Goal: Task Accomplishment & Management: Manage account settings

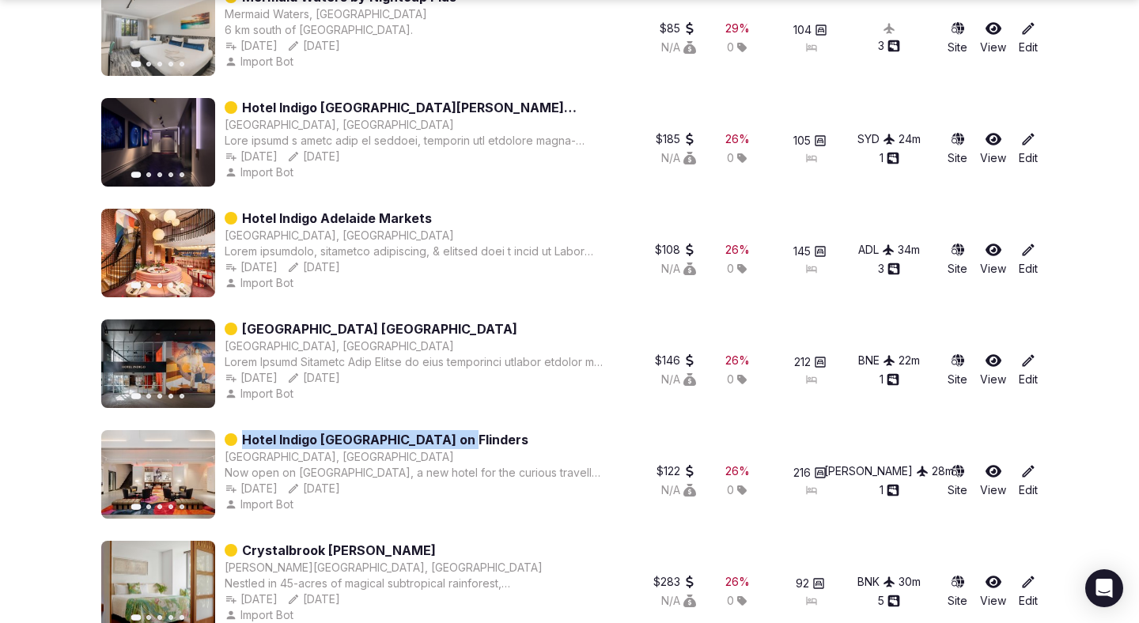
scroll to position [1288, 0]
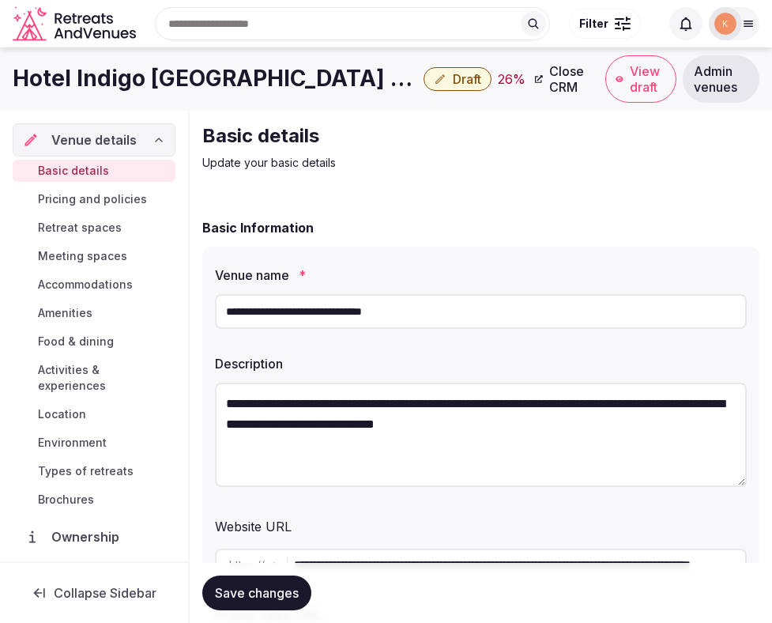
click at [358, 312] on input "**********" at bounding box center [481, 311] width 532 height 35
click at [716, 73] on span "Admin venues" at bounding box center [721, 79] width 55 height 32
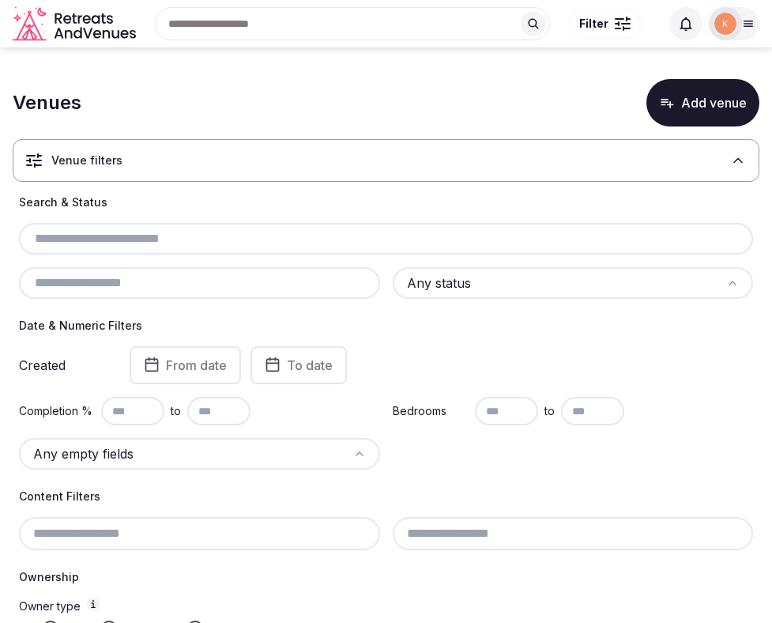
click at [287, 232] on input "text" at bounding box center [386, 238] width 722 height 19
paste input "**********"
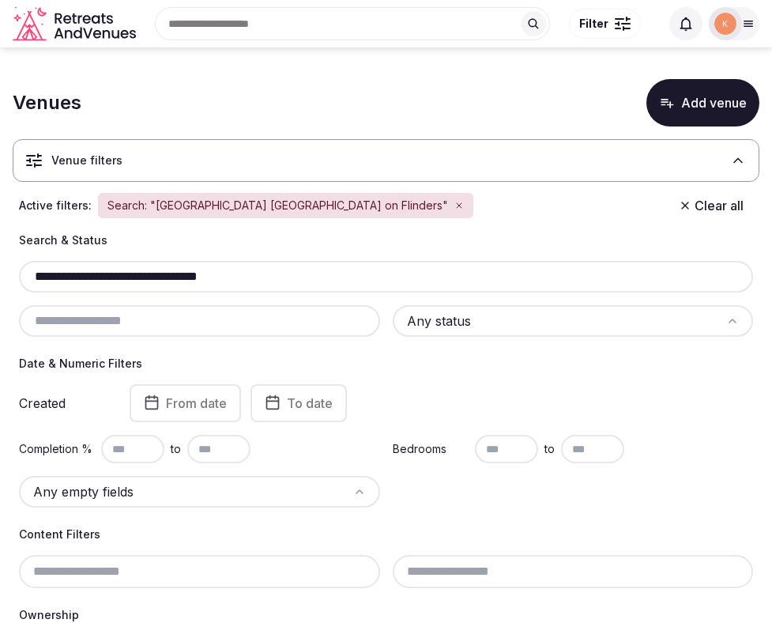
type input "**********"
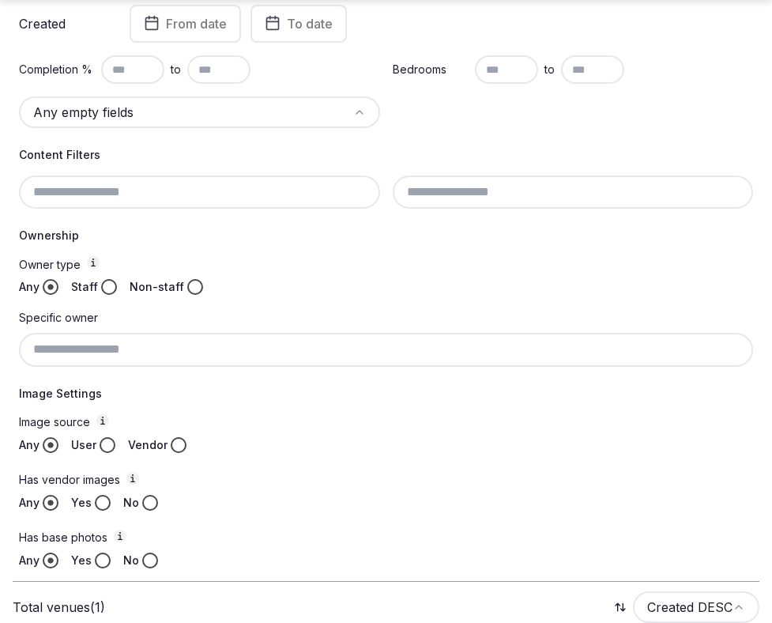
scroll to position [515, 0]
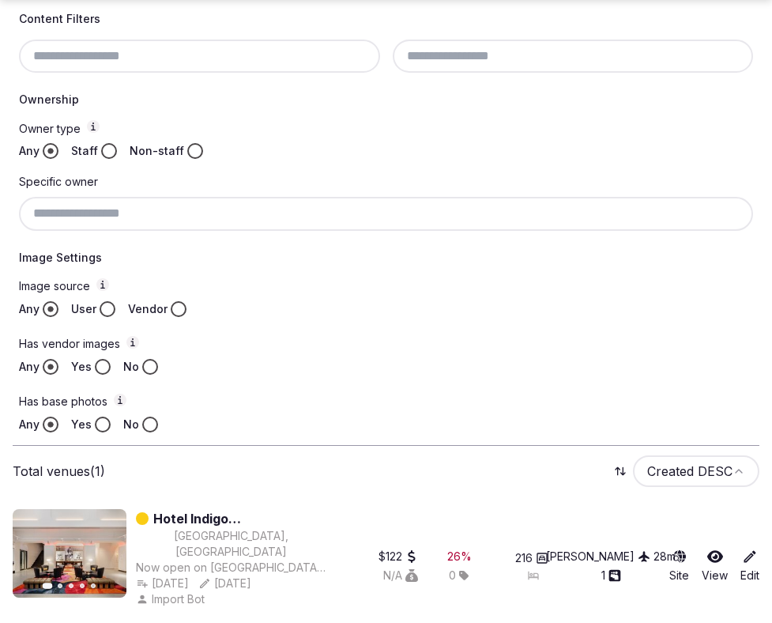
click at [246, 519] on link "Hotel Indigo Melbourne on Flinders" at bounding box center [239, 518] width 173 height 19
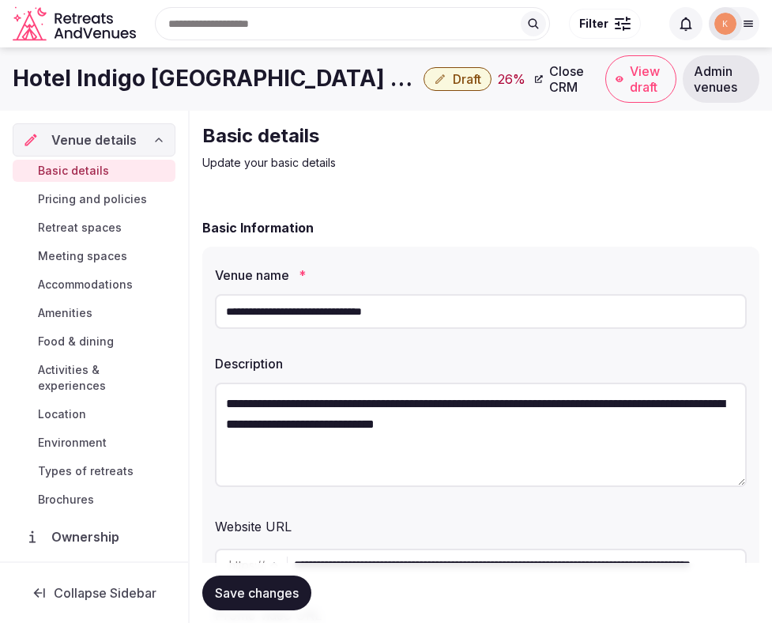
click at [549, 81] on span "Close CRM" at bounding box center [569, 79] width 40 height 32
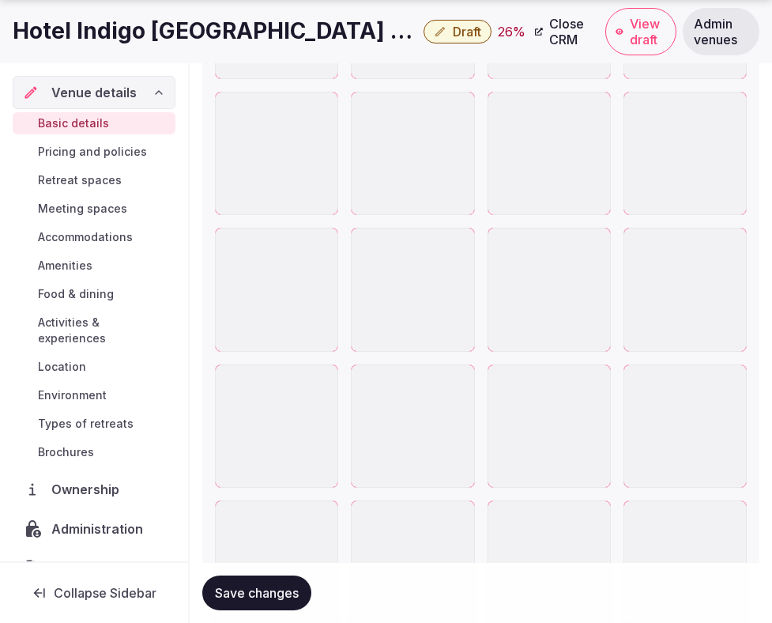
scroll to position [2968, 0]
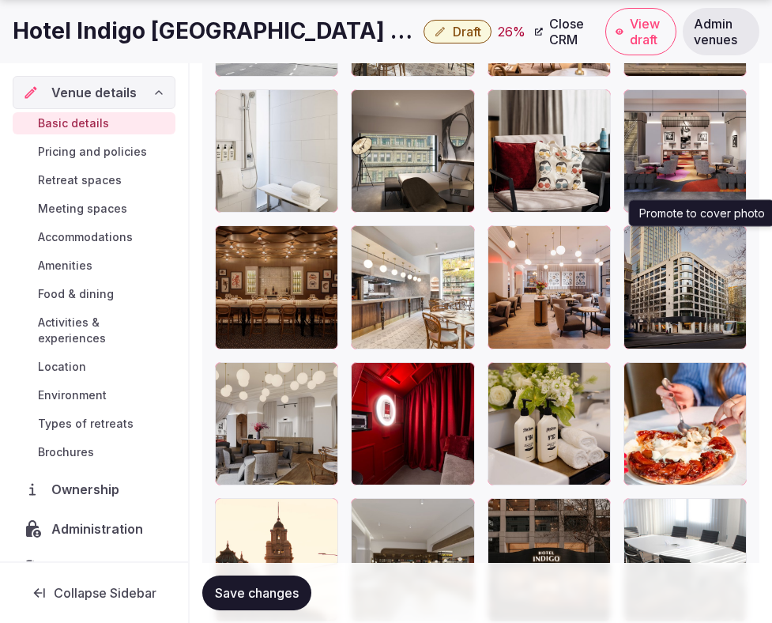
click at [730, 244] on icon "button" at bounding box center [731, 241] width 13 height 13
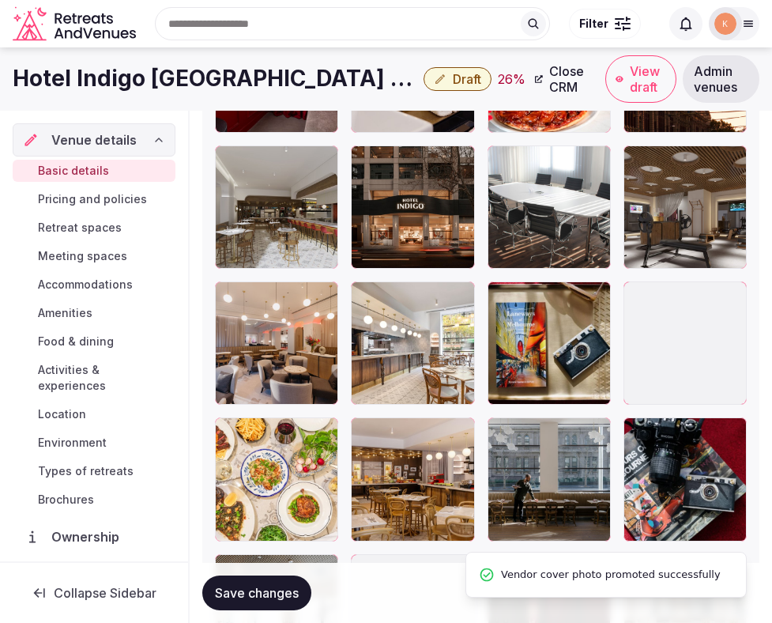
scroll to position [3311, 0]
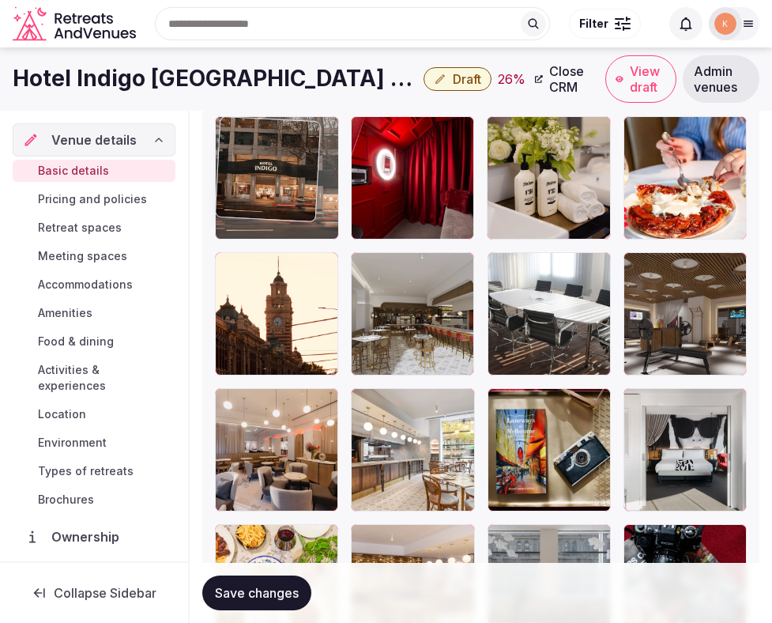
drag, startPoint x: 410, startPoint y: 237, endPoint x: 285, endPoint y: 192, distance: 132.8
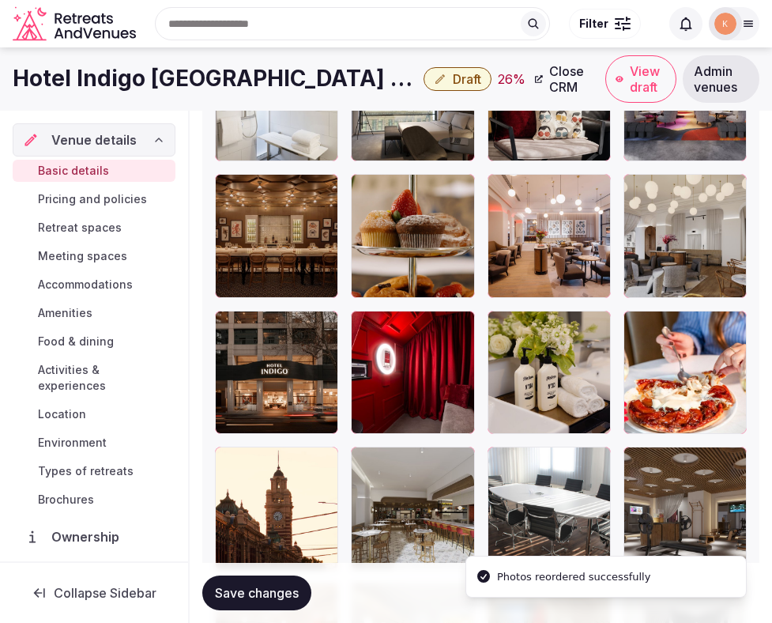
scroll to position [2982, 0]
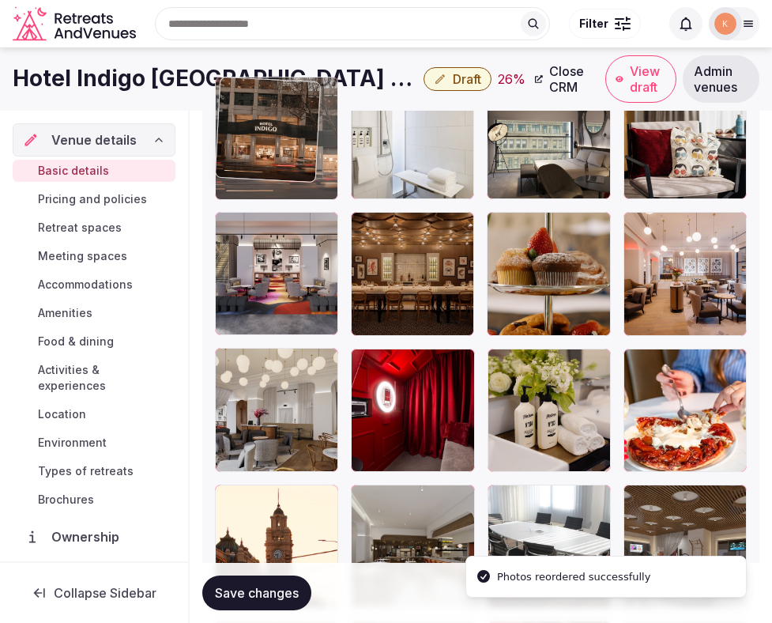
drag, startPoint x: 263, startPoint y: 441, endPoint x: 265, endPoint y: 185, distance: 256.2
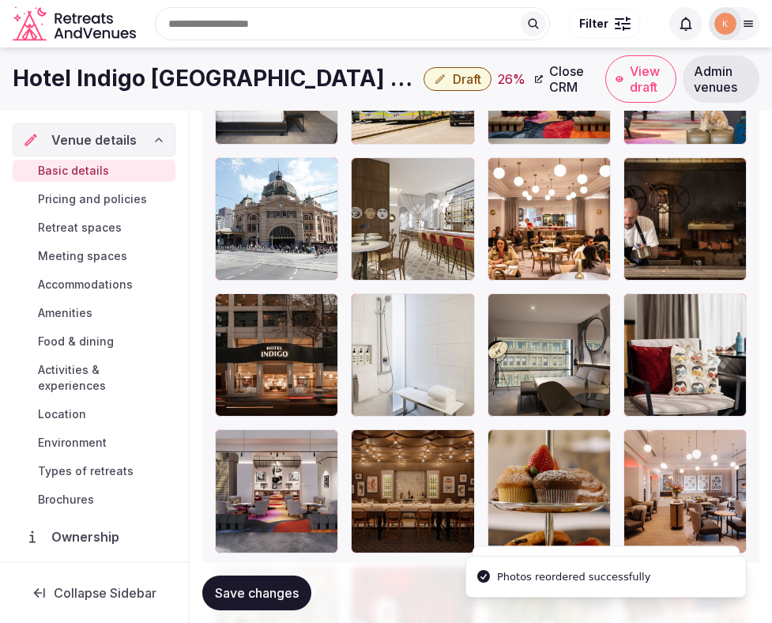
scroll to position [2756, 0]
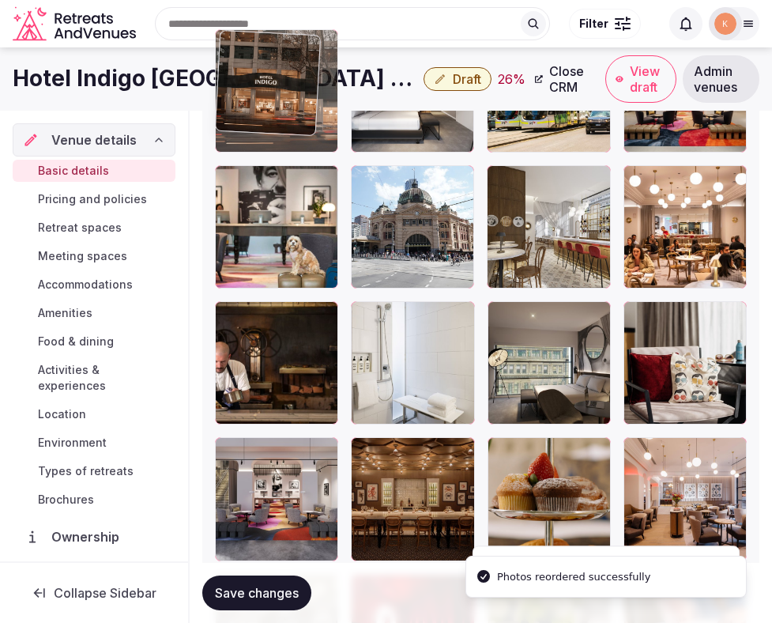
drag, startPoint x: 259, startPoint y: 383, endPoint x: 260, endPoint y: 152, distance: 231.7
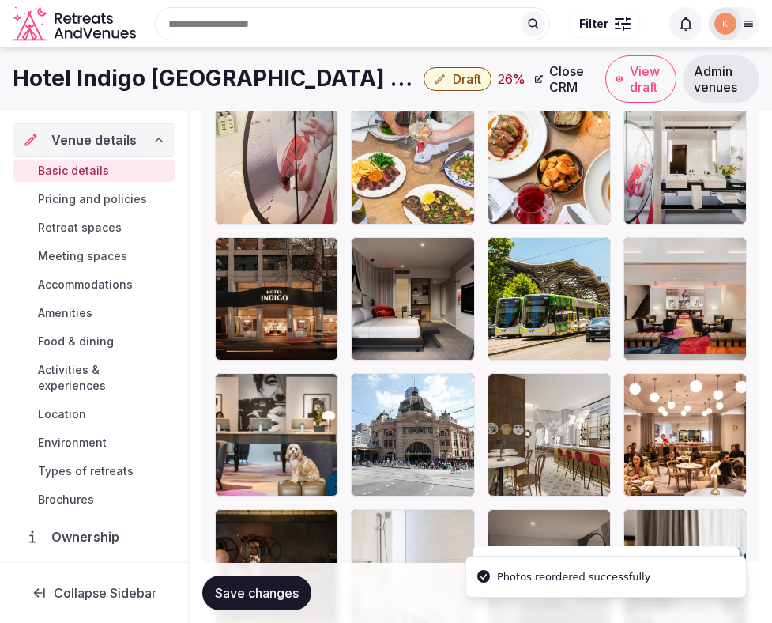
scroll to position [2507, 0]
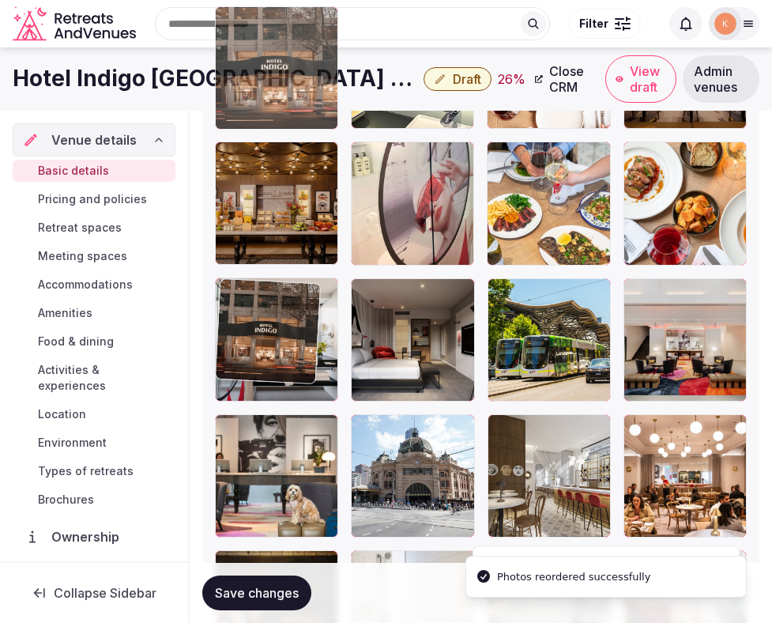
drag, startPoint x: 261, startPoint y: 368, endPoint x: 261, endPoint y: 153, distance: 215.8
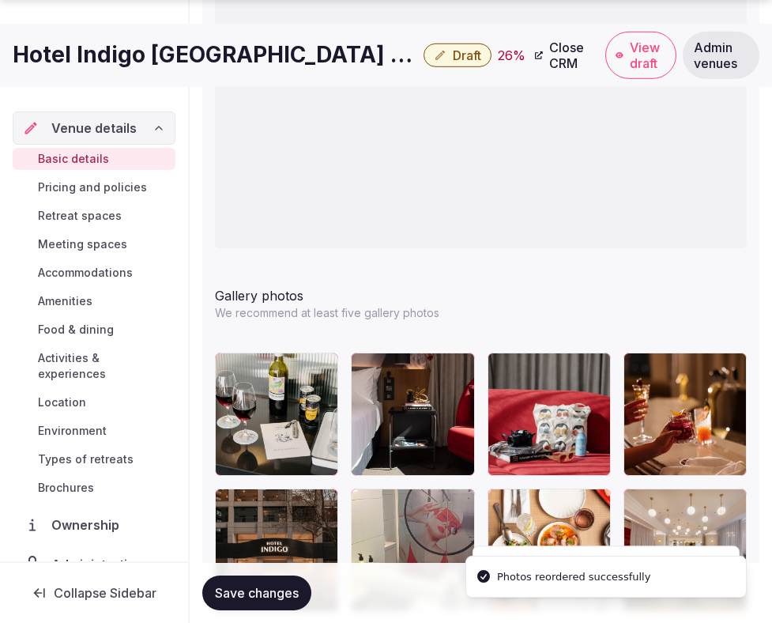
scroll to position [2143, 0]
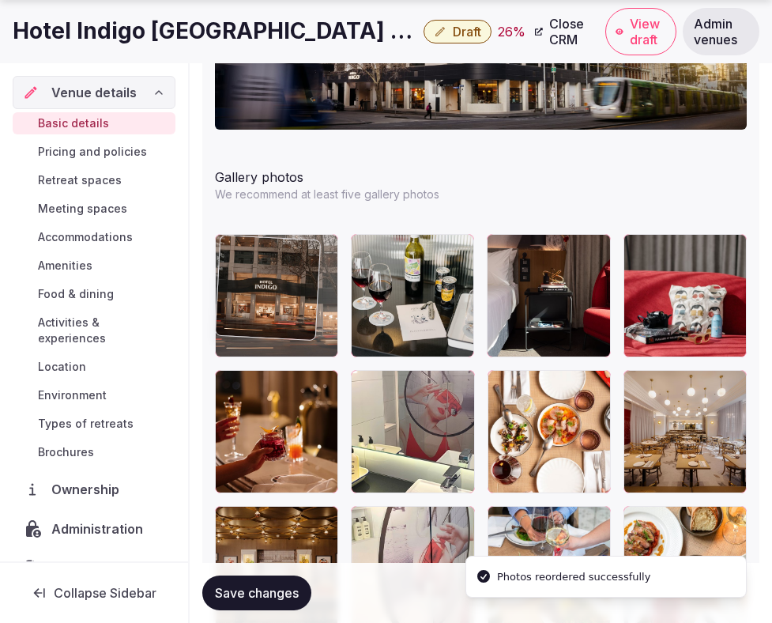
drag, startPoint x: 272, startPoint y: 442, endPoint x: 271, endPoint y: 293, distance: 149.4
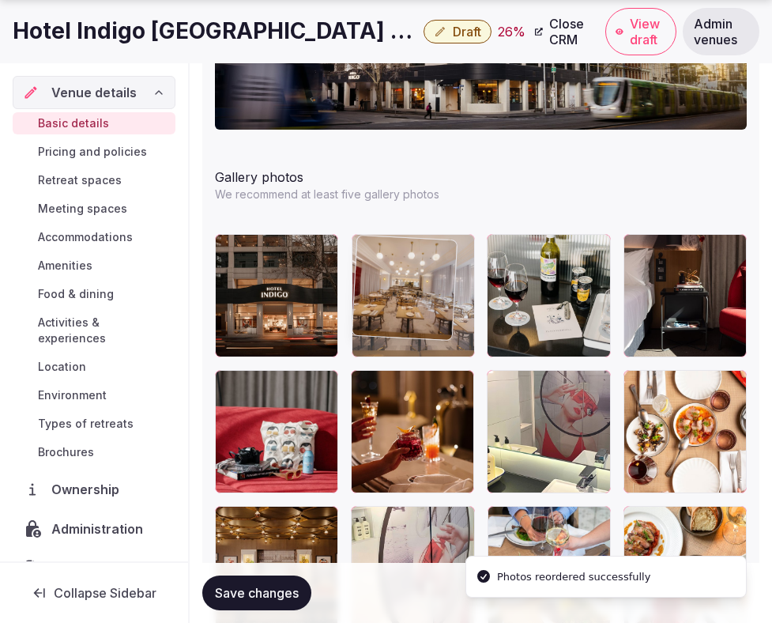
drag, startPoint x: 678, startPoint y: 437, endPoint x: 413, endPoint y: 308, distance: 295.6
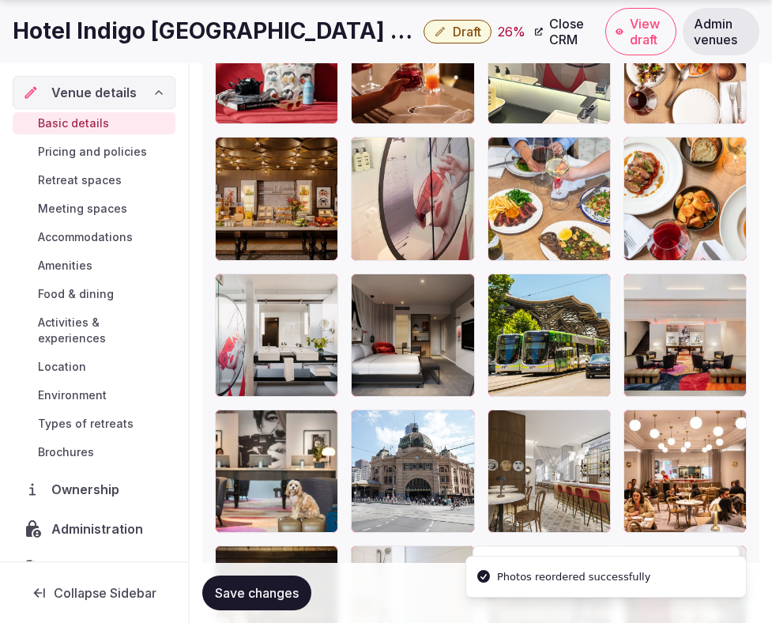
scroll to position [2505, 0]
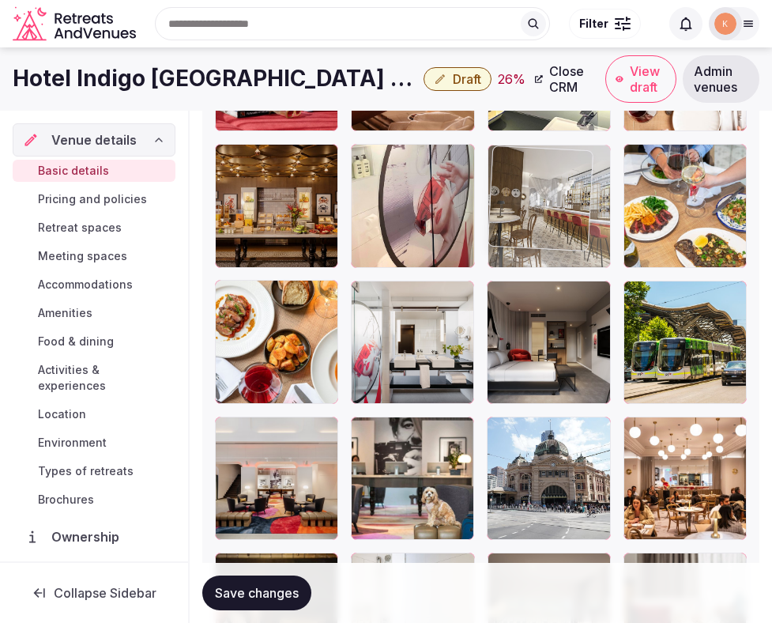
drag, startPoint x: 591, startPoint y: 470, endPoint x: 572, endPoint y: 203, distance: 267.9
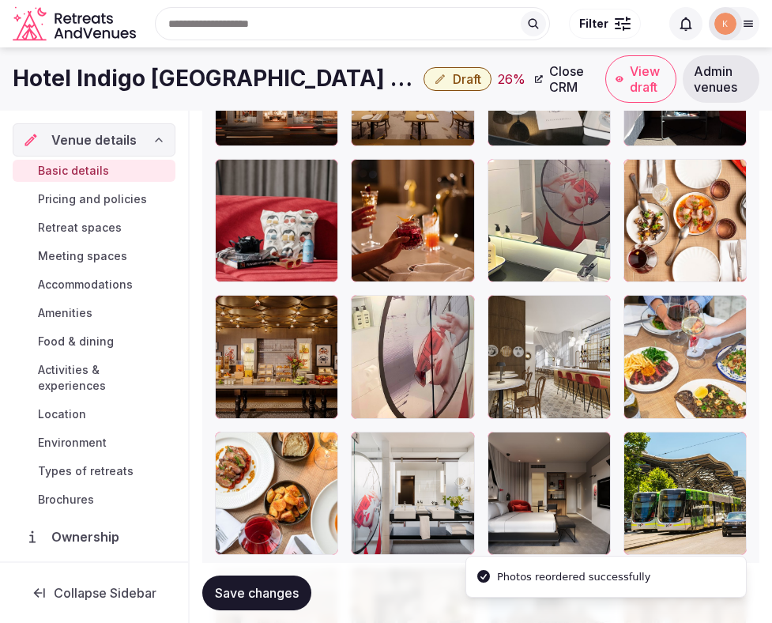
scroll to position [2332, 0]
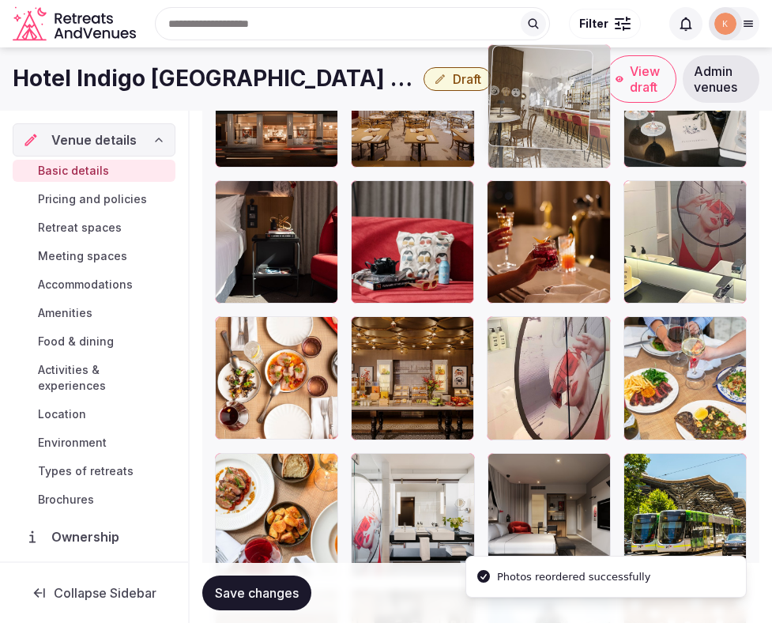
drag, startPoint x: 554, startPoint y: 377, endPoint x: 543, endPoint y: 165, distance: 212.2
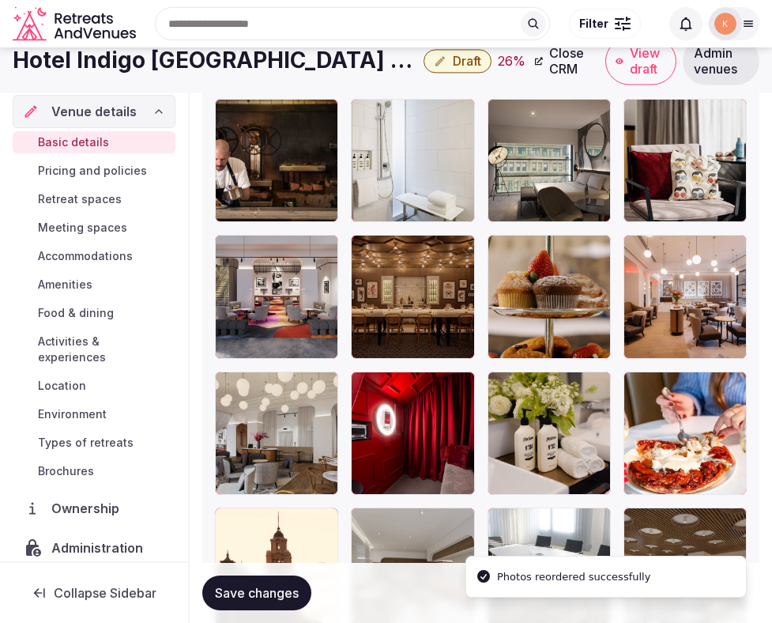
scroll to position [2891, 0]
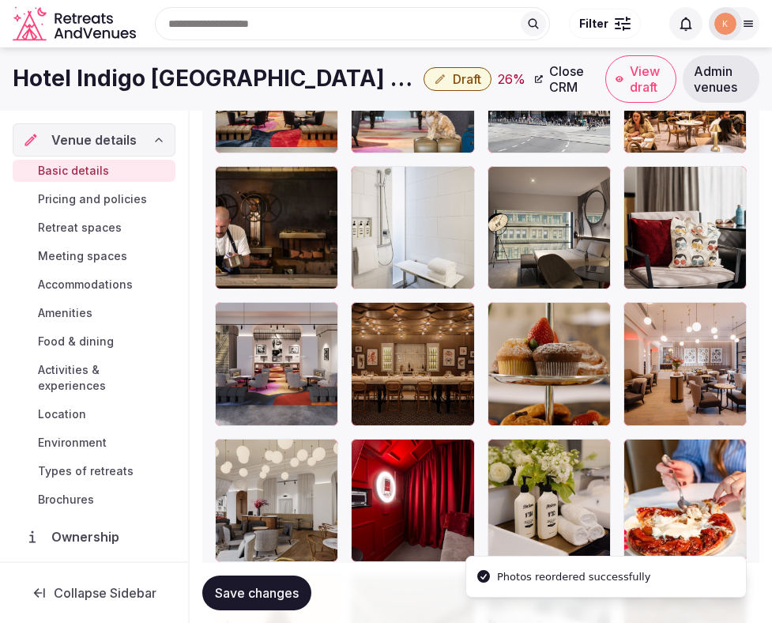
click at [425, 380] on div at bounding box center [412, 363] width 123 height 123
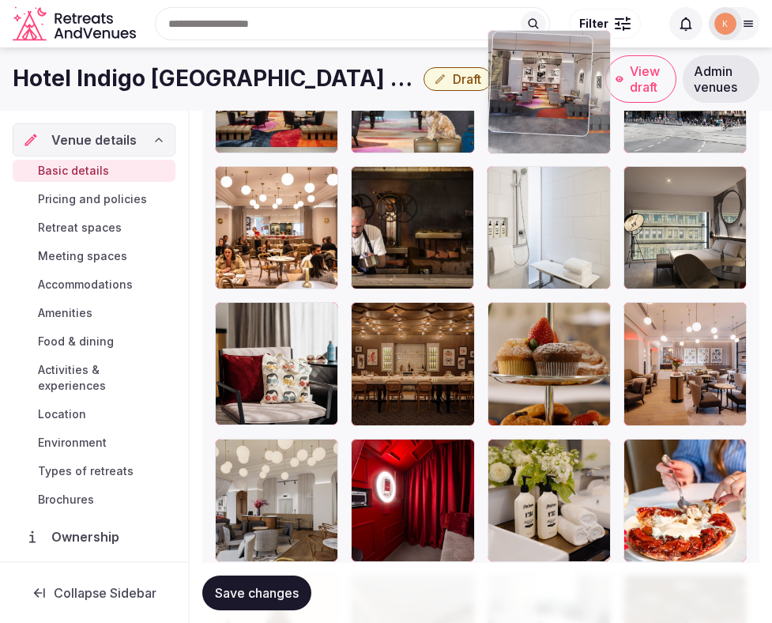
drag, startPoint x: 303, startPoint y: 380, endPoint x: 632, endPoint y: 181, distance: 384.1
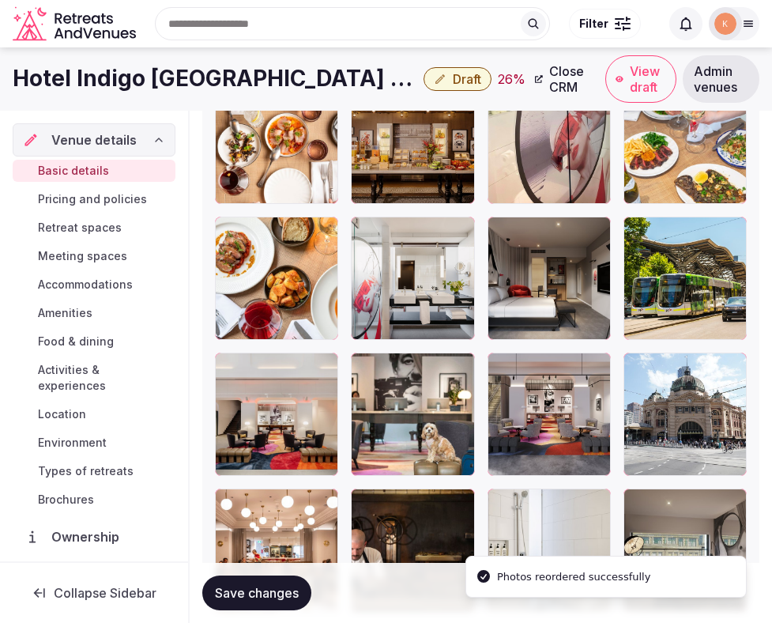
scroll to position [2443, 0]
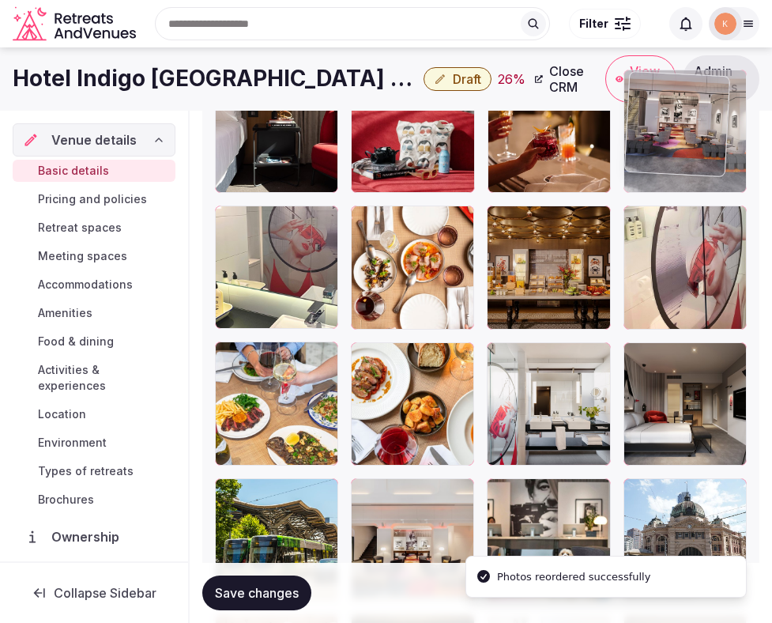
drag, startPoint x: 533, startPoint y: 512, endPoint x: 650, endPoint y: 179, distance: 352.1
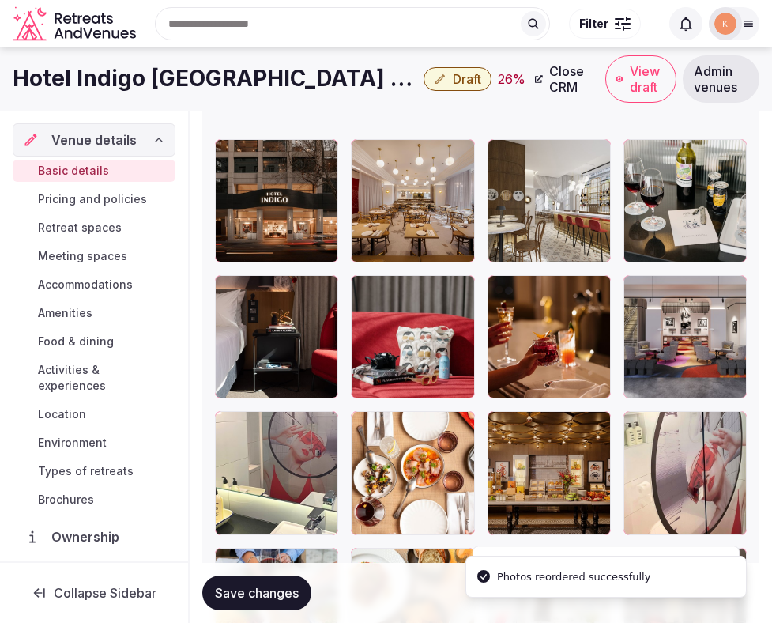
scroll to position [2234, 0]
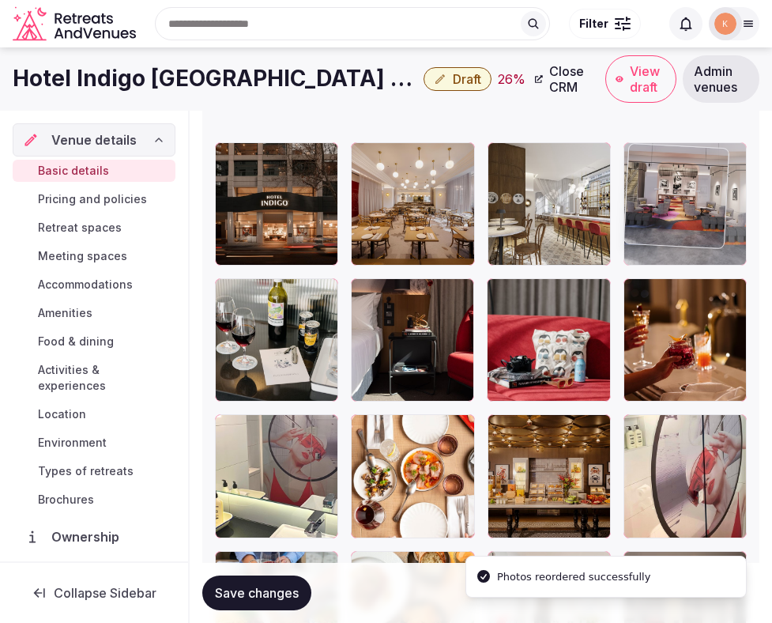
drag, startPoint x: 654, startPoint y: 339, endPoint x: 655, endPoint y: 209, distance: 130.5
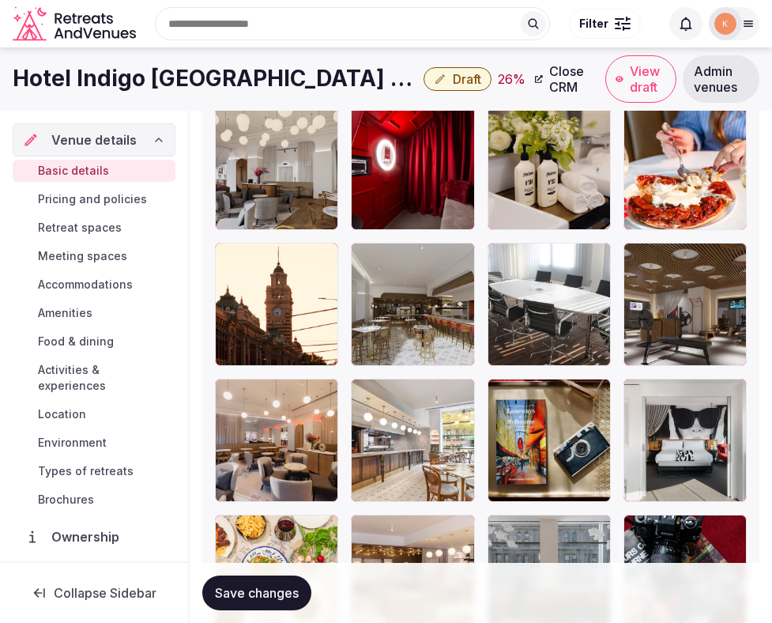
scroll to position [3213, 0]
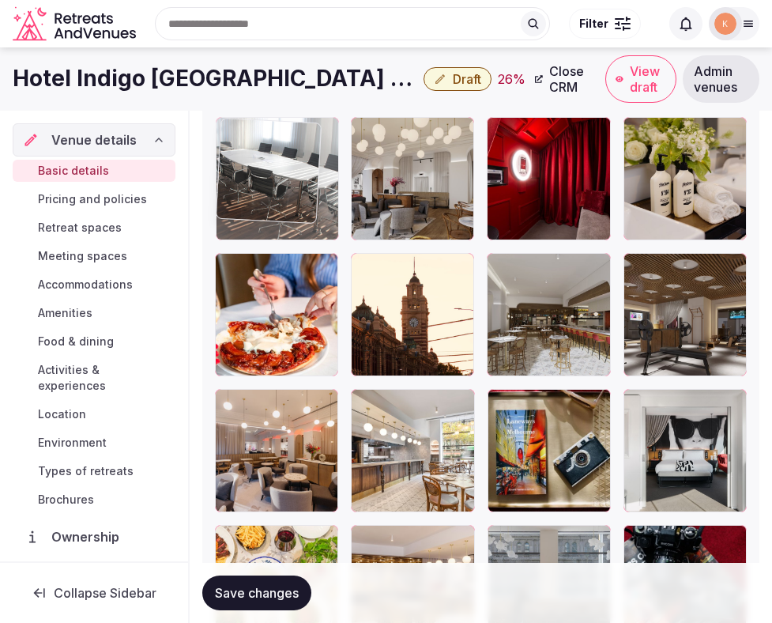
drag, startPoint x: 533, startPoint y: 327, endPoint x: 281, endPoint y: 144, distance: 311.4
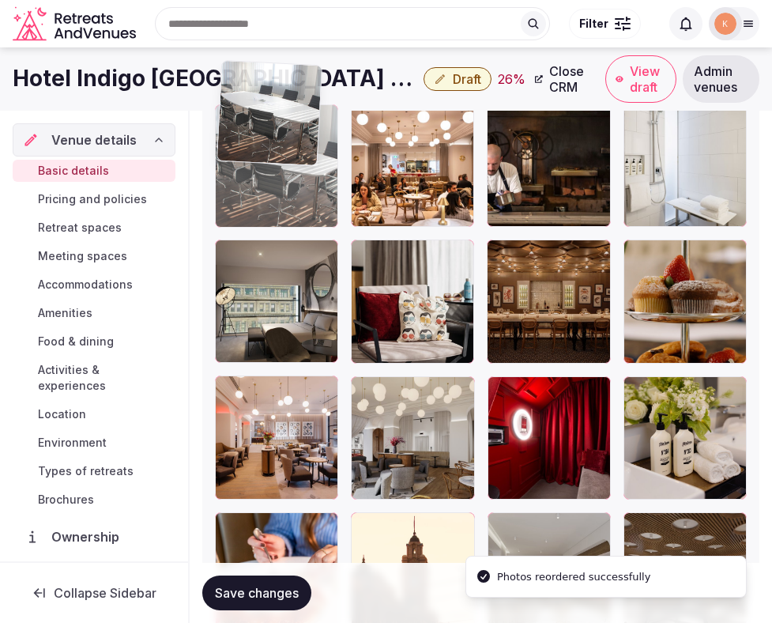
scroll to position [2951, 0]
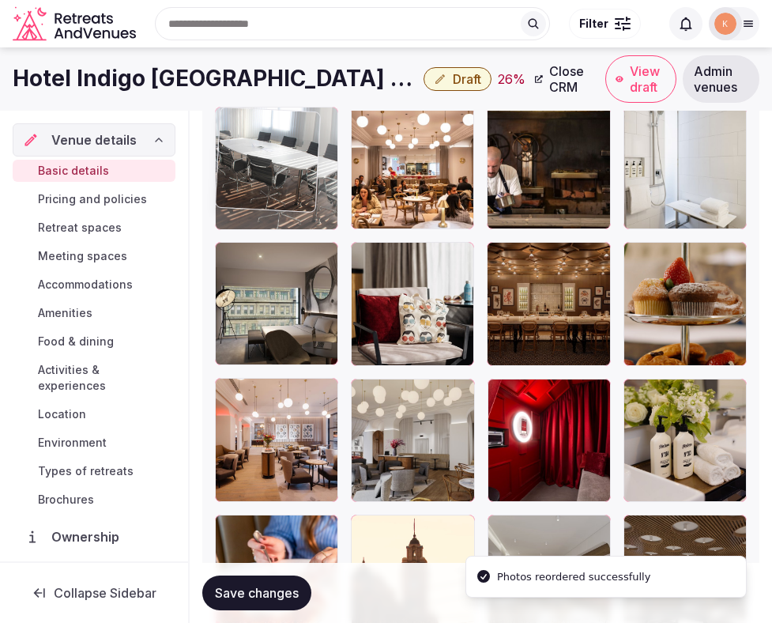
drag, startPoint x: 244, startPoint y: 415, endPoint x: 251, endPoint y: 165, distance: 249.9
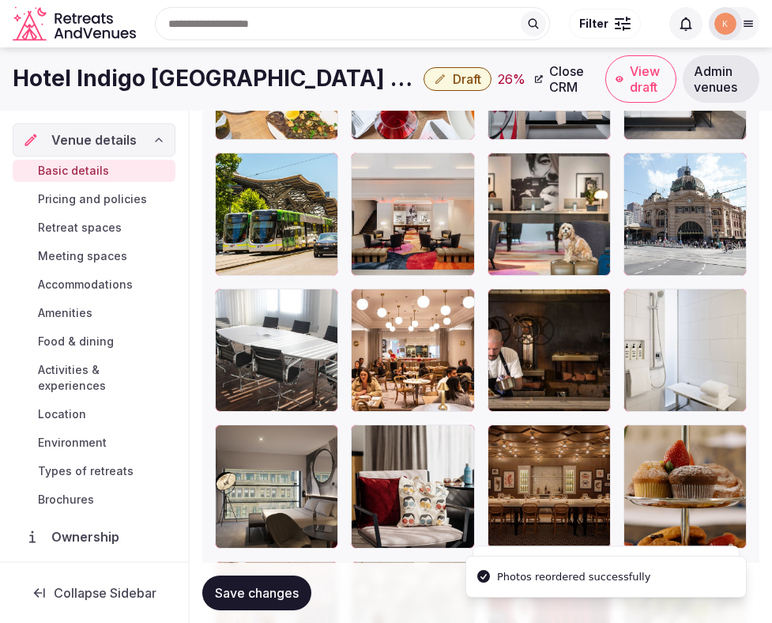
scroll to position [2668, 0]
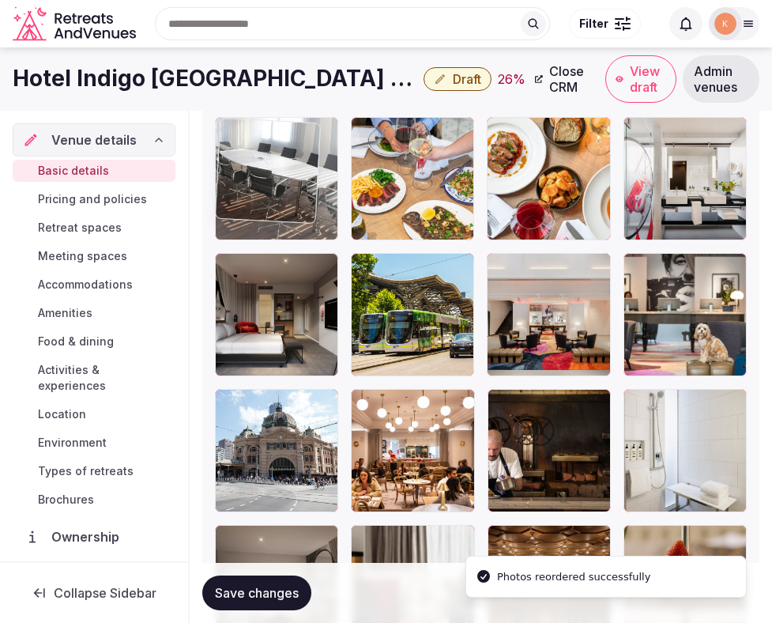
drag, startPoint x: 259, startPoint y: 439, endPoint x: 257, endPoint y: 208, distance: 230.9
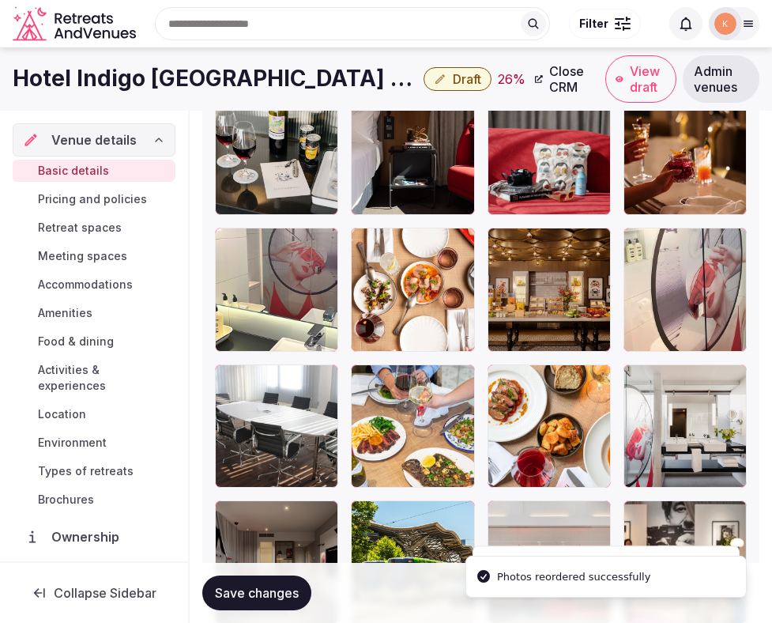
scroll to position [2413, 0]
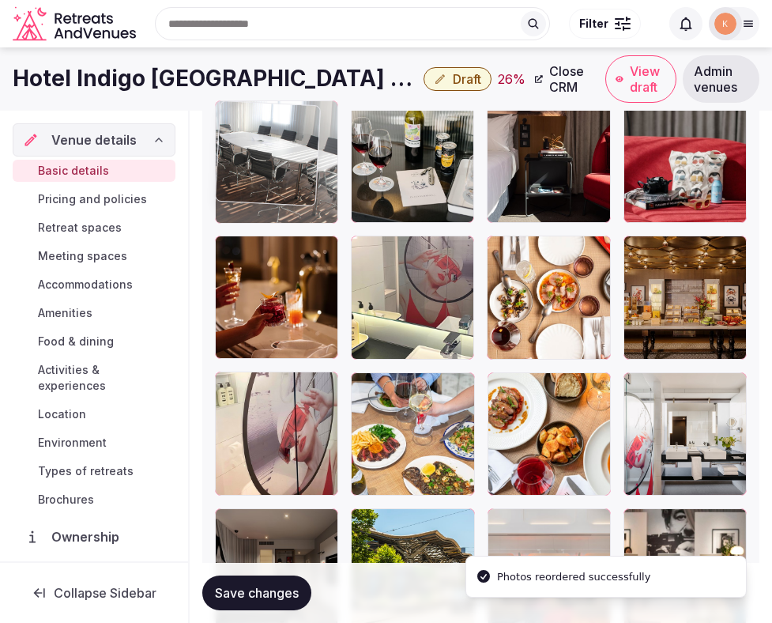
drag, startPoint x: 266, startPoint y: 445, endPoint x: 271, endPoint y: 175, distance: 270.5
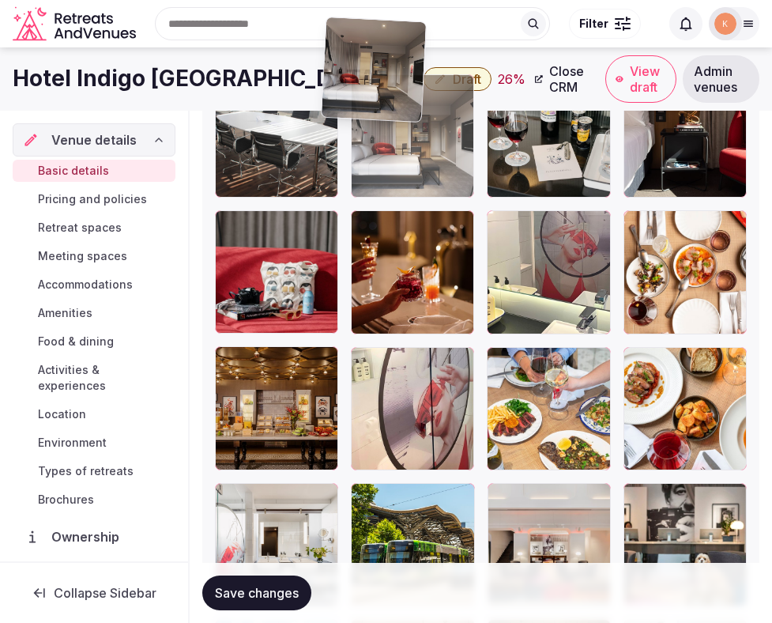
scroll to position [2435, 0]
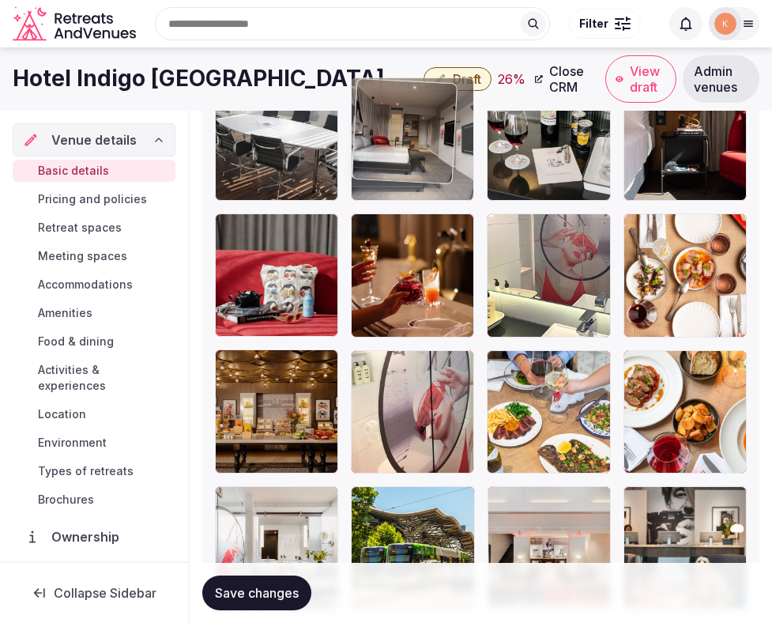
drag, startPoint x: 290, startPoint y: 482, endPoint x: 412, endPoint y: 165, distance: 338.9
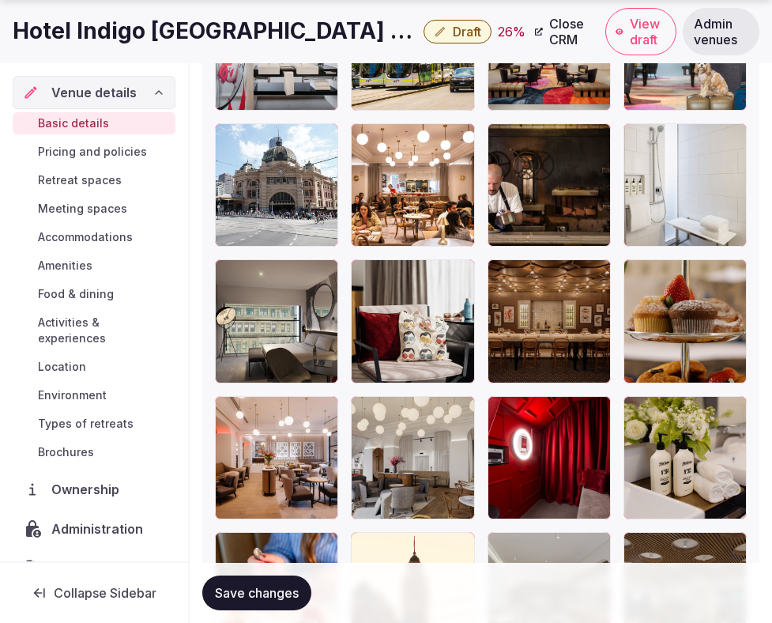
scroll to position [2936, 0]
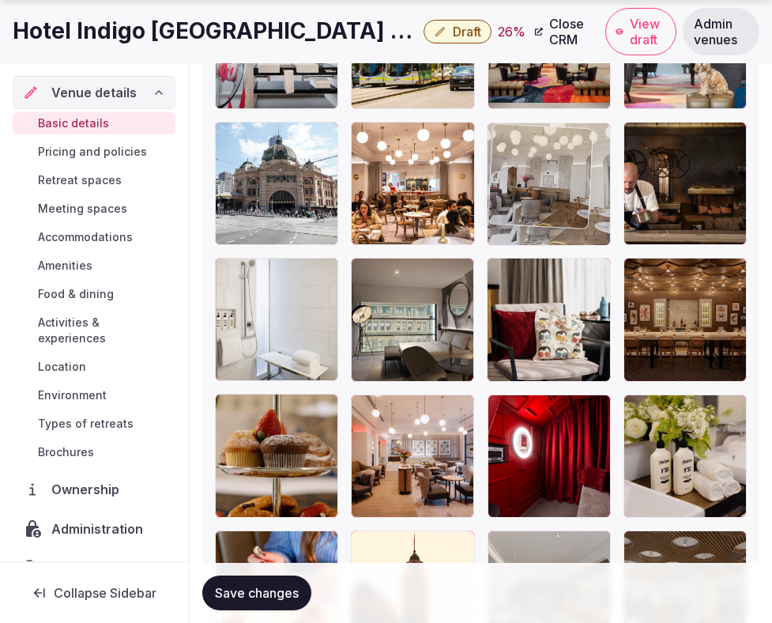
drag, startPoint x: 404, startPoint y: 479, endPoint x: 525, endPoint y: 166, distance: 335.7
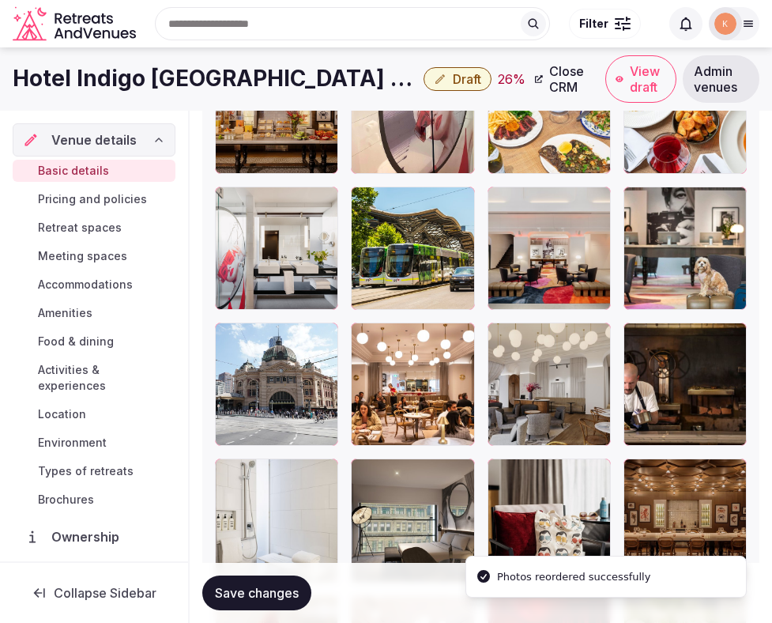
scroll to position [2679, 0]
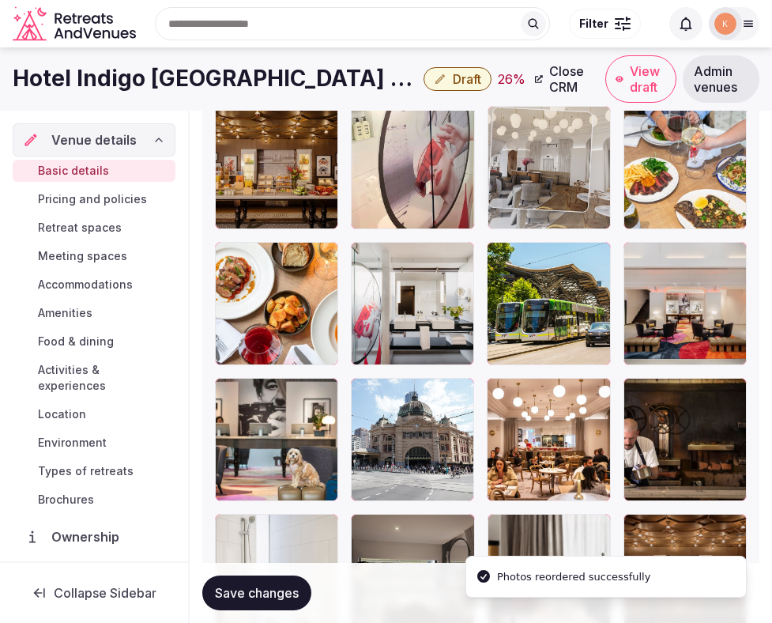
drag, startPoint x: 516, startPoint y: 419, endPoint x: 530, endPoint y: 185, distance: 234.4
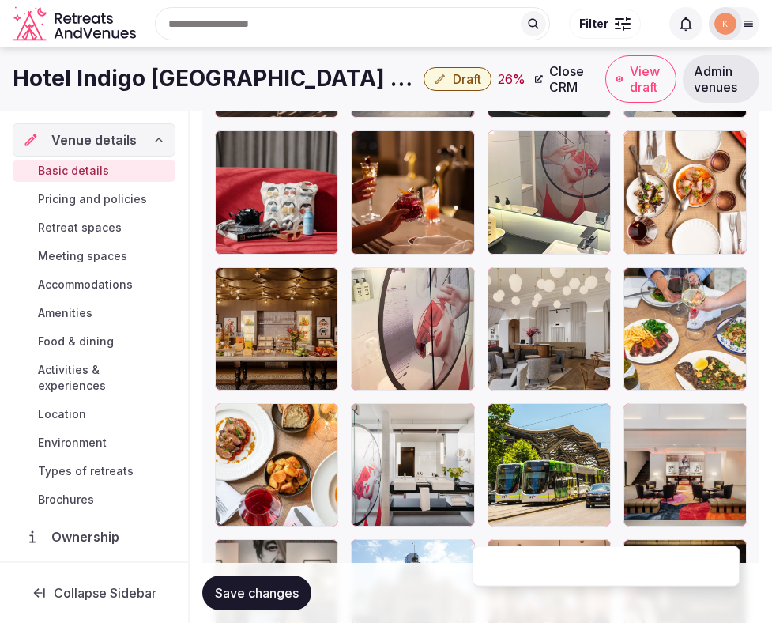
scroll to position [2412, 0]
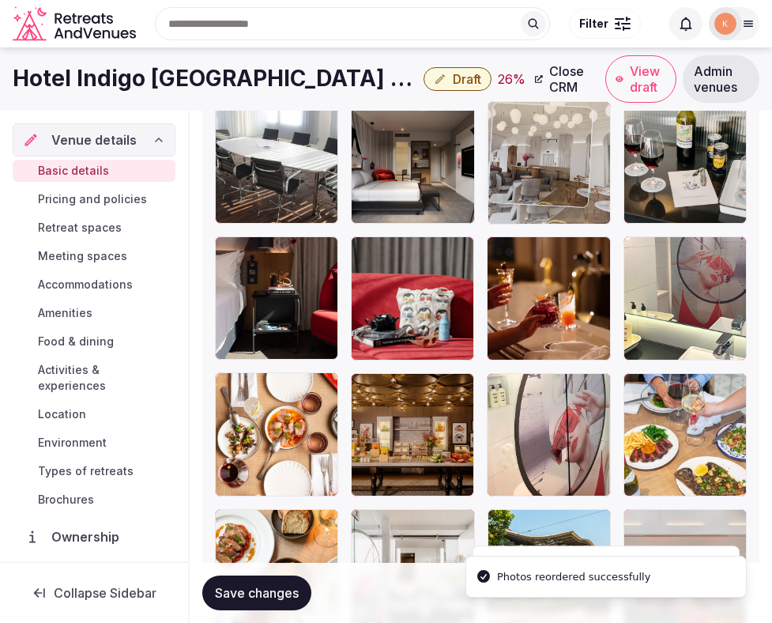
drag, startPoint x: 531, startPoint y: 395, endPoint x: 531, endPoint y: 191, distance: 204.0
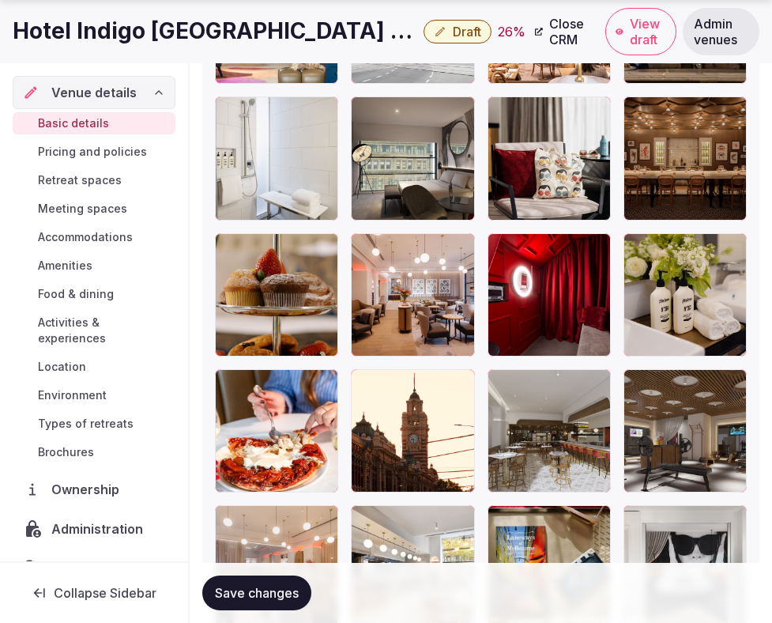
scroll to position [3137, 0]
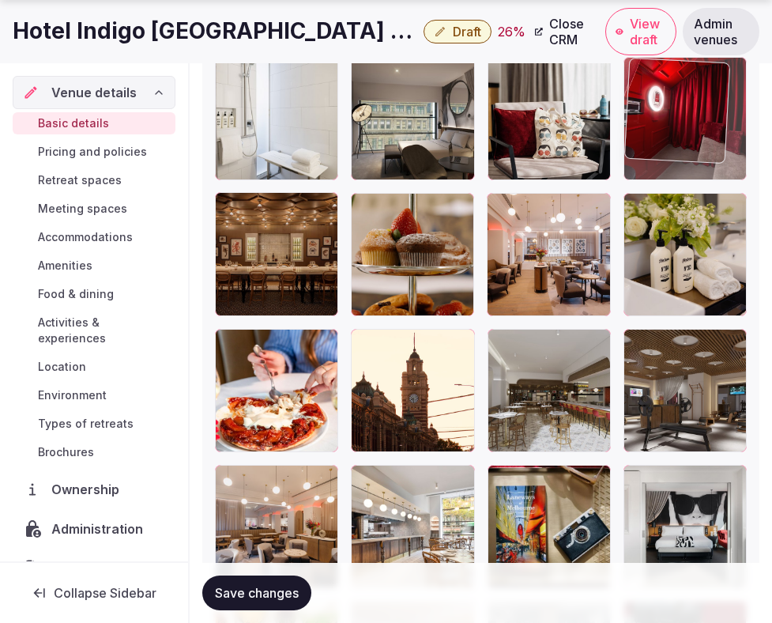
drag, startPoint x: 525, startPoint y: 304, endPoint x: 617, endPoint y: 149, distance: 180.1
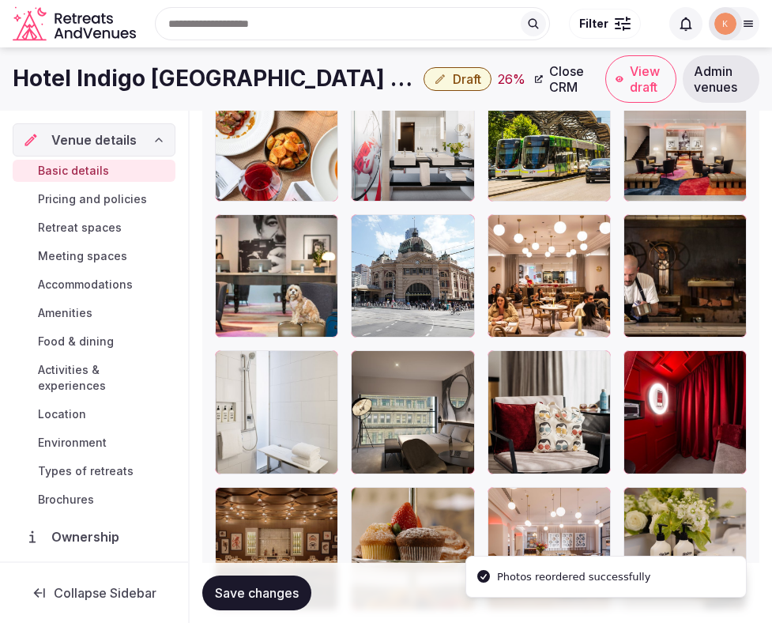
scroll to position [2756, 0]
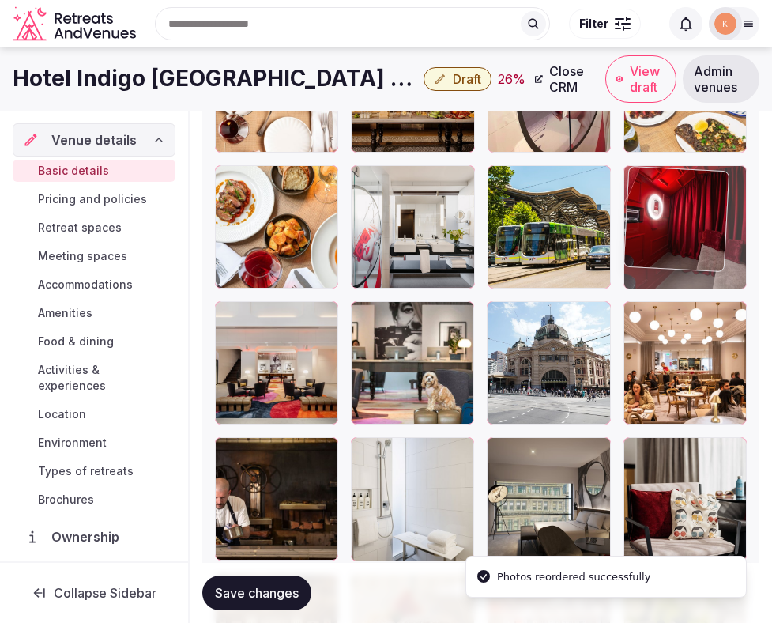
drag, startPoint x: 658, startPoint y: 474, endPoint x: 659, endPoint y: 163, distance: 311.5
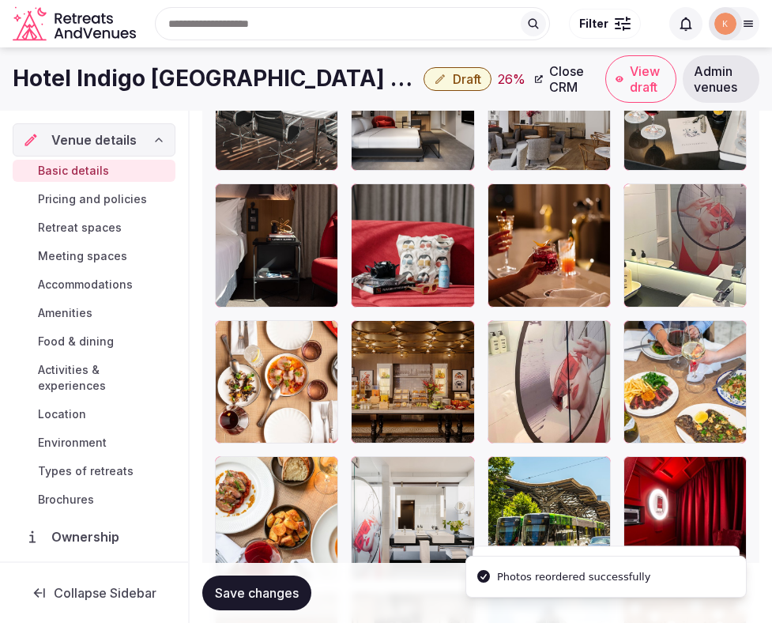
scroll to position [2460, 0]
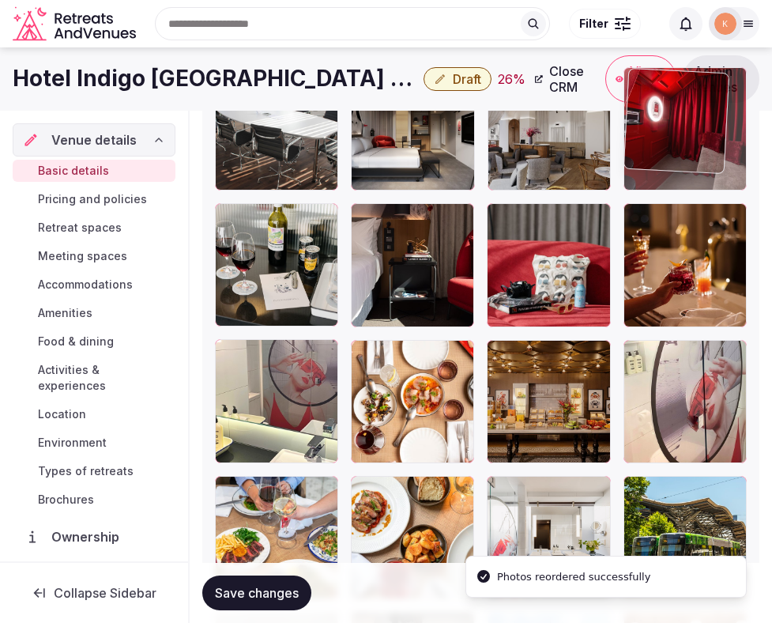
drag, startPoint x: 665, startPoint y: 468, endPoint x: 659, endPoint y: 127, distance: 341.6
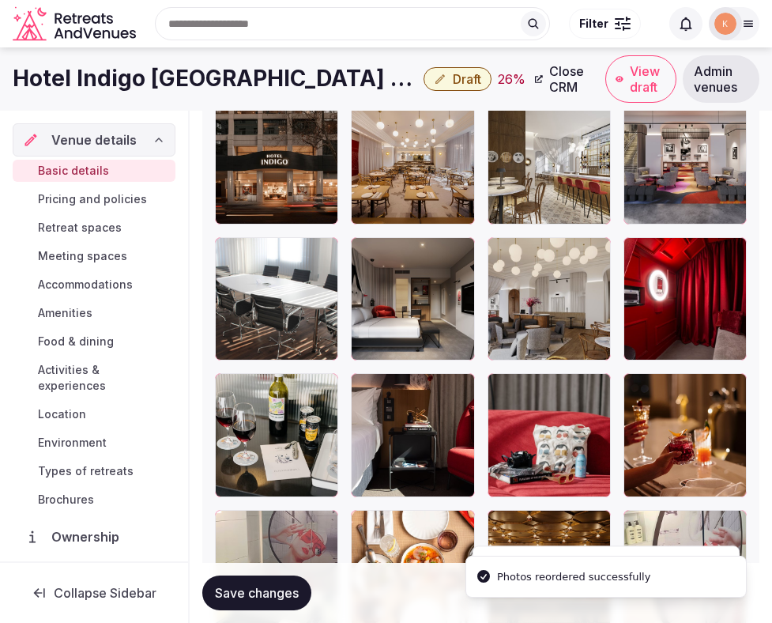
scroll to position [2216, 0]
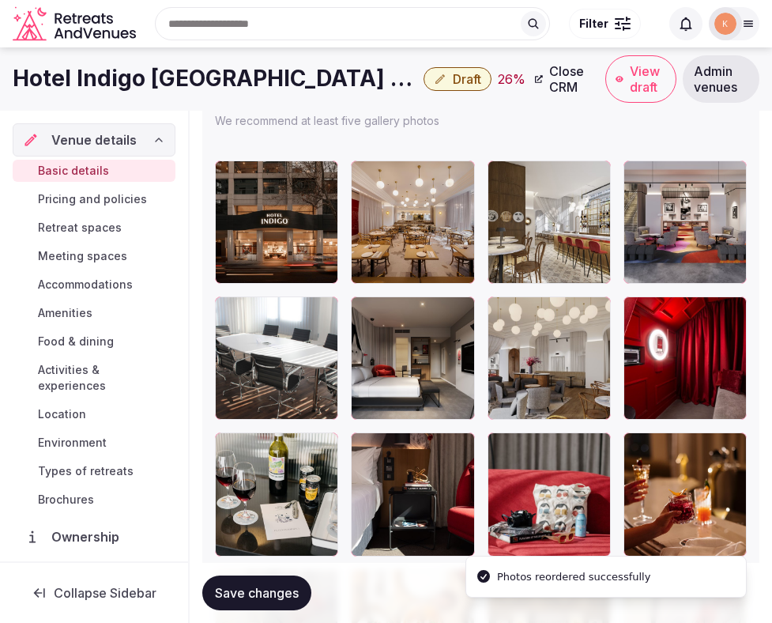
click at [280, 600] on span "Save changes" at bounding box center [257, 593] width 84 height 16
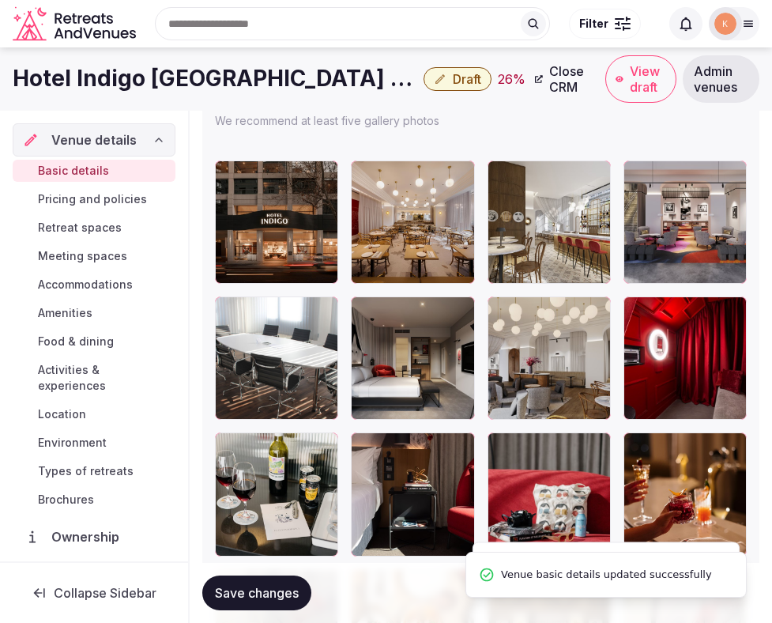
click at [280, 600] on span "Save changes" at bounding box center [257, 593] width 84 height 16
click at [453, 81] on span "Draft" at bounding box center [467, 79] width 28 height 16
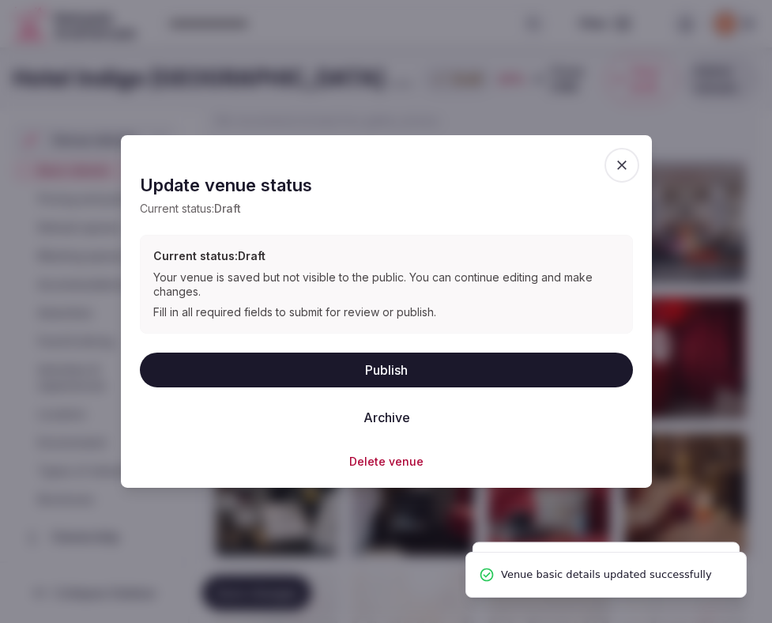
click at [405, 370] on button "Publish" at bounding box center [386, 369] width 493 height 35
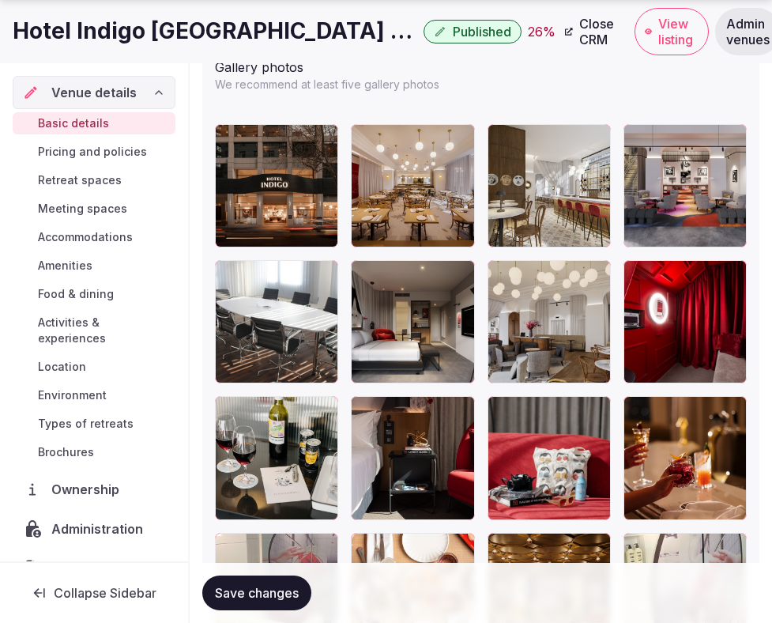
scroll to position [2259, 0]
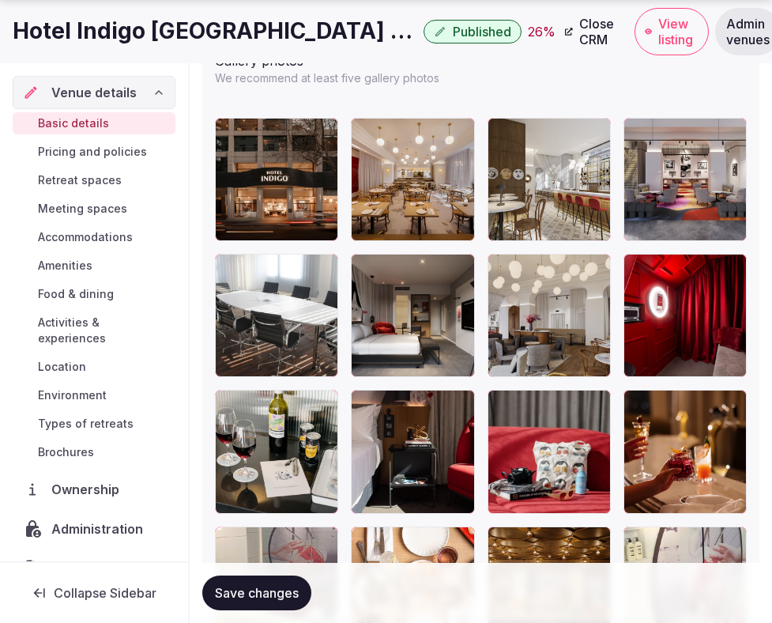
click at [259, 606] on button "Save changes" at bounding box center [256, 593] width 109 height 35
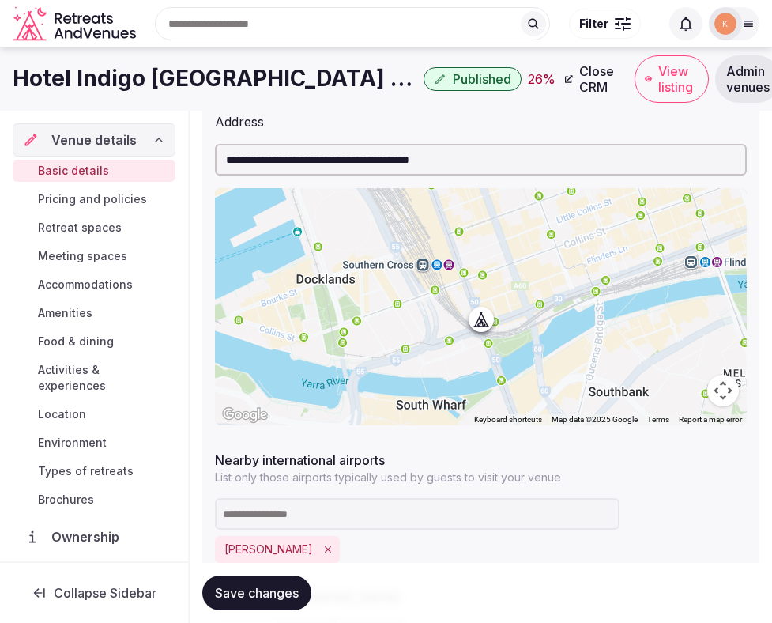
scroll to position [439, 0]
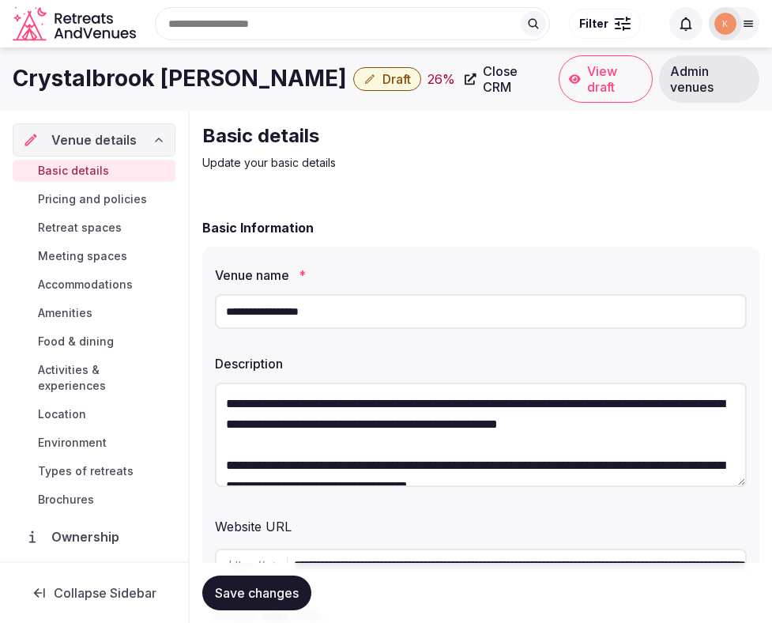
click at [319, 319] on input "**********" at bounding box center [481, 311] width 532 height 35
click at [719, 91] on link "Admin venues" at bounding box center [709, 78] width 100 height 47
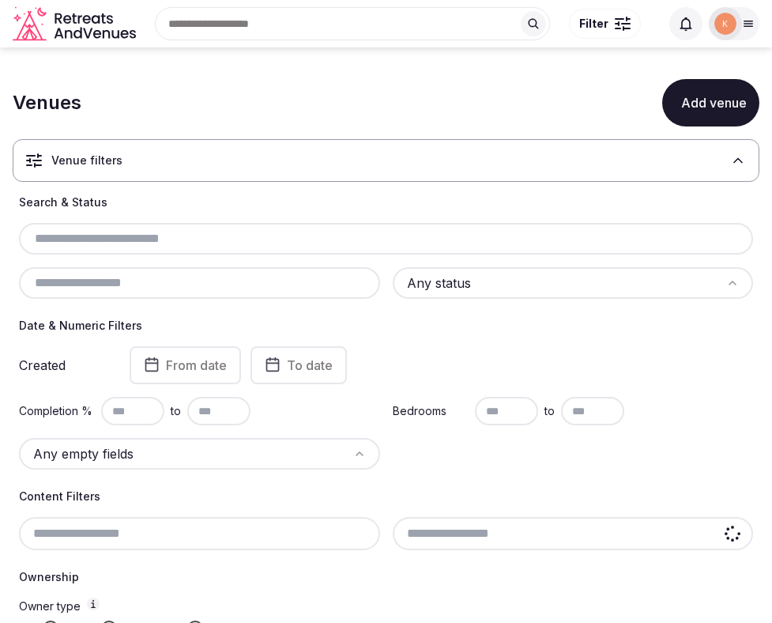
click at [719, 88] on button "Add venue" at bounding box center [711, 102] width 97 height 47
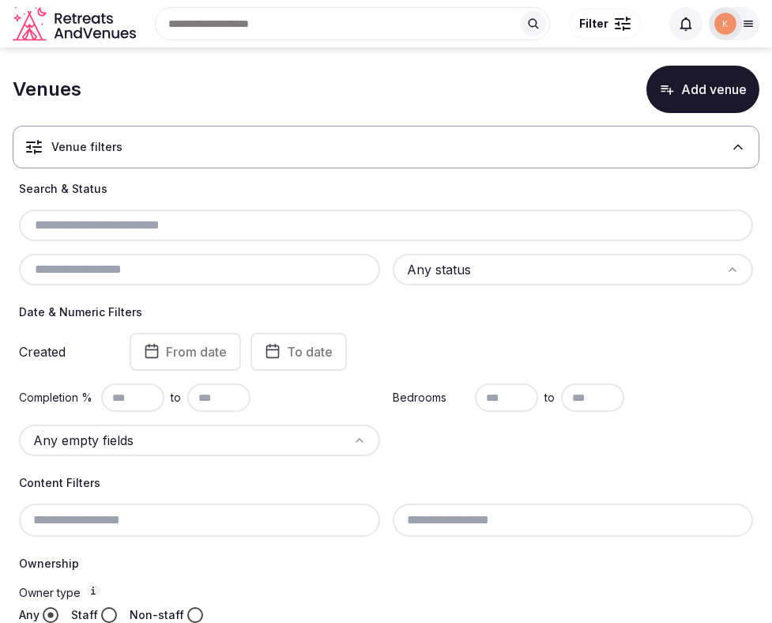
scroll to position [14, 0]
click at [205, 232] on input "text" at bounding box center [386, 224] width 722 height 19
paste input "**********"
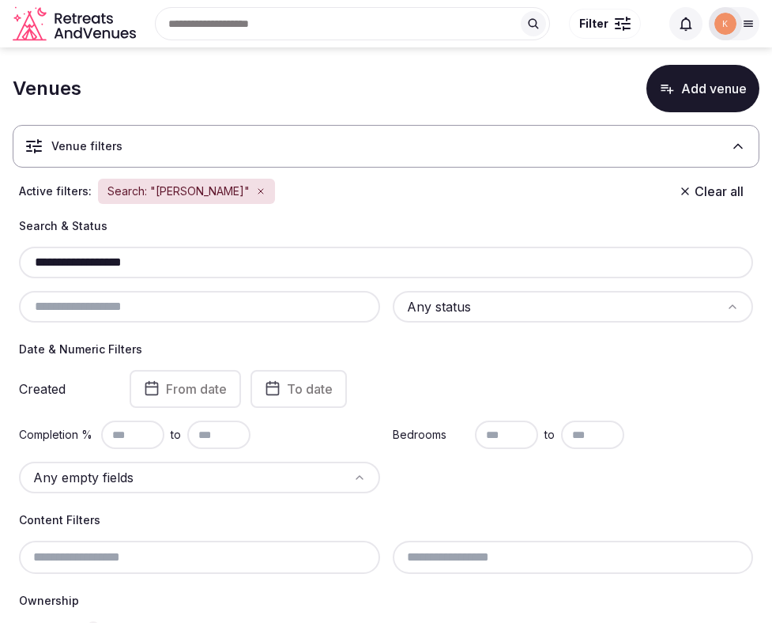
type input "**********"
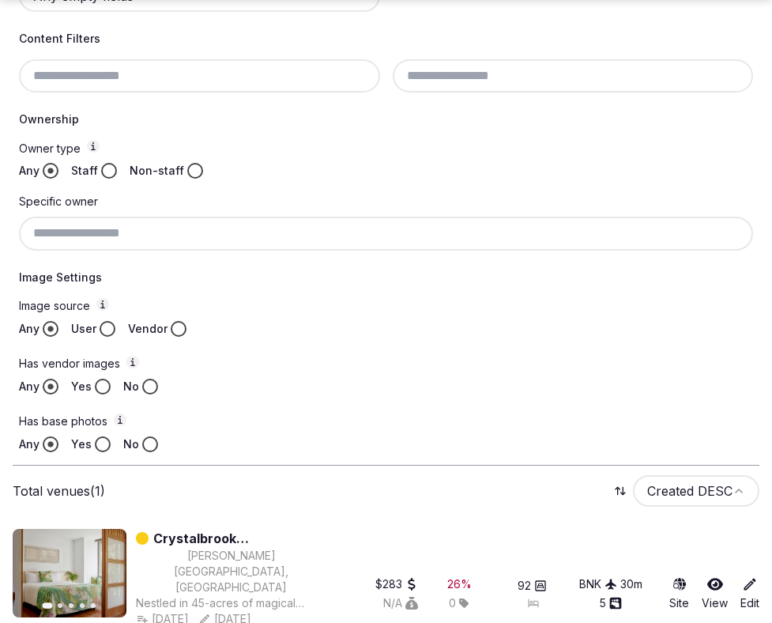
scroll to position [515, 0]
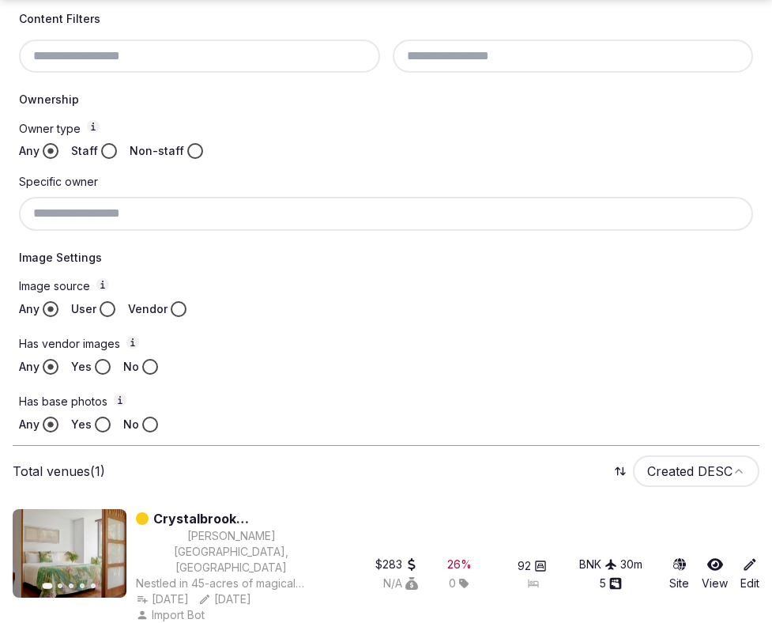
click at [225, 518] on link "Crystalbrook Byron" at bounding box center [239, 518] width 173 height 19
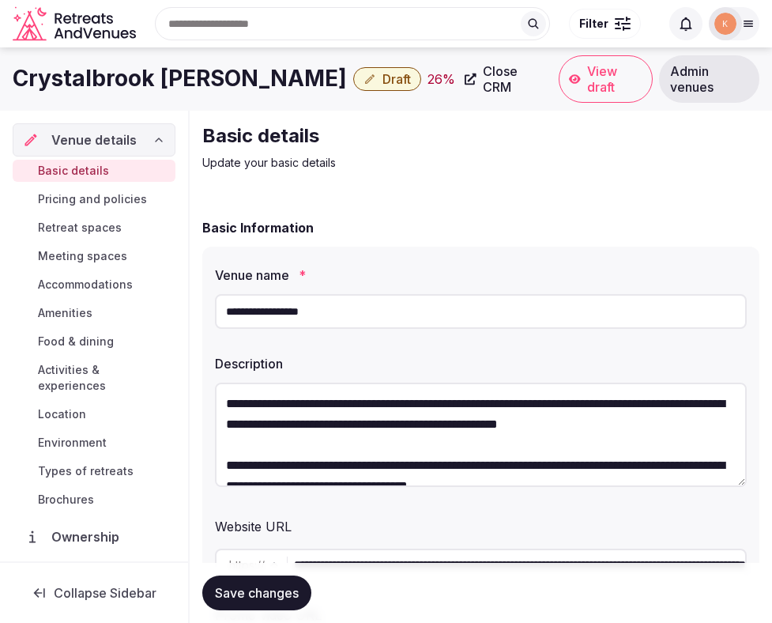
click at [497, 74] on span "Close CRM" at bounding box center [513, 79] width 61 height 32
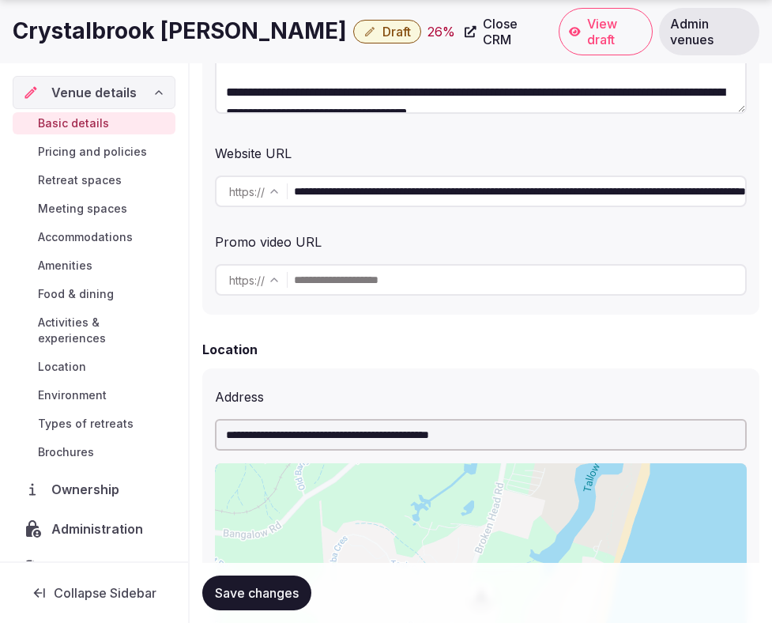
scroll to position [371, 0]
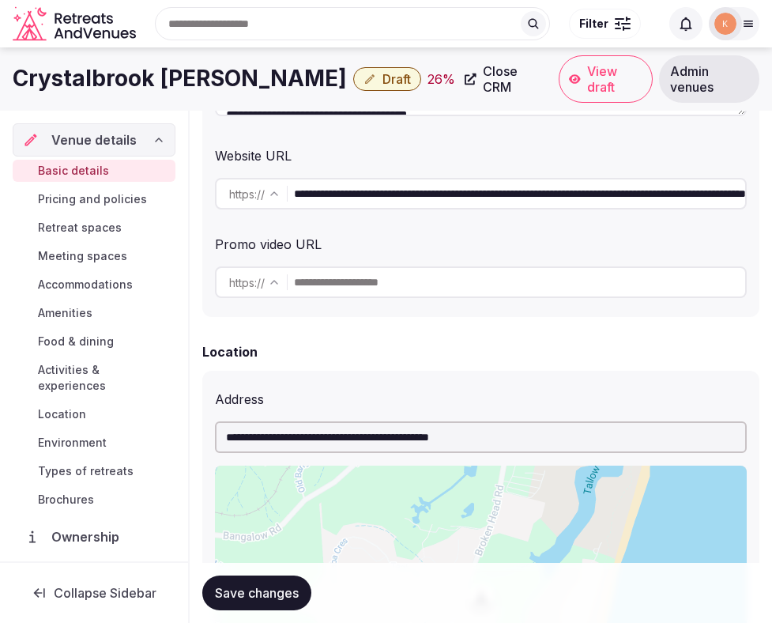
click at [411, 199] on input "**********" at bounding box center [519, 194] width 451 height 32
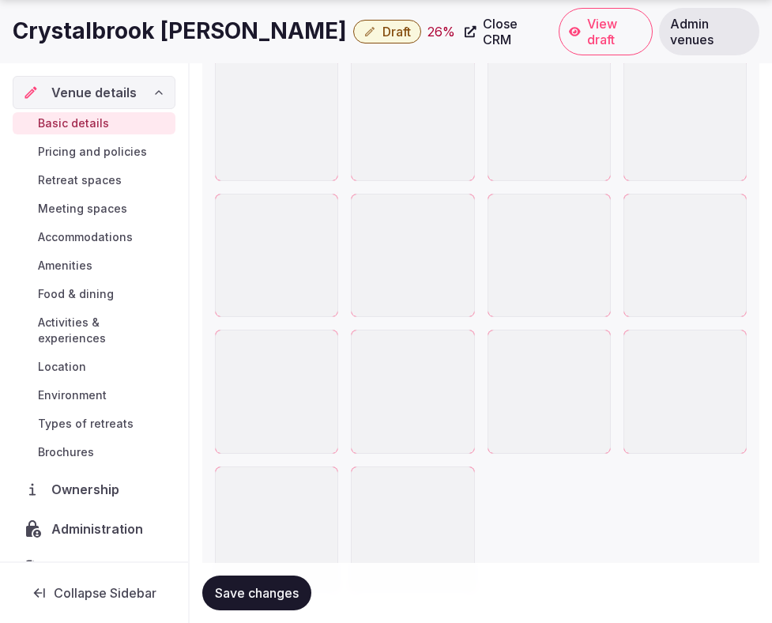
scroll to position [2404, 0]
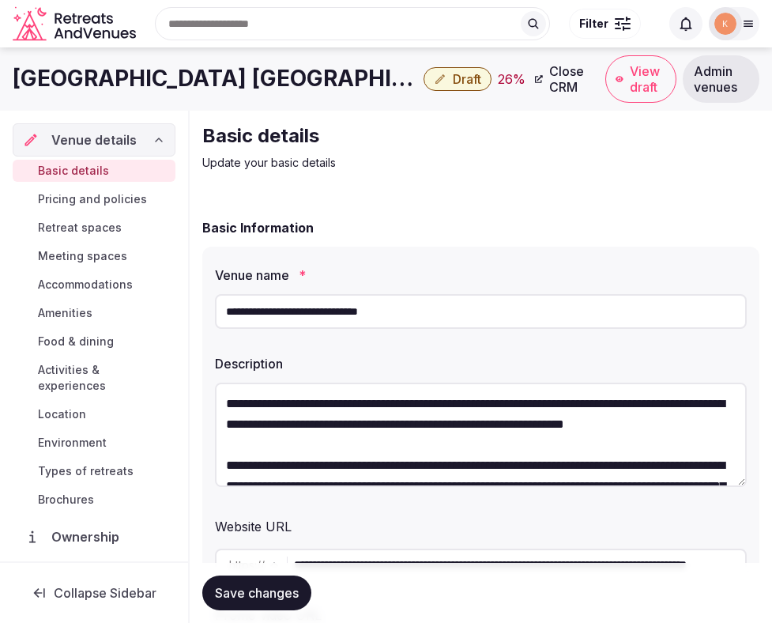
click at [348, 307] on input "**********" at bounding box center [481, 311] width 532 height 35
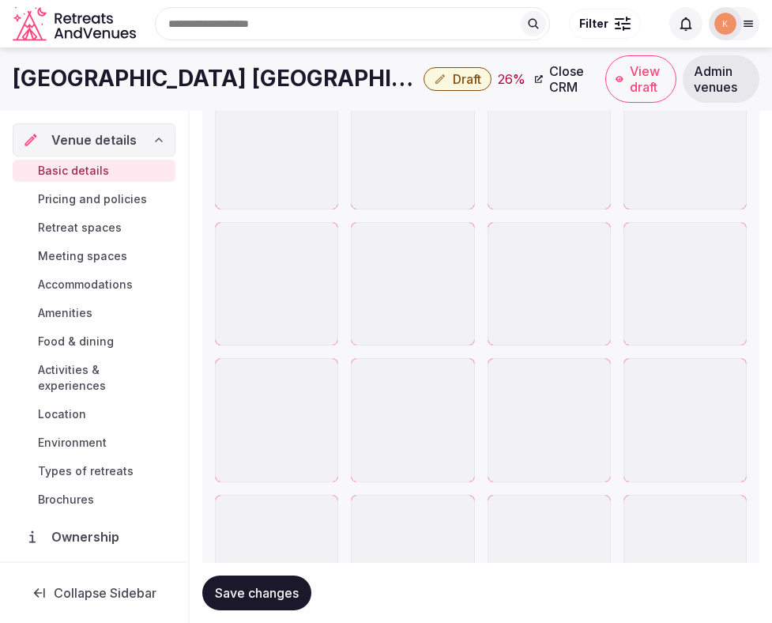
scroll to position [2219, 0]
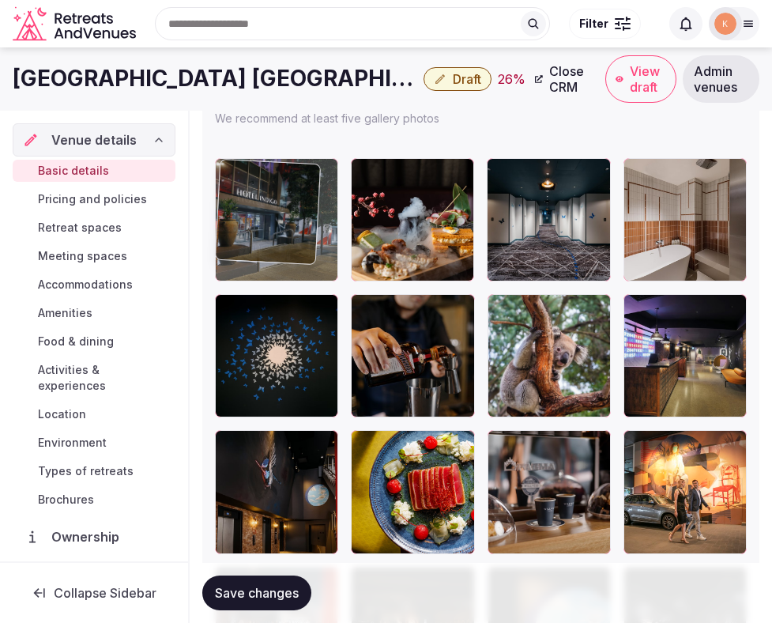
drag, startPoint x: 258, startPoint y: 339, endPoint x: 259, endPoint y: 228, distance: 110.7
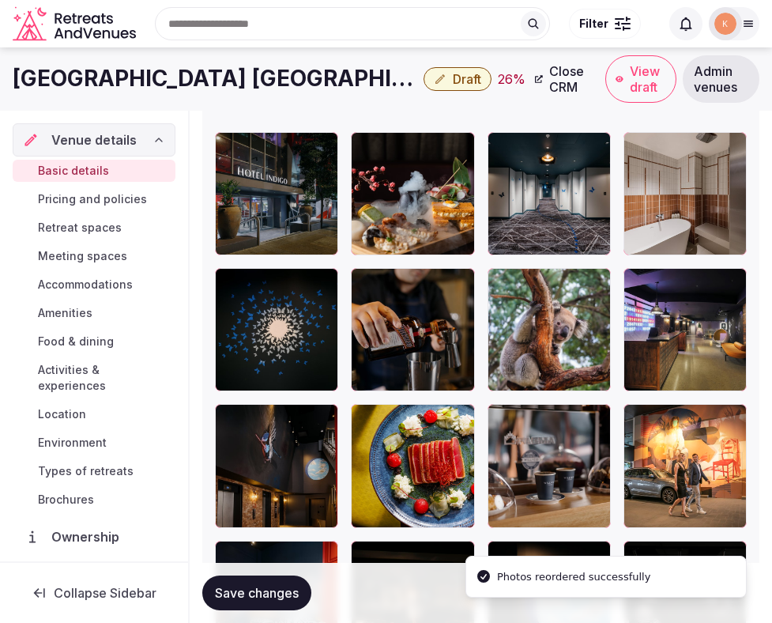
scroll to position [2218, 0]
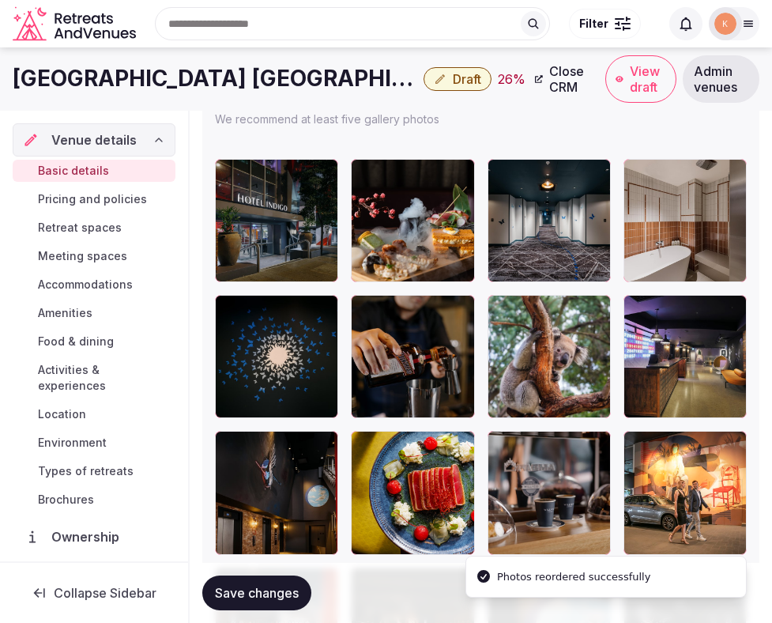
click at [311, 217] on div at bounding box center [276, 220] width 123 height 123
click at [323, 174] on icon "button" at bounding box center [322, 174] width 13 height 13
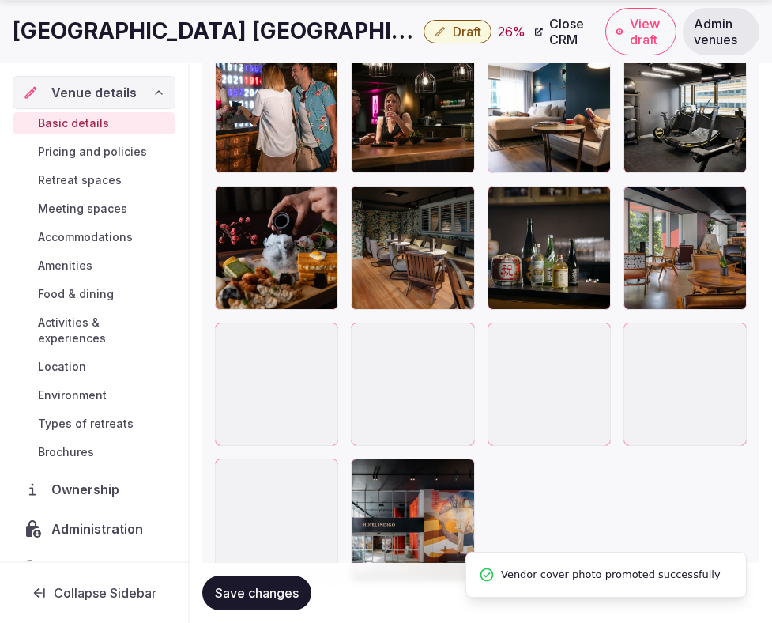
scroll to position [3629, 0]
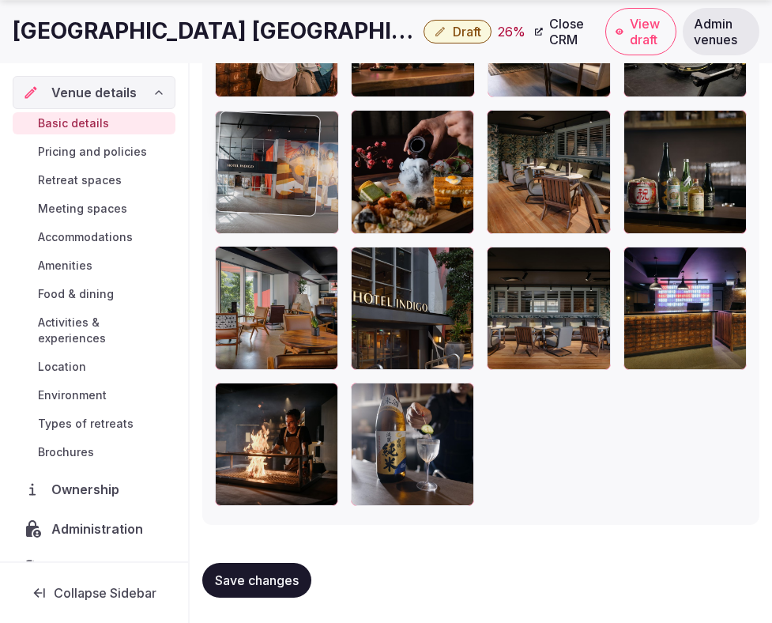
drag, startPoint x: 414, startPoint y: 418, endPoint x: 296, endPoint y: 124, distance: 316.8
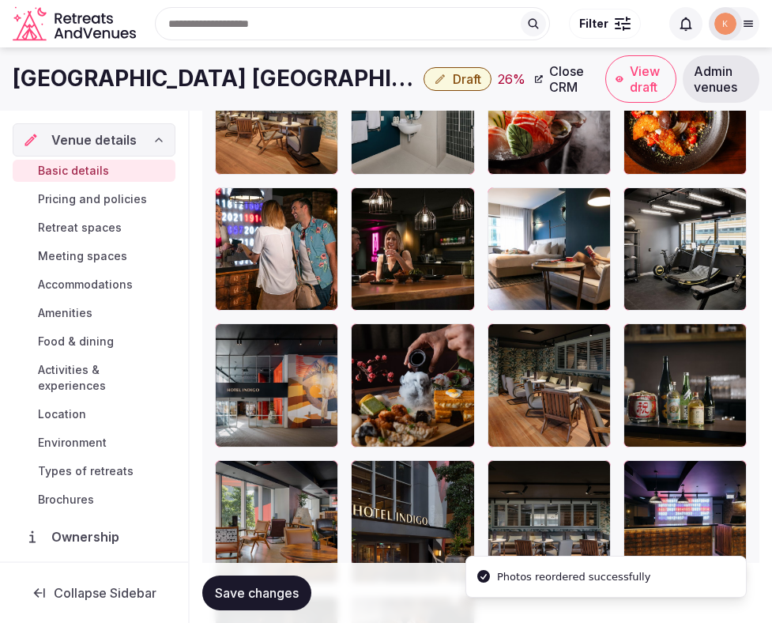
scroll to position [3333, 0]
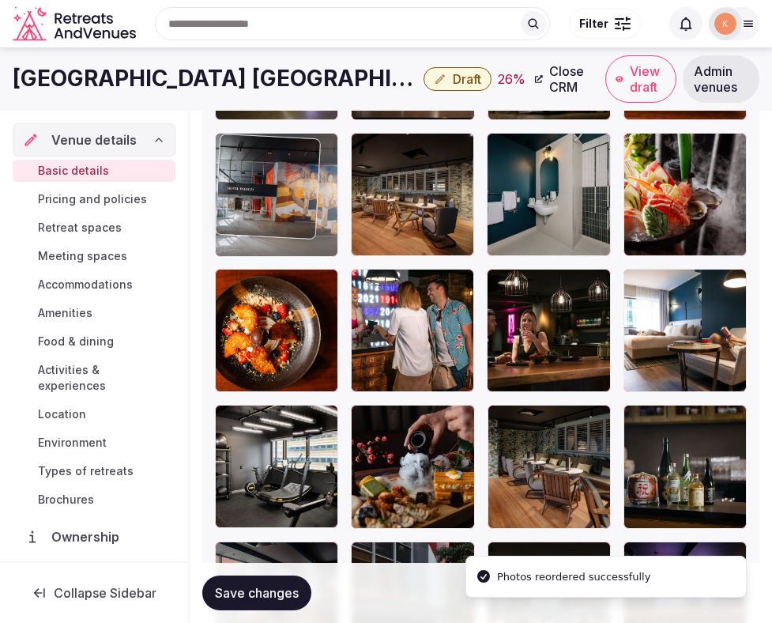
drag, startPoint x: 263, startPoint y: 449, endPoint x: 268, endPoint y: 195, distance: 253.8
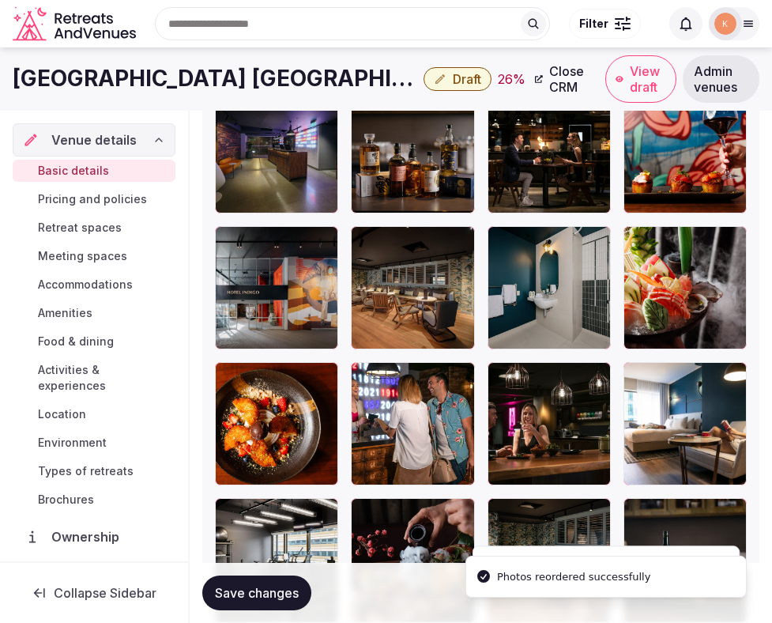
scroll to position [3051, 0]
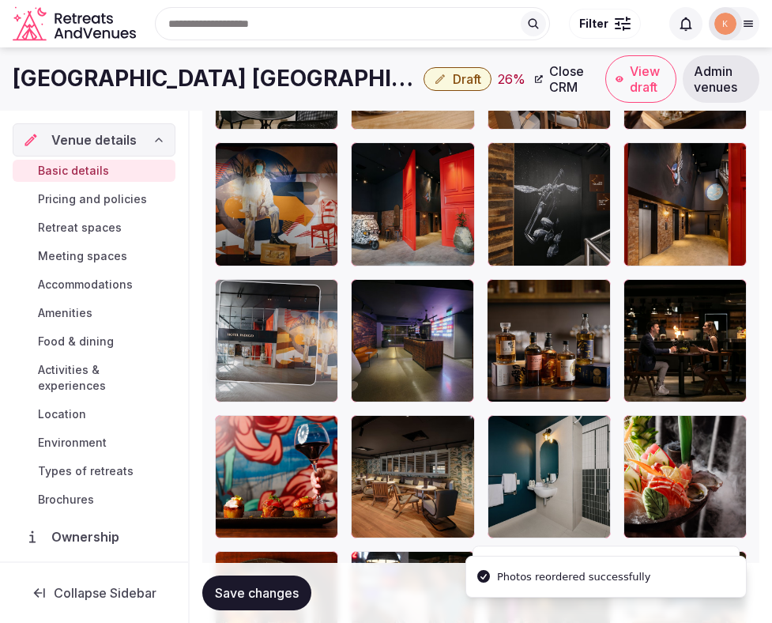
drag, startPoint x: 269, startPoint y: 470, endPoint x: 270, endPoint y: 284, distance: 186.6
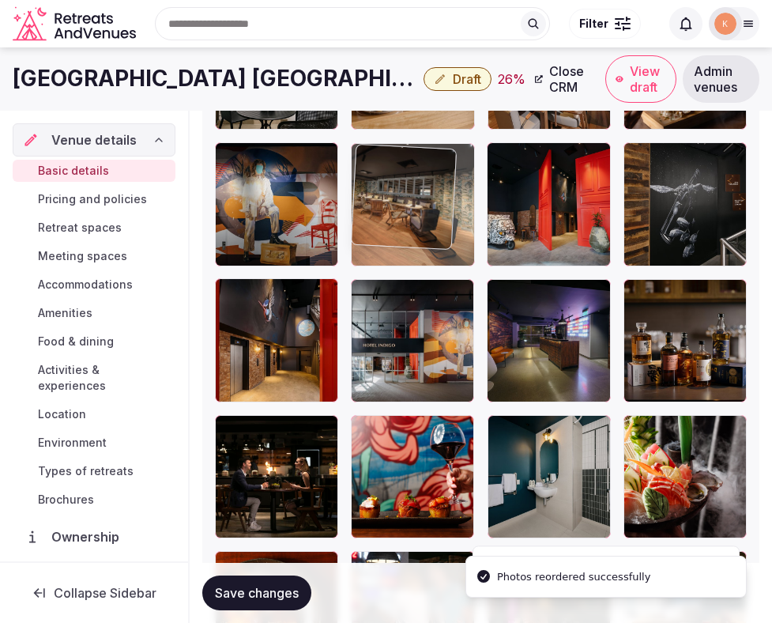
drag, startPoint x: 392, startPoint y: 446, endPoint x: 404, endPoint y: 156, distance: 290.4
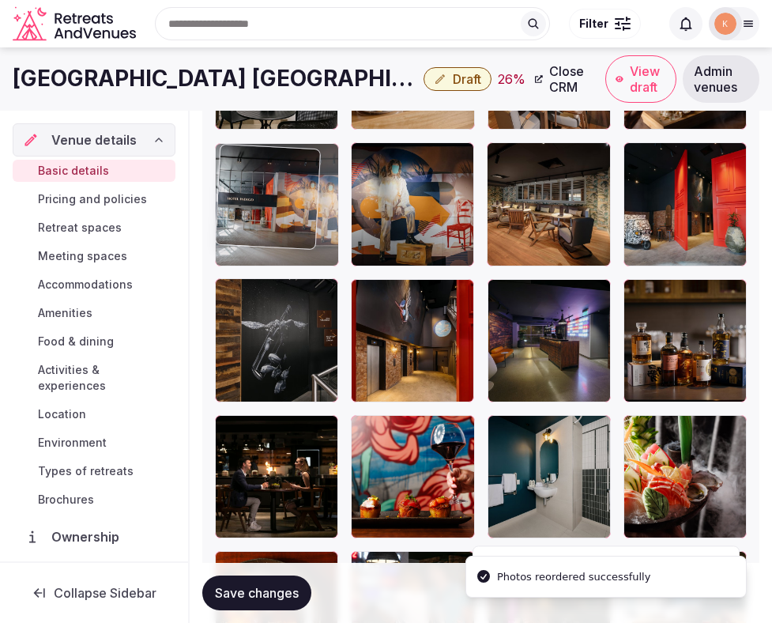
drag, startPoint x: 388, startPoint y: 357, endPoint x: 312, endPoint y: 221, distance: 156.1
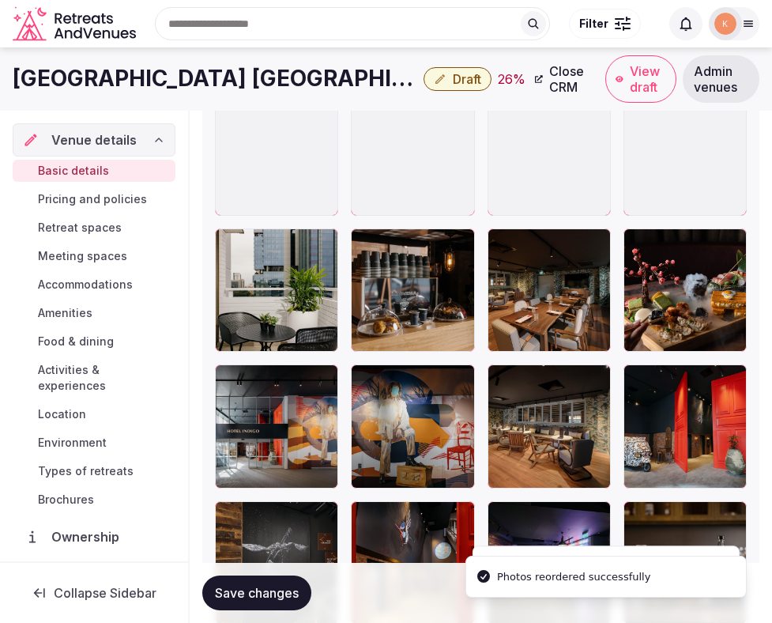
scroll to position [2813, 0]
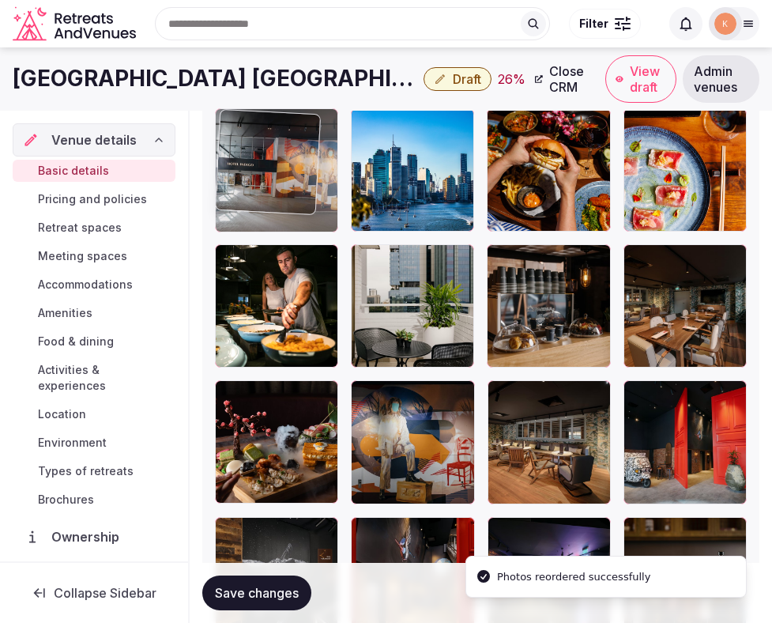
drag, startPoint x: 266, startPoint y: 462, endPoint x: 269, endPoint y: 199, distance: 262.5
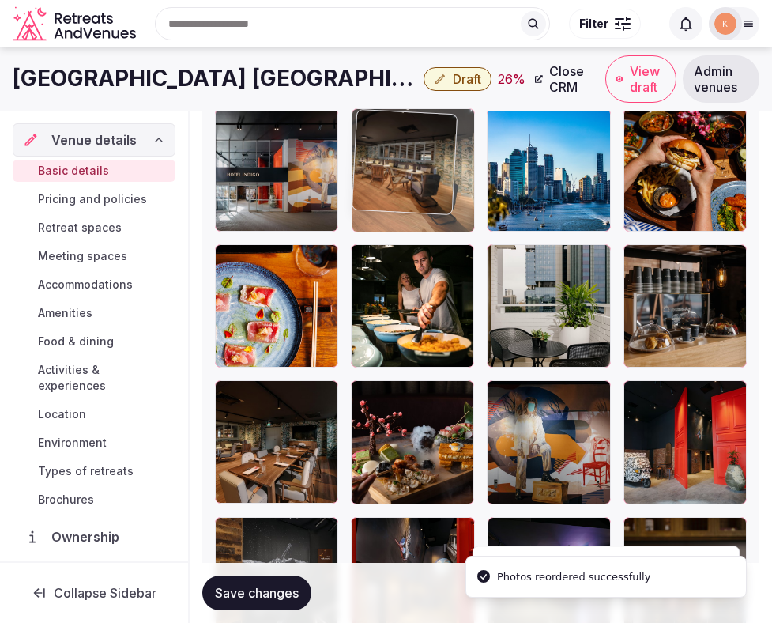
drag, startPoint x: 528, startPoint y: 434, endPoint x: 416, endPoint y: 176, distance: 281.1
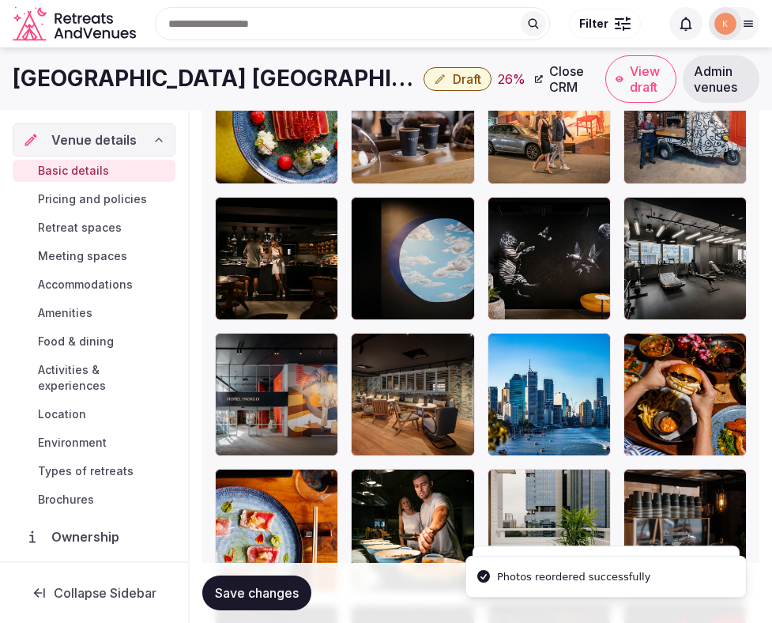
scroll to position [2584, 0]
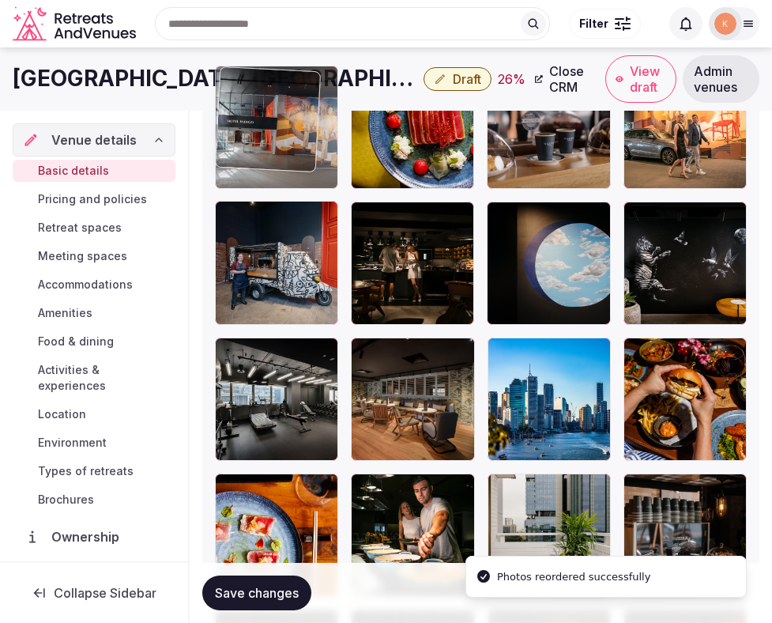
drag, startPoint x: 244, startPoint y: 412, endPoint x: 267, endPoint y: 172, distance: 240.7
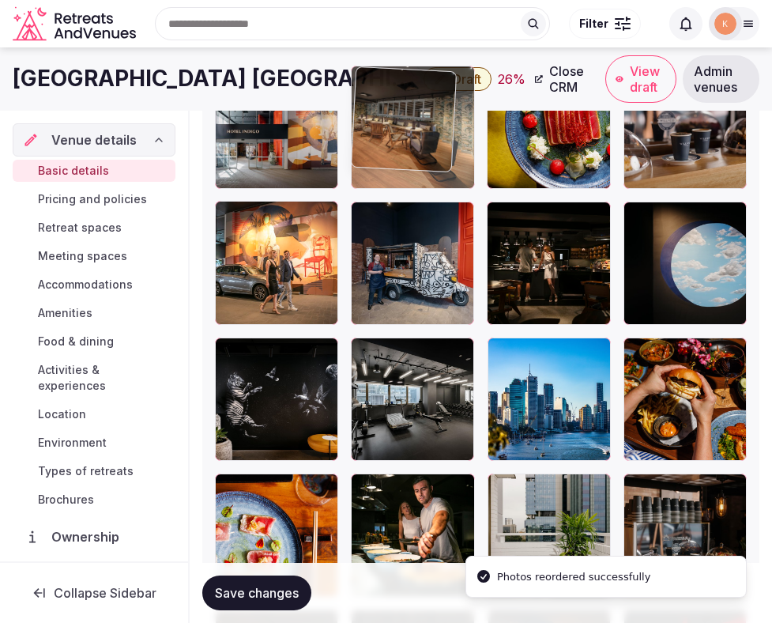
drag, startPoint x: 390, startPoint y: 389, endPoint x: 389, endPoint y: 191, distance: 198.5
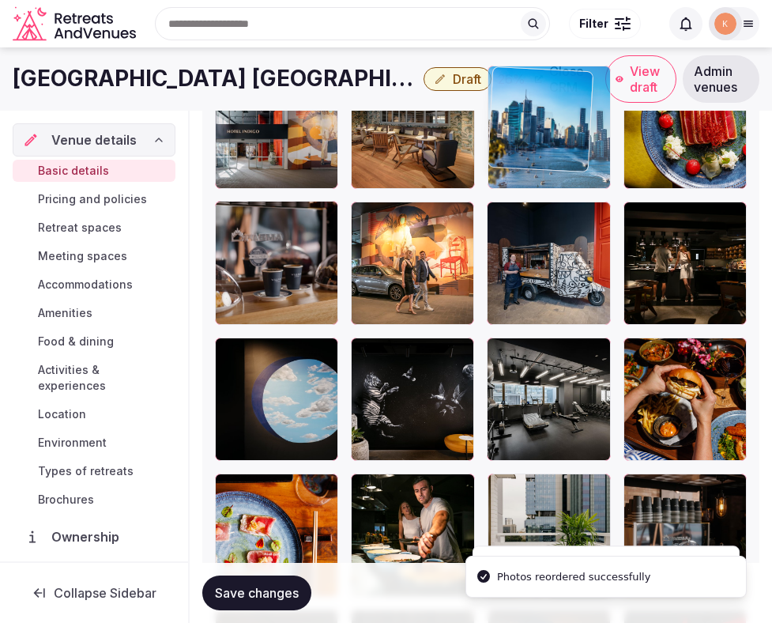
drag, startPoint x: 576, startPoint y: 403, endPoint x: 555, endPoint y: 177, distance: 227.1
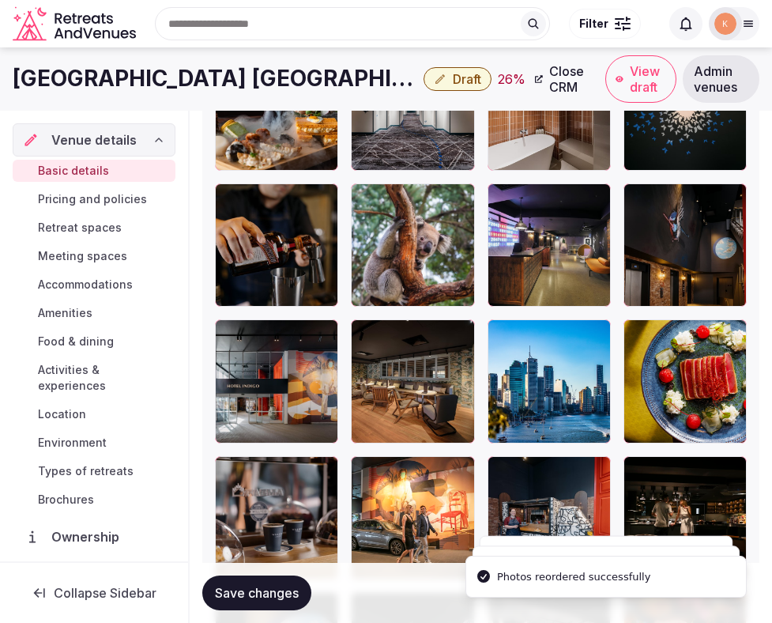
scroll to position [2328, 0]
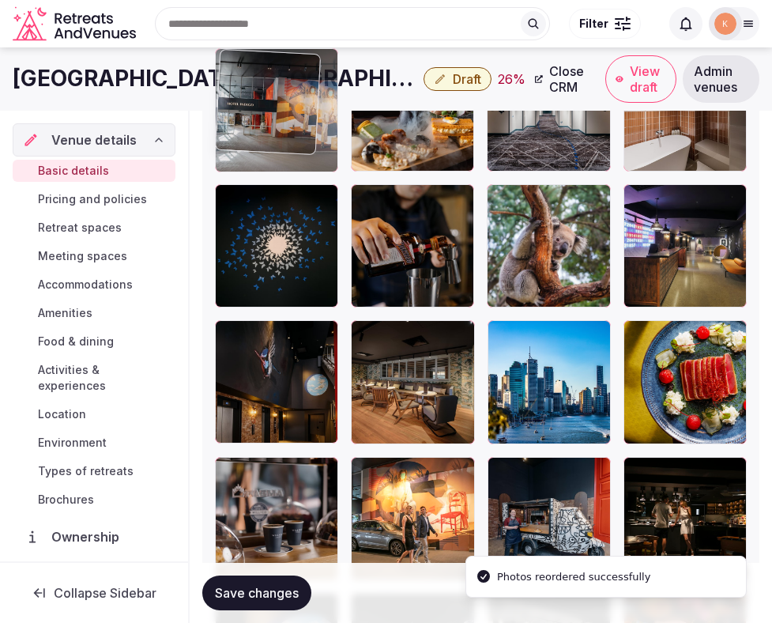
drag, startPoint x: 283, startPoint y: 402, endPoint x: 287, endPoint y: 183, distance: 218.3
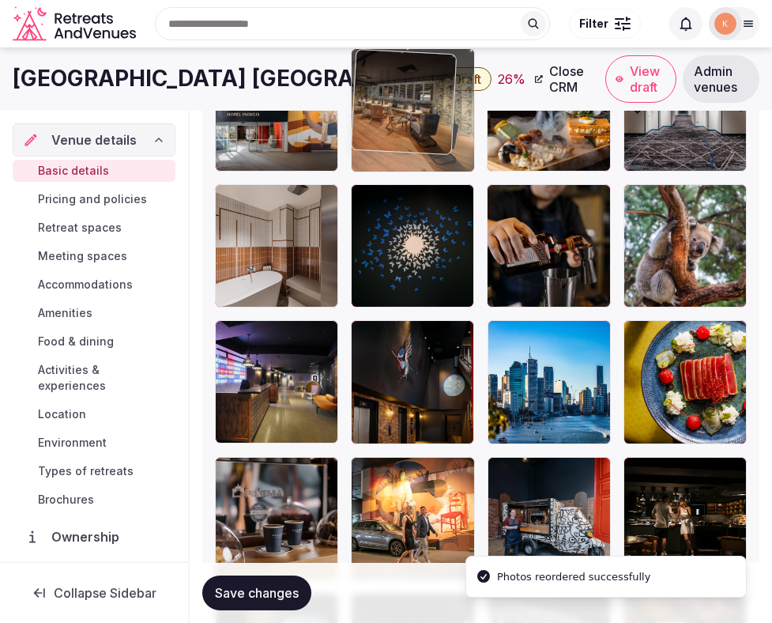
drag, startPoint x: 418, startPoint y: 424, endPoint x: 405, endPoint y: 188, distance: 236.0
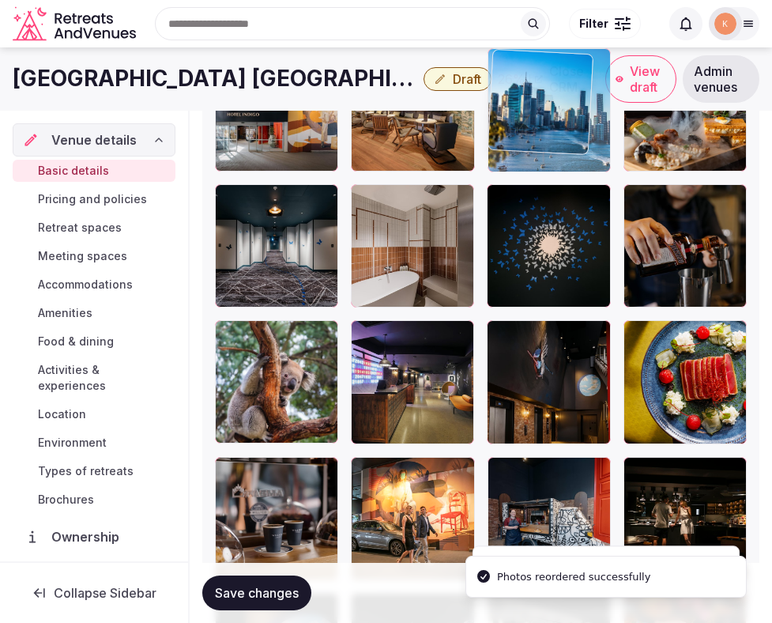
drag, startPoint x: 543, startPoint y: 361, endPoint x: 548, endPoint y: 148, distance: 212.7
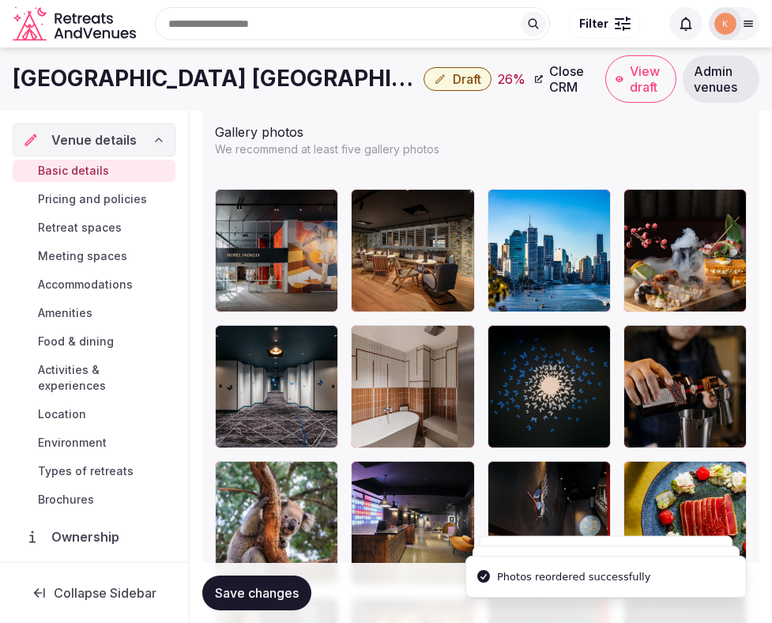
scroll to position [2186, 0]
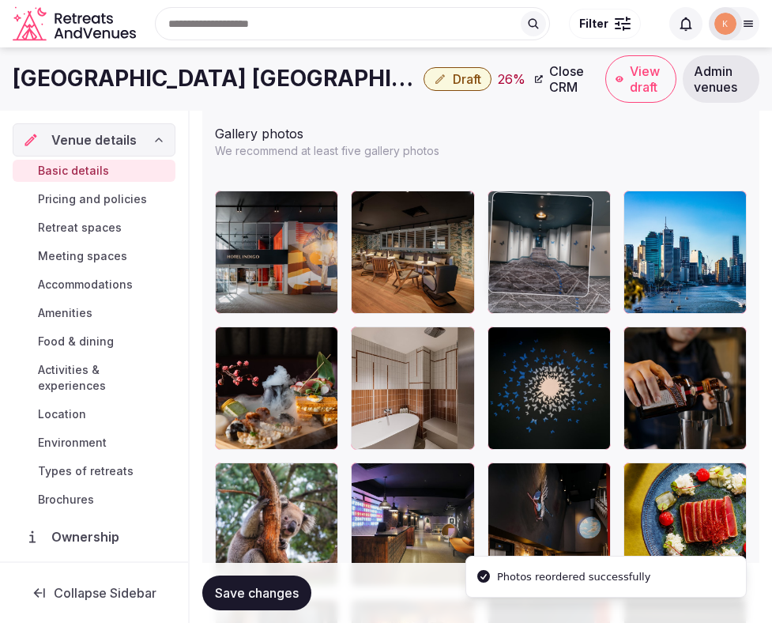
drag, startPoint x: 276, startPoint y: 384, endPoint x: 557, endPoint y: 267, distance: 304.8
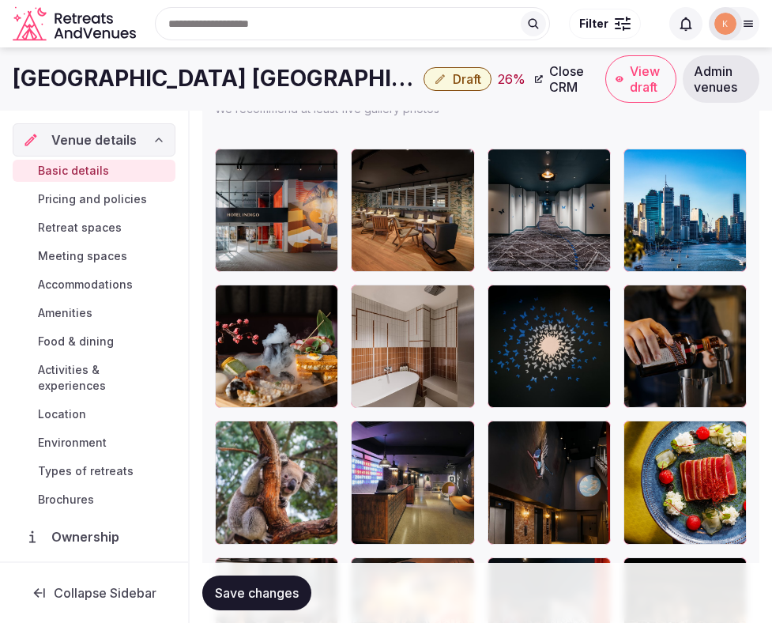
scroll to position [2195, 0]
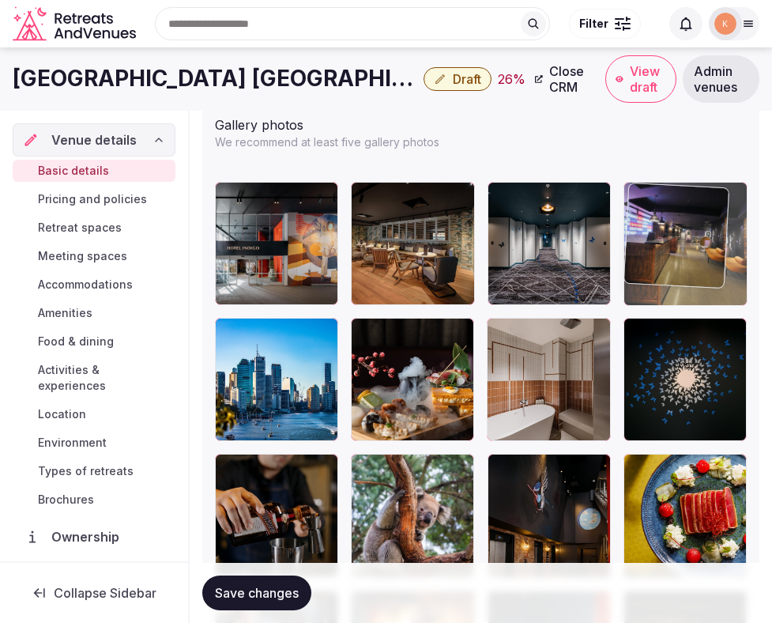
drag, startPoint x: 389, startPoint y: 509, endPoint x: 630, endPoint y: 270, distance: 339.4
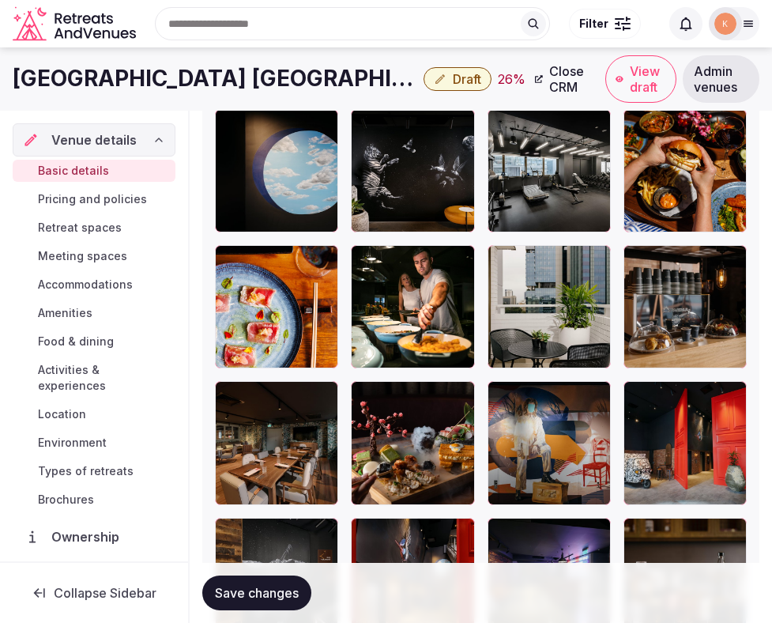
scroll to position [2778, 0]
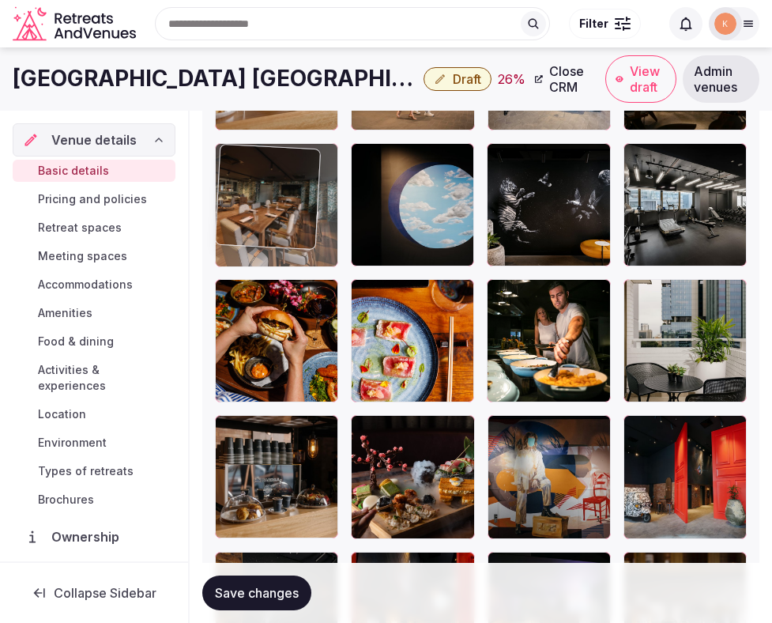
drag, startPoint x: 300, startPoint y: 470, endPoint x: 300, endPoint y: 176, distance: 294.1
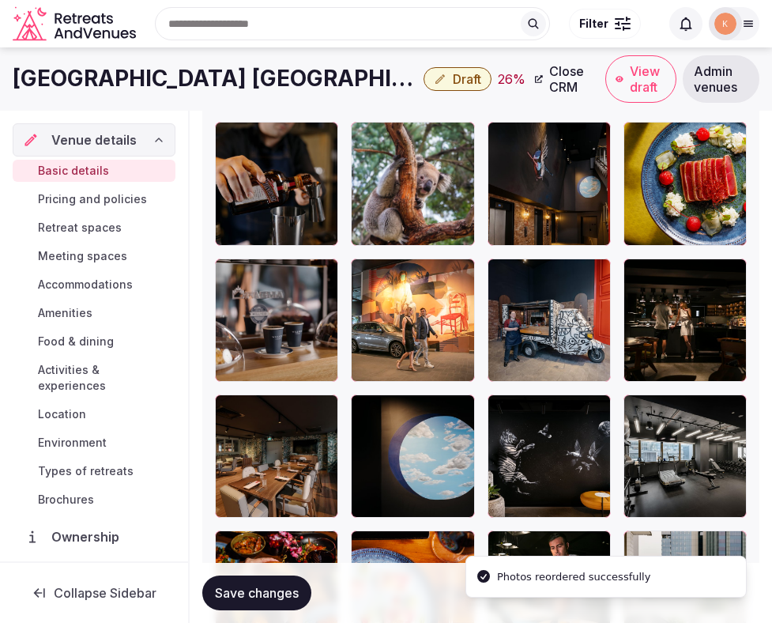
scroll to position [2522, 0]
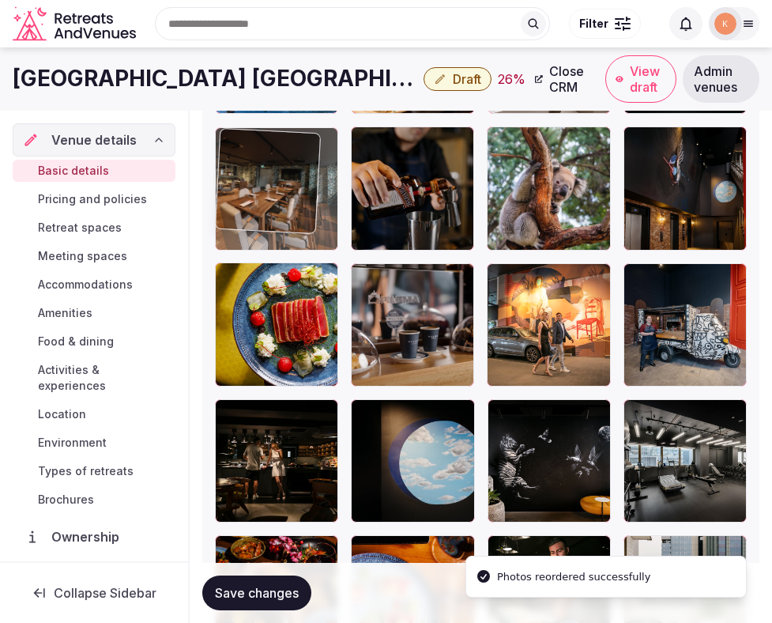
drag, startPoint x: 254, startPoint y: 474, endPoint x: 256, endPoint y: 214, distance: 260.1
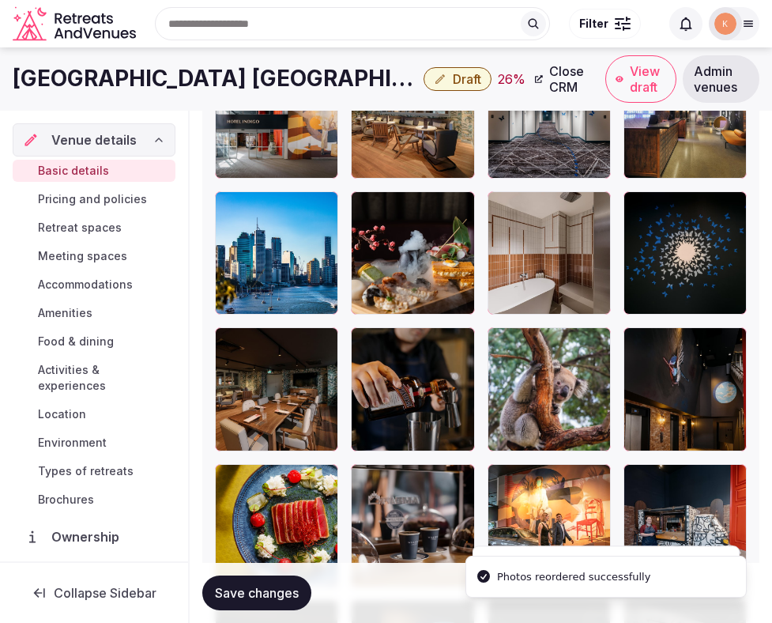
scroll to position [2314, 0]
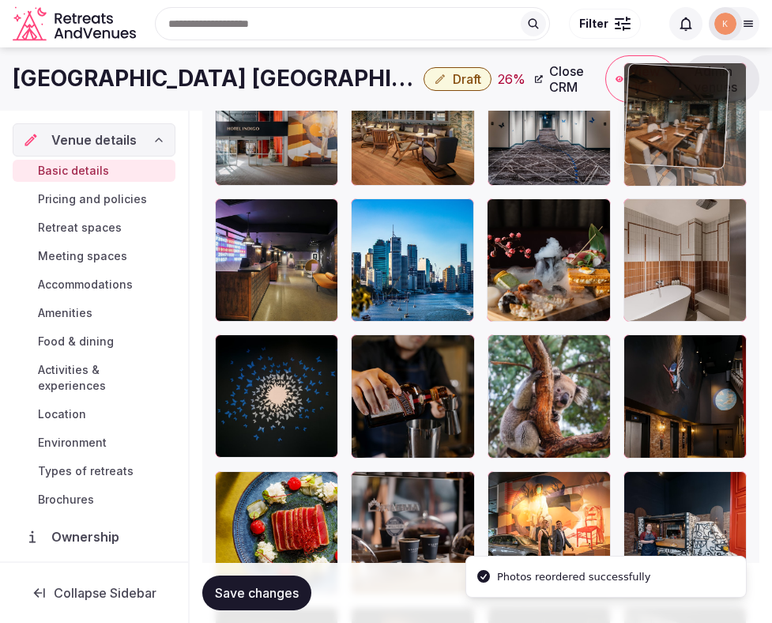
drag, startPoint x: 266, startPoint y: 411, endPoint x: 660, endPoint y: 198, distance: 447.5
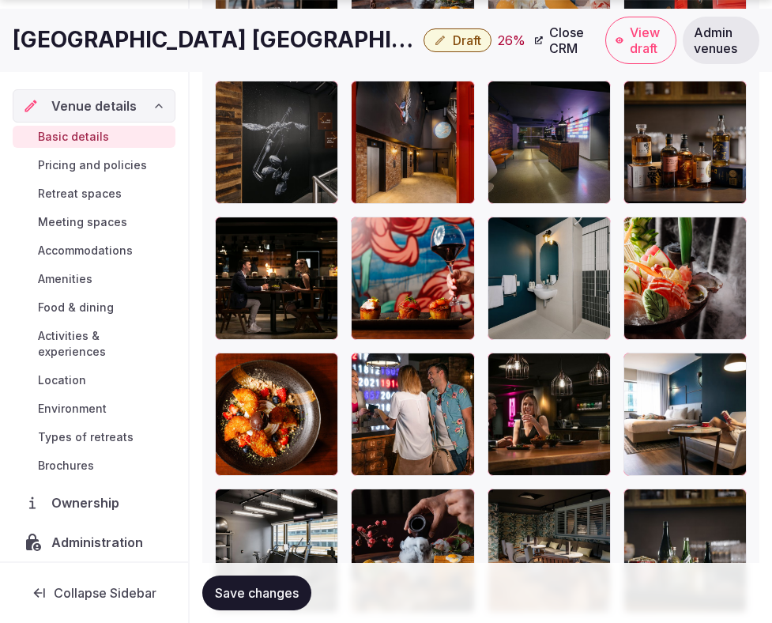
scroll to position [3288, 0]
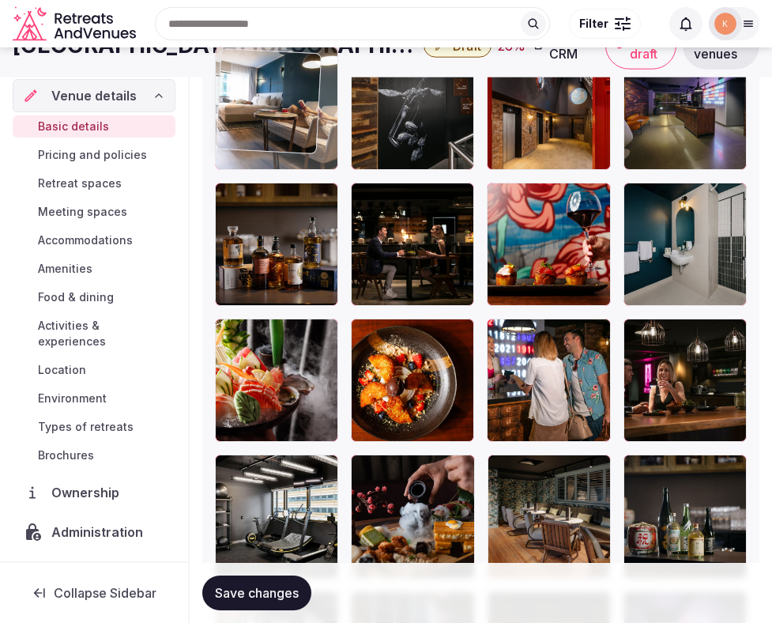
drag, startPoint x: 679, startPoint y: 409, endPoint x: 322, endPoint y: 115, distance: 462.8
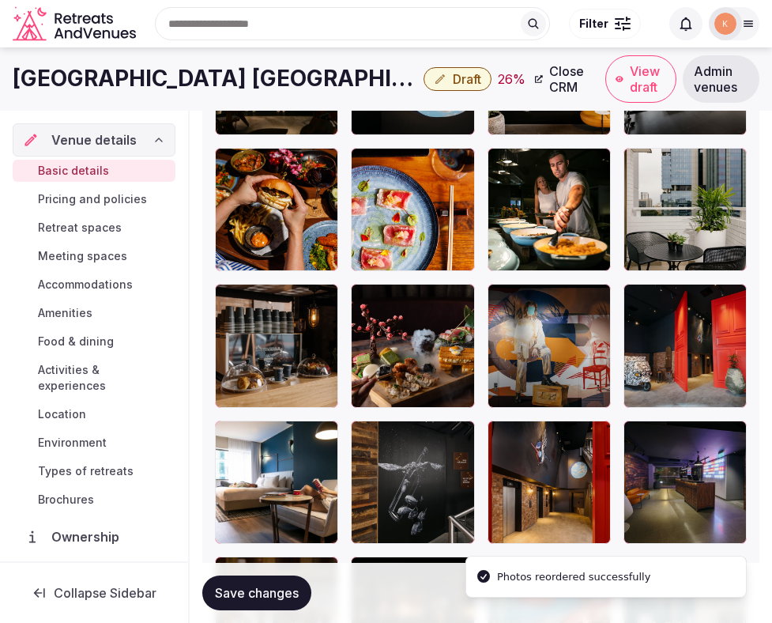
scroll to position [2876, 0]
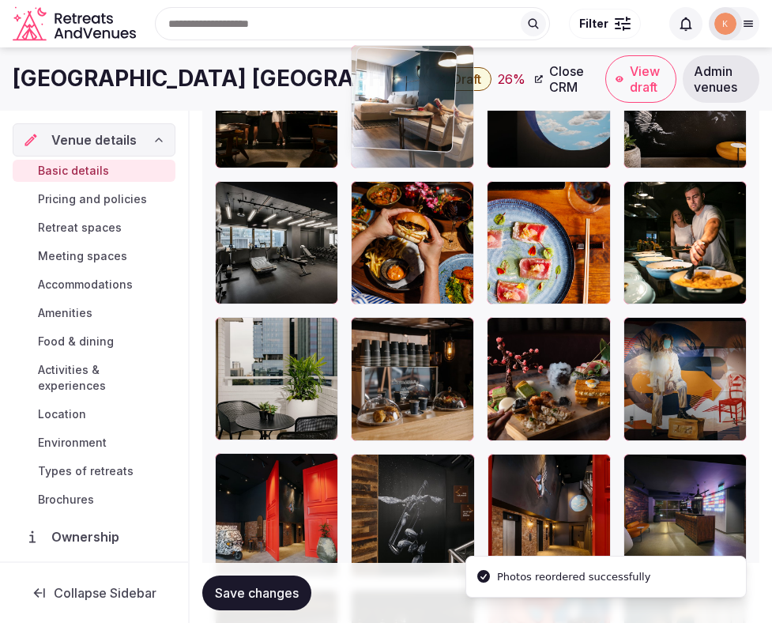
drag, startPoint x: 275, startPoint y: 523, endPoint x: 407, endPoint y: 190, distance: 358.8
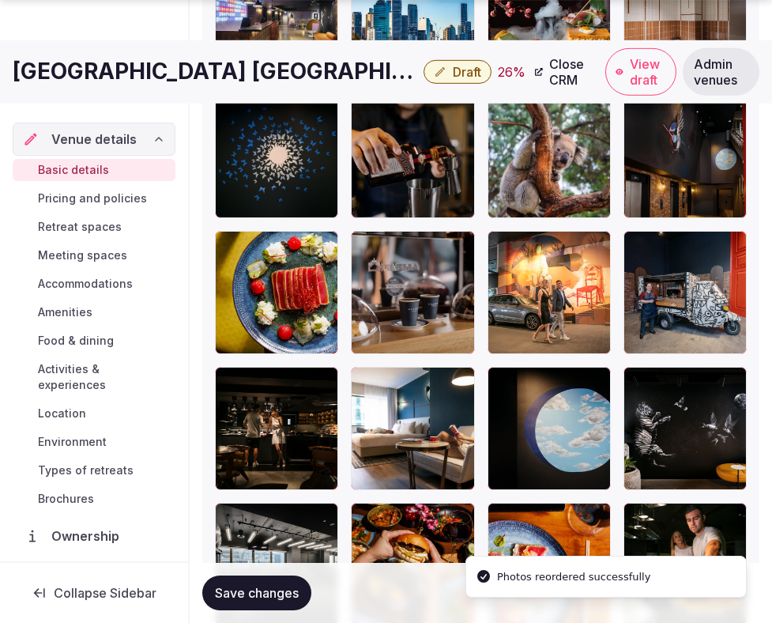
scroll to position [2559, 0]
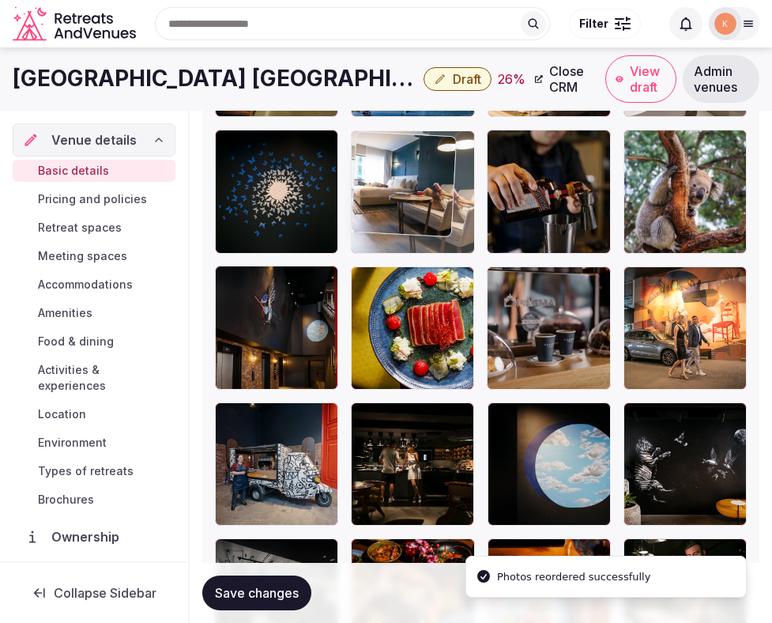
drag, startPoint x: 397, startPoint y: 429, endPoint x: 398, endPoint y: 206, distance: 222.2
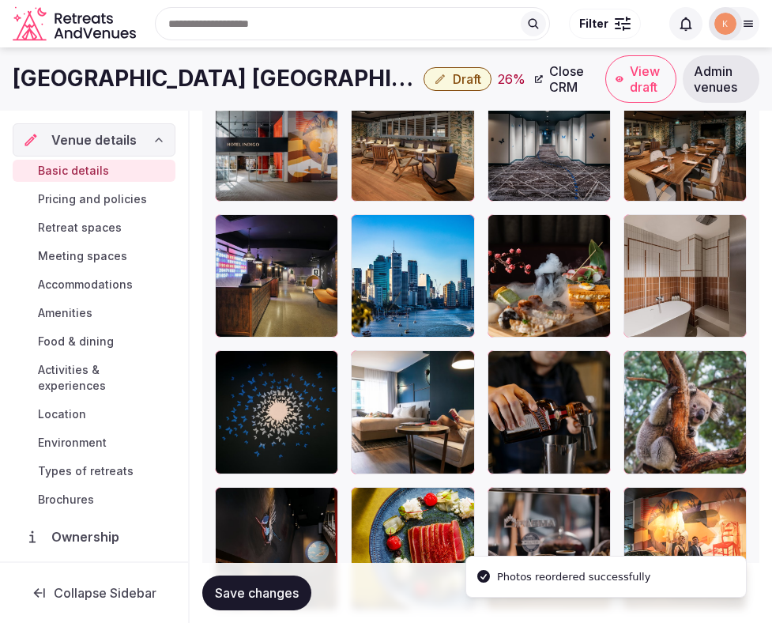
scroll to position [2297, 0]
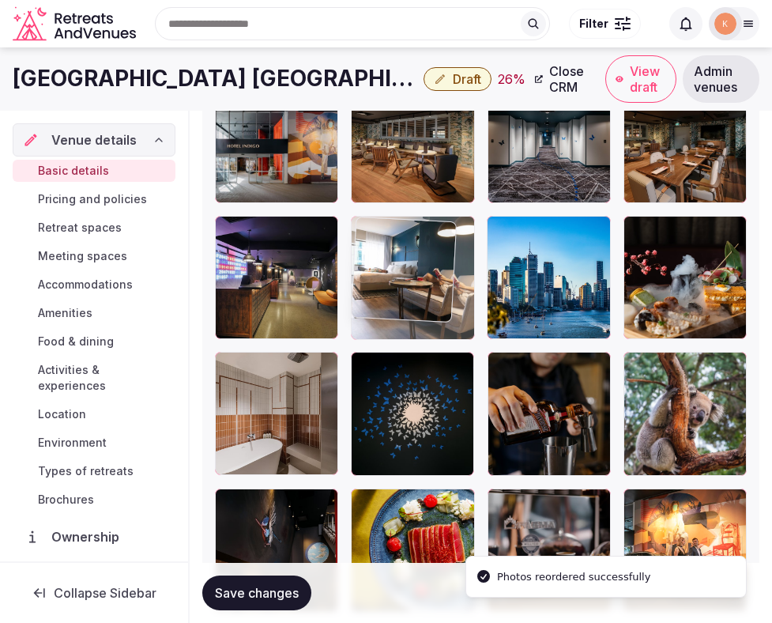
drag, startPoint x: 387, startPoint y: 449, endPoint x: 396, endPoint y: 318, distance: 131.5
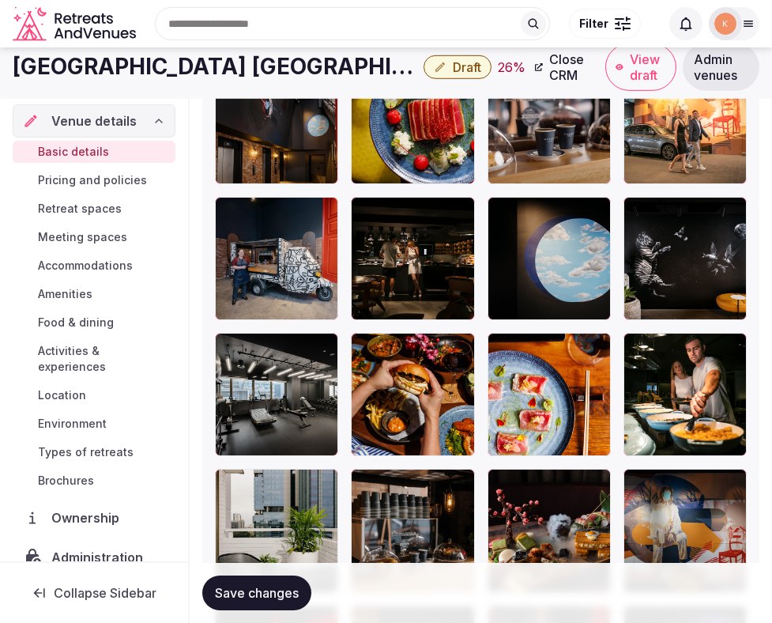
scroll to position [2721, 0]
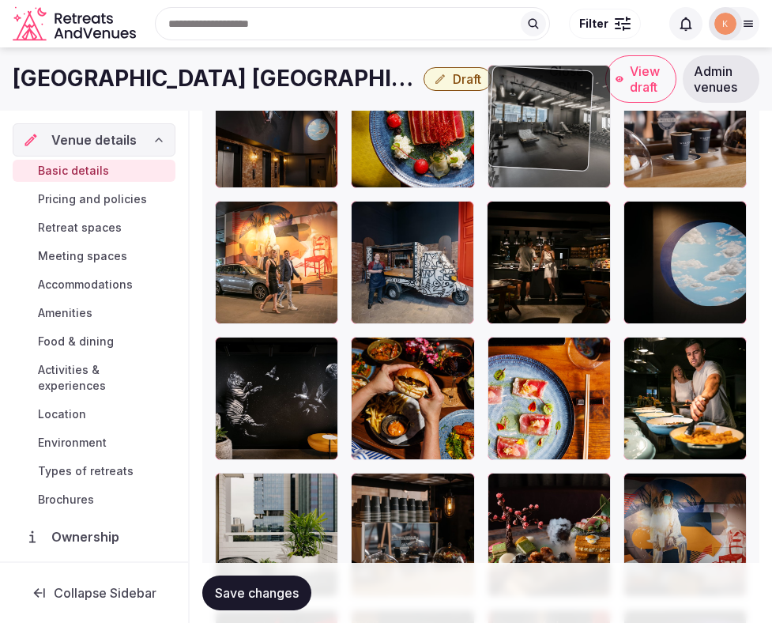
drag, startPoint x: 274, startPoint y: 412, endPoint x: 587, endPoint y: 157, distance: 403.5
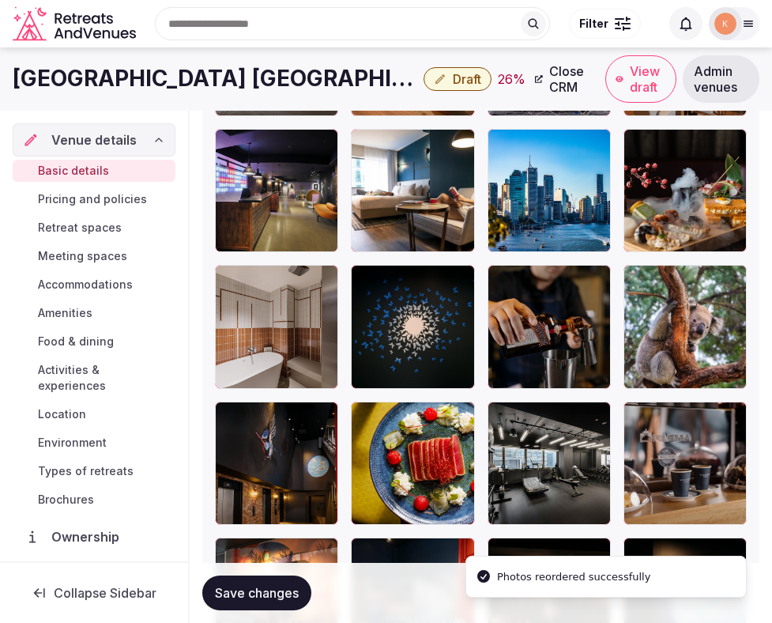
scroll to position [2376, 0]
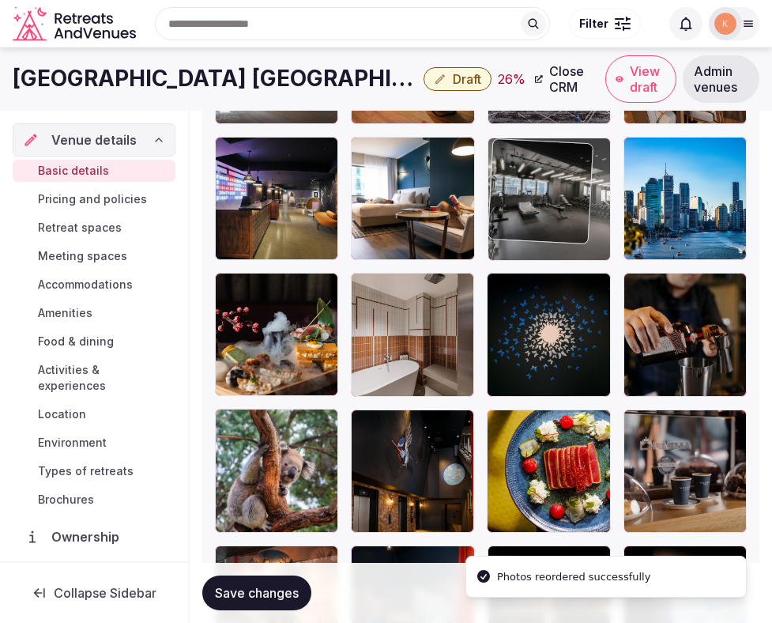
drag, startPoint x: 539, startPoint y: 442, endPoint x: 562, endPoint y: 189, distance: 254.0
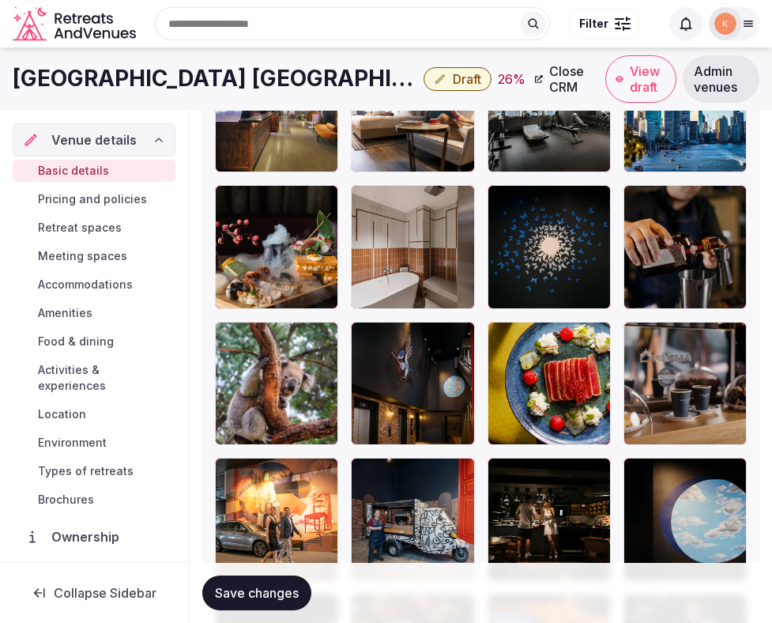
scroll to position [2463, 0]
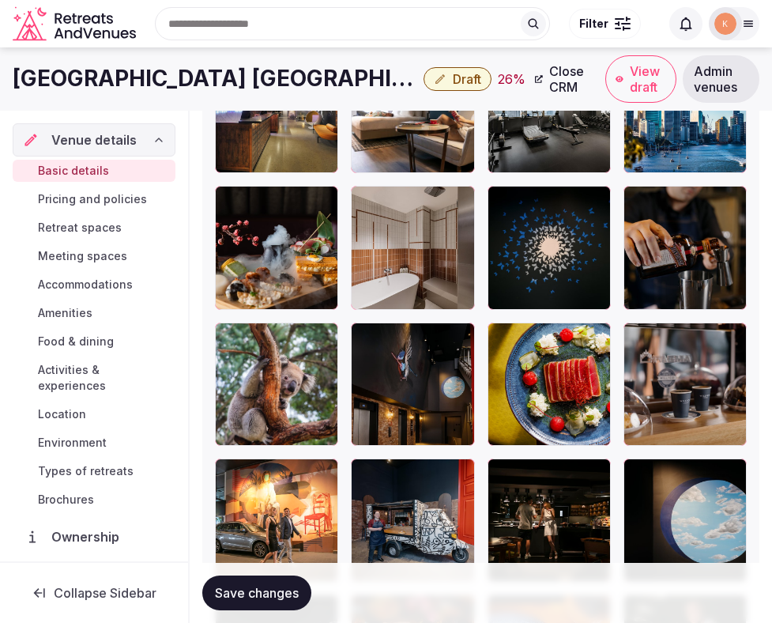
click at [274, 586] on span "Save changes" at bounding box center [257, 593] width 84 height 16
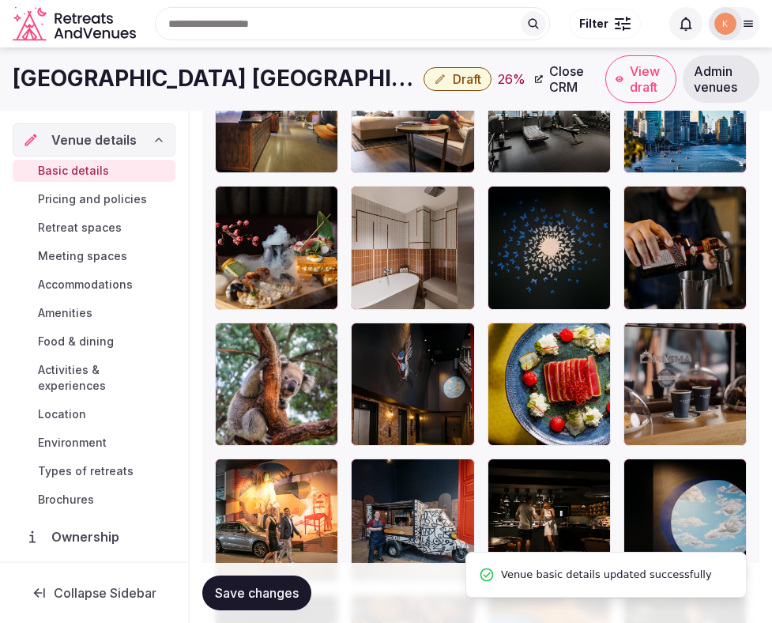
click at [424, 69] on button "Draft" at bounding box center [458, 79] width 68 height 24
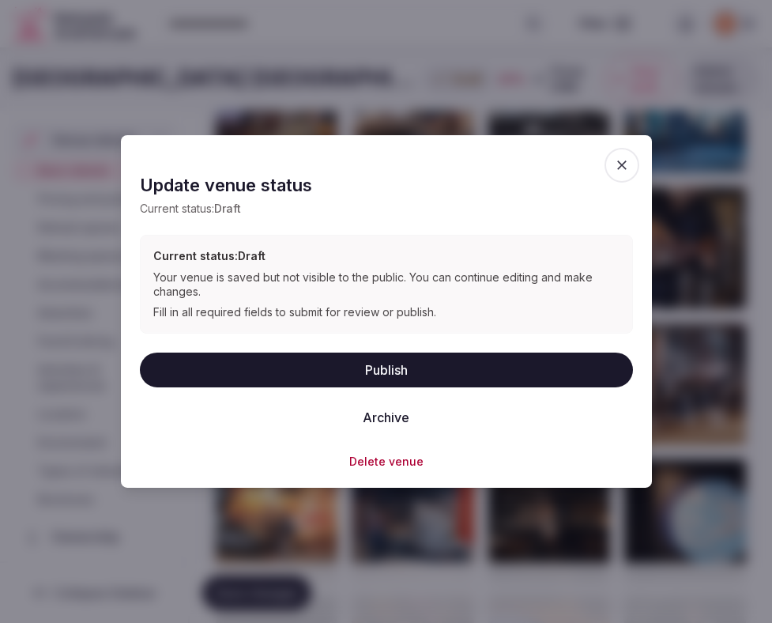
click at [368, 383] on button "Publish" at bounding box center [386, 369] width 493 height 35
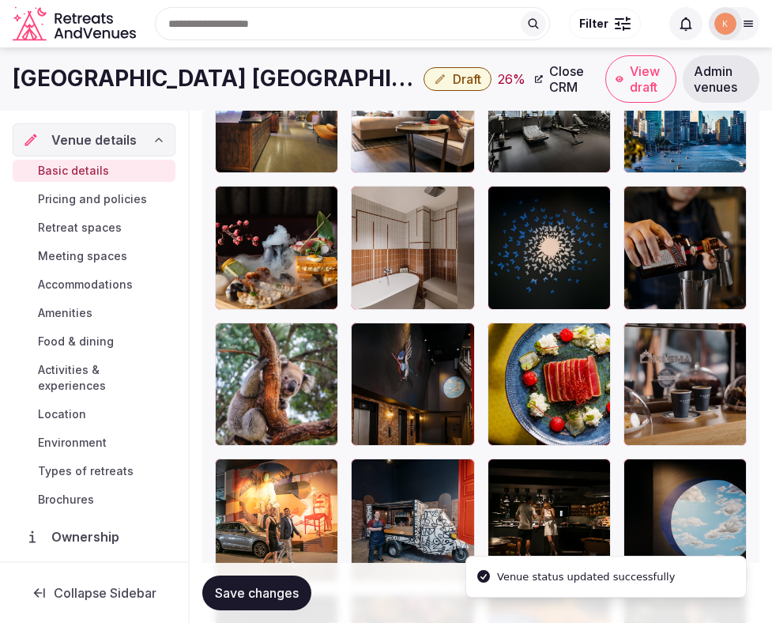
click at [273, 601] on button "Save changes" at bounding box center [256, 593] width 109 height 35
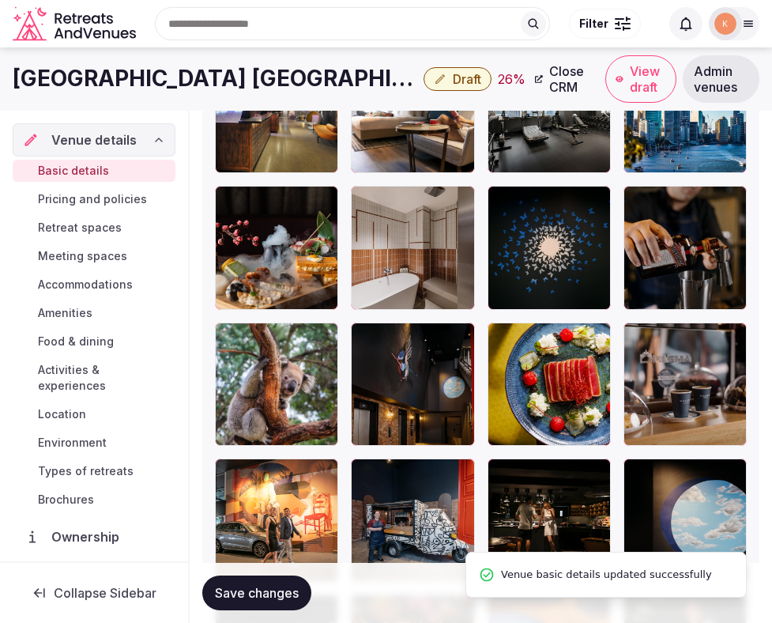
click at [273, 601] on button "Save changes" at bounding box center [256, 593] width 109 height 35
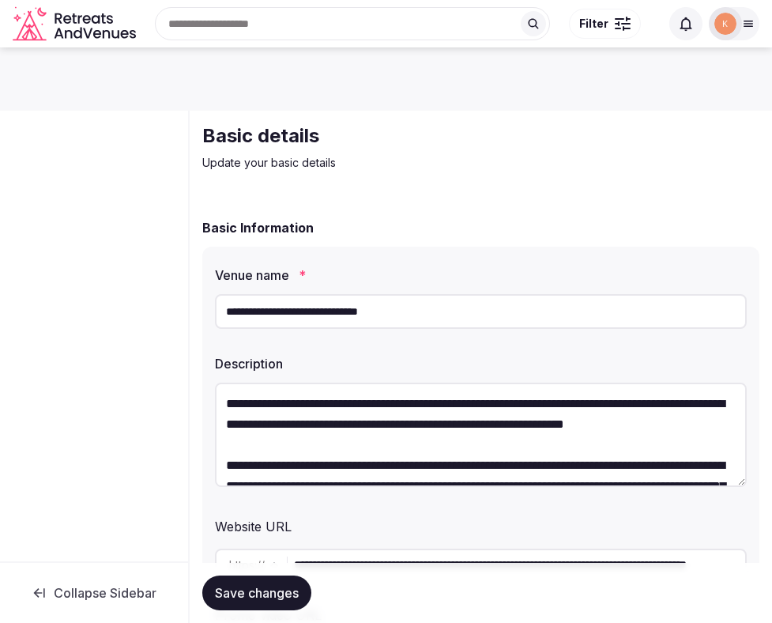
click at [364, 318] on input "**********" at bounding box center [481, 311] width 532 height 35
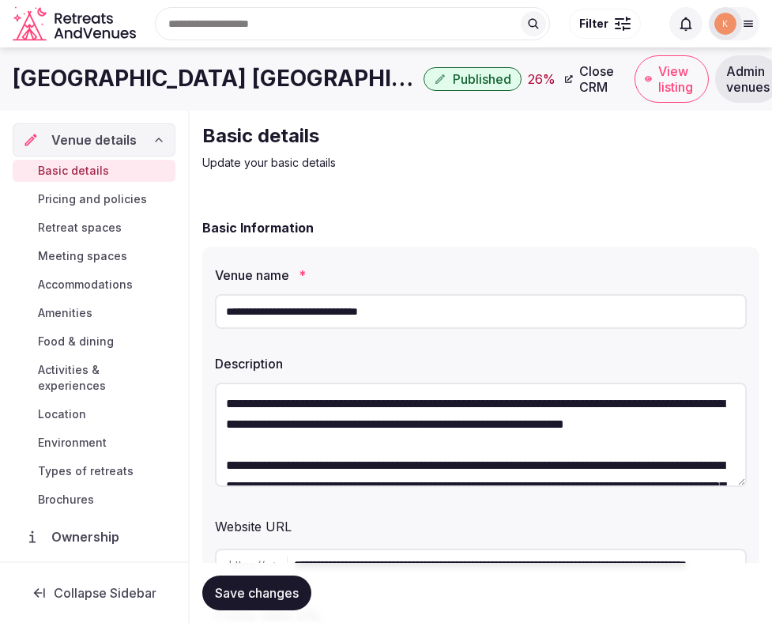
click at [727, 80] on span "Admin venues" at bounding box center [748, 79] width 43 height 32
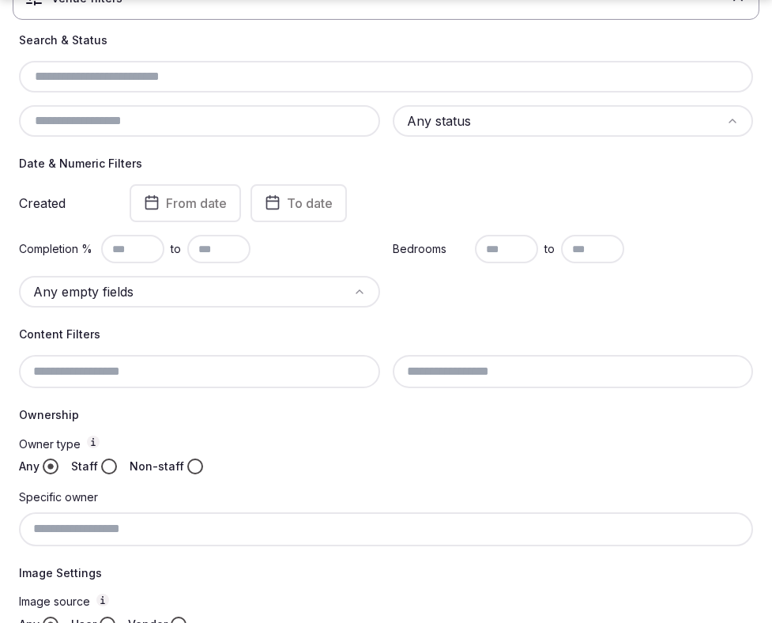
scroll to position [244, 0]
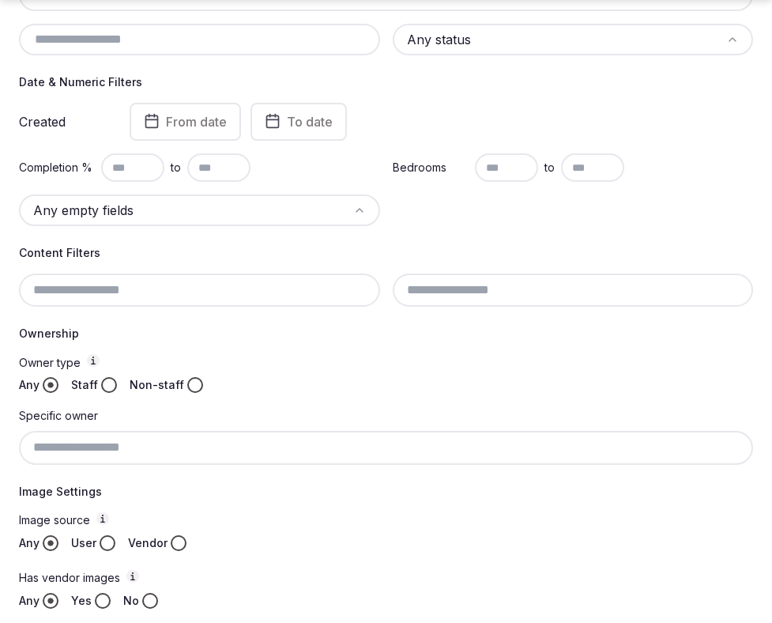
click at [188, 453] on input at bounding box center [386, 447] width 735 height 33
paste input "**********"
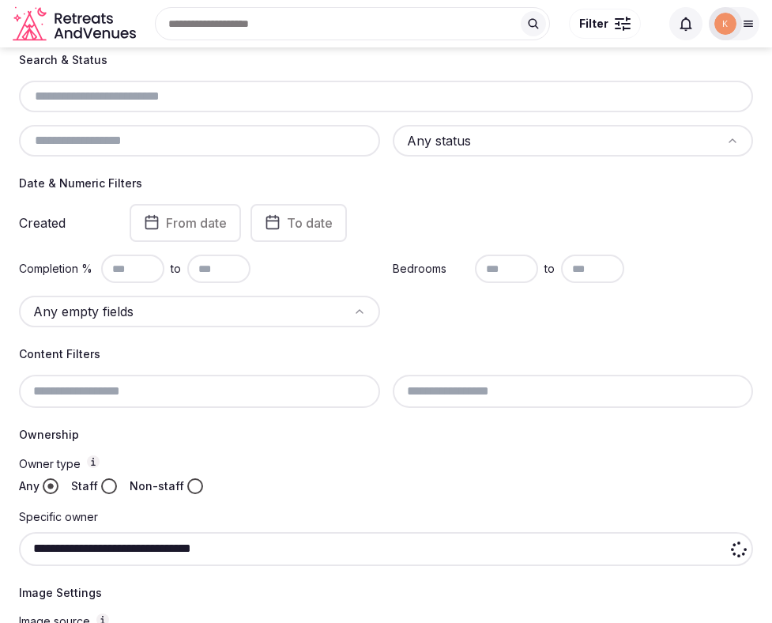
scroll to position [138, 0]
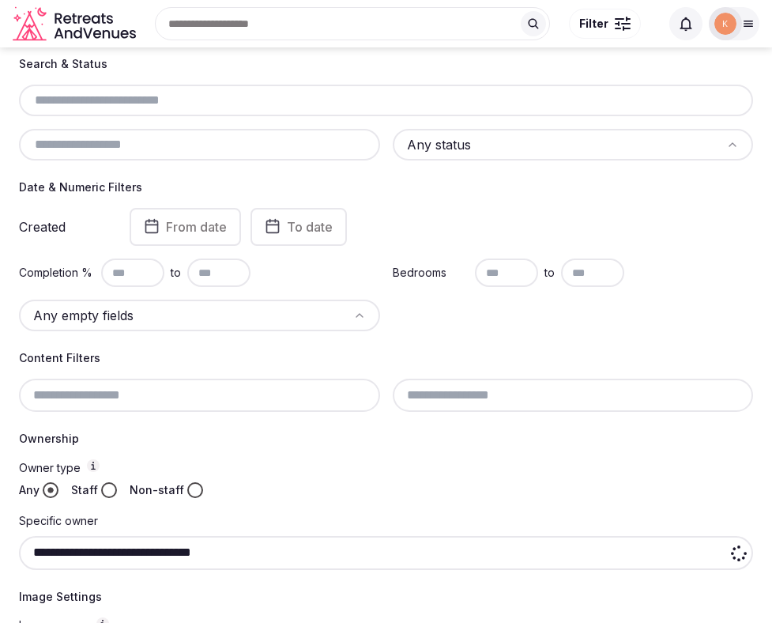
type input "**********"
click at [252, 105] on input "text" at bounding box center [386, 100] width 722 height 19
paste input "**********"
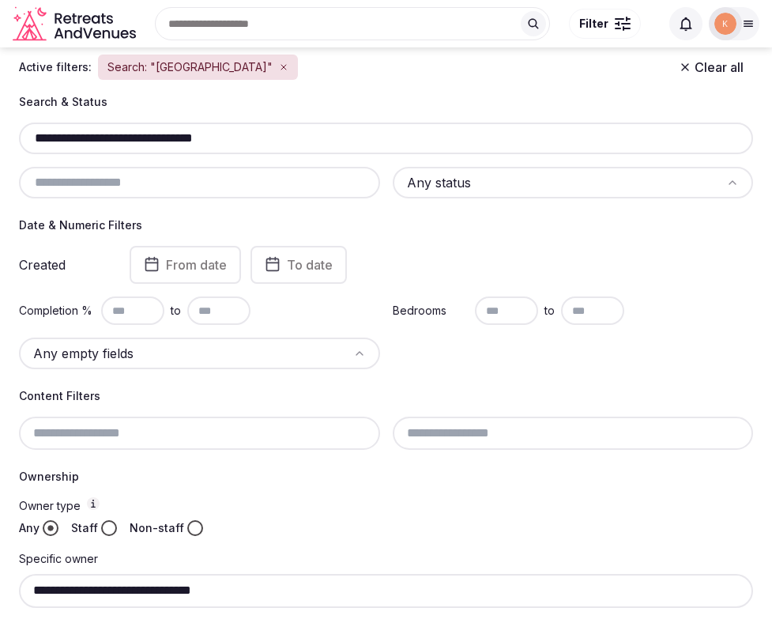
type input "**********"
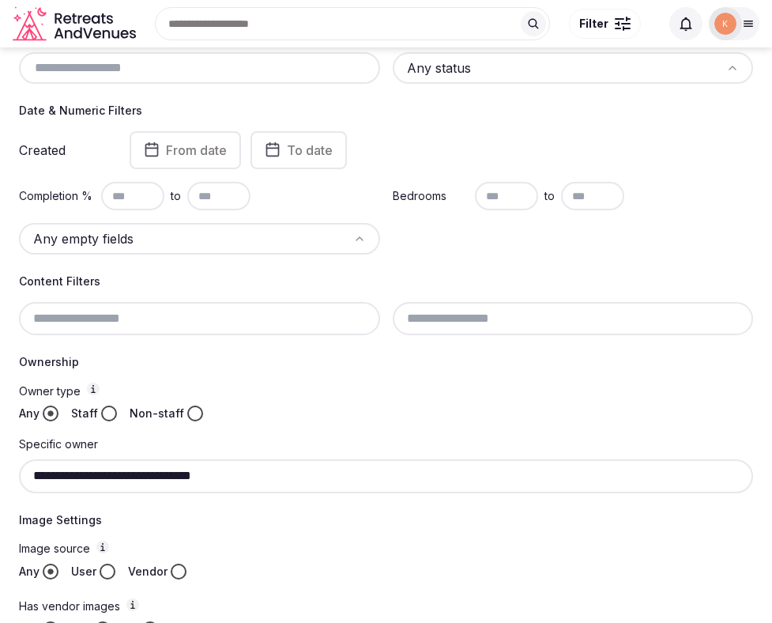
scroll to position [18, 0]
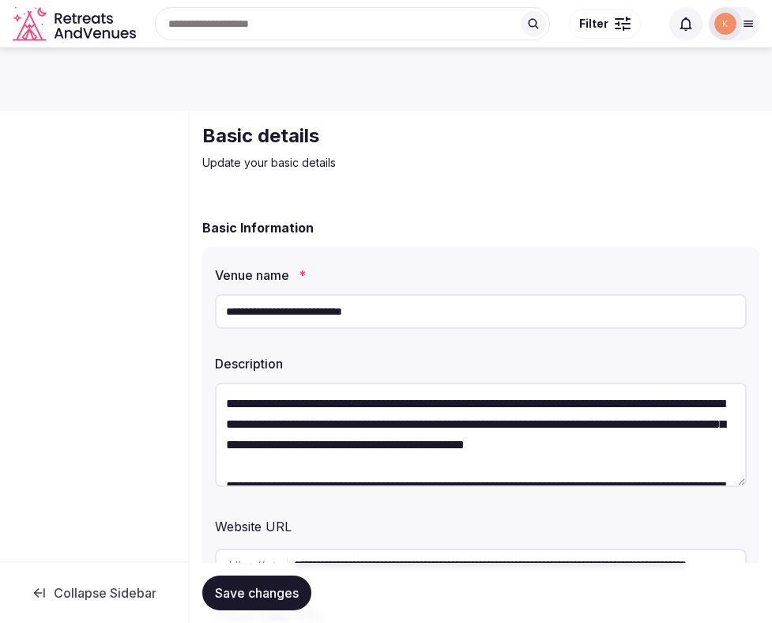
click at [322, 318] on input "**********" at bounding box center [481, 311] width 532 height 35
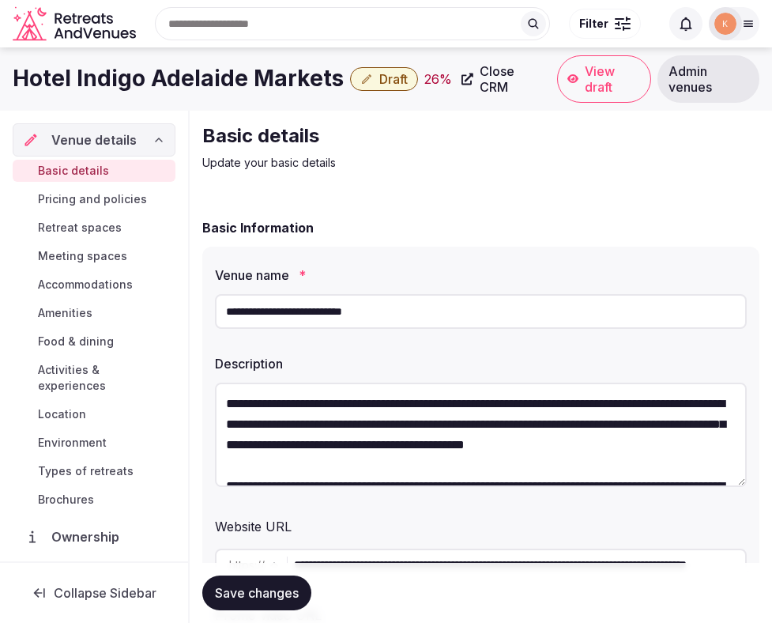
click at [706, 75] on span "Admin venues" at bounding box center [709, 79] width 80 height 32
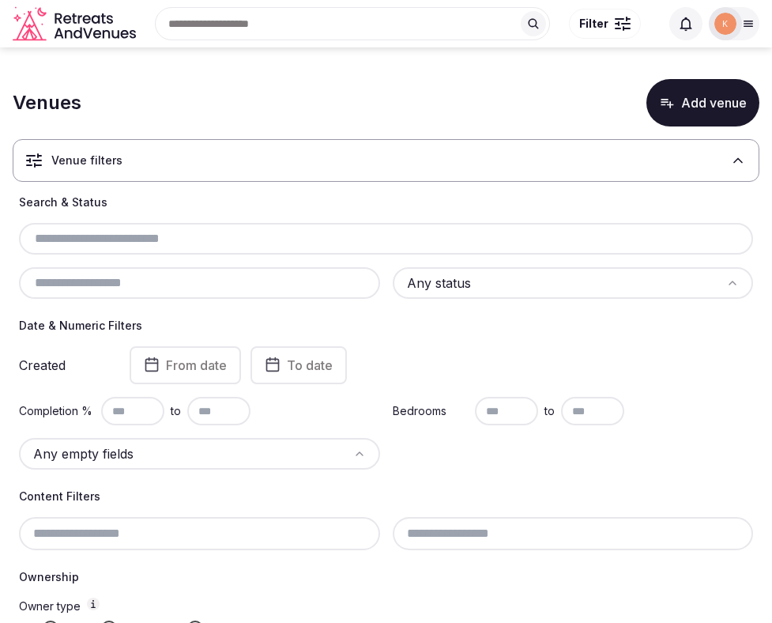
click at [369, 240] on input "text" at bounding box center [386, 238] width 722 height 19
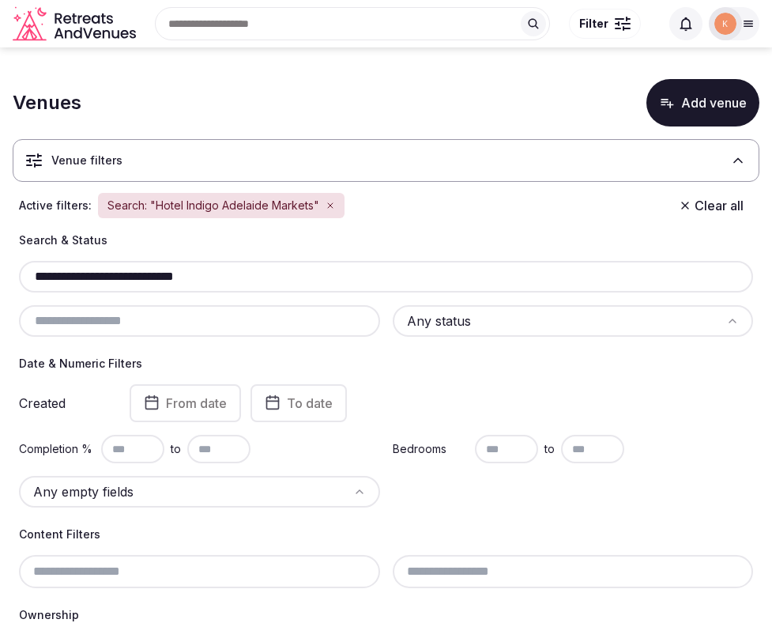
type input "**********"
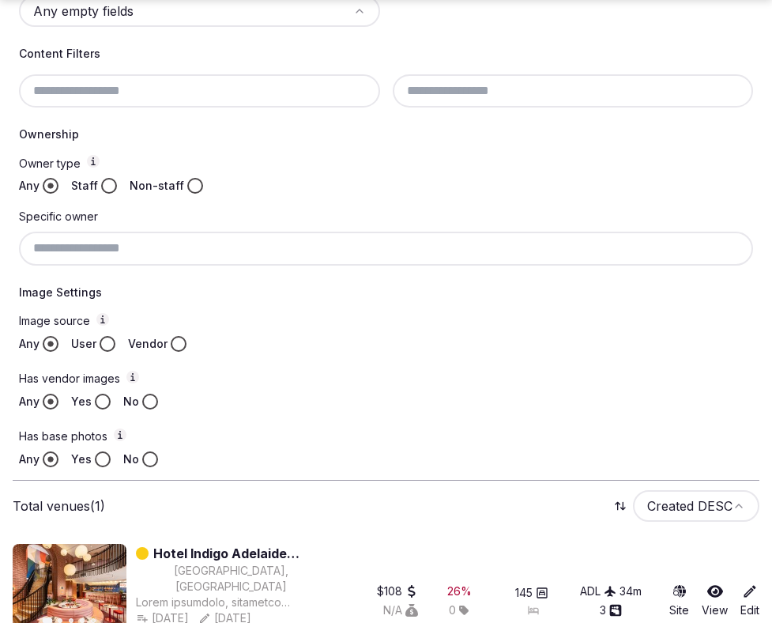
scroll to position [515, 0]
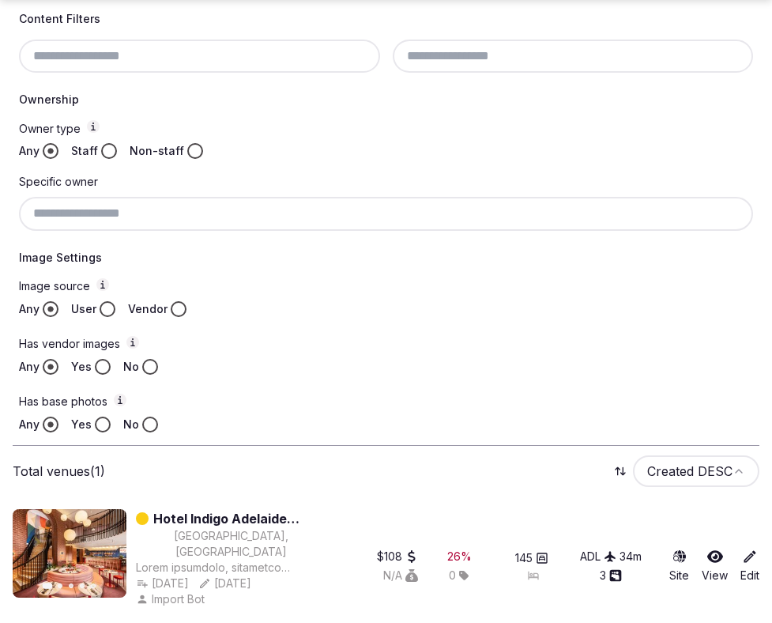
click at [263, 518] on link "Hotel Indigo Adelaide Markets" at bounding box center [239, 518] width 173 height 19
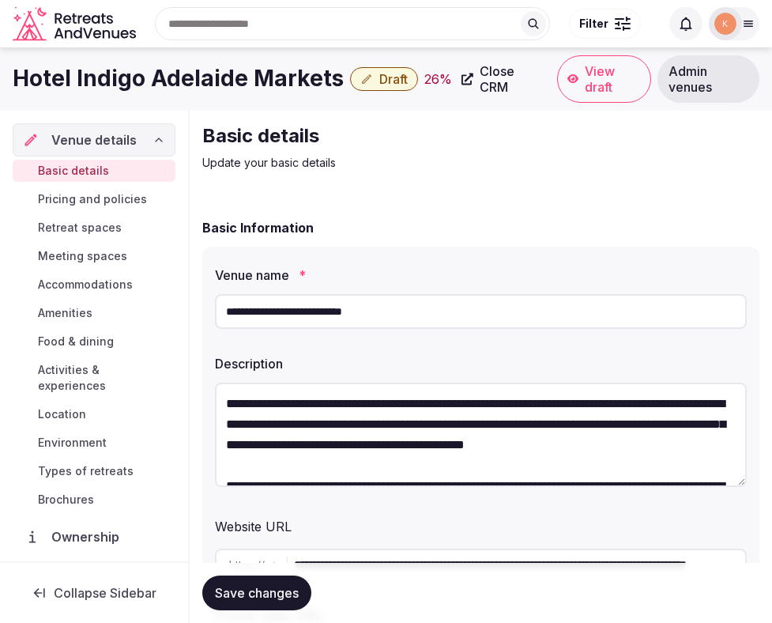
click at [362, 253] on div "**********" at bounding box center [480, 467] width 557 height 441
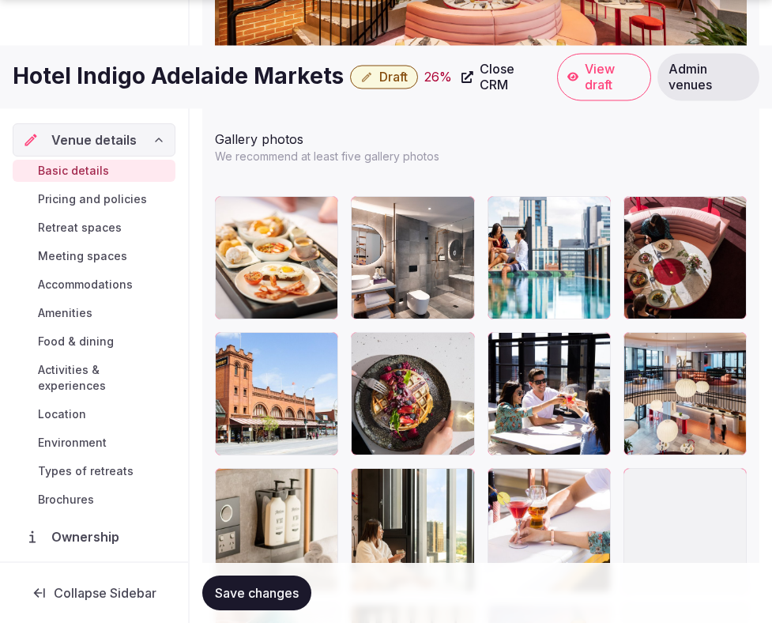
scroll to position [2429, 0]
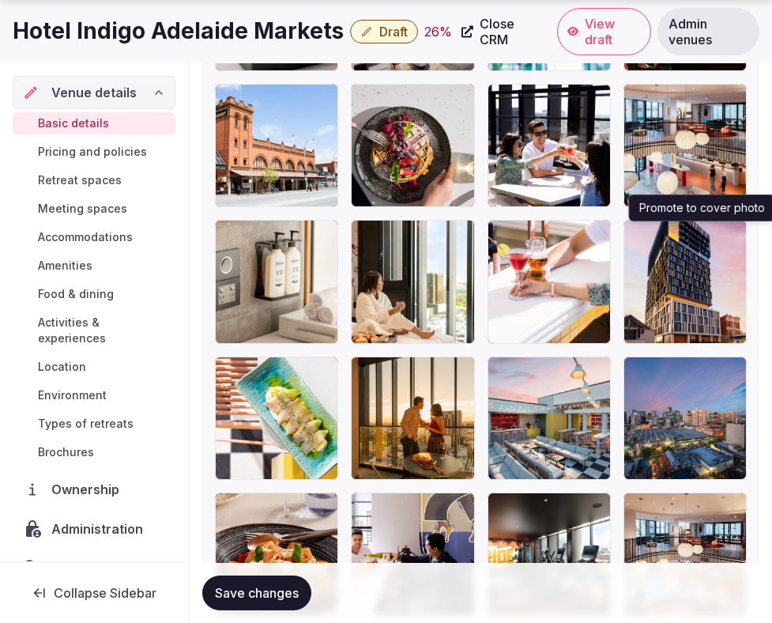
click at [735, 237] on icon "button" at bounding box center [731, 236] width 9 height 10
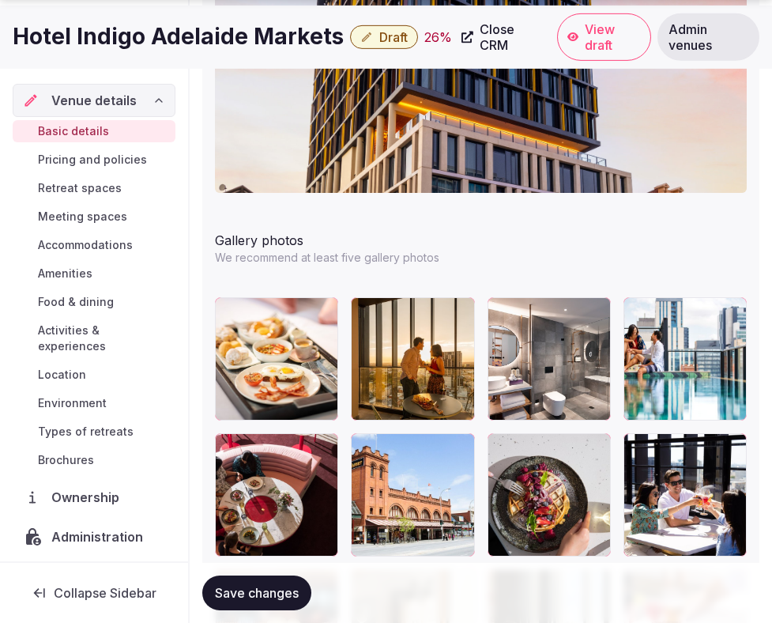
scroll to position [2083, 0]
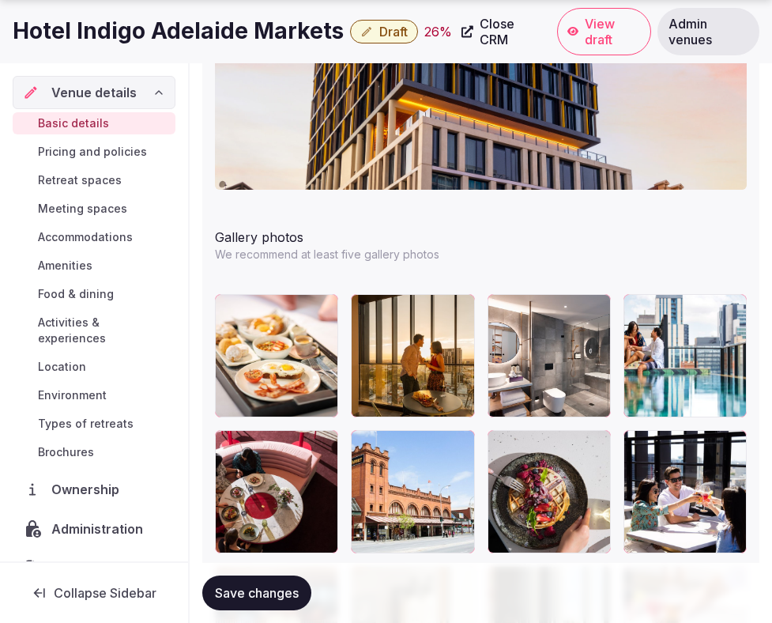
click at [248, 599] on span "Save changes" at bounding box center [257, 593] width 84 height 16
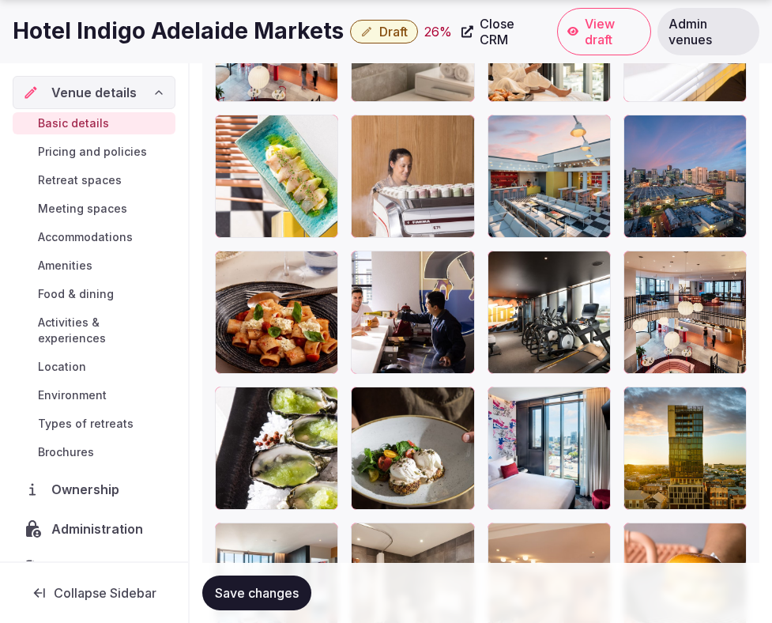
scroll to position [2693, 0]
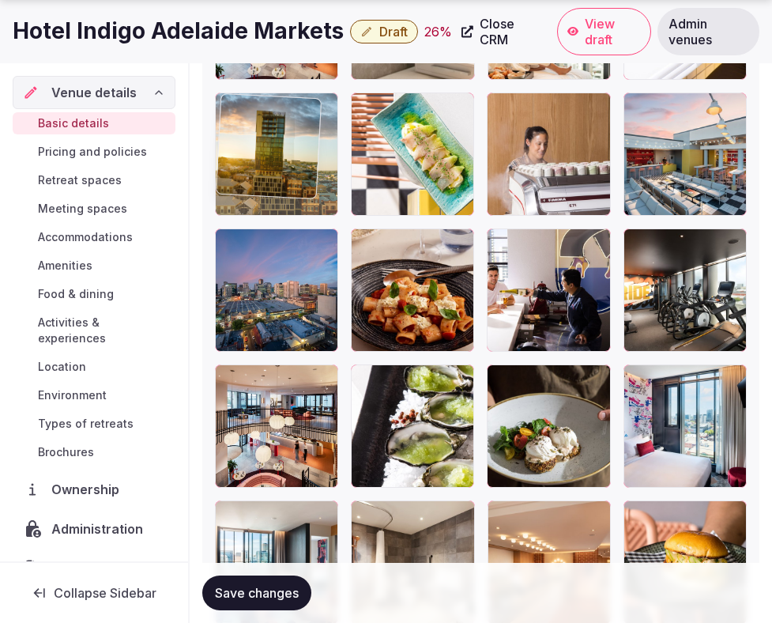
drag, startPoint x: 678, startPoint y: 415, endPoint x: 238, endPoint y: 147, distance: 515.5
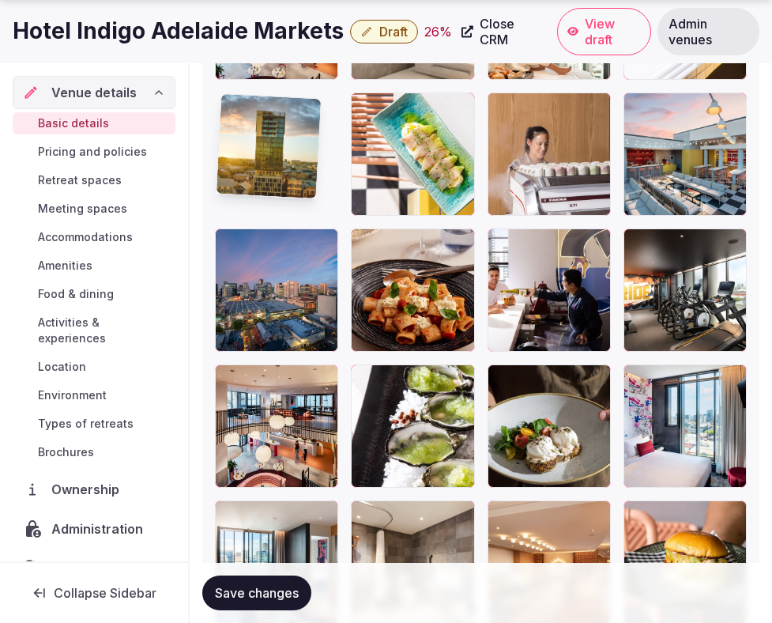
click at [239, 147] on img at bounding box center [269, 146] width 104 height 104
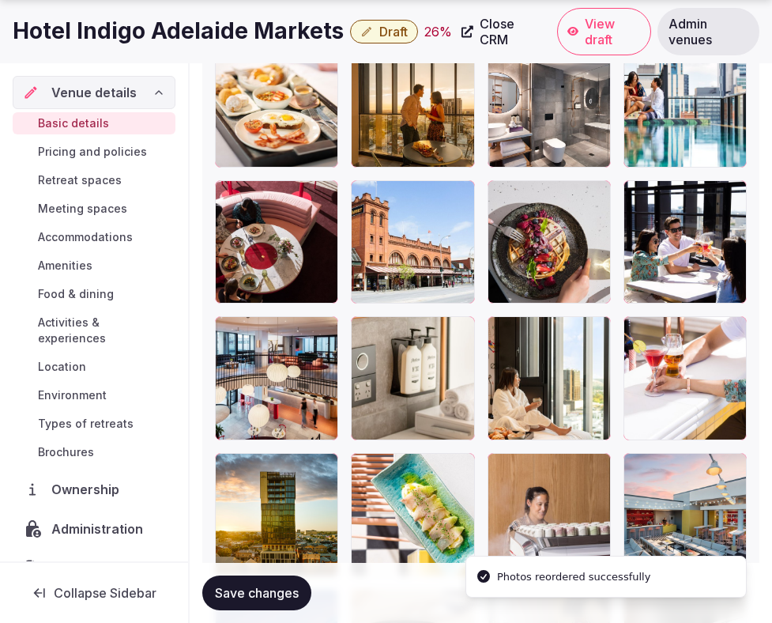
scroll to position [2336, 0]
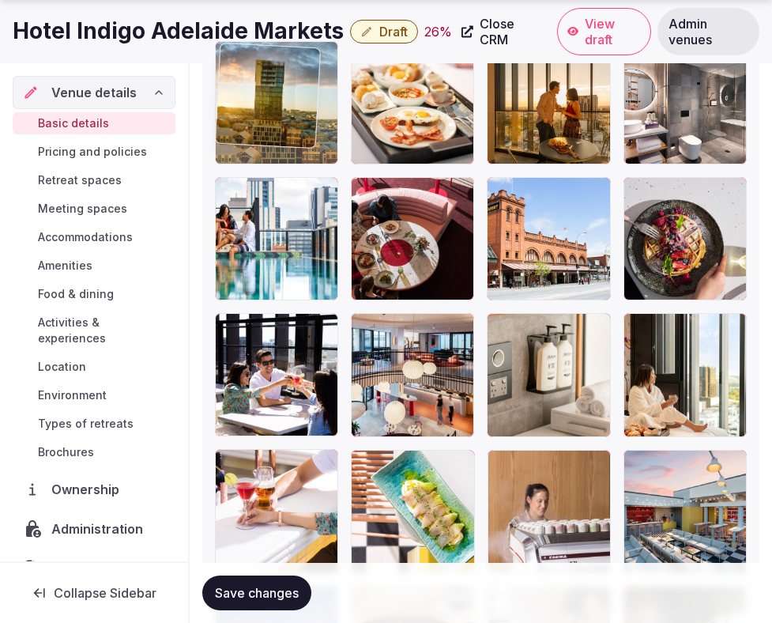
drag, startPoint x: 274, startPoint y: 487, endPoint x: 271, endPoint y: 139, distance: 347.9
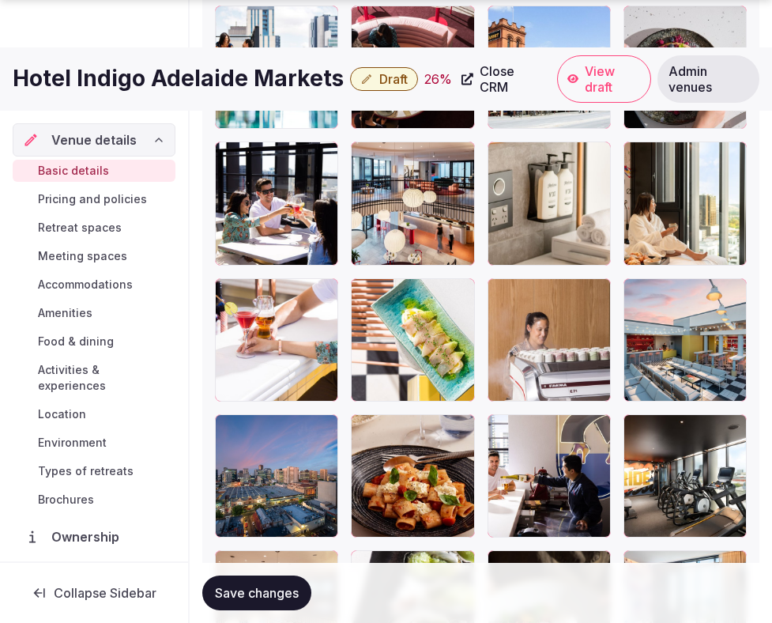
scroll to position [2509, 0]
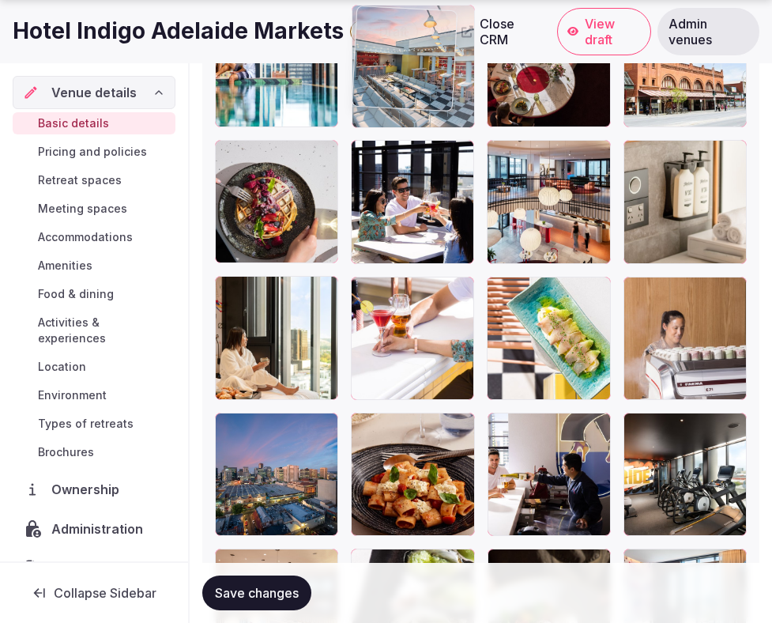
drag, startPoint x: 684, startPoint y: 379, endPoint x: 390, endPoint y: 150, distance: 372.4
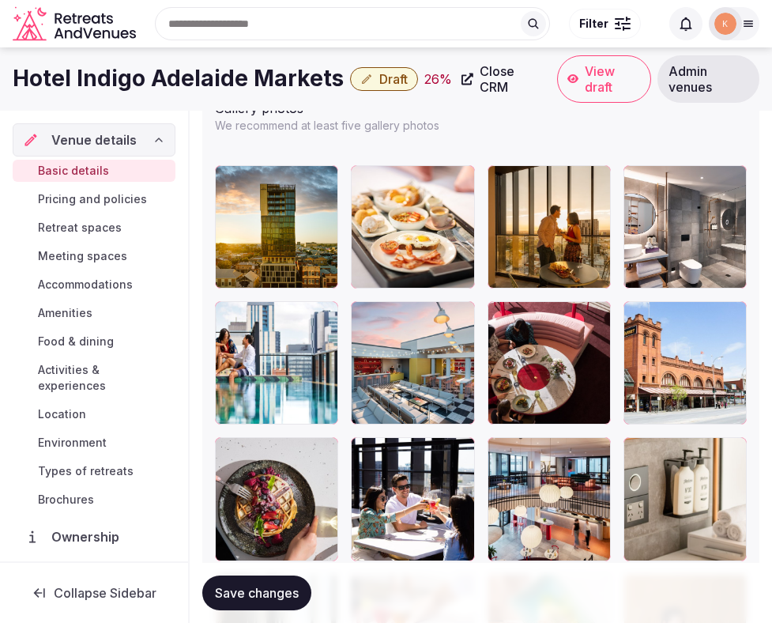
scroll to position [2204, 0]
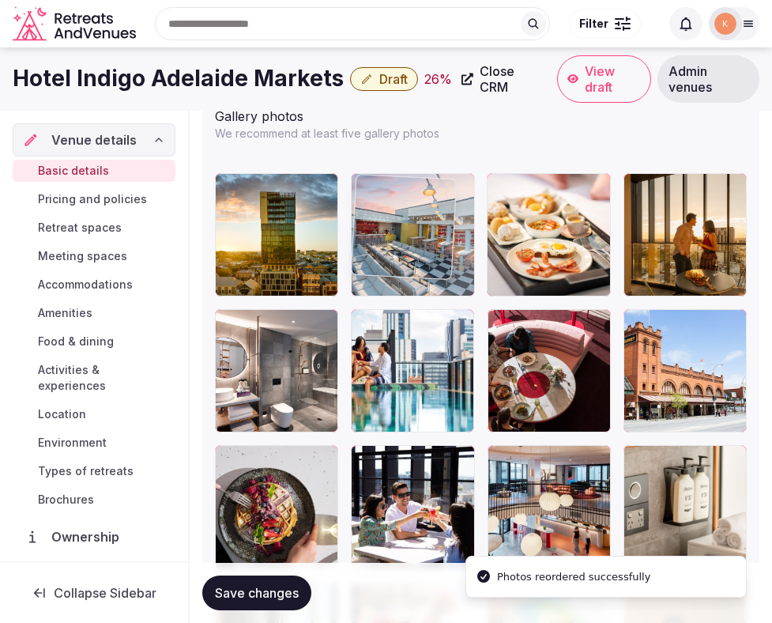
drag, startPoint x: 398, startPoint y: 355, endPoint x: 398, endPoint y: 241, distance: 113.9
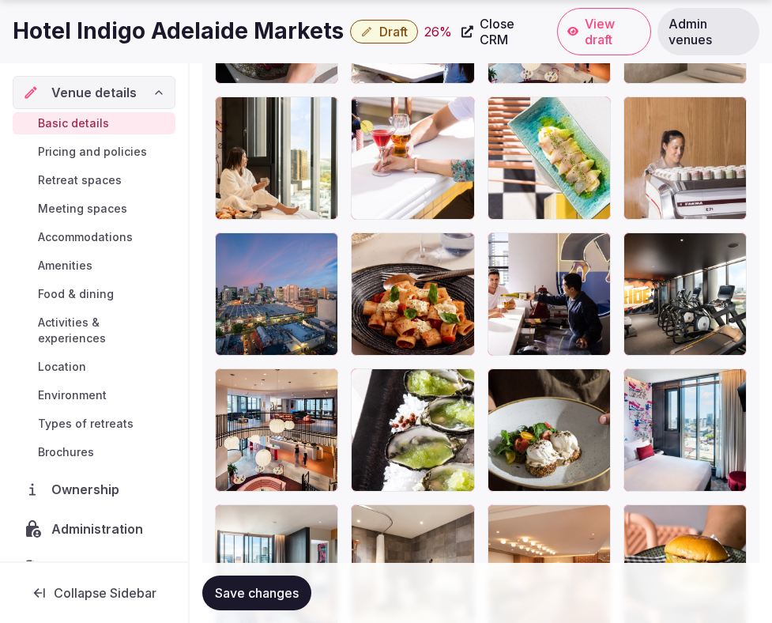
scroll to position [2692, 0]
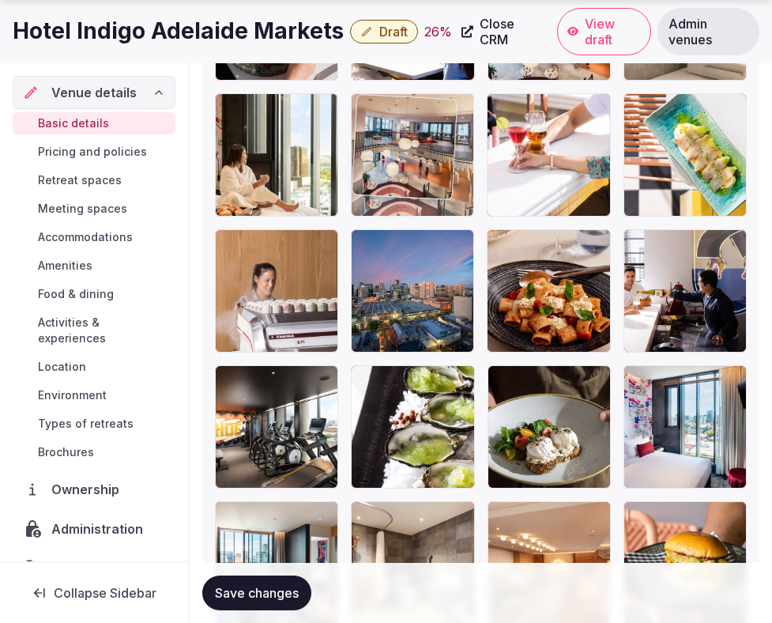
drag, startPoint x: 287, startPoint y: 422, endPoint x: 495, endPoint y: 187, distance: 313.7
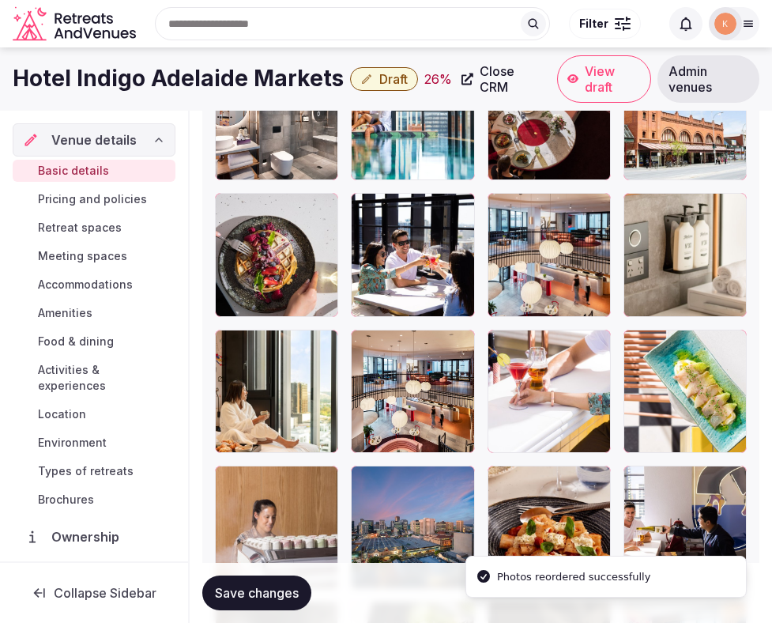
scroll to position [2429, 0]
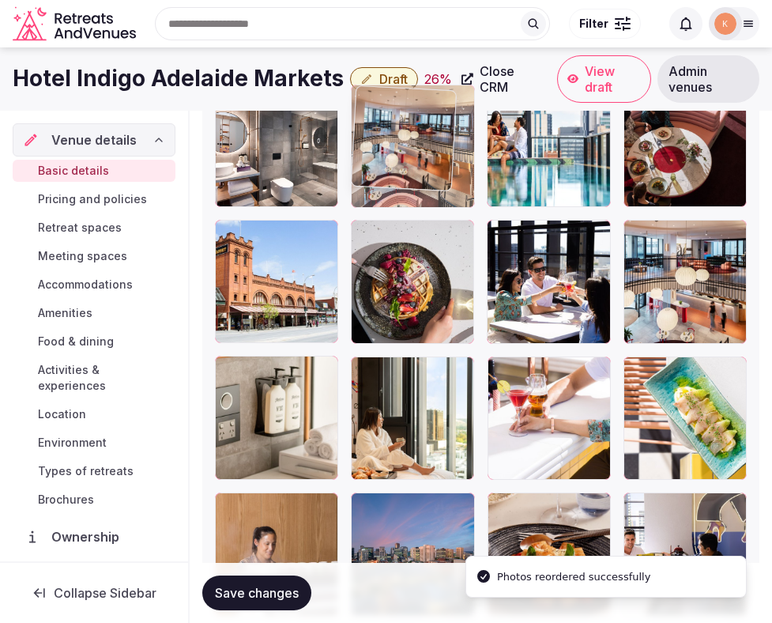
drag, startPoint x: 433, startPoint y: 414, endPoint x: 499, endPoint y: 202, distance: 221.8
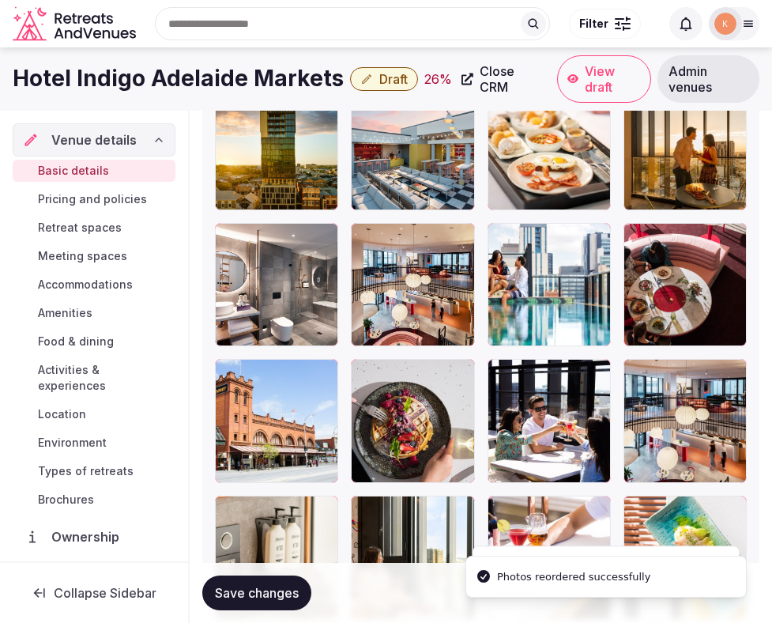
scroll to position [2177, 0]
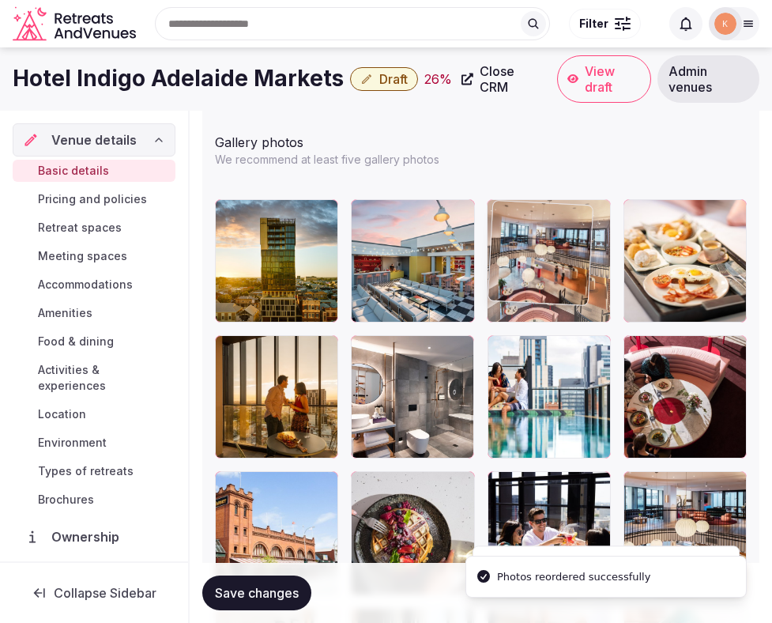
drag, startPoint x: 420, startPoint y: 405, endPoint x: 587, endPoint y: 256, distance: 223.4
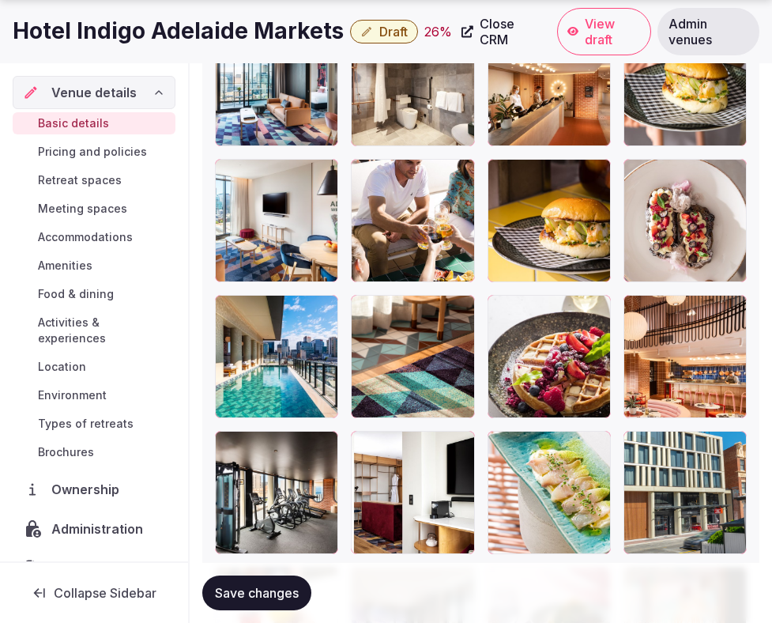
scroll to position [3174, 0]
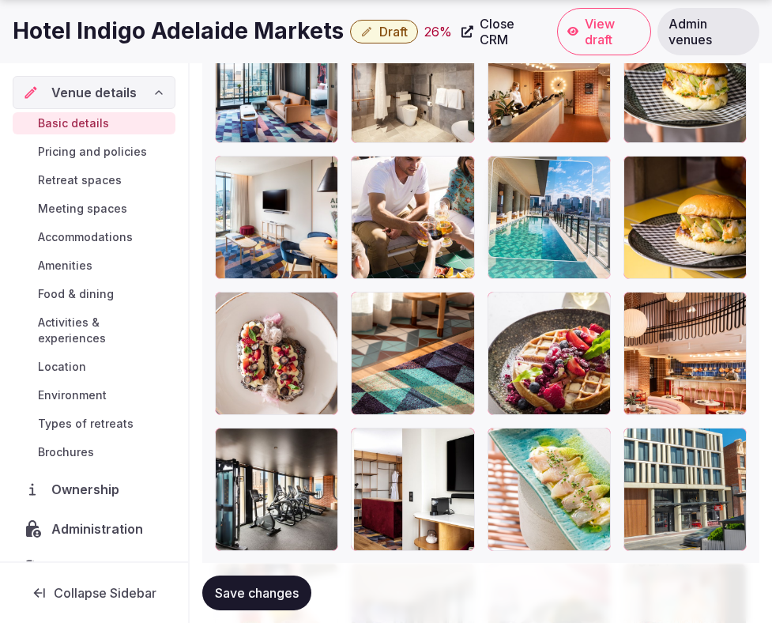
drag, startPoint x: 294, startPoint y: 358, endPoint x: 637, endPoint y: 199, distance: 378.2
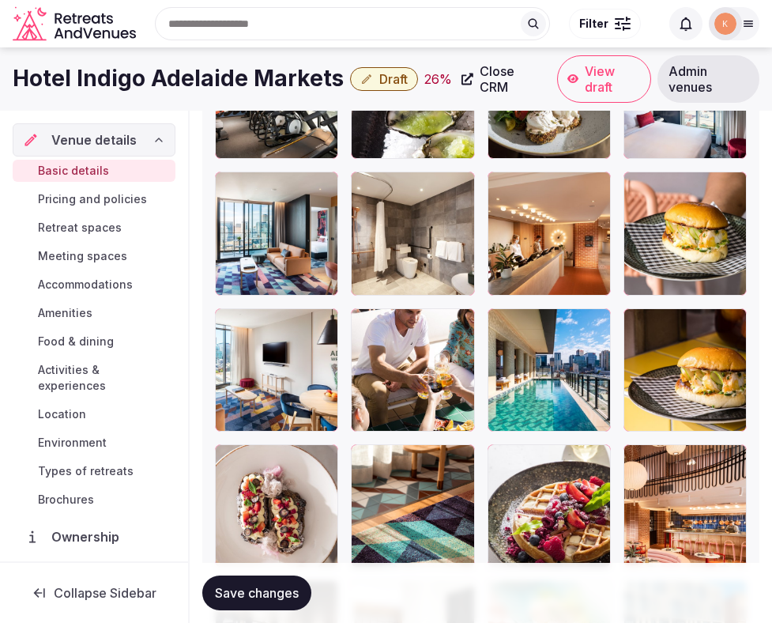
scroll to position [2974, 0]
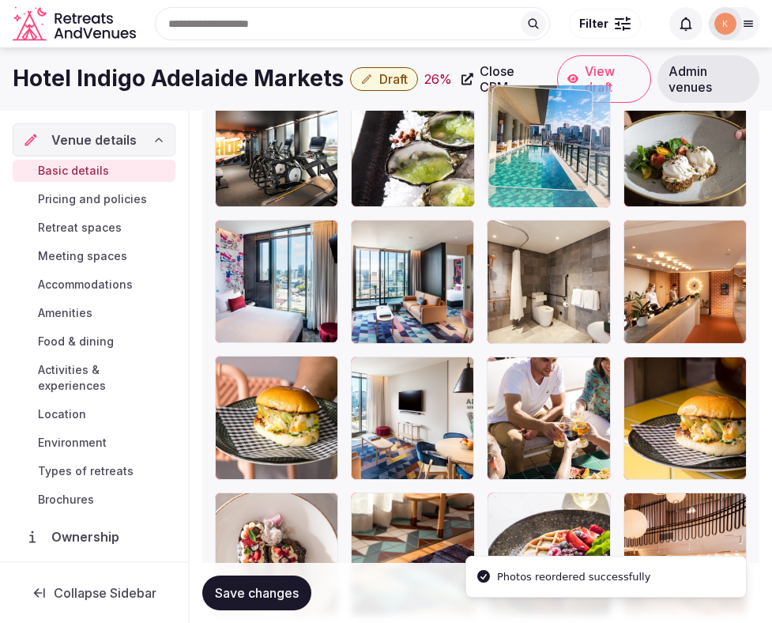
drag, startPoint x: 563, startPoint y: 448, endPoint x: 567, endPoint y: 203, distance: 244.3
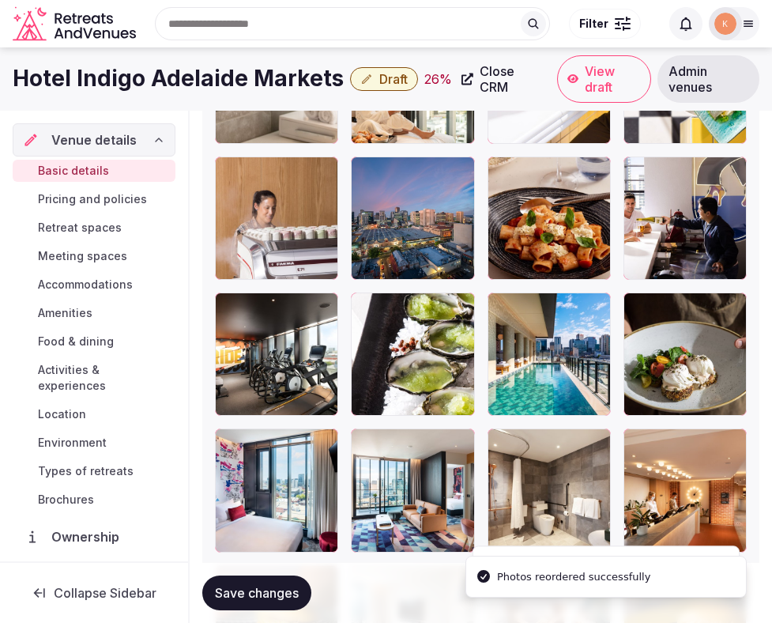
scroll to position [2744, 0]
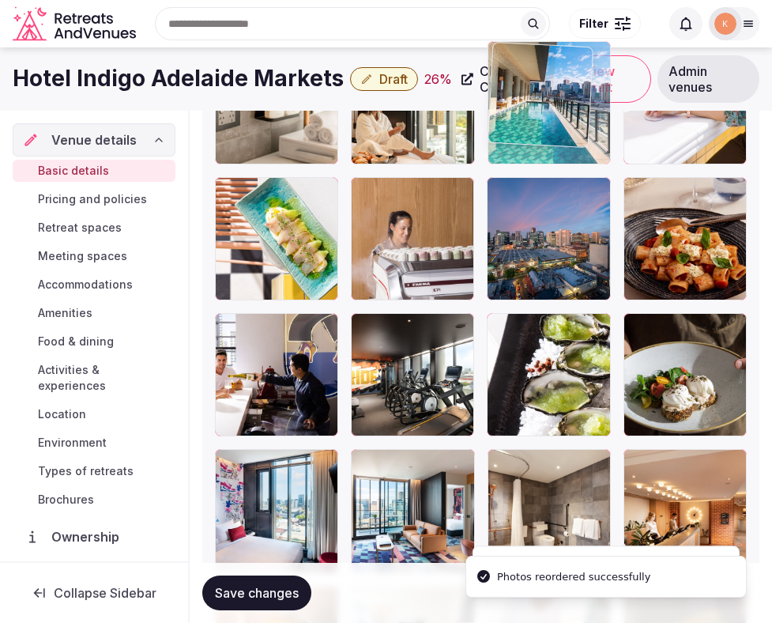
drag, startPoint x: 554, startPoint y: 372, endPoint x: 557, endPoint y: 174, distance: 198.5
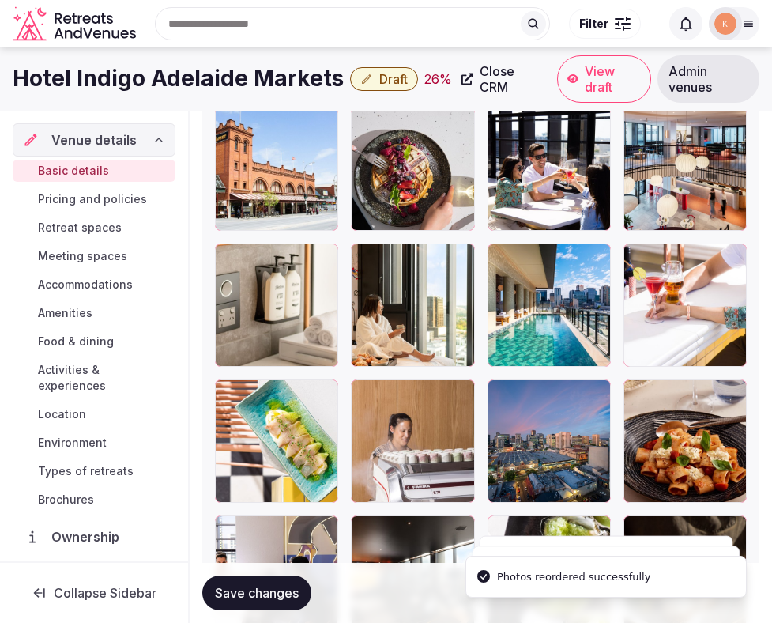
scroll to position [2506, 0]
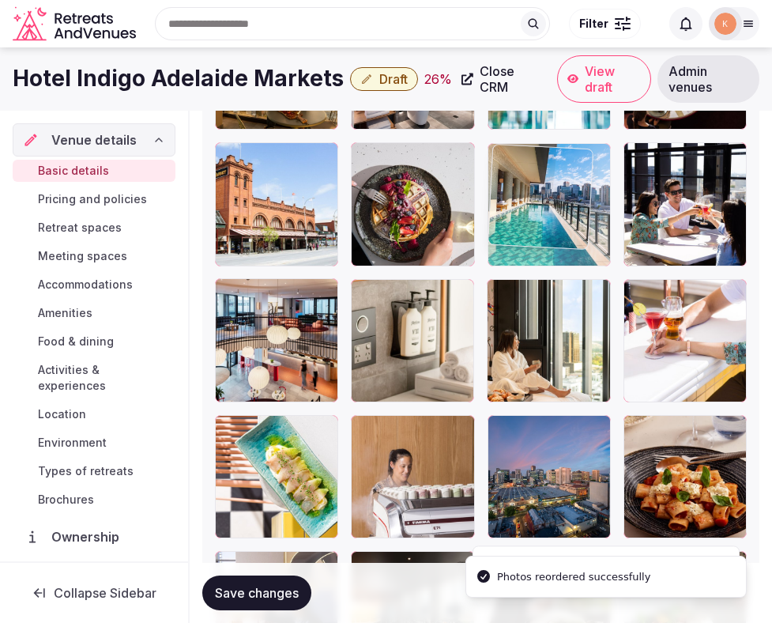
drag, startPoint x: 532, startPoint y: 351, endPoint x: 534, endPoint y: 227, distance: 124.2
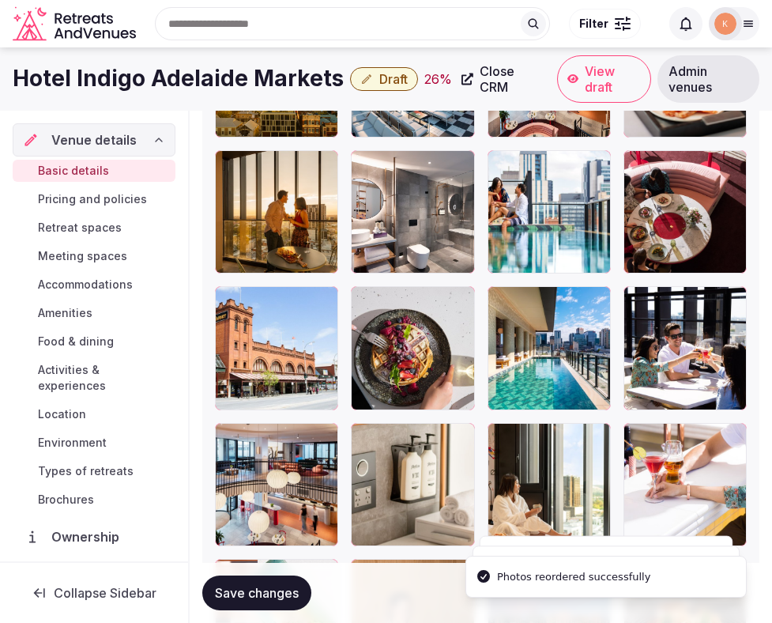
scroll to position [2355, 0]
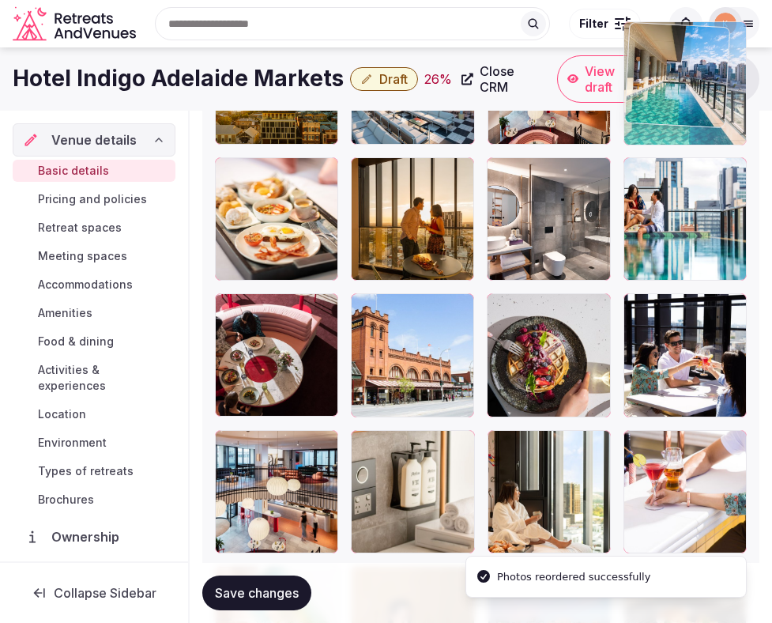
drag, startPoint x: 531, startPoint y: 350, endPoint x: 673, endPoint y: 139, distance: 254.6
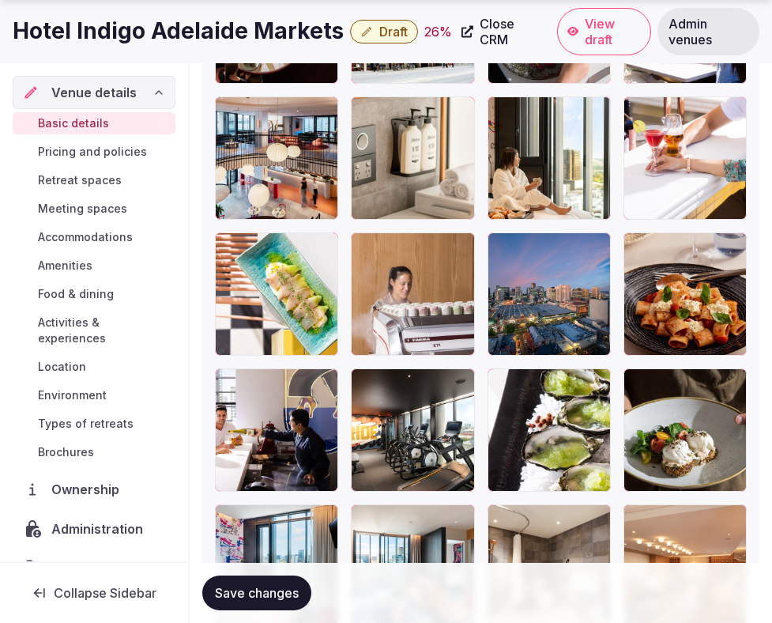
scroll to position [2692, 0]
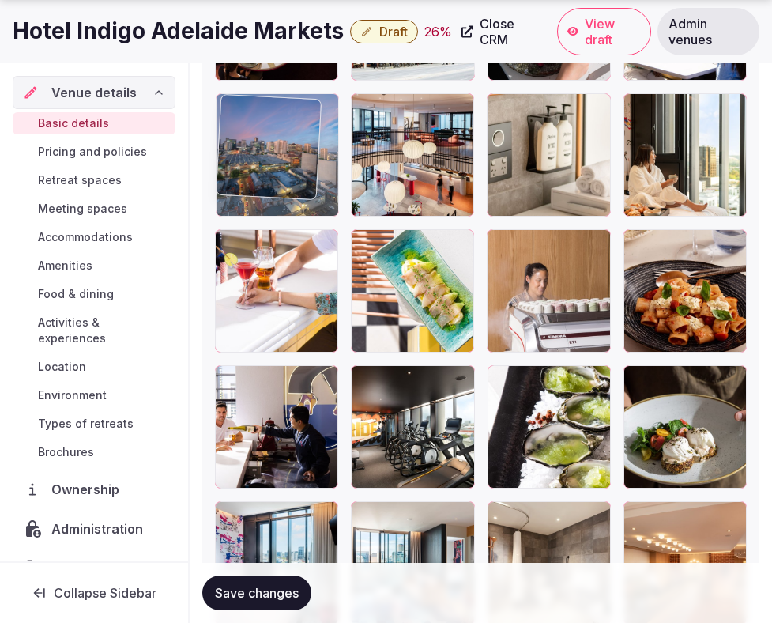
drag, startPoint x: 580, startPoint y: 281, endPoint x: 291, endPoint y: 148, distance: 318.4
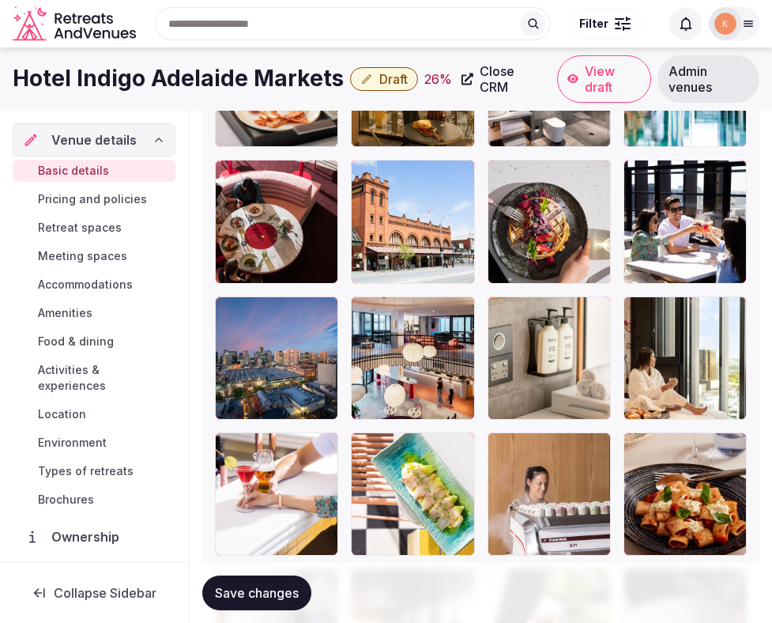
scroll to position [2469, 0]
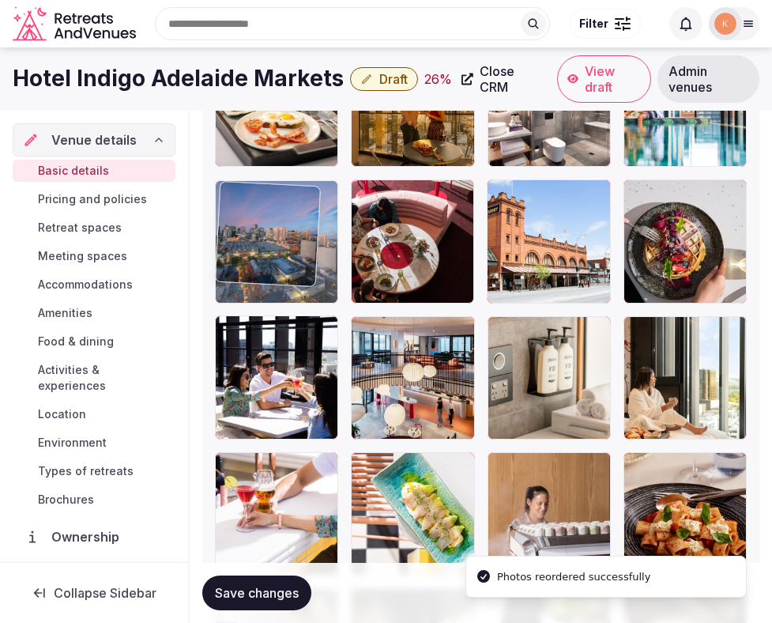
drag, startPoint x: 294, startPoint y: 356, endPoint x: 294, endPoint y: 248, distance: 107.5
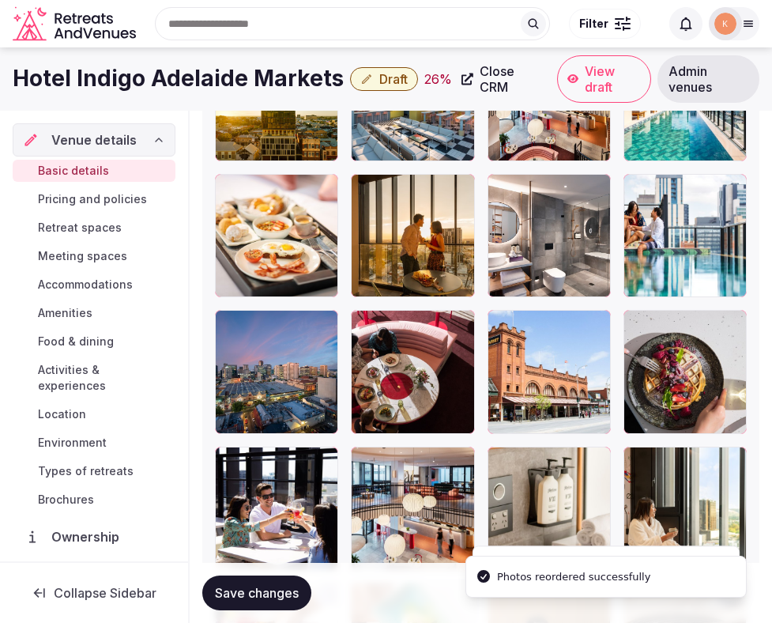
scroll to position [2334, 0]
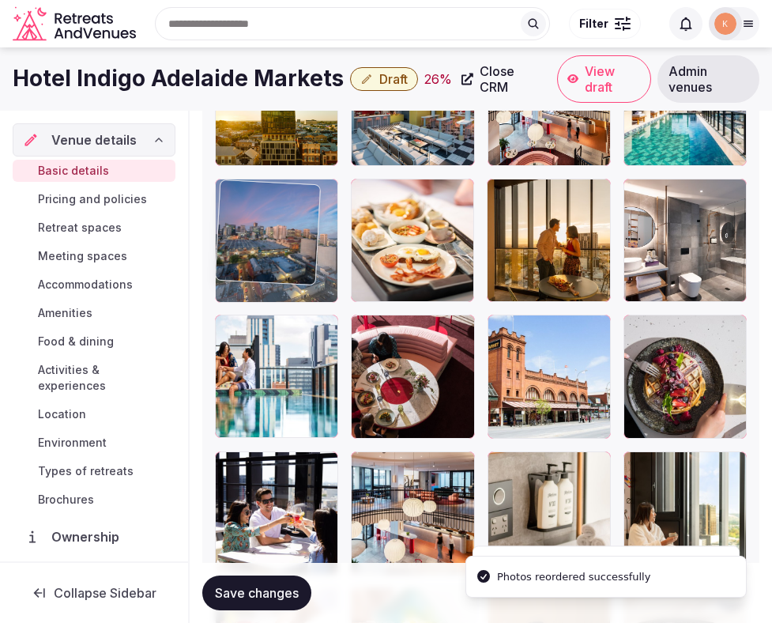
drag, startPoint x: 281, startPoint y: 387, endPoint x: 281, endPoint y: 244, distance: 143.9
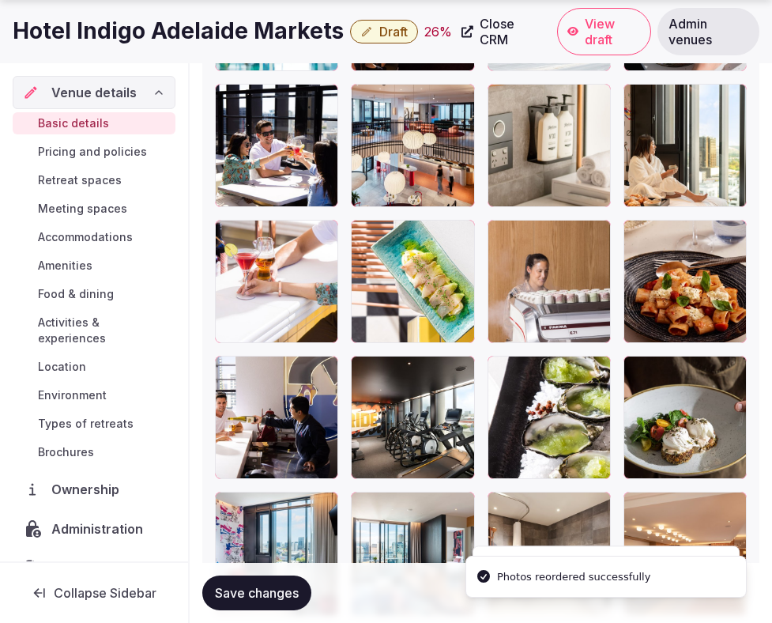
scroll to position [2846, 0]
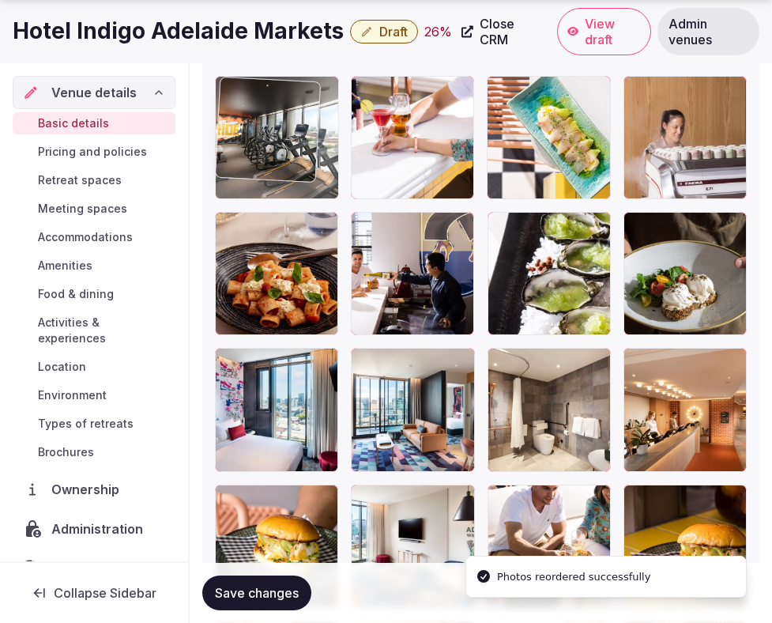
drag, startPoint x: 405, startPoint y: 281, endPoint x: 296, endPoint y: 138, distance: 180.0
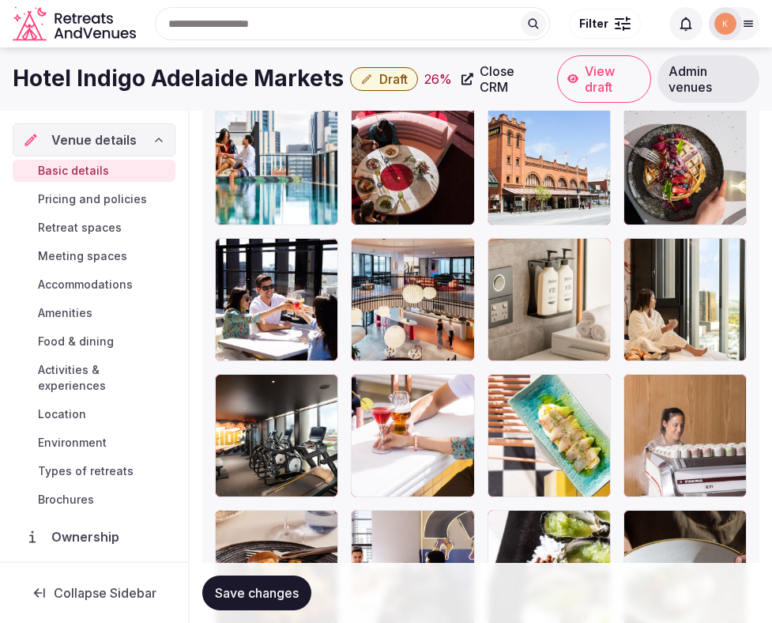
scroll to position [2524, 0]
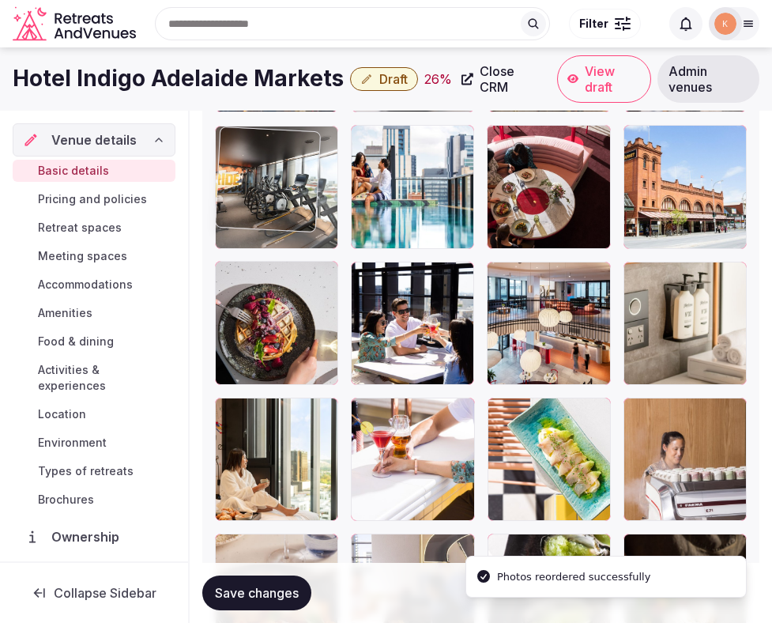
drag, startPoint x: 290, startPoint y: 469, endPoint x: 289, endPoint y: 206, distance: 262.5
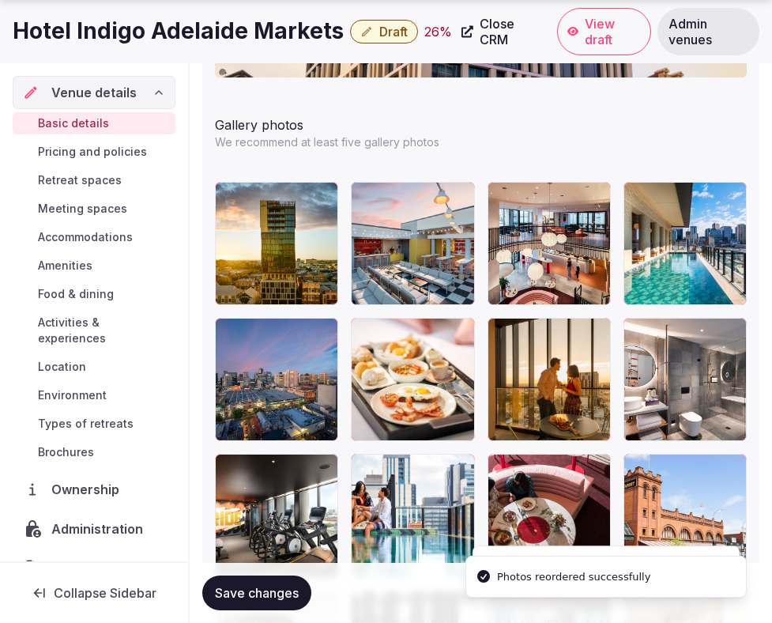
scroll to position [2200, 0]
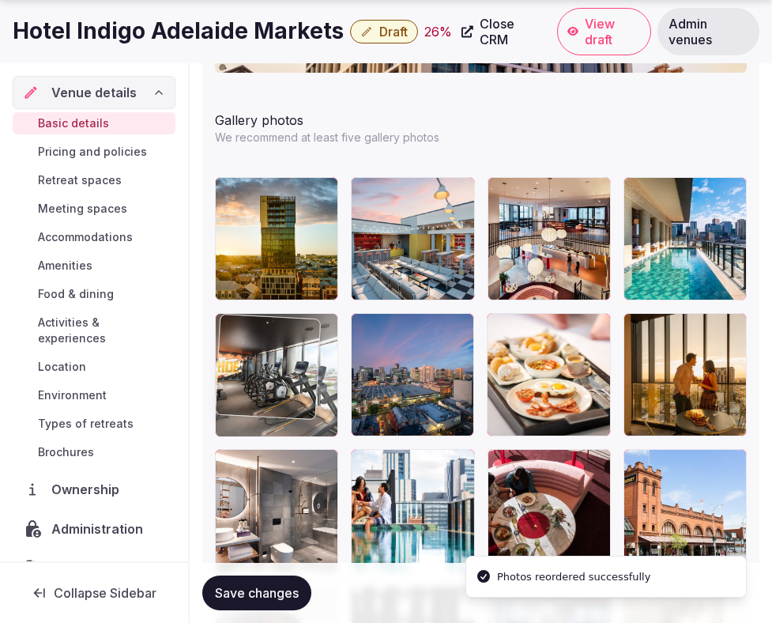
drag, startPoint x: 284, startPoint y: 487, endPoint x: 284, endPoint y: 392, distance: 94.9
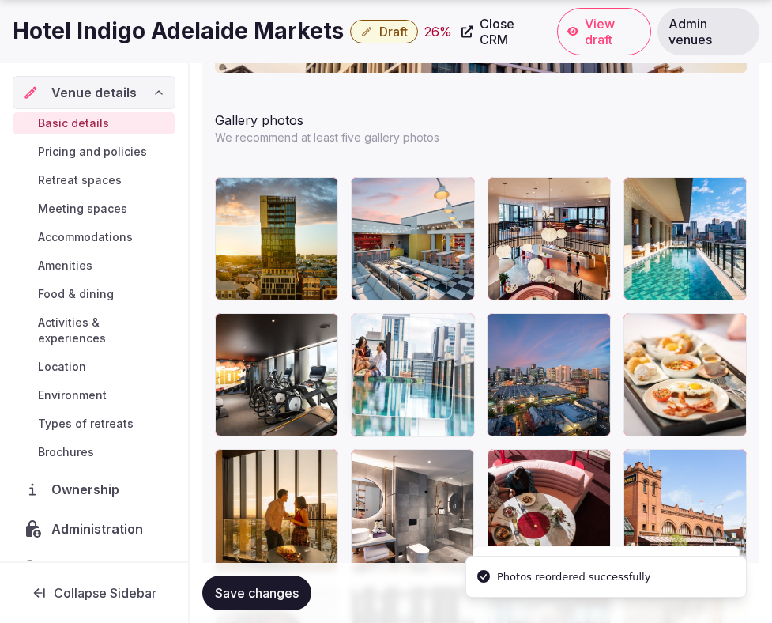
drag, startPoint x: 407, startPoint y: 489, endPoint x: 407, endPoint y: 374, distance: 114.6
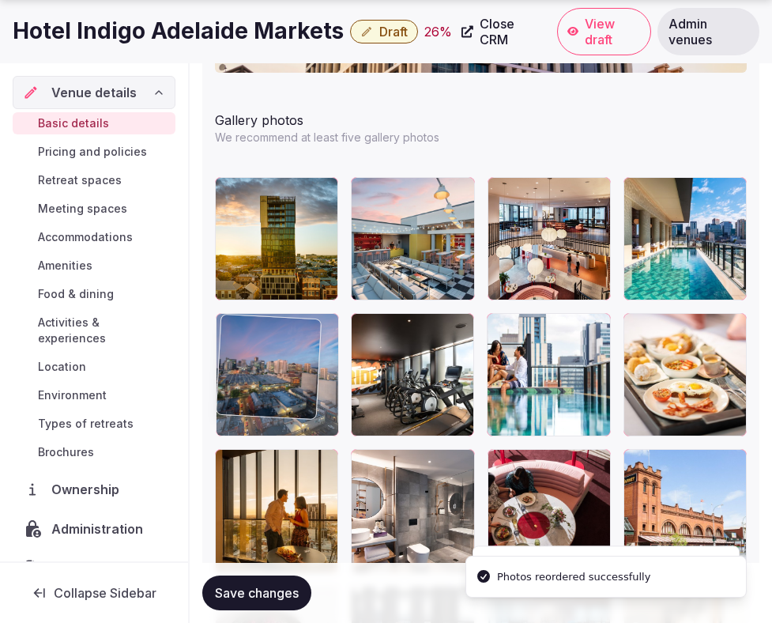
drag, startPoint x: 527, startPoint y: 372, endPoint x: 330, endPoint y: 371, distance: 197.7
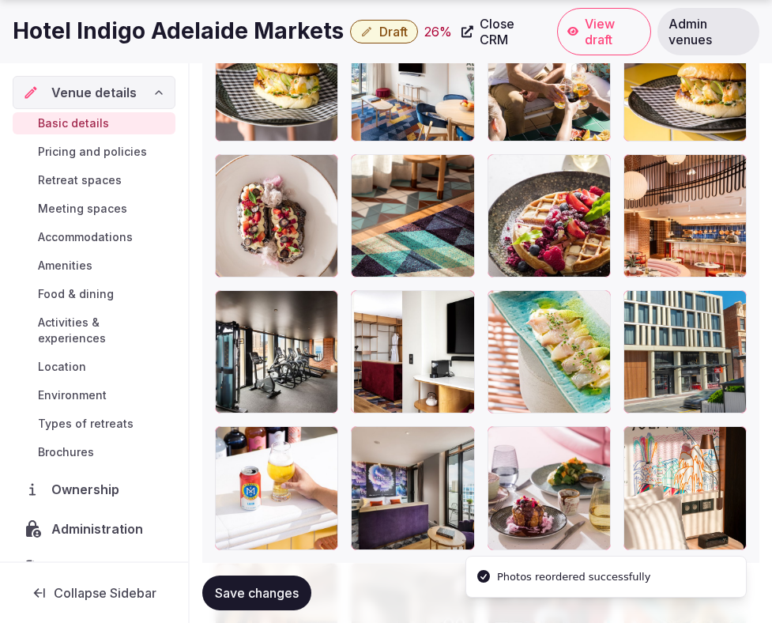
scroll to position [3327, 0]
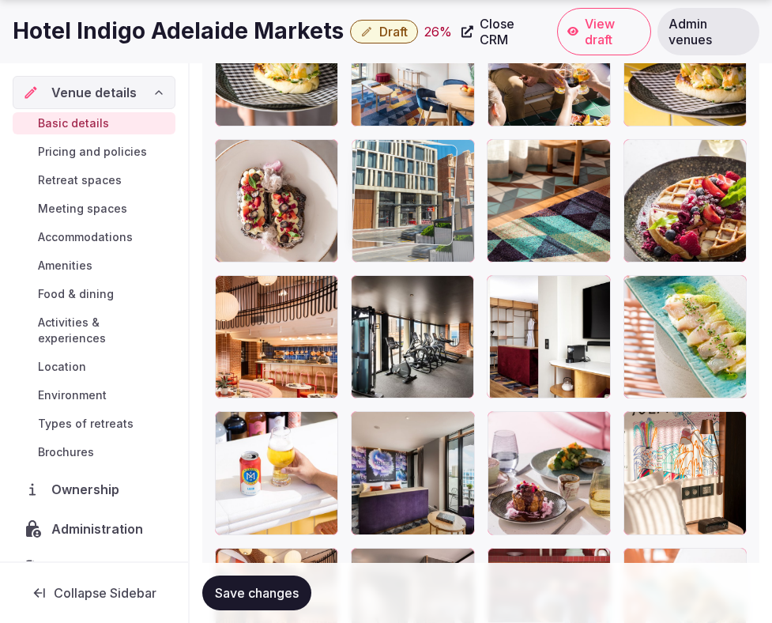
drag, startPoint x: 701, startPoint y: 335, endPoint x: 389, endPoint y: 188, distance: 345.2
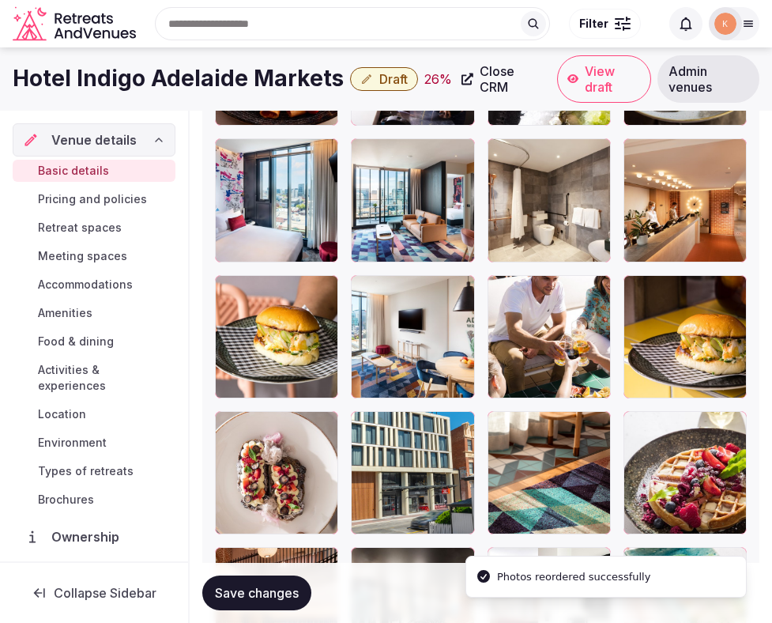
scroll to position [3047, 0]
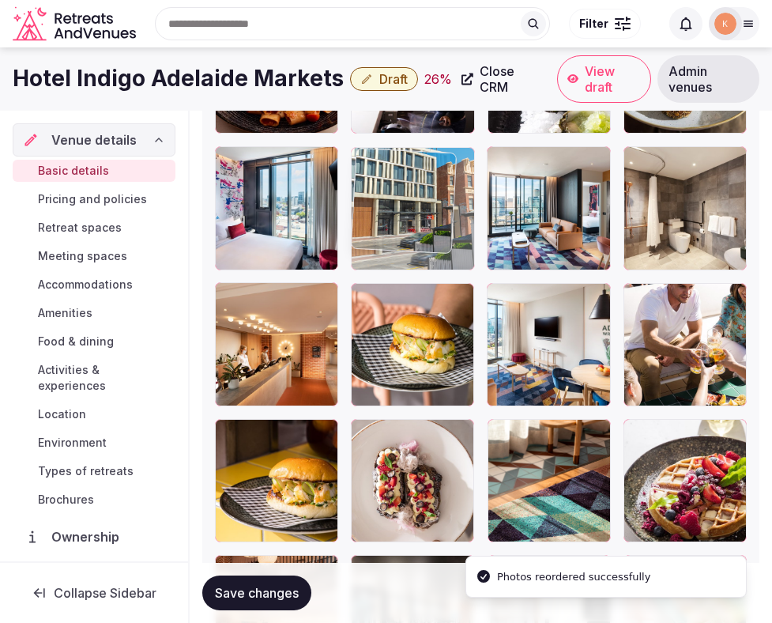
drag, startPoint x: 420, startPoint y: 462, endPoint x: 415, endPoint y: 220, distance: 242.0
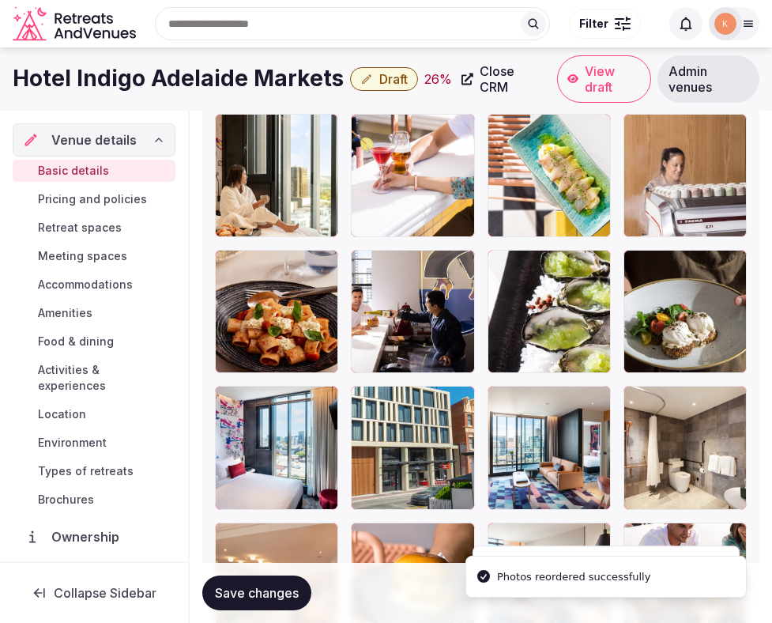
scroll to position [2794, 0]
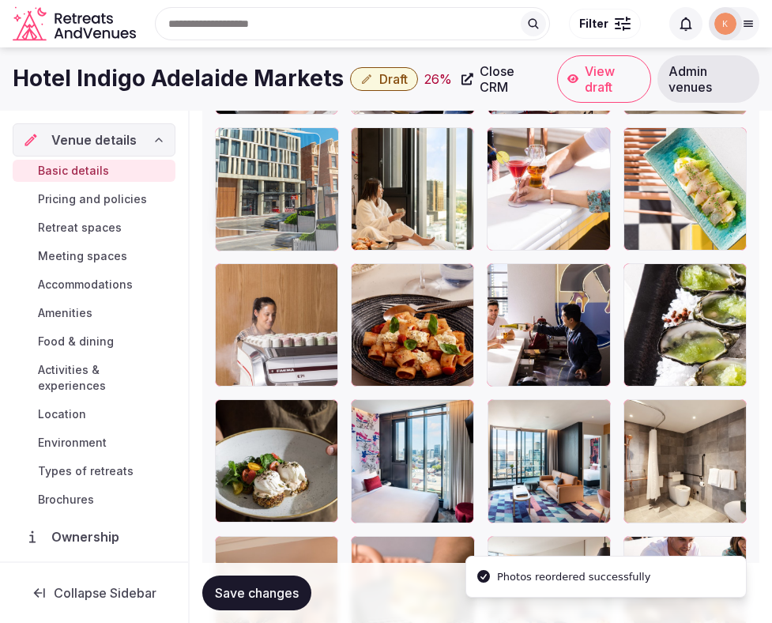
drag, startPoint x: 422, startPoint y: 504, endPoint x: 331, endPoint y: 244, distance: 276.3
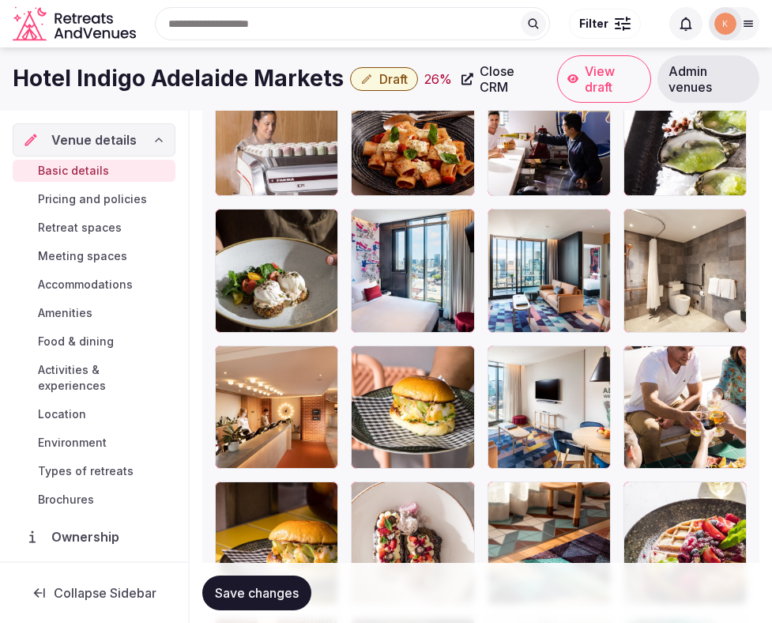
scroll to position [2983, 0]
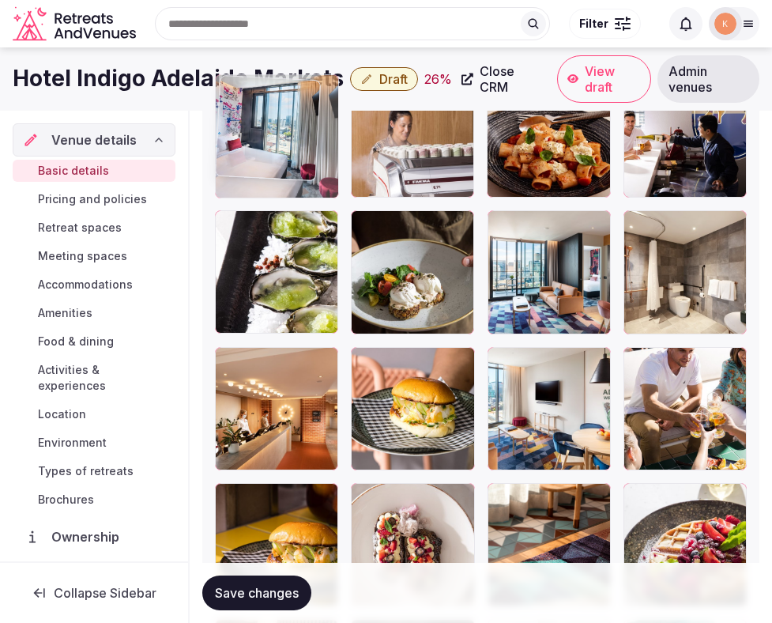
drag, startPoint x: 421, startPoint y: 292, endPoint x: 319, endPoint y: 171, distance: 157.7
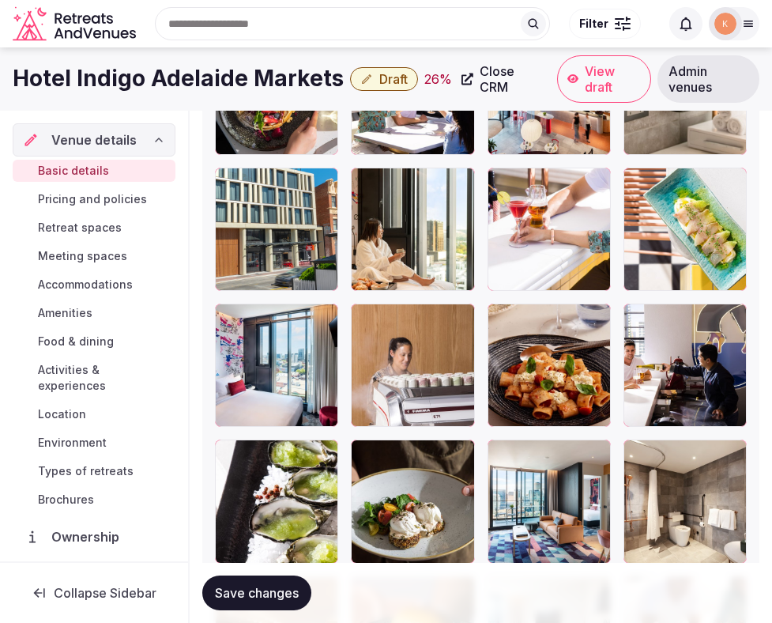
scroll to position [2686, 0]
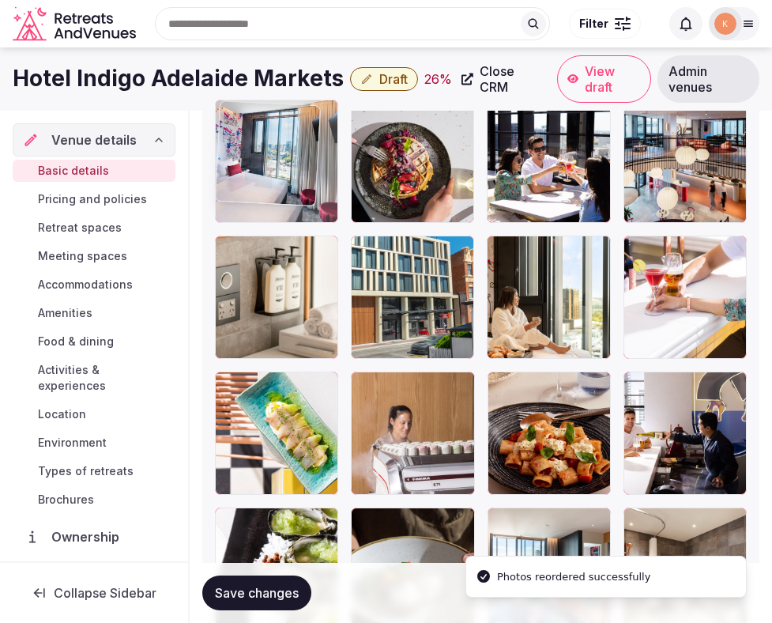
drag, startPoint x: 270, startPoint y: 448, endPoint x: 274, endPoint y: 168, distance: 279.1
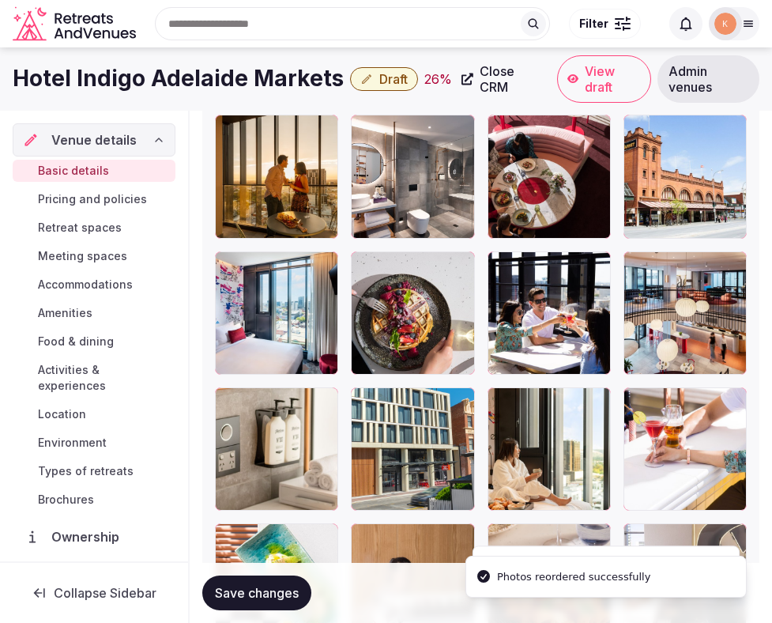
scroll to position [2533, 0]
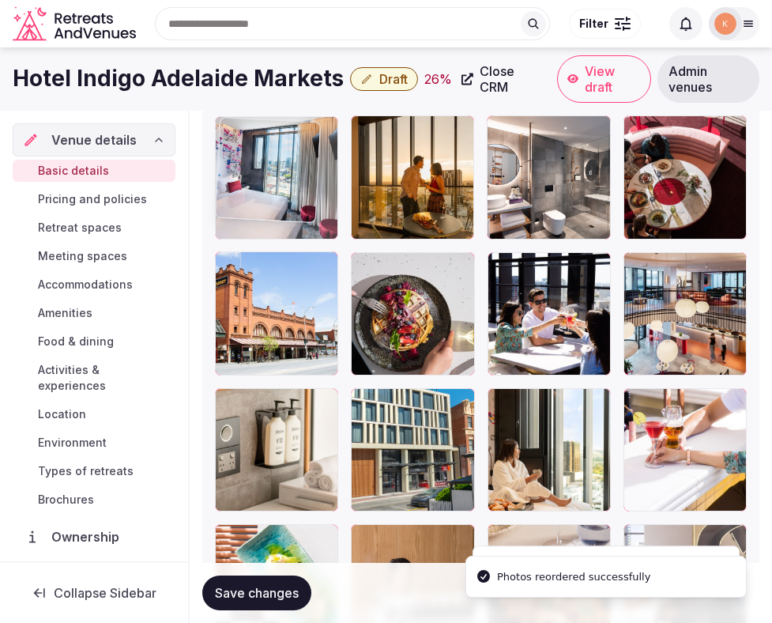
drag, startPoint x: 272, startPoint y: 337, endPoint x: 269, endPoint y: 161, distance: 175.6
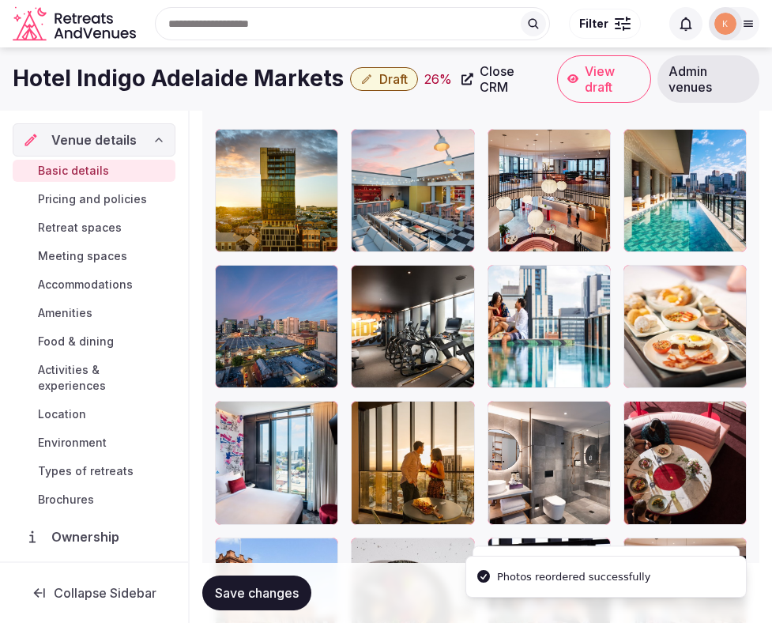
scroll to position [2235, 0]
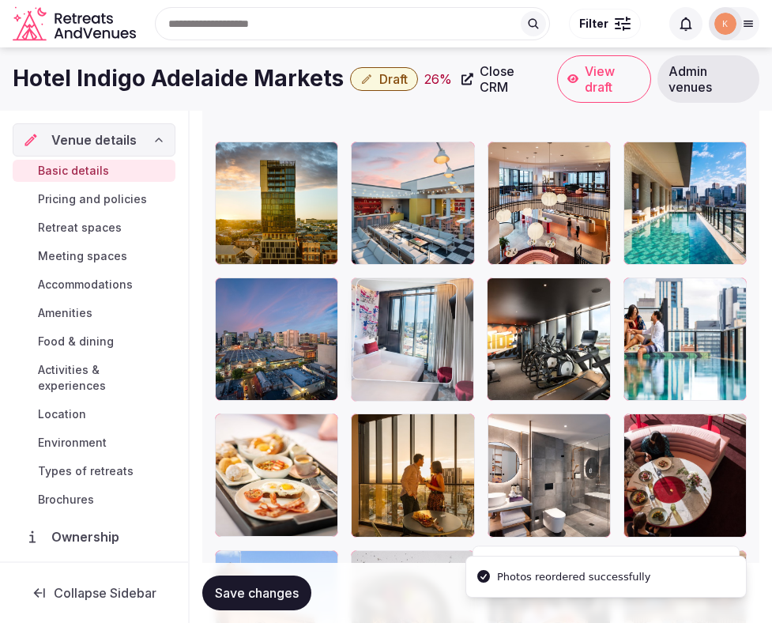
drag, startPoint x: 272, startPoint y: 473, endPoint x: 444, endPoint y: 332, distance: 221.9
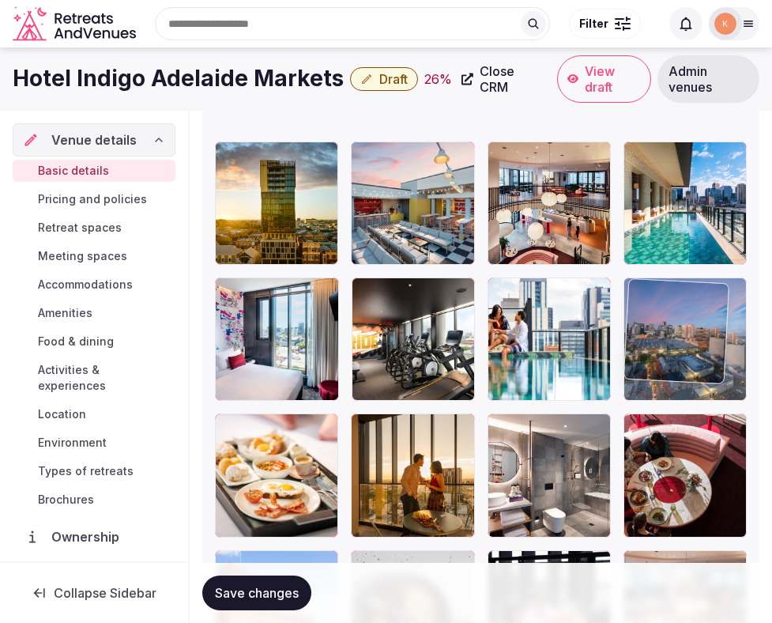
drag, startPoint x: 280, startPoint y: 361, endPoint x: 662, endPoint y: 357, distance: 381.9
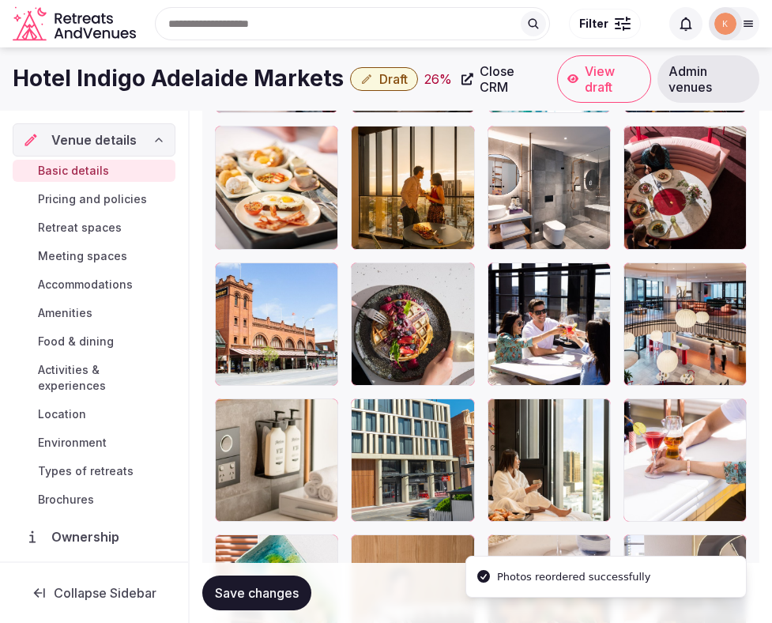
scroll to position [2490, 0]
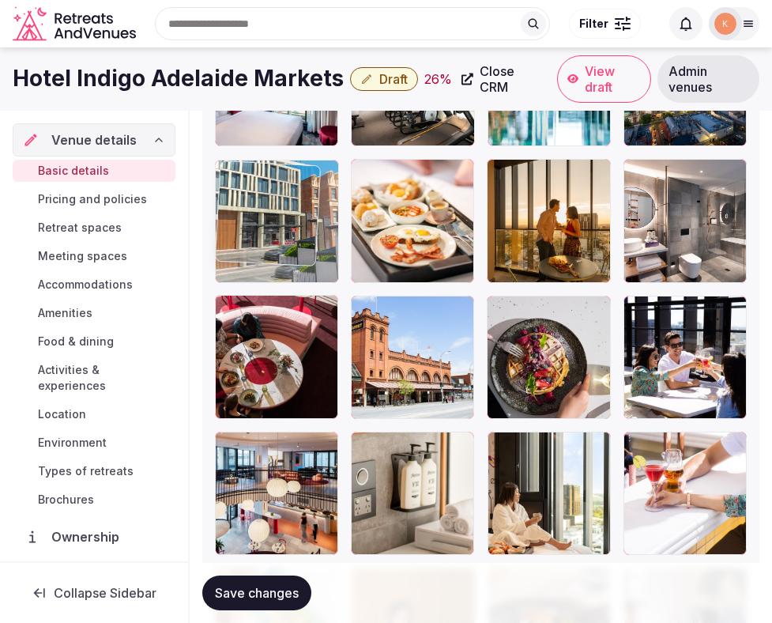
drag, startPoint x: 454, startPoint y: 476, endPoint x: 296, endPoint y: 182, distance: 333.9
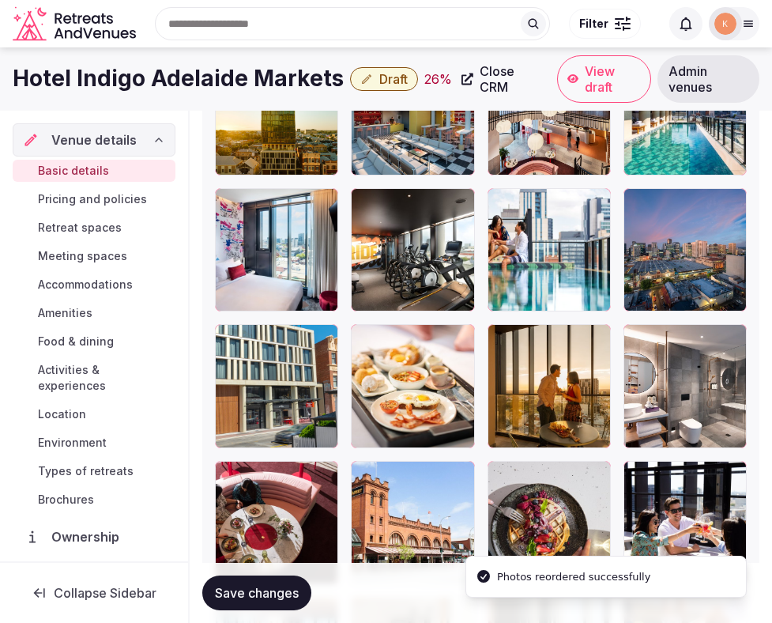
scroll to position [2306, 0]
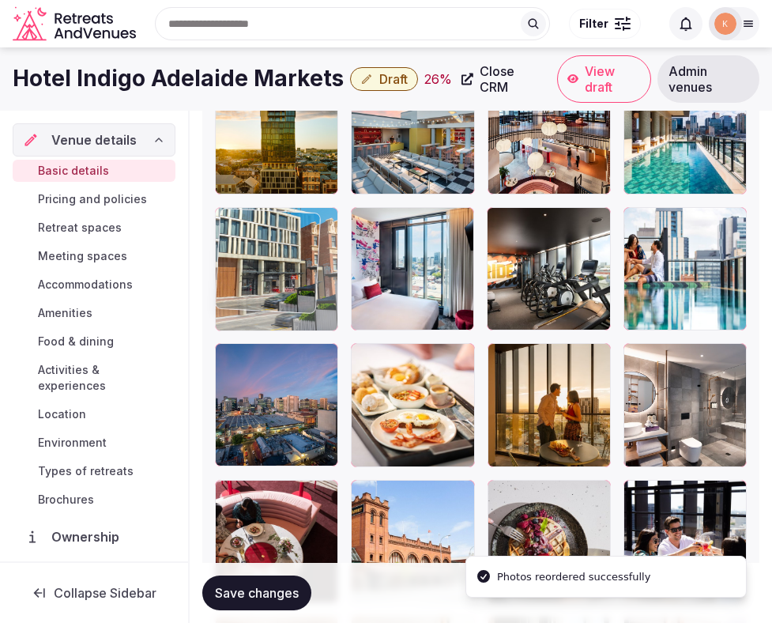
drag, startPoint x: 281, startPoint y: 390, endPoint x: 281, endPoint y: 288, distance: 102.0
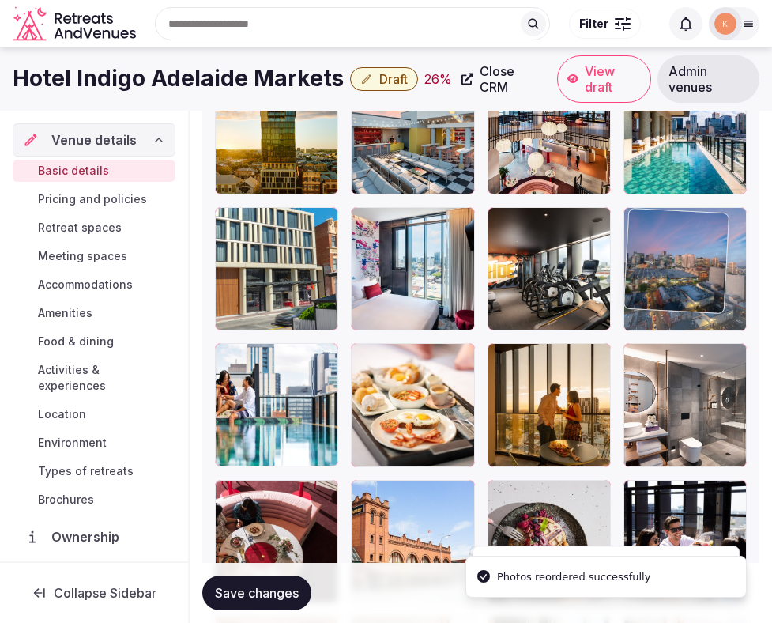
drag, startPoint x: 282, startPoint y: 409, endPoint x: 706, endPoint y: 285, distance: 441.6
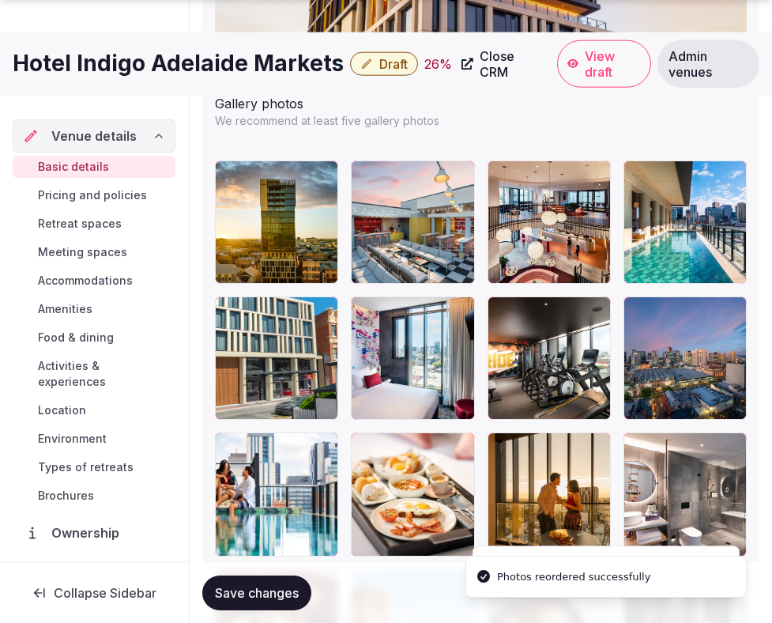
scroll to position [2217, 0]
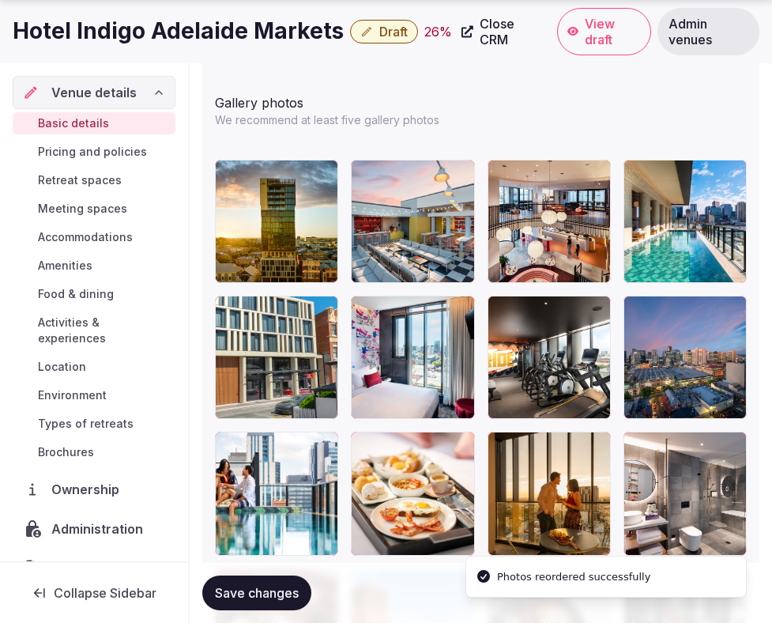
click at [281, 591] on span "Save changes" at bounding box center [257, 593] width 84 height 16
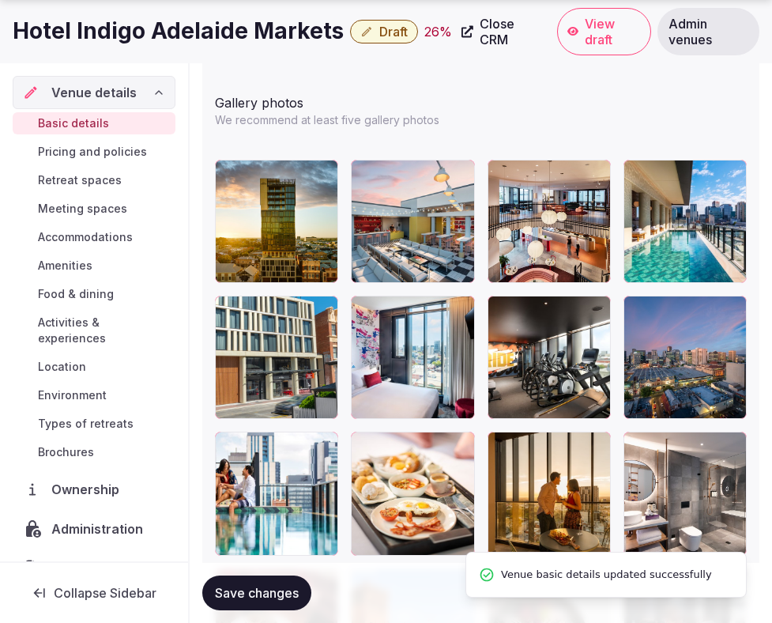
click at [281, 591] on span "Save changes" at bounding box center [257, 593] width 84 height 16
click at [380, 32] on span "Draft" at bounding box center [394, 32] width 28 height 16
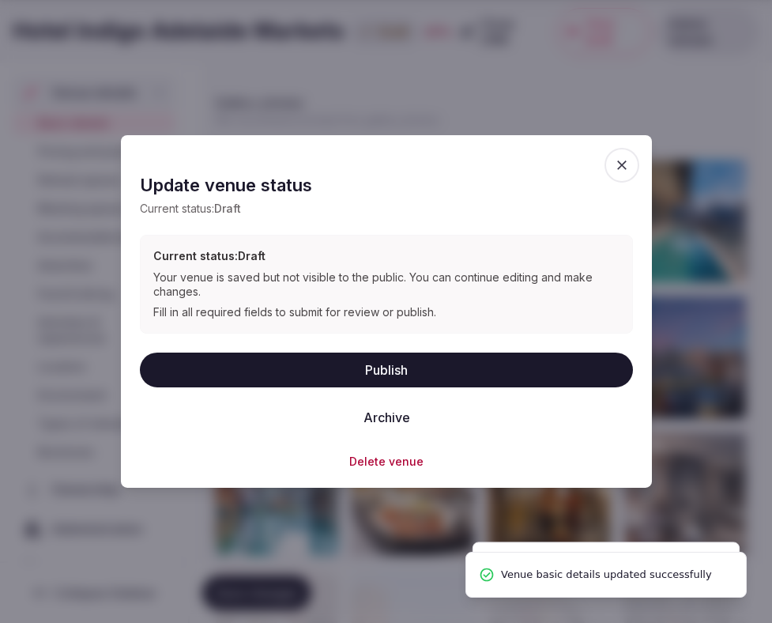
click at [365, 368] on button "Publish" at bounding box center [386, 369] width 493 height 35
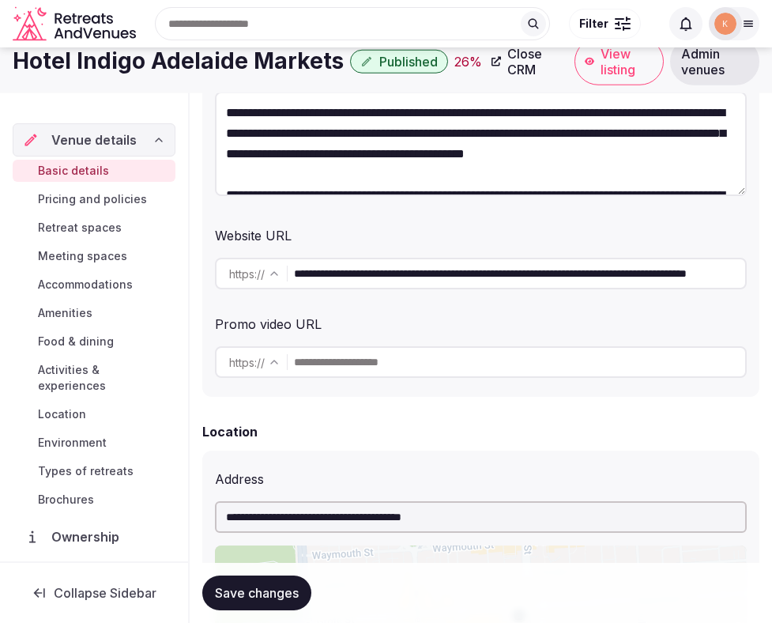
scroll to position [0, 0]
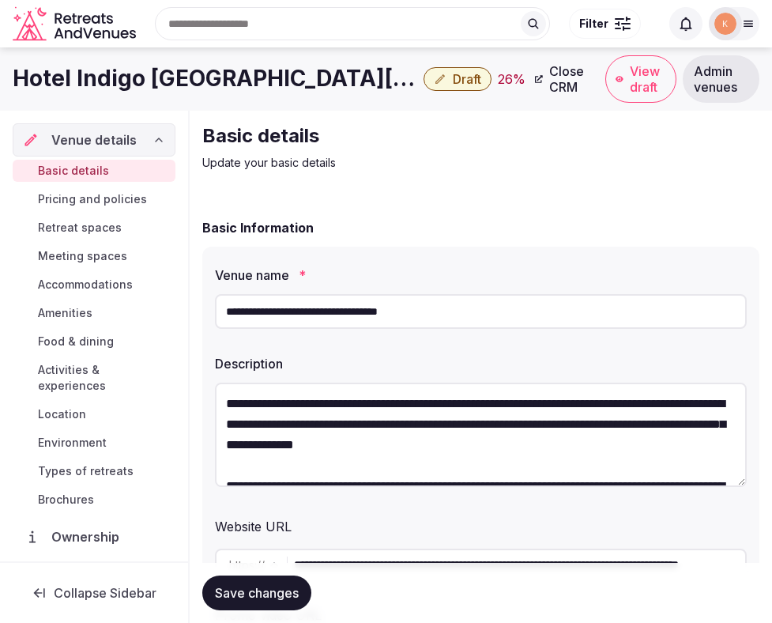
click at [386, 309] on input "**********" at bounding box center [481, 311] width 532 height 35
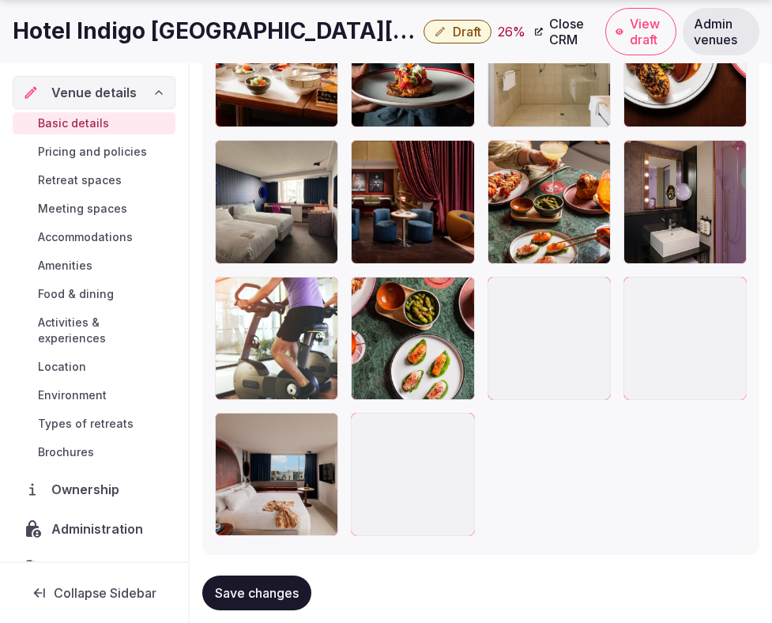
scroll to position [3629, 0]
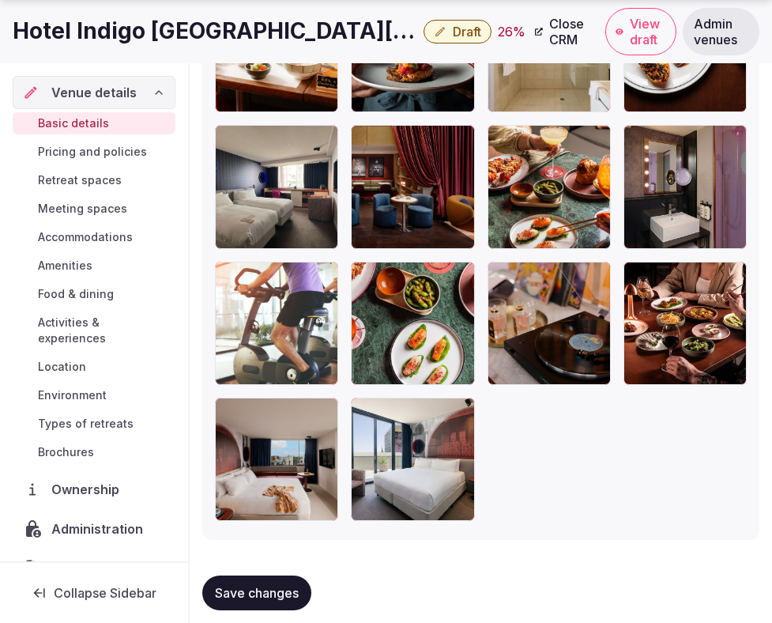
click at [290, 585] on span "Save changes" at bounding box center [257, 593] width 84 height 16
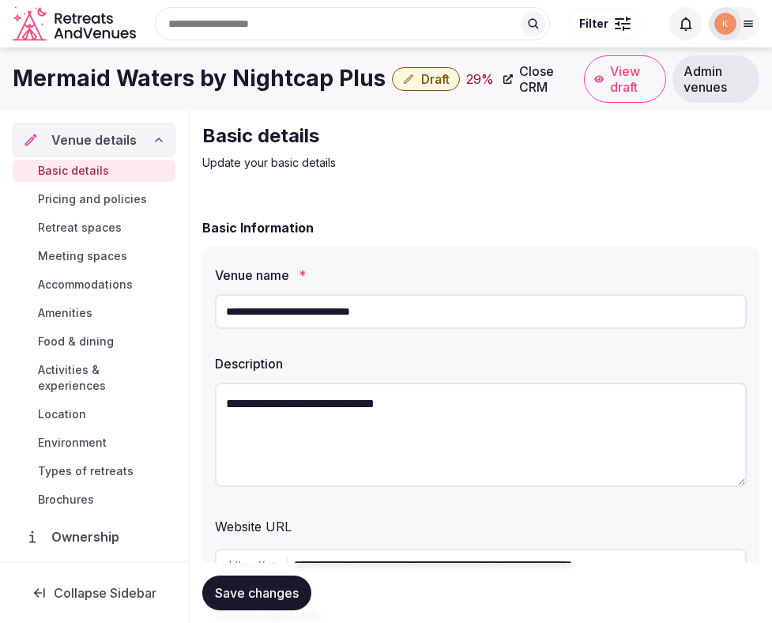
click at [381, 323] on input "**********" at bounding box center [481, 311] width 532 height 35
click at [392, 357] on label "Description" at bounding box center [481, 363] width 532 height 13
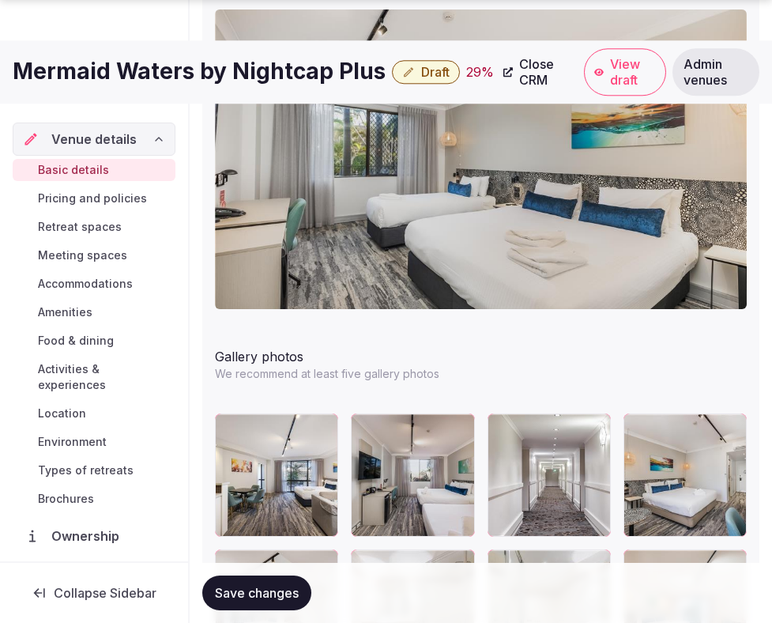
scroll to position [1931, 0]
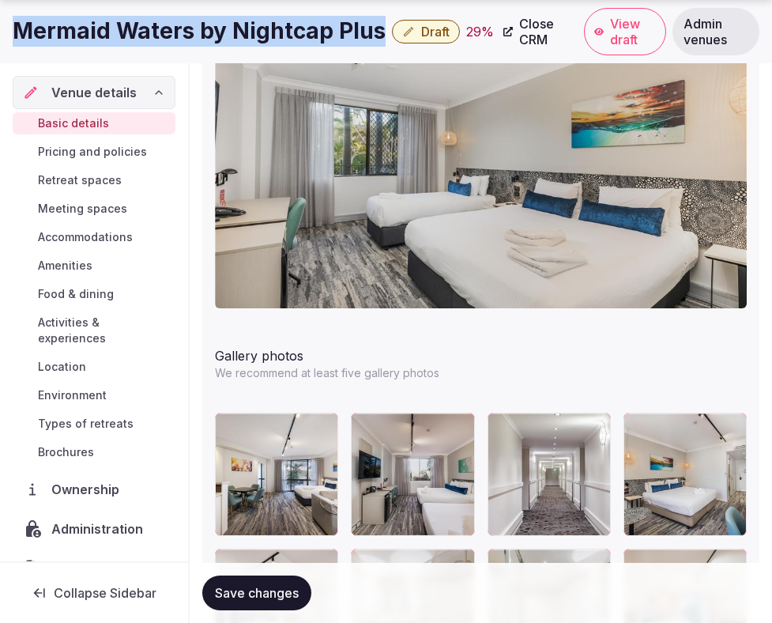
drag, startPoint x: 374, startPoint y: 36, endPoint x: 13, endPoint y: 27, distance: 361.4
click at [13, 27] on h1 "Mermaid Waters by Nightcap Plus" at bounding box center [199, 31] width 373 height 31
copy h1 "Mermaid Waters by Nightcap Plus"
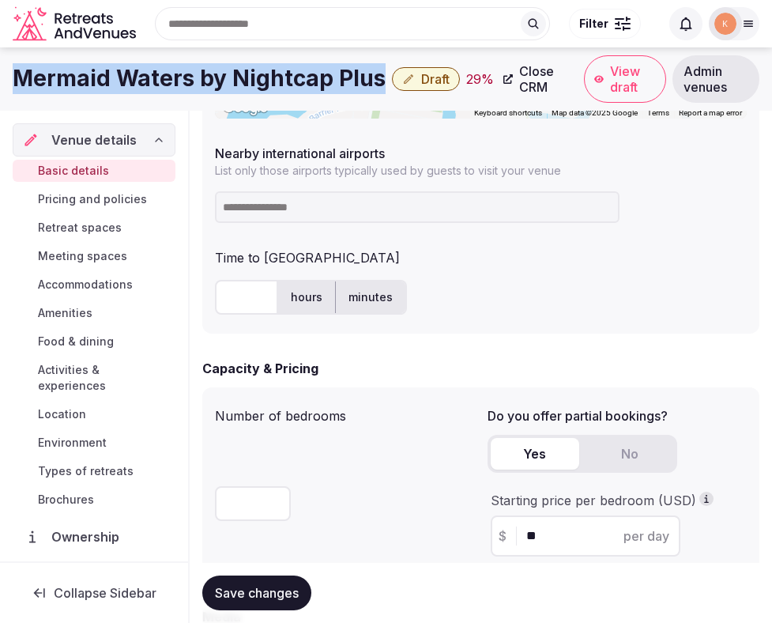
scroll to position [904, 0]
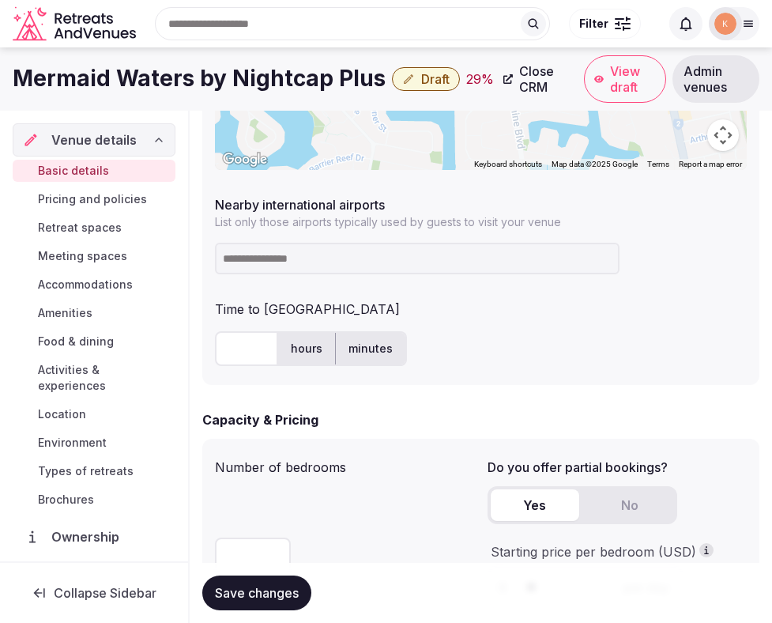
click at [334, 256] on input at bounding box center [417, 259] width 405 height 32
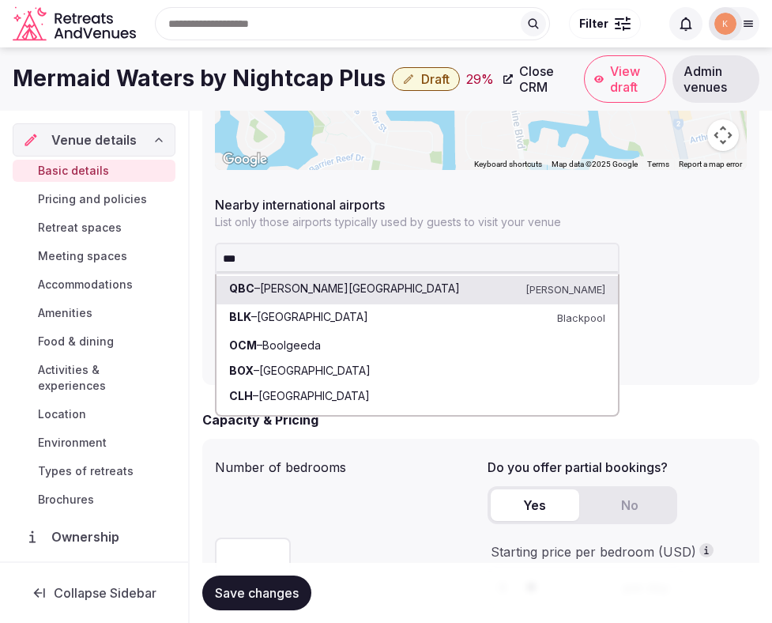
type input "***"
click at [687, 228] on p "List only those airports typically used by guests to visit your venue" at bounding box center [481, 222] width 532 height 16
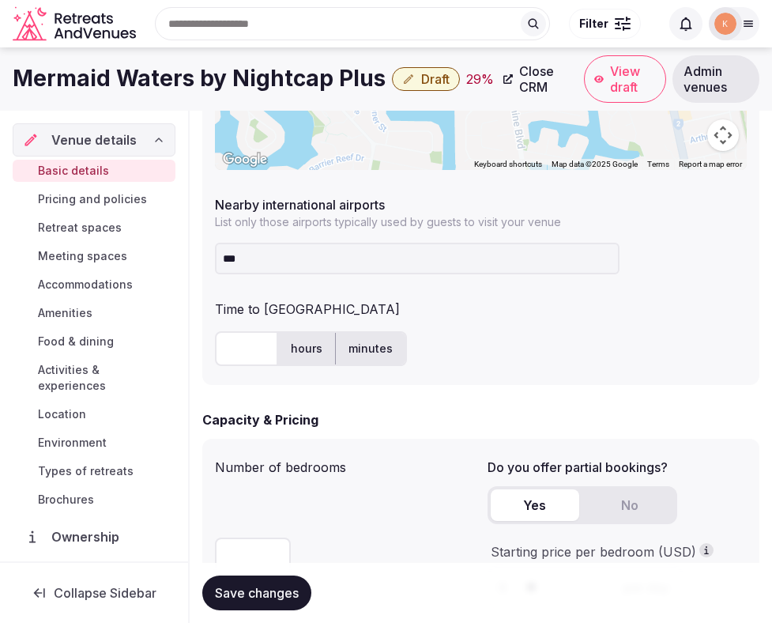
click at [240, 356] on input "text" at bounding box center [246, 348] width 63 height 35
type input "**"
click at [503, 312] on div "Time to [GEOGRAPHIC_DATA]" at bounding box center [481, 305] width 532 height 25
click at [358, 257] on input "***" at bounding box center [417, 259] width 405 height 32
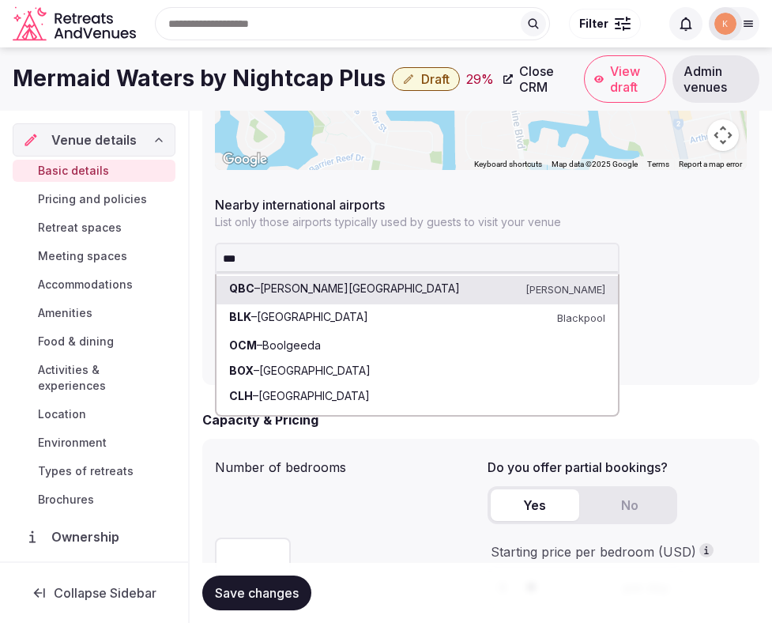
click at [358, 257] on input "***" at bounding box center [417, 259] width 405 height 32
type input "****"
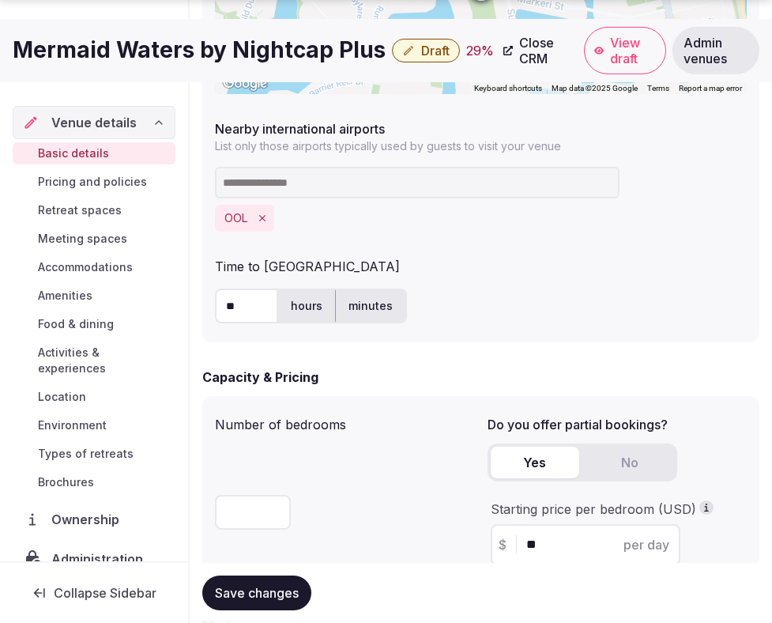
scroll to position [1108, 0]
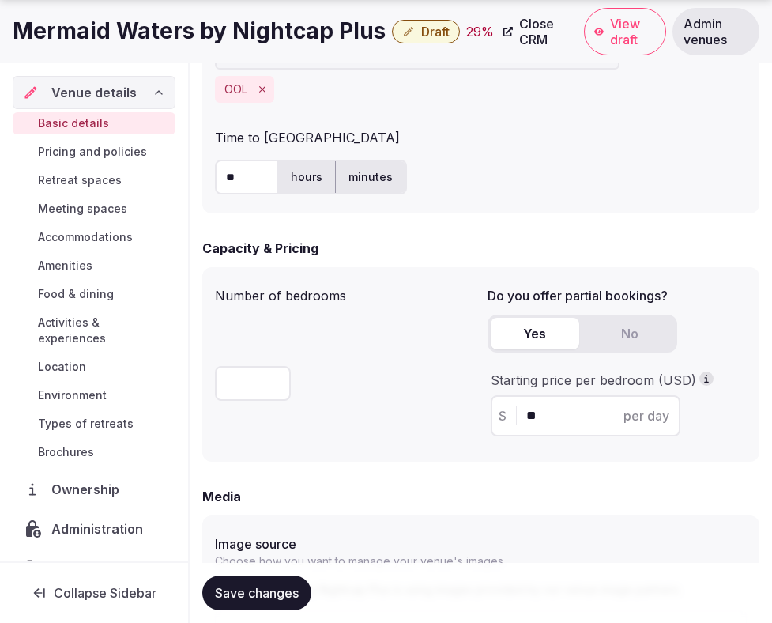
click at [286, 600] on span "Save changes" at bounding box center [257, 593] width 84 height 16
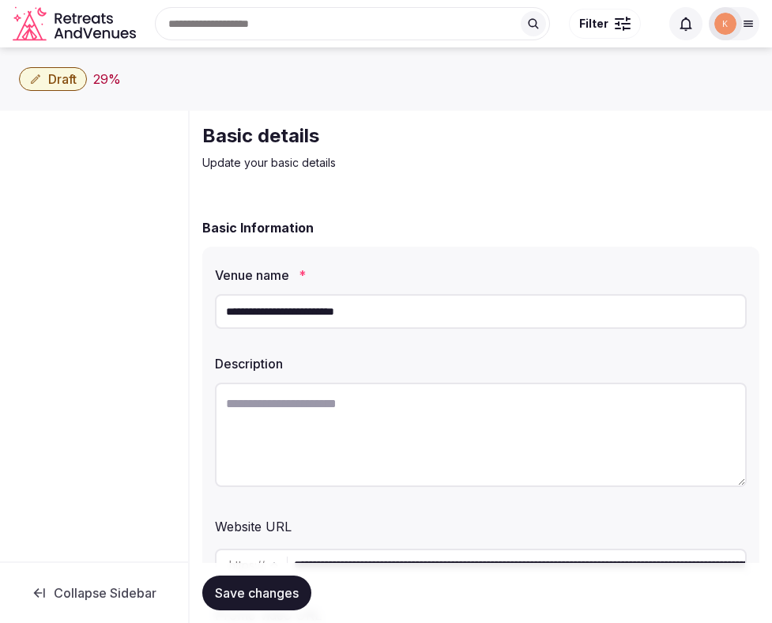
click at [385, 315] on input "**********" at bounding box center [481, 311] width 532 height 35
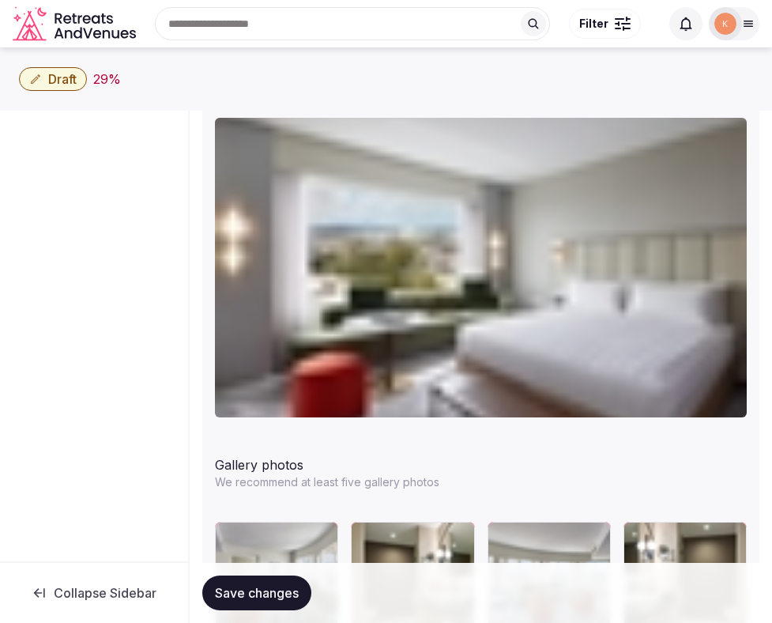
scroll to position [1819, 0]
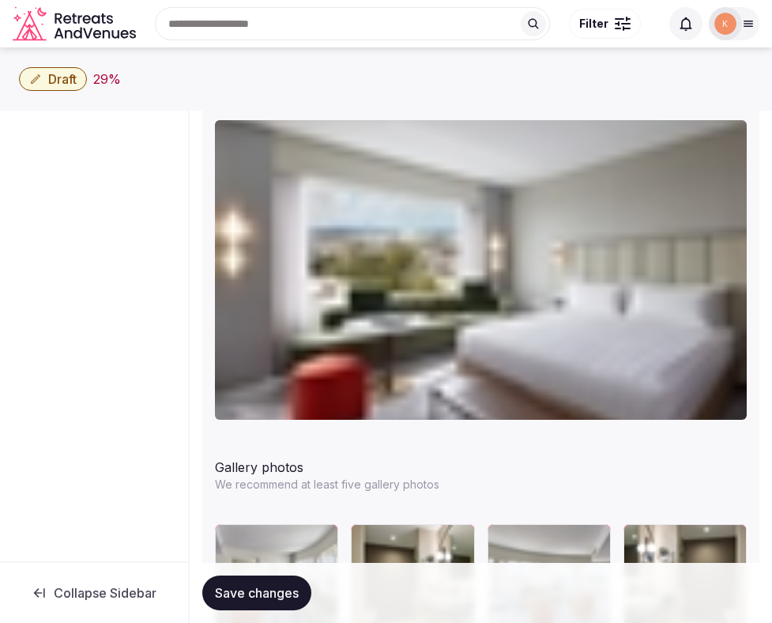
click at [142, 460] on div at bounding box center [94, 336] width 188 height 451
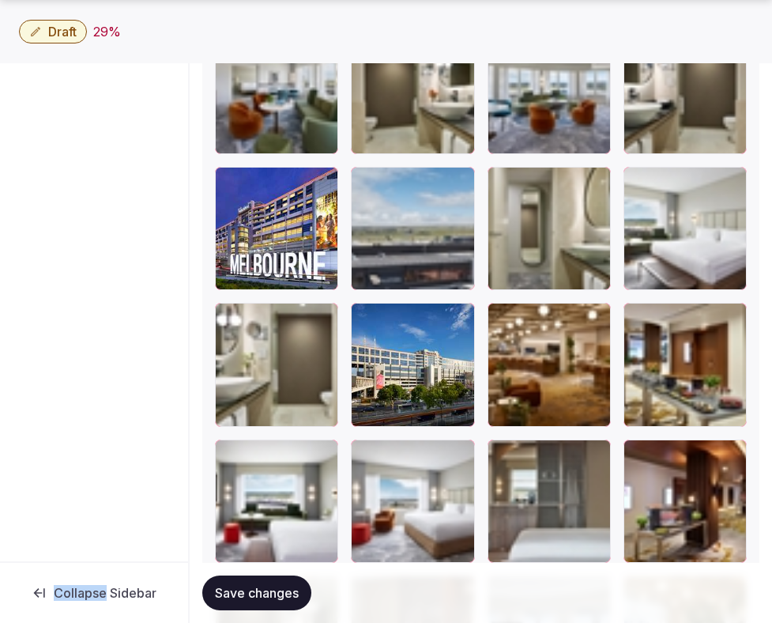
scroll to position [2349, 0]
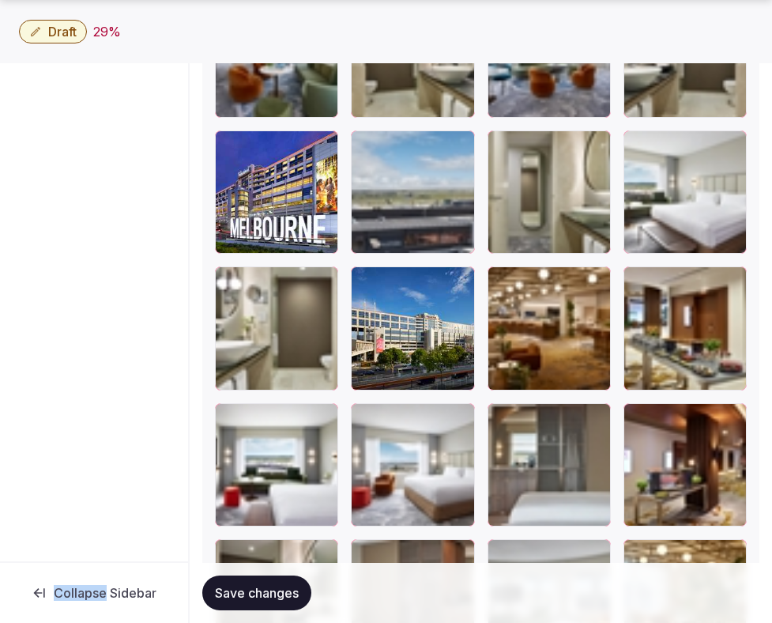
click at [455, 286] on icon "button" at bounding box center [459, 282] width 13 height 13
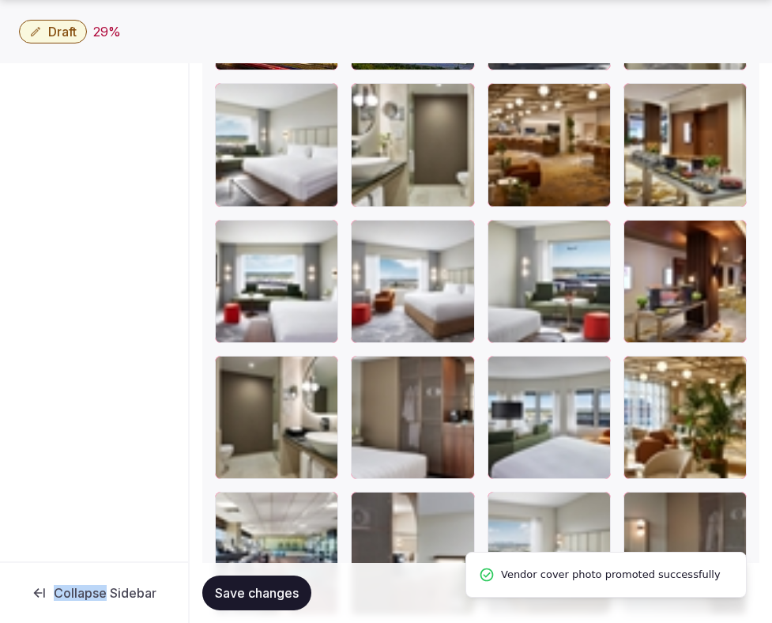
scroll to position [2612, 0]
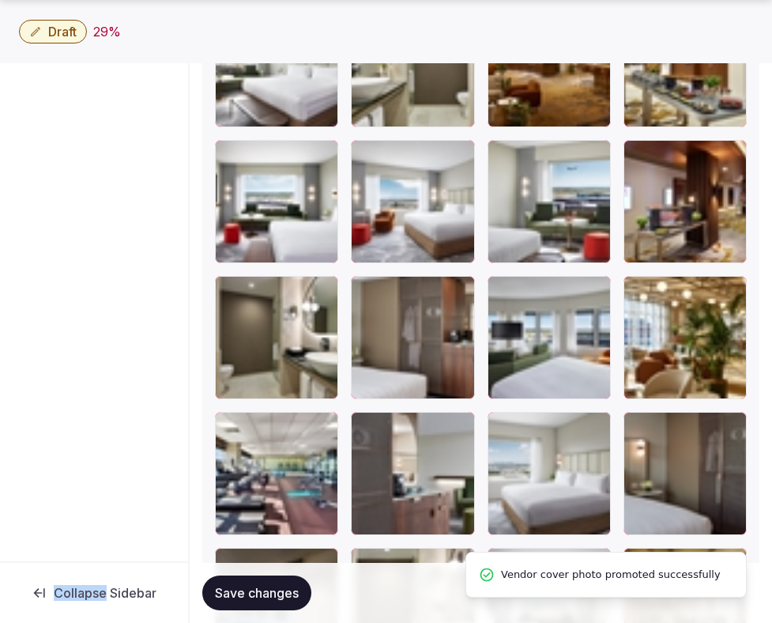
click at [273, 594] on span "Save changes" at bounding box center [257, 593] width 84 height 16
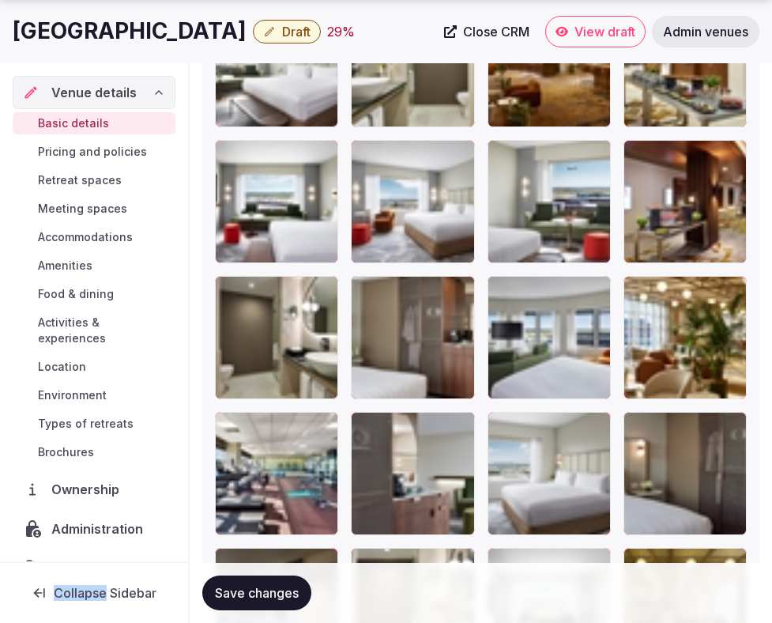
click at [258, 600] on span "Save changes" at bounding box center [257, 593] width 84 height 16
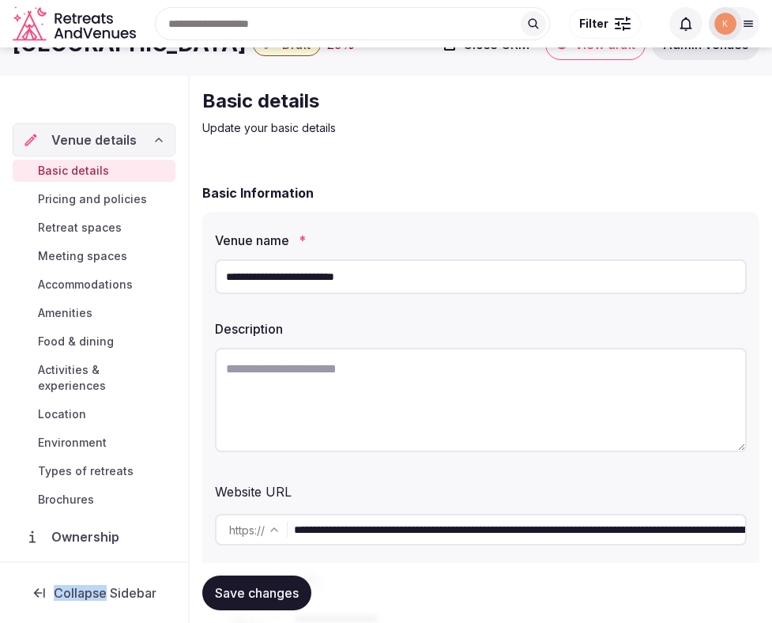
scroll to position [0, 0]
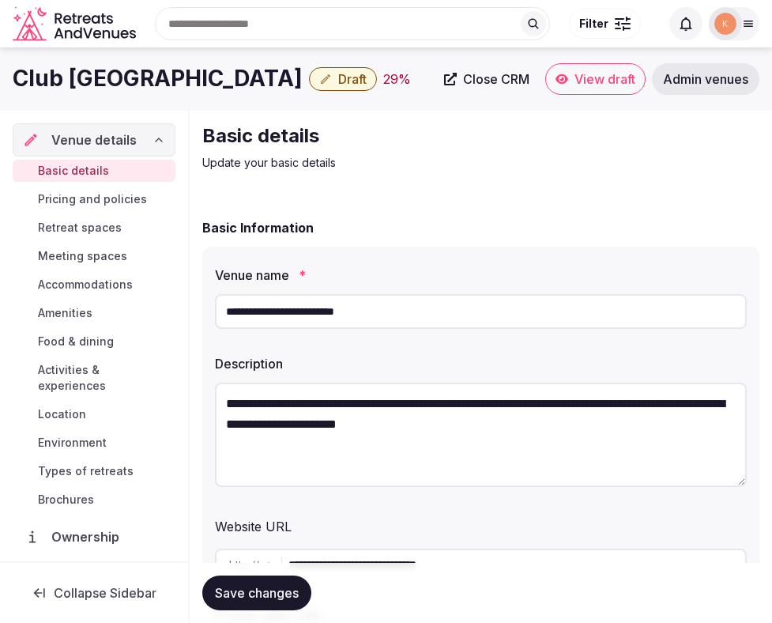
click at [392, 312] on input "**********" at bounding box center [481, 311] width 532 height 35
click at [707, 77] on span "Admin venues" at bounding box center [705, 79] width 85 height 16
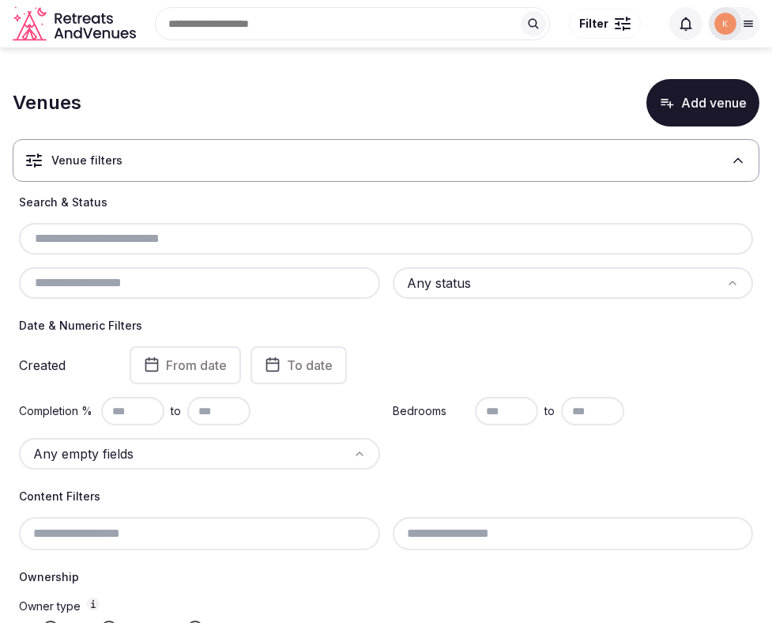
click at [245, 232] on input "text" at bounding box center [386, 238] width 722 height 19
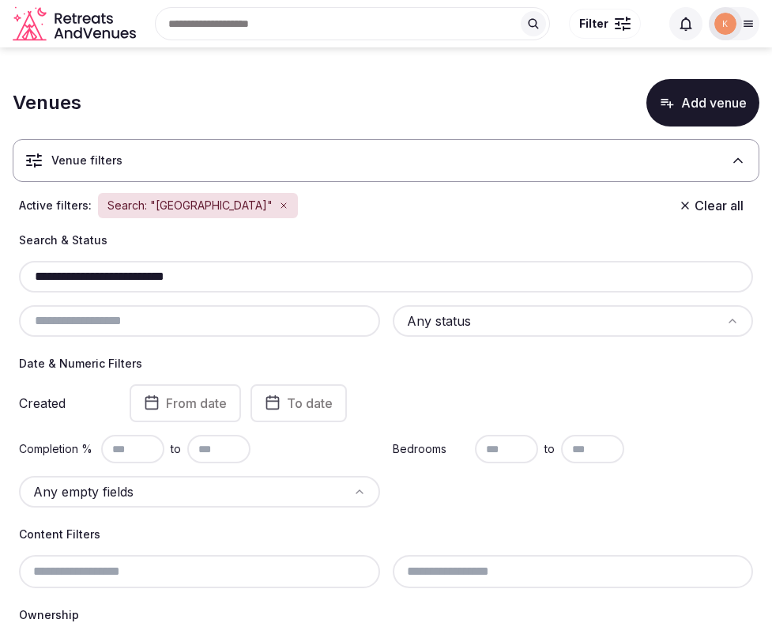
type input "**********"
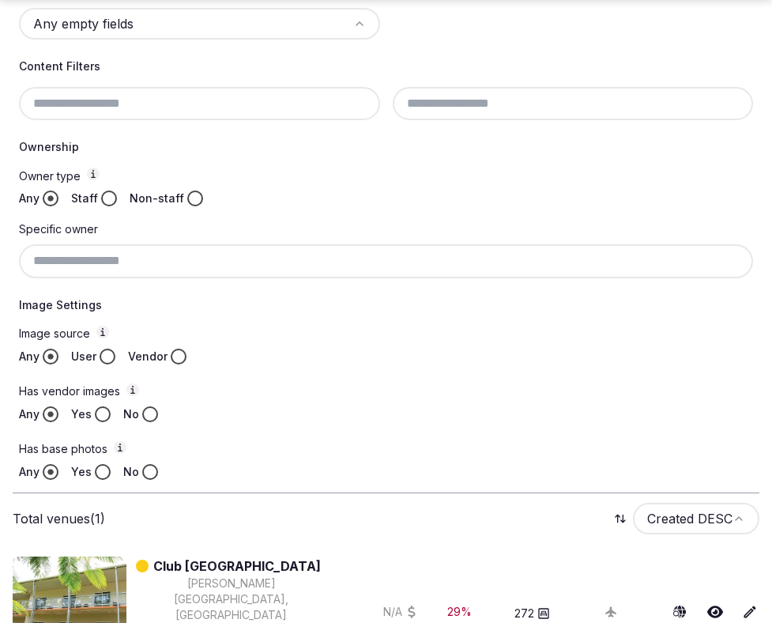
scroll to position [528, 0]
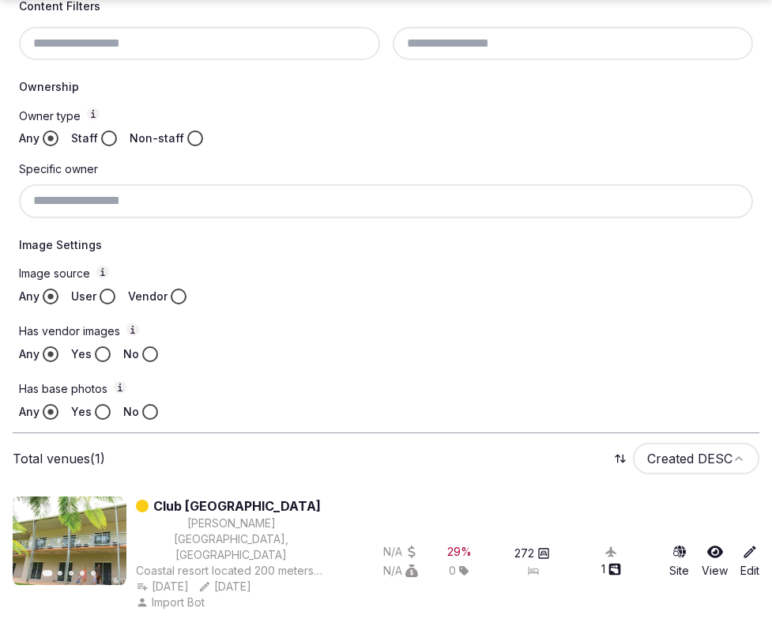
click at [277, 508] on link "Club Tropical Resort Darwin" at bounding box center [237, 506] width 168 height 19
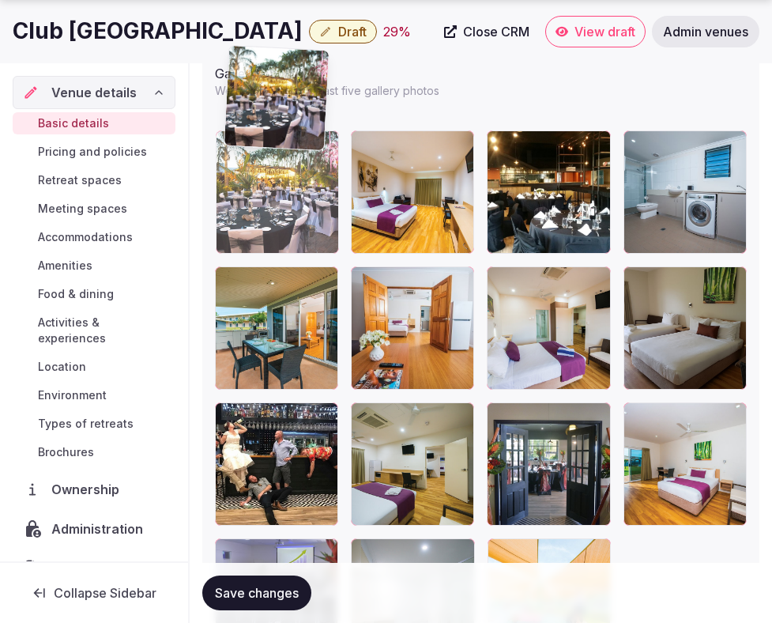
scroll to position [2132, 0]
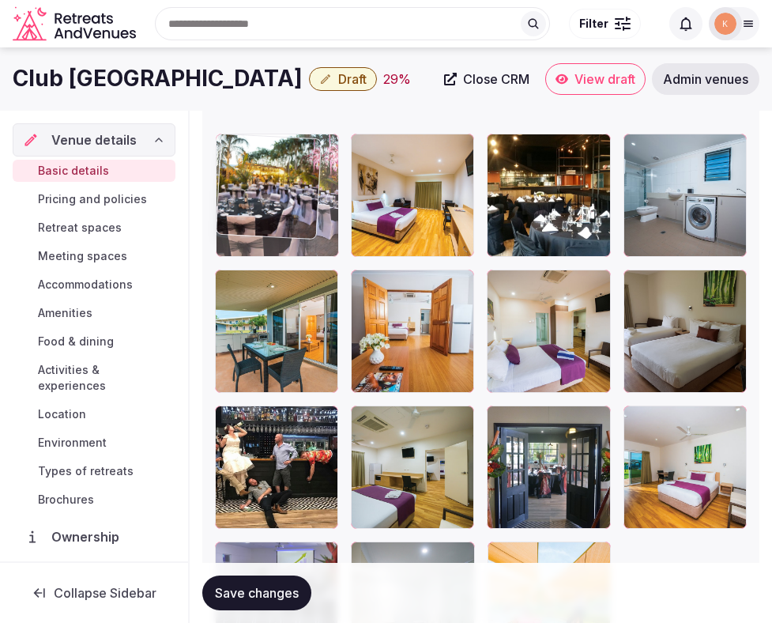
drag, startPoint x: 519, startPoint y: 465, endPoint x: 304, endPoint y: 183, distance: 353.7
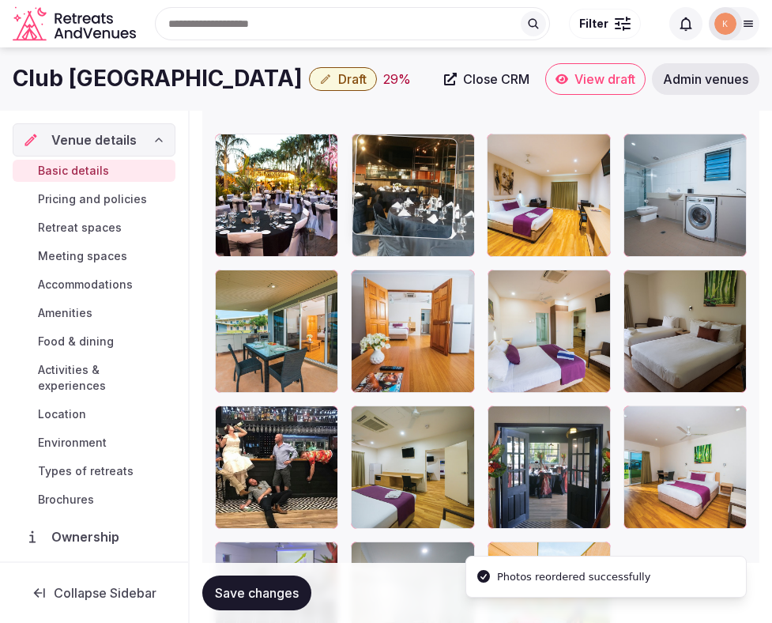
drag, startPoint x: 544, startPoint y: 221, endPoint x: 413, endPoint y: 218, distance: 131.3
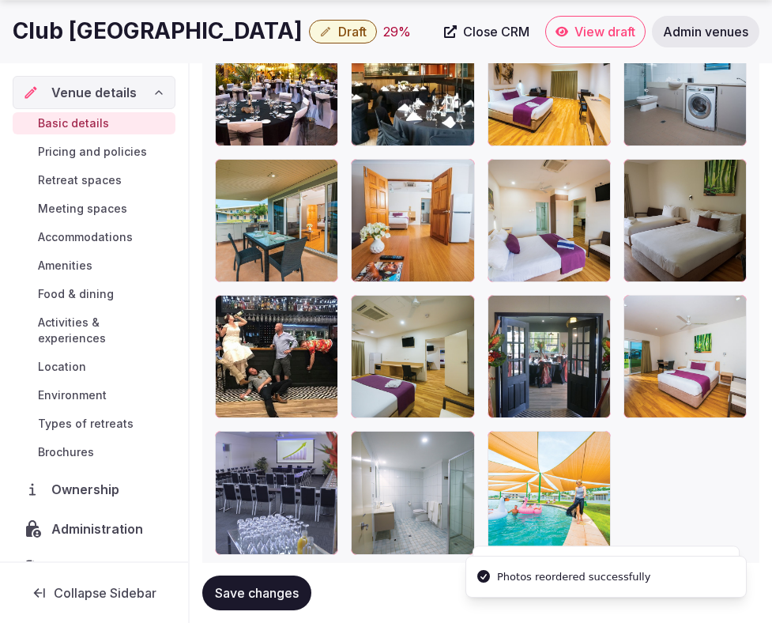
scroll to position [2292, 0]
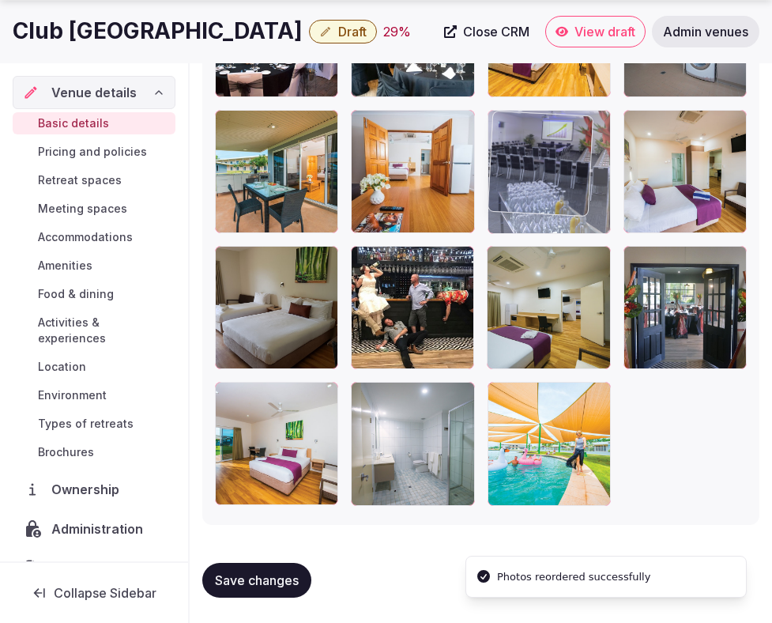
drag, startPoint x: 286, startPoint y: 448, endPoint x: 611, endPoint y: 149, distance: 441.0
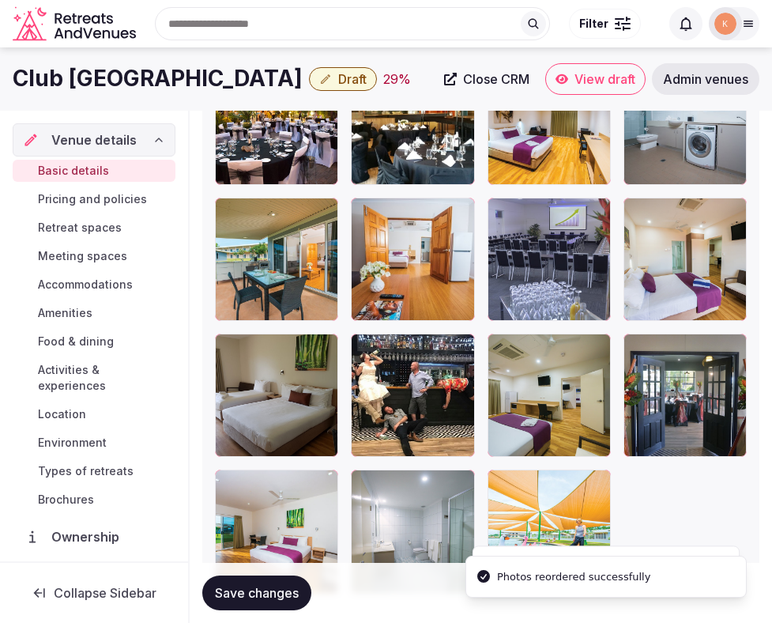
scroll to position [2116, 0]
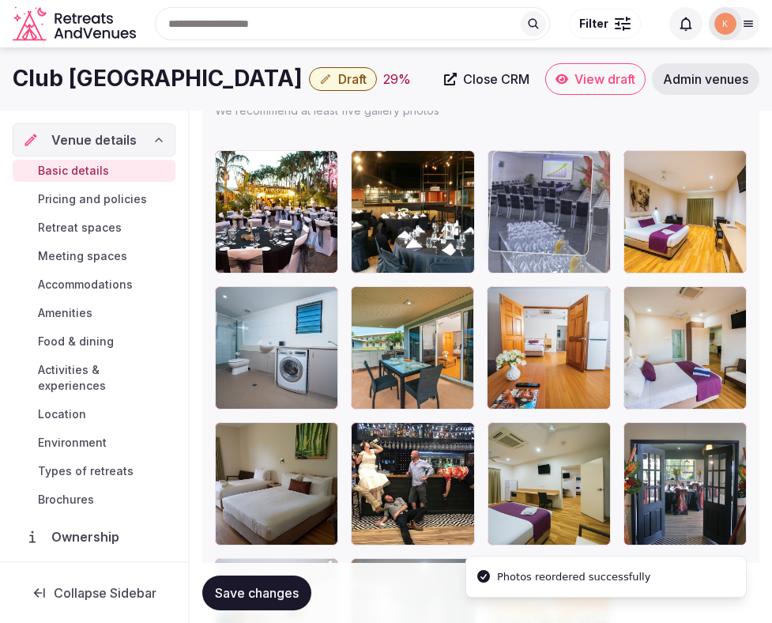
drag, startPoint x: 542, startPoint y: 334, endPoint x: 542, endPoint y: 213, distance: 120.2
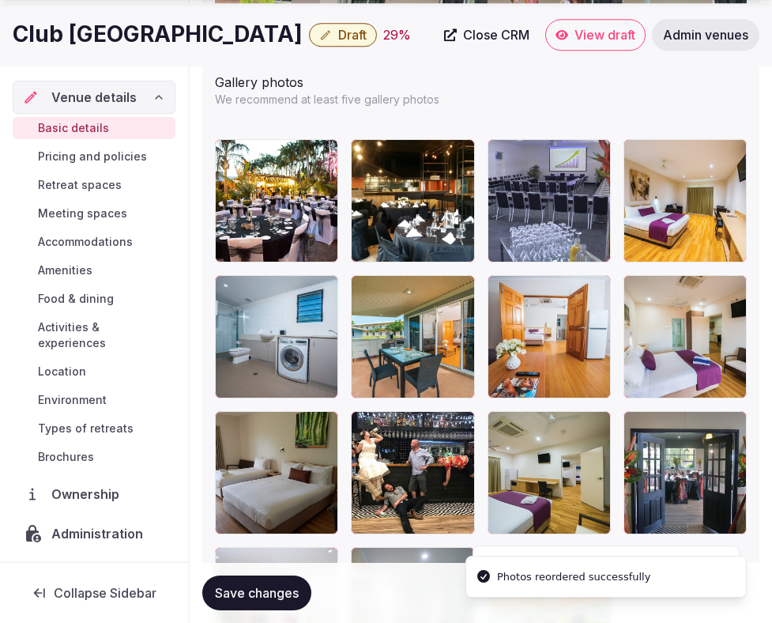
scroll to position [2128, 0]
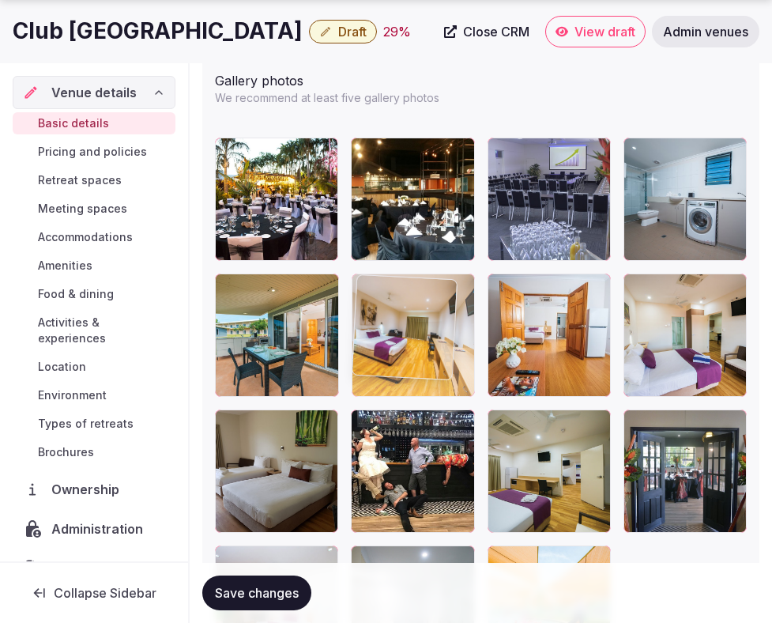
drag, startPoint x: 656, startPoint y: 235, endPoint x: 330, endPoint y: 370, distance: 353.4
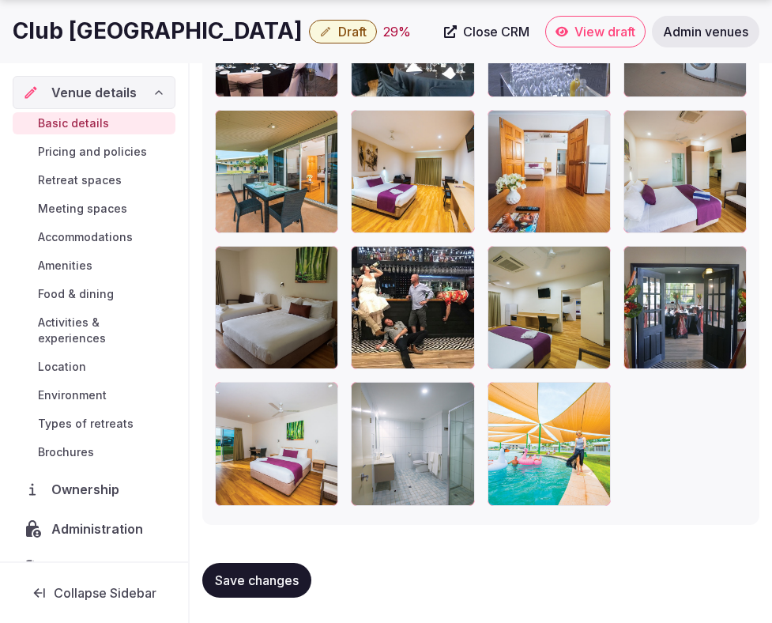
scroll to position [2282, 0]
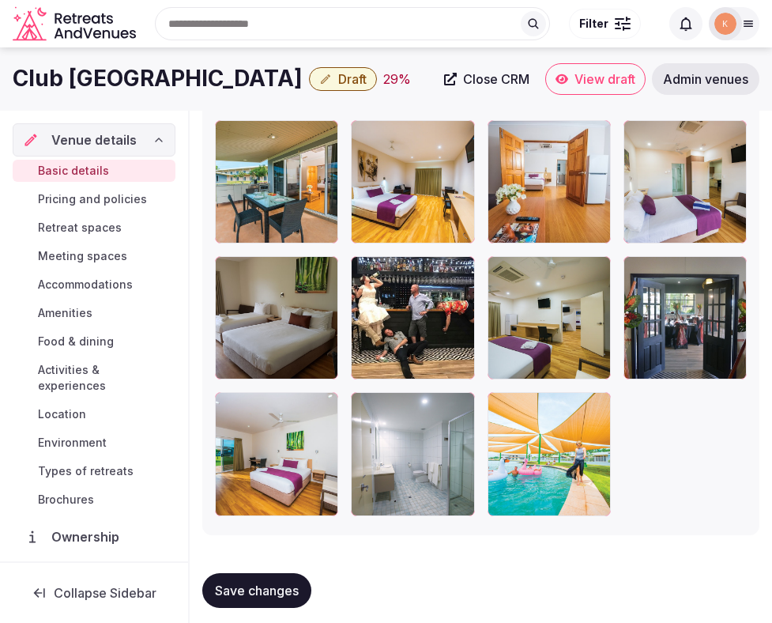
click at [252, 587] on span "Save changes" at bounding box center [257, 591] width 84 height 16
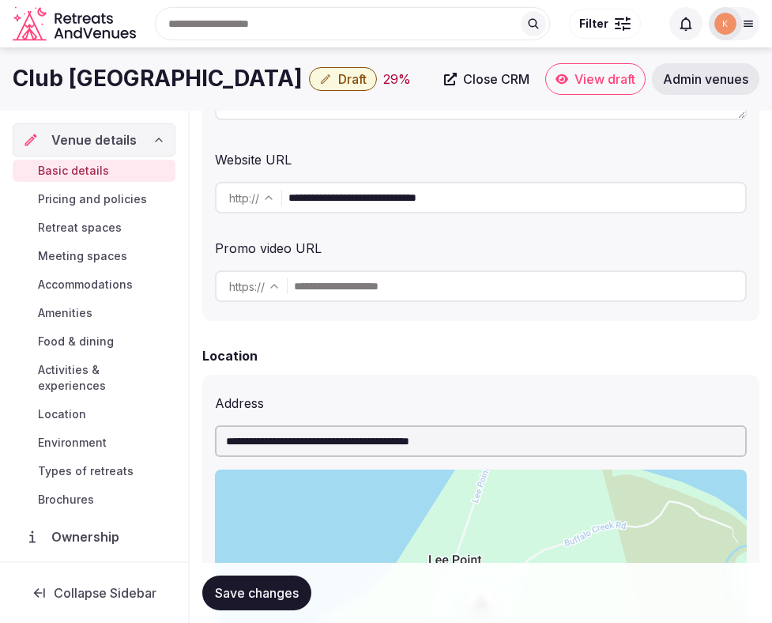
scroll to position [0, 0]
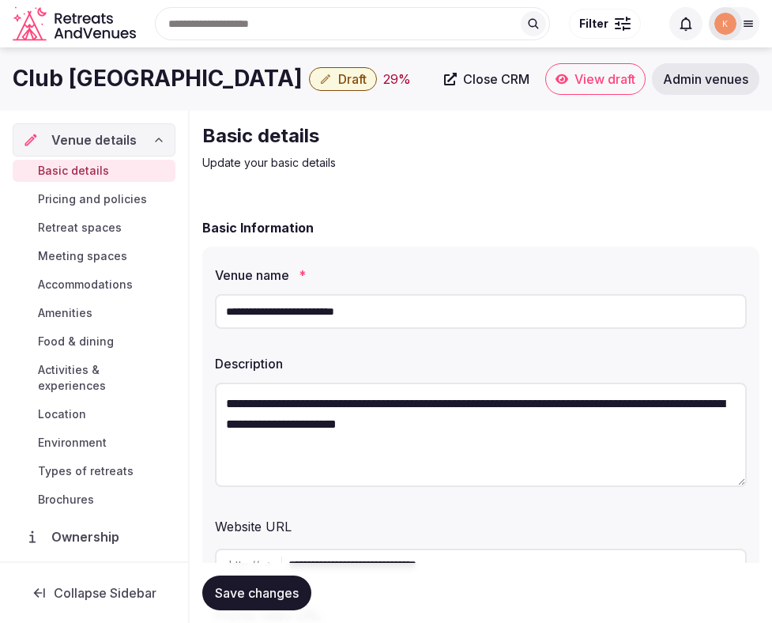
click at [357, 315] on input "**********" at bounding box center [481, 311] width 532 height 35
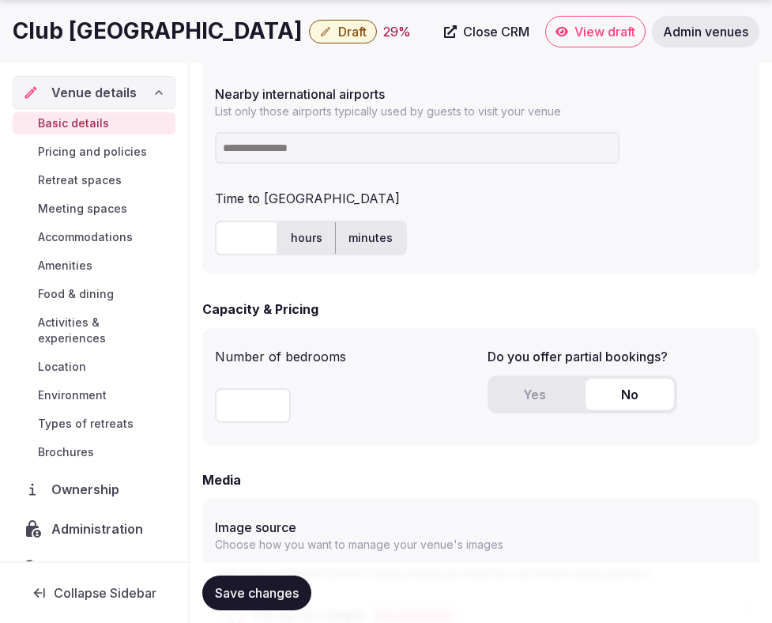
scroll to position [1022, 0]
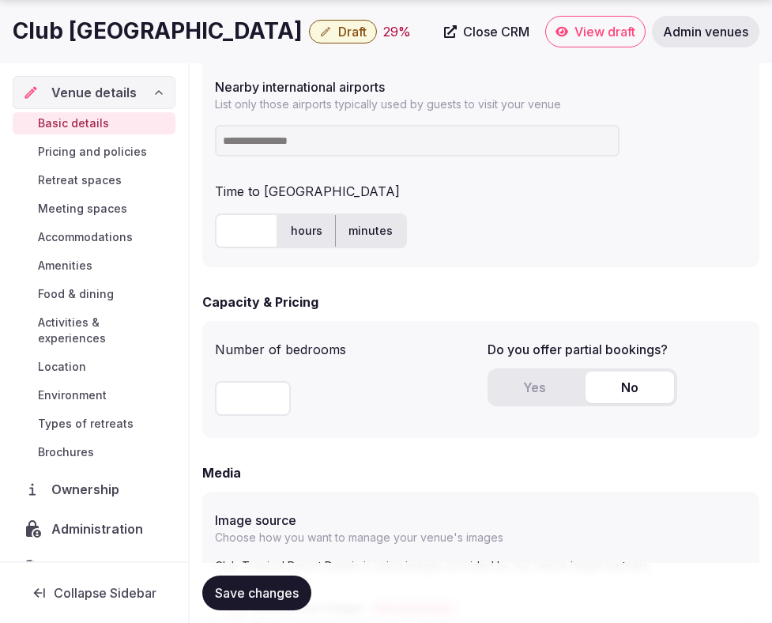
click at [455, 142] on input at bounding box center [417, 141] width 405 height 32
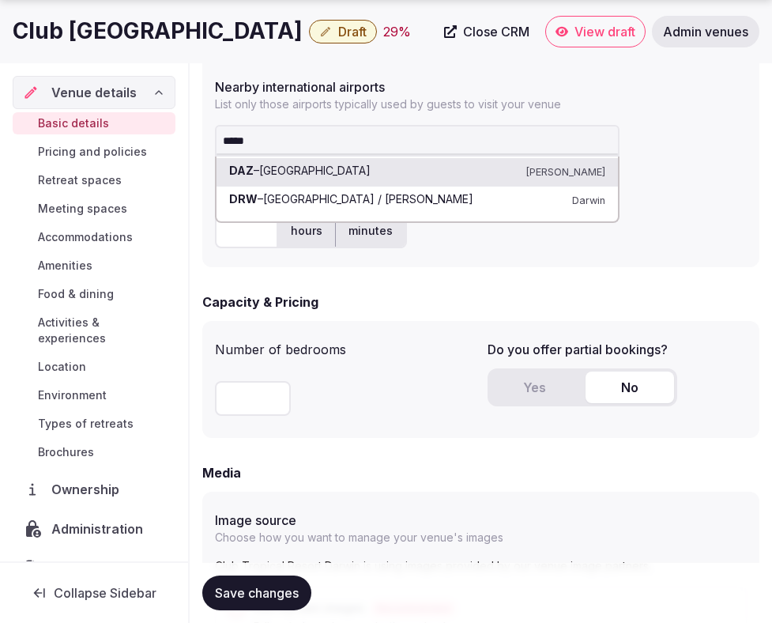
type input "******"
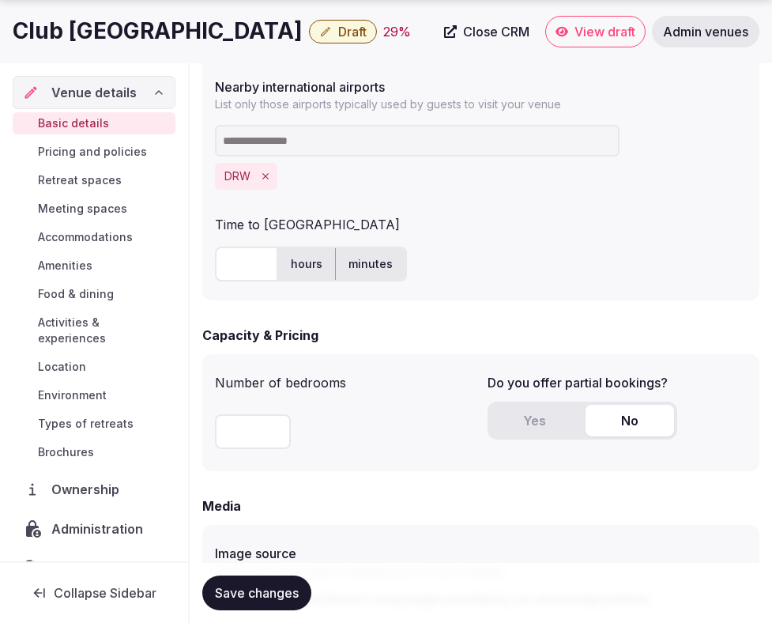
click at [244, 279] on input "text" at bounding box center [246, 264] width 63 height 35
type input "**"
click at [467, 333] on div "Capacity & Pricing" at bounding box center [480, 335] width 557 height 19
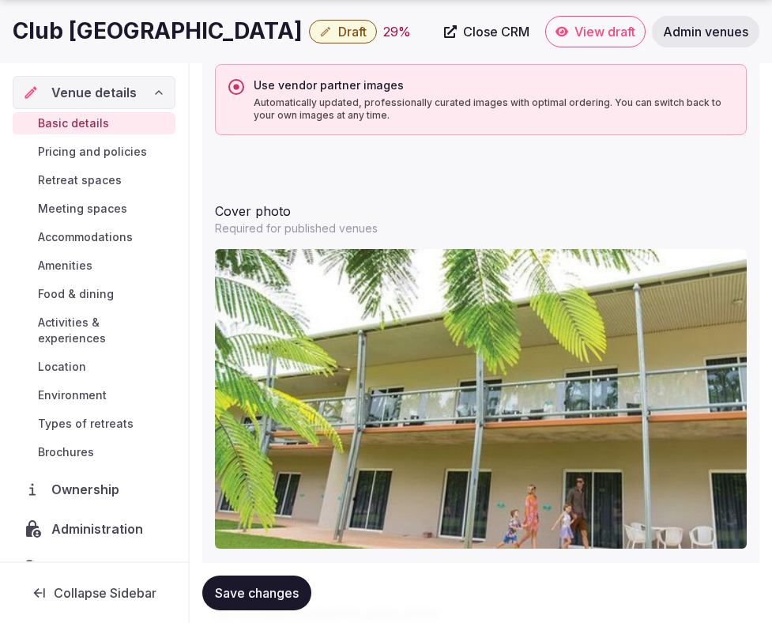
scroll to position [1747, 0]
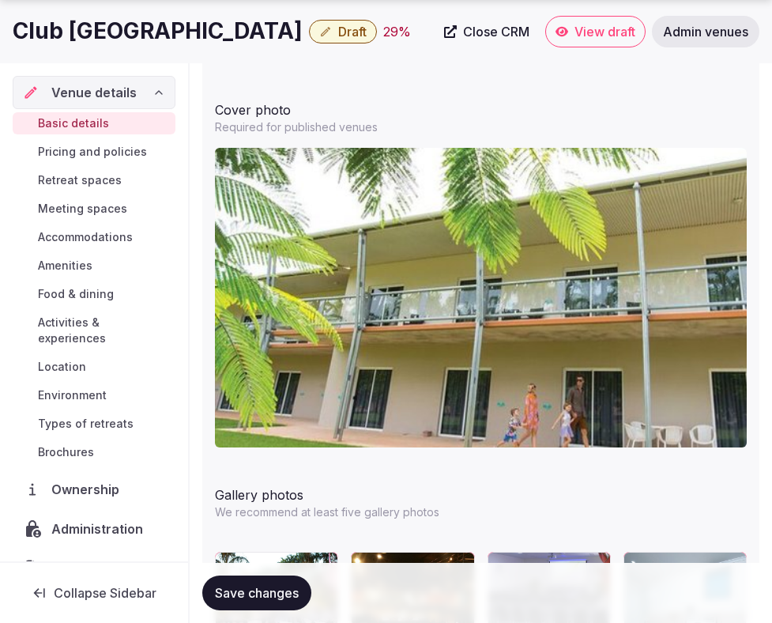
click at [268, 594] on span "Save changes" at bounding box center [257, 593] width 84 height 16
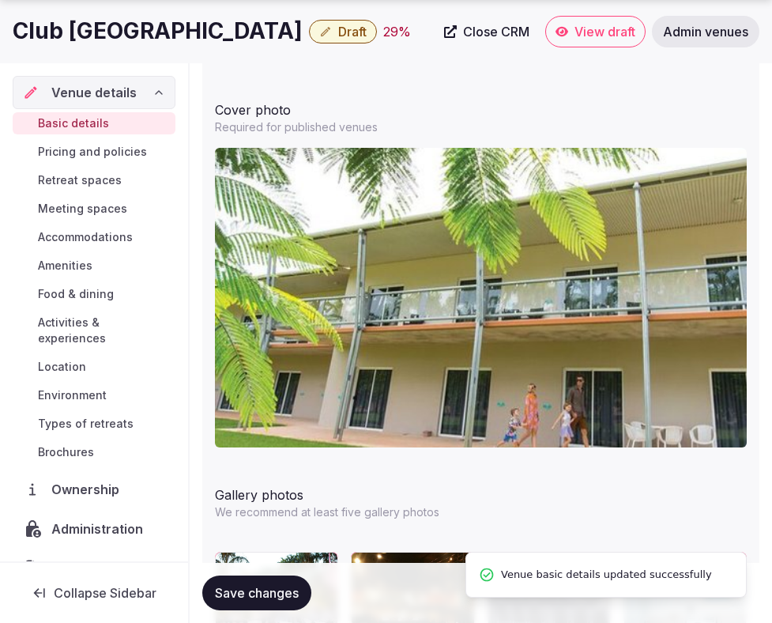
click at [268, 591] on span "Save changes" at bounding box center [257, 593] width 84 height 16
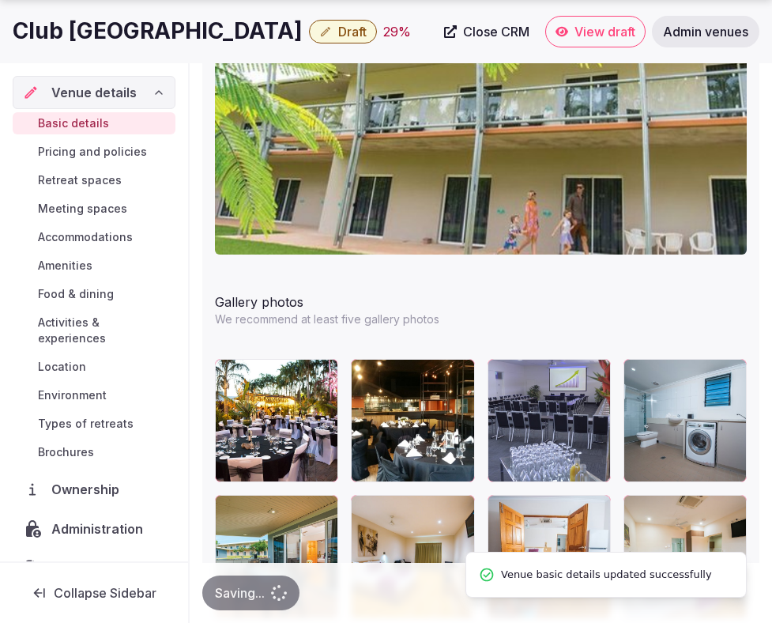
scroll to position [2325, 0]
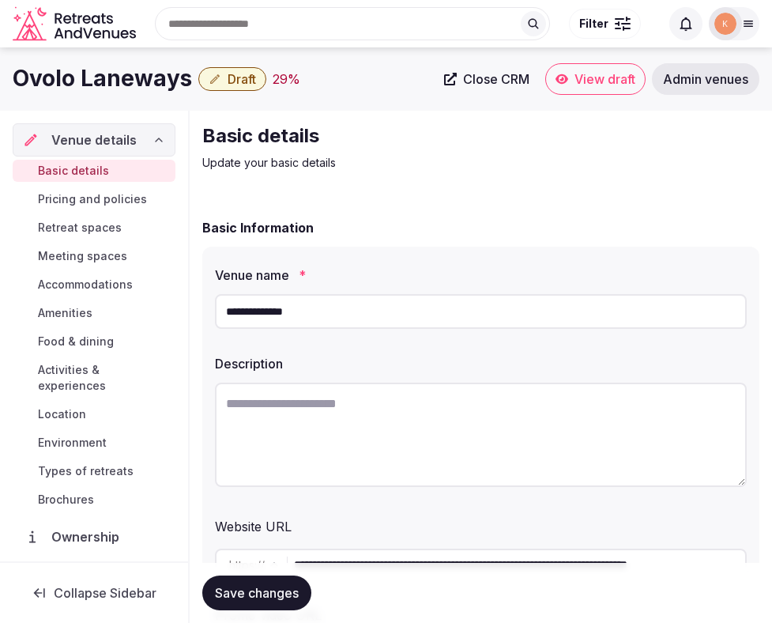
click at [289, 309] on input "**********" at bounding box center [481, 311] width 532 height 35
click at [301, 312] on input "**********" at bounding box center [481, 311] width 532 height 35
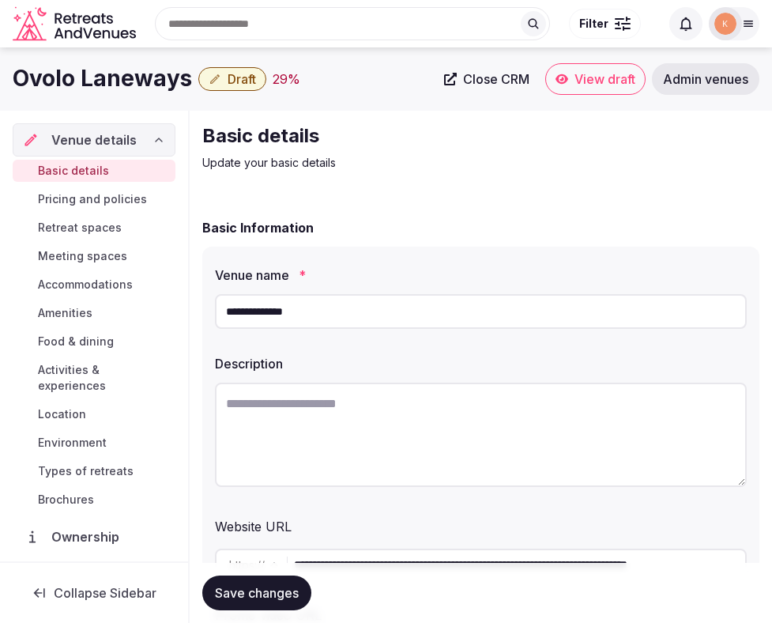
click at [301, 312] on input "**********" at bounding box center [481, 311] width 532 height 35
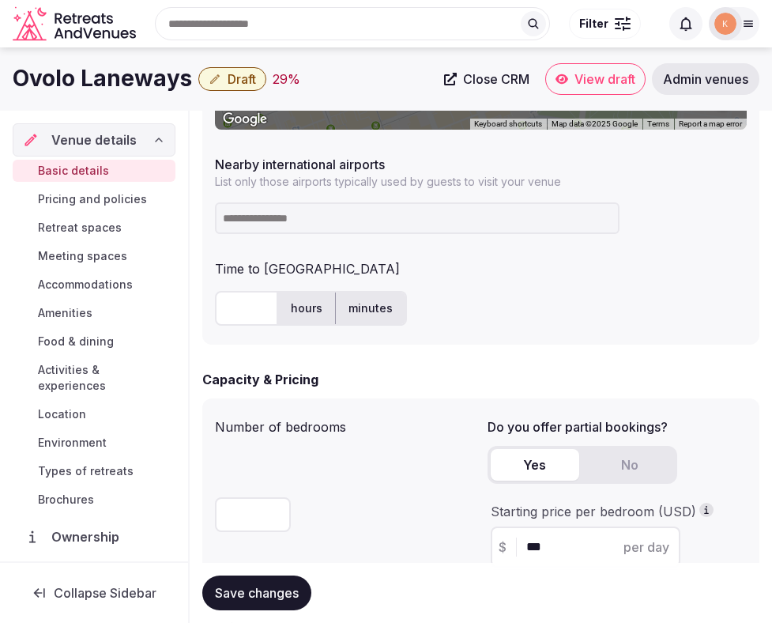
scroll to position [940, 0]
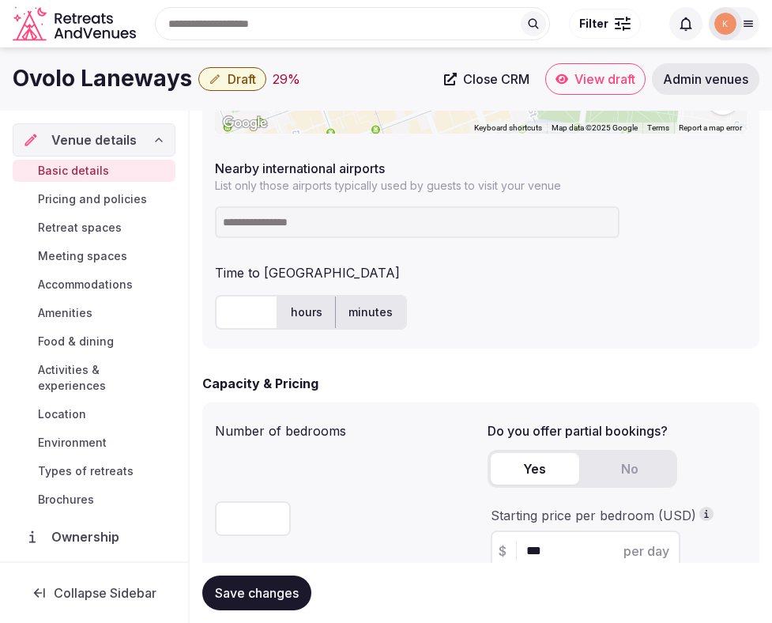
click at [361, 229] on input at bounding box center [417, 222] width 405 height 32
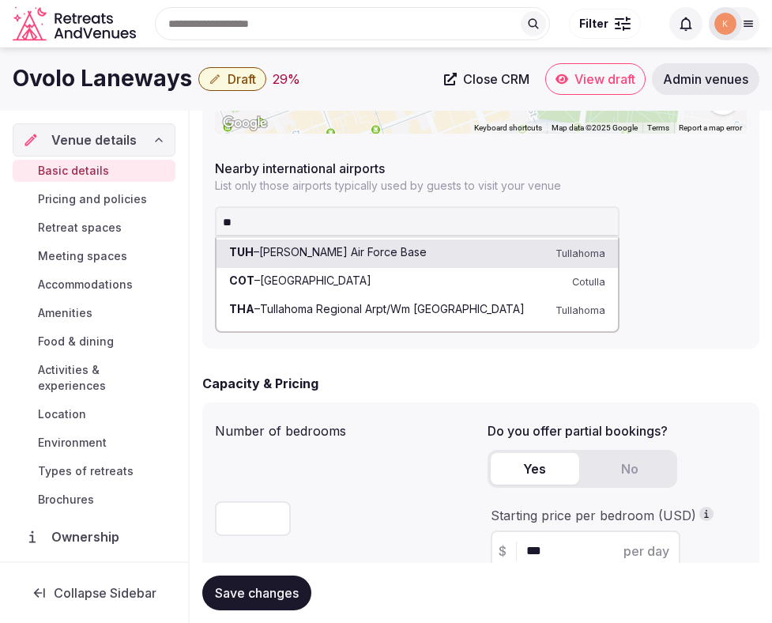
type input "*"
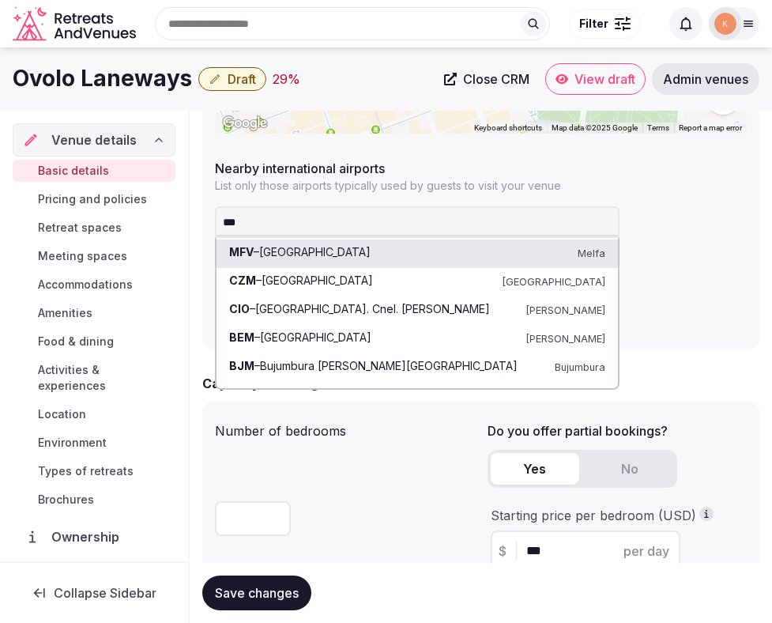
type input "****"
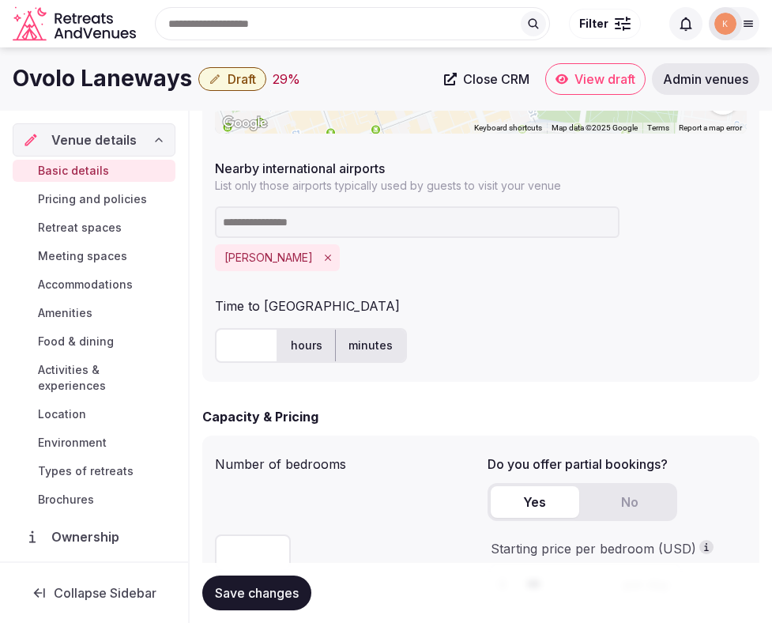
click at [251, 361] on input "text" at bounding box center [246, 345] width 63 height 35
type input "**"
click at [497, 367] on div "** hours minutes" at bounding box center [481, 345] width 532 height 47
click at [270, 588] on span "Save changes" at bounding box center [257, 593] width 84 height 16
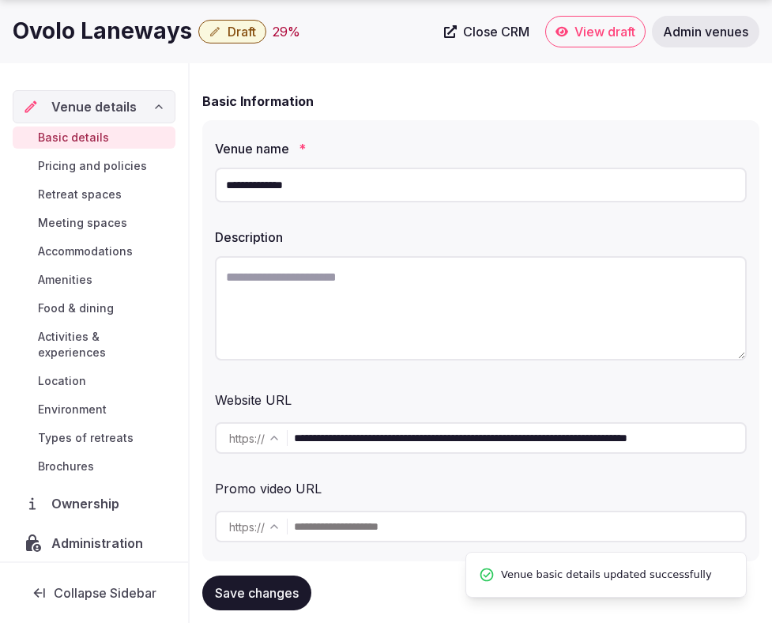
scroll to position [139, 0]
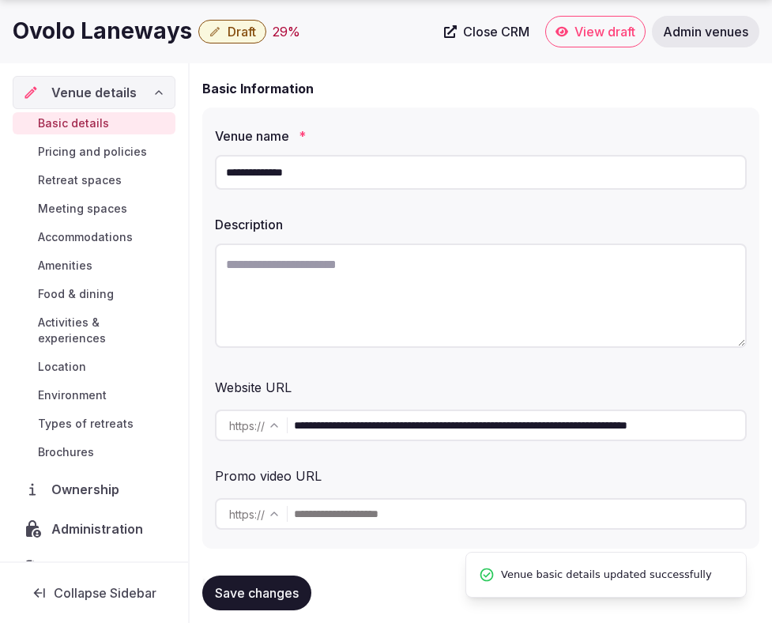
click at [399, 425] on input "**********" at bounding box center [519, 426] width 451 height 32
click at [388, 301] on textarea at bounding box center [481, 296] width 532 height 104
paste textarea "**********"
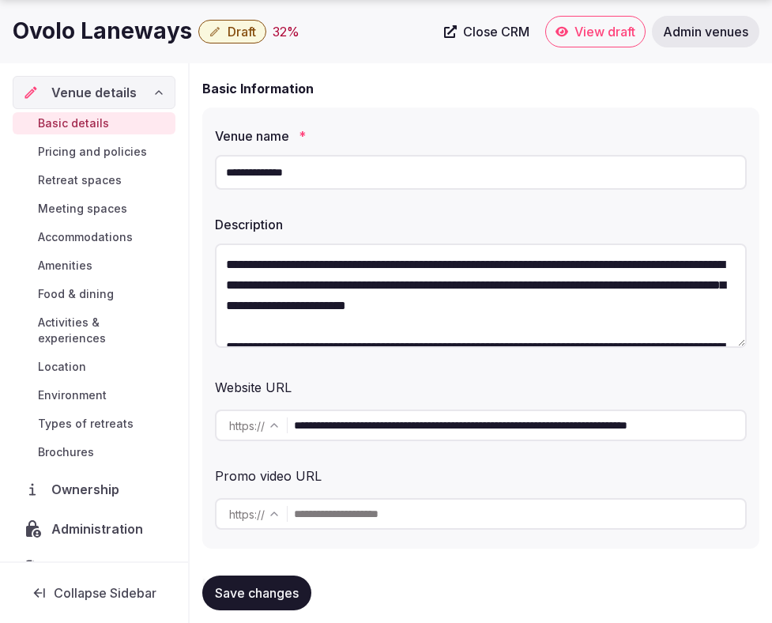
scroll to position [49, 0]
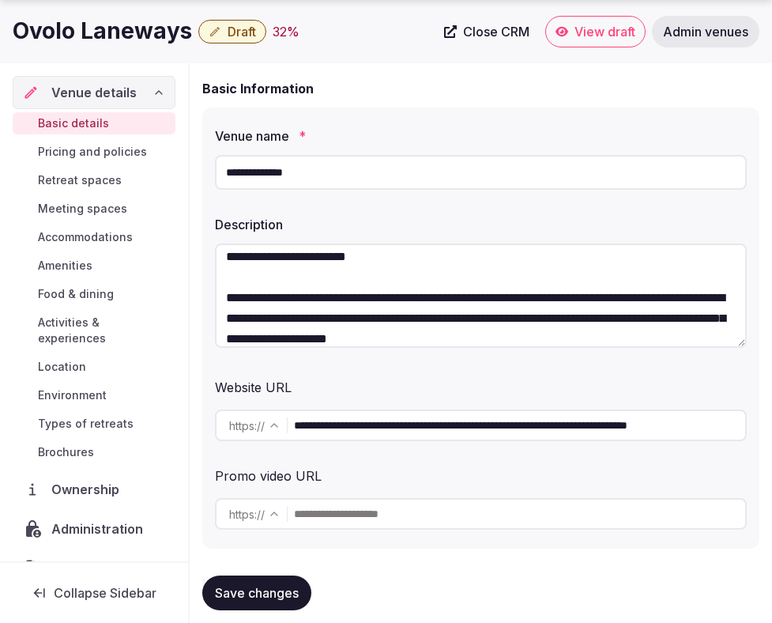
type textarea "**********"
click at [408, 380] on div "Website URL" at bounding box center [481, 384] width 532 height 25
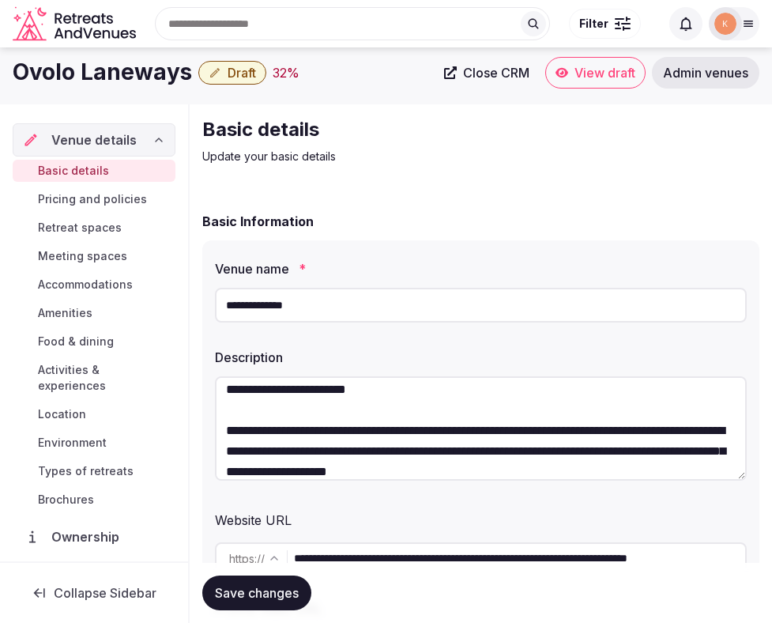
scroll to position [9, 0]
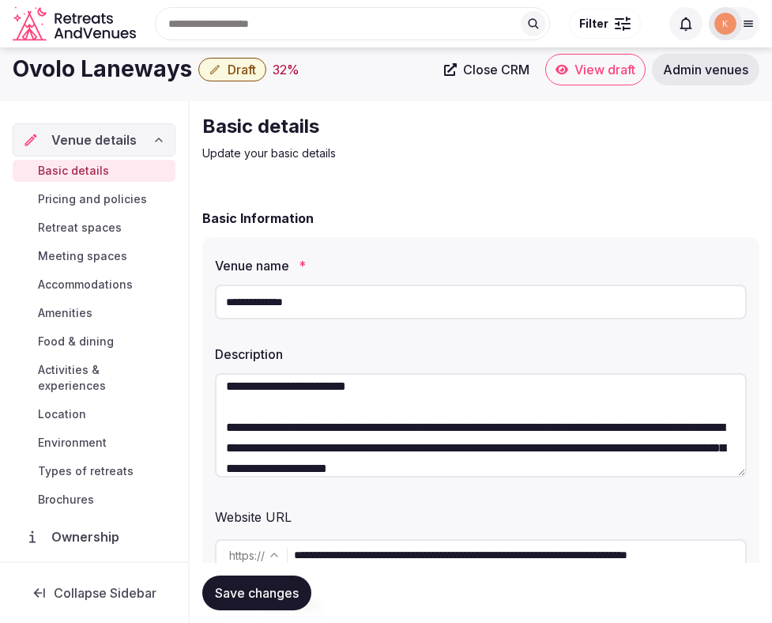
click at [272, 599] on span "Save changes" at bounding box center [257, 593] width 84 height 16
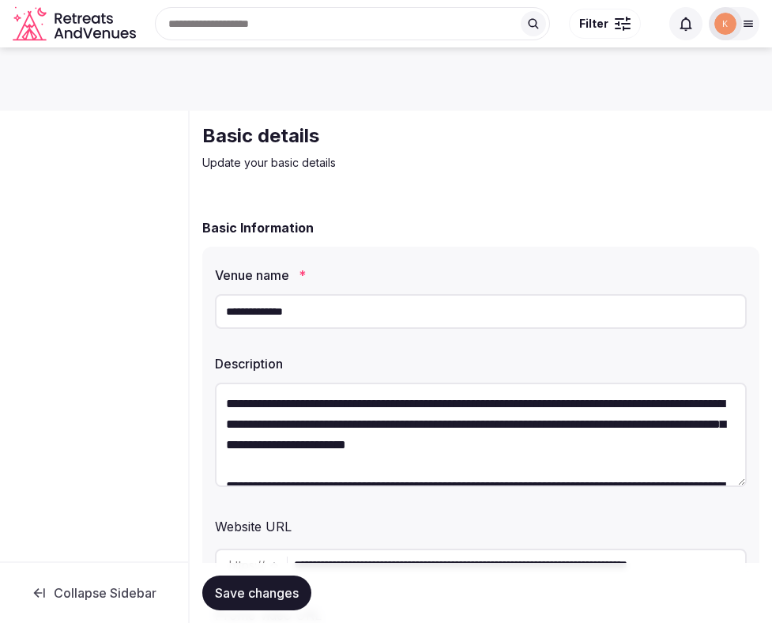
scroll to position [9, 0]
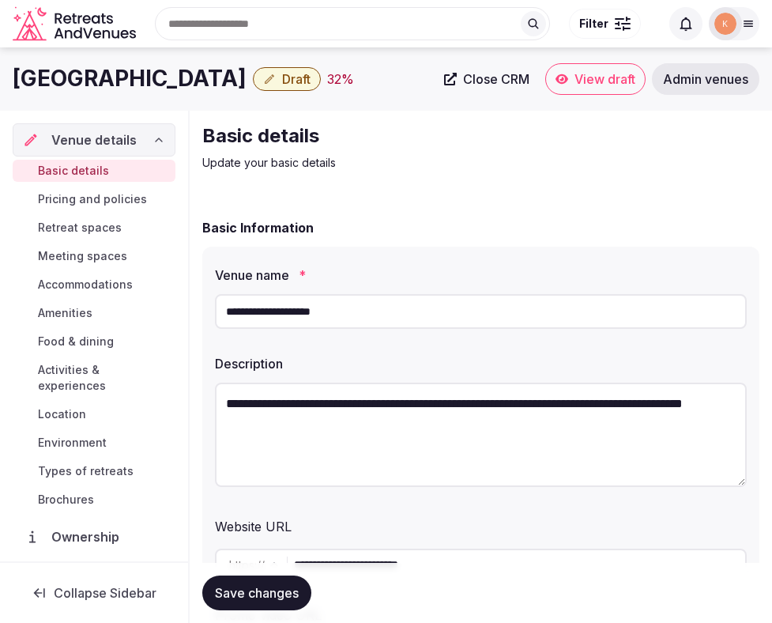
click at [343, 314] on input "**********" at bounding box center [481, 311] width 532 height 35
click at [349, 361] on label "Description" at bounding box center [481, 363] width 532 height 13
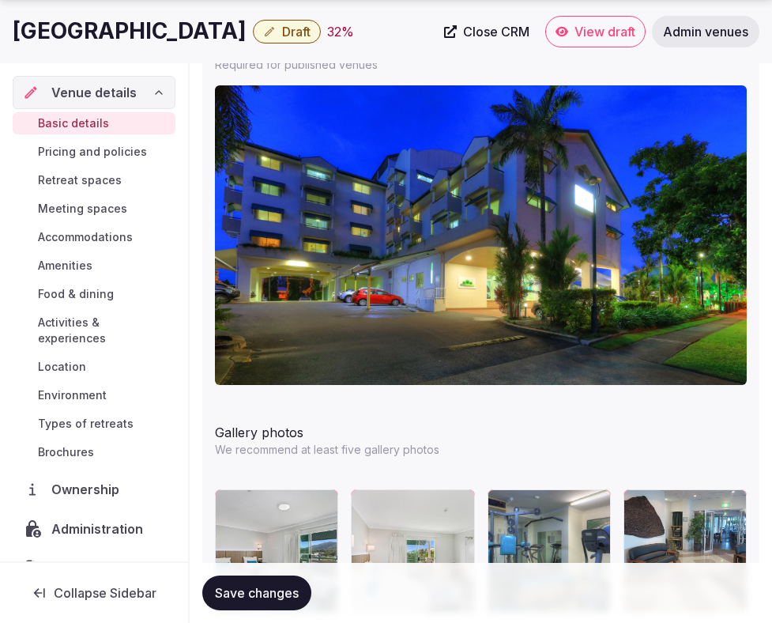
scroll to position [1870, 0]
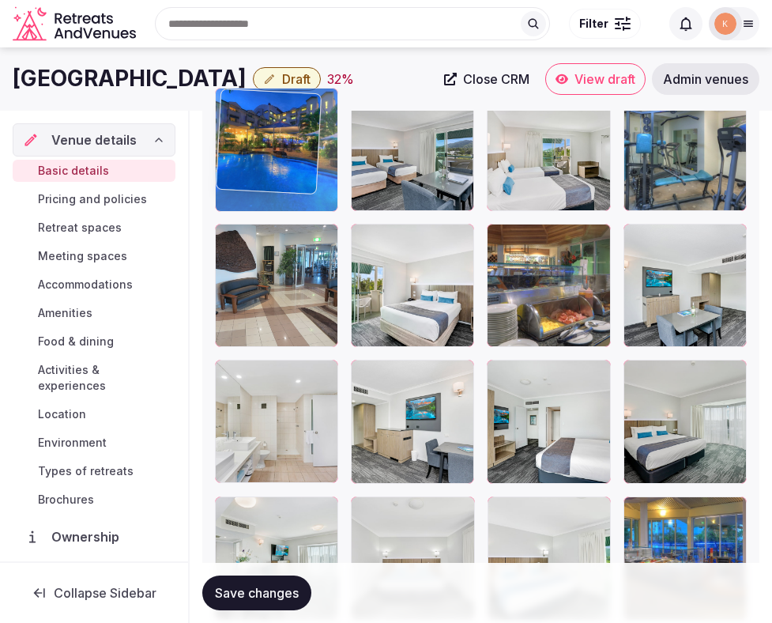
drag, startPoint x: 651, startPoint y: 421, endPoint x: 269, endPoint y: 185, distance: 449.1
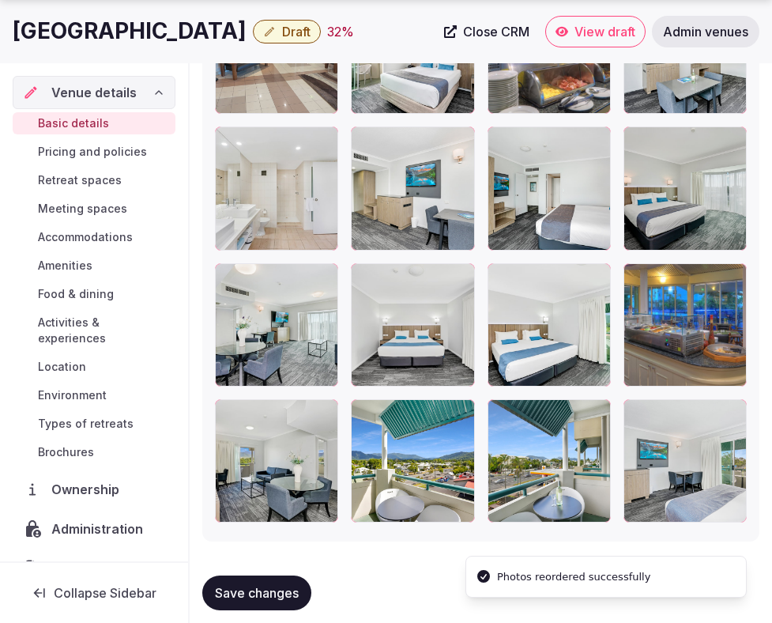
scroll to position [2506, 0]
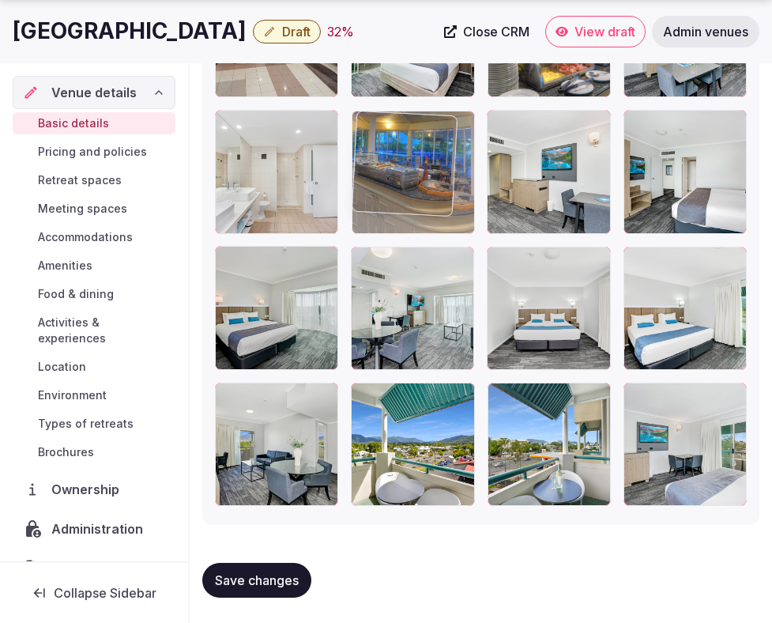
drag, startPoint x: 663, startPoint y: 317, endPoint x: 408, endPoint y: 149, distance: 305.9
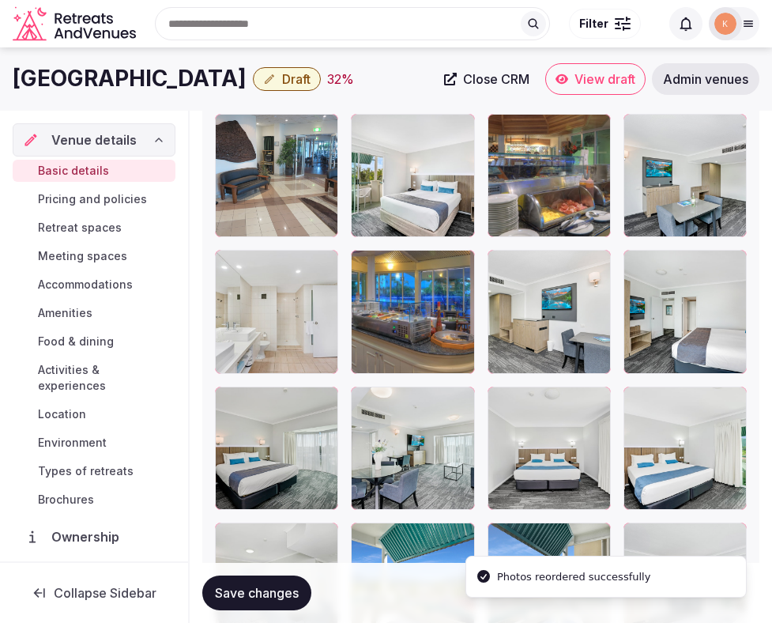
scroll to position [2286, 0]
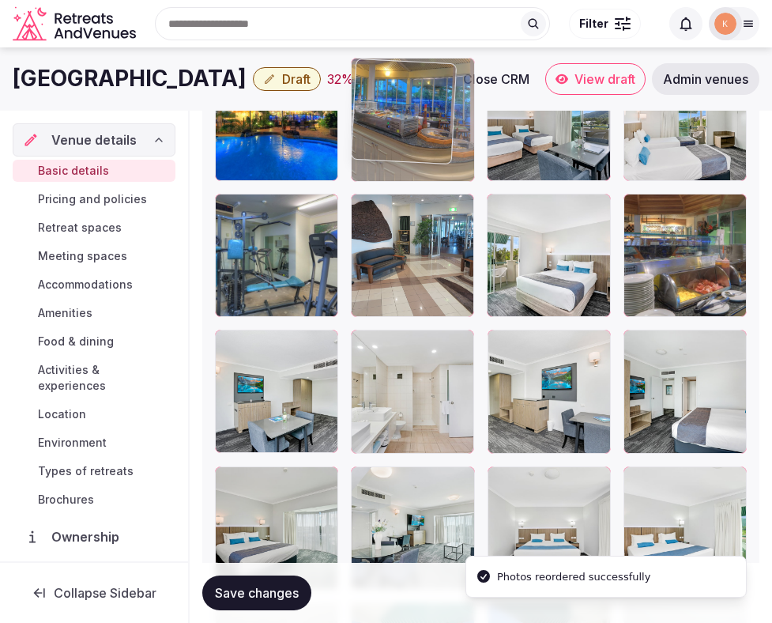
drag, startPoint x: 406, startPoint y: 360, endPoint x: 395, endPoint y: 164, distance: 196.3
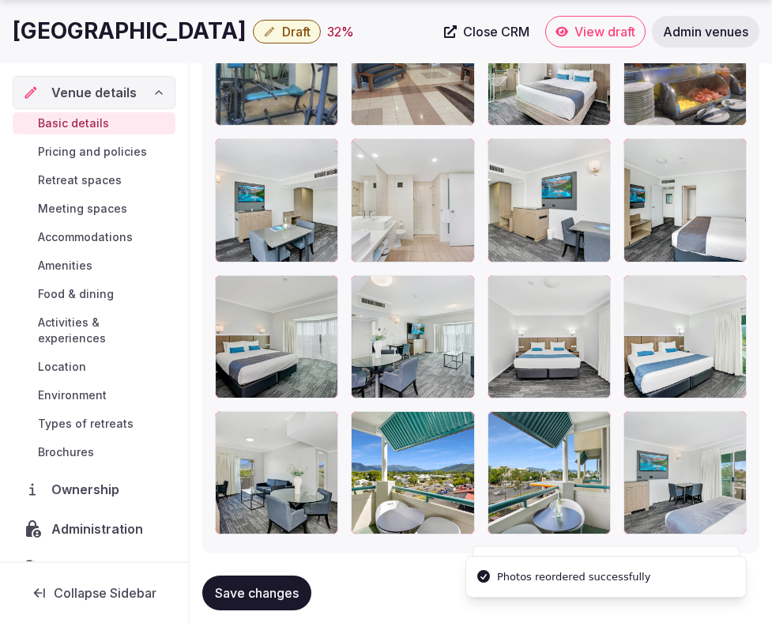
scroll to position [2506, 0]
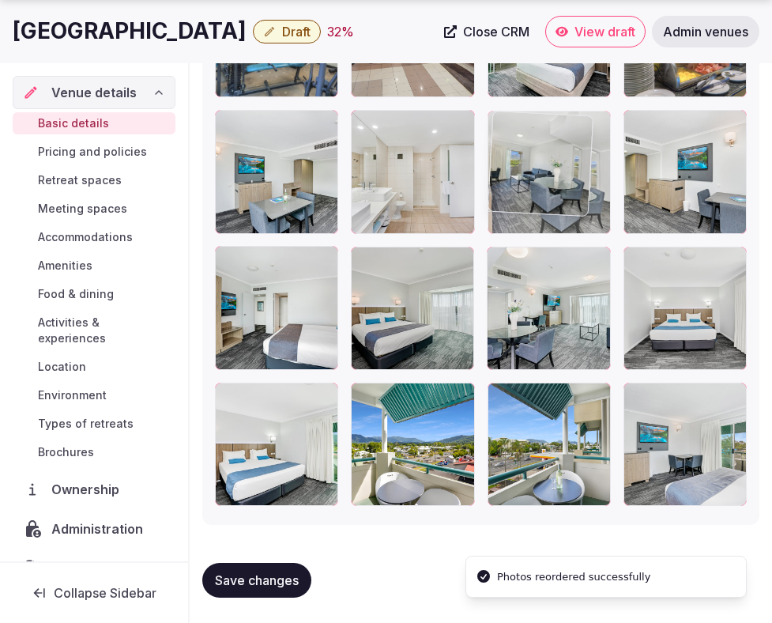
drag, startPoint x: 281, startPoint y: 441, endPoint x: 534, endPoint y: 130, distance: 400.7
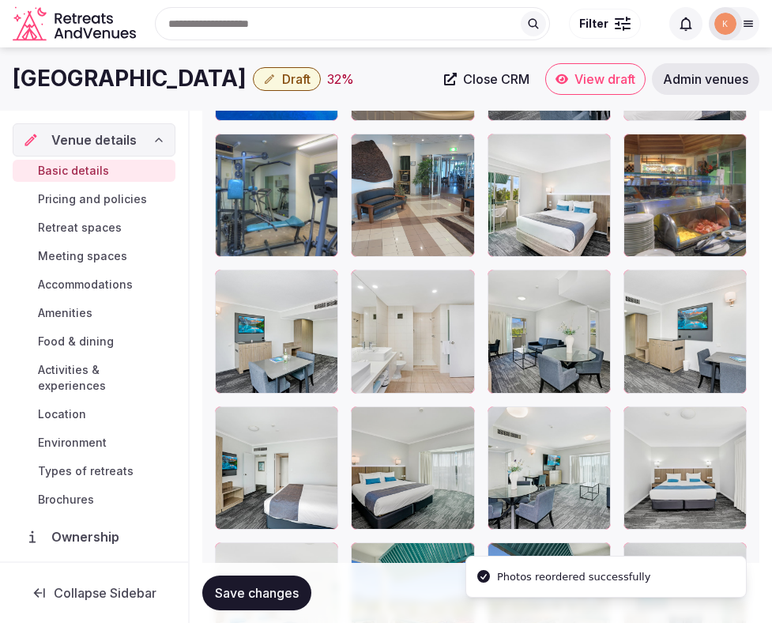
scroll to position [2308, 0]
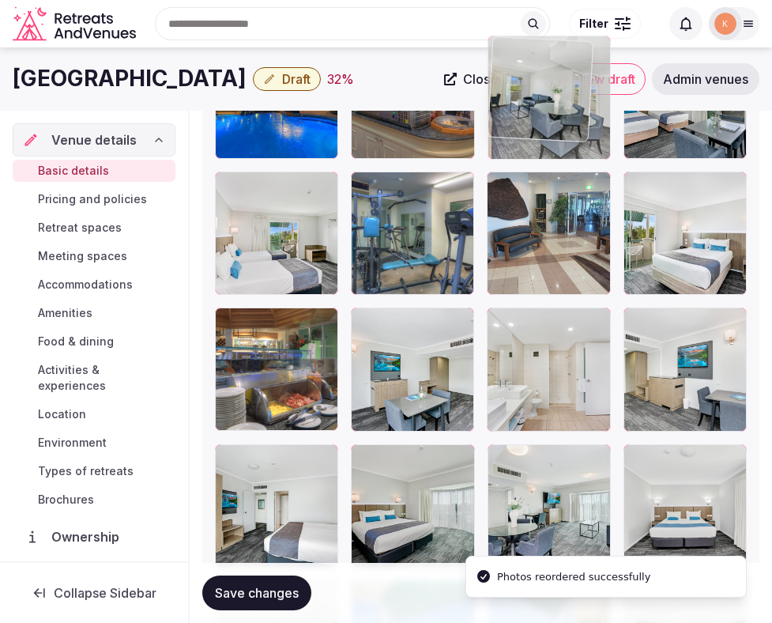
drag, startPoint x: 527, startPoint y: 368, endPoint x: 544, endPoint y: 164, distance: 204.7
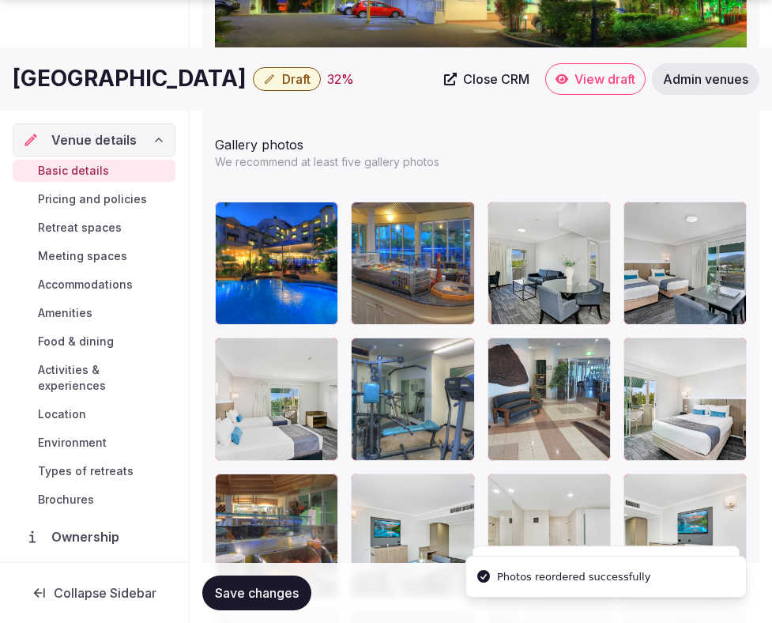
scroll to position [2213, 0]
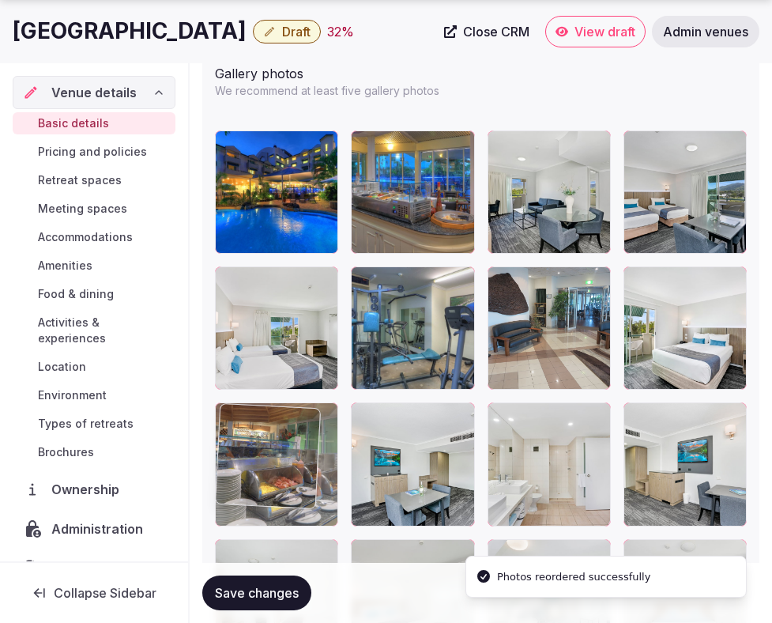
drag, startPoint x: 298, startPoint y: 474, endPoint x: 328, endPoint y: 459, distance: 33.6
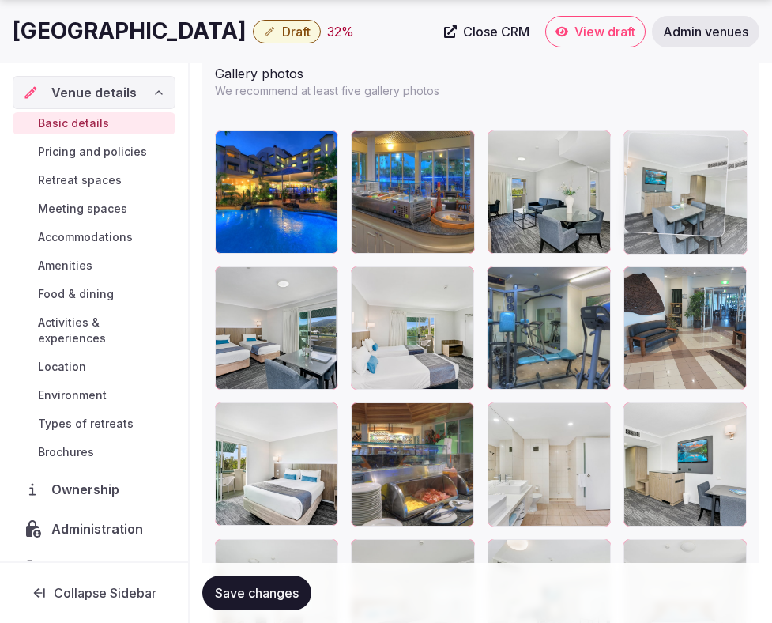
drag, startPoint x: 384, startPoint y: 476, endPoint x: 659, endPoint y: 209, distance: 383.0
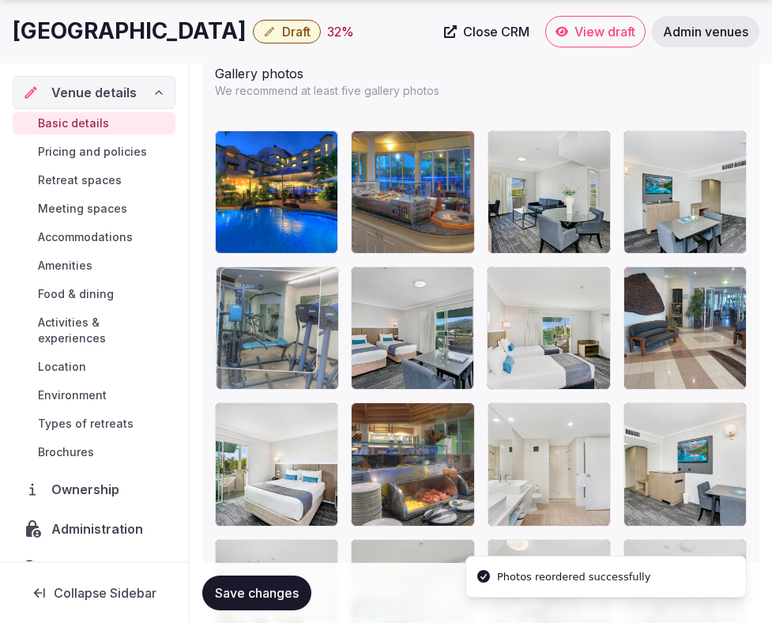
drag, startPoint x: 512, startPoint y: 321, endPoint x: 286, endPoint y: 319, distance: 225.3
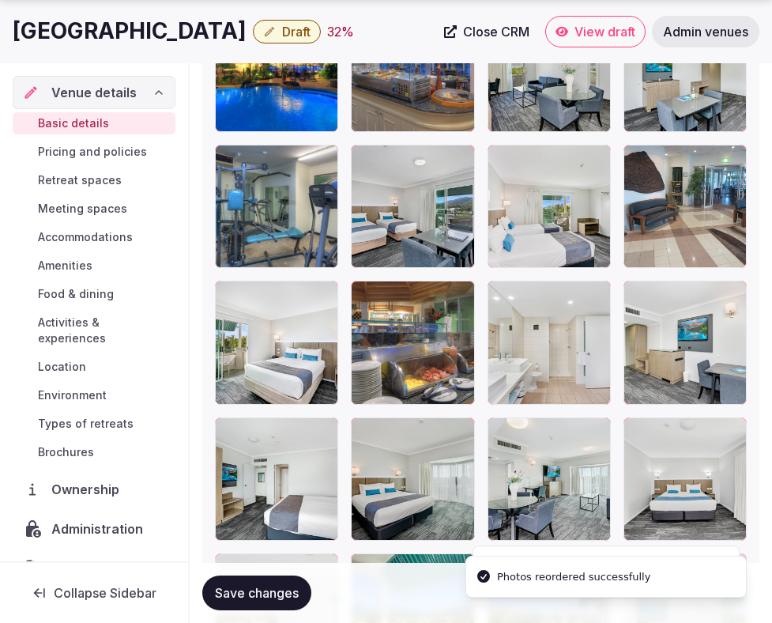
scroll to position [2339, 0]
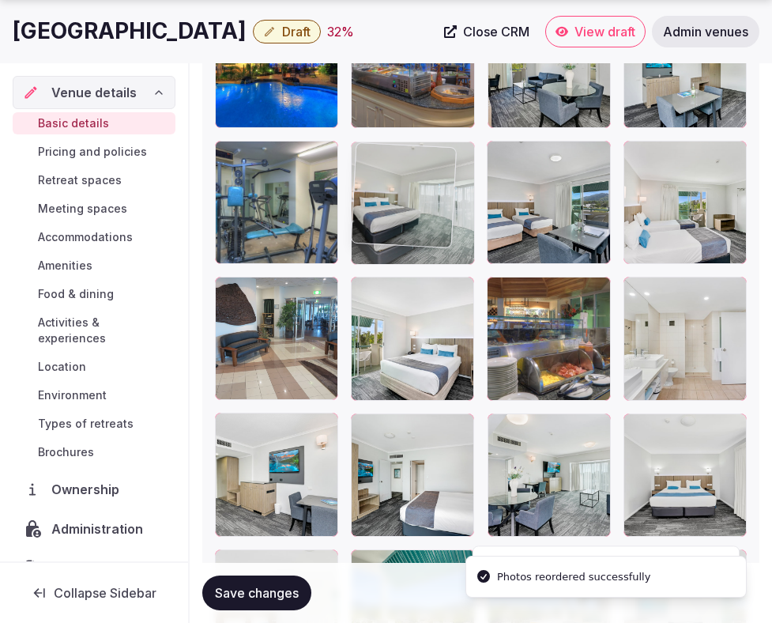
drag, startPoint x: 405, startPoint y: 477, endPoint x: 413, endPoint y: 247, distance: 229.4
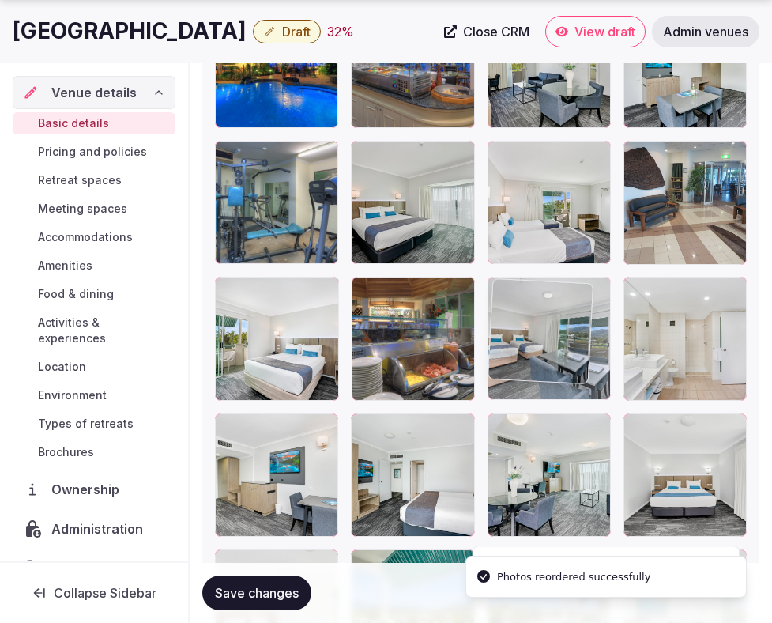
drag, startPoint x: 505, startPoint y: 211, endPoint x: 515, endPoint y: 350, distance: 139.5
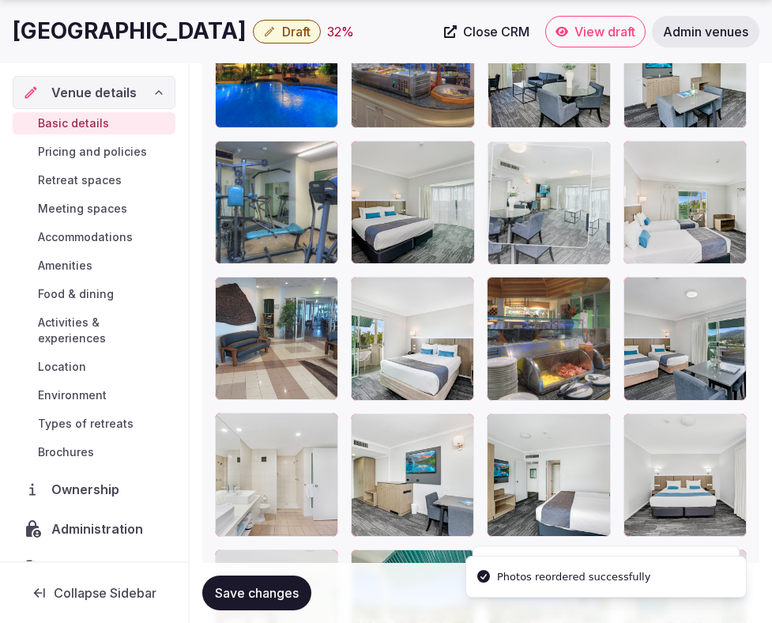
drag, startPoint x: 561, startPoint y: 485, endPoint x: 561, endPoint y: 222, distance: 262.5
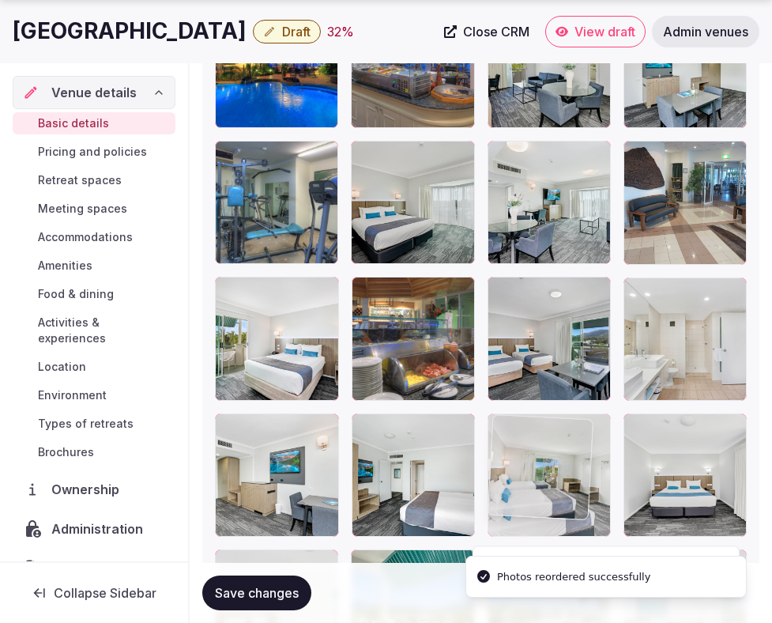
drag, startPoint x: 641, startPoint y: 223, endPoint x: 565, endPoint y: 482, distance: 269.5
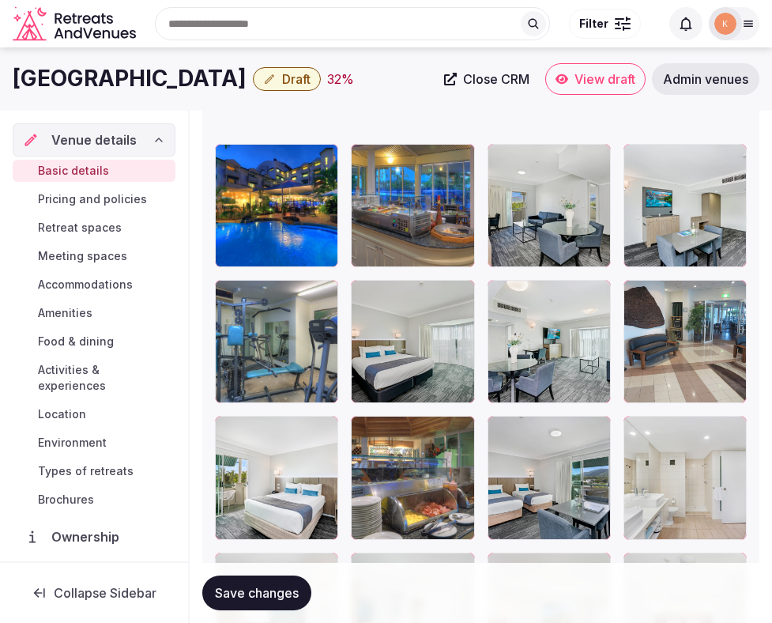
scroll to position [2188, 0]
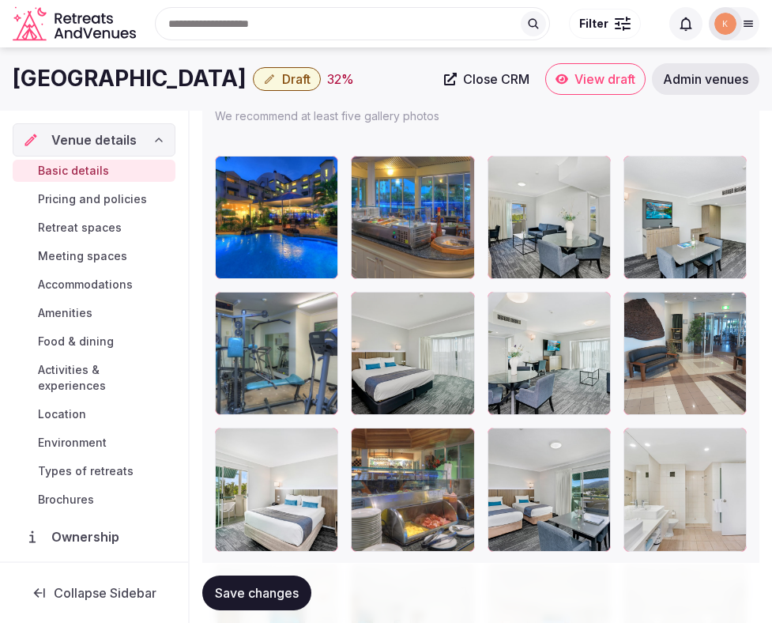
click at [233, 602] on button "Save changes" at bounding box center [256, 593] width 109 height 35
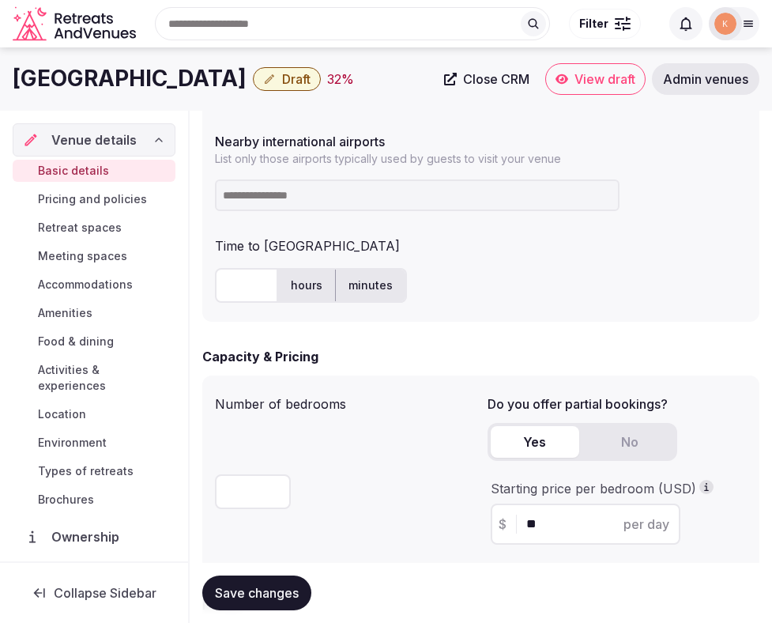
scroll to position [950, 0]
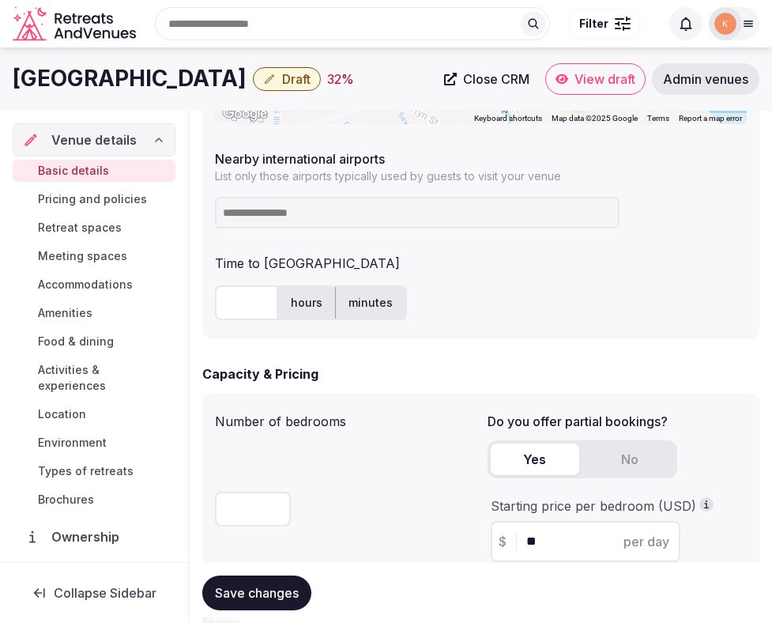
click at [278, 597] on span "Save changes" at bounding box center [257, 593] width 84 height 16
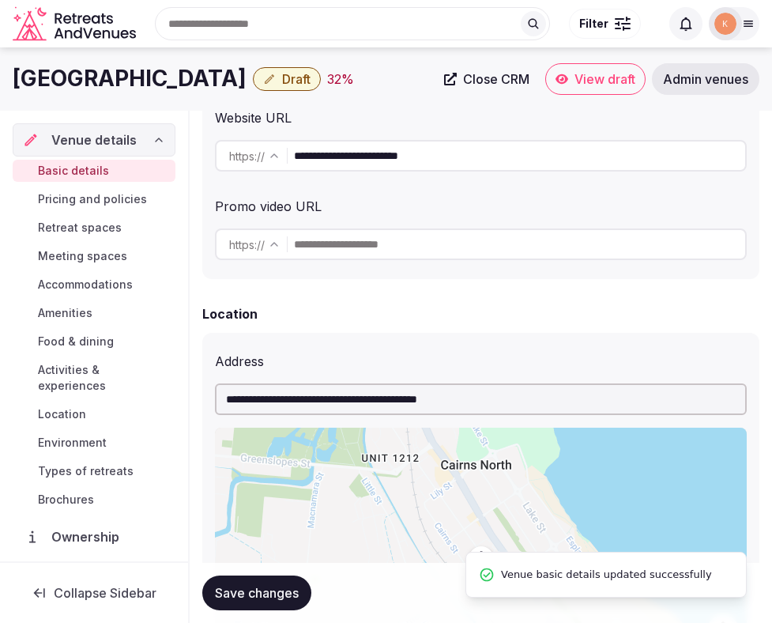
scroll to position [0, 0]
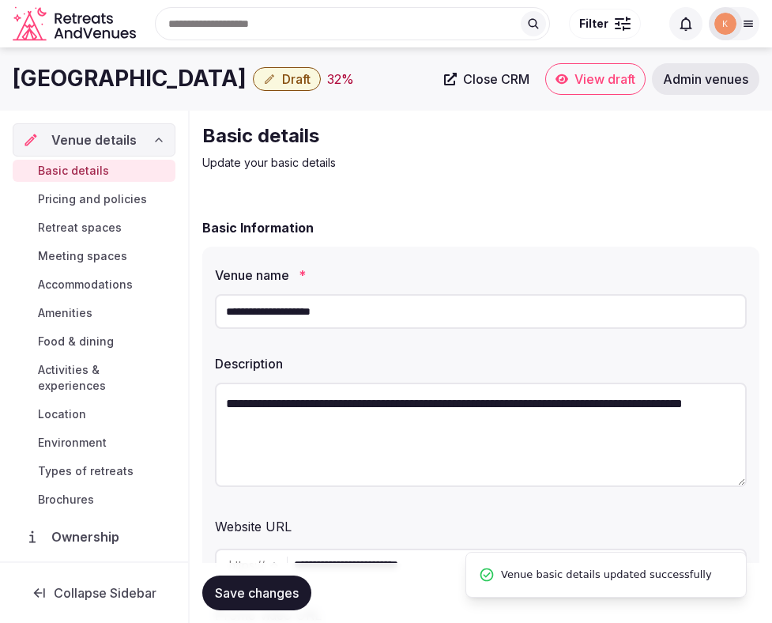
click at [334, 318] on input "**********" at bounding box center [481, 311] width 532 height 35
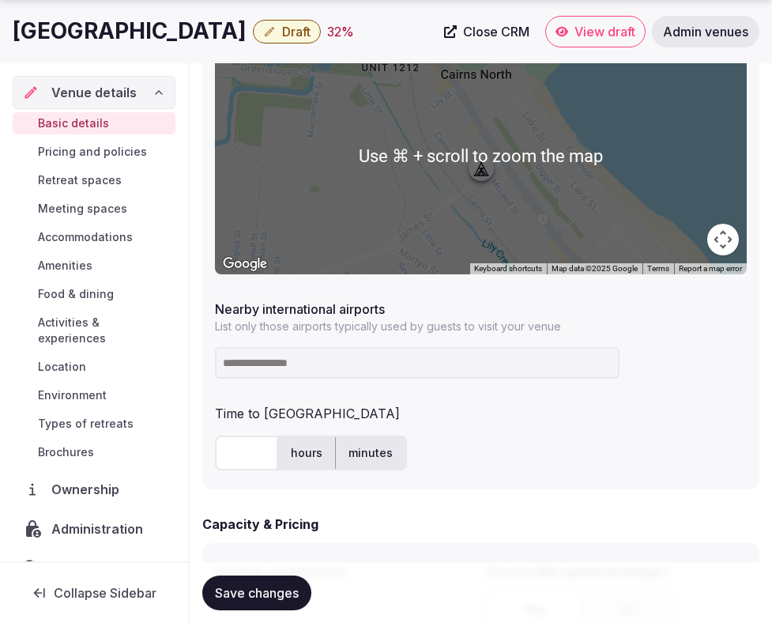
scroll to position [884, 0]
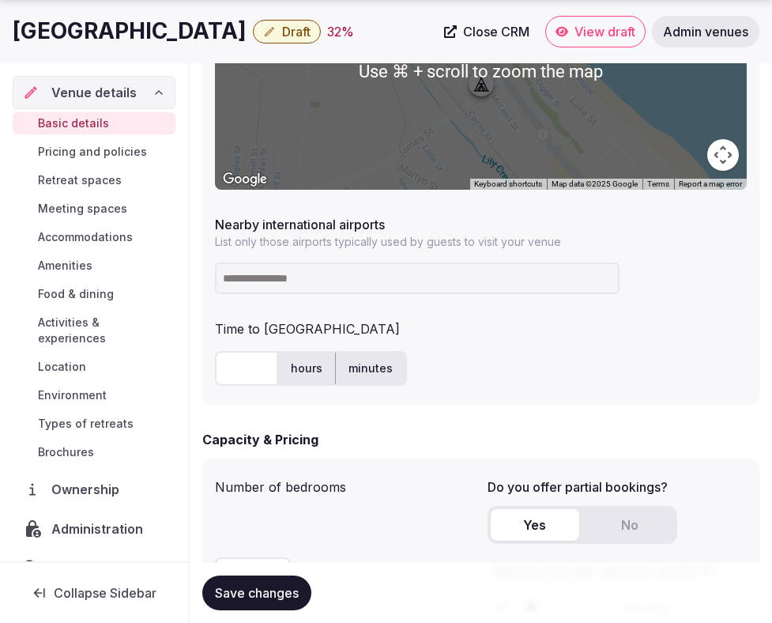
click at [379, 278] on input at bounding box center [417, 278] width 405 height 32
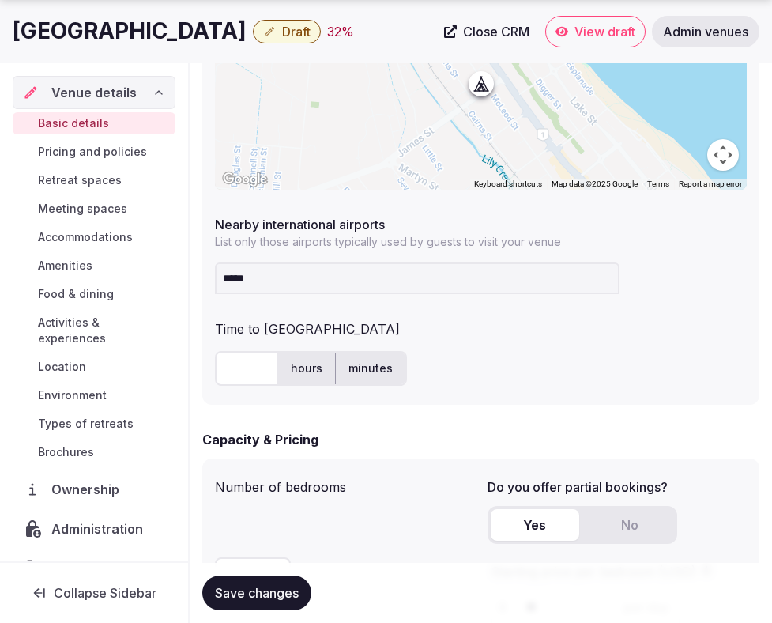
type input "******"
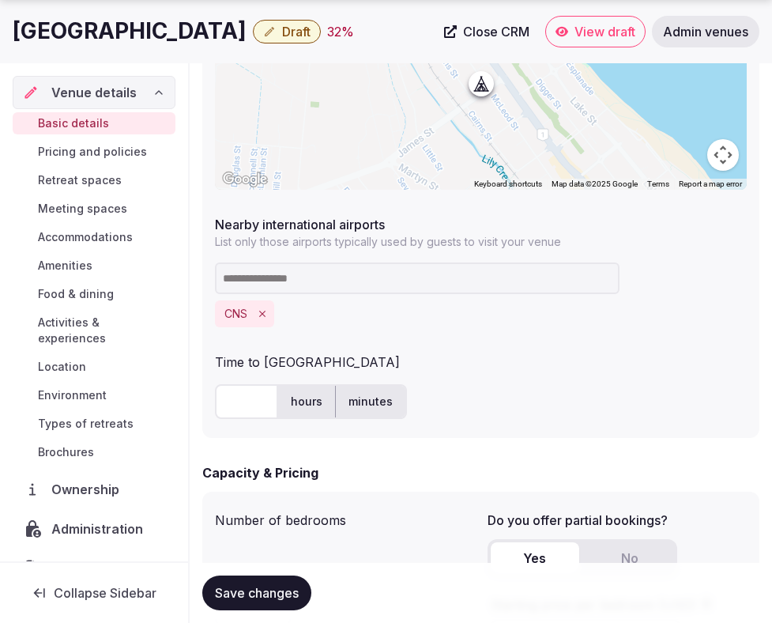
click at [249, 411] on input "text" at bounding box center [246, 401] width 63 height 35
type input "*"
click at [521, 378] on div "* hours minutes" at bounding box center [481, 401] width 532 height 47
click at [281, 583] on button "Save changes" at bounding box center [256, 593] width 109 height 35
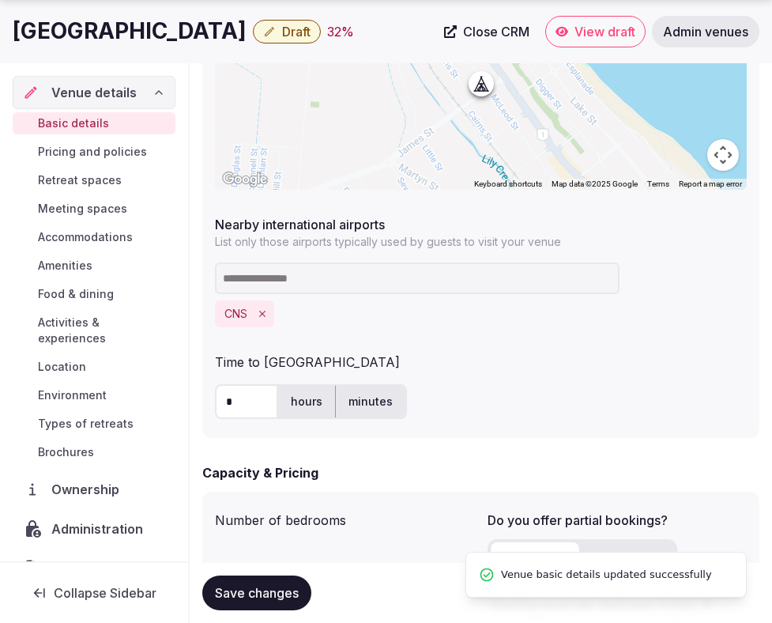
click at [278, 585] on span "Save changes" at bounding box center [257, 593] width 84 height 16
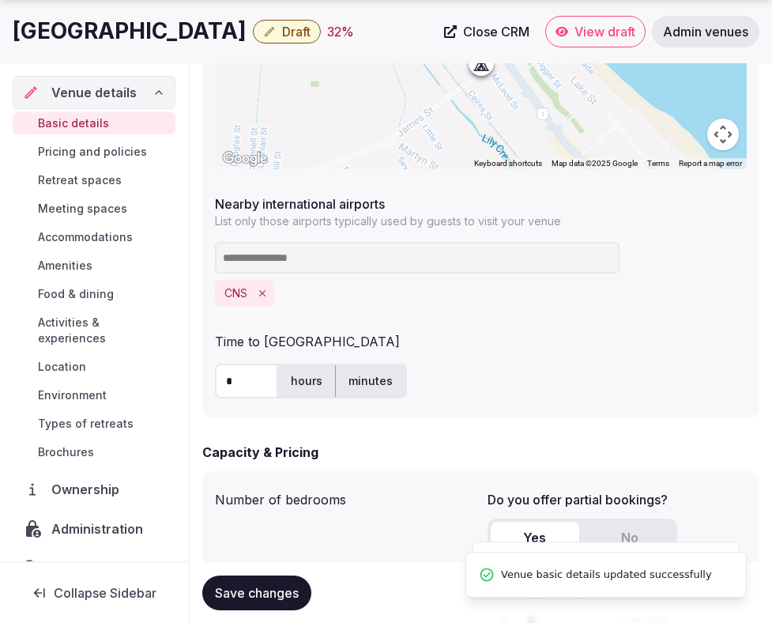
scroll to position [906, 0]
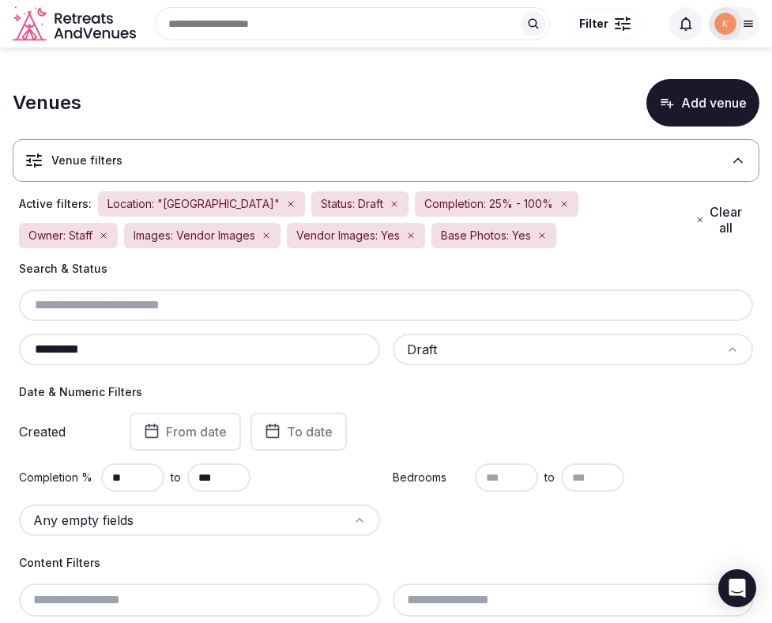
click at [244, 345] on input "*********" at bounding box center [199, 349] width 349 height 19
paste input "*********"
click at [163, 343] on input "**********" at bounding box center [199, 349] width 349 height 19
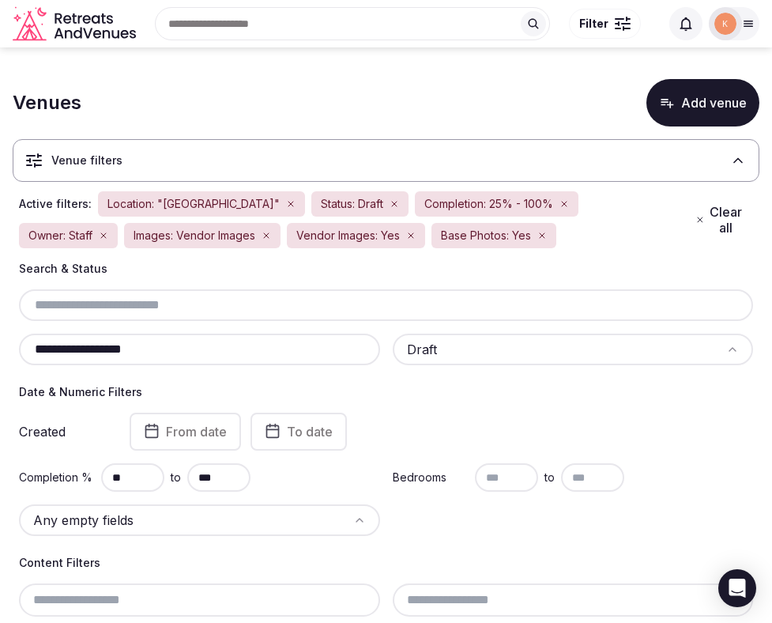
click at [163, 343] on input "**********" at bounding box center [199, 349] width 349 height 19
paste input "text"
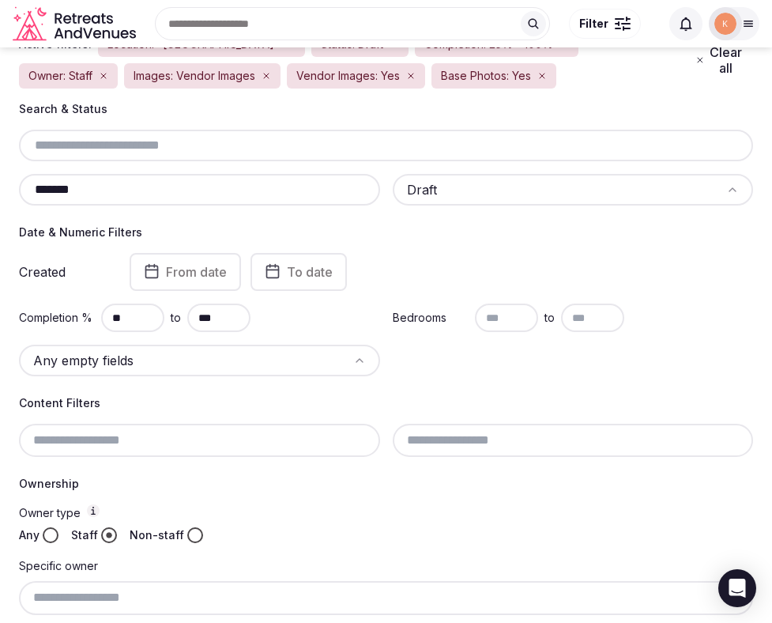
scroll to position [153, 0]
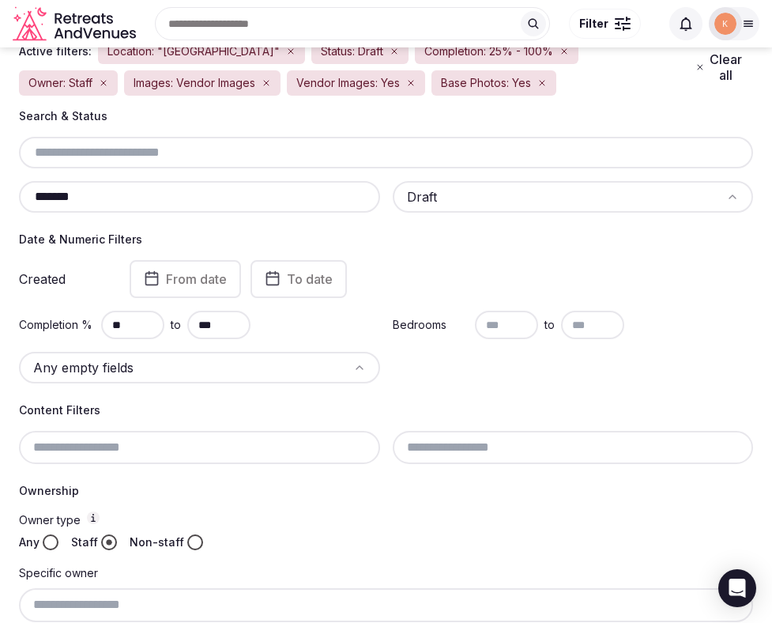
click at [258, 191] on input "*******" at bounding box center [199, 196] width 349 height 19
paste input "text"
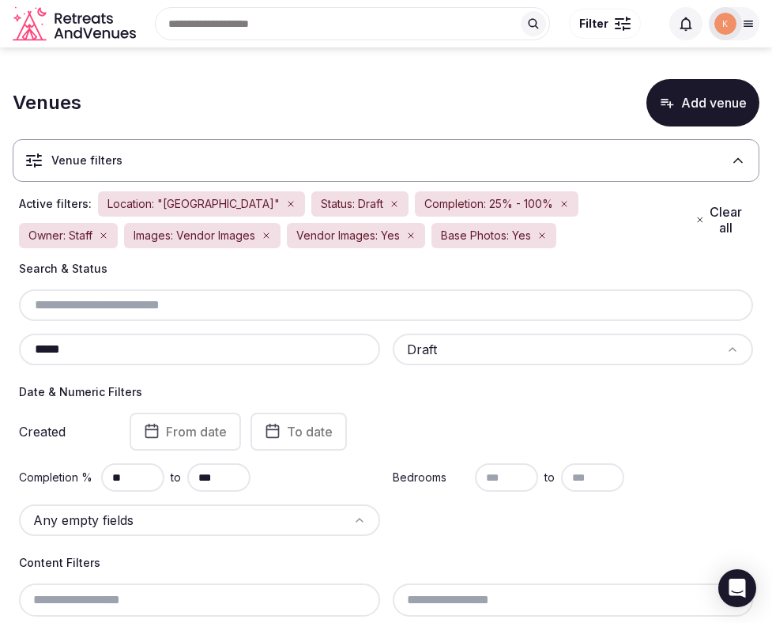
click at [233, 346] on input "*****" at bounding box center [199, 349] width 349 height 19
paste input "********"
click at [241, 353] on input "**********" at bounding box center [199, 349] width 349 height 19
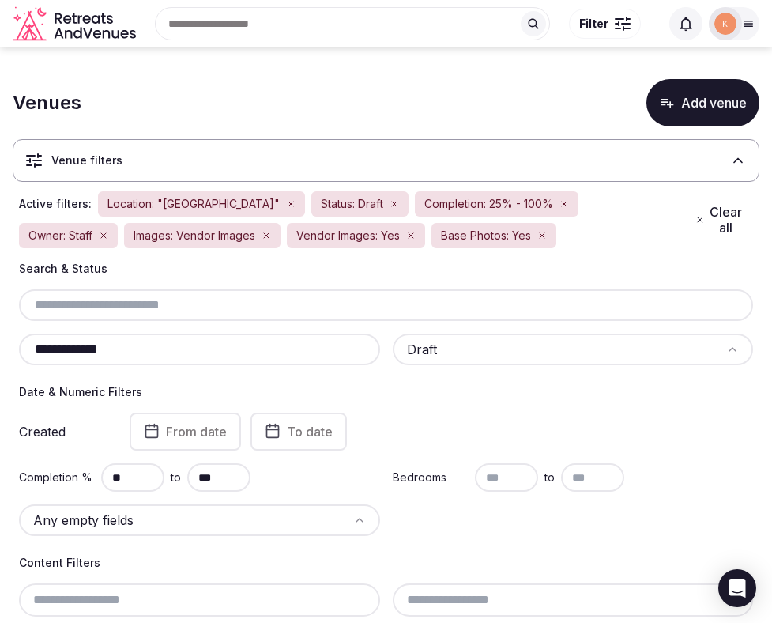
click at [241, 353] on input "**********" at bounding box center [199, 349] width 349 height 19
paste input "text"
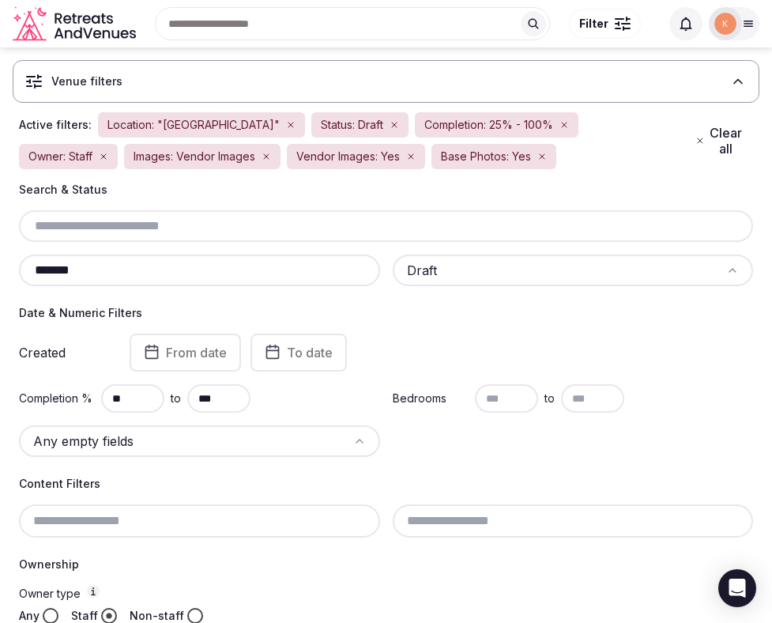
scroll to position [30, 0]
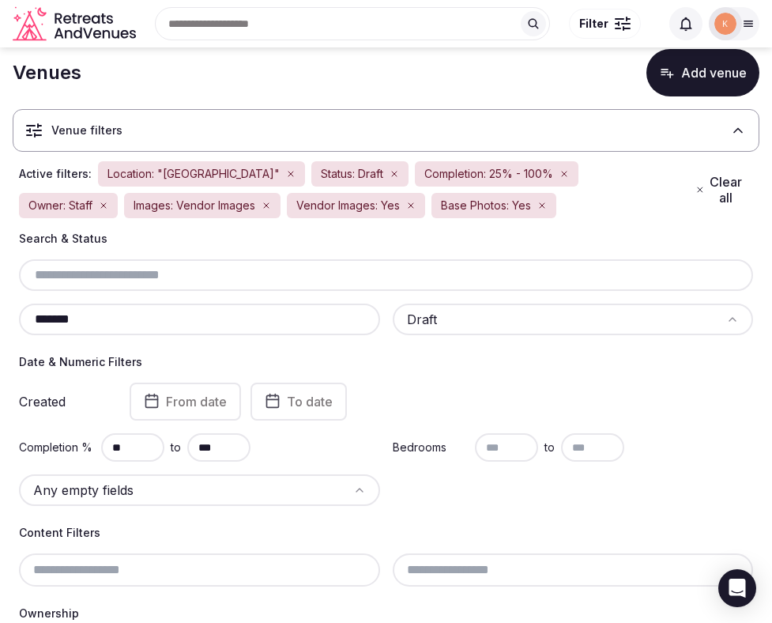
click at [176, 322] on input "*******" at bounding box center [199, 319] width 349 height 19
paste input "text"
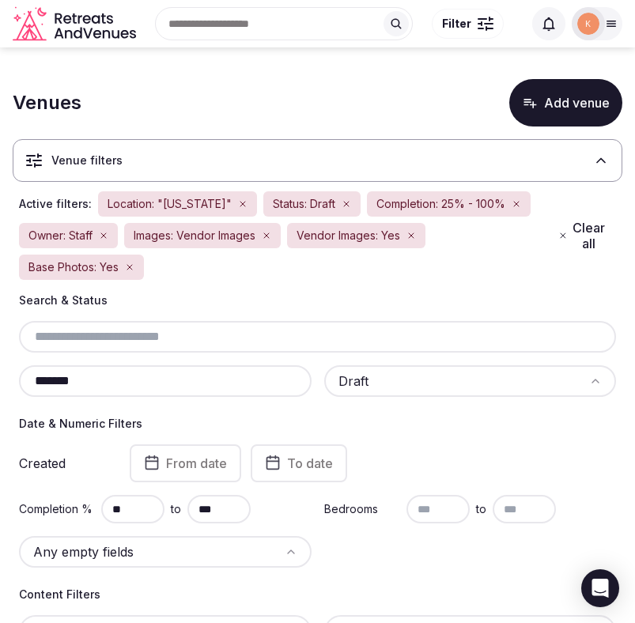
click at [168, 381] on input "*******" at bounding box center [165, 381] width 280 height 19
paste input "text"
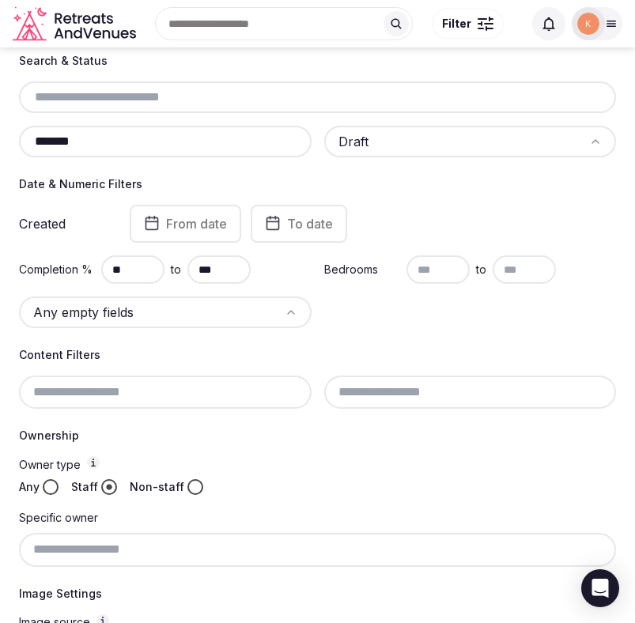
scroll to position [198, 0]
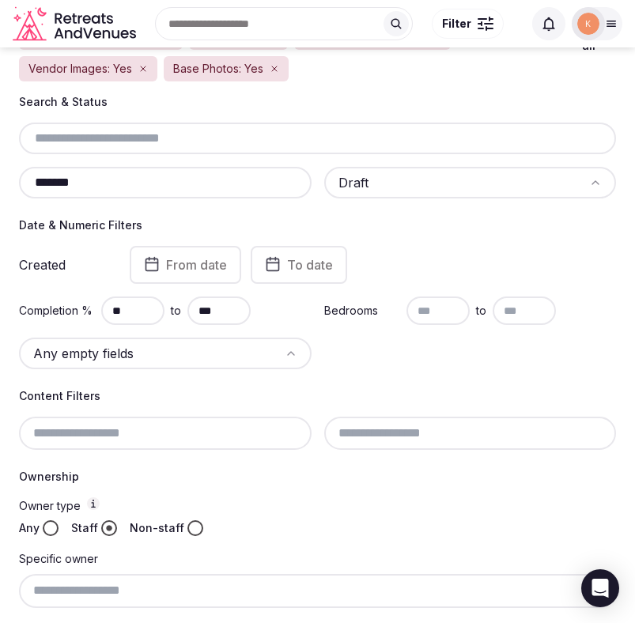
click at [215, 186] on input "*******" at bounding box center [165, 182] width 280 height 19
paste input "text"
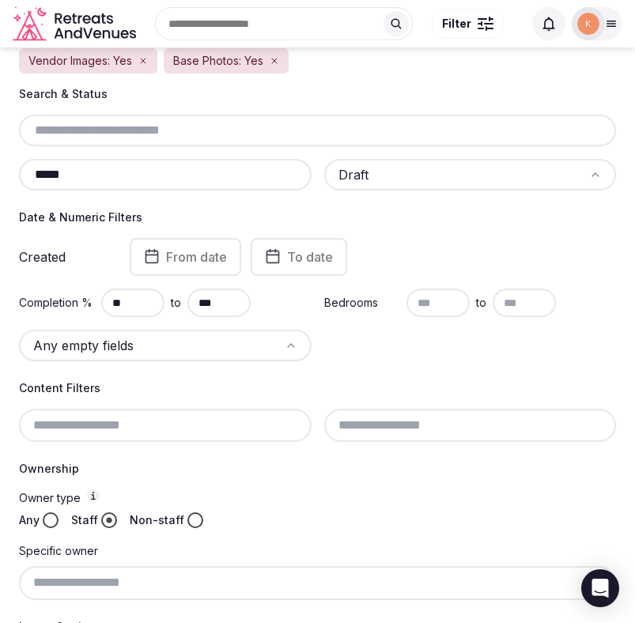
scroll to position [158, 0]
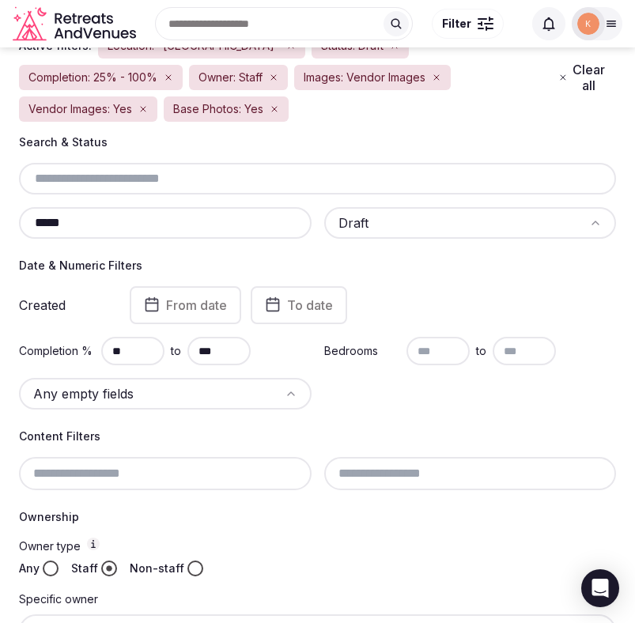
click at [153, 217] on input "*****" at bounding box center [165, 222] width 280 height 19
paste input "*"
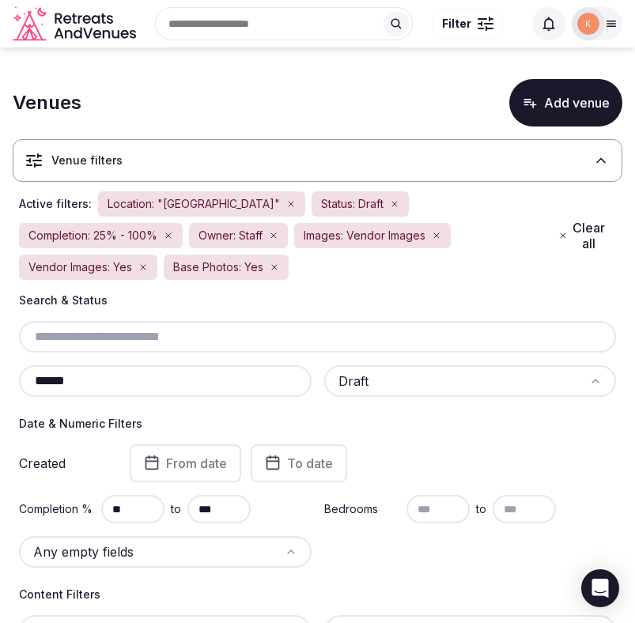
click at [134, 394] on div "******" at bounding box center [165, 381] width 293 height 32
click at [136, 386] on input "******" at bounding box center [165, 381] width 280 height 19
paste input "**"
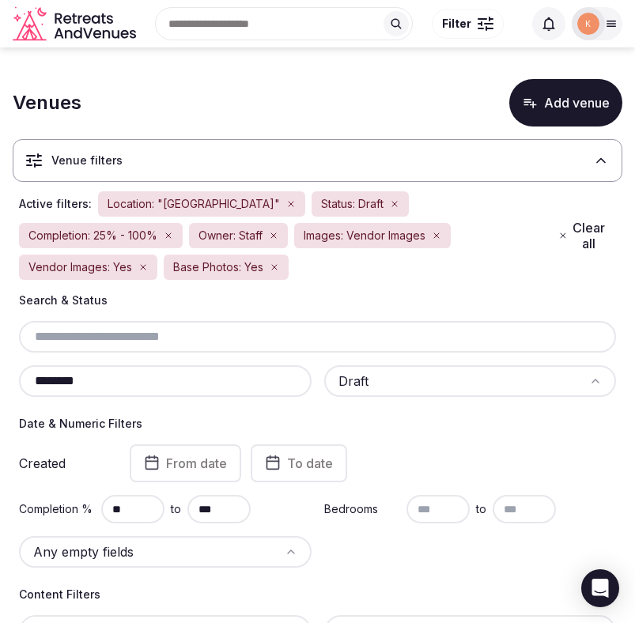
type input "********"
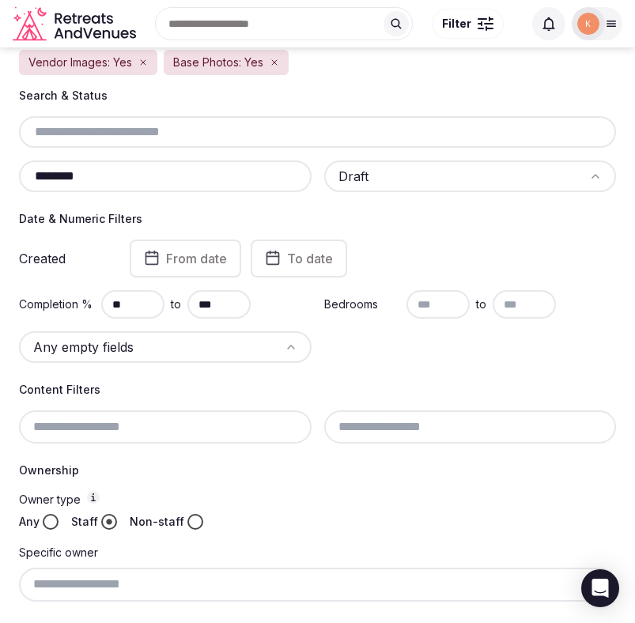
scroll to position [117, 0]
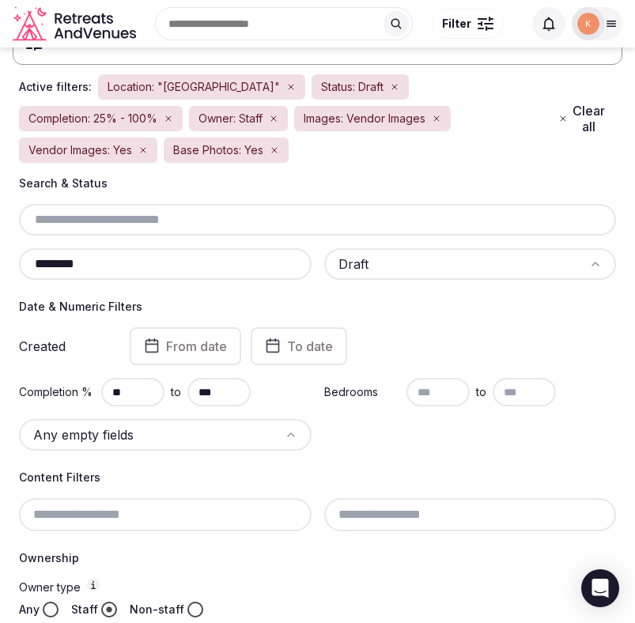
click at [170, 264] on input "********" at bounding box center [165, 264] width 280 height 19
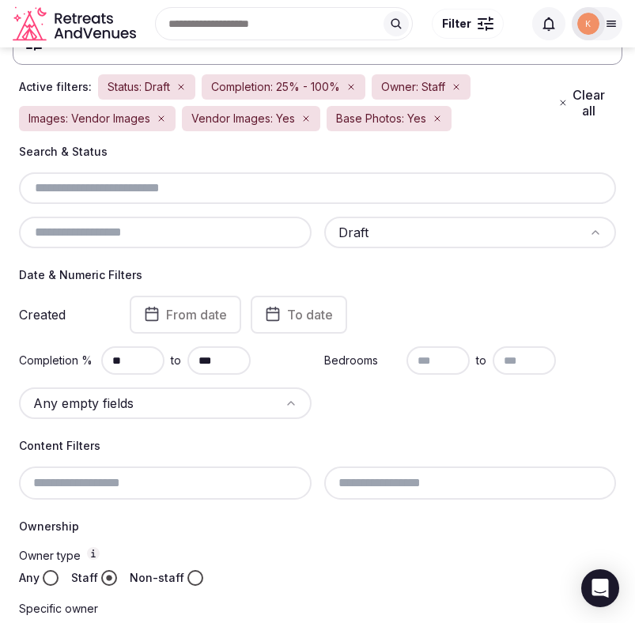
paste input "*****"
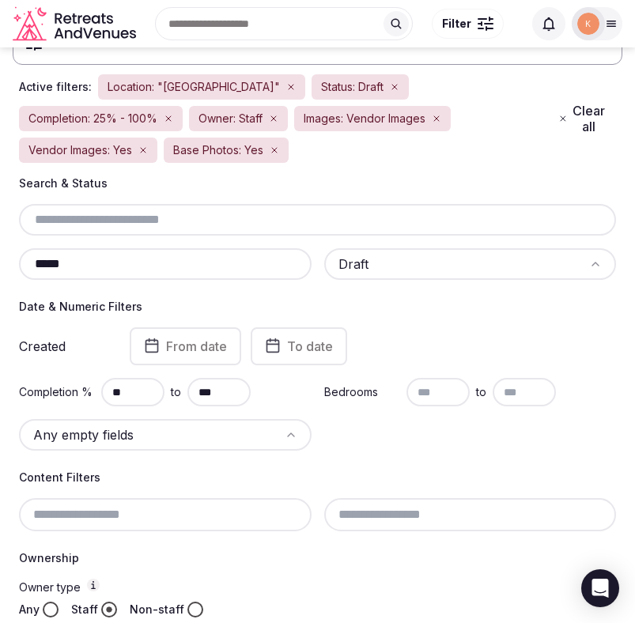
type input "*****"
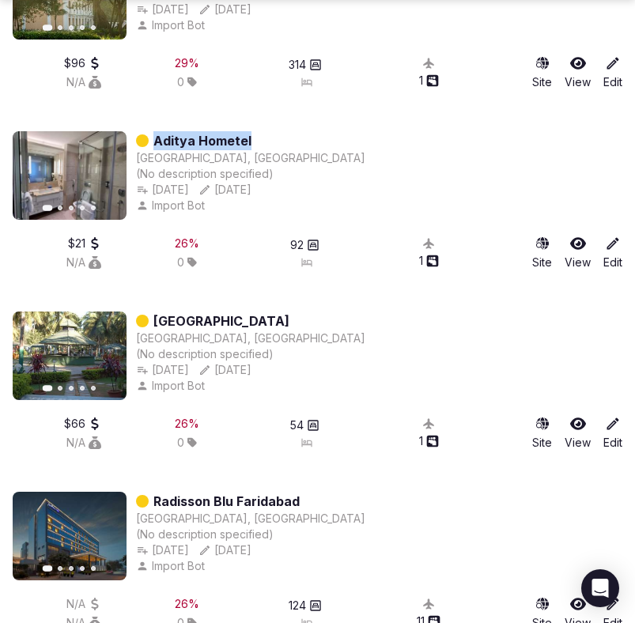
scroll to position [1366, 0]
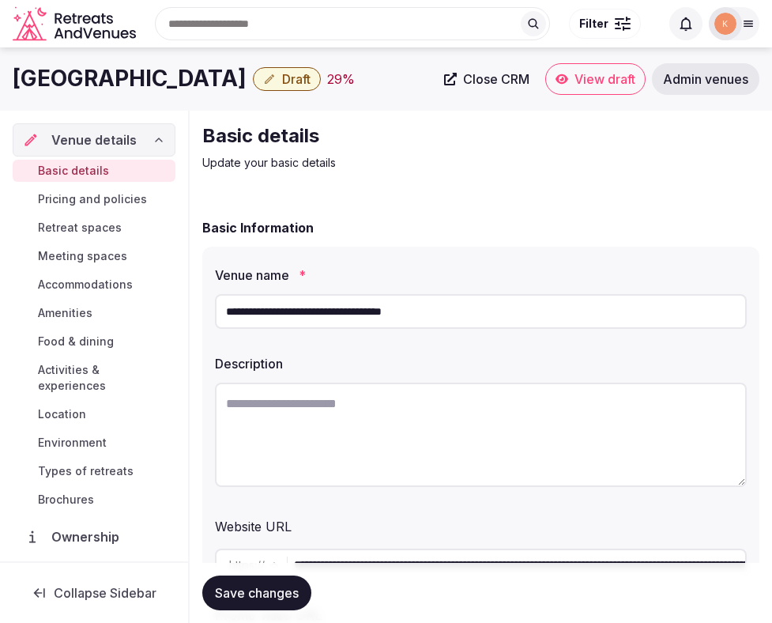
click at [411, 315] on input "**********" at bounding box center [481, 311] width 532 height 35
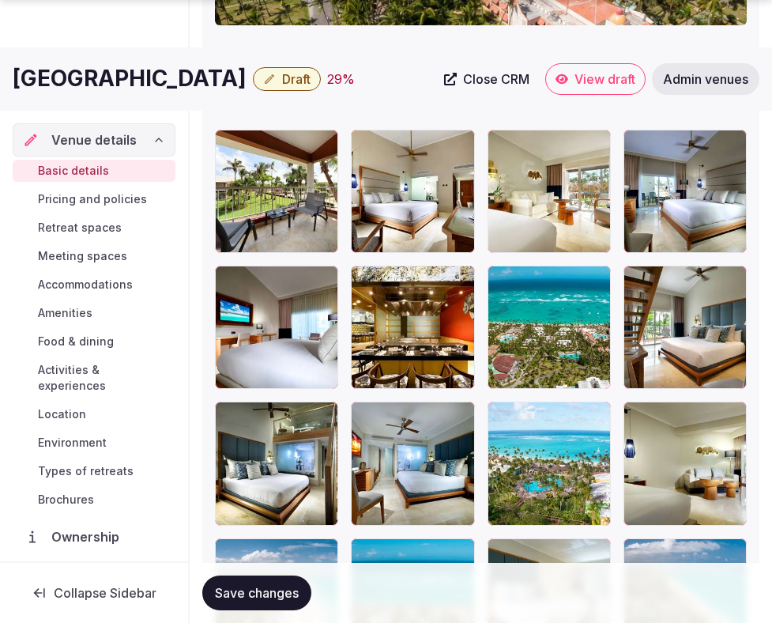
scroll to position [2219, 0]
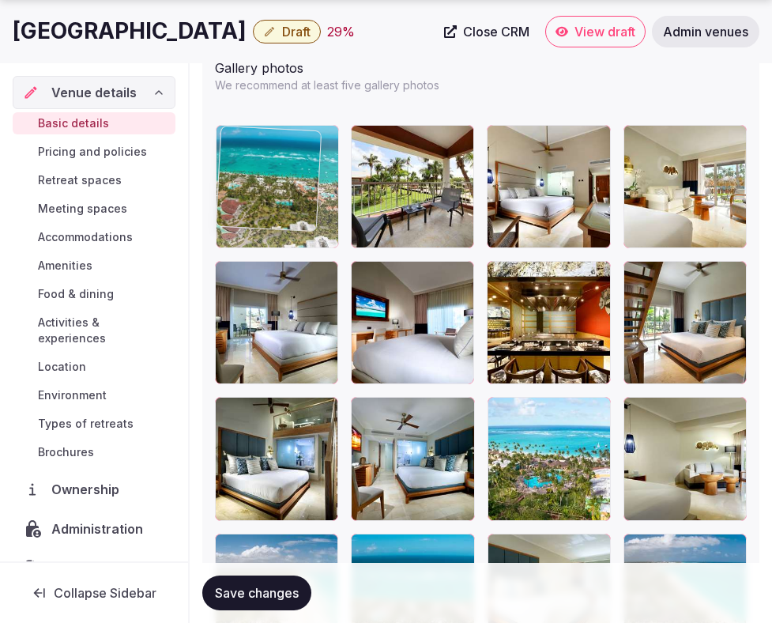
drag, startPoint x: 563, startPoint y: 330, endPoint x: 349, endPoint y: 221, distance: 240.1
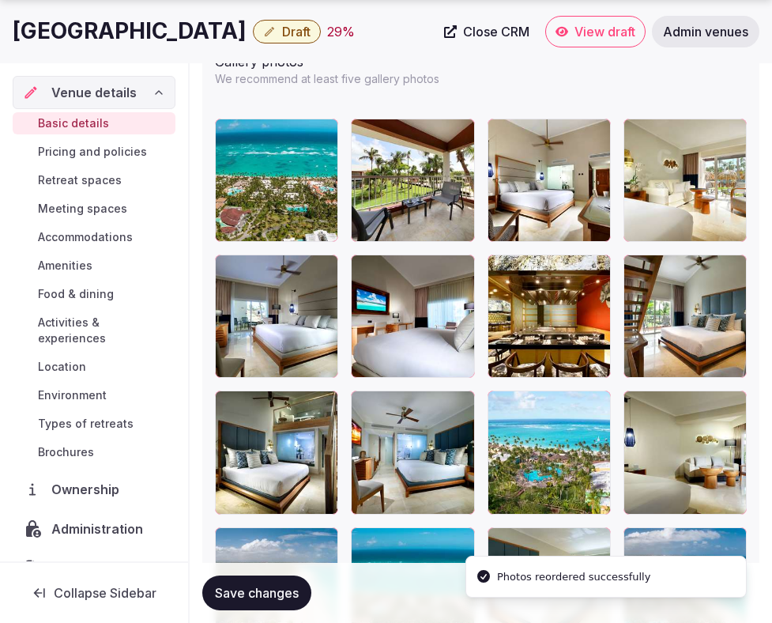
scroll to position [2228, 0]
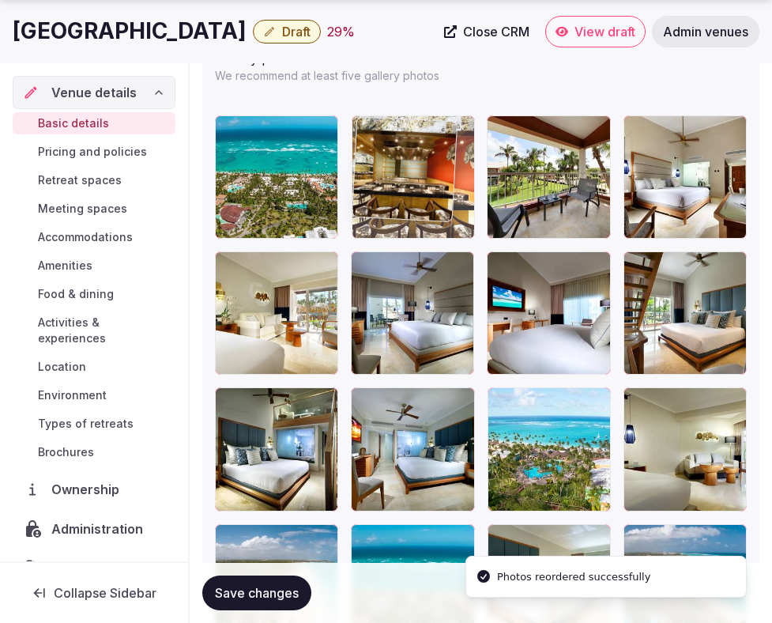
drag, startPoint x: 530, startPoint y: 321, endPoint x: 414, endPoint y: 194, distance: 171.3
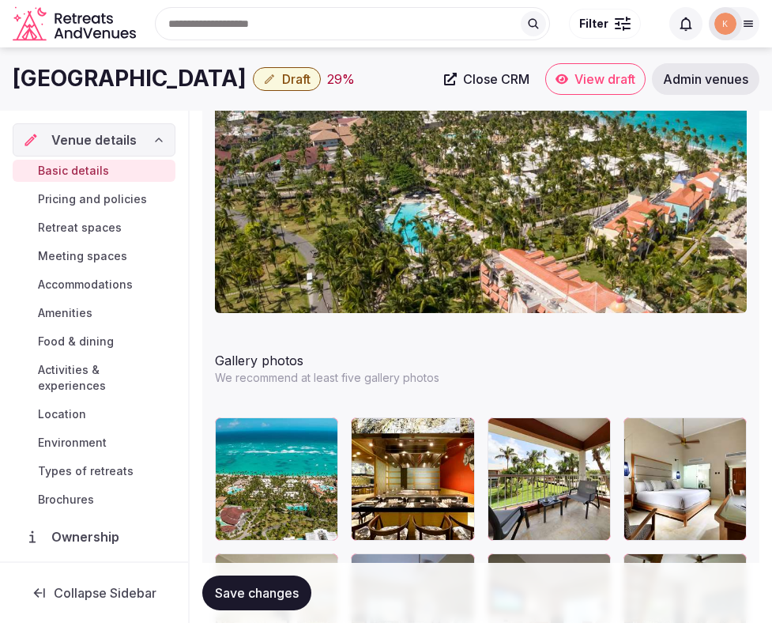
scroll to position [1915, 0]
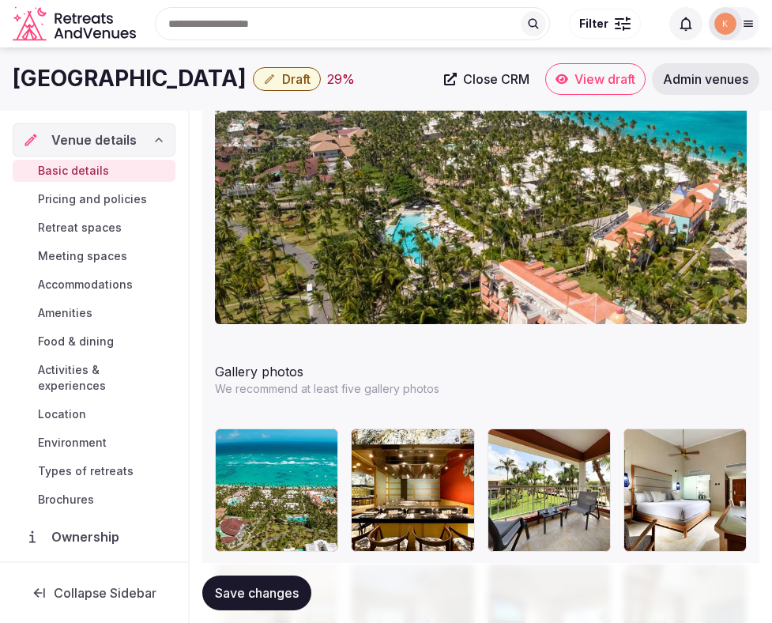
click at [249, 599] on span "Save changes" at bounding box center [257, 593] width 84 height 16
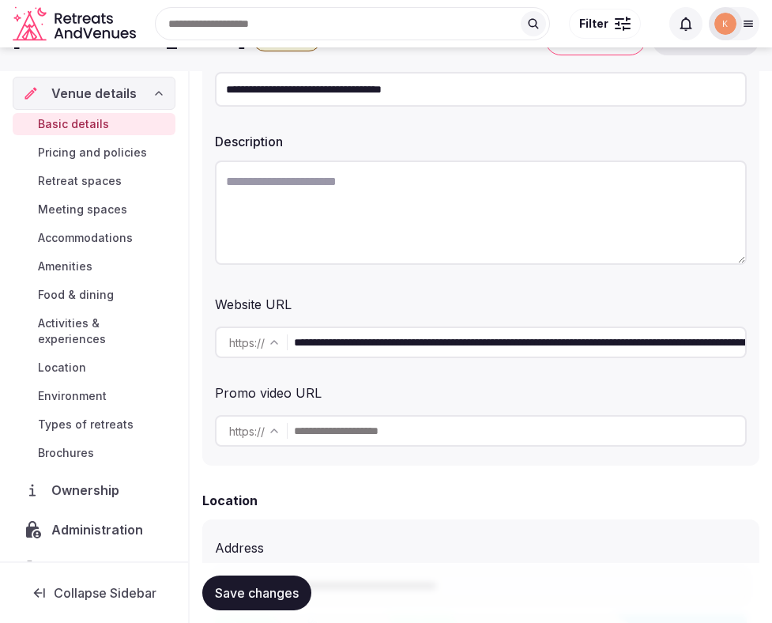
scroll to position [0, 0]
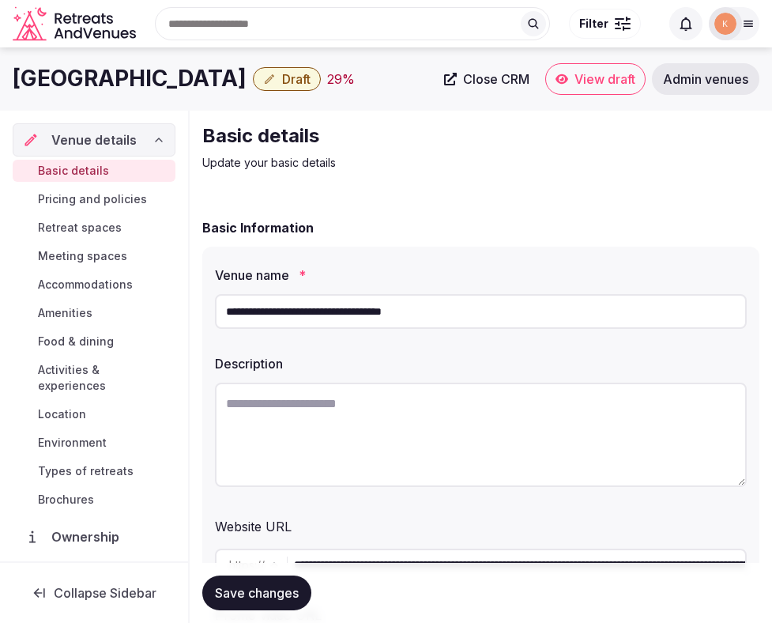
click at [402, 319] on input "**********" at bounding box center [481, 311] width 532 height 35
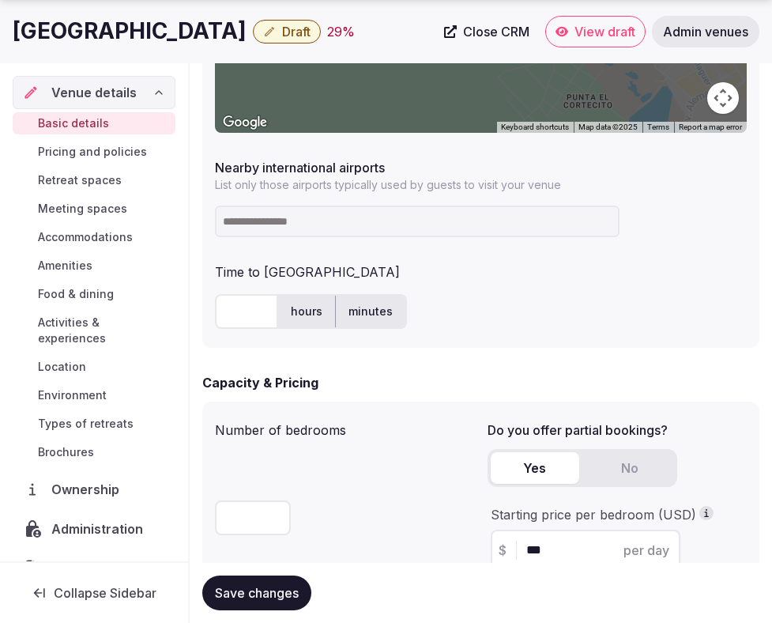
scroll to position [950, 0]
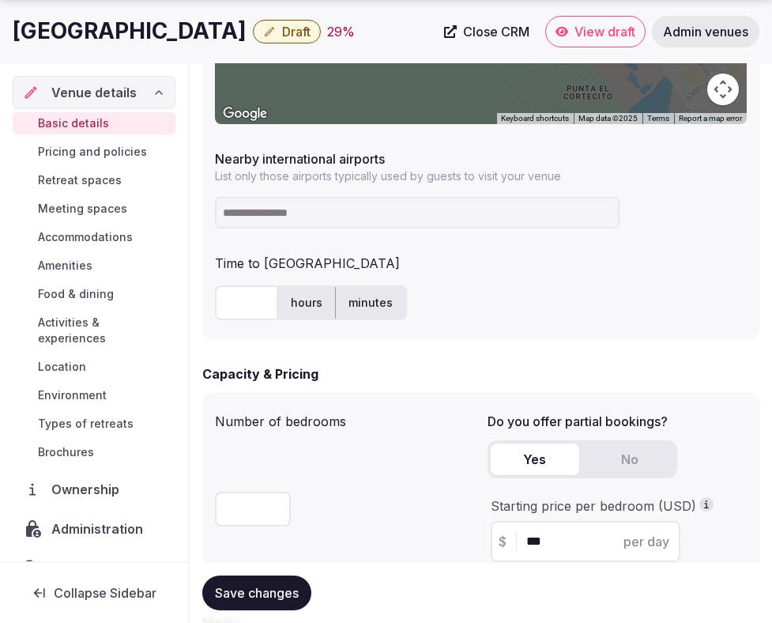
click at [355, 221] on input at bounding box center [417, 213] width 405 height 32
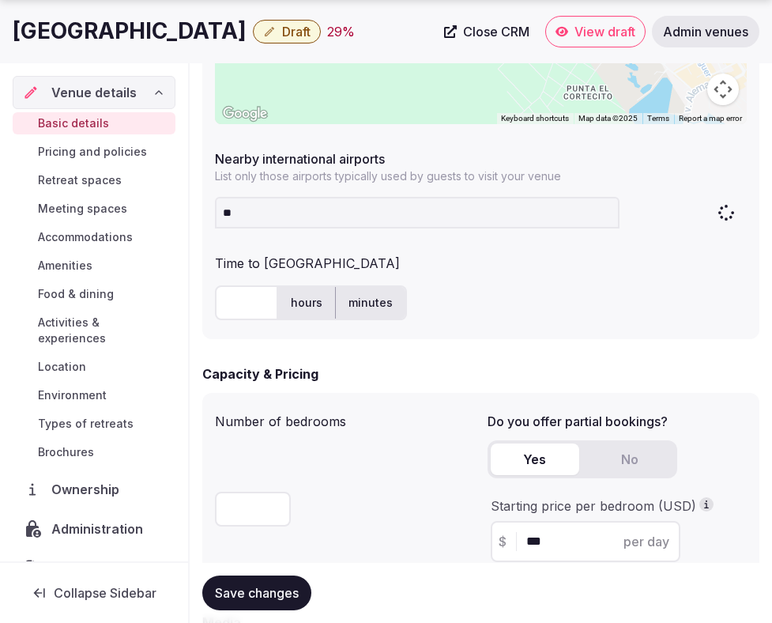
type input "***"
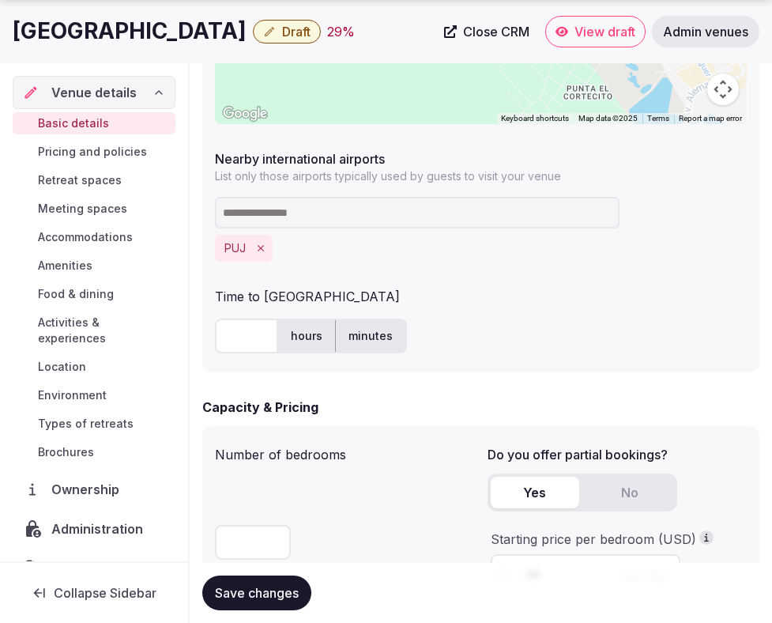
click at [247, 334] on input "text" at bounding box center [246, 336] width 63 height 35
type input "**"
click at [261, 599] on span "Save changes" at bounding box center [257, 593] width 84 height 16
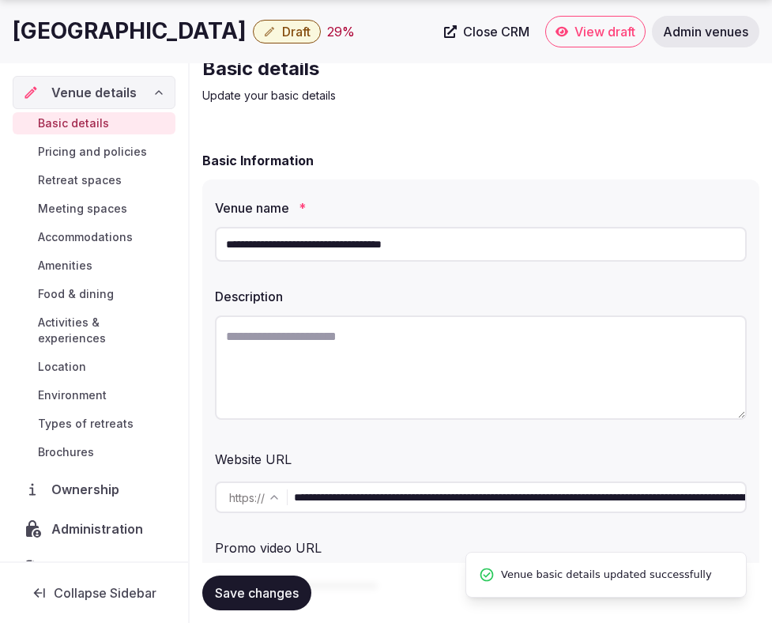
scroll to position [157, 0]
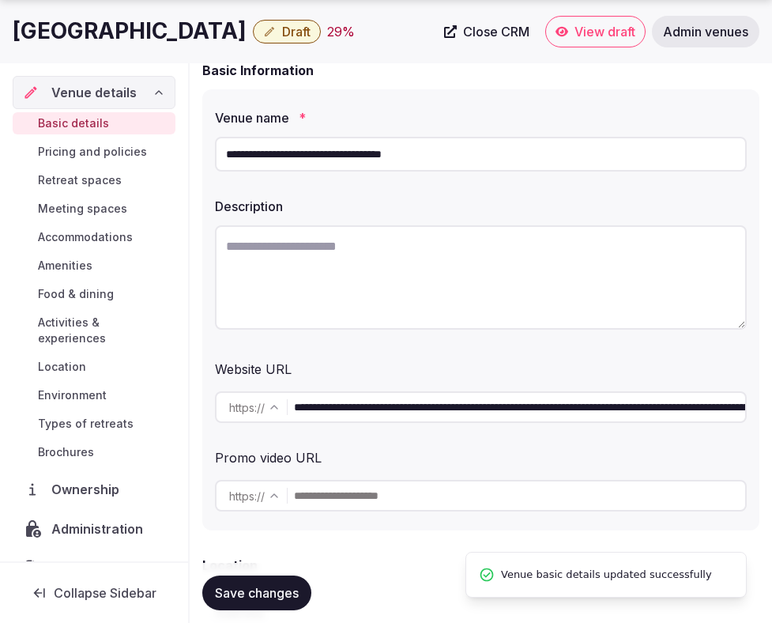
click at [380, 410] on input "**********" at bounding box center [519, 407] width 451 height 32
click at [397, 337] on div at bounding box center [481, 280] width 532 height 122
click at [405, 288] on textarea at bounding box center [481, 277] width 532 height 104
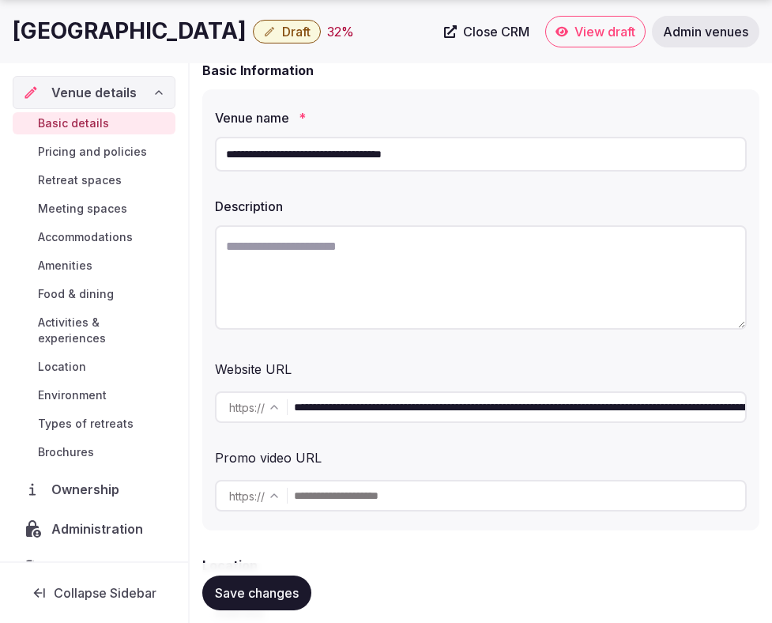
paste textarea "**********"
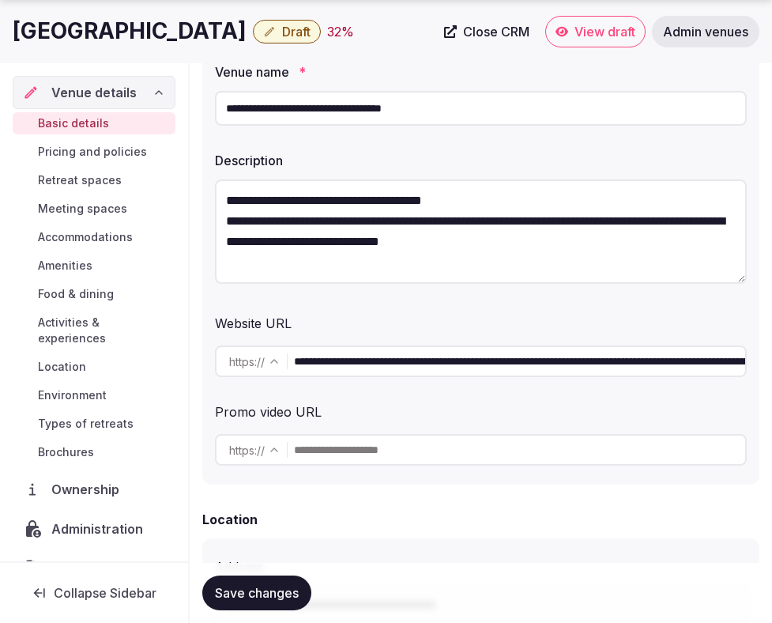
scroll to position [198, 0]
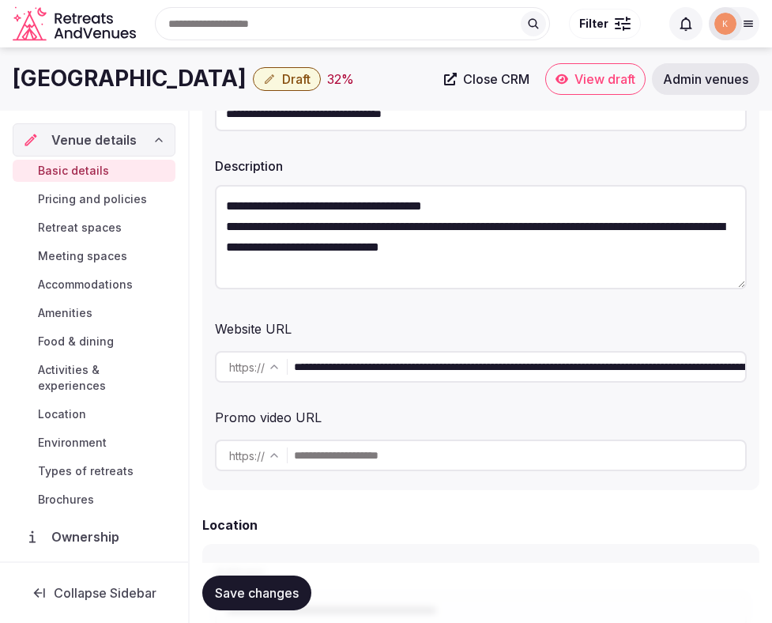
click at [485, 205] on textarea "**********" at bounding box center [481, 237] width 532 height 104
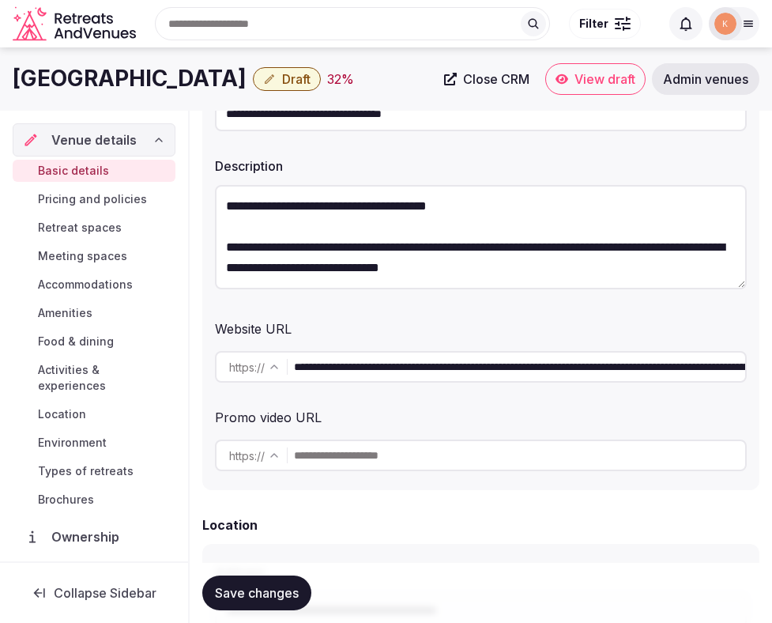
type textarea "**********"
click at [270, 591] on span "Save changes" at bounding box center [257, 593] width 84 height 16
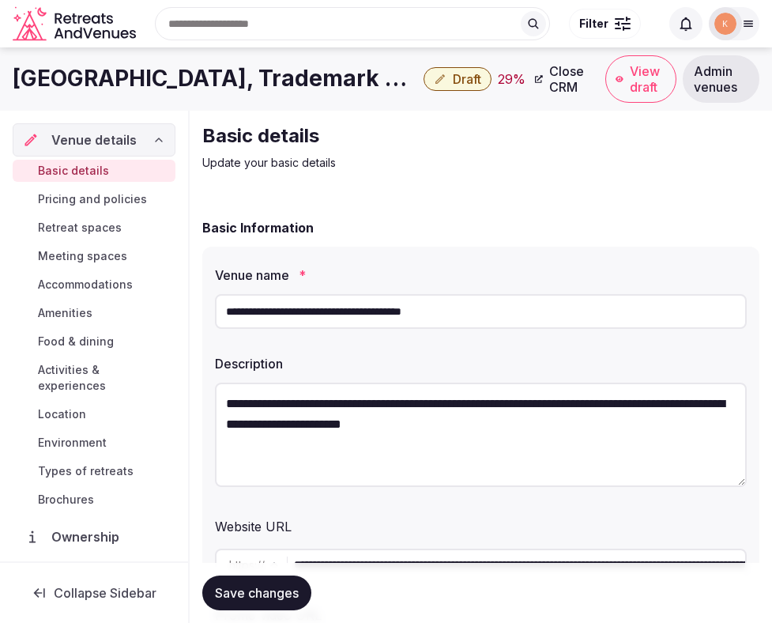
click at [426, 324] on input "**********" at bounding box center [481, 311] width 532 height 35
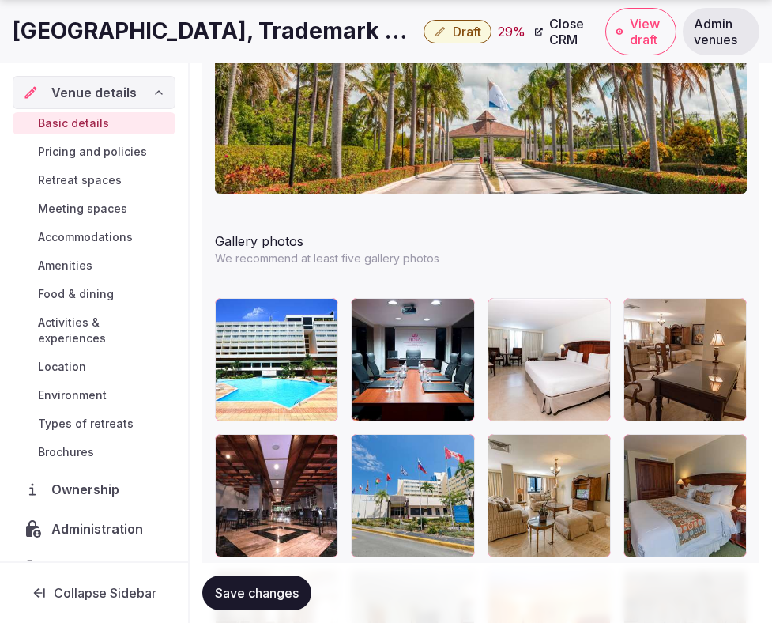
scroll to position [1977, 0]
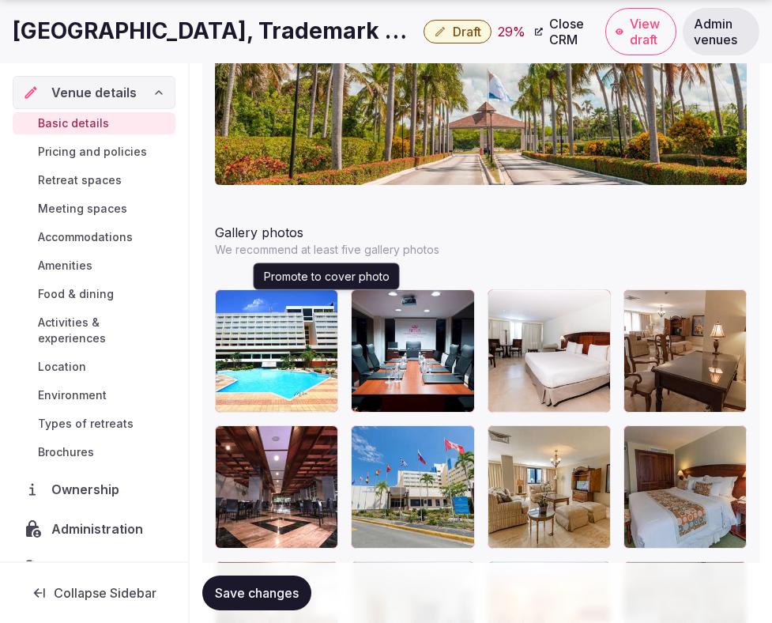
click at [326, 311] on button "button" at bounding box center [322, 305] width 19 height 19
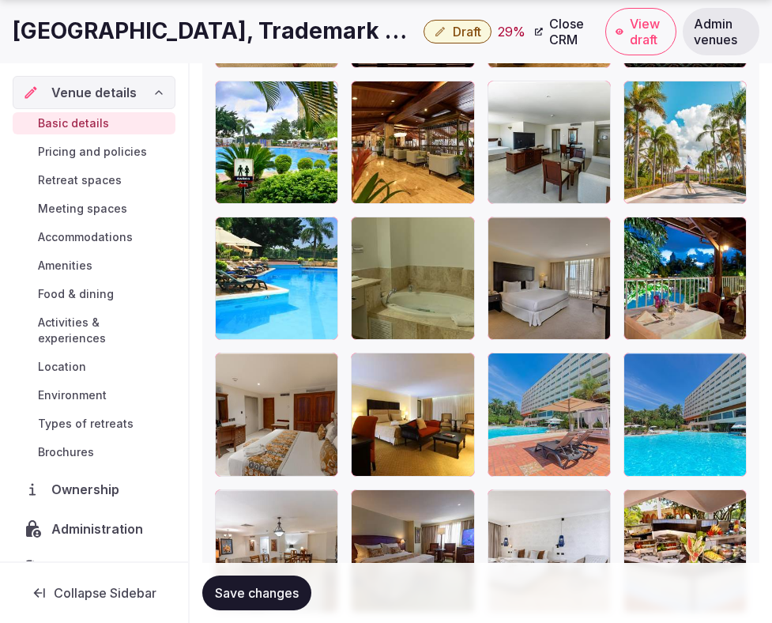
scroll to position [2868, 0]
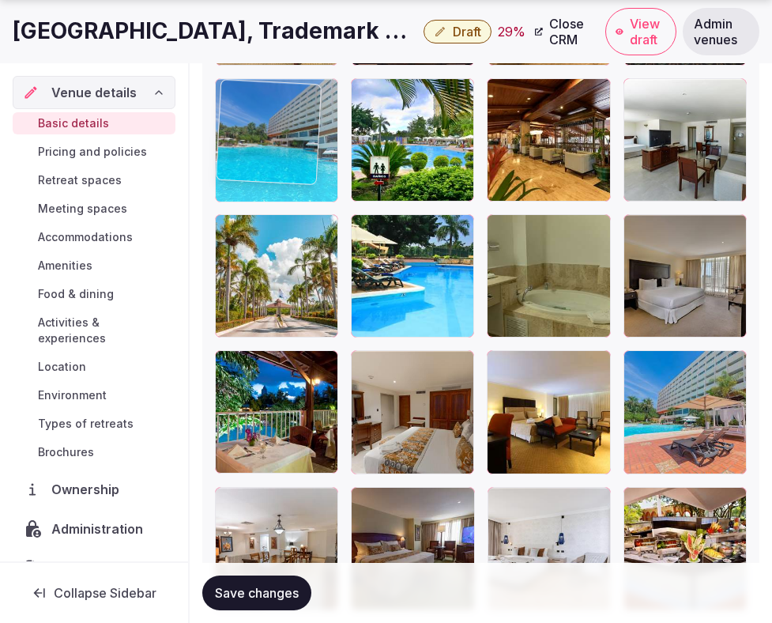
drag, startPoint x: 665, startPoint y: 448, endPoint x: 299, endPoint y: 179, distance: 454.6
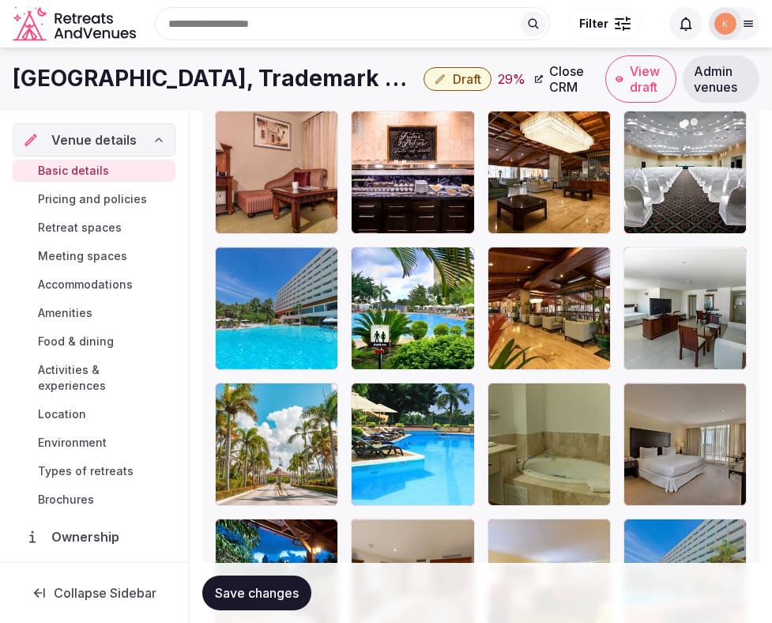
scroll to position [2614, 0]
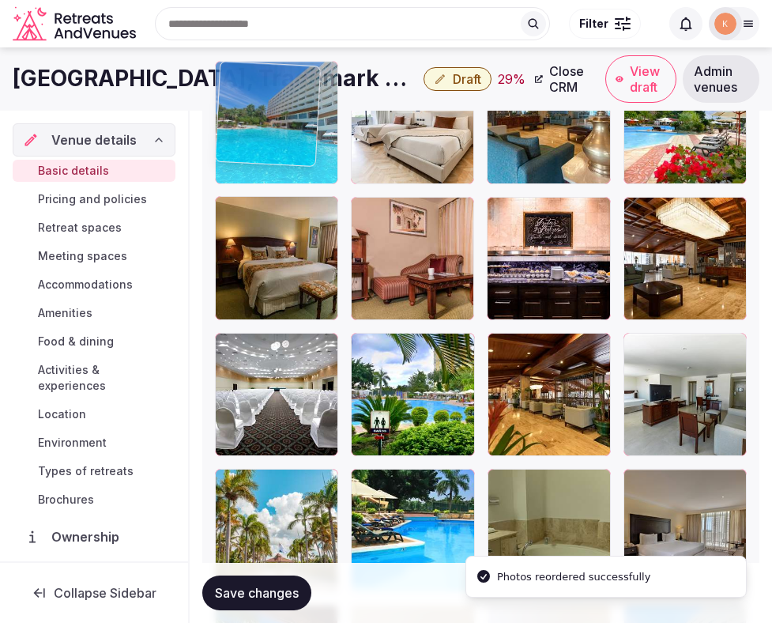
drag, startPoint x: 276, startPoint y: 406, endPoint x: 247, endPoint y: 164, distance: 244.5
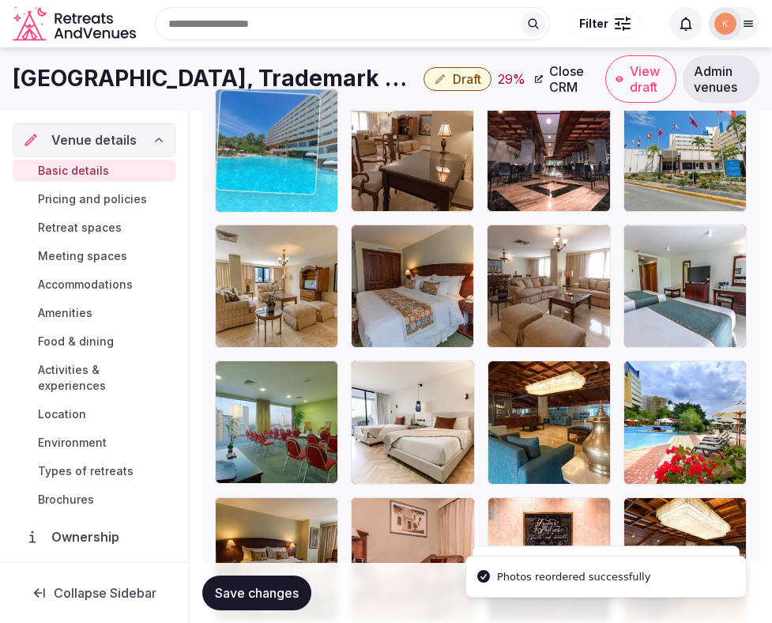
drag, startPoint x: 272, startPoint y: 359, endPoint x: 271, endPoint y: 166, distance: 192.9
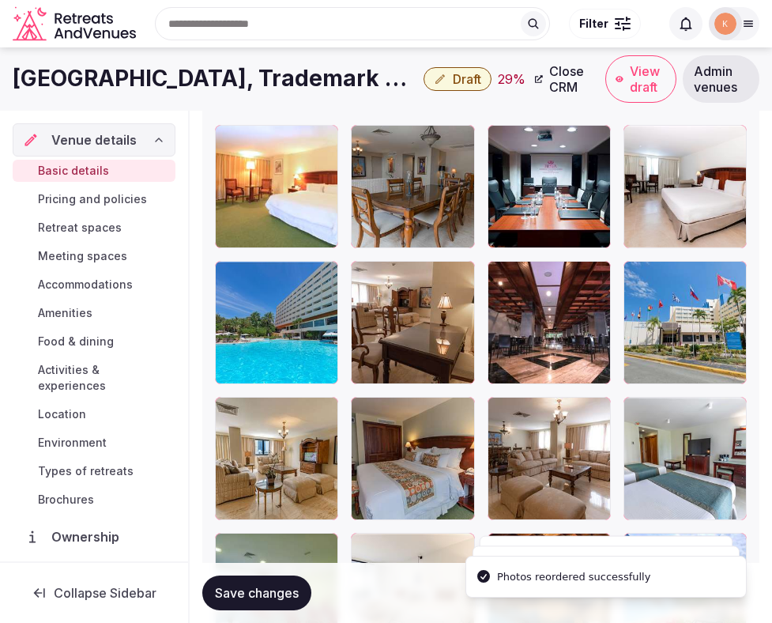
scroll to position [2105, 0]
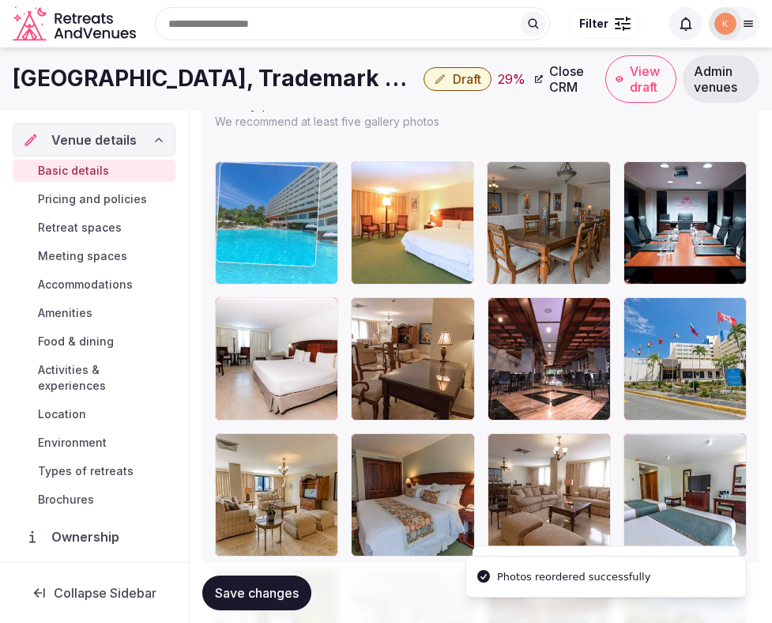
drag, startPoint x: 283, startPoint y: 328, endPoint x: 281, endPoint y: 178, distance: 150.2
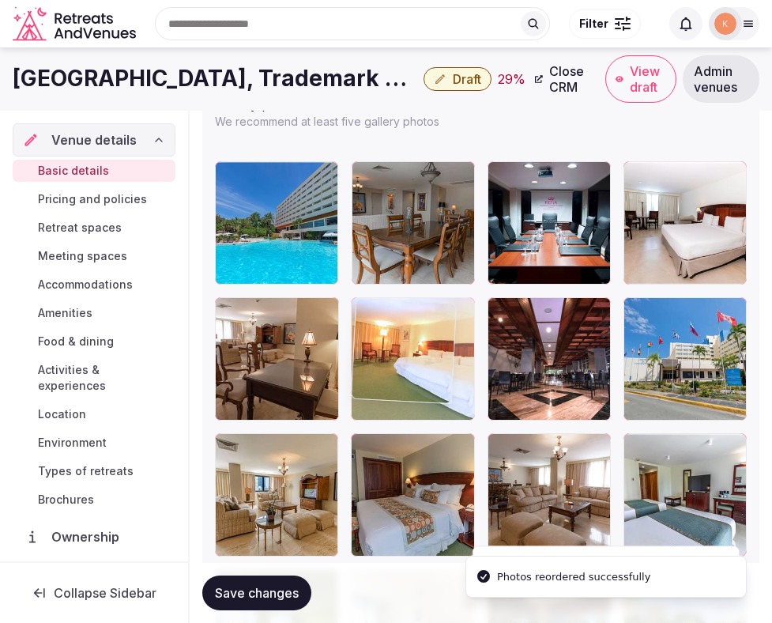
drag, startPoint x: 408, startPoint y: 233, endPoint x: 389, endPoint y: 379, distance: 146.7
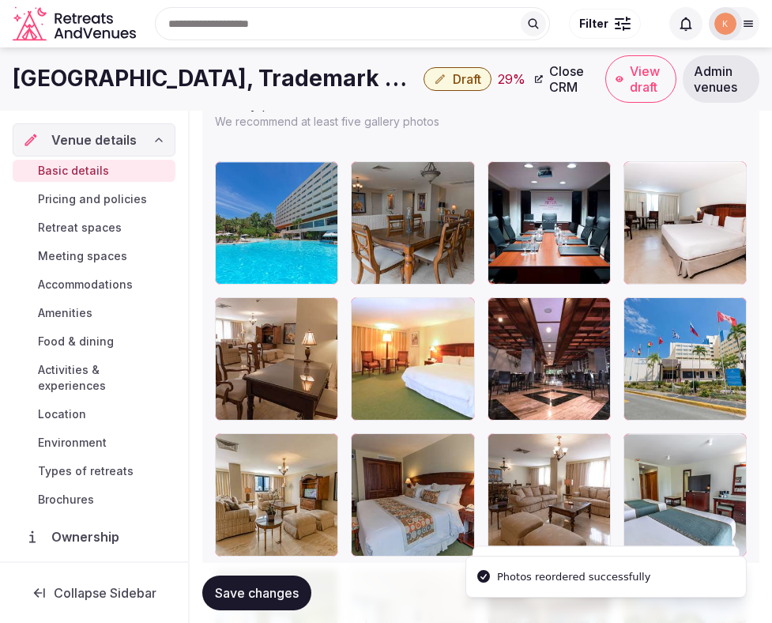
click at [351, 349] on div at bounding box center [412, 358] width 123 height 123
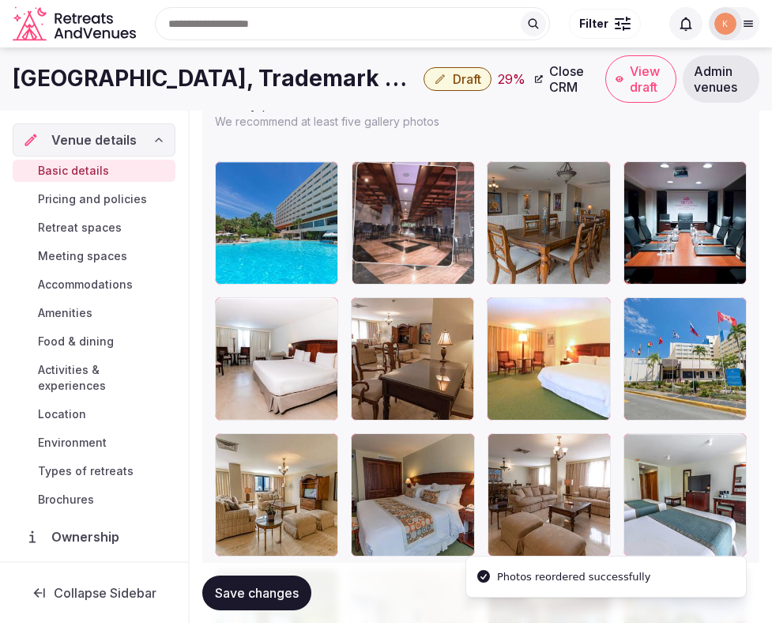
drag, startPoint x: 528, startPoint y: 375, endPoint x: 406, endPoint y: 285, distance: 151.0
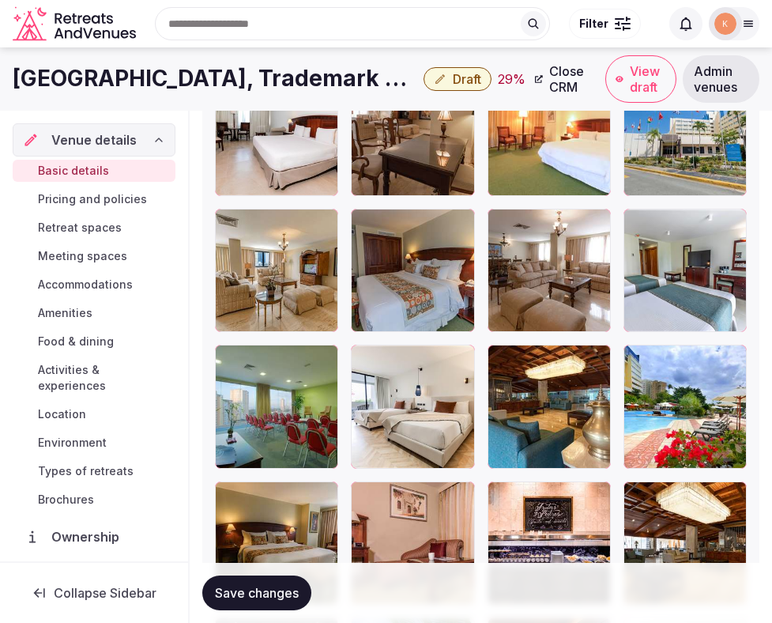
scroll to position [2271, 0]
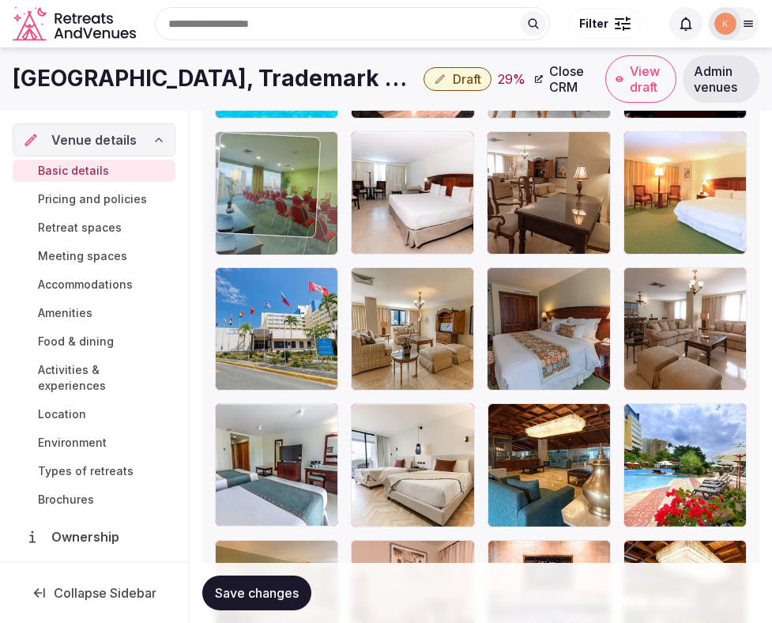
drag, startPoint x: 308, startPoint y: 457, endPoint x: 310, endPoint y: 228, distance: 229.3
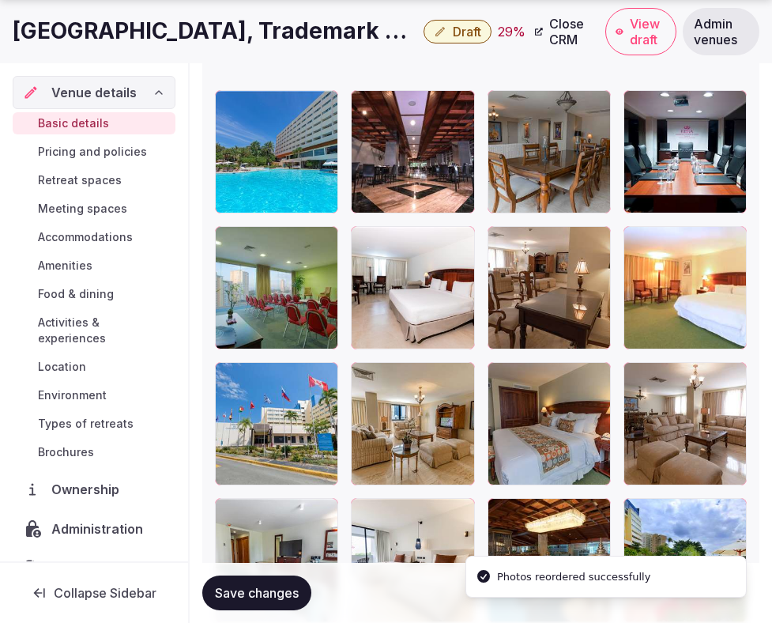
scroll to position [2279, 0]
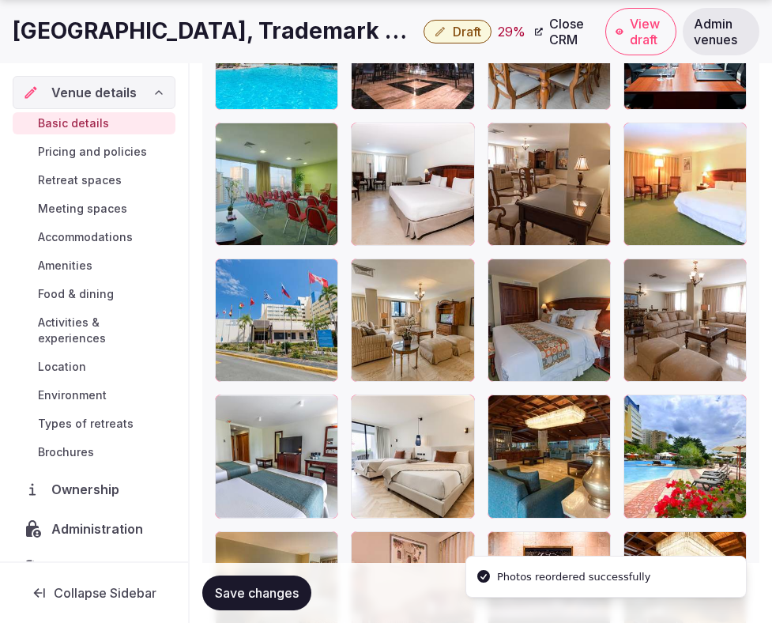
click at [402, 330] on div at bounding box center [412, 320] width 123 height 123
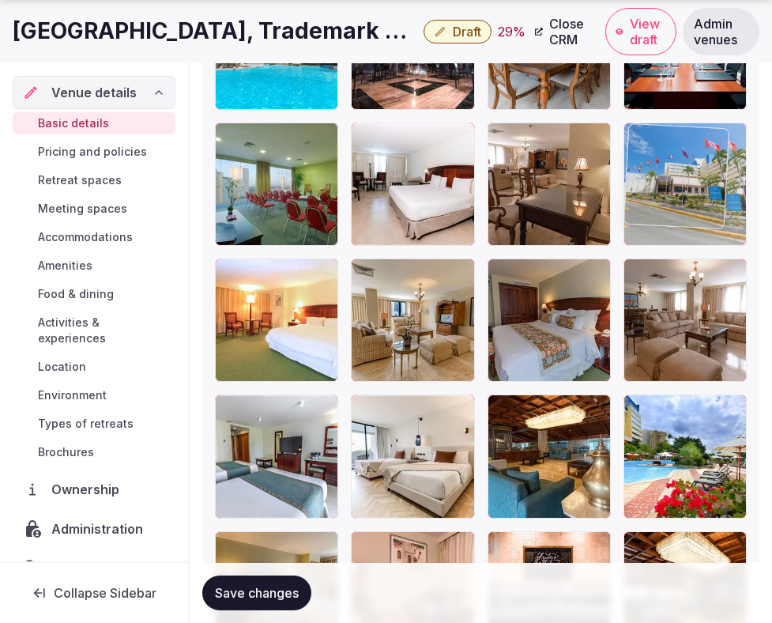
drag, startPoint x: 234, startPoint y: 346, endPoint x: 689, endPoint y: 225, distance: 470.2
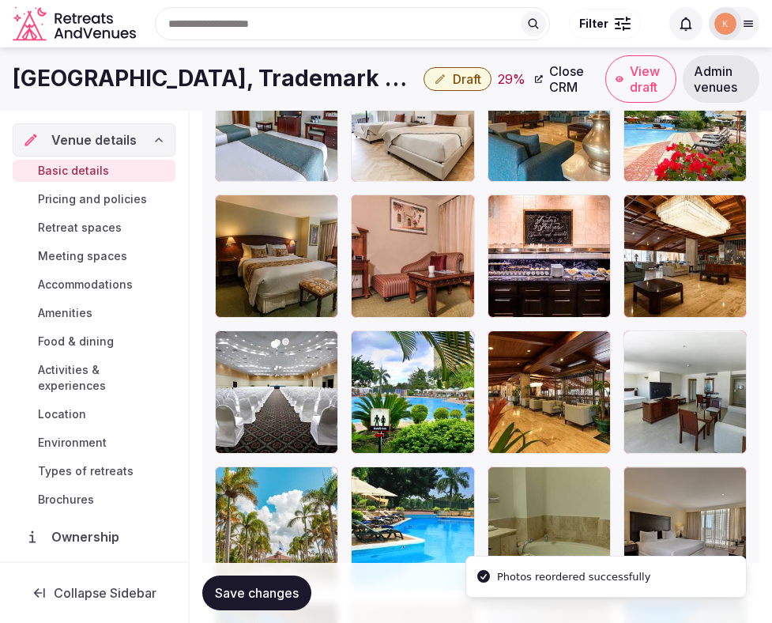
scroll to position [2573, 0]
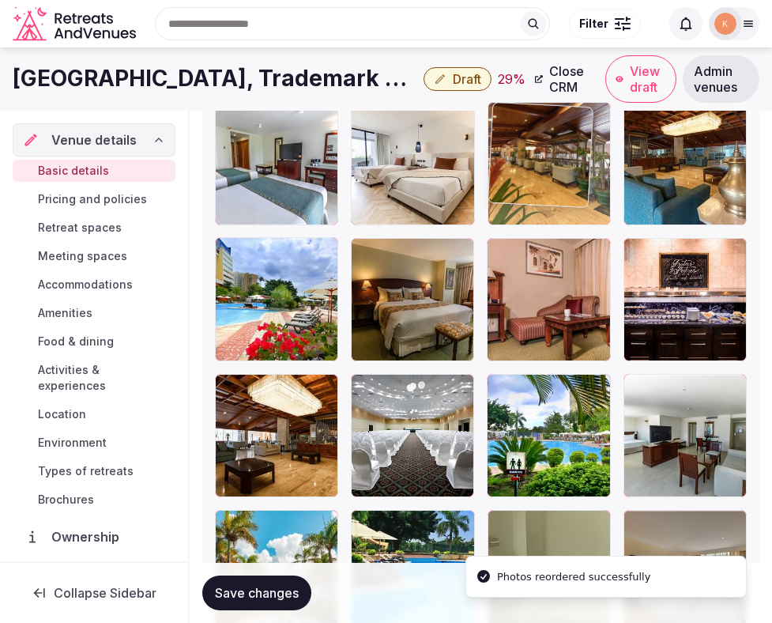
drag, startPoint x: 563, startPoint y: 405, endPoint x: 542, endPoint y: 140, distance: 265.7
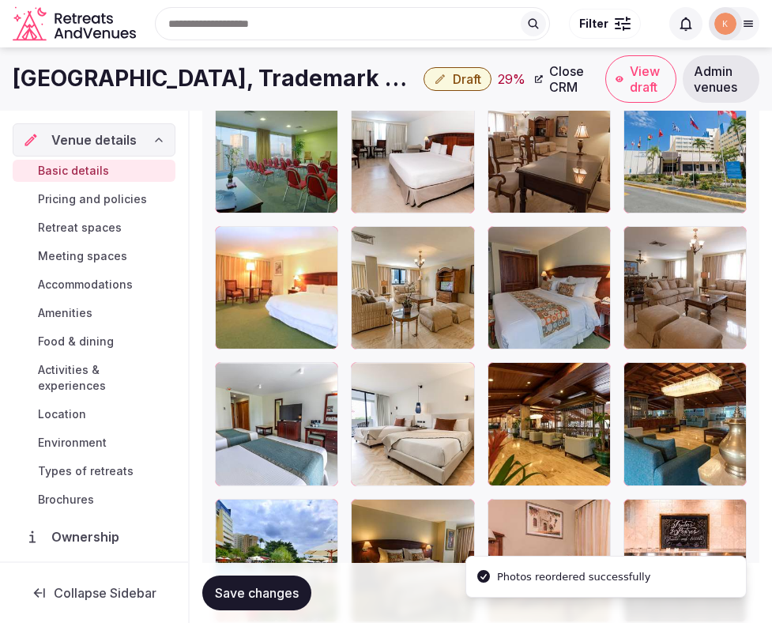
scroll to position [2250, 0]
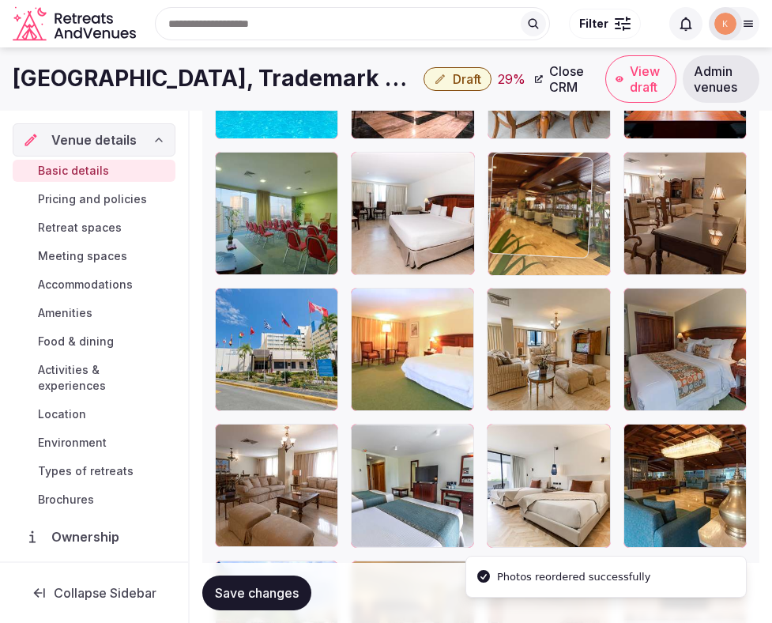
drag, startPoint x: 545, startPoint y: 476, endPoint x: 549, endPoint y: 234, distance: 242.0
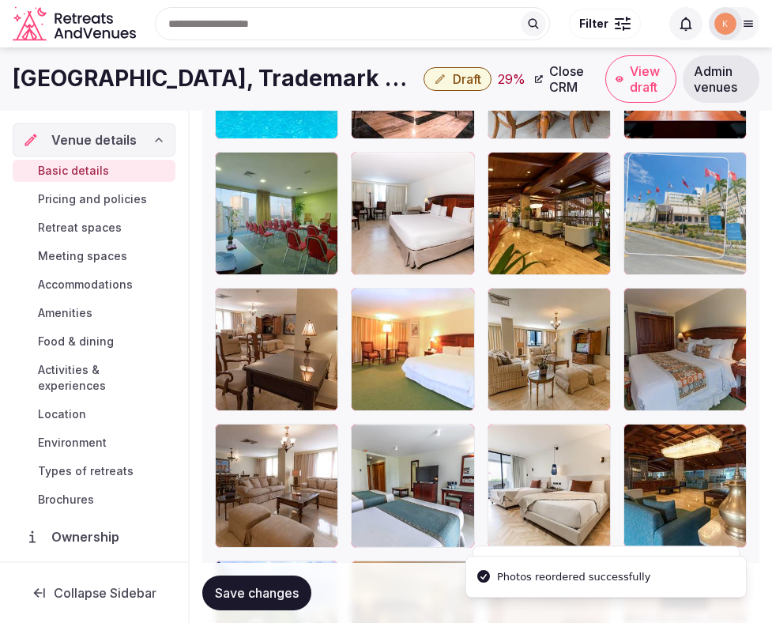
drag, startPoint x: 278, startPoint y: 354, endPoint x: 658, endPoint y: 251, distance: 393.4
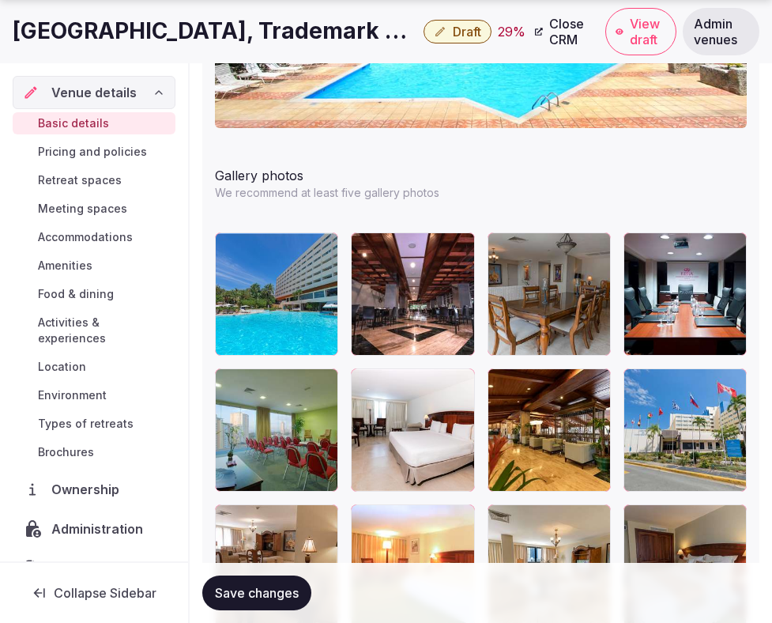
scroll to position [2041, 0]
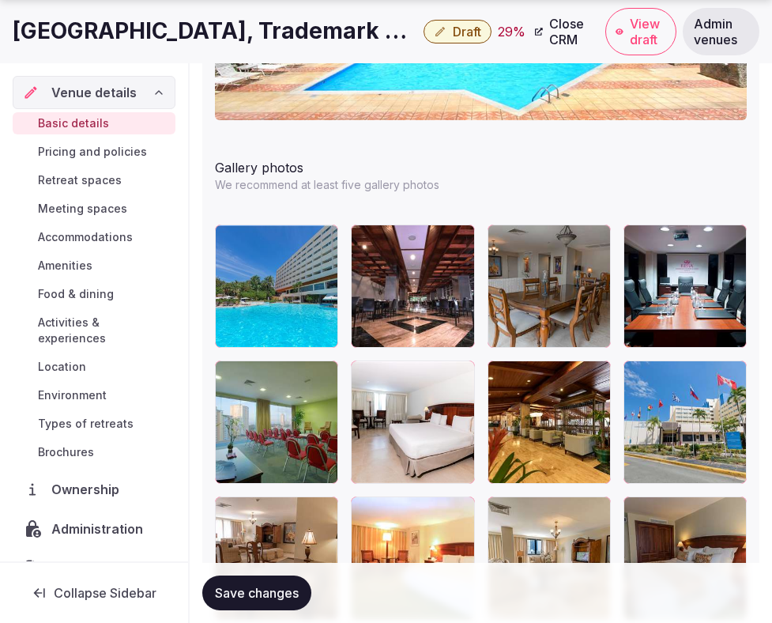
click at [255, 592] on span "Save changes" at bounding box center [257, 593] width 84 height 16
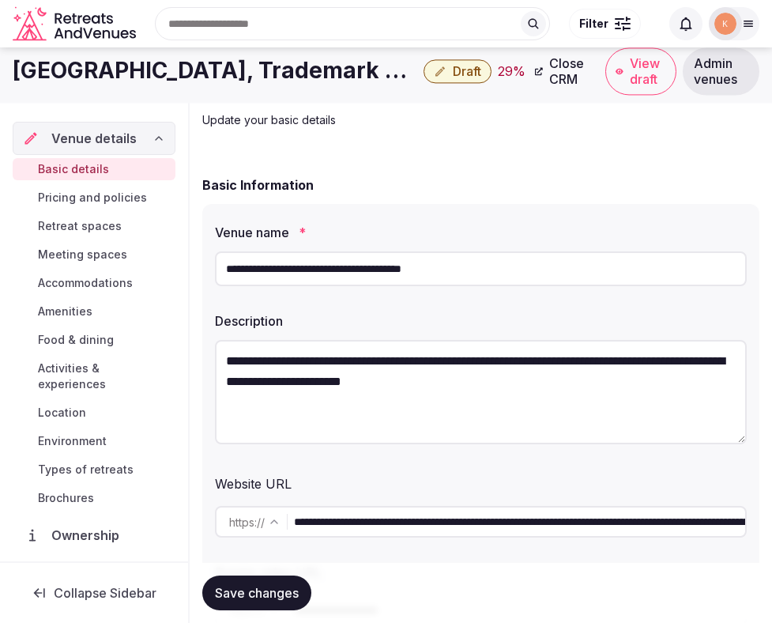
scroll to position [0, 0]
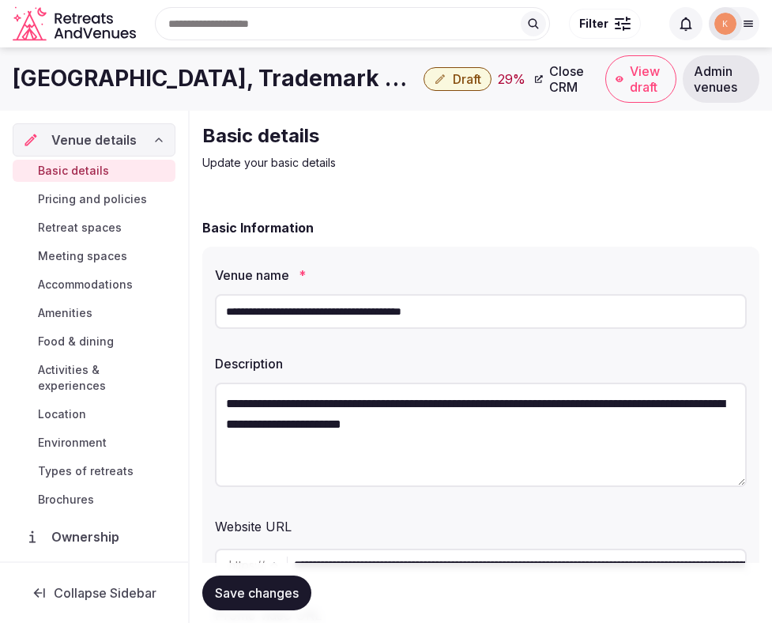
click at [387, 318] on input "**********" at bounding box center [481, 311] width 532 height 35
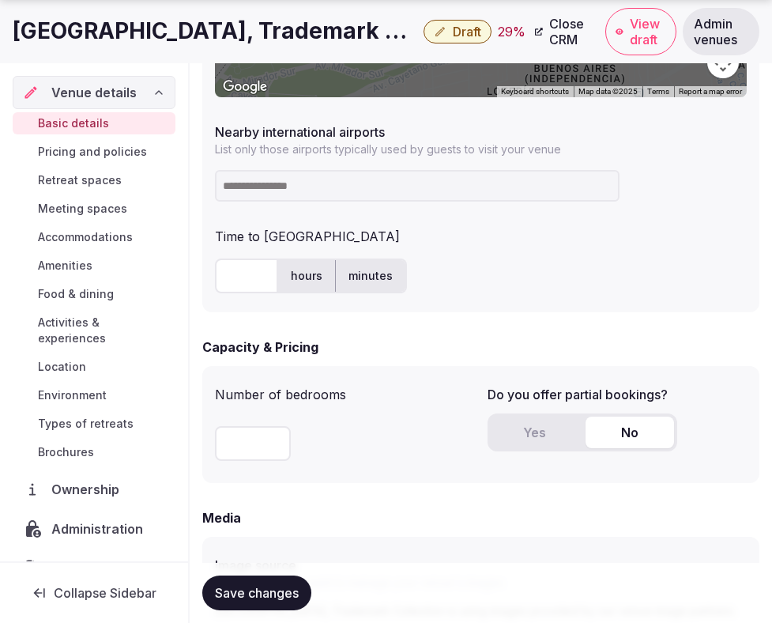
scroll to position [980, 0]
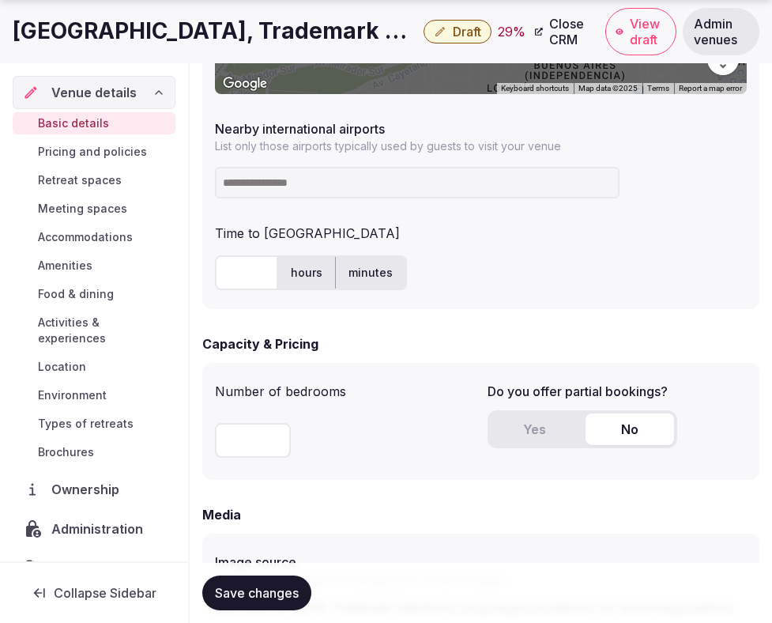
click at [406, 176] on input at bounding box center [417, 183] width 405 height 32
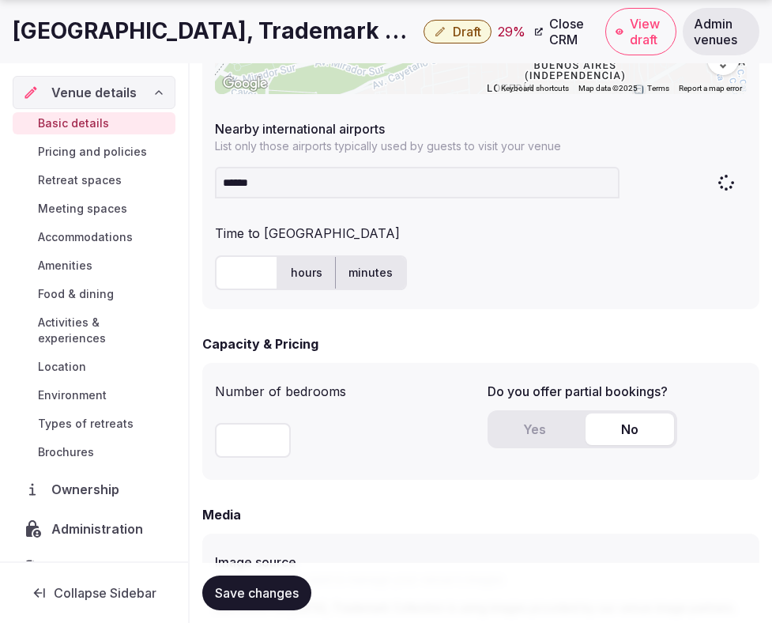
type input "*******"
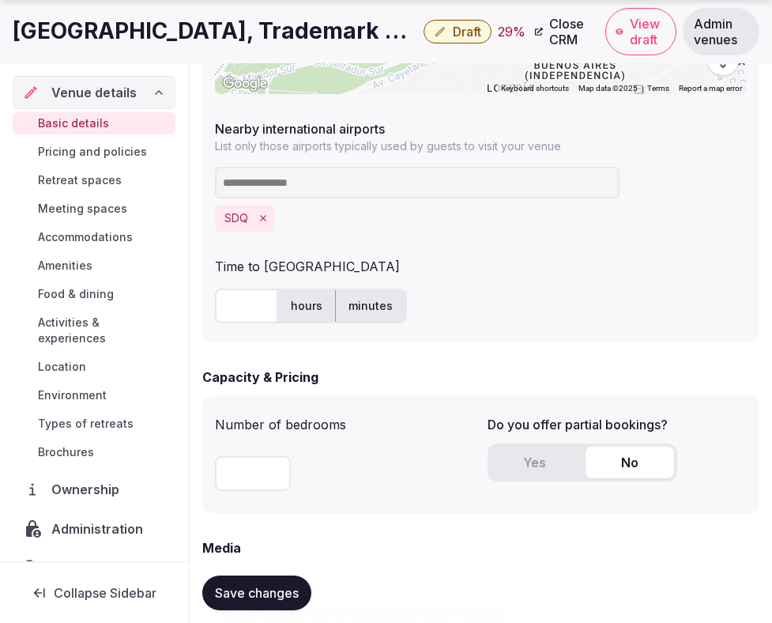
click at [233, 305] on input "text" at bounding box center [246, 306] width 63 height 35
type input "**"
click at [451, 274] on div "Time to [GEOGRAPHIC_DATA]" at bounding box center [481, 263] width 532 height 25
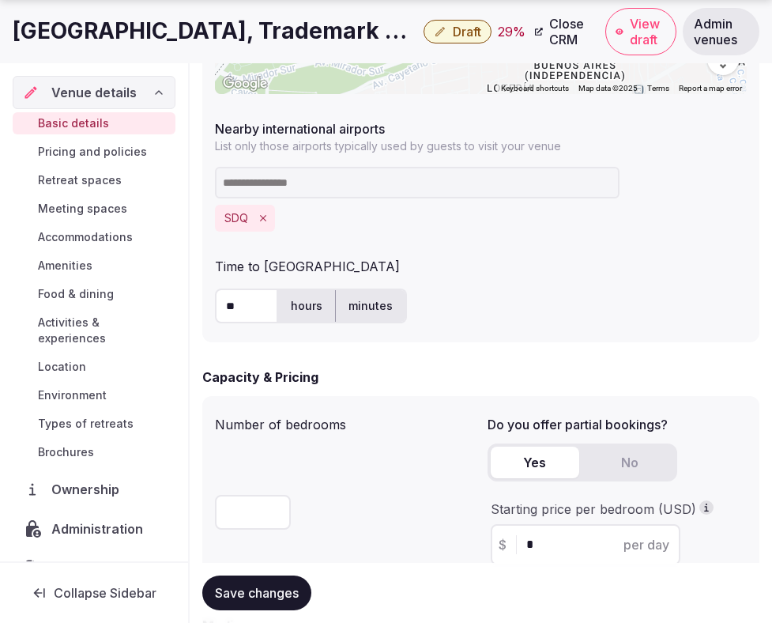
click at [523, 474] on button "Yes" at bounding box center [535, 463] width 89 height 32
click at [542, 532] on div "$ * per day" at bounding box center [586, 544] width 190 height 41
click at [540, 534] on div "$ * per day" at bounding box center [586, 544] width 190 height 41
click at [540, 553] on input "*" at bounding box center [600, 544] width 146 height 19
type input "***"
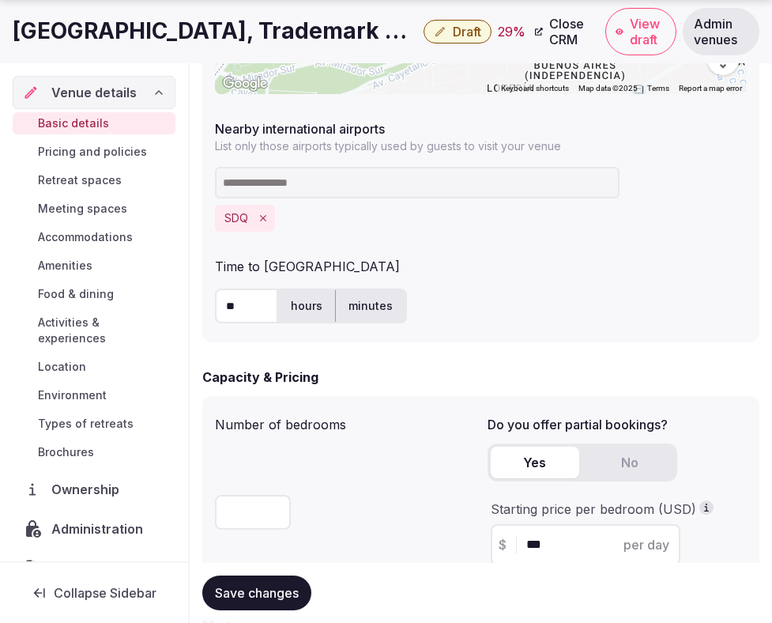
click at [599, 381] on div "Capacity & Pricing" at bounding box center [480, 377] width 557 height 19
click at [599, 382] on div "Capacity & Pricing" at bounding box center [480, 377] width 557 height 19
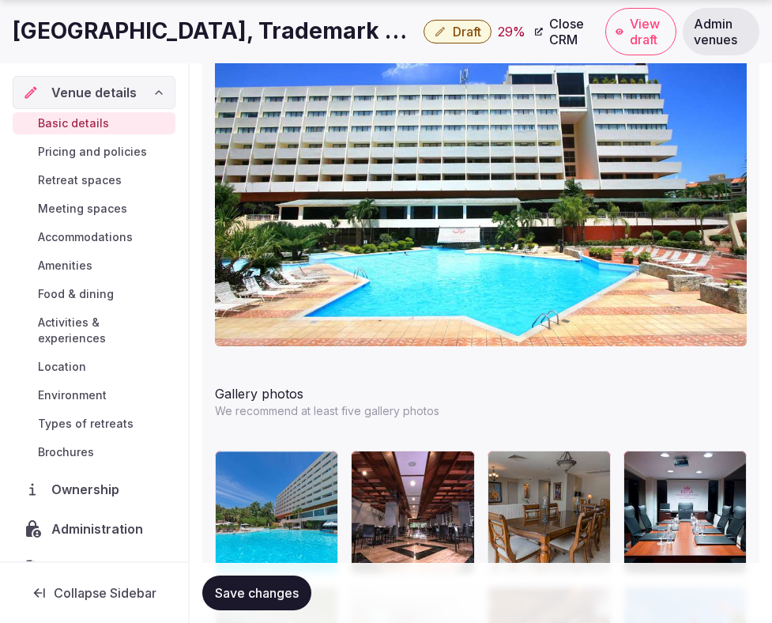
scroll to position [2043, 0]
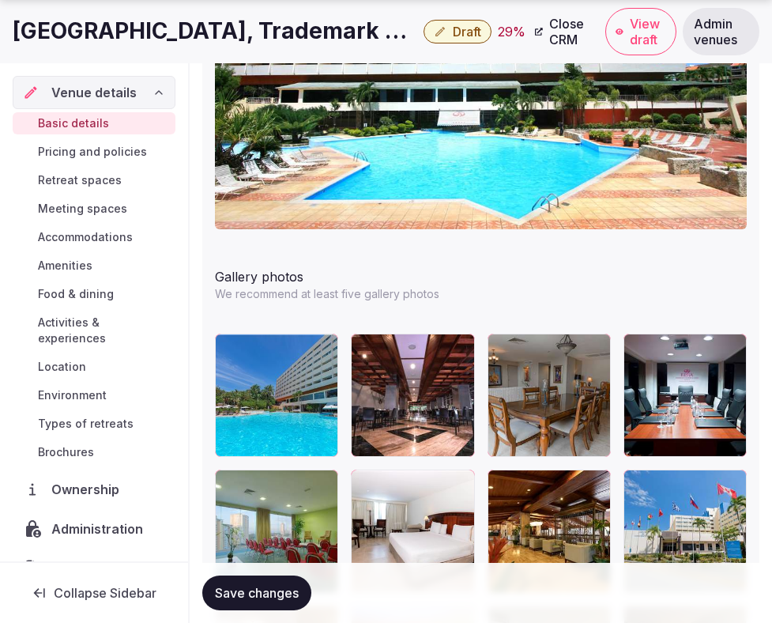
click at [278, 594] on span "Save changes" at bounding box center [257, 593] width 84 height 16
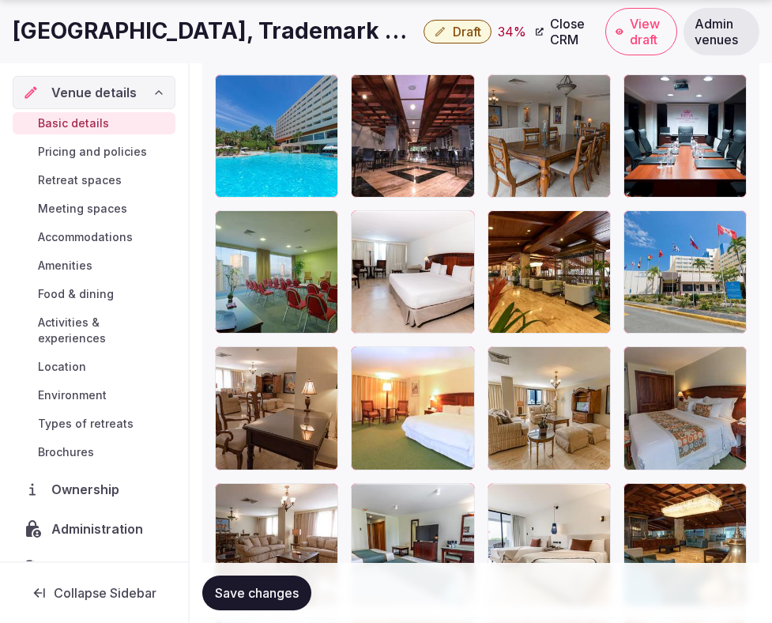
scroll to position [2303, 0]
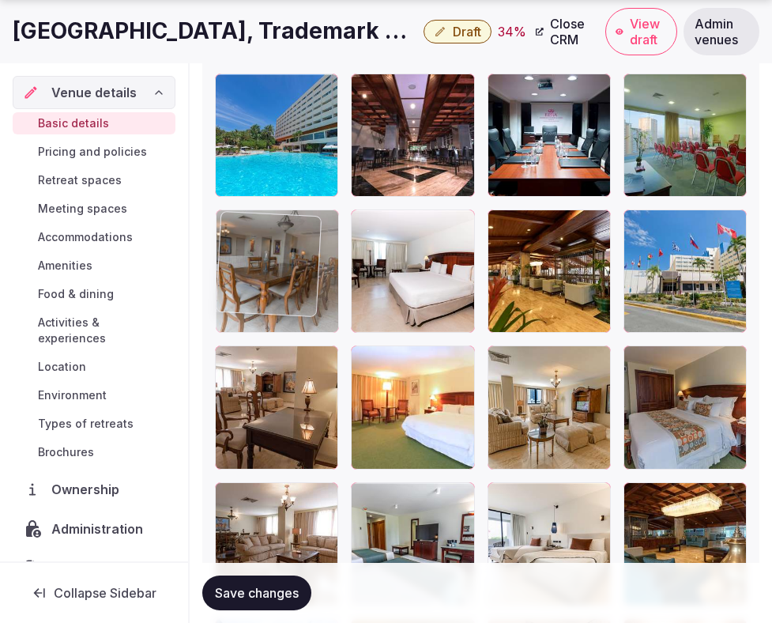
drag, startPoint x: 528, startPoint y: 186, endPoint x: 287, endPoint y: 300, distance: 267.0
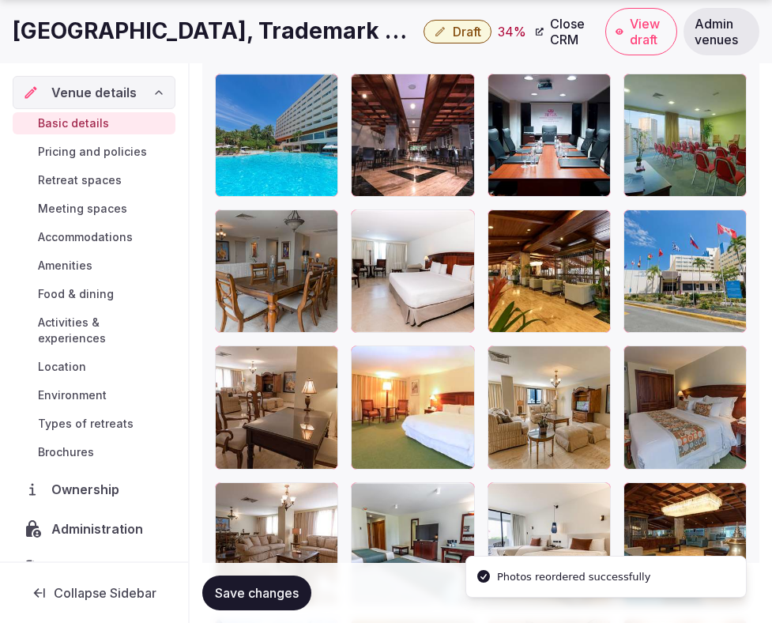
click at [247, 587] on span "Save changes" at bounding box center [257, 593] width 84 height 16
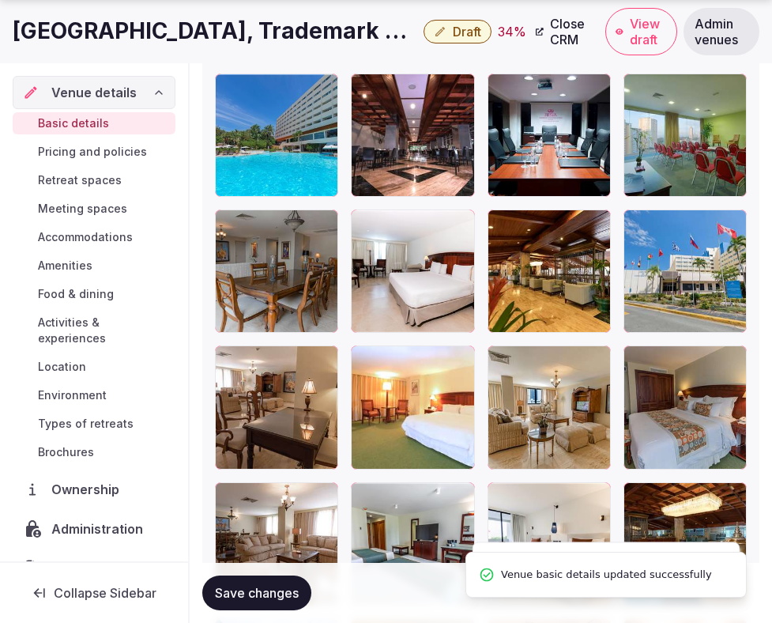
click at [464, 28] on span "Draft" at bounding box center [467, 32] width 28 height 16
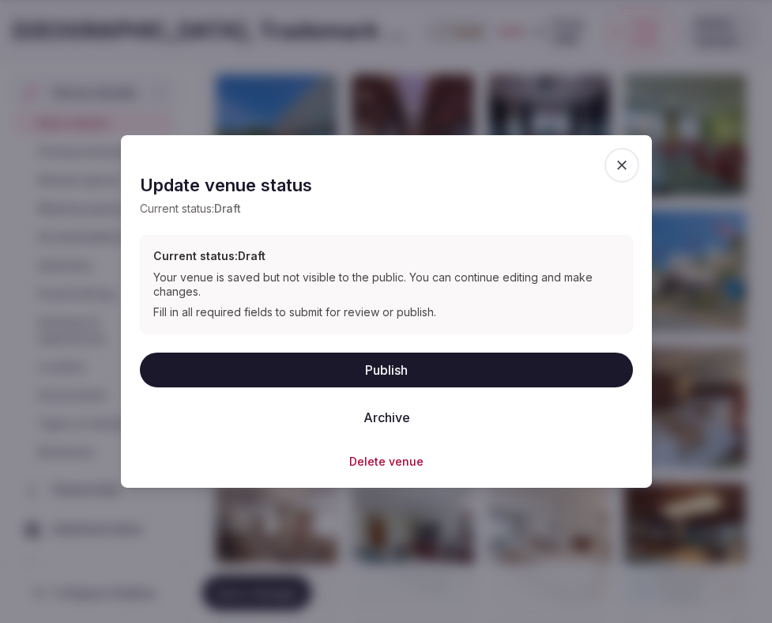
click at [523, 366] on button "Publish" at bounding box center [386, 369] width 493 height 35
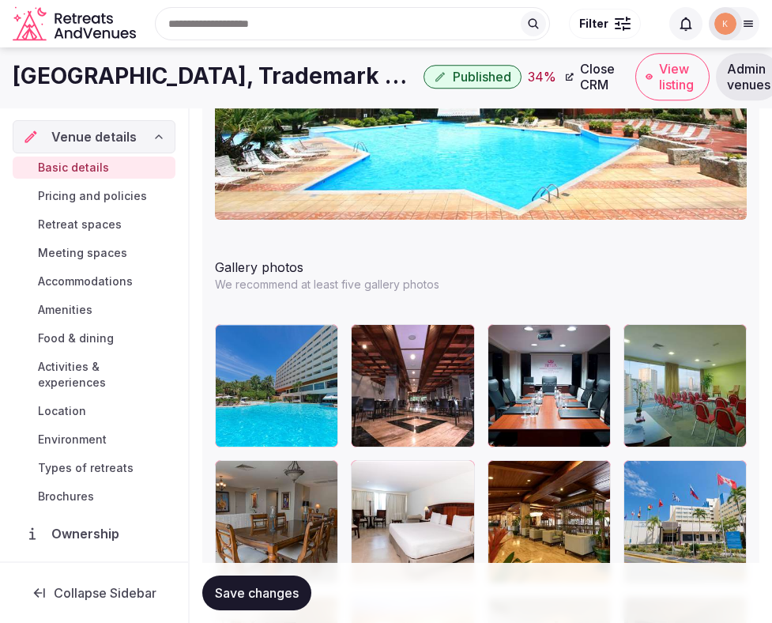
scroll to position [1574, 0]
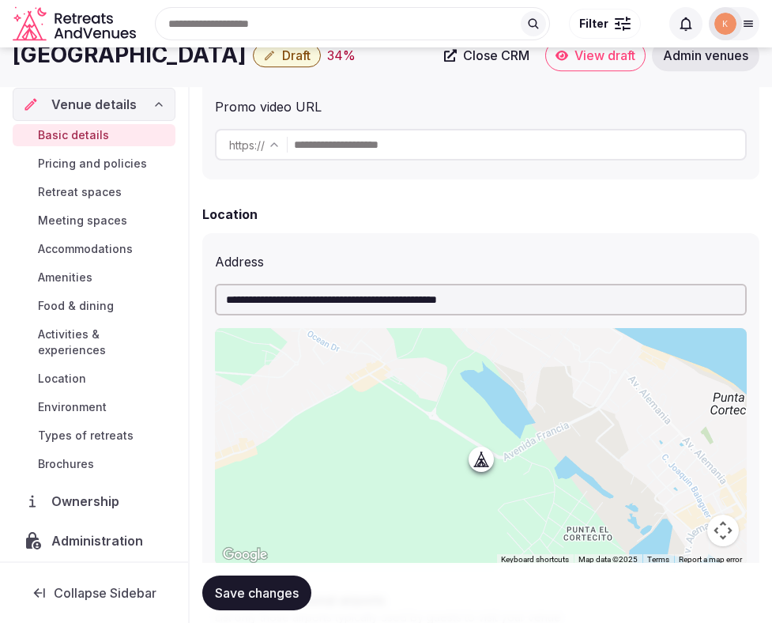
scroll to position [418, 0]
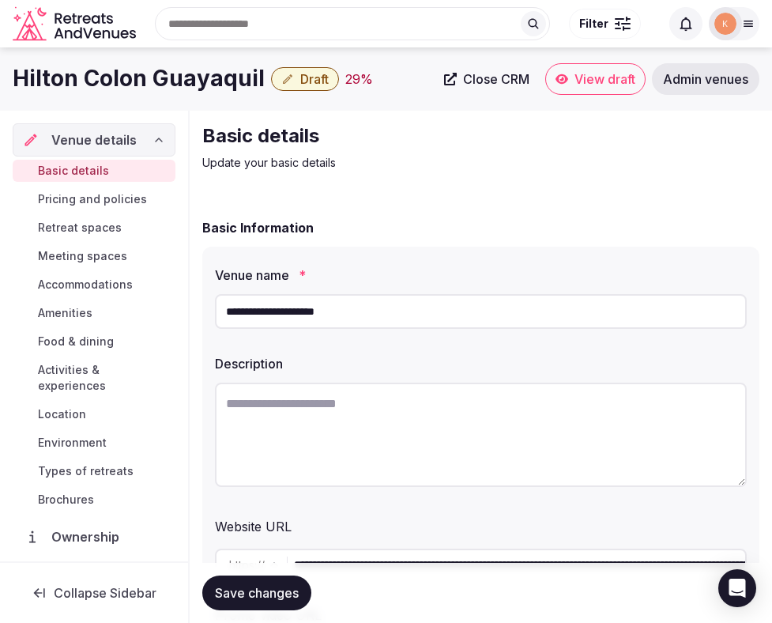
click at [334, 310] on input "**********" at bounding box center [481, 311] width 532 height 35
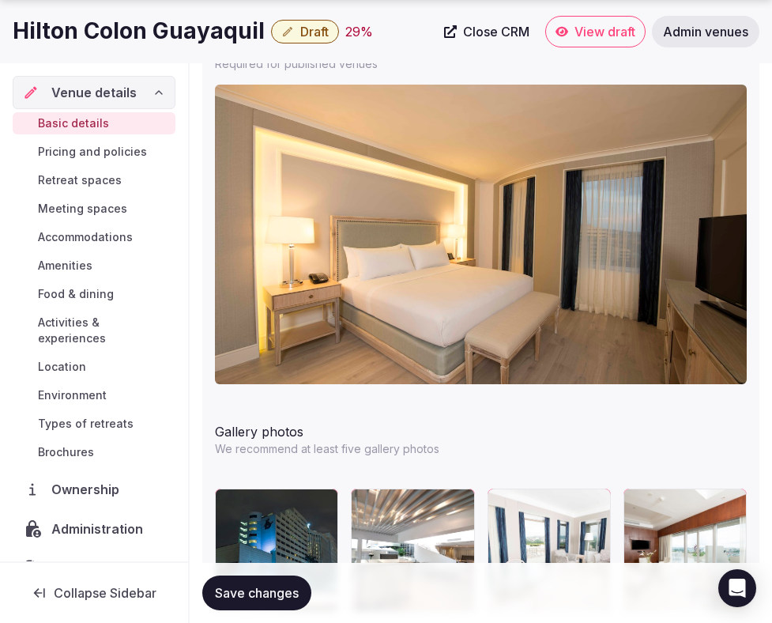
scroll to position [2100, 0]
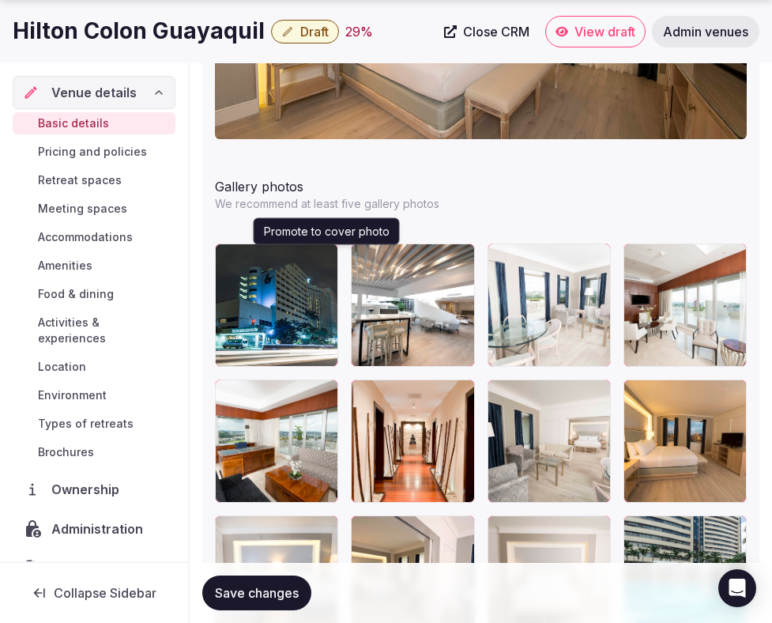
click at [323, 262] on icon "button" at bounding box center [322, 259] width 13 height 13
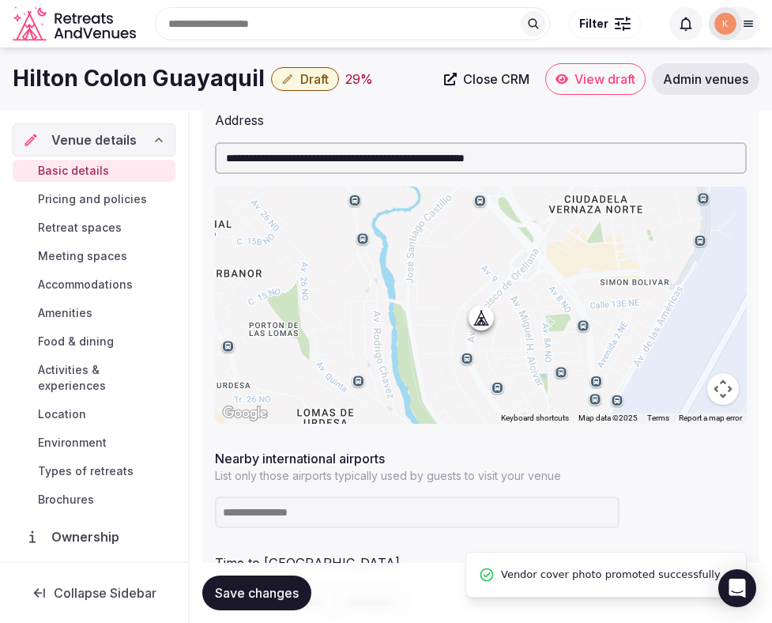
scroll to position [640, 0]
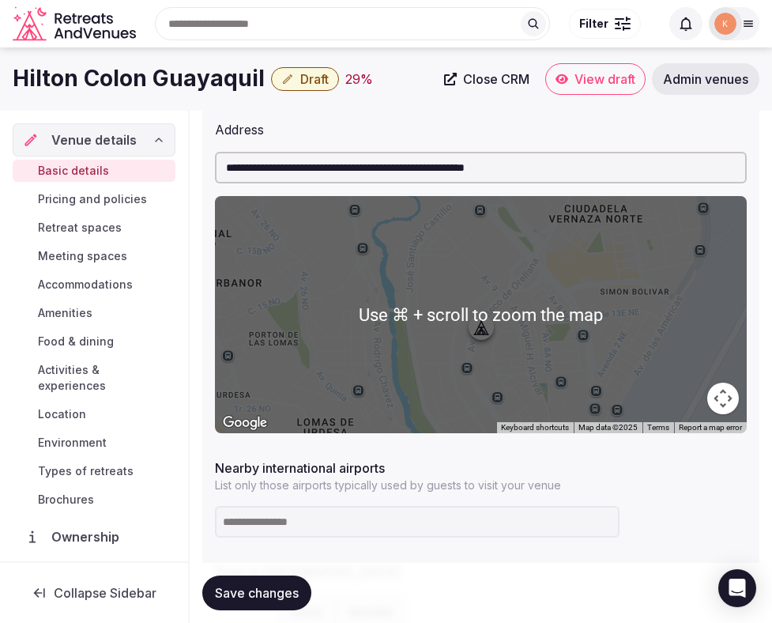
click at [275, 585] on span "Save changes" at bounding box center [257, 593] width 84 height 16
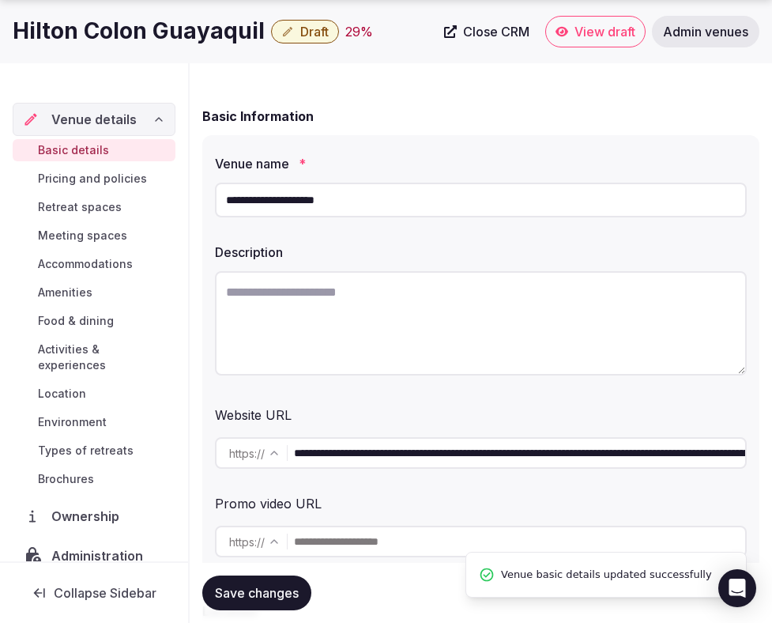
scroll to position [125, 0]
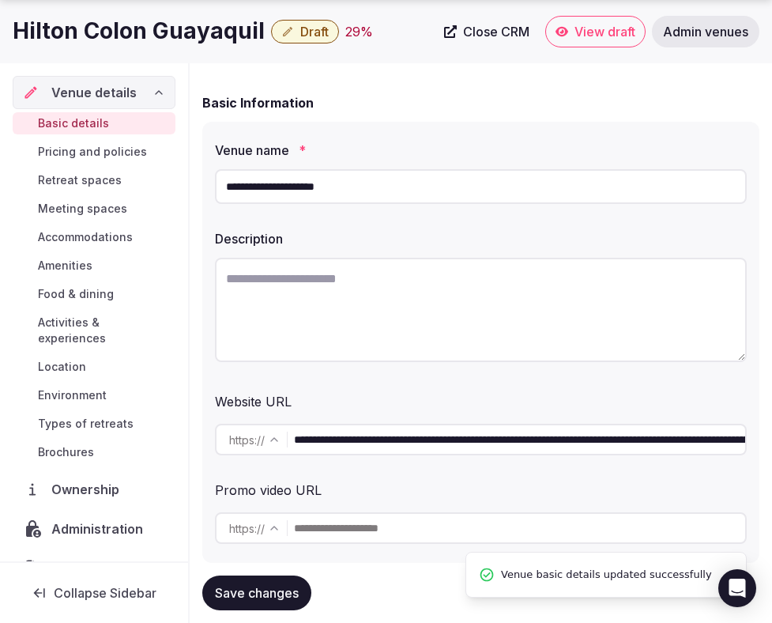
click at [386, 431] on input "**********" at bounding box center [519, 440] width 451 height 32
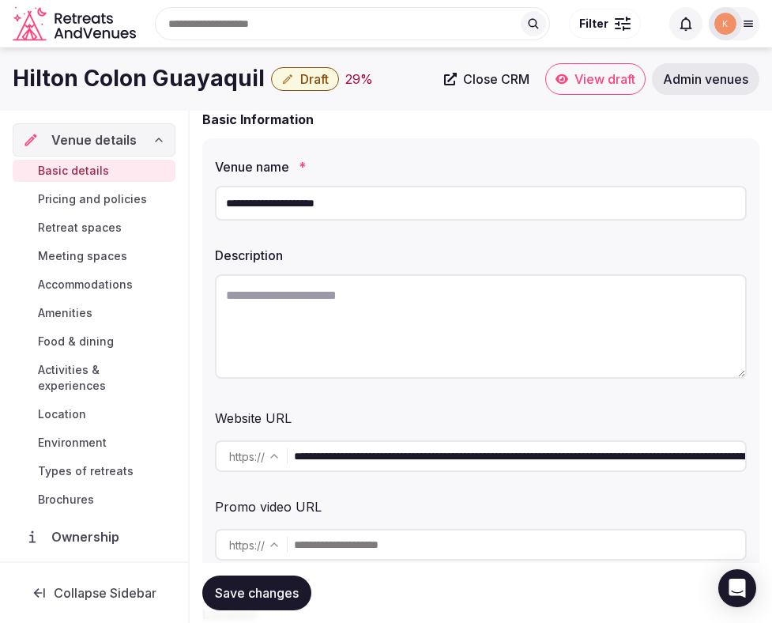
scroll to position [109, 0]
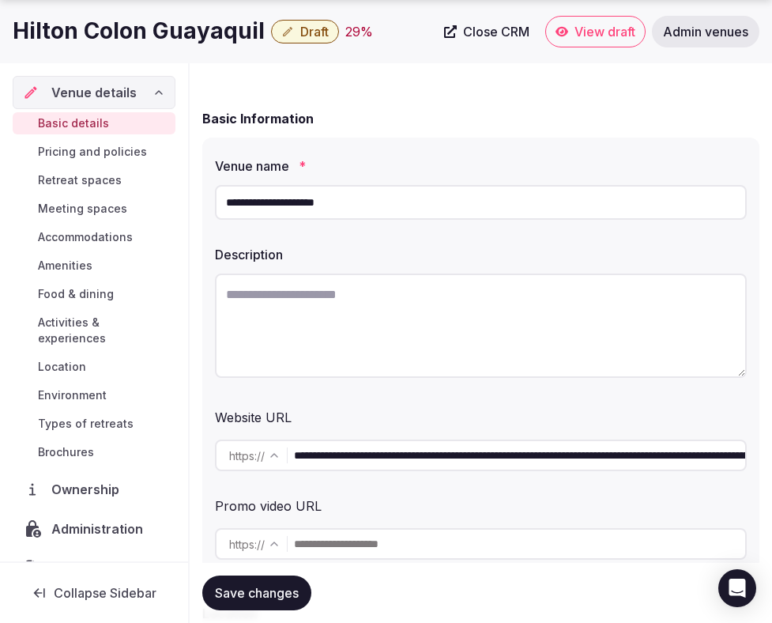
click at [431, 312] on textarea at bounding box center [481, 326] width 532 height 104
paste textarea "**********"
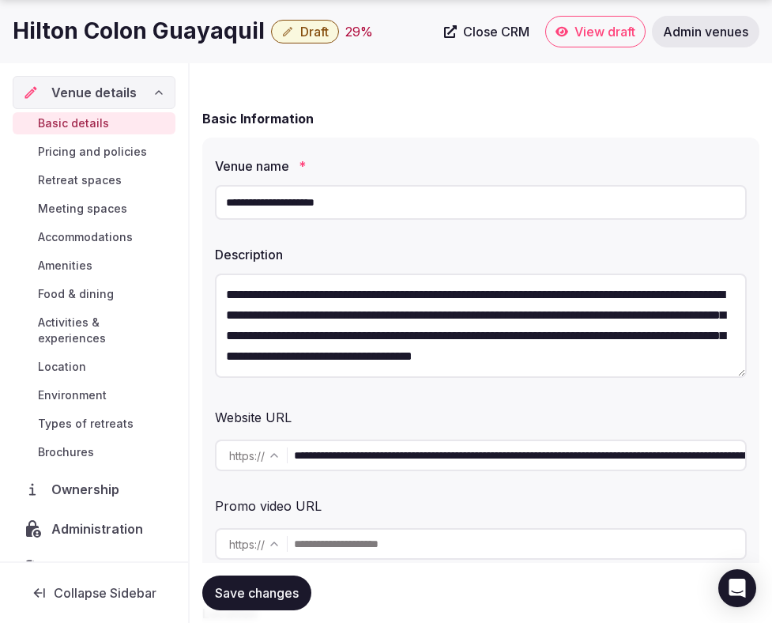
scroll to position [21, 0]
type textarea "**********"
click at [280, 606] on button "Save changes" at bounding box center [256, 593] width 109 height 35
click at [269, 585] on span "Save changes" at bounding box center [257, 593] width 84 height 16
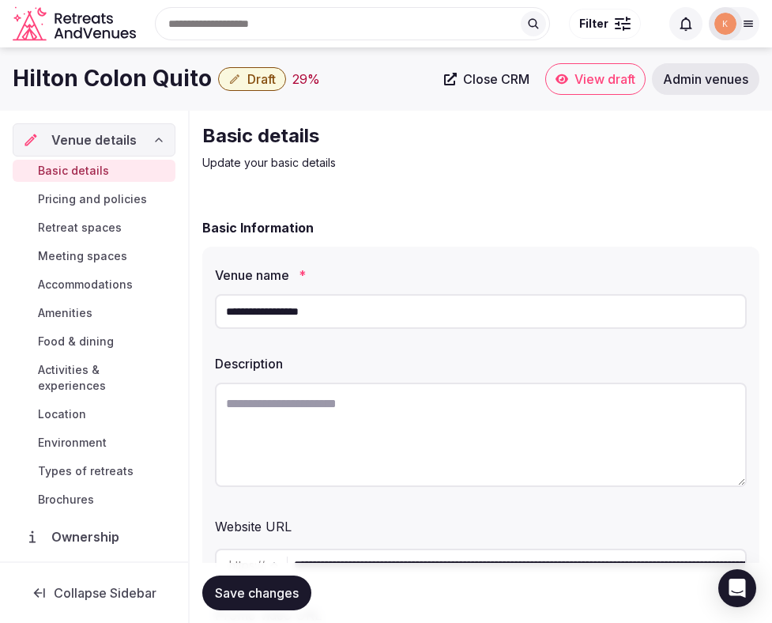
click at [322, 404] on textarea at bounding box center [481, 435] width 532 height 104
paste textarea "**********"
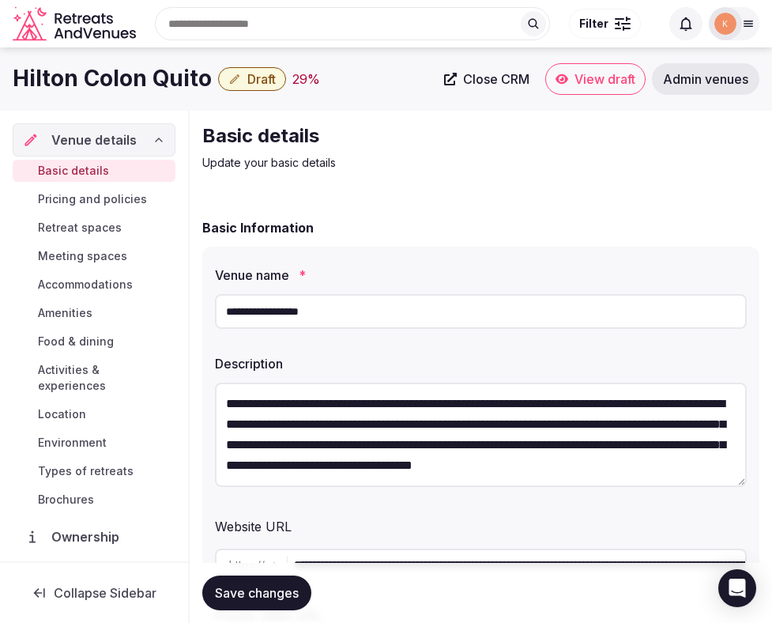
scroll to position [78, 0]
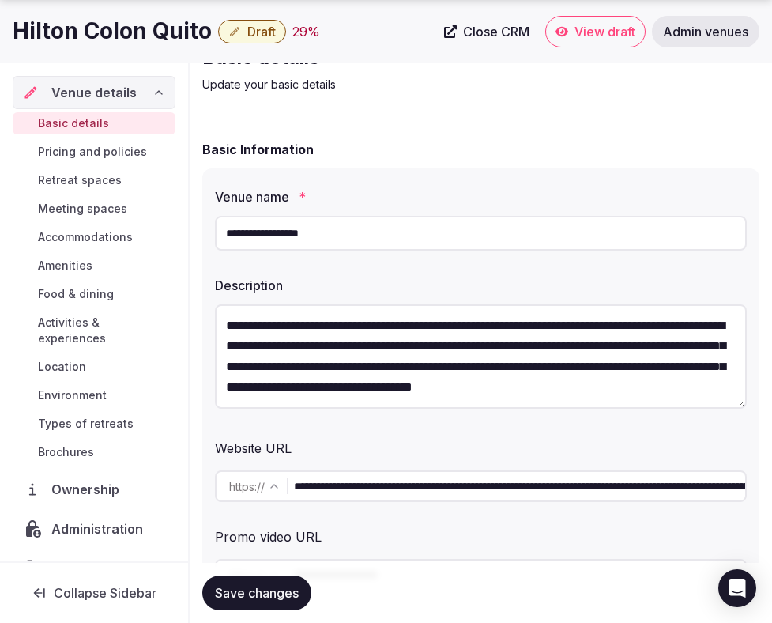
type textarea "**********"
click at [244, 595] on span "Save changes" at bounding box center [257, 593] width 84 height 16
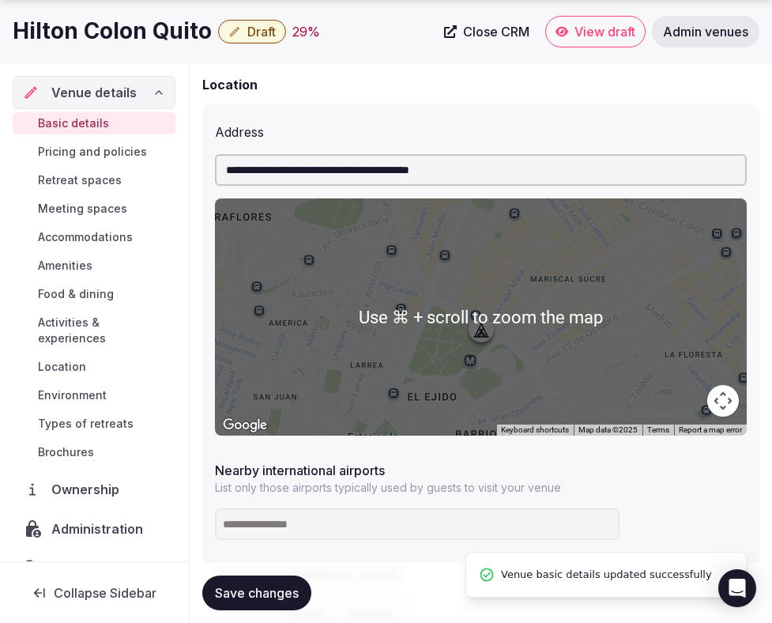
scroll to position [878, 0]
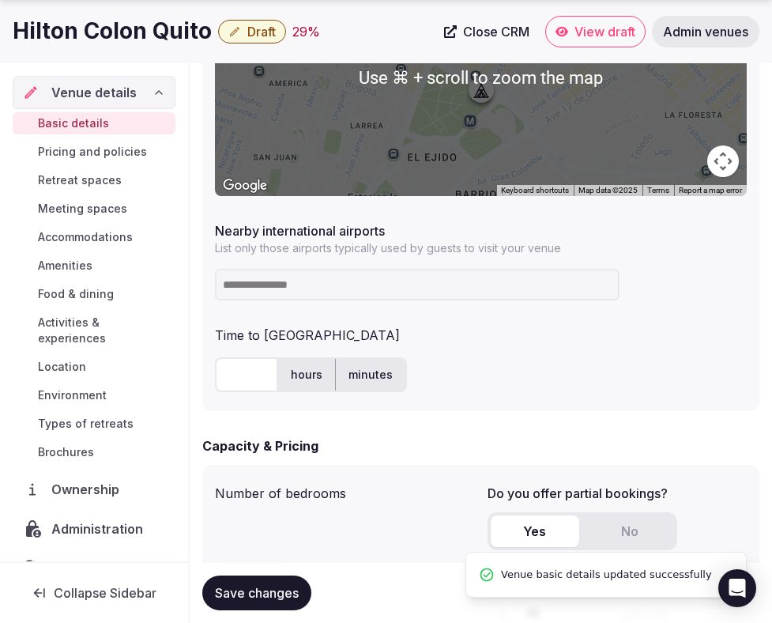
click at [387, 287] on input at bounding box center [417, 285] width 405 height 32
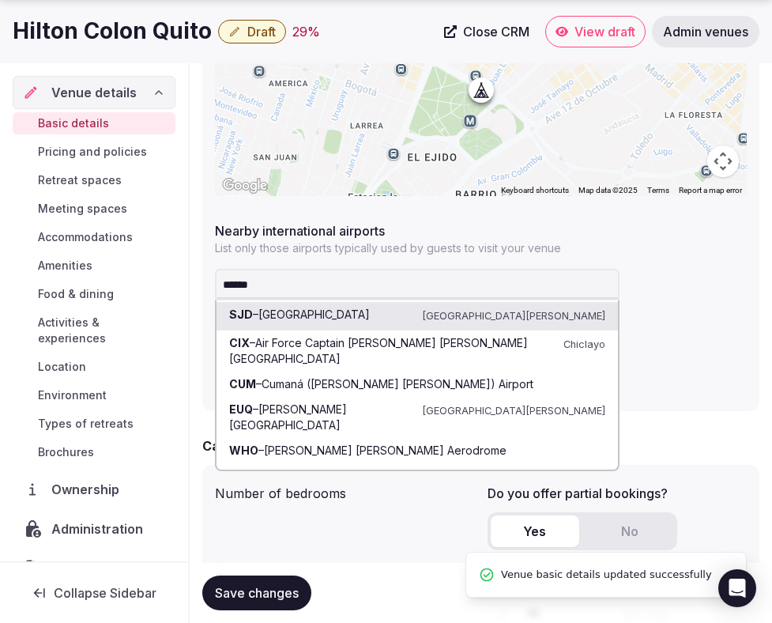
type input "*******"
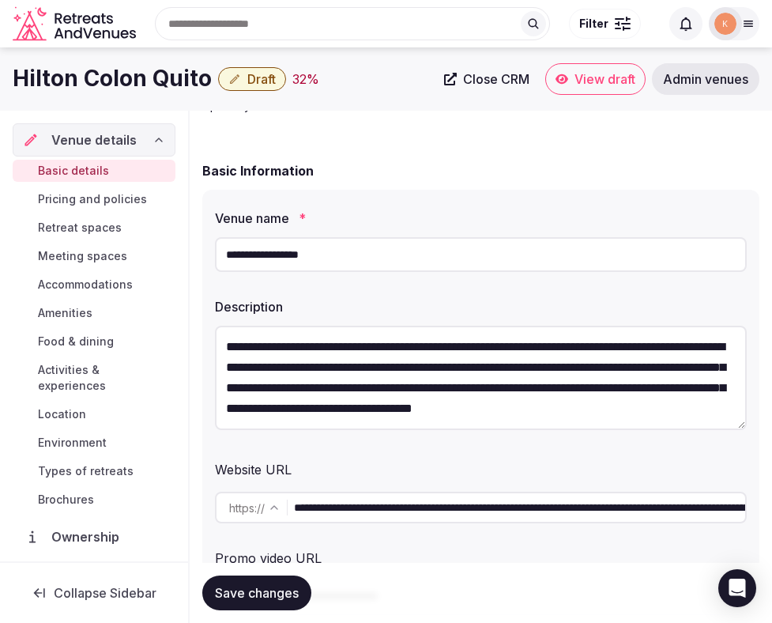
scroll to position [51, 0]
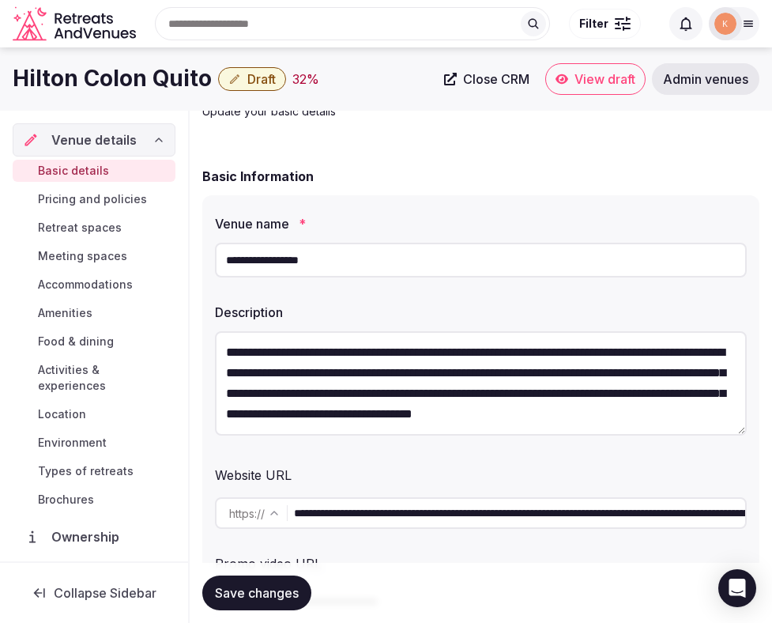
click at [380, 260] on input "**********" at bounding box center [481, 260] width 532 height 35
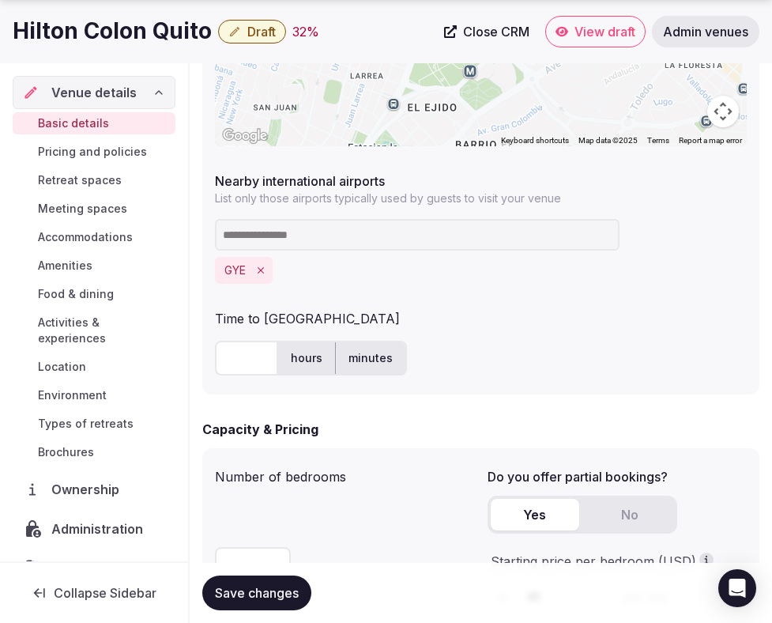
scroll to position [1025, 0]
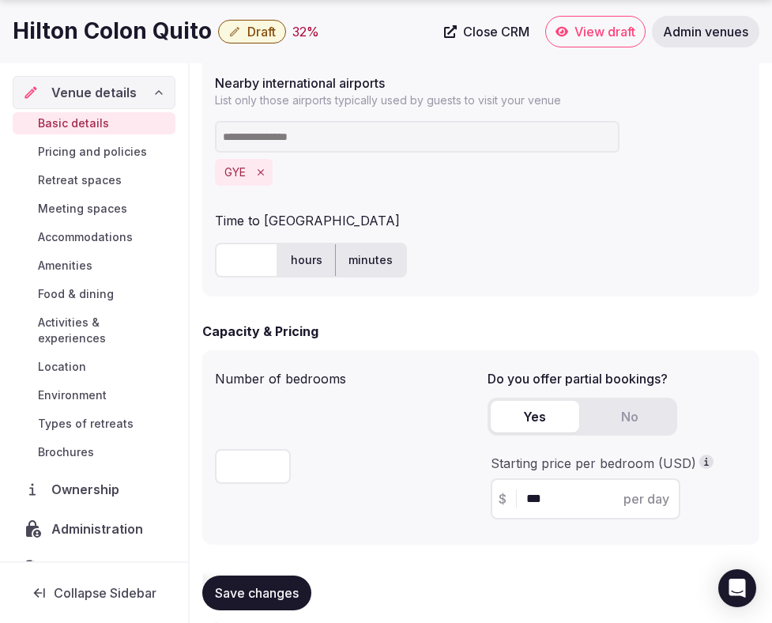
click at [259, 270] on input "text" at bounding box center [246, 260] width 63 height 35
type input "**"
click at [546, 270] on div "** hours minutes" at bounding box center [481, 260] width 532 height 35
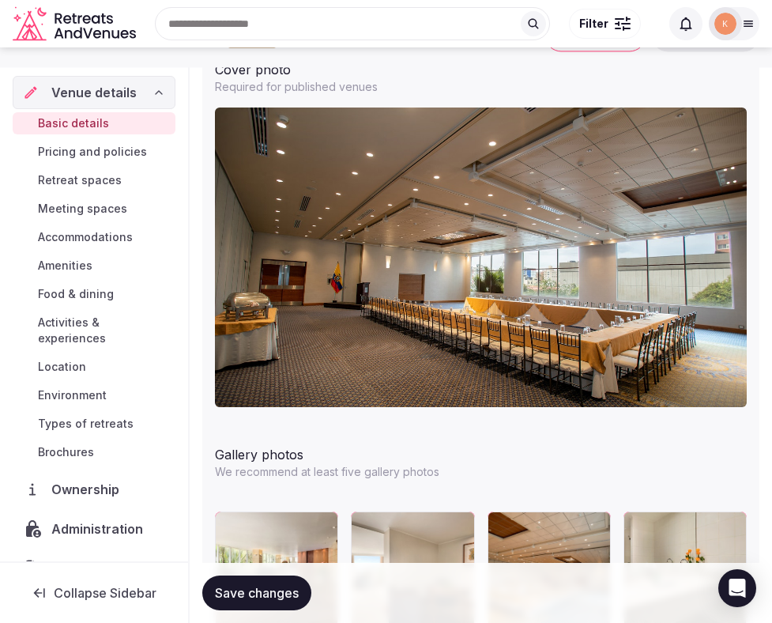
scroll to position [1864, 0]
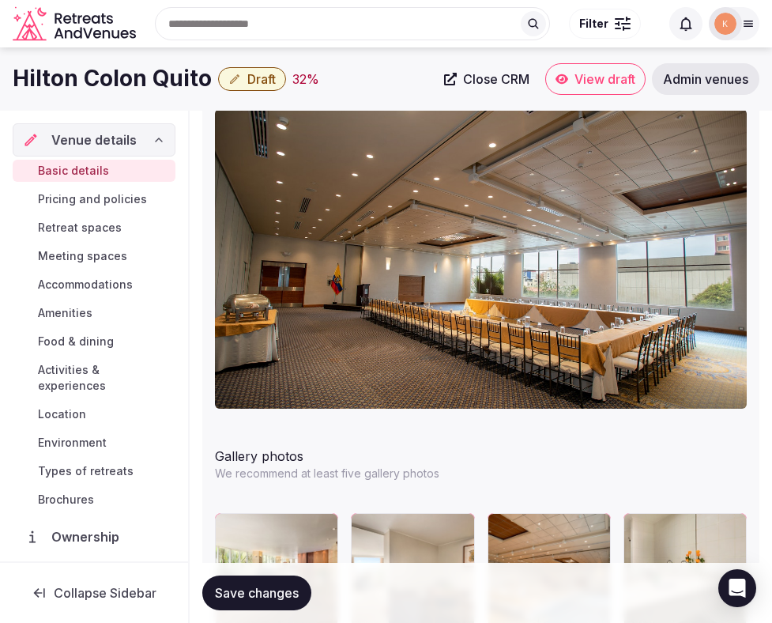
click at [273, 601] on button "Save changes" at bounding box center [256, 593] width 109 height 35
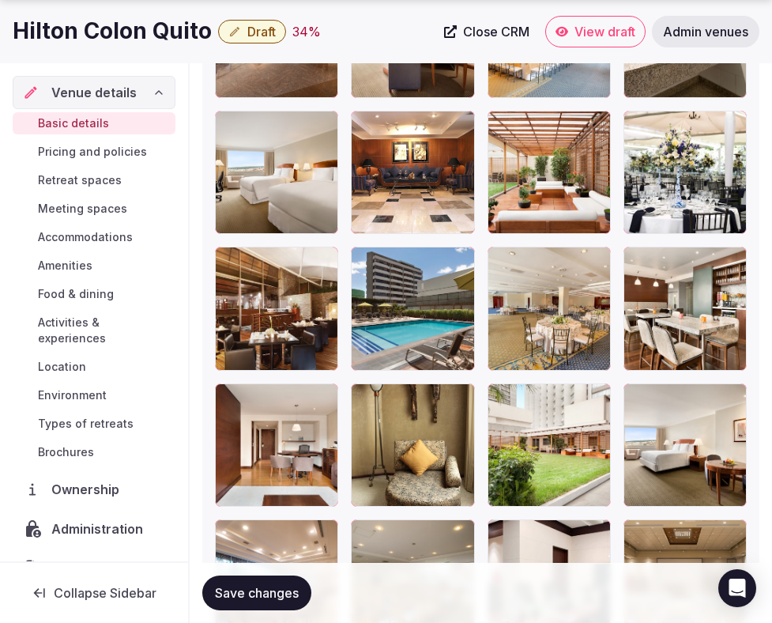
scroll to position [2416, 0]
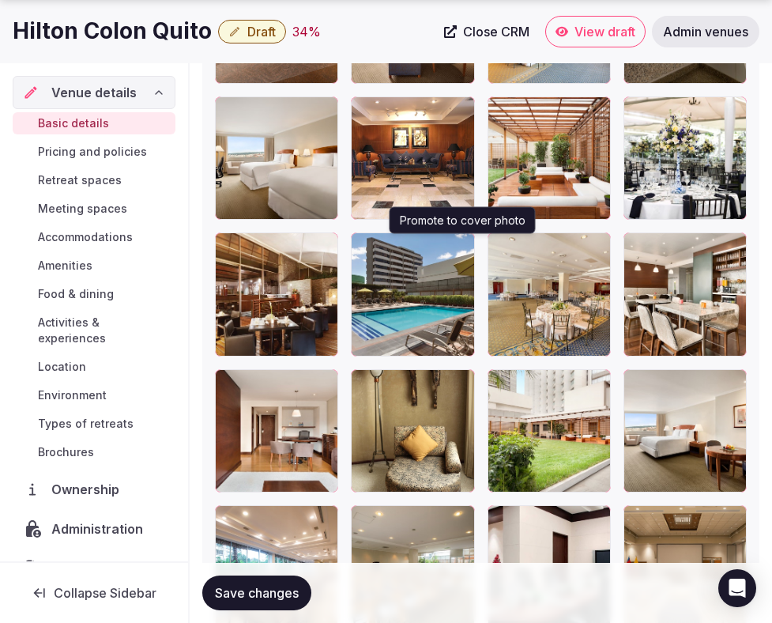
click at [461, 250] on icon "button" at bounding box center [459, 248] width 13 height 13
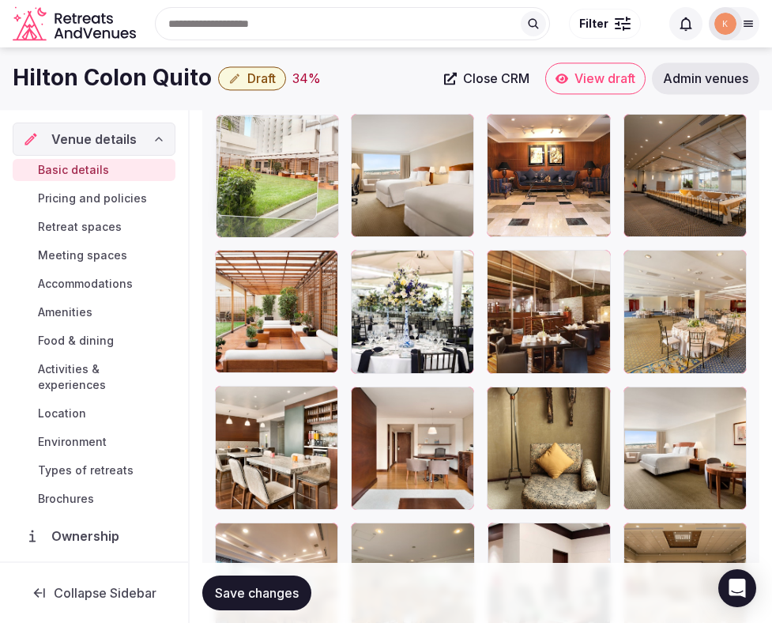
drag, startPoint x: 534, startPoint y: 422, endPoint x: 289, endPoint y: 115, distance: 392.2
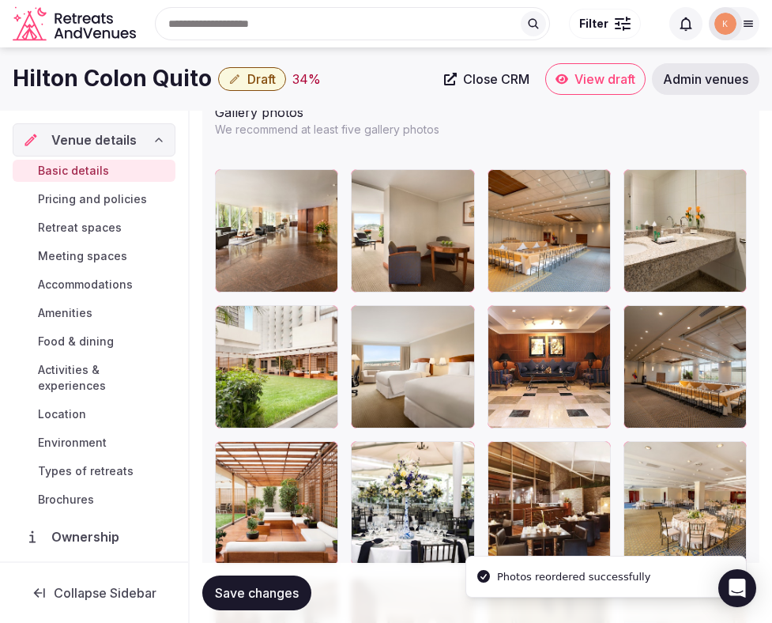
scroll to position [2195, 0]
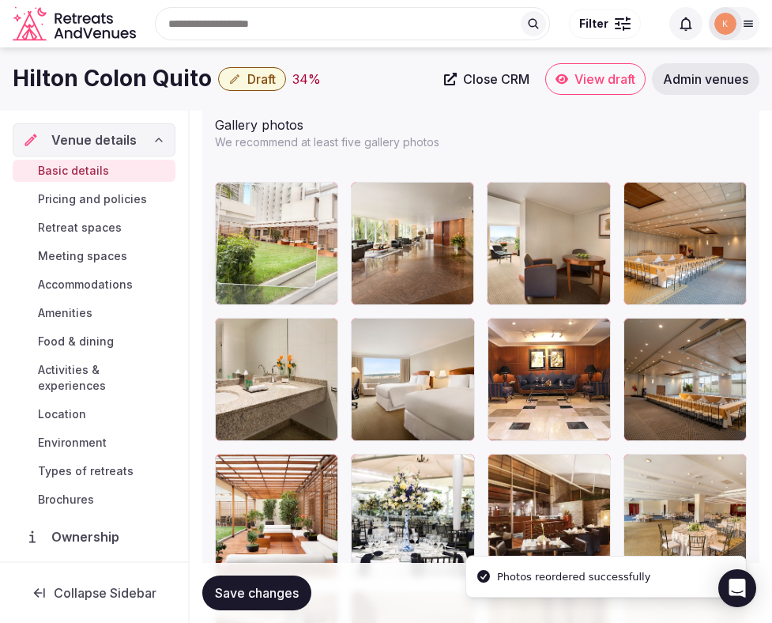
drag, startPoint x: 278, startPoint y: 366, endPoint x: 277, endPoint y: 272, distance: 94.1
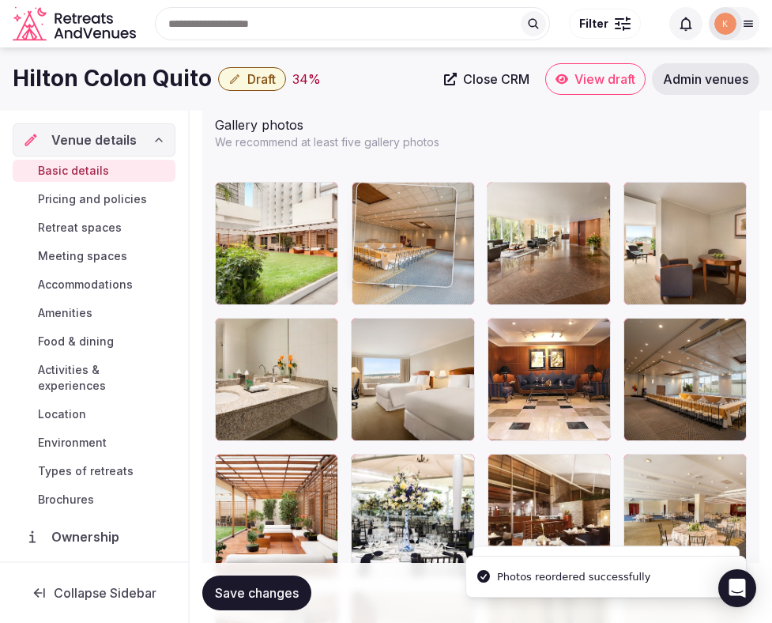
drag, startPoint x: 661, startPoint y: 274, endPoint x: 396, endPoint y: 272, distance: 264.9
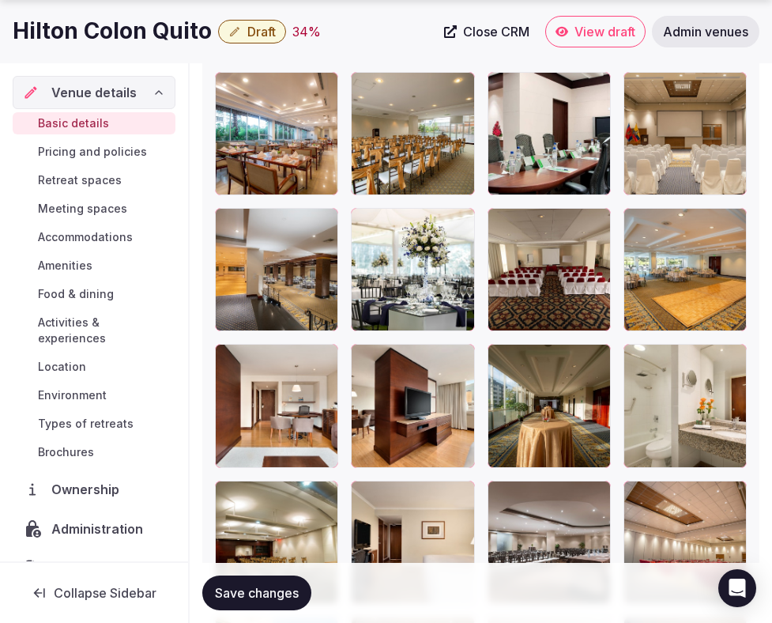
scroll to position [2852, 0]
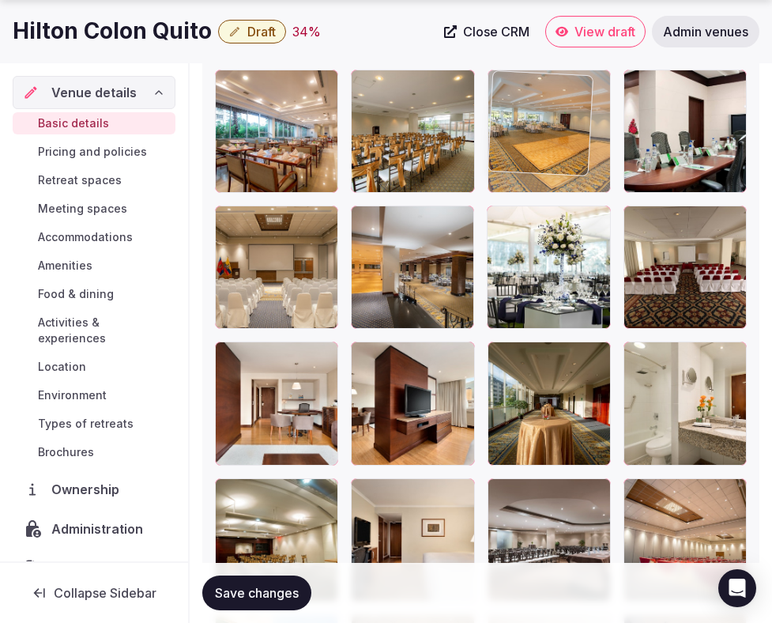
drag, startPoint x: 669, startPoint y: 323, endPoint x: 535, endPoint y: 221, distance: 168.1
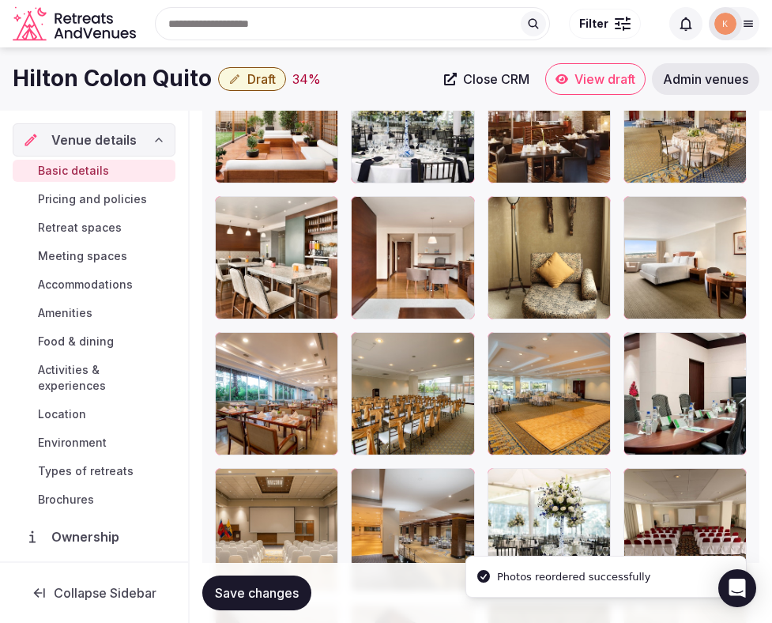
scroll to position [2553, 0]
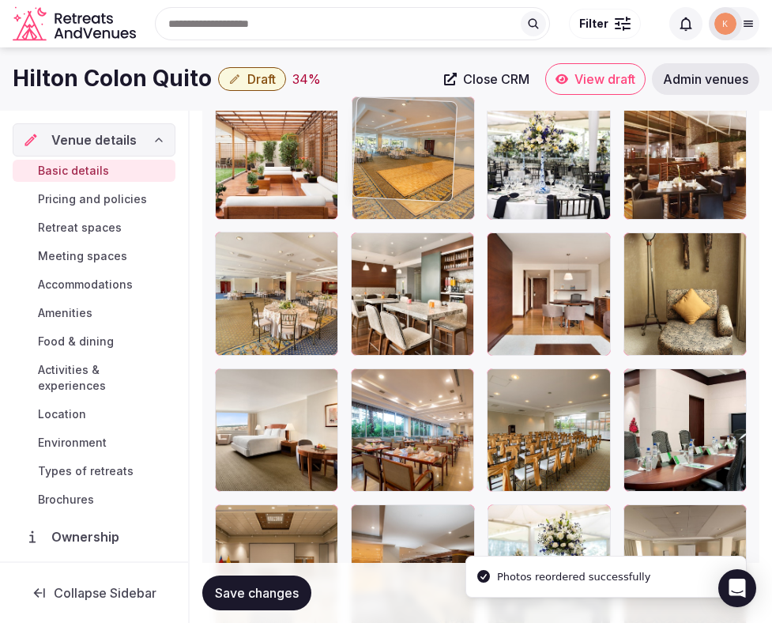
drag, startPoint x: 556, startPoint y: 422, endPoint x: 453, endPoint y: 173, distance: 269.4
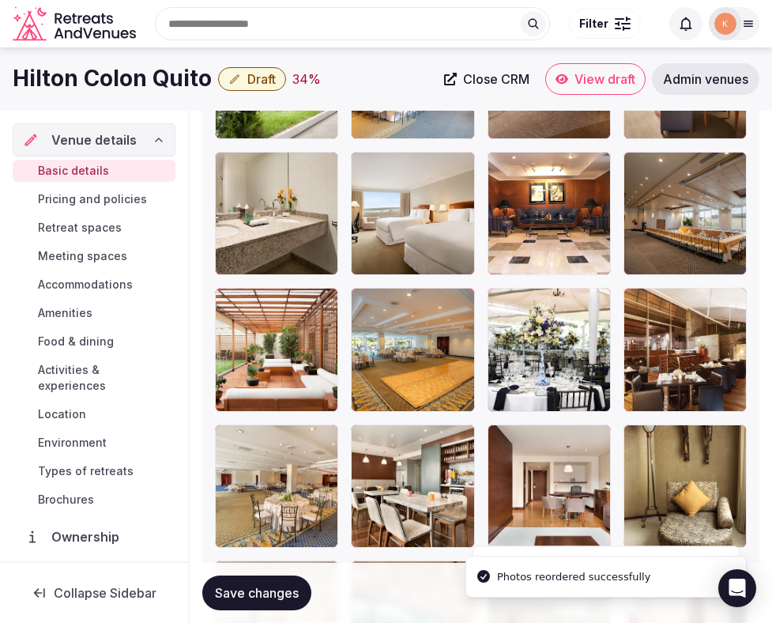
scroll to position [2324, 0]
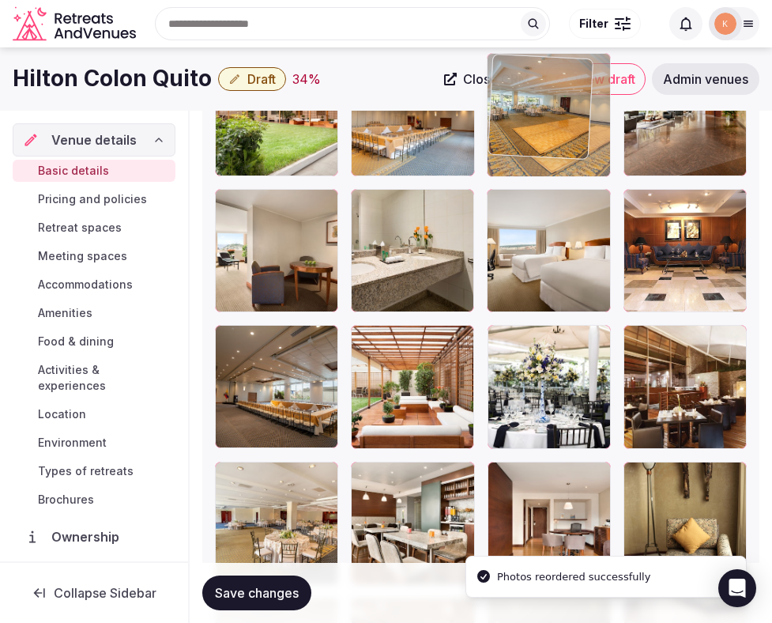
drag, startPoint x: 415, startPoint y: 400, endPoint x: 539, endPoint y: 164, distance: 267.0
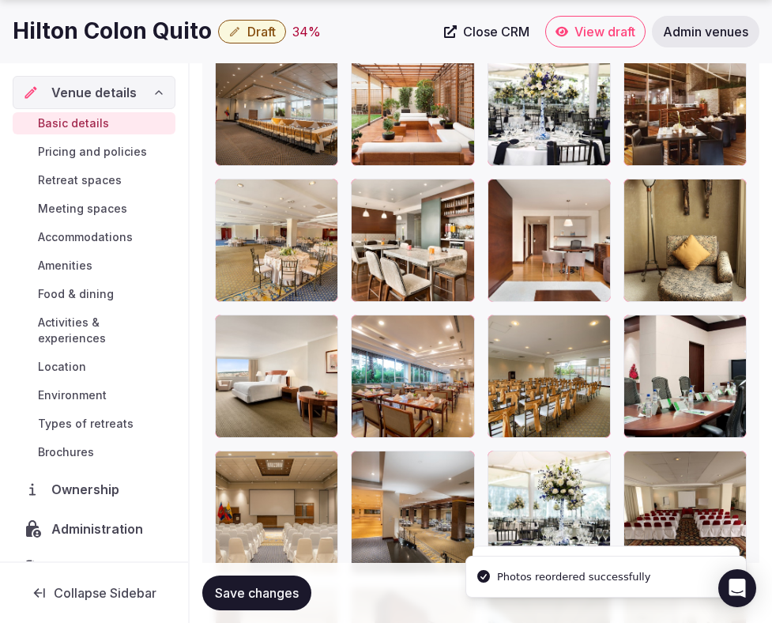
scroll to position [2623, 0]
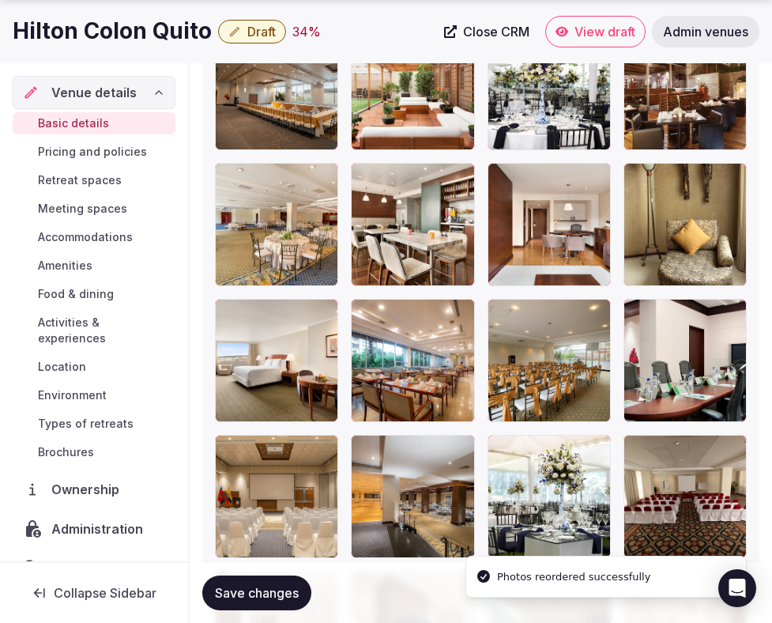
click at [263, 592] on span "Save changes" at bounding box center [257, 593] width 84 height 16
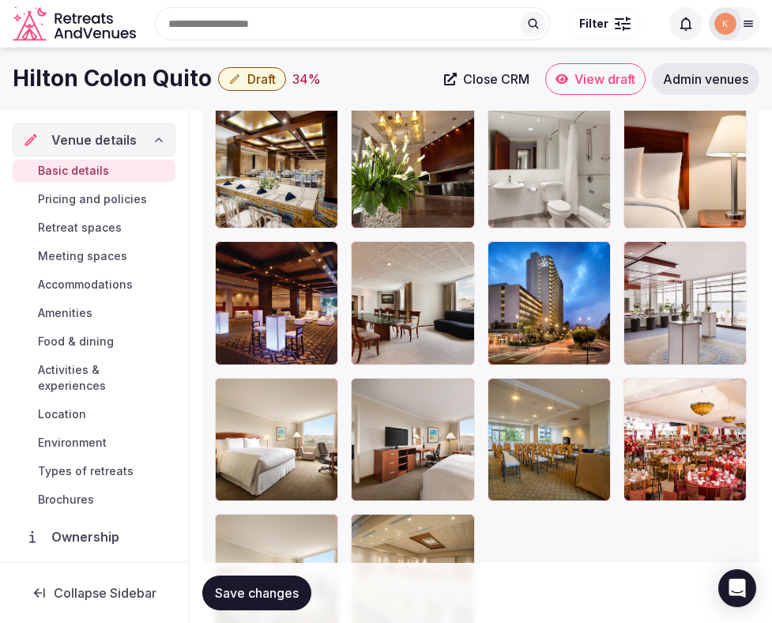
scroll to position [3467, 0]
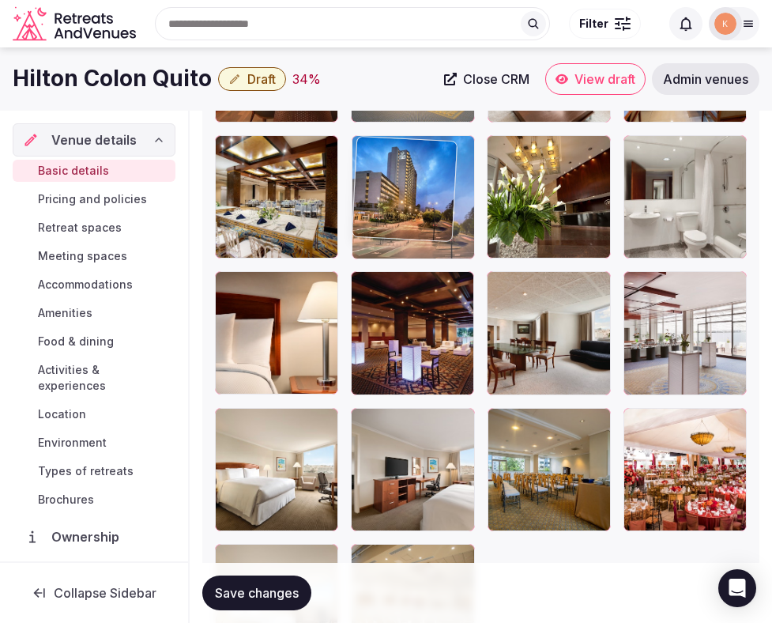
drag, startPoint x: 534, startPoint y: 335, endPoint x: 364, endPoint y: 191, distance: 223.2
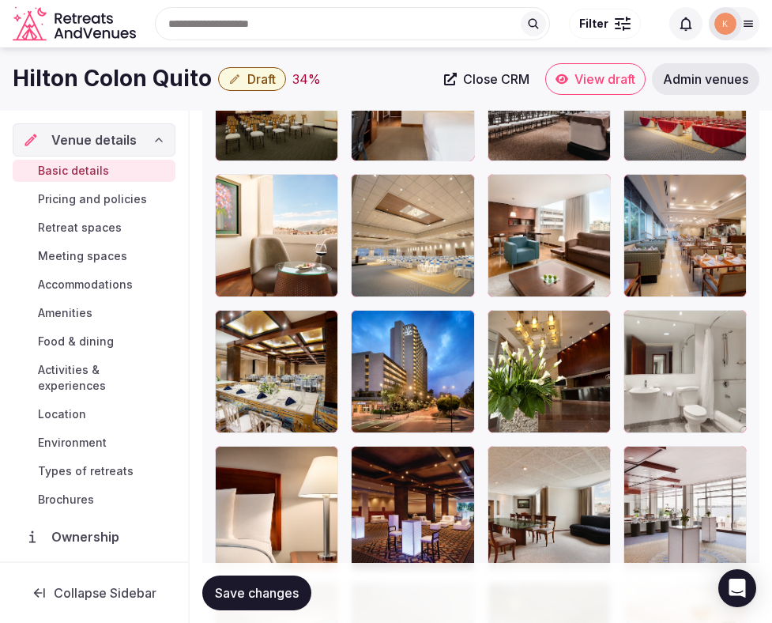
scroll to position [3228, 0]
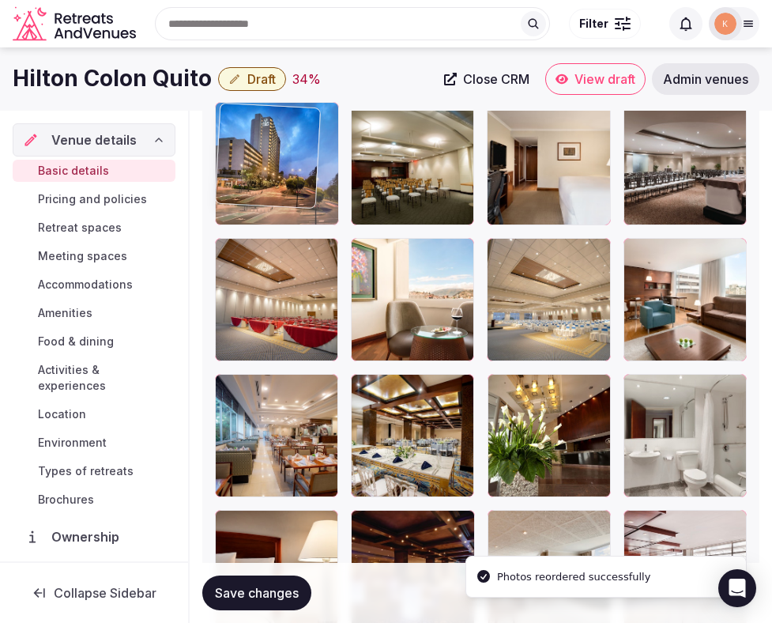
drag, startPoint x: 396, startPoint y: 412, endPoint x: 270, endPoint y: 142, distance: 298.5
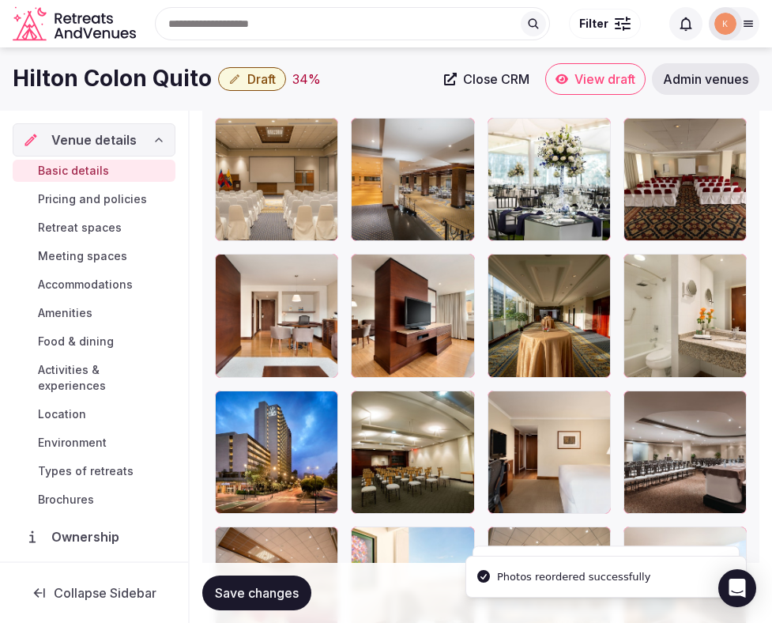
scroll to position [2891, 0]
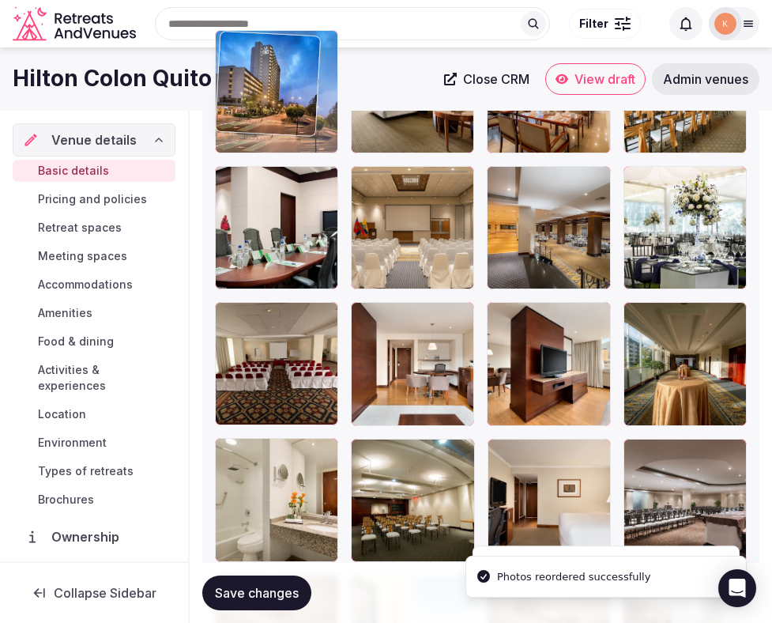
drag, startPoint x: 283, startPoint y: 476, endPoint x: 267, endPoint y: 132, distance: 344.3
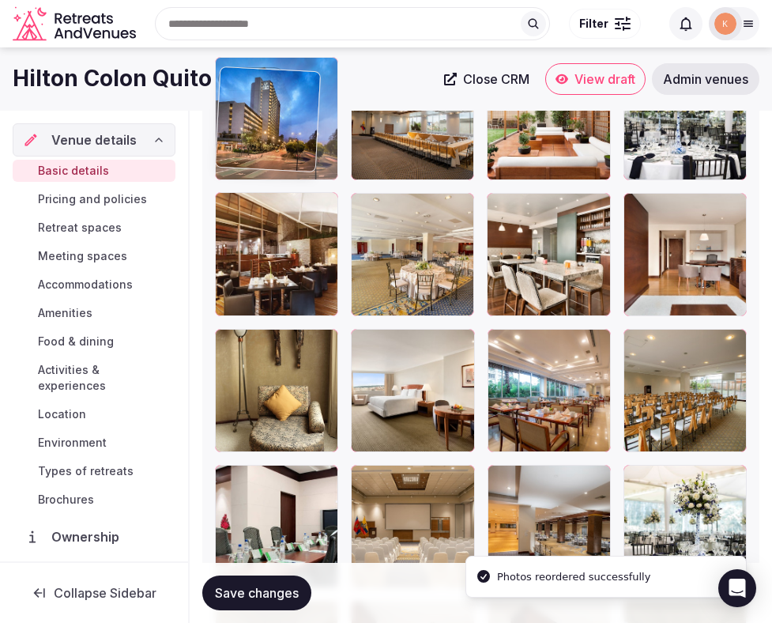
drag, startPoint x: 276, startPoint y: 376, endPoint x: 270, endPoint y: 111, distance: 264.9
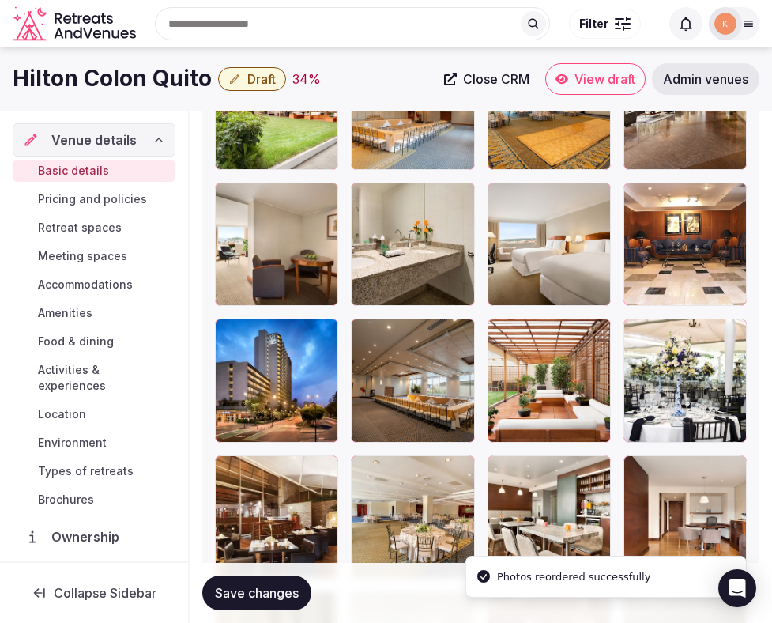
scroll to position [2268, 0]
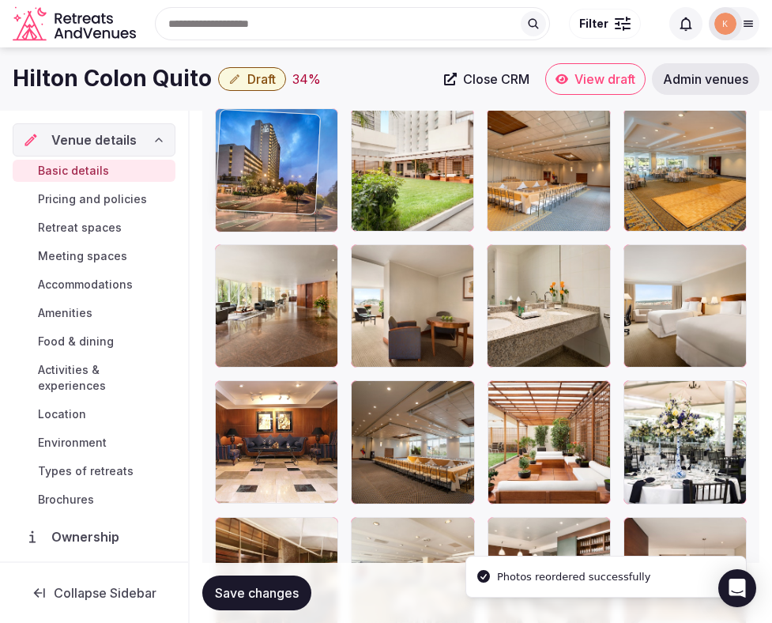
drag, startPoint x: 275, startPoint y: 418, endPoint x: 276, endPoint y: 155, distance: 263.3
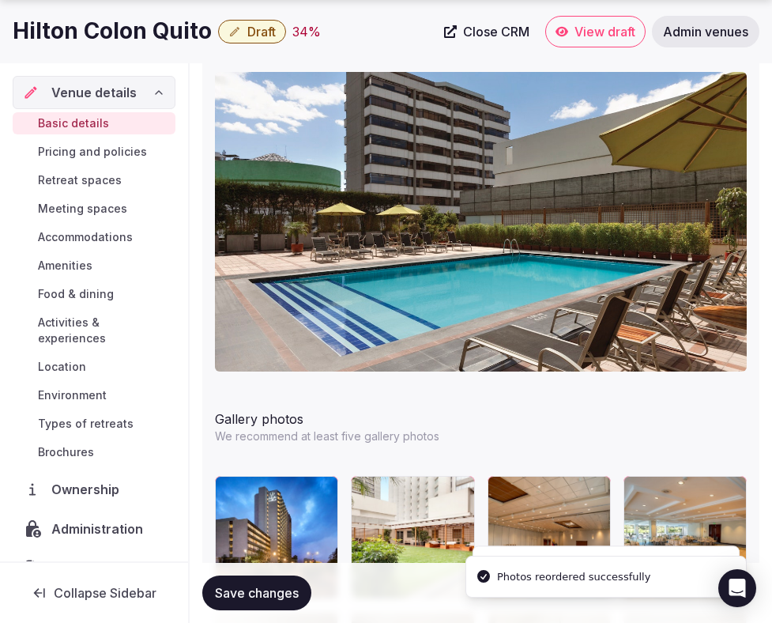
scroll to position [1979, 0]
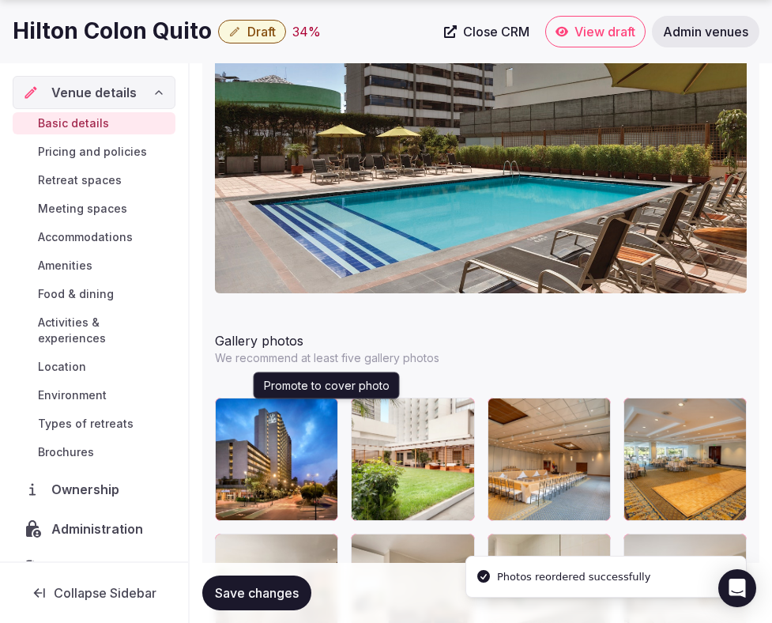
click at [320, 410] on icon "button" at bounding box center [322, 413] width 13 height 13
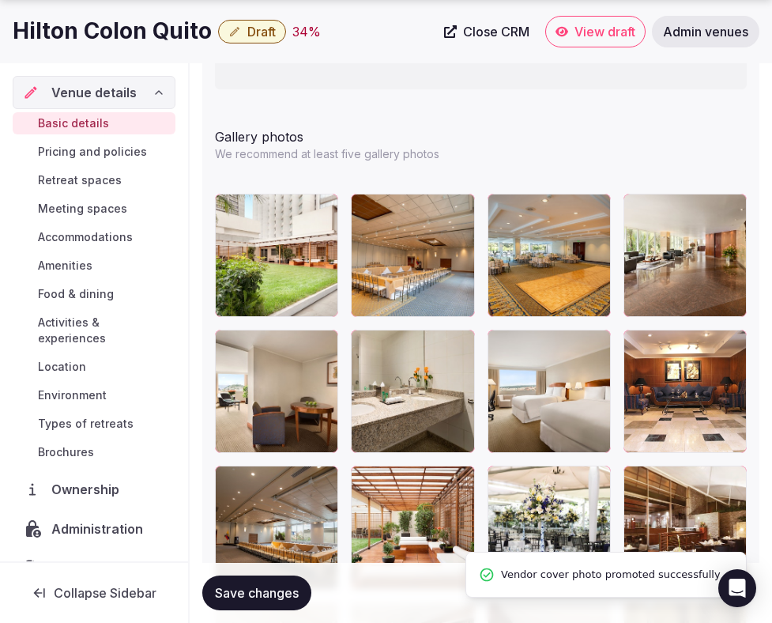
scroll to position [2252, 0]
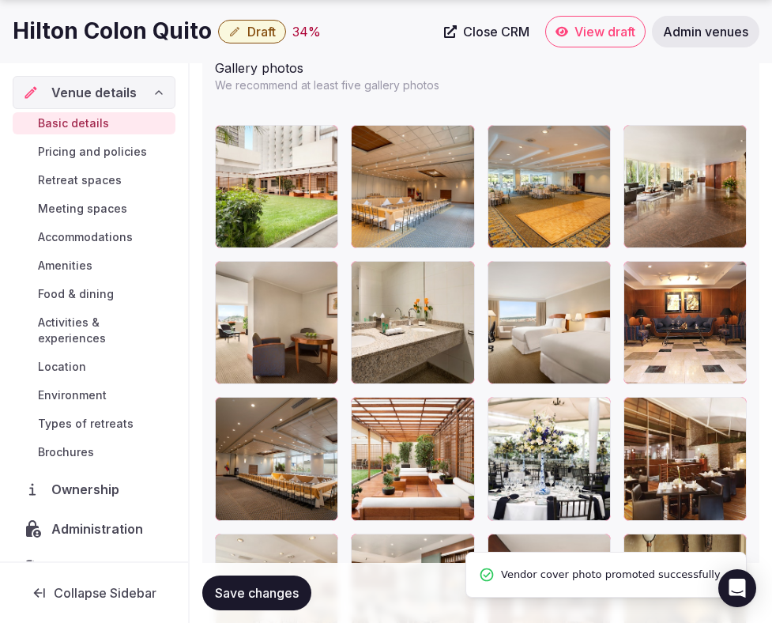
click at [269, 594] on span "Save changes" at bounding box center [257, 593] width 84 height 16
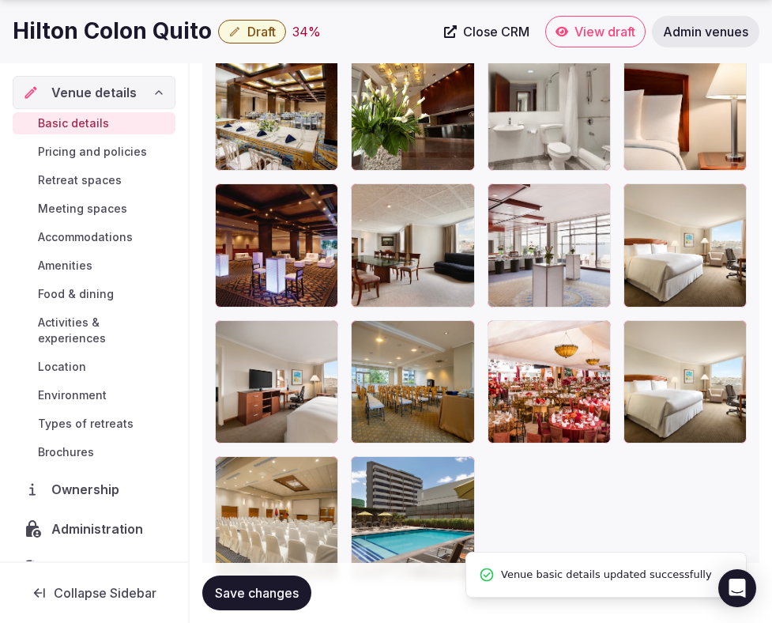
scroll to position [3629, 0]
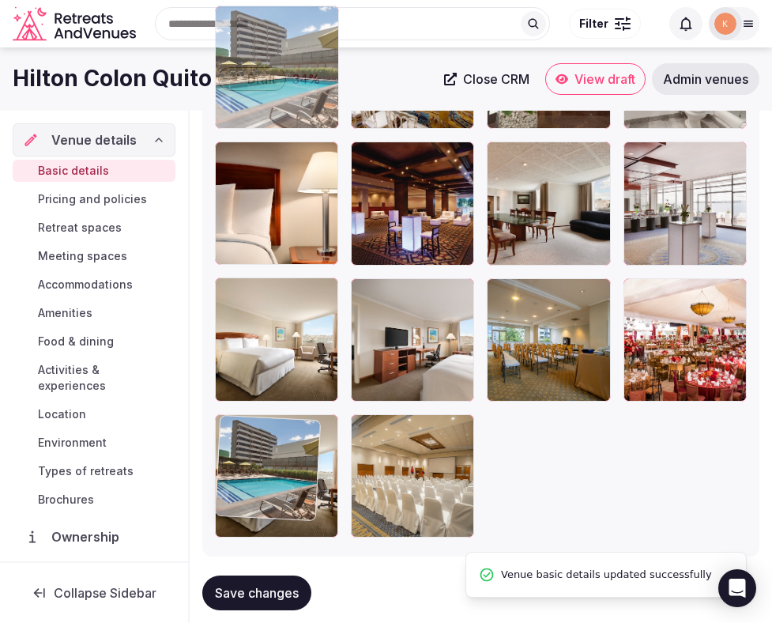
drag, startPoint x: 414, startPoint y: 454, endPoint x: 275, endPoint y: 153, distance: 331.1
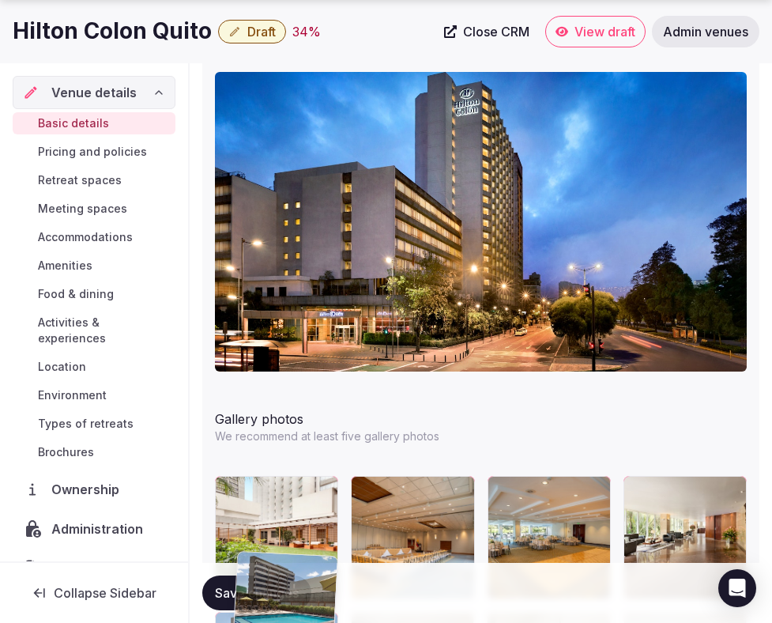
scroll to position [1988, 0]
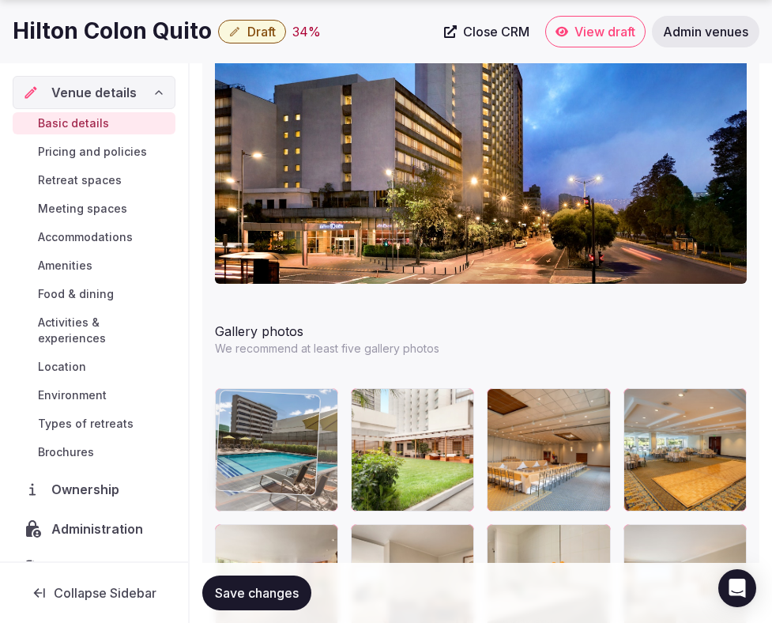
drag, startPoint x: 267, startPoint y: 270, endPoint x: 266, endPoint y: 460, distance: 189.8
click at [266, 460] on body "**********" at bounding box center [386, 137] width 772 height 4251
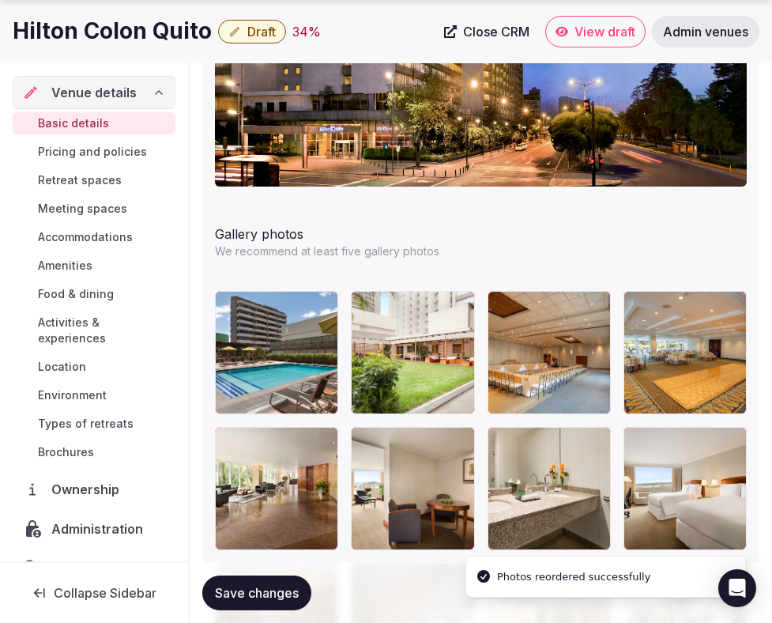
scroll to position [2122, 0]
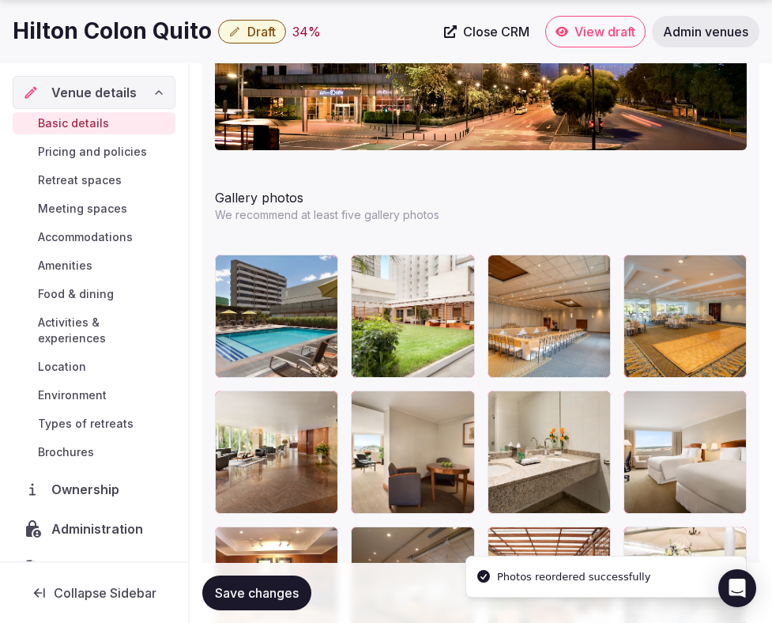
click at [271, 601] on button "Save changes" at bounding box center [256, 593] width 109 height 35
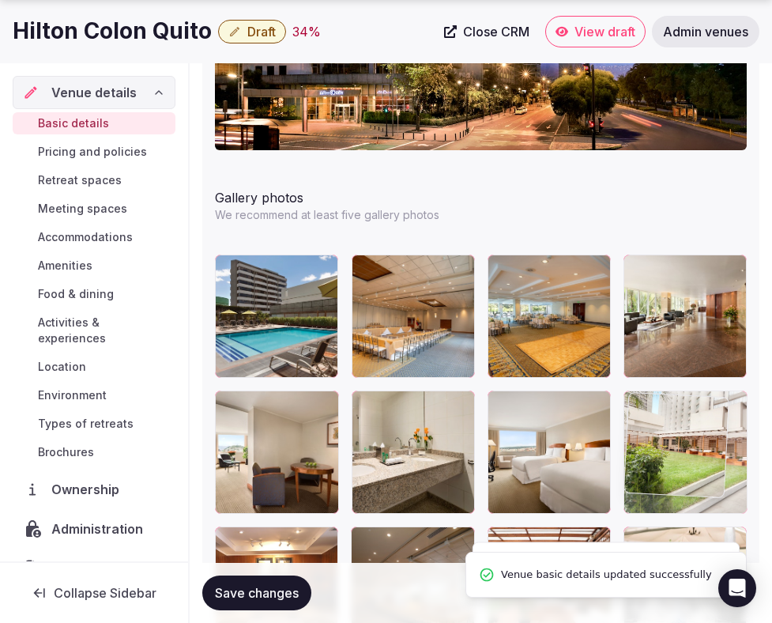
drag, startPoint x: 430, startPoint y: 358, endPoint x: 670, endPoint y: 487, distance: 272.7
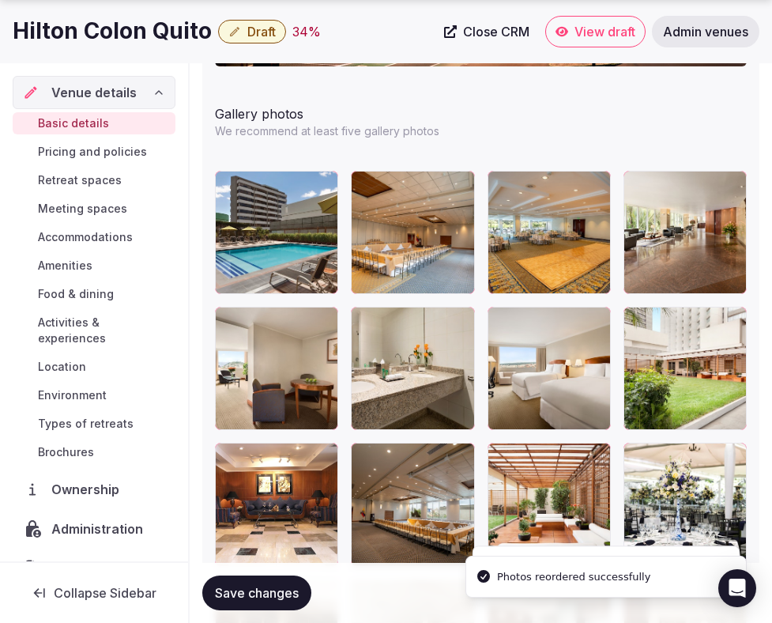
scroll to position [2245, 0]
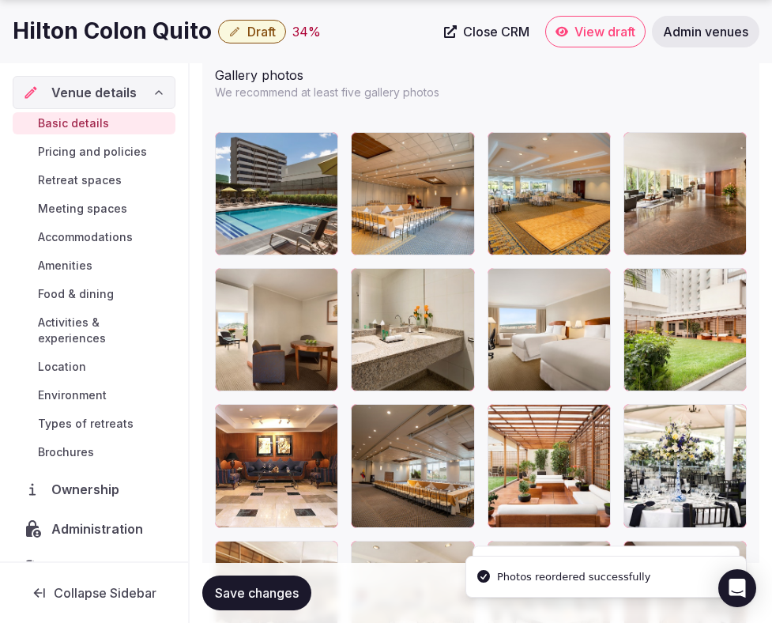
click at [280, 591] on span "Save changes" at bounding box center [257, 593] width 84 height 16
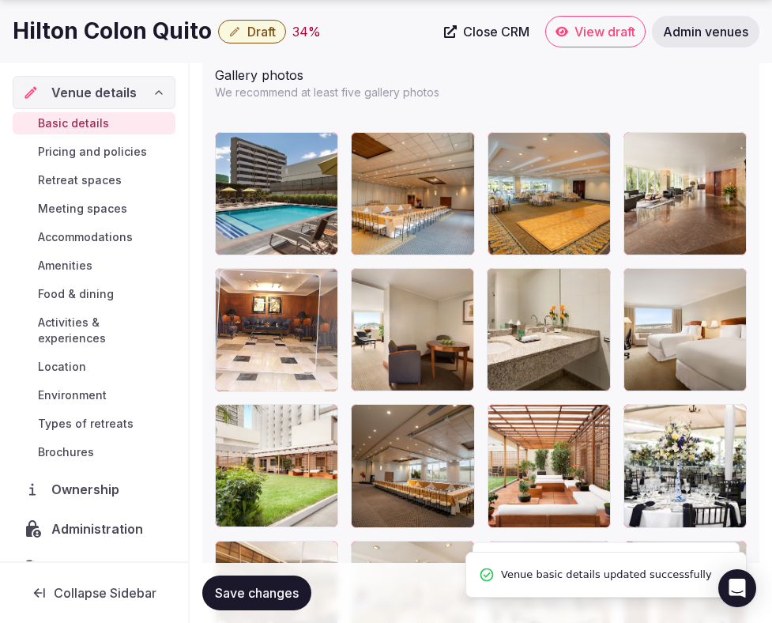
drag, startPoint x: 285, startPoint y: 497, endPoint x: 300, endPoint y: 401, distance: 96.8
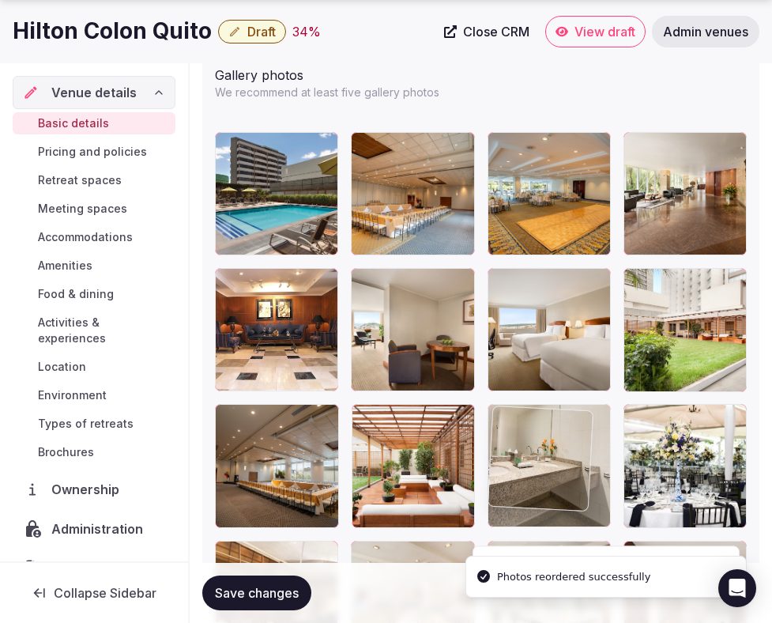
drag, startPoint x: 534, startPoint y: 346, endPoint x: 567, endPoint y: 471, distance: 129.8
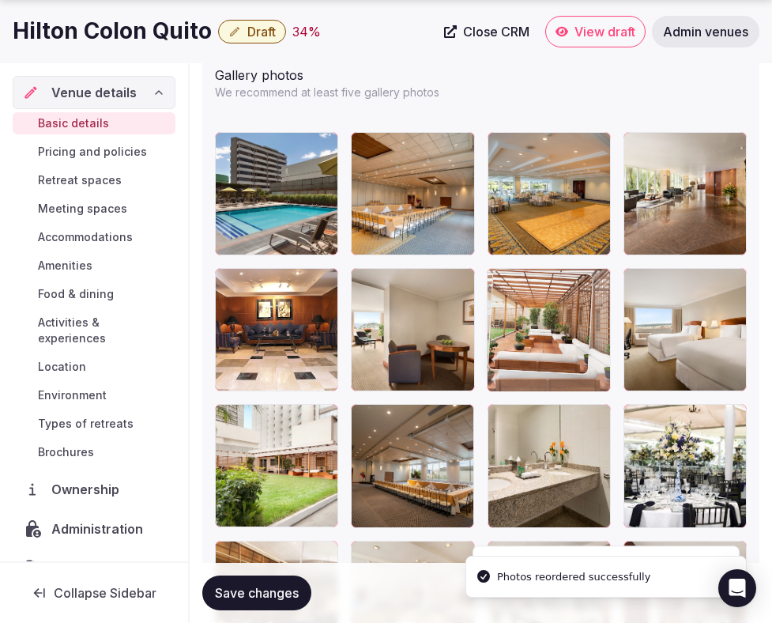
drag, startPoint x: 445, startPoint y: 476, endPoint x: 602, endPoint y: 334, distance: 212.2
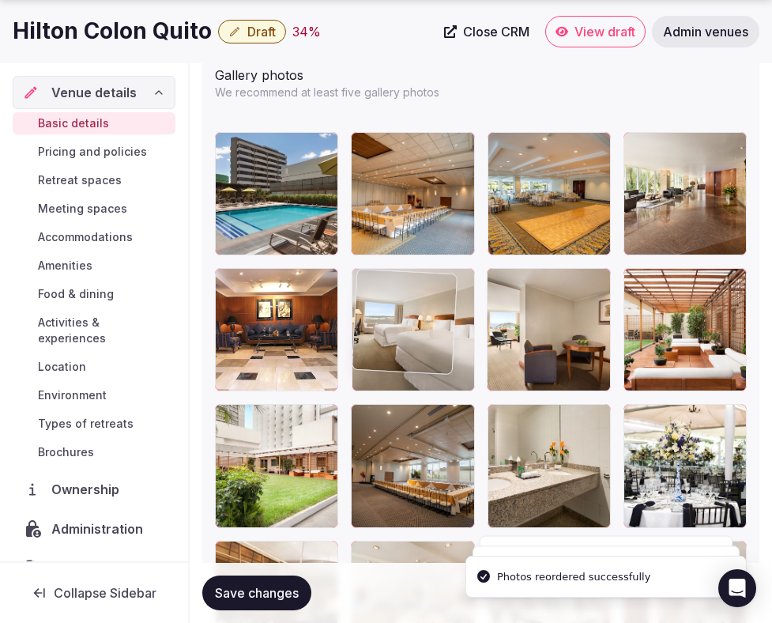
drag, startPoint x: 657, startPoint y: 340, endPoint x: 406, endPoint y: 340, distance: 251.4
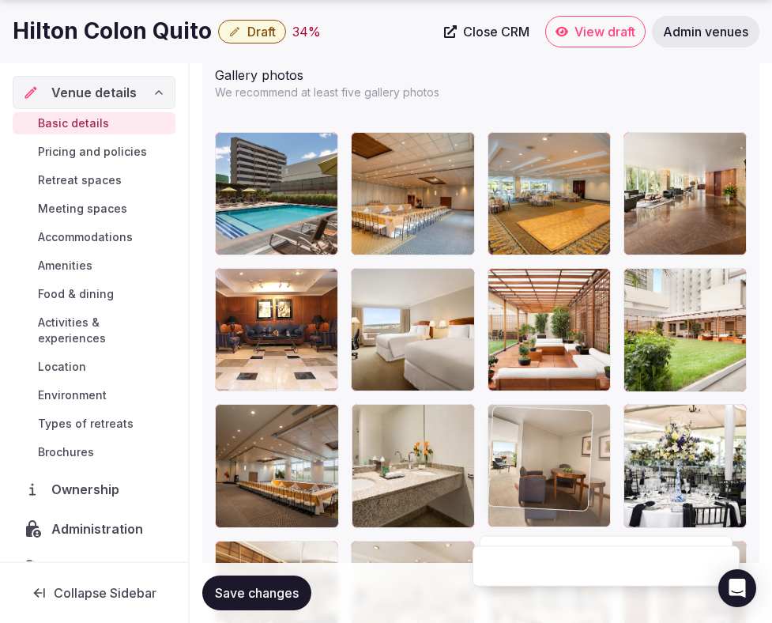
drag, startPoint x: 512, startPoint y: 355, endPoint x: 464, endPoint y: 483, distance: 136.9
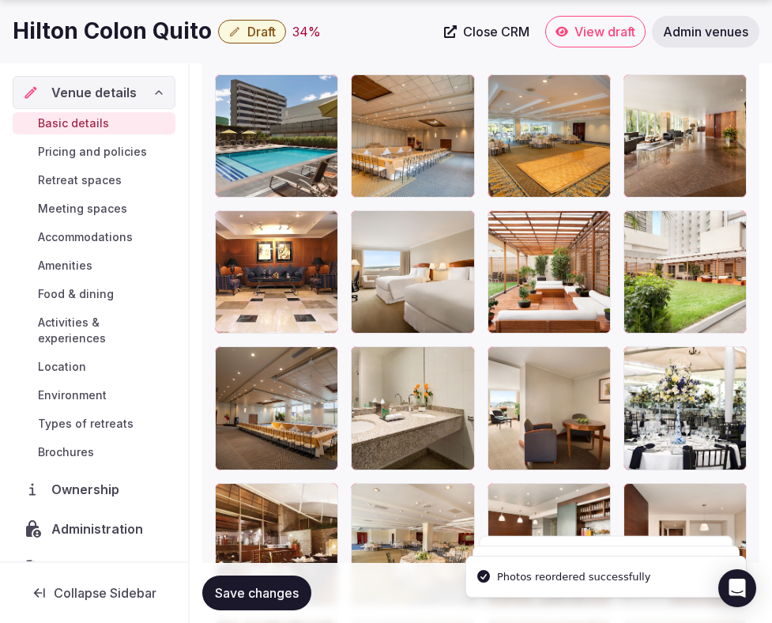
scroll to position [2306, 0]
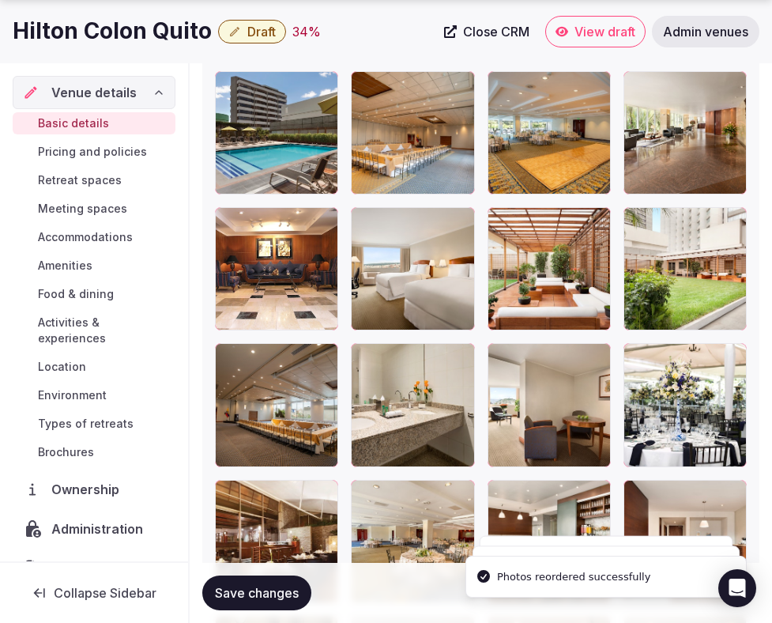
click at [290, 595] on span "Save changes" at bounding box center [257, 593] width 84 height 16
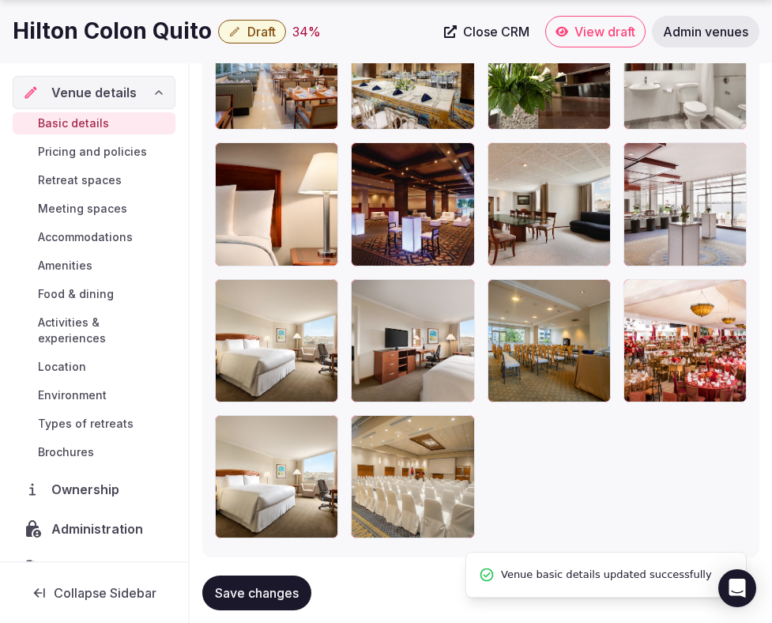
scroll to position [3629, 0]
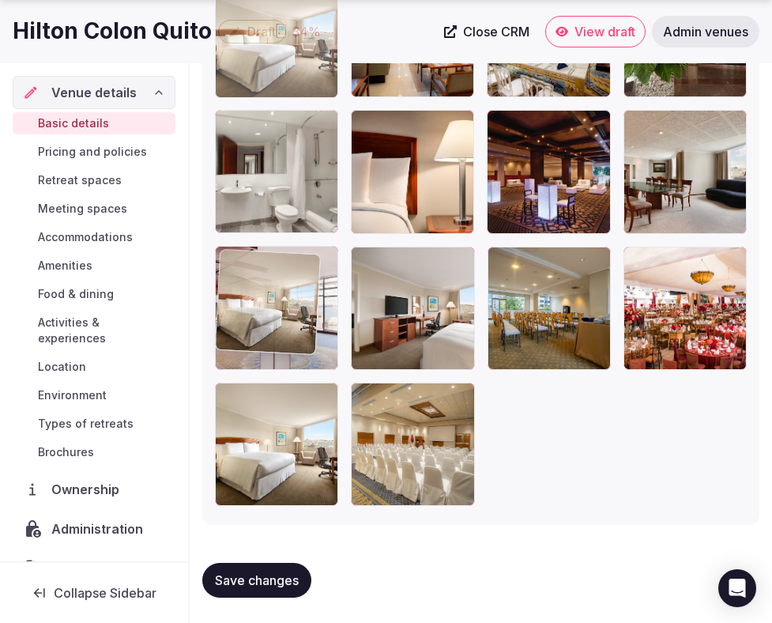
drag, startPoint x: 296, startPoint y: 346, endPoint x: 356, endPoint y: 121, distance: 233.2
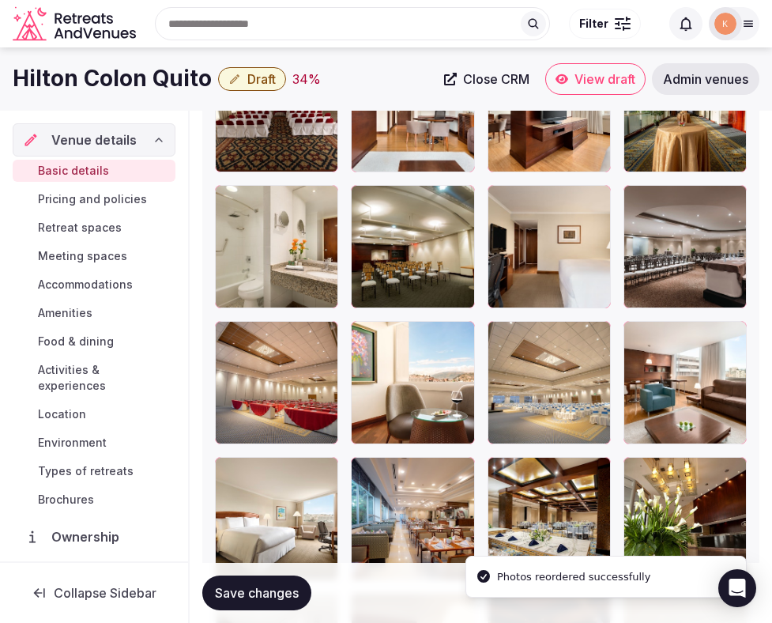
scroll to position [3127, 0]
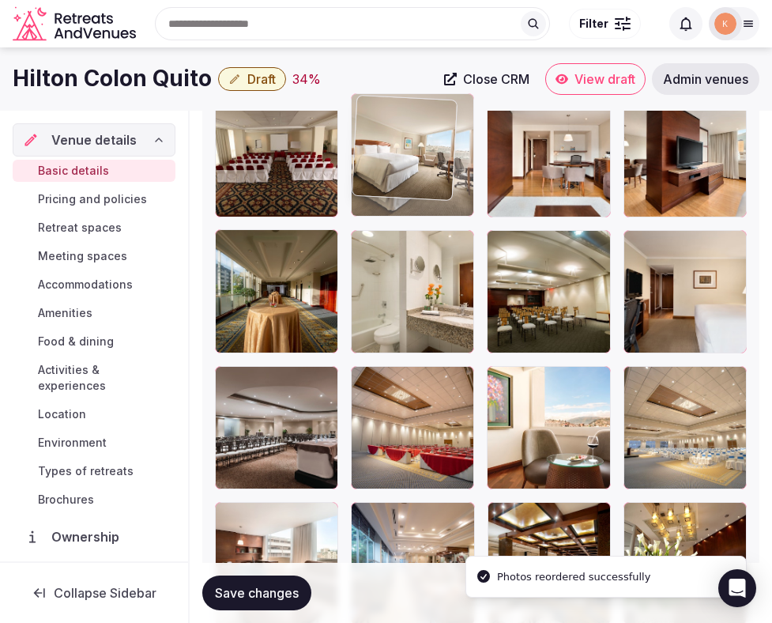
drag, startPoint x: 290, startPoint y: 489, endPoint x: 384, endPoint y: 154, distance: 348.2
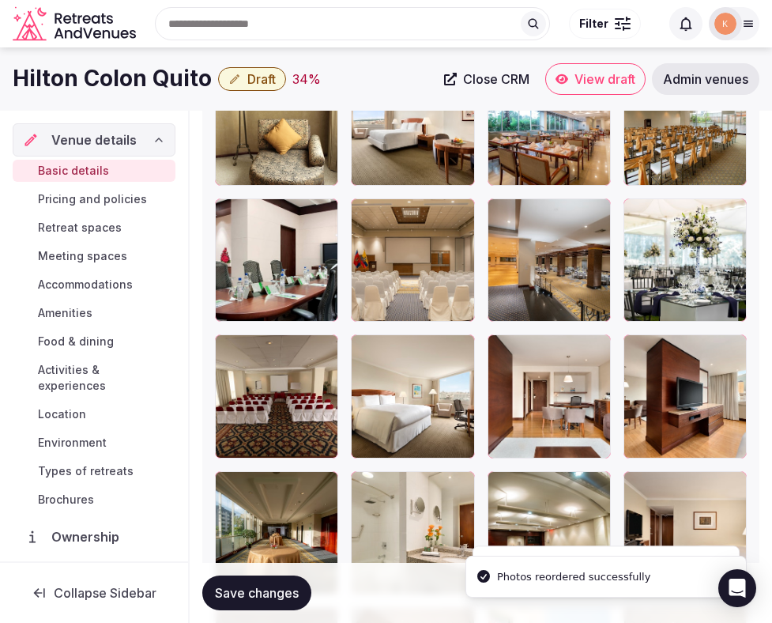
scroll to position [2785, 0]
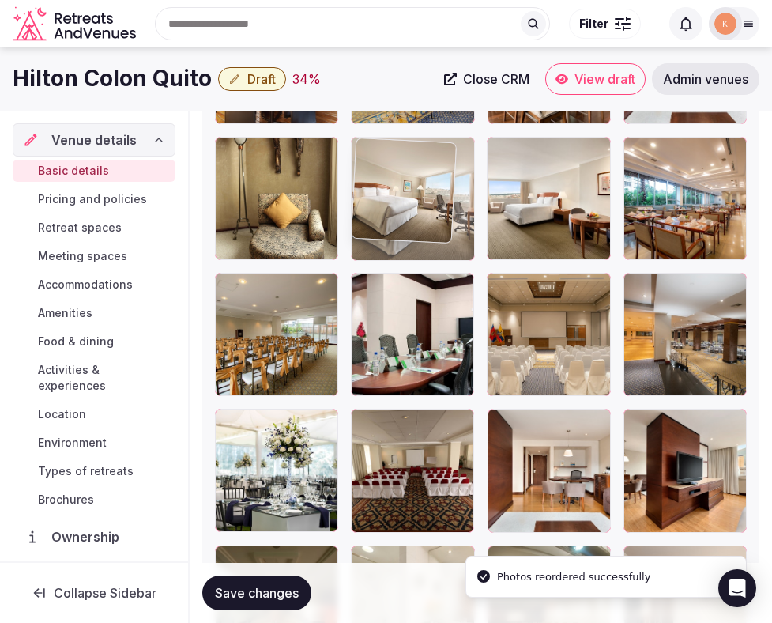
drag, startPoint x: 396, startPoint y: 444, endPoint x: 406, endPoint y: 210, distance: 233.5
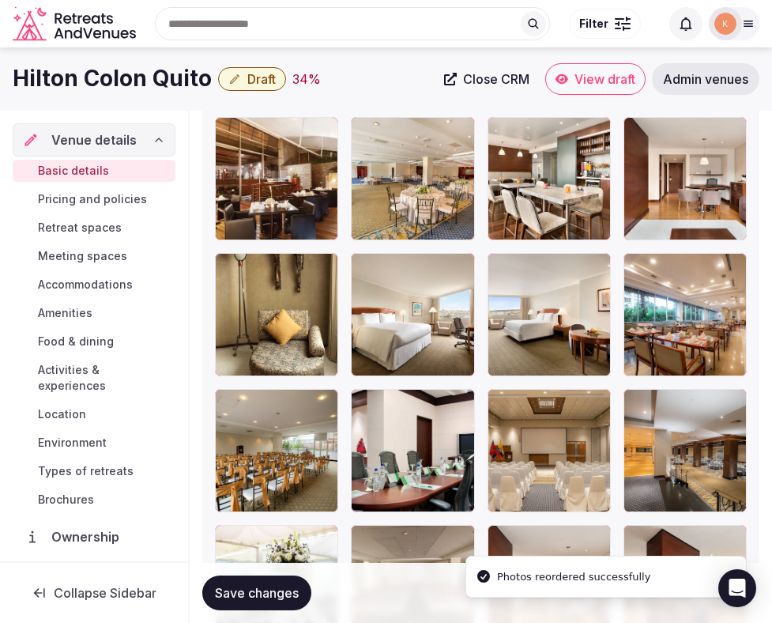
scroll to position [2592, 0]
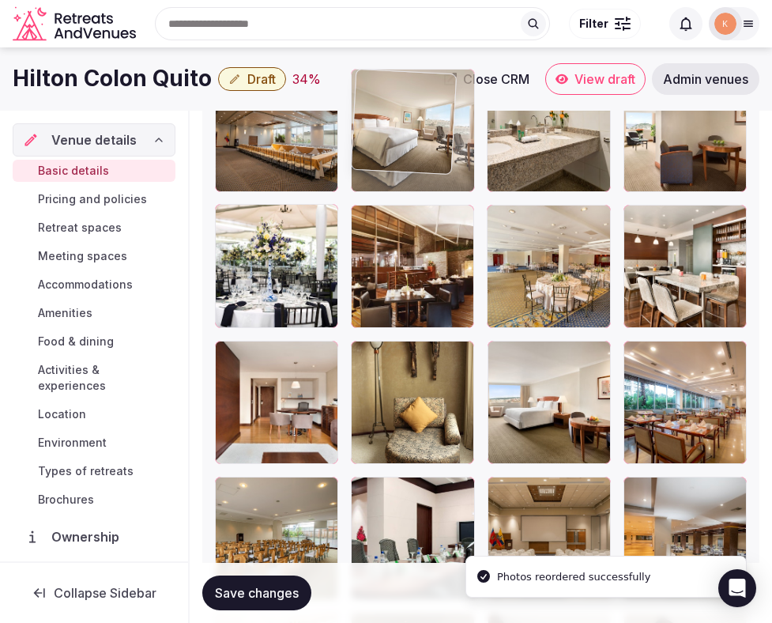
drag, startPoint x: 397, startPoint y: 386, endPoint x: 400, endPoint y: 145, distance: 240.4
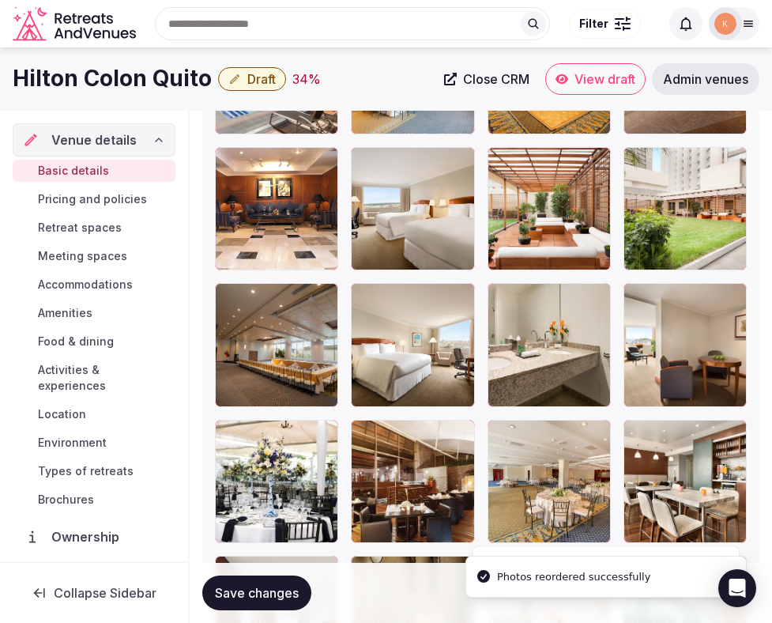
scroll to position [2311, 0]
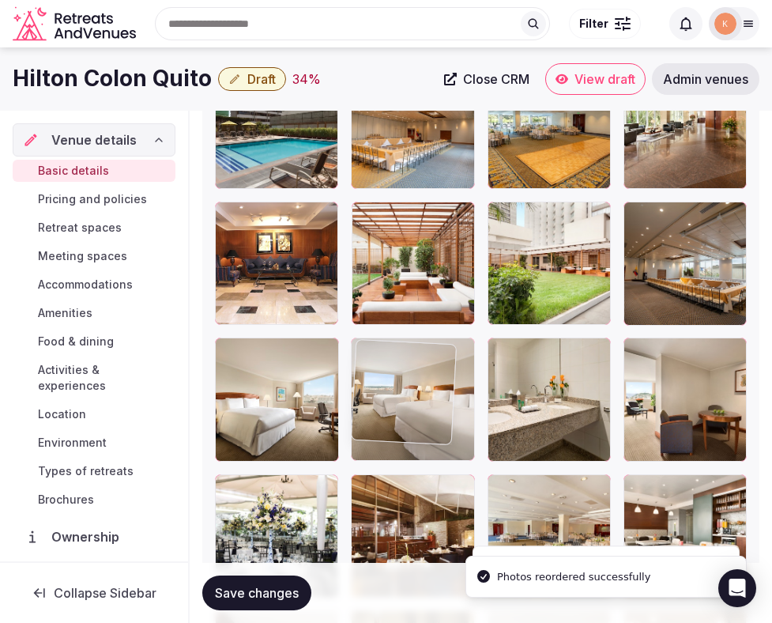
drag, startPoint x: 407, startPoint y: 251, endPoint x: 402, endPoint y: 393, distance: 141.6
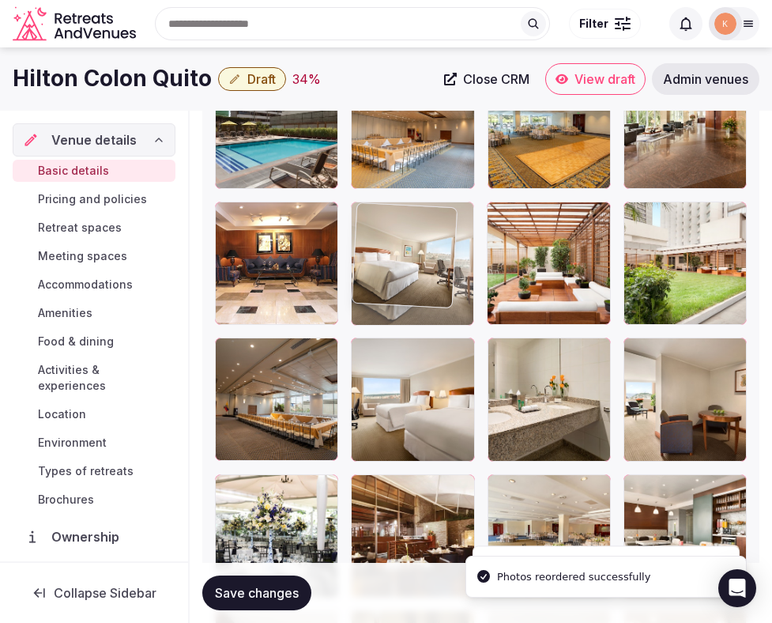
drag, startPoint x: 303, startPoint y: 418, endPoint x: 387, endPoint y: 304, distance: 142.0
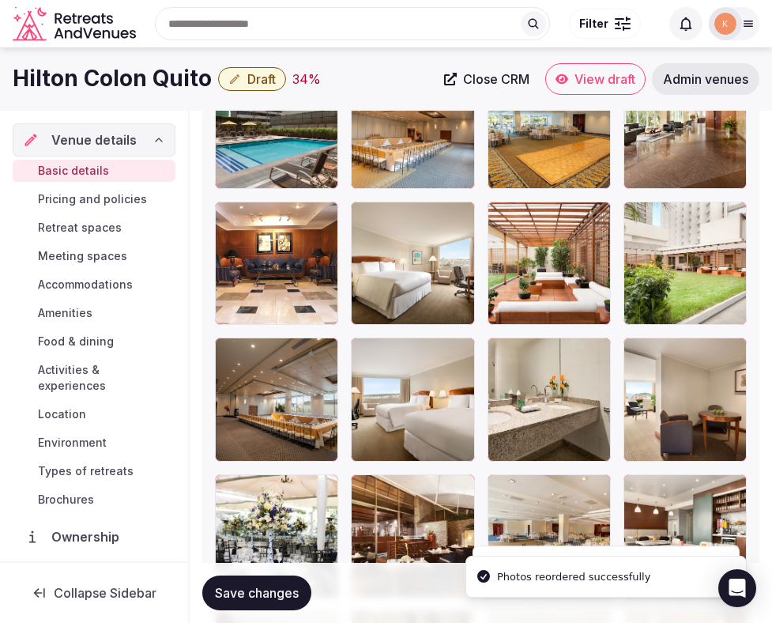
click at [273, 589] on span "Save changes" at bounding box center [257, 593] width 84 height 16
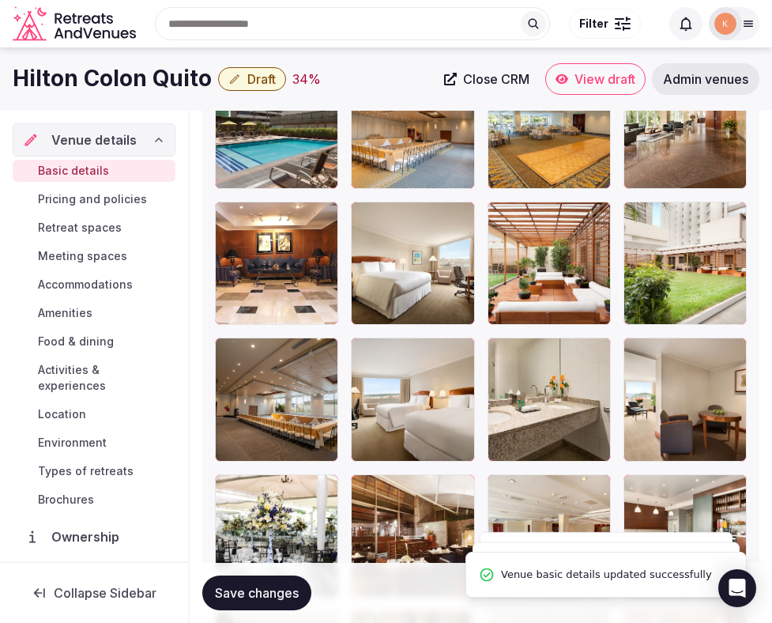
click at [273, 589] on span "Save changes" at bounding box center [257, 593] width 84 height 16
click at [258, 79] on span "Draft" at bounding box center [261, 79] width 28 height 16
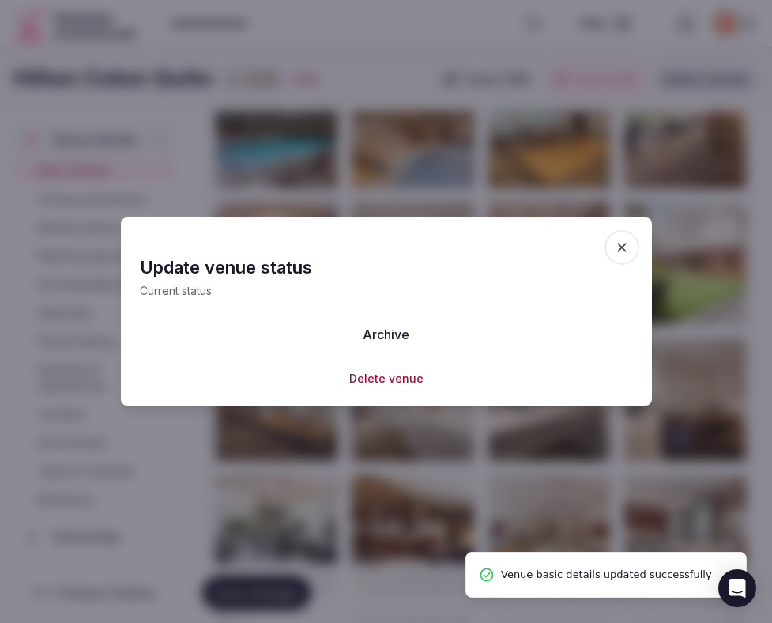
click at [438, 80] on div at bounding box center [386, 311] width 772 height 623
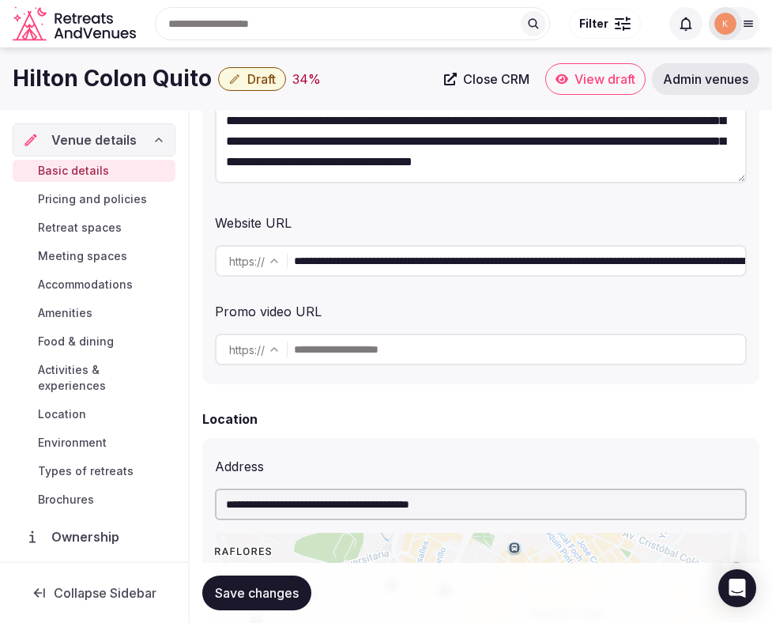
scroll to position [0, 0]
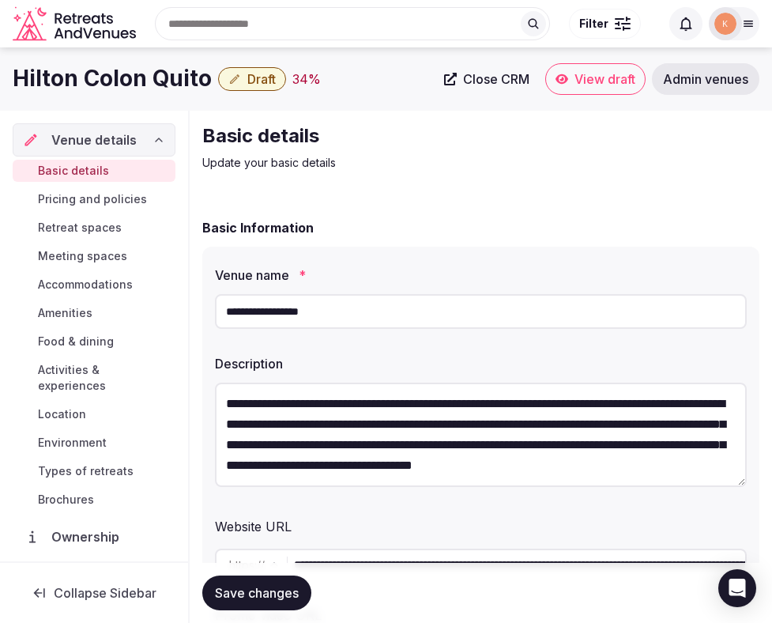
click at [240, 597] on span "Save changes" at bounding box center [257, 593] width 84 height 16
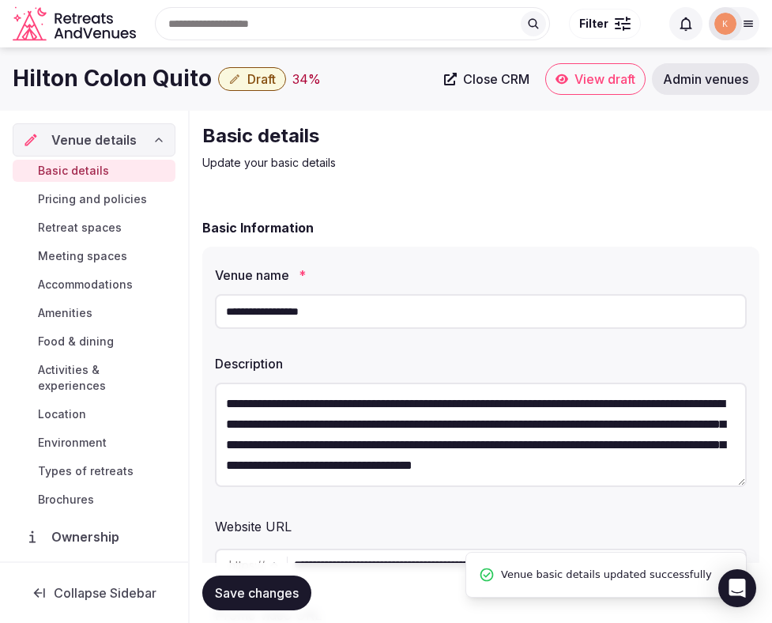
click at [338, 319] on input "**********" at bounding box center [481, 311] width 532 height 35
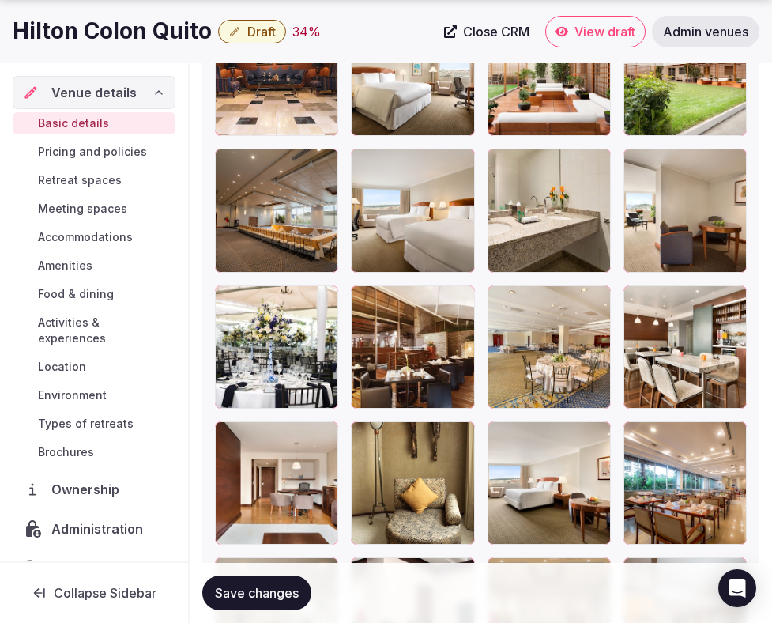
scroll to position [2535, 0]
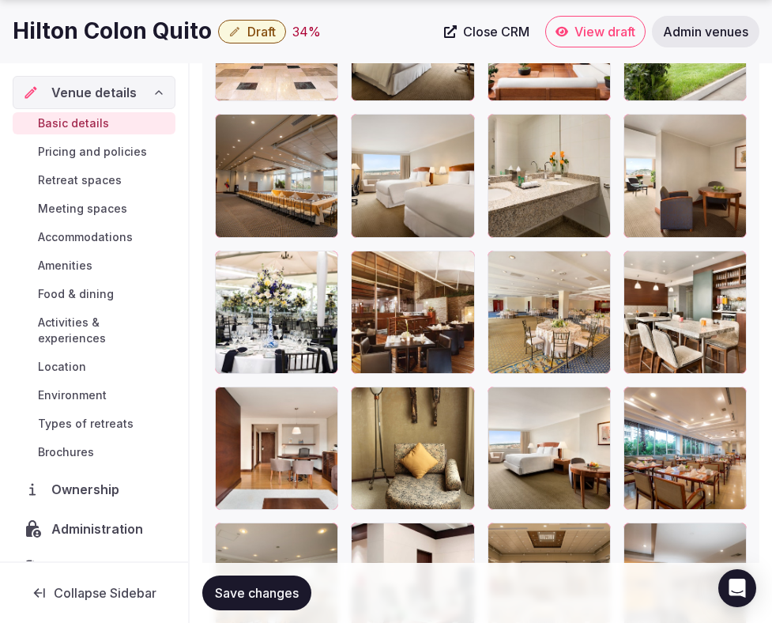
click at [246, 608] on button "Save changes" at bounding box center [256, 593] width 109 height 35
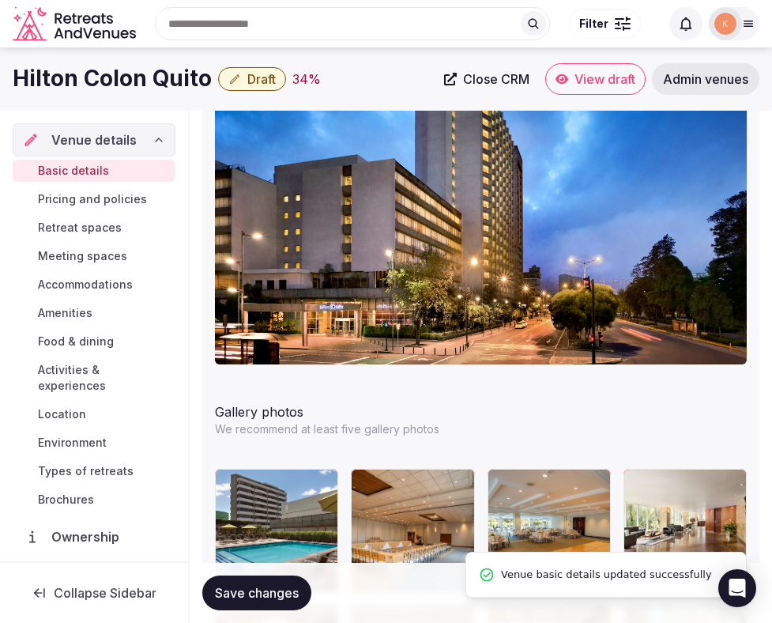
scroll to position [1372, 0]
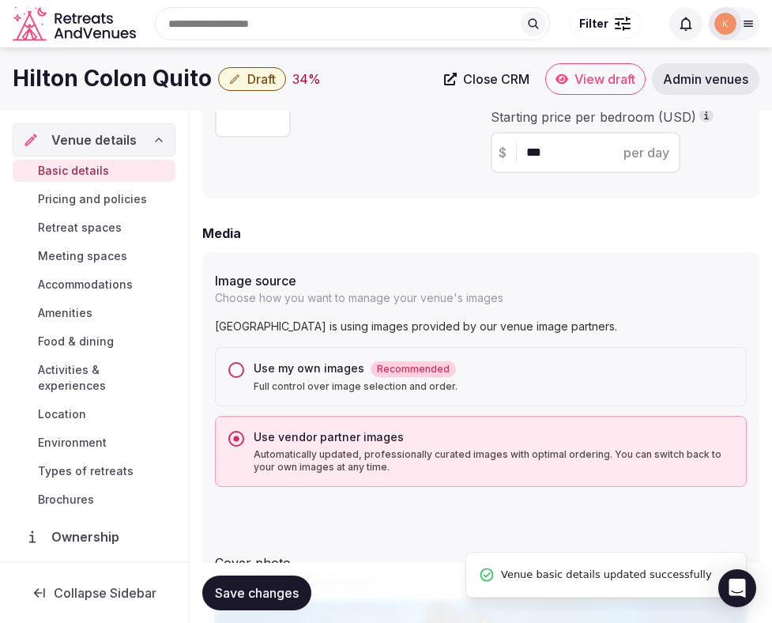
click at [255, 82] on span "Draft" at bounding box center [261, 79] width 28 height 16
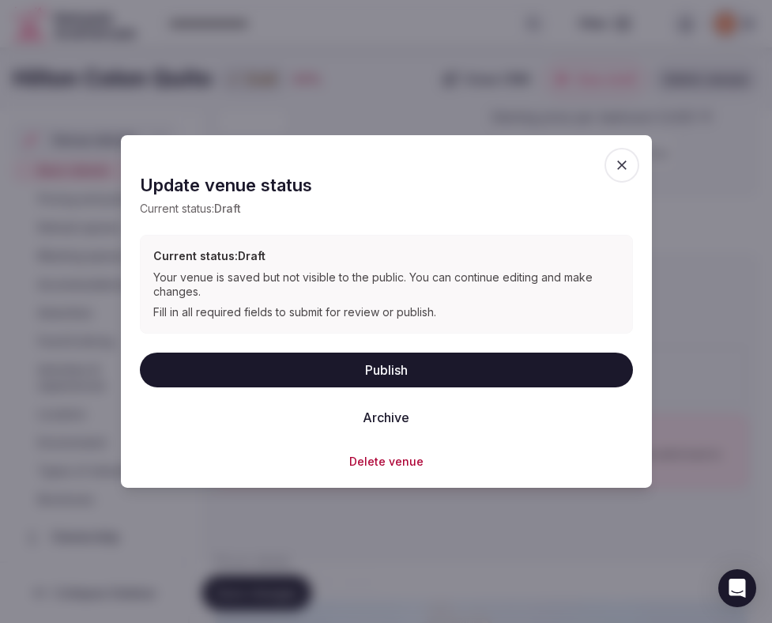
click at [401, 364] on button "Publish" at bounding box center [386, 369] width 493 height 35
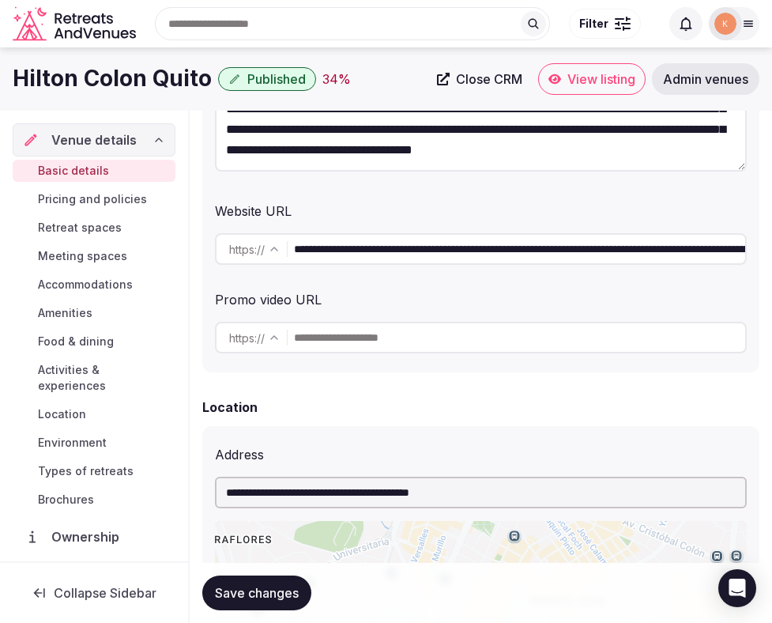
scroll to position [210, 0]
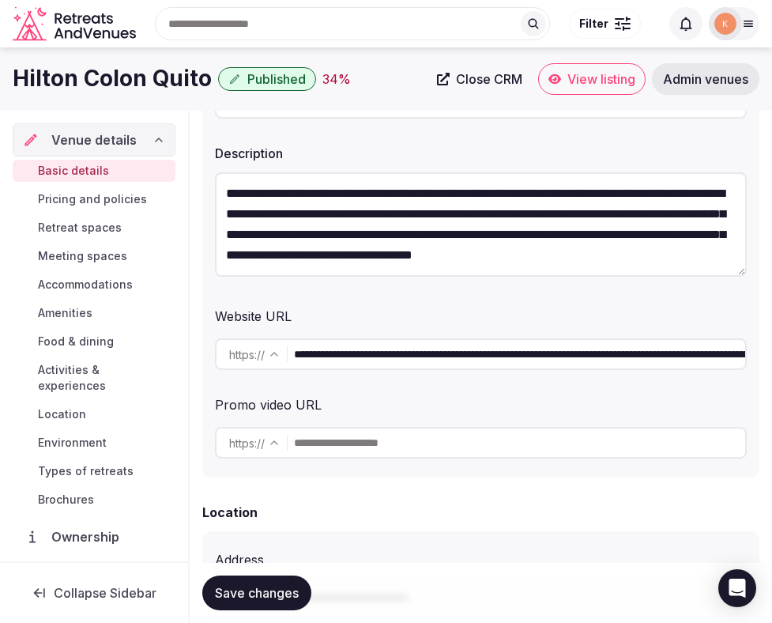
click at [508, 354] on input "**********" at bounding box center [519, 354] width 451 height 32
click at [470, 251] on textarea "**********" at bounding box center [481, 224] width 532 height 104
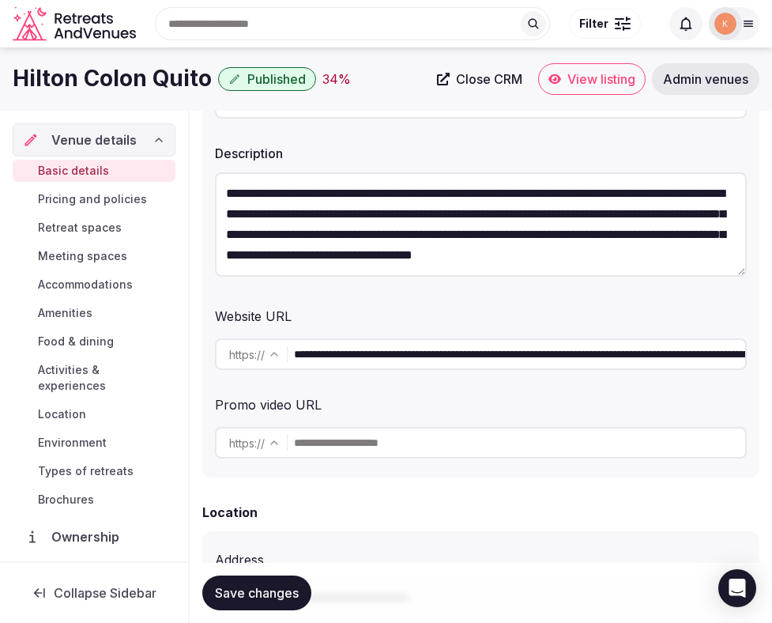
click at [470, 251] on textarea "**********" at bounding box center [481, 224] width 532 height 104
paste textarea
type textarea "**********"
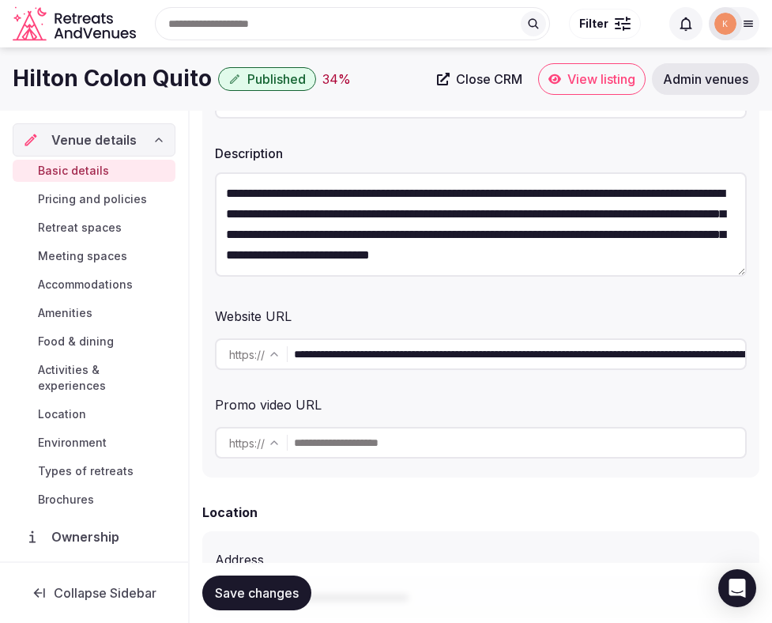
click at [285, 587] on span "Save changes" at bounding box center [257, 593] width 84 height 16
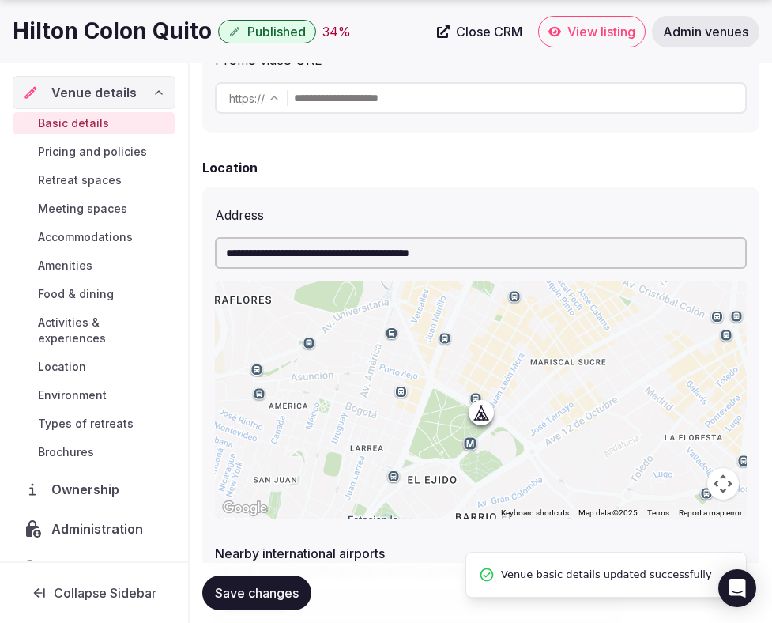
scroll to position [559, 0]
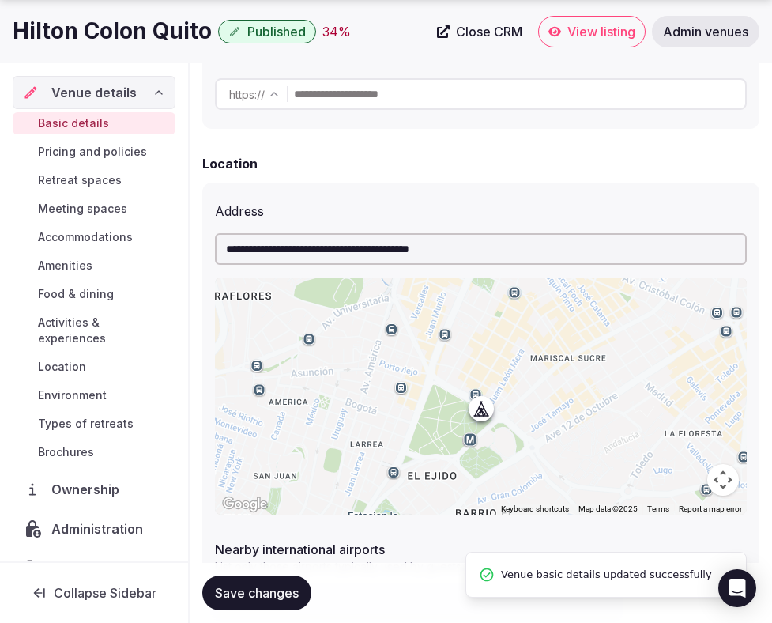
click at [280, 591] on span "Save changes" at bounding box center [257, 593] width 84 height 16
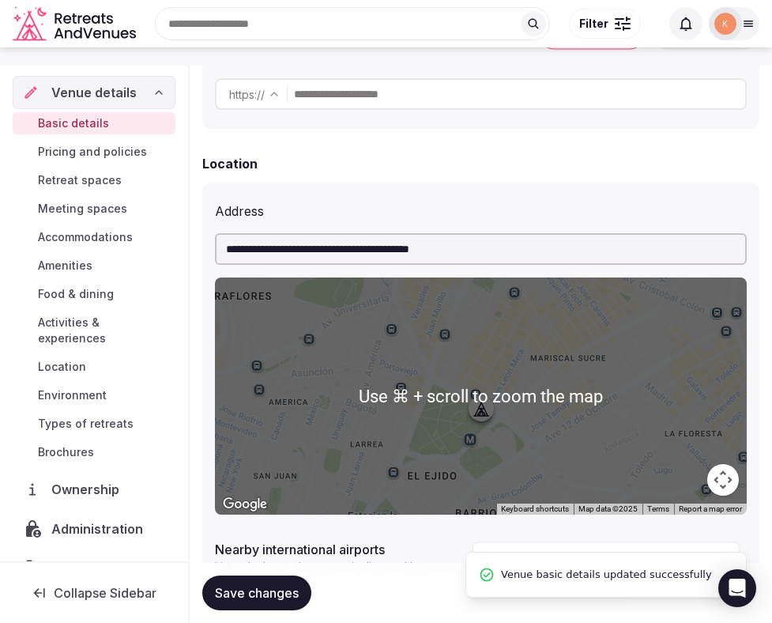
scroll to position [0, 0]
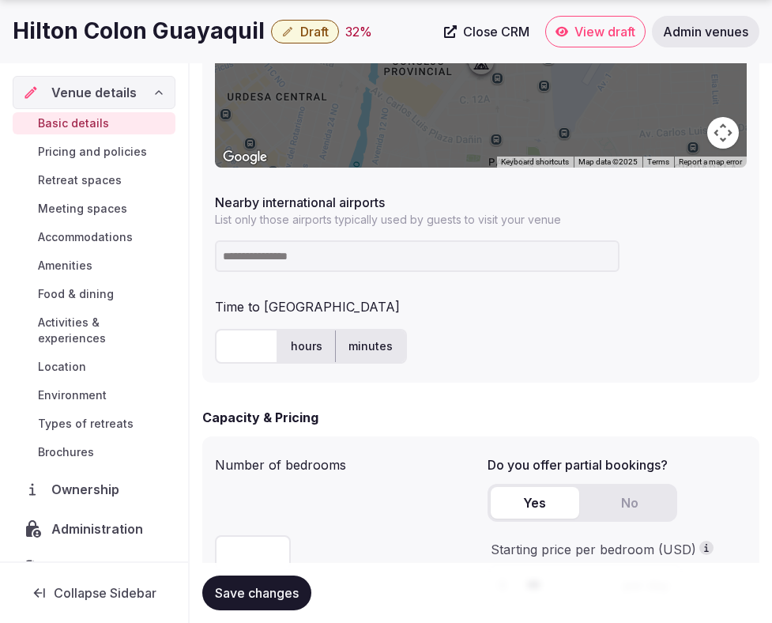
scroll to position [910, 0]
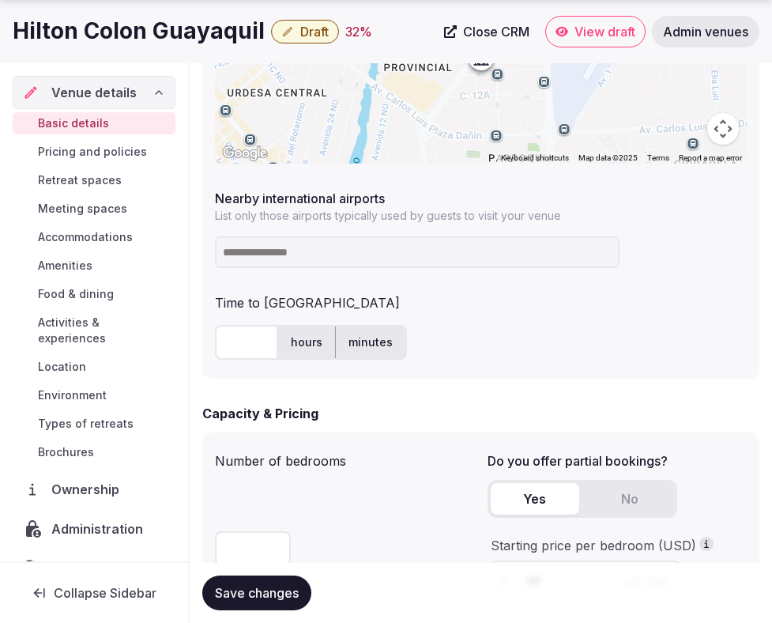
click at [274, 261] on input at bounding box center [417, 252] width 405 height 32
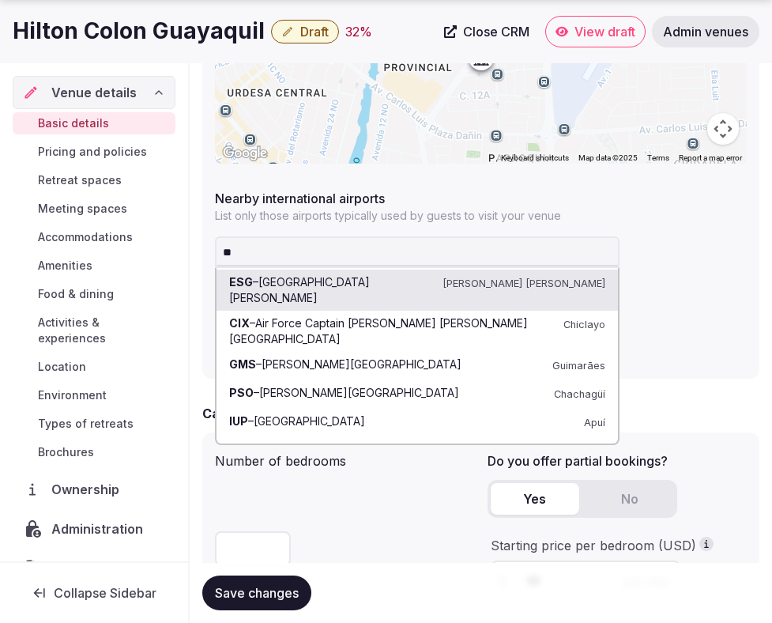
type input "***"
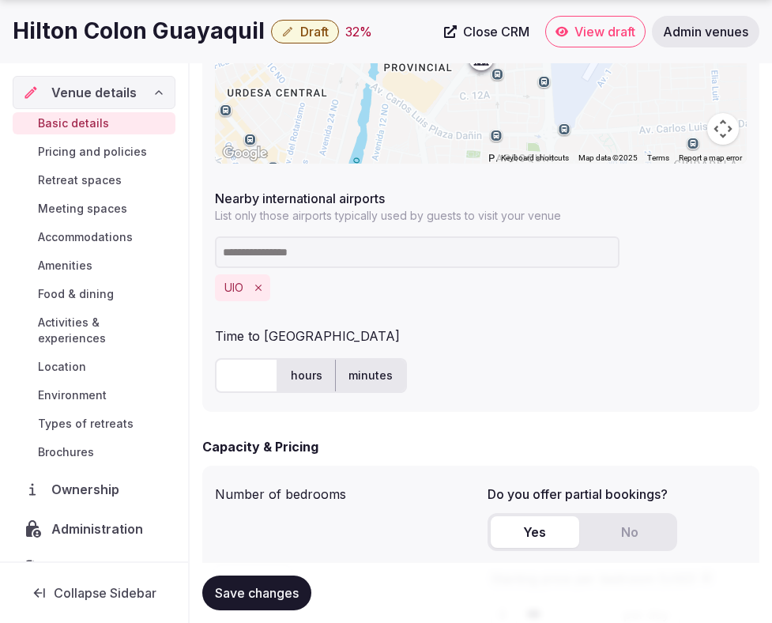
click at [250, 389] on input "text" at bounding box center [246, 375] width 63 height 35
type input "**"
click at [523, 362] on div "** hours minutes" at bounding box center [481, 375] width 532 height 35
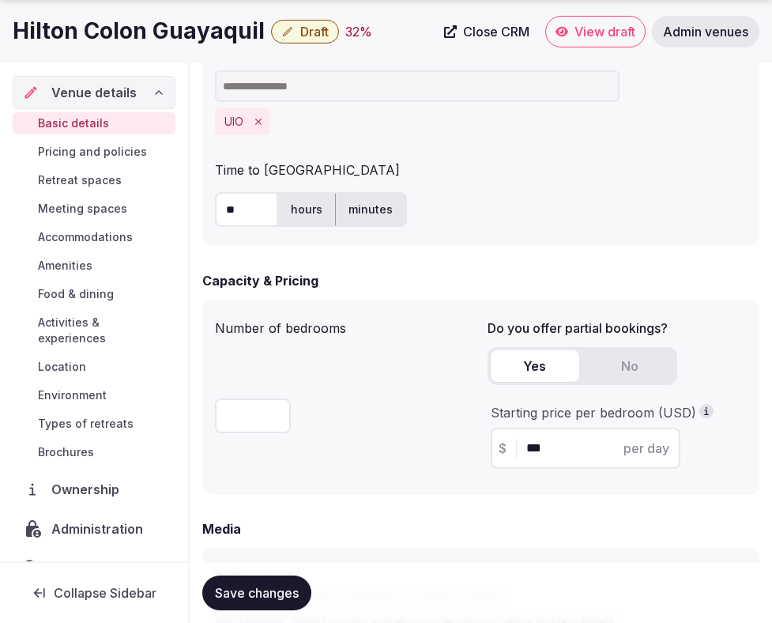
scroll to position [1132, 0]
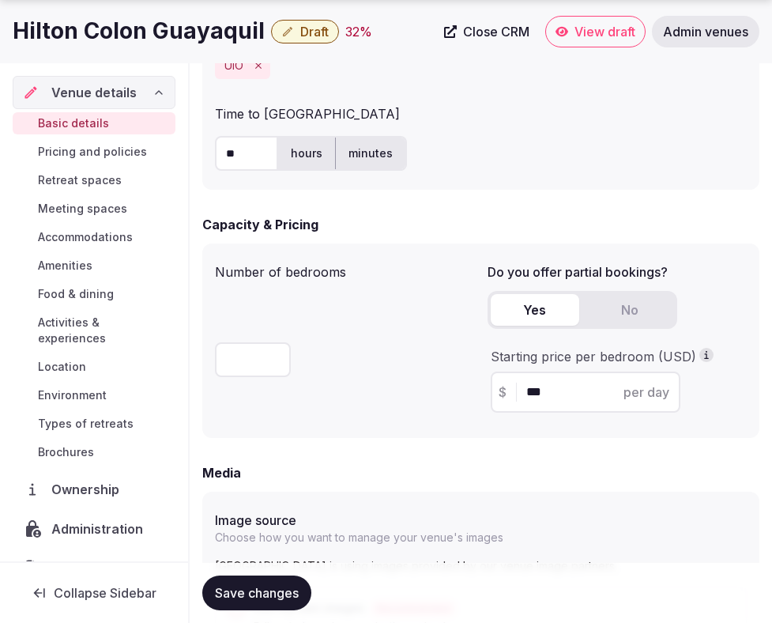
click at [274, 591] on span "Save changes" at bounding box center [257, 593] width 84 height 16
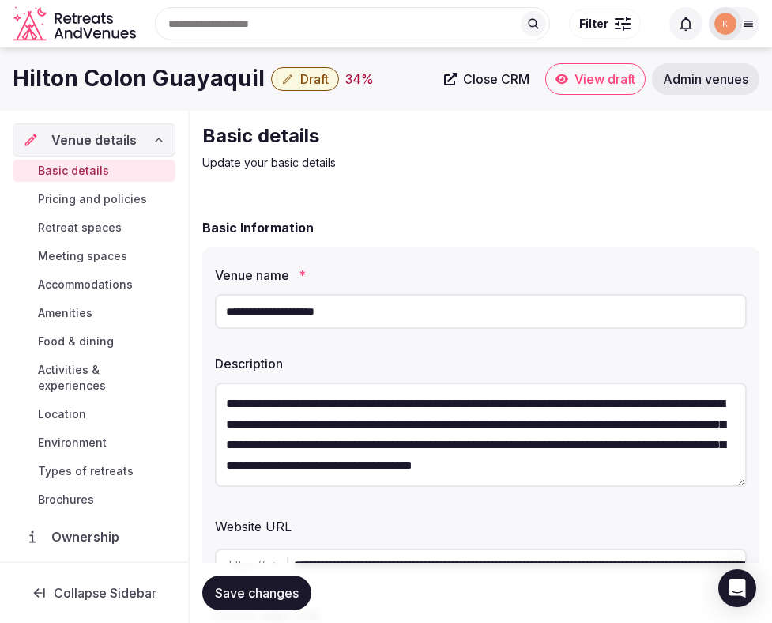
click at [340, 327] on input "**********" at bounding box center [481, 311] width 532 height 35
click at [340, 323] on input "**********" at bounding box center [481, 311] width 532 height 35
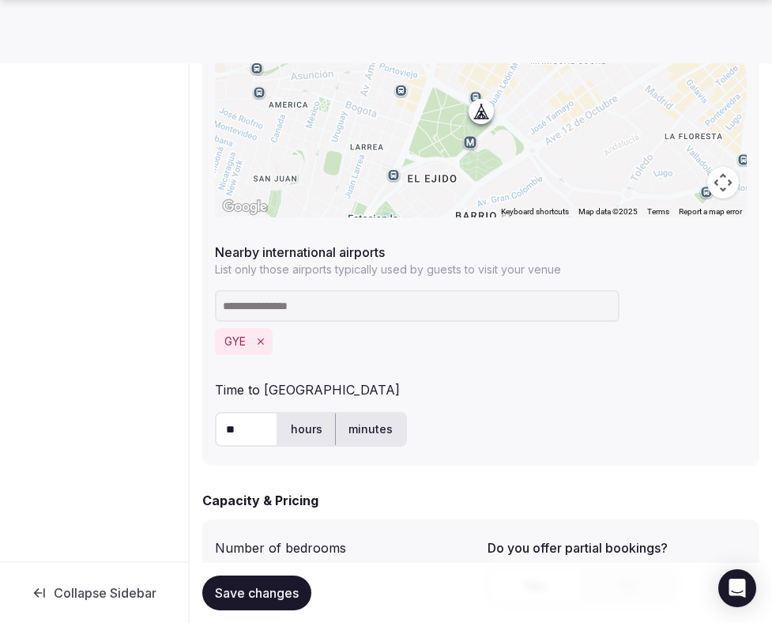
scroll to position [861, 0]
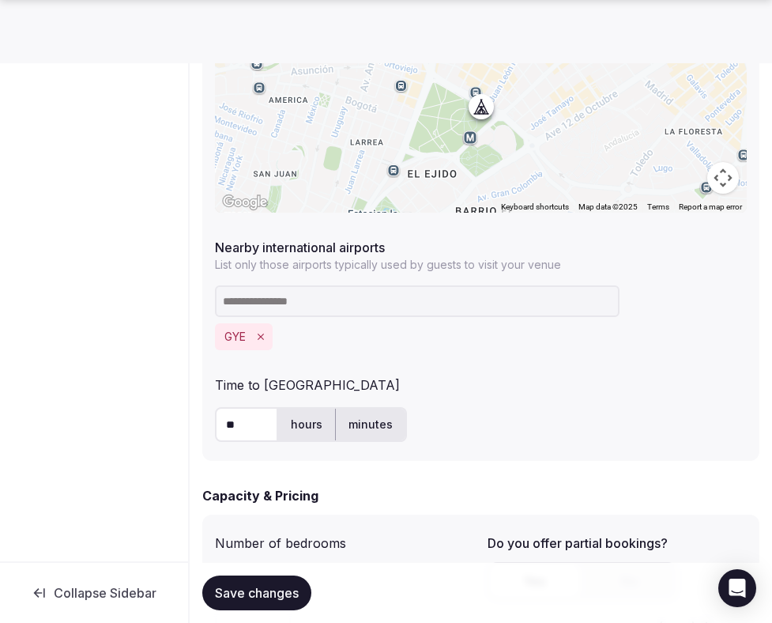
click at [259, 337] on icon "Remove GYE" at bounding box center [260, 336] width 11 height 11
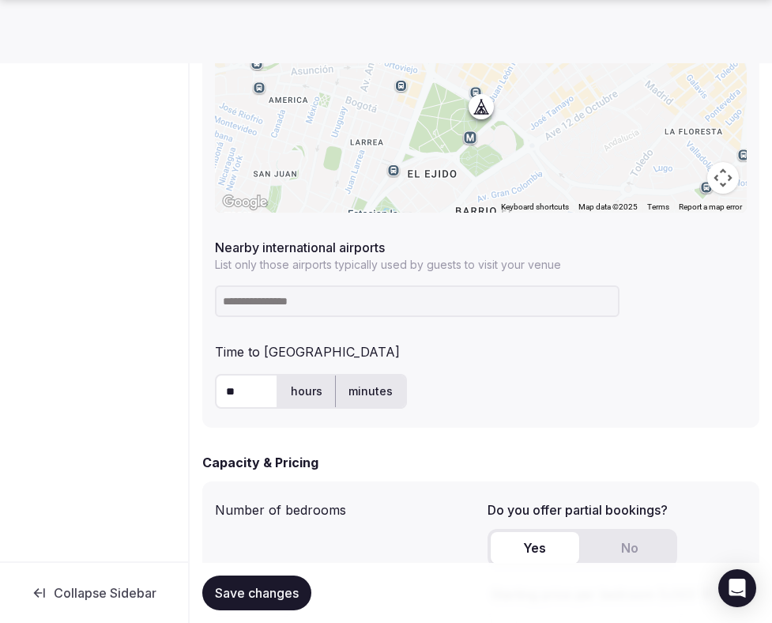
click at [265, 308] on input at bounding box center [417, 301] width 405 height 32
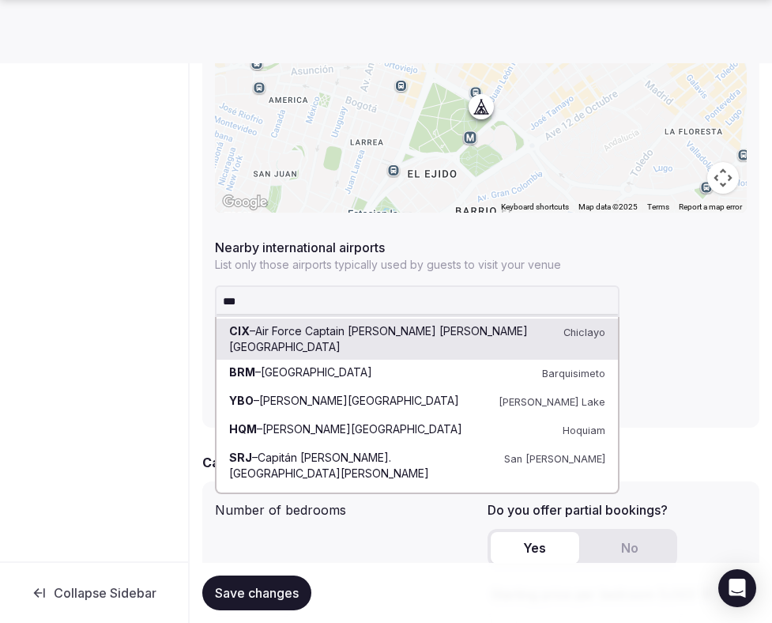
type input "****"
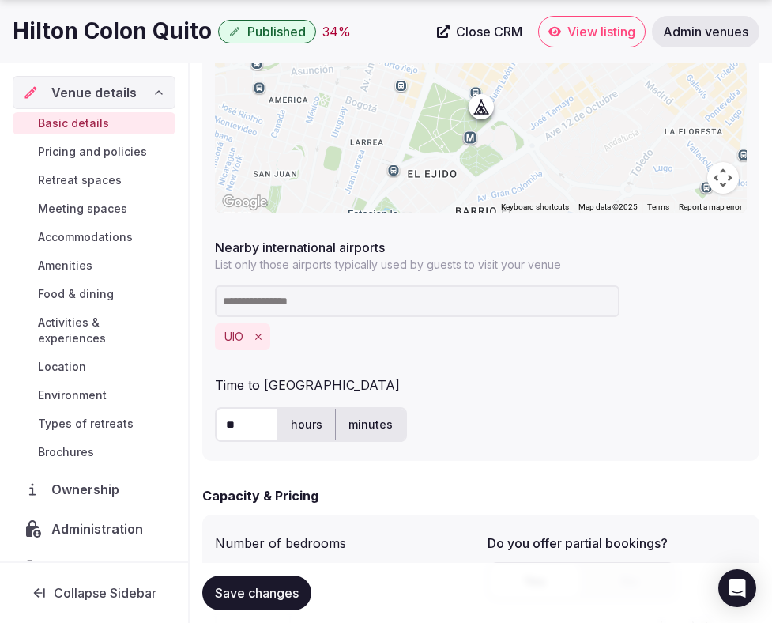
click at [266, 594] on span "Save changes" at bounding box center [257, 593] width 84 height 16
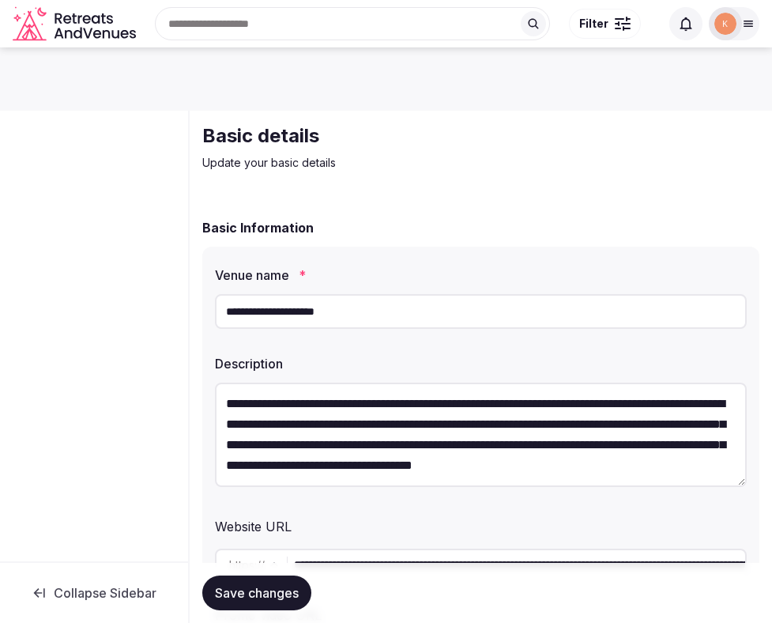
click at [364, 305] on input "**********" at bounding box center [481, 311] width 532 height 35
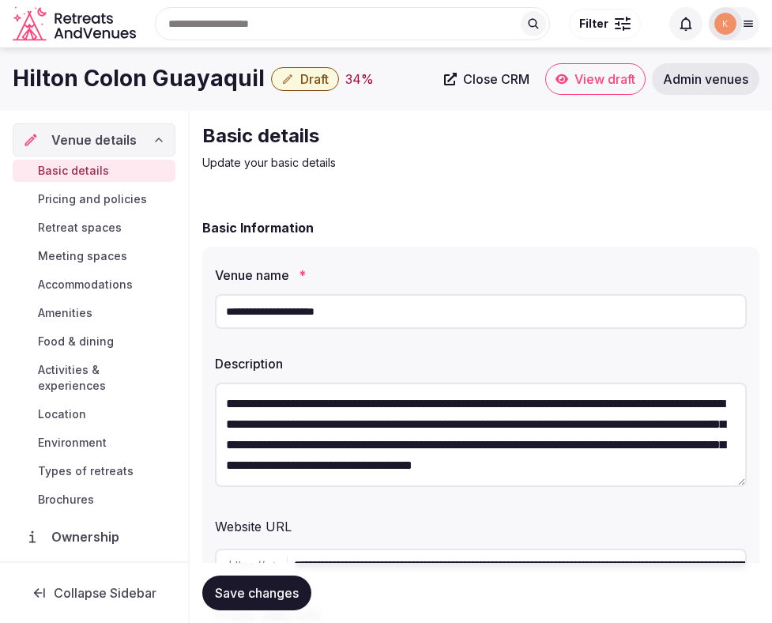
click at [397, 226] on div "Basic Information" at bounding box center [480, 227] width 557 height 19
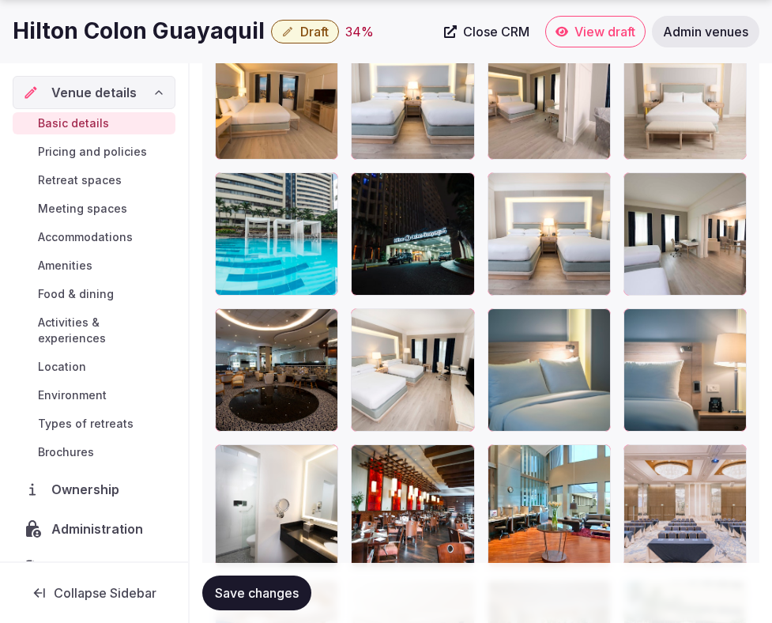
scroll to position [2607, 0]
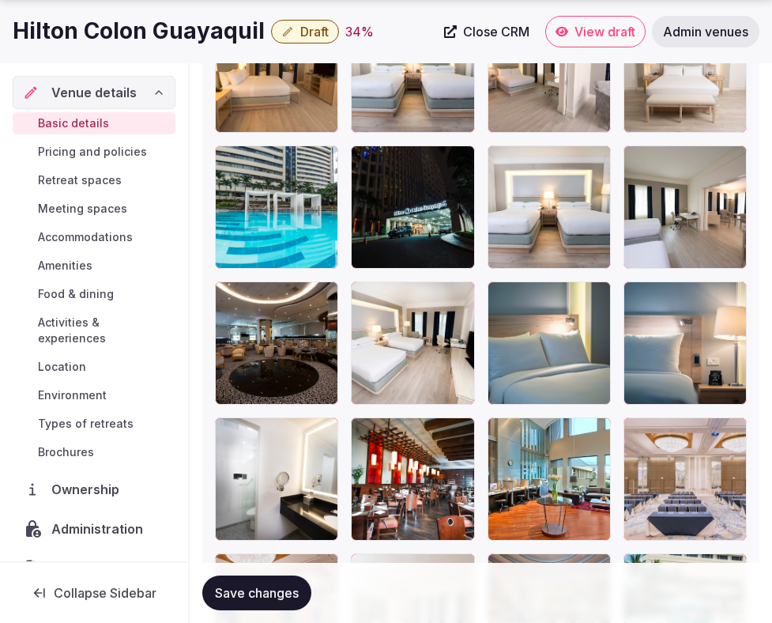
click at [267, 600] on span "Save changes" at bounding box center [257, 593] width 84 height 16
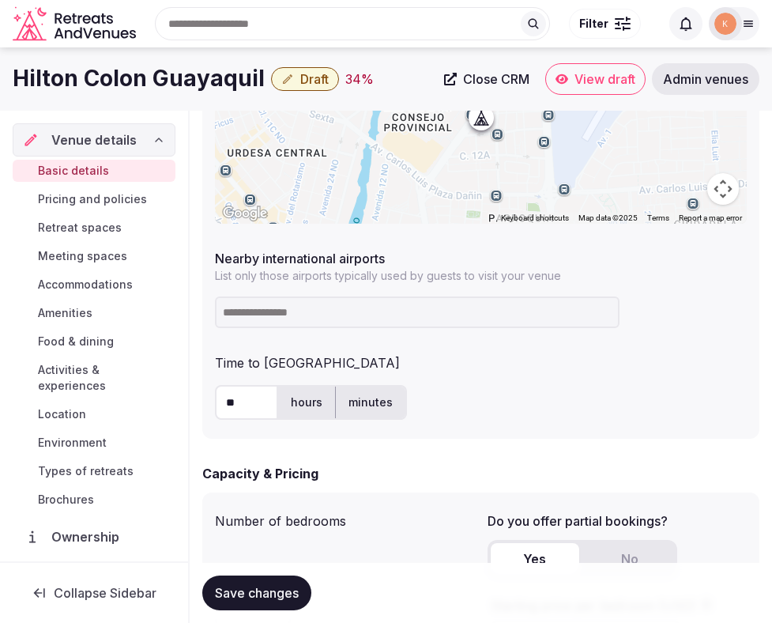
scroll to position [832, 0]
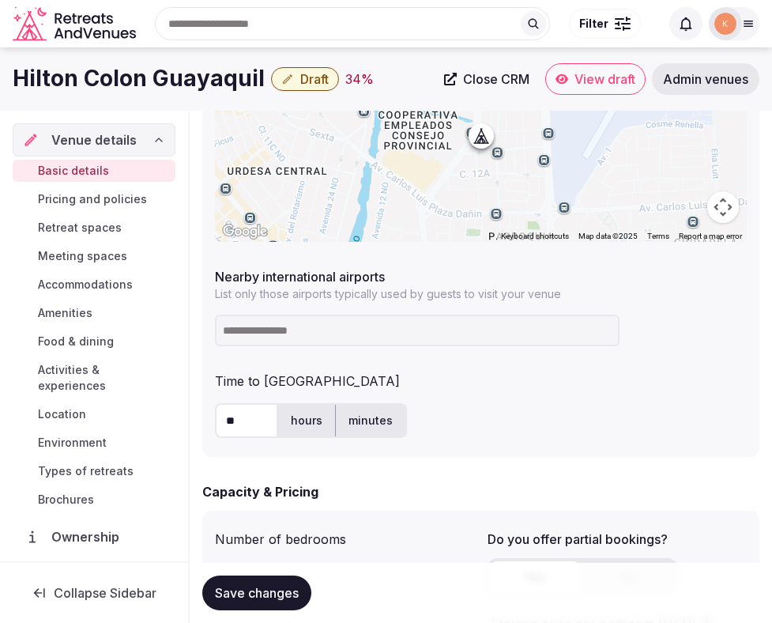
click at [437, 323] on input at bounding box center [417, 331] width 405 height 32
type input "******"
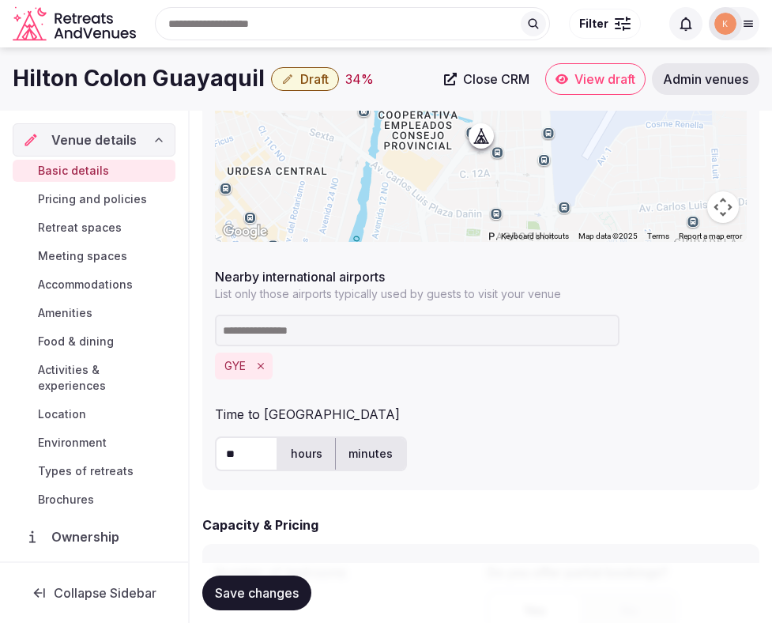
click at [254, 457] on input "**" at bounding box center [246, 453] width 63 height 35
type input "*"
click at [539, 392] on div "**********" at bounding box center [480, 200] width 557 height 580
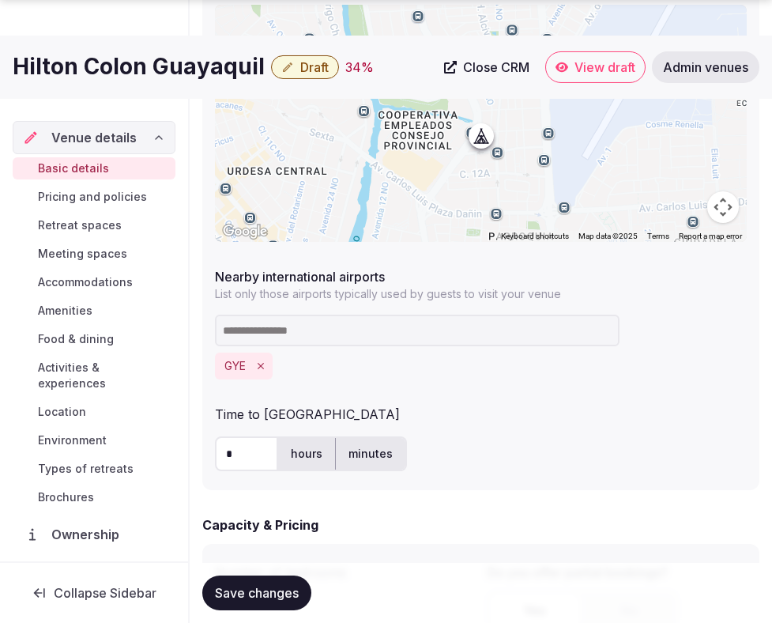
scroll to position [1065, 0]
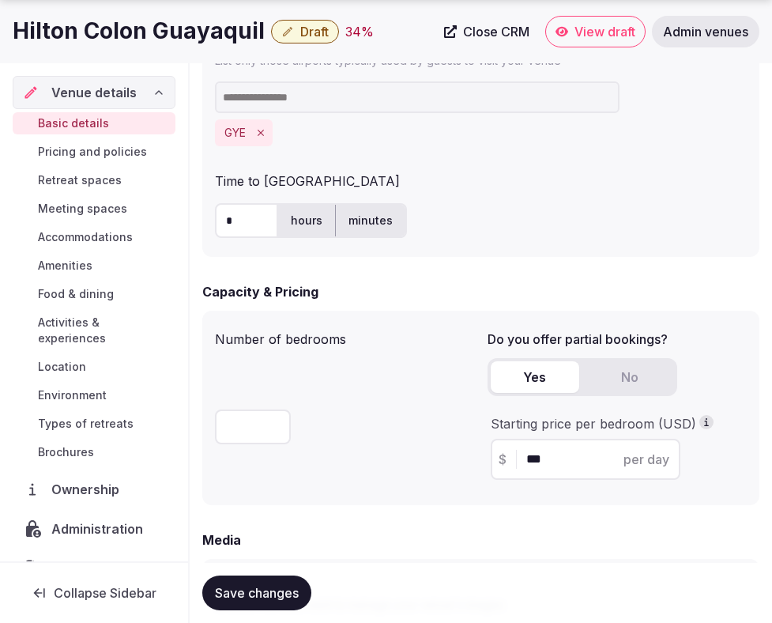
click at [246, 590] on span "Save changes" at bounding box center [257, 593] width 84 height 16
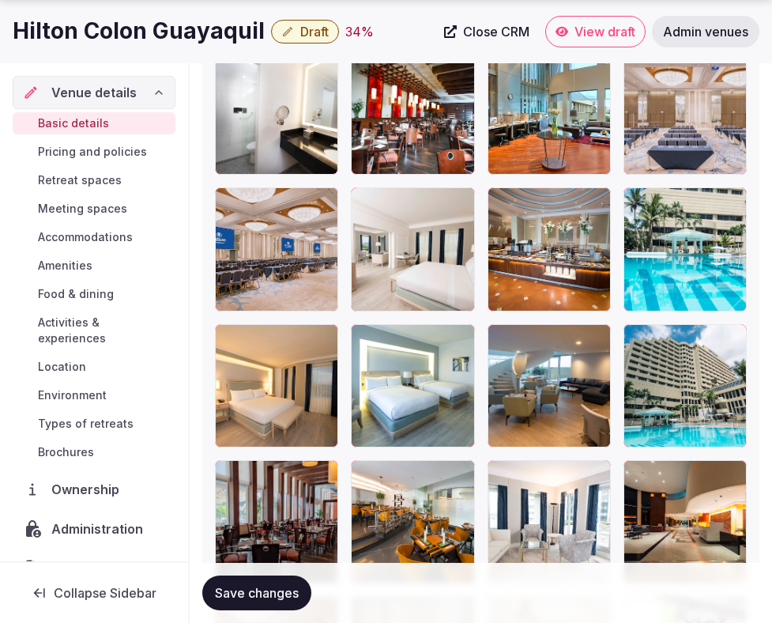
scroll to position [3037, 0]
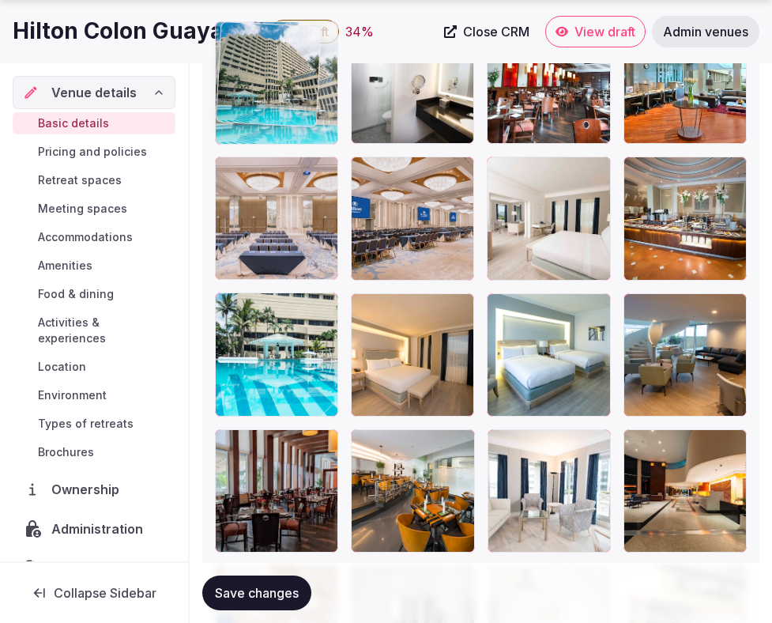
drag, startPoint x: 659, startPoint y: 396, endPoint x: 244, endPoint y: 181, distance: 468.2
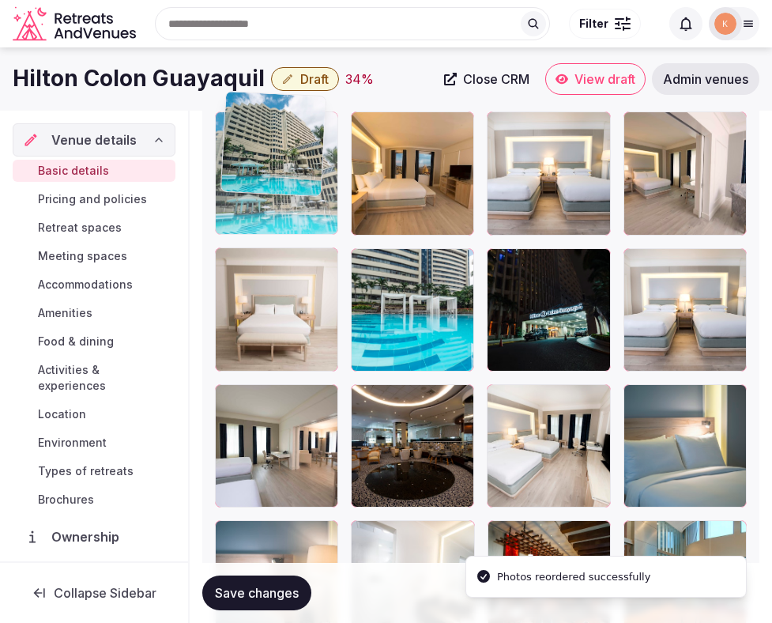
scroll to position [2536, 0]
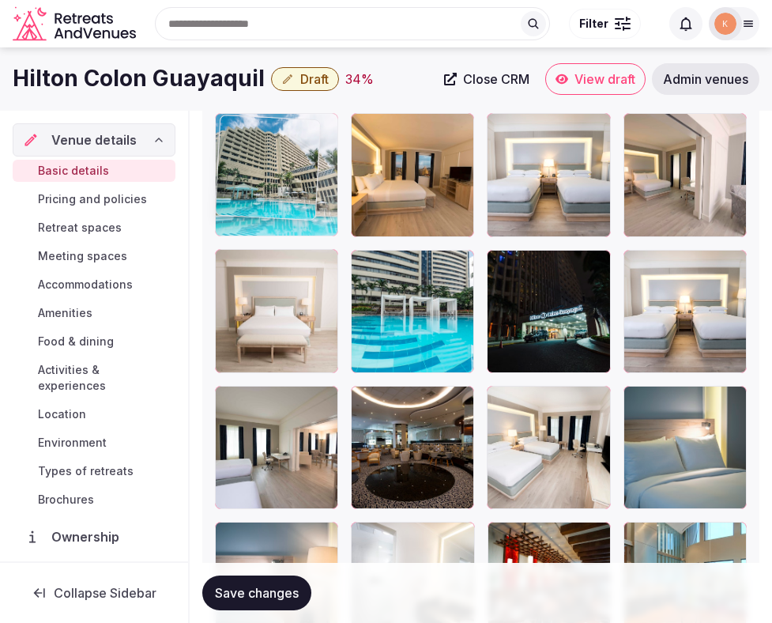
drag, startPoint x: 254, startPoint y: 315, endPoint x: 262, endPoint y: 192, distance: 122.9
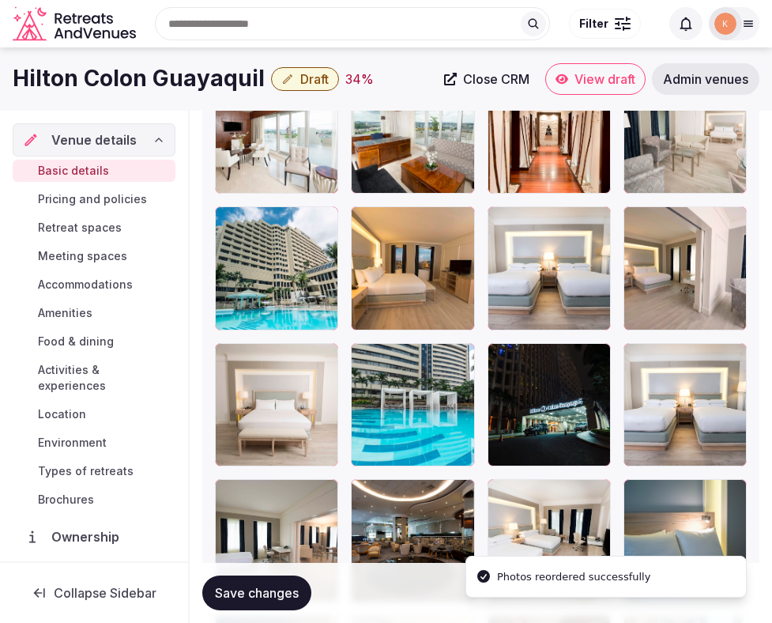
scroll to position [2442, 0]
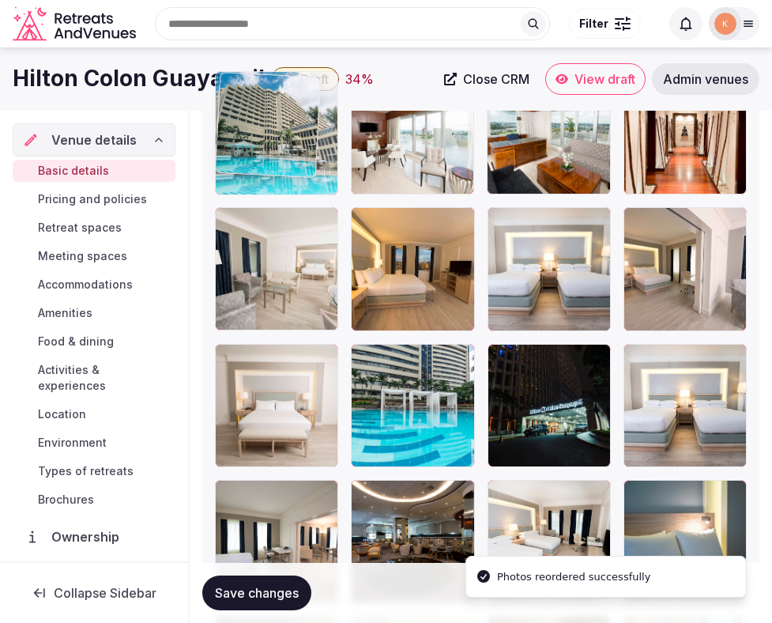
drag, startPoint x: 258, startPoint y: 262, endPoint x: 258, endPoint y: 152, distance: 109.9
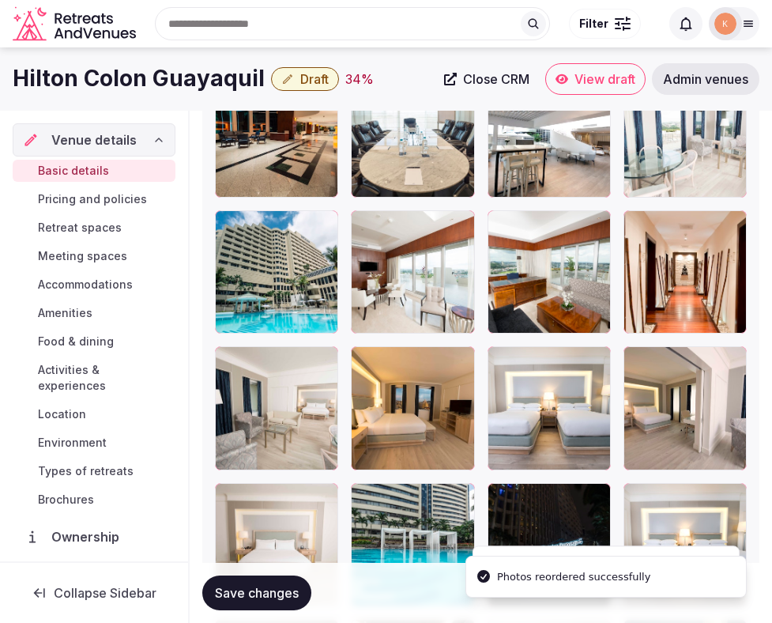
scroll to position [2298, 0]
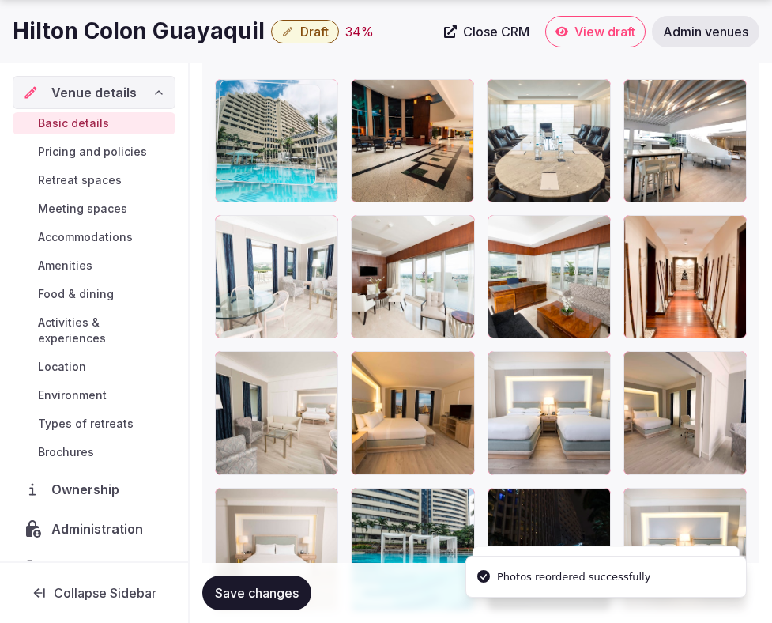
drag, startPoint x: 259, startPoint y: 261, endPoint x: 258, endPoint y: 134, distance: 127.3
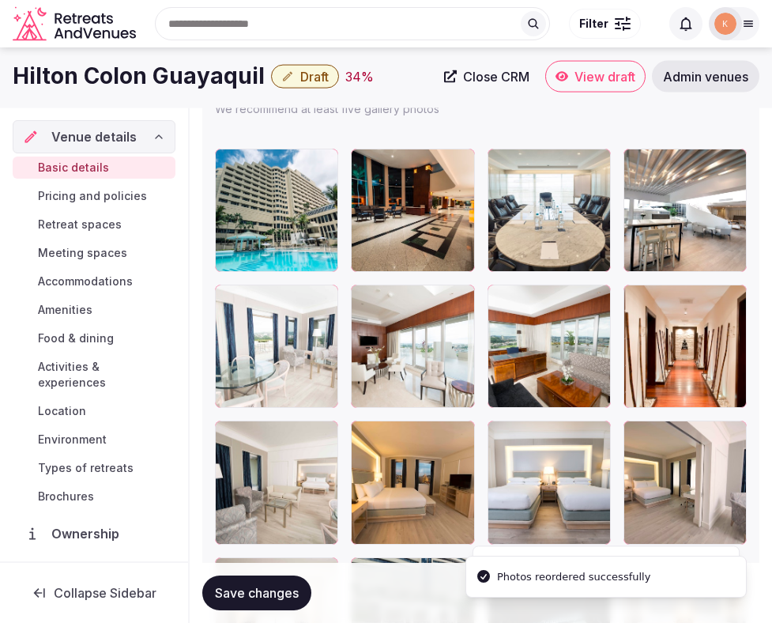
scroll to position [2214, 0]
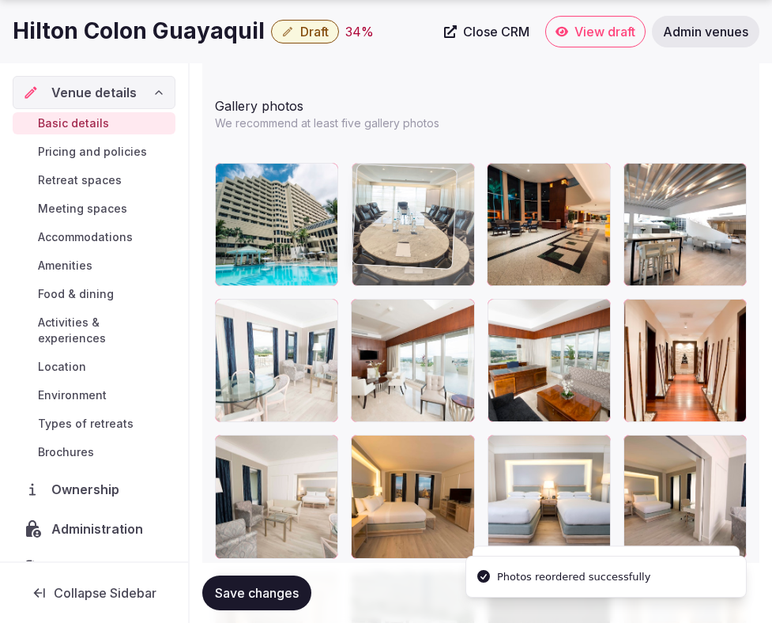
drag, startPoint x: 561, startPoint y: 255, endPoint x: 441, endPoint y: 253, distance: 120.2
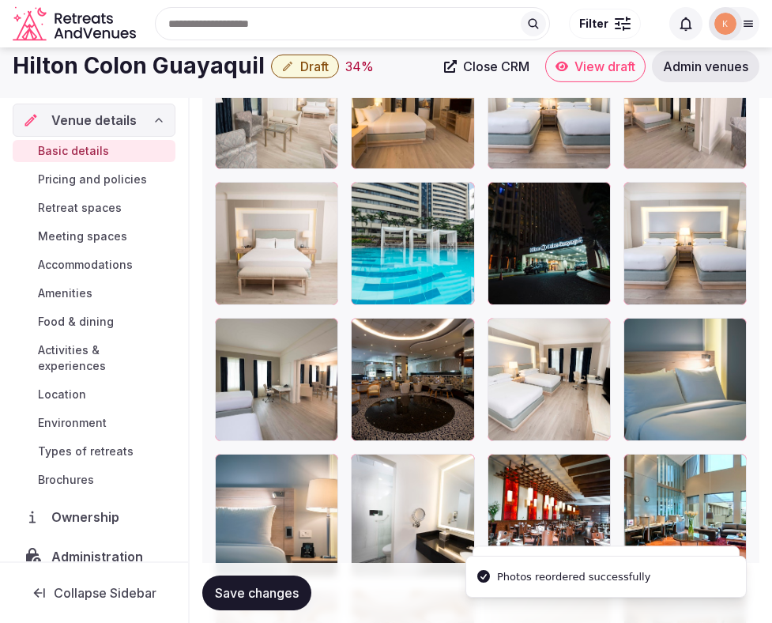
scroll to position [2593, 0]
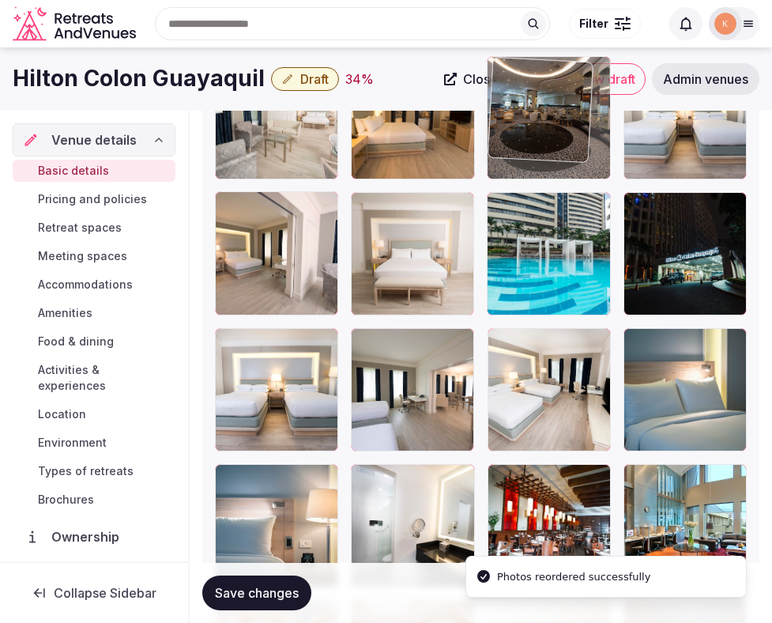
drag, startPoint x: 438, startPoint y: 380, endPoint x: 545, endPoint y: 147, distance: 255.8
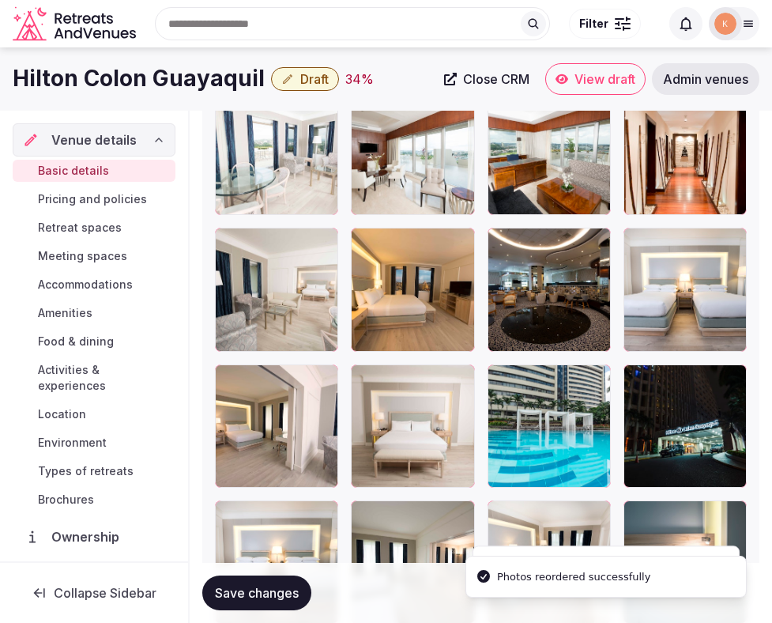
scroll to position [2380, 0]
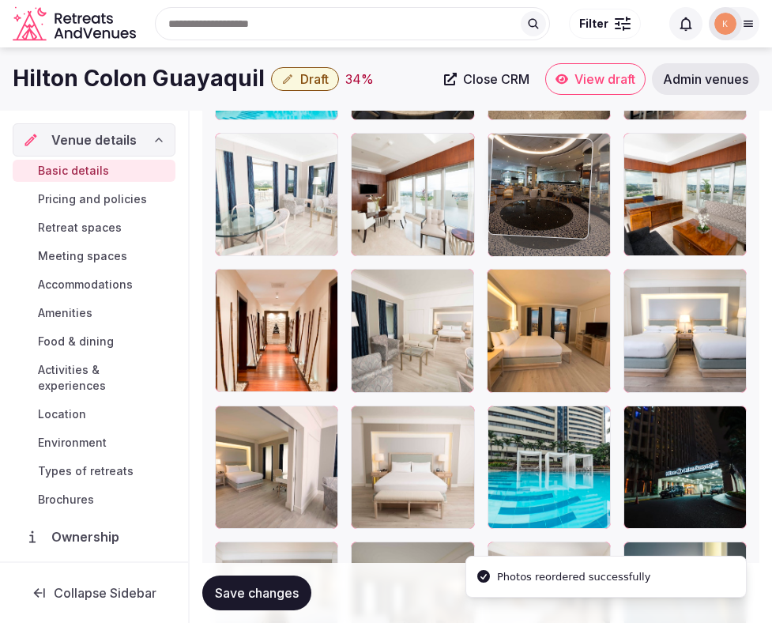
drag, startPoint x: 554, startPoint y: 312, endPoint x: 555, endPoint y: 161, distance: 151.0
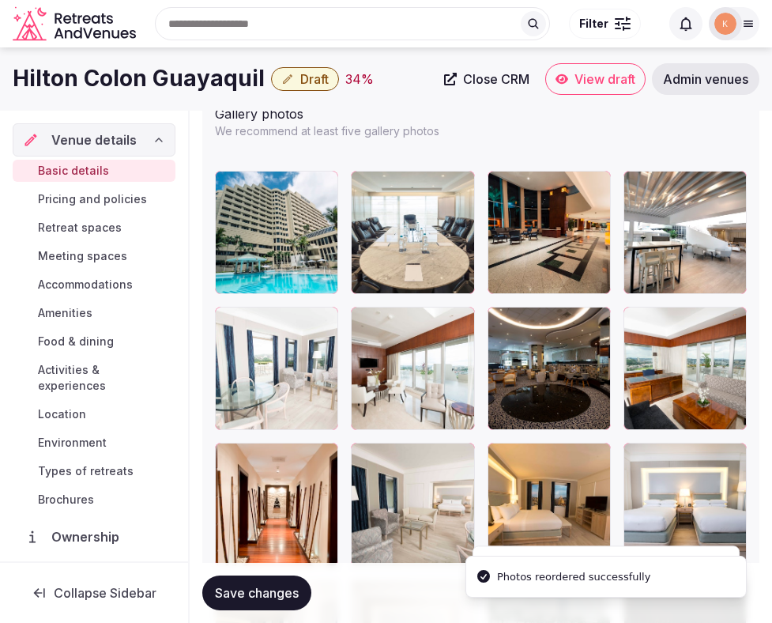
scroll to position [2186, 0]
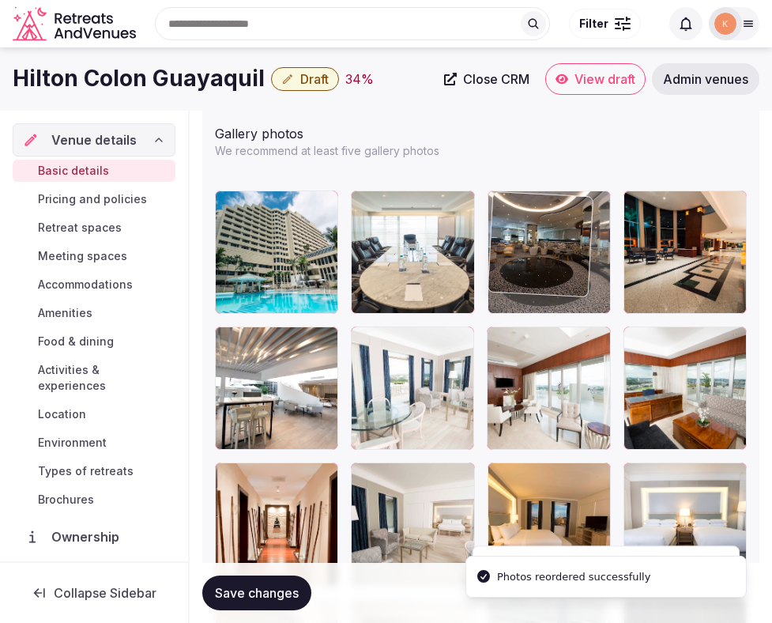
drag, startPoint x: 536, startPoint y: 369, endPoint x: 550, endPoint y: 232, distance: 137.5
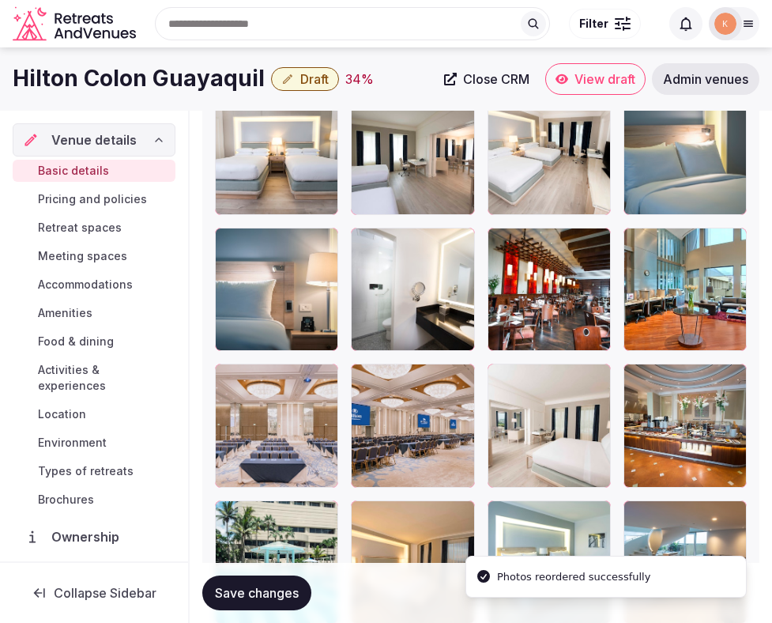
scroll to position [2732, 0]
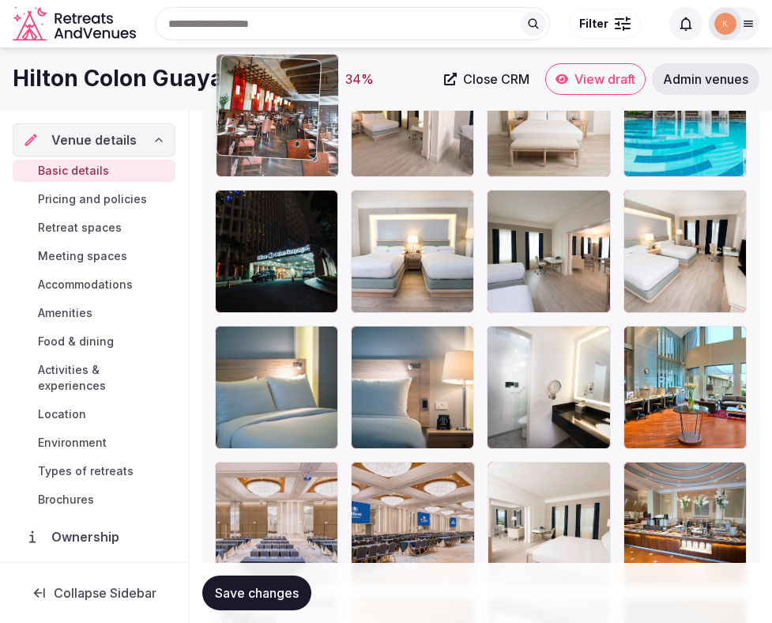
drag, startPoint x: 507, startPoint y: 362, endPoint x: 263, endPoint y: 168, distance: 311.2
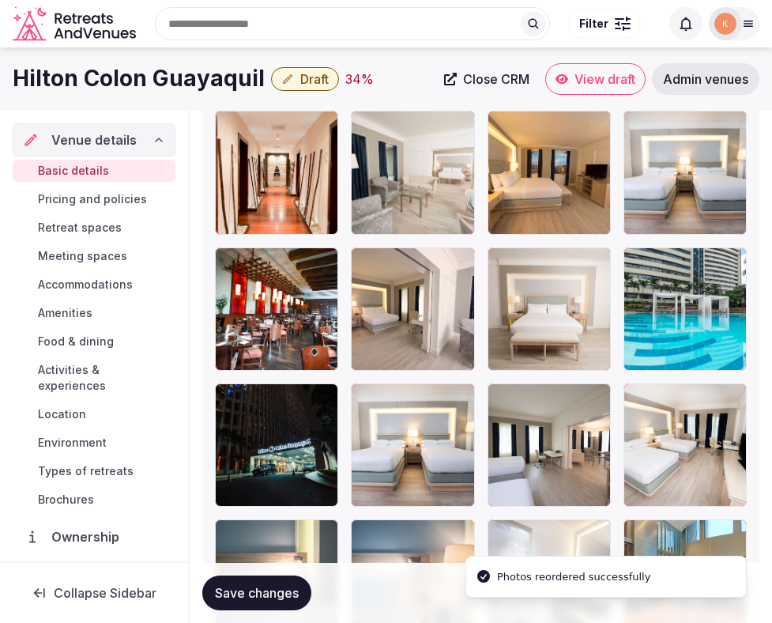
scroll to position [2524, 0]
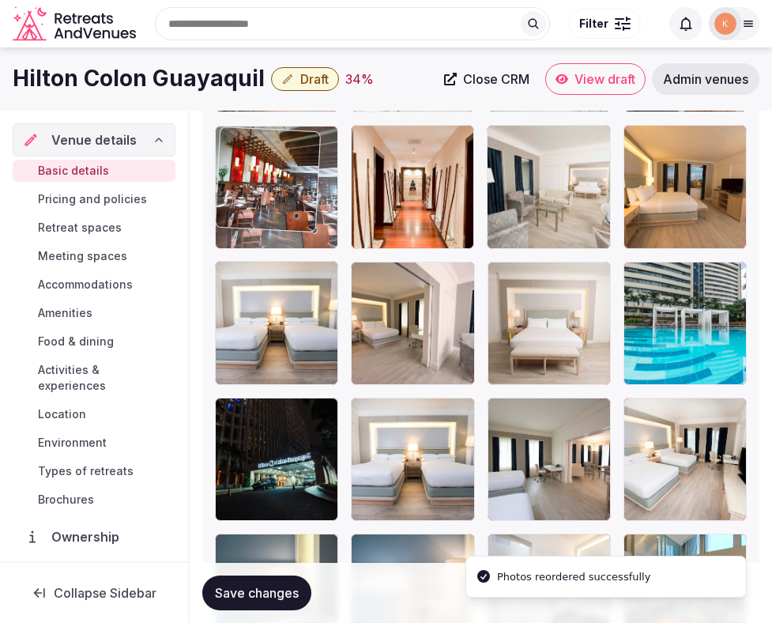
drag, startPoint x: 251, startPoint y: 332, endPoint x: 251, endPoint y: 224, distance: 108.3
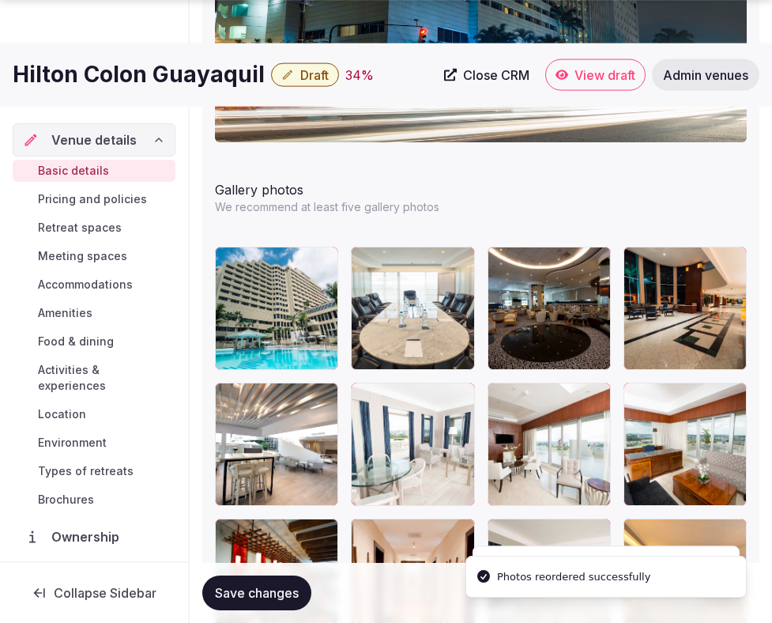
scroll to position [2224, 0]
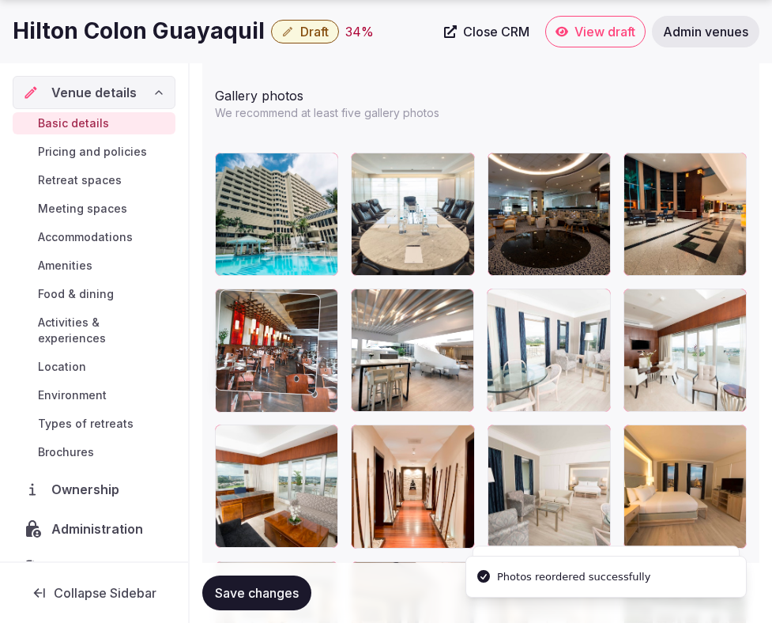
drag, startPoint x: 252, startPoint y: 490, endPoint x: 255, endPoint y: 375, distance: 115.5
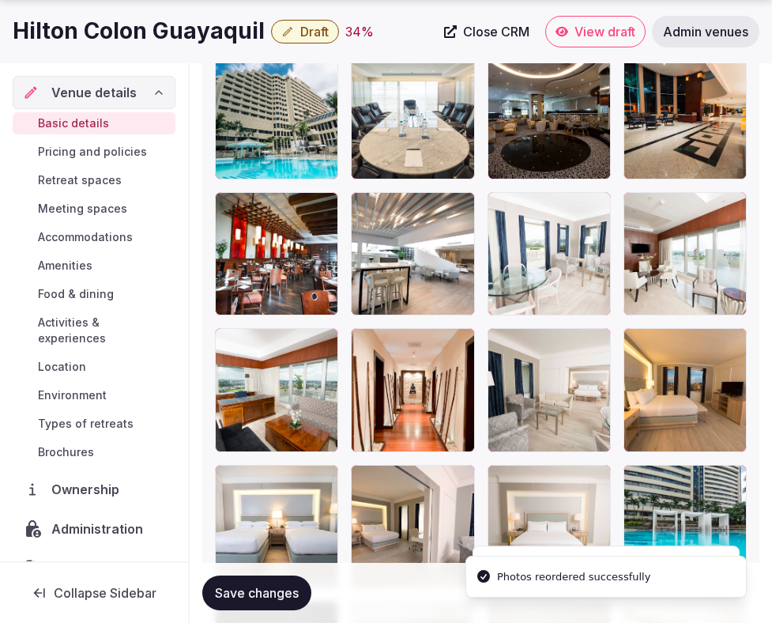
scroll to position [2364, 0]
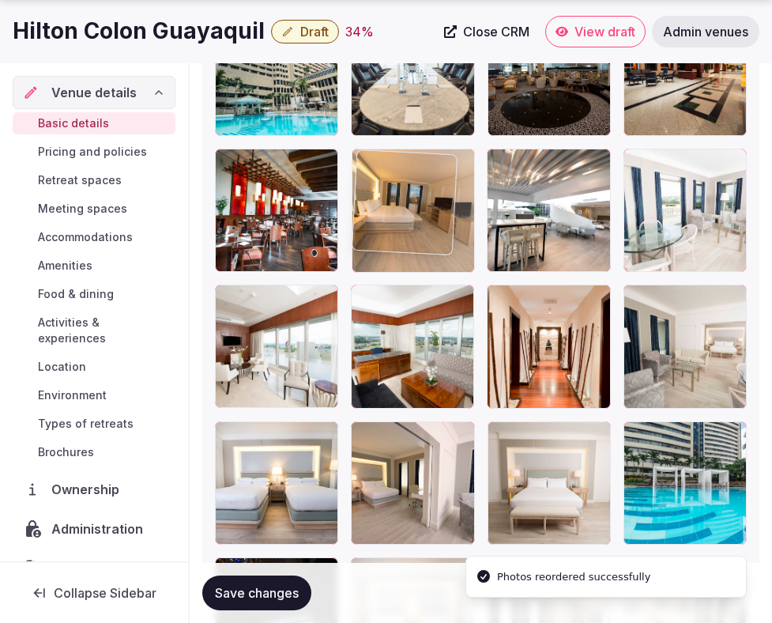
drag, startPoint x: 659, startPoint y: 365, endPoint x: 424, endPoint y: 267, distance: 254.5
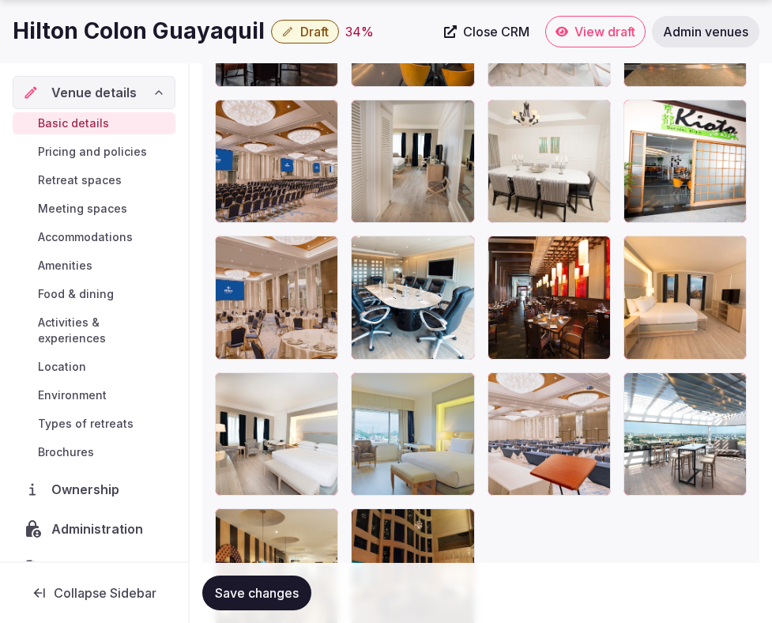
scroll to position [3508, 0]
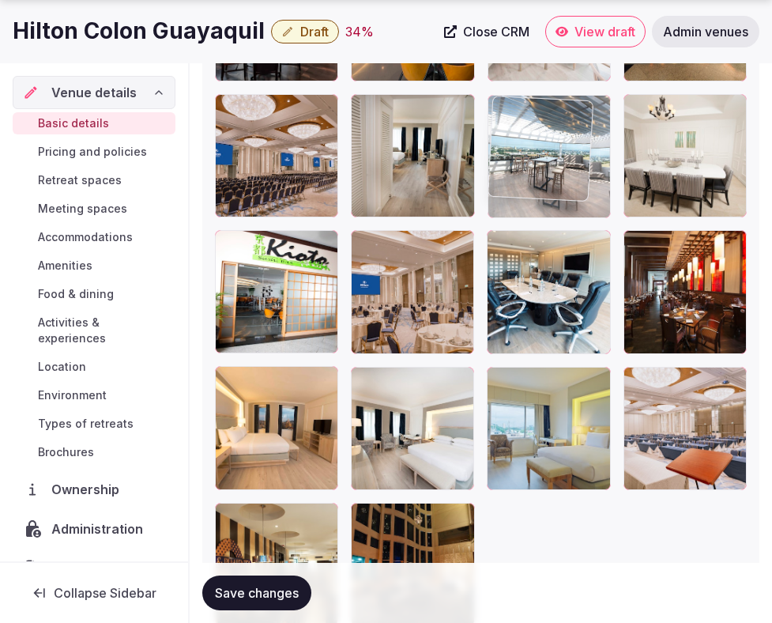
drag, startPoint x: 654, startPoint y: 426, endPoint x: 550, endPoint y: 149, distance: 295.5
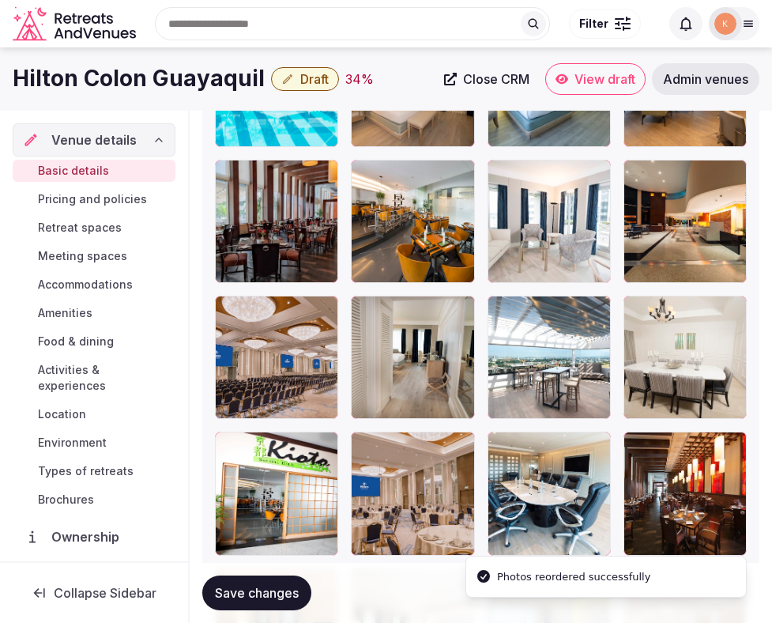
scroll to position [3276, 0]
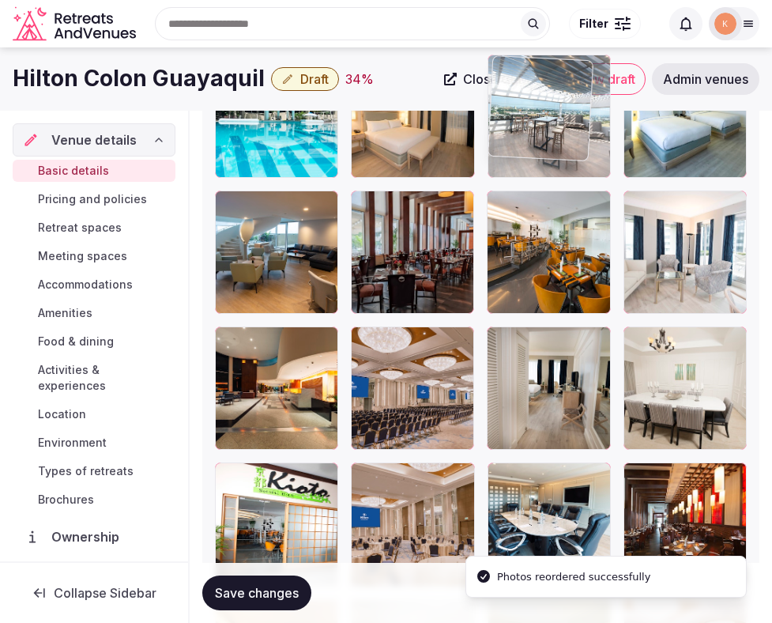
drag, startPoint x: 530, startPoint y: 384, endPoint x: 527, endPoint y: 175, distance: 209.5
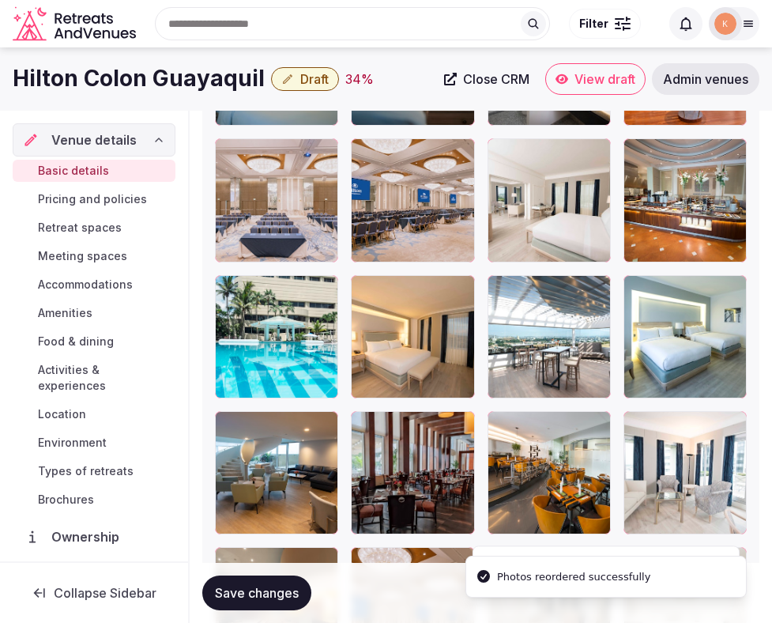
scroll to position [3046, 0]
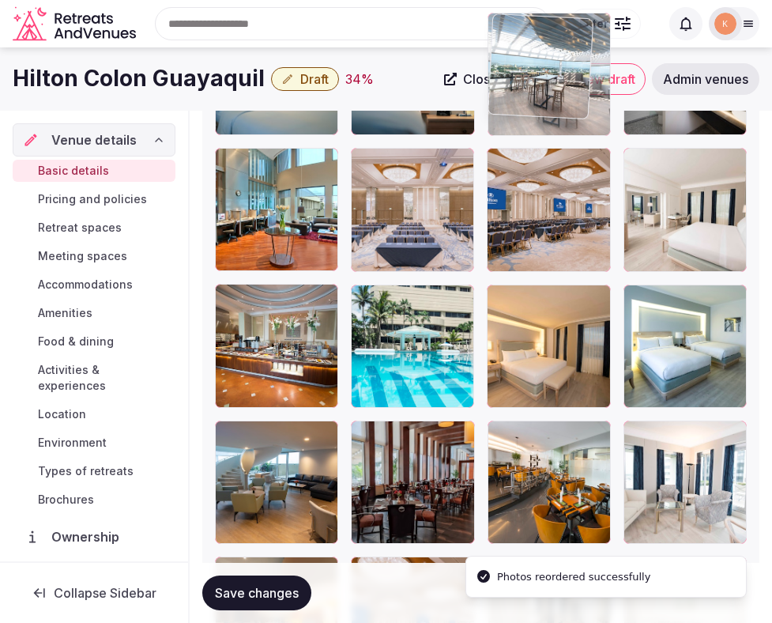
drag, startPoint x: 525, startPoint y: 335, endPoint x: 537, endPoint y: 137, distance: 198.8
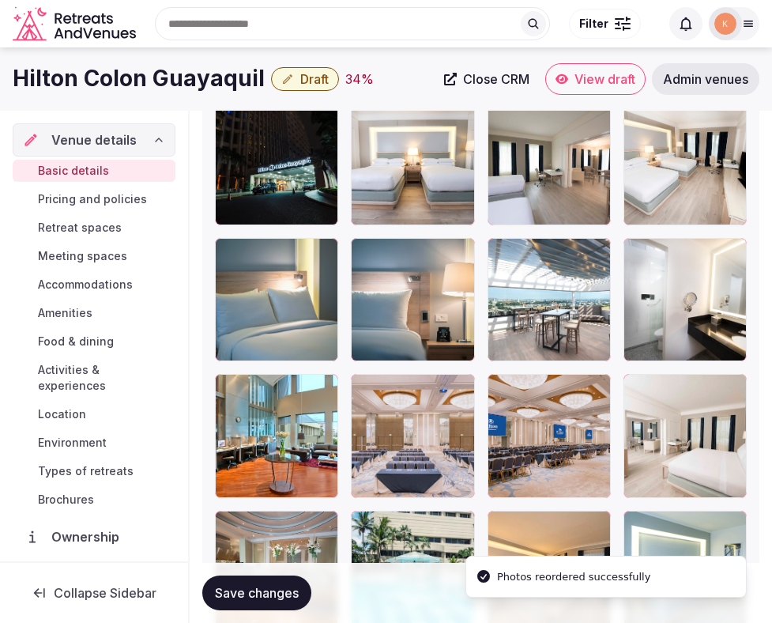
scroll to position [2810, 0]
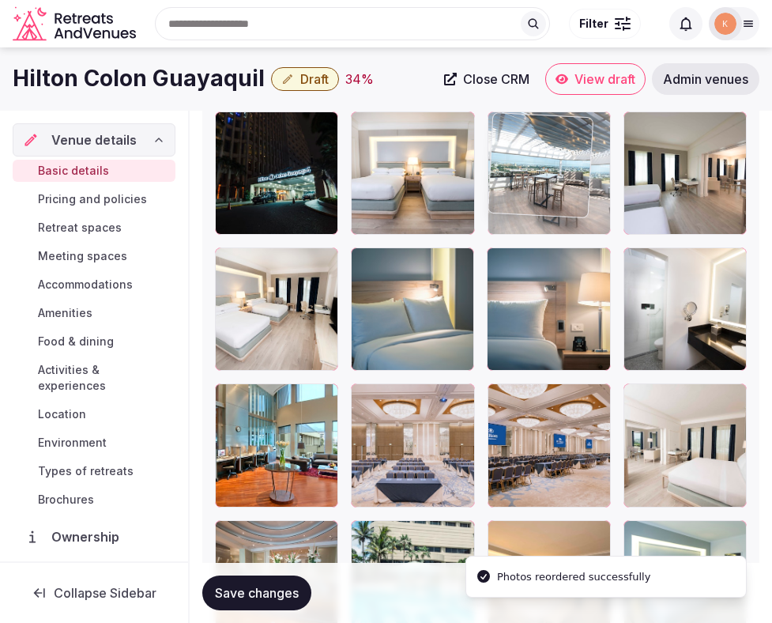
drag, startPoint x: 524, startPoint y: 340, endPoint x: 524, endPoint y: 176, distance: 164.5
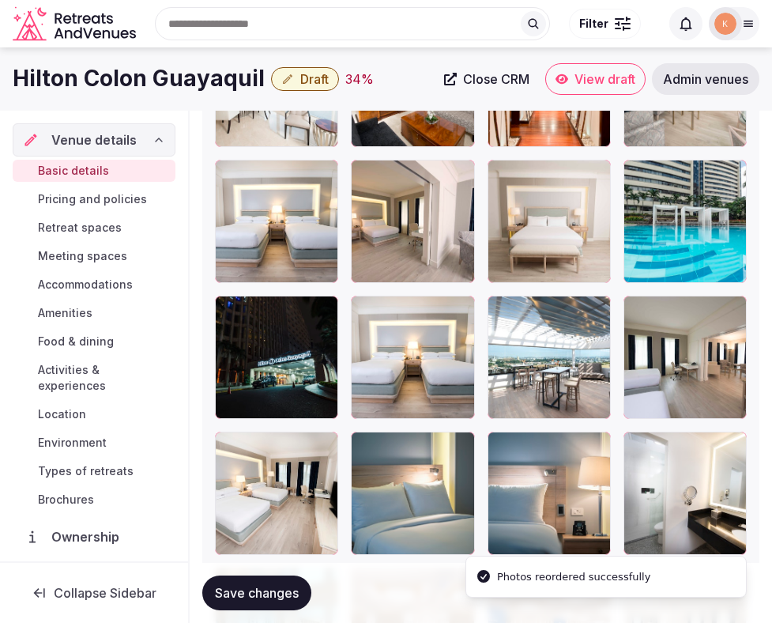
scroll to position [2611, 0]
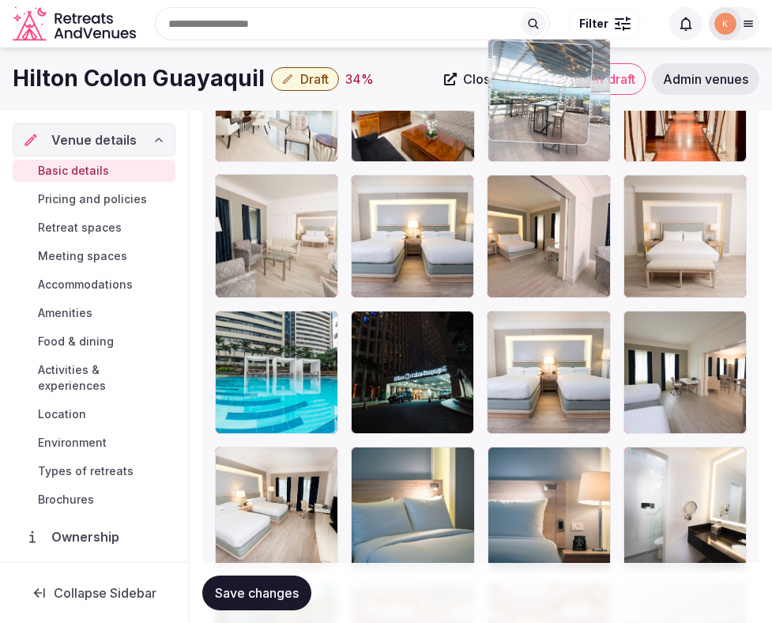
drag, startPoint x: 528, startPoint y: 369, endPoint x: 534, endPoint y: 160, distance: 209.6
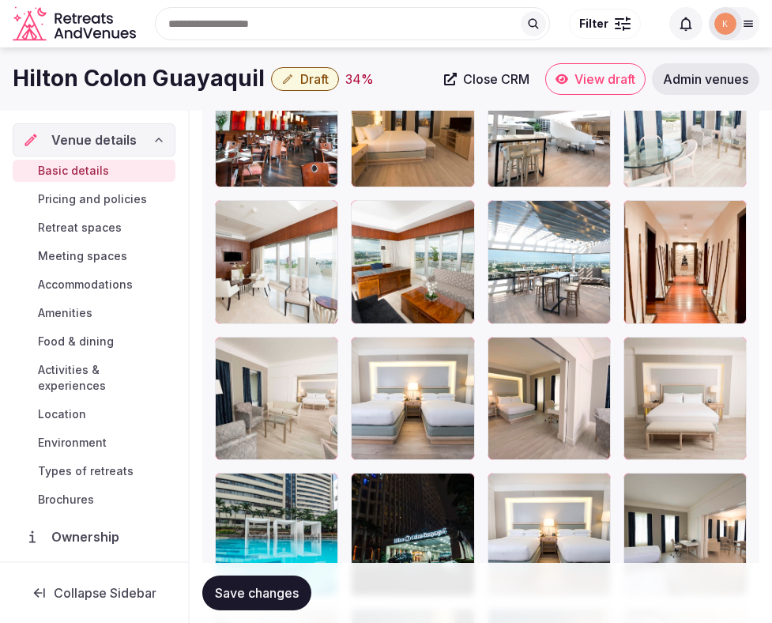
scroll to position [2428, 0]
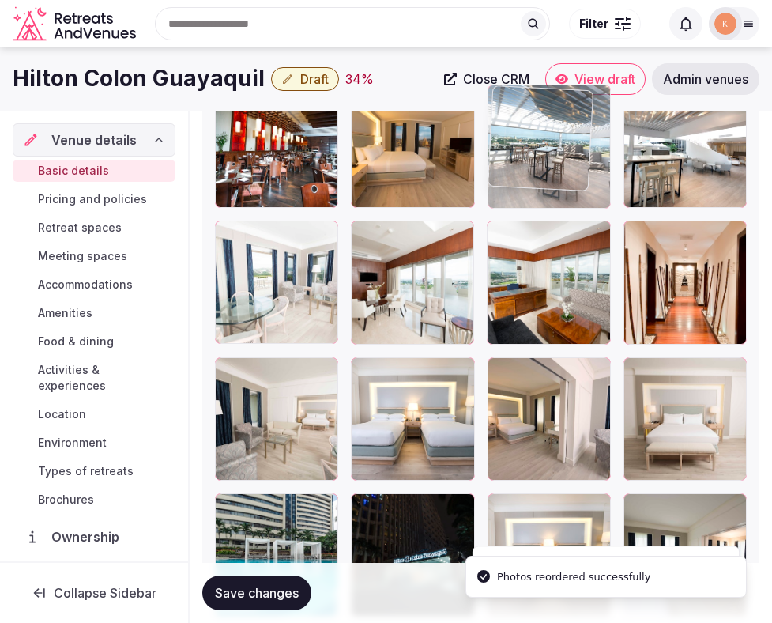
drag, startPoint x: 535, startPoint y: 293, endPoint x: 537, endPoint y: 165, distance: 128.1
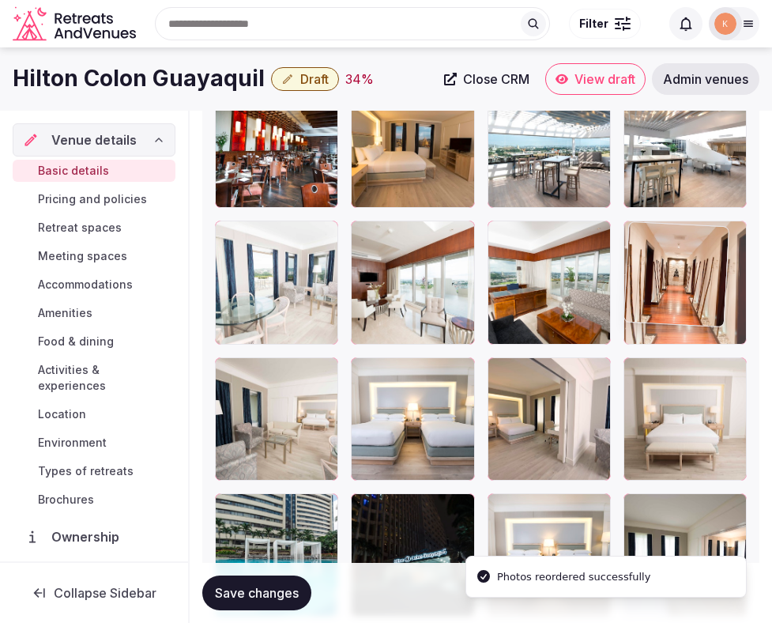
drag, startPoint x: 671, startPoint y: 302, endPoint x: 685, endPoint y: 315, distance: 19.6
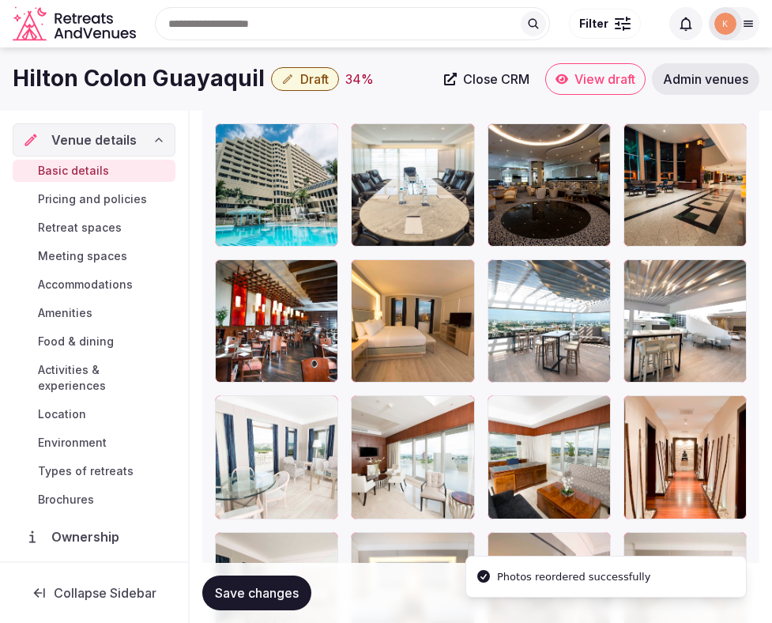
scroll to position [2253, 0]
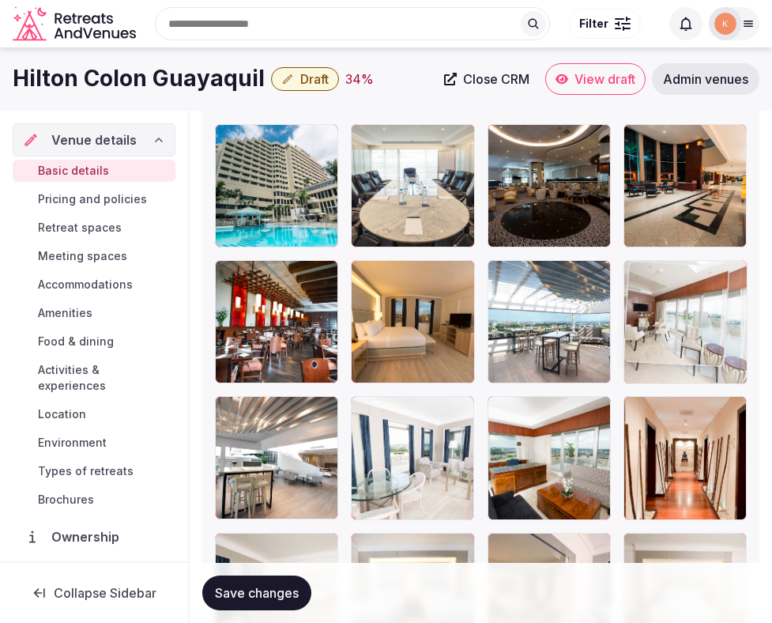
drag, startPoint x: 409, startPoint y: 456, endPoint x: 692, endPoint y: 310, distance: 318.6
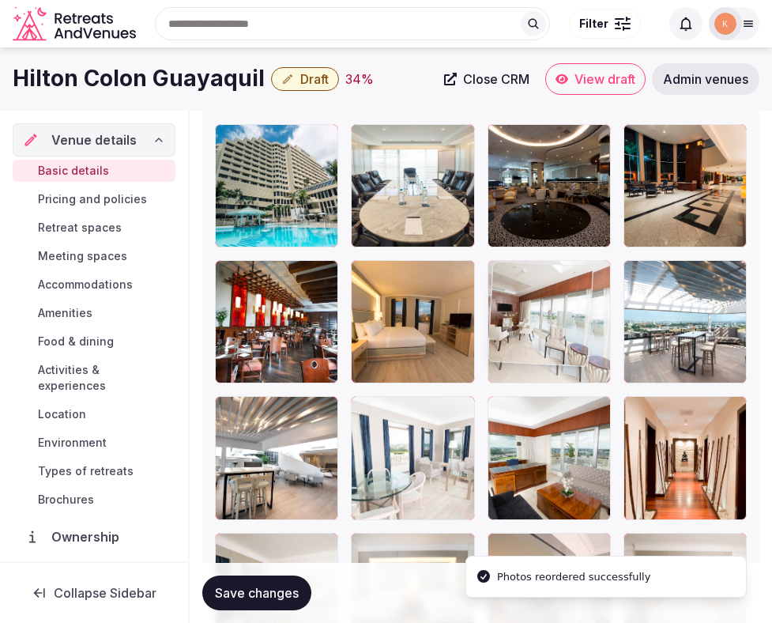
drag, startPoint x: 667, startPoint y: 298, endPoint x: 569, endPoint y: 295, distance: 98.1
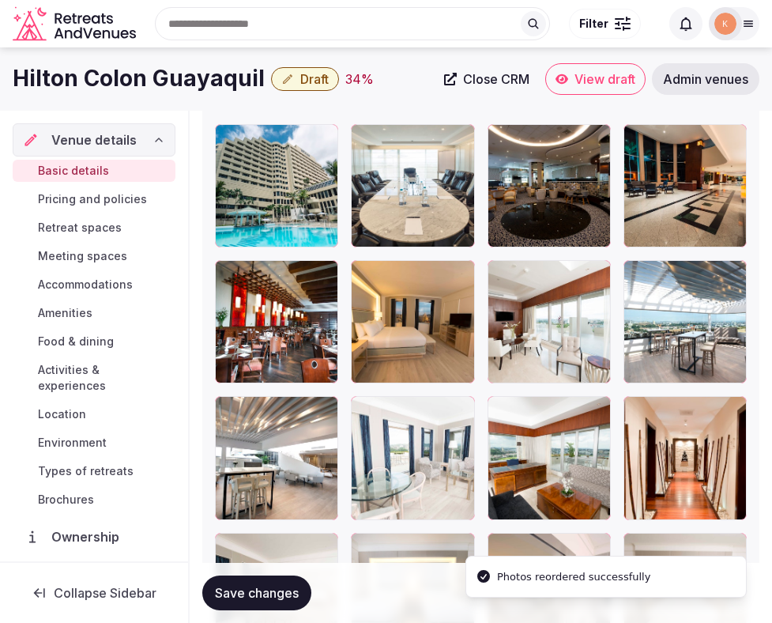
click at [267, 594] on span "Save changes" at bounding box center [257, 593] width 84 height 16
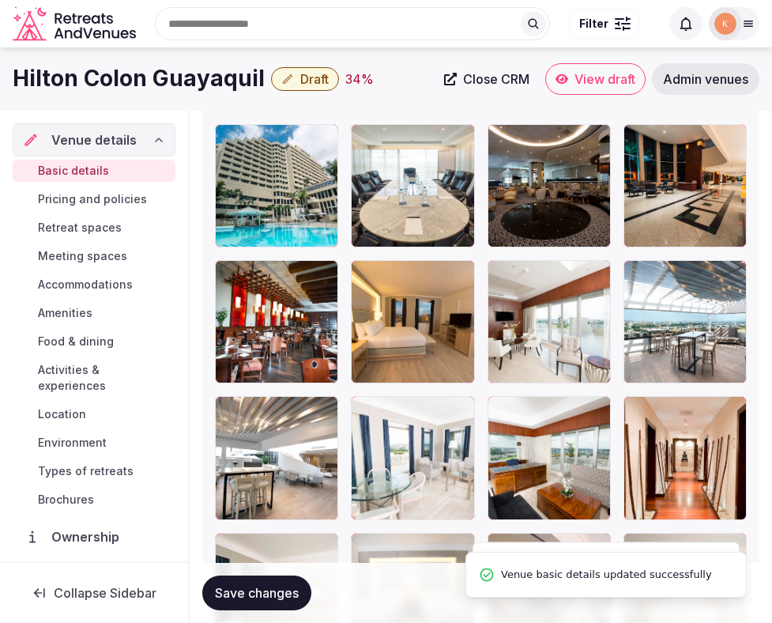
click at [267, 594] on span "Save changes" at bounding box center [257, 593] width 84 height 16
click at [315, 77] on span "Draft" at bounding box center [314, 79] width 28 height 16
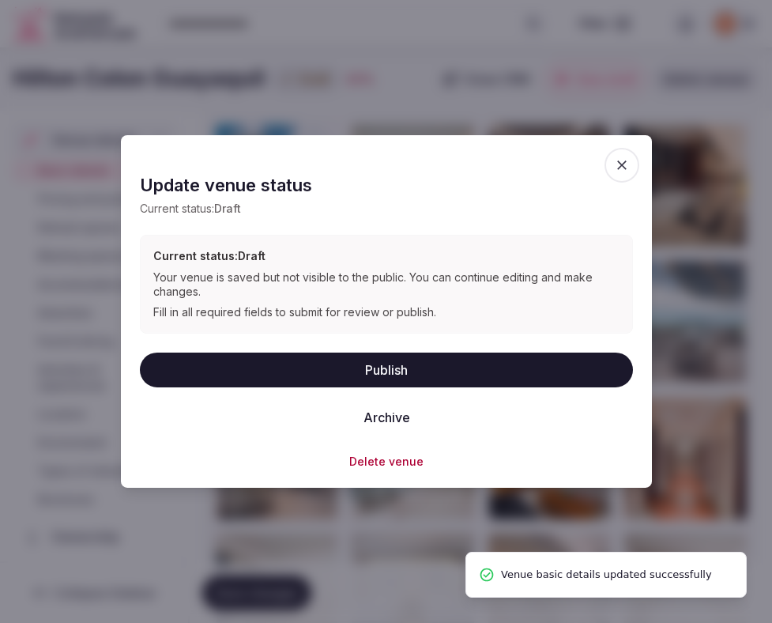
click at [310, 363] on button "Publish" at bounding box center [386, 369] width 493 height 35
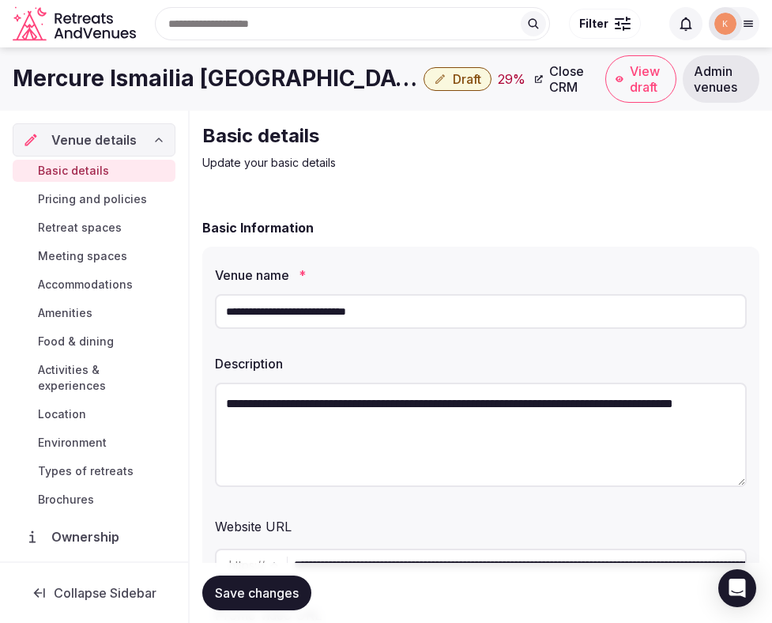
click at [346, 319] on input "**********" at bounding box center [481, 311] width 532 height 35
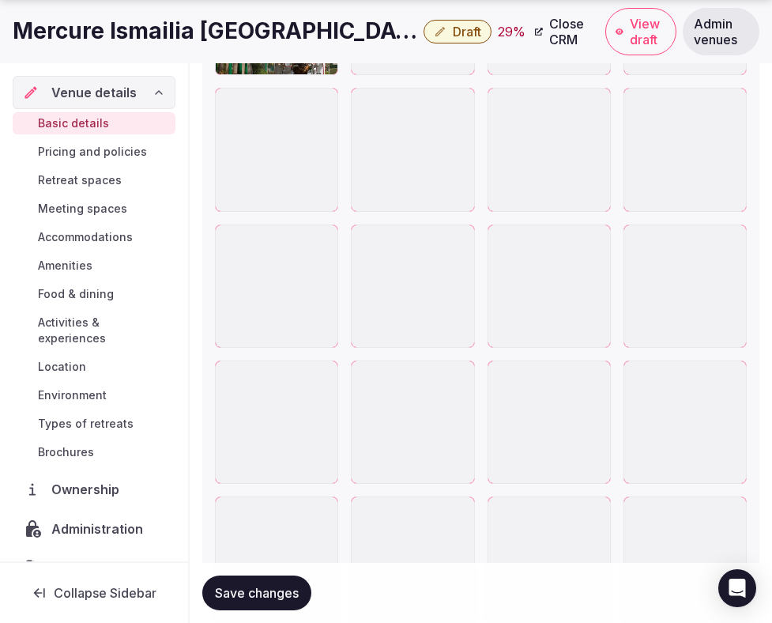
scroll to position [3133, 0]
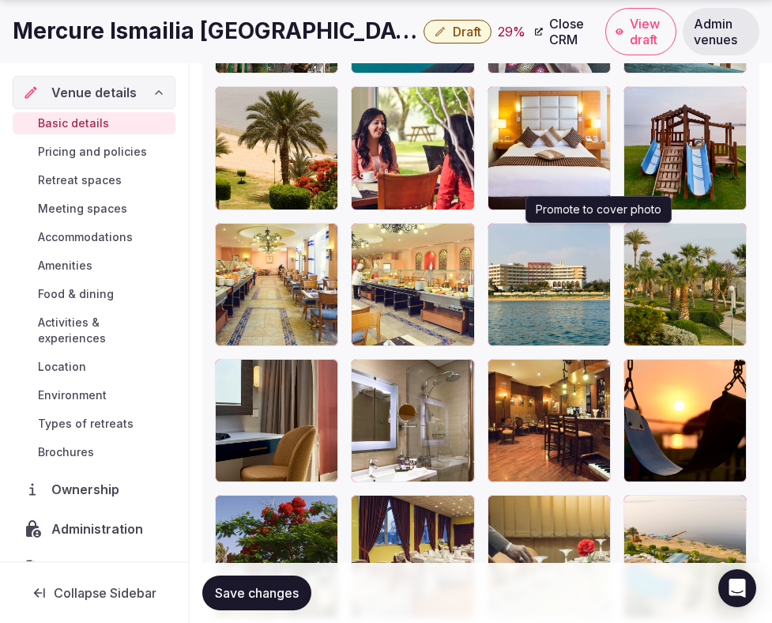
click at [600, 236] on icon "button" at bounding box center [595, 238] width 13 height 13
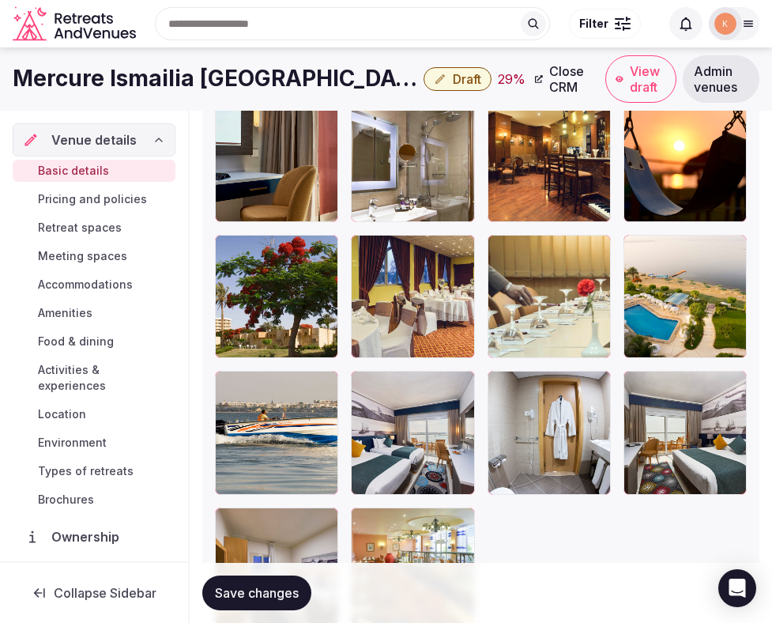
scroll to position [3356, 0]
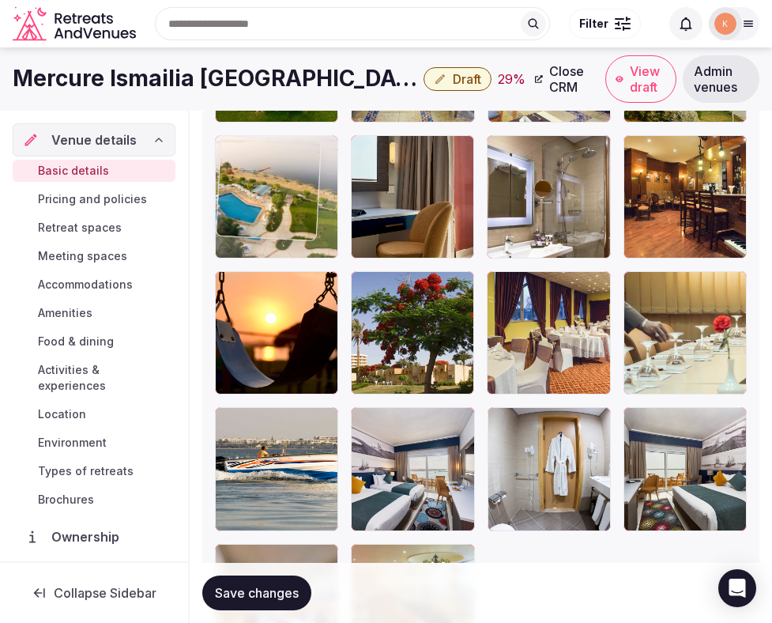
drag, startPoint x: 663, startPoint y: 340, endPoint x: 330, endPoint y: 170, distance: 373.8
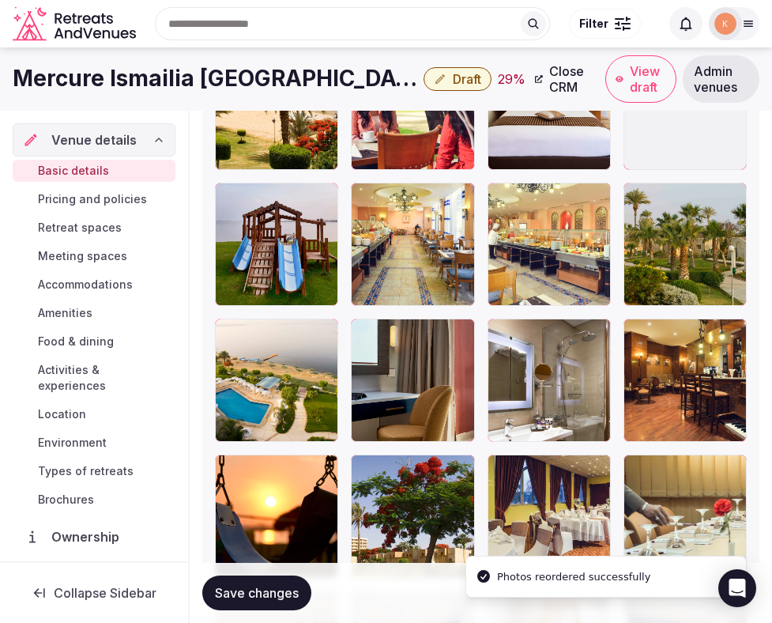
scroll to position [3111, 0]
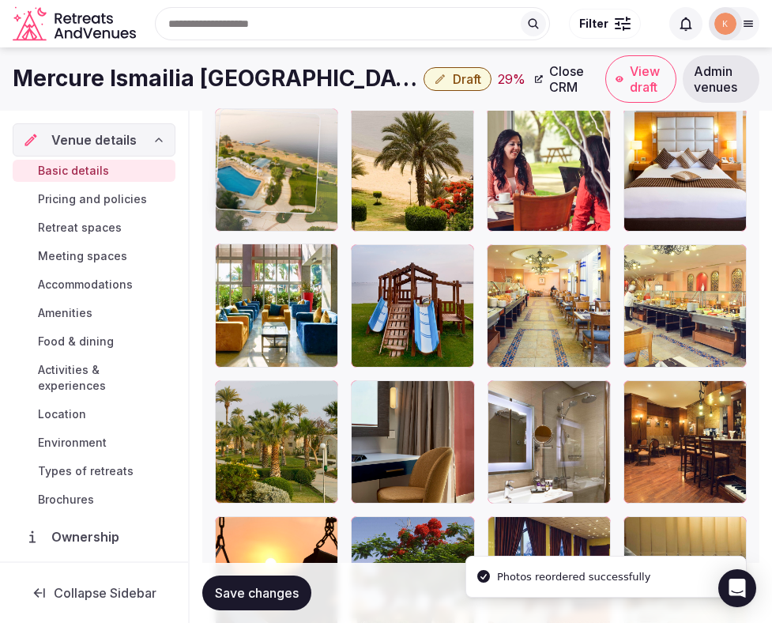
drag, startPoint x: 262, startPoint y: 417, endPoint x: 261, endPoint y: 148, distance: 269.6
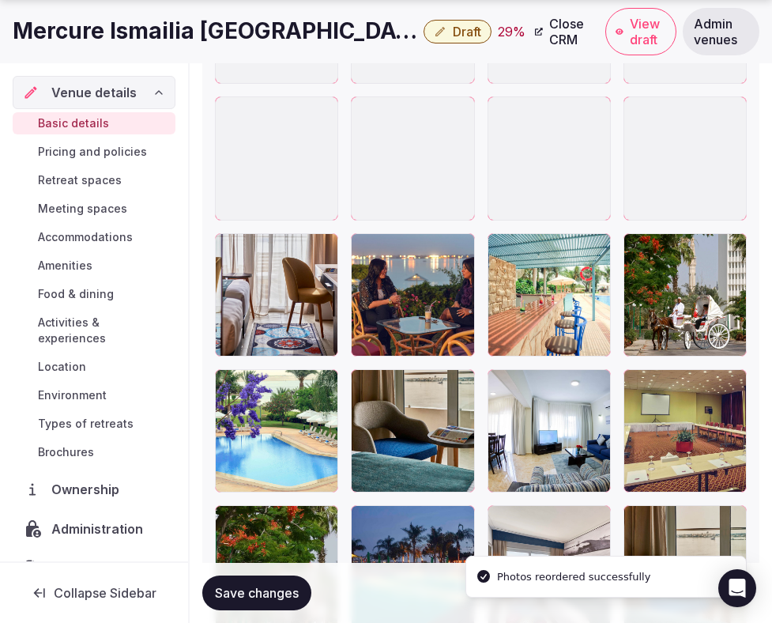
scroll to position [2578, 0]
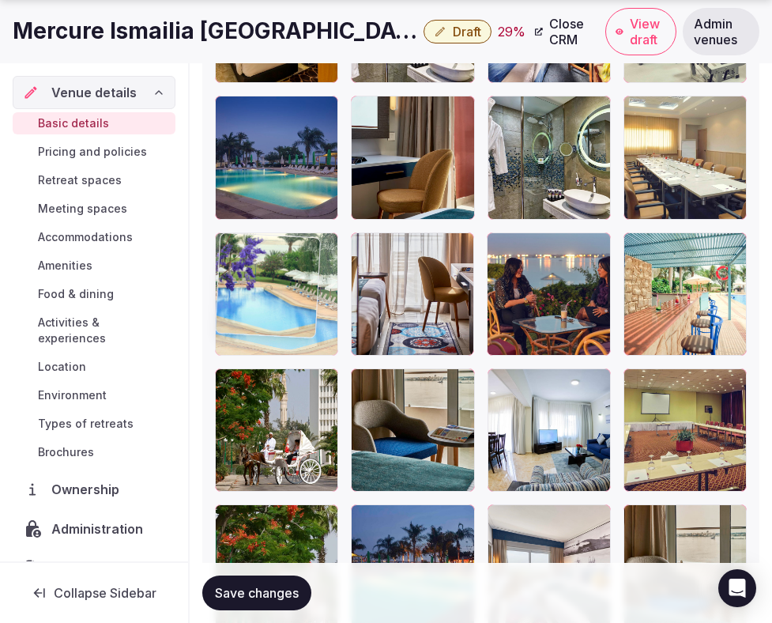
drag, startPoint x: 261, startPoint y: 459, endPoint x: 254, endPoint y: 358, distance: 100.7
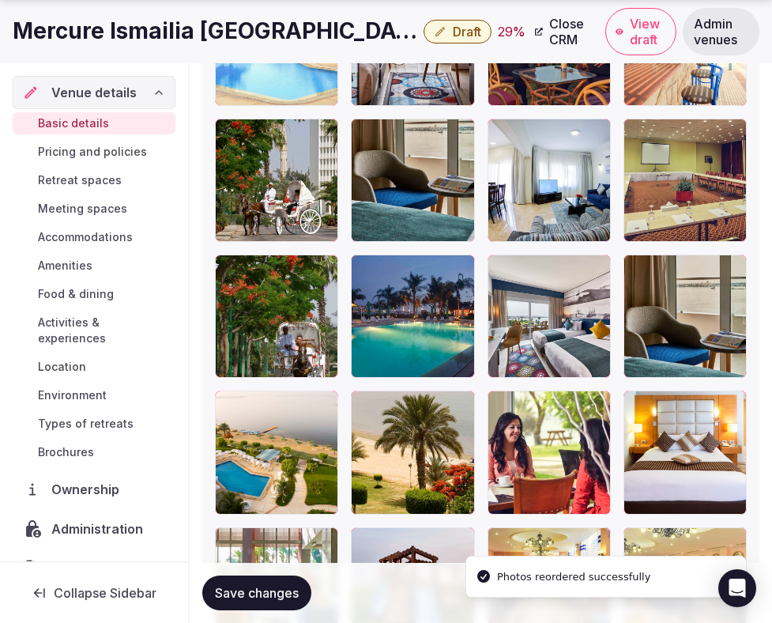
scroll to position [2846, 0]
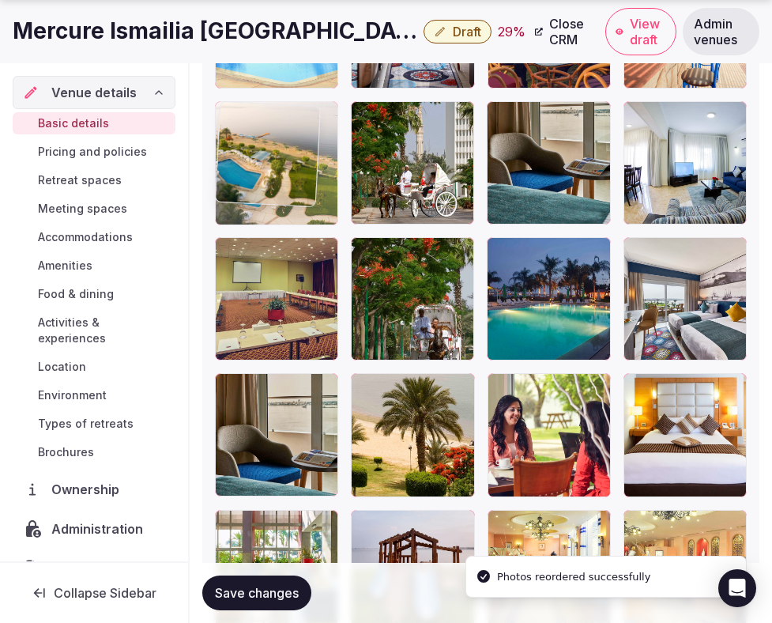
drag, startPoint x: 262, startPoint y: 464, endPoint x: 266, endPoint y: 232, distance: 231.7
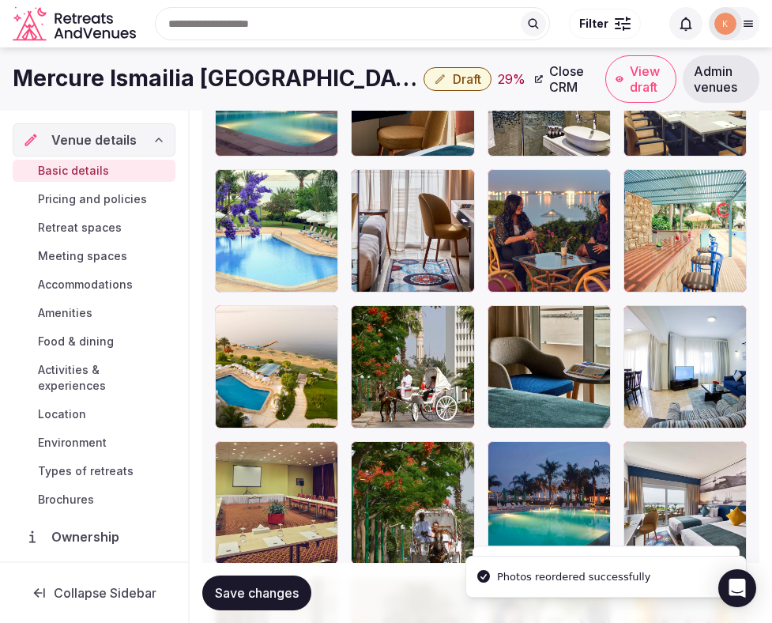
scroll to position [2638, 0]
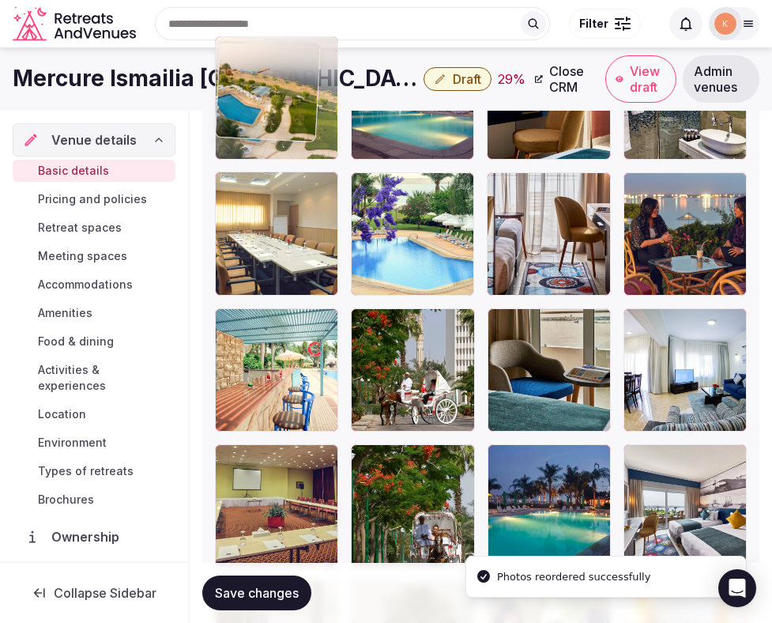
drag, startPoint x: 259, startPoint y: 380, endPoint x: 265, endPoint y: 125, distance: 255.5
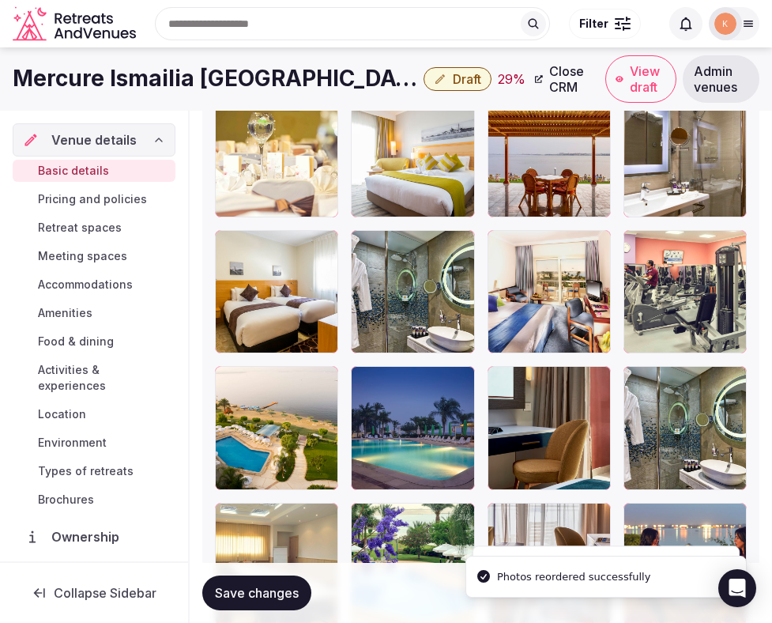
scroll to position [2306, 0]
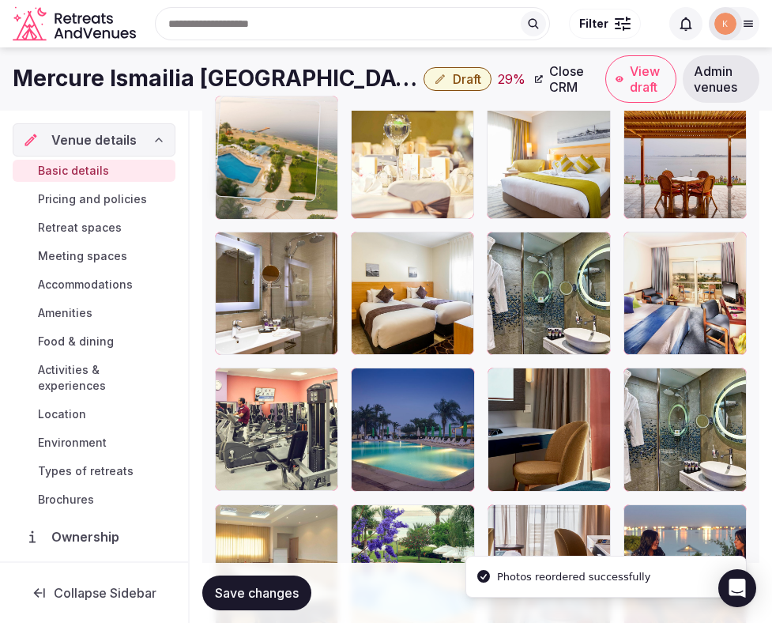
drag, startPoint x: 250, startPoint y: 447, endPoint x: 266, endPoint y: 152, distance: 295.3
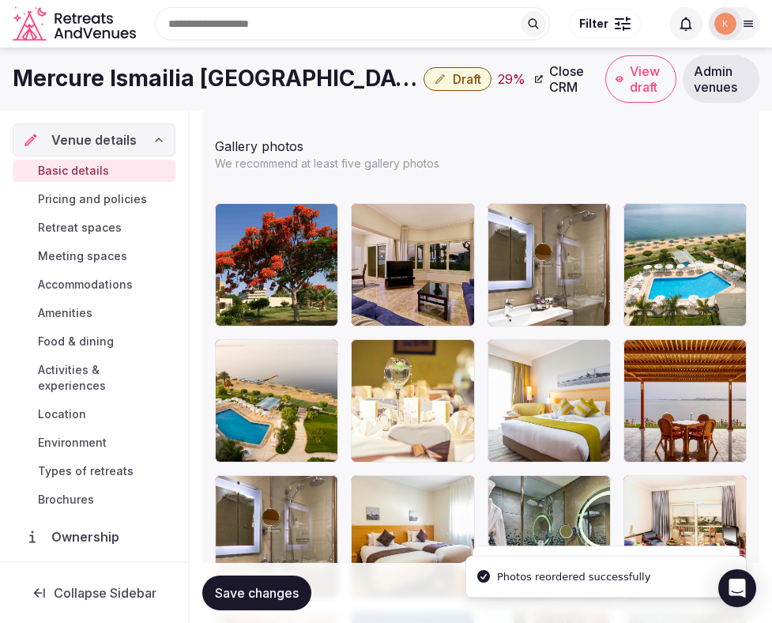
scroll to position [2049, 0]
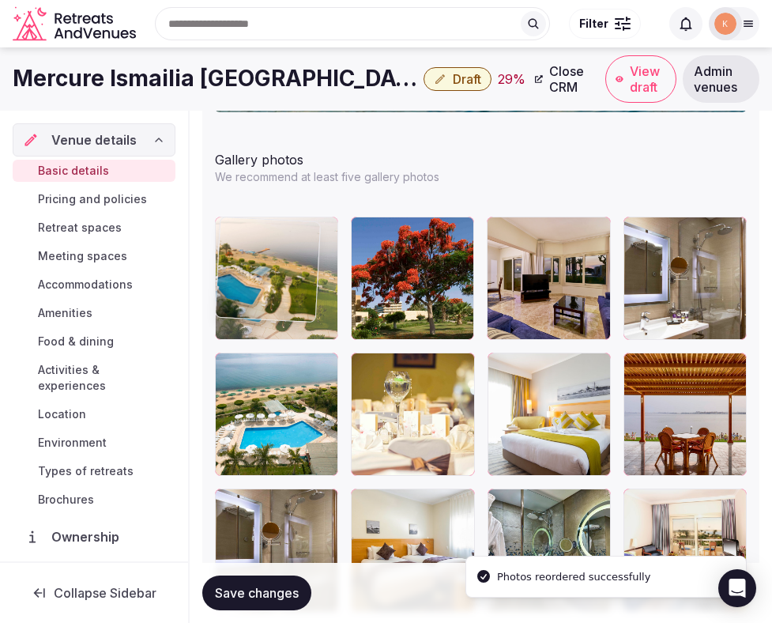
drag, startPoint x: 266, startPoint y: 424, endPoint x: 265, endPoint y: 297, distance: 126.5
click at [265, 297] on body "**********" at bounding box center [386, 21] width 772 height 4141
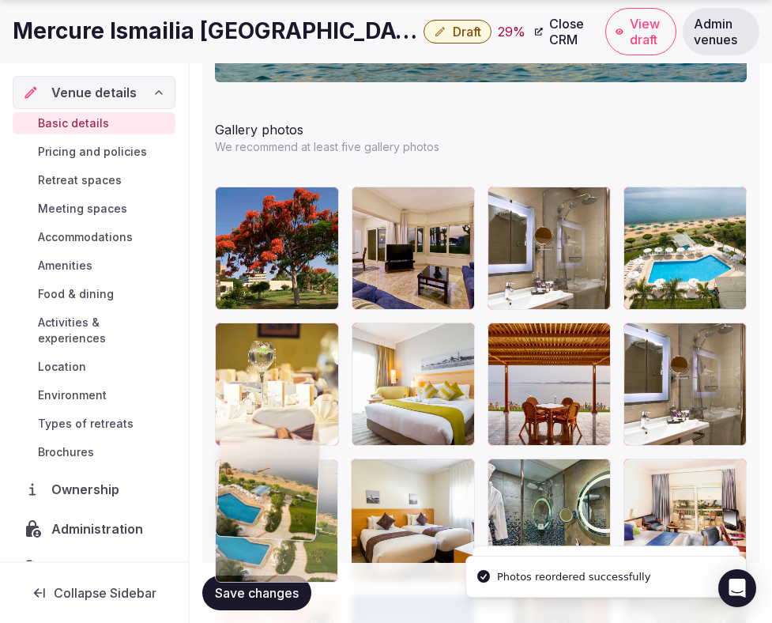
drag, startPoint x: 273, startPoint y: 299, endPoint x: 289, endPoint y: 536, distance: 237.7
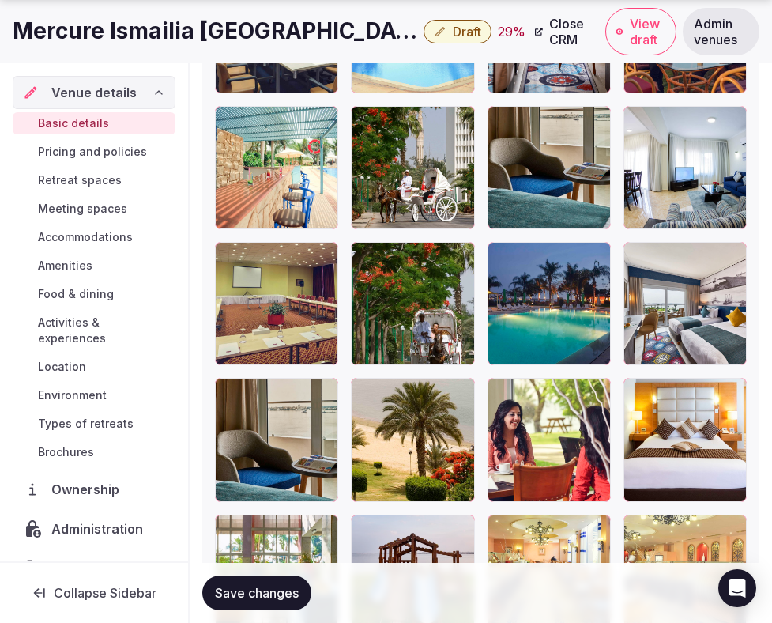
scroll to position [2842, 0]
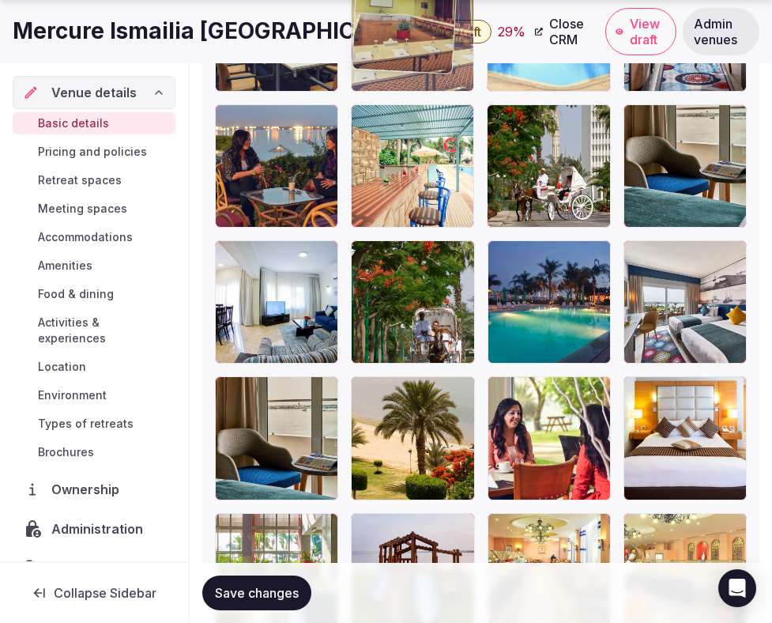
drag, startPoint x: 281, startPoint y: 340, endPoint x: 409, endPoint y: 139, distance: 237.8
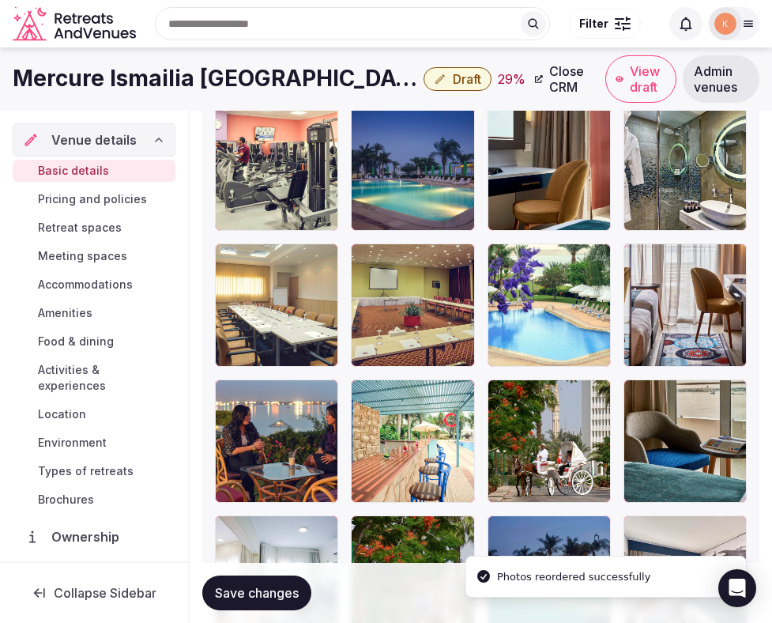
scroll to position [2531, 0]
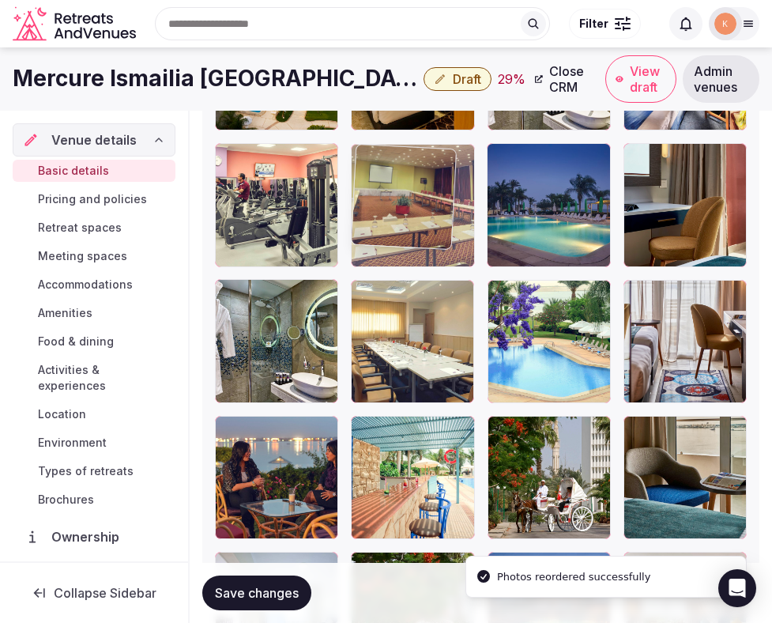
drag, startPoint x: 384, startPoint y: 384, endPoint x: 393, endPoint y: 235, distance: 149.7
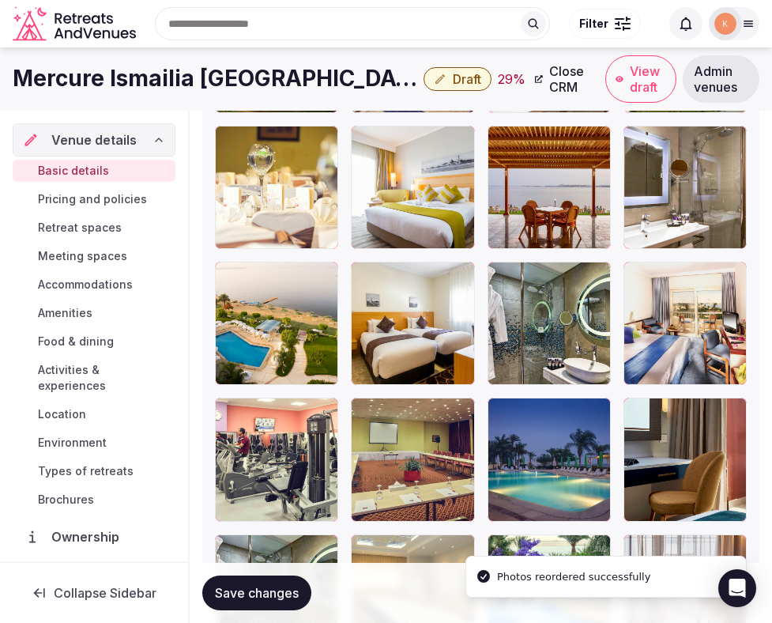
scroll to position [2267, 0]
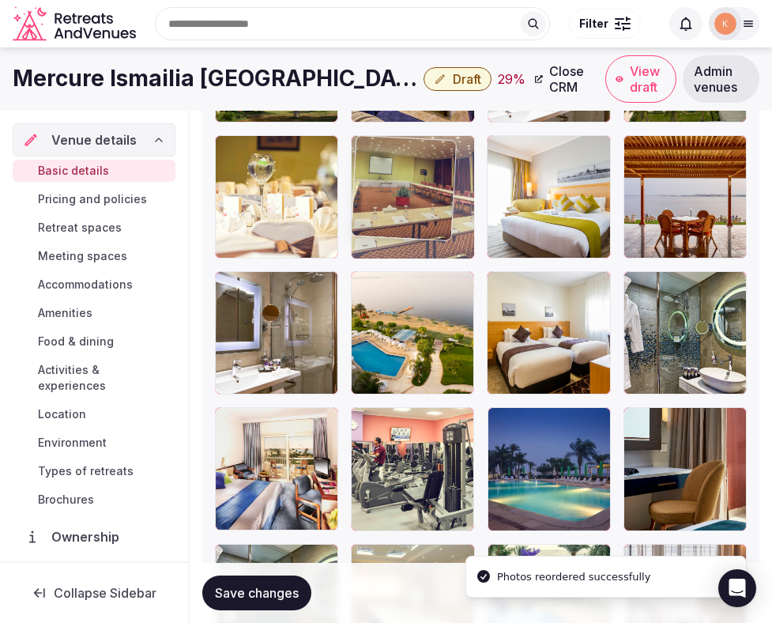
drag, startPoint x: 389, startPoint y: 478, endPoint x: 409, endPoint y: 185, distance: 293.2
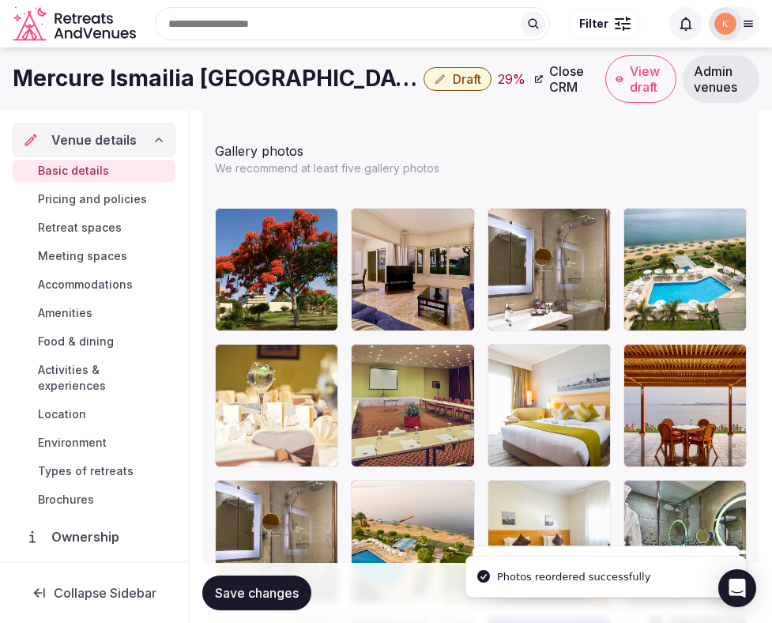
scroll to position [2040, 0]
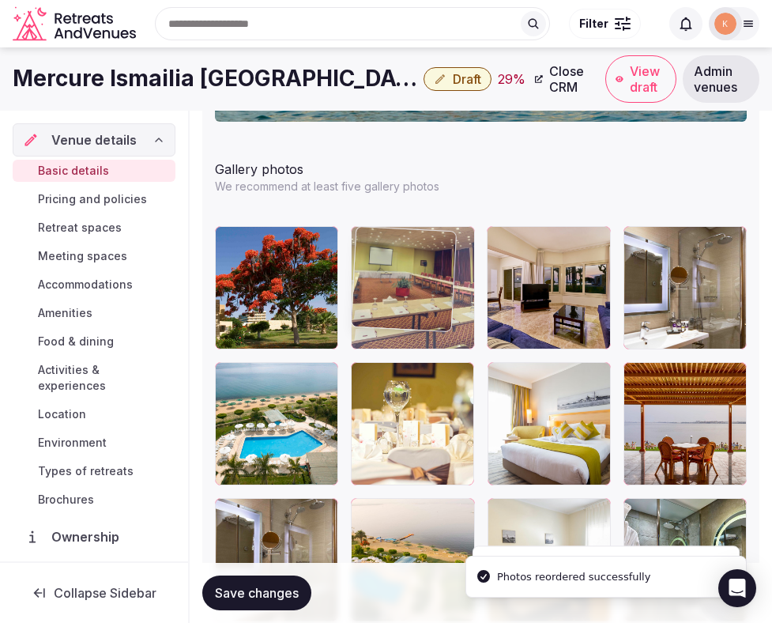
drag, startPoint x: 387, startPoint y: 434, endPoint x: 387, endPoint y: 281, distance: 152.6
click at [387, 281] on body "**********" at bounding box center [386, 30] width 772 height 4141
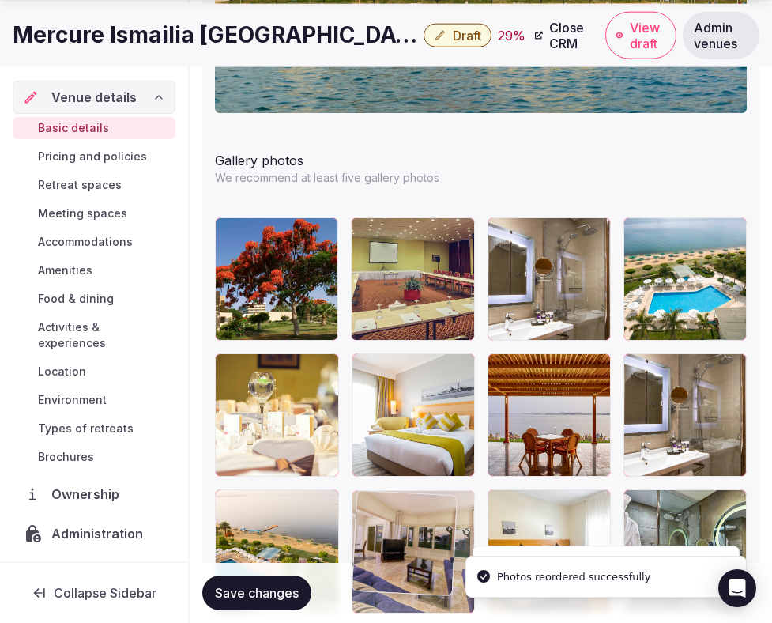
drag, startPoint x: 531, startPoint y: 266, endPoint x: 461, endPoint y: 502, distance: 245.9
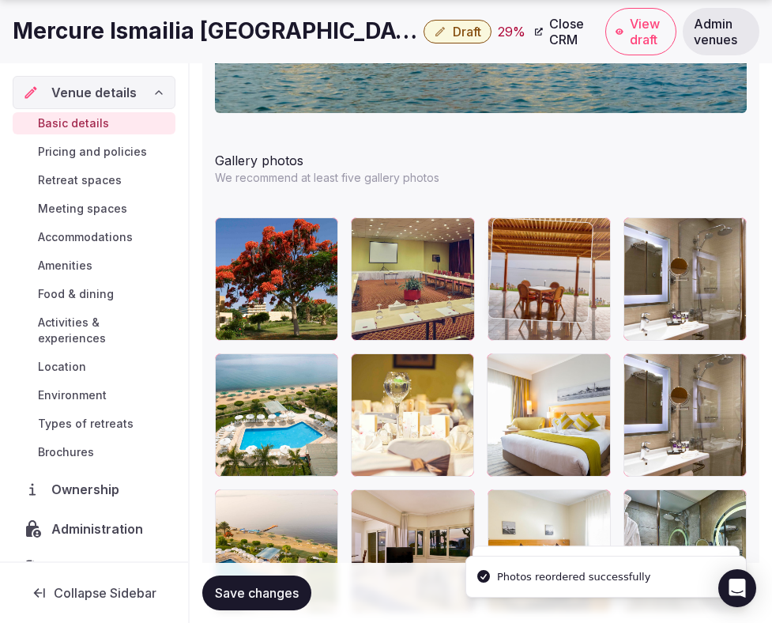
drag, startPoint x: 536, startPoint y: 432, endPoint x: 538, endPoint y: 312, distance: 119.4
click at [538, 312] on body "**********" at bounding box center [386, 21] width 772 height 4141
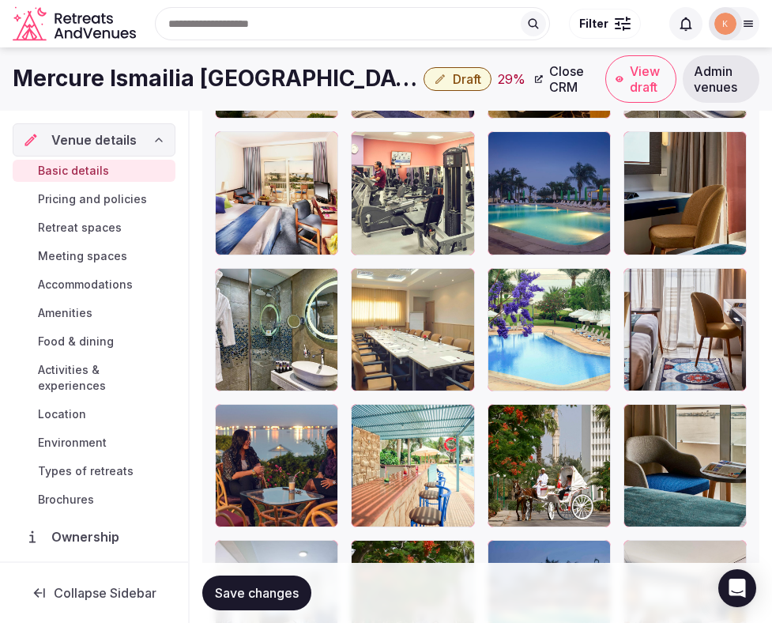
scroll to position [2529, 0]
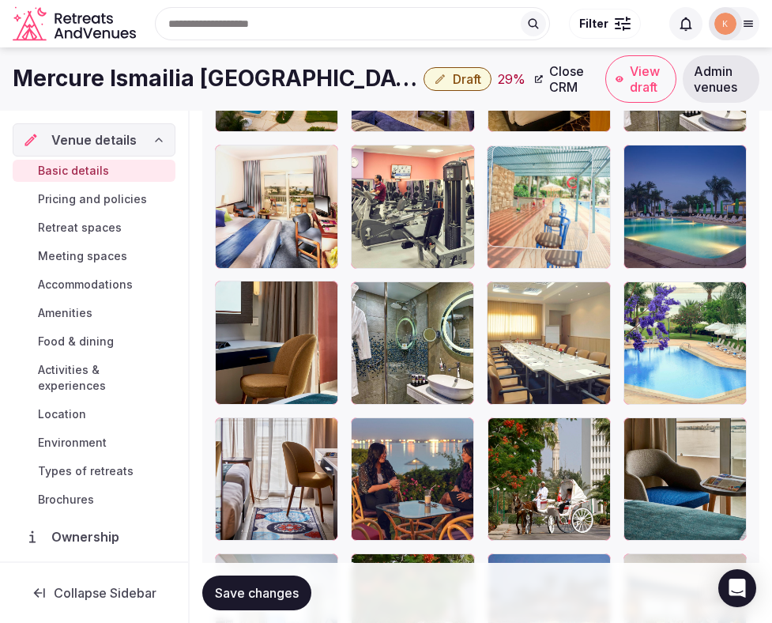
drag, startPoint x: 404, startPoint y: 475, endPoint x: 602, endPoint y: 166, distance: 366.9
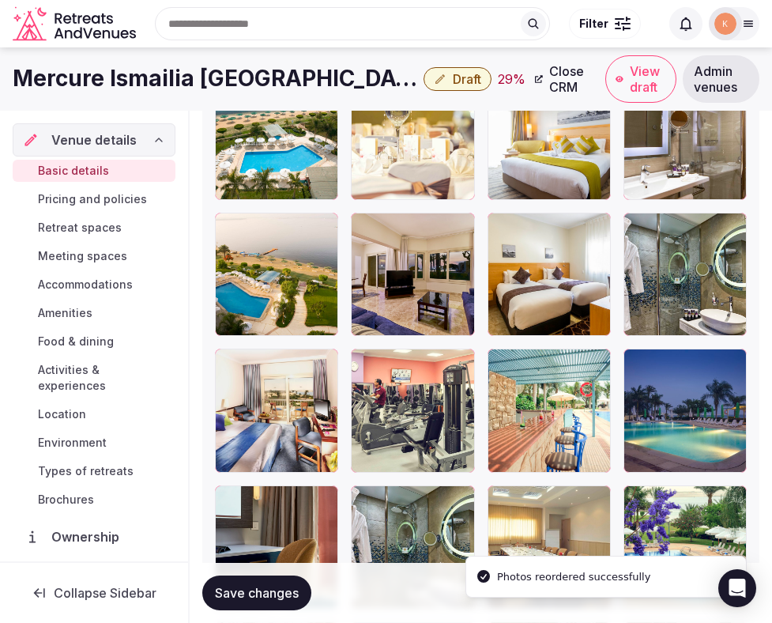
scroll to position [2253, 0]
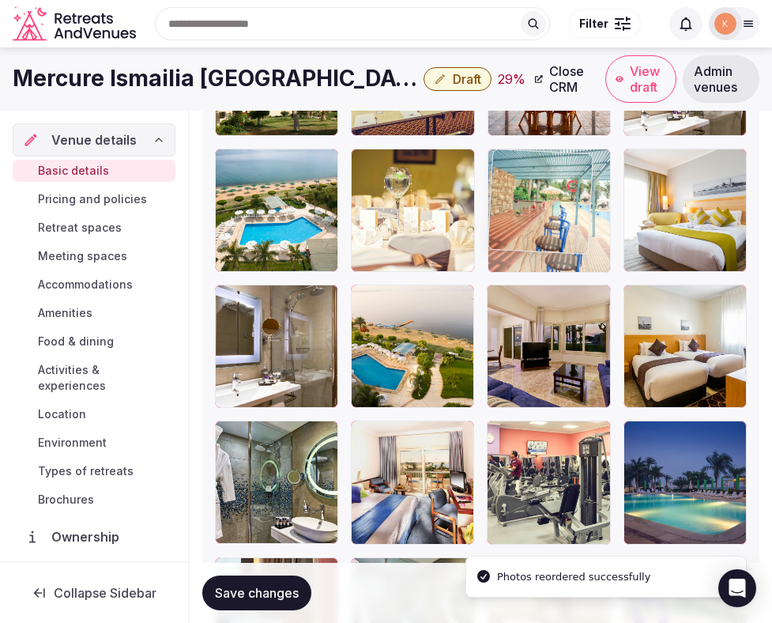
drag, startPoint x: 540, startPoint y: 451, endPoint x: 610, endPoint y: 191, distance: 268.5
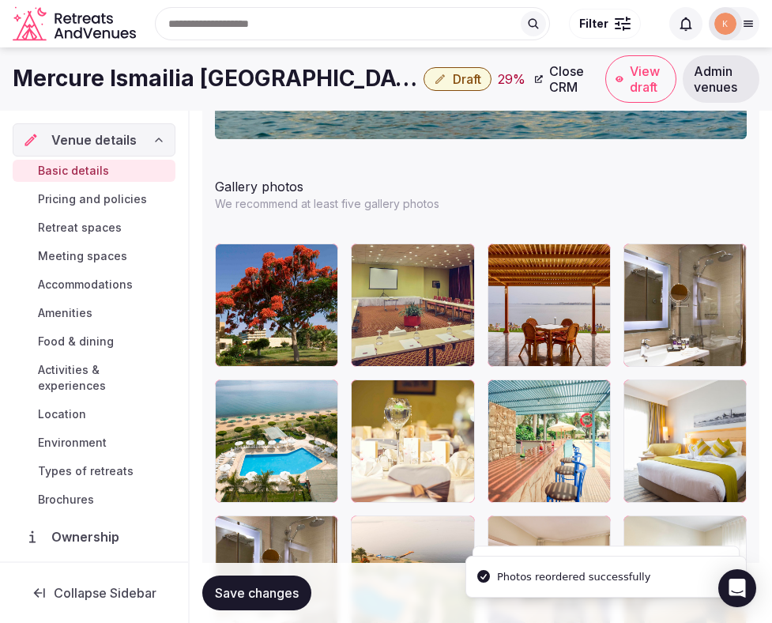
scroll to position [2007, 0]
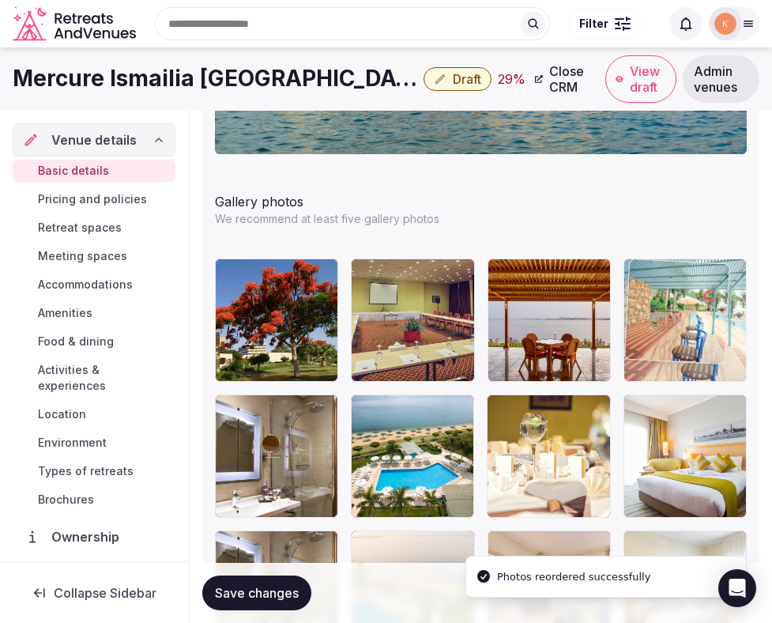
drag, startPoint x: 541, startPoint y: 438, endPoint x: 630, endPoint y: 319, distance: 149.1
click at [630, 319] on body "**********" at bounding box center [386, 63] width 772 height 4141
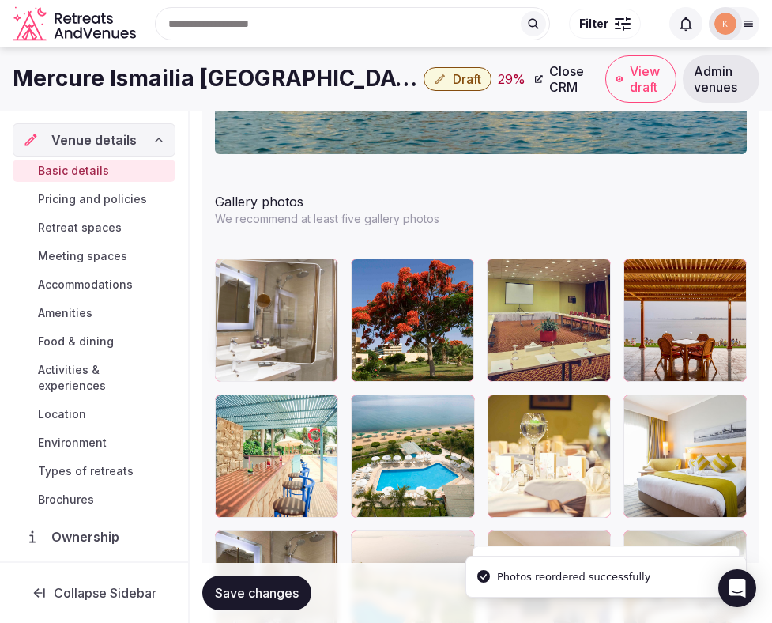
drag, startPoint x: 278, startPoint y: 425, endPoint x: 277, endPoint y: 340, distance: 84.6
click at [277, 340] on body "**********" at bounding box center [386, 63] width 772 height 4141
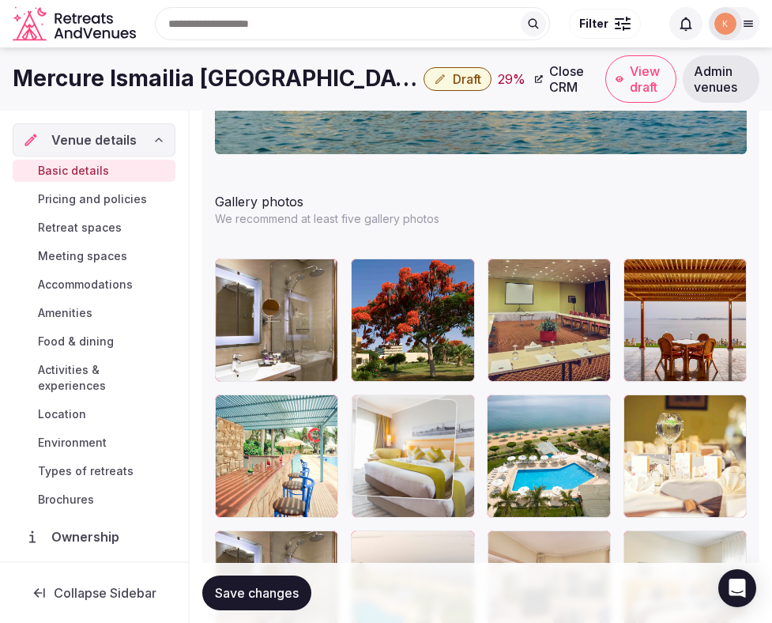
drag, startPoint x: 663, startPoint y: 487, endPoint x: 445, endPoint y: 485, distance: 217.4
click at [445, 485] on body "**********" at bounding box center [386, 63] width 772 height 4141
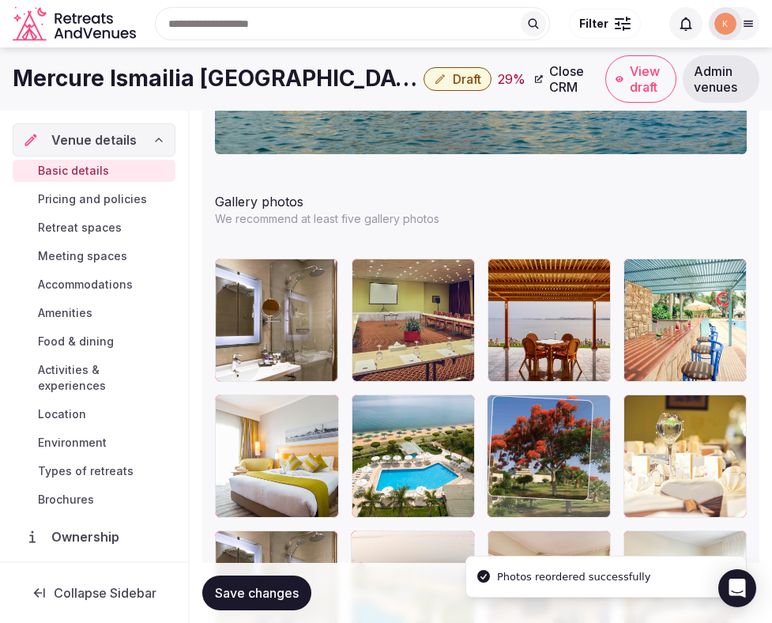
drag, startPoint x: 427, startPoint y: 353, endPoint x: 635, endPoint y: 473, distance: 239.8
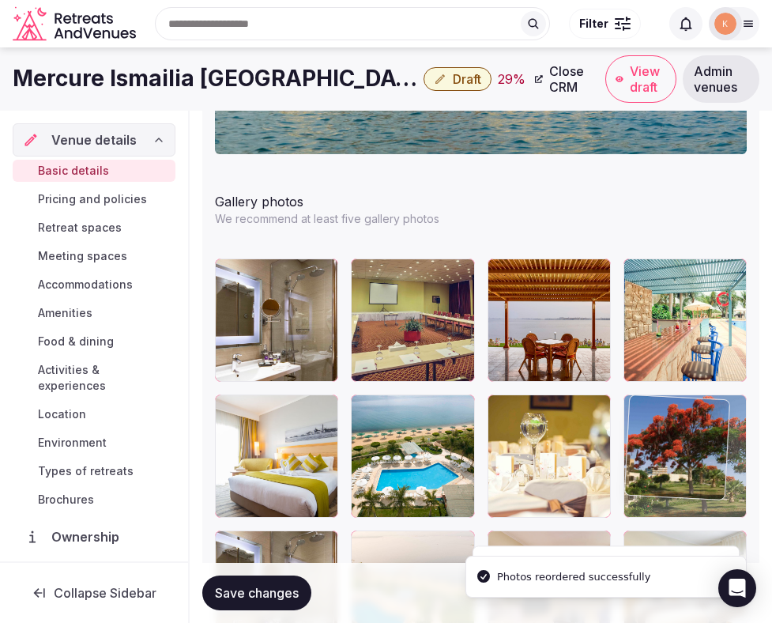
drag, startPoint x: 580, startPoint y: 470, endPoint x: 690, endPoint y: 470, distance: 110.7
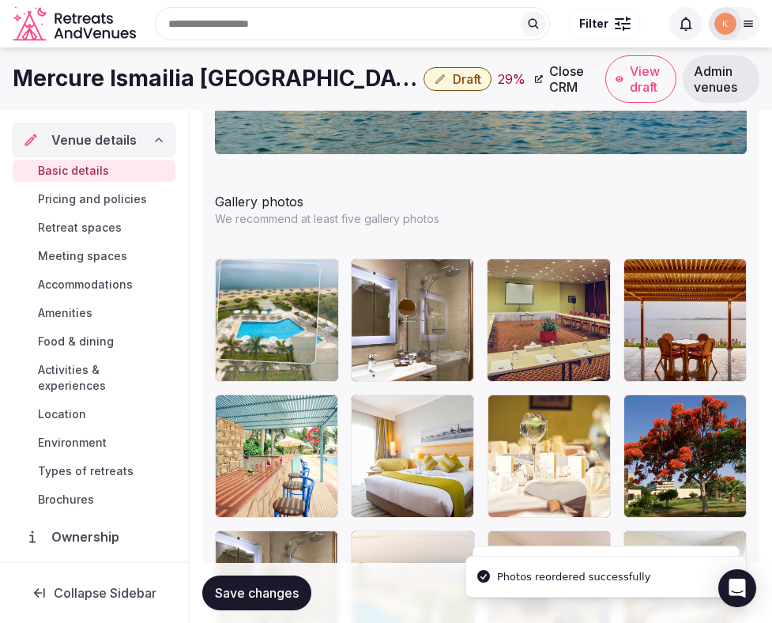
drag, startPoint x: 450, startPoint y: 450, endPoint x: 304, endPoint y: 355, distance: 173.7
click at [304, 355] on body "**********" at bounding box center [386, 63] width 772 height 4141
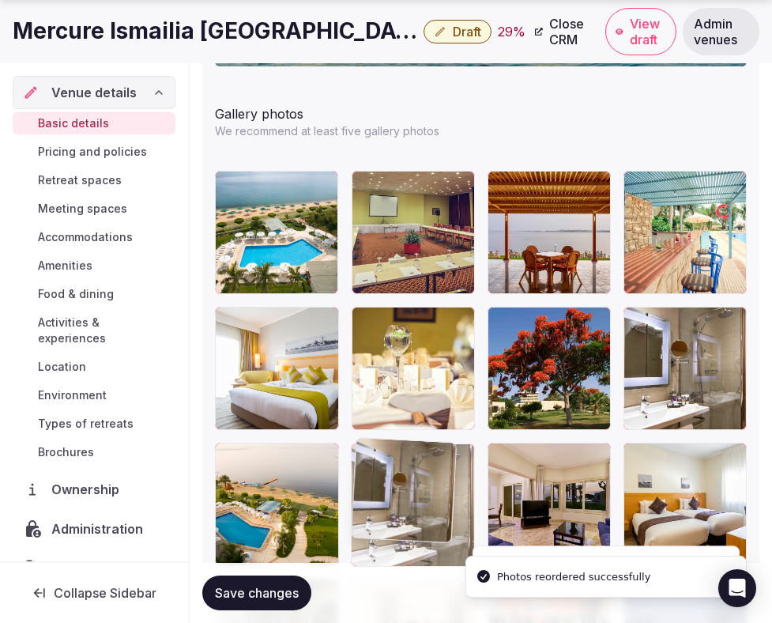
drag, startPoint x: 410, startPoint y: 325, endPoint x: 388, endPoint y: 502, distance: 178.4
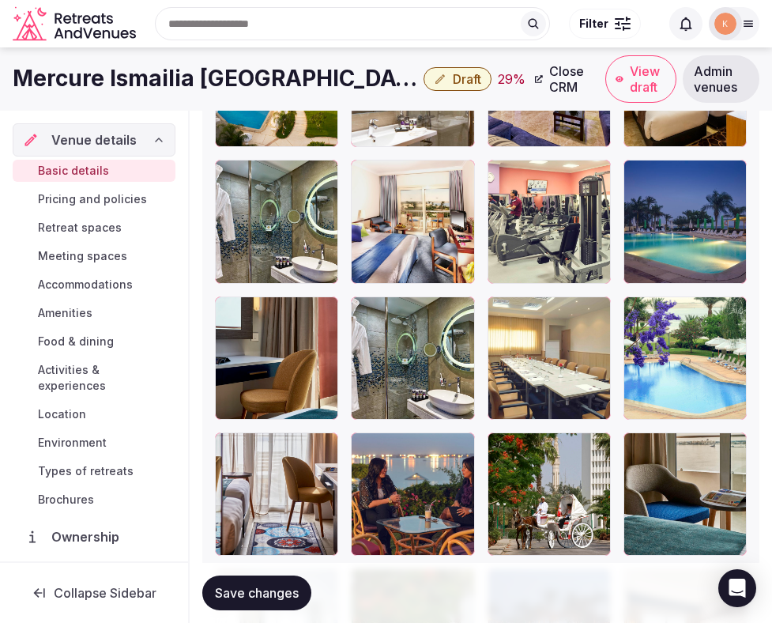
scroll to position [2508, 0]
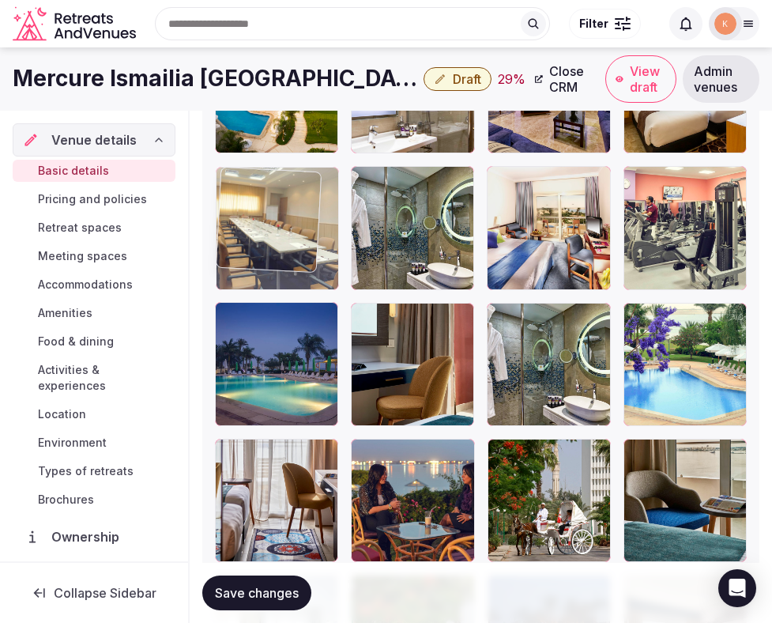
drag, startPoint x: 540, startPoint y: 383, endPoint x: 285, endPoint y: 198, distance: 315.4
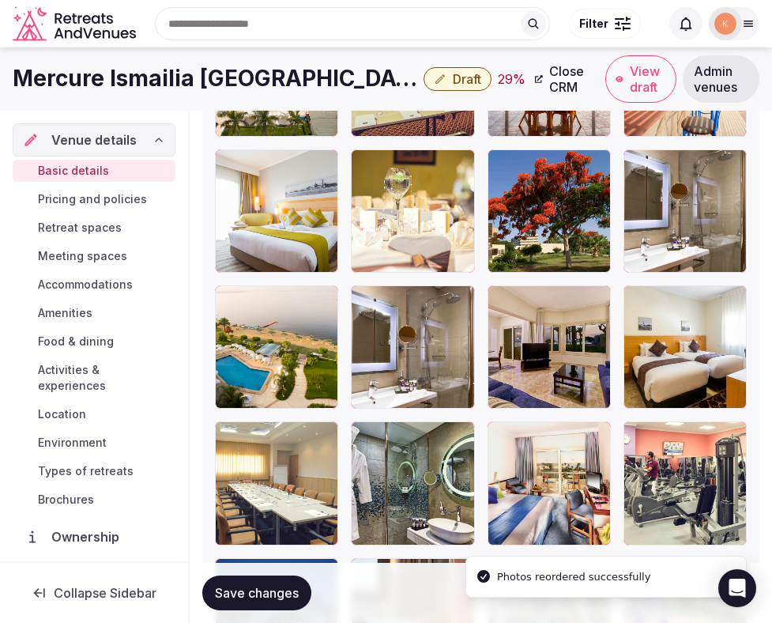
scroll to position [2242, 0]
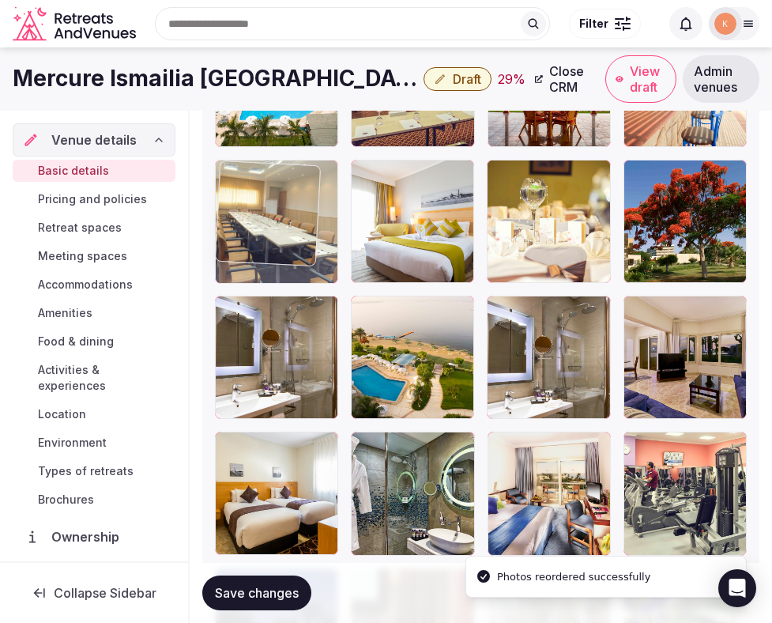
drag, startPoint x: 271, startPoint y: 492, endPoint x: 272, endPoint y: 240, distance: 252.2
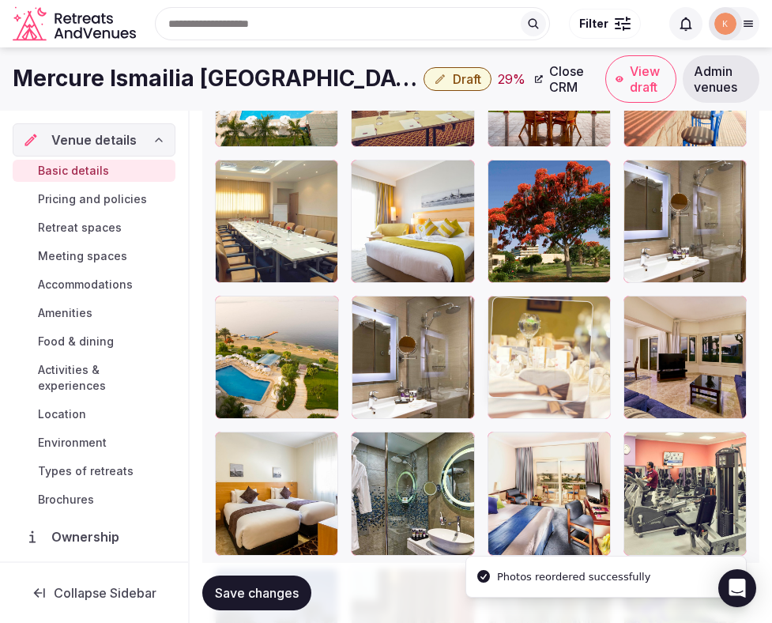
drag, startPoint x: 557, startPoint y: 248, endPoint x: 547, endPoint y: 391, distance: 142.6
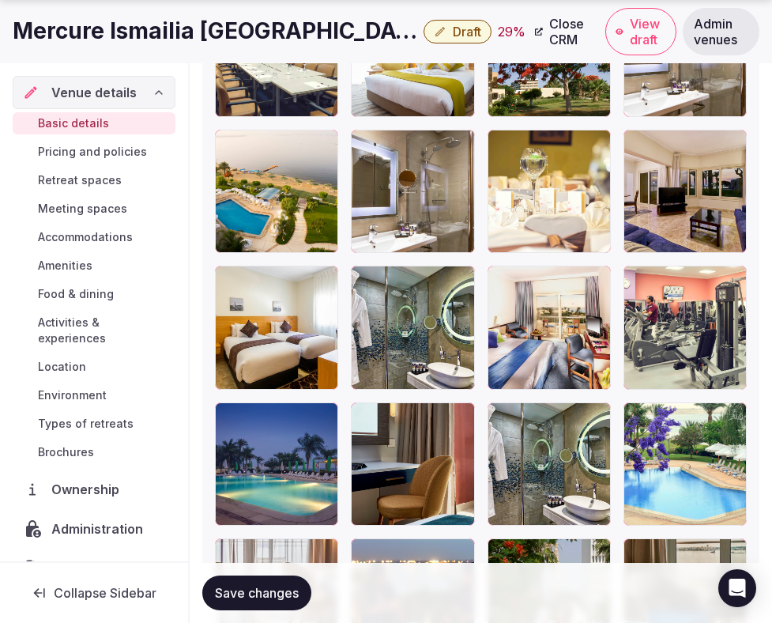
scroll to position [2432, 0]
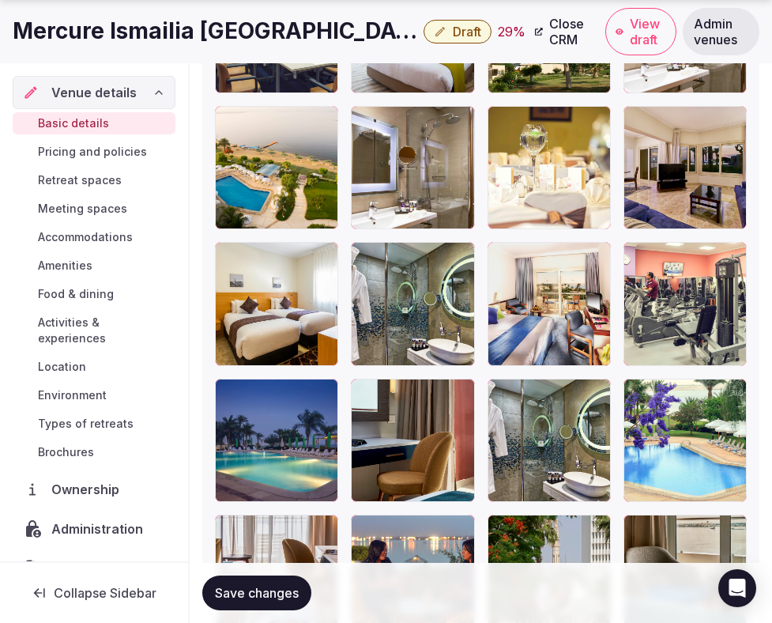
click at [649, 431] on div at bounding box center [685, 440] width 123 height 123
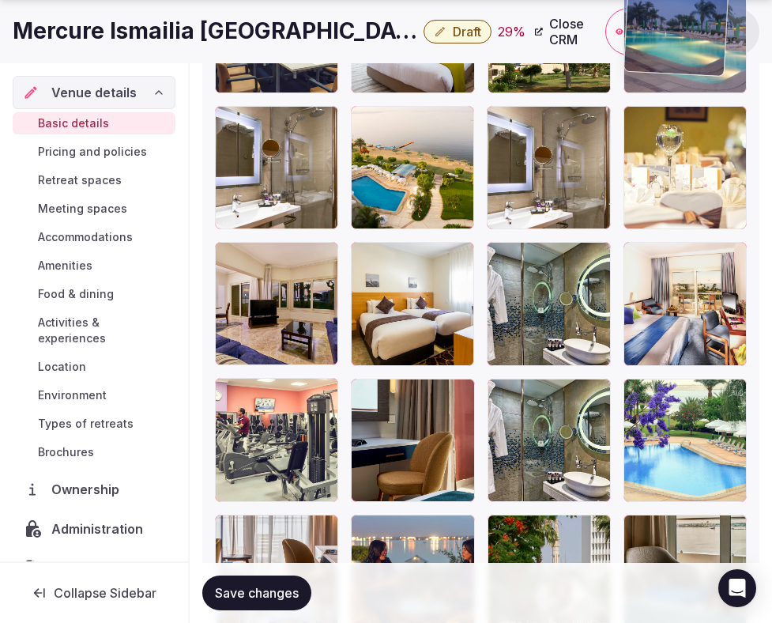
drag, startPoint x: 283, startPoint y: 471, endPoint x: 655, endPoint y: 134, distance: 501.5
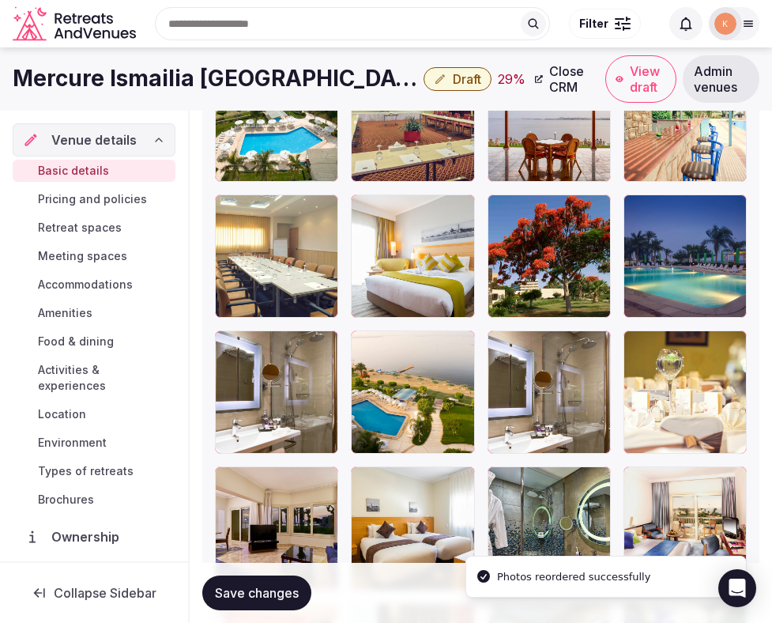
scroll to position [2087, 0]
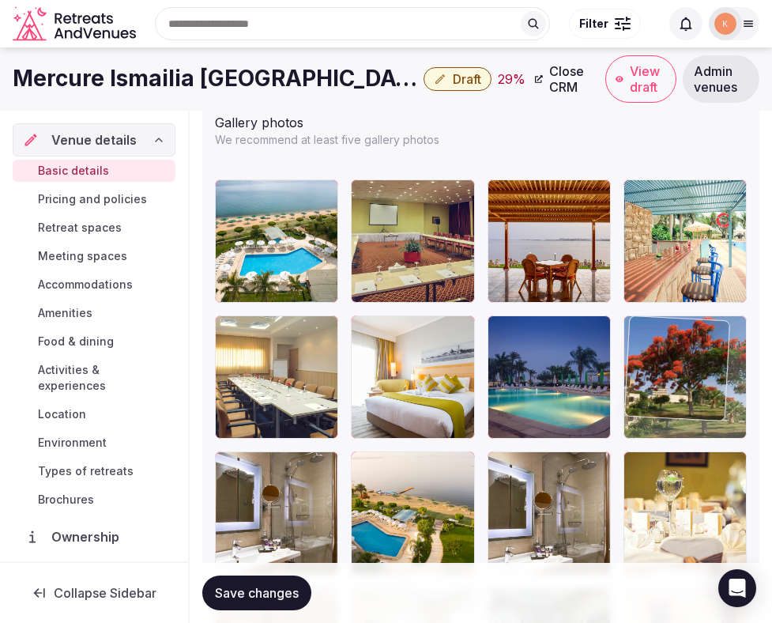
drag, startPoint x: 551, startPoint y: 423, endPoint x: 659, endPoint y: 425, distance: 108.3
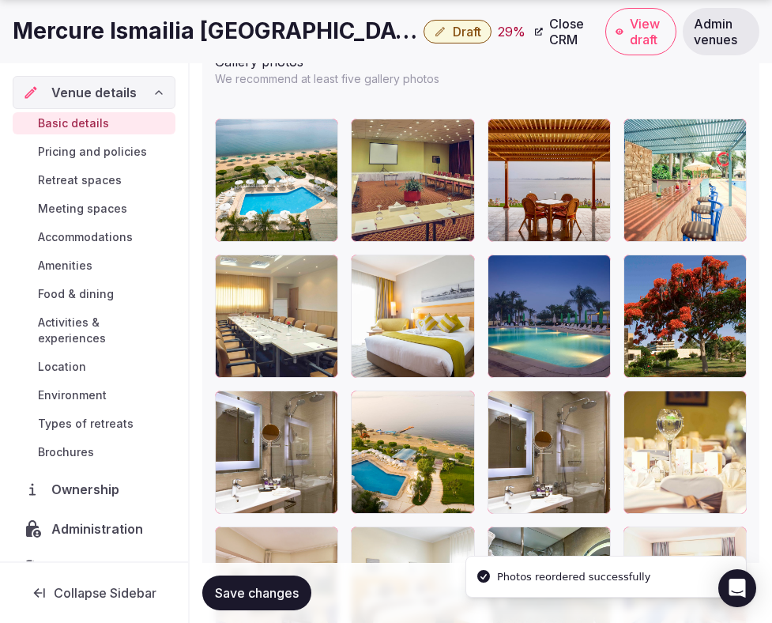
scroll to position [2151, 0]
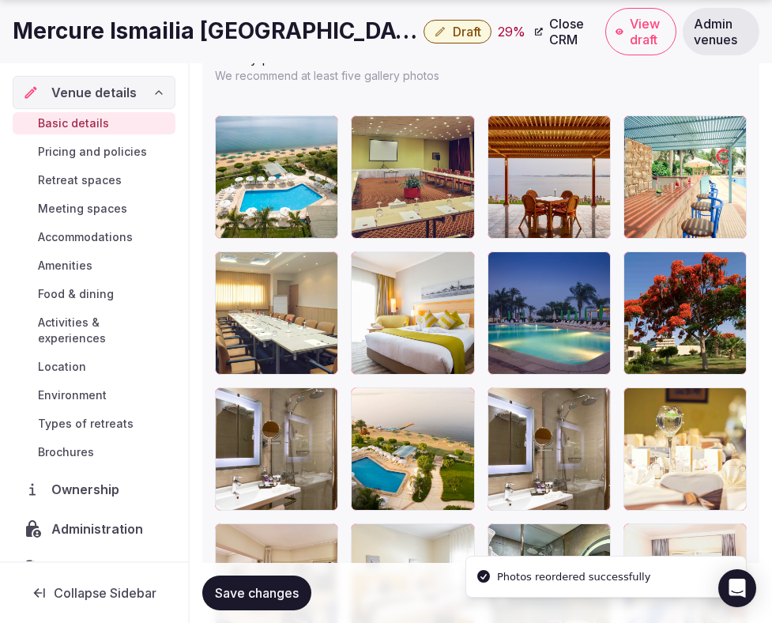
click at [281, 599] on span "Save changes" at bounding box center [257, 593] width 84 height 16
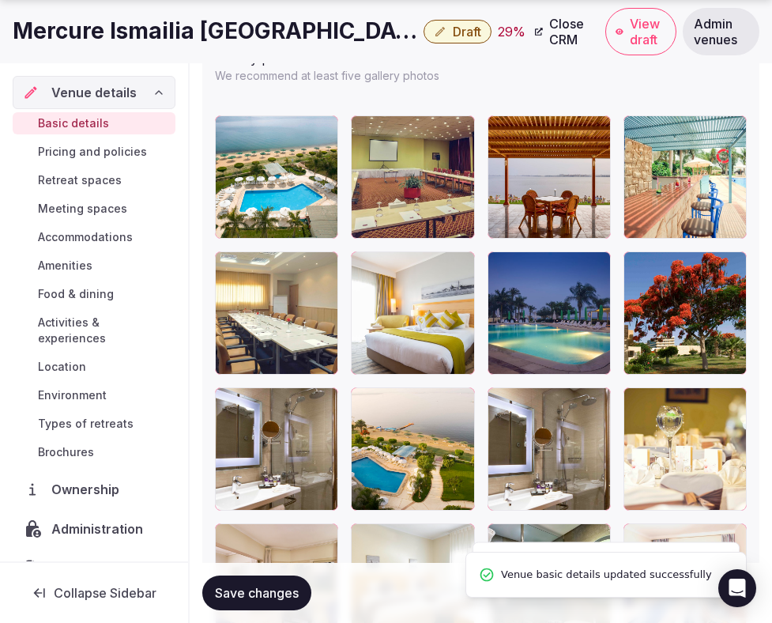
click at [280, 599] on span "Save changes" at bounding box center [257, 593] width 84 height 16
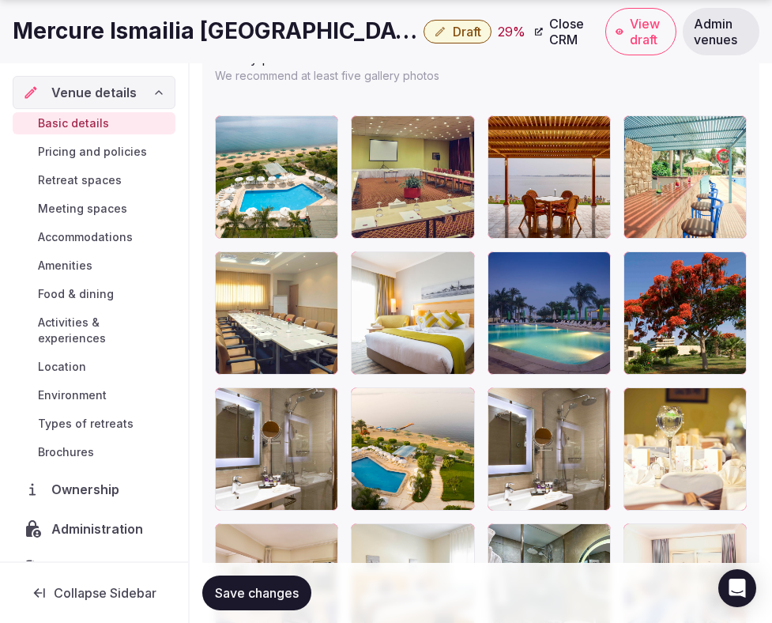
click at [279, 599] on span "Save changes" at bounding box center [257, 593] width 84 height 16
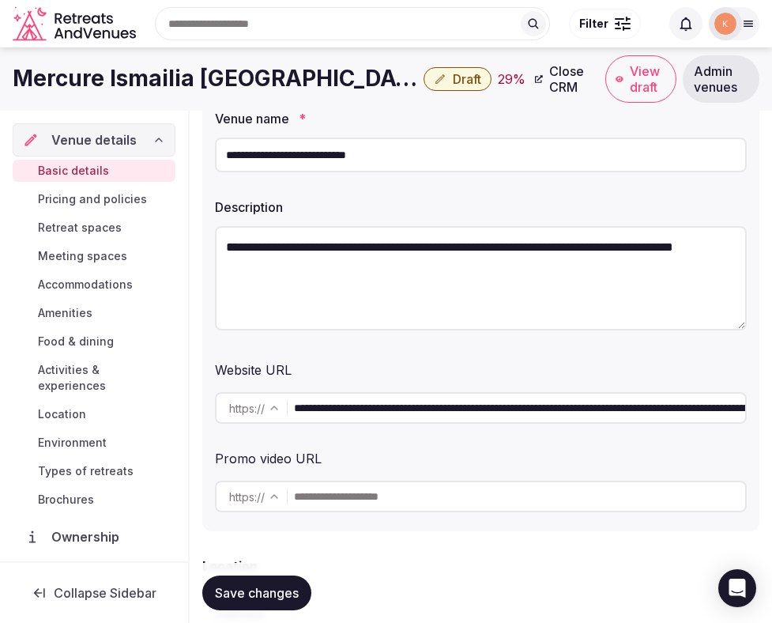
scroll to position [0, 0]
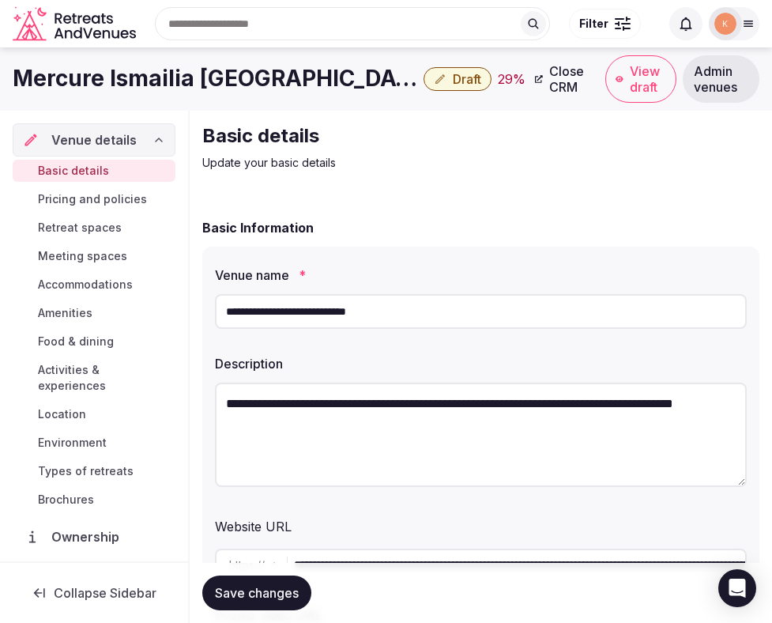
click at [406, 317] on input "**********" at bounding box center [481, 311] width 532 height 35
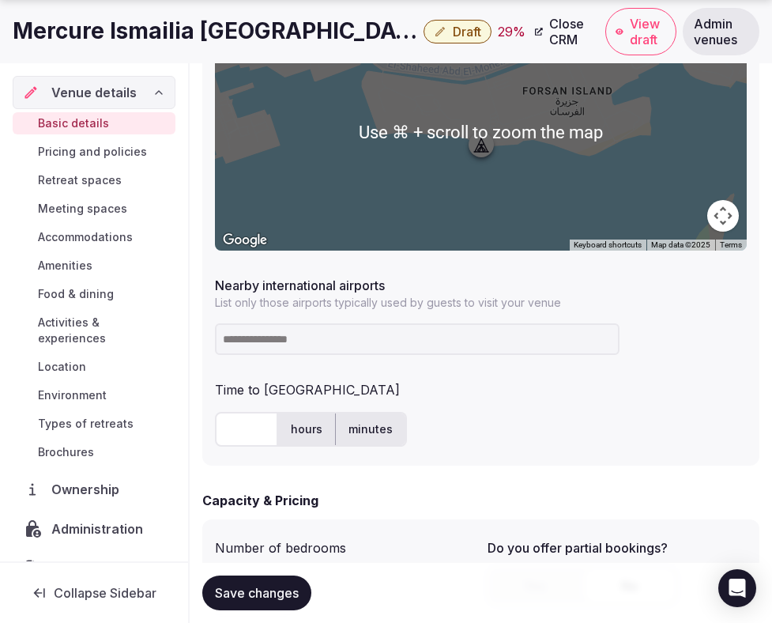
scroll to position [861, 0]
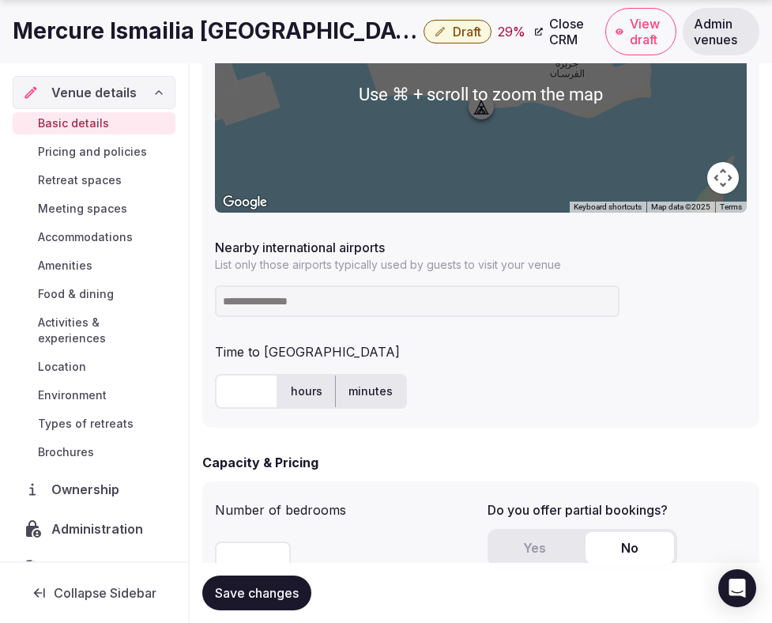
click at [362, 297] on input at bounding box center [417, 301] width 405 height 32
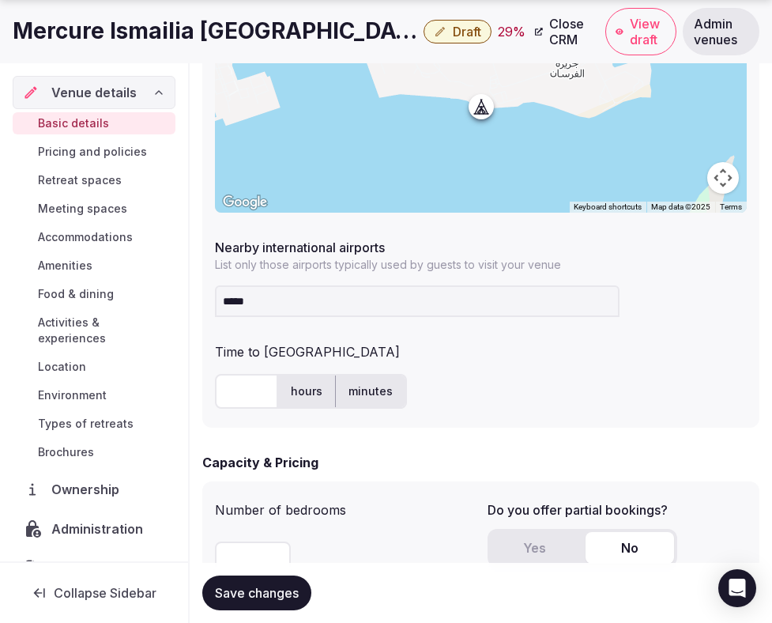
type input "*****"
click at [319, 395] on label "hours" at bounding box center [306, 391] width 57 height 41
click at [240, 396] on input "text" at bounding box center [246, 391] width 63 height 35
type input "***"
click at [281, 299] on input "*****" at bounding box center [417, 301] width 405 height 32
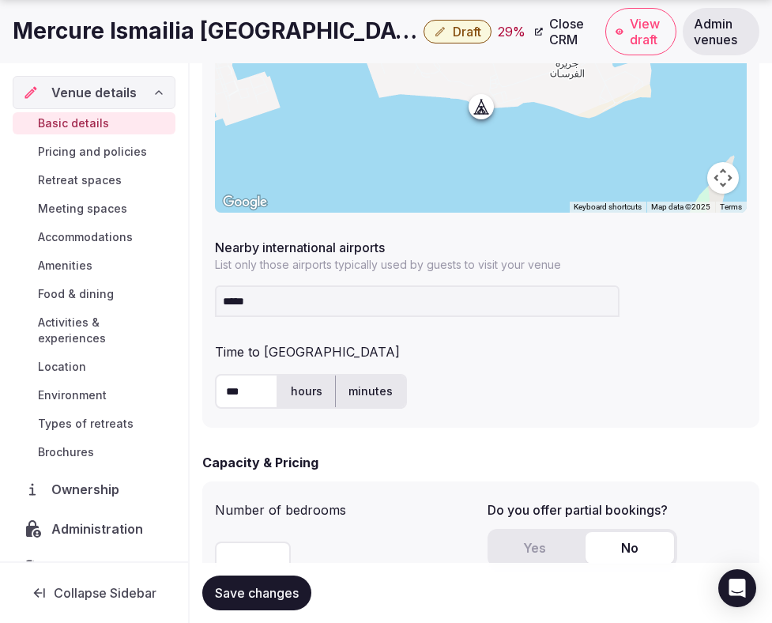
click at [281, 299] on input "*****" at bounding box center [417, 301] width 405 height 32
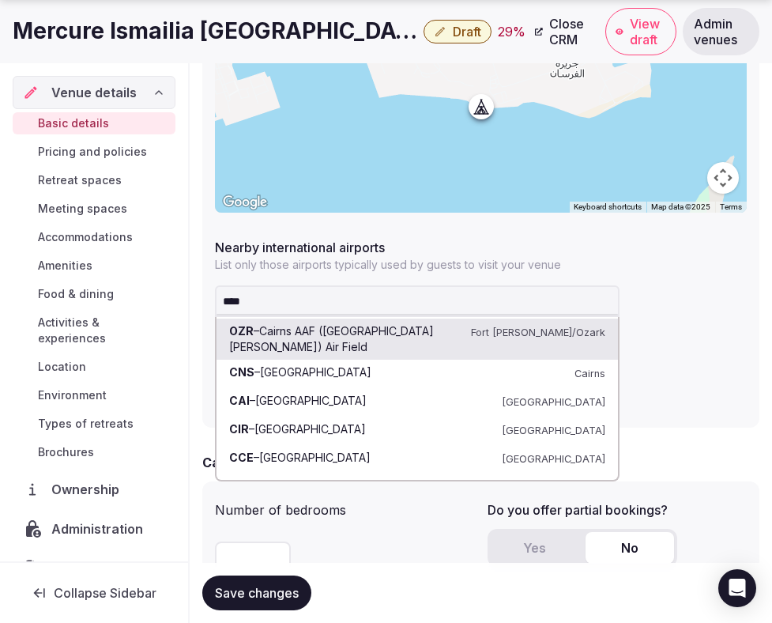
type input "*****"
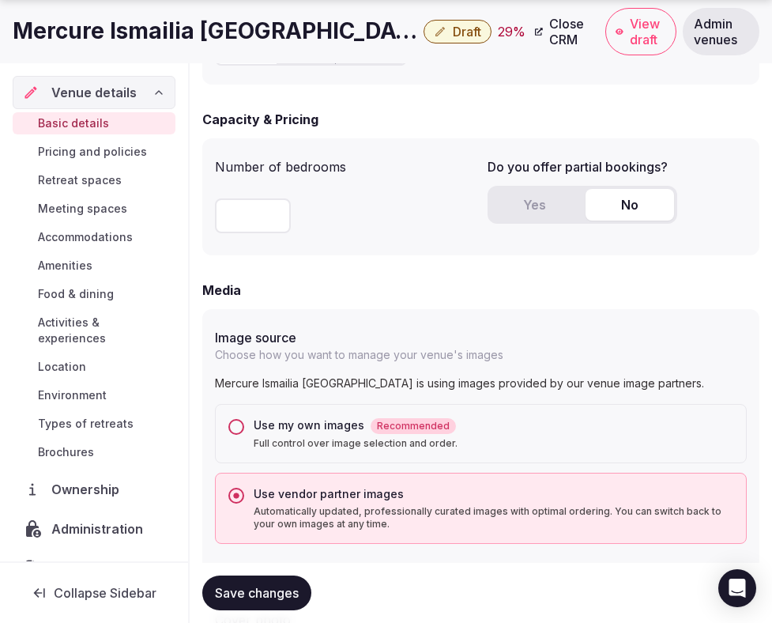
scroll to position [1239, 0]
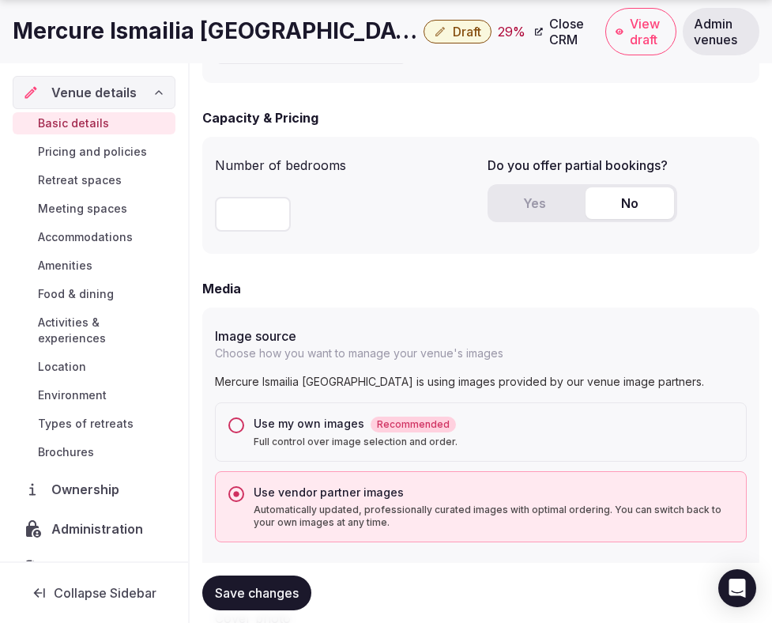
click at [546, 187] on div "Yes No" at bounding box center [583, 203] width 190 height 38
click at [543, 206] on button "Yes" at bounding box center [535, 203] width 89 height 32
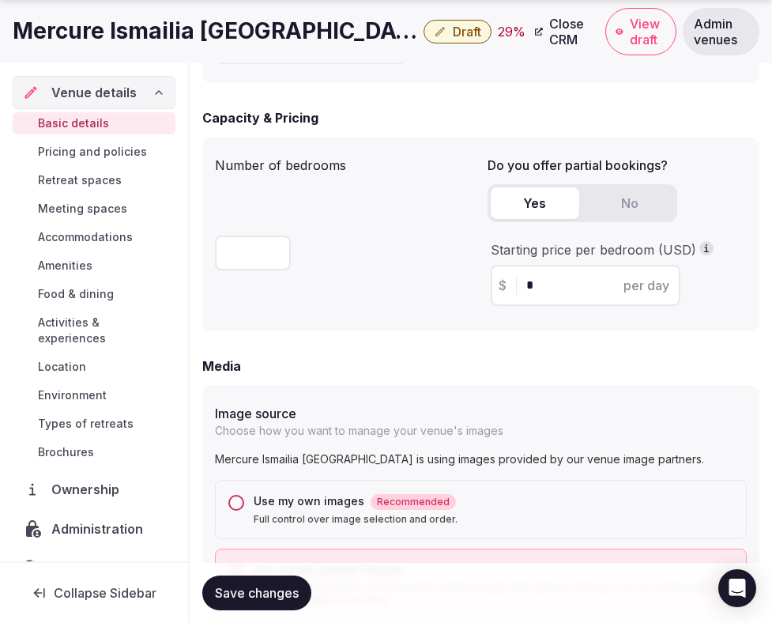
click at [546, 287] on input "*" at bounding box center [600, 285] width 146 height 19
type input "**"
click at [255, 590] on span "Save changes" at bounding box center [257, 593] width 84 height 16
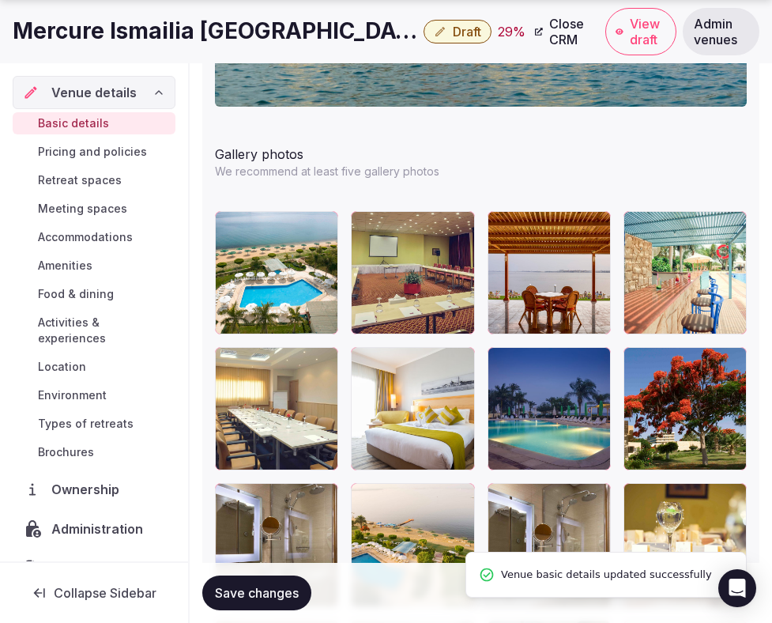
scroll to position [2188, 0]
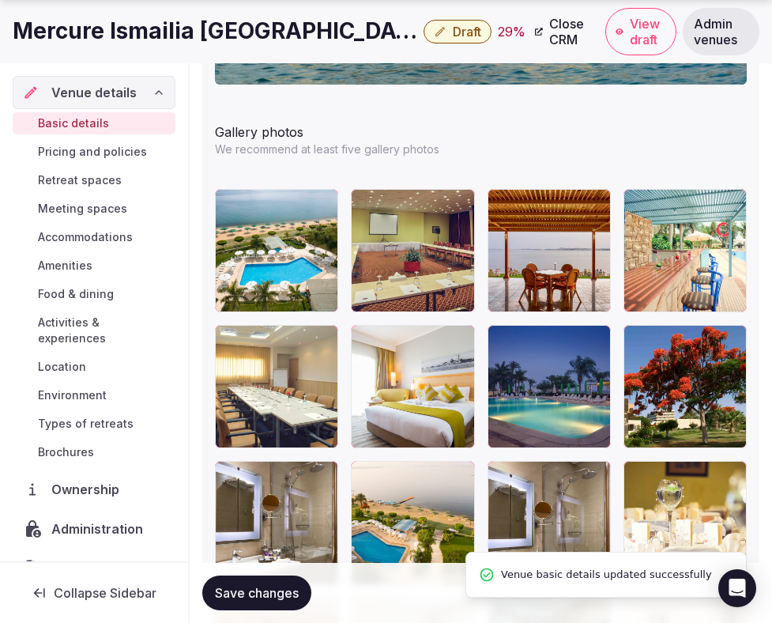
click at [271, 599] on span "Save changes" at bounding box center [257, 593] width 84 height 16
click at [453, 36] on span "Draft" at bounding box center [467, 32] width 28 height 16
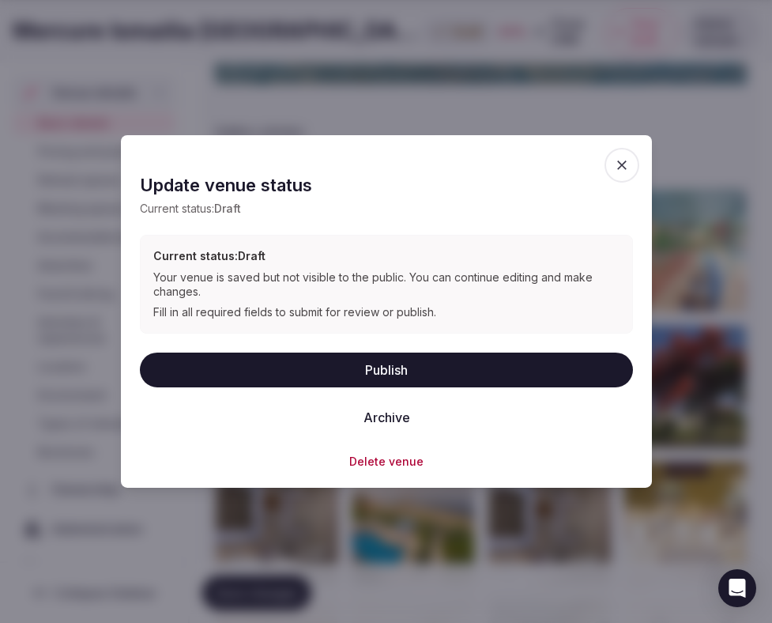
click at [396, 372] on button "Publish" at bounding box center [386, 369] width 493 height 35
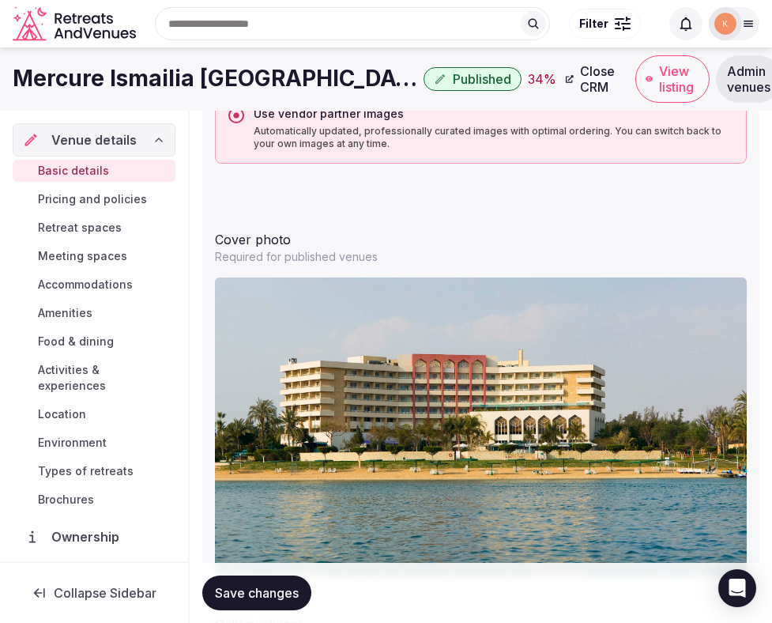
scroll to position [1326, 0]
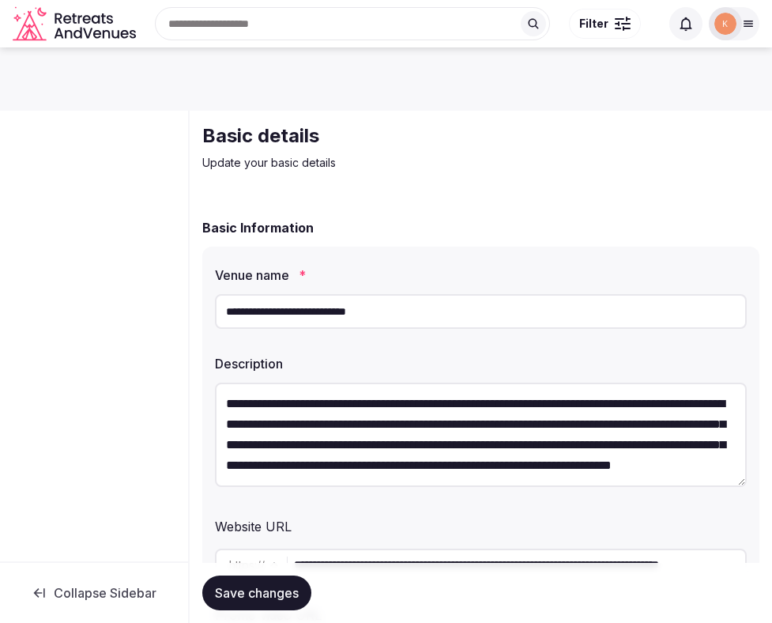
click at [305, 315] on input "**********" at bounding box center [481, 311] width 532 height 35
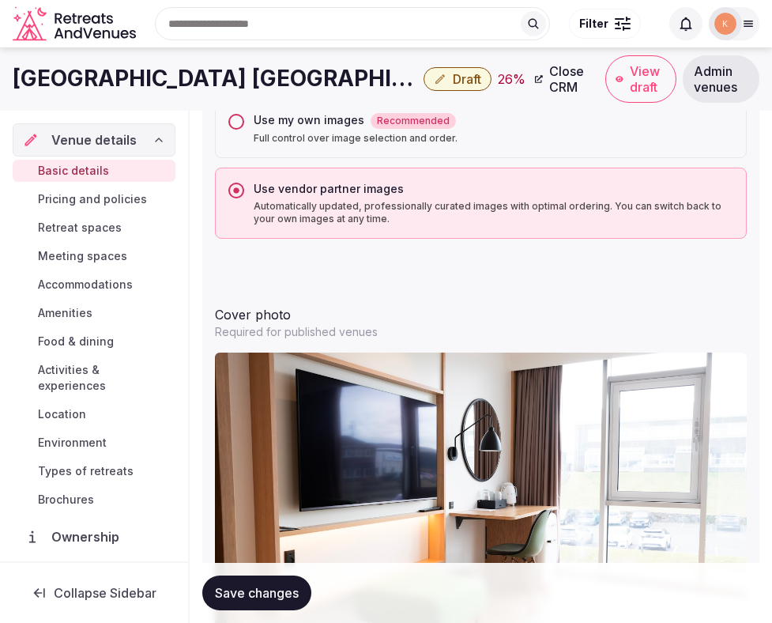
scroll to position [1595, 0]
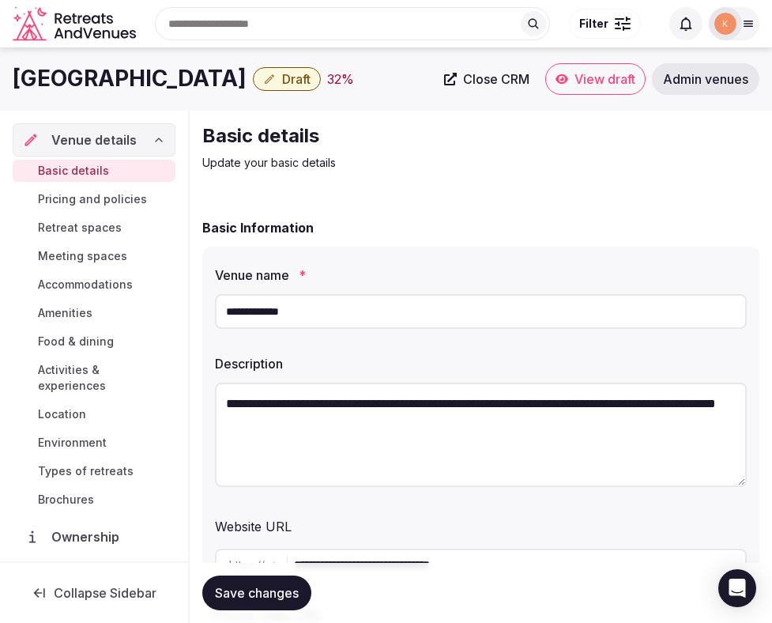
click at [285, 327] on input "**********" at bounding box center [481, 311] width 532 height 35
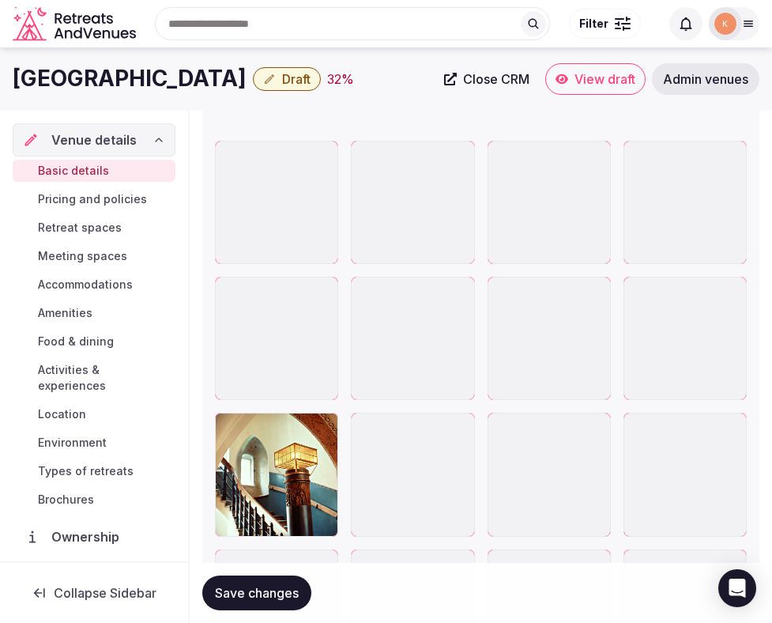
scroll to position [2200, 0]
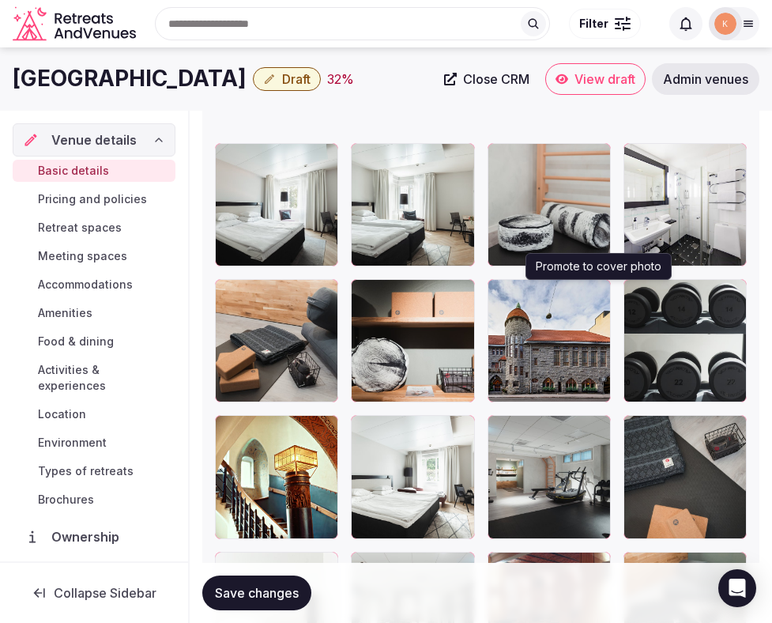
click at [595, 300] on button "button" at bounding box center [595, 294] width 19 height 19
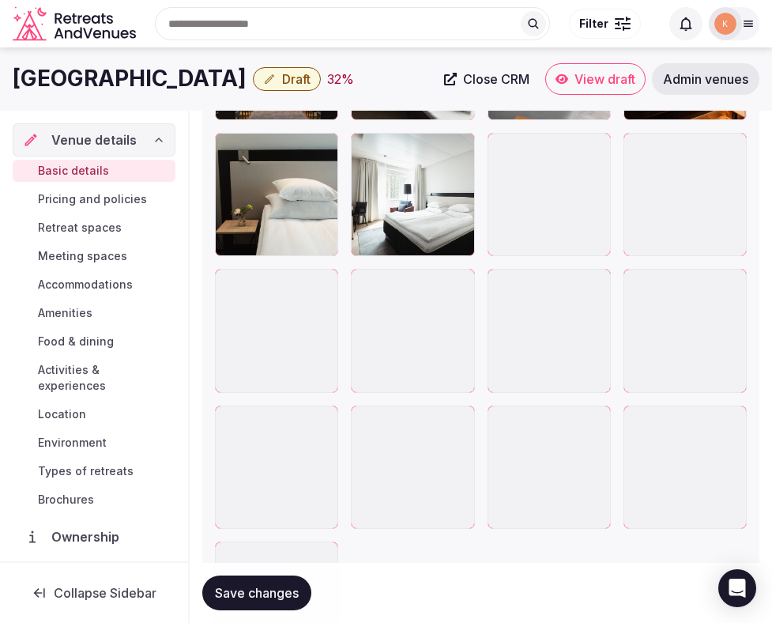
scroll to position [2866, 0]
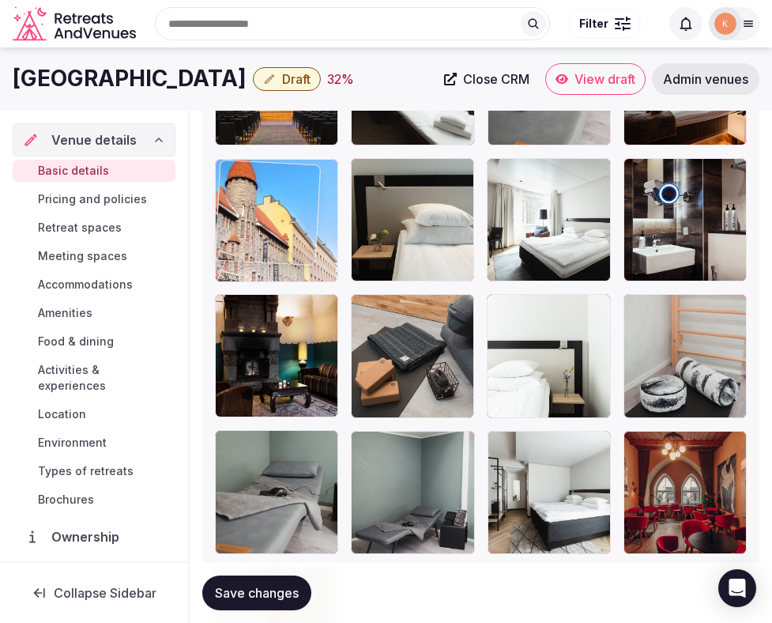
drag, startPoint x: 293, startPoint y: 497, endPoint x: 293, endPoint y: 255, distance: 241.9
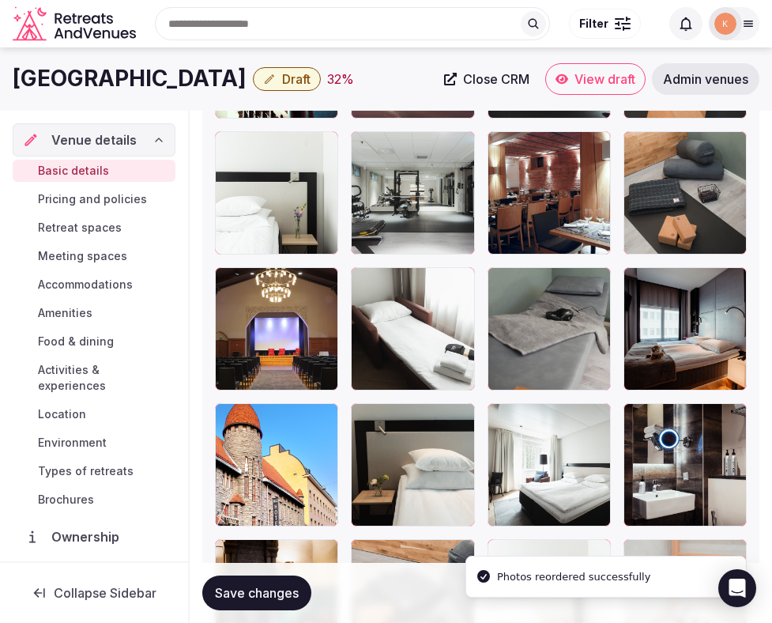
scroll to position [2604, 0]
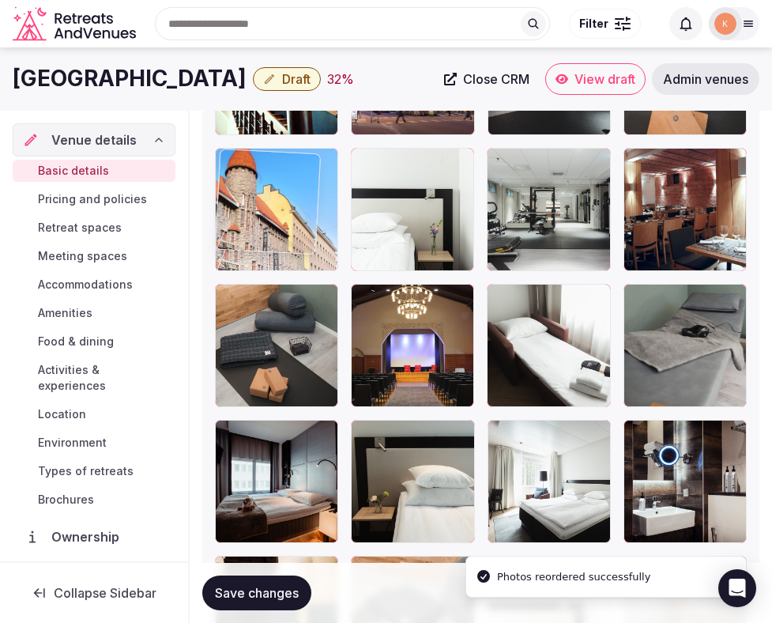
drag, startPoint x: 280, startPoint y: 459, endPoint x: 281, endPoint y: 195, distance: 263.3
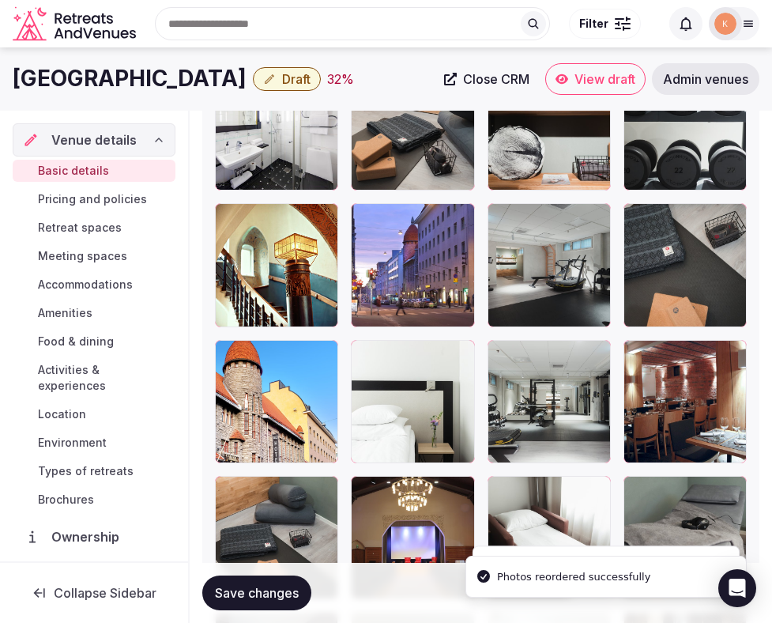
scroll to position [2391, 0]
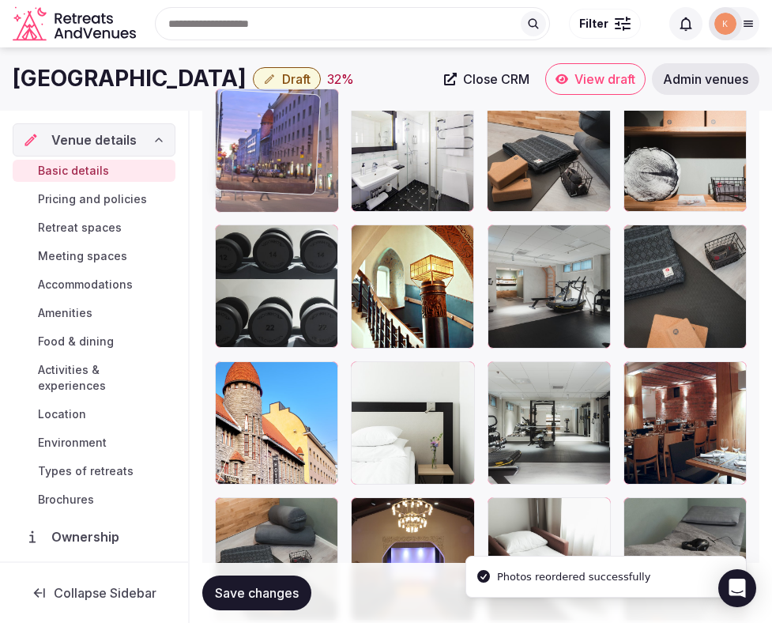
drag, startPoint x: 402, startPoint y: 315, endPoint x: 277, endPoint y: 194, distance: 173.3
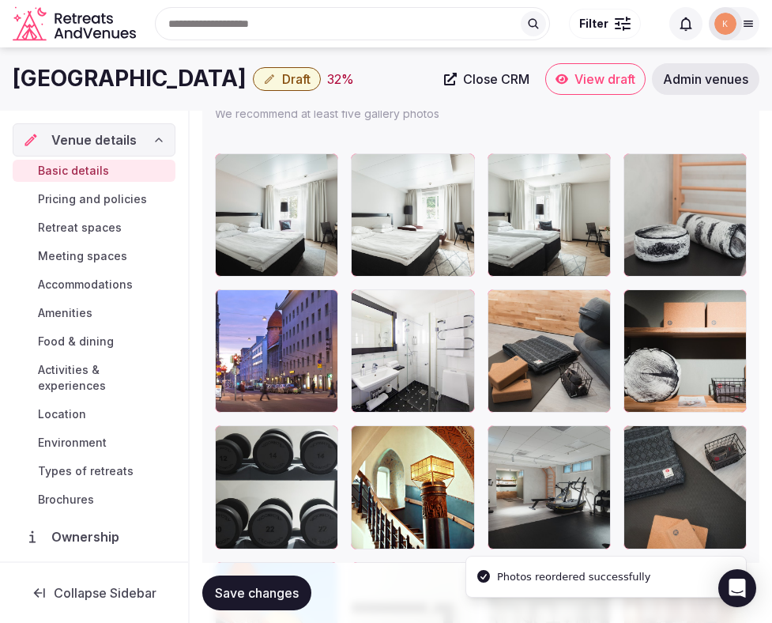
scroll to position [2189, 0]
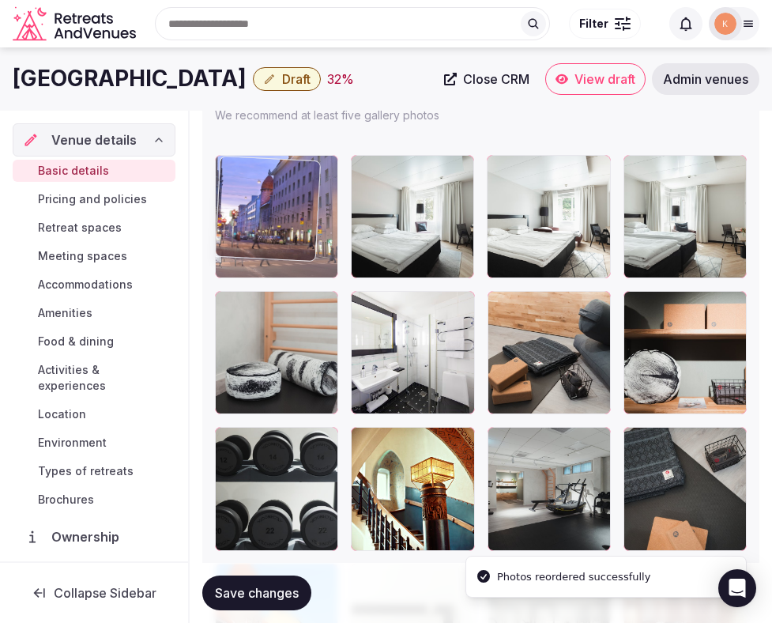
drag, startPoint x: 275, startPoint y: 366, endPoint x: 275, endPoint y: 233, distance: 132.8
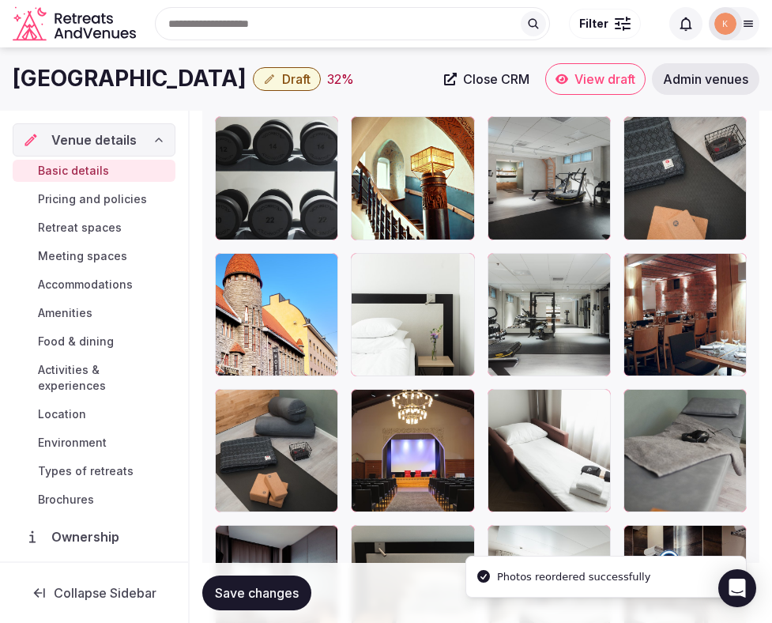
scroll to position [2498, 0]
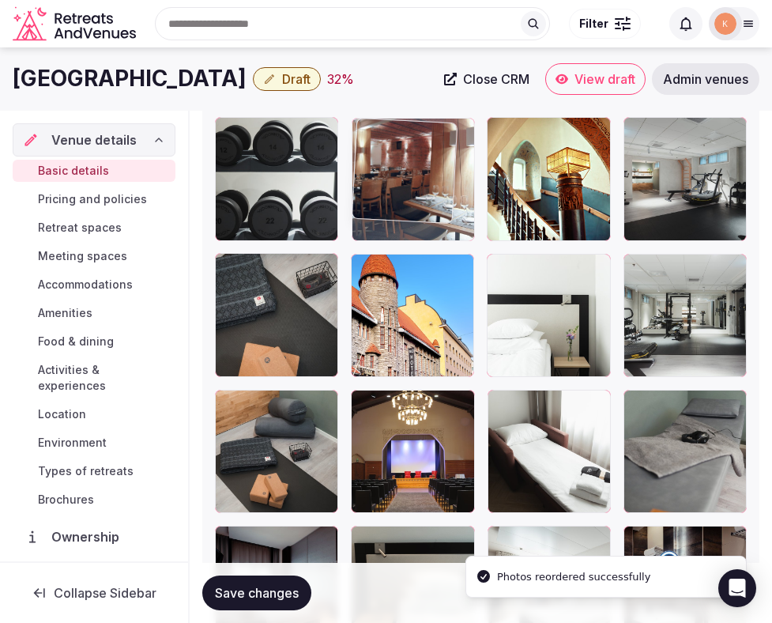
drag, startPoint x: 673, startPoint y: 307, endPoint x: 440, endPoint y: 133, distance: 291.0
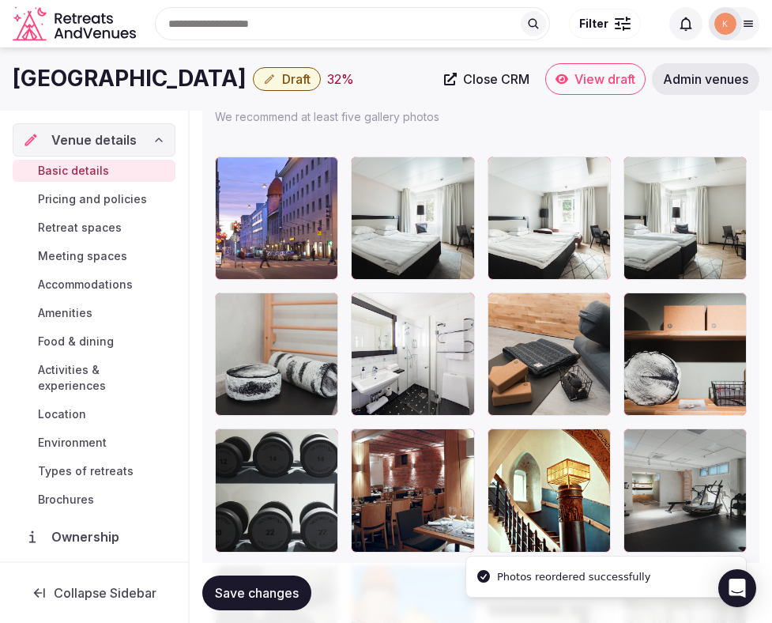
scroll to position [2162, 0]
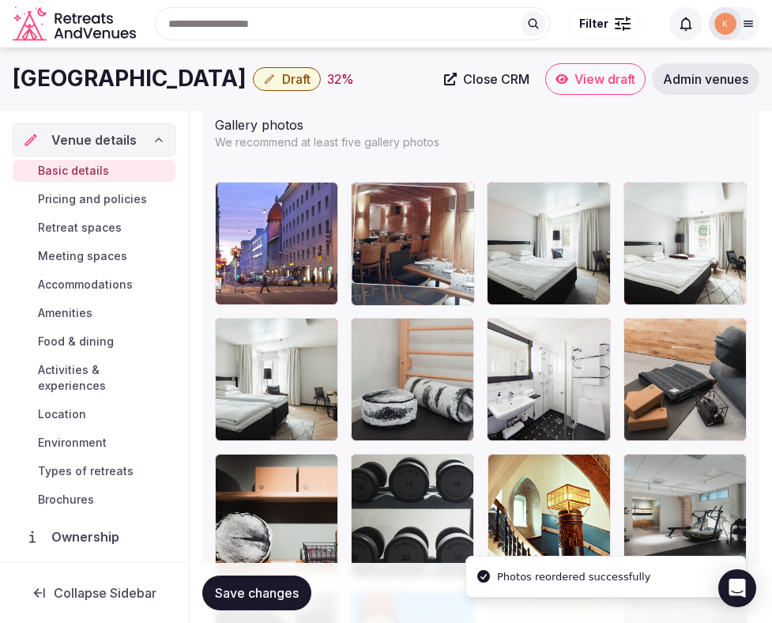
drag, startPoint x: 404, startPoint y: 481, endPoint x: 408, endPoint y: 259, distance: 221.4
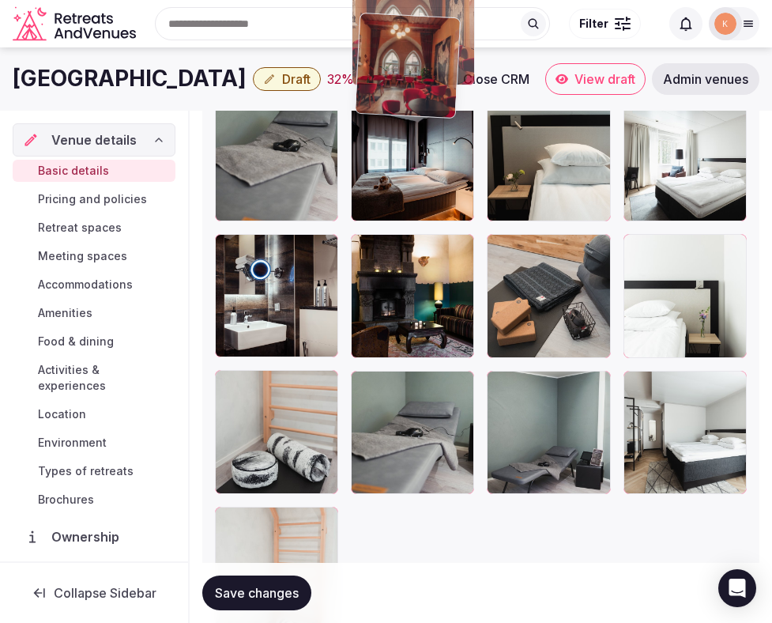
scroll to position [2898, 0]
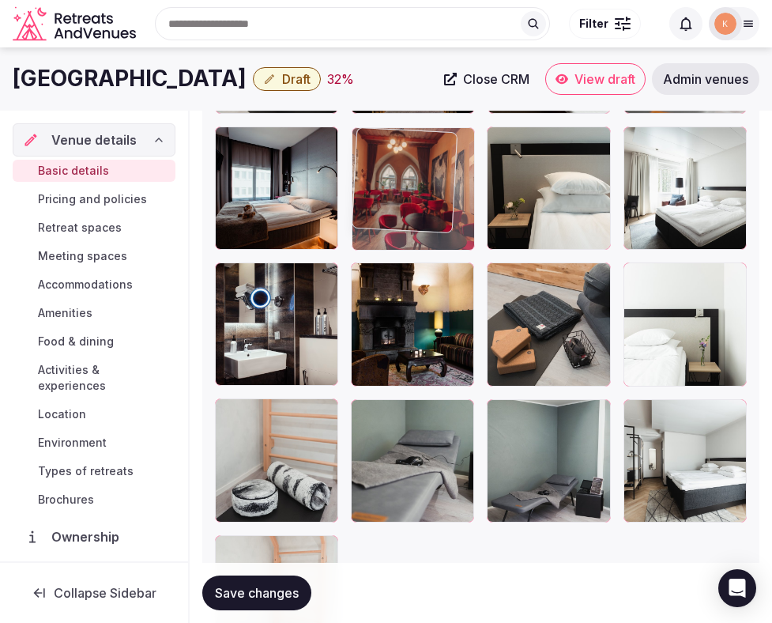
drag, startPoint x: 663, startPoint y: 349, endPoint x: 404, endPoint y: 219, distance: 289.6
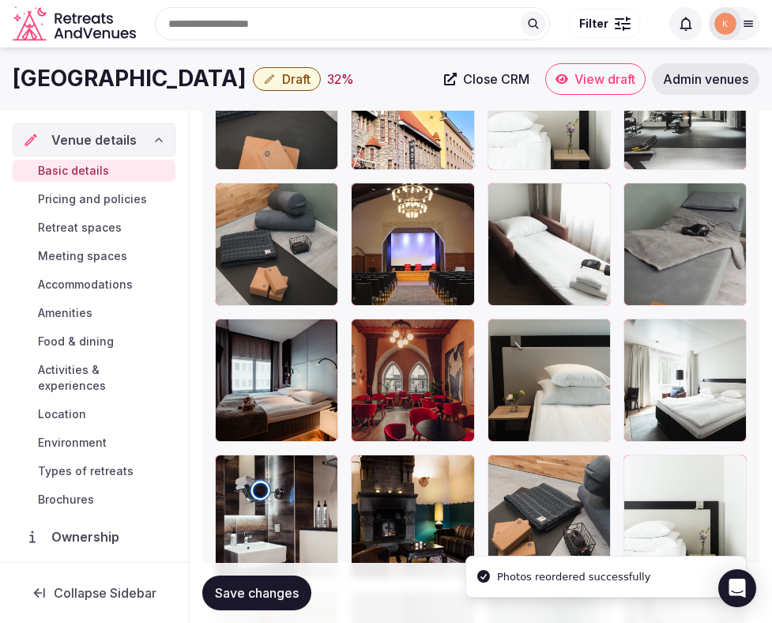
scroll to position [2665, 0]
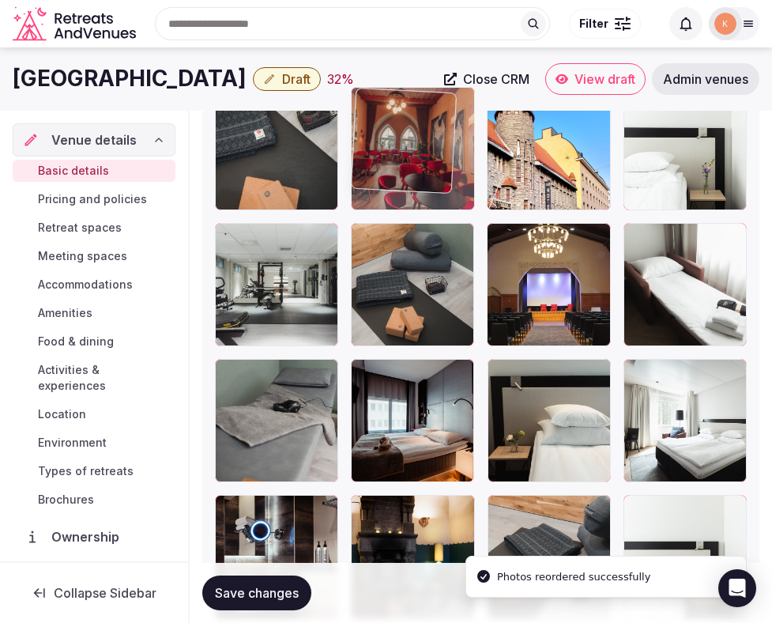
drag, startPoint x: 394, startPoint y: 429, endPoint x: 395, endPoint y: 213, distance: 215.1
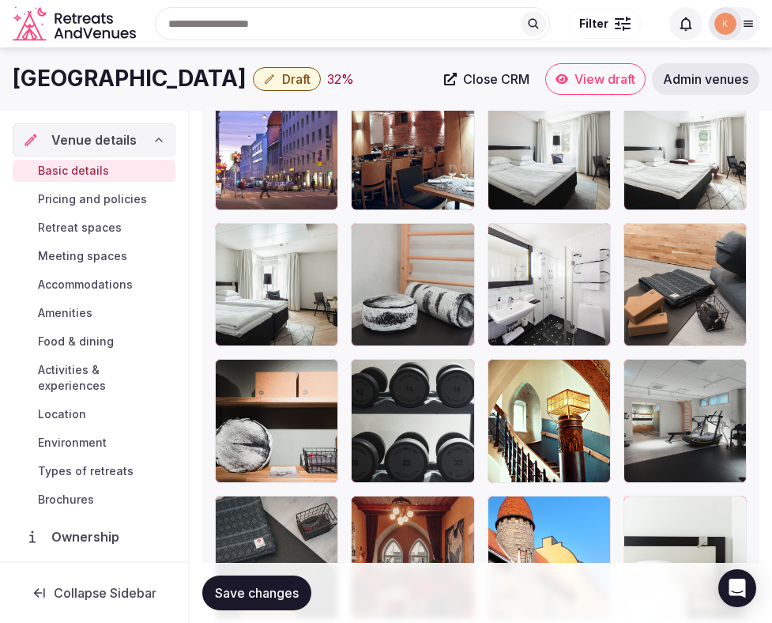
scroll to position [2256, 0]
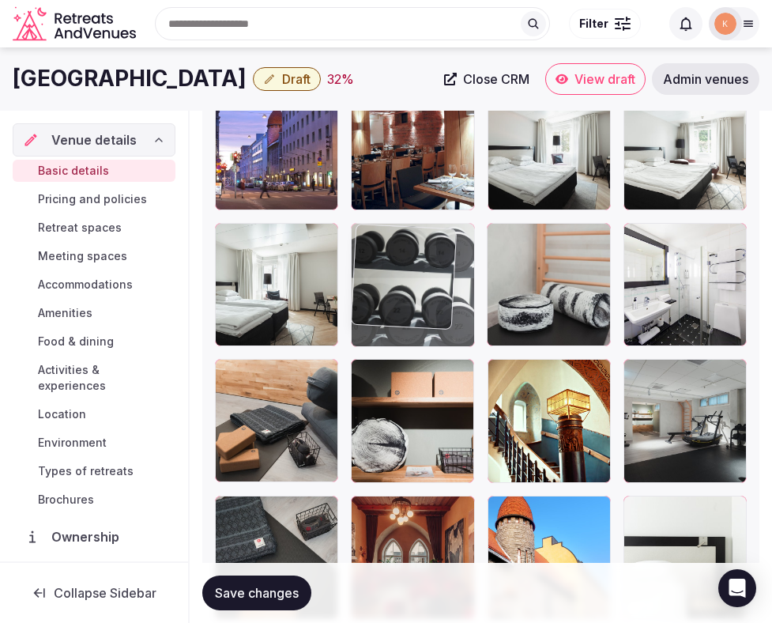
drag, startPoint x: 421, startPoint y: 482, endPoint x: 430, endPoint y: 374, distance: 108.7
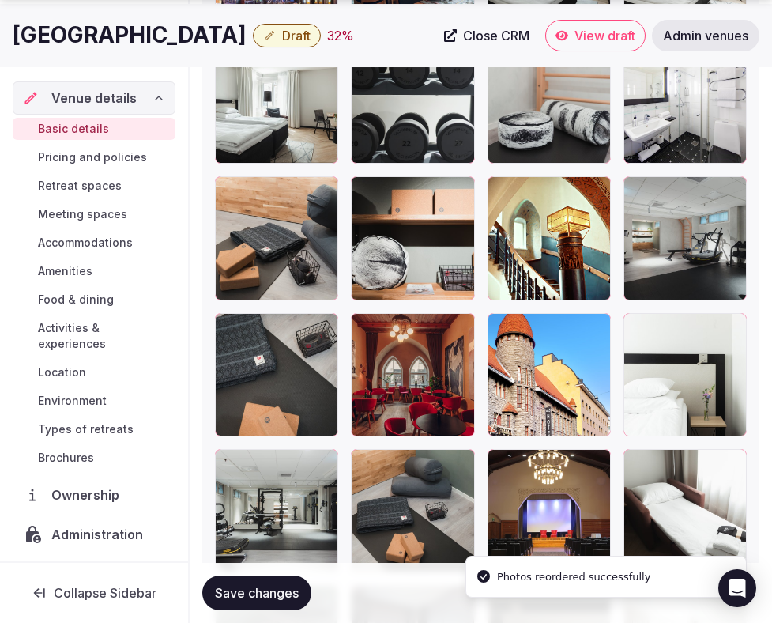
scroll to position [2514, 0]
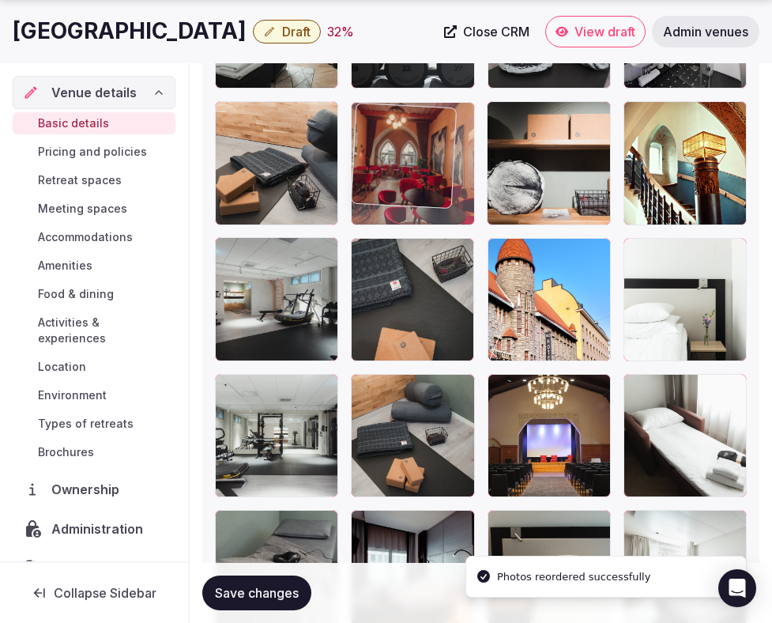
drag, startPoint x: 424, startPoint y: 348, endPoint x: 426, endPoint y: 188, distance: 159.7
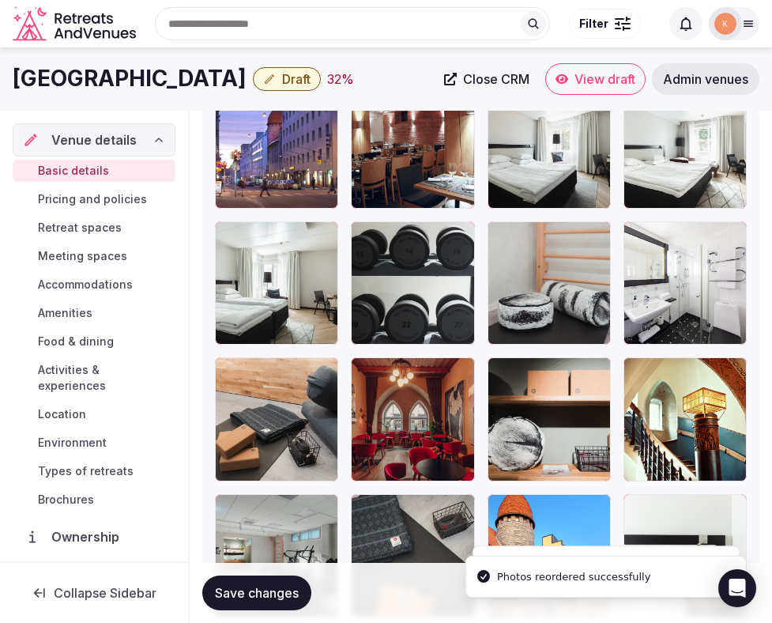
scroll to position [2207, 0]
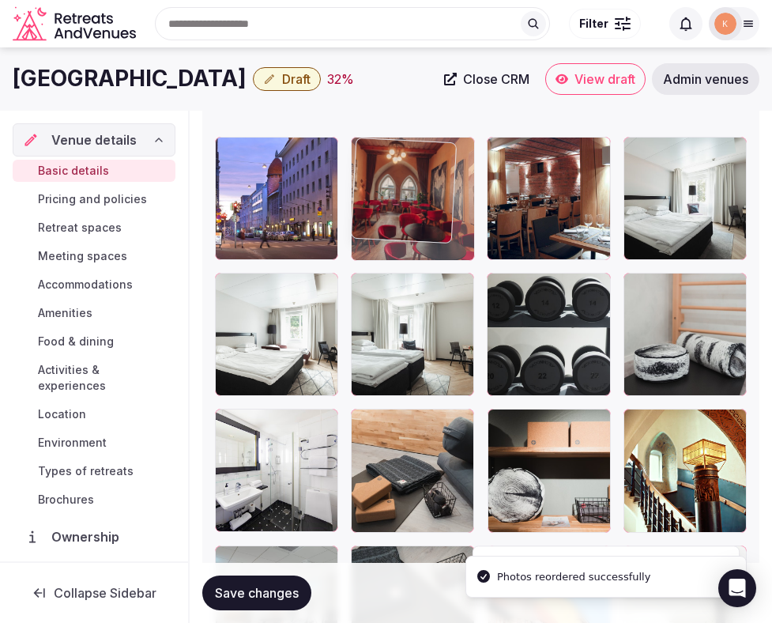
drag, startPoint x: 400, startPoint y: 428, endPoint x: 401, endPoint y: 191, distance: 237.2
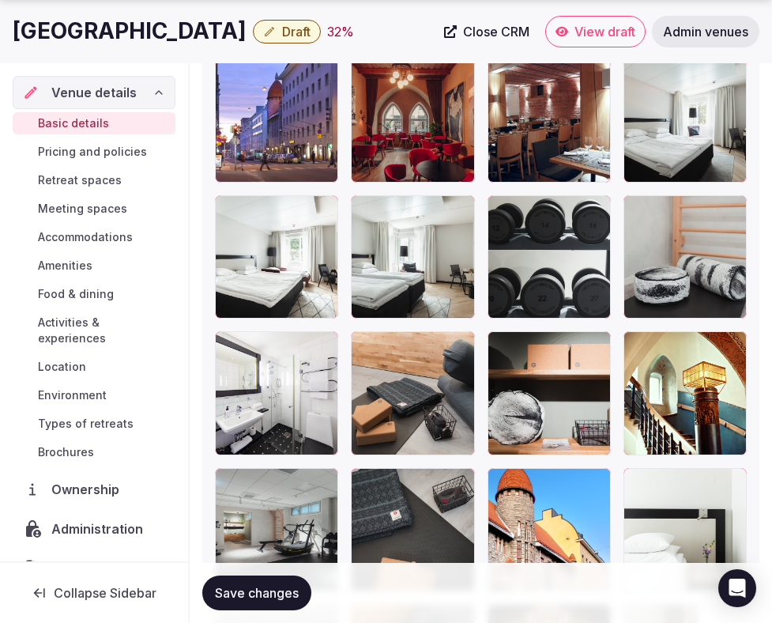
scroll to position [2288, 0]
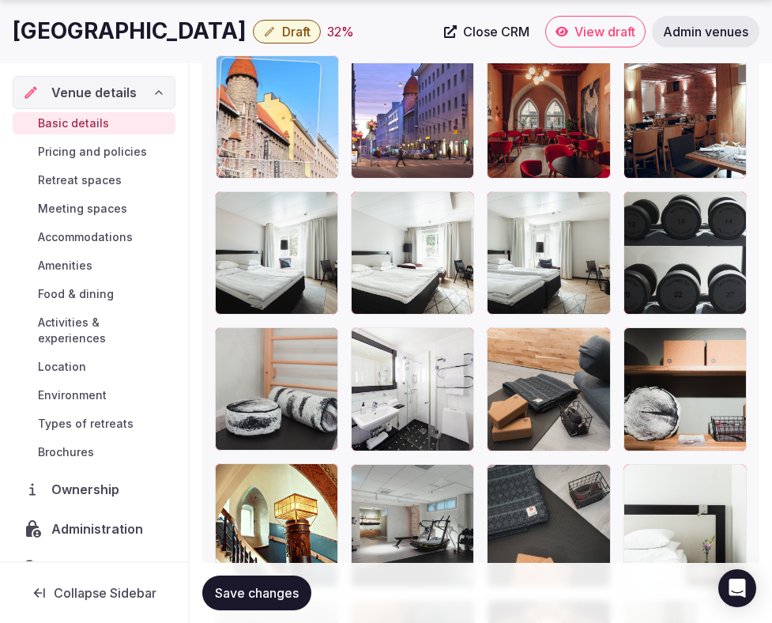
drag, startPoint x: 520, startPoint y: 508, endPoint x: 267, endPoint y: 141, distance: 446.3
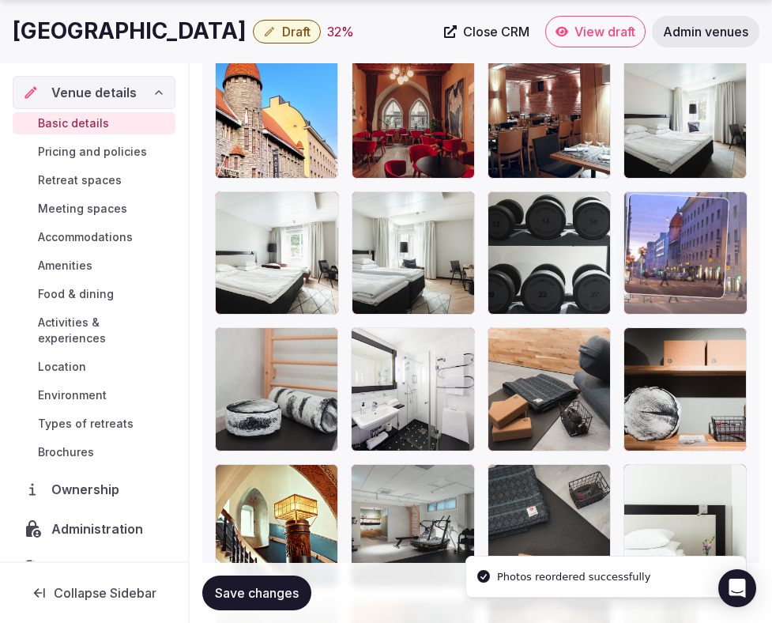
drag, startPoint x: 399, startPoint y: 122, endPoint x: 637, endPoint y: 263, distance: 276.9
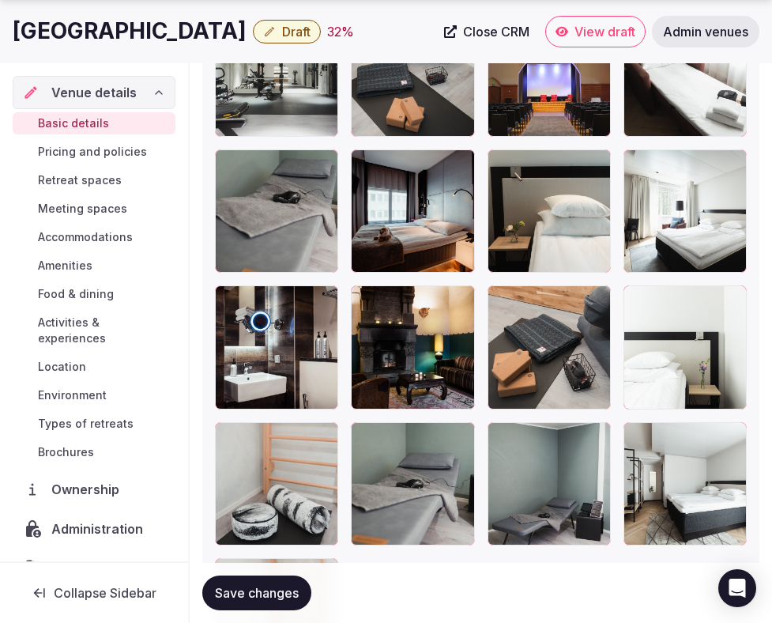
scroll to position [2878, 0]
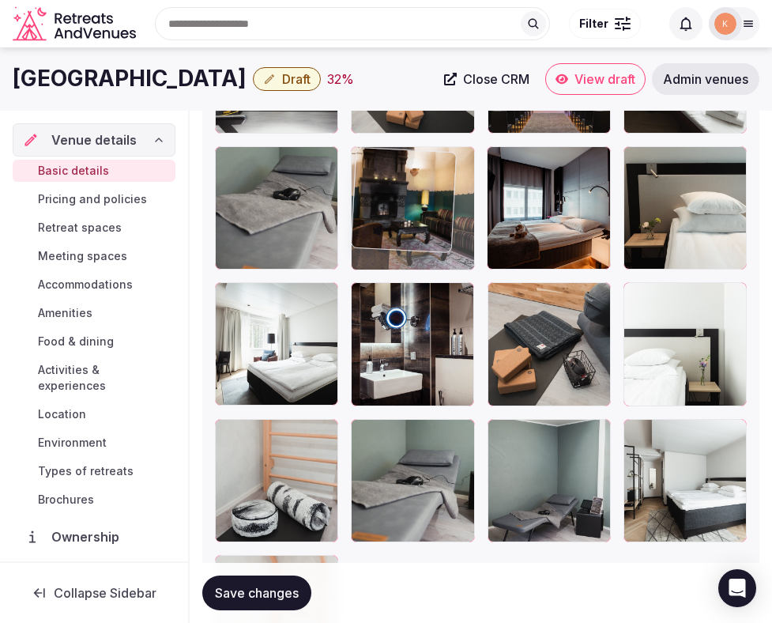
drag, startPoint x: 426, startPoint y: 345, endPoint x: 447, endPoint y: 158, distance: 187.7
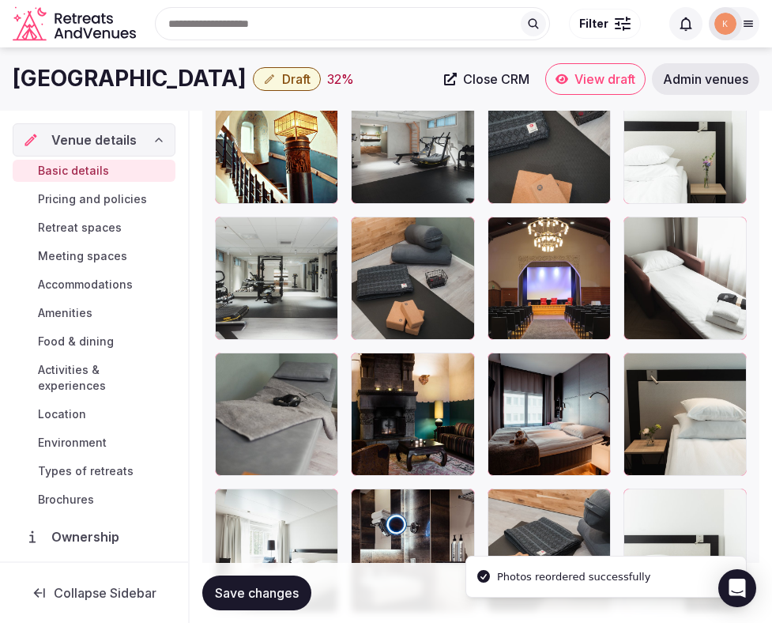
scroll to position [2566, 0]
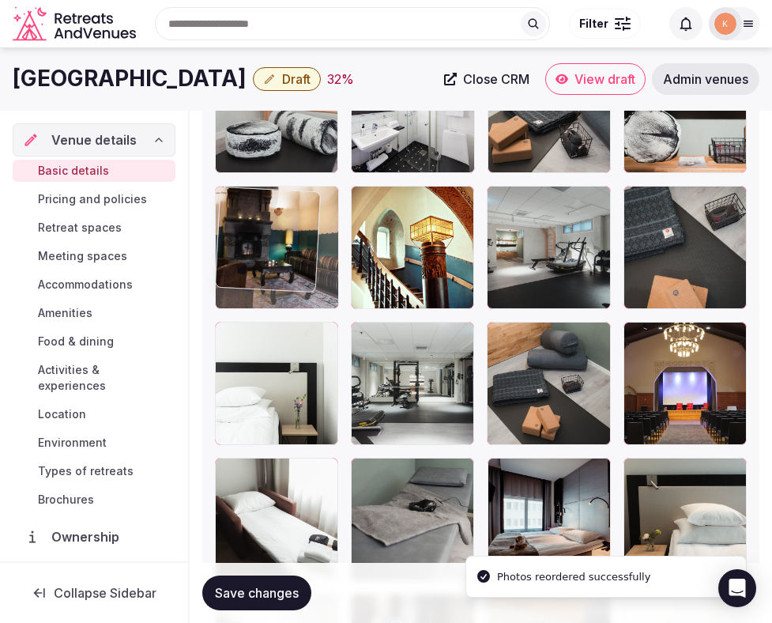
drag, startPoint x: 395, startPoint y: 497, endPoint x: 313, endPoint y: 277, distance: 235.4
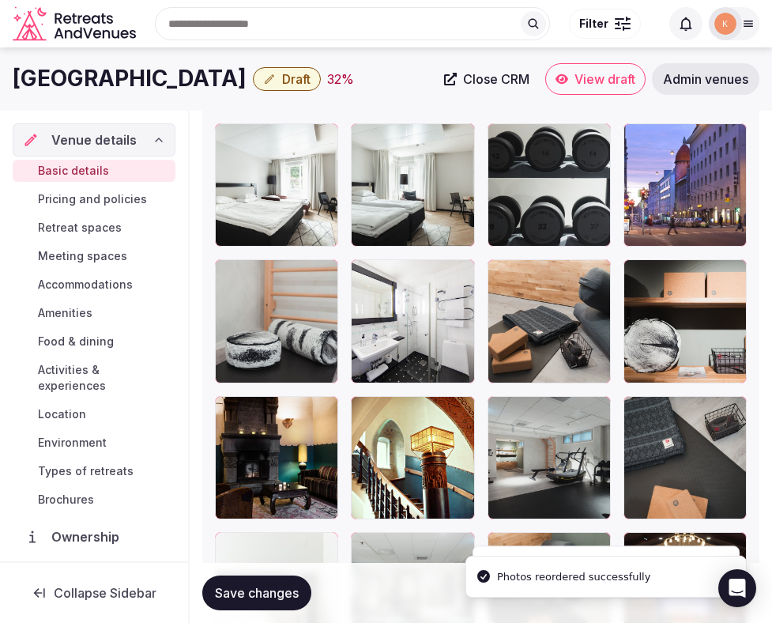
scroll to position [2337, 0]
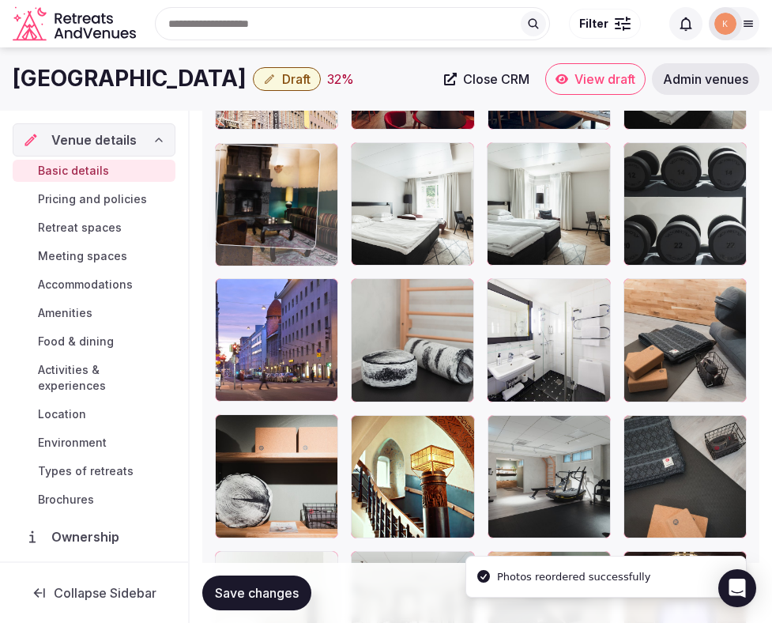
drag, startPoint x: 274, startPoint y: 443, endPoint x: 270, endPoint y: 178, distance: 264.9
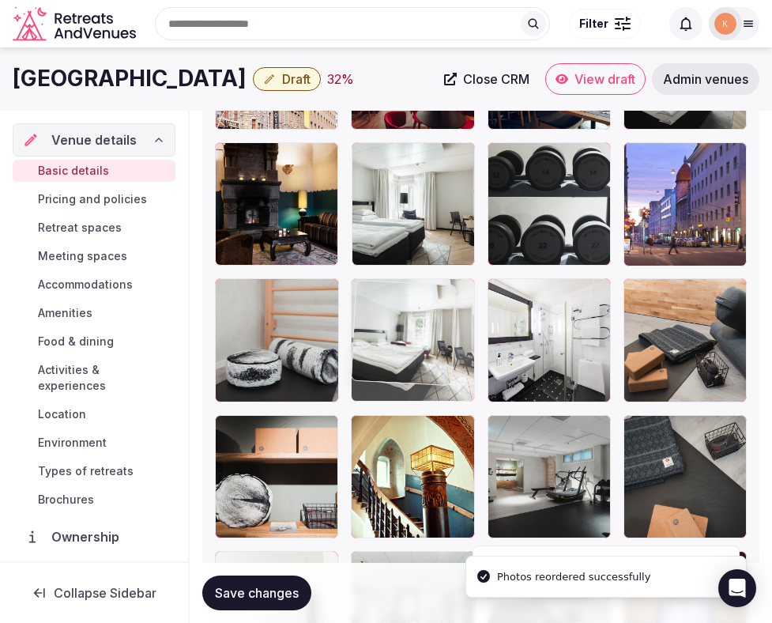
drag, startPoint x: 395, startPoint y: 180, endPoint x: 408, endPoint y: 335, distance: 155.5
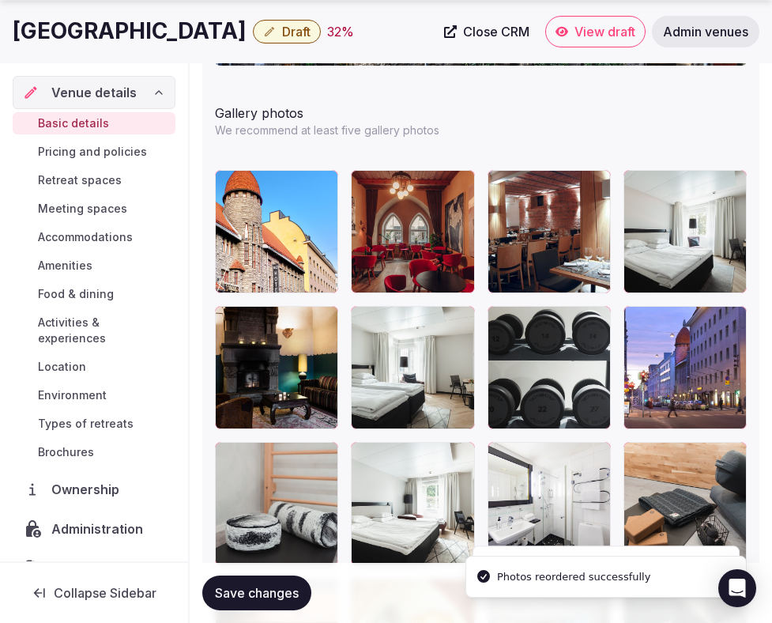
scroll to position [2177, 0]
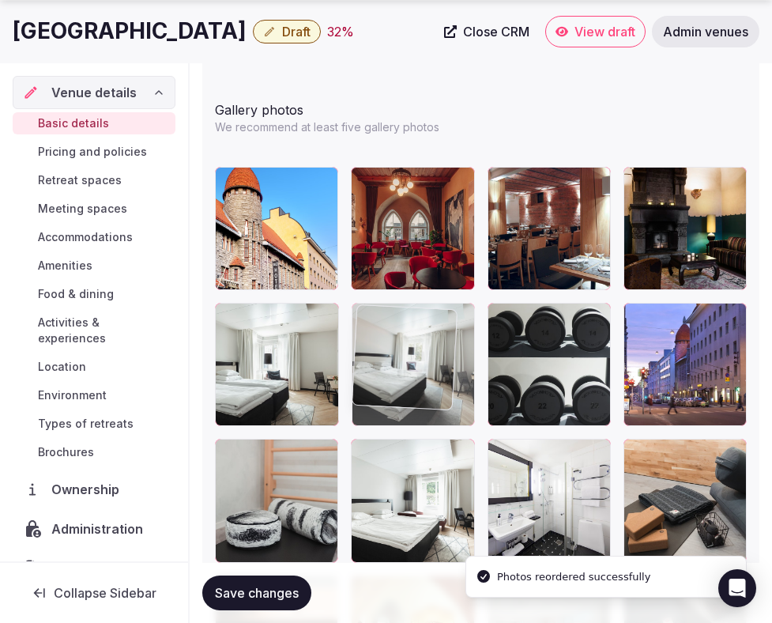
drag, startPoint x: 674, startPoint y: 256, endPoint x: 438, endPoint y: 376, distance: 264.1
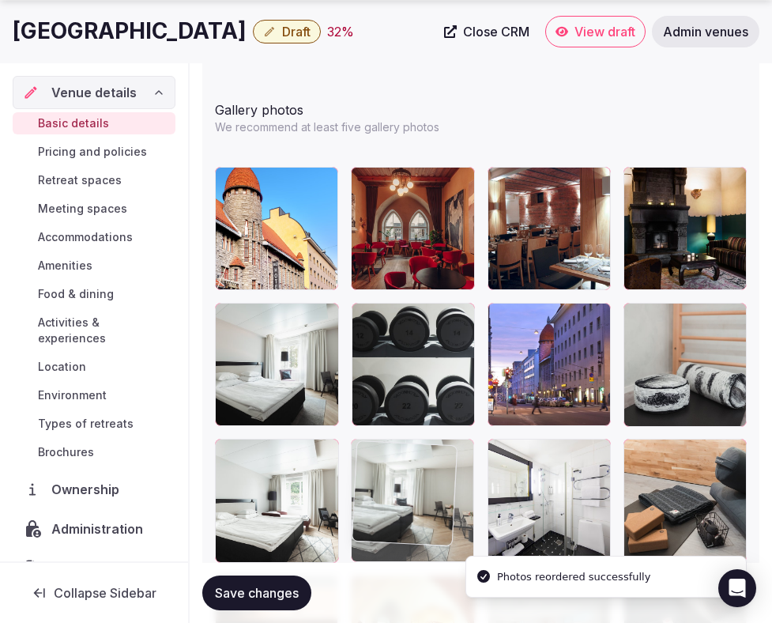
drag, startPoint x: 284, startPoint y: 375, endPoint x: 407, endPoint y: 491, distance: 169.5
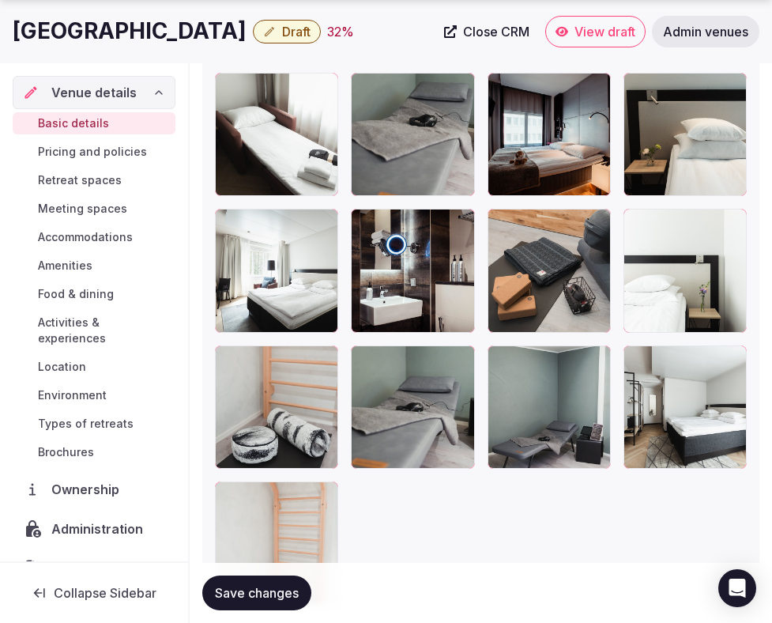
scroll to position [3051, 0]
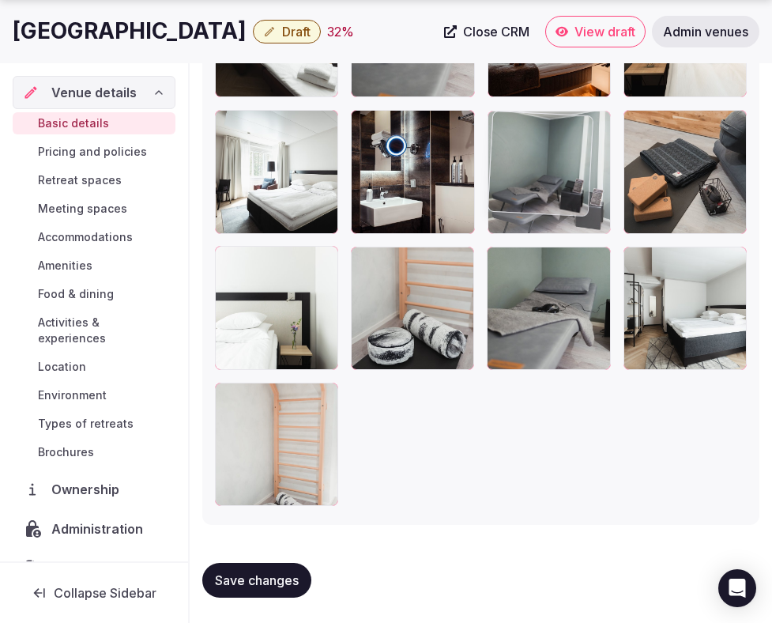
drag, startPoint x: 519, startPoint y: 334, endPoint x: 526, endPoint y: 183, distance: 151.2
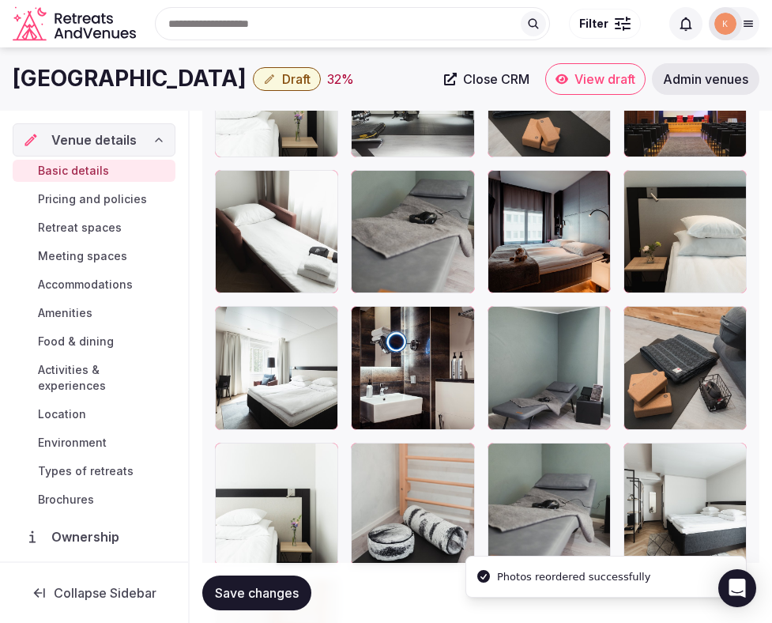
scroll to position [2822, 0]
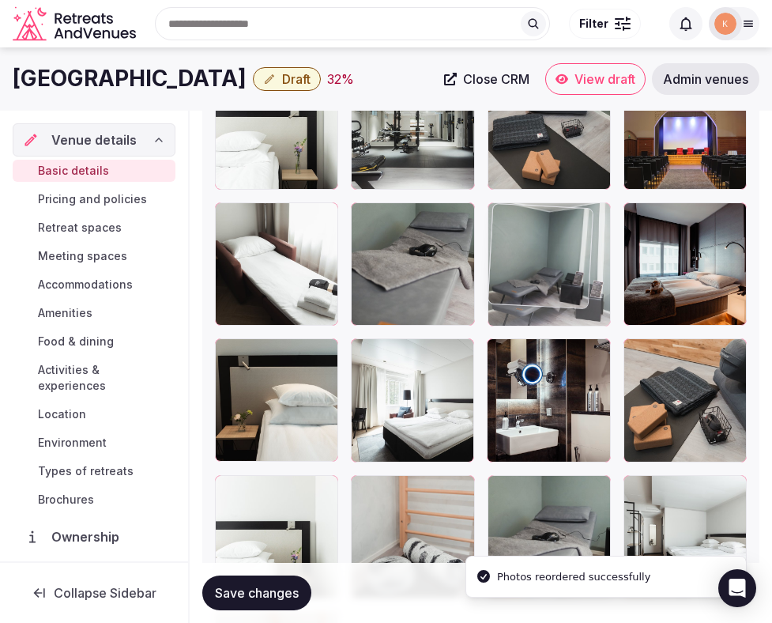
drag, startPoint x: 523, startPoint y: 419, endPoint x: 501, endPoint y: 356, distance: 66.8
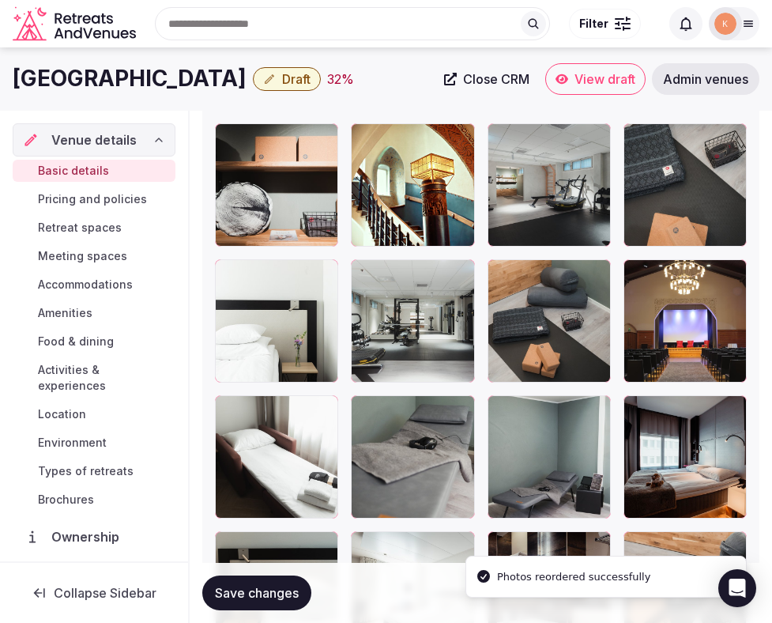
scroll to position [2556, 0]
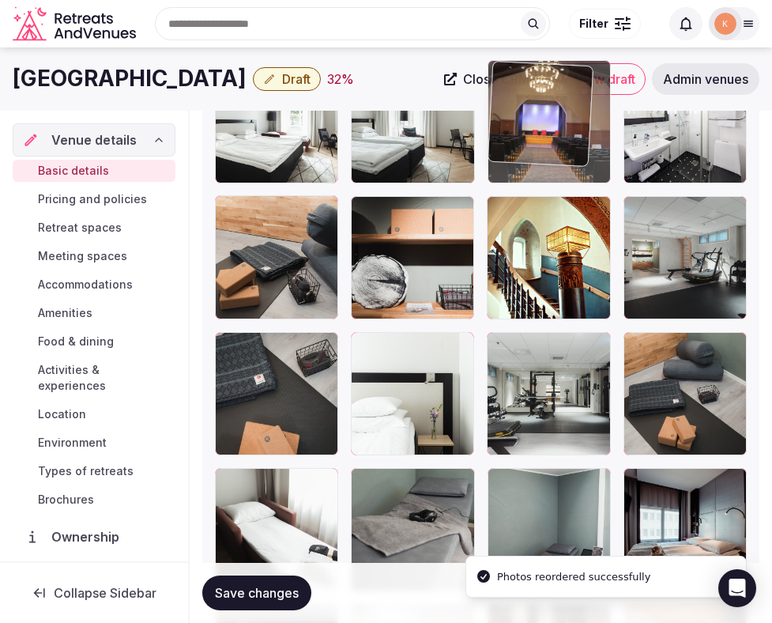
drag, startPoint x: 664, startPoint y: 427, endPoint x: 571, endPoint y: 215, distance: 231.5
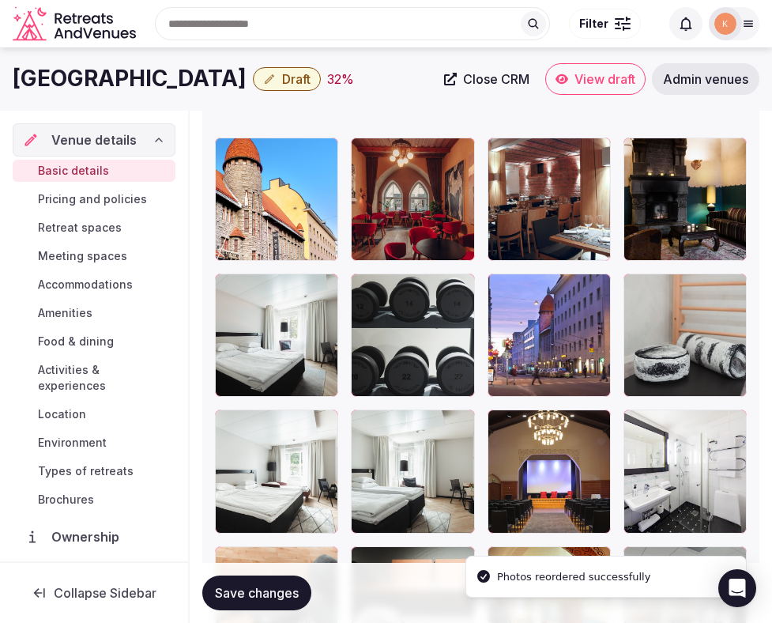
scroll to position [2197, 0]
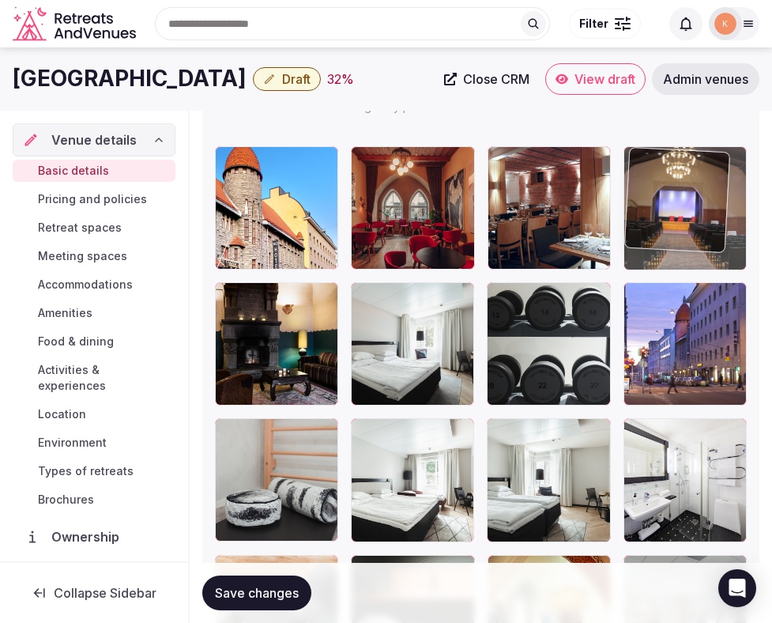
drag, startPoint x: 542, startPoint y: 470, endPoint x: 655, endPoint y: 213, distance: 280.7
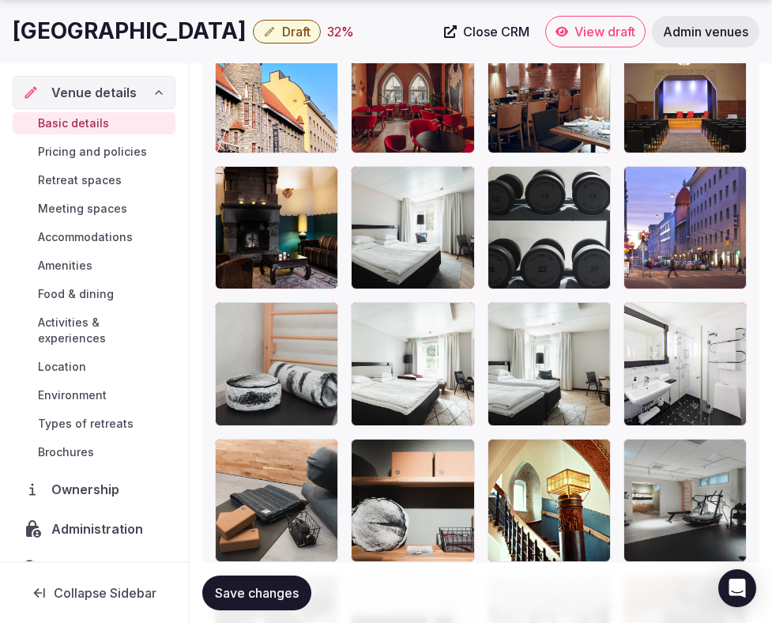
scroll to position [2320, 0]
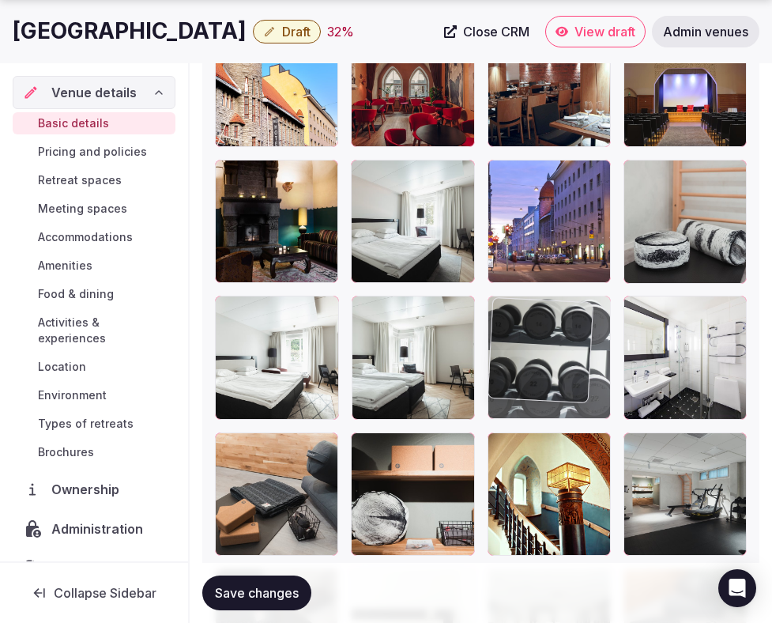
drag, startPoint x: 580, startPoint y: 261, endPoint x: 639, endPoint y: 432, distance: 181.5
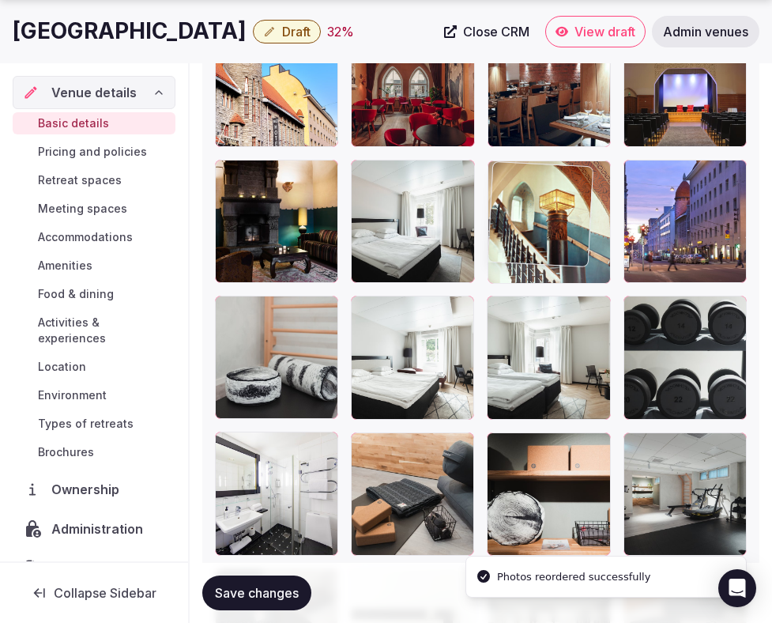
drag, startPoint x: 553, startPoint y: 481, endPoint x: 563, endPoint y: 250, distance: 231.1
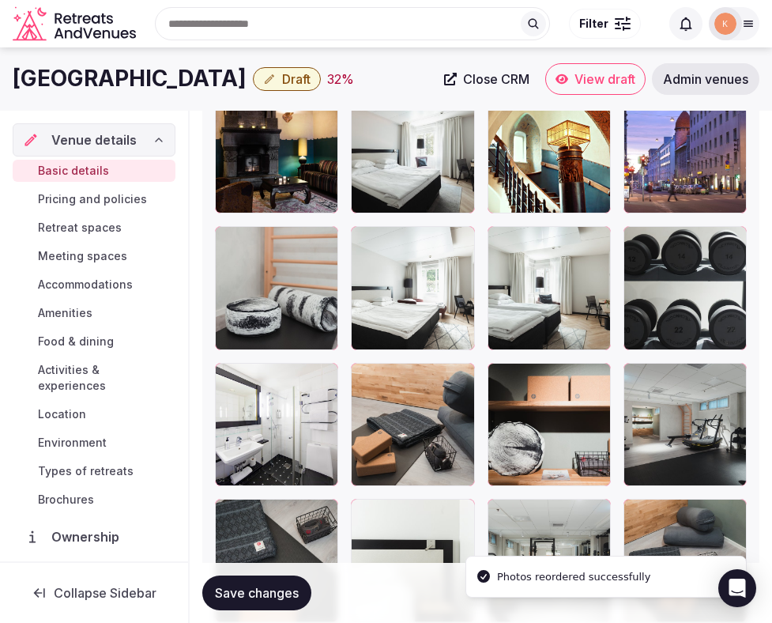
scroll to position [2389, 0]
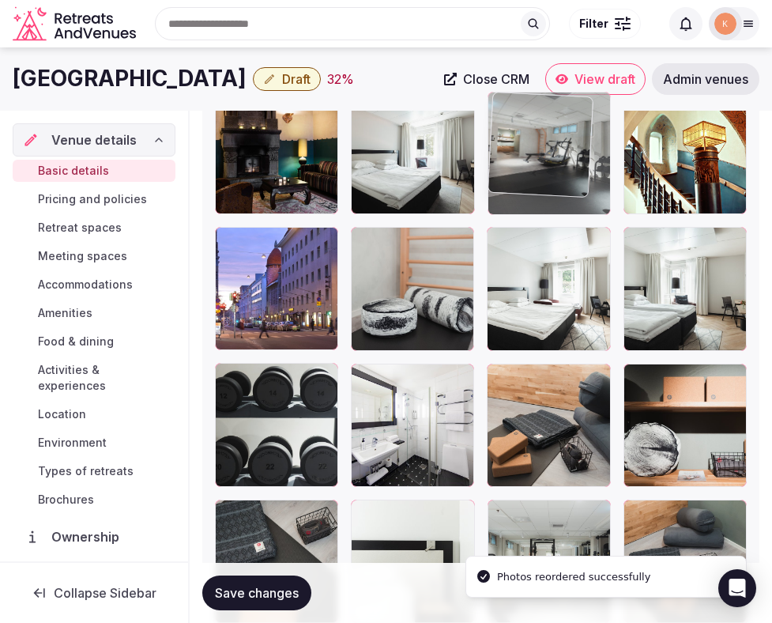
drag, startPoint x: 633, startPoint y: 411, endPoint x: 509, endPoint y: 176, distance: 265.2
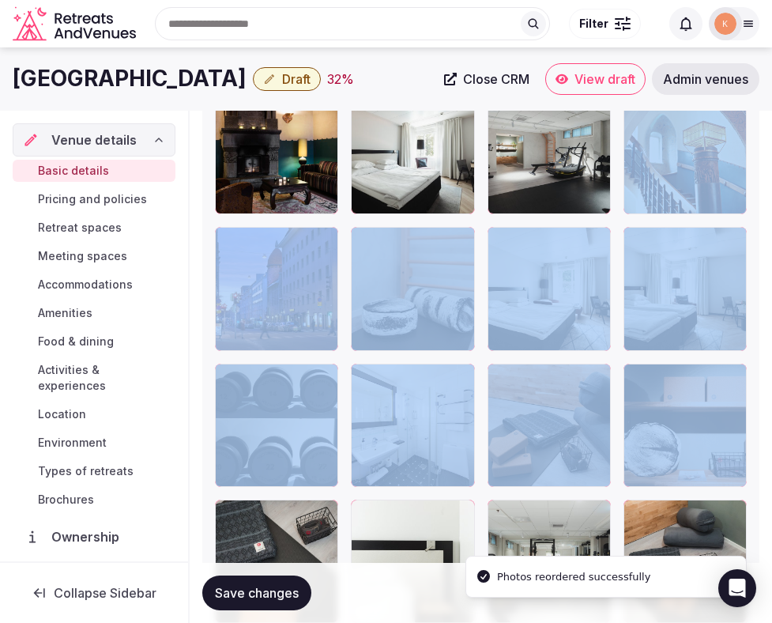
drag, startPoint x: 621, startPoint y: 161, endPoint x: 587, endPoint y: 356, distance: 198.2
click at [587, 356] on div at bounding box center [481, 561] width 532 height 1213
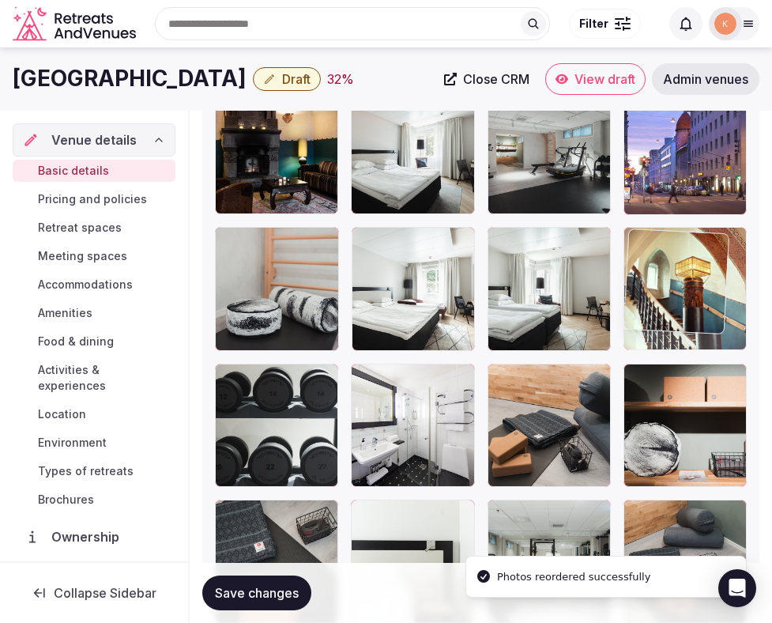
drag, startPoint x: 689, startPoint y: 169, endPoint x: 667, endPoint y: 375, distance: 206.8
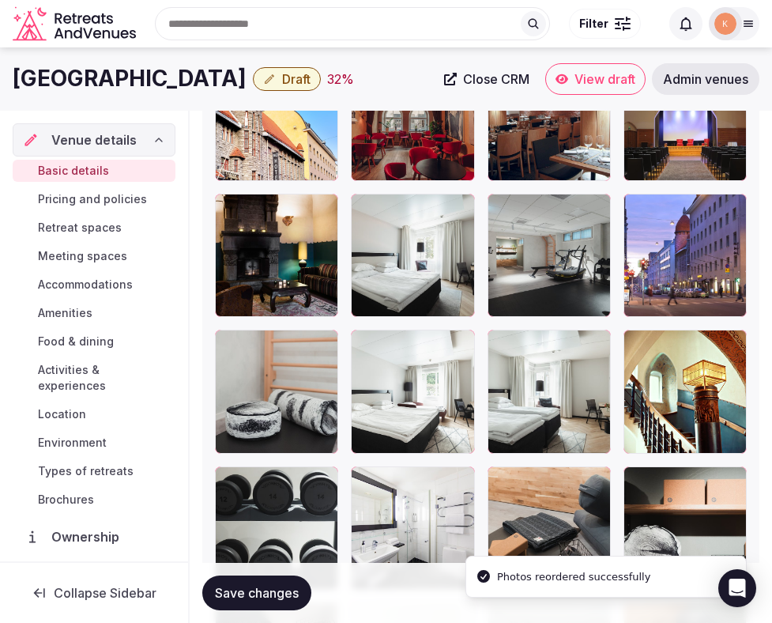
scroll to position [2279, 0]
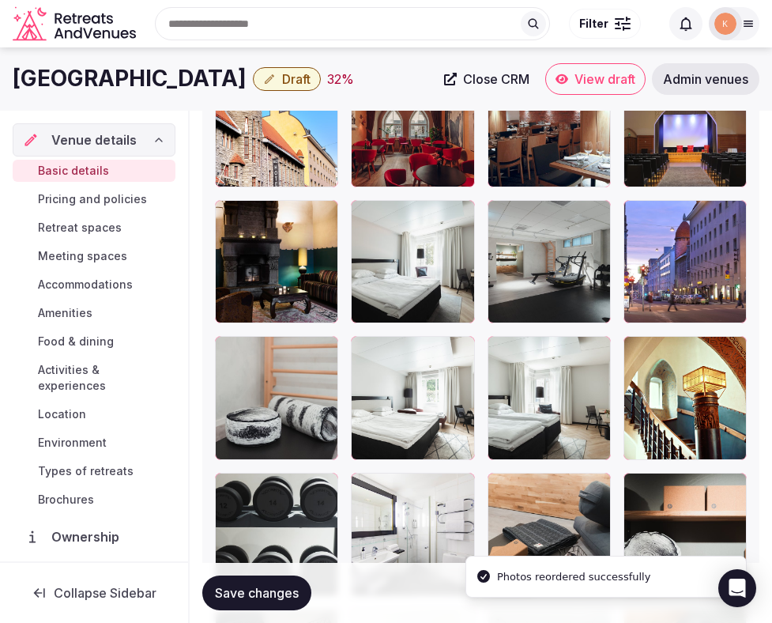
click at [284, 591] on span "Save changes" at bounding box center [257, 593] width 84 height 16
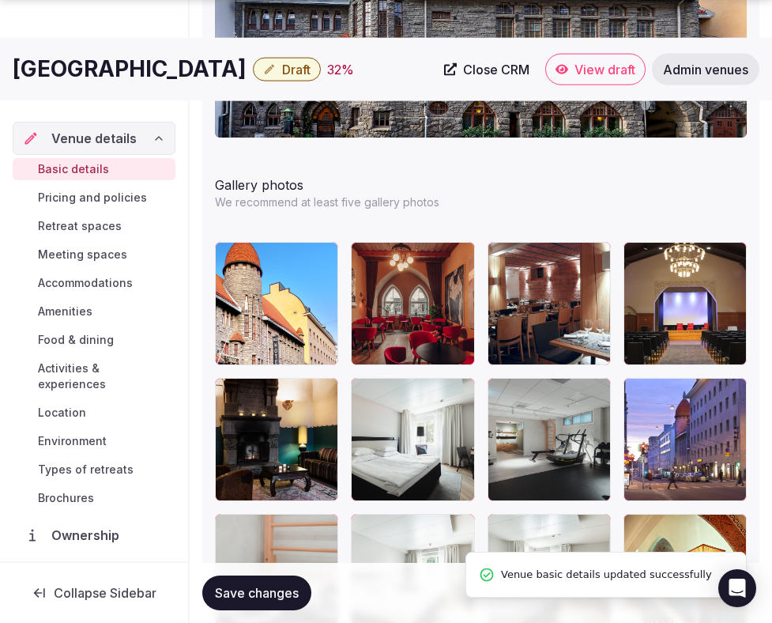
scroll to position [2109, 0]
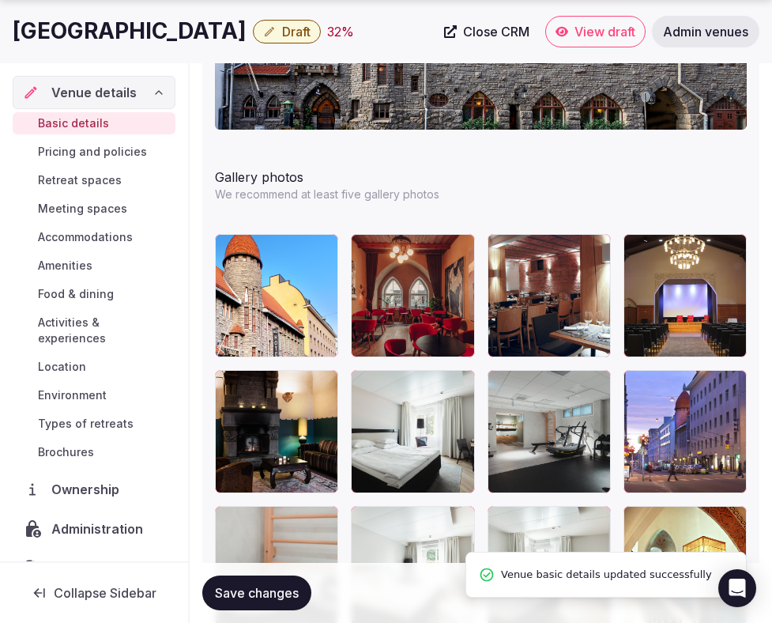
click at [296, 601] on button "Save changes" at bounding box center [256, 593] width 109 height 35
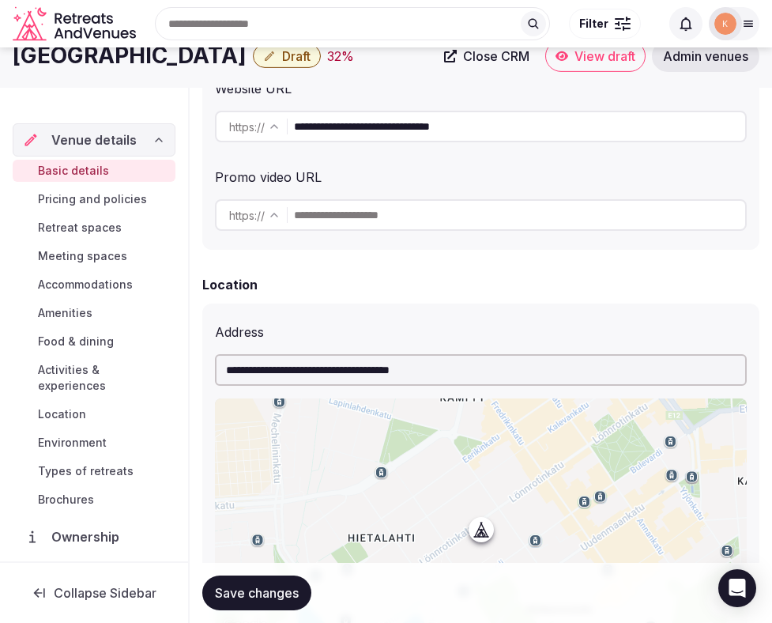
scroll to position [0, 0]
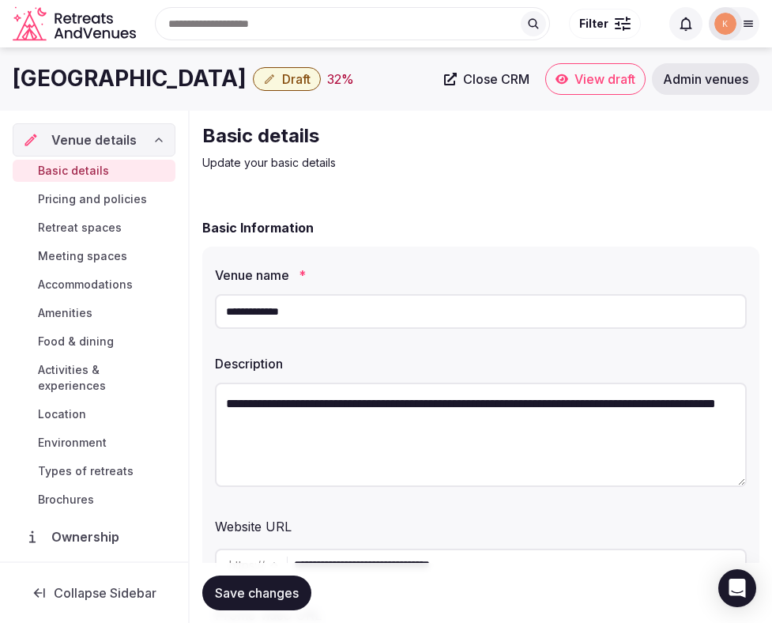
click at [345, 314] on input "**********" at bounding box center [481, 311] width 532 height 35
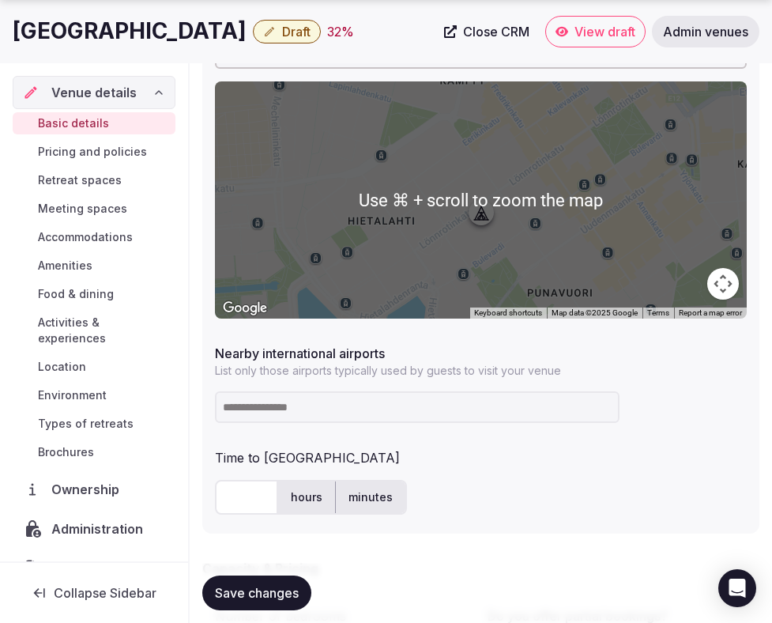
scroll to position [782, 0]
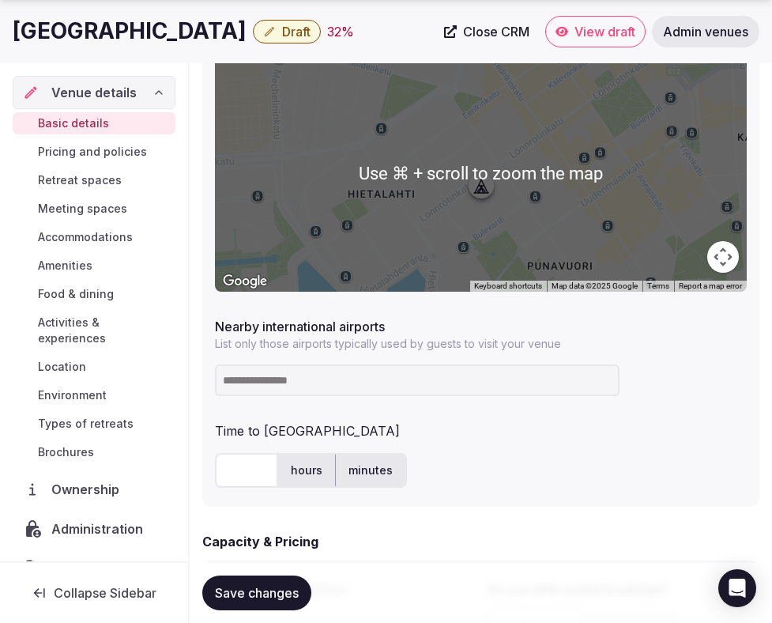
click at [328, 387] on input at bounding box center [417, 380] width 405 height 32
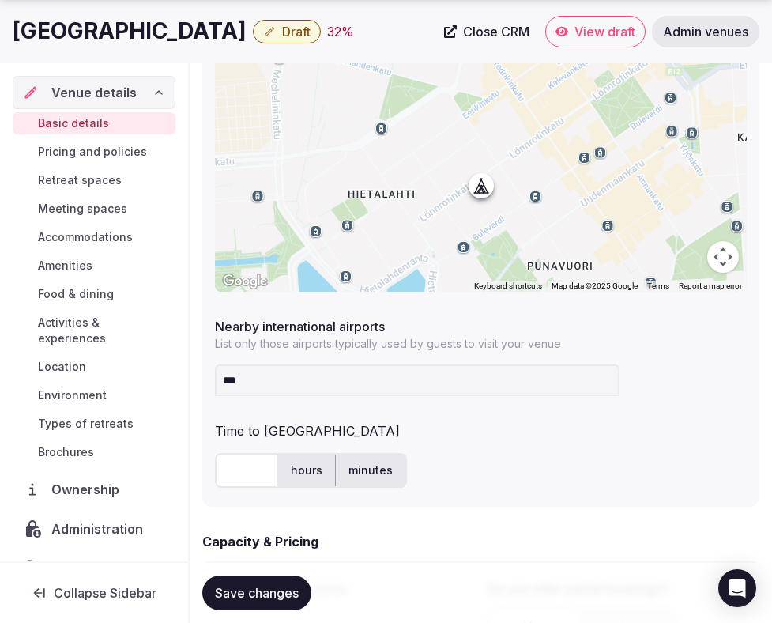
type input "****"
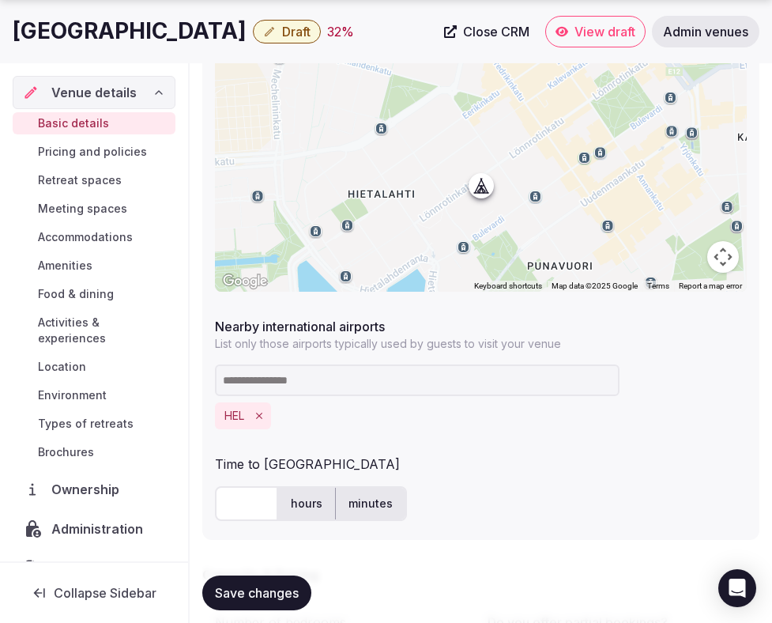
click at [249, 500] on input "text" at bounding box center [246, 503] width 63 height 35
type input "**"
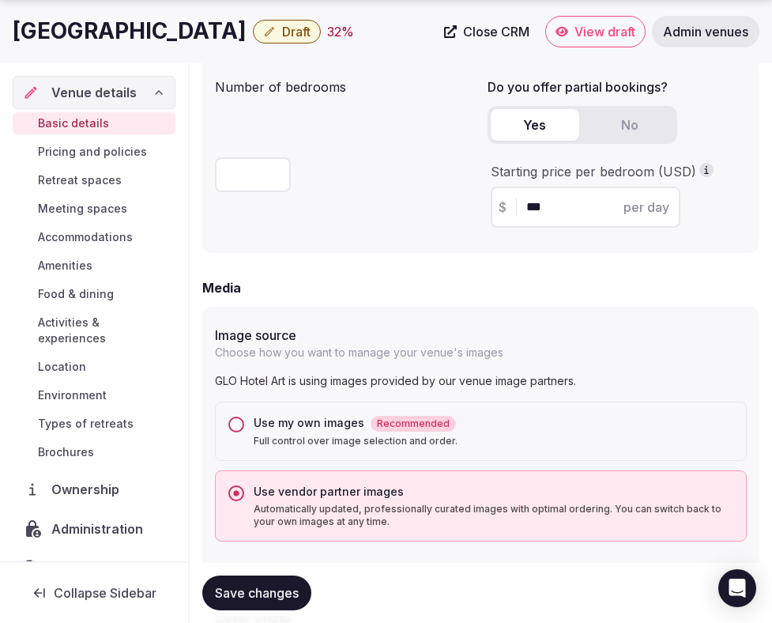
scroll to position [1377, 0]
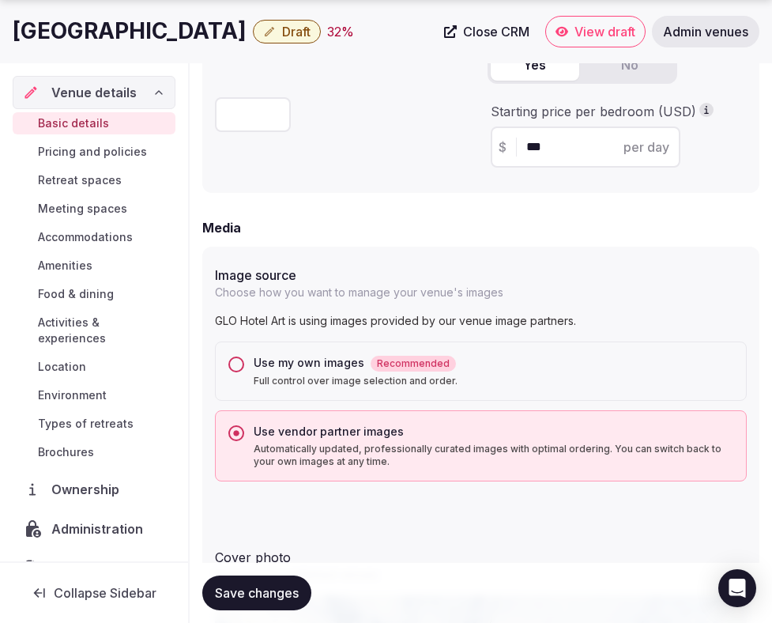
click at [278, 587] on span "Save changes" at bounding box center [257, 593] width 84 height 16
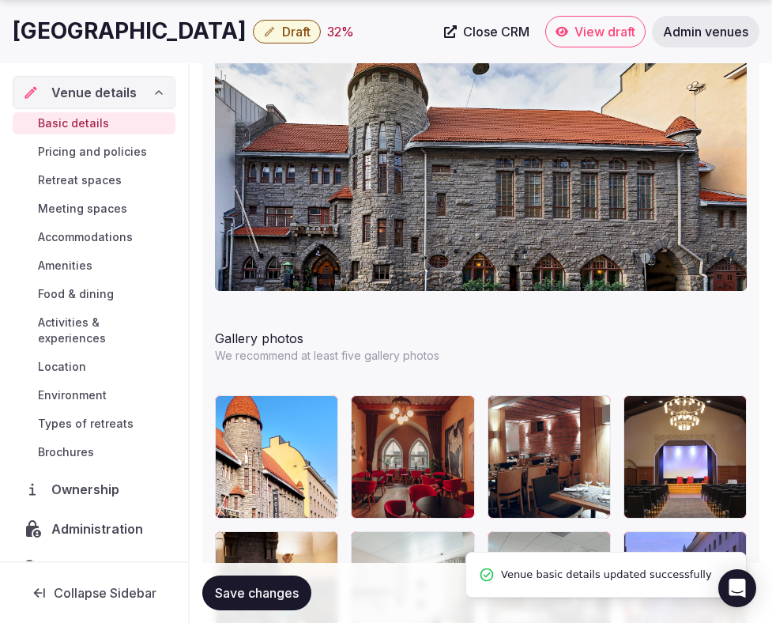
scroll to position [2030, 0]
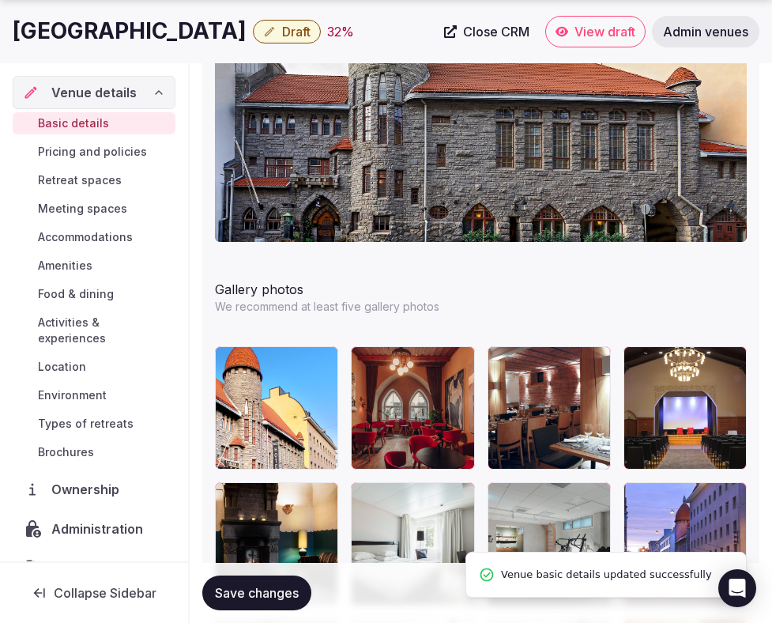
click at [278, 592] on span "Save changes" at bounding box center [257, 593] width 84 height 16
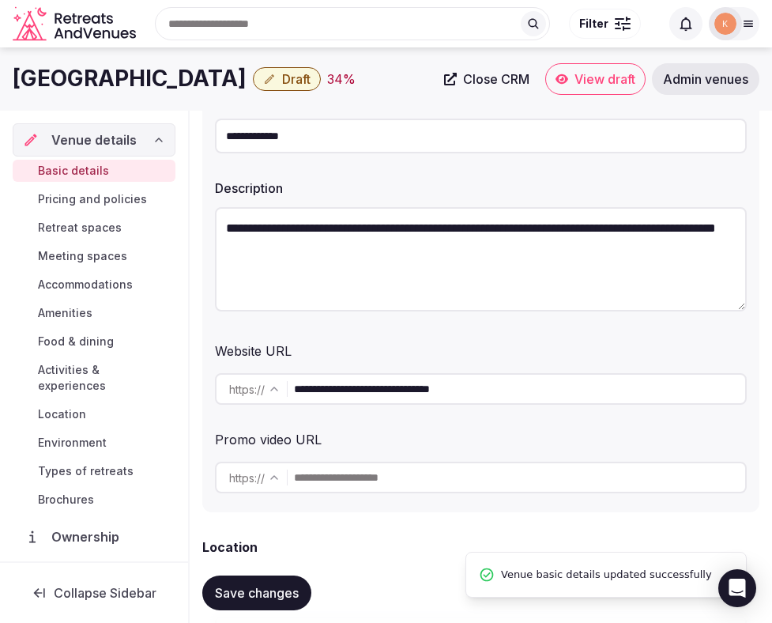
scroll to position [0, 0]
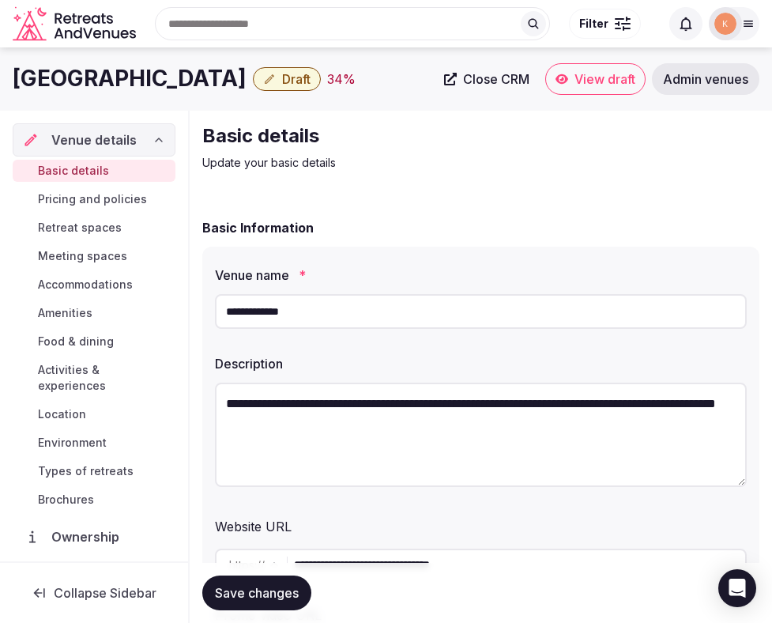
click at [253, 89] on button "Draft" at bounding box center [287, 79] width 68 height 24
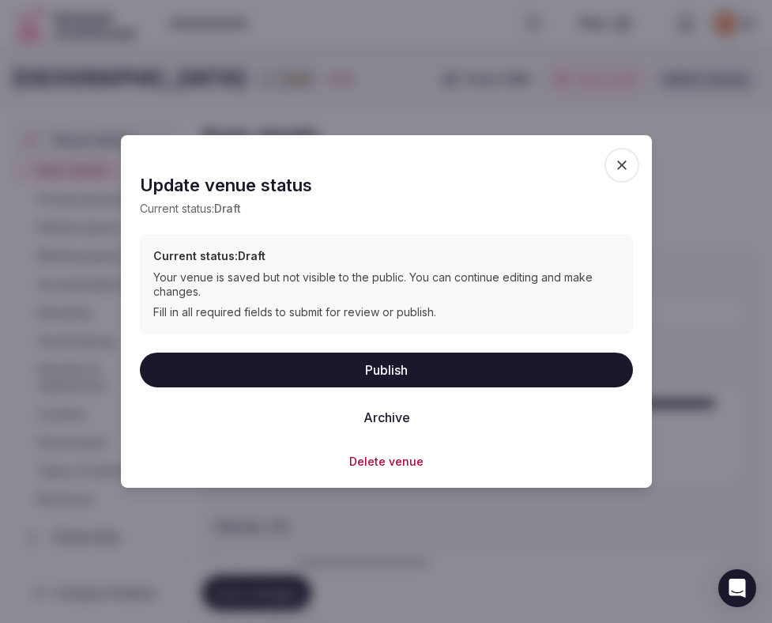
click at [361, 368] on button "Publish" at bounding box center [386, 369] width 493 height 35
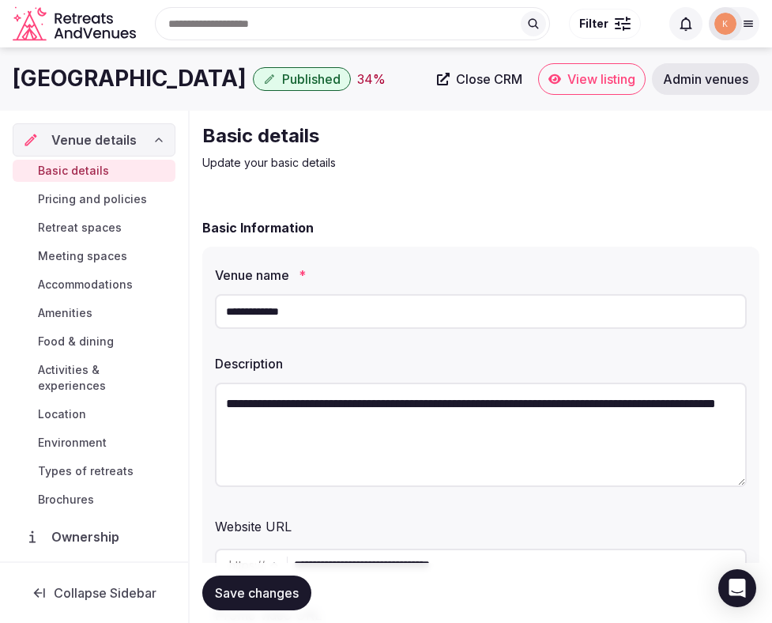
click at [599, 82] on span "View listing" at bounding box center [602, 79] width 68 height 16
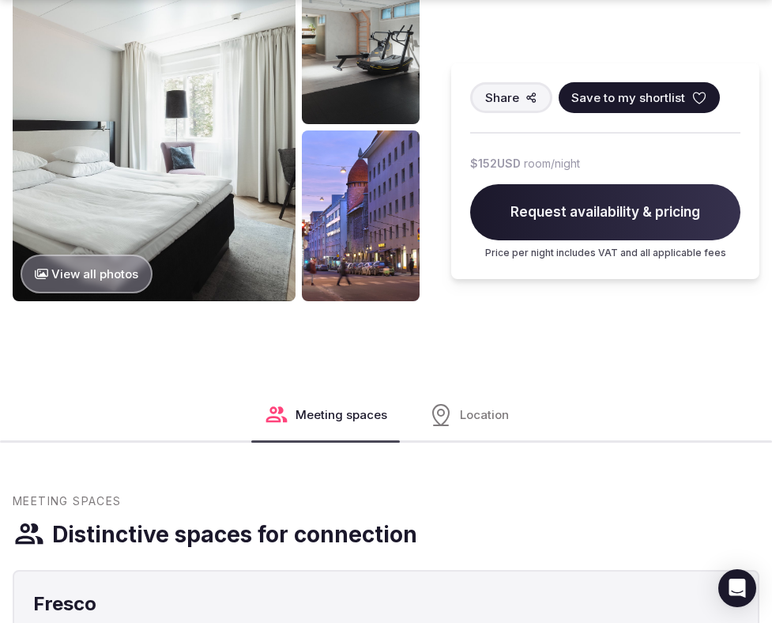
scroll to position [991, 0]
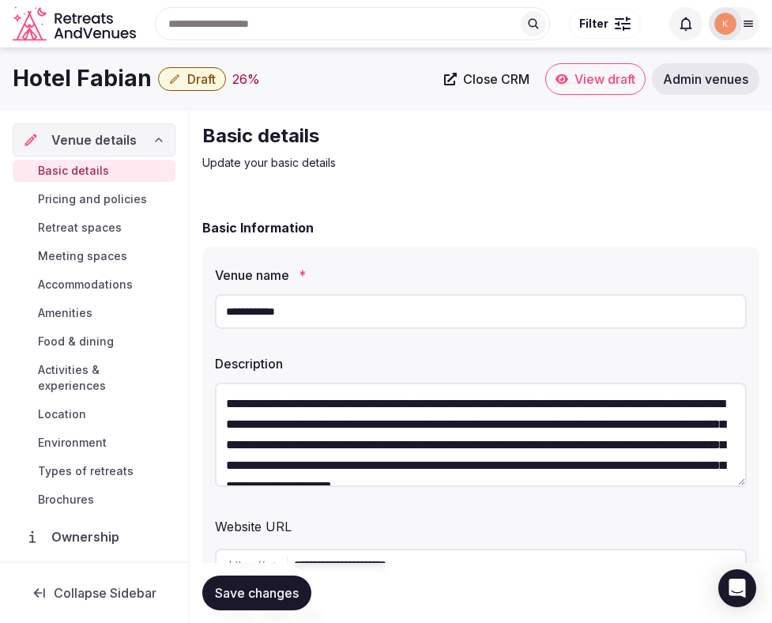
click at [306, 316] on input "**********" at bounding box center [481, 311] width 532 height 35
click at [392, 236] on div "Basic Information" at bounding box center [480, 227] width 557 height 19
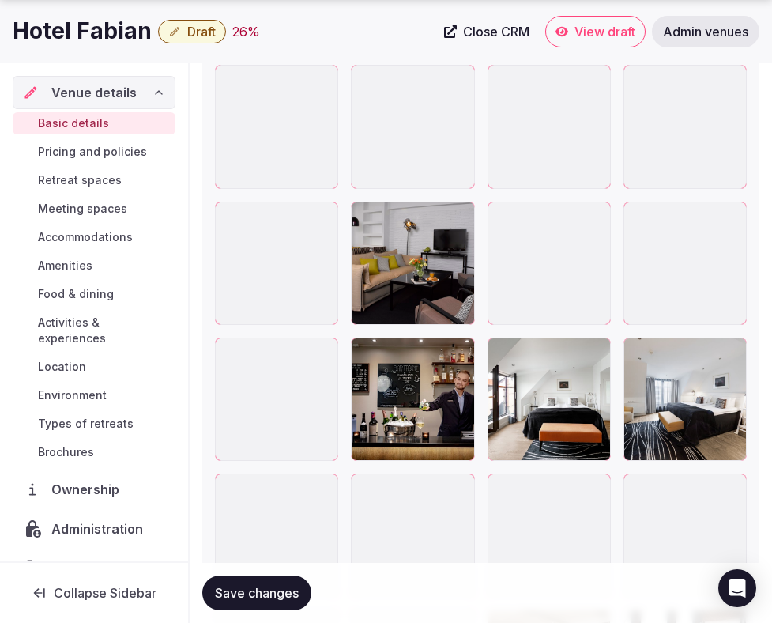
scroll to position [2892, 0]
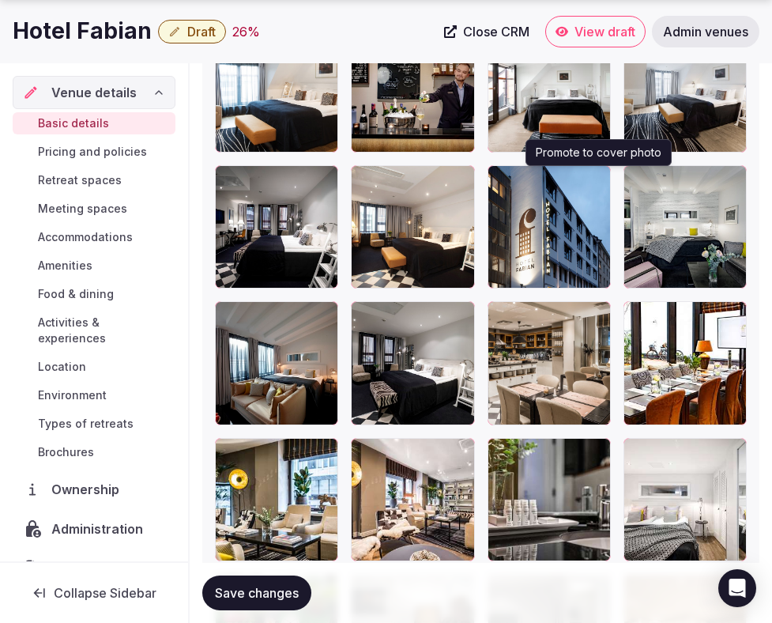
click at [598, 184] on icon "button" at bounding box center [595, 181] width 13 height 13
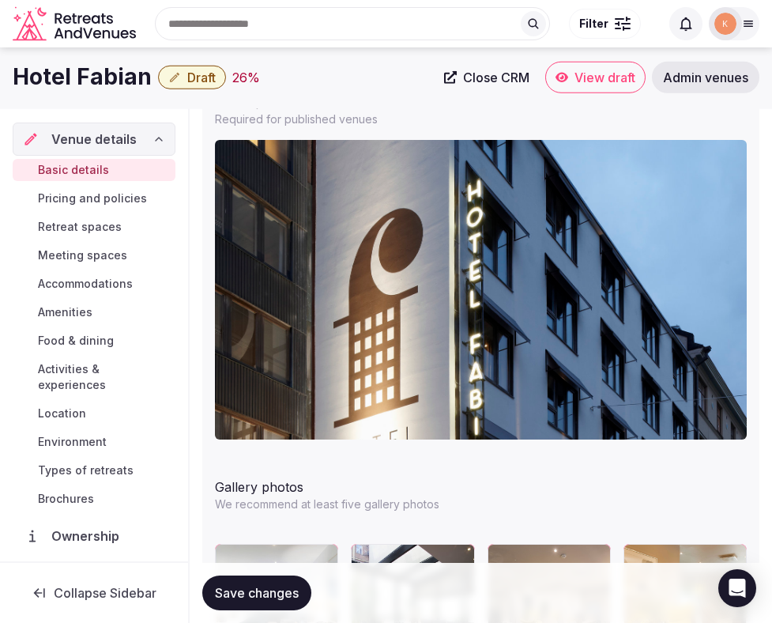
scroll to position [1834, 0]
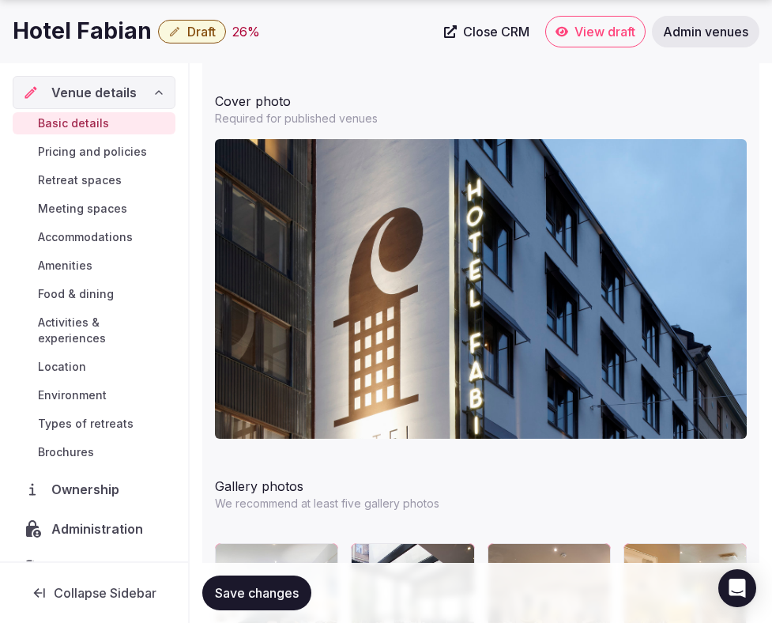
click at [283, 581] on button "Save changes" at bounding box center [256, 593] width 109 height 35
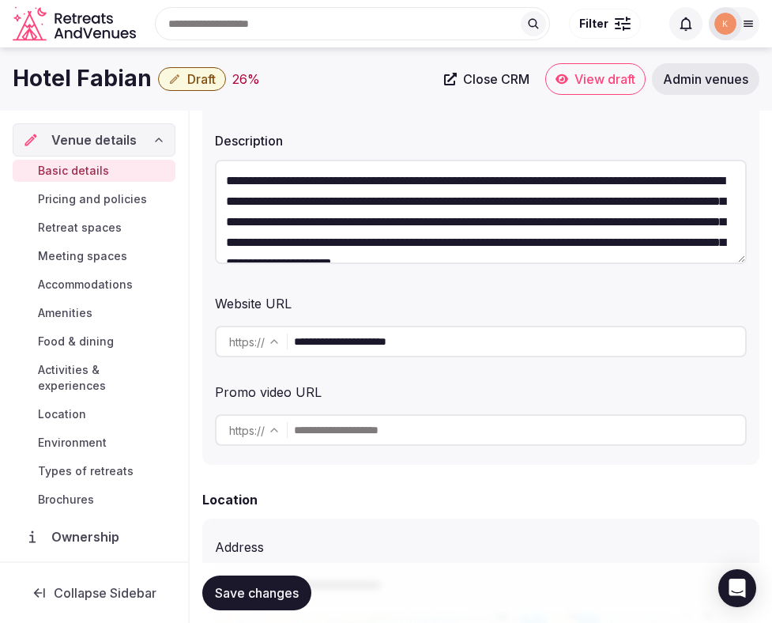
scroll to position [114, 0]
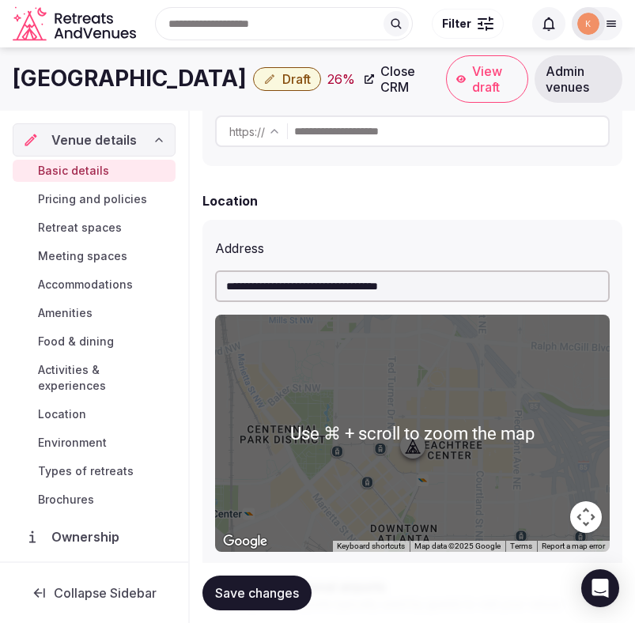
scroll to position [512, 0]
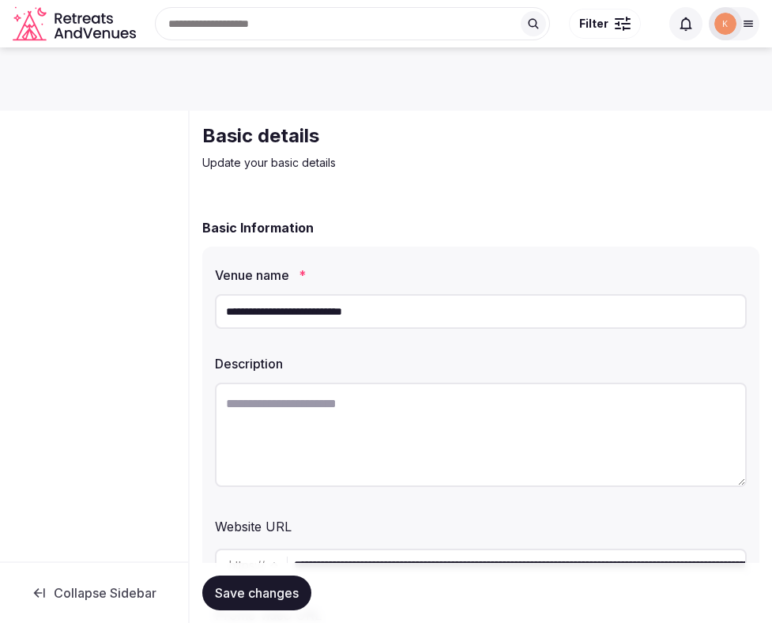
click at [379, 314] on input "**********" at bounding box center [481, 311] width 532 height 35
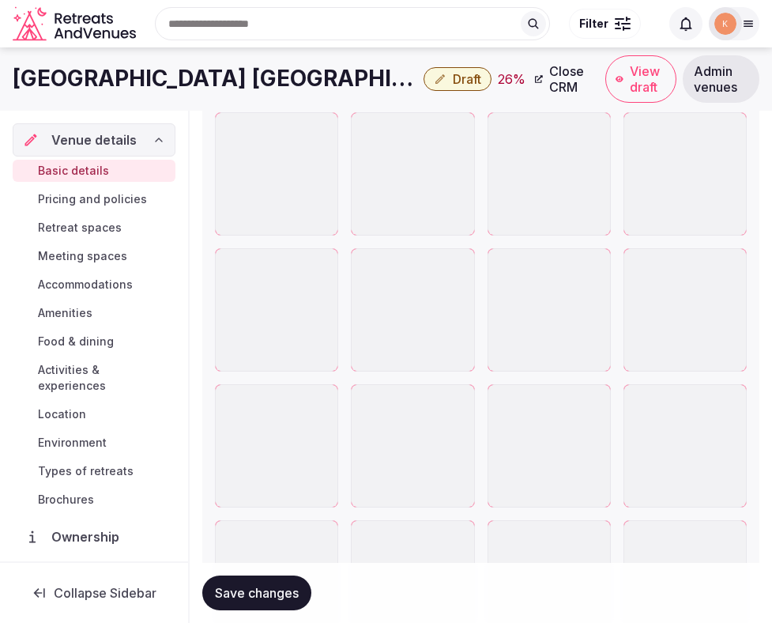
scroll to position [2672, 0]
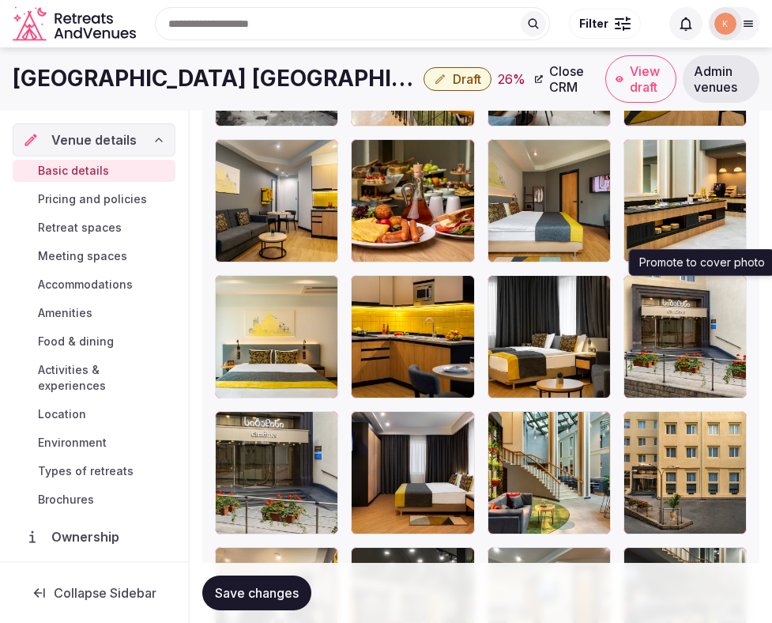
click at [737, 296] on button "button" at bounding box center [731, 290] width 19 height 19
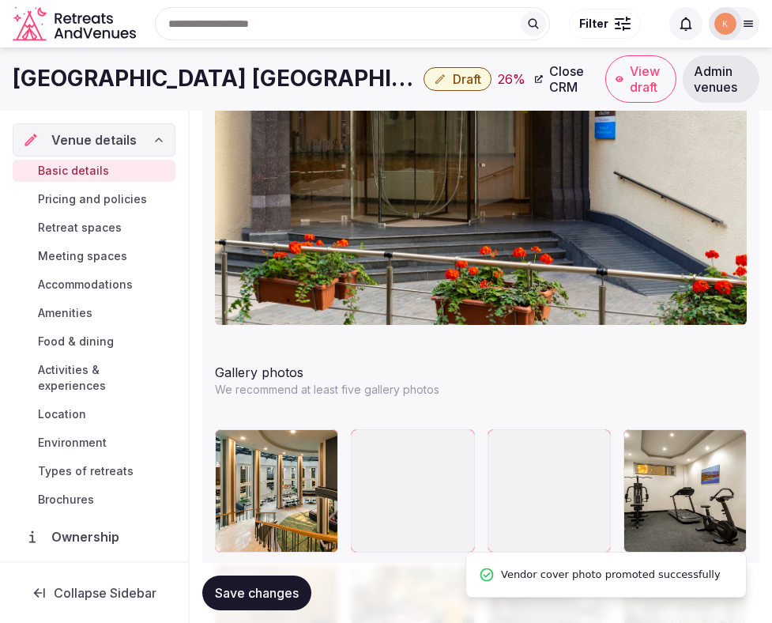
scroll to position [1728, 0]
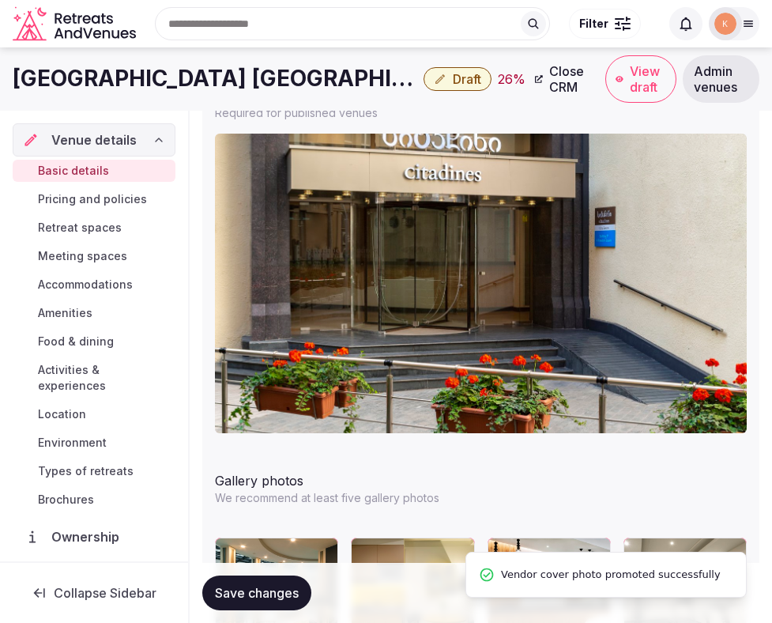
click at [269, 589] on span "Save changes" at bounding box center [257, 593] width 84 height 16
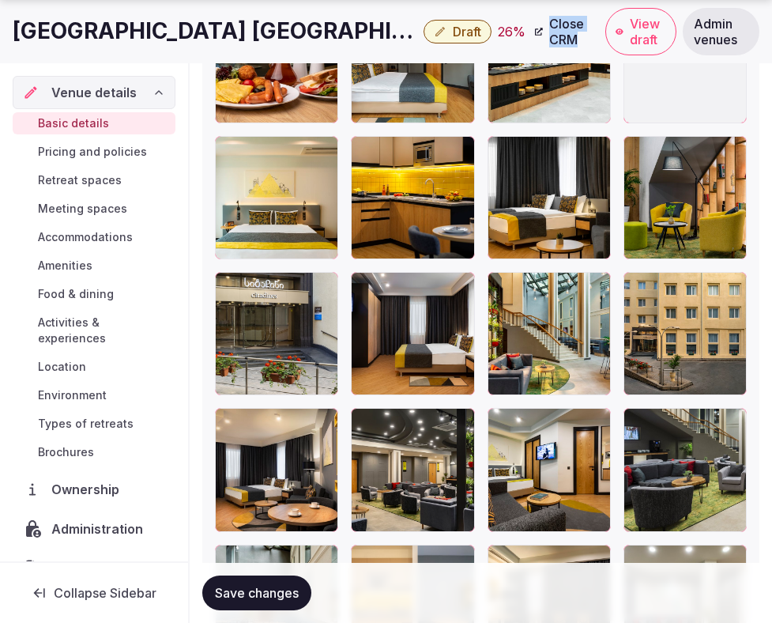
scroll to position [2831, 0]
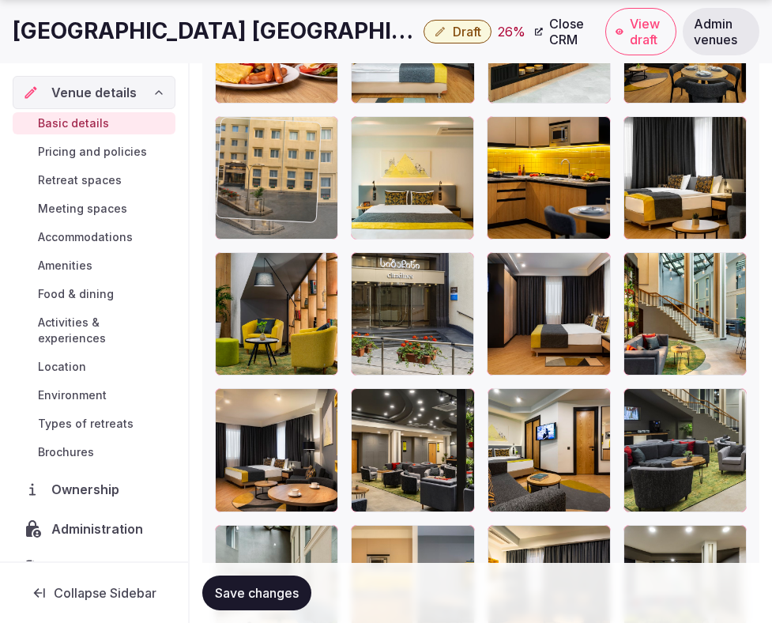
drag, startPoint x: 659, startPoint y: 286, endPoint x: 315, endPoint y: 135, distance: 376.3
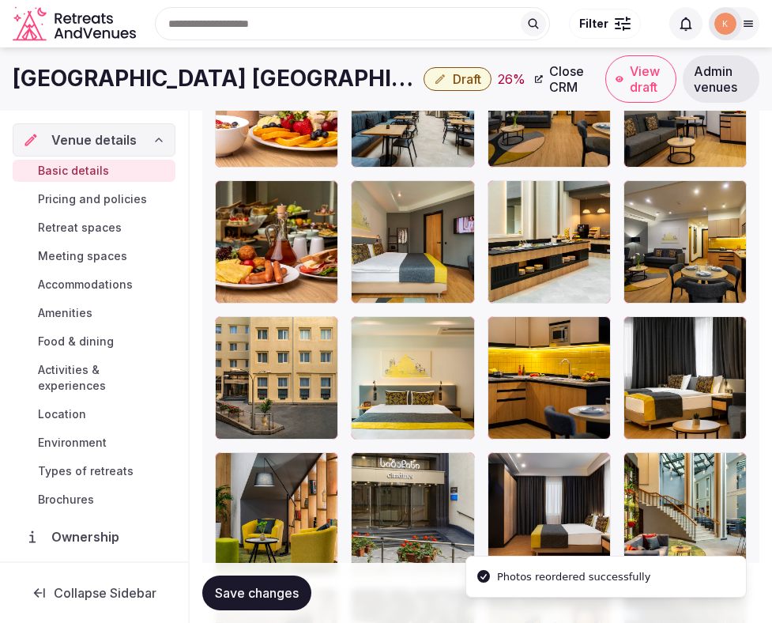
scroll to position [2508, 0]
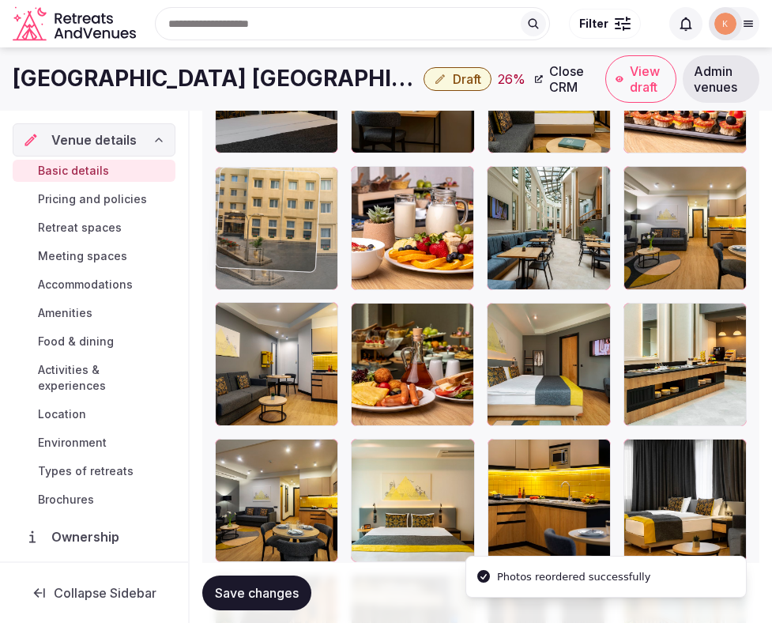
drag, startPoint x: 256, startPoint y: 475, endPoint x: 262, endPoint y: 251, distance: 223.8
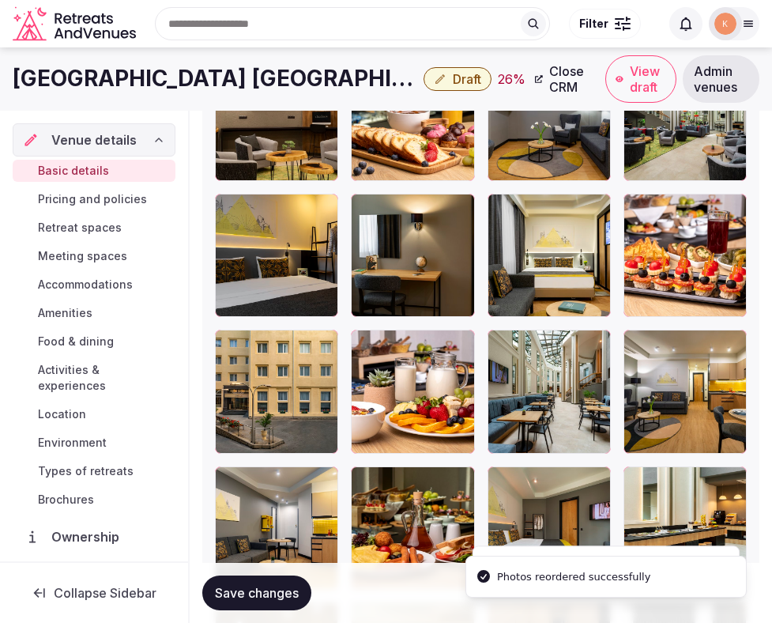
scroll to position [2305, 0]
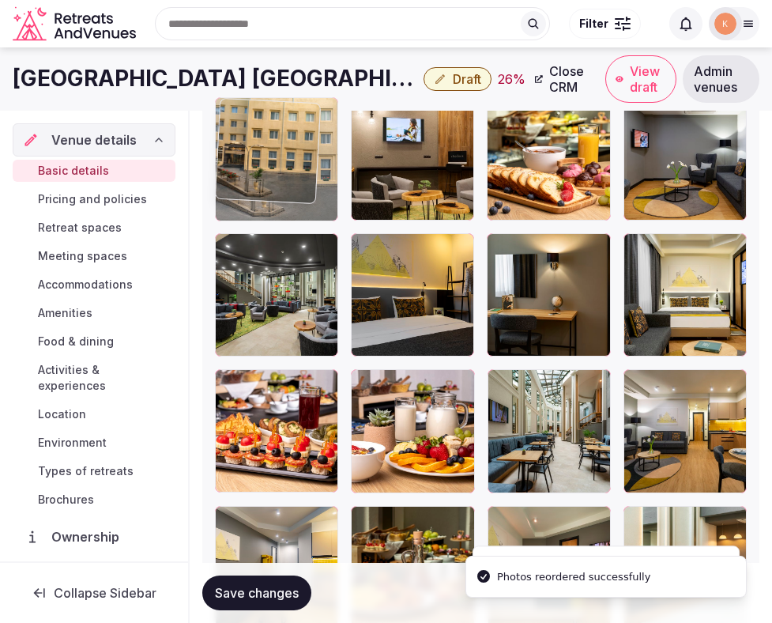
drag, startPoint x: 247, startPoint y: 426, endPoint x: 255, endPoint y: 199, distance: 227.0
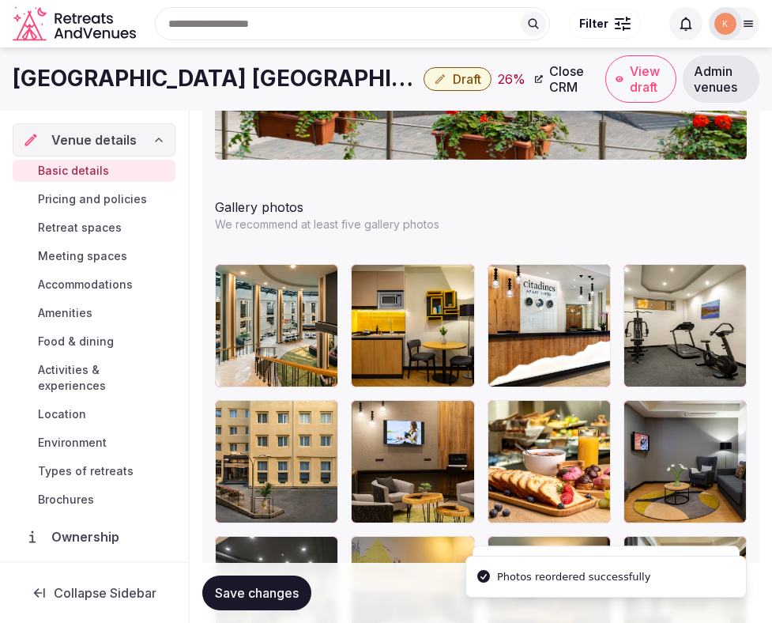
scroll to position [1973, 0]
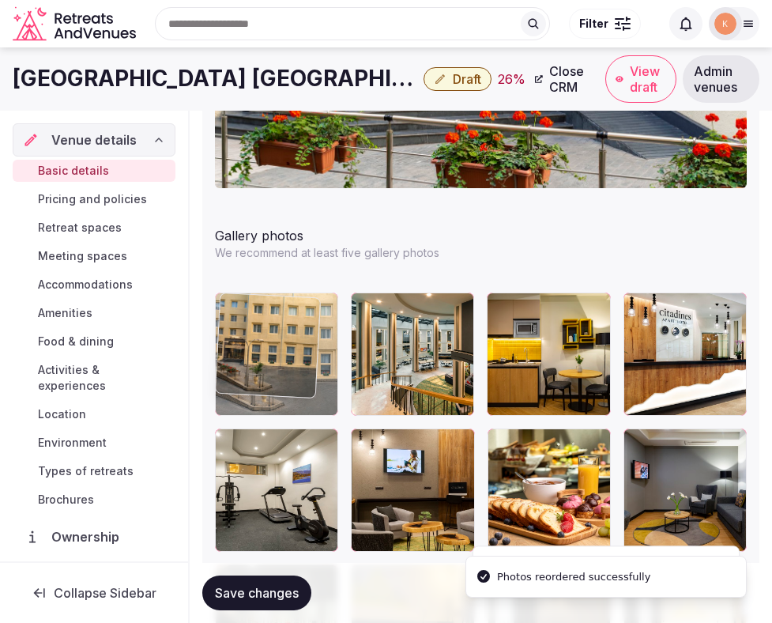
drag, startPoint x: 262, startPoint y: 508, endPoint x: 264, endPoint y: 412, distance: 95.7
click at [265, 412] on body "**********" at bounding box center [386, 29] width 772 height 4005
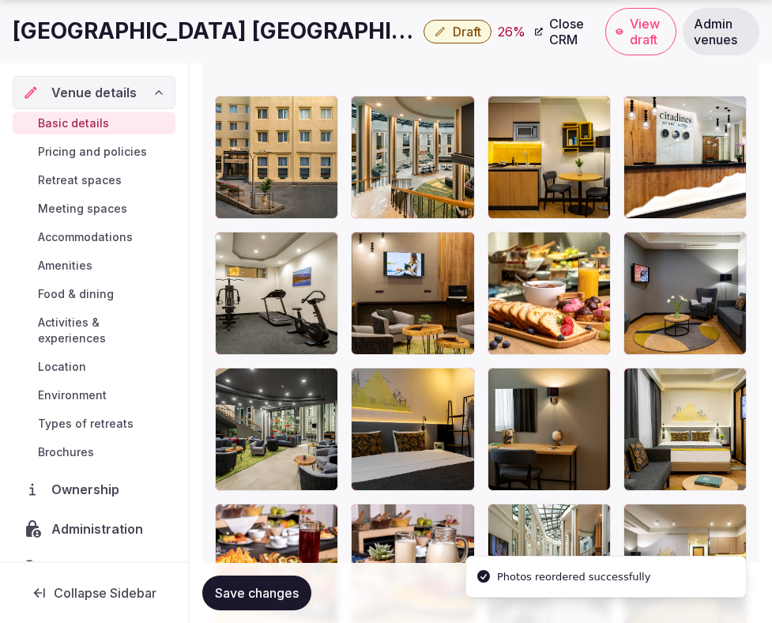
scroll to position [2172, 0]
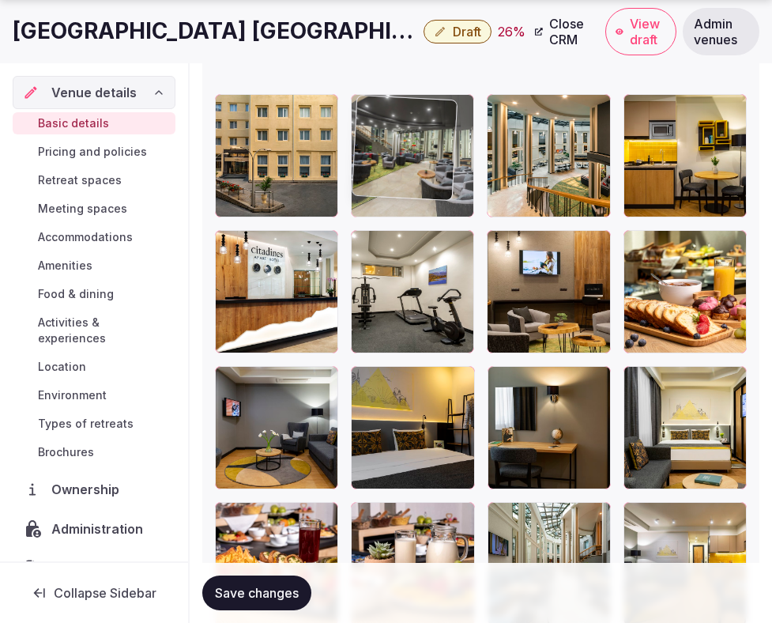
drag, startPoint x: 315, startPoint y: 445, endPoint x: 439, endPoint y: 229, distance: 248.6
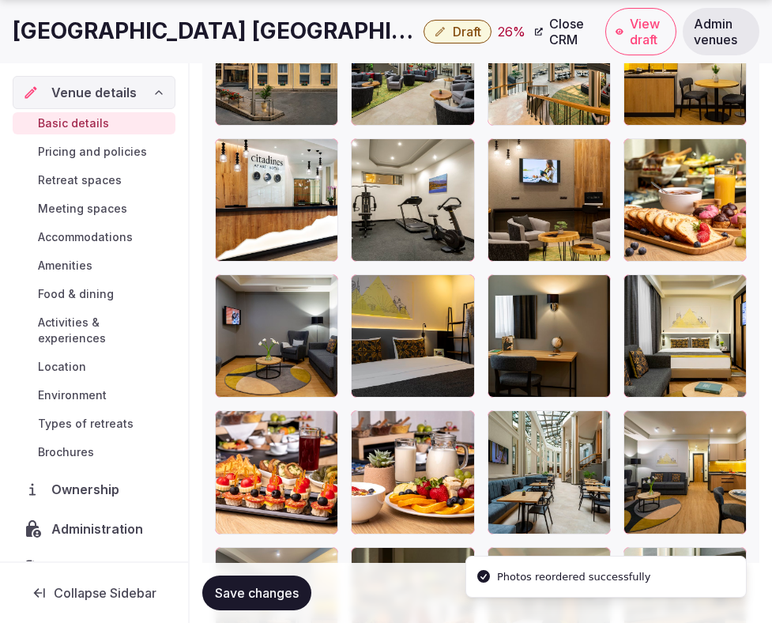
scroll to position [2265, 0]
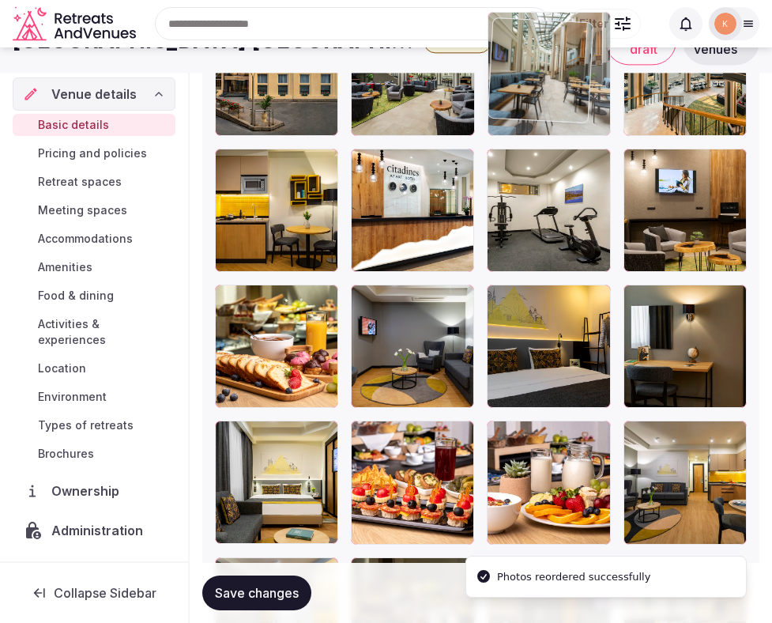
drag, startPoint x: 550, startPoint y: 482, endPoint x: 549, endPoint y: 119, distance: 363.7
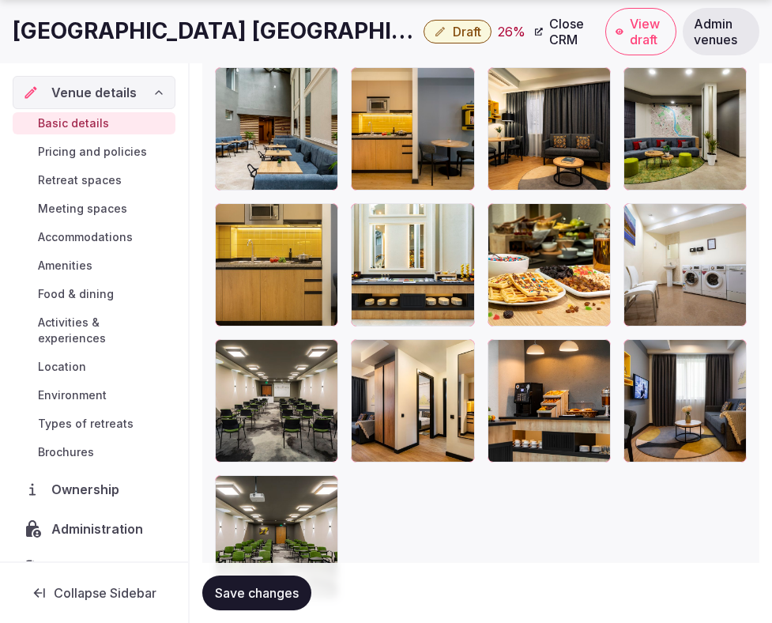
scroll to position [3290, 0]
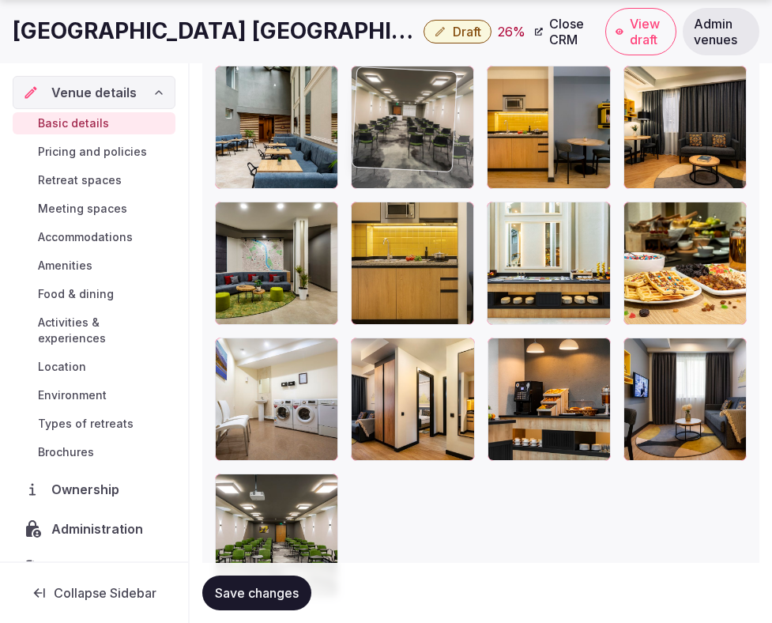
drag, startPoint x: 301, startPoint y: 399, endPoint x: 476, endPoint y: 145, distance: 308.8
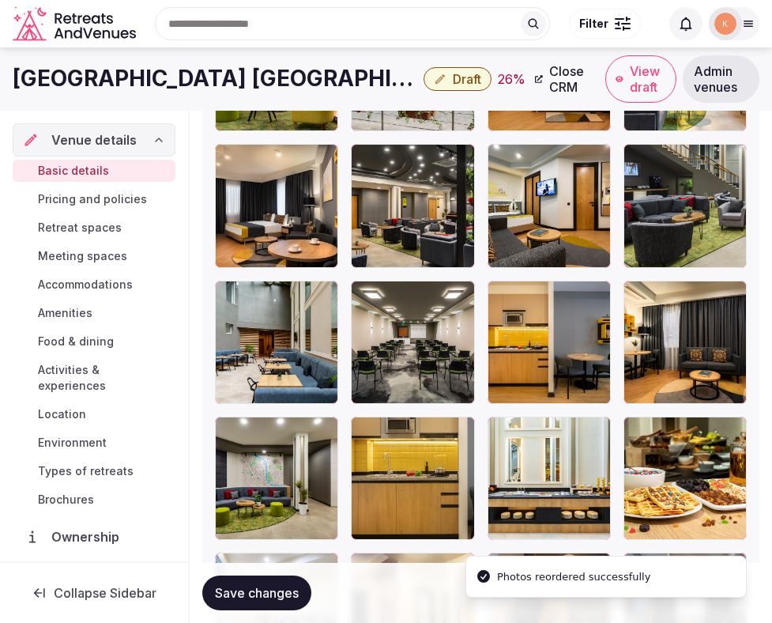
scroll to position [3042, 0]
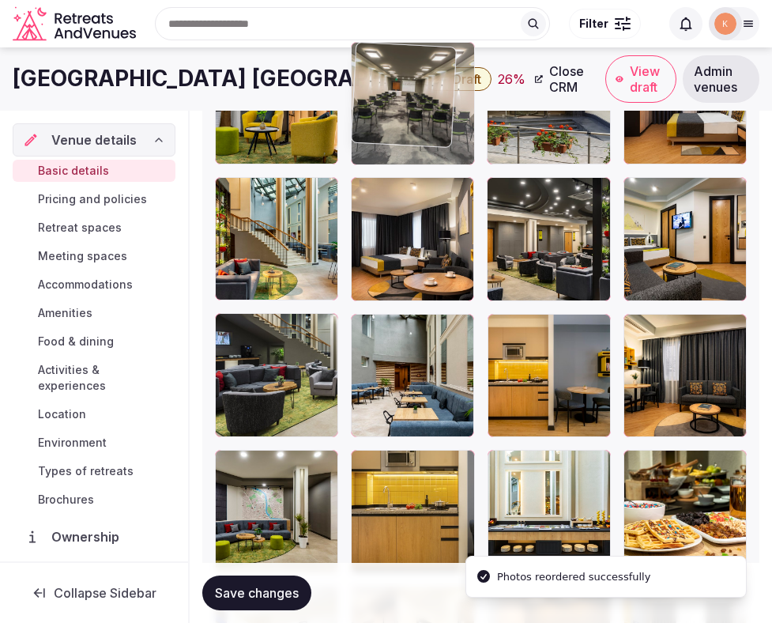
drag, startPoint x: 411, startPoint y: 402, endPoint x: 424, endPoint y: 194, distance: 207.5
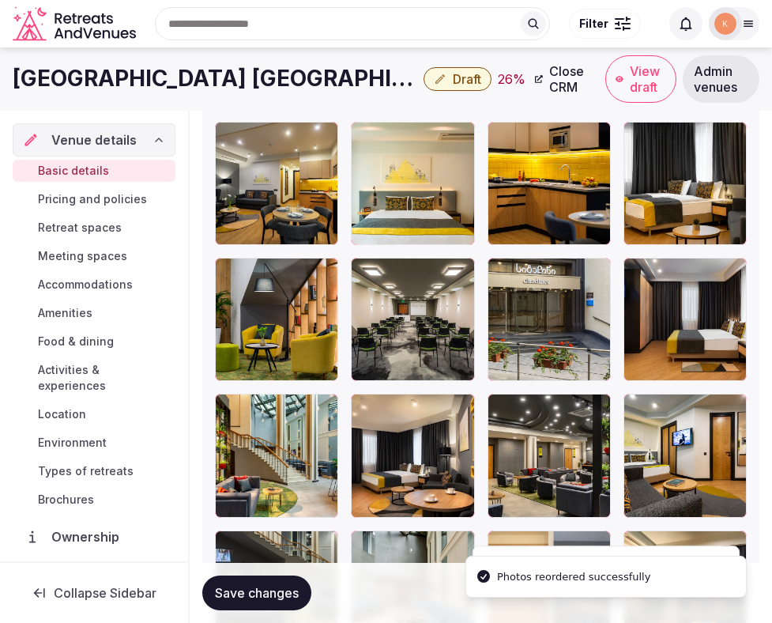
scroll to position [2766, 0]
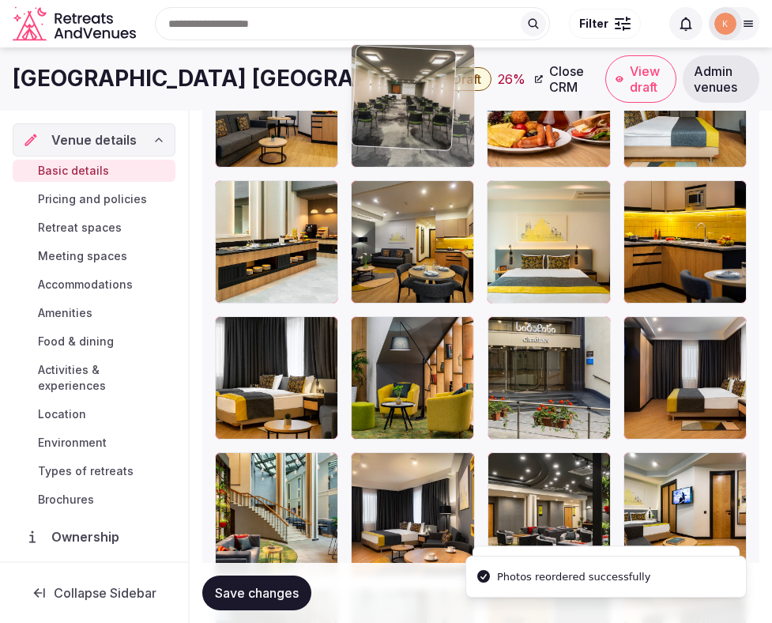
drag, startPoint x: 390, startPoint y: 421, endPoint x: 424, endPoint y: 166, distance: 256.8
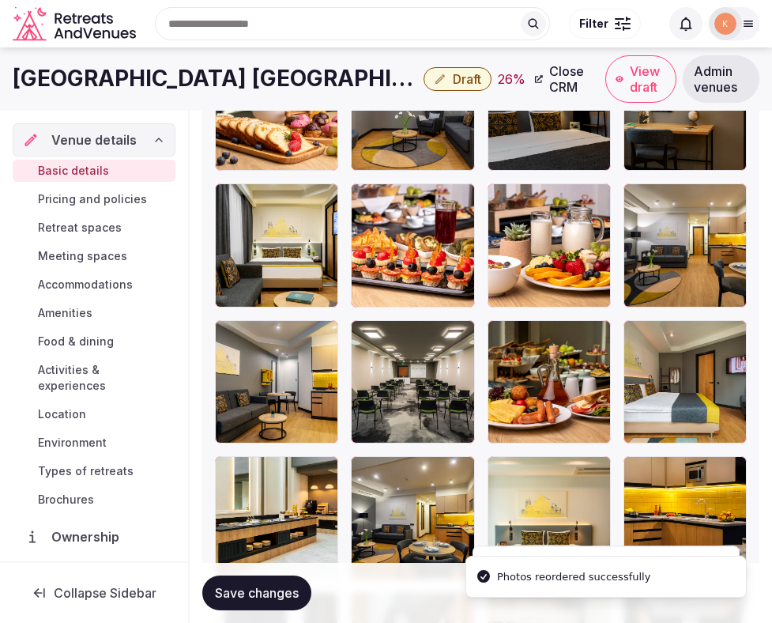
scroll to position [2452, 0]
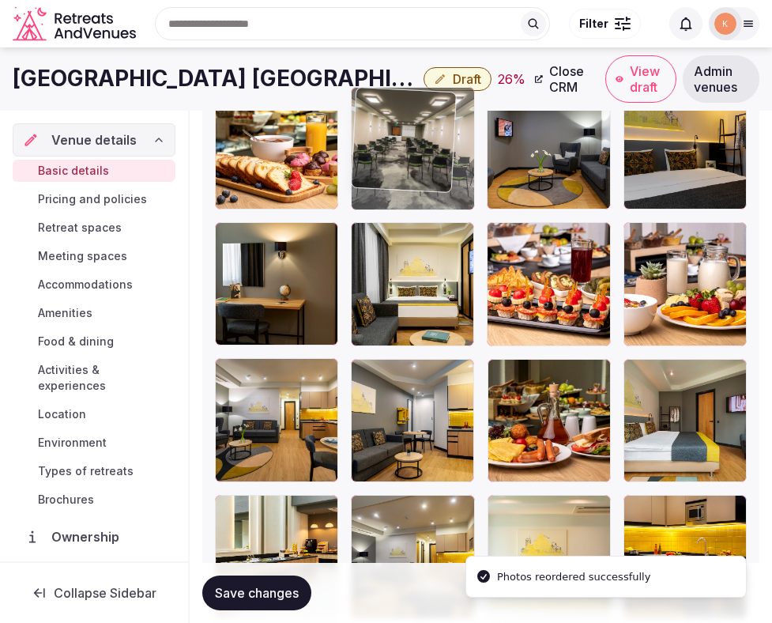
drag, startPoint x: 391, startPoint y: 439, endPoint x: 396, endPoint y: 210, distance: 228.6
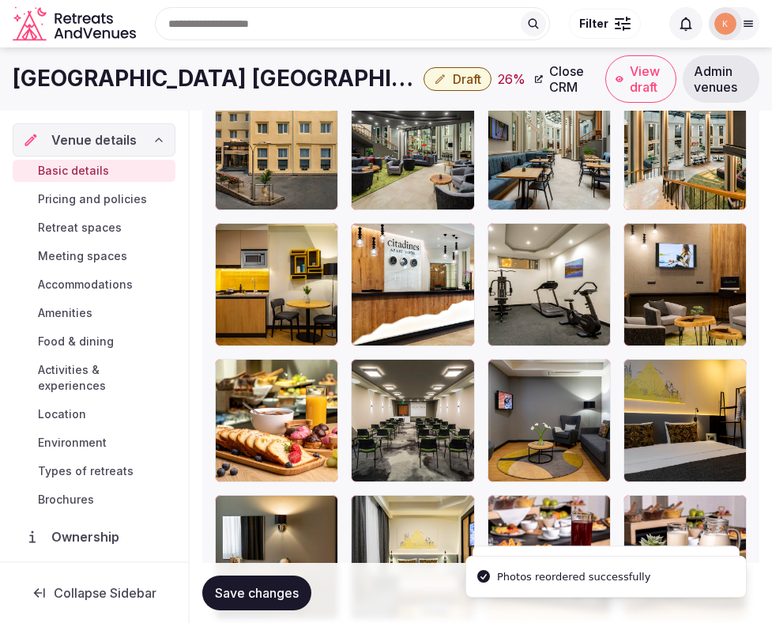
scroll to position [2164, 0]
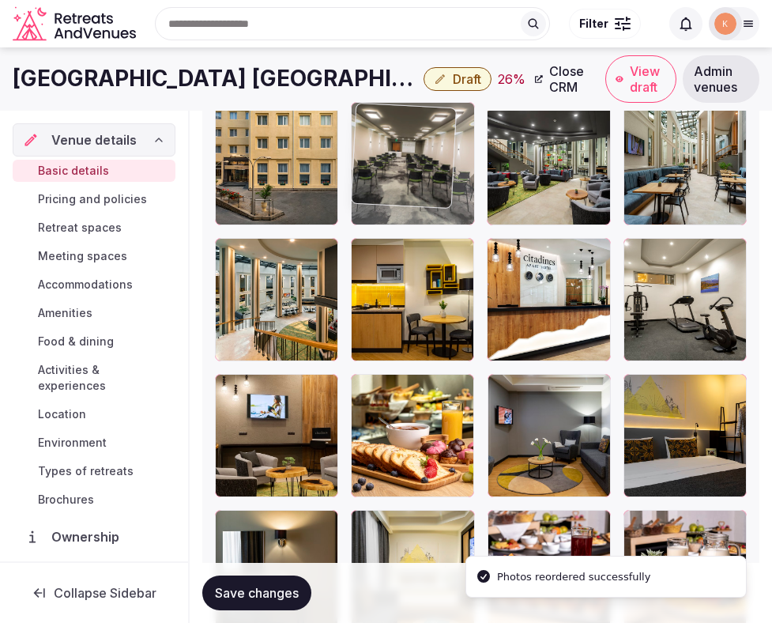
drag, startPoint x: 405, startPoint y: 411, endPoint x: 438, endPoint y: 134, distance: 278.7
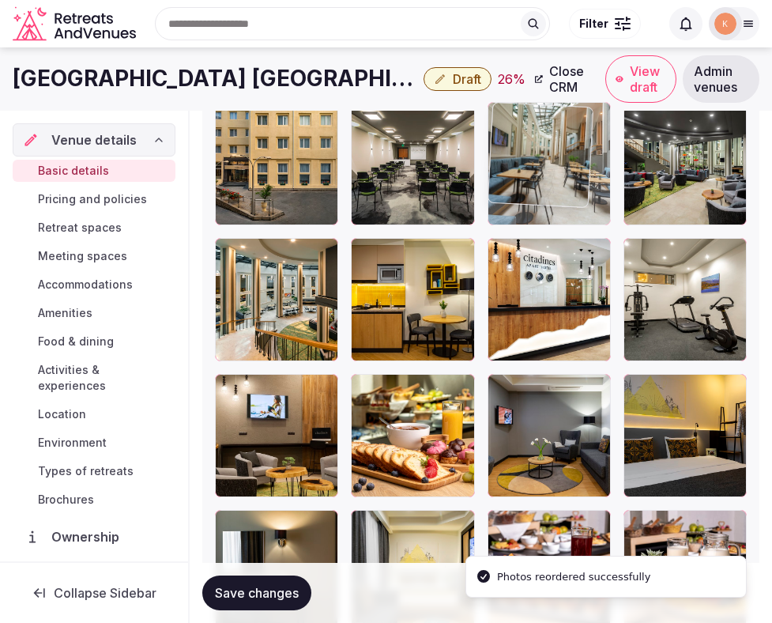
drag, startPoint x: 671, startPoint y: 199, endPoint x: 587, endPoint y: 202, distance: 84.6
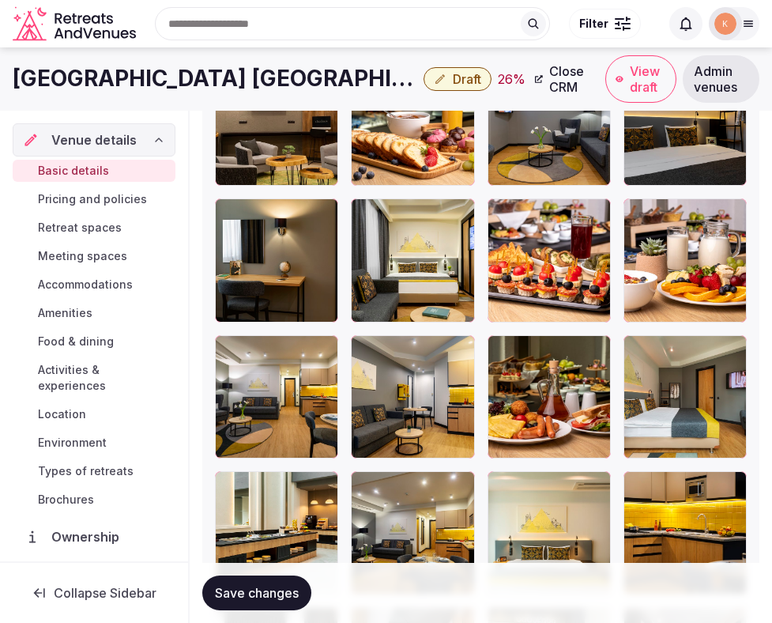
scroll to position [2327, 0]
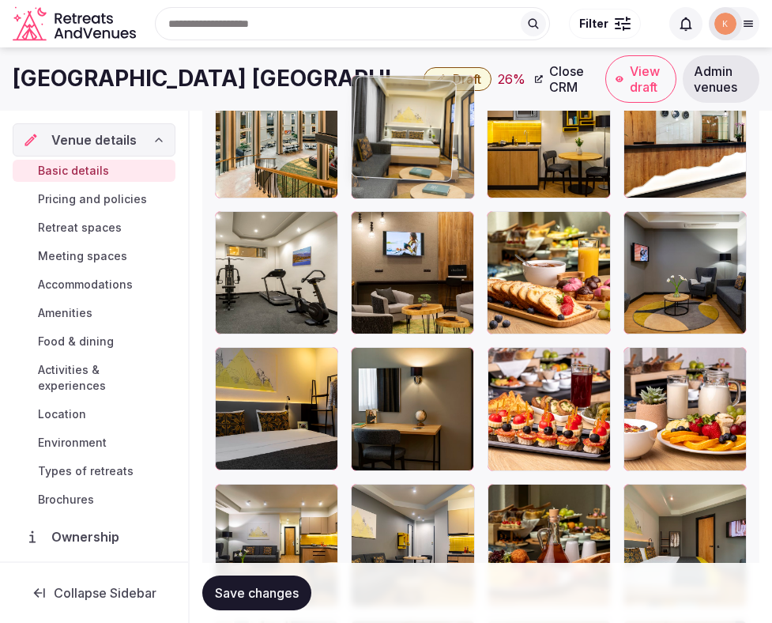
drag, startPoint x: 416, startPoint y: 404, endPoint x: 417, endPoint y: 186, distance: 218.2
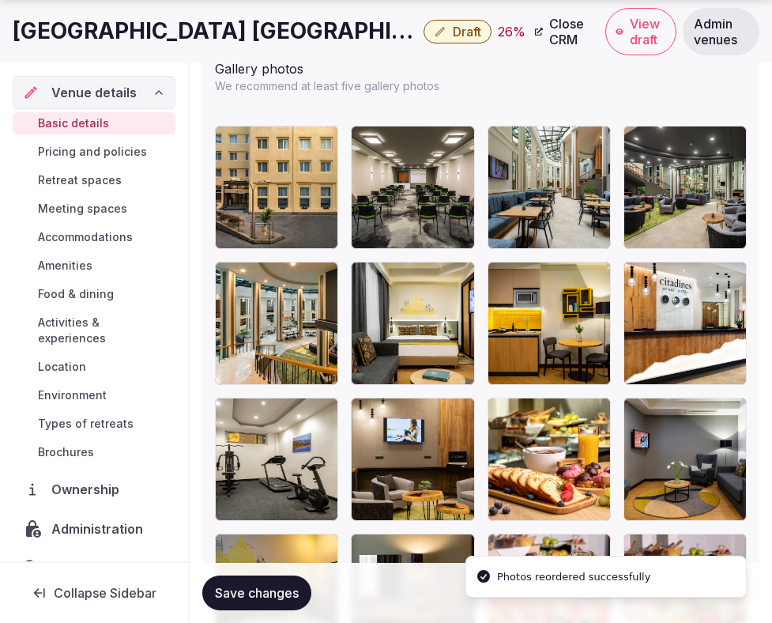
scroll to position [2181, 0]
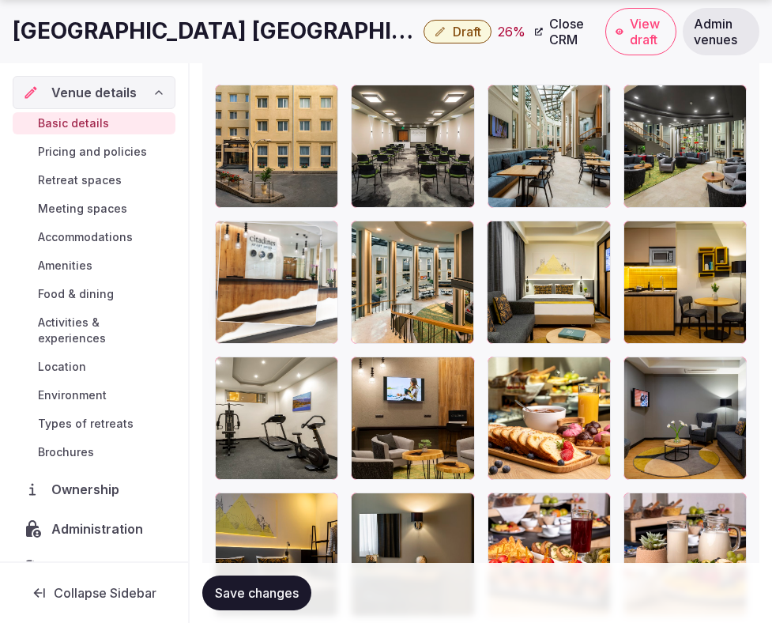
drag, startPoint x: 651, startPoint y: 317, endPoint x: 302, endPoint y: 315, distance: 349.5
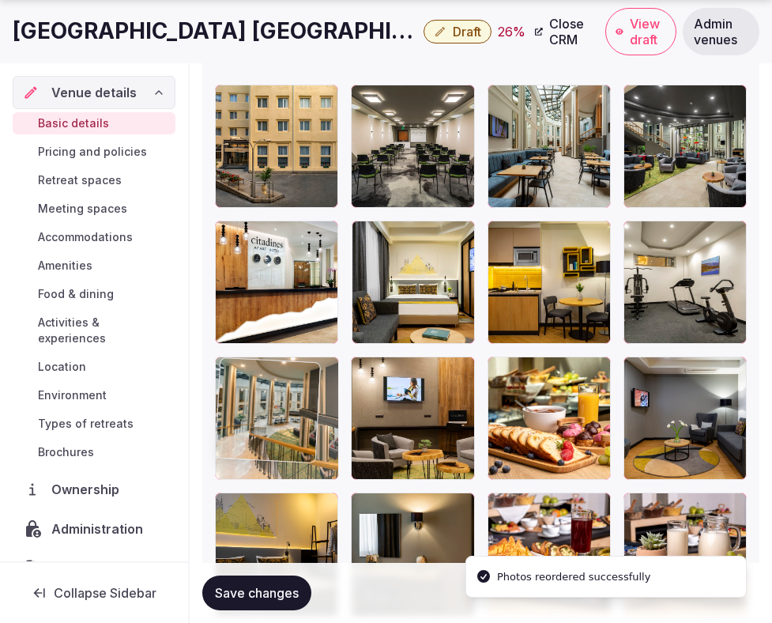
drag, startPoint x: 380, startPoint y: 297, endPoint x: 304, endPoint y: 464, distance: 183.6
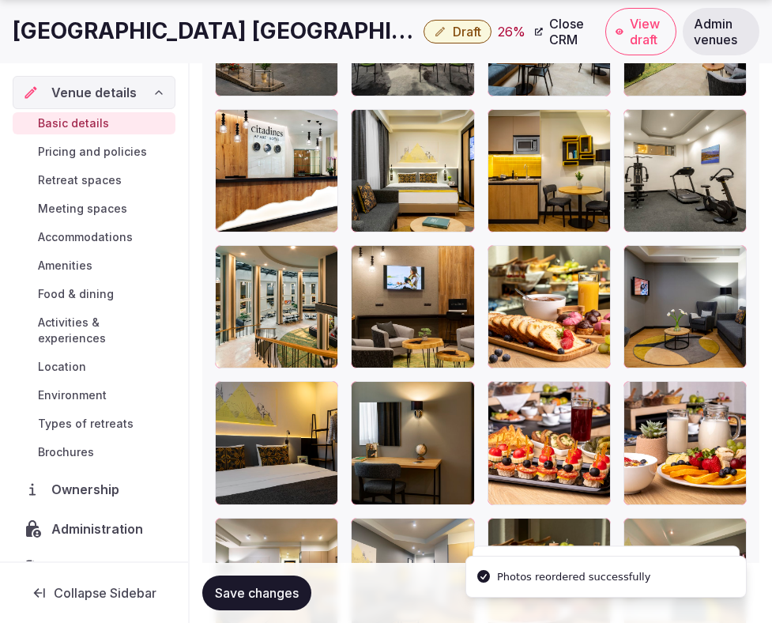
scroll to position [2326, 0]
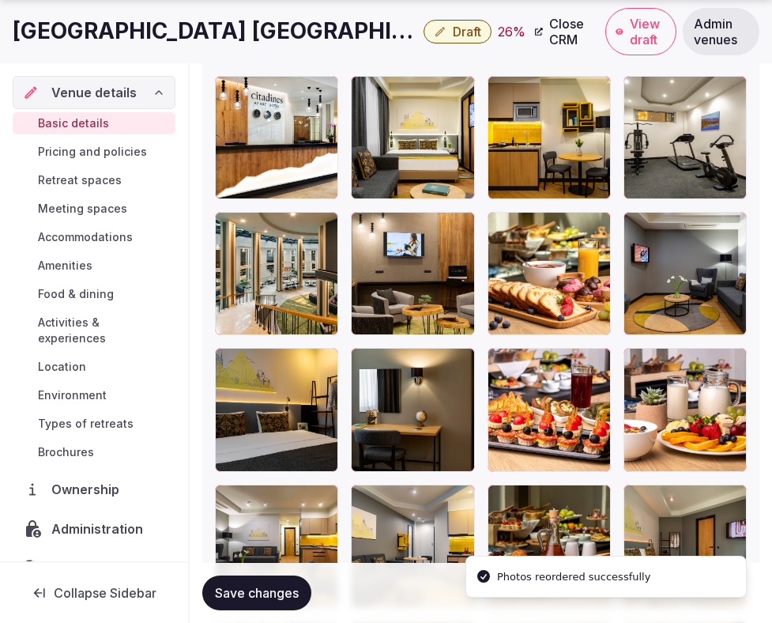
click at [280, 605] on button "Save changes" at bounding box center [256, 593] width 109 height 35
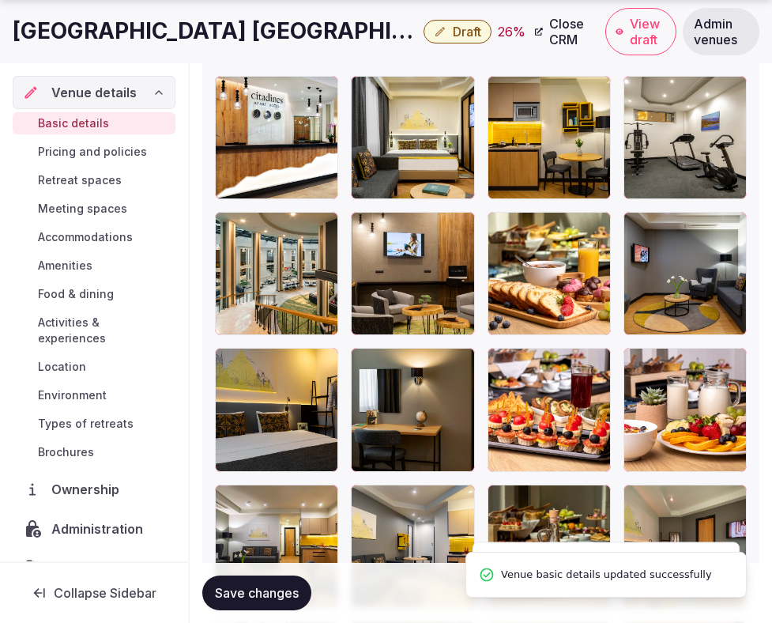
click at [283, 605] on button "Save changes" at bounding box center [256, 593] width 109 height 35
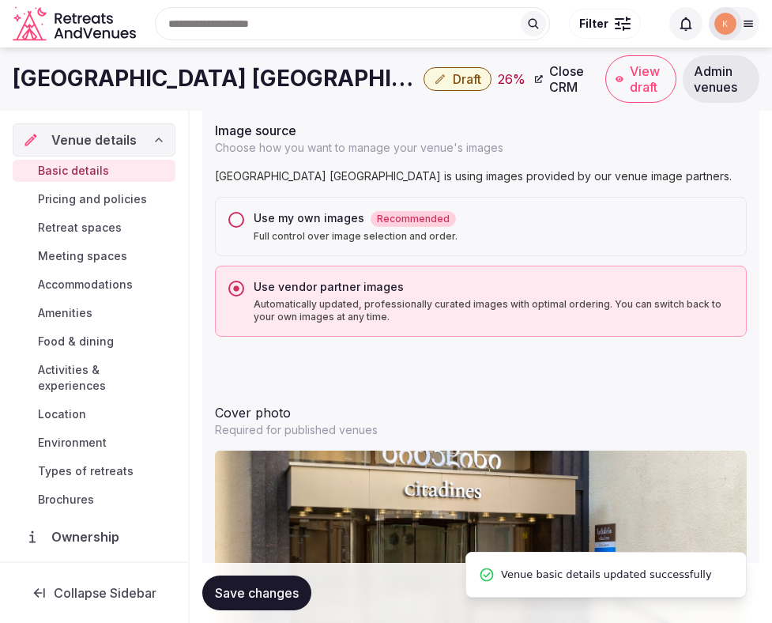
scroll to position [1376, 0]
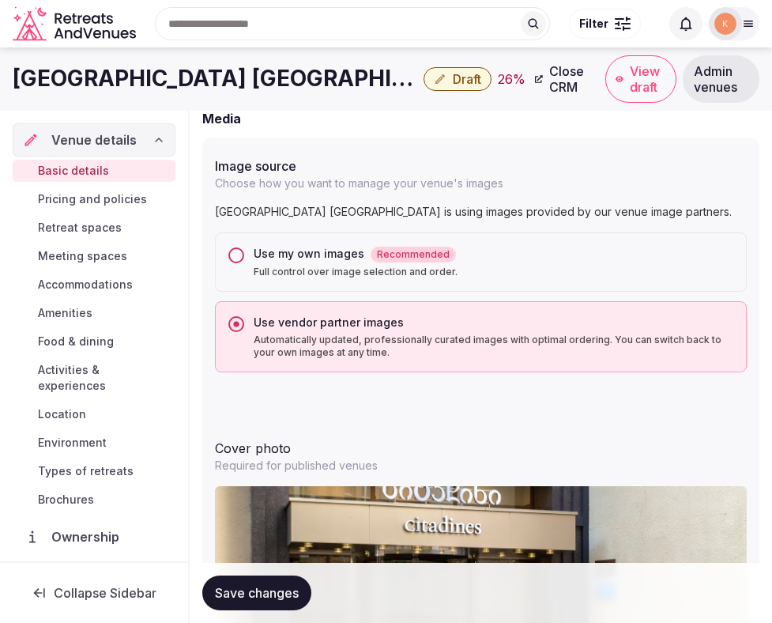
click at [453, 81] on span "Draft" at bounding box center [467, 79] width 28 height 16
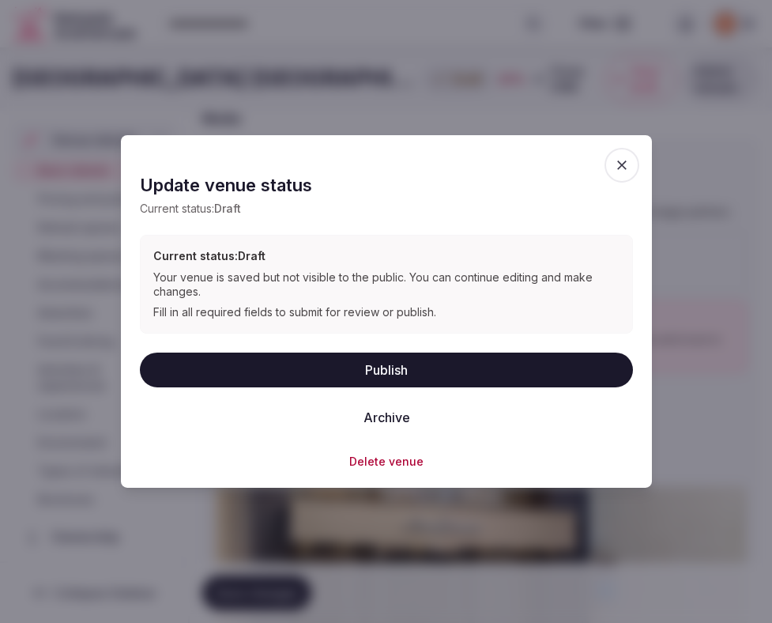
click at [379, 364] on button "Publish" at bounding box center [386, 369] width 493 height 35
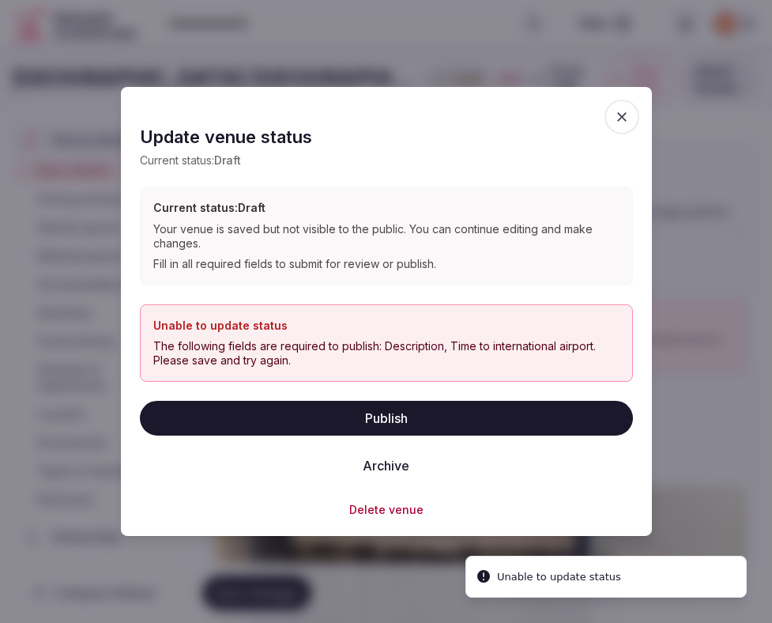
click at [617, 127] on span "button" at bounding box center [622, 117] width 35 height 35
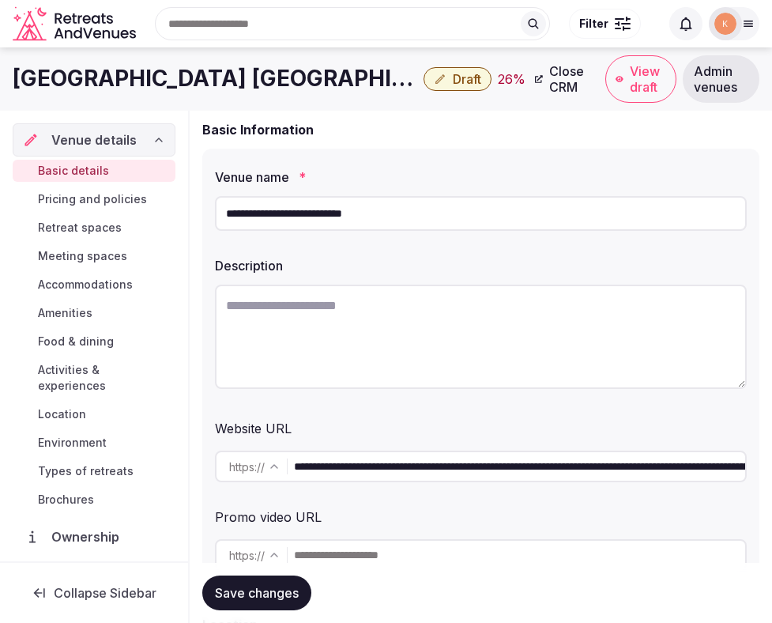
scroll to position [81, 0]
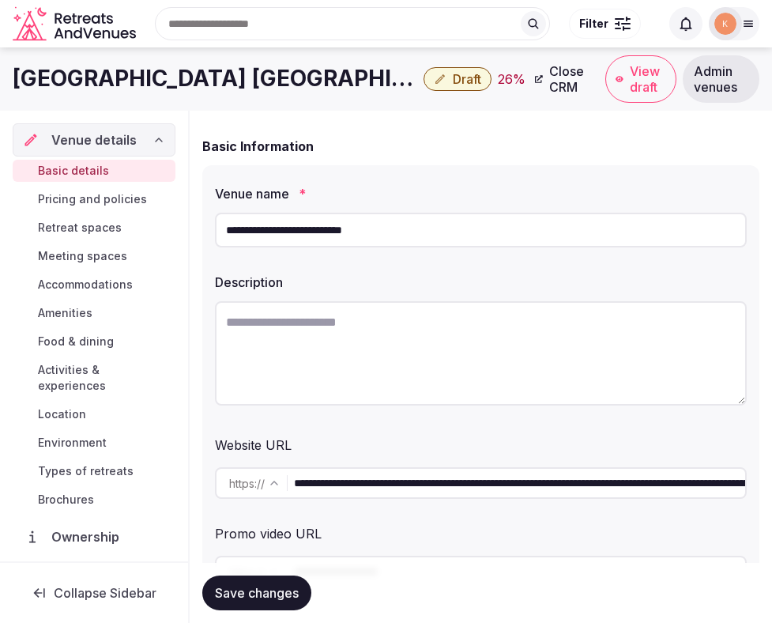
click at [462, 486] on input "**********" at bounding box center [519, 483] width 451 height 32
click at [255, 323] on textarea at bounding box center [481, 353] width 532 height 104
paste textarea "**********"
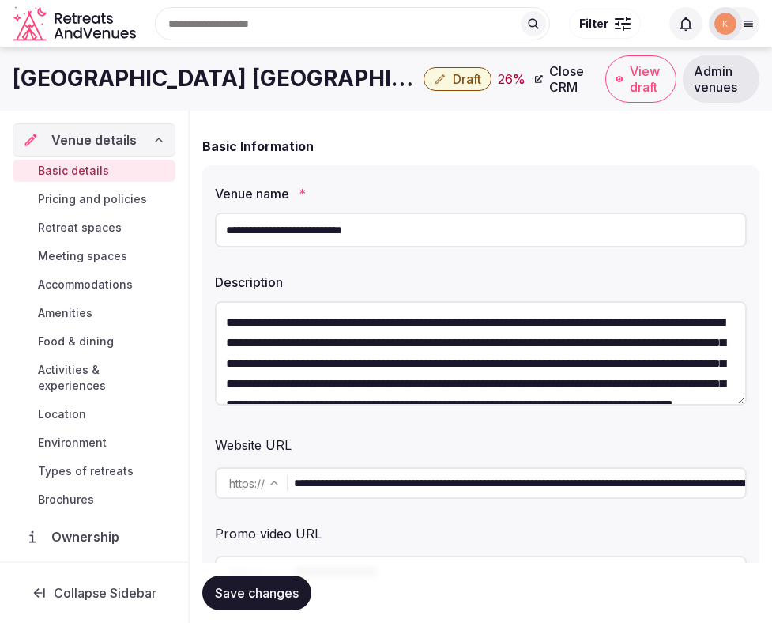
scroll to position [49, 0]
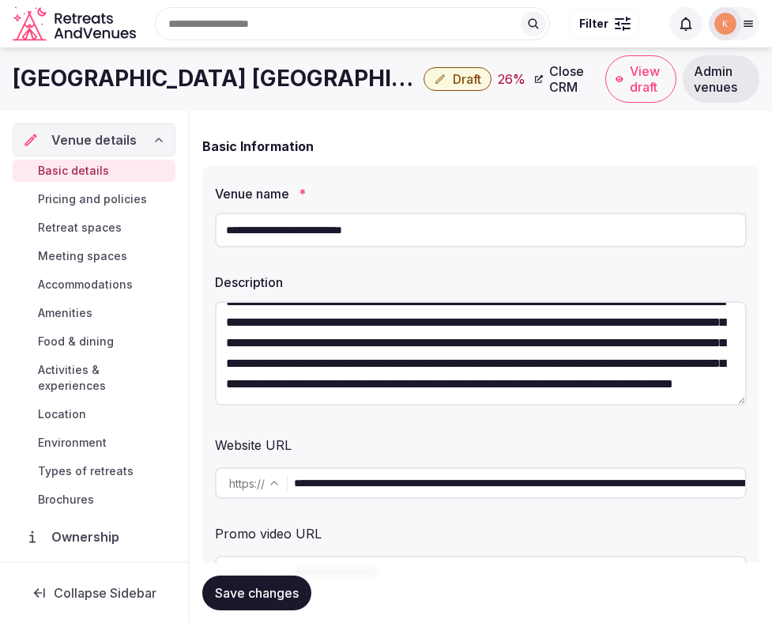
type textarea "**********"
click at [260, 599] on span "Save changes" at bounding box center [257, 593] width 84 height 16
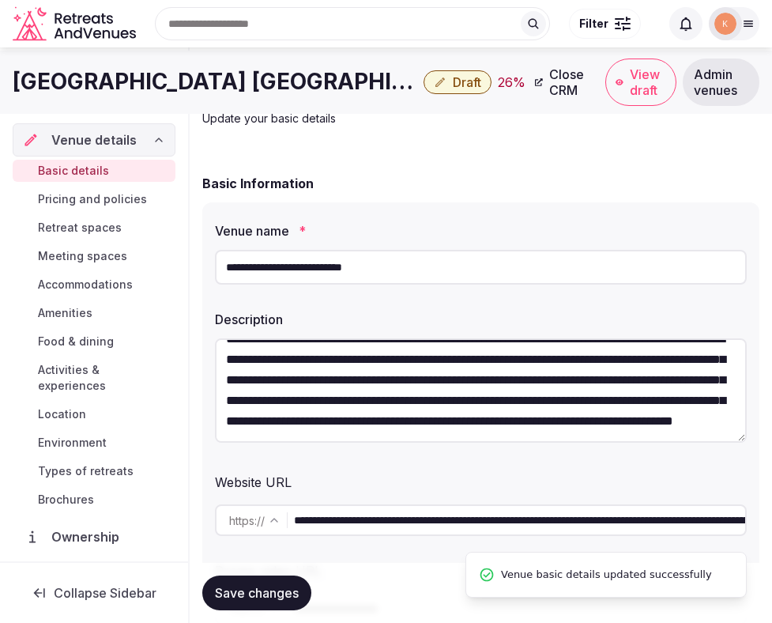
scroll to position [0, 0]
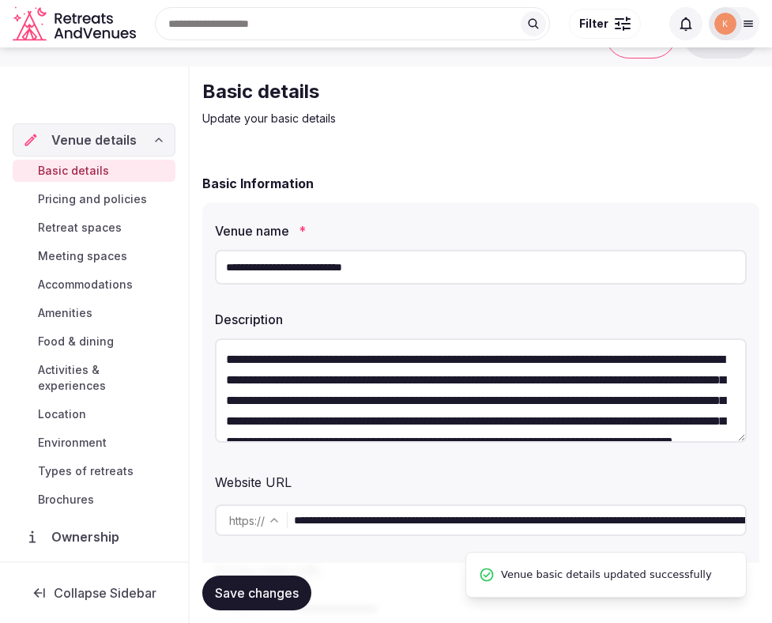
click at [350, 260] on input "**********" at bounding box center [481, 267] width 532 height 35
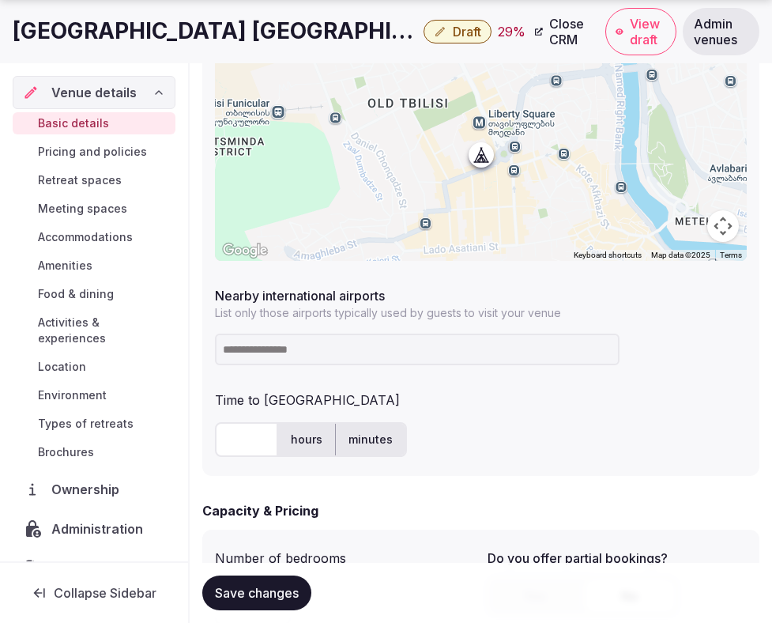
scroll to position [815, 0]
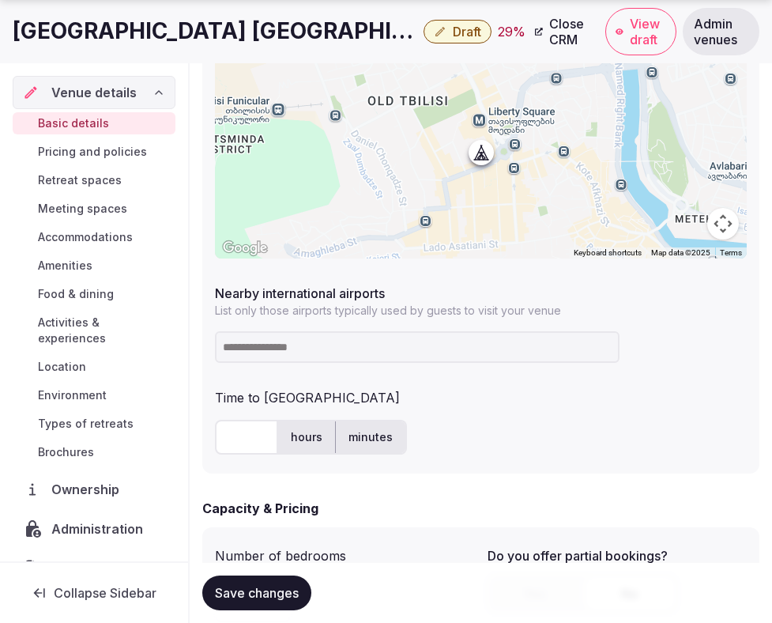
click at [344, 342] on input at bounding box center [417, 347] width 405 height 32
type input "***"
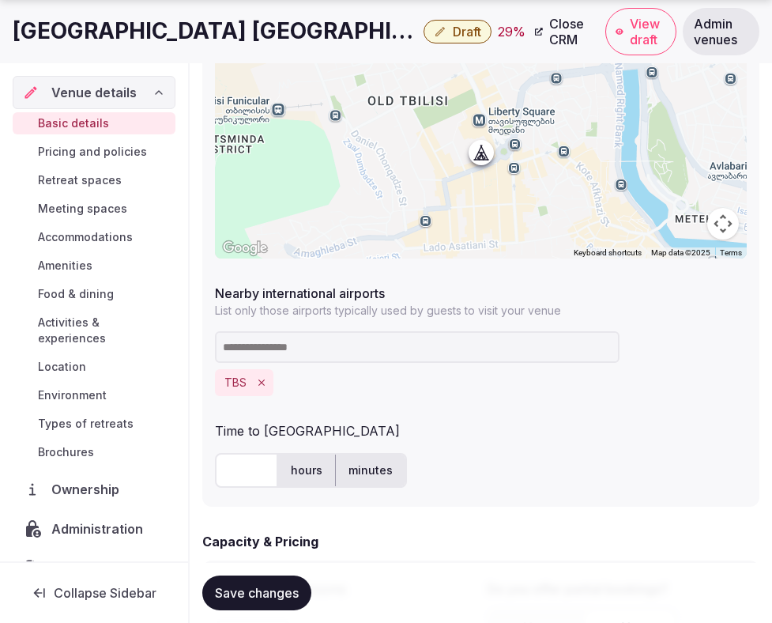
click at [246, 467] on input "text" at bounding box center [246, 470] width 63 height 35
type input "**"
click at [497, 473] on div "** hours minutes" at bounding box center [481, 470] width 532 height 35
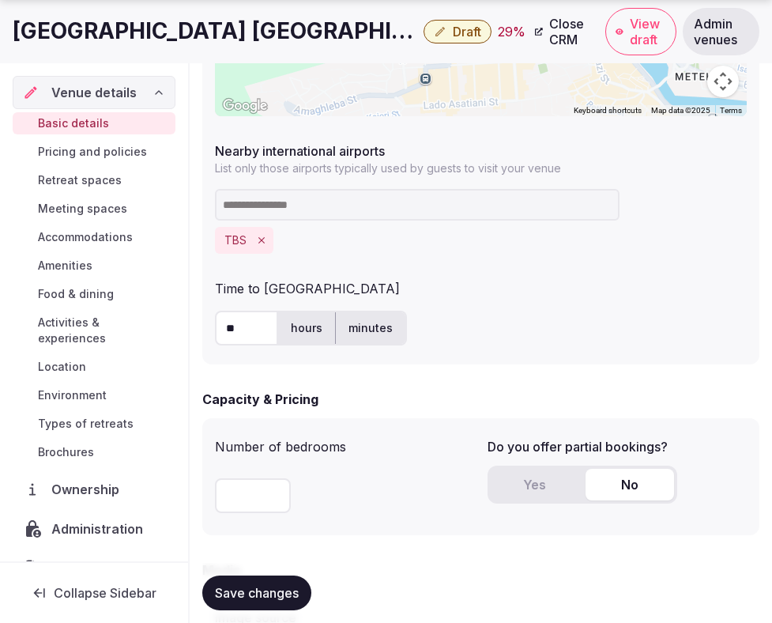
scroll to position [1040, 0]
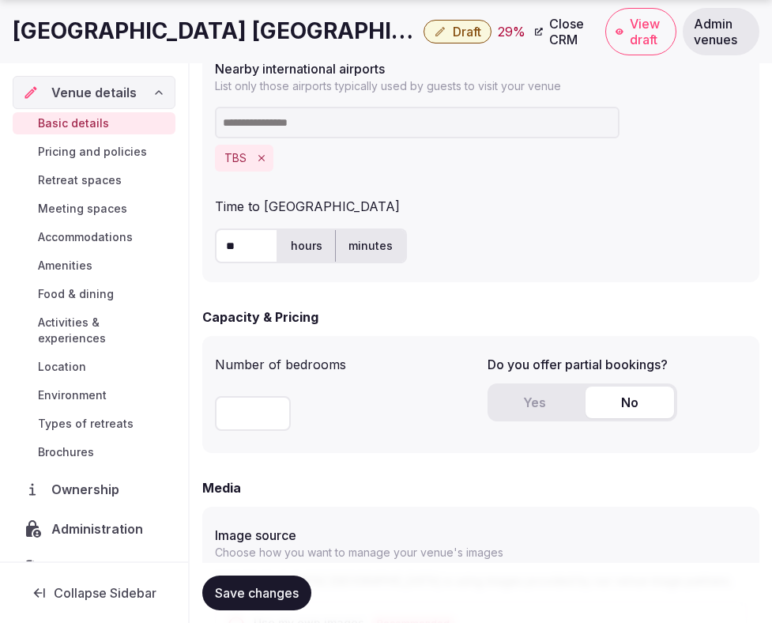
click at [263, 591] on span "Save changes" at bounding box center [257, 593] width 84 height 16
click at [523, 404] on button "Yes" at bounding box center [535, 403] width 89 height 32
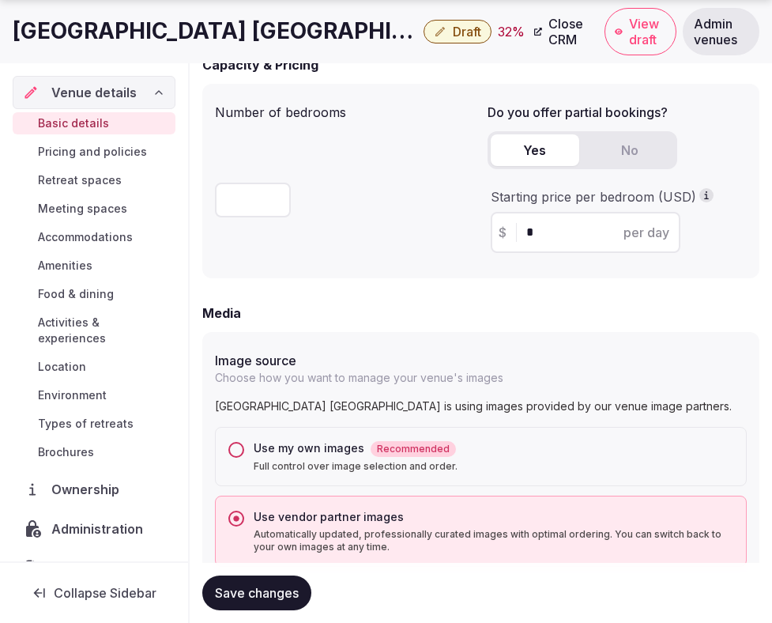
scroll to position [1318, 0]
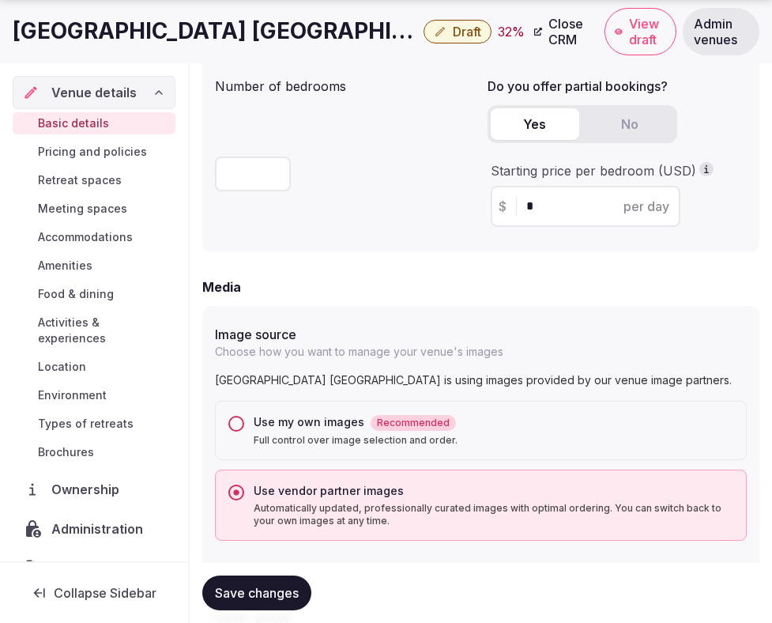
click at [527, 206] on input "*" at bounding box center [600, 206] width 146 height 19
type input "**"
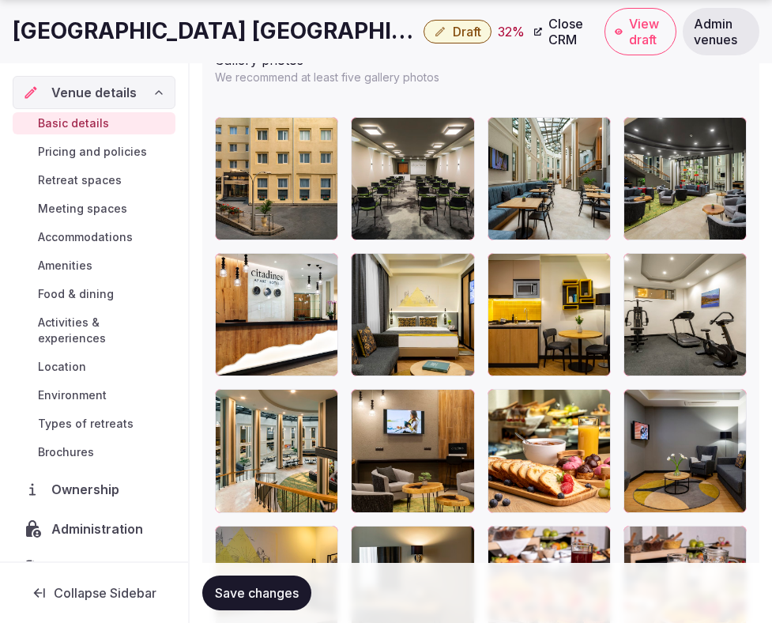
scroll to position [2260, 0]
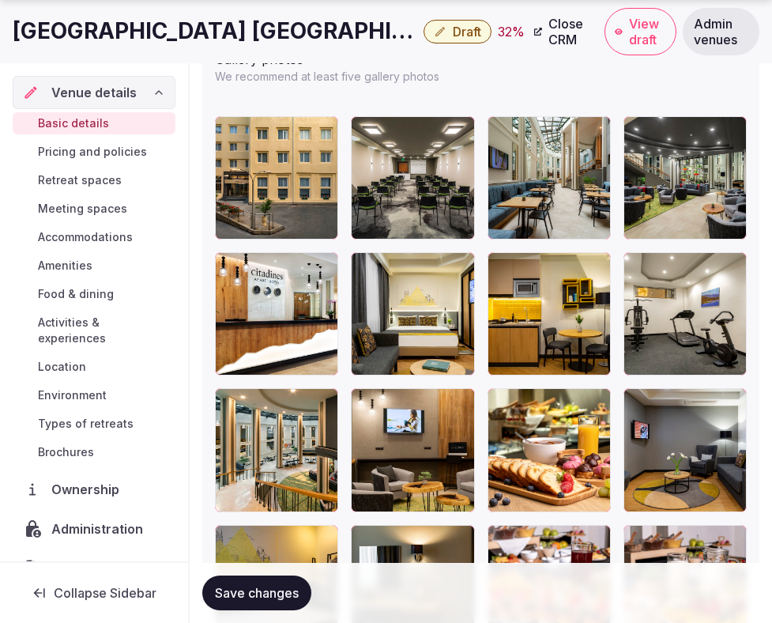
click at [274, 586] on span "Save changes" at bounding box center [257, 593] width 84 height 16
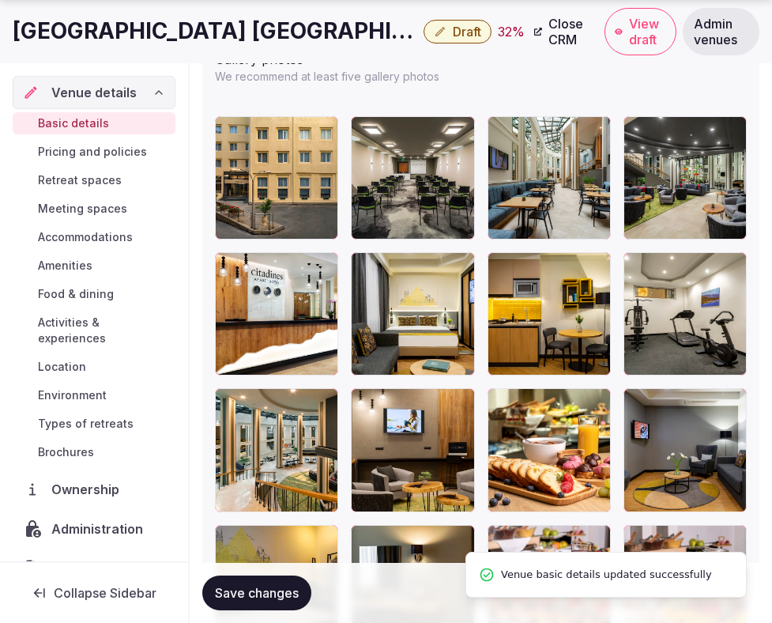
click at [274, 586] on span "Save changes" at bounding box center [257, 593] width 84 height 16
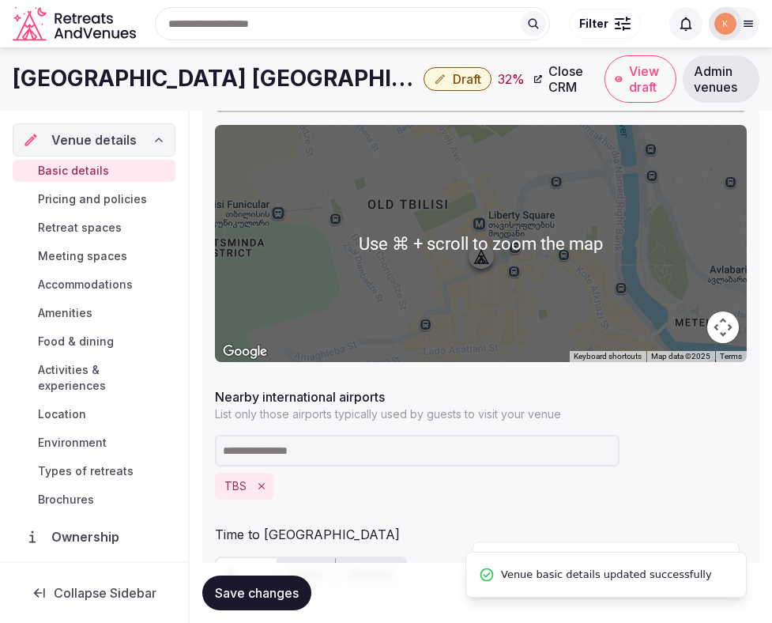
scroll to position [0, 0]
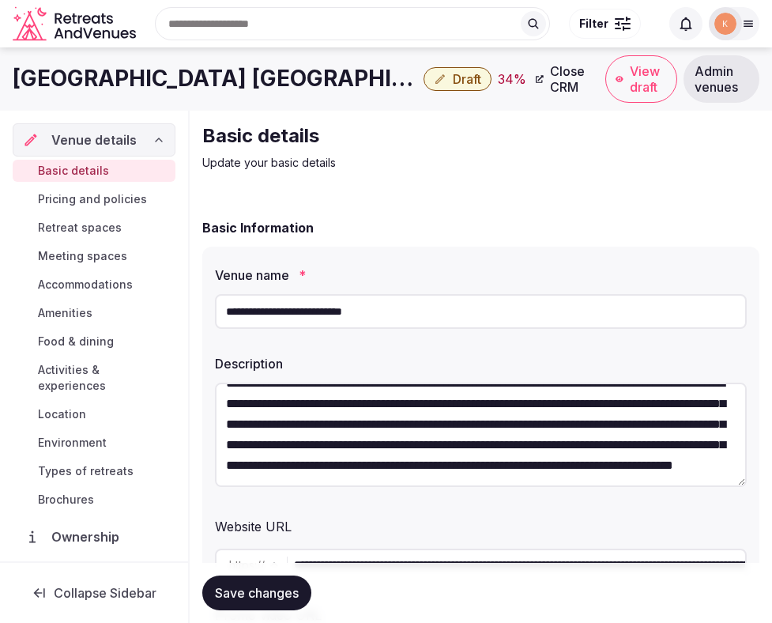
click at [453, 82] on span "Draft" at bounding box center [467, 79] width 28 height 16
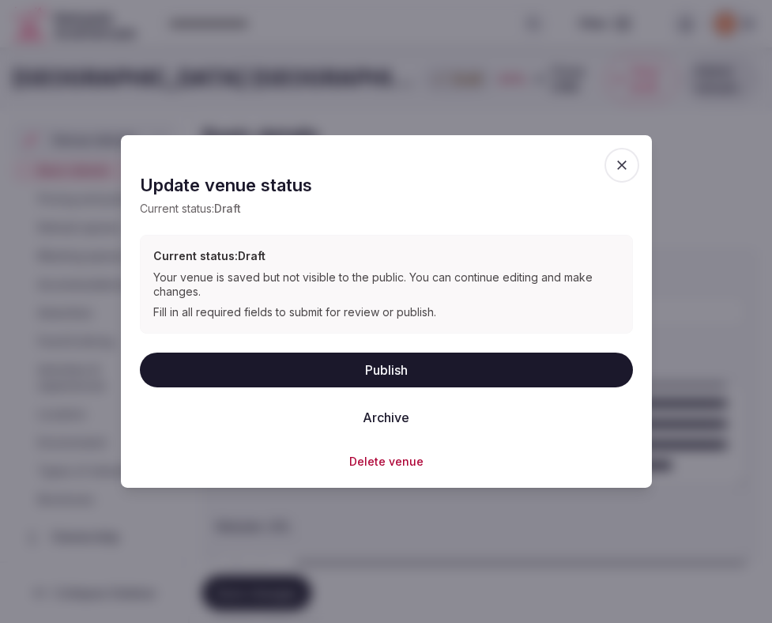
click at [384, 363] on button "Publish" at bounding box center [386, 369] width 493 height 35
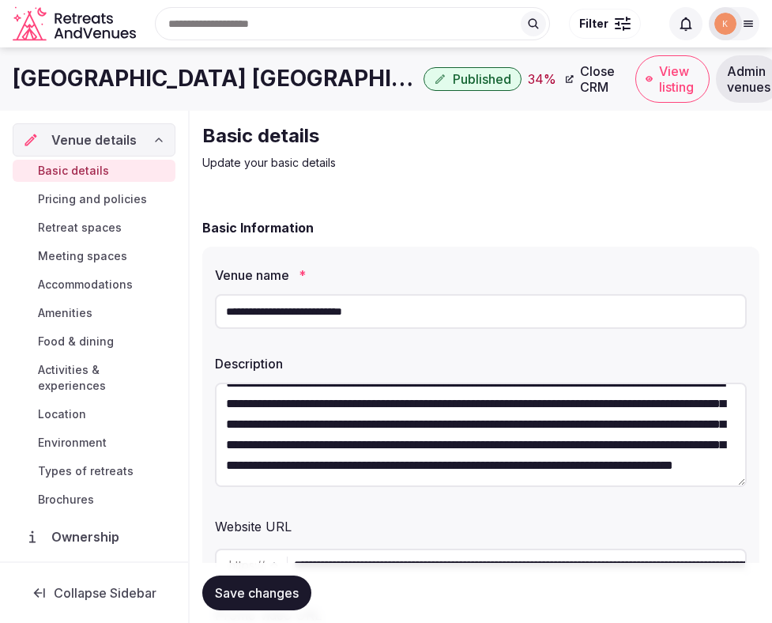
click at [646, 81] on icon at bounding box center [649, 79] width 7 height 6
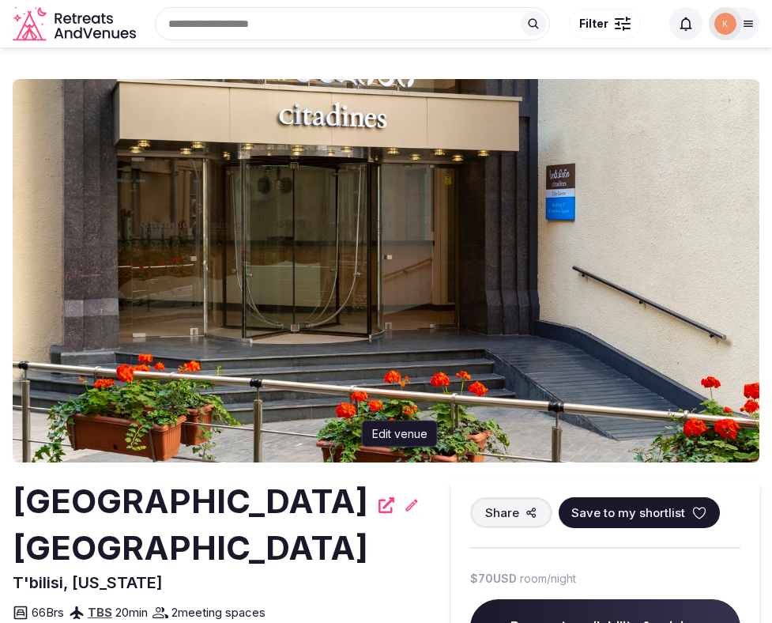
click at [408, 502] on icon at bounding box center [412, 505] width 16 height 16
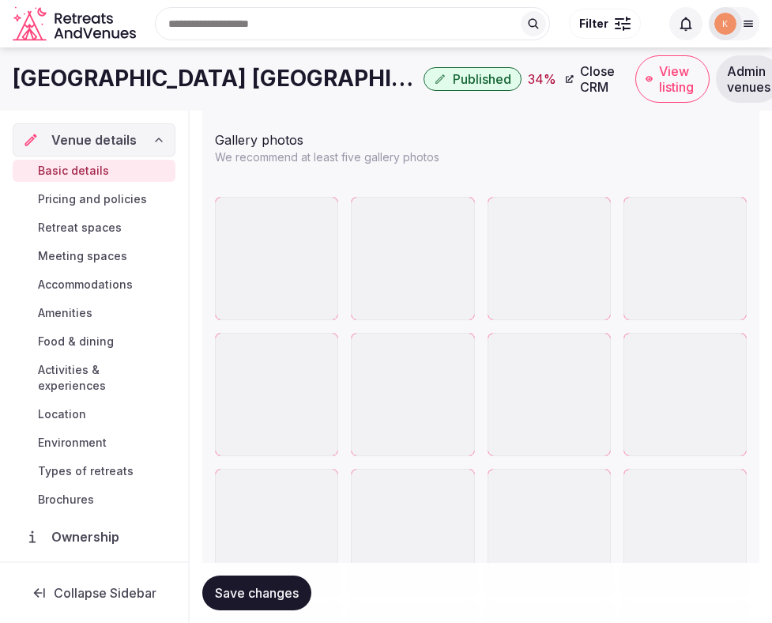
scroll to position [2177, 0]
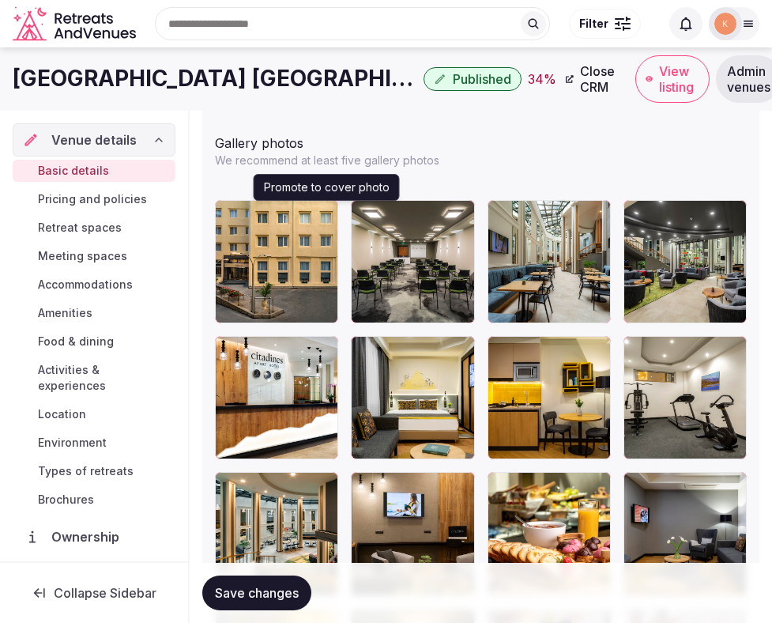
click at [323, 218] on icon "button" at bounding box center [322, 216] width 13 height 13
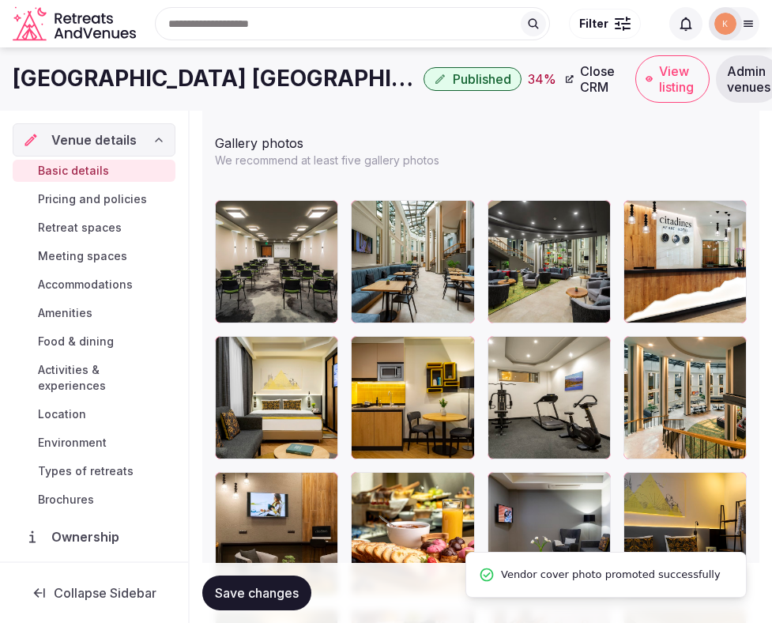
click at [251, 596] on span "Save changes" at bounding box center [257, 593] width 84 height 16
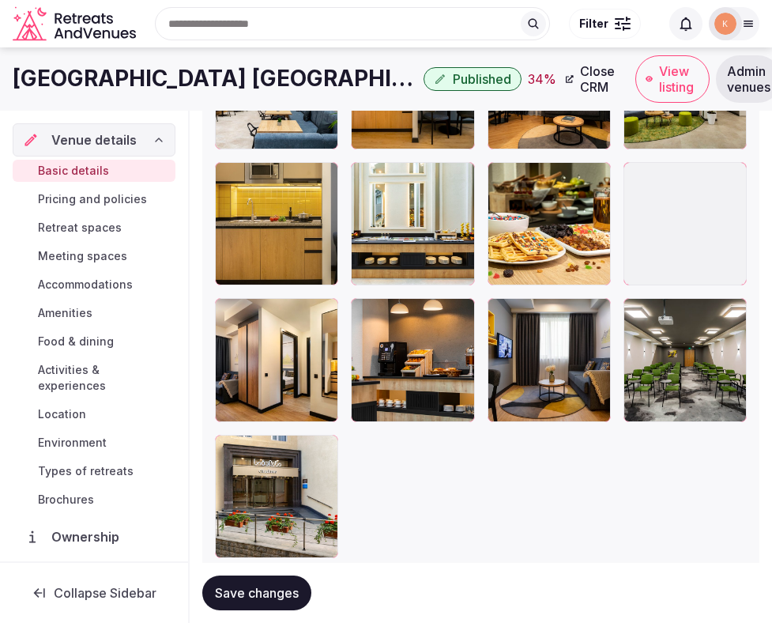
scroll to position [3408, 0]
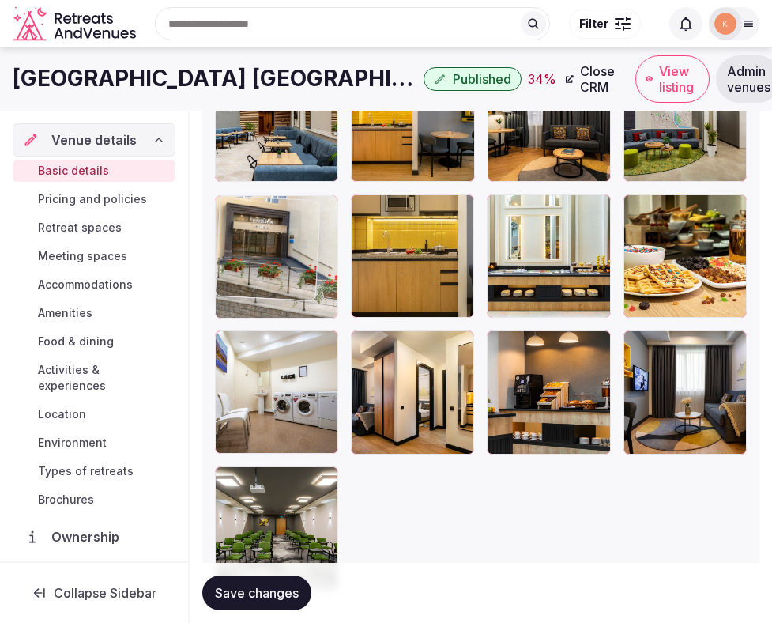
drag, startPoint x: 285, startPoint y: 500, endPoint x: 271, endPoint y: 211, distance: 289.7
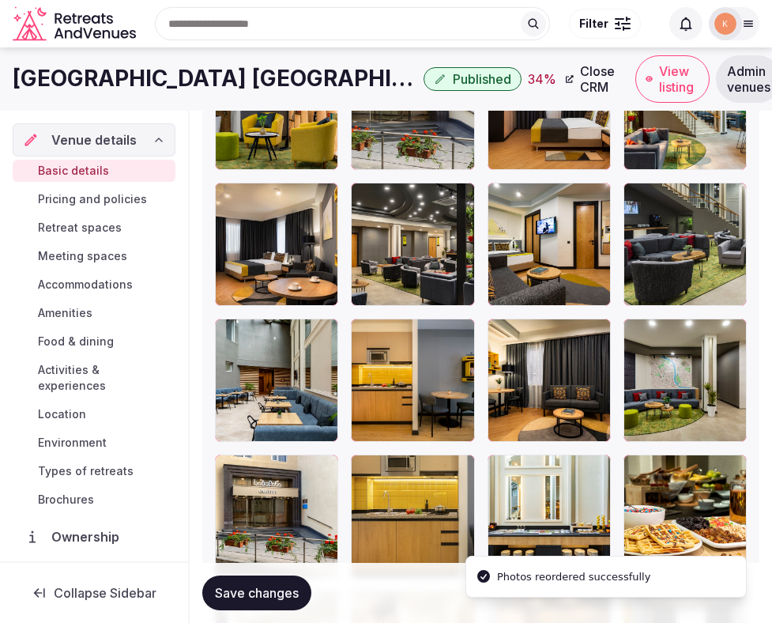
scroll to position [3136, 0]
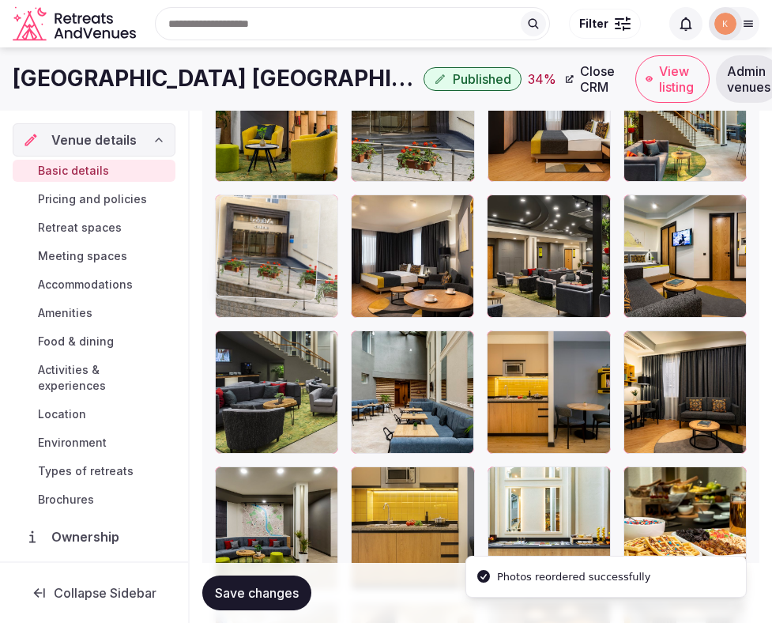
drag, startPoint x: 238, startPoint y: 497, endPoint x: 234, endPoint y: 176, distance: 320.2
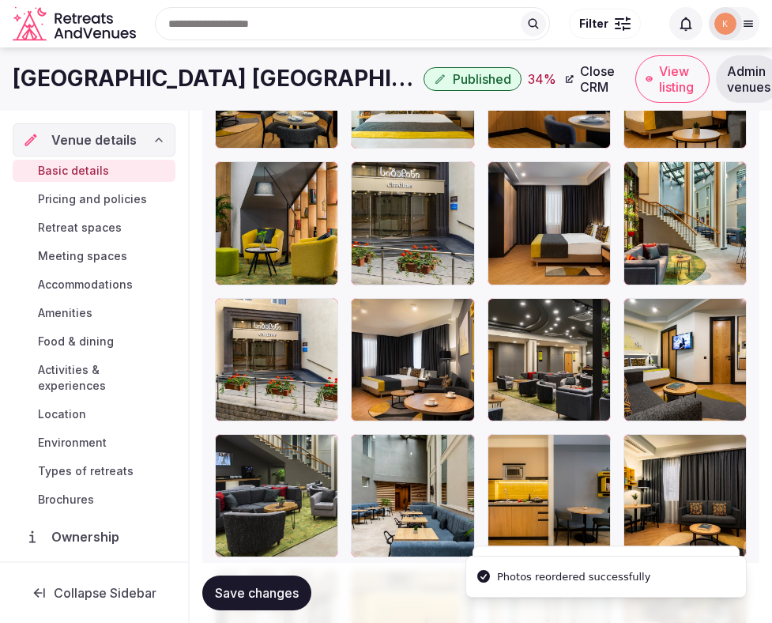
scroll to position [2967, 0]
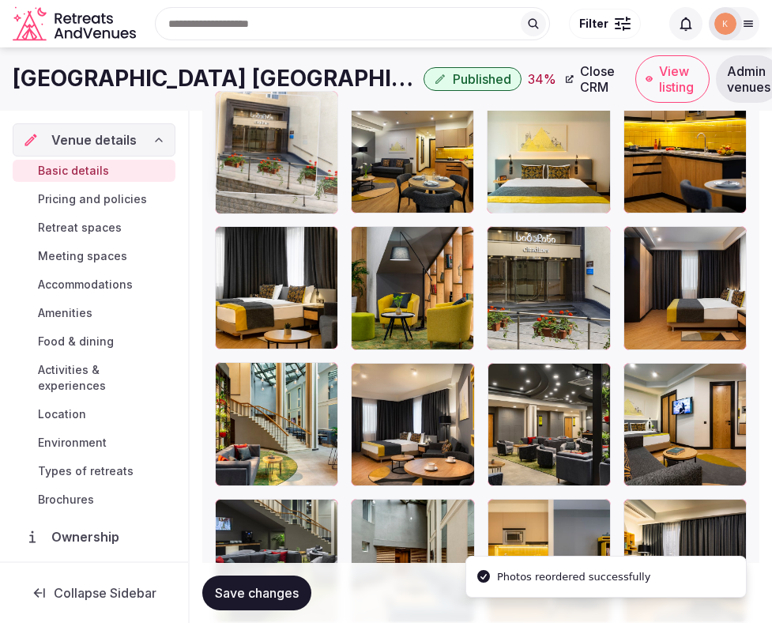
drag, startPoint x: 252, startPoint y: 400, endPoint x: 255, endPoint y: 125, distance: 275.2
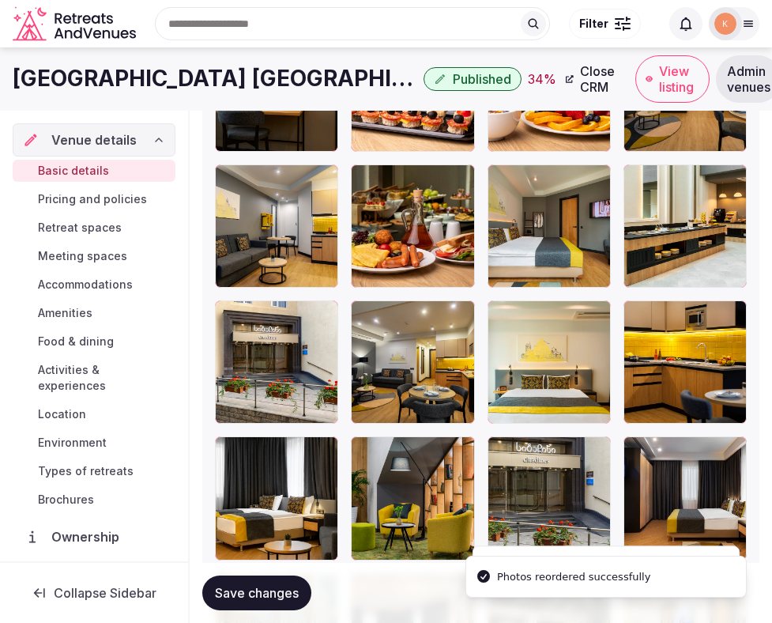
scroll to position [2742, 0]
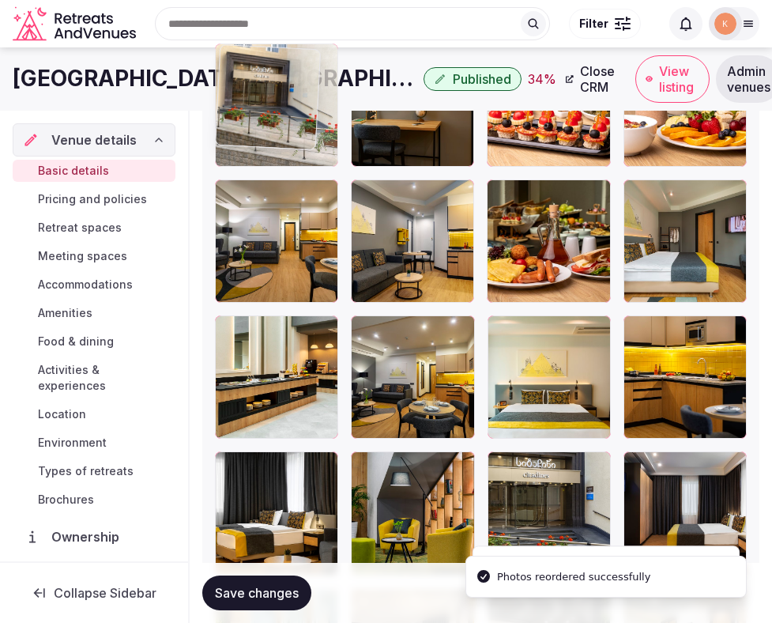
drag, startPoint x: 243, startPoint y: 391, endPoint x: 242, endPoint y: 171, distance: 219.8
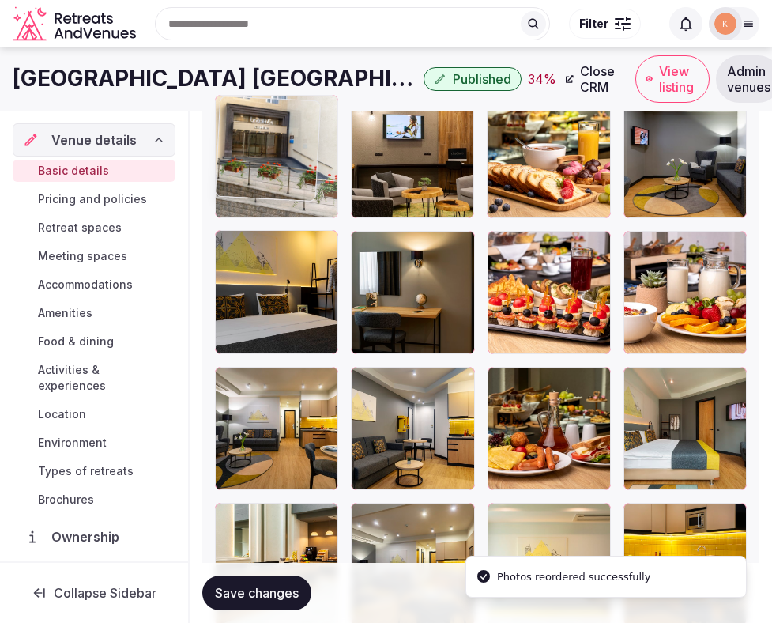
drag, startPoint x: 251, startPoint y: 281, endPoint x: 244, endPoint y: 145, distance: 137.0
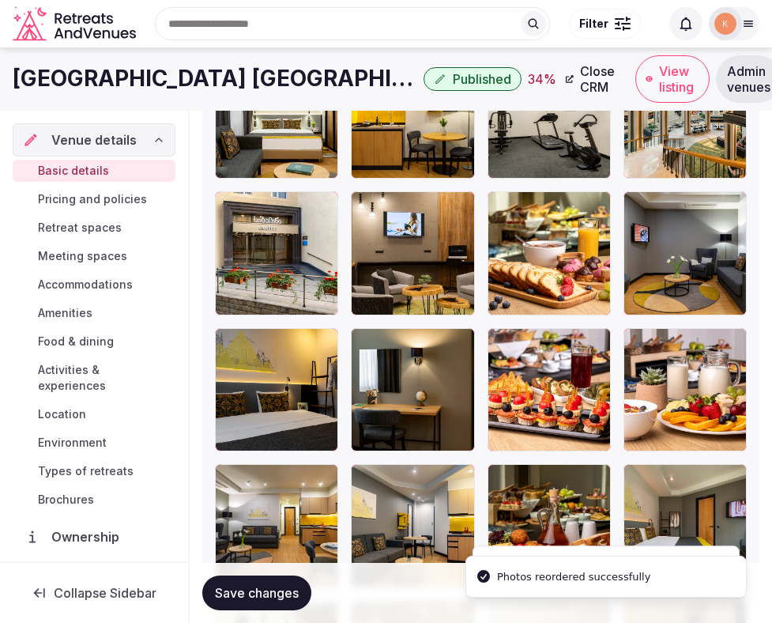
scroll to position [2413, 0]
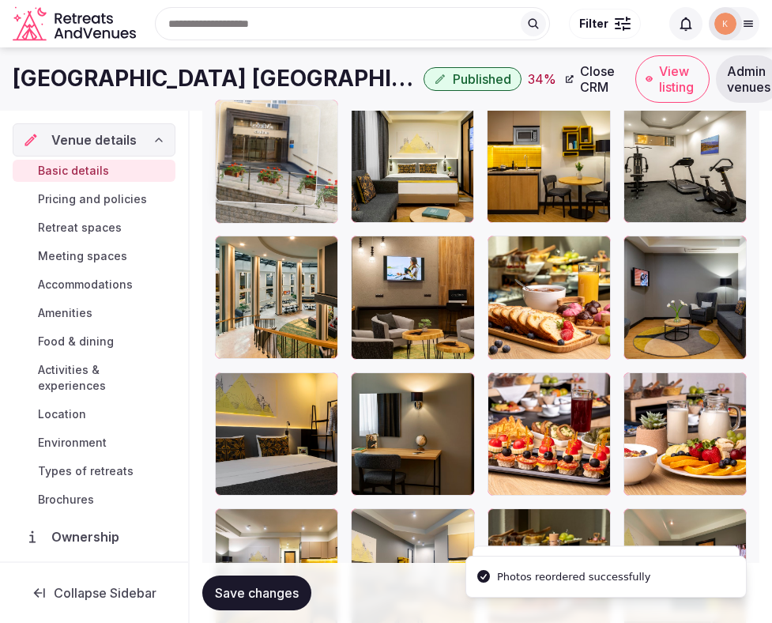
drag, startPoint x: 248, startPoint y: 282, endPoint x: 248, endPoint y: 175, distance: 107.5
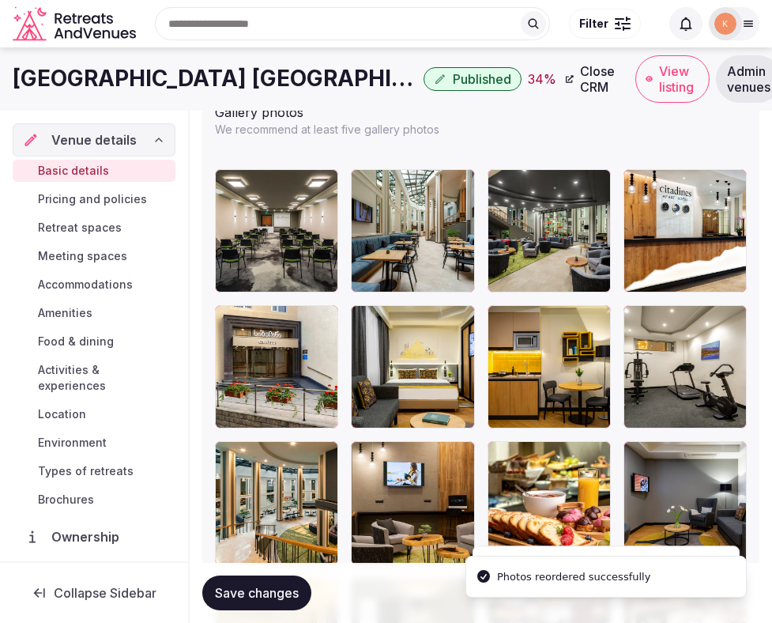
scroll to position [2173, 0]
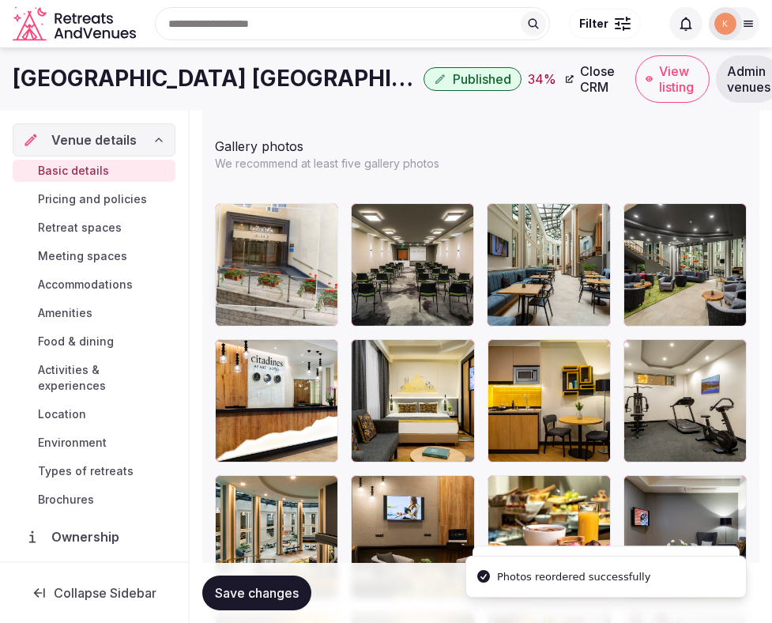
drag, startPoint x: 252, startPoint y: 379, endPoint x: 252, endPoint y: 253, distance: 125.7
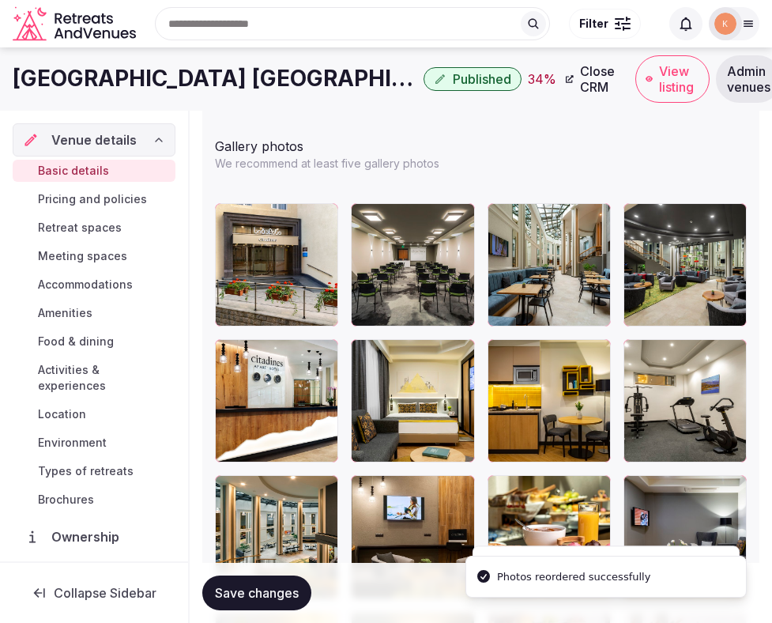
click at [259, 594] on span "Save changes" at bounding box center [257, 593] width 84 height 16
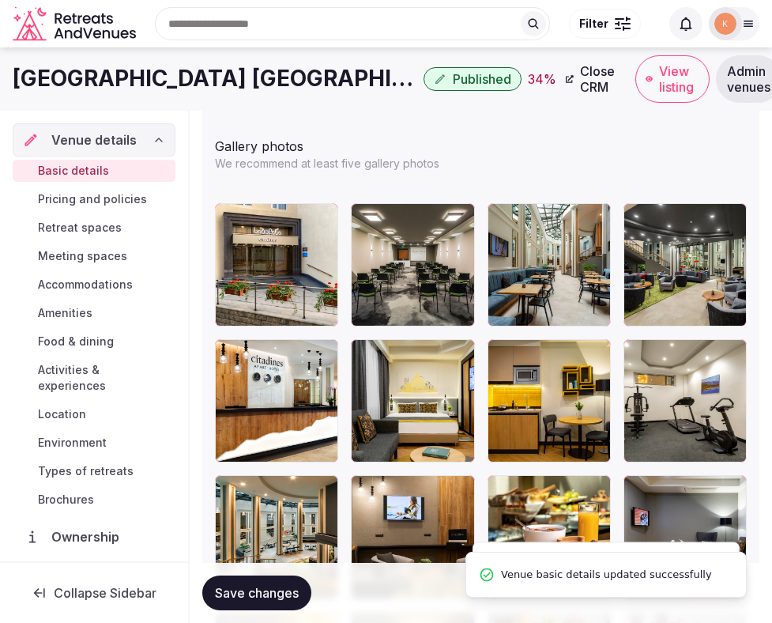
click at [259, 594] on span "Save changes" at bounding box center [257, 593] width 84 height 16
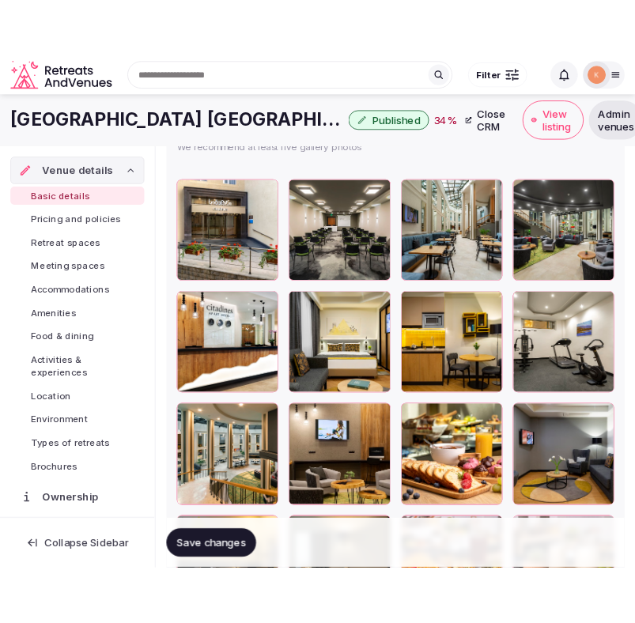
scroll to position [2260, 0]
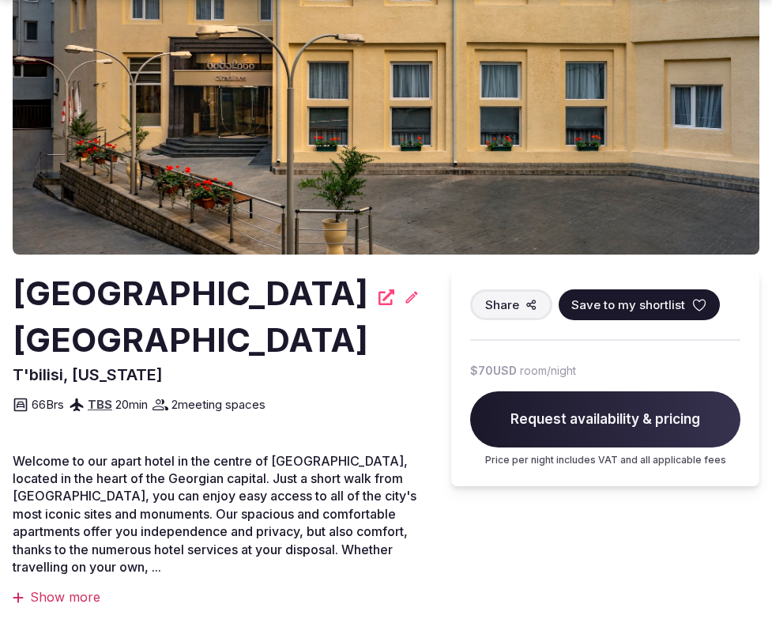
scroll to position [298, 0]
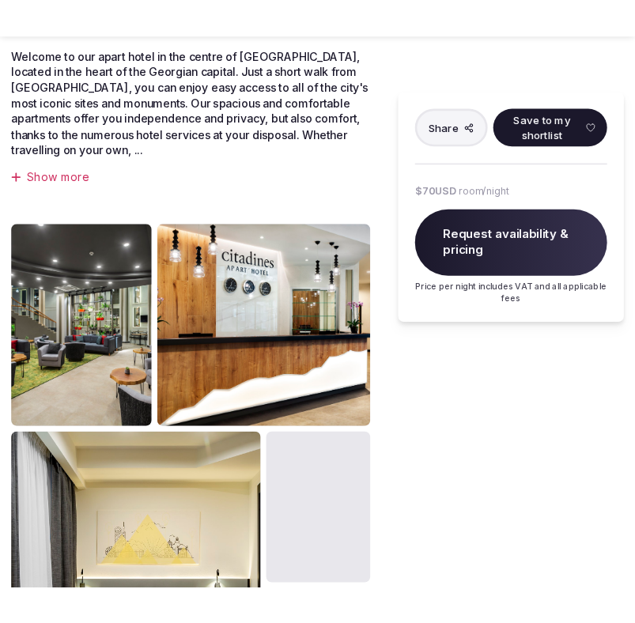
scroll to position [693, 0]
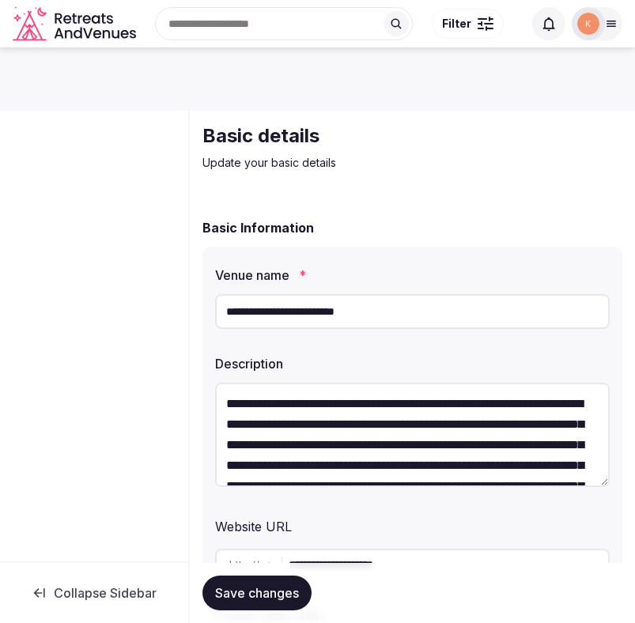
click at [338, 310] on input "**********" at bounding box center [412, 311] width 395 height 35
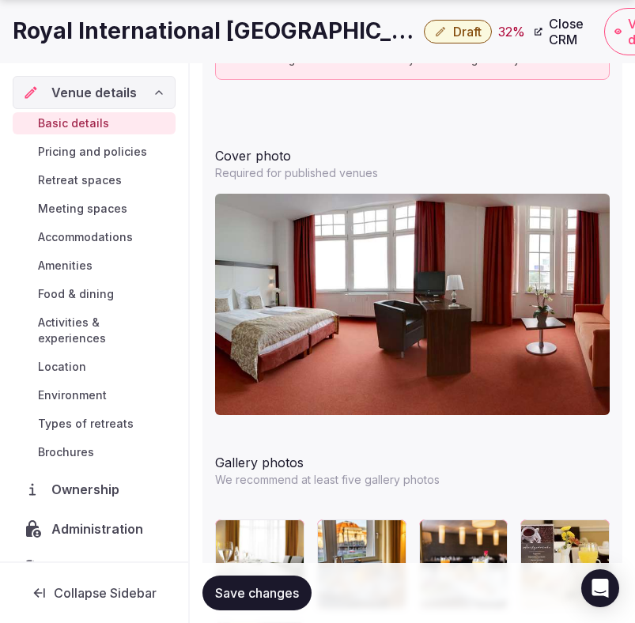
scroll to position [2018, 0]
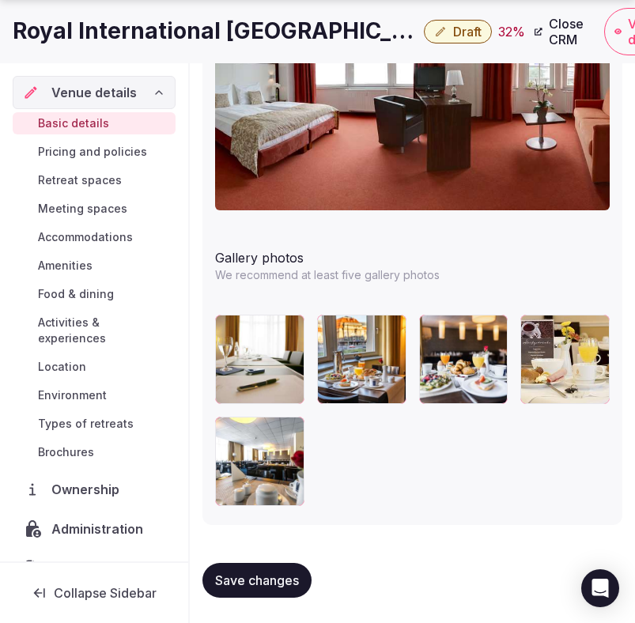
click at [252, 572] on span "Save changes" at bounding box center [257, 580] width 84 height 16
click at [441, 468] on div at bounding box center [412, 410] width 395 height 191
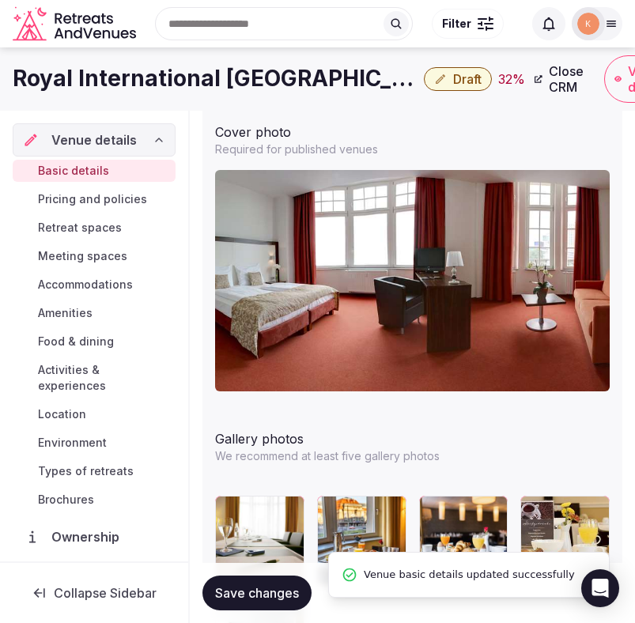
scroll to position [1656, 0]
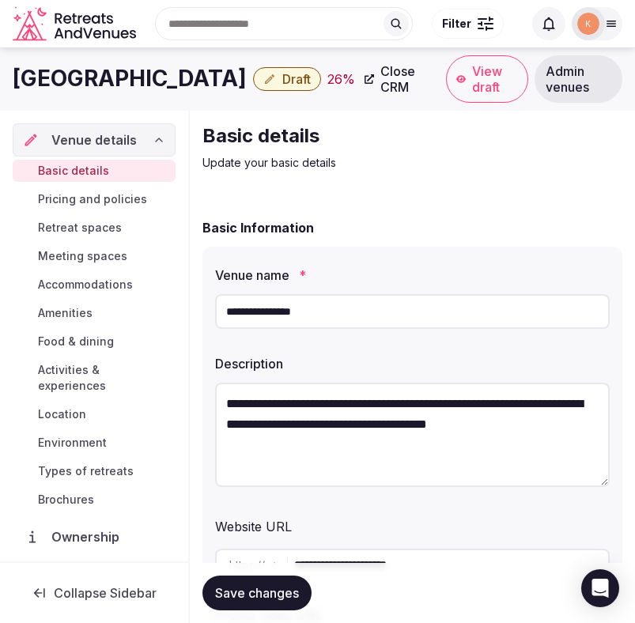
click at [272, 308] on input "**********" at bounding box center [412, 311] width 395 height 35
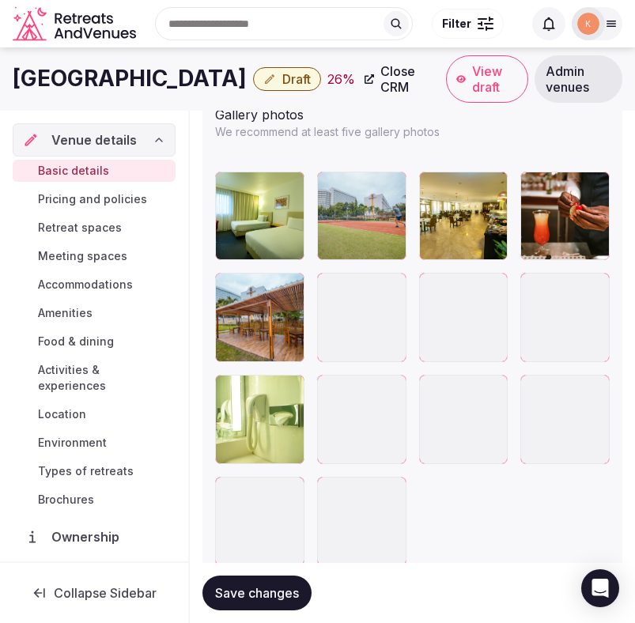
scroll to position [2030, 0]
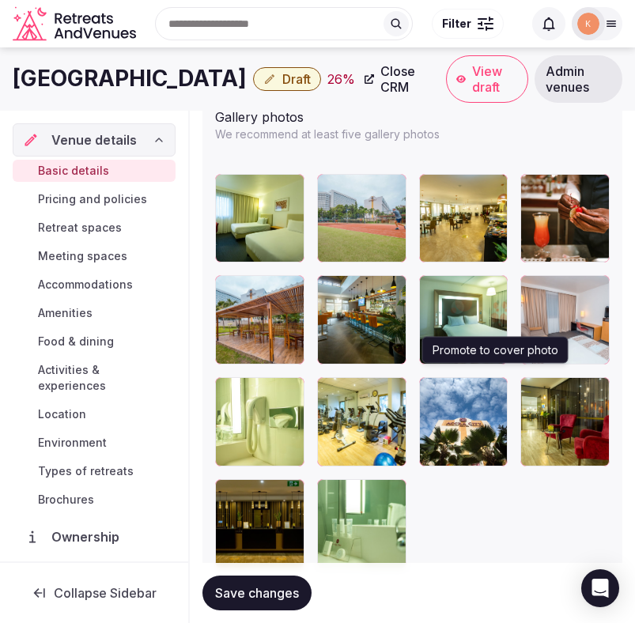
click at [488, 387] on icon "button" at bounding box center [491, 393] width 13 height 13
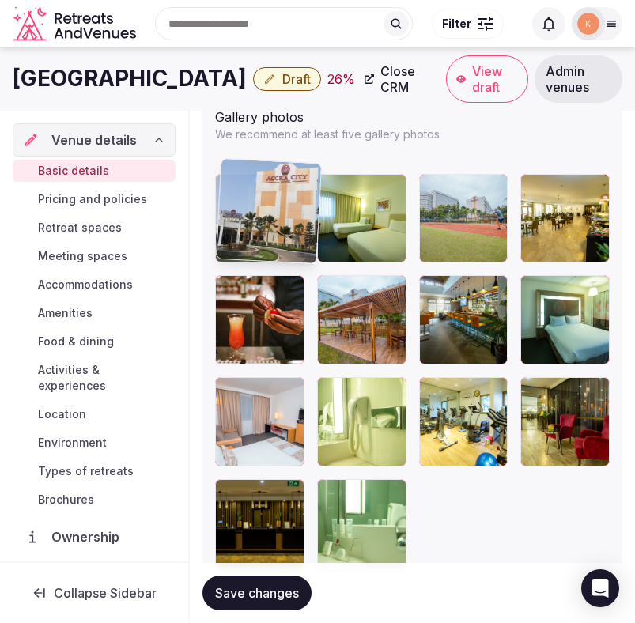
drag, startPoint x: 377, startPoint y: 206, endPoint x: 266, endPoint y: 206, distance: 110.7
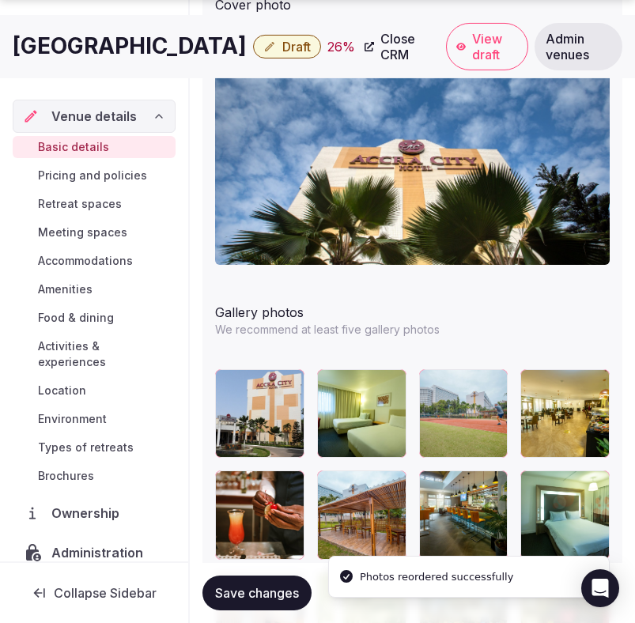
scroll to position [1947, 0]
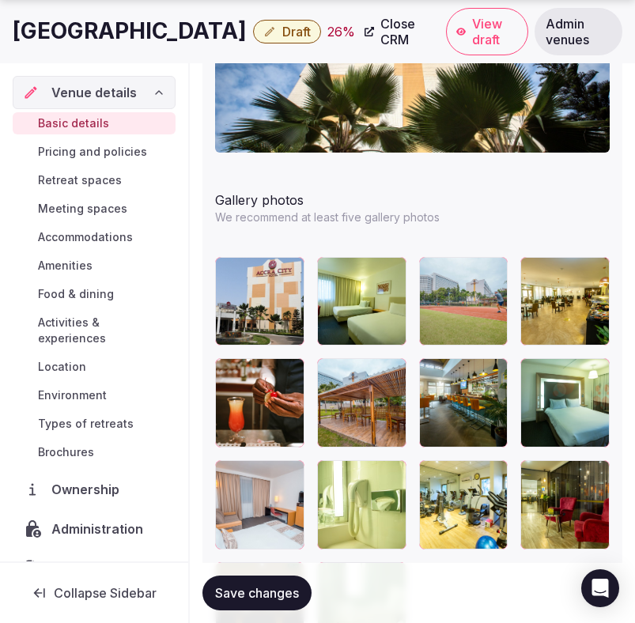
click at [272, 586] on span "Save changes" at bounding box center [257, 593] width 84 height 16
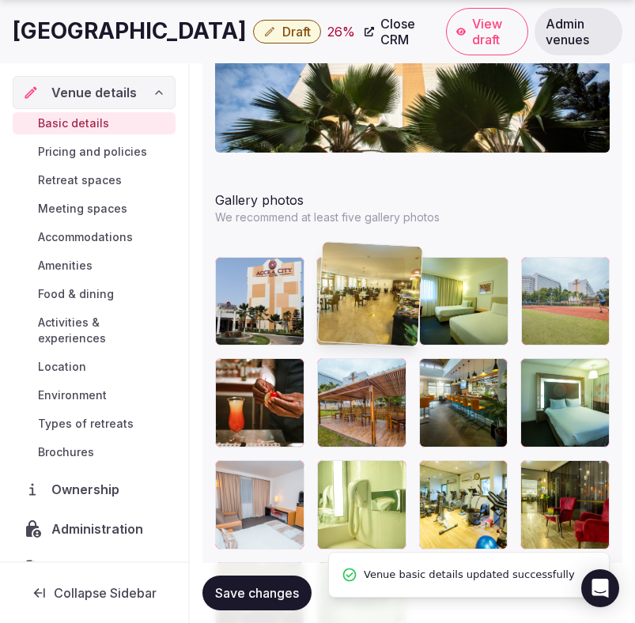
drag, startPoint x: 566, startPoint y: 300, endPoint x: 376, endPoint y: 295, distance: 189.8
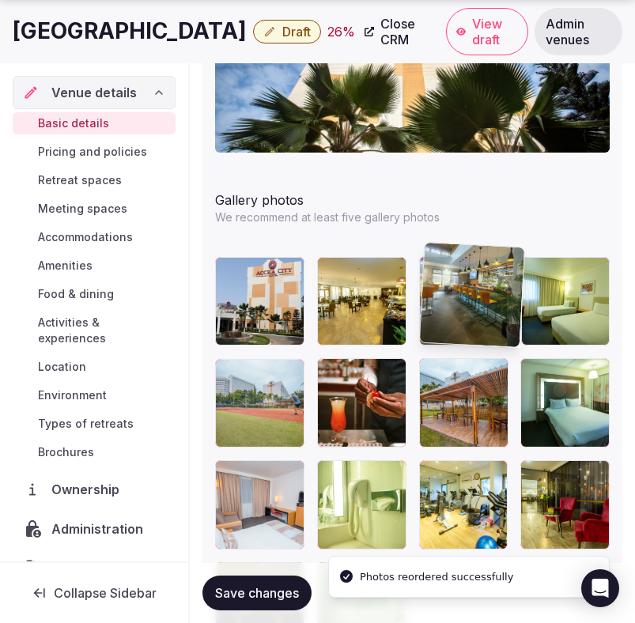
drag, startPoint x: 448, startPoint y: 408, endPoint x: 433, endPoint y: 303, distance: 106.2
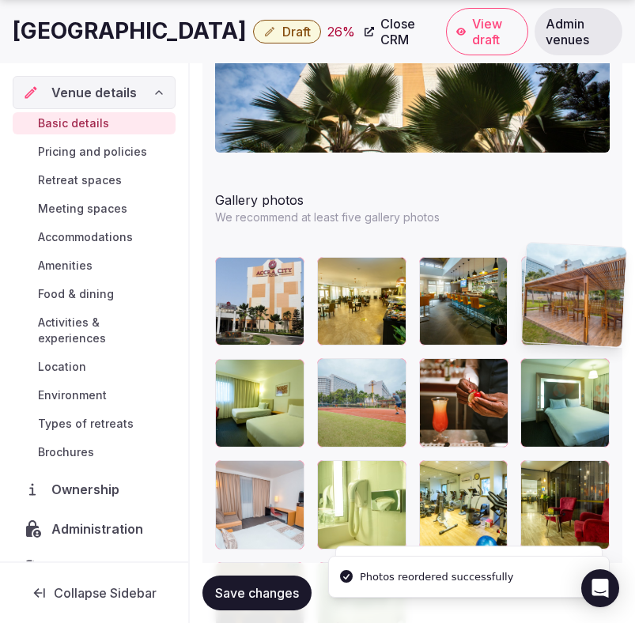
drag, startPoint x: 463, startPoint y: 402, endPoint x: 587, endPoint y: 300, distance: 160.6
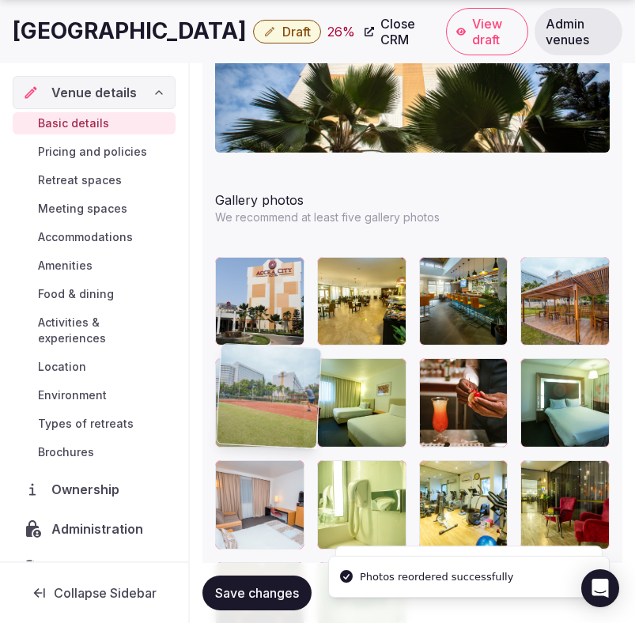
drag, startPoint x: 356, startPoint y: 387, endPoint x: 277, endPoint y: 385, distance: 79.1
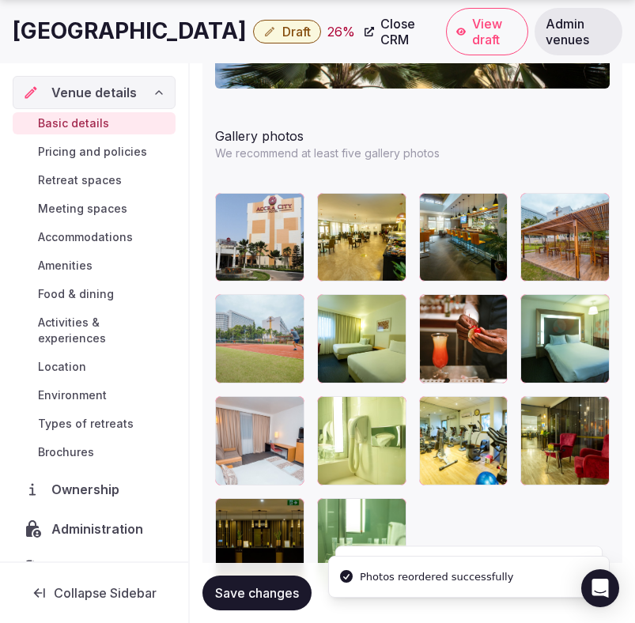
scroll to position [2014, 0]
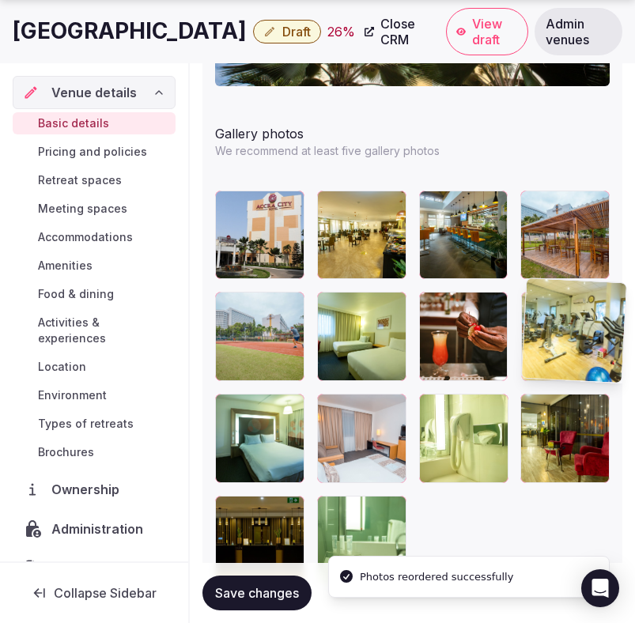
drag, startPoint x: 448, startPoint y: 428, endPoint x: 553, endPoint y: 346, distance: 133.5
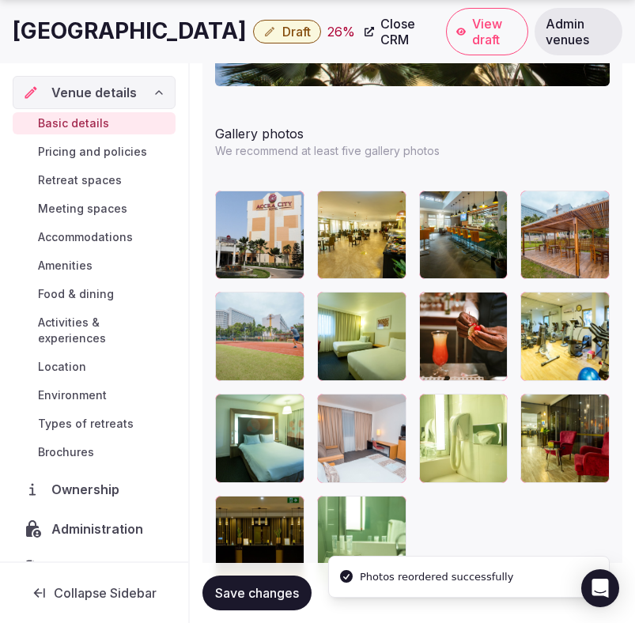
click at [274, 592] on span "Save changes" at bounding box center [257, 593] width 84 height 16
click at [275, 592] on span "Save changes" at bounding box center [257, 593] width 84 height 16
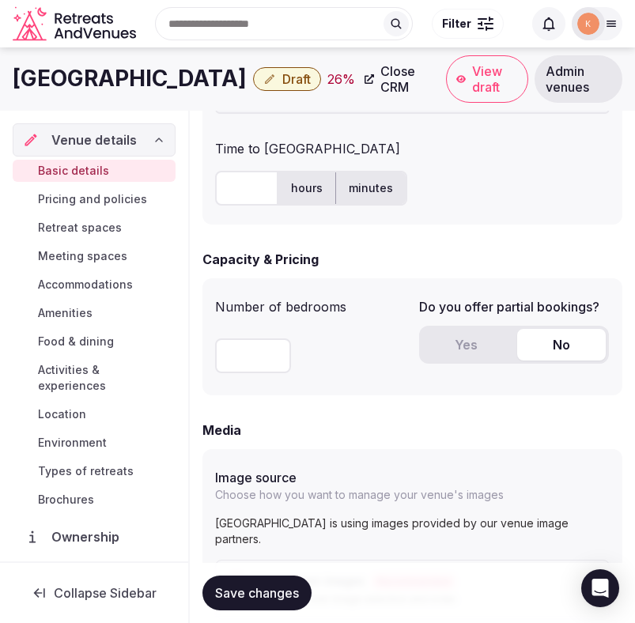
scroll to position [1056, 0]
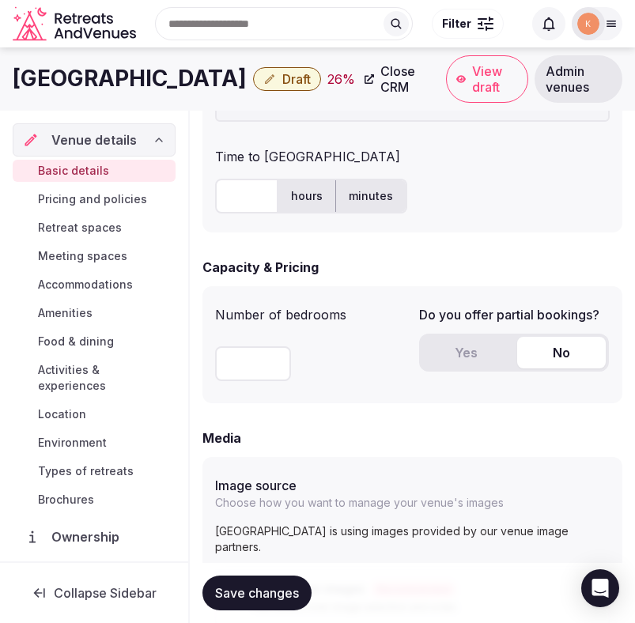
click at [269, 583] on button "Save changes" at bounding box center [256, 593] width 109 height 35
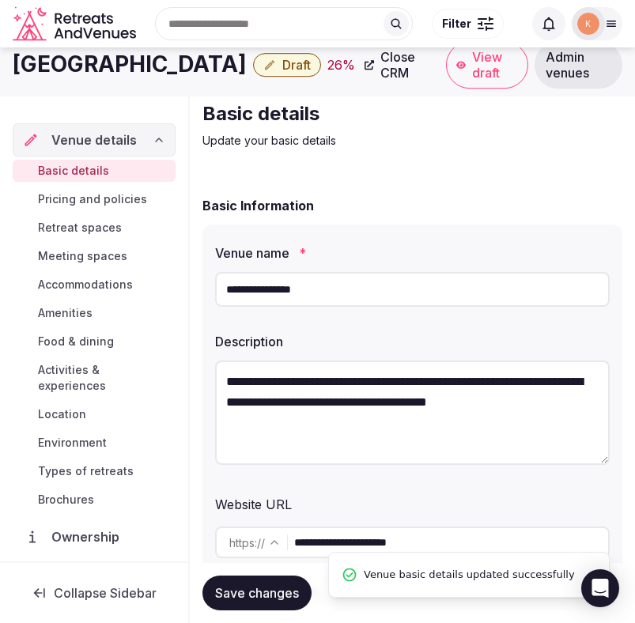
scroll to position [0, 0]
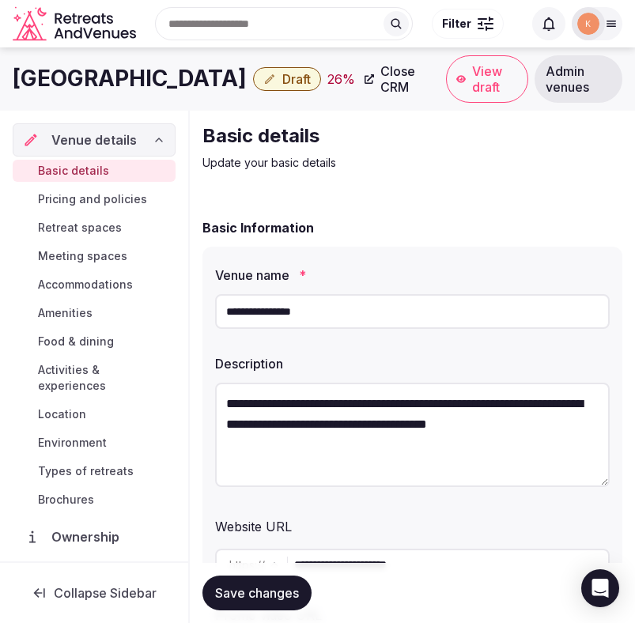
click at [338, 315] on input "**********" at bounding box center [412, 311] width 395 height 35
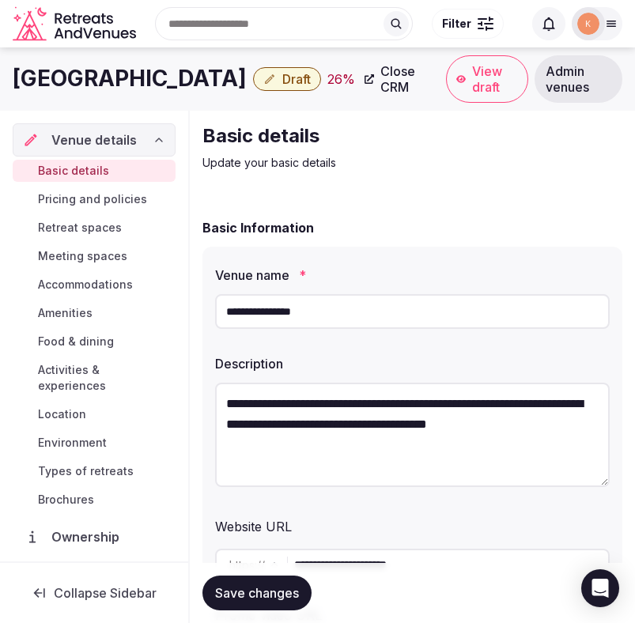
click at [338, 315] on input "**********" at bounding box center [412, 311] width 395 height 35
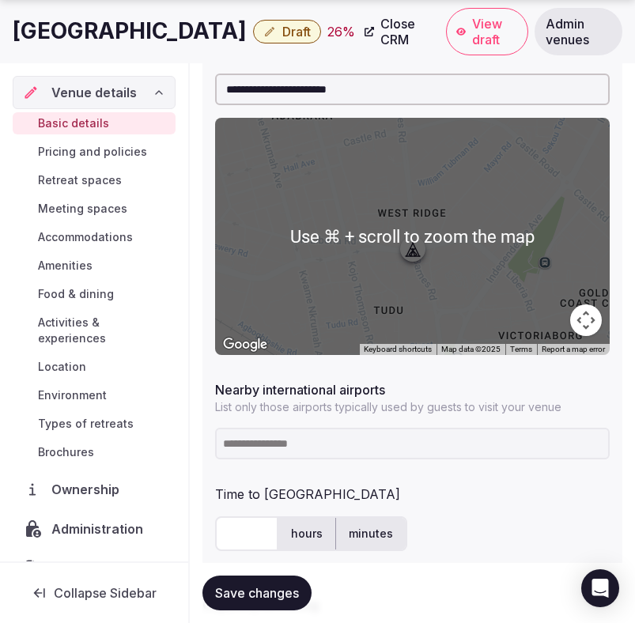
scroll to position [822, 0]
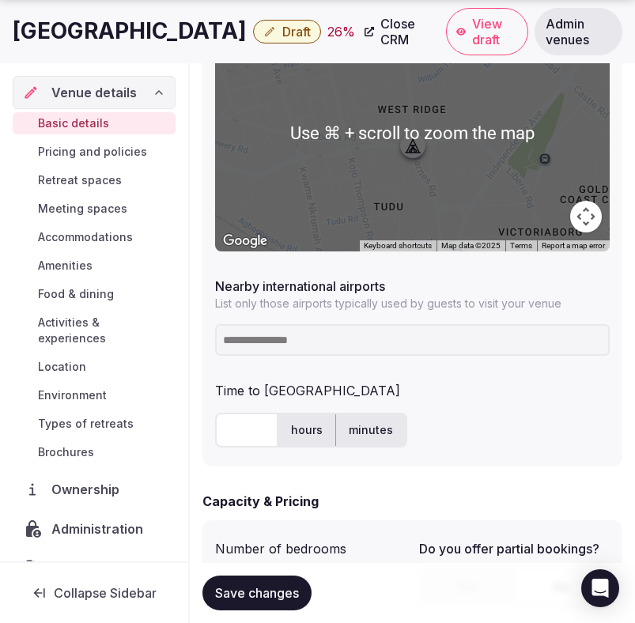
click at [364, 342] on input at bounding box center [412, 340] width 395 height 32
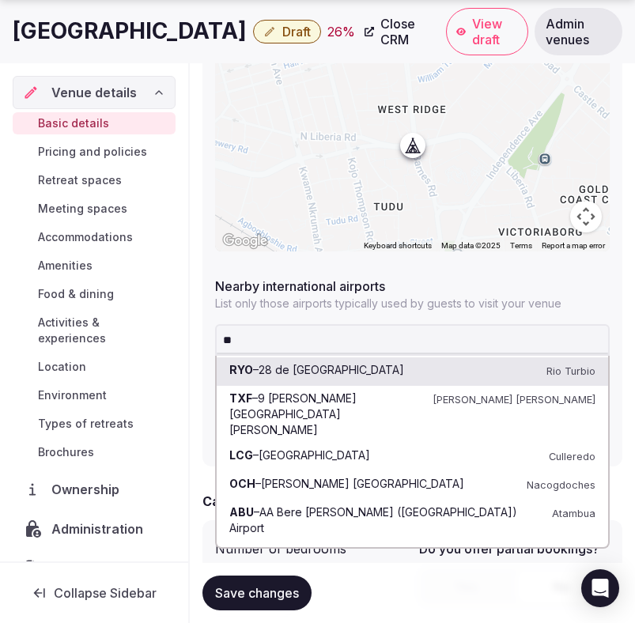
type input "***"
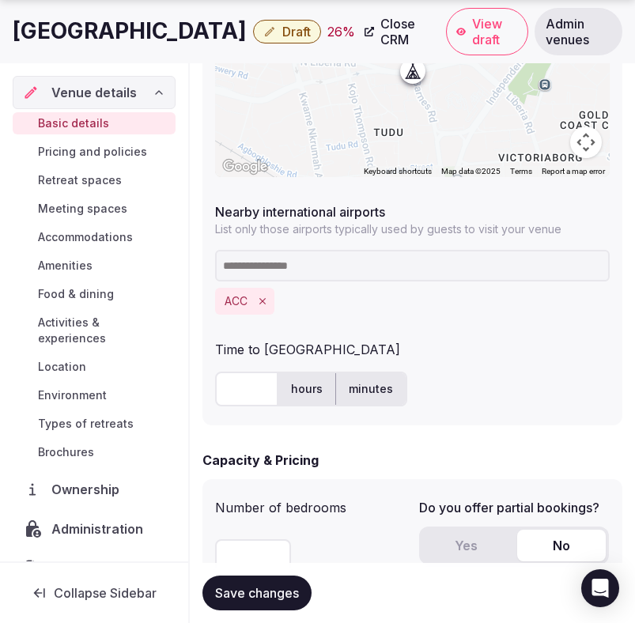
scroll to position [911, 0]
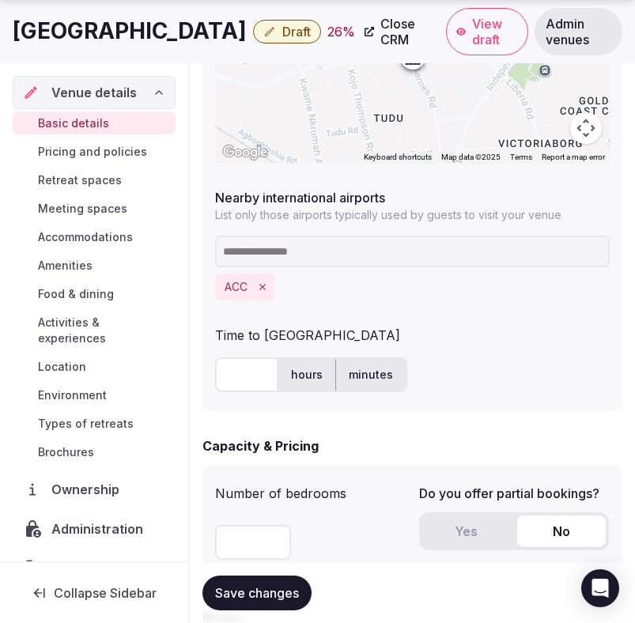
click at [442, 525] on button "Yes" at bounding box center [466, 531] width 89 height 32
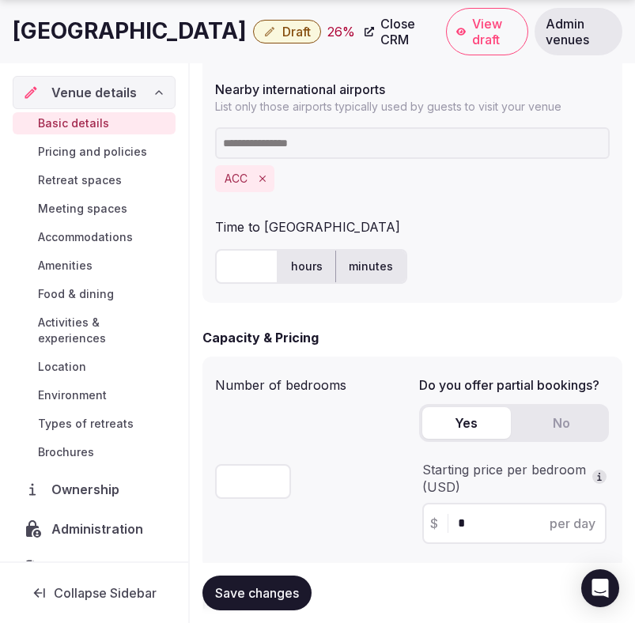
scroll to position [1072, 0]
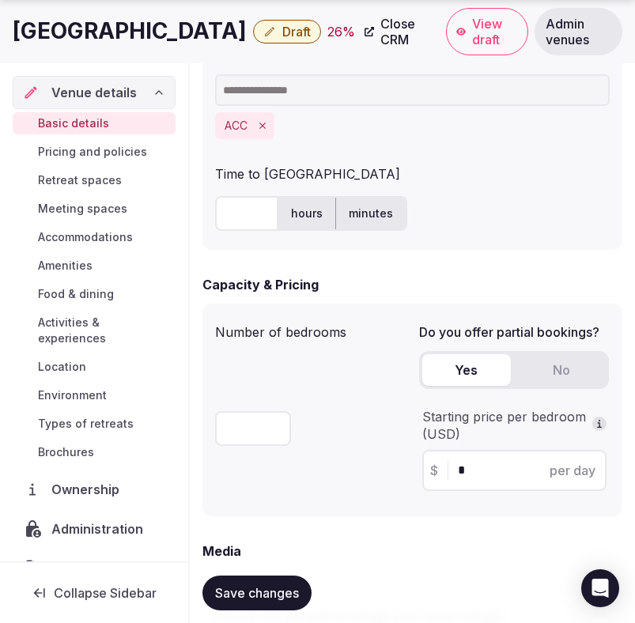
click at [470, 470] on input "*" at bounding box center [529, 470] width 142 height 19
type input "***"
click at [269, 597] on span "Save changes" at bounding box center [257, 593] width 84 height 16
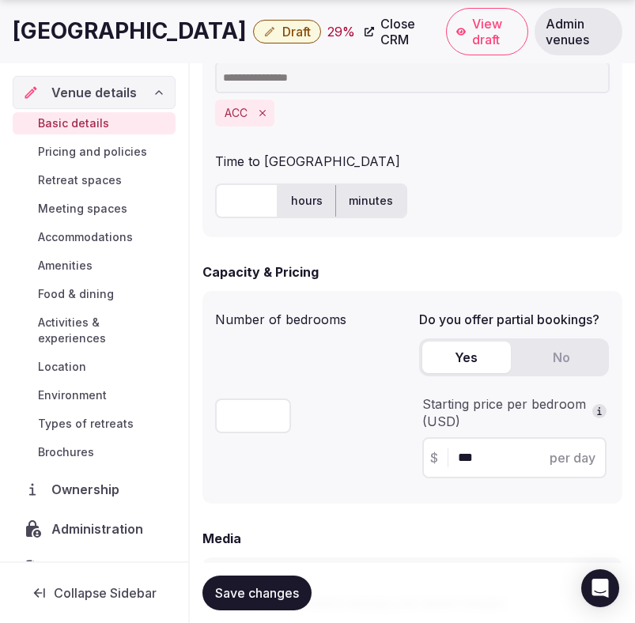
scroll to position [1078, 0]
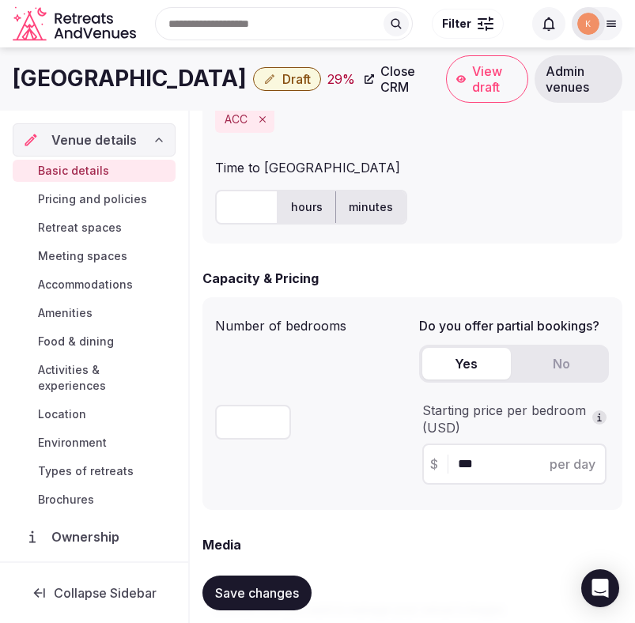
click at [251, 215] on input "text" at bounding box center [246, 207] width 63 height 35
type input "**"
click at [248, 587] on span "Save changes" at bounding box center [257, 593] width 84 height 16
click at [276, 593] on span "Save changes" at bounding box center [257, 593] width 84 height 16
click at [282, 84] on span "Draft" at bounding box center [296, 79] width 28 height 16
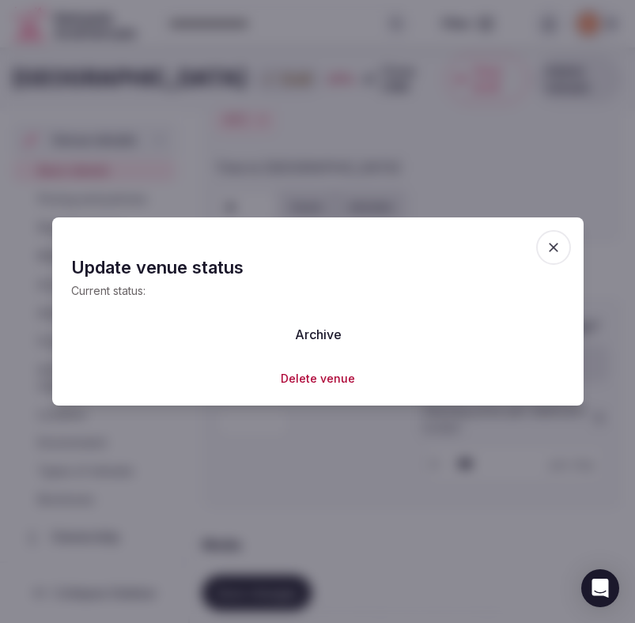
click at [554, 255] on span "button" at bounding box center [553, 247] width 35 height 35
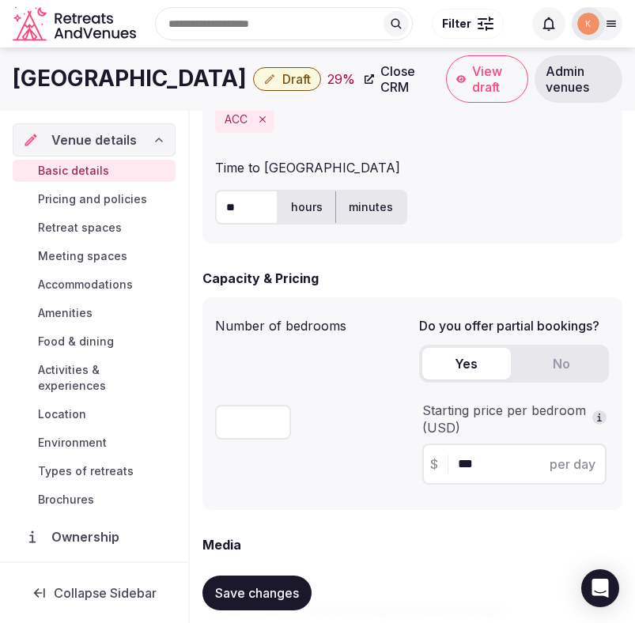
click at [257, 585] on span "Save changes" at bounding box center [257, 593] width 84 height 16
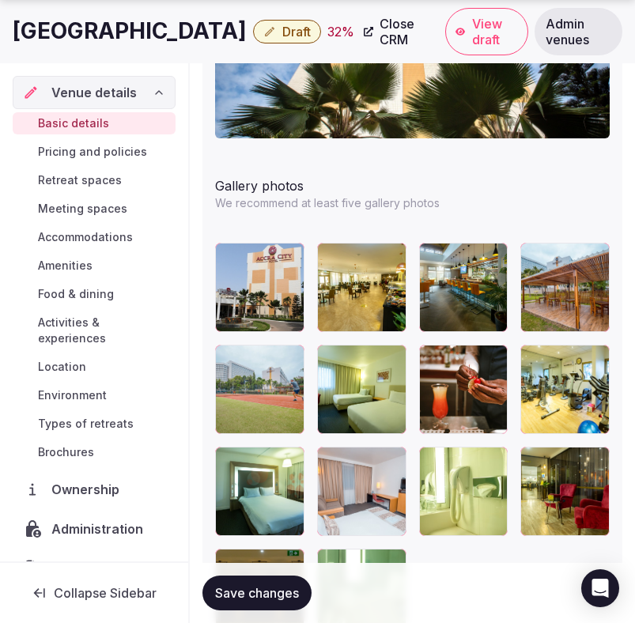
scroll to position [2102, 0]
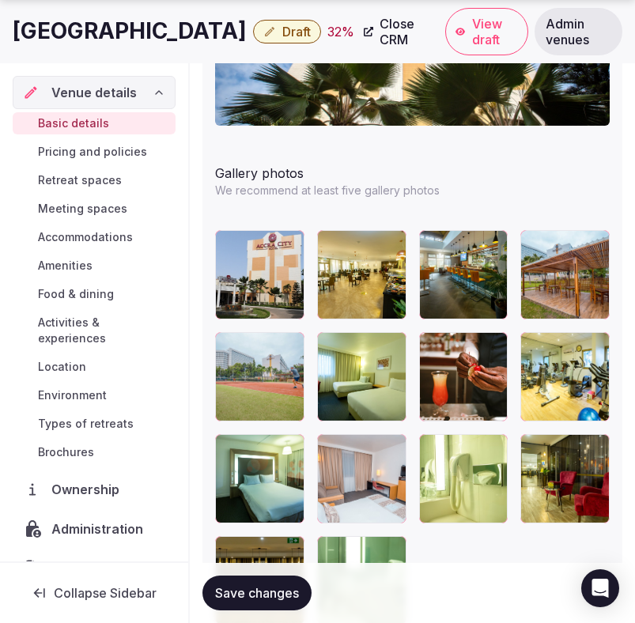
click at [255, 590] on span "Save changes" at bounding box center [257, 593] width 84 height 16
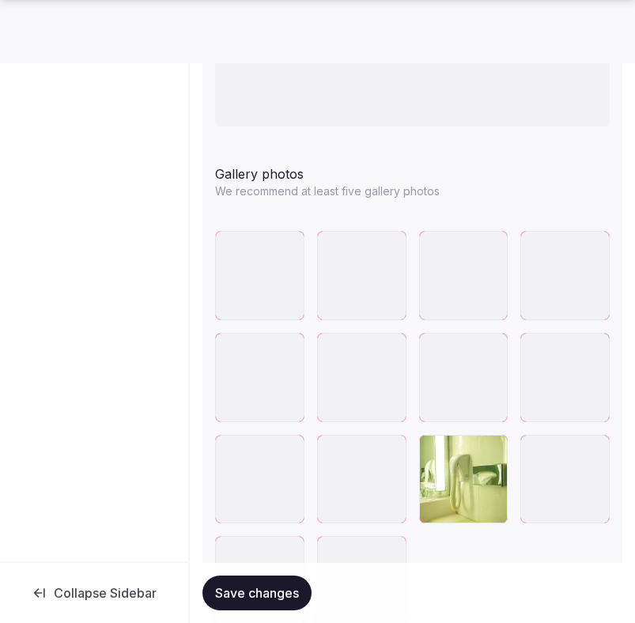
scroll to position [2102, 0]
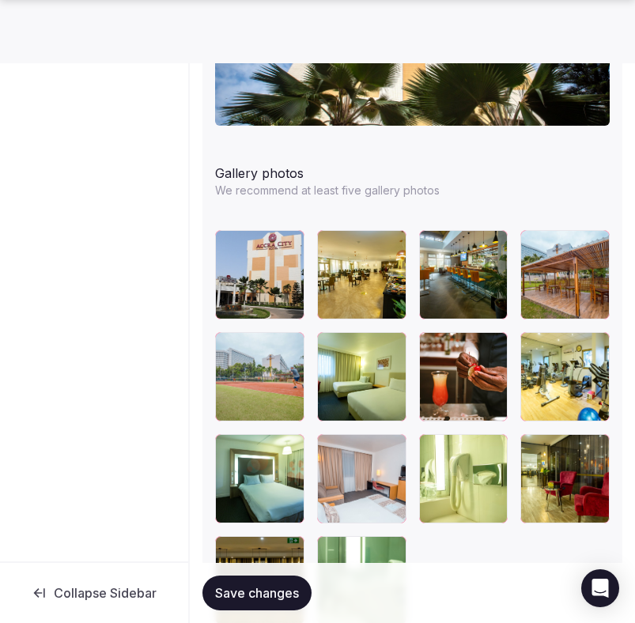
click at [257, 595] on span "Save changes" at bounding box center [257, 593] width 84 height 16
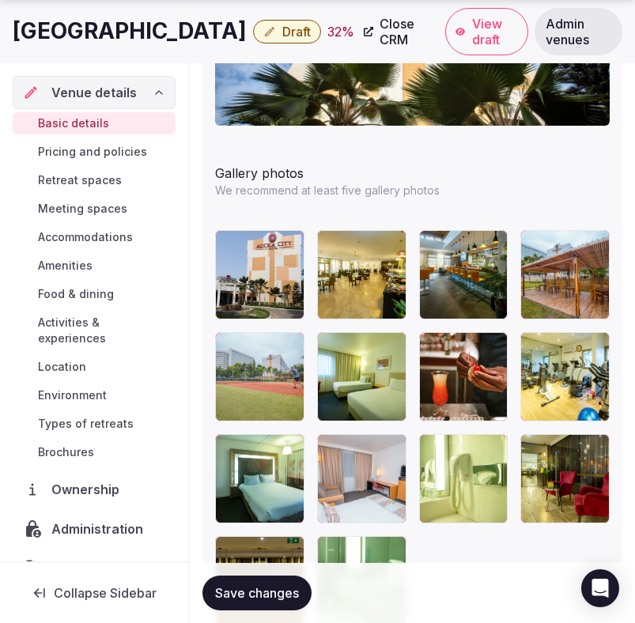
click at [282, 30] on span "Draft" at bounding box center [296, 32] width 28 height 16
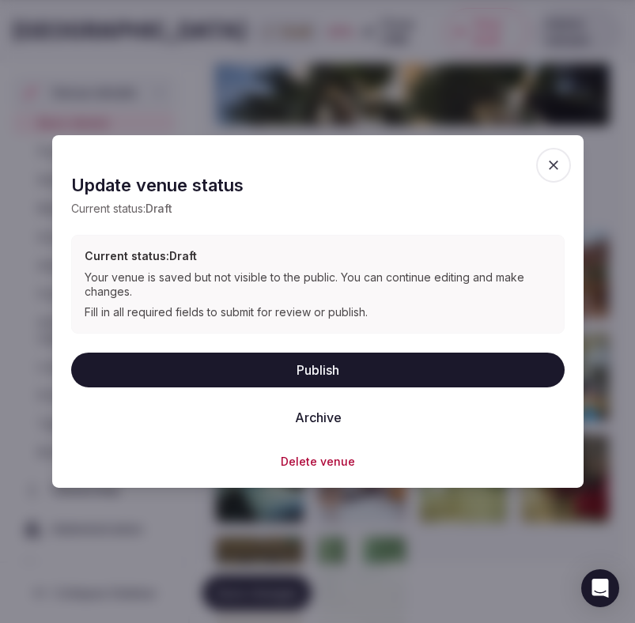
click at [233, 368] on button "Publish" at bounding box center [317, 369] width 493 height 35
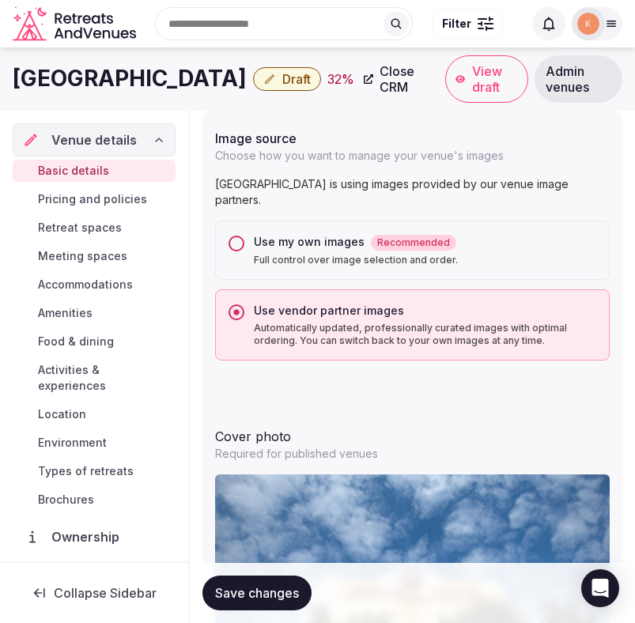
scroll to position [1530, 0]
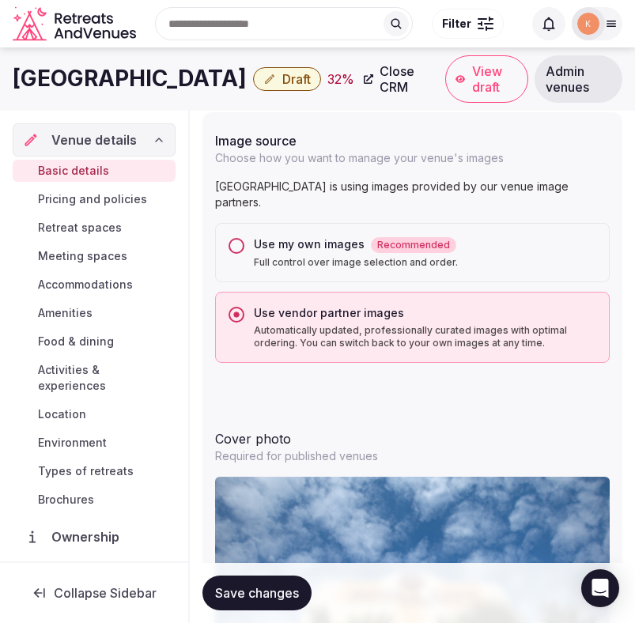
click at [282, 84] on span "Draft" at bounding box center [296, 79] width 28 height 16
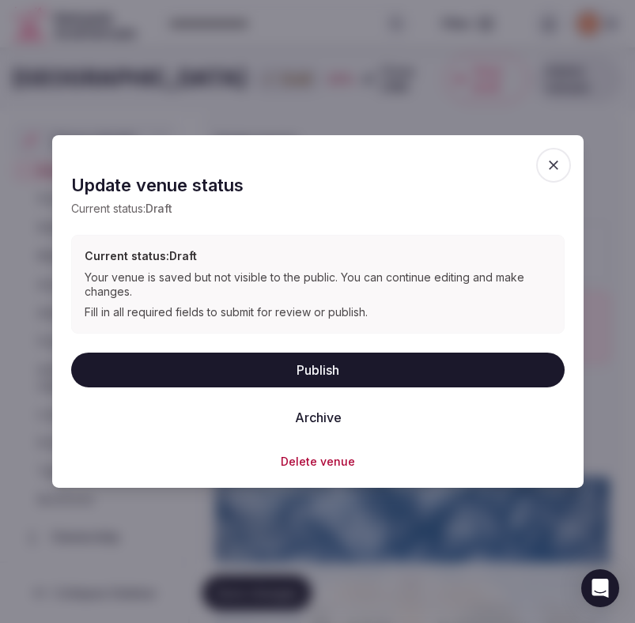
click at [188, 363] on button "Publish" at bounding box center [317, 369] width 493 height 35
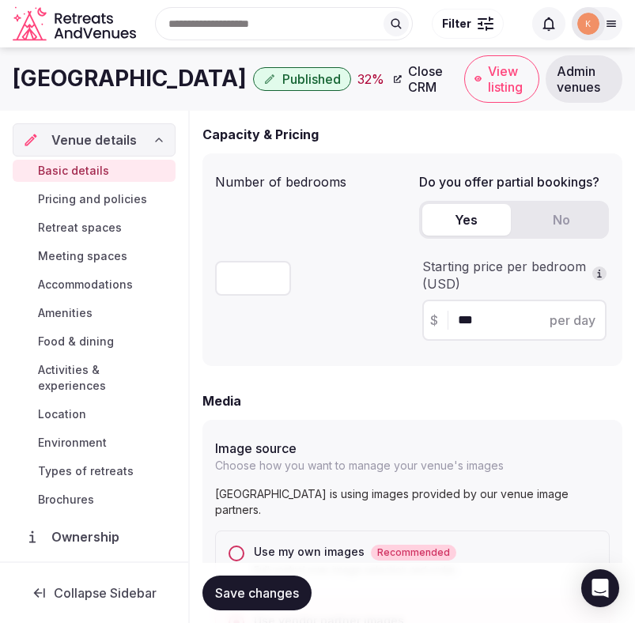
scroll to position [1135, 0]
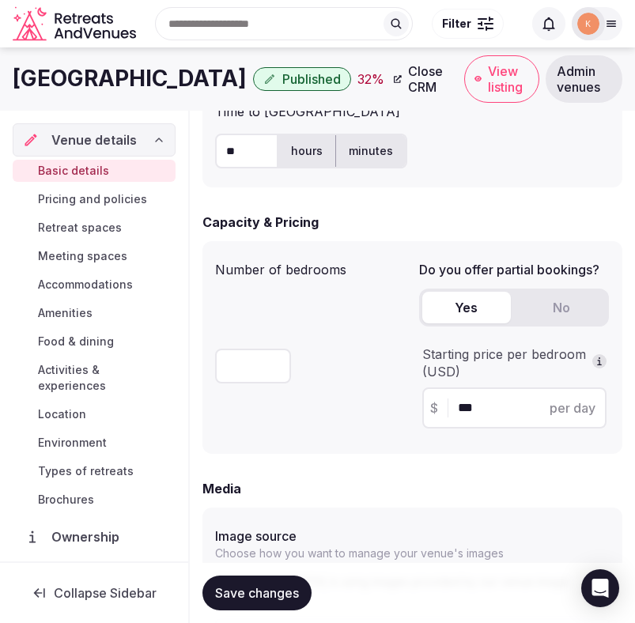
click at [488, 70] on span "View listing" at bounding box center [508, 79] width 41 height 32
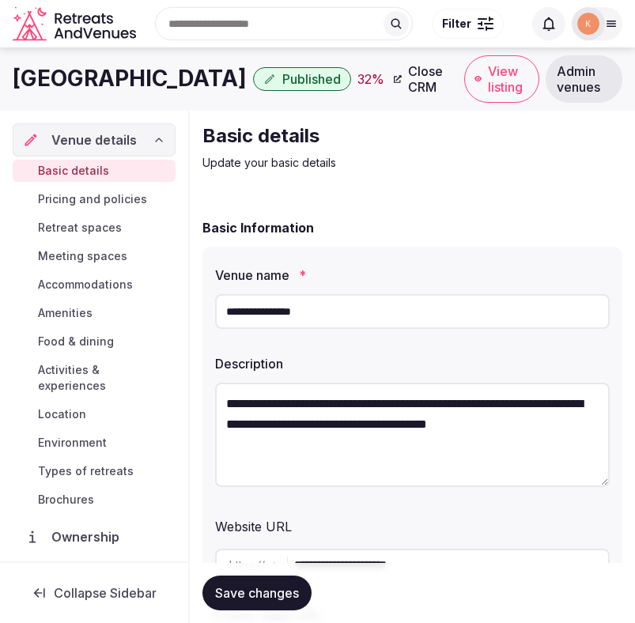
click at [488, 93] on span "View listing" at bounding box center [508, 79] width 41 height 32
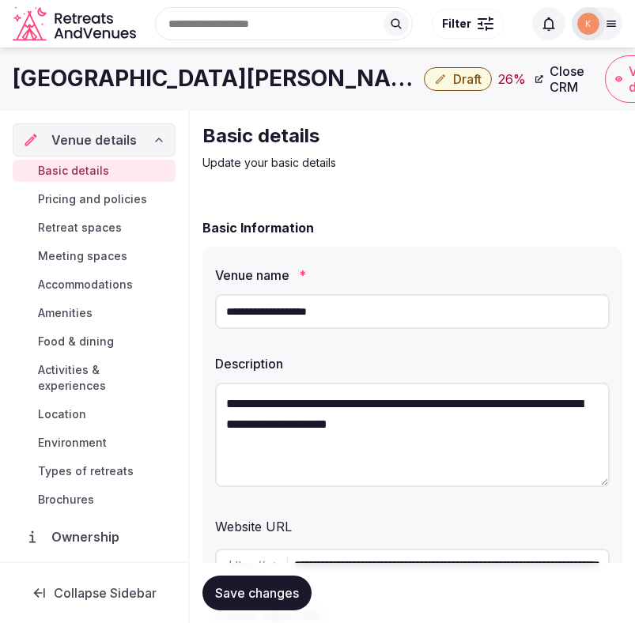
click at [365, 320] on input "**********" at bounding box center [412, 311] width 395 height 35
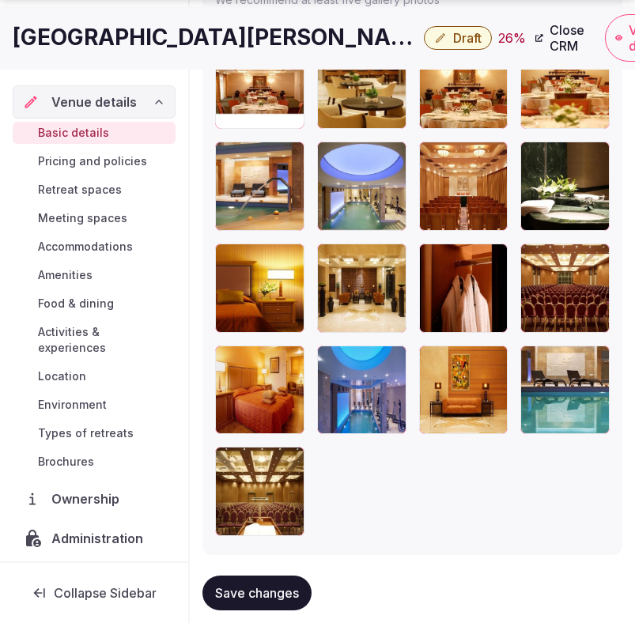
scroll to position [2323, 0]
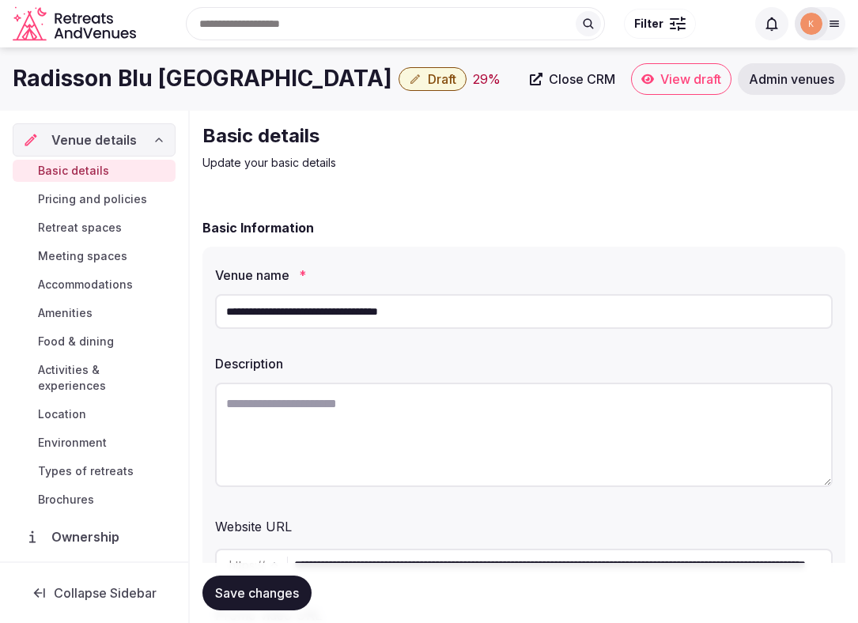
click at [367, 311] on input "**********" at bounding box center [523, 311] width 617 height 35
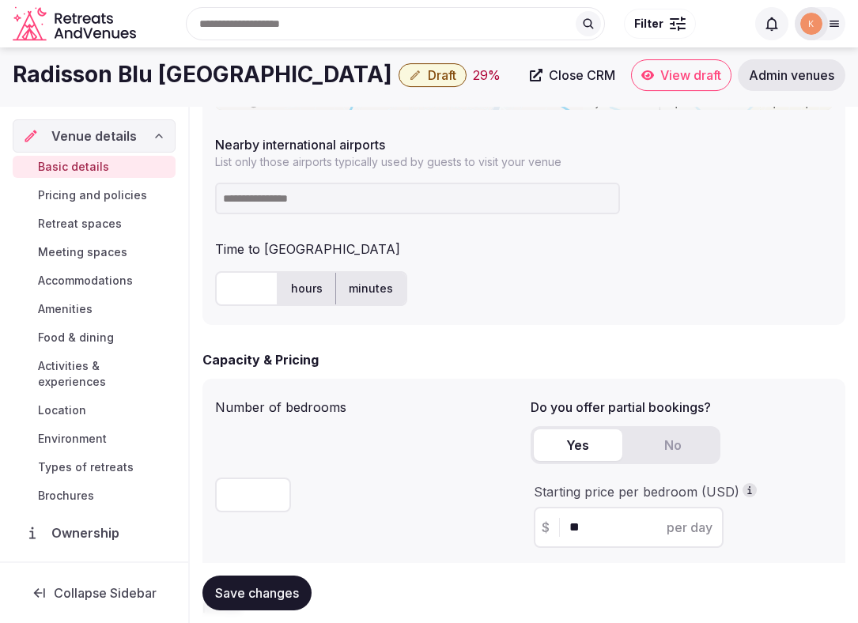
scroll to position [932, 0]
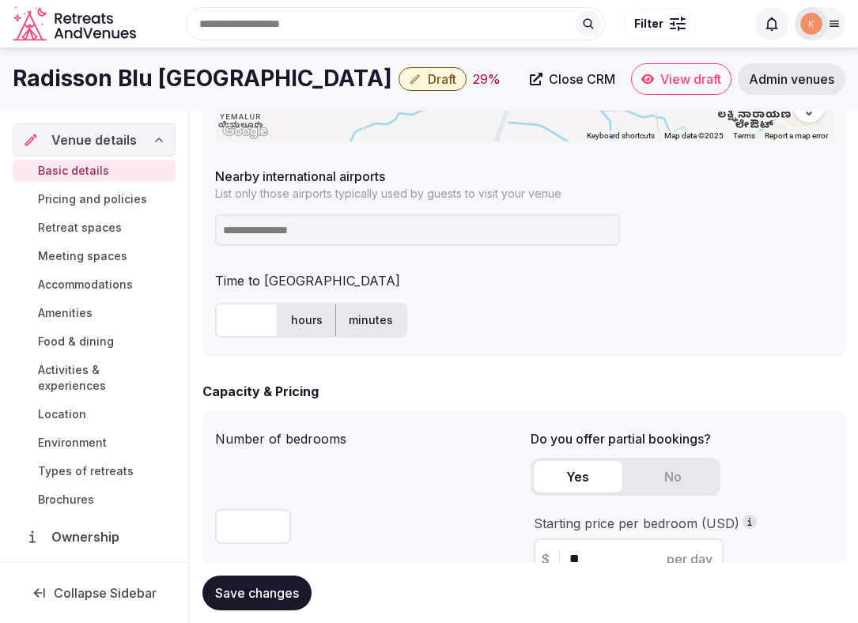
click at [369, 232] on input at bounding box center [417, 230] width 405 height 32
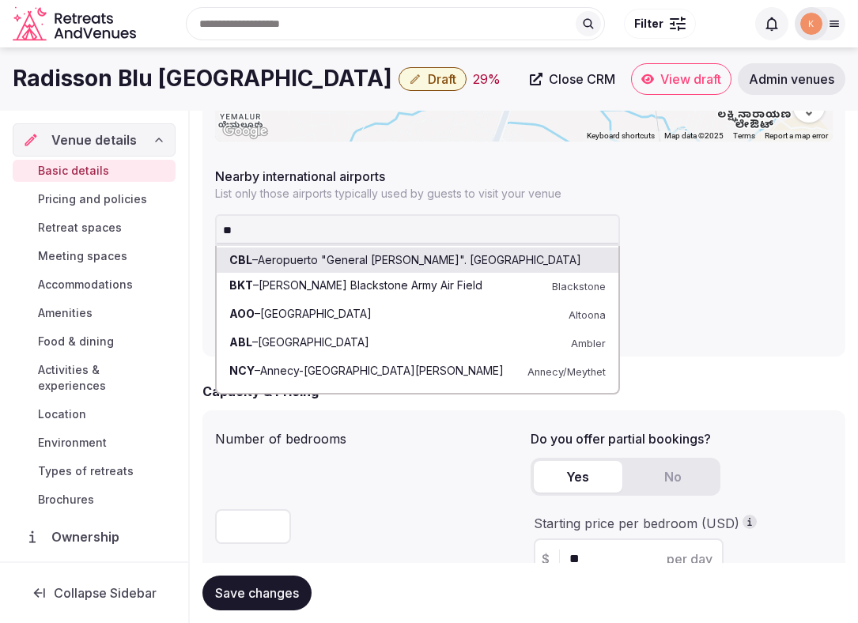
type input "***"
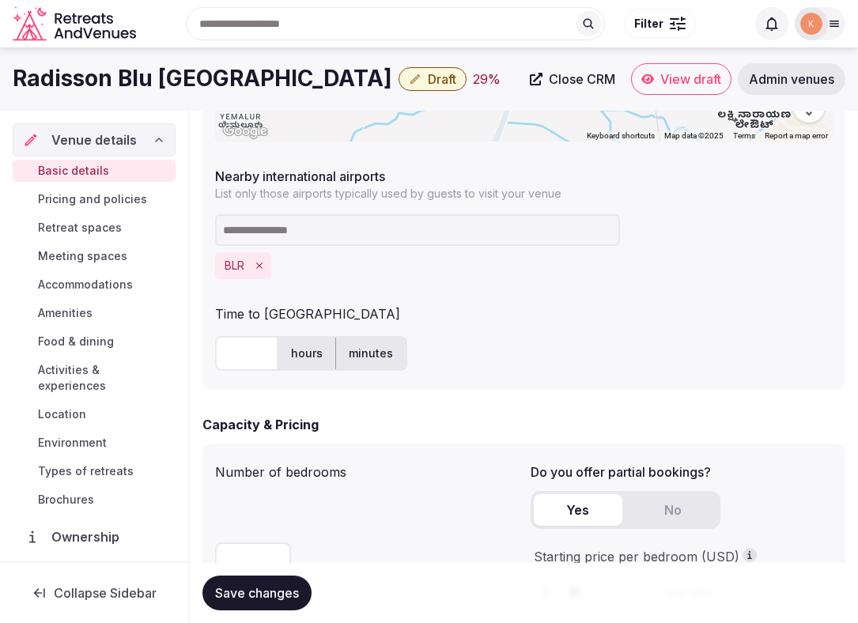
click at [248, 354] on input "text" at bounding box center [246, 353] width 63 height 35
type input "*"
click at [494, 328] on div "Time to international airport * hours minutes" at bounding box center [523, 337] width 617 height 79
click at [293, 361] on label "hours" at bounding box center [306, 353] width 57 height 41
click at [619, 293] on div "**********" at bounding box center [523, 99] width 643 height 580
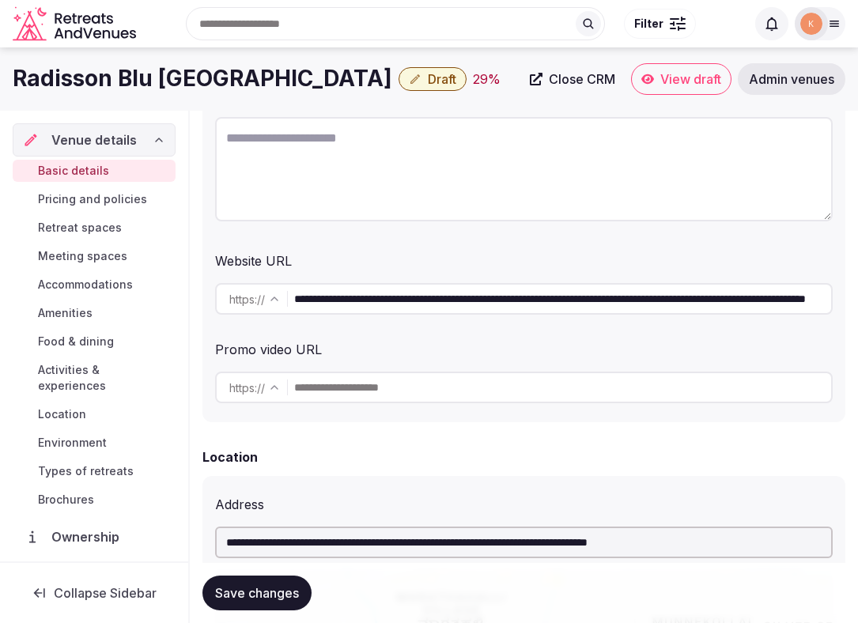
scroll to position [101, 0]
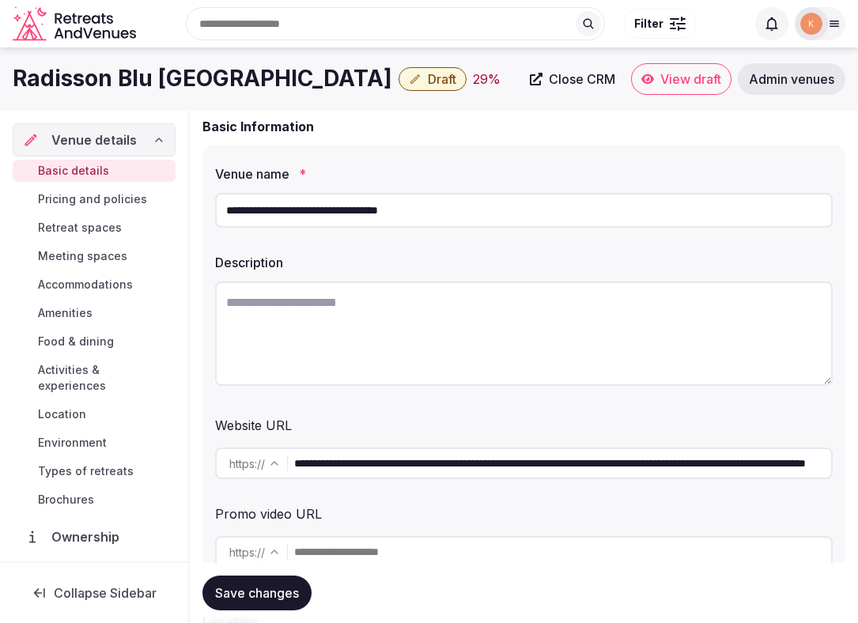
click at [281, 589] on span "Save changes" at bounding box center [257, 593] width 84 height 16
click at [430, 463] on input "**********" at bounding box center [562, 464] width 537 height 32
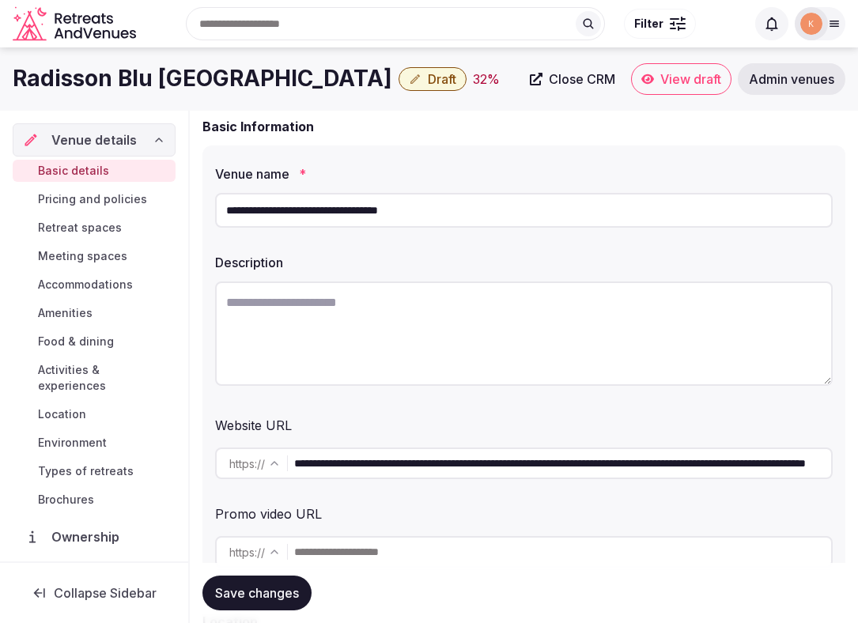
click at [387, 352] on textarea at bounding box center [523, 333] width 617 height 104
paste textarea "**********"
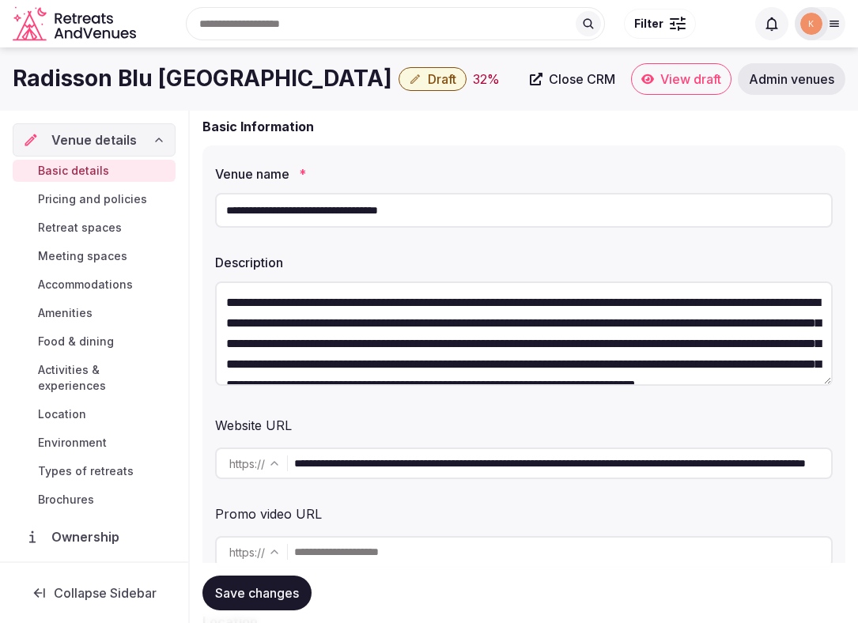
scroll to position [28, 0]
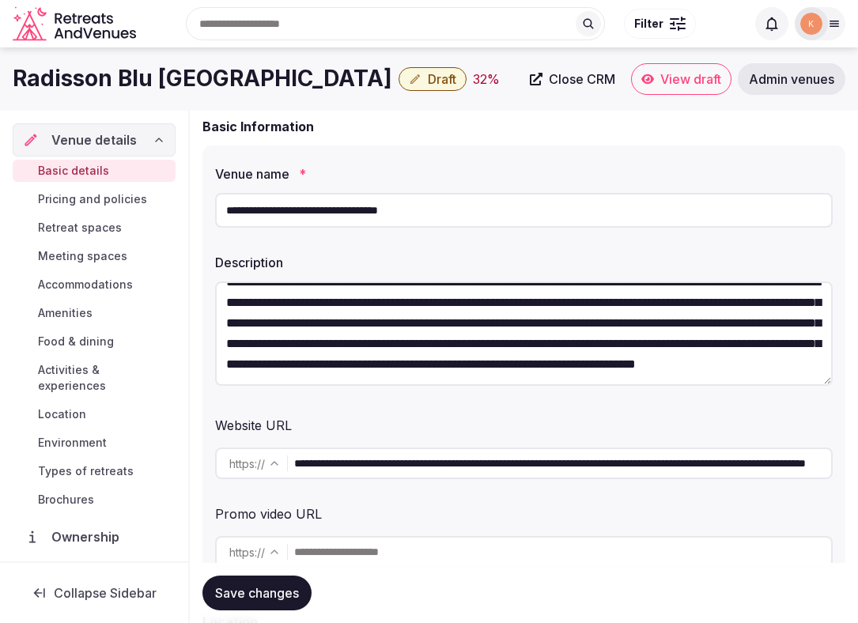
type textarea "**********"
click at [262, 596] on span "Save changes" at bounding box center [257, 593] width 84 height 16
click at [250, 600] on span "Save changes" at bounding box center [257, 593] width 84 height 16
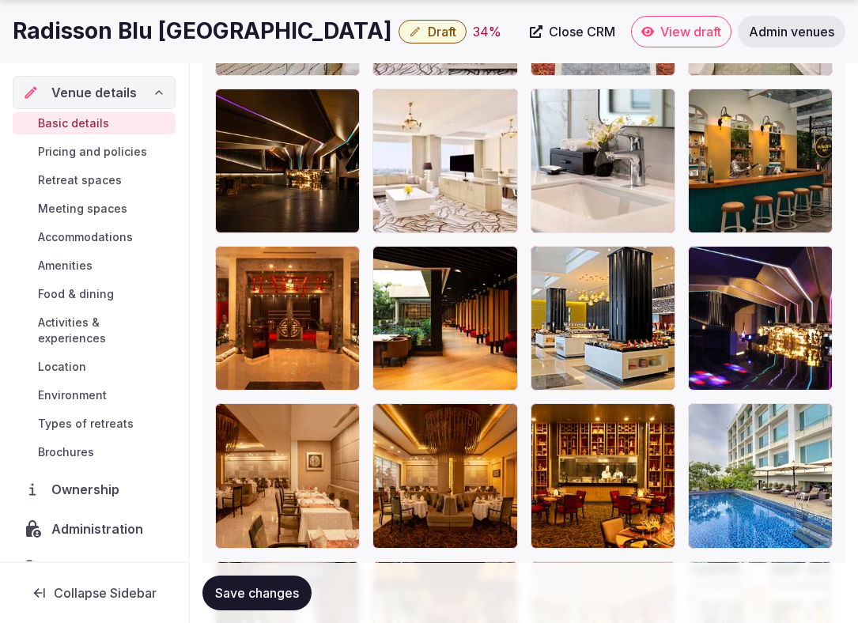
scroll to position [2676, 0]
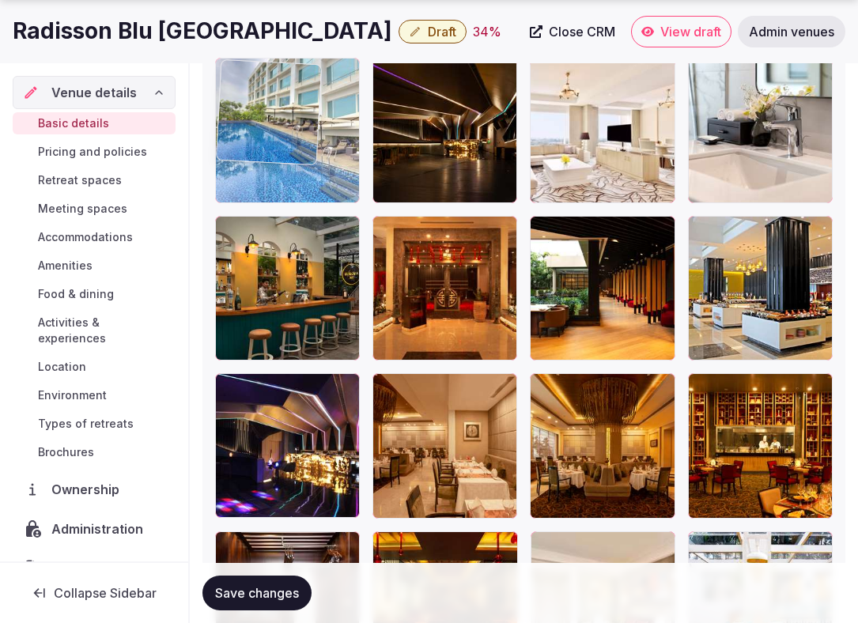
drag, startPoint x: 740, startPoint y: 414, endPoint x: 322, endPoint y: 142, distance: 498.9
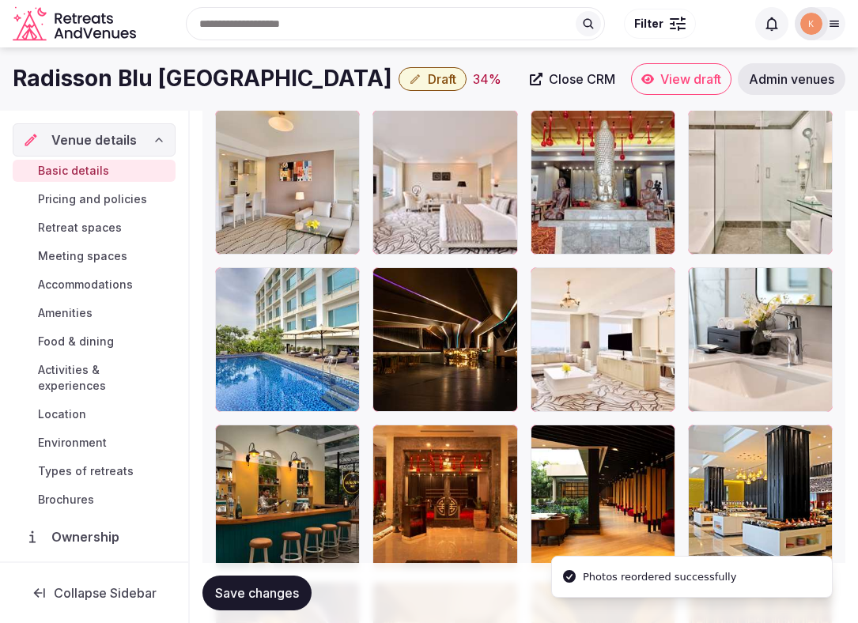
scroll to position [2362, 0]
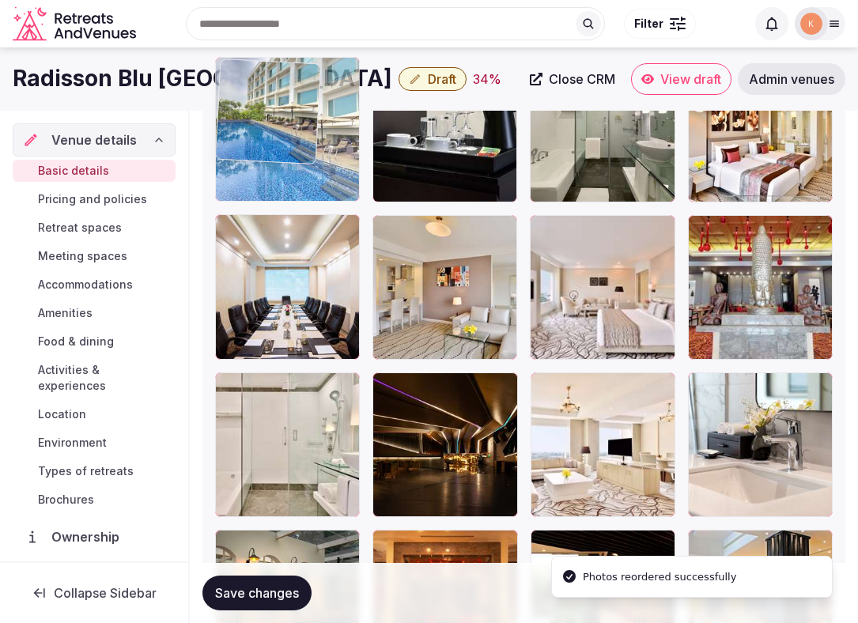
drag, startPoint x: 266, startPoint y: 481, endPoint x: 247, endPoint y: 132, distance: 349.2
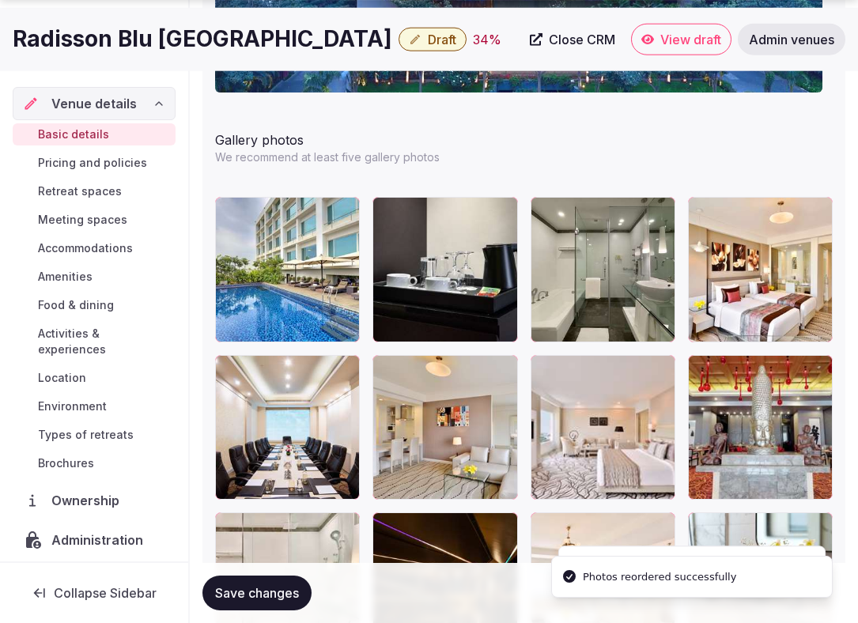
scroll to position [2312, 0]
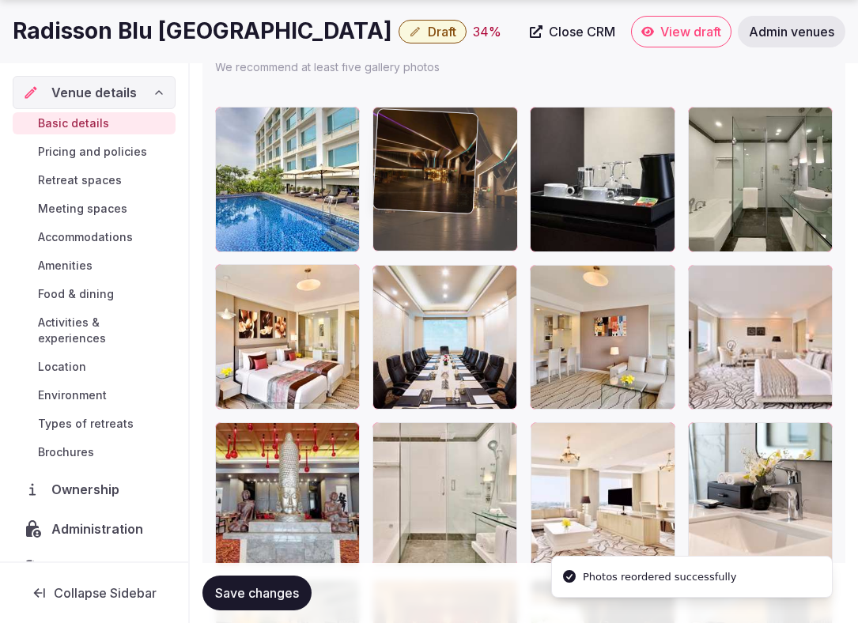
drag, startPoint x: 432, startPoint y: 476, endPoint x: 436, endPoint y: 219, distance: 257.0
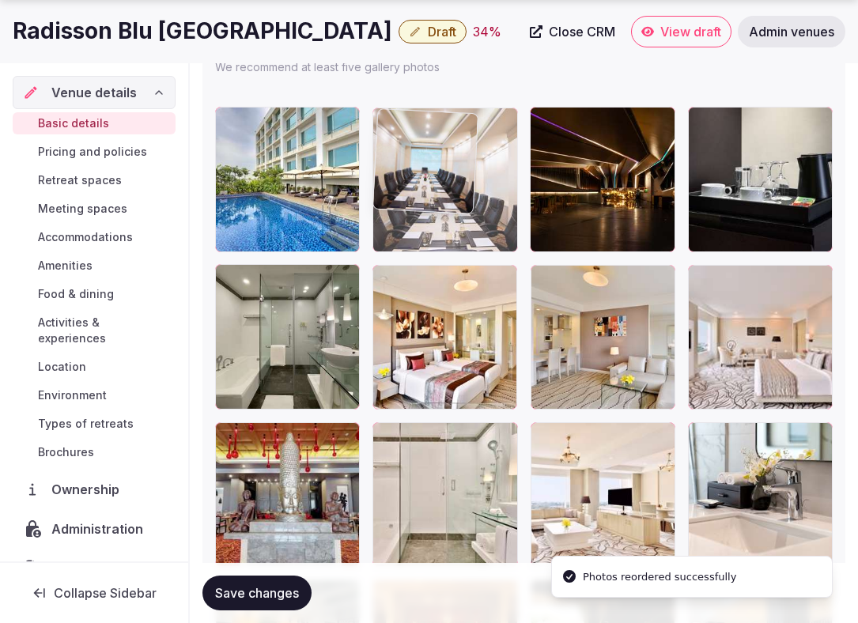
drag, startPoint x: 435, startPoint y: 384, endPoint x: 436, endPoint y: 207, distance: 177.1
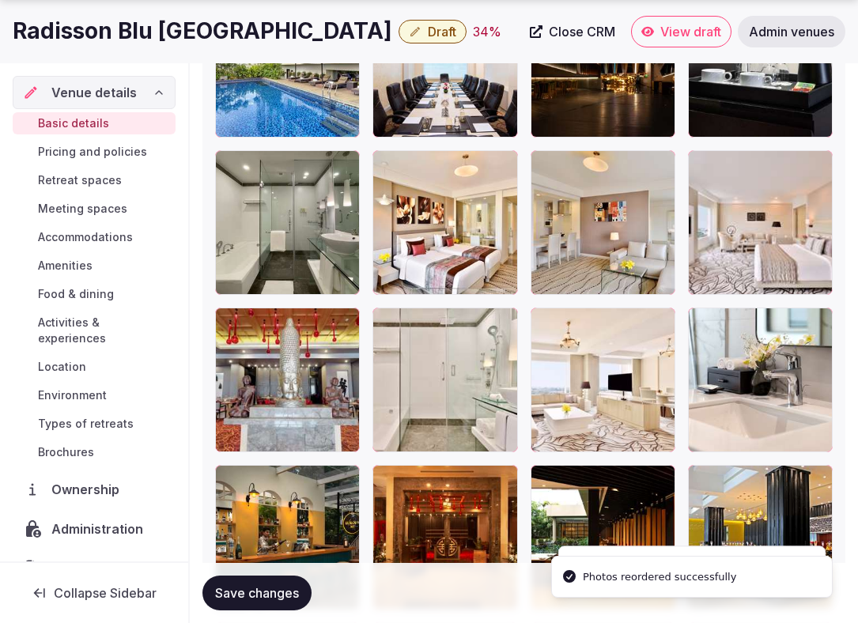
scroll to position [2432, 0]
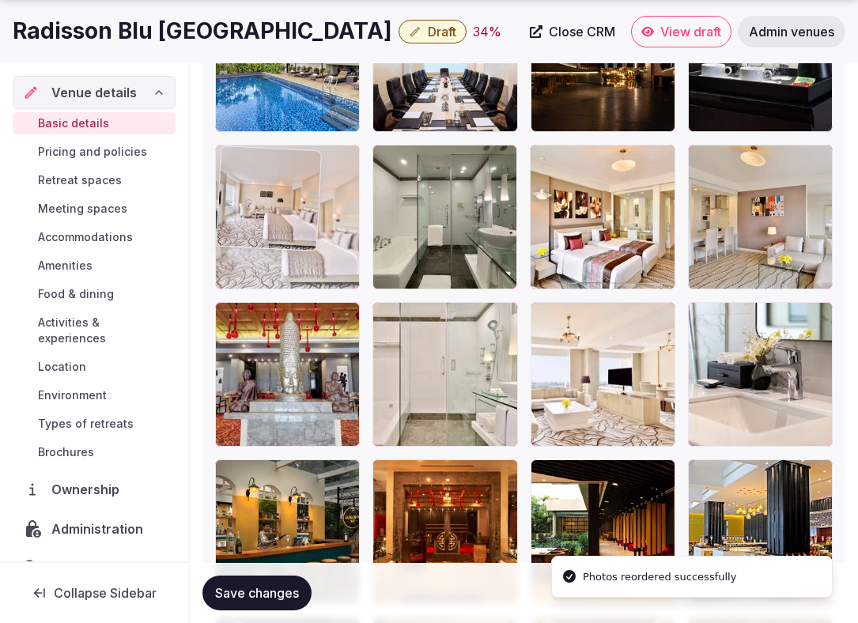
drag, startPoint x: 741, startPoint y: 228, endPoint x: 298, endPoint y: 253, distance: 443.5
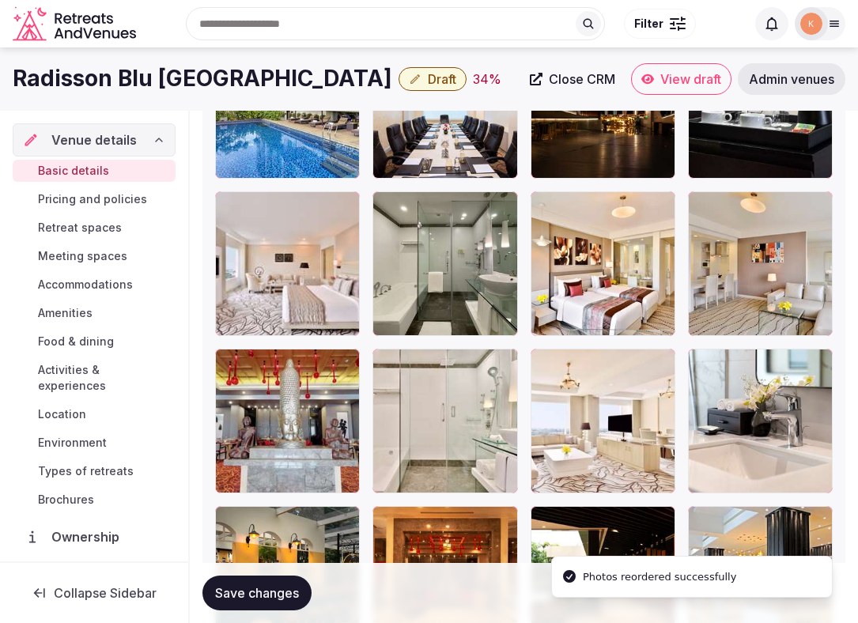
scroll to position [2371, 0]
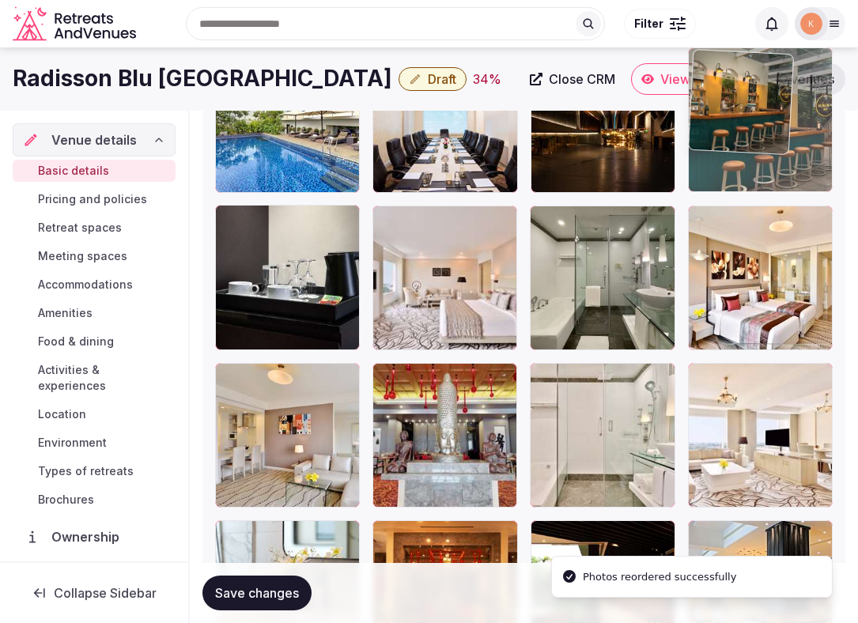
drag, startPoint x: 292, startPoint y: 553, endPoint x: 744, endPoint y: 140, distance: 612.3
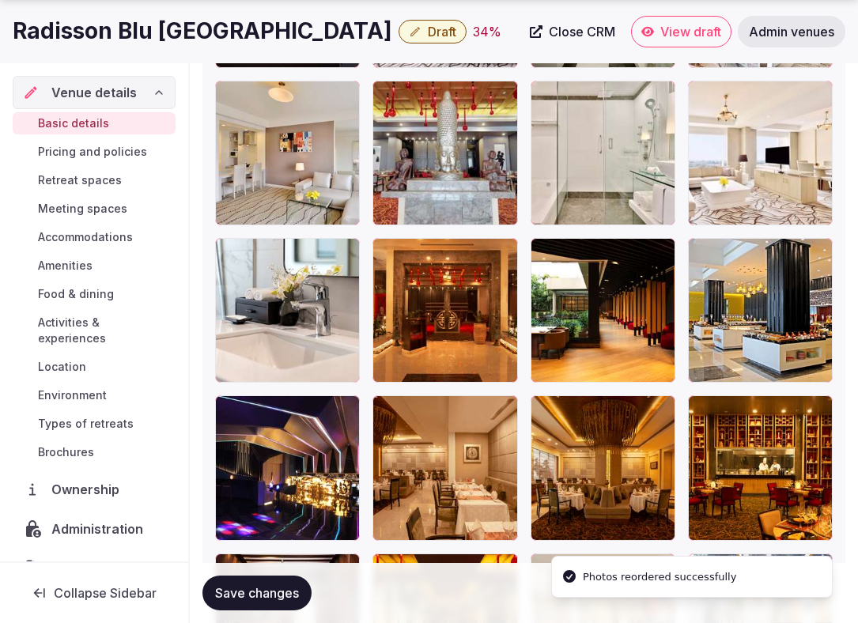
scroll to position [2657, 0]
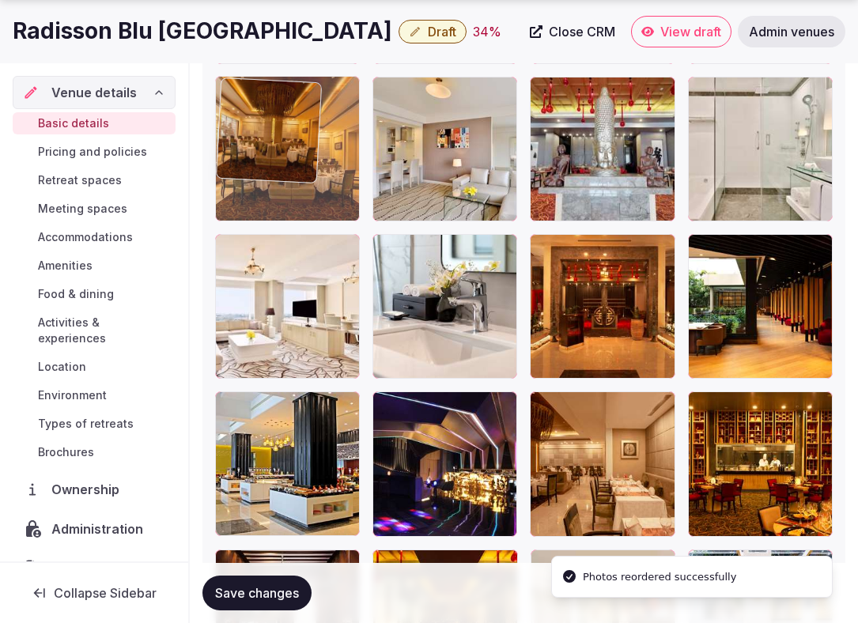
drag, startPoint x: 623, startPoint y: 467, endPoint x: 304, endPoint y: 207, distance: 411.9
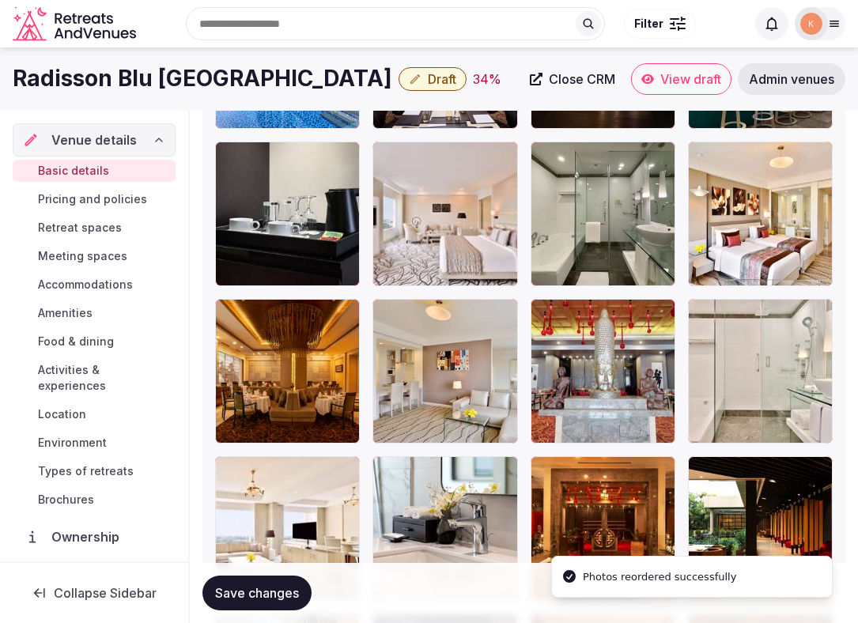
scroll to position [2427, 0]
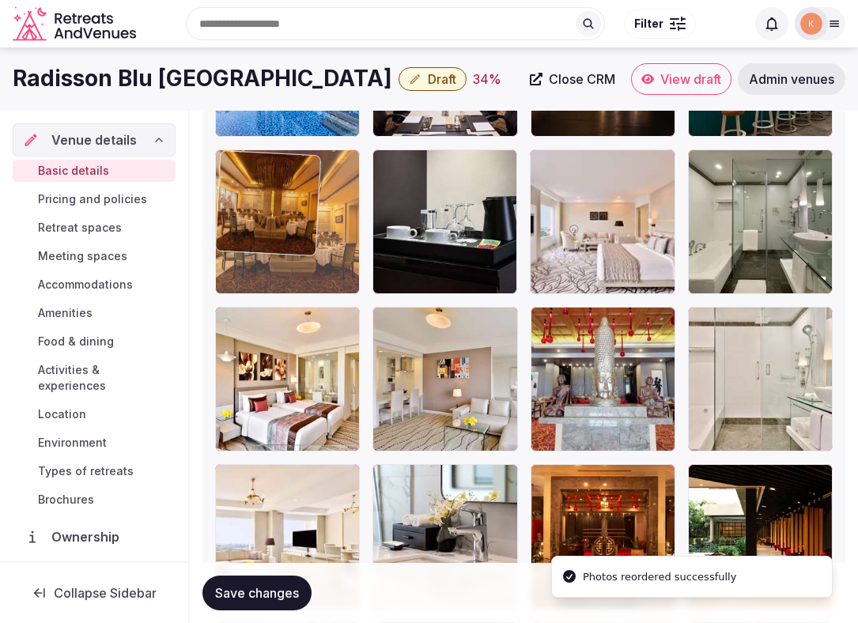
drag, startPoint x: 293, startPoint y: 368, endPoint x: 295, endPoint y: 193, distance: 174.7
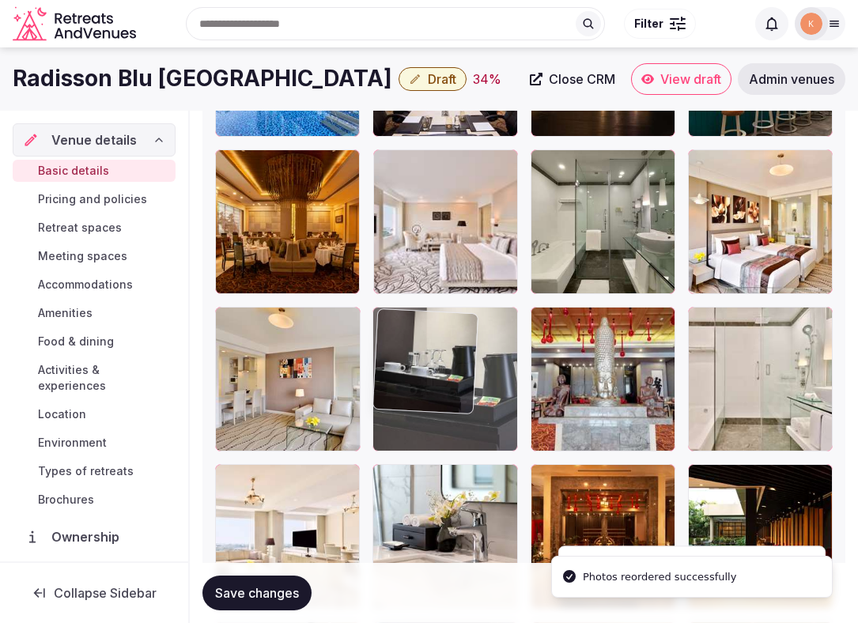
drag, startPoint x: 420, startPoint y: 233, endPoint x: 398, endPoint y: 401, distance: 169.0
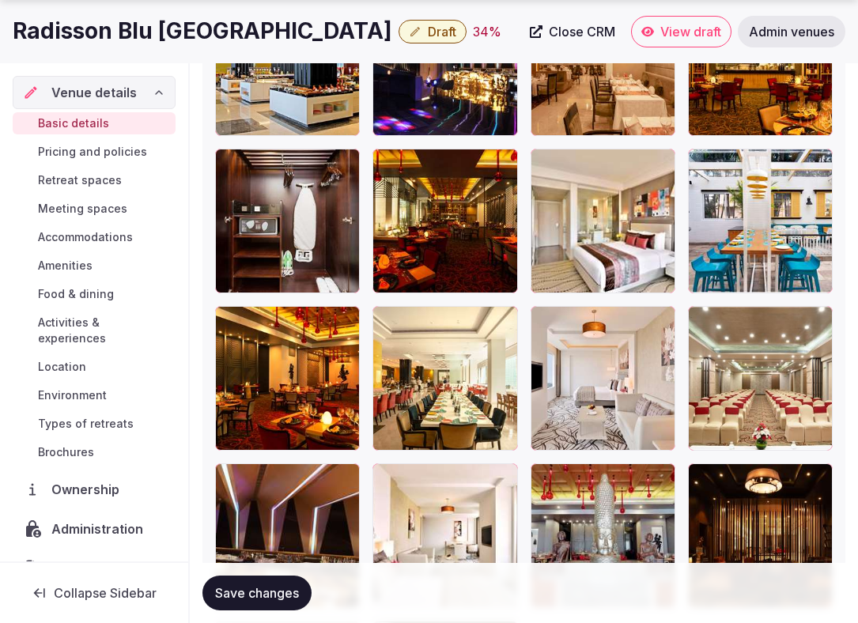
scroll to position [3062, 0]
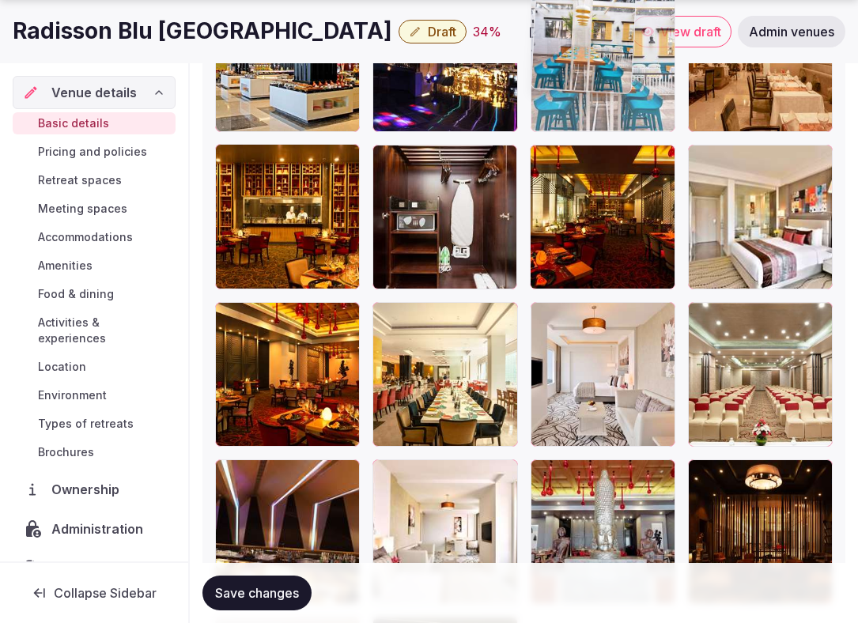
drag, startPoint x: 803, startPoint y: 232, endPoint x: 658, endPoint y: 153, distance: 165.3
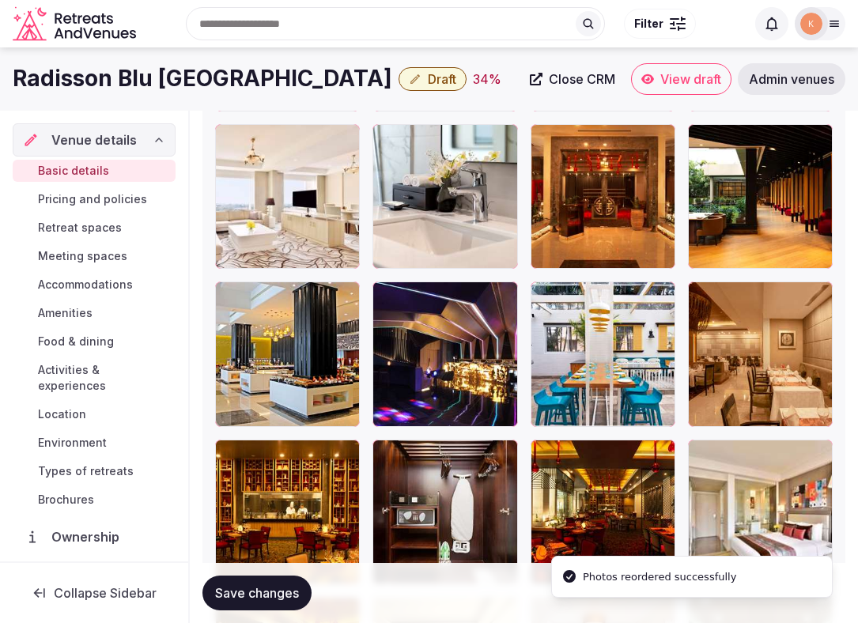
scroll to position [2687, 0]
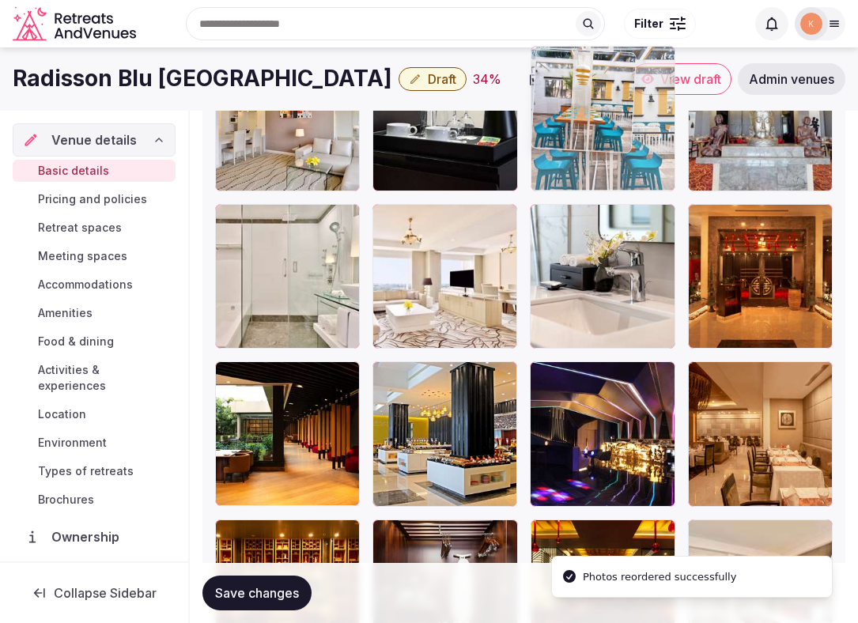
drag, startPoint x: 580, startPoint y: 435, endPoint x: 587, endPoint y: 206, distance: 228.6
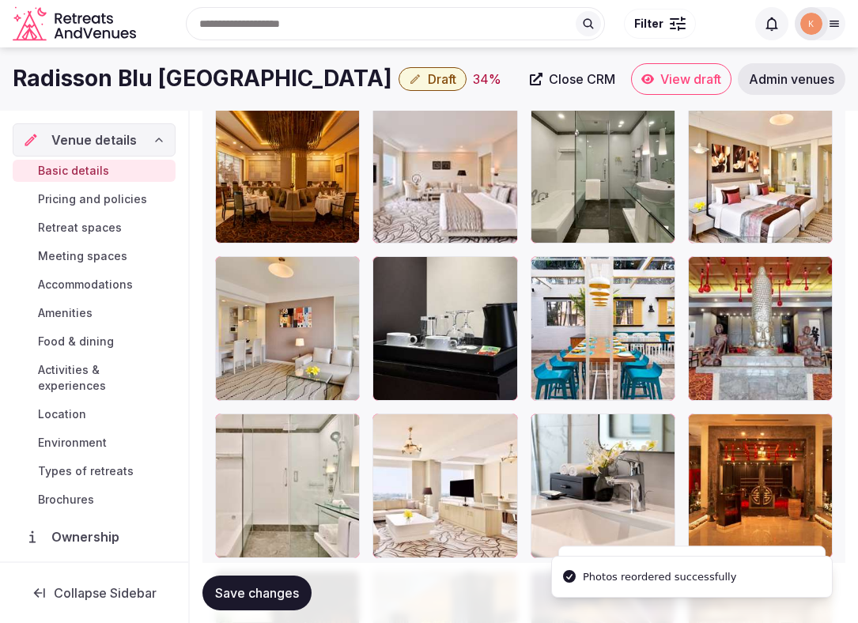
scroll to position [2452, 0]
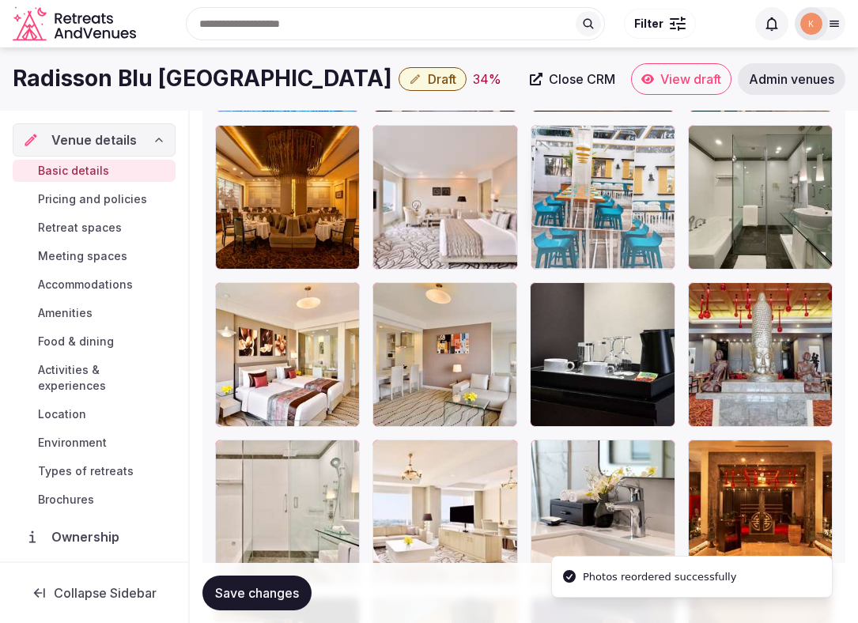
drag, startPoint x: 569, startPoint y: 359, endPoint x: 573, endPoint y: 160, distance: 199.3
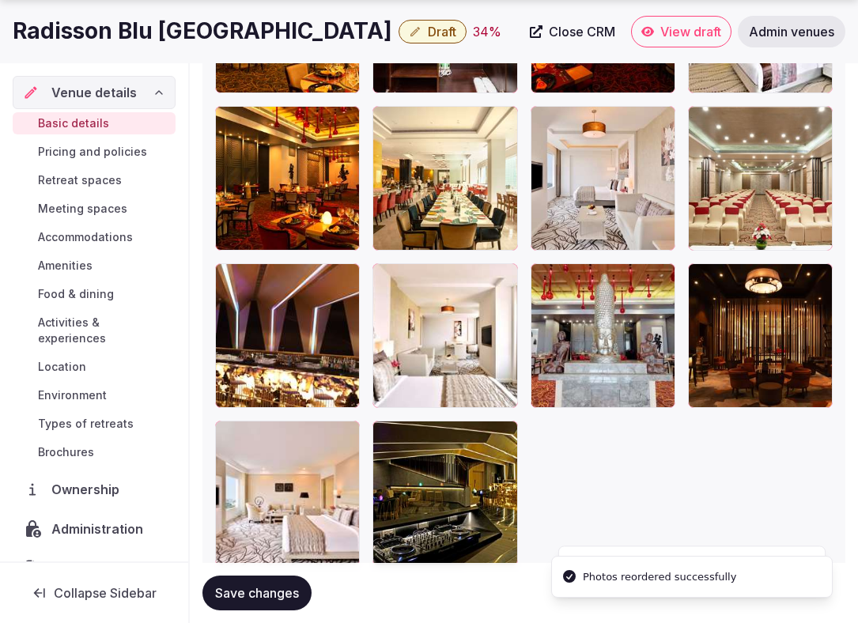
scroll to position [3318, 0]
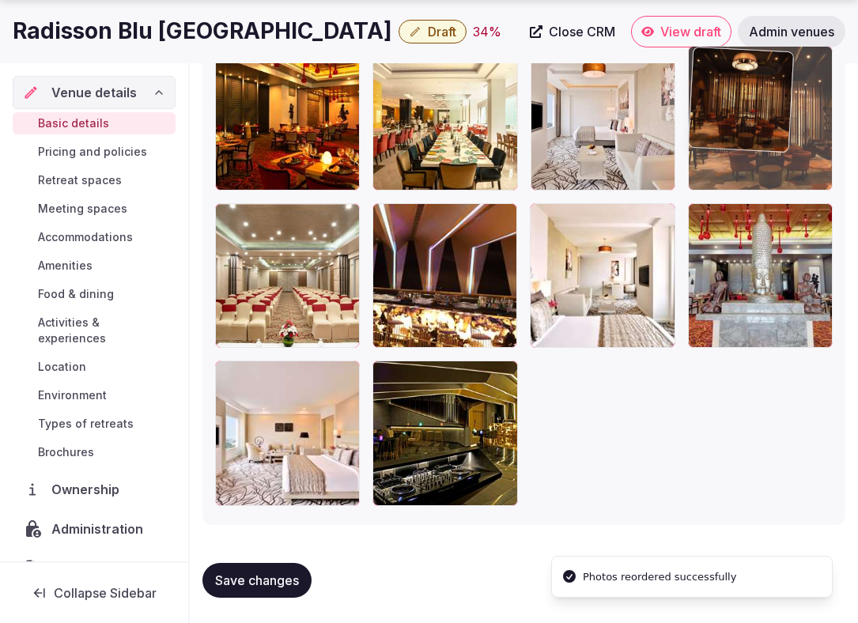
drag, startPoint x: 702, startPoint y: 319, endPoint x: 675, endPoint y: 188, distance: 133.2
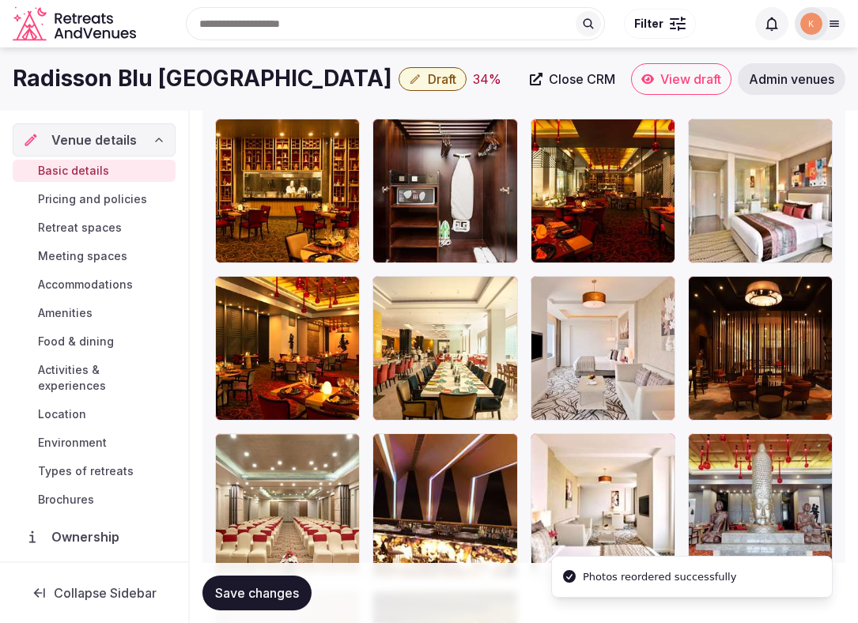
scroll to position [3025, 0]
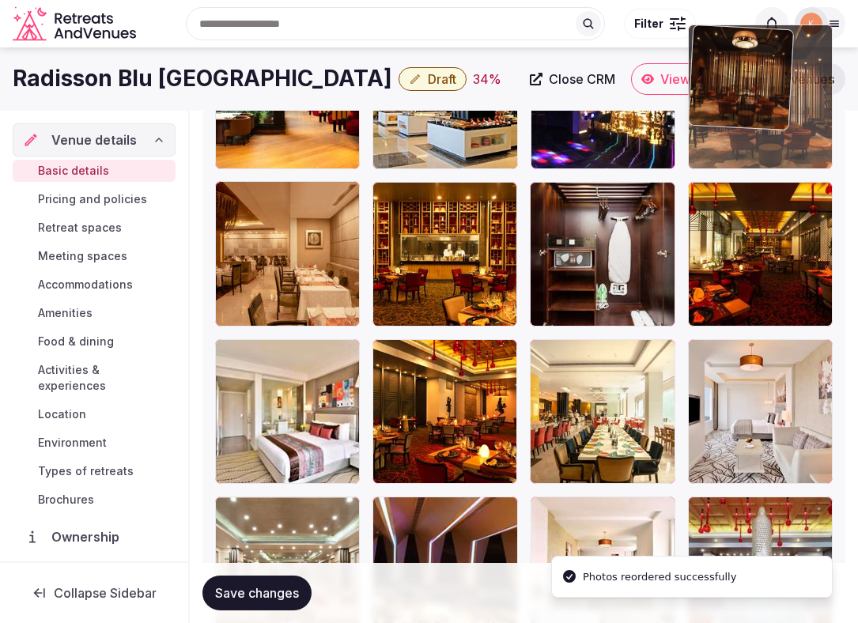
drag, startPoint x: 719, startPoint y: 394, endPoint x: 719, endPoint y: 161, distance: 233.2
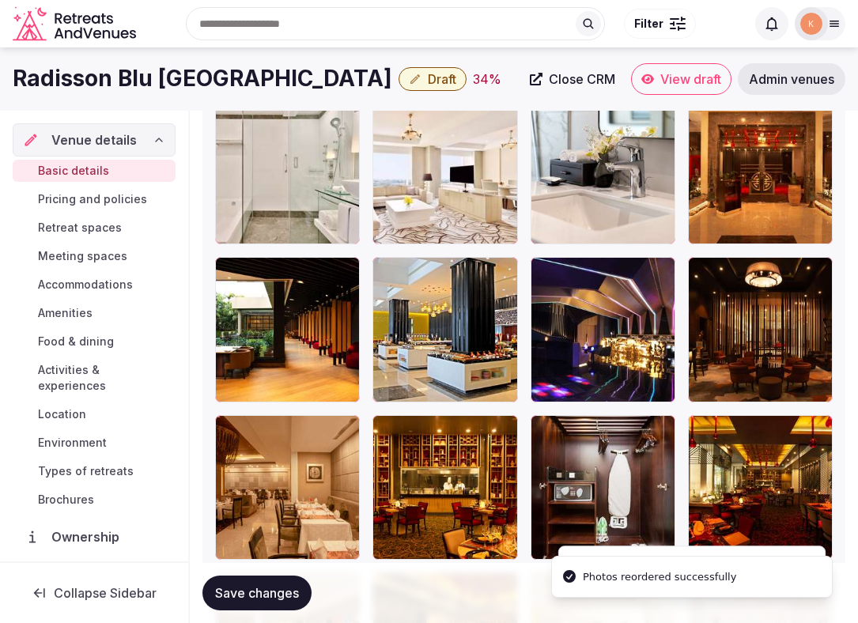
scroll to position [2697, 0]
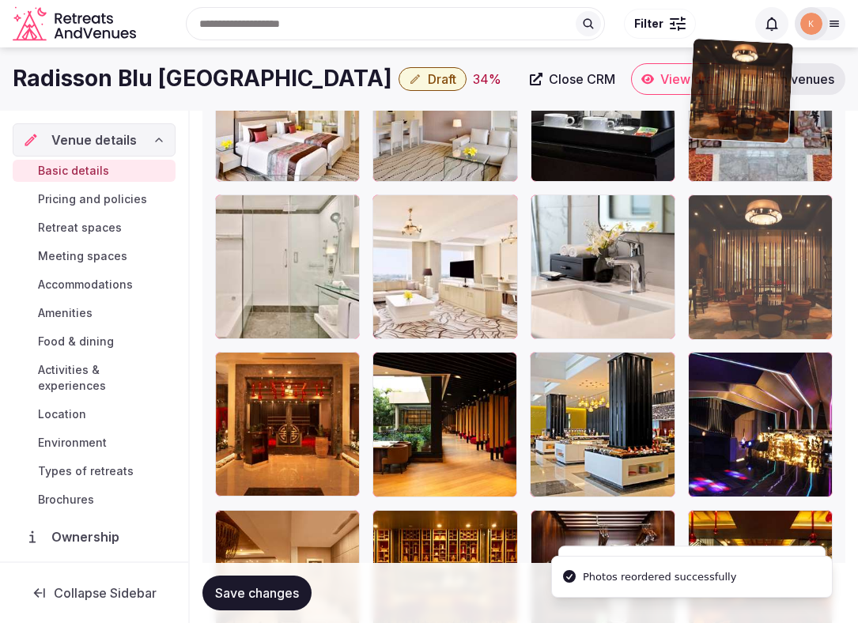
drag, startPoint x: 716, startPoint y: 411, endPoint x: 719, endPoint y: 196, distance: 215.1
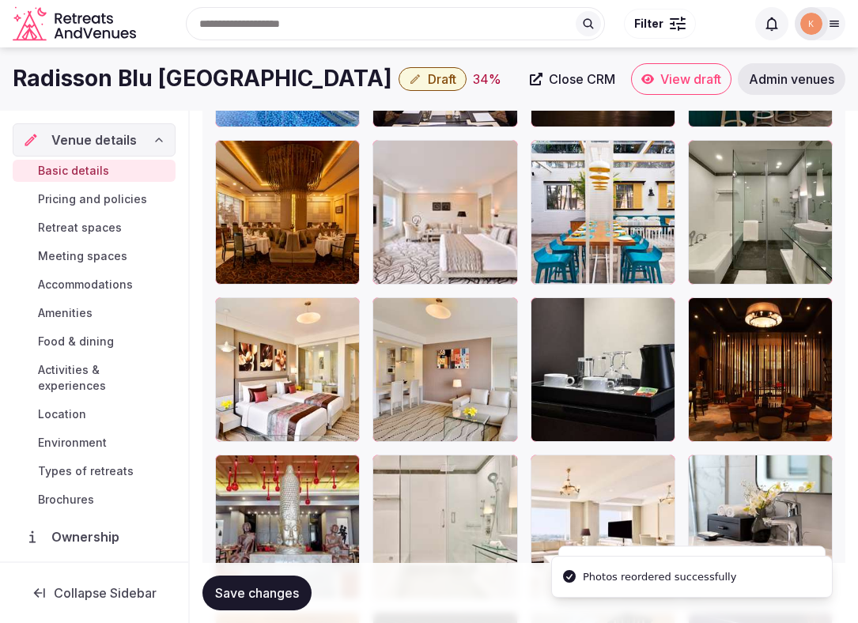
scroll to position [2389, 0]
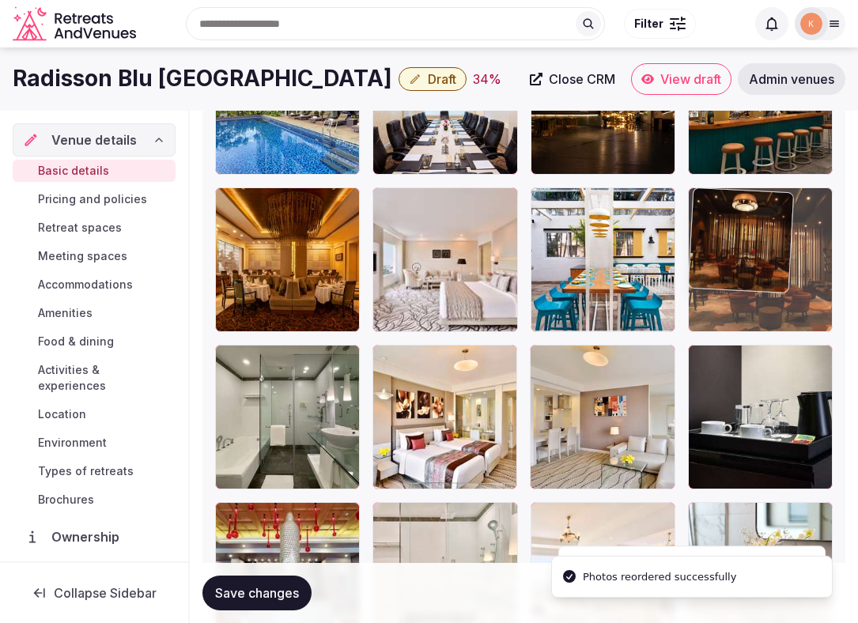
drag, startPoint x: 719, startPoint y: 391, endPoint x: 720, endPoint y: 237, distance: 154.2
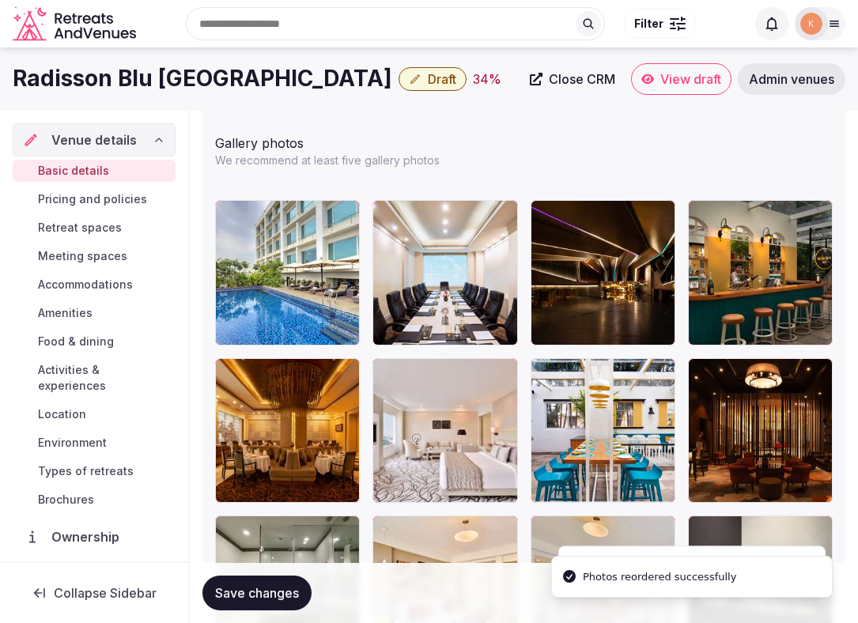
scroll to position [2214, 0]
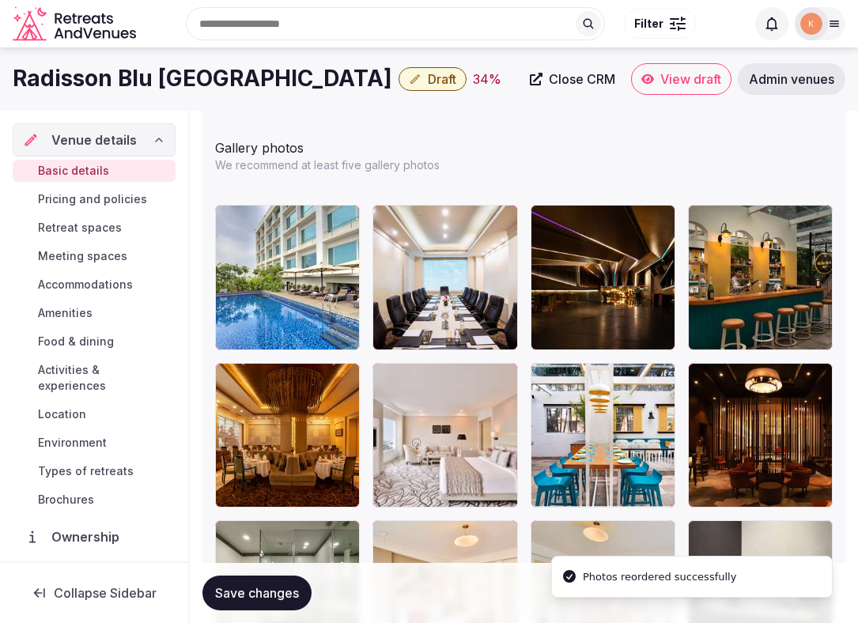
click at [290, 595] on span "Save changes" at bounding box center [257, 593] width 84 height 16
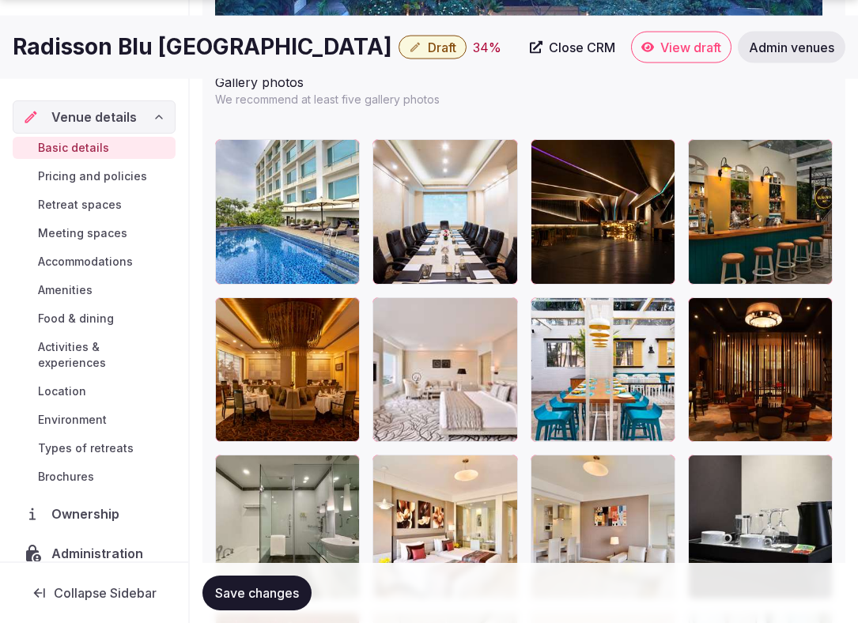
scroll to position [2281, 0]
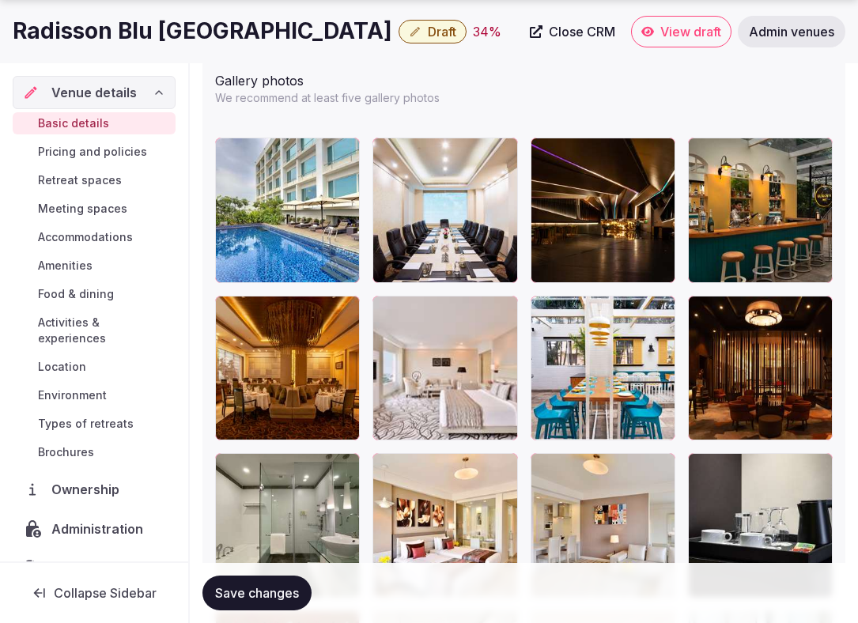
click at [239, 588] on span "Save changes" at bounding box center [257, 593] width 84 height 16
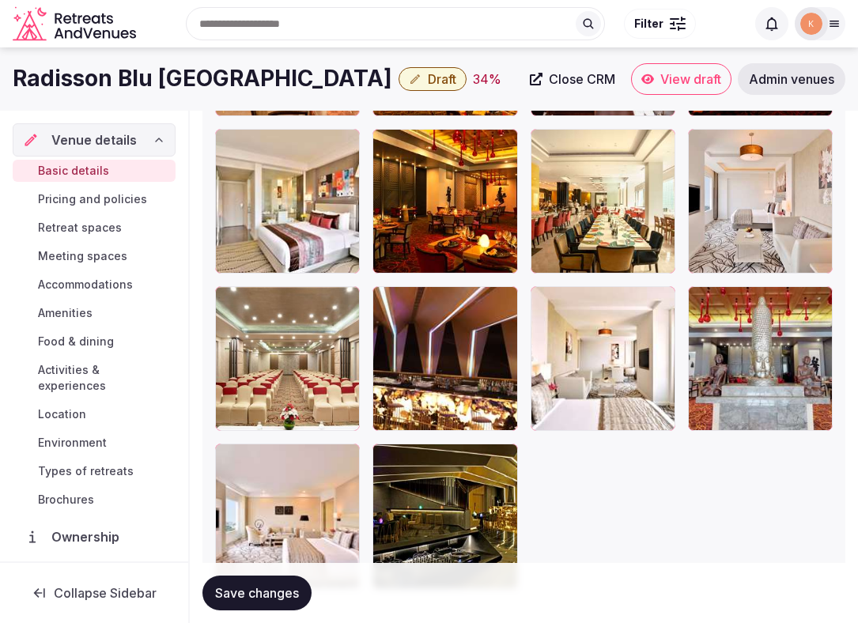
scroll to position [3223, 0]
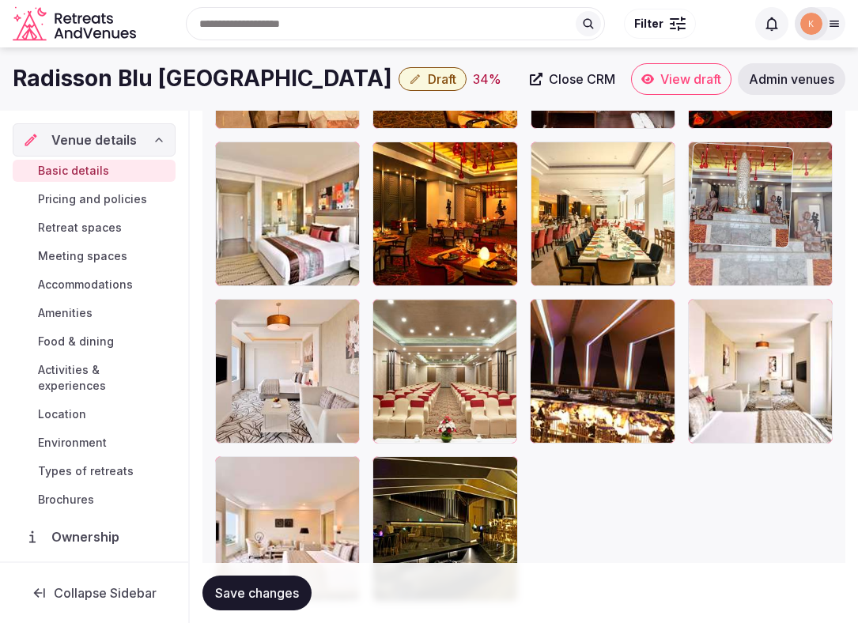
drag, startPoint x: 701, startPoint y: 388, endPoint x: 706, endPoint y: 203, distance: 185.1
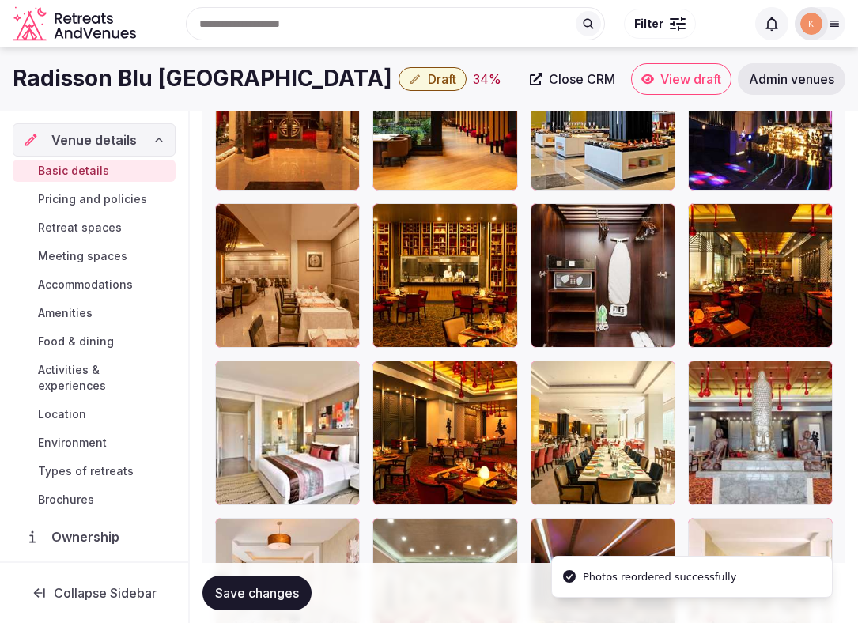
scroll to position [2963, 0]
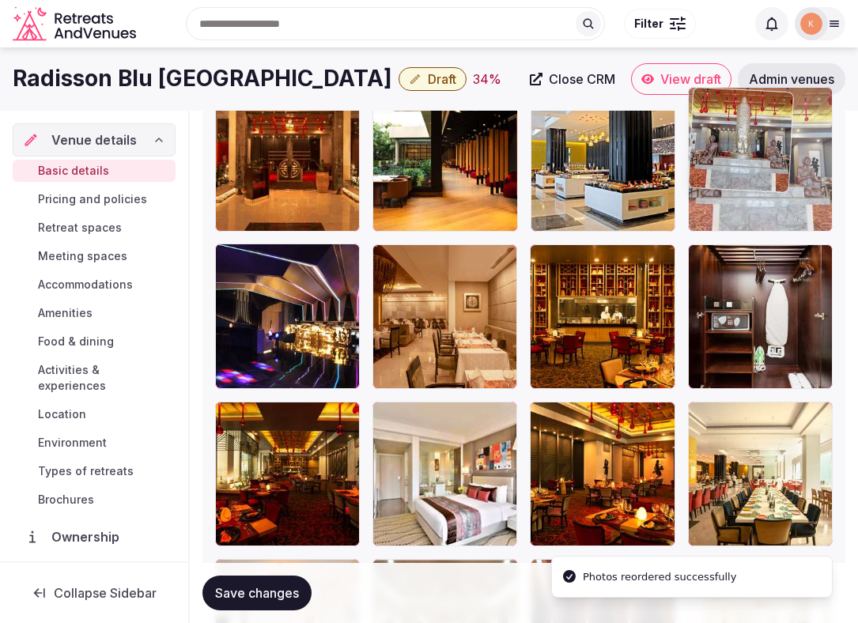
drag, startPoint x: 704, startPoint y: 463, endPoint x: 714, endPoint y: 188, distance: 275.3
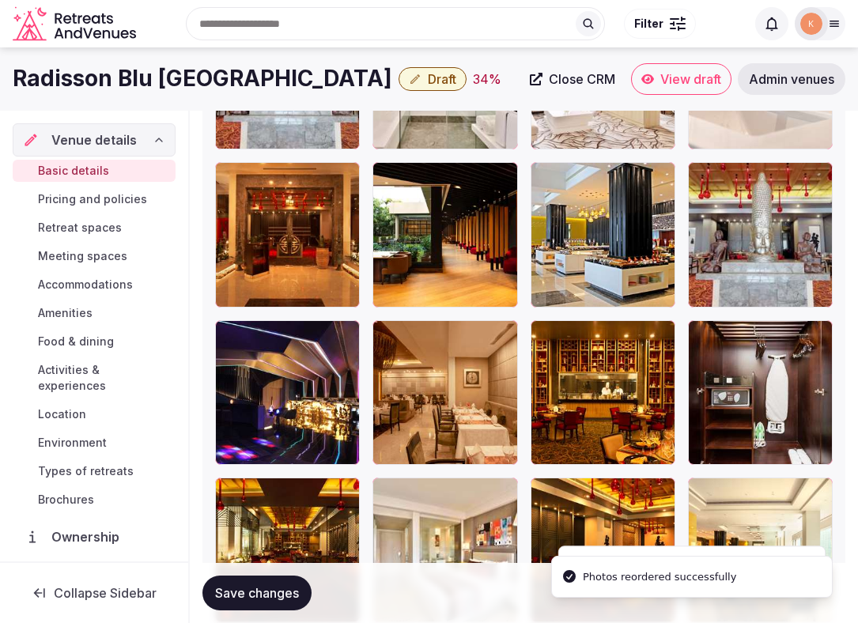
scroll to position [2588, 0]
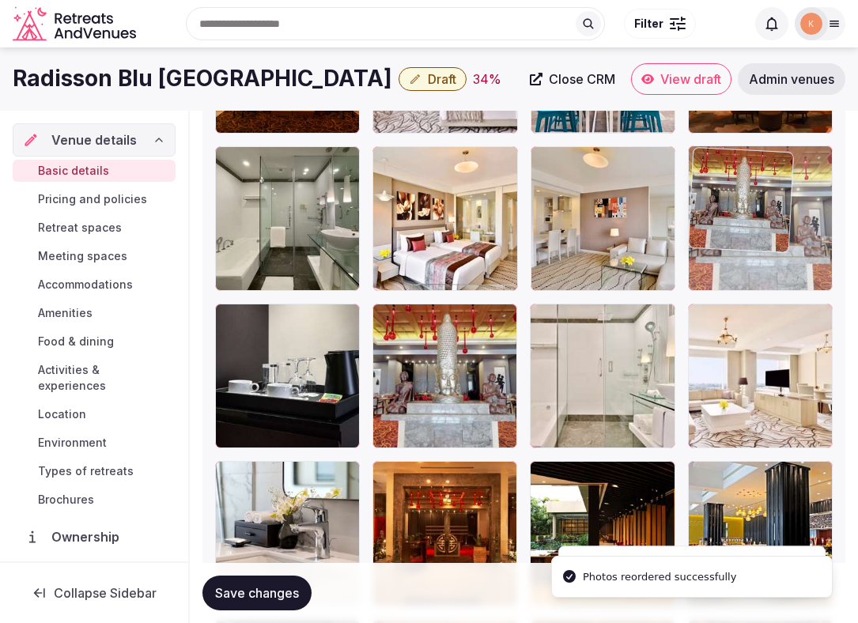
drag, startPoint x: 722, startPoint y: 509, endPoint x: 723, endPoint y: 180, distance: 328.9
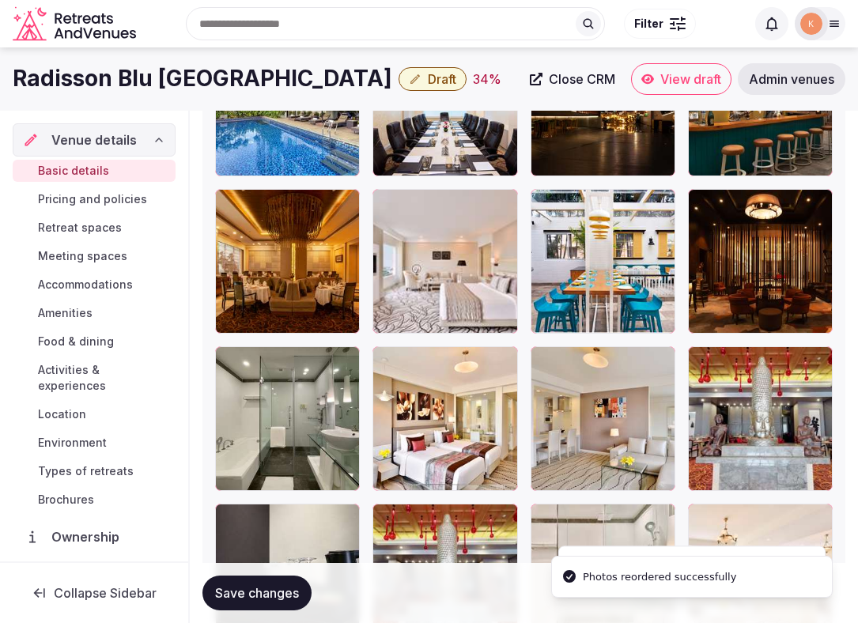
scroll to position [2370, 0]
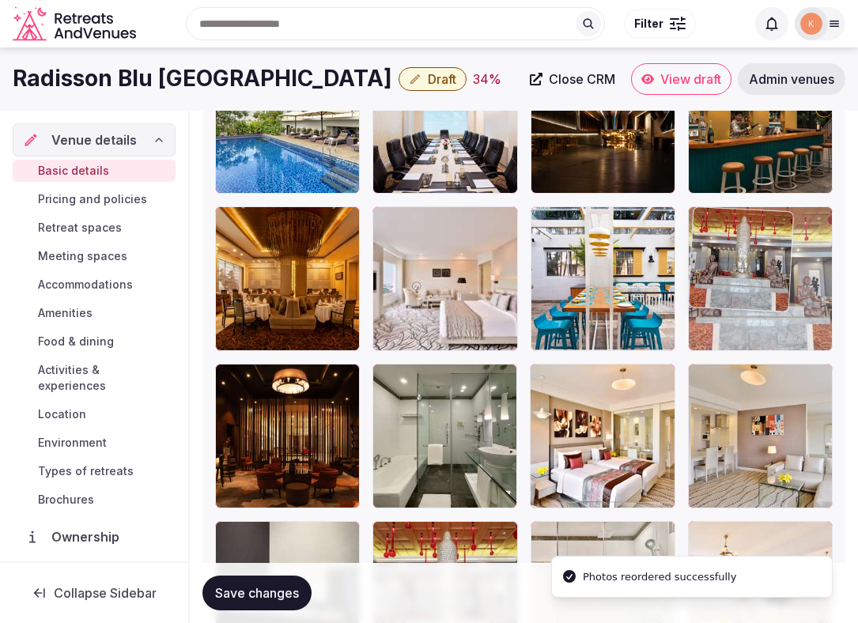
drag, startPoint x: 731, startPoint y: 410, endPoint x: 731, endPoint y: 260, distance: 150.2
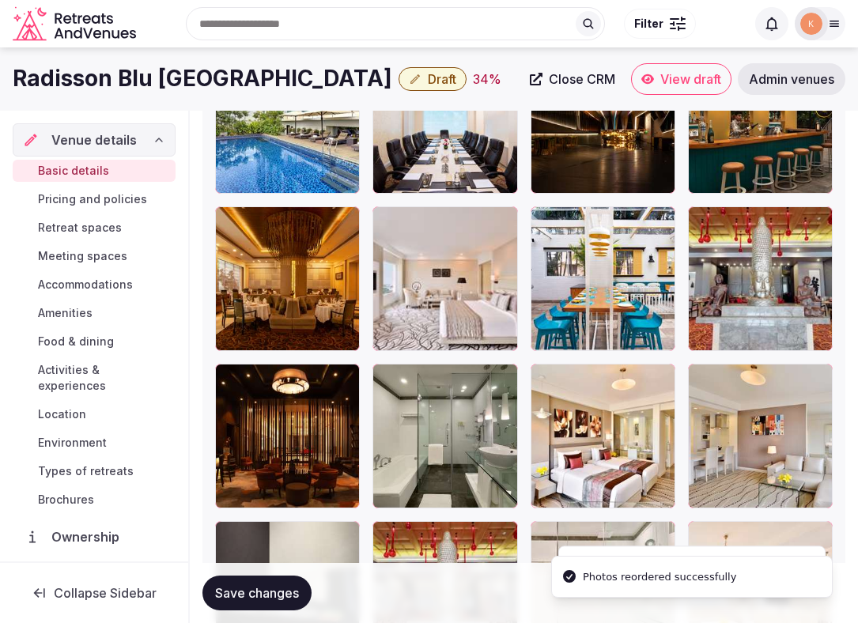
click at [288, 596] on span "Save changes" at bounding box center [257, 593] width 84 height 16
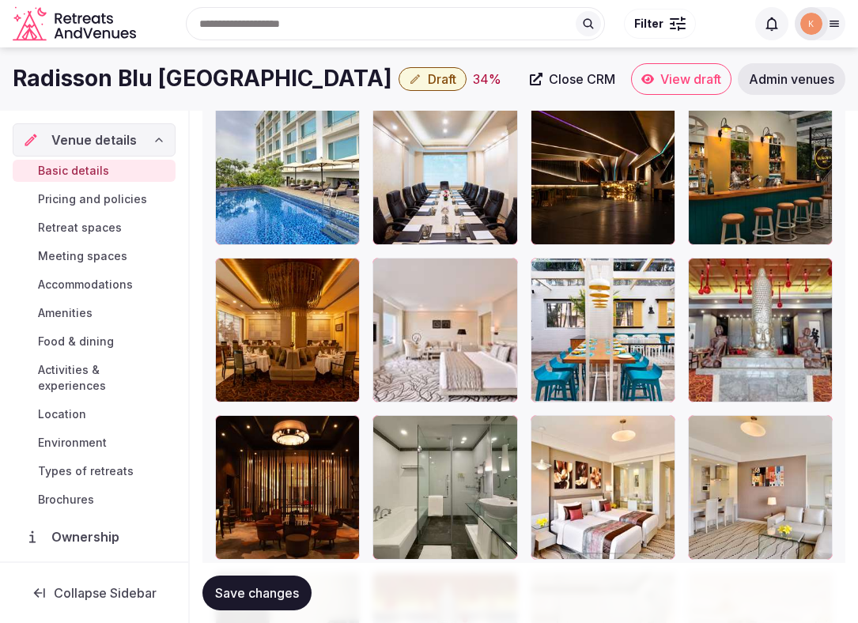
scroll to position [2313, 0]
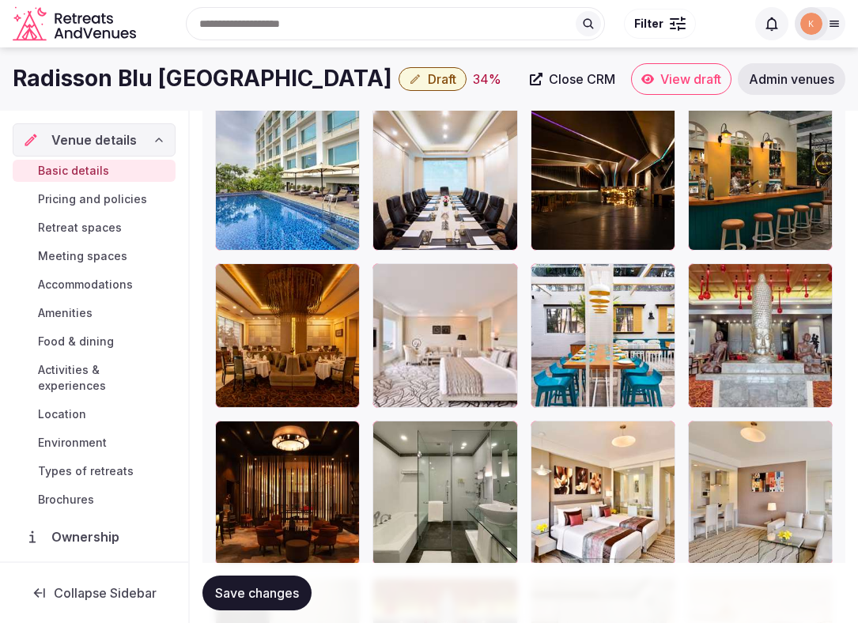
click at [246, 588] on span "Save changes" at bounding box center [257, 593] width 84 height 16
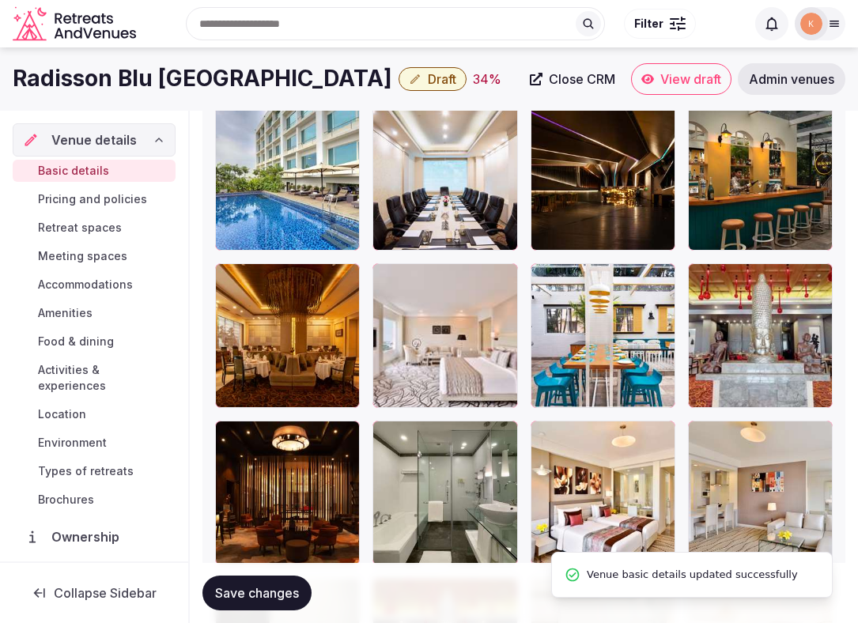
click at [456, 74] on span "Draft" at bounding box center [442, 79] width 28 height 16
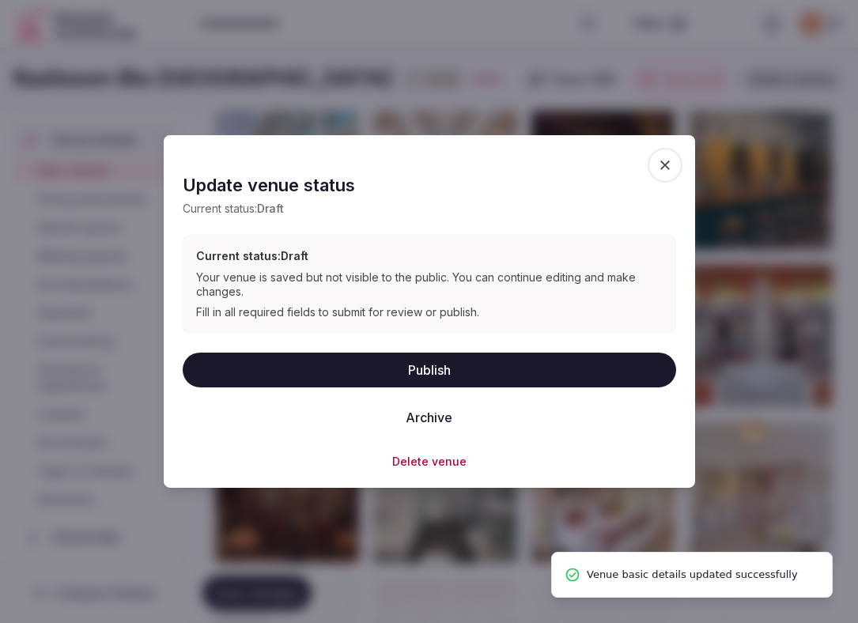
click at [413, 363] on button "Publish" at bounding box center [429, 369] width 493 height 35
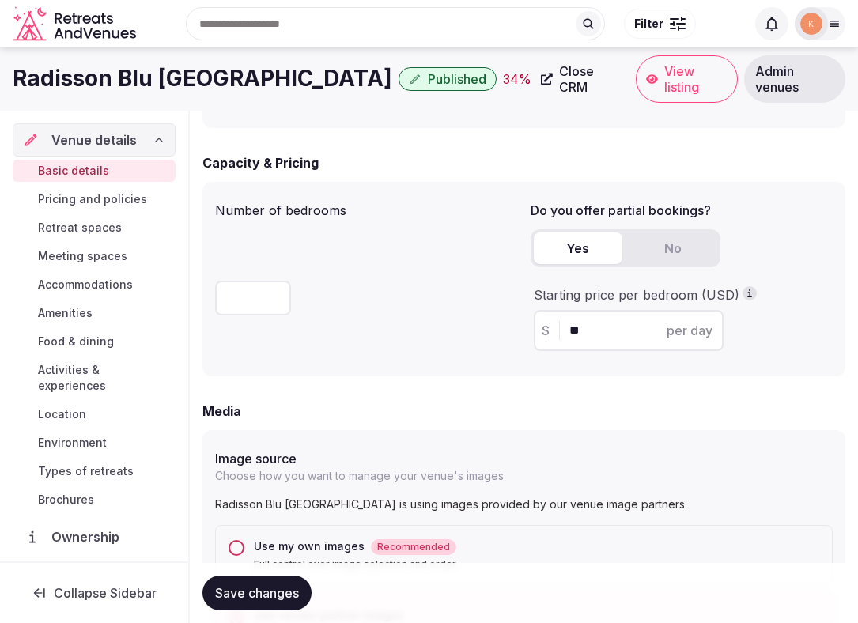
scroll to position [1151, 0]
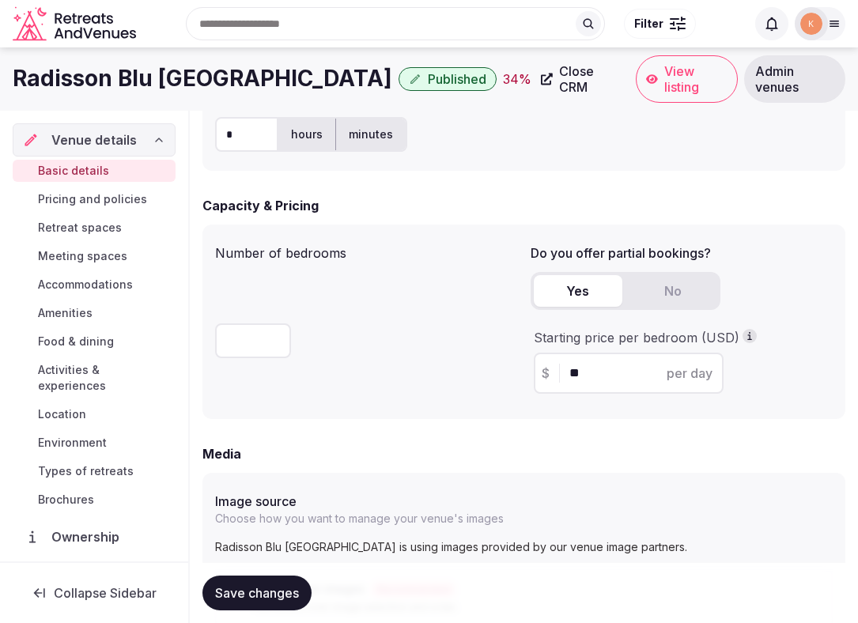
click at [634, 63] on span "View listing" at bounding box center [695, 79] width 62 height 32
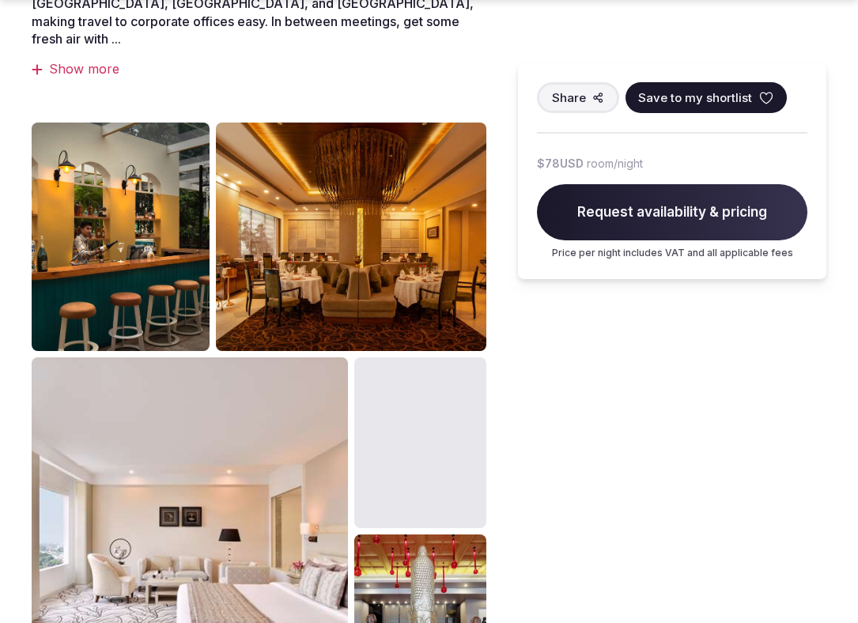
scroll to position [748, 0]
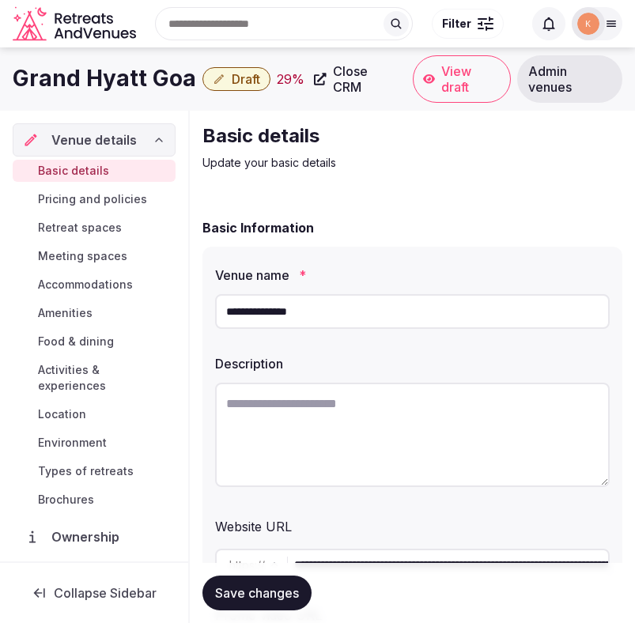
click at [301, 323] on input "**********" at bounding box center [412, 311] width 395 height 35
click at [277, 313] on input "**********" at bounding box center [412, 311] width 395 height 35
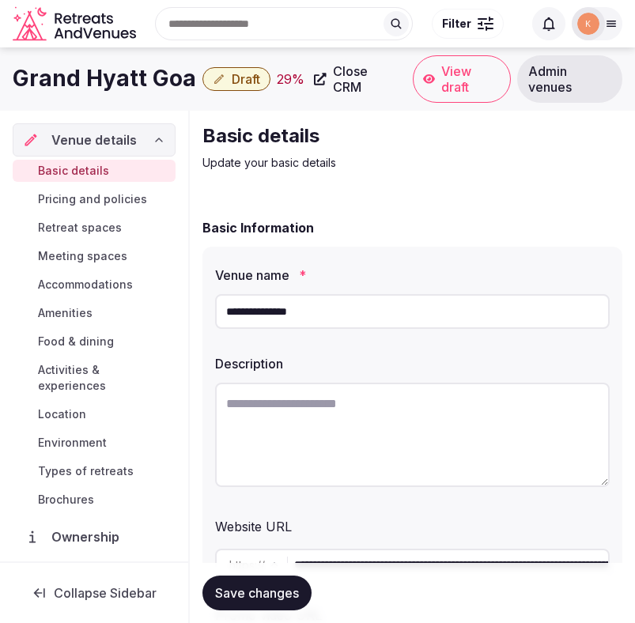
click at [277, 313] on input "**********" at bounding box center [412, 311] width 395 height 35
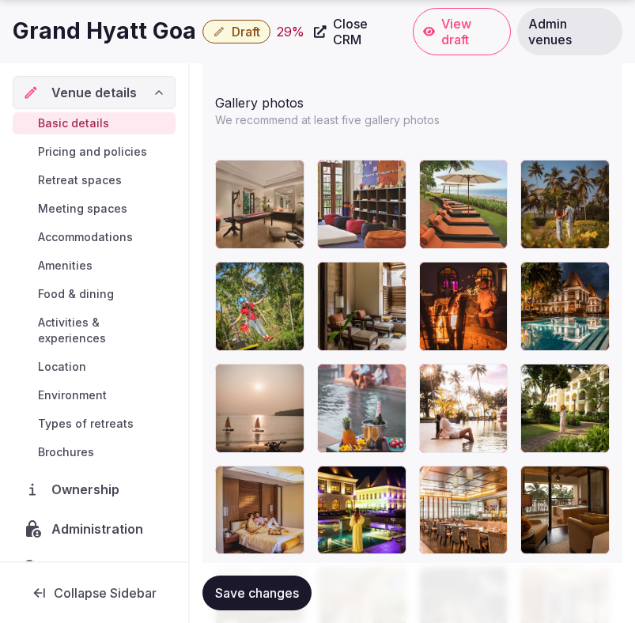
scroll to position [2140, 0]
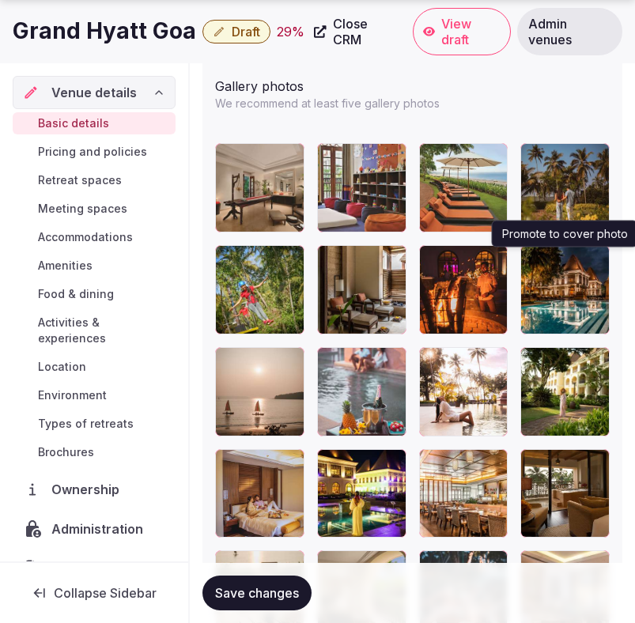
click at [593, 263] on icon "button" at bounding box center [593, 261] width 13 height 13
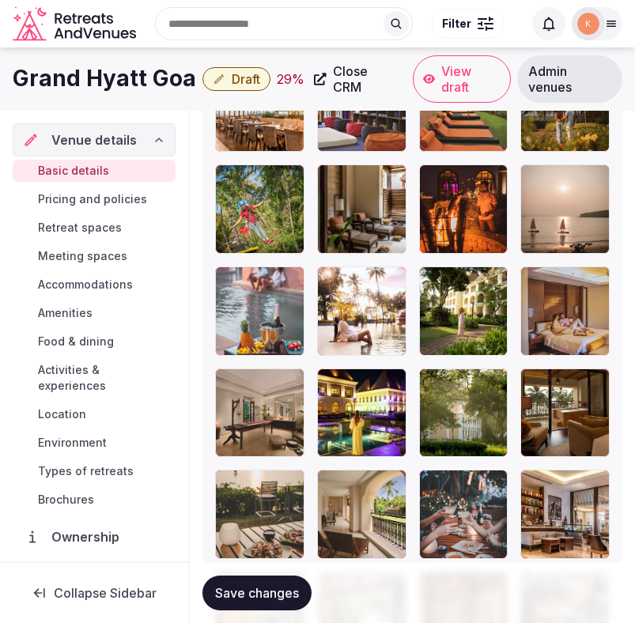
scroll to position [2215, 0]
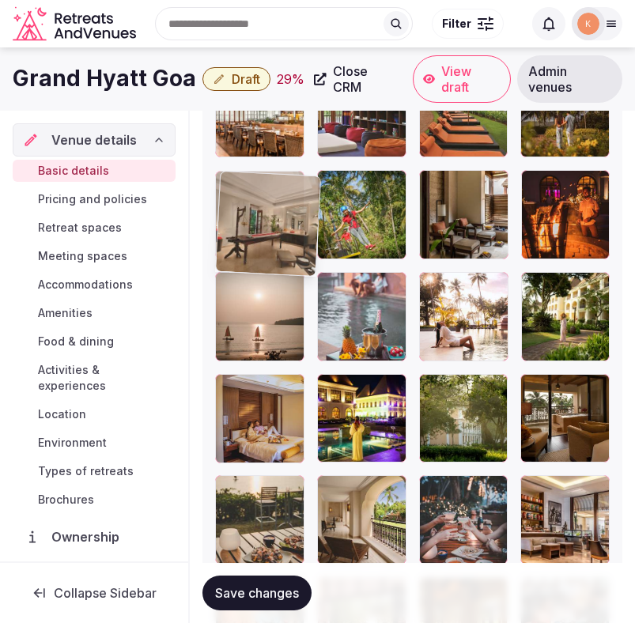
drag, startPoint x: 263, startPoint y: 412, endPoint x: 259, endPoint y: 211, distance: 200.9
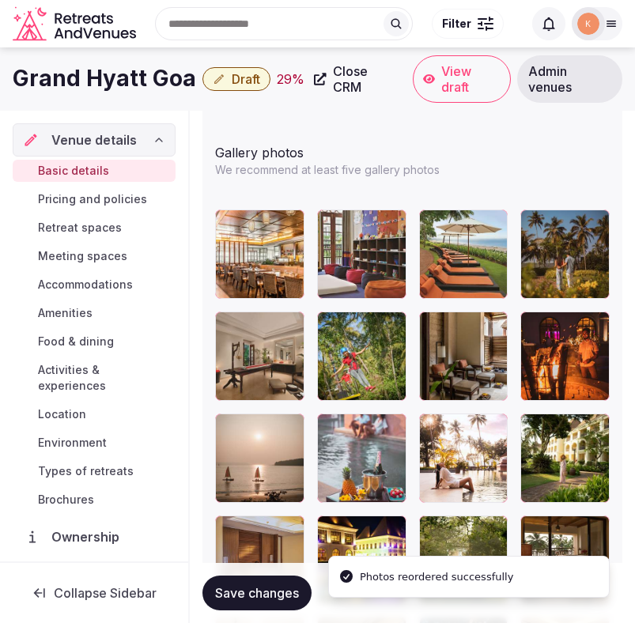
scroll to position [2071, 0]
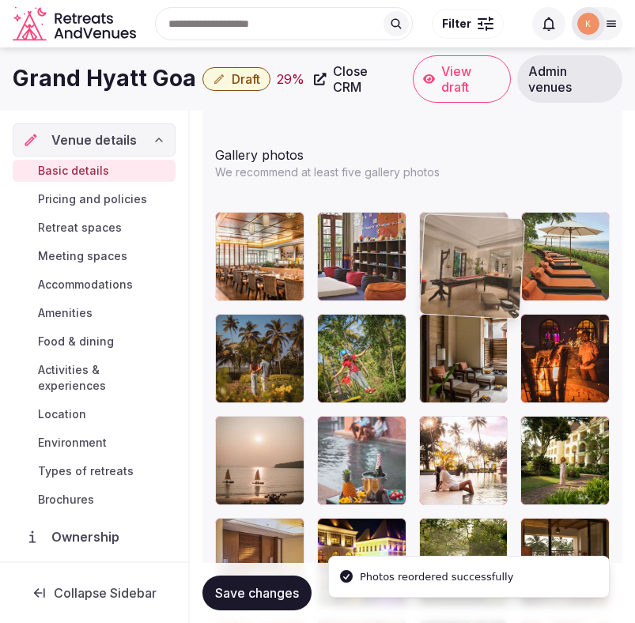
drag, startPoint x: 270, startPoint y: 333, endPoint x: 474, endPoint y: 247, distance: 220.7
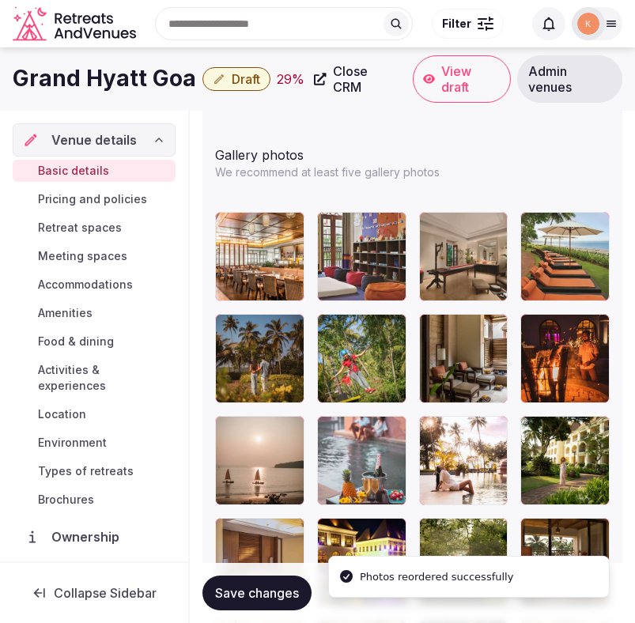
scroll to position [2086, 0]
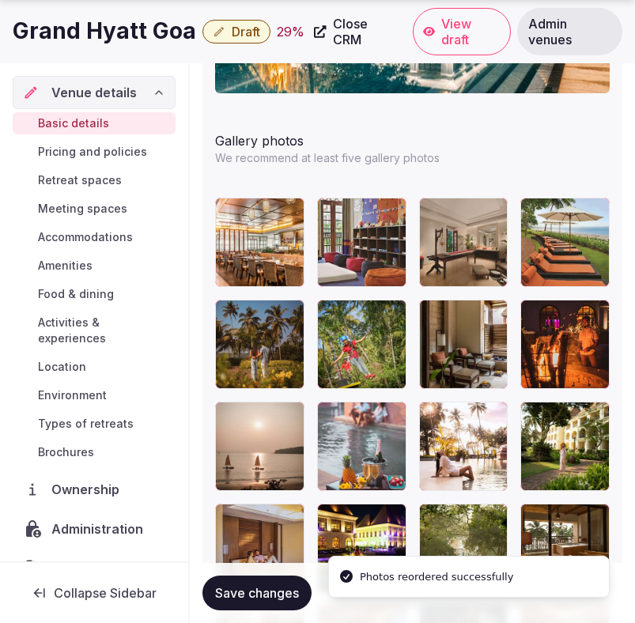
click at [444, 428] on div at bounding box center [463, 446] width 89 height 89
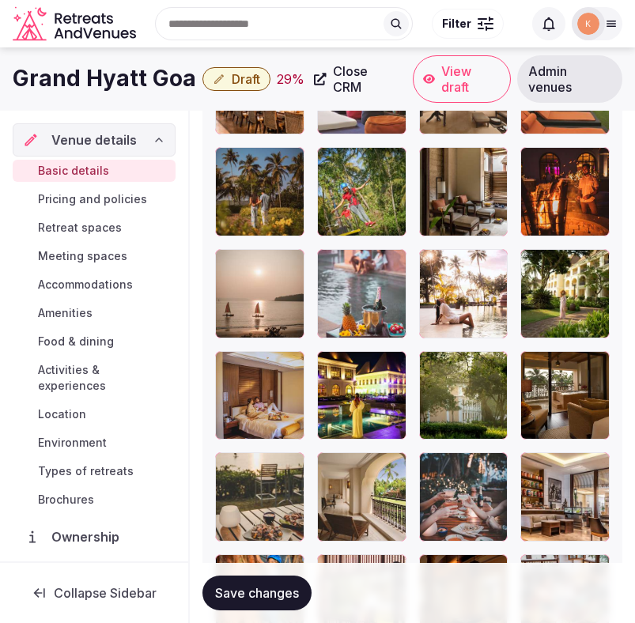
scroll to position [2236, 0]
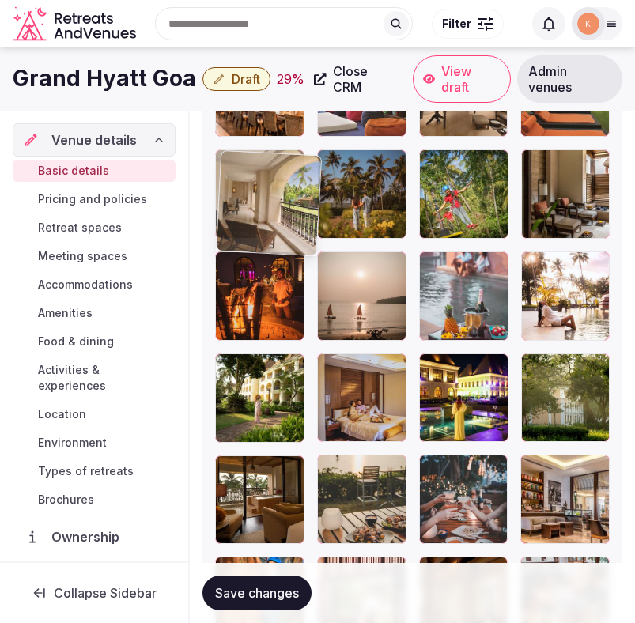
drag, startPoint x: 373, startPoint y: 501, endPoint x: 258, endPoint y: 232, distance: 292.6
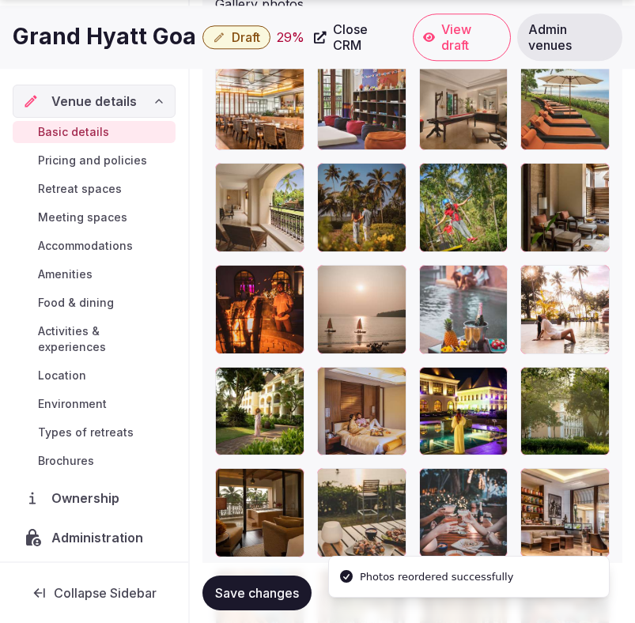
scroll to position [2225, 0]
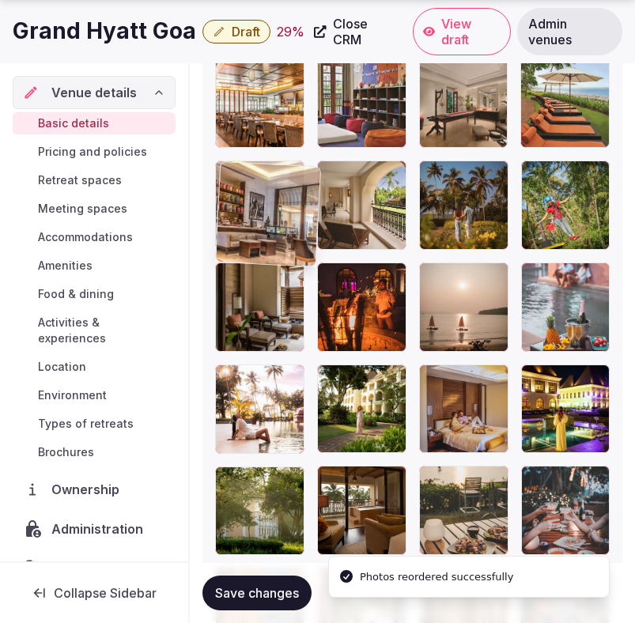
drag, startPoint x: 557, startPoint y: 523, endPoint x: 236, endPoint y: 216, distance: 444.0
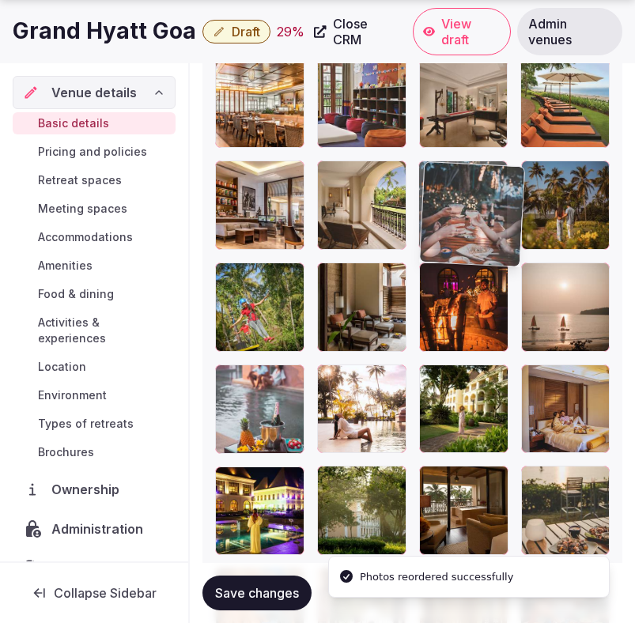
drag, startPoint x: 563, startPoint y: 513, endPoint x: 457, endPoint y: 247, distance: 286.0
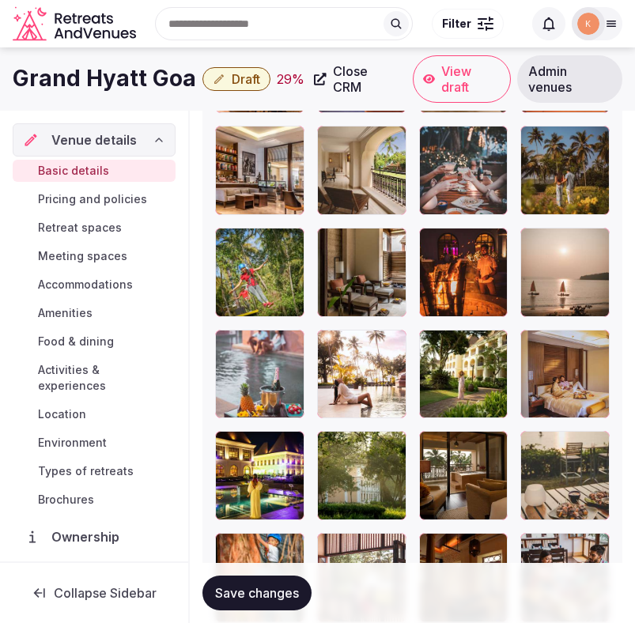
scroll to position [2230, 0]
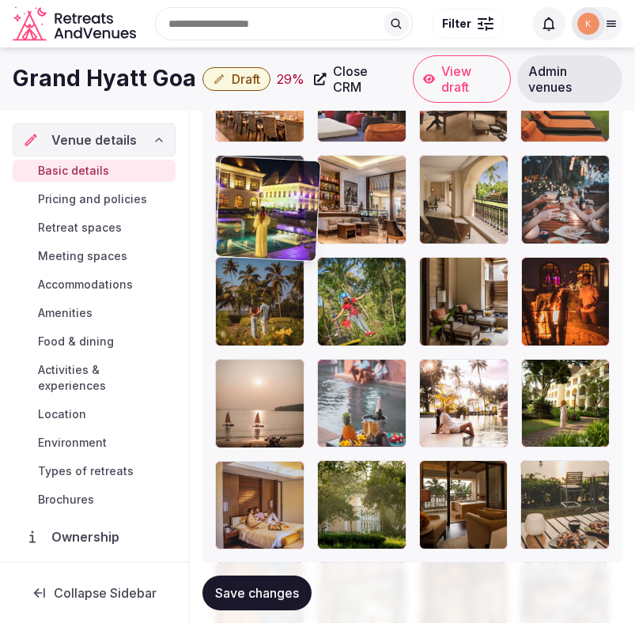
drag, startPoint x: 255, startPoint y: 512, endPoint x: 256, endPoint y: 183, distance: 328.9
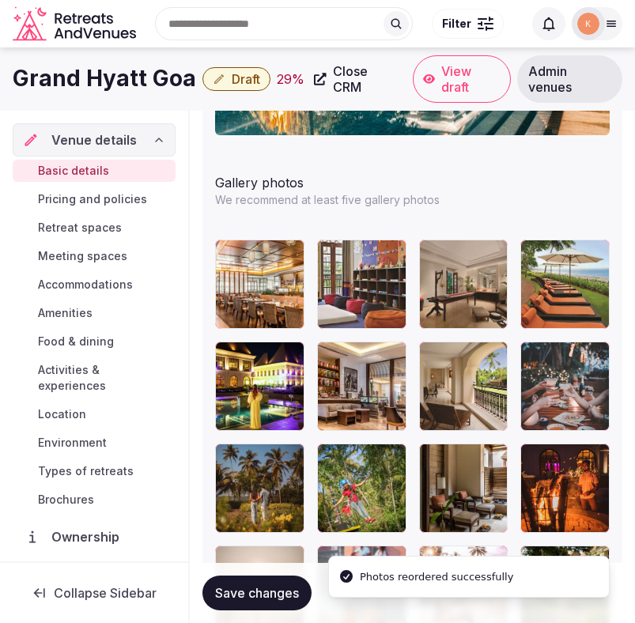
scroll to position [2013, 0]
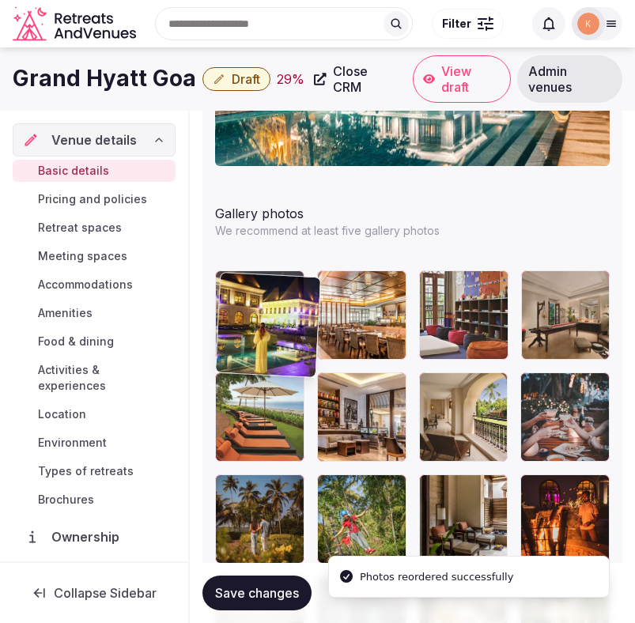
drag, startPoint x: 244, startPoint y: 406, endPoint x: 243, endPoint y: 319, distance: 87.0
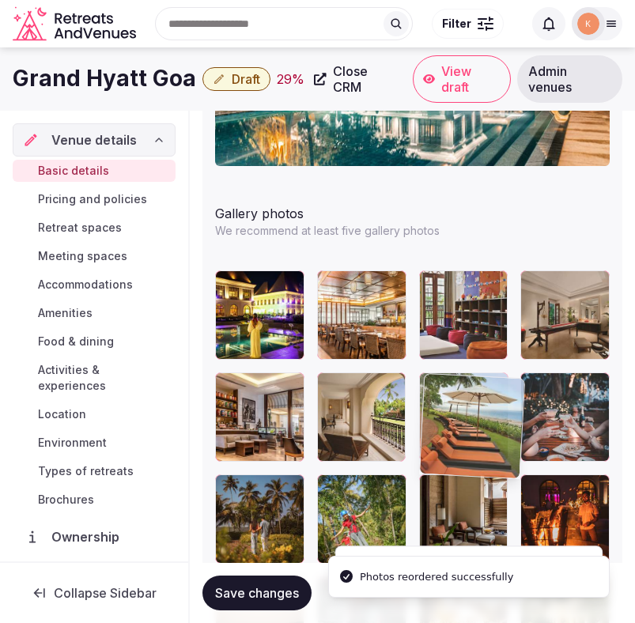
drag, startPoint x: 288, startPoint y: 388, endPoint x: 472, endPoint y: 382, distance: 184.3
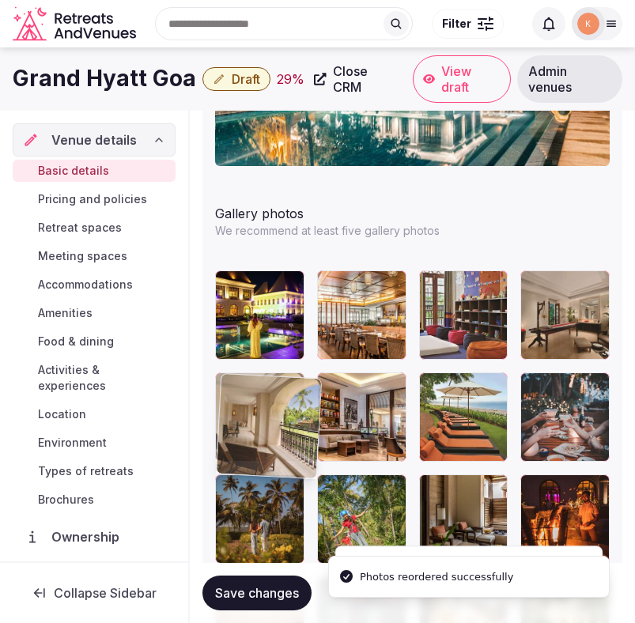
drag, startPoint x: 377, startPoint y: 406, endPoint x: 274, endPoint y: 388, distance: 104.2
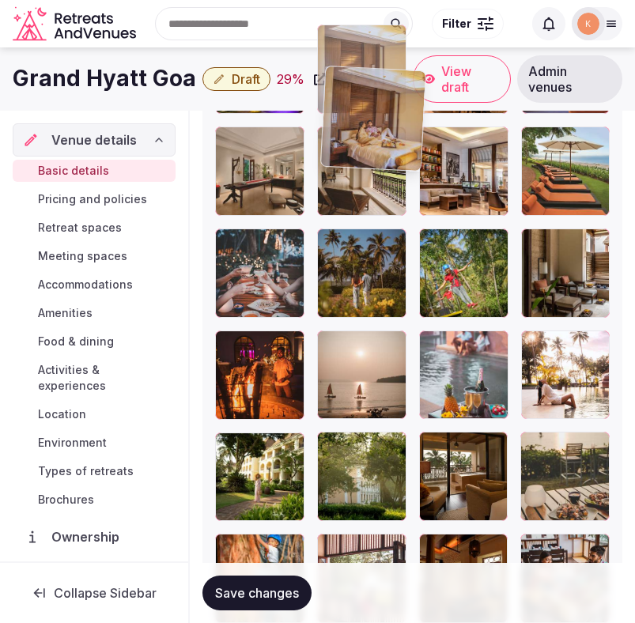
scroll to position [2254, 0]
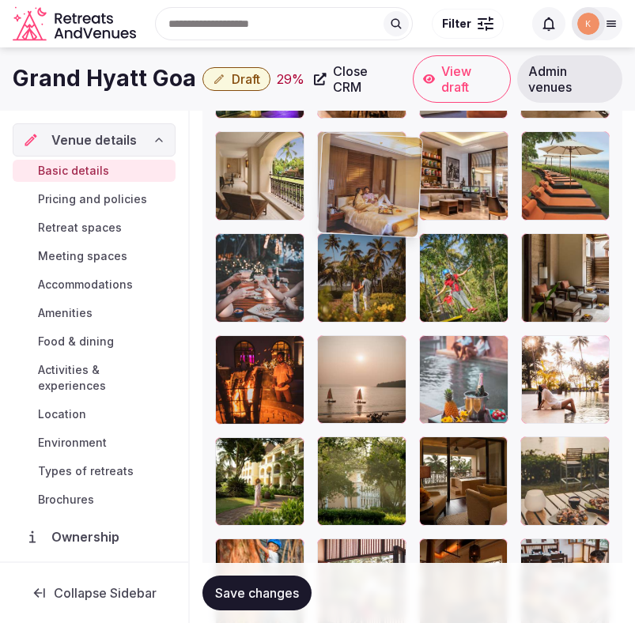
drag, startPoint x: 278, startPoint y: 477, endPoint x: 376, endPoint y: 163, distance: 328.8
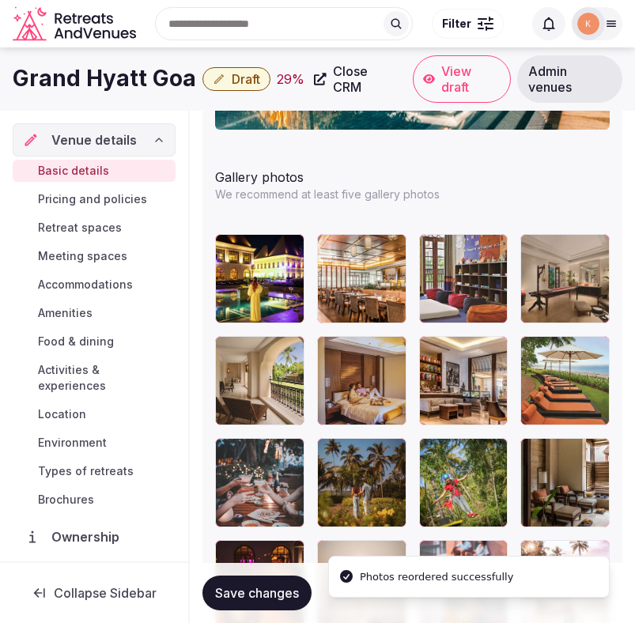
scroll to position [2037, 0]
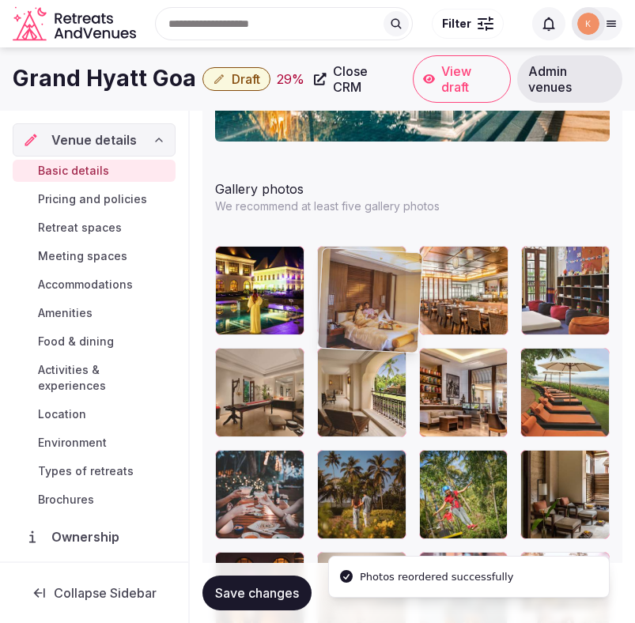
drag, startPoint x: 349, startPoint y: 391, endPoint x: 349, endPoint y: 270, distance: 121.0
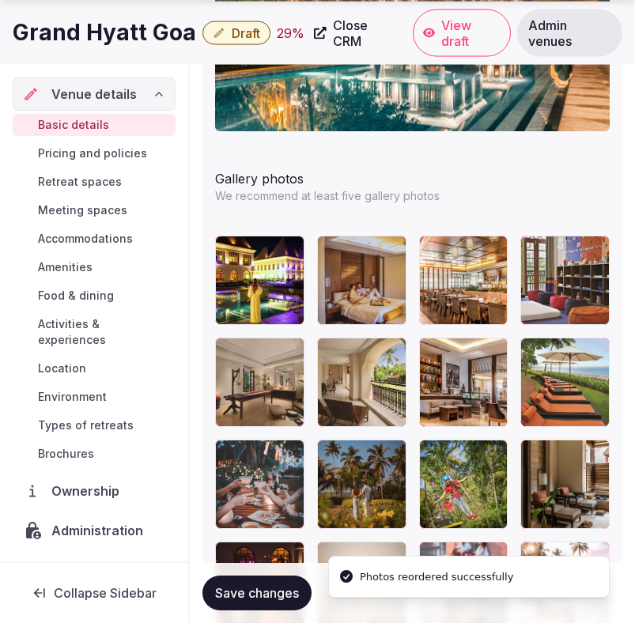
scroll to position [2049, 0]
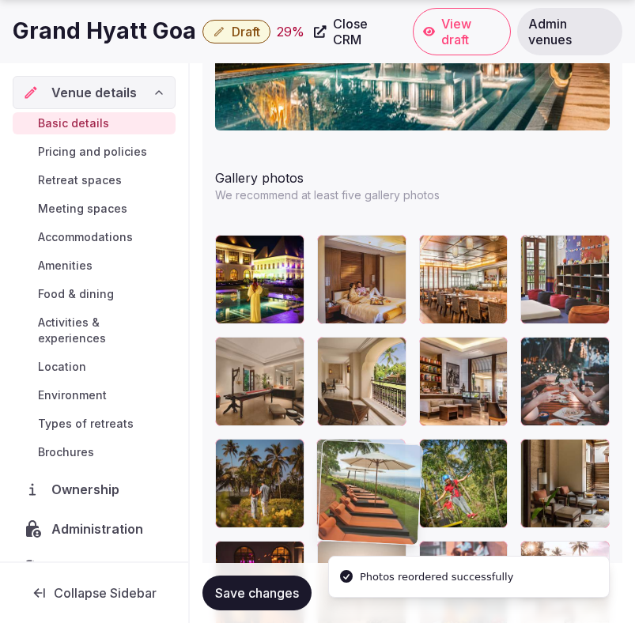
drag, startPoint x: 562, startPoint y: 380, endPoint x: 403, endPoint y: 486, distance: 191.0
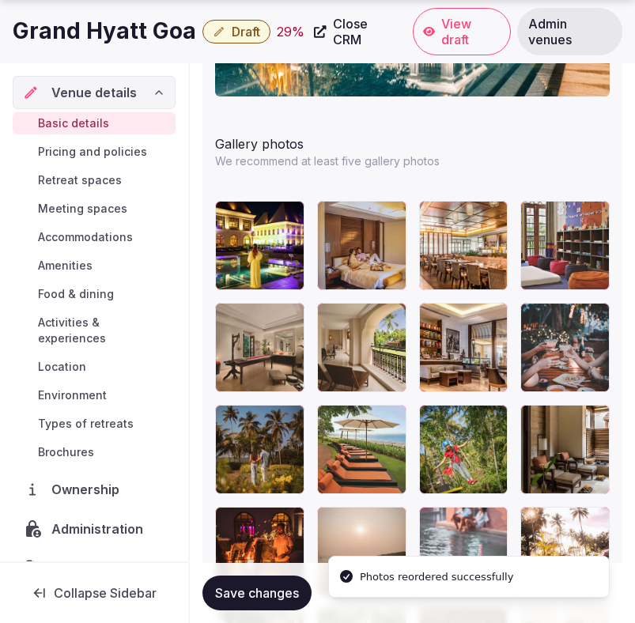
scroll to position [2083, 0]
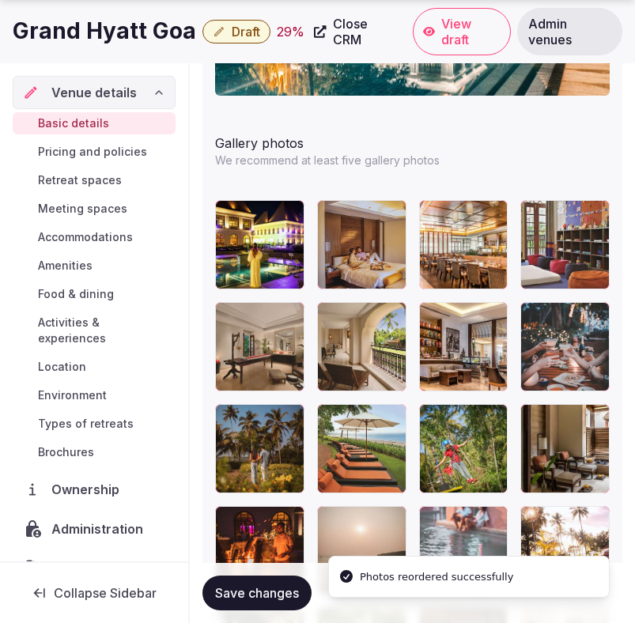
click at [295, 596] on span "Save changes" at bounding box center [257, 593] width 84 height 16
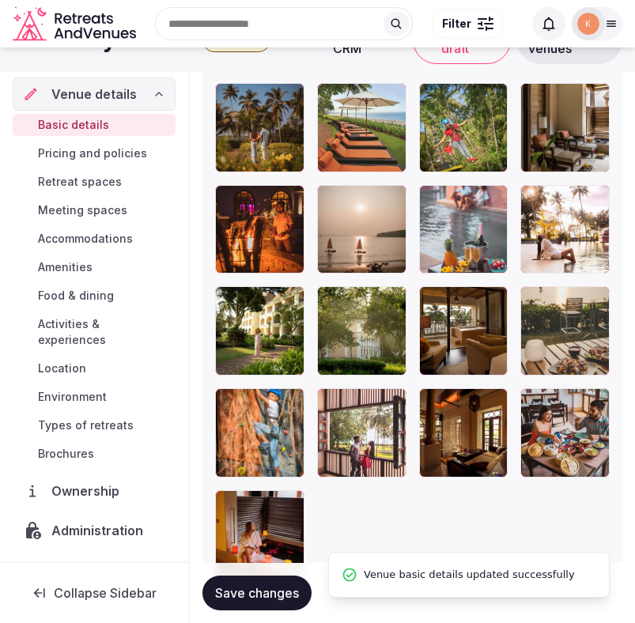
scroll to position [2408, 0]
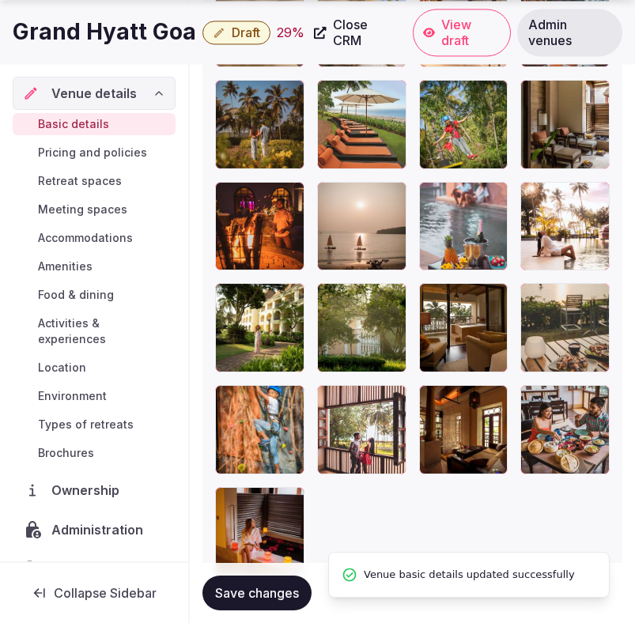
click at [295, 596] on span "Save changes" at bounding box center [257, 593] width 84 height 16
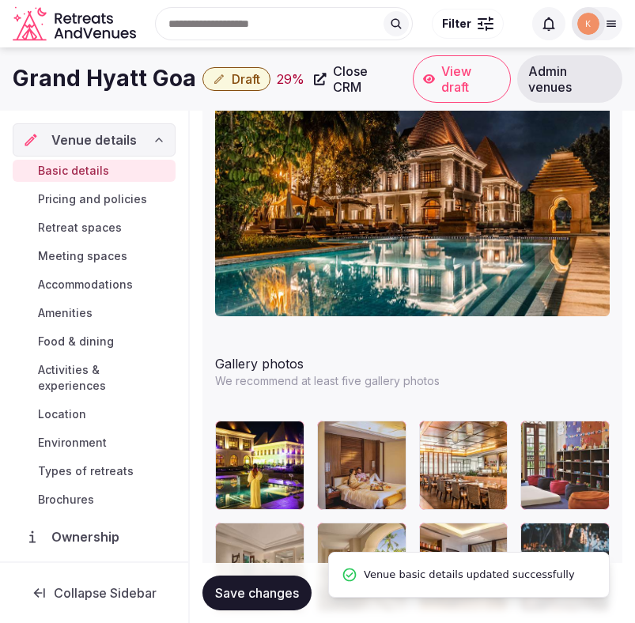
scroll to position [1671, 0]
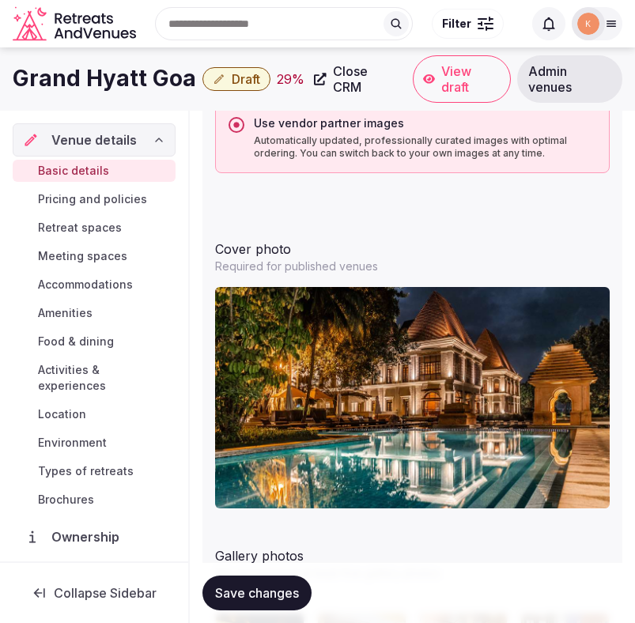
click at [459, 75] on span "View draft" at bounding box center [470, 79] width 59 height 32
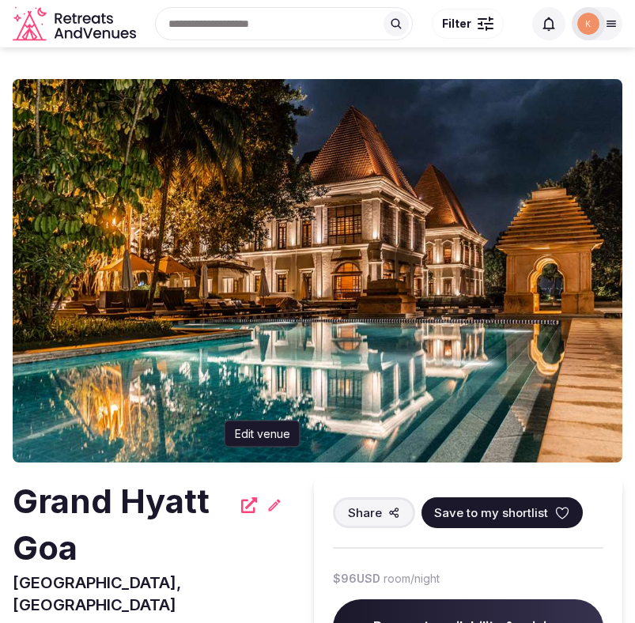
click at [280, 508] on icon at bounding box center [274, 505] width 16 height 16
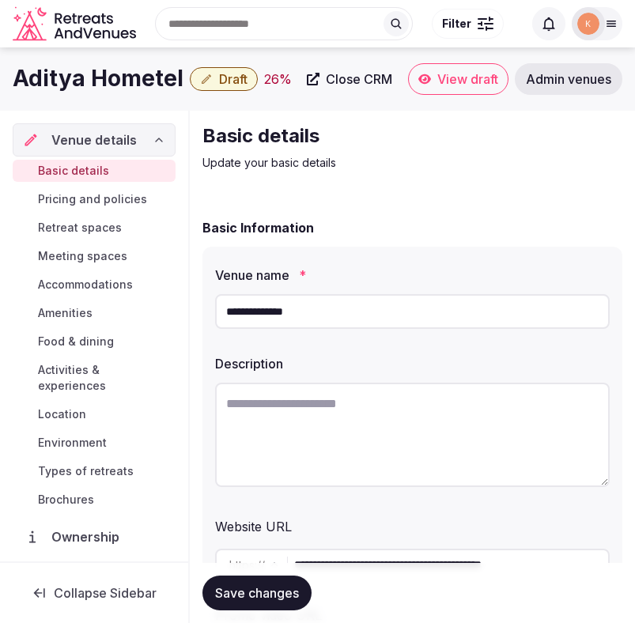
click at [326, 308] on input "**********" at bounding box center [412, 311] width 395 height 35
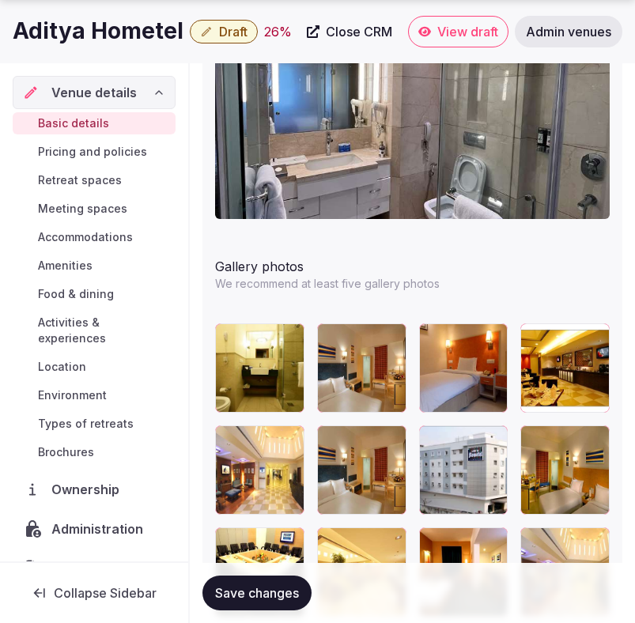
scroll to position [2071, 0]
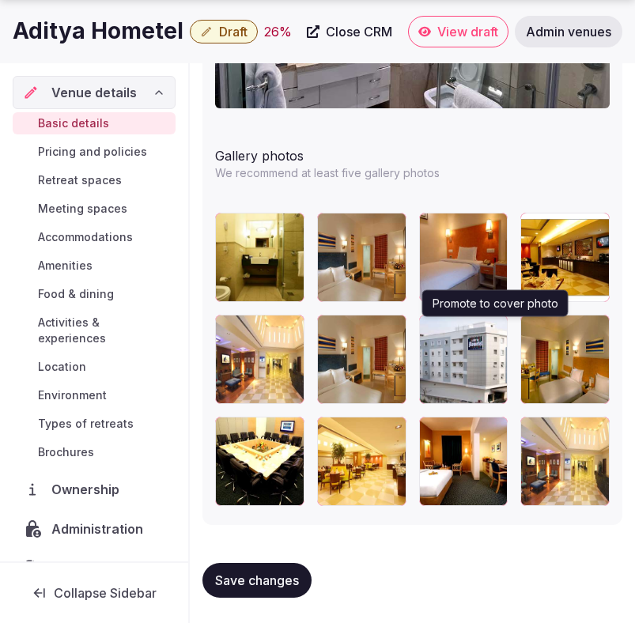
click at [490, 330] on icon "button" at bounding box center [491, 330] width 13 height 13
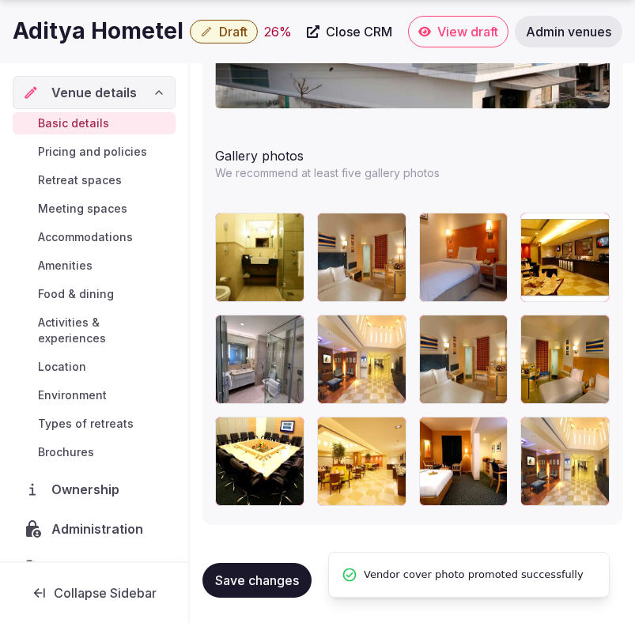
click at [259, 574] on span "Save changes" at bounding box center [257, 580] width 84 height 16
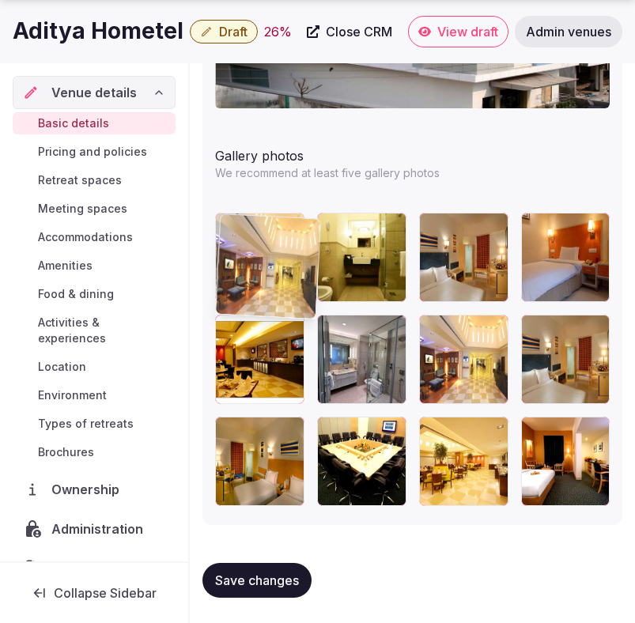
drag, startPoint x: 556, startPoint y: 475, endPoint x: 261, endPoint y: 274, distance: 357.2
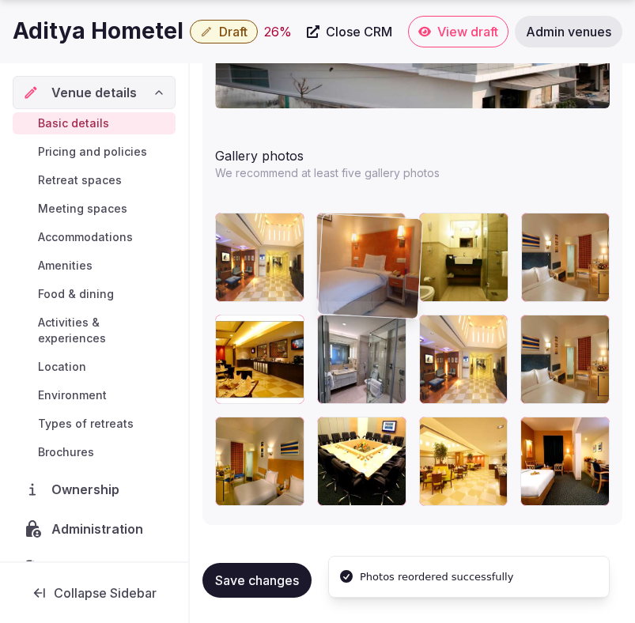
drag, startPoint x: 537, startPoint y: 284, endPoint x: 366, endPoint y: 276, distance: 171.0
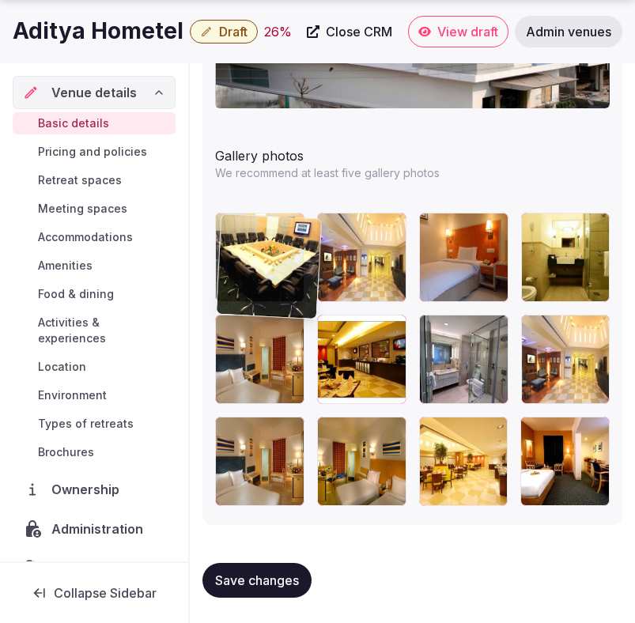
drag, startPoint x: 360, startPoint y: 476, endPoint x: 278, endPoint y: 285, distance: 207.5
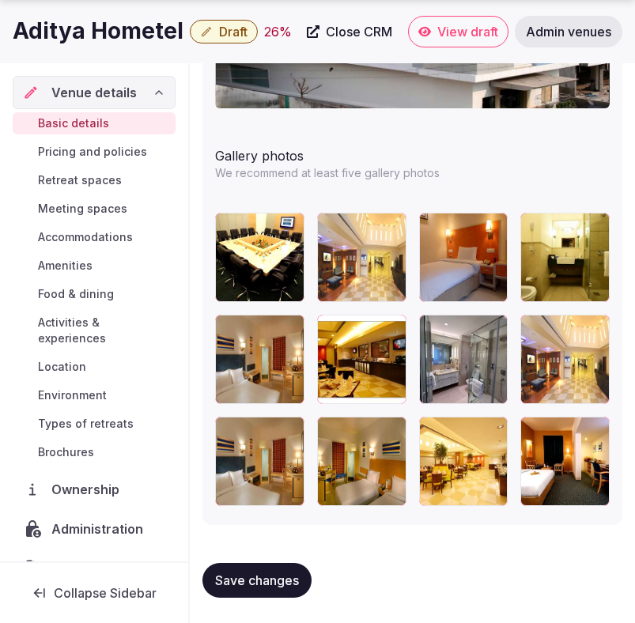
click at [280, 576] on span "Save changes" at bounding box center [257, 580] width 84 height 16
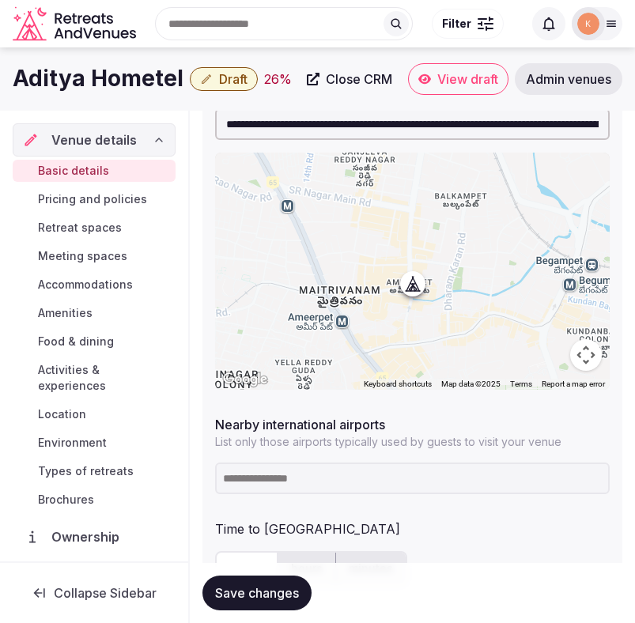
scroll to position [658, 0]
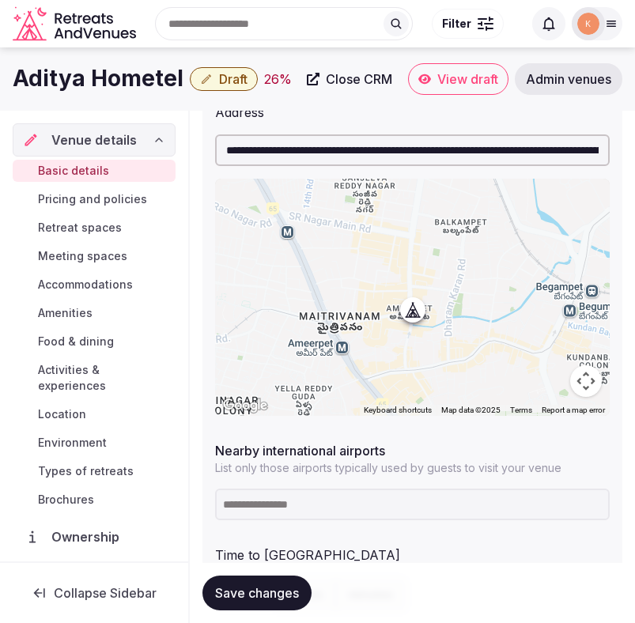
click at [274, 587] on span "Save changes" at bounding box center [257, 593] width 84 height 16
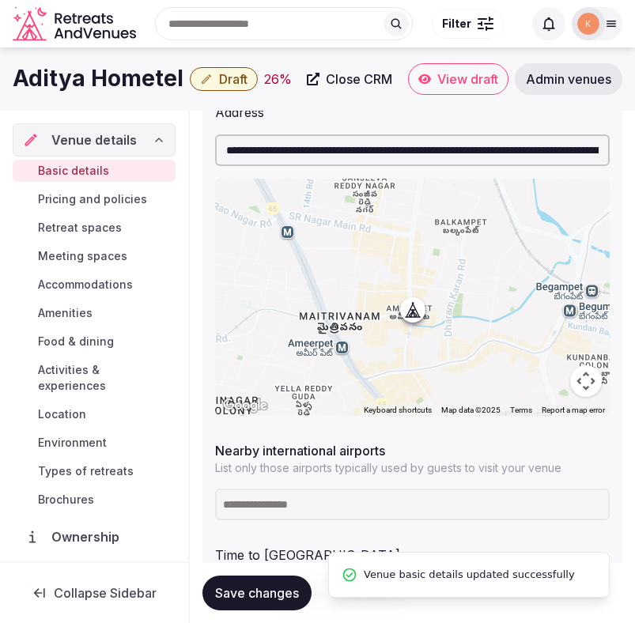
click at [273, 586] on span "Save changes" at bounding box center [257, 593] width 84 height 16
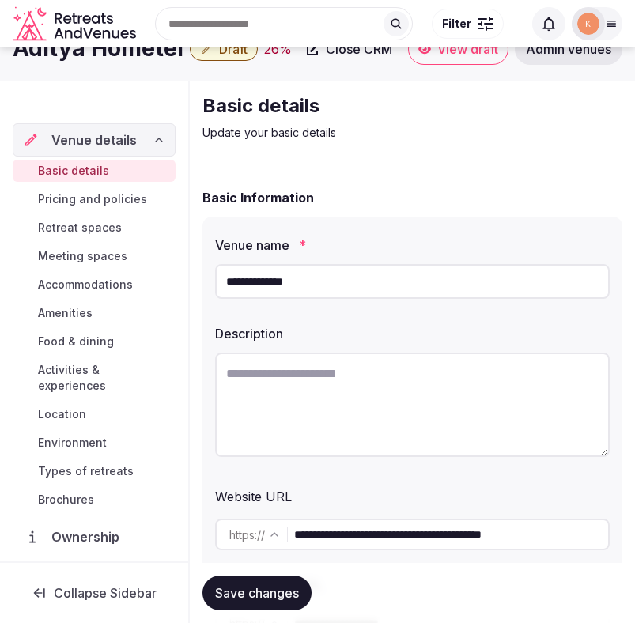
scroll to position [47, 0]
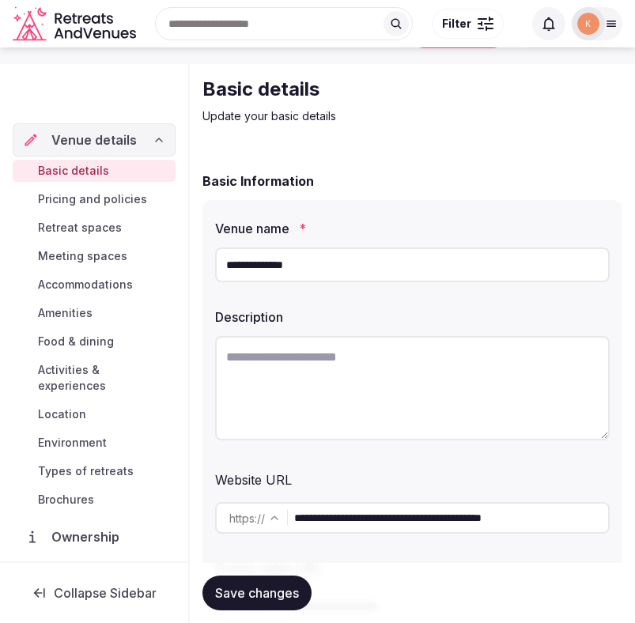
click at [409, 266] on input "**********" at bounding box center [412, 264] width 395 height 35
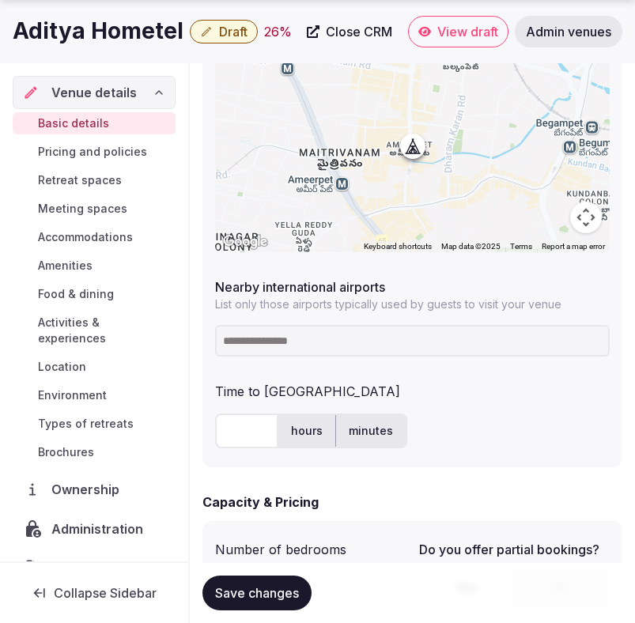
scroll to position [836, 0]
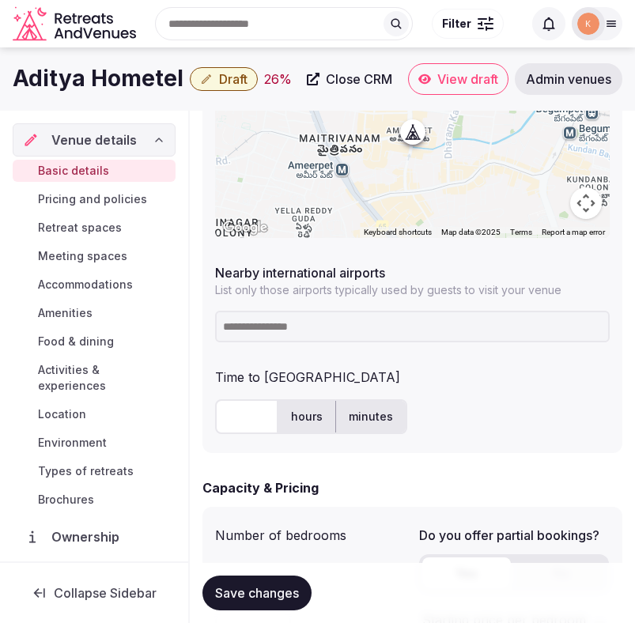
click at [281, 321] on input at bounding box center [412, 327] width 395 height 32
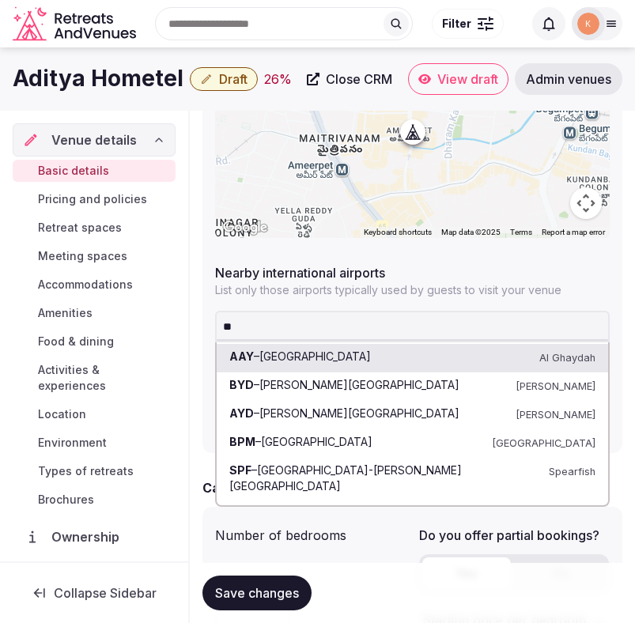
type input "*"
type input "***"
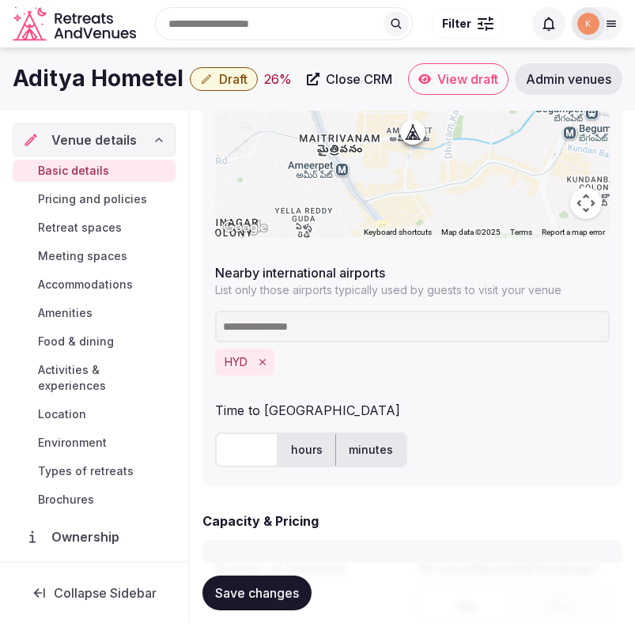
click at [244, 460] on input "text" at bounding box center [246, 449] width 63 height 35
type input "**"
click at [521, 404] on div "Time to [GEOGRAPHIC_DATA]" at bounding box center [412, 407] width 395 height 25
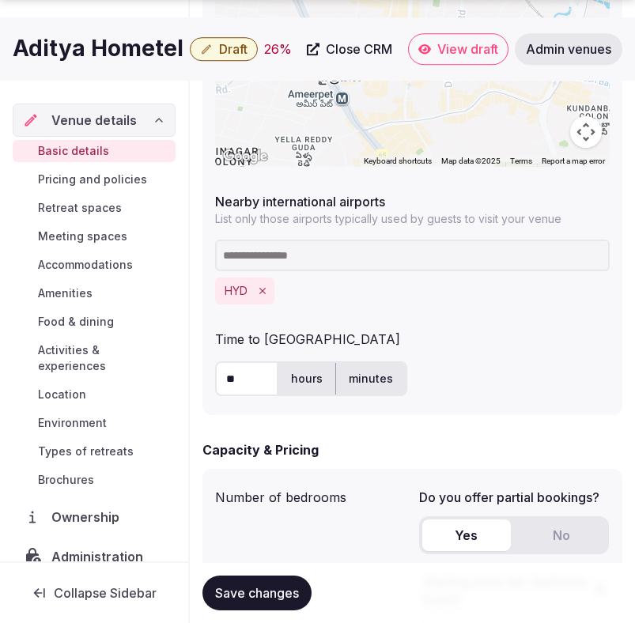
scroll to position [1014, 0]
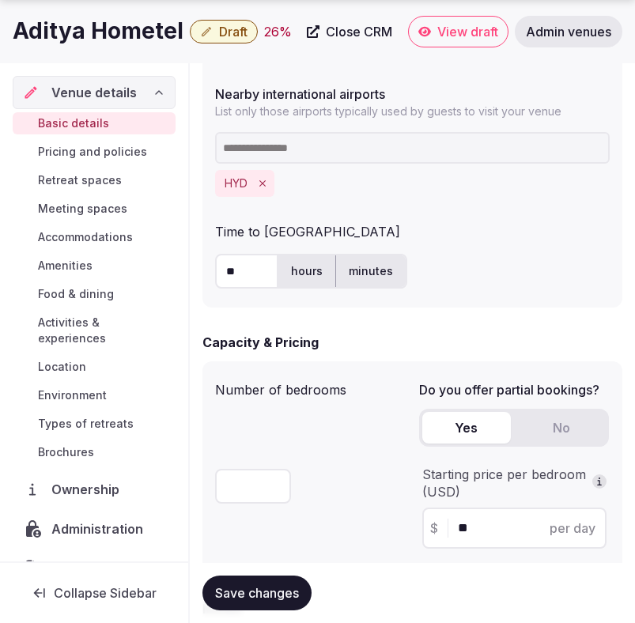
click at [252, 599] on span "Save changes" at bounding box center [257, 593] width 84 height 16
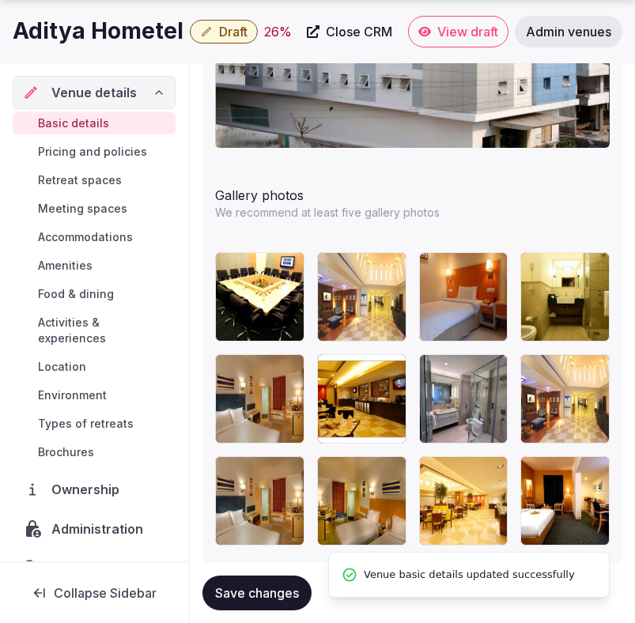
scroll to position [2104, 0]
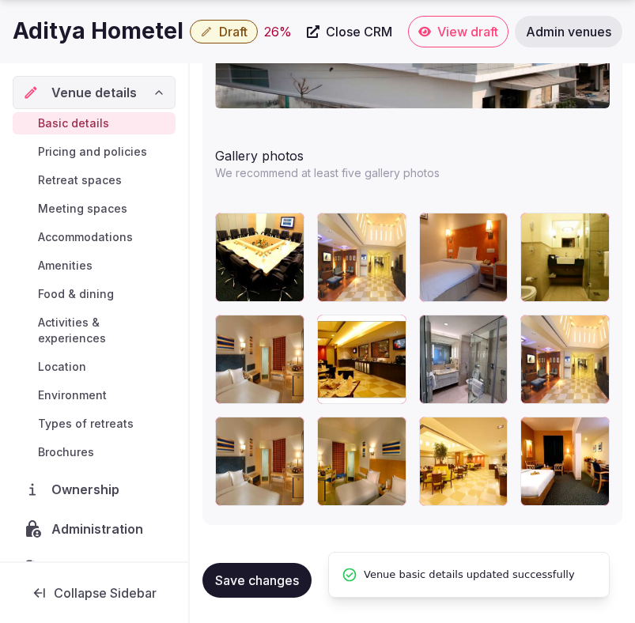
click at [271, 583] on span "Save changes" at bounding box center [257, 580] width 84 height 16
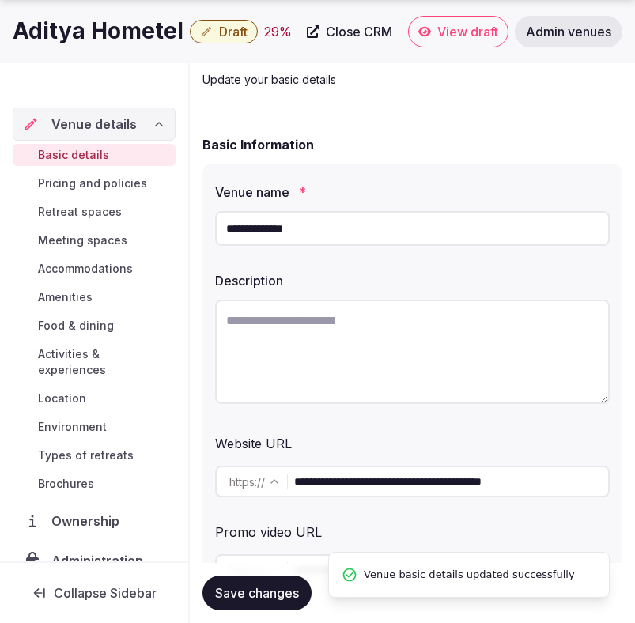
scroll to position [210, 0]
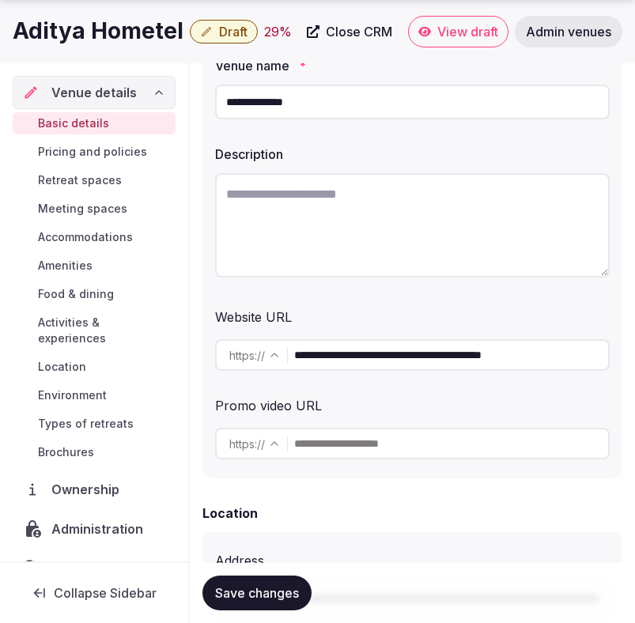
click at [488, 359] on input "**********" at bounding box center [451, 355] width 314 height 32
click at [381, 234] on textarea at bounding box center [412, 225] width 395 height 104
paste textarea "**********"
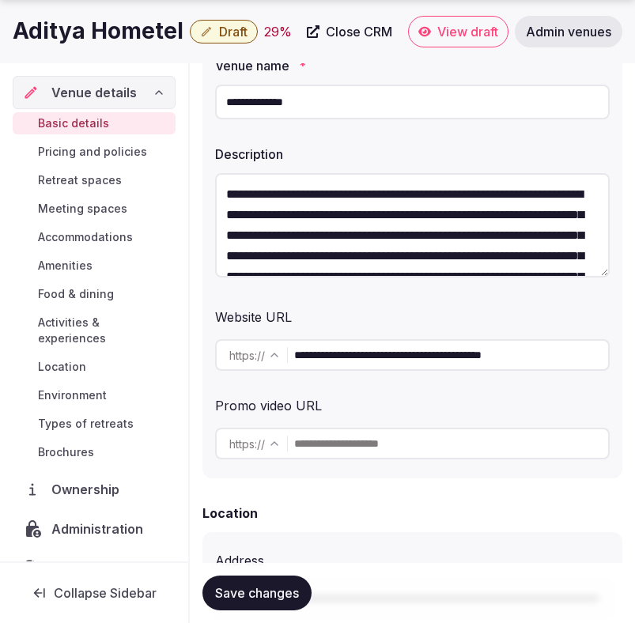
scroll to position [255, 0]
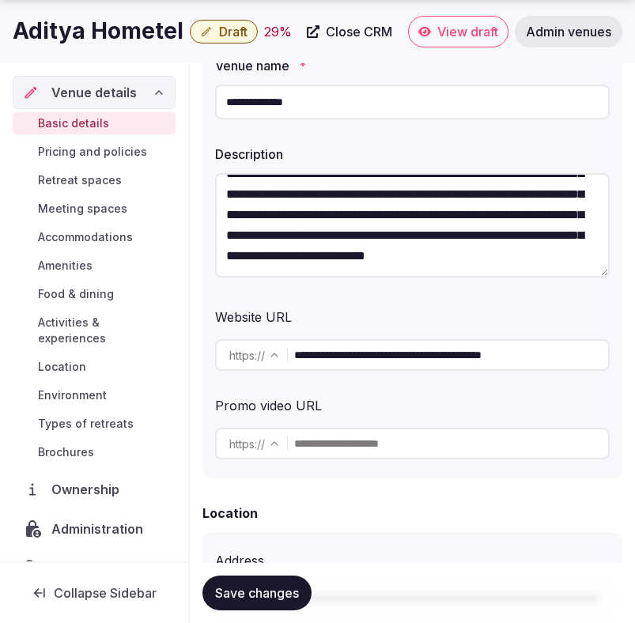
type textarea "**********"
click at [259, 590] on span "Save changes" at bounding box center [257, 593] width 84 height 16
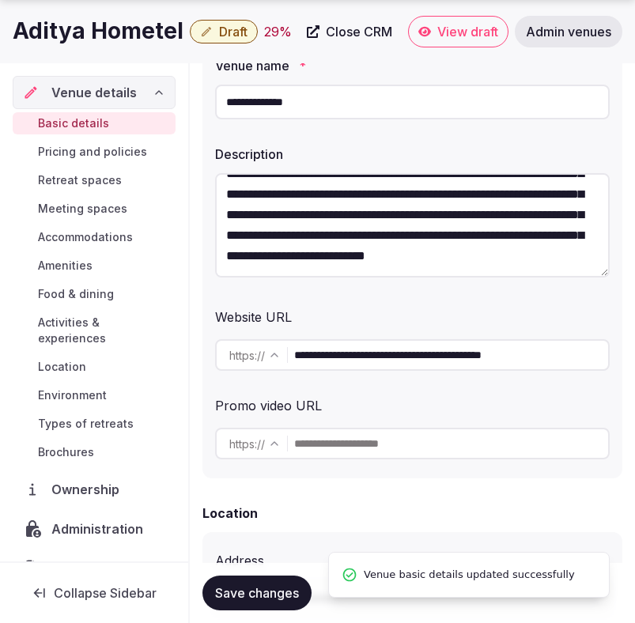
click at [259, 590] on span "Save changes" at bounding box center [257, 593] width 84 height 16
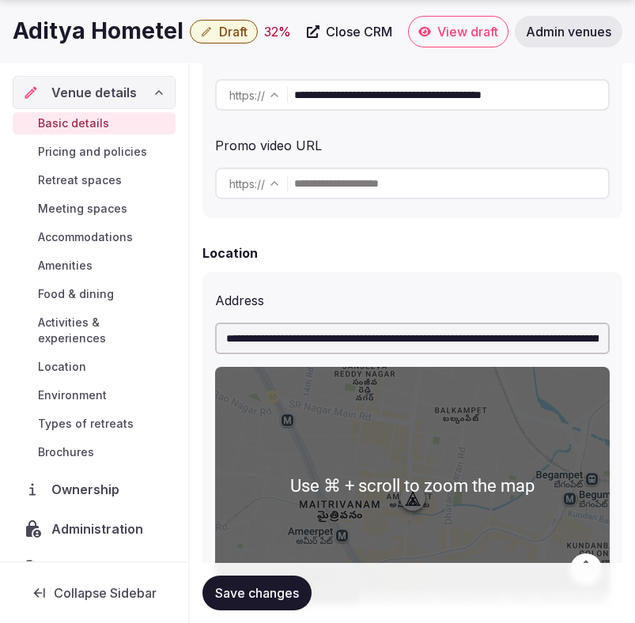
scroll to position [482, 0]
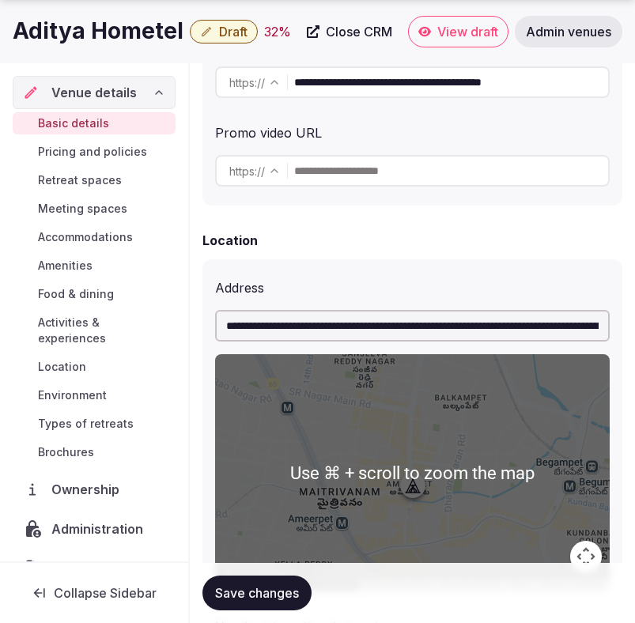
click at [243, 599] on span "Save changes" at bounding box center [257, 593] width 84 height 16
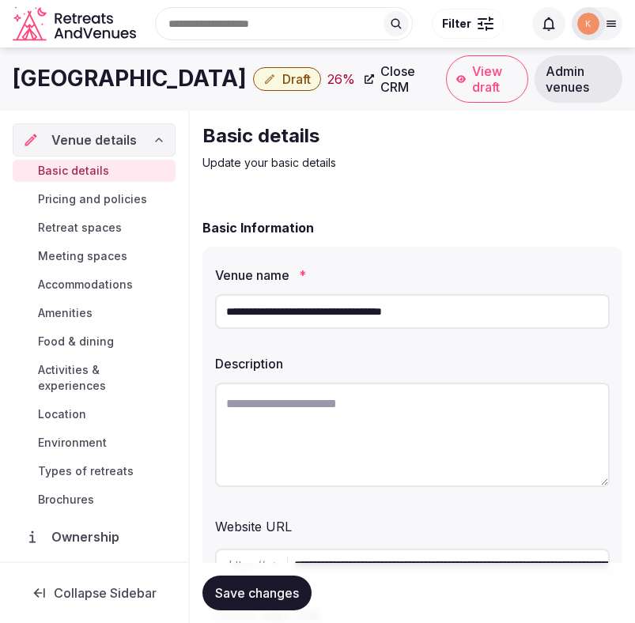
click at [349, 311] on input "**********" at bounding box center [412, 311] width 395 height 35
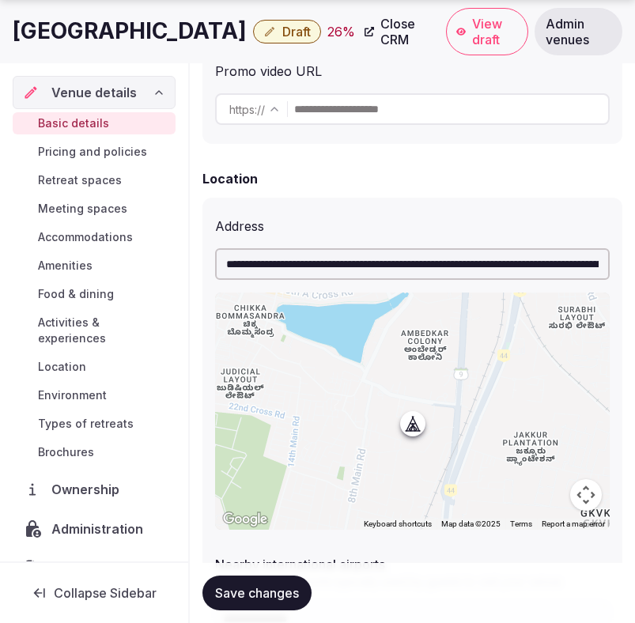
scroll to position [563, 0]
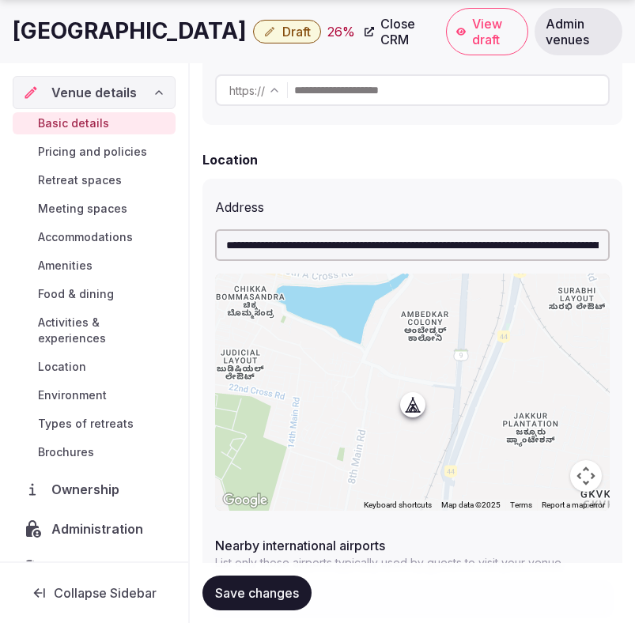
click at [400, 191] on div "**********" at bounding box center [412, 452] width 420 height 547
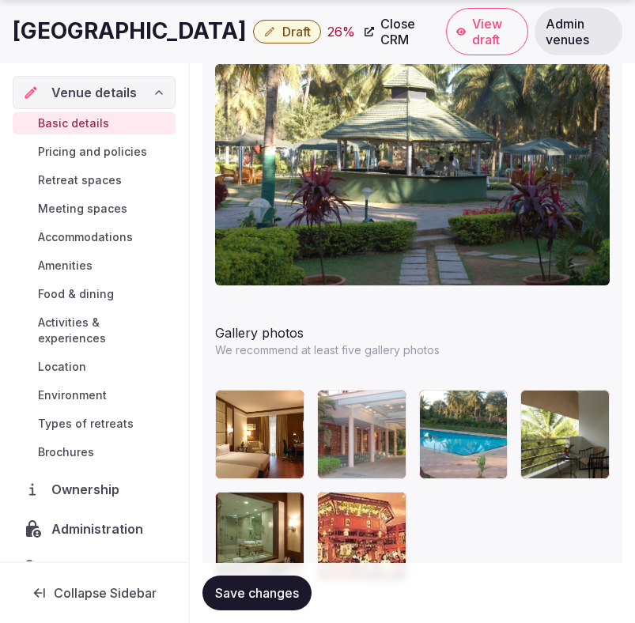
scroll to position [1985, 0]
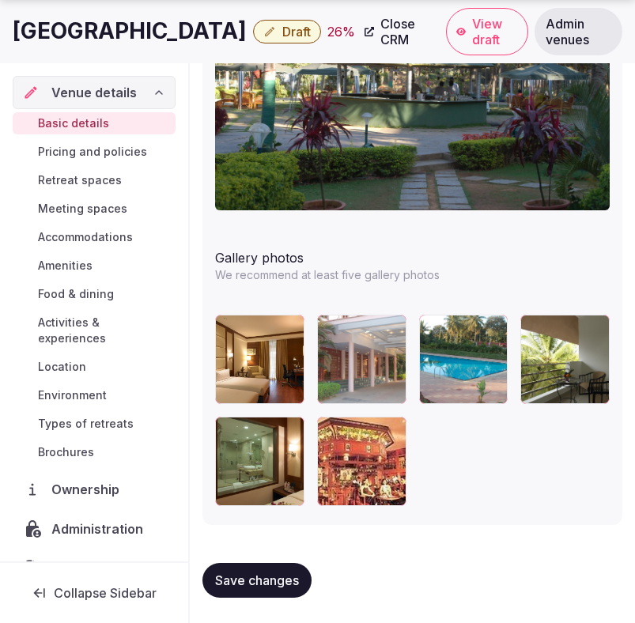
click at [289, 576] on span "Save changes" at bounding box center [257, 580] width 84 height 16
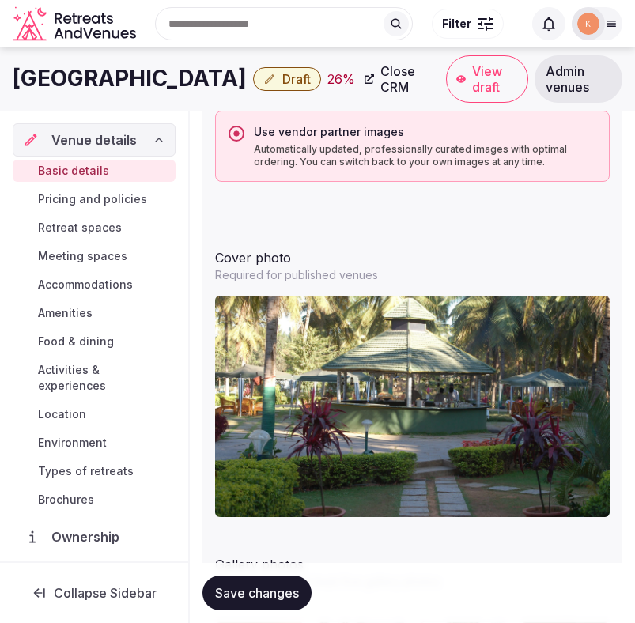
scroll to position [1670, 6]
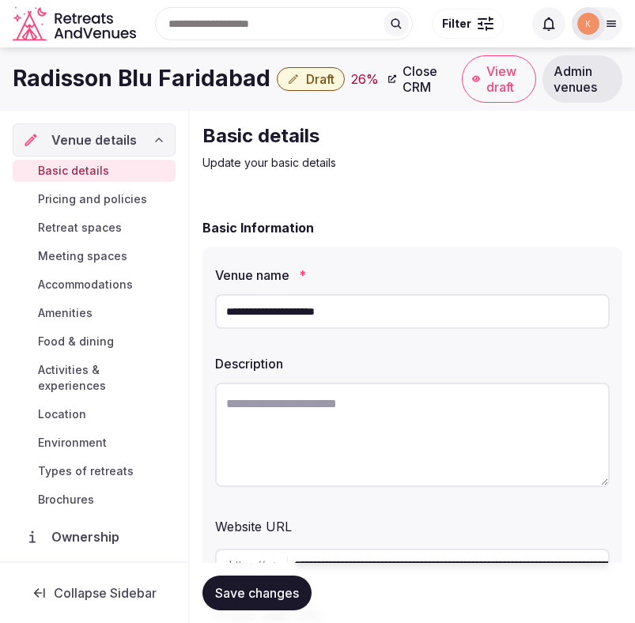
click at [338, 310] on input "**********" at bounding box center [412, 311] width 395 height 35
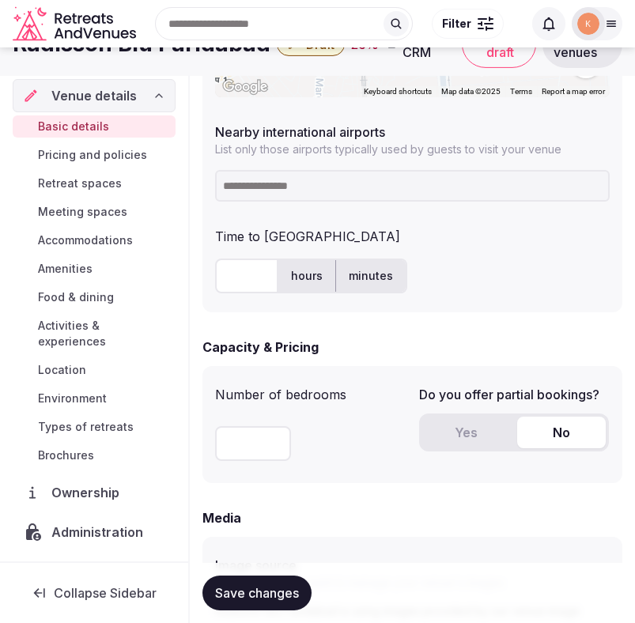
scroll to position [954, 0]
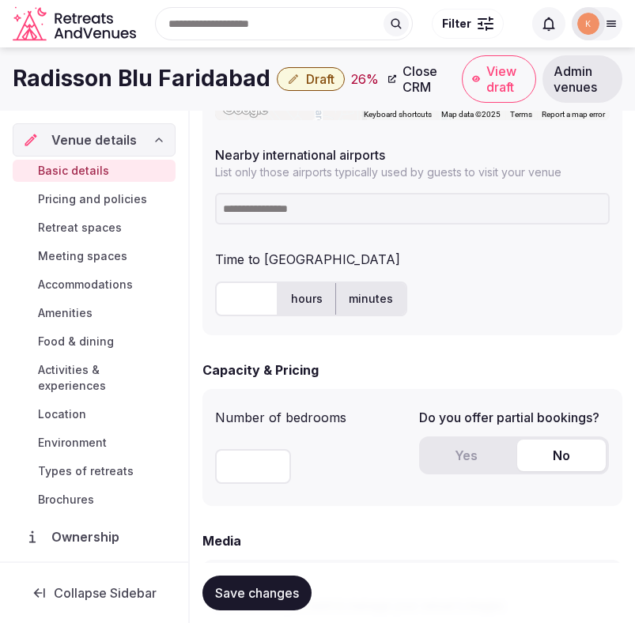
click at [387, 368] on div "Capacity & Pricing" at bounding box center [412, 370] width 420 height 19
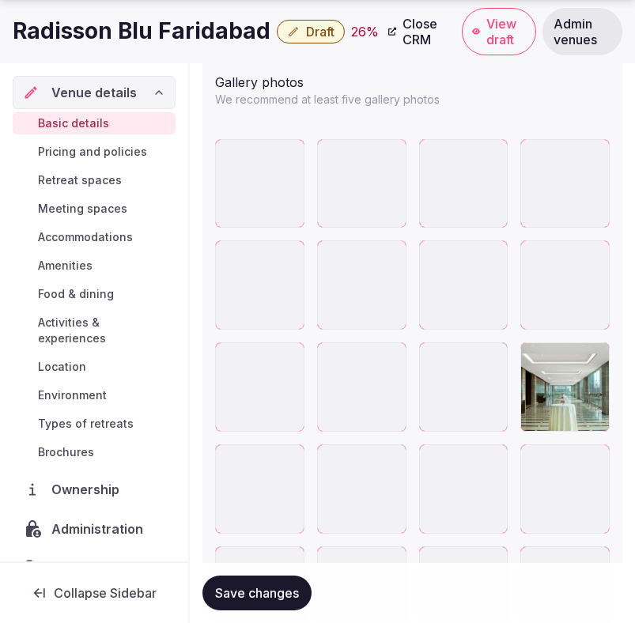
scroll to position [2068, 0]
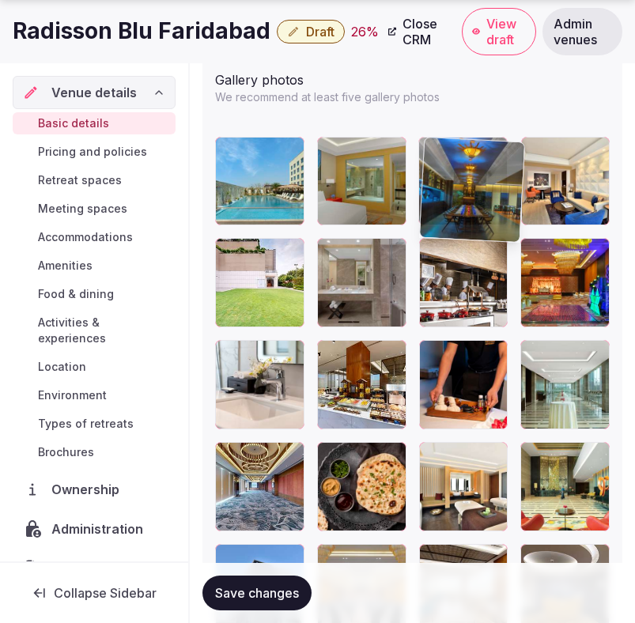
drag, startPoint x: 542, startPoint y: 201, endPoint x: 386, endPoint y: 198, distance: 156.6
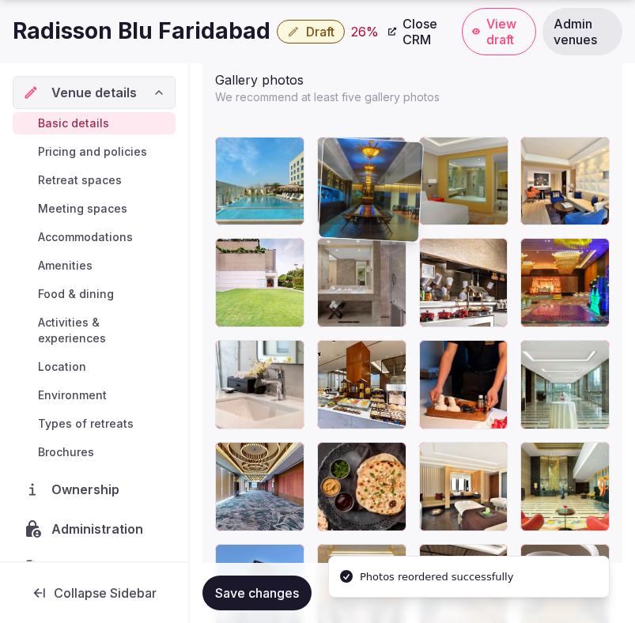
drag, startPoint x: 474, startPoint y: 207, endPoint x: 367, endPoint y: 206, distance: 106.7
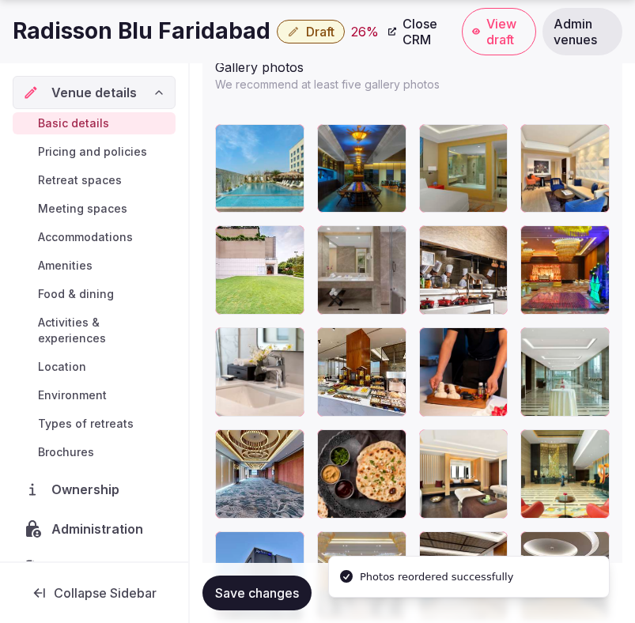
scroll to position [2083, 0]
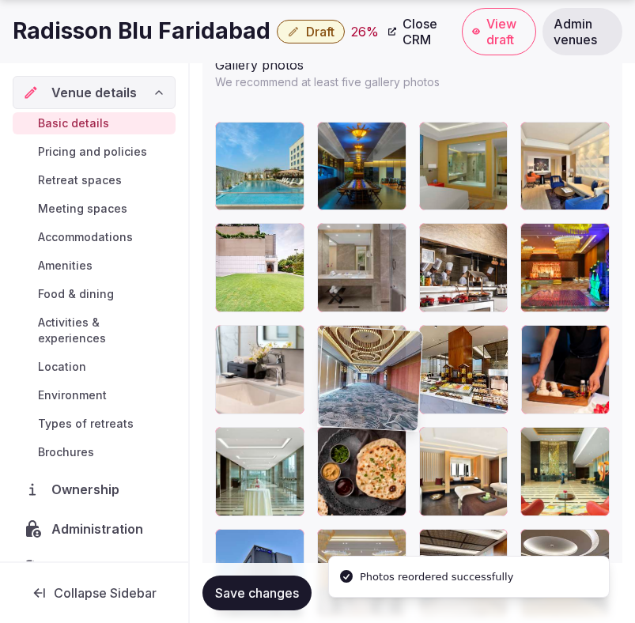
drag, startPoint x: 253, startPoint y: 470, endPoint x: 337, endPoint y: 377, distance: 125.4
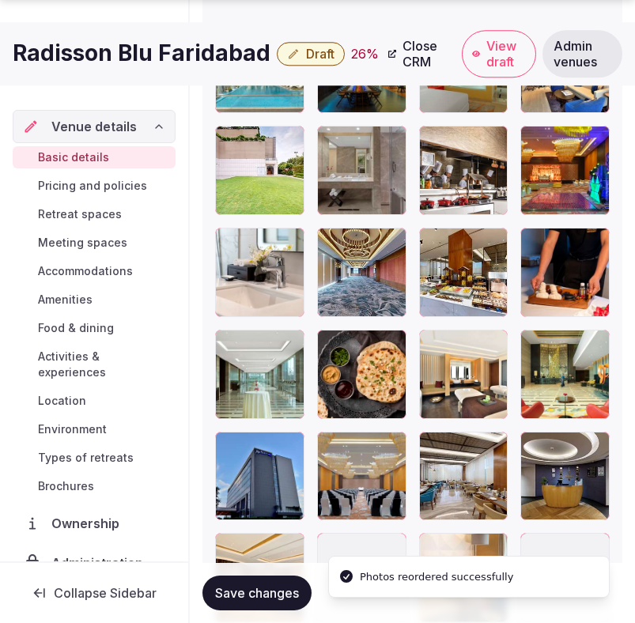
scroll to position [2207, 0]
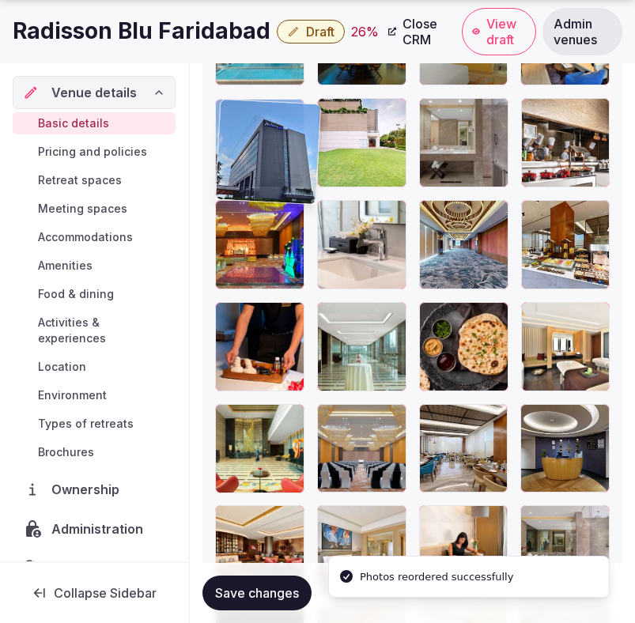
drag, startPoint x: 266, startPoint y: 456, endPoint x: 270, endPoint y: 160, distance: 296.5
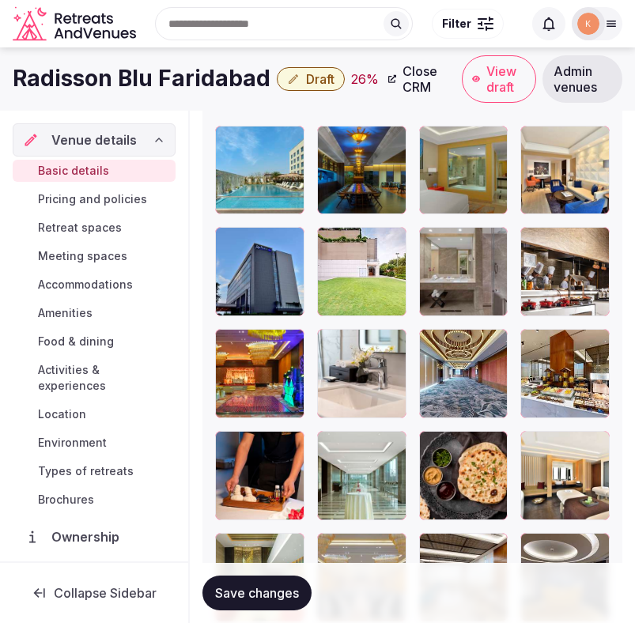
scroll to position [2046, 0]
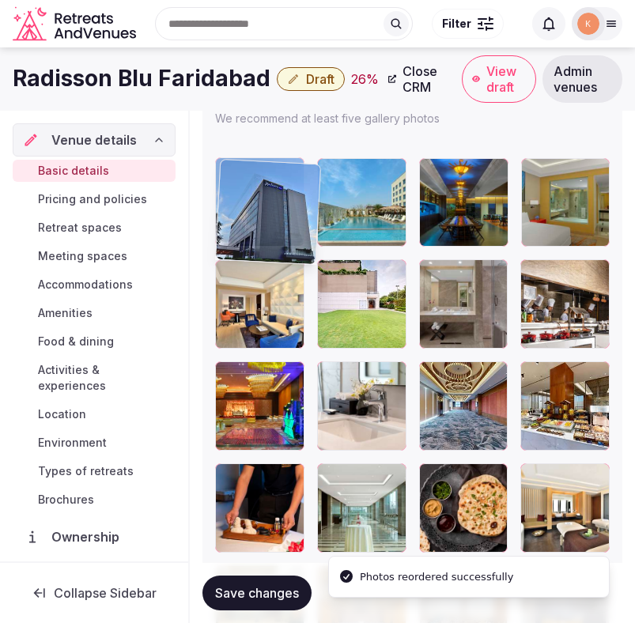
drag, startPoint x: 265, startPoint y: 277, endPoint x: 263, endPoint y: 189, distance: 87.8
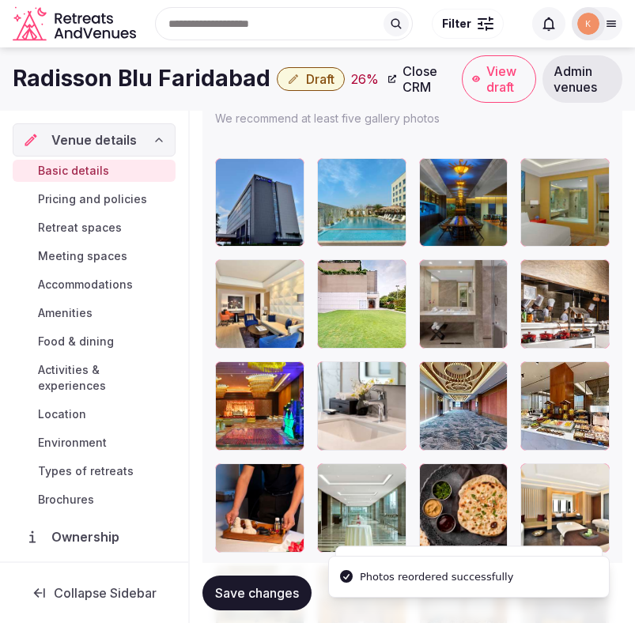
drag, startPoint x: 417, startPoint y: 194, endPoint x: 341, endPoint y: 194, distance: 76.7
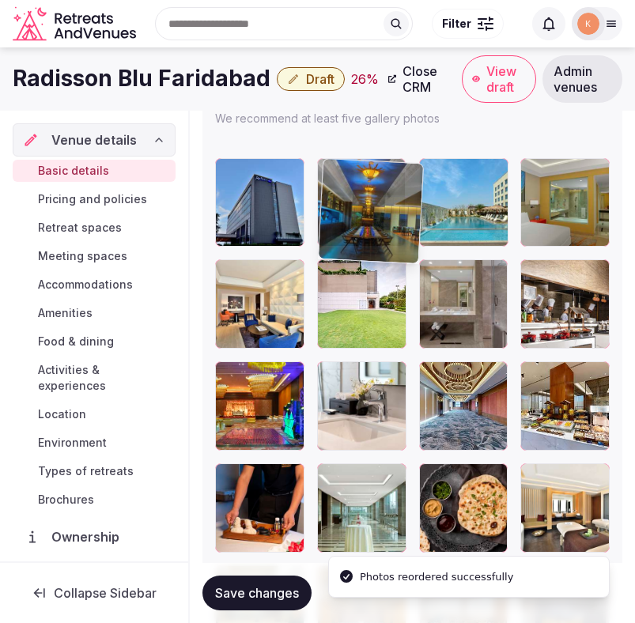
drag, startPoint x: 452, startPoint y: 211, endPoint x: 381, endPoint y: 207, distance: 71.3
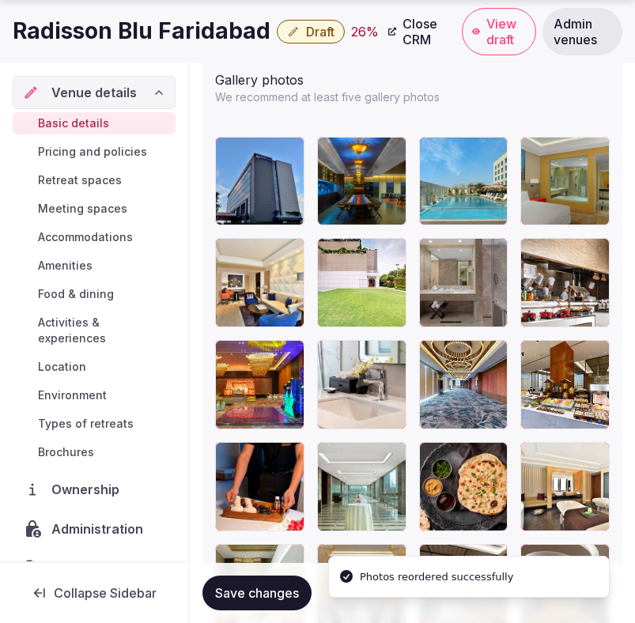
scroll to position [2068, 0]
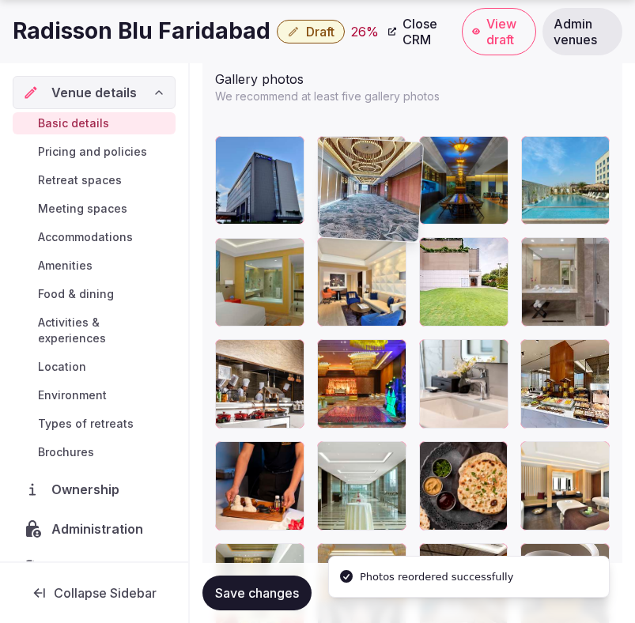
drag, startPoint x: 478, startPoint y: 349, endPoint x: 372, endPoint y: 172, distance: 207.5
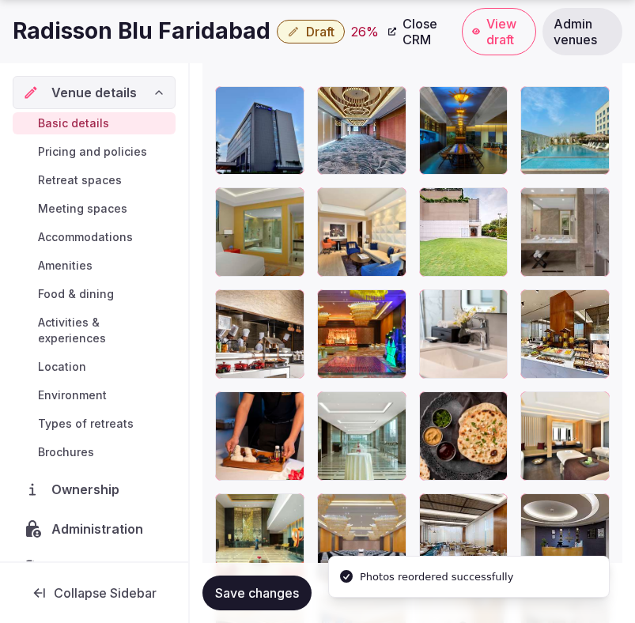
scroll to position [2119, 0]
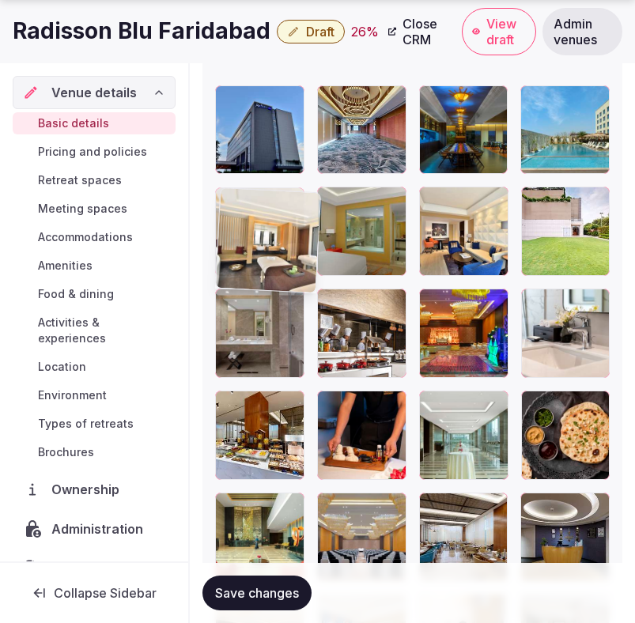
drag, startPoint x: 558, startPoint y: 429, endPoint x: 263, endPoint y: 209, distance: 367.8
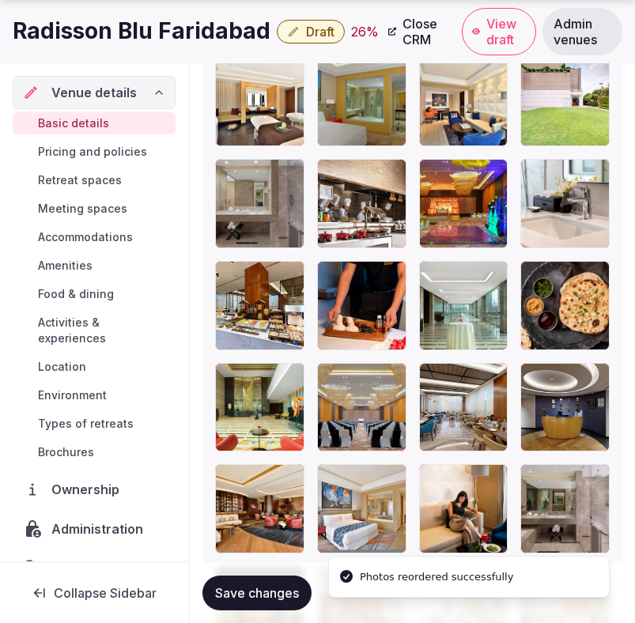
scroll to position [2252, 0]
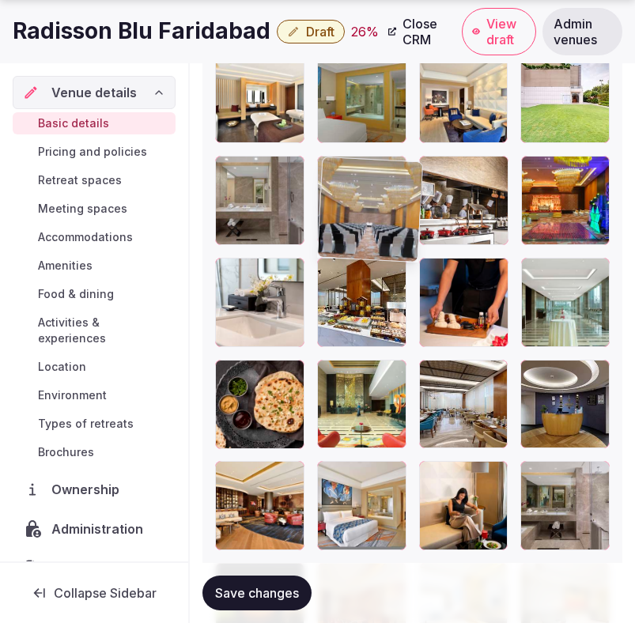
drag, startPoint x: 384, startPoint y: 399, endPoint x: 368, endPoint y: 148, distance: 252.0
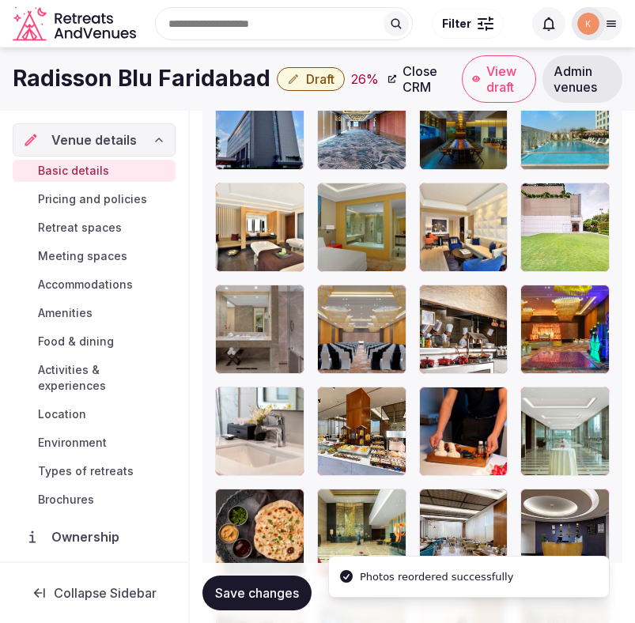
scroll to position [2023, 0]
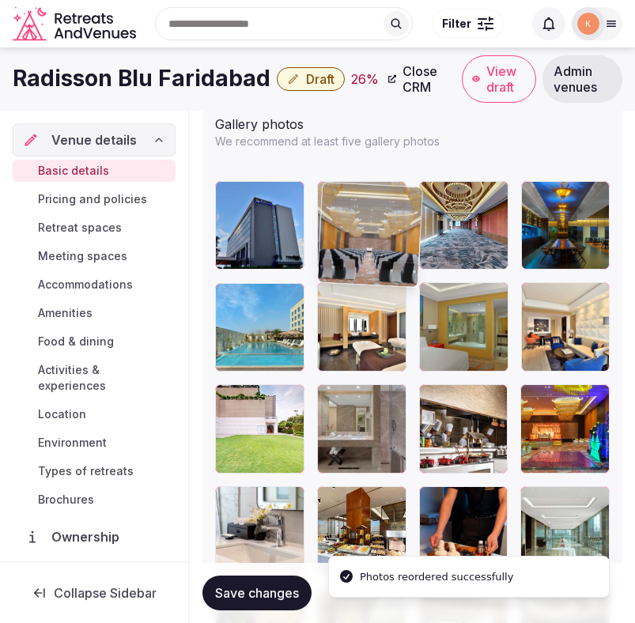
drag, startPoint x: 368, startPoint y: 386, endPoint x: 369, endPoint y: 198, distance: 187.4
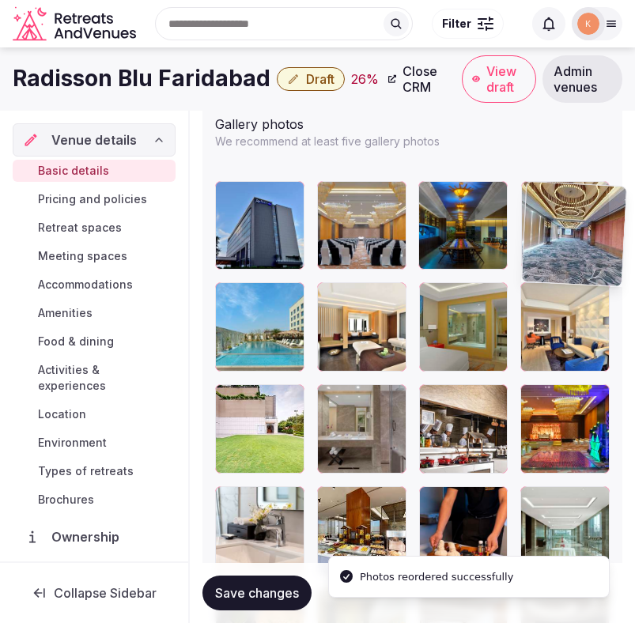
drag, startPoint x: 428, startPoint y: 206, endPoint x: 512, endPoint y: 216, distance: 84.3
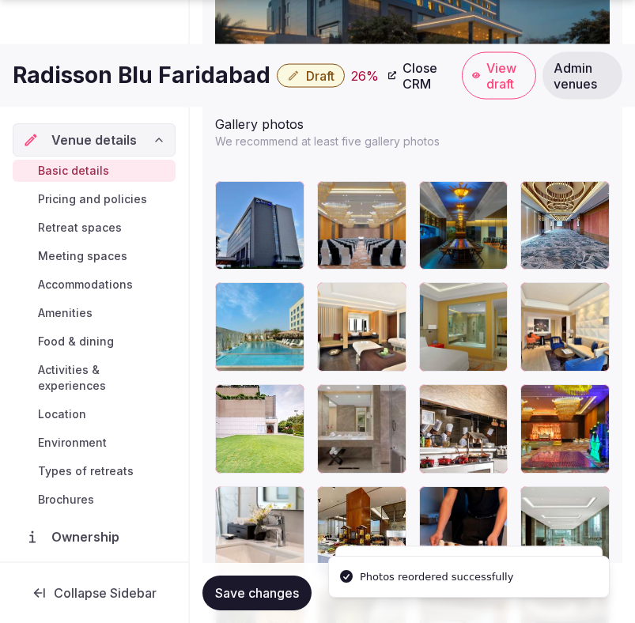
scroll to position [2082, 0]
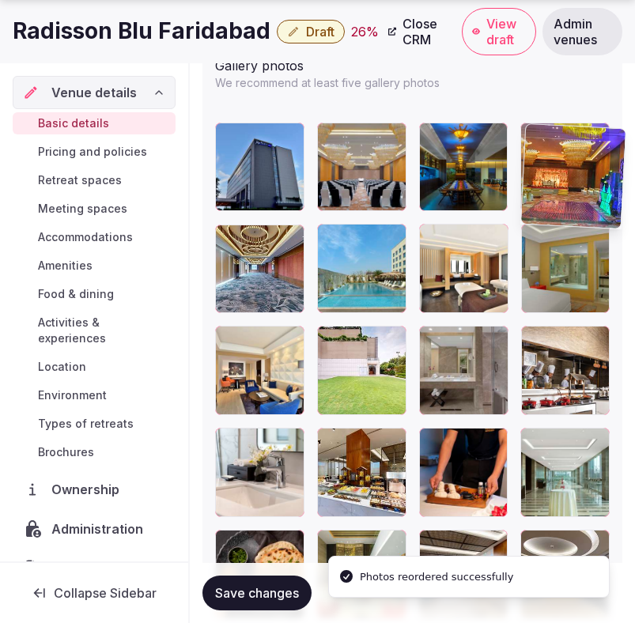
drag, startPoint x: 555, startPoint y: 360, endPoint x: 522, endPoint y: 180, distance: 182.5
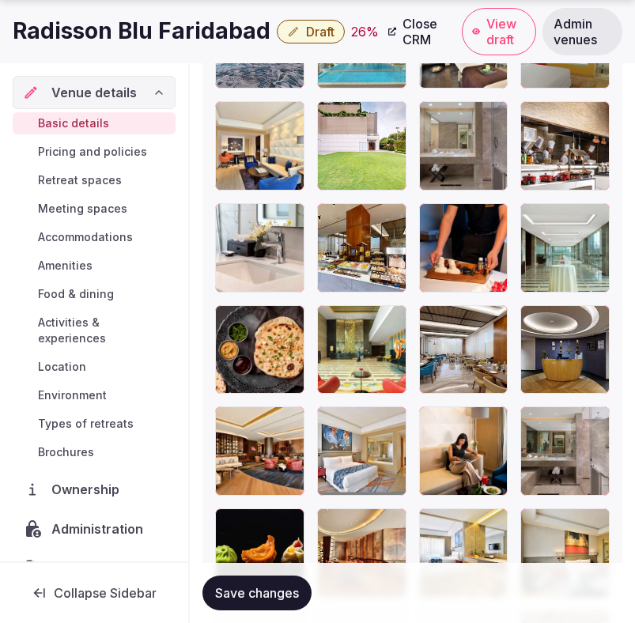
scroll to position [2300, 0]
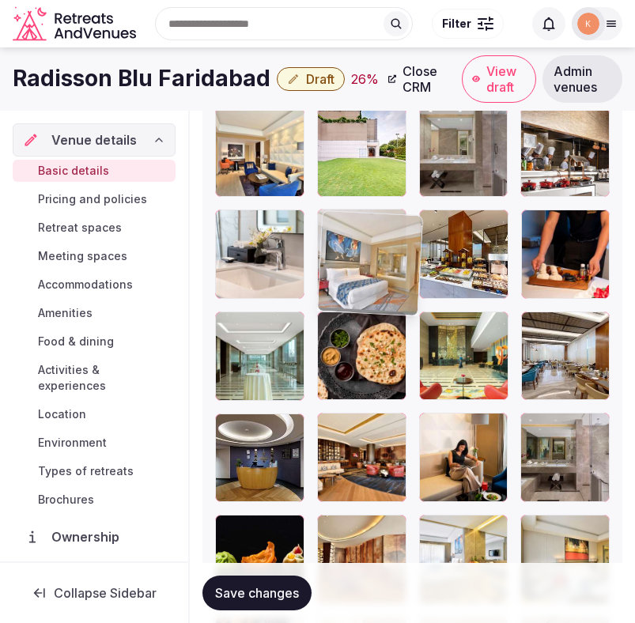
drag, startPoint x: 358, startPoint y: 446, endPoint x: 312, endPoint y: 191, distance: 258.7
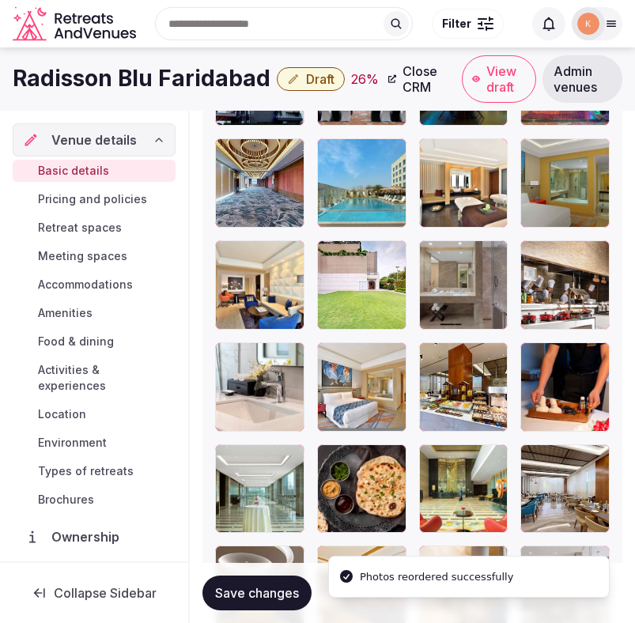
scroll to position [2106, 0]
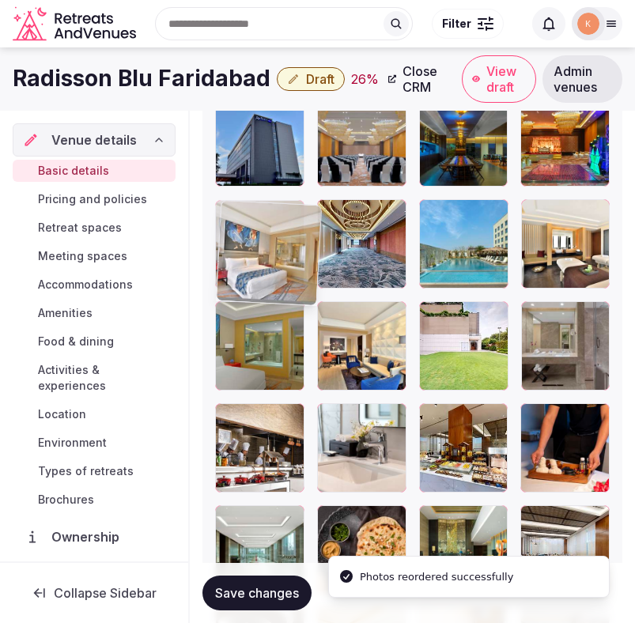
drag, startPoint x: 329, startPoint y: 438, endPoint x: 230, endPoint y: 247, distance: 215.4
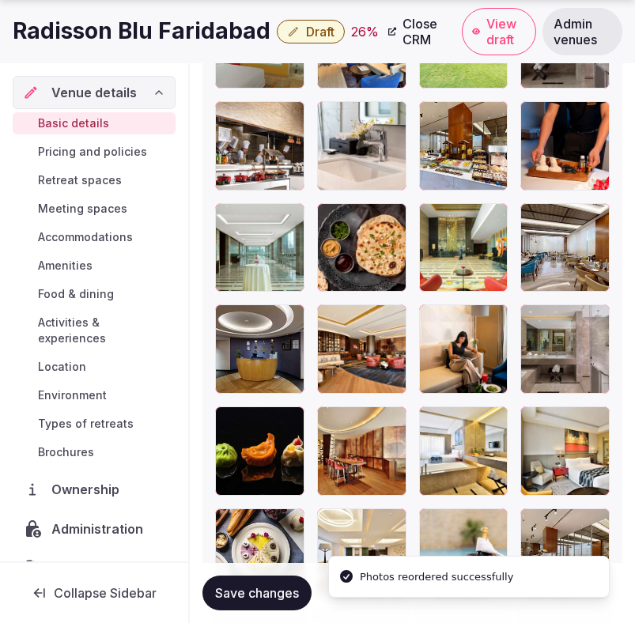
scroll to position [2409, 0]
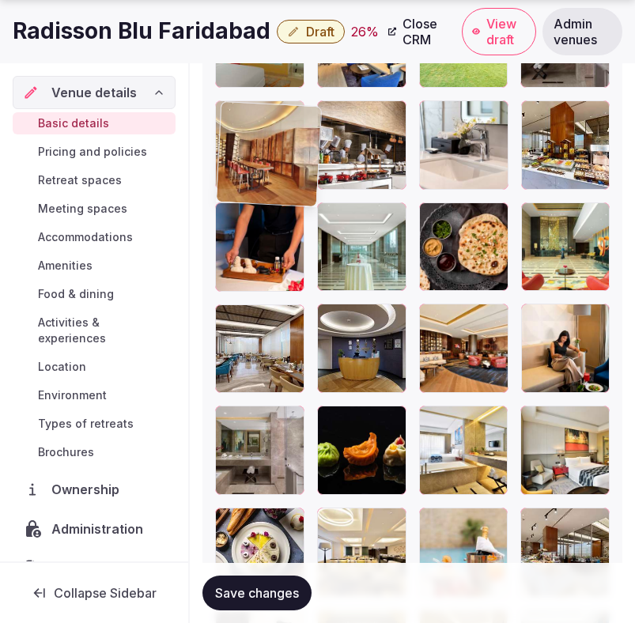
drag, startPoint x: 365, startPoint y: 440, endPoint x: 285, endPoint y: 138, distance: 313.2
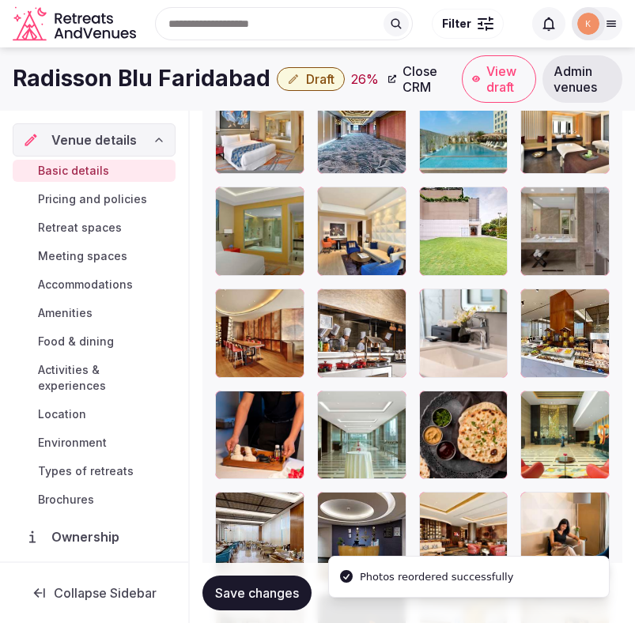
scroll to position [2213, 0]
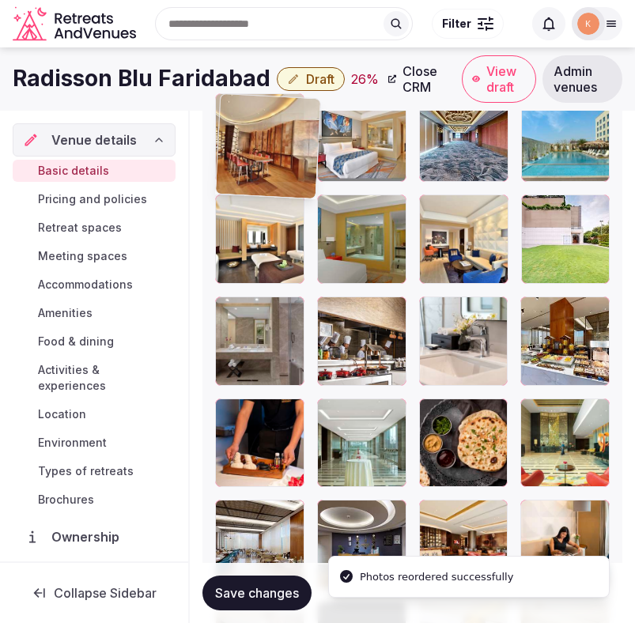
drag, startPoint x: 272, startPoint y: 357, endPoint x: 252, endPoint y: 183, distance: 175.8
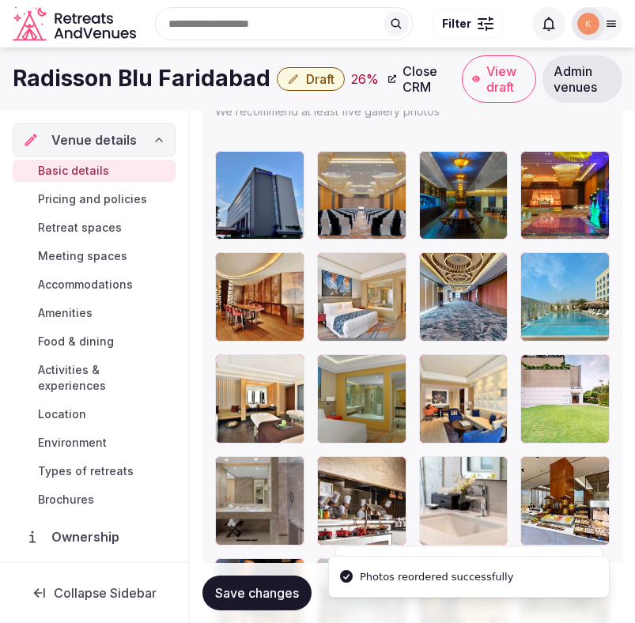
scroll to position [2050, 0]
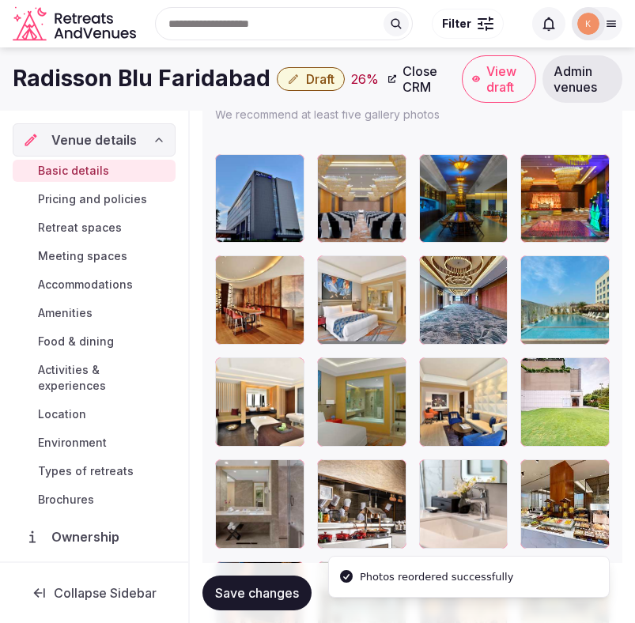
click at [270, 594] on span "Save changes" at bounding box center [257, 593] width 84 height 16
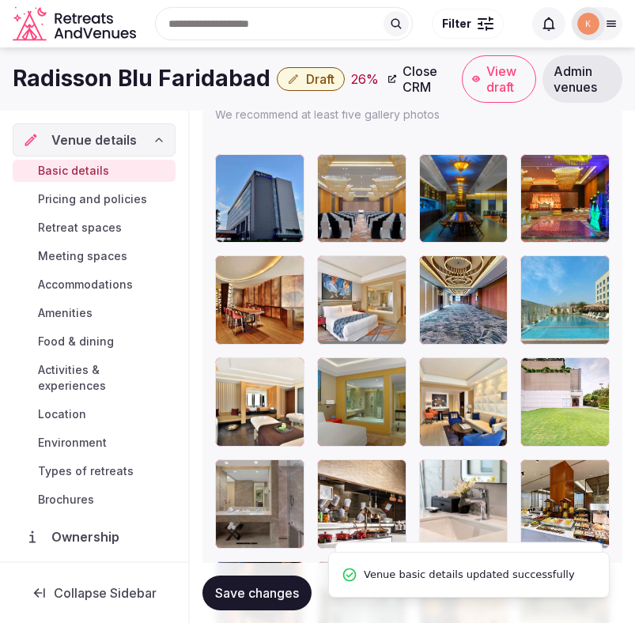
click at [270, 594] on span "Save changes" at bounding box center [257, 593] width 84 height 16
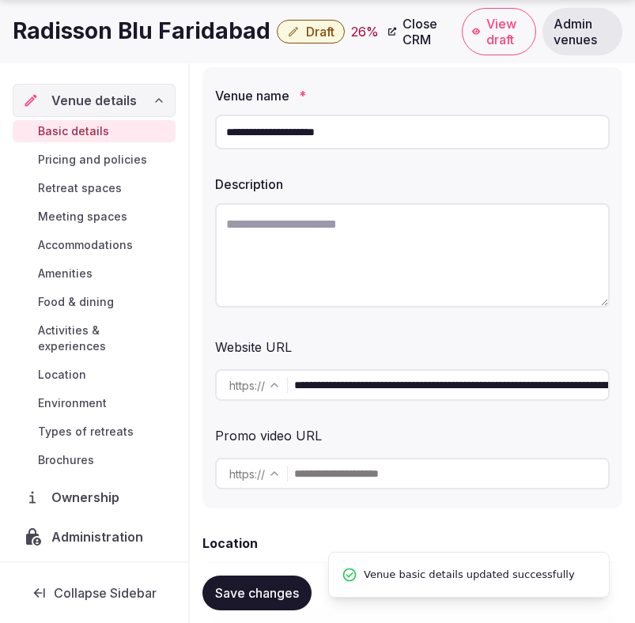
scroll to position [198, 0]
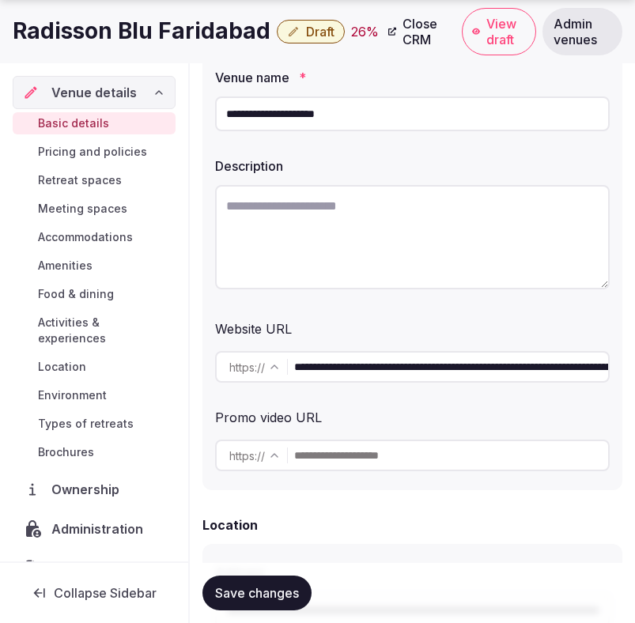
click at [387, 365] on input "**********" at bounding box center [451, 367] width 314 height 32
click at [361, 251] on textarea at bounding box center [412, 237] width 395 height 104
paste textarea "**********"
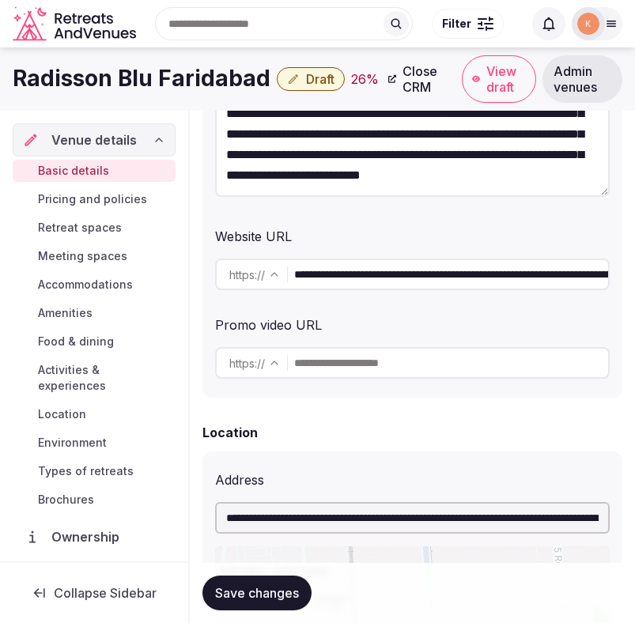
scroll to position [0, 0]
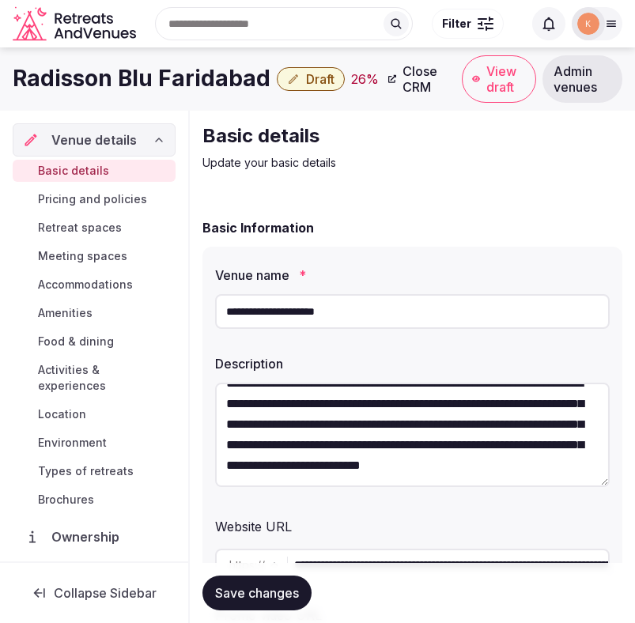
type textarea "**********"
click at [309, 305] on input "**********" at bounding box center [412, 311] width 395 height 35
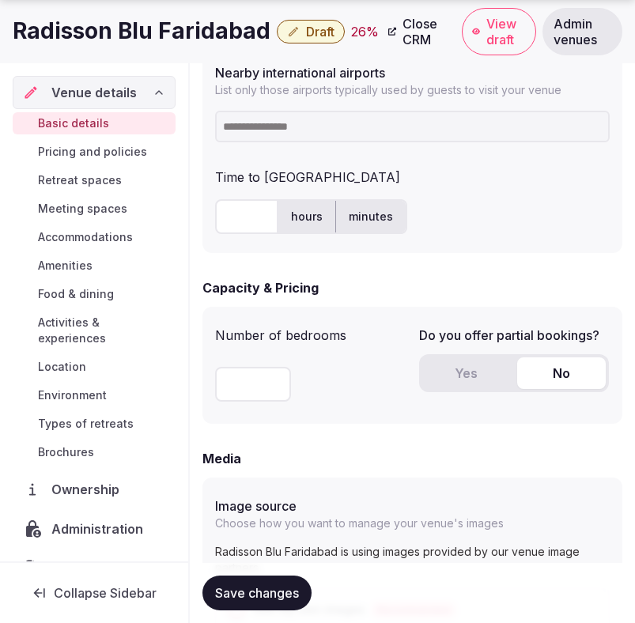
scroll to position [1097, 0]
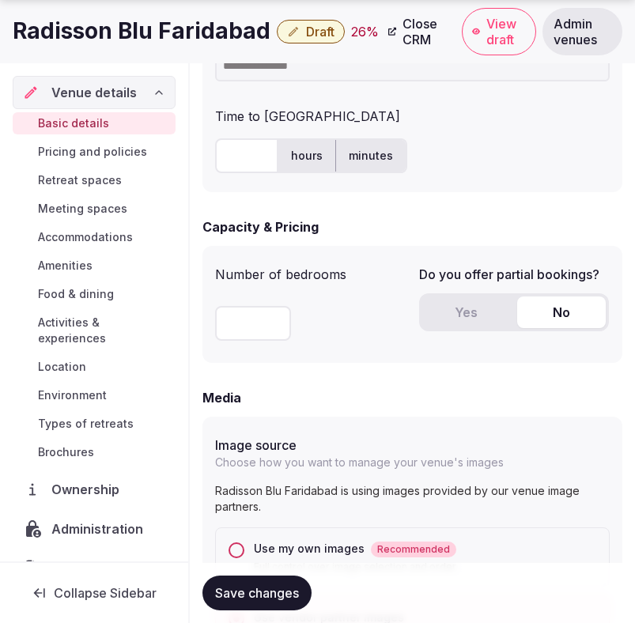
click at [244, 159] on input "text" at bounding box center [246, 155] width 63 height 35
type input "*"
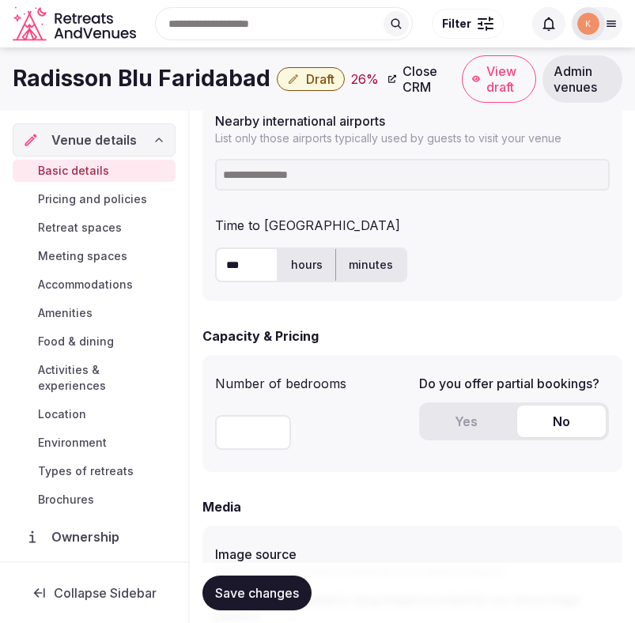
scroll to position [969, 0]
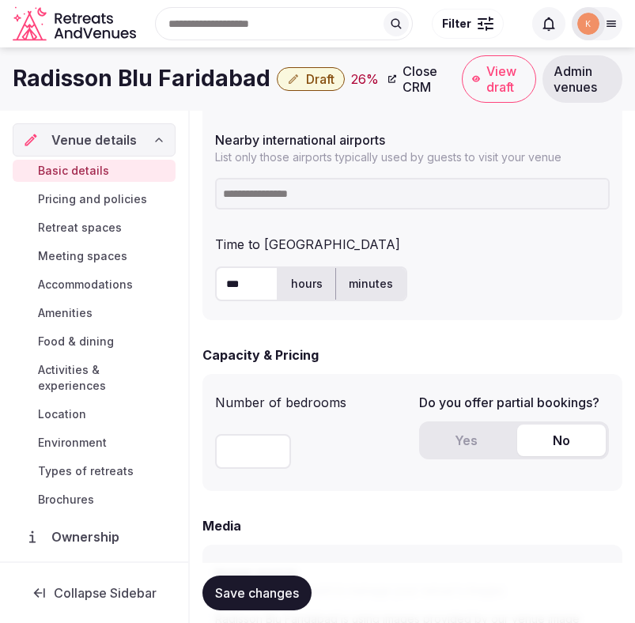
type input "***"
click at [264, 200] on input at bounding box center [412, 194] width 395 height 32
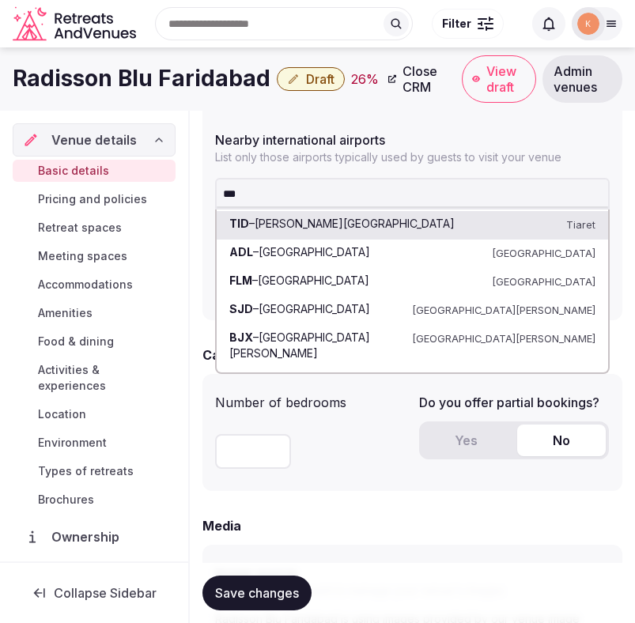
type input "****"
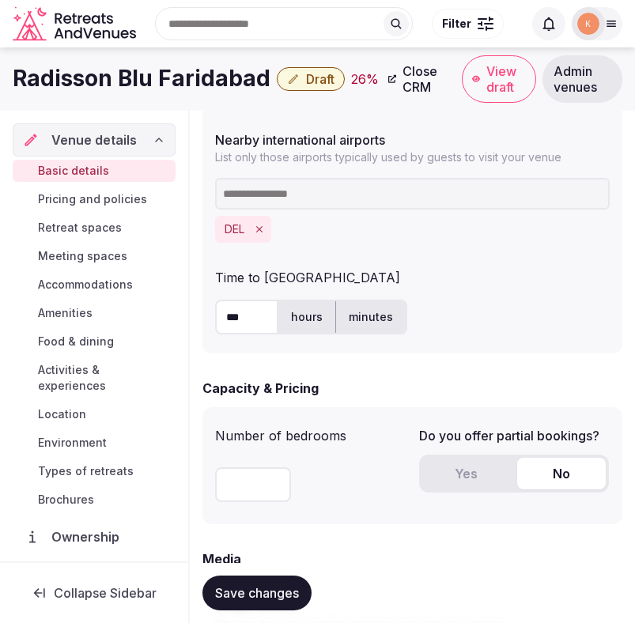
click at [249, 312] on input "***" at bounding box center [246, 317] width 63 height 35
type input "**"
click at [485, 346] on div "**********" at bounding box center [412, 63] width 420 height 580
click at [460, 475] on button "Yes" at bounding box center [466, 474] width 89 height 32
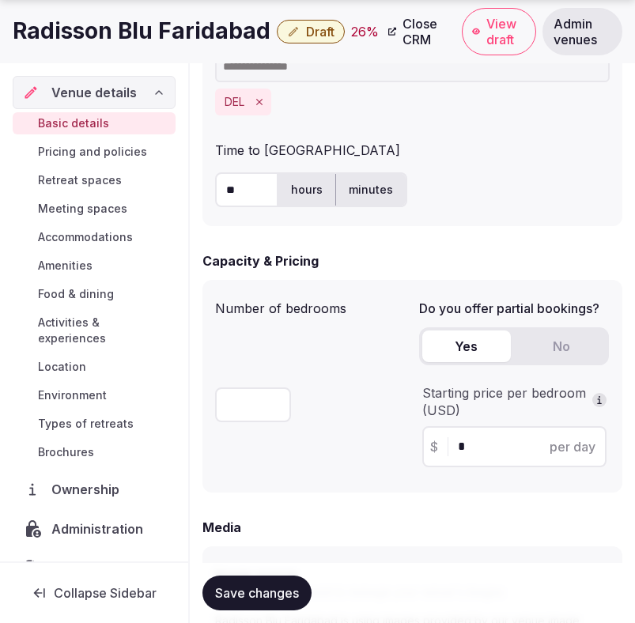
scroll to position [1123, 0]
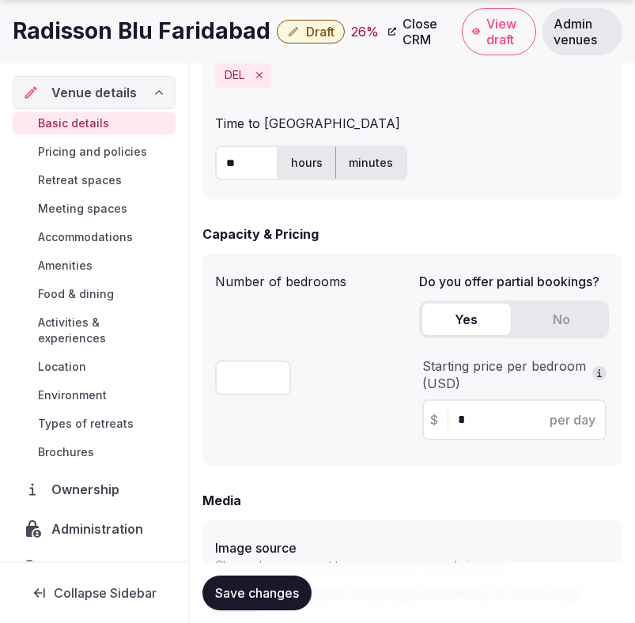
click at [486, 423] on input "*" at bounding box center [529, 419] width 142 height 19
type input "***"
click at [315, 444] on div "Number of bedrooms ***" at bounding box center [310, 359] width 191 height 187
click at [319, 444] on div "Number of bedrooms ***" at bounding box center [310, 359] width 191 height 187
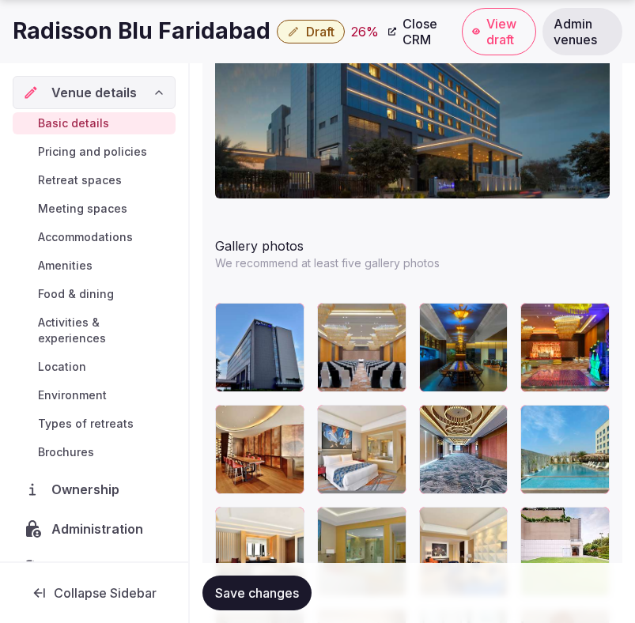
scroll to position [2034, 0]
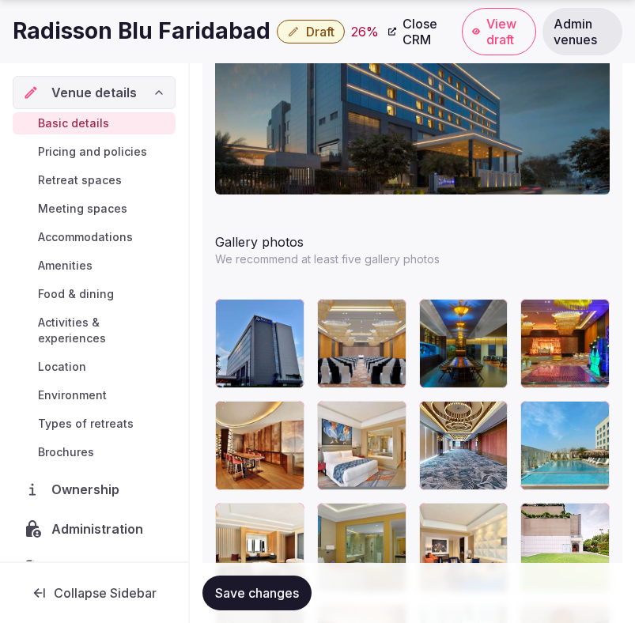
click at [271, 598] on span "Save changes" at bounding box center [257, 593] width 84 height 16
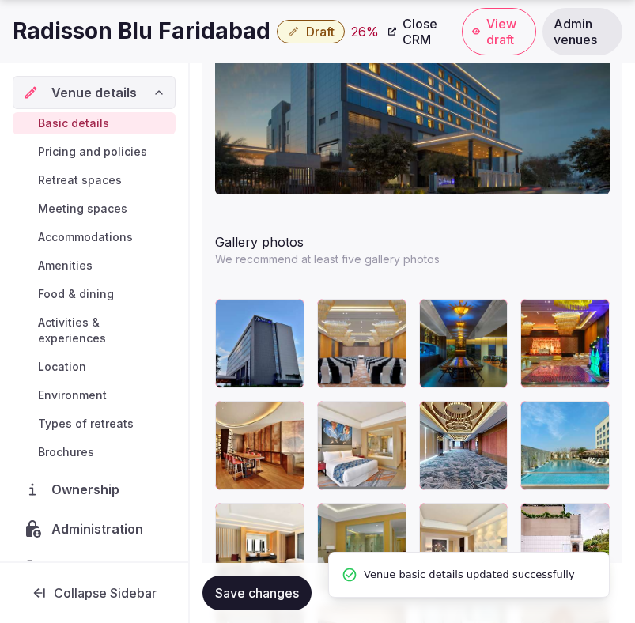
click at [273, 588] on span "Save changes" at bounding box center [257, 593] width 84 height 16
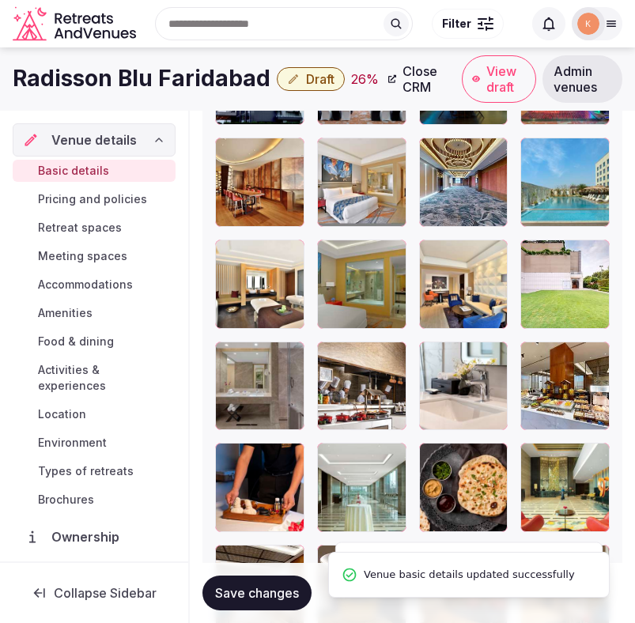
scroll to position [2296, 0]
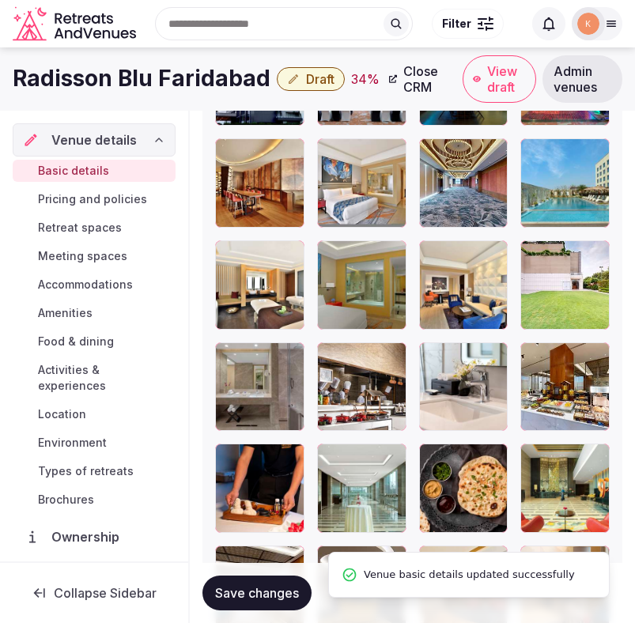
click at [273, 587] on span "Save changes" at bounding box center [257, 593] width 84 height 16
click at [308, 99] on div "Radisson Blu Faridabad Draft 34 % Close CRM View draft Admin venues" at bounding box center [317, 78] width 635 height 47
click at [308, 89] on button "Draft" at bounding box center [311, 79] width 68 height 24
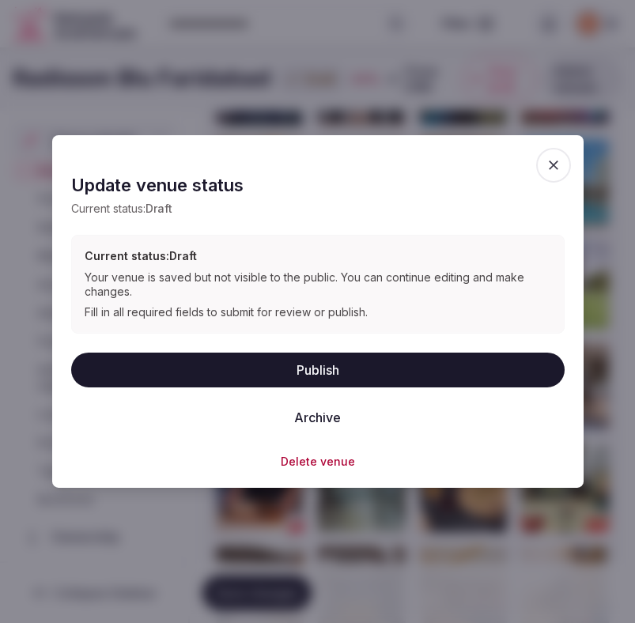
click at [330, 365] on button "Publish" at bounding box center [317, 369] width 493 height 35
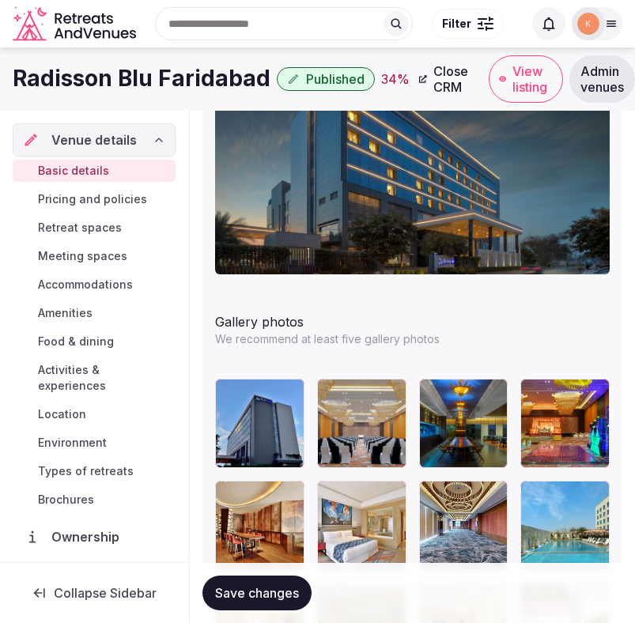
scroll to position [1872, 0]
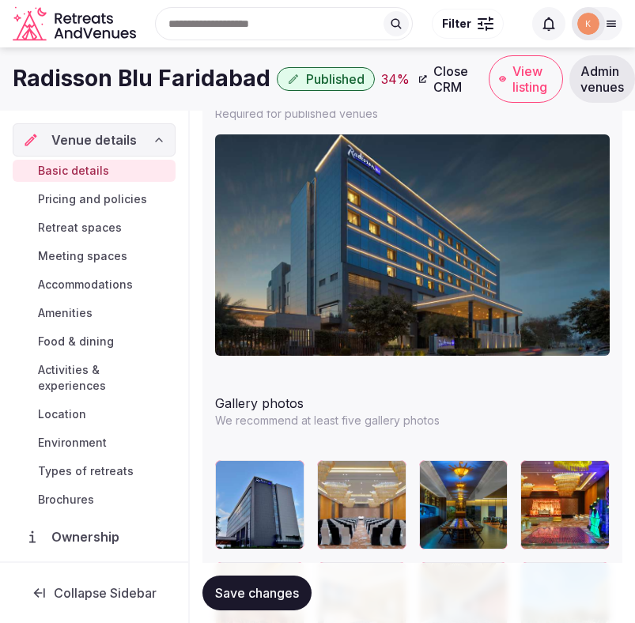
click at [512, 89] on span "View listing" at bounding box center [532, 79] width 40 height 32
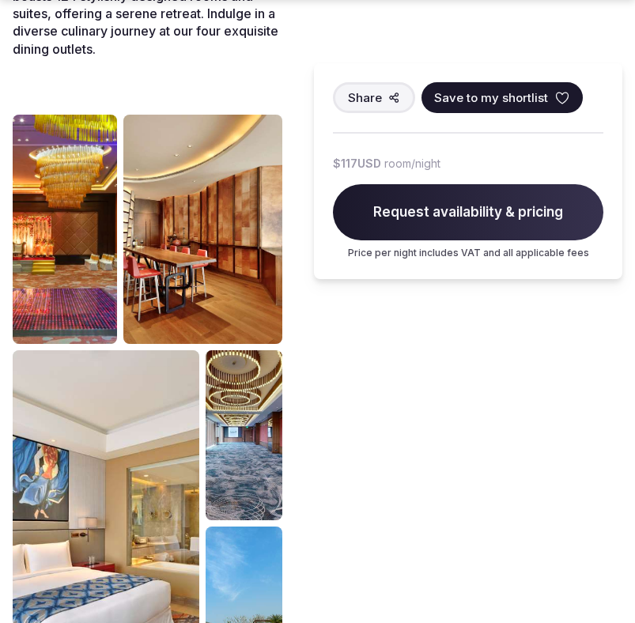
scroll to position [790, 0]
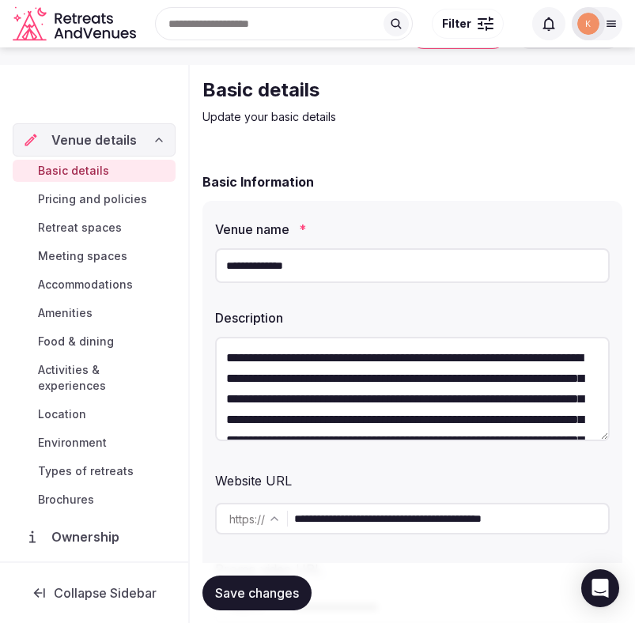
scroll to position [58, 0]
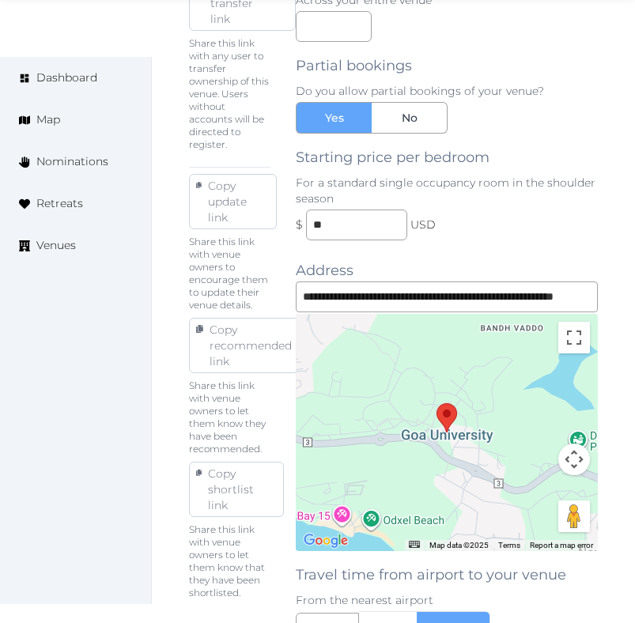
scroll to position [1060, 0]
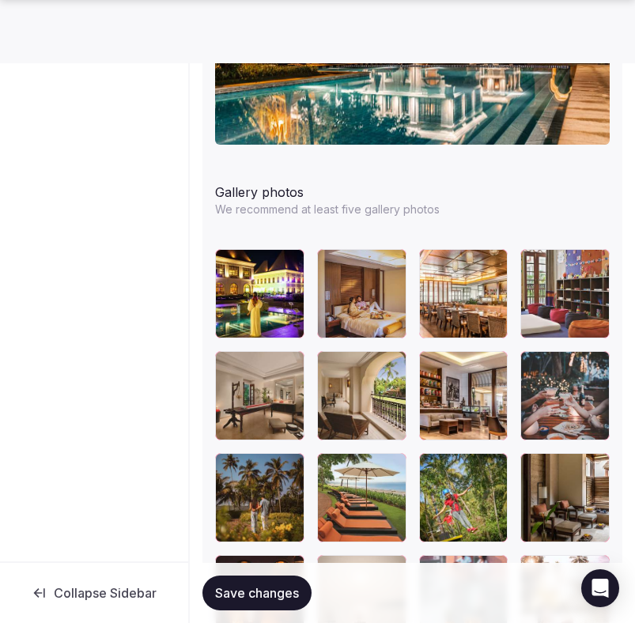
scroll to position [2041, 0]
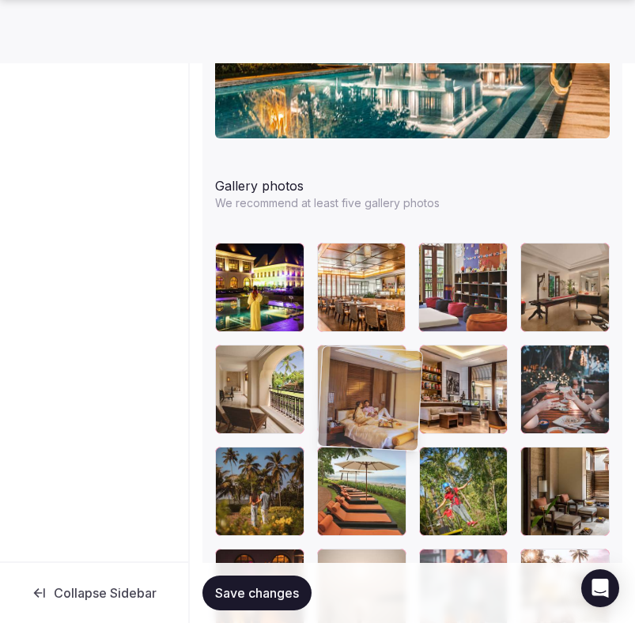
drag, startPoint x: 346, startPoint y: 310, endPoint x: 334, endPoint y: 394, distance: 84.8
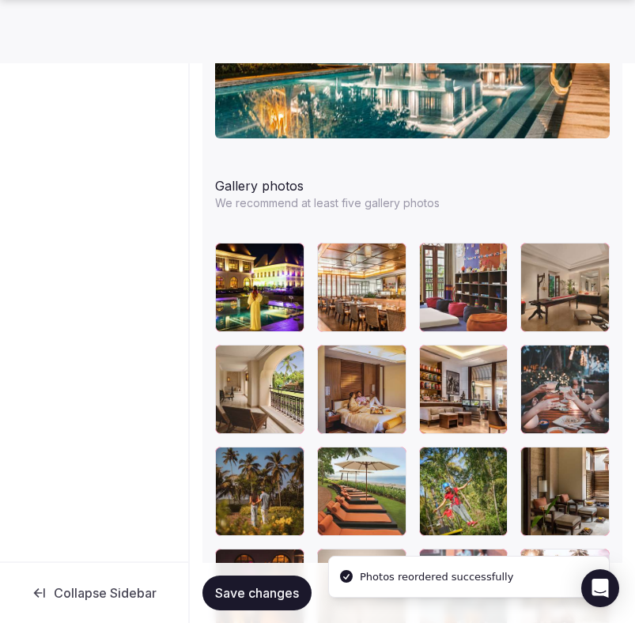
click at [274, 597] on span "Save changes" at bounding box center [257, 593] width 84 height 16
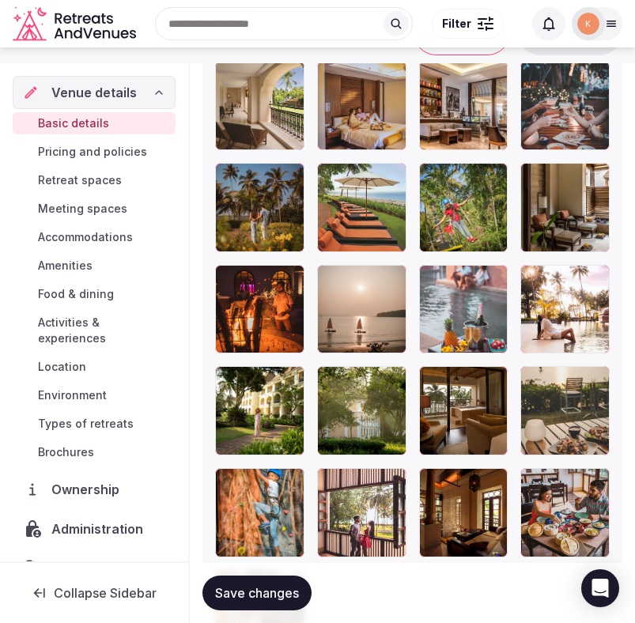
scroll to position [2322, 0]
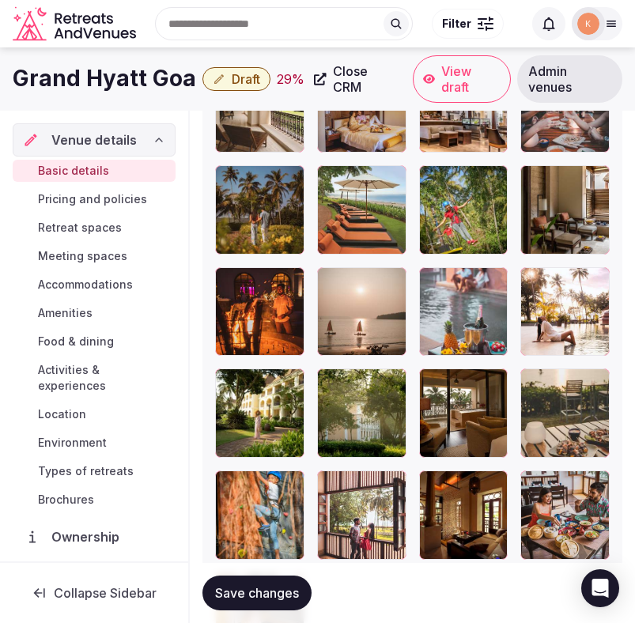
click at [272, 604] on button "Save changes" at bounding box center [256, 593] width 109 height 35
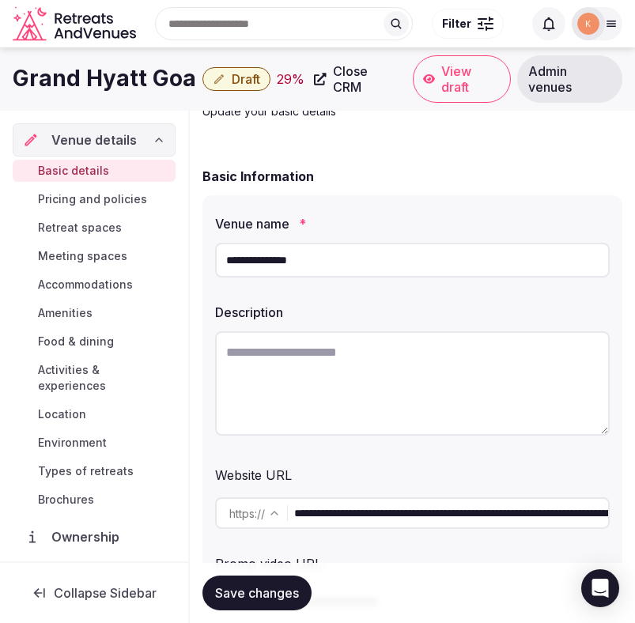
scroll to position [0, 0]
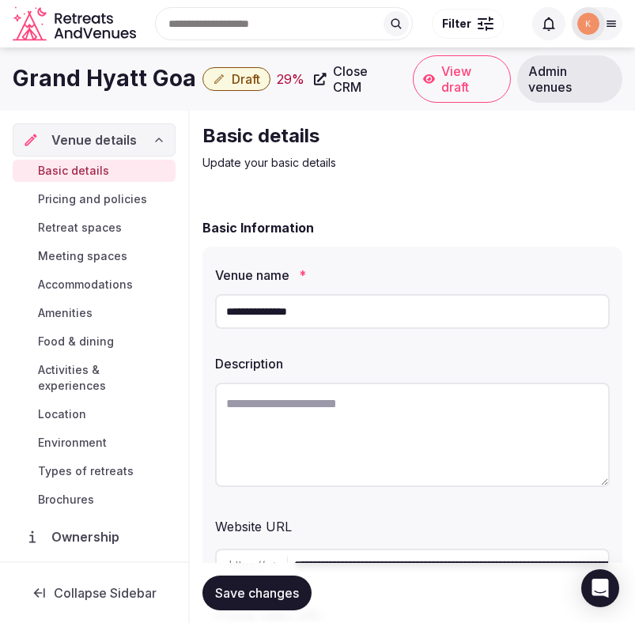
click at [478, 328] on input "**********" at bounding box center [412, 311] width 395 height 35
click at [478, 322] on input "**********" at bounding box center [412, 311] width 395 height 35
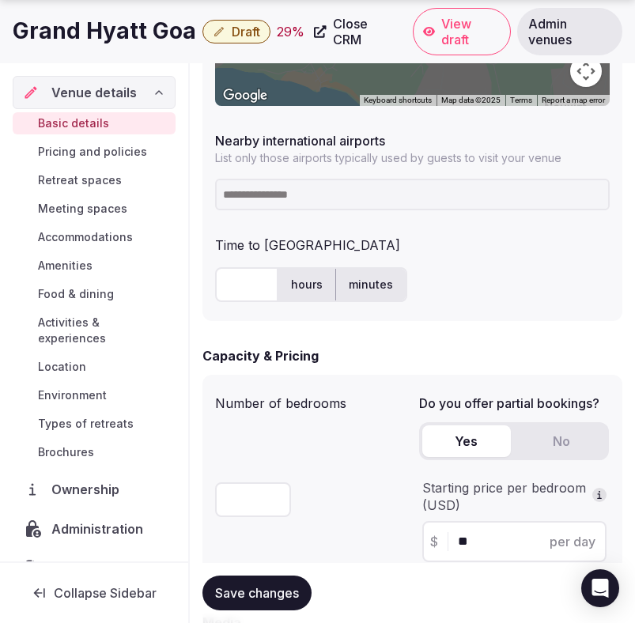
scroll to position [969, 0]
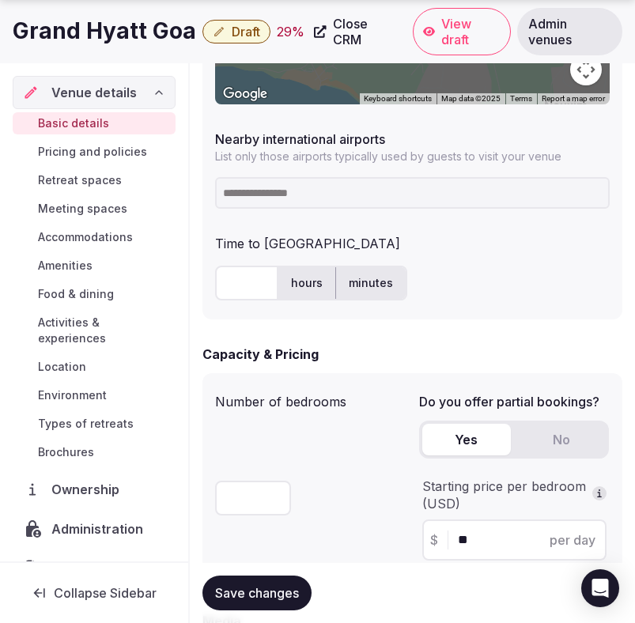
click at [309, 206] on input at bounding box center [412, 193] width 395 height 32
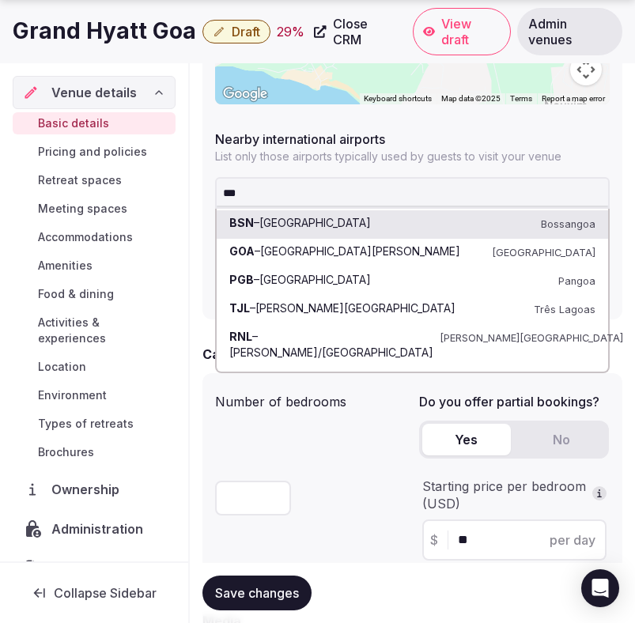
type input "***"
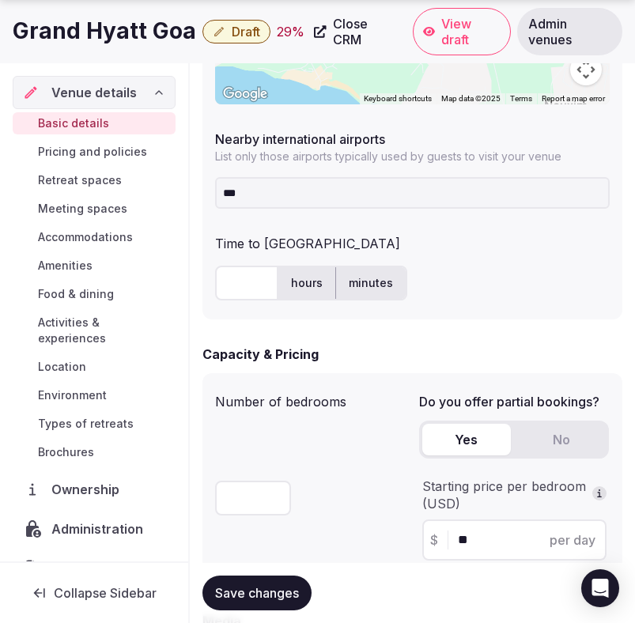
click at [395, 406] on div "Number of bedrooms" at bounding box center [310, 398] width 191 height 25
click at [246, 267] on input "text" at bounding box center [246, 283] width 63 height 35
type input "**"
click at [511, 206] on div "***" at bounding box center [412, 193] width 395 height 32
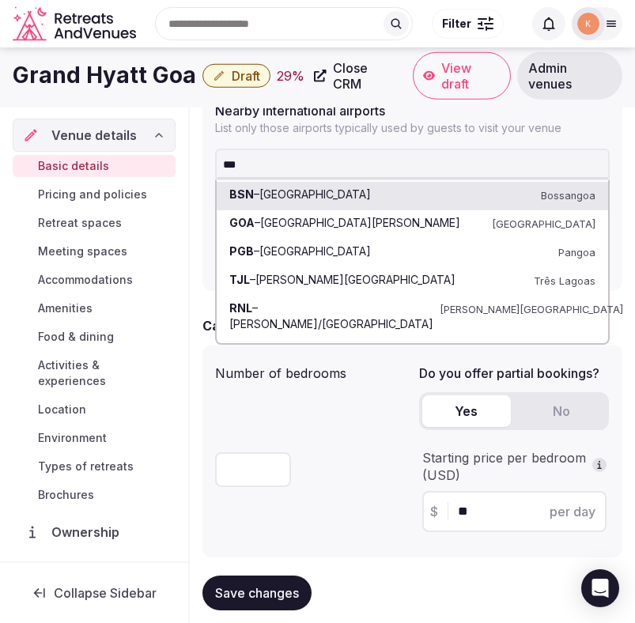
scroll to position [980, 0]
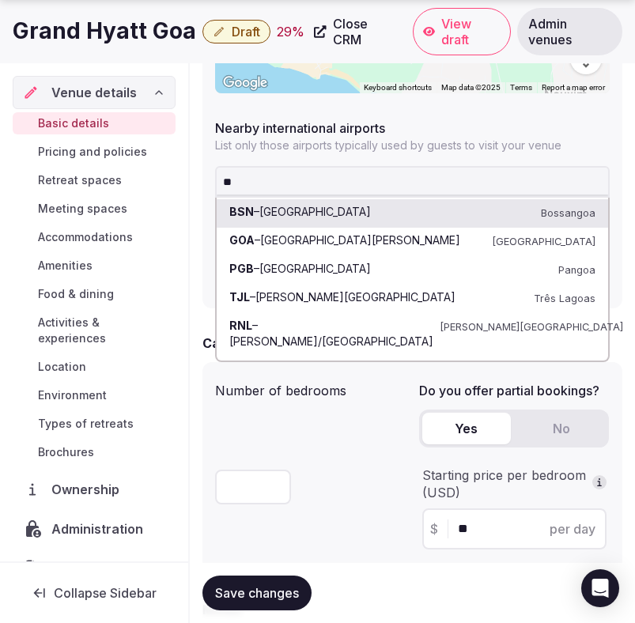
type input "*"
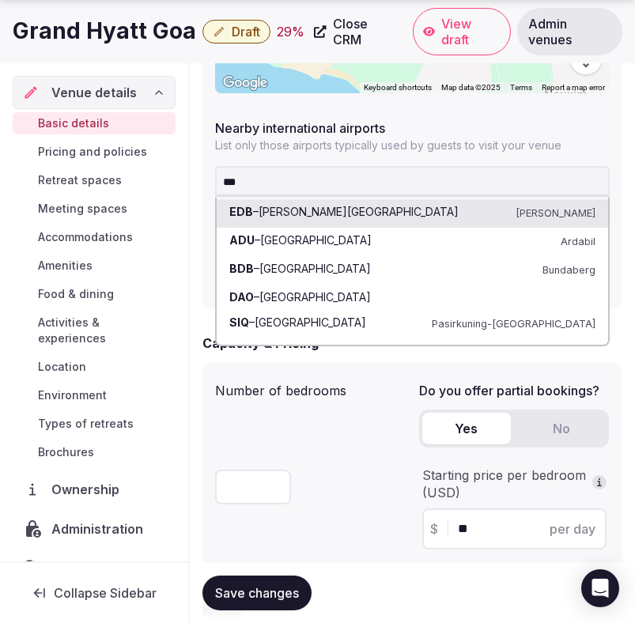
type input "****"
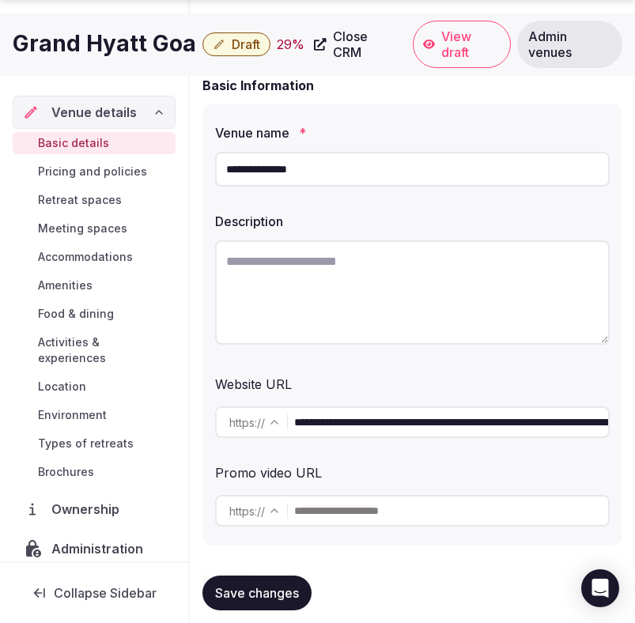
scroll to position [145, 0]
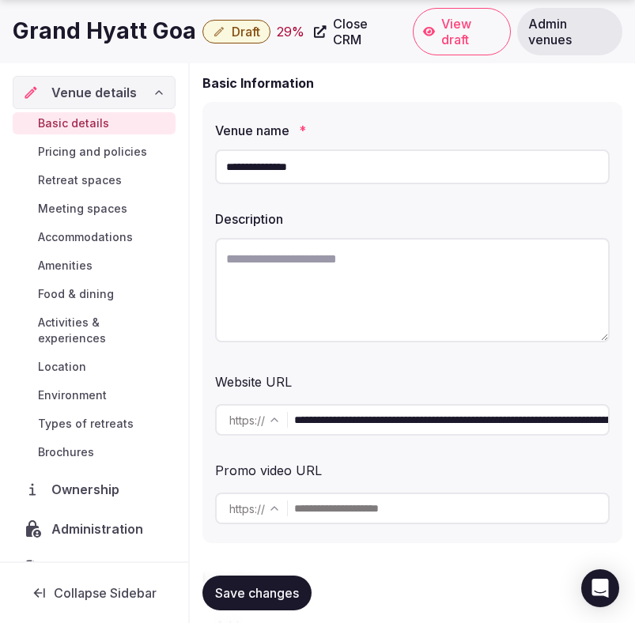
click at [429, 414] on input "**********" at bounding box center [451, 420] width 314 height 32
click at [325, 307] on textarea at bounding box center [412, 290] width 395 height 104
paste textarea "**********"
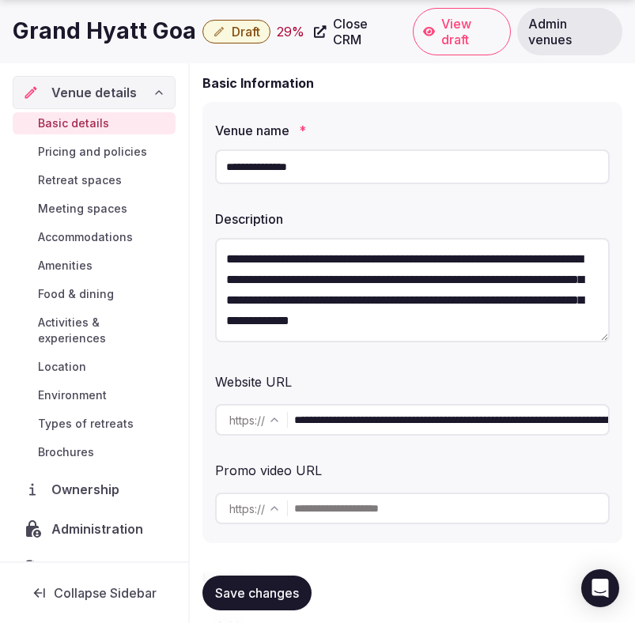
scroll to position [8, 0]
type textarea "**********"
click at [256, 588] on span "Save changes" at bounding box center [257, 593] width 84 height 16
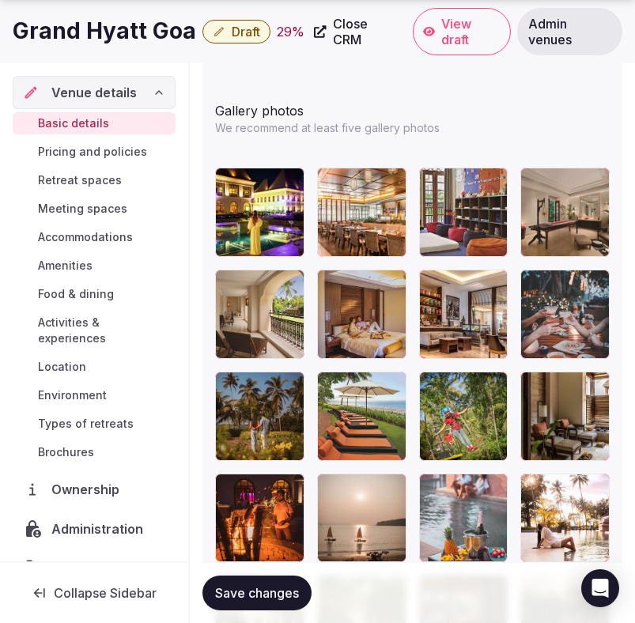
scroll to position [2152, 0]
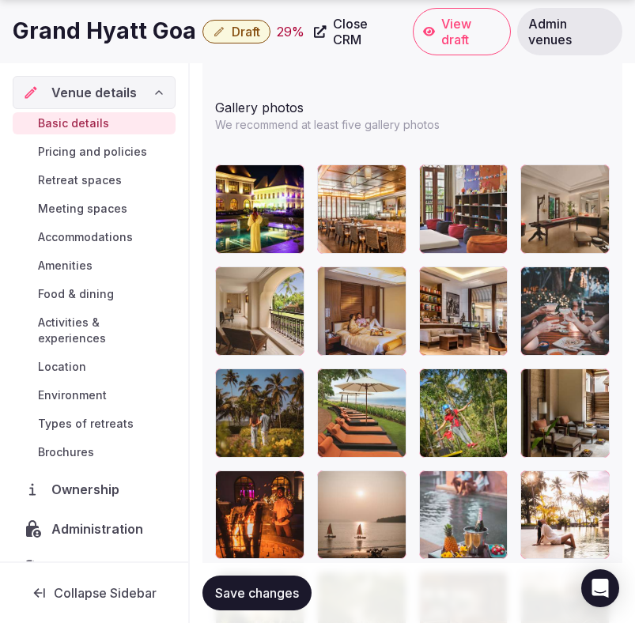
click at [239, 599] on span "Save changes" at bounding box center [257, 593] width 84 height 16
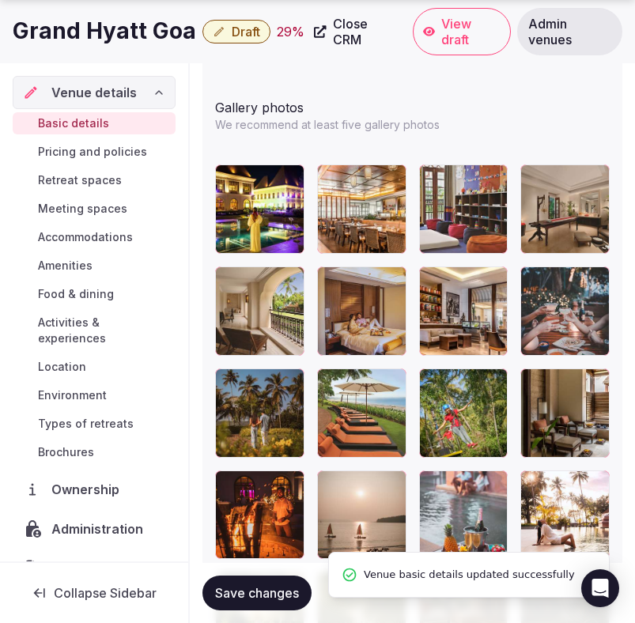
click at [248, 38] on span "Draft" at bounding box center [246, 32] width 28 height 16
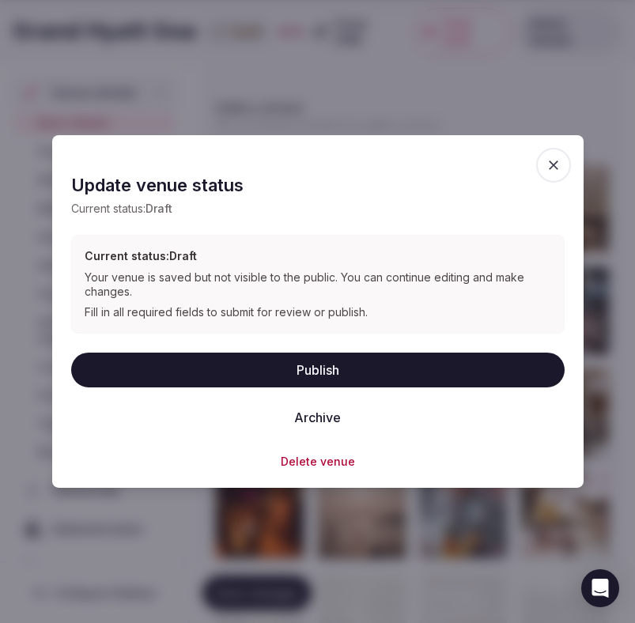
click at [288, 360] on button "Publish" at bounding box center [317, 369] width 493 height 35
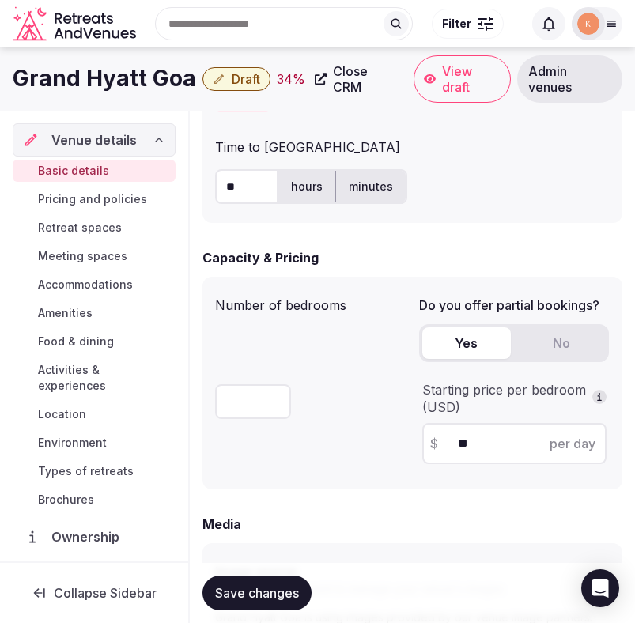
scroll to position [975, 0]
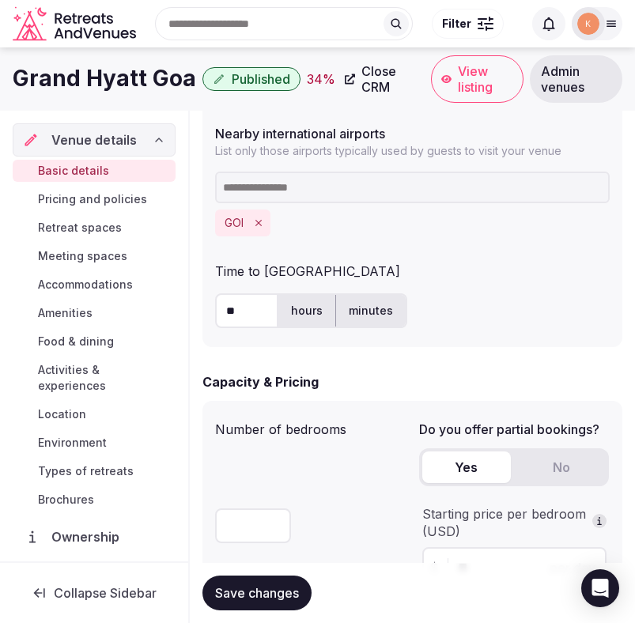
drag, startPoint x: 239, startPoint y: 86, endPoint x: 248, endPoint y: 247, distance: 161.6
click at [248, 247] on div "**********" at bounding box center [317, 616] width 635 height 3087
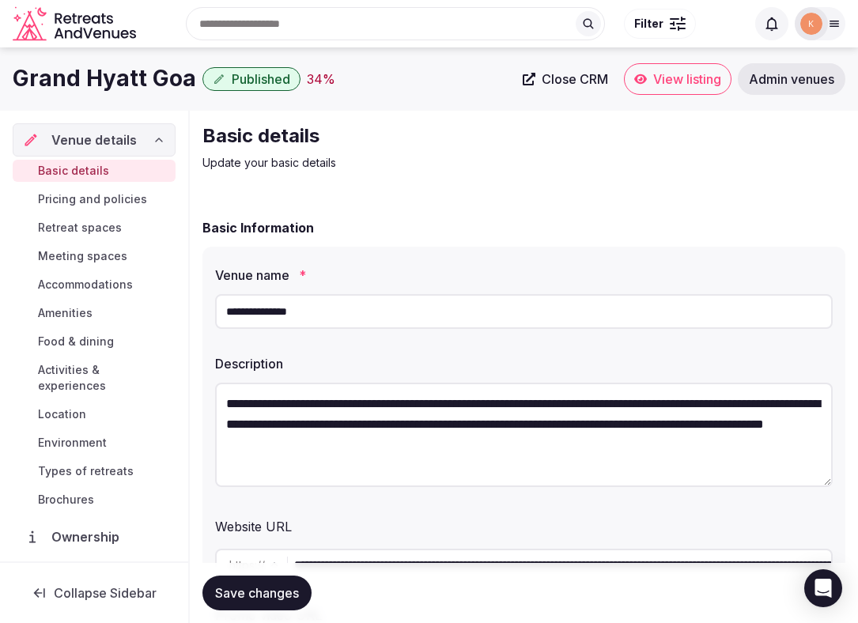
click at [634, 79] on span "View listing" at bounding box center [687, 79] width 68 height 16
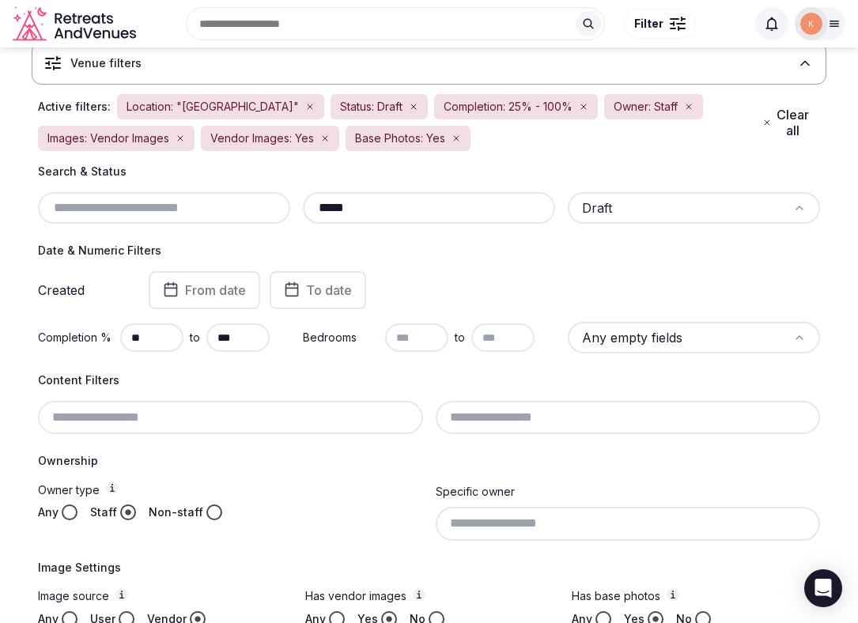
scroll to position [62, 0]
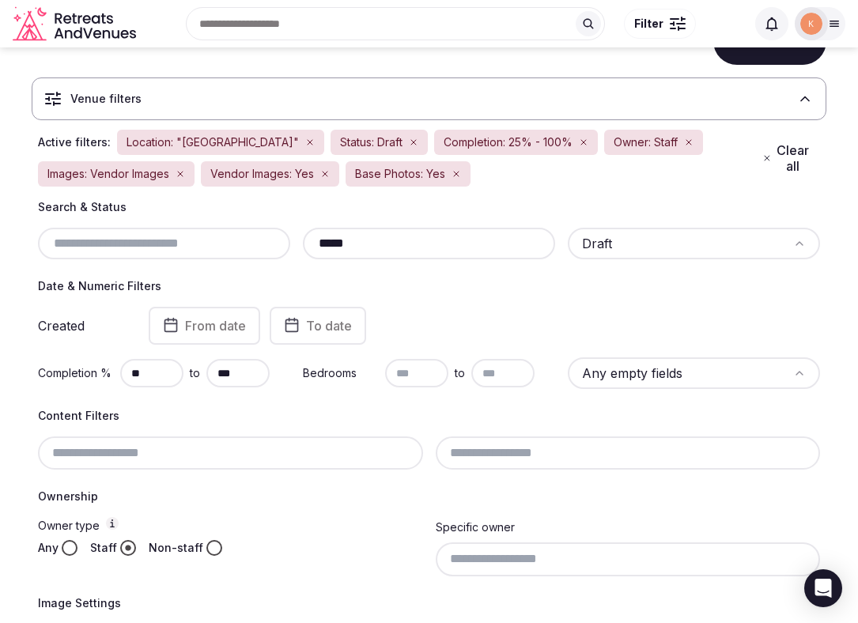
click at [318, 243] on input "*****" at bounding box center [429, 243] width 240 height 19
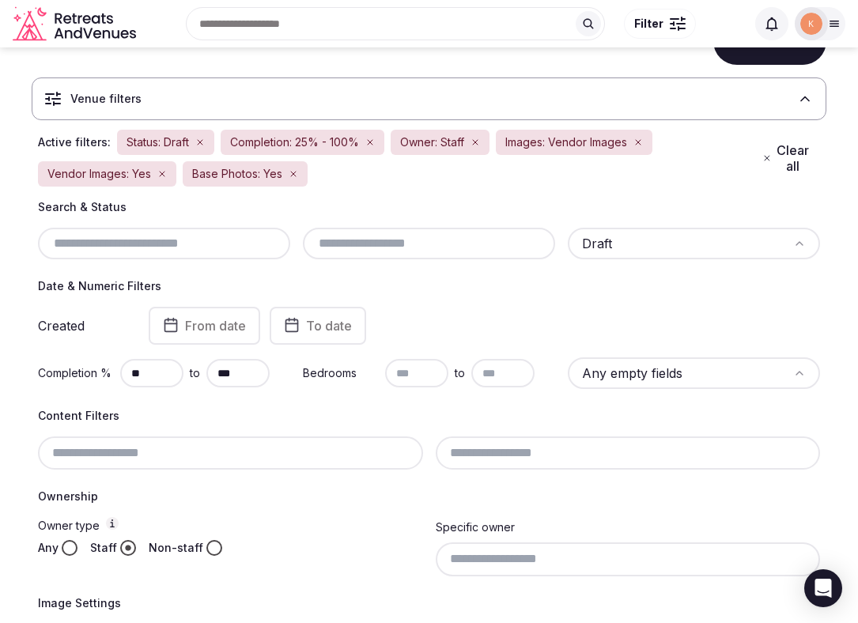
paste input "*****"
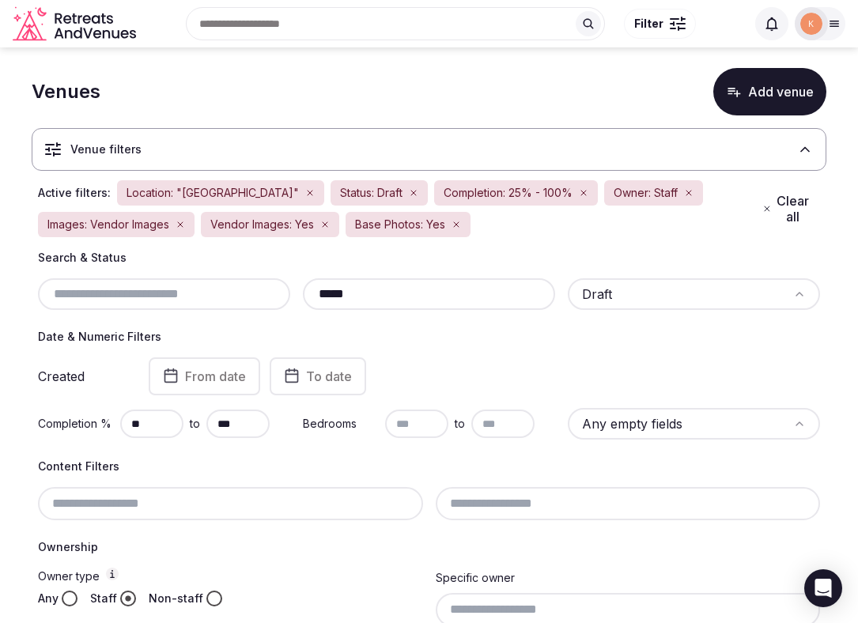
scroll to position [17, 0]
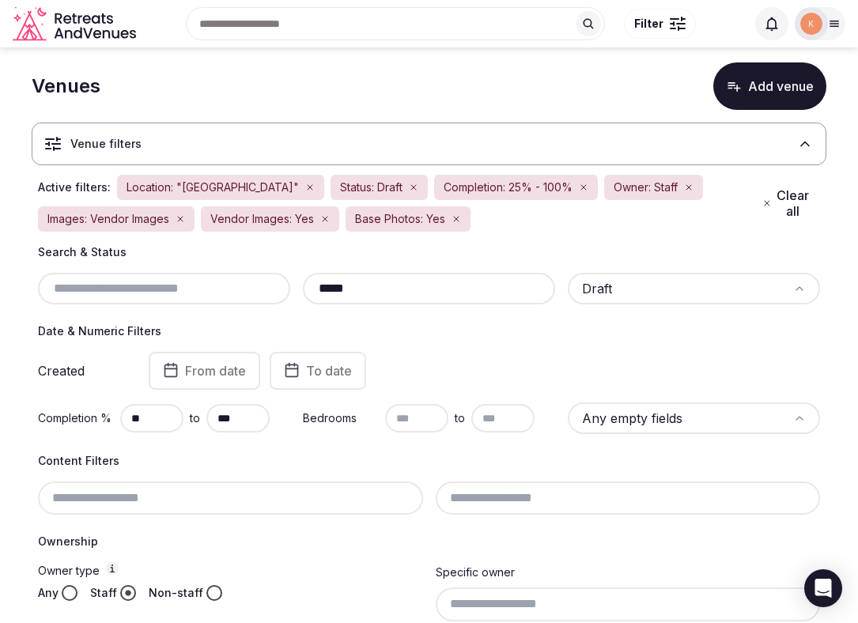
click at [775, 203] on button "Clear all" at bounding box center [786, 203] width 67 height 44
type input "*********"
click at [775, 202] on button "Clear all" at bounding box center [786, 203] width 67 height 44
click at [776, 202] on button "Clear all" at bounding box center [786, 203] width 67 height 44
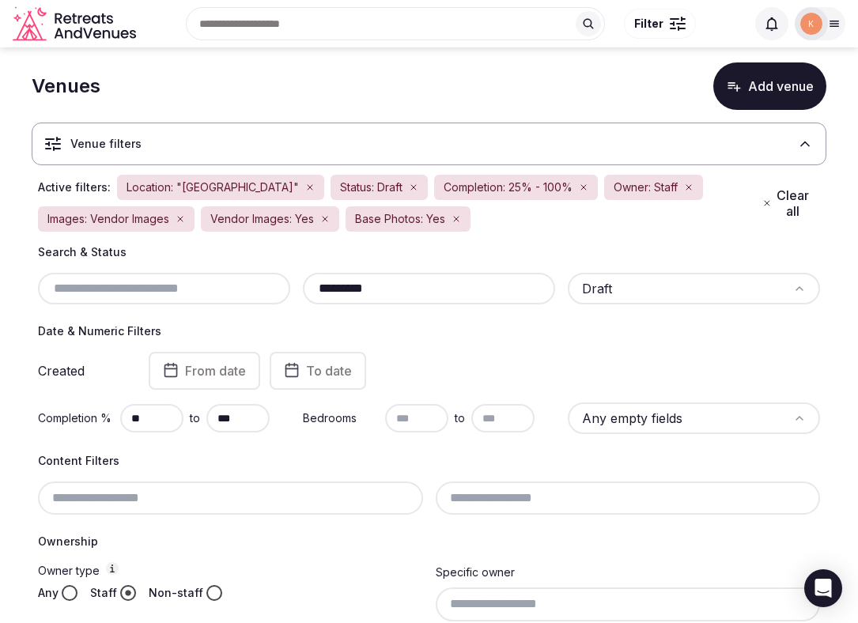
click at [790, 210] on button "Clear all" at bounding box center [786, 203] width 67 height 44
drag, startPoint x: 242, startPoint y: 189, endPoint x: 283, endPoint y: 145, distance: 60.4
click at [283, 145] on div "Venue filters Active filters: Location: "[GEOGRAPHIC_DATA]" Status: Draft Compl…" at bounding box center [429, 415] width 795 height 611
click at [789, 195] on button "Clear all" at bounding box center [786, 203] width 67 height 44
click at [786, 198] on button "Clear all" at bounding box center [786, 203] width 67 height 44
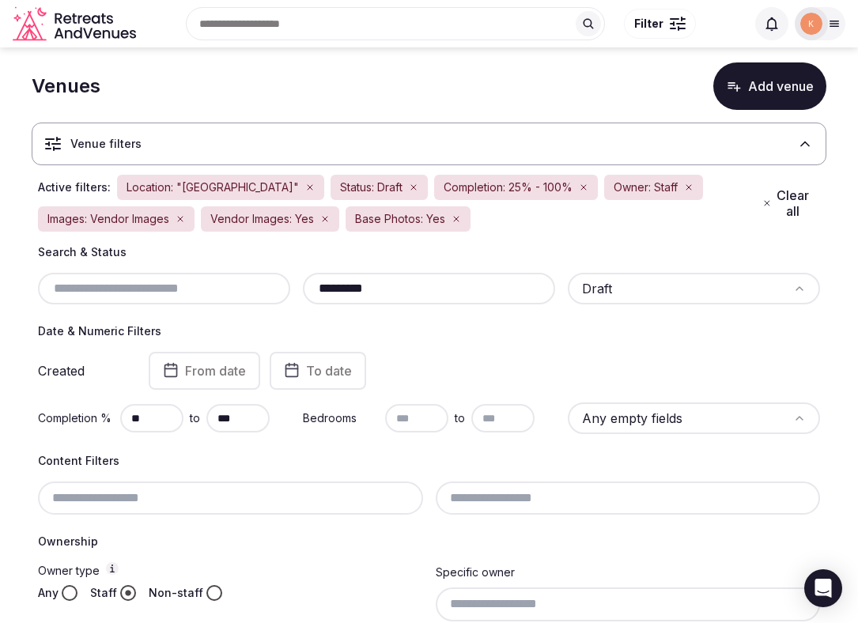
click at [457, 218] on icon "button" at bounding box center [455, 218] width 9 height 9
click at [322, 216] on icon "button" at bounding box center [324, 218] width 9 height 9
click at [183, 222] on icon "button" at bounding box center [180, 218] width 9 height 9
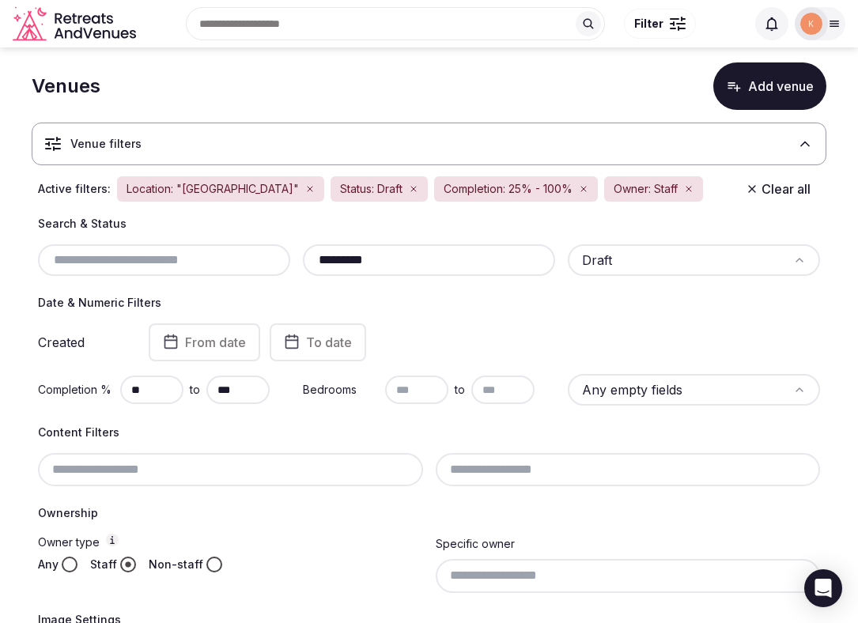
click at [308, 188] on icon "button" at bounding box center [310, 189] width 5 height 5
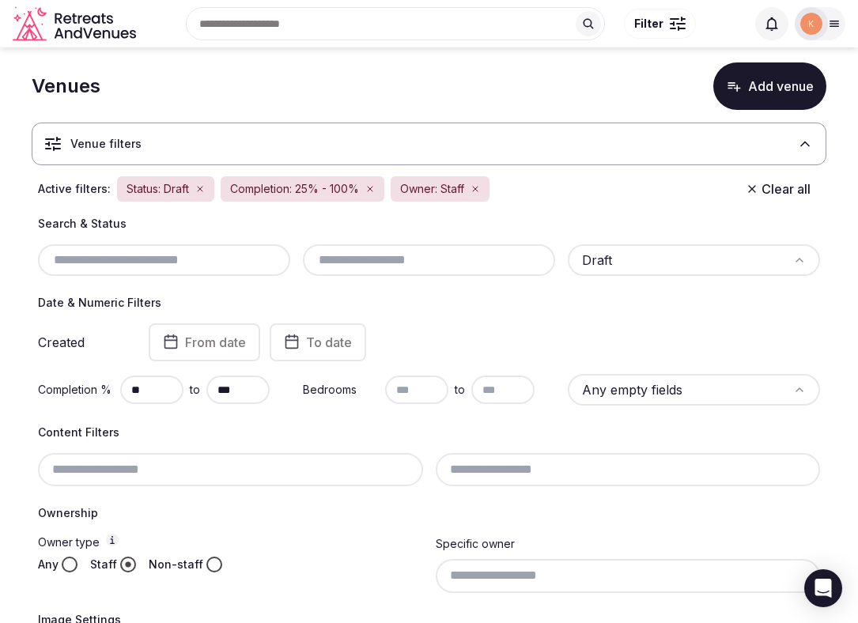
click at [189, 189] on div "Status: Draft" at bounding box center [165, 188] width 97 height 25
click at [198, 189] on icon "button" at bounding box center [200, 189] width 5 height 5
click at [202, 189] on span "Completion: 25% - 100%" at bounding box center [191, 189] width 129 height 16
click at [267, 189] on icon "button" at bounding box center [266, 188] width 9 height 9
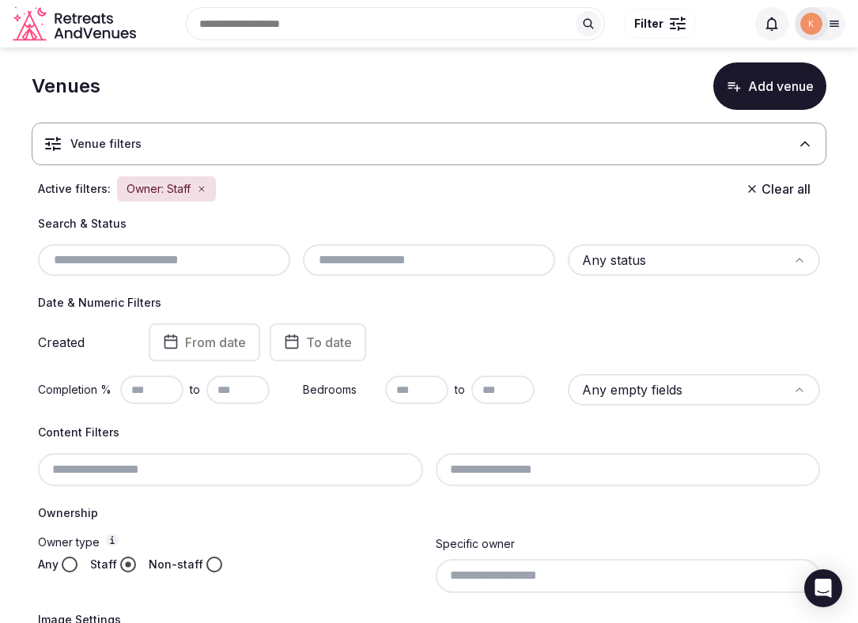
click at [199, 191] on icon "button" at bounding box center [201, 189] width 5 height 5
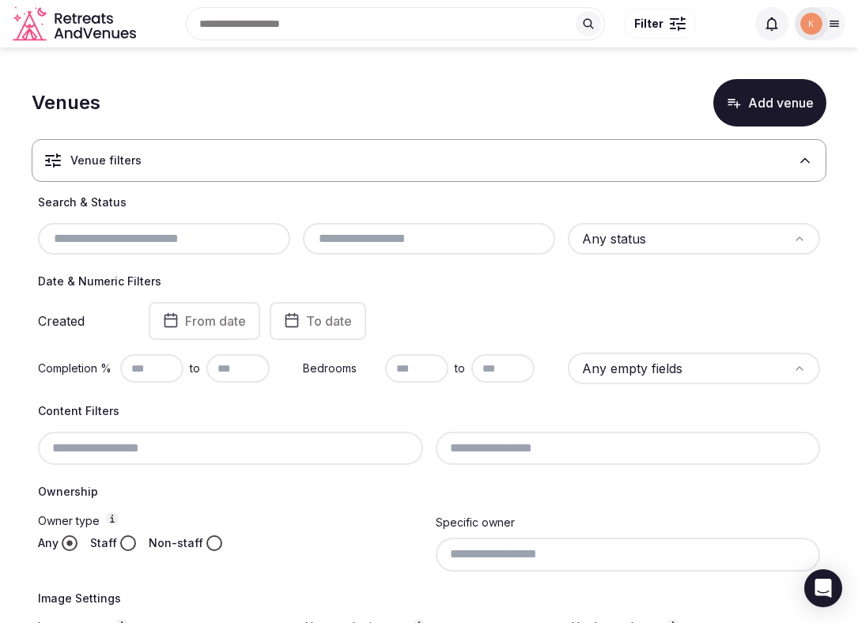
click at [619, 235] on html "Search Popular Destinations [GEOGRAPHIC_DATA], [GEOGRAPHIC_DATA] [GEOGRAPHIC_DA…" at bounding box center [429, 311] width 858 height 623
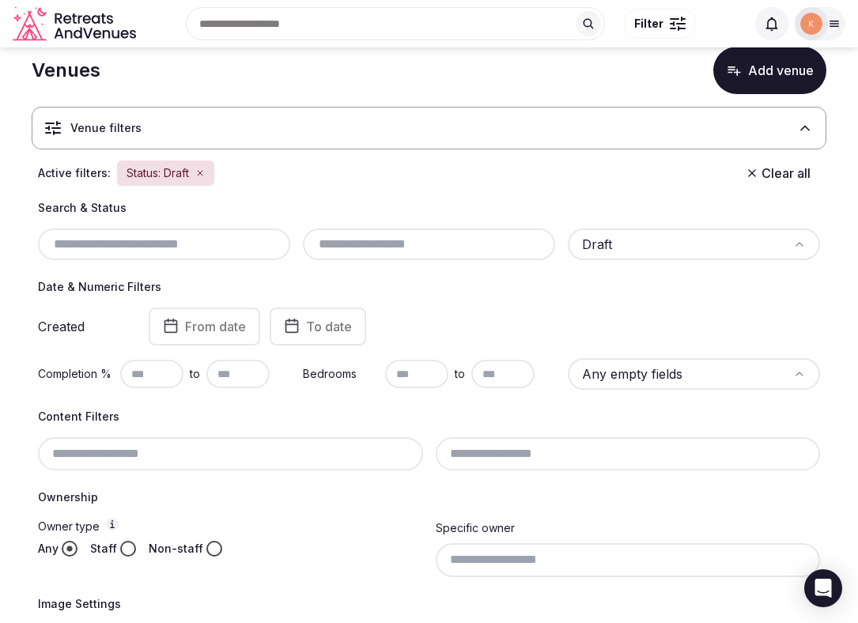
scroll to position [46, 0]
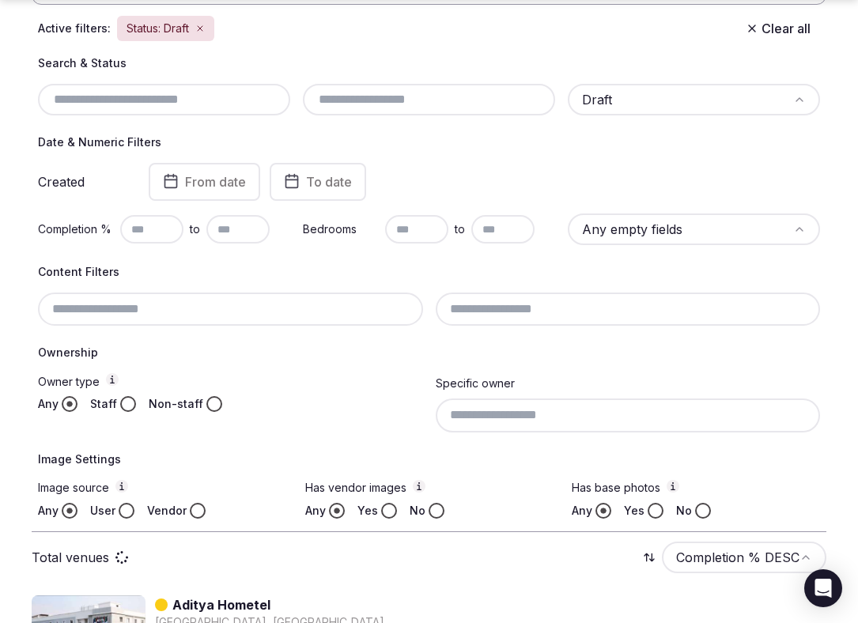
scroll to position [285, 0]
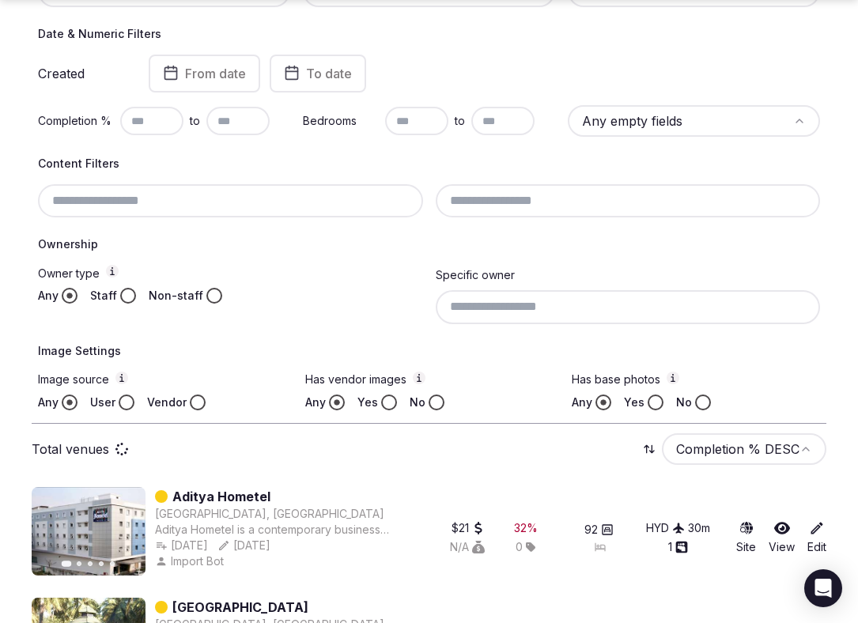
click at [593, 311] on input at bounding box center [628, 306] width 385 height 33
type input "*"
click at [132, 292] on button "Staff" at bounding box center [128, 296] width 16 height 16
click at [128, 405] on button "User" at bounding box center [127, 403] width 16 height 16
click at [432, 401] on button "No" at bounding box center [437, 403] width 16 height 16
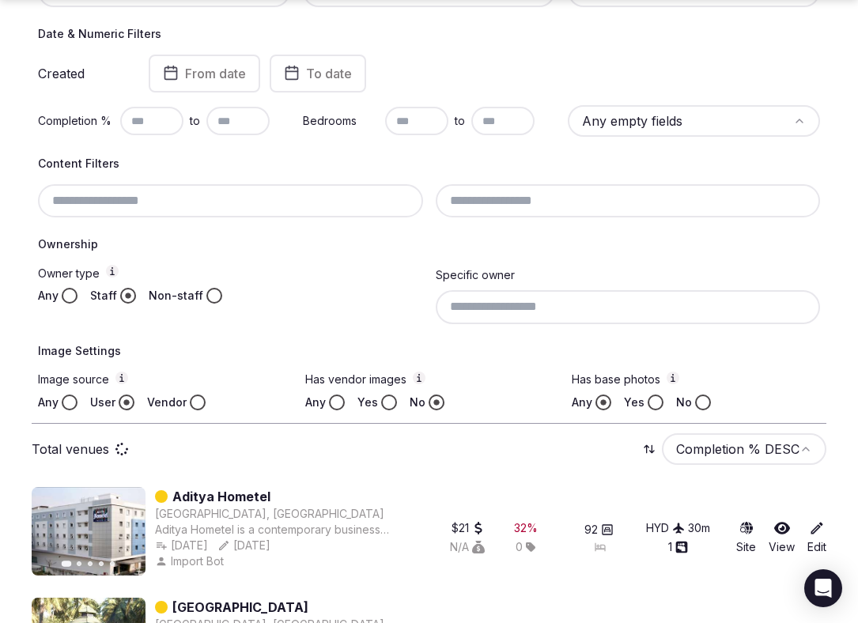
click at [545, 306] on input at bounding box center [628, 306] width 385 height 33
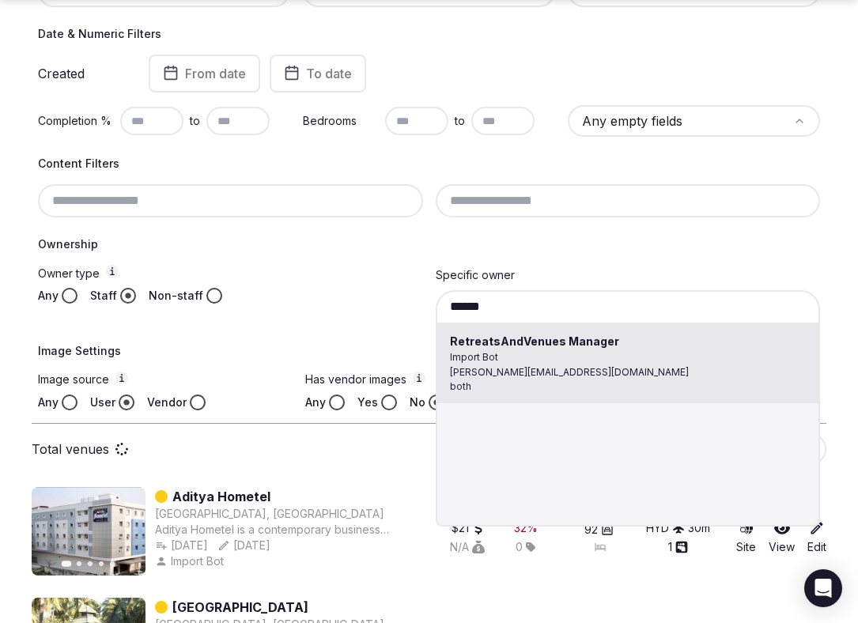
type input "**********"
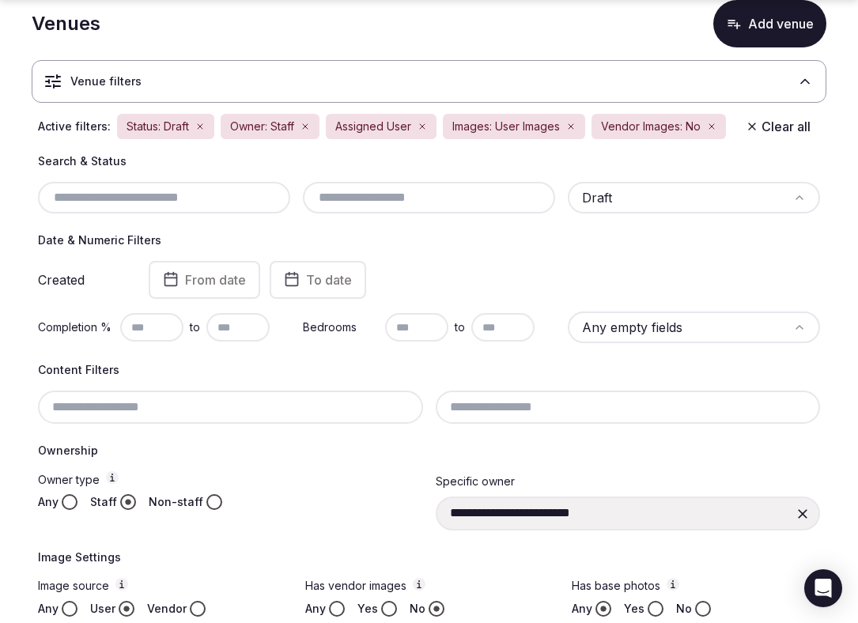
scroll to position [85, 0]
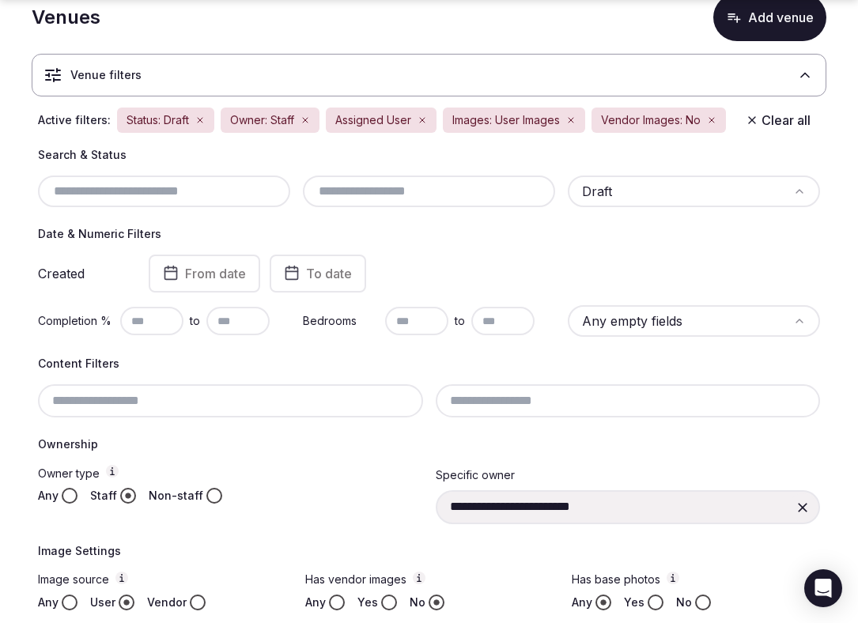
click at [424, 117] on icon "button" at bounding box center [421, 119] width 9 height 9
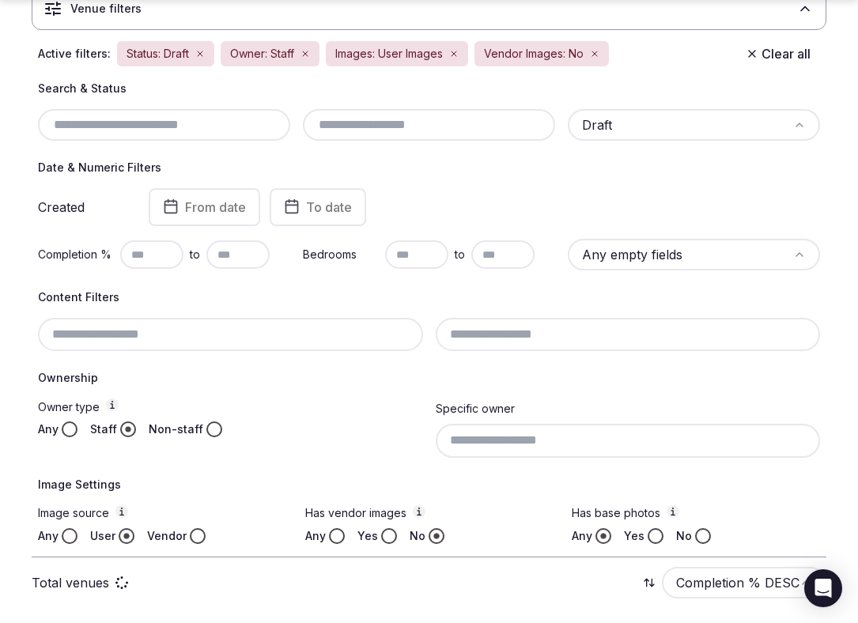
scroll to position [168, 0]
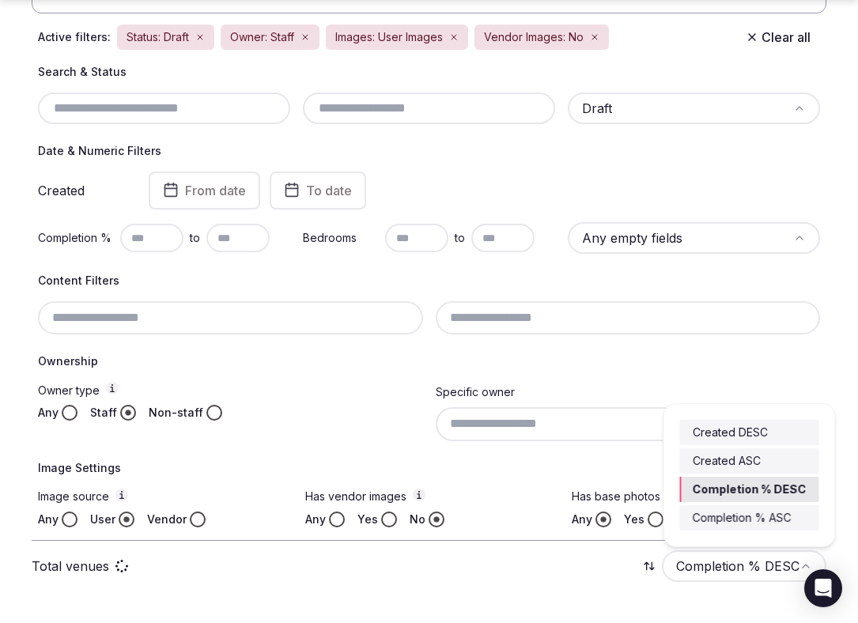
click at [678, 455] on html "Search Popular Destinations [GEOGRAPHIC_DATA], [GEOGRAPHIC_DATA] [GEOGRAPHIC_DA…" at bounding box center [429, 143] width 858 height 623
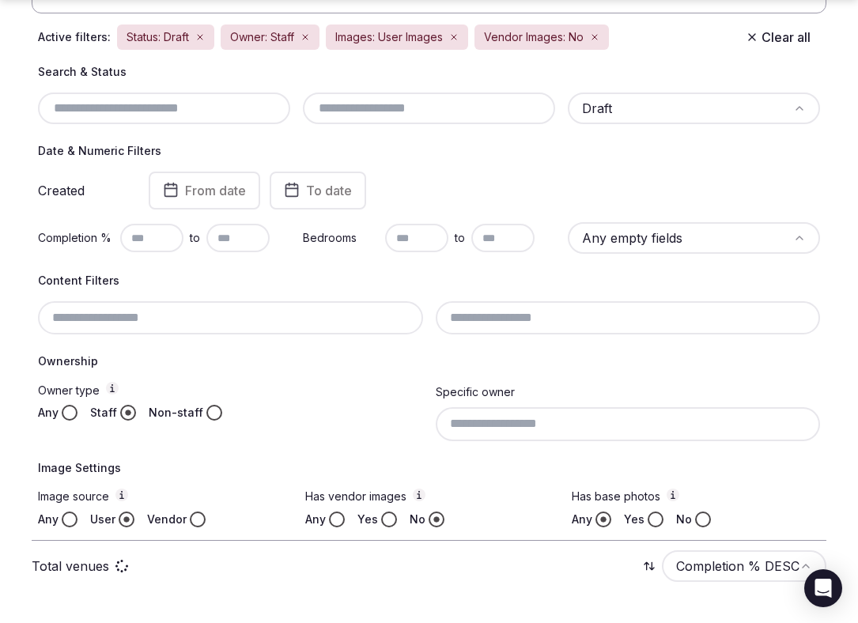
click at [593, 285] on html "Search Popular Destinations [GEOGRAPHIC_DATA], [GEOGRAPHIC_DATA] [GEOGRAPHIC_DA…" at bounding box center [429, 143] width 858 height 623
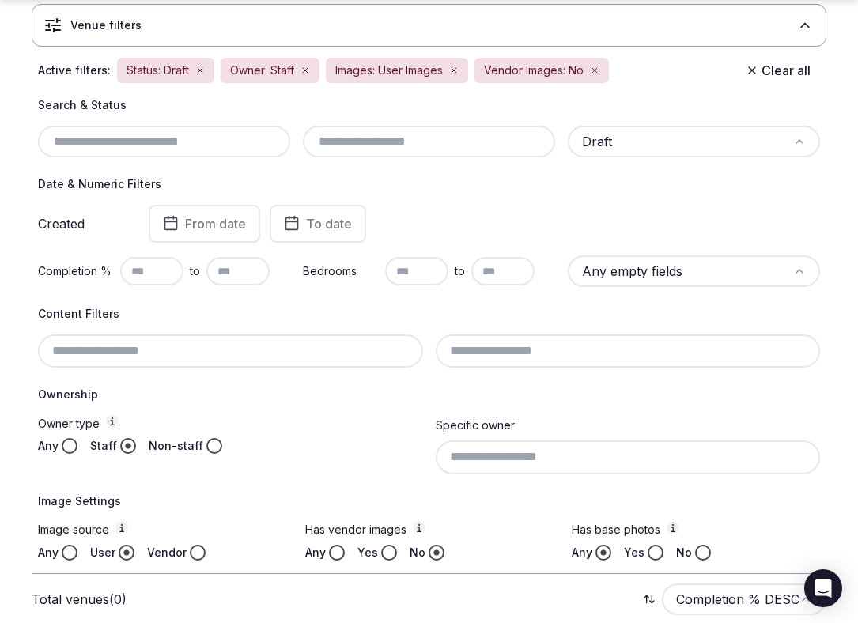
scroll to position [213, 0]
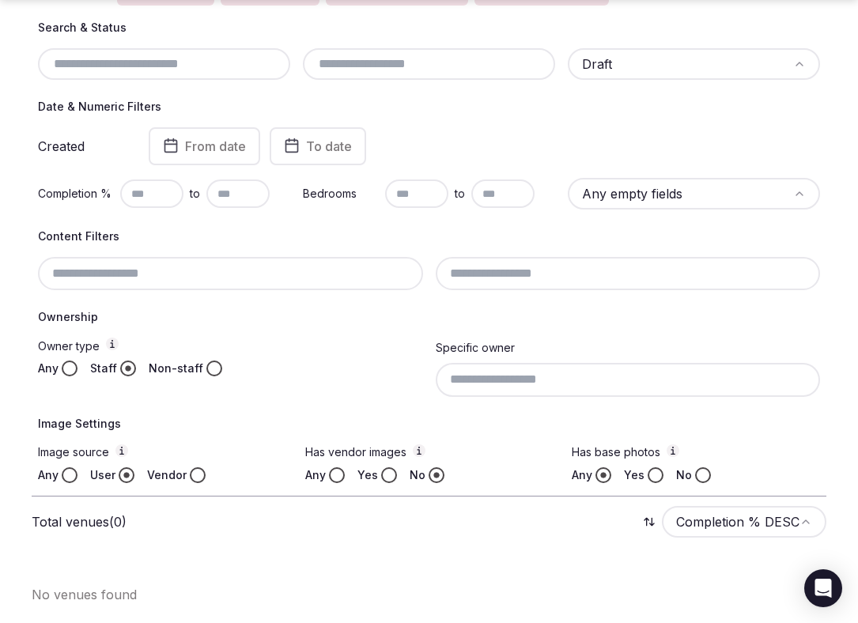
click at [340, 478] on button "Any" at bounding box center [337, 475] width 16 height 16
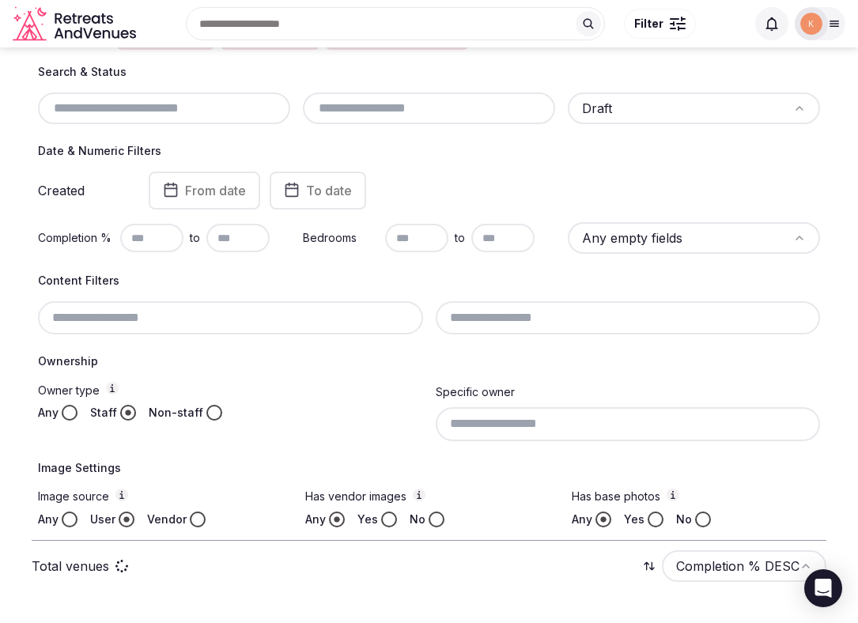
scroll to position [168, 0]
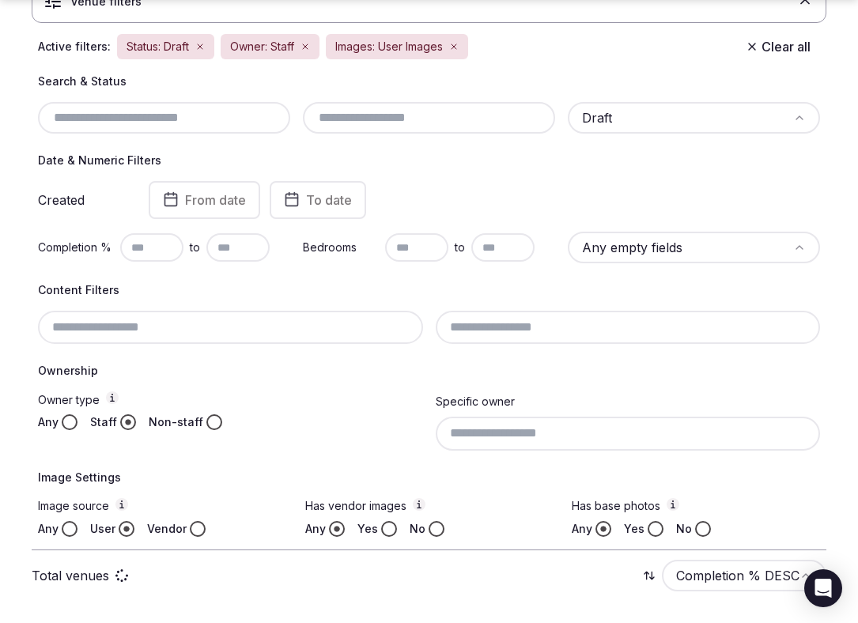
scroll to position [168, 0]
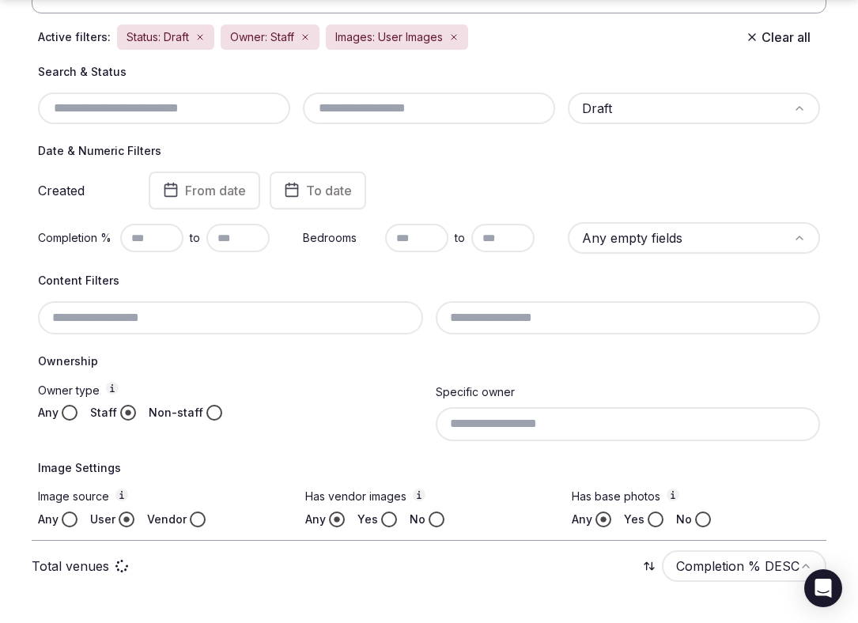
click at [649, 562] on icon at bounding box center [649, 566] width 13 height 13
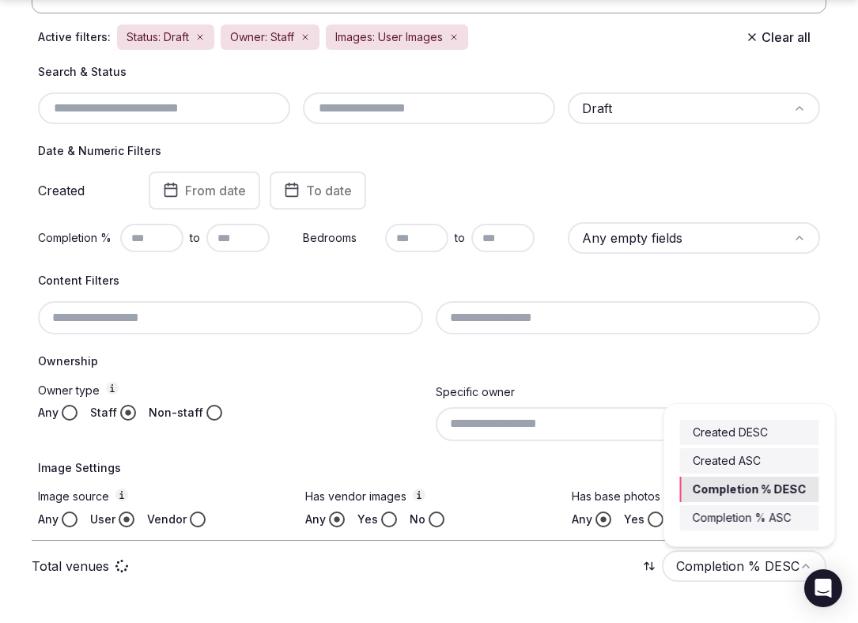
click at [696, 455] on html "Search Popular Destinations [GEOGRAPHIC_DATA], [GEOGRAPHIC_DATA] [GEOGRAPHIC_DA…" at bounding box center [429, 143] width 858 height 623
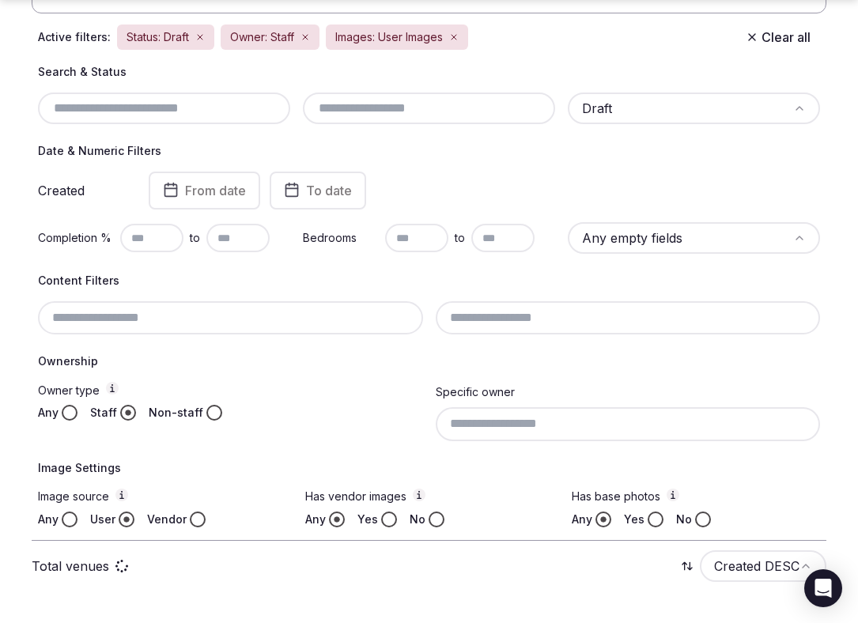
click at [432, 519] on button "No" at bounding box center [437, 520] width 16 height 16
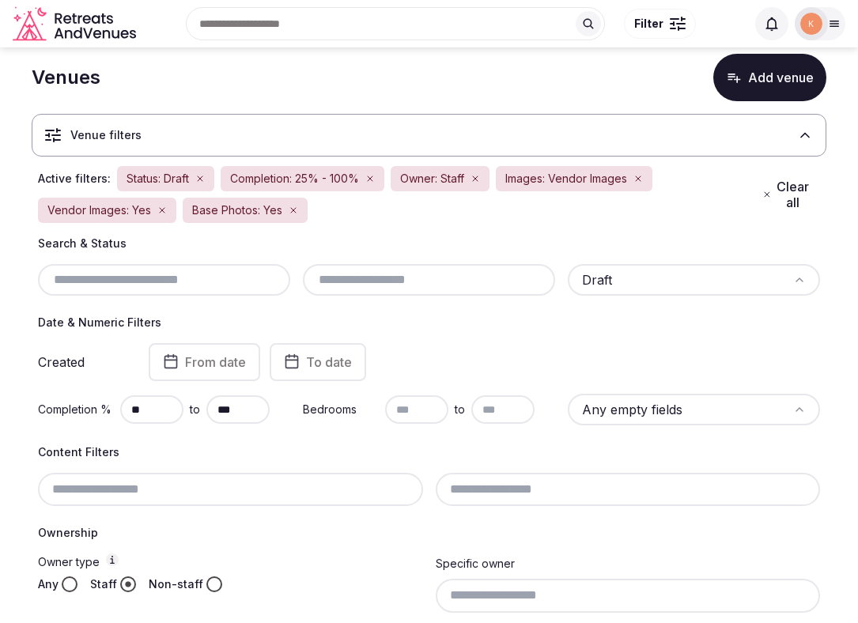
scroll to position [28, 0]
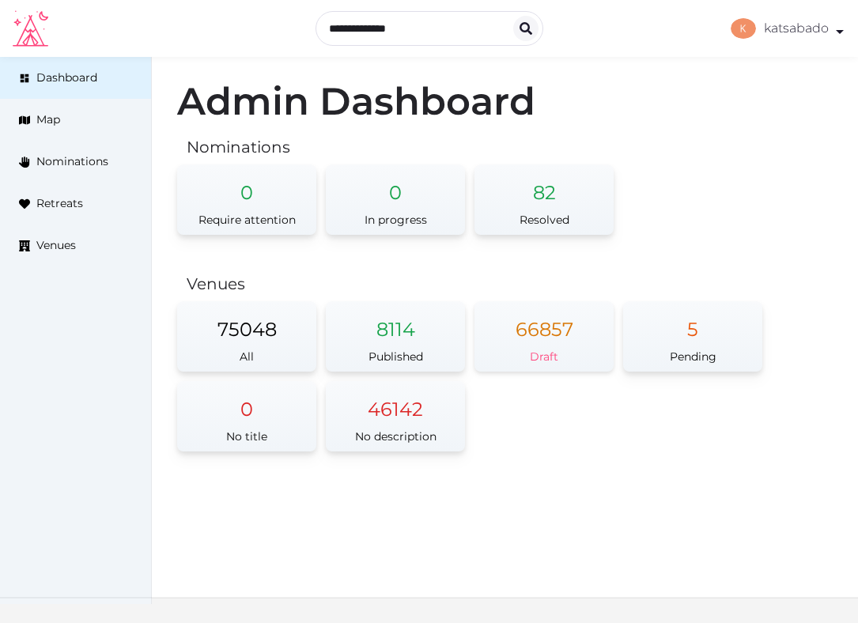
click at [551, 331] on div "66857" at bounding box center [543, 321] width 139 height 41
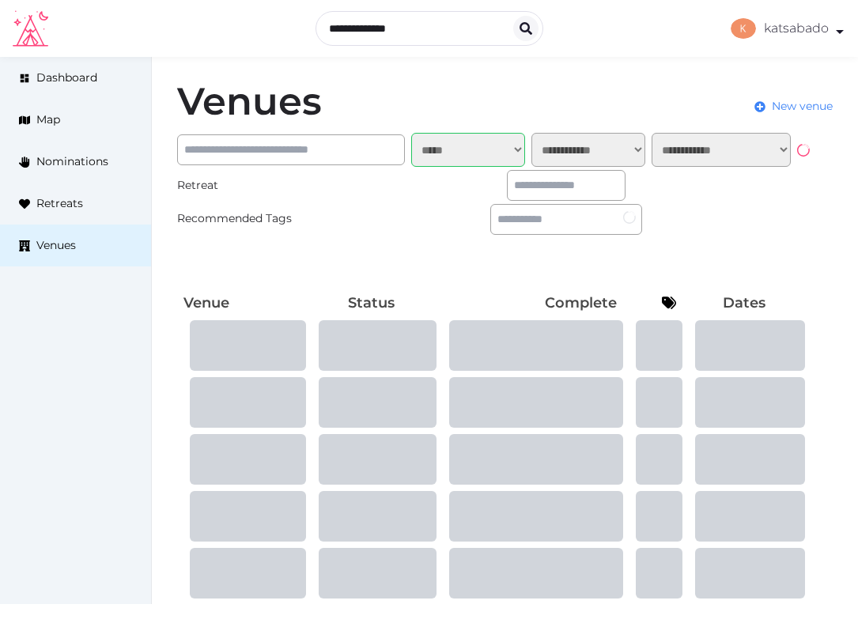
select select "*****"
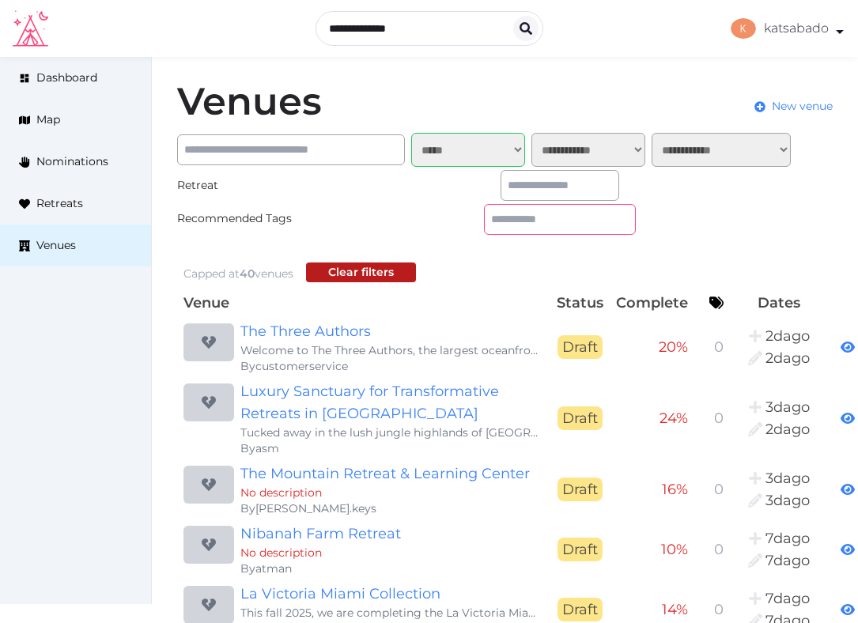
click at [484, 213] on input "text" at bounding box center [560, 219] width 152 height 31
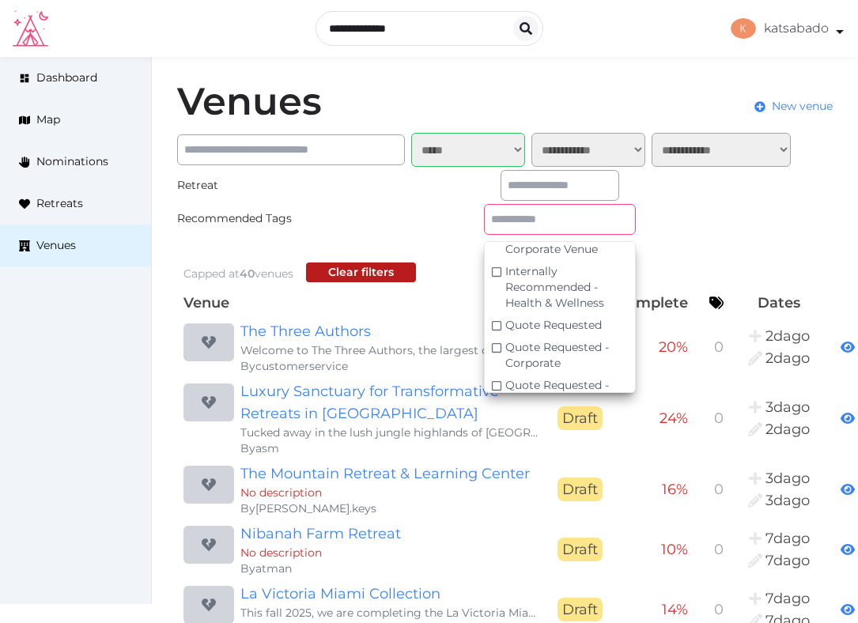
scroll to position [174, 0]
click at [505, 344] on span "Quote Requested - Corporate" at bounding box center [557, 353] width 104 height 30
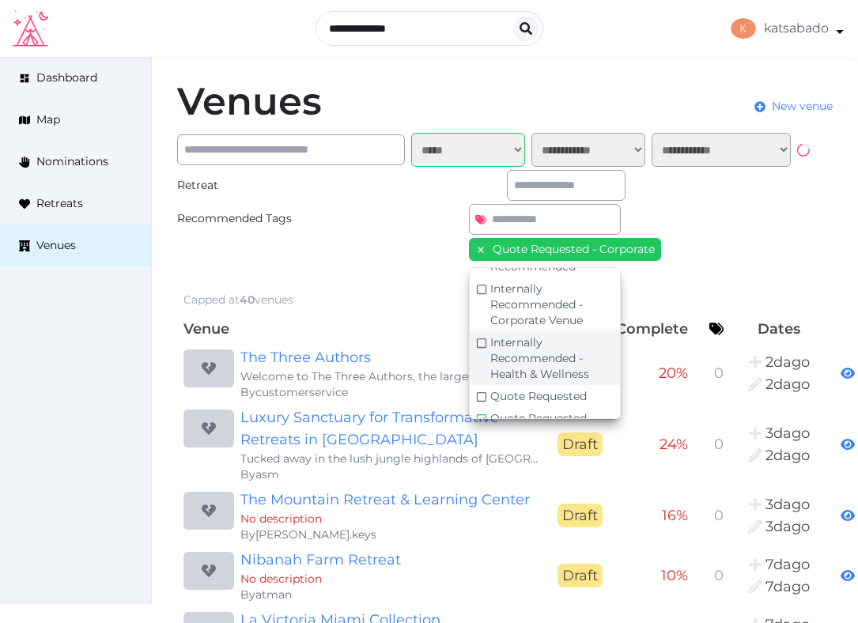
scroll to position [119, 0]
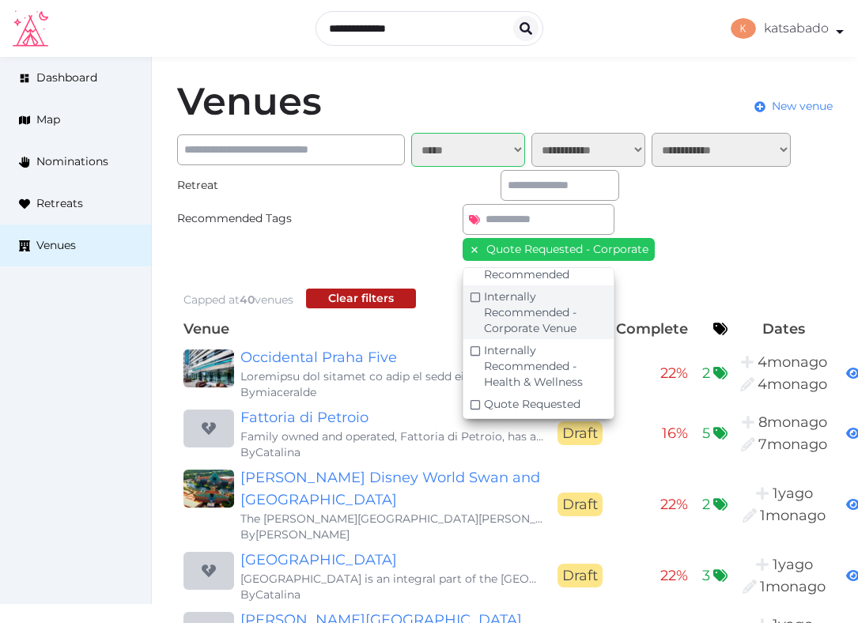
click at [484, 304] on div "Internally Recommended - Corporate Venue" at bounding box center [545, 312] width 123 height 47
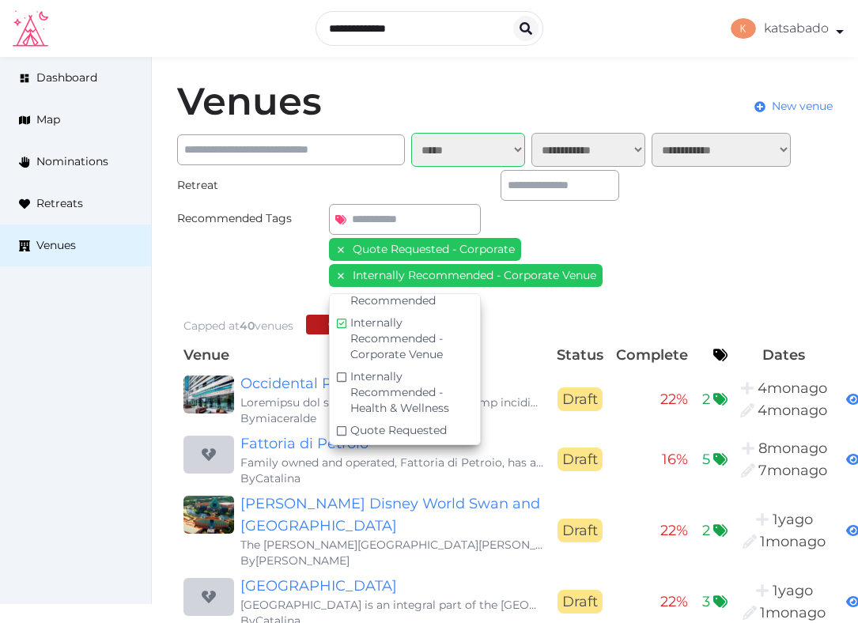
click at [615, 214] on div "Quote Requested - Corporate Internally Recommended - Corporate Venue Corporate …" at bounding box center [560, 247] width 462 height 86
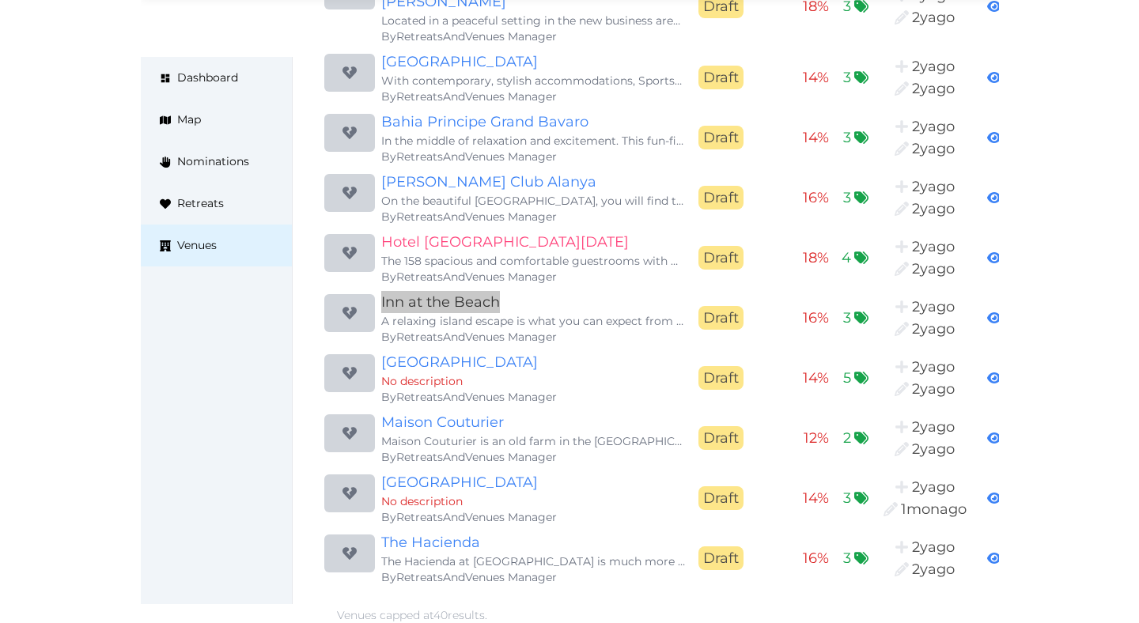
scroll to position [2284, 0]
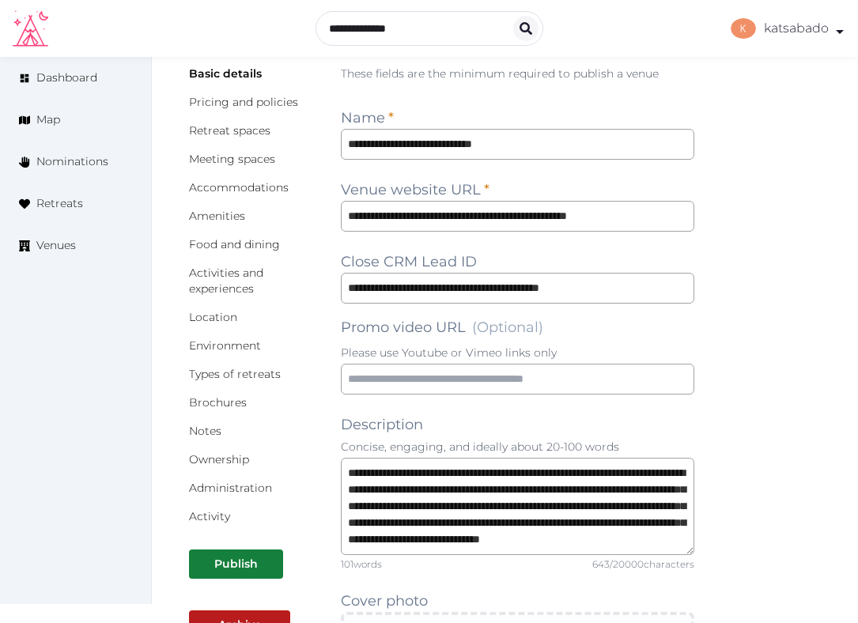
scroll to position [124, 0]
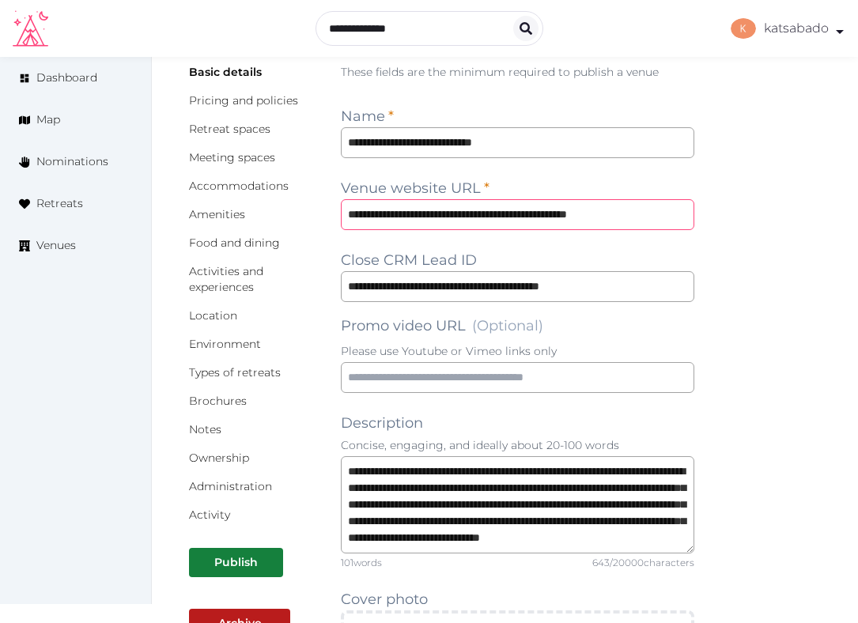
click at [505, 221] on input "**********" at bounding box center [517, 214] width 353 height 31
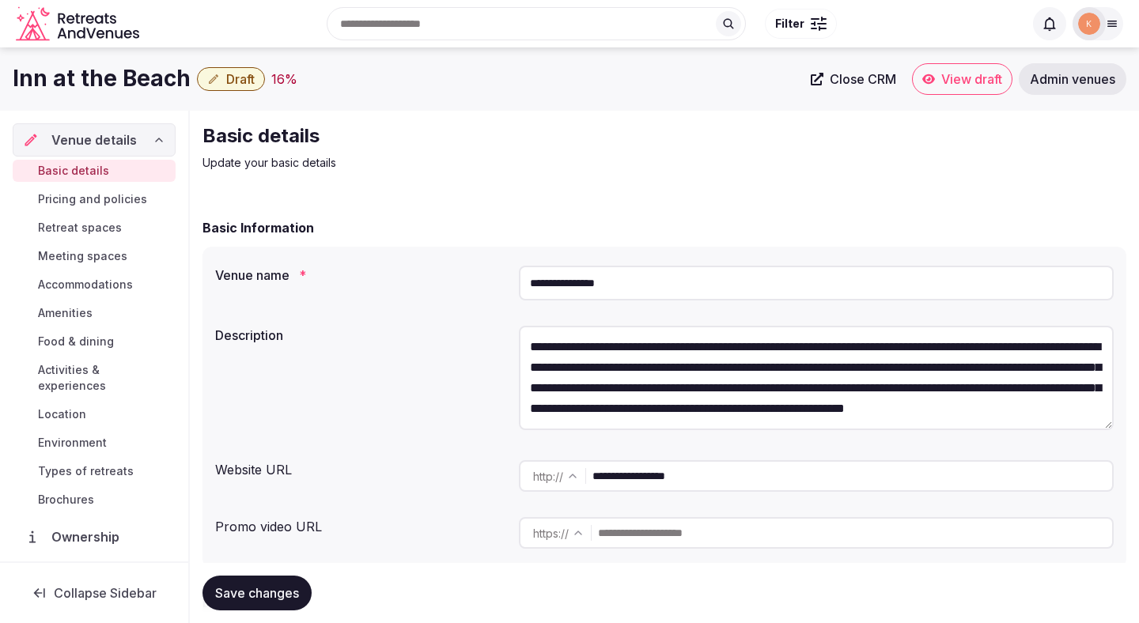
scroll to position [20, 0]
click at [584, 293] on input "**********" at bounding box center [816, 283] width 595 height 35
click at [857, 73] on span "Admin venues" at bounding box center [1071, 79] width 85 height 16
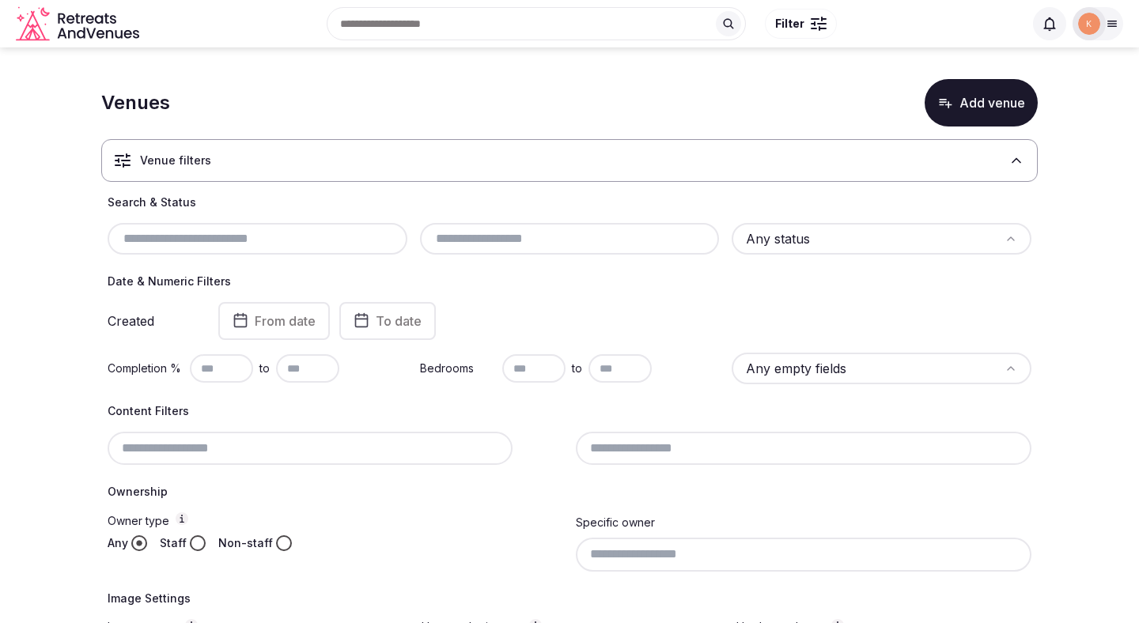
paste input "**********"
click at [347, 237] on div "Search & Status Any status" at bounding box center [569, 224] width 923 height 60
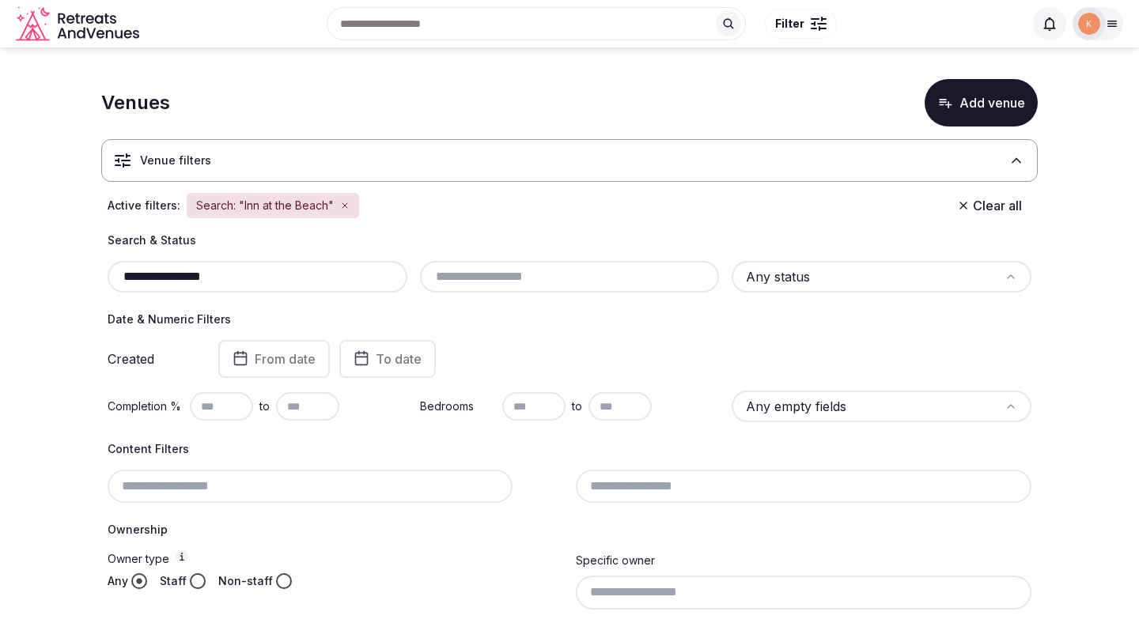
type input "**********"
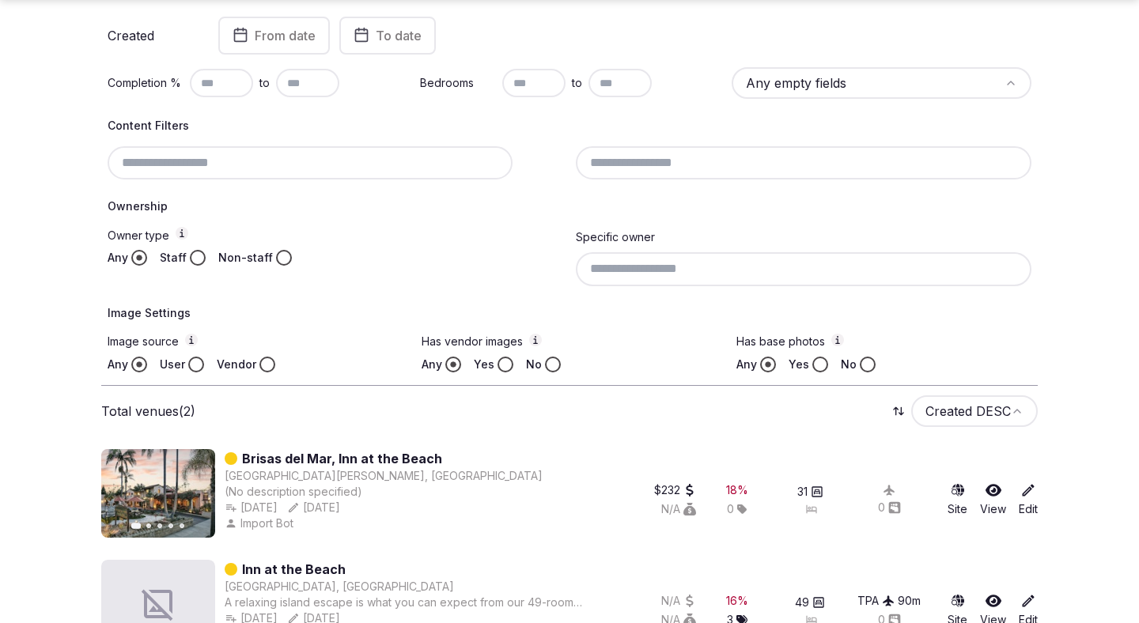
scroll to position [374, 0]
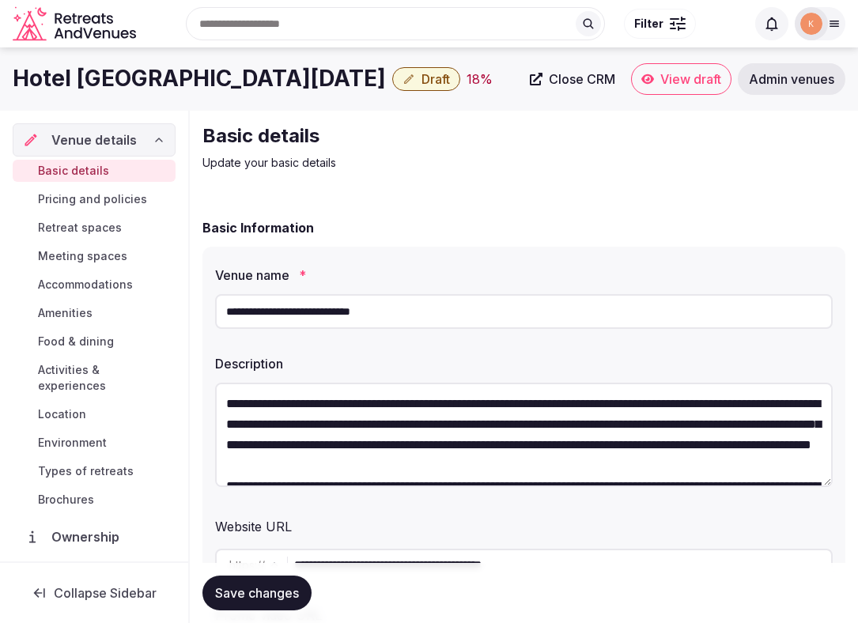
click at [383, 328] on input "**********" at bounding box center [523, 311] width 617 height 35
click at [383, 318] on input "**********" at bounding box center [523, 311] width 617 height 35
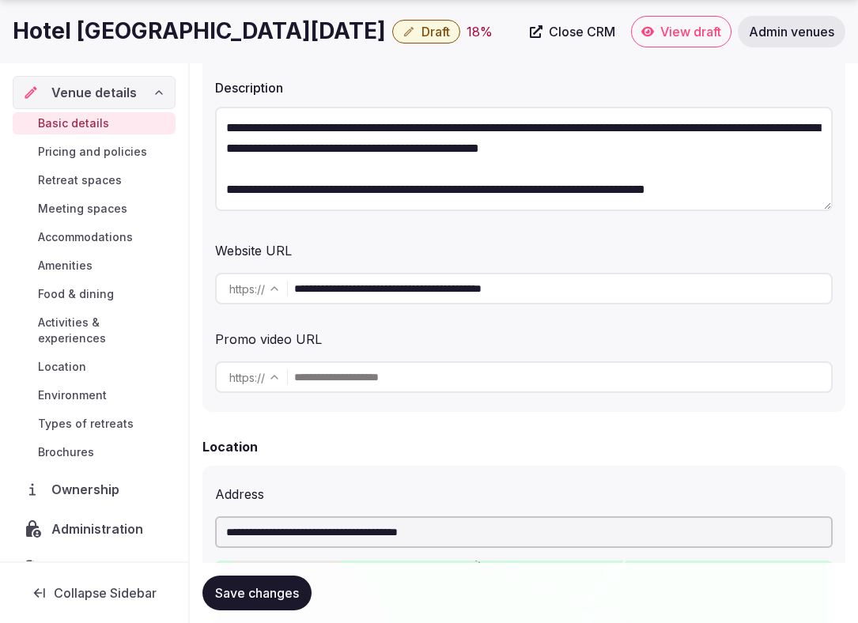
scroll to position [291, 0]
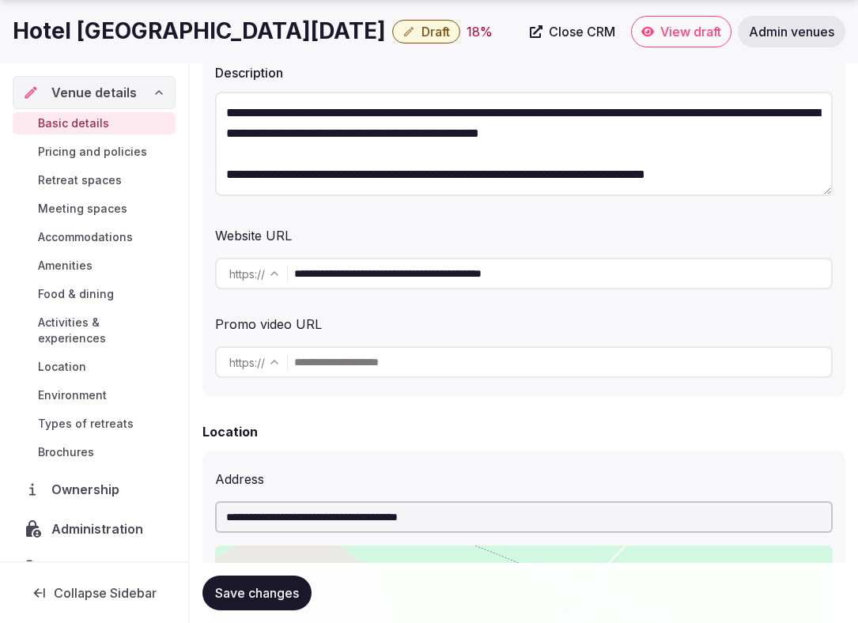
click at [532, 263] on input "**********" at bounding box center [562, 274] width 537 height 32
click at [477, 278] on input "**********" at bounding box center [562, 274] width 537 height 32
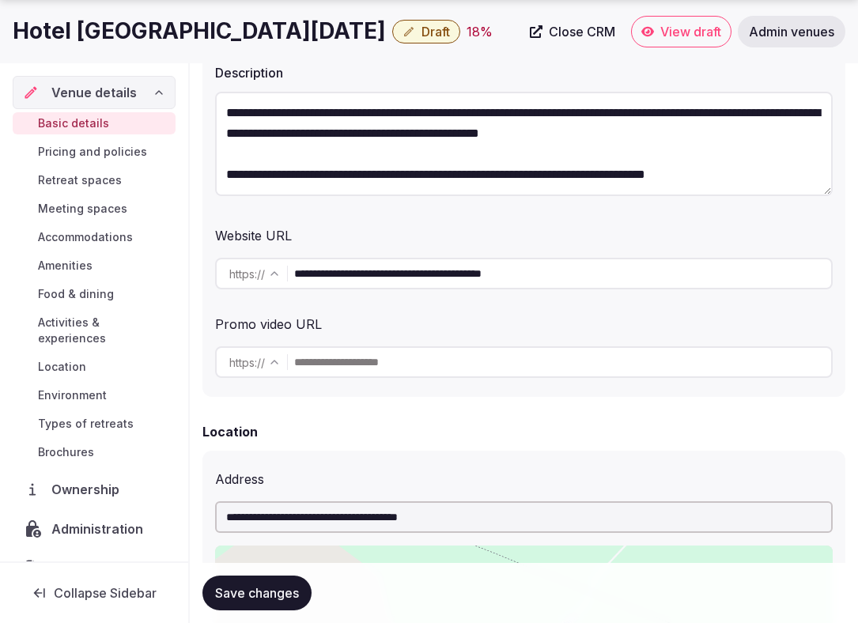
click at [477, 278] on input "**********" at bounding box center [562, 274] width 537 height 32
paste input "text"
type input "**********"
click at [444, 222] on div "Website URL" at bounding box center [523, 232] width 617 height 25
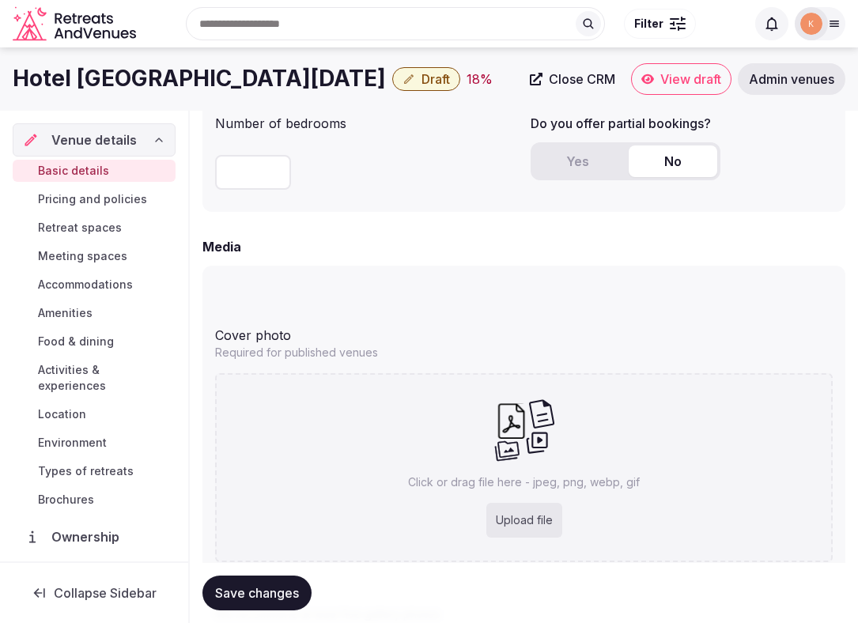
scroll to position [1267, 0]
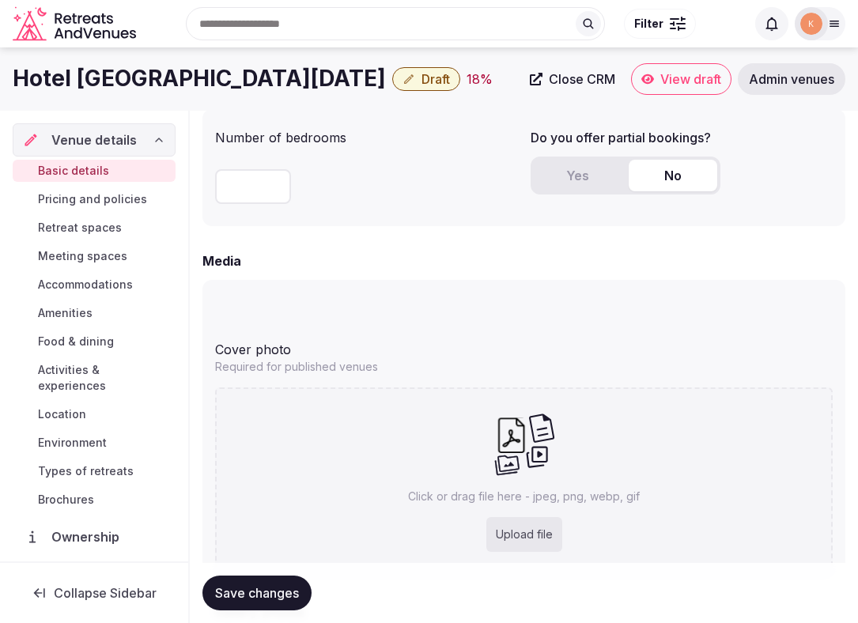
click at [585, 182] on button "Yes" at bounding box center [578, 176] width 89 height 32
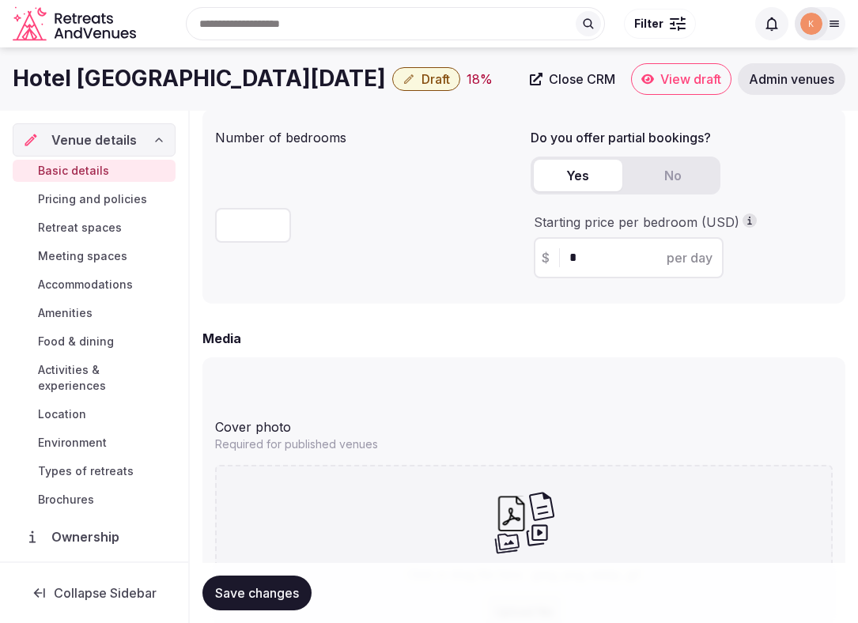
drag, startPoint x: 354, startPoint y: 81, endPoint x: 18, endPoint y: 74, distance: 336.1
click at [18, 74] on h1 "Hotel [GEOGRAPHIC_DATA][DATE]" at bounding box center [199, 78] width 373 height 31
copy h1 "Hotel [GEOGRAPHIC_DATA][DATE]"
click at [587, 257] on input "*" at bounding box center [642, 257] width 146 height 19
type input "***"
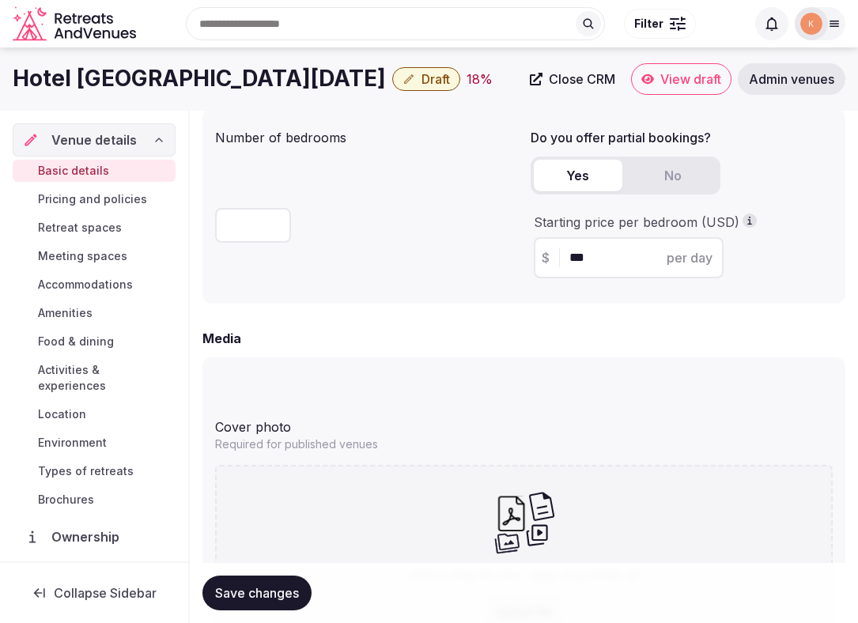
click at [493, 262] on div "Number of bedrooms ***" at bounding box center [366, 206] width 303 height 169
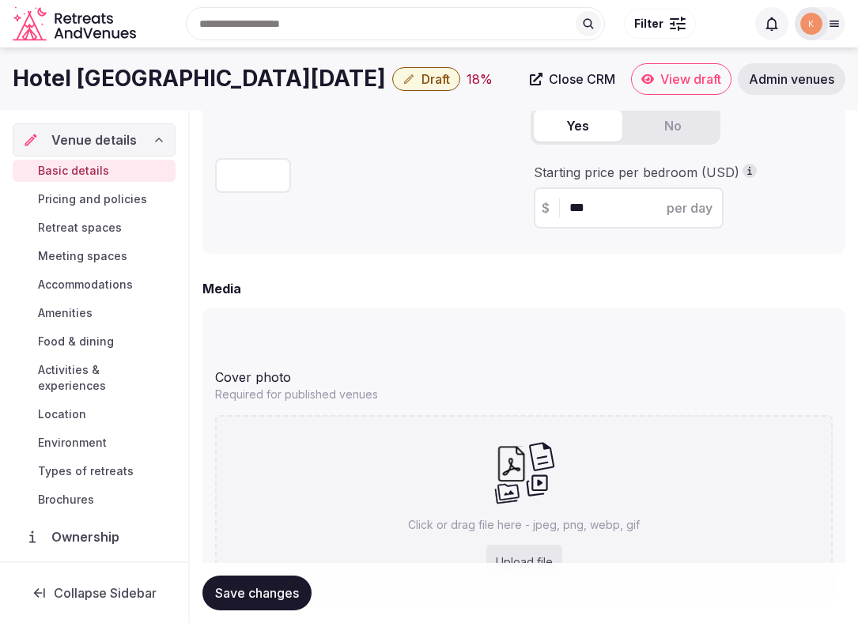
scroll to position [1388, 0]
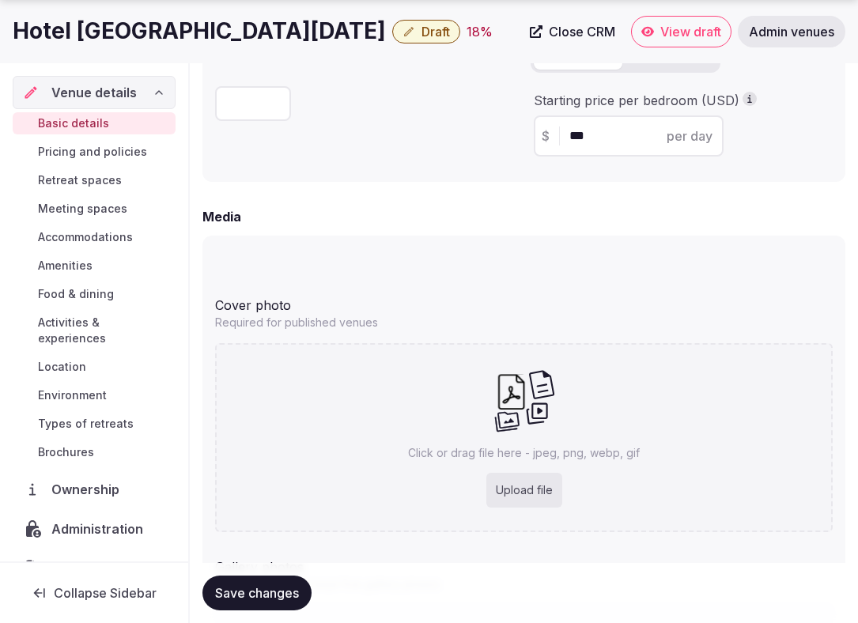
click at [281, 587] on span "Save changes" at bounding box center [257, 593] width 84 height 16
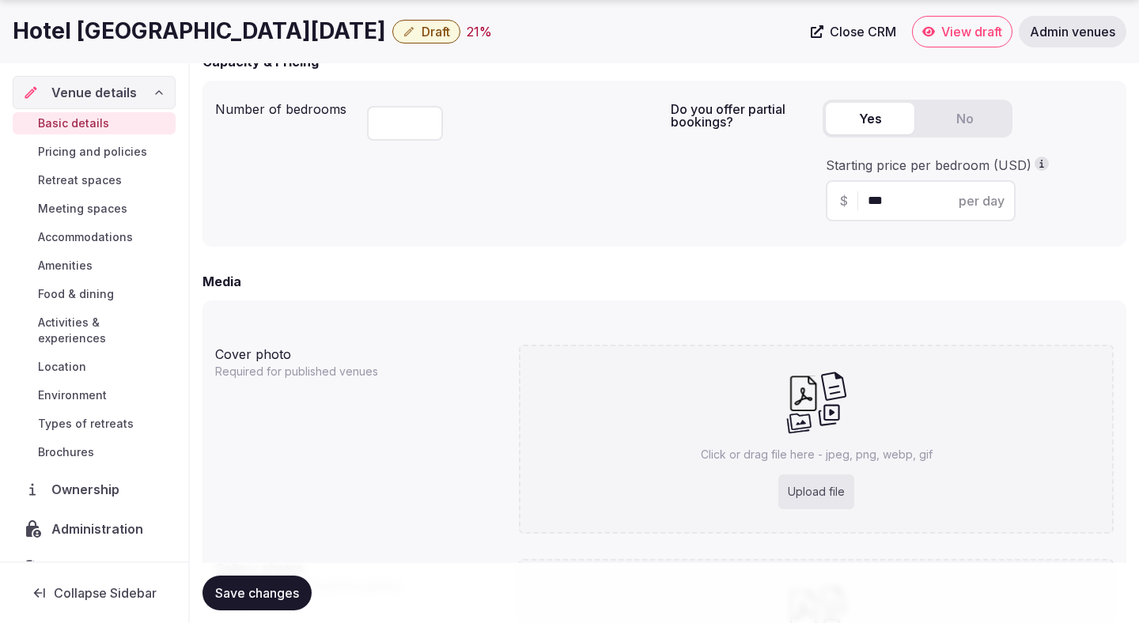
scroll to position [1128, 0]
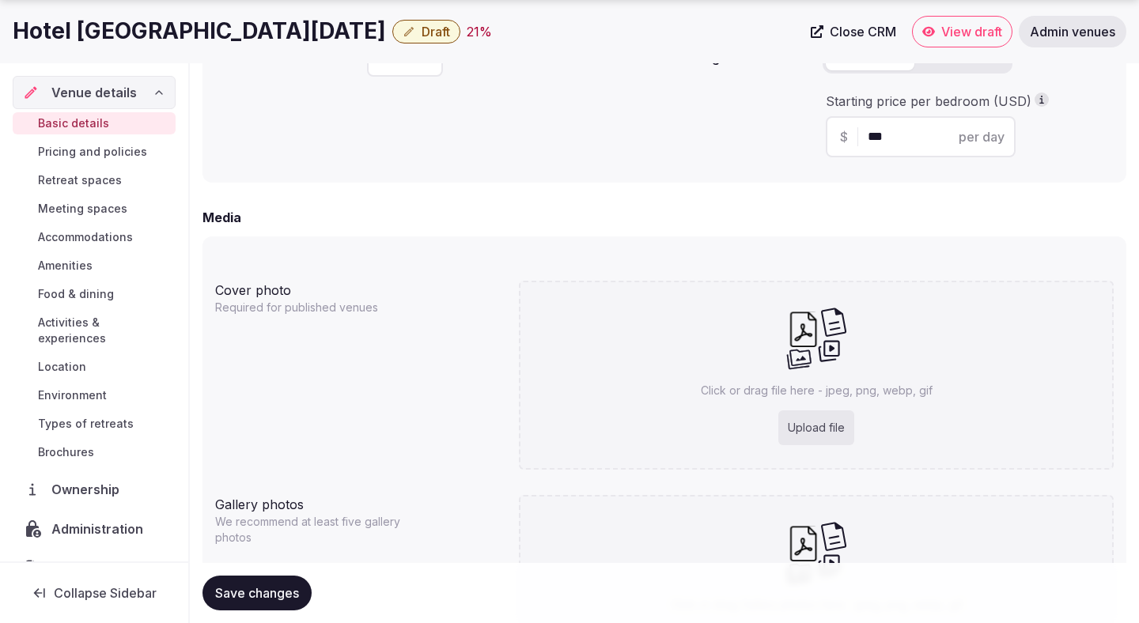
click at [251, 589] on span "Save changes" at bounding box center [257, 593] width 84 height 16
click at [259, 594] on div "Save changes" at bounding box center [256, 593] width 109 height 35
click at [259, 594] on div "Saving..." at bounding box center [239, 593] width 75 height 35
click at [816, 421] on div "Upload file" at bounding box center [816, 427] width 76 height 35
click at [821, 418] on div "Upload file" at bounding box center [816, 427] width 76 height 35
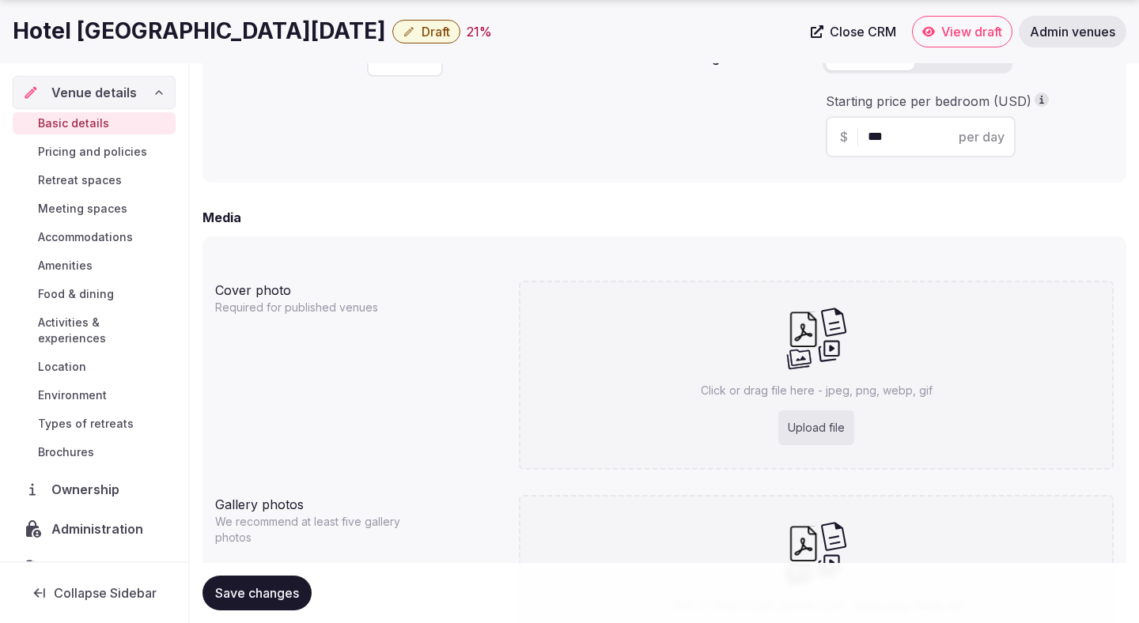
type input "**********"
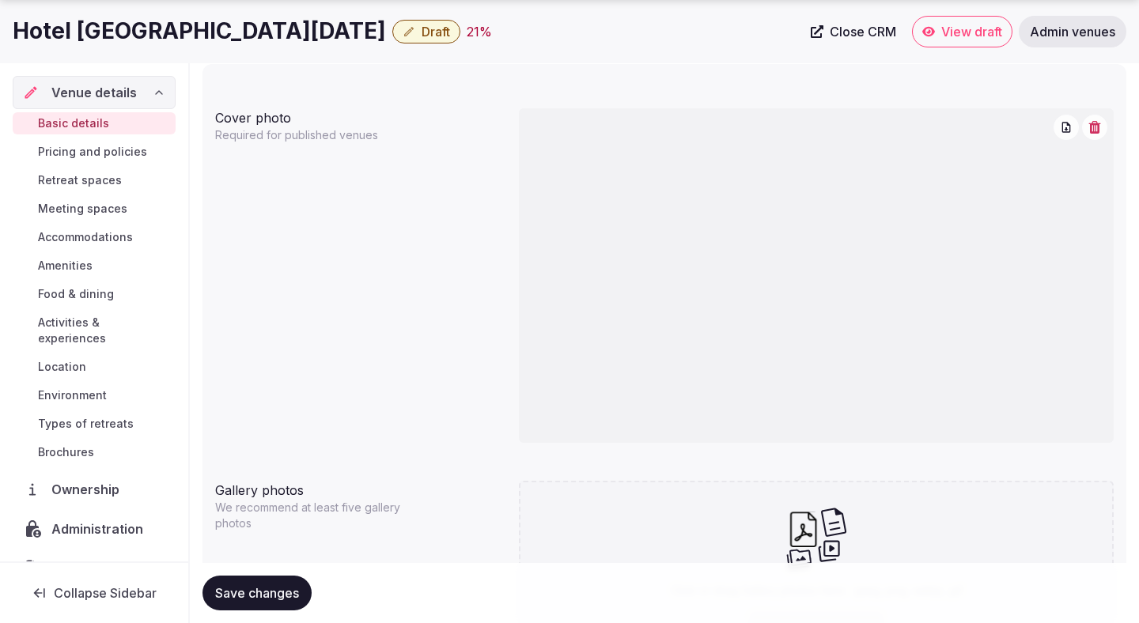
scroll to position [1465, 0]
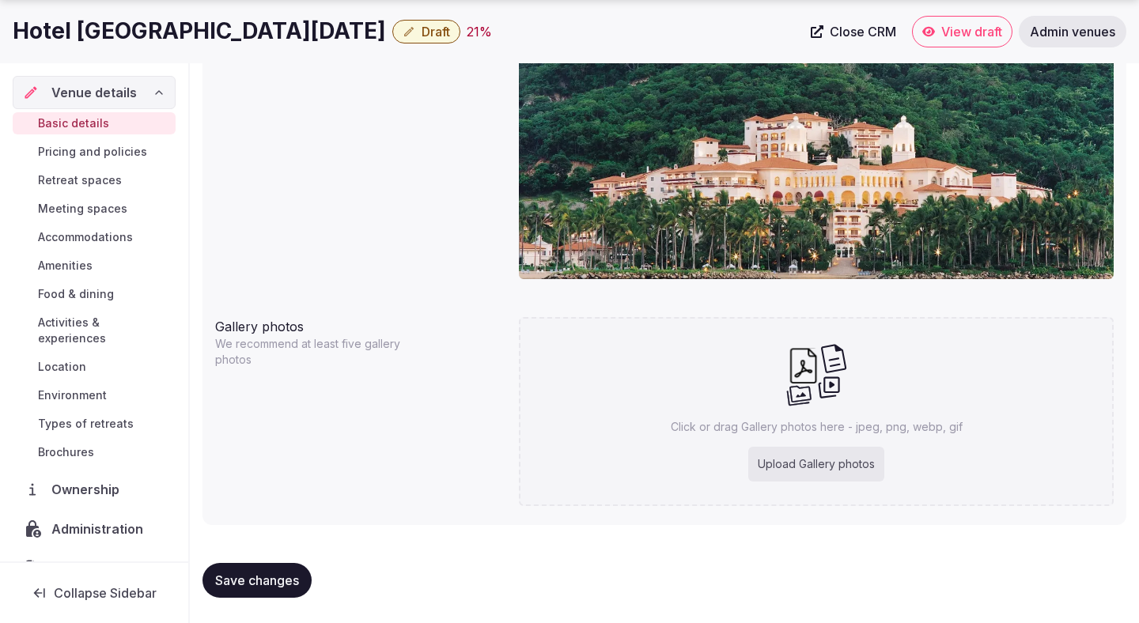
click at [798, 462] on div "Upload Gallery photos" at bounding box center [816, 464] width 136 height 35
type input "**********"
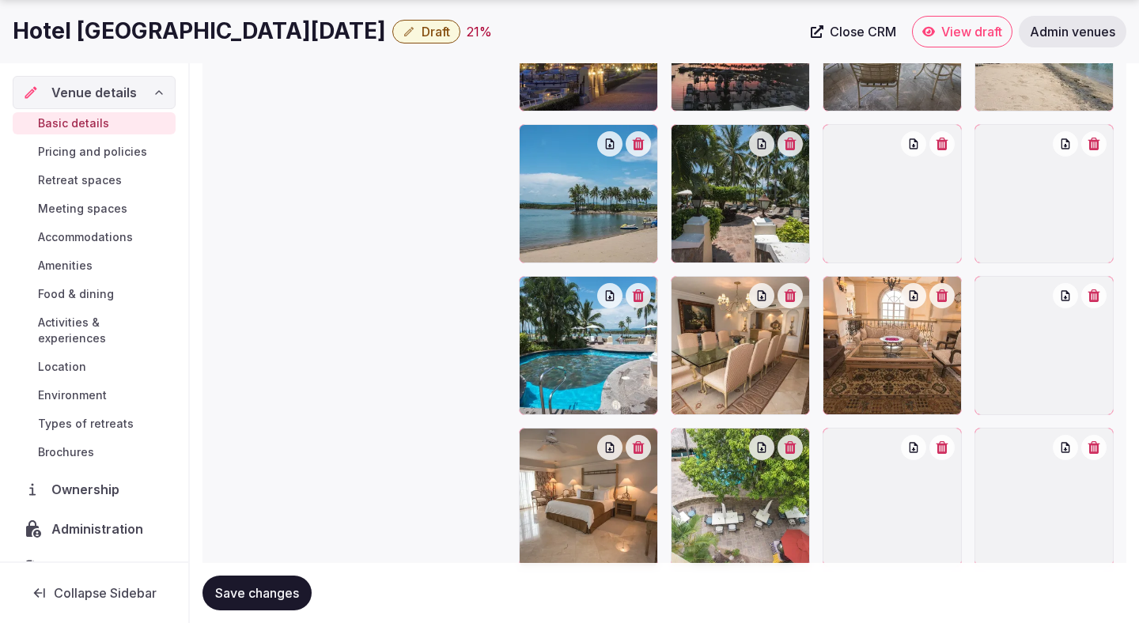
scroll to position [1944, 0]
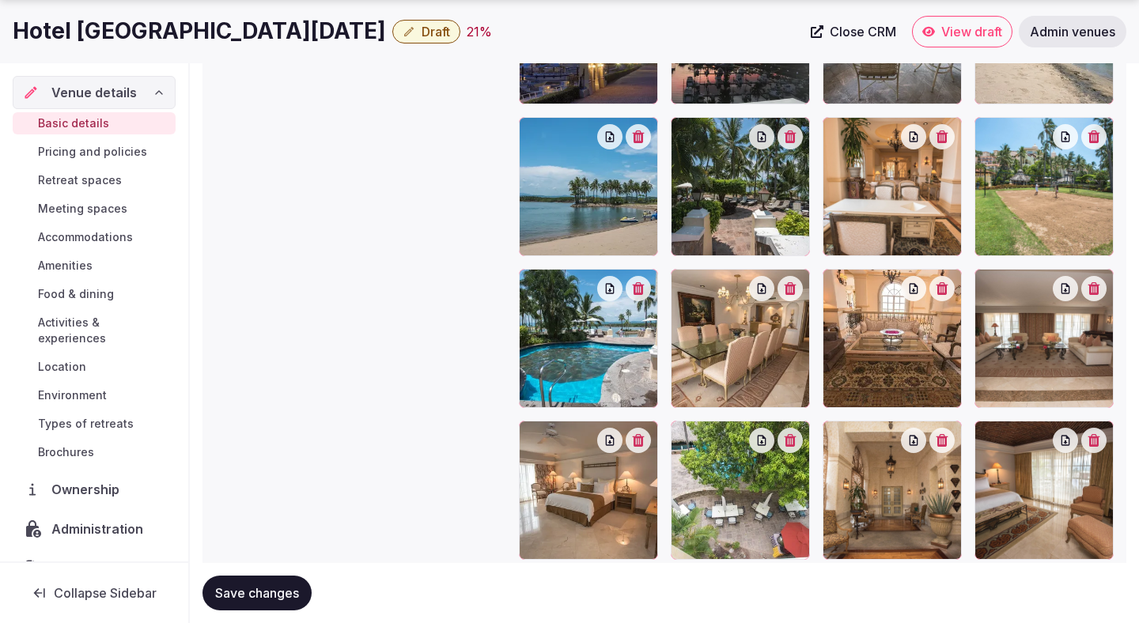
click at [281, 592] on span "Save changes" at bounding box center [257, 593] width 84 height 16
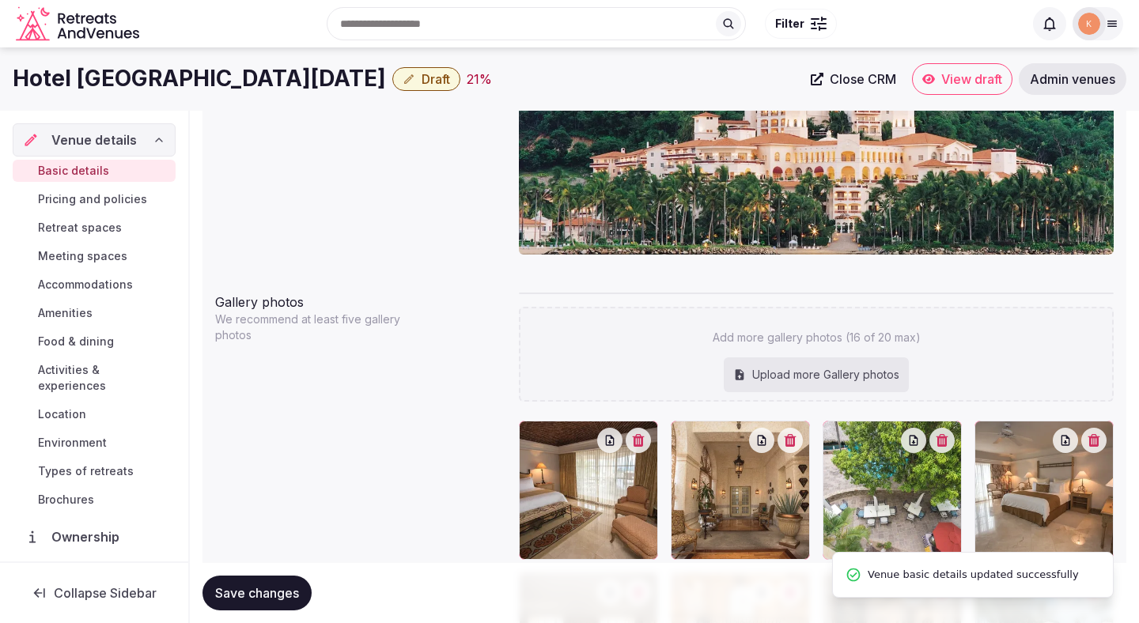
click at [281, 592] on span "Save changes" at bounding box center [257, 593] width 84 height 16
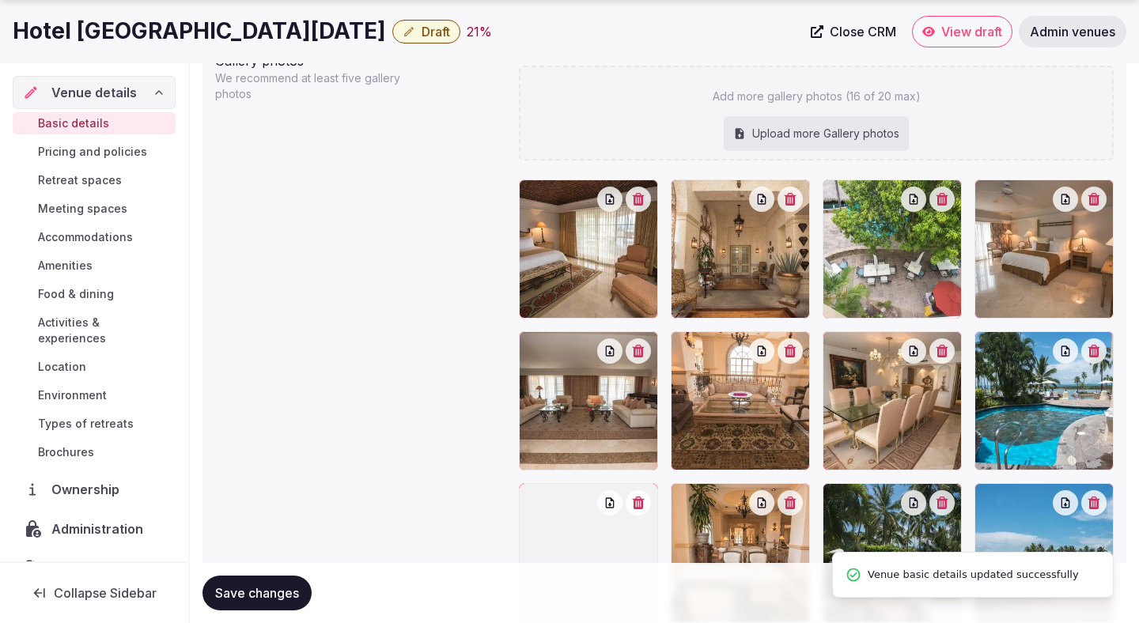
scroll to position [1999, 0]
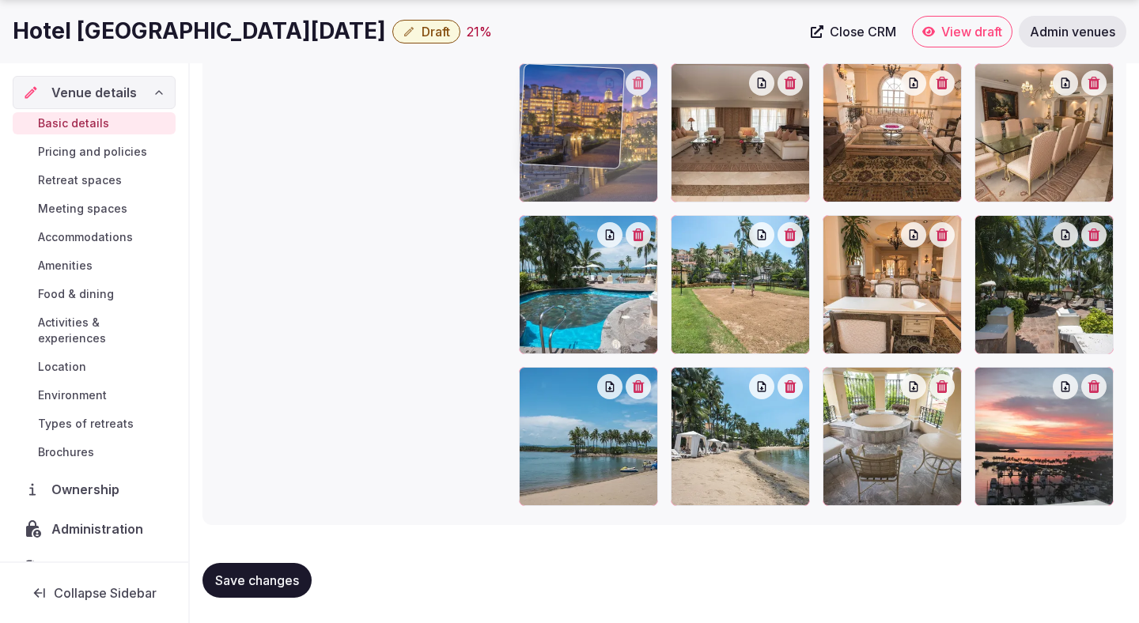
drag, startPoint x: 1026, startPoint y: 464, endPoint x: 647, endPoint y: 176, distance: 476.3
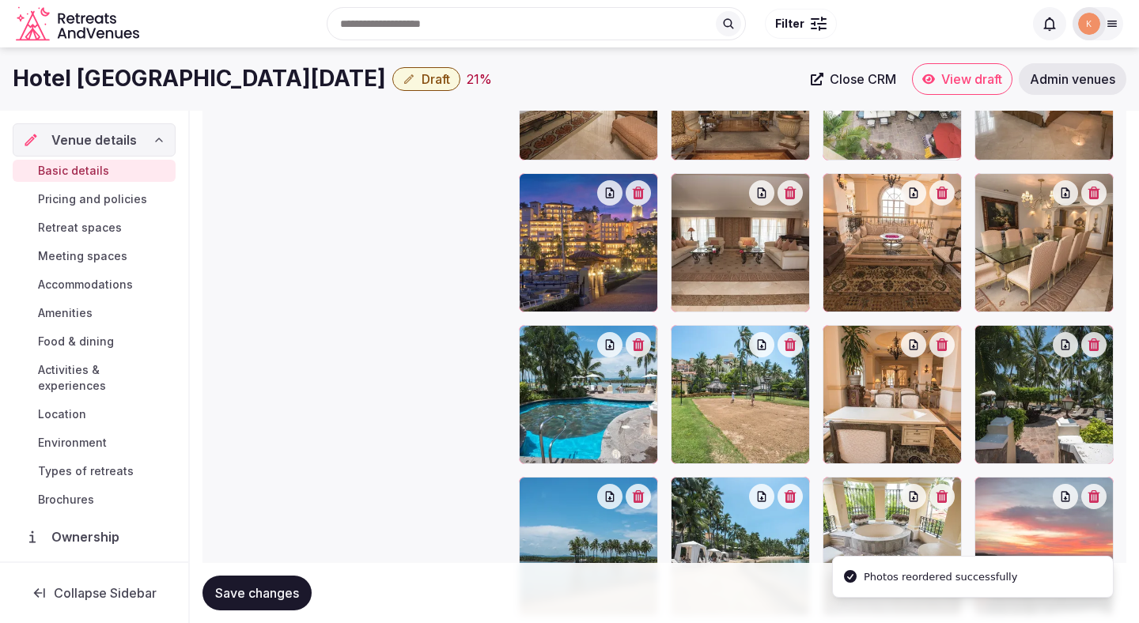
scroll to position [1830, 0]
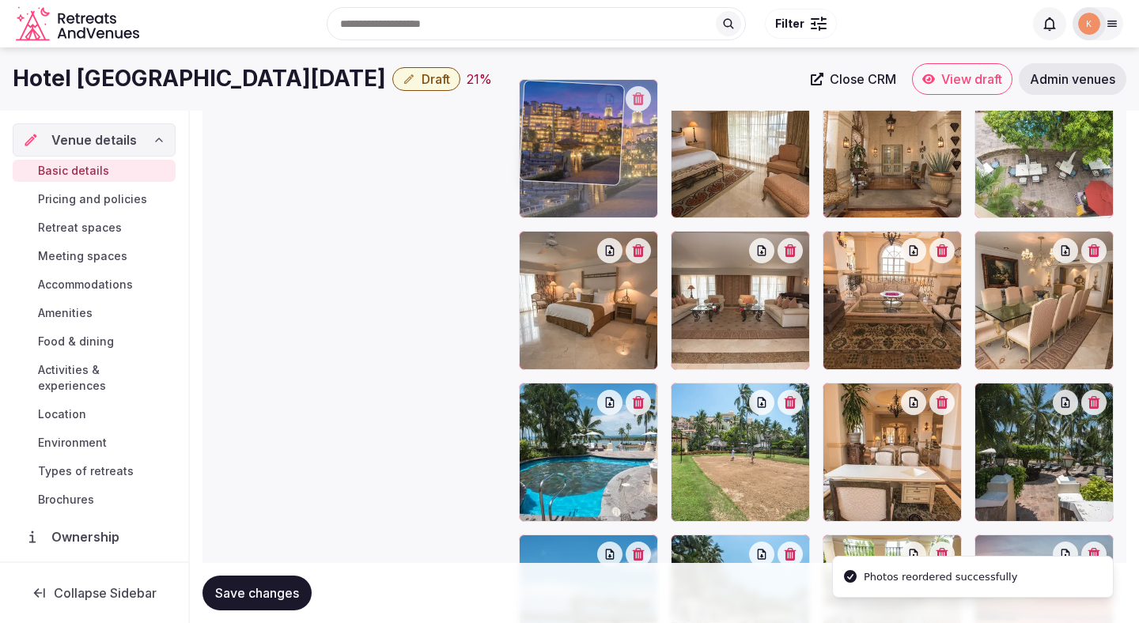
drag, startPoint x: 612, startPoint y: 287, endPoint x: 596, endPoint y: 187, distance: 100.9
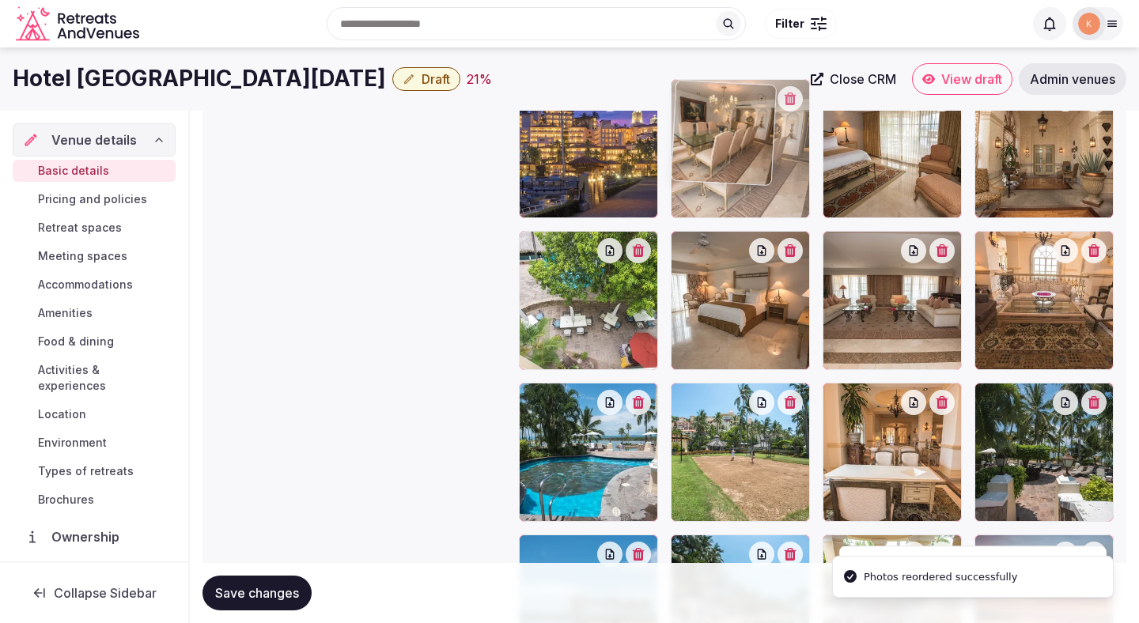
drag, startPoint x: 1025, startPoint y: 305, endPoint x: 744, endPoint y: 190, distance: 303.5
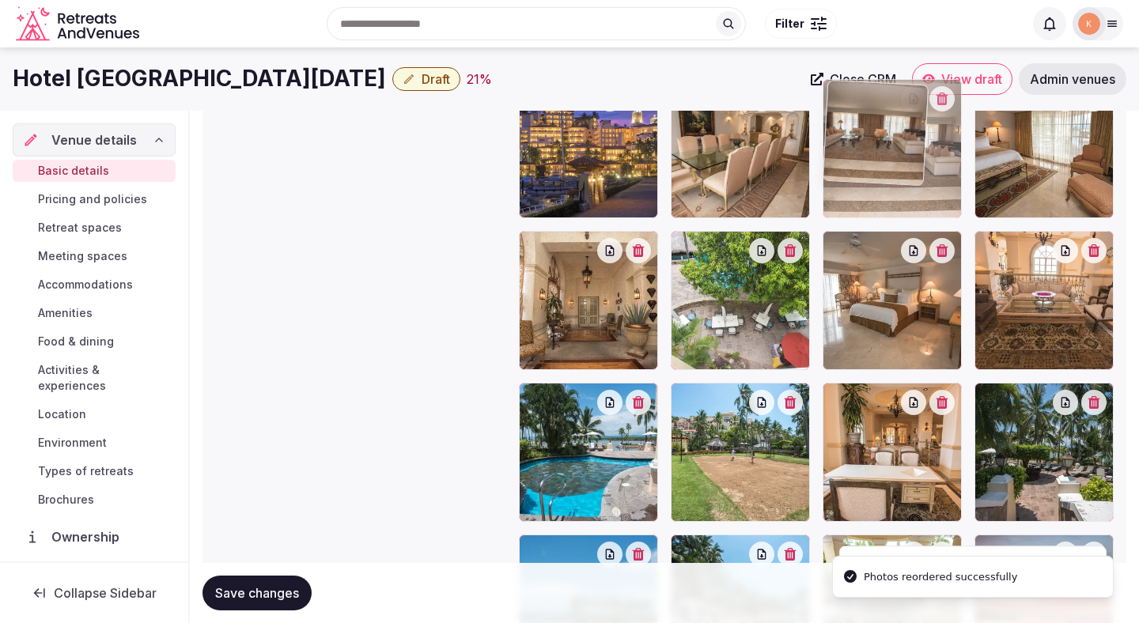
drag, startPoint x: 926, startPoint y: 320, endPoint x: 923, endPoint y: 189, distance: 131.3
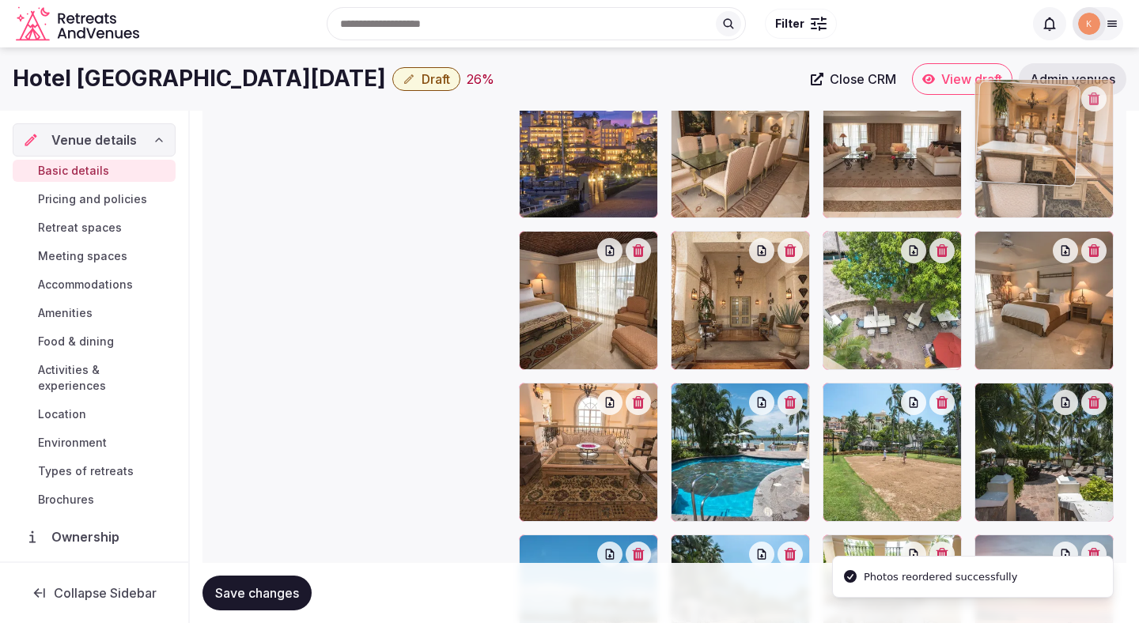
drag, startPoint x: 899, startPoint y: 422, endPoint x: 1029, endPoint y: 130, distance: 319.6
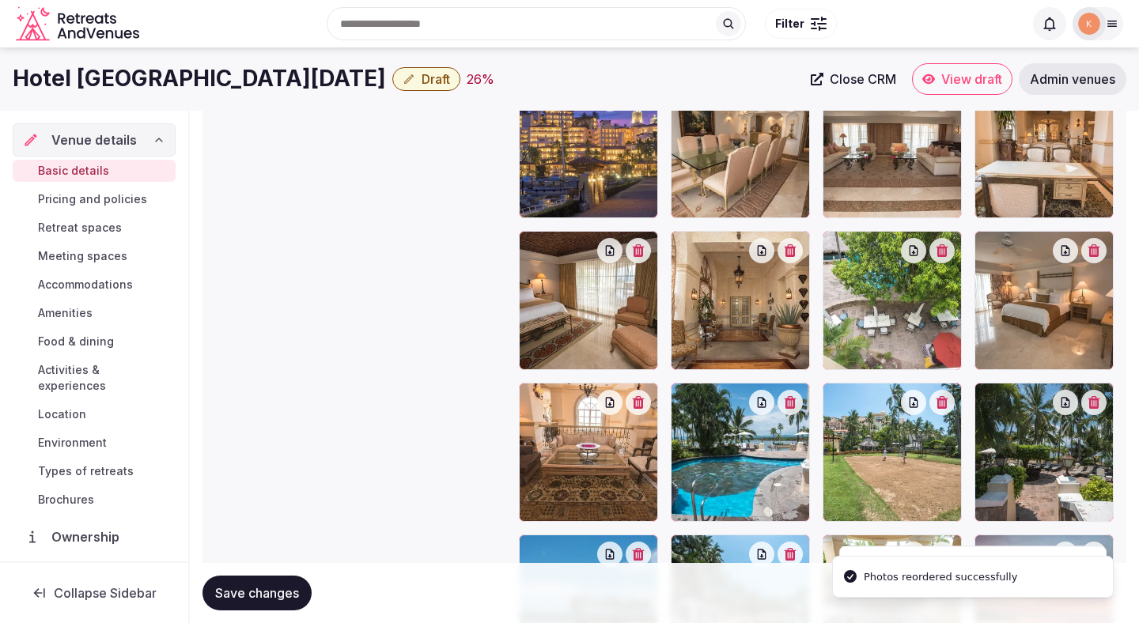
click at [857, 320] on div at bounding box center [891, 300] width 139 height 139
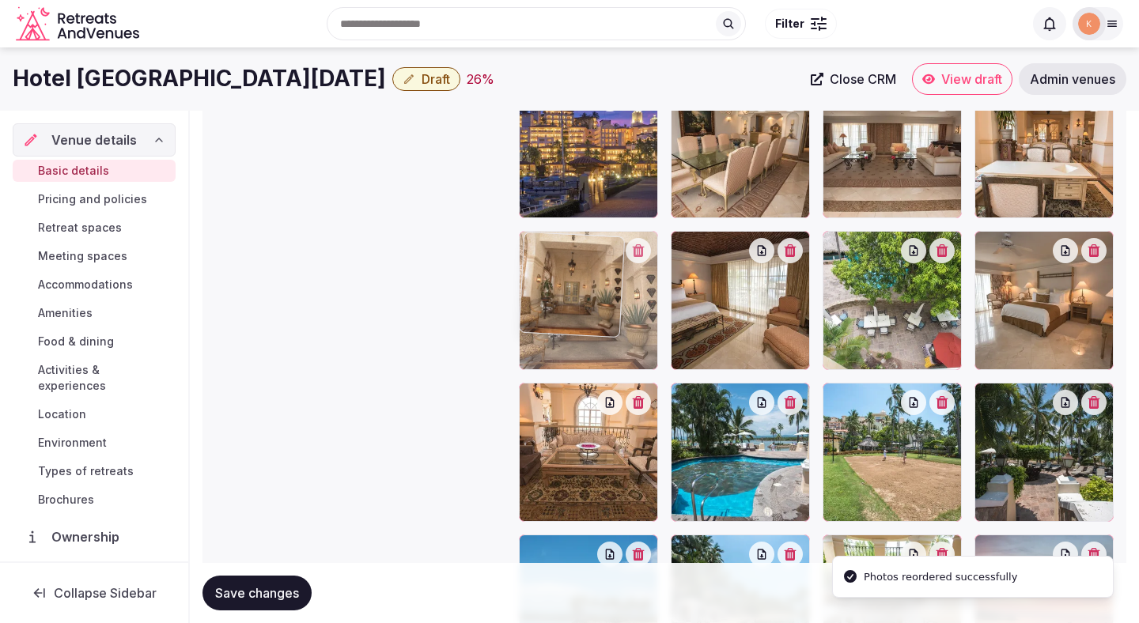
drag, startPoint x: 740, startPoint y: 311, endPoint x: 628, endPoint y: 311, distance: 112.3
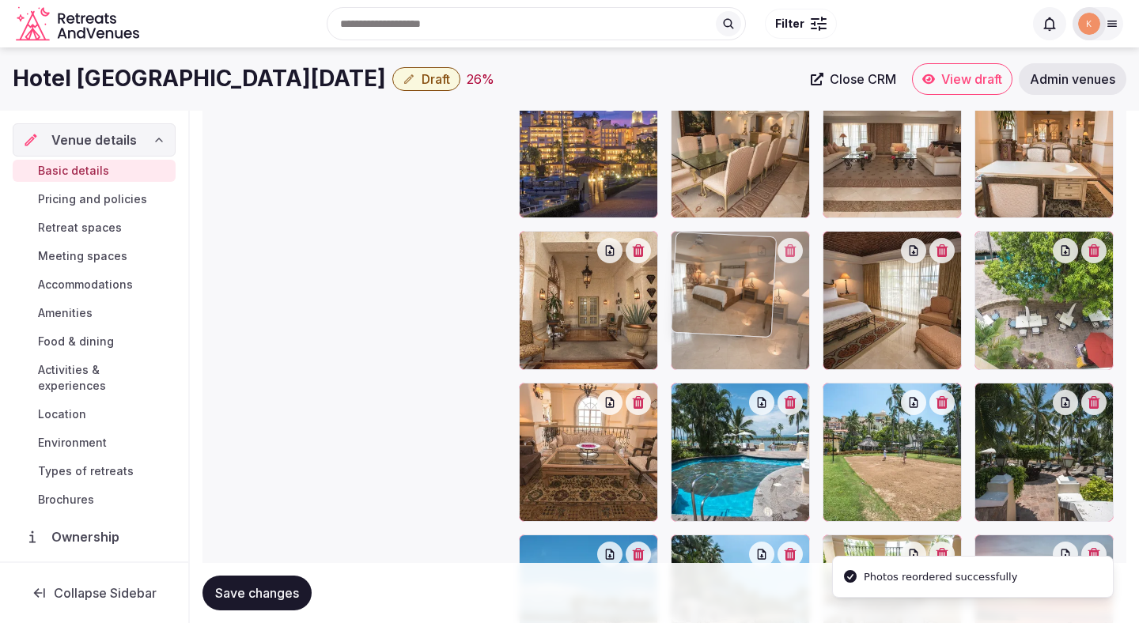
drag, startPoint x: 1023, startPoint y: 340, endPoint x: 720, endPoint y: 338, distance: 302.8
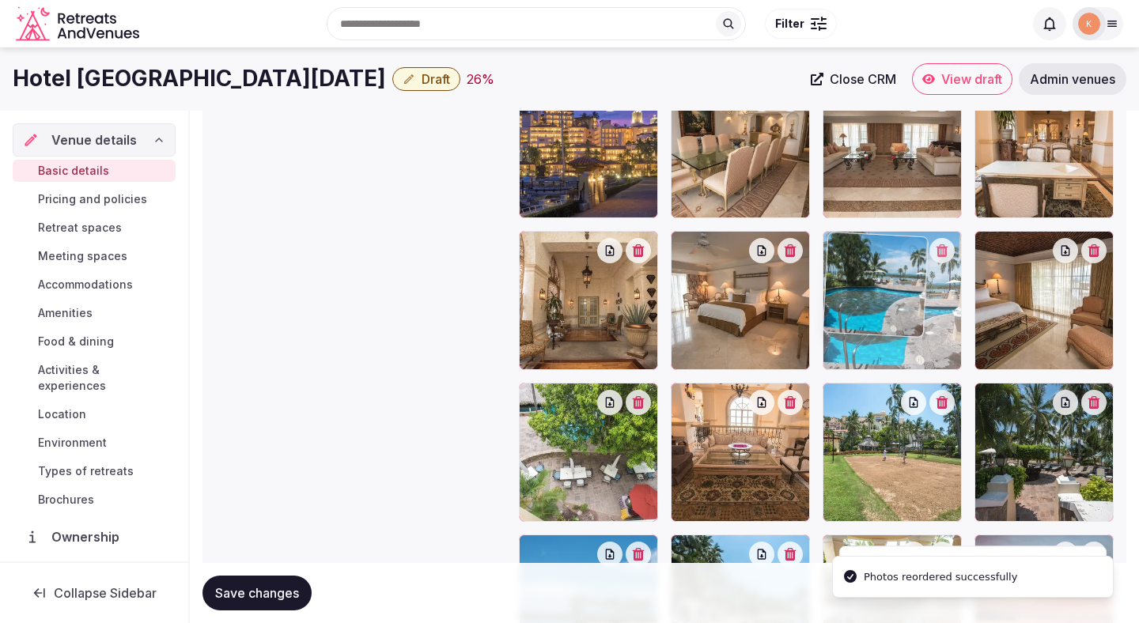
drag, startPoint x: 741, startPoint y: 447, endPoint x: 885, endPoint y: 300, distance: 205.7
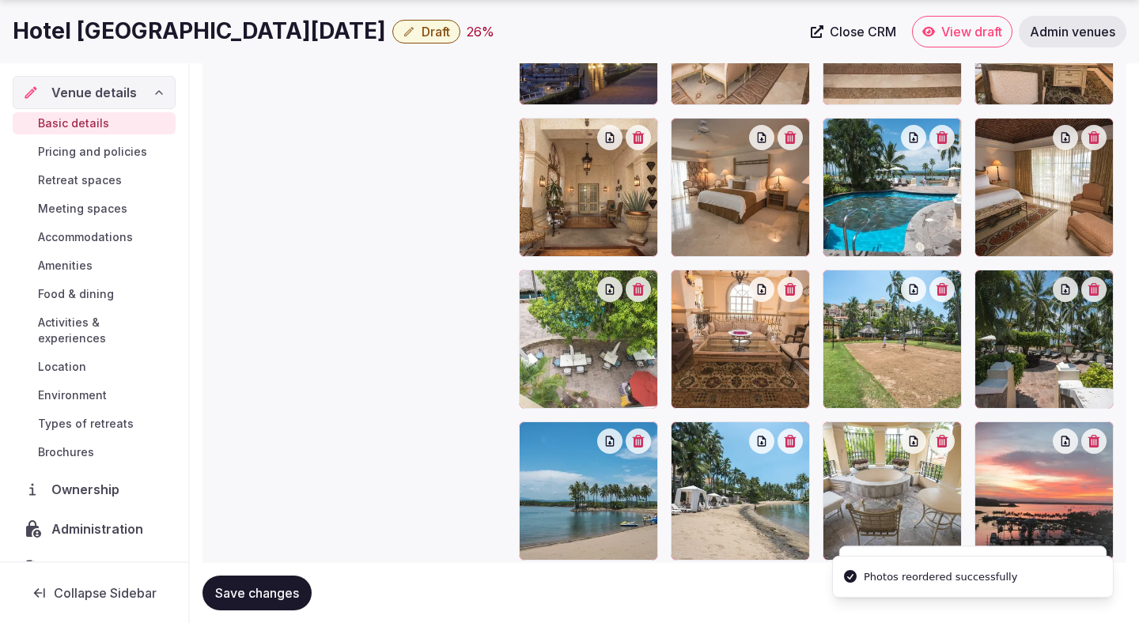
scroll to position [1949, 0]
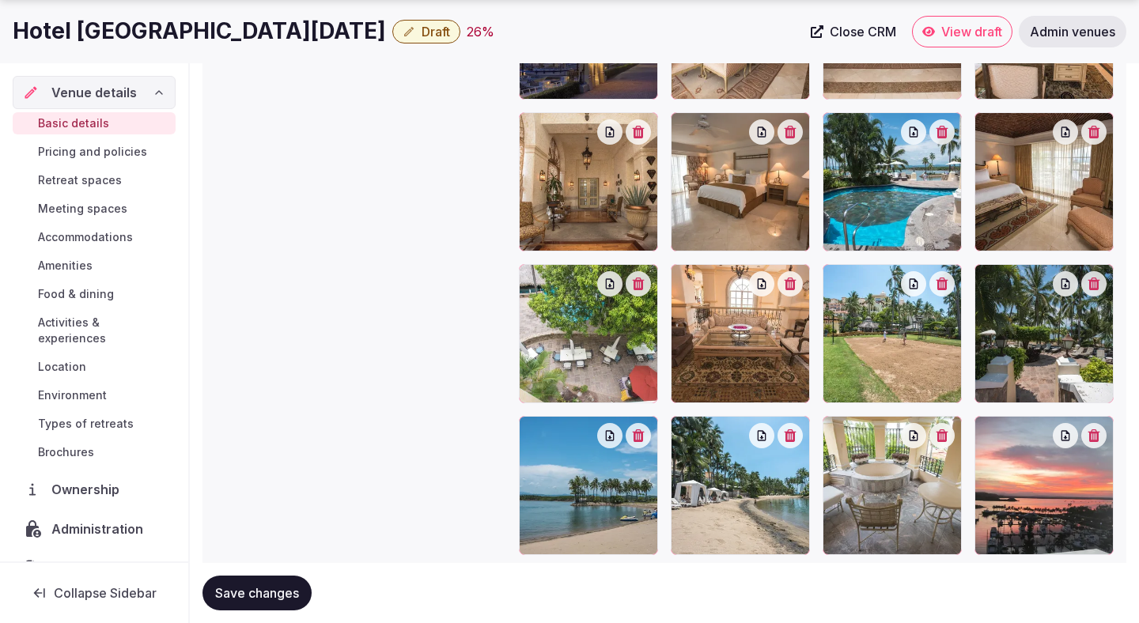
click at [857, 480] on div at bounding box center [891, 485] width 139 height 139
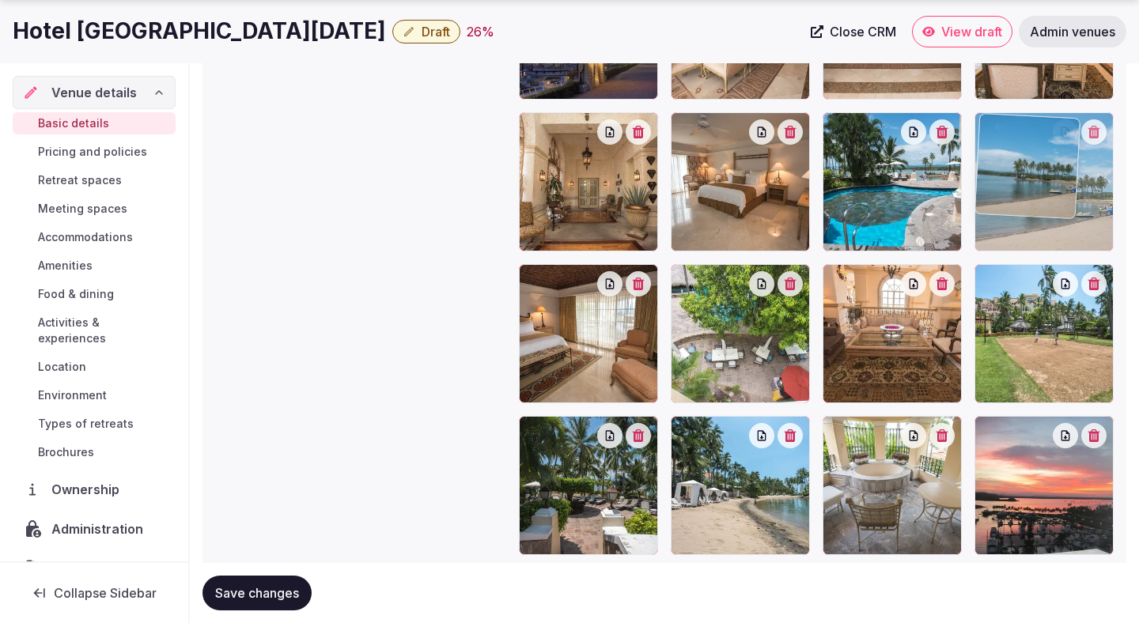
drag, startPoint x: 625, startPoint y: 491, endPoint x: 1074, endPoint y: 236, distance: 515.9
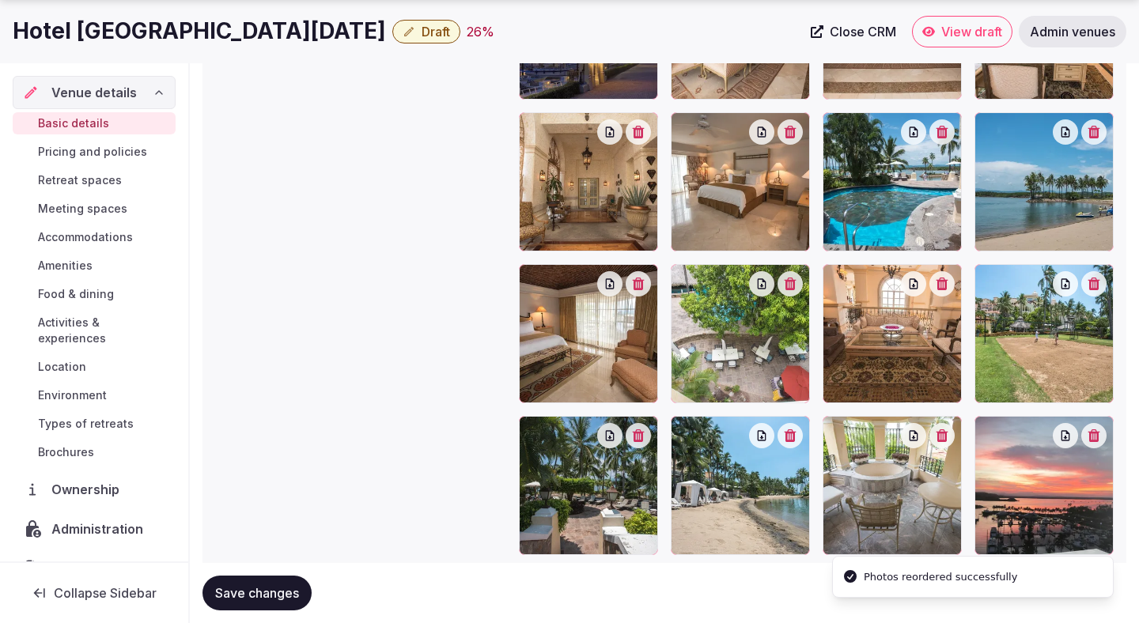
click at [269, 593] on span "Save changes" at bounding box center [257, 593] width 84 height 16
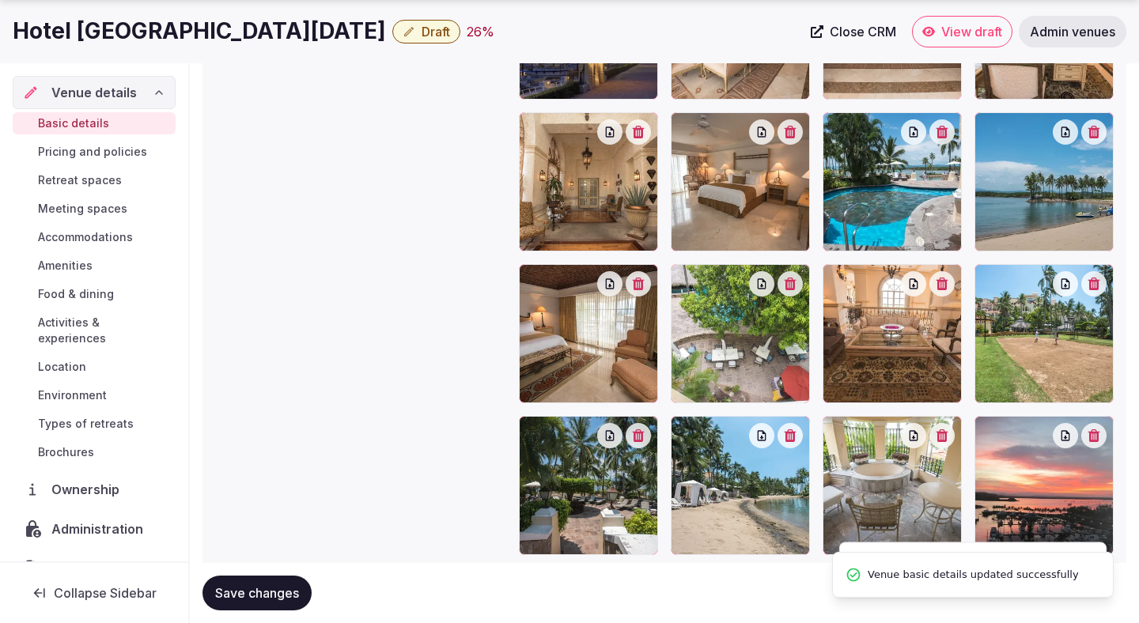
click at [269, 593] on span "Save changes" at bounding box center [257, 593] width 84 height 16
click at [104, 179] on span "Retreat spaces" at bounding box center [80, 180] width 84 height 16
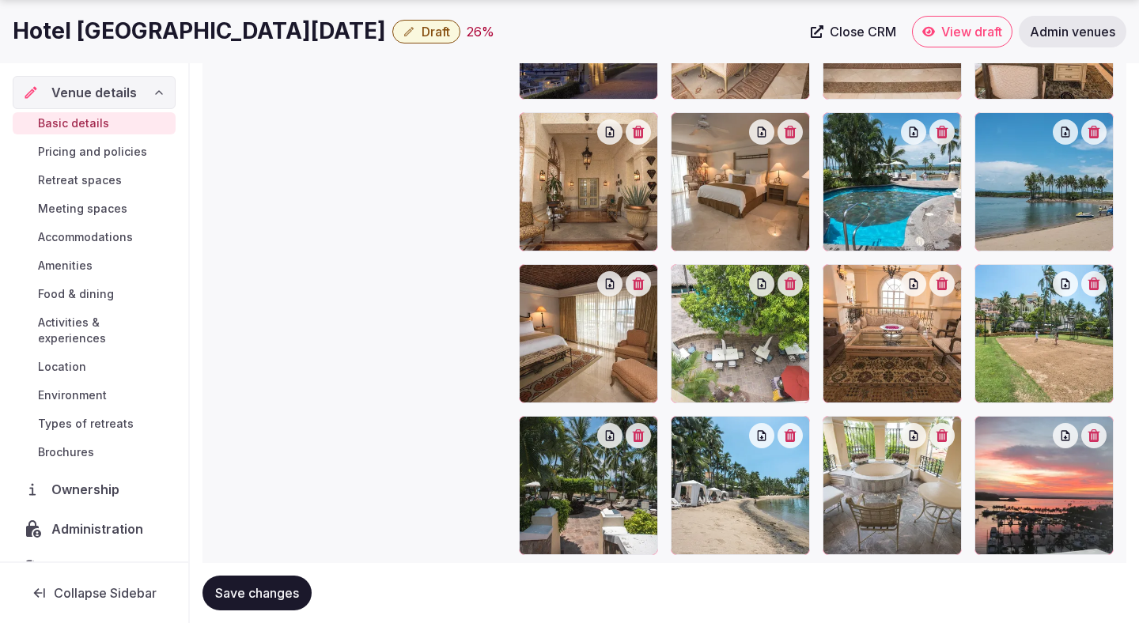
click at [104, 179] on span "Retreat spaces" at bounding box center [80, 180] width 84 height 16
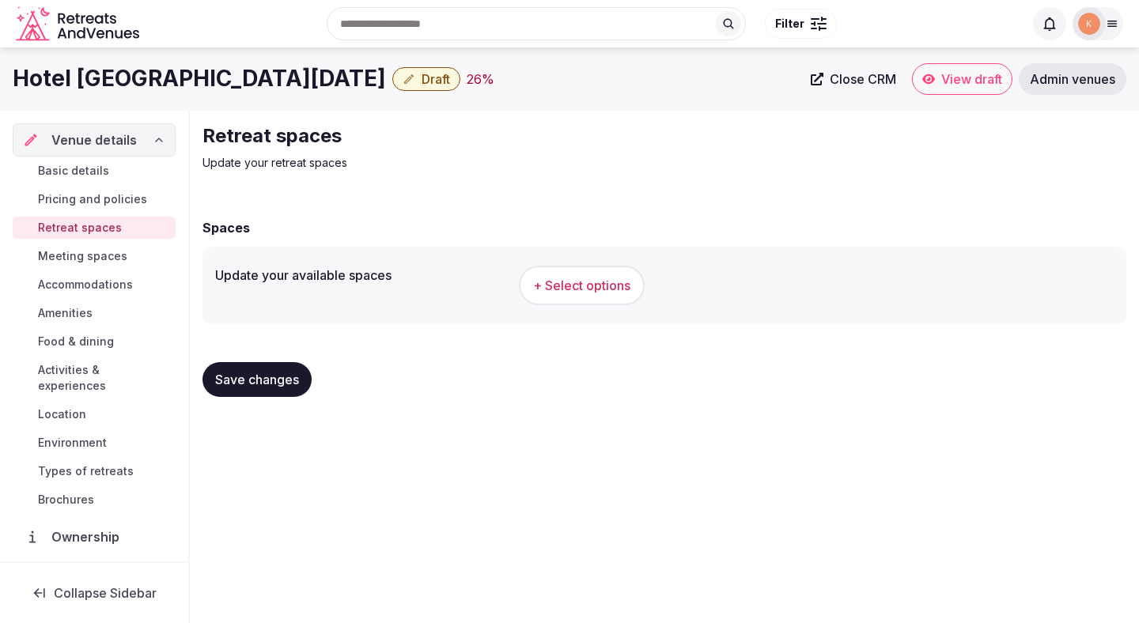
click at [599, 296] on button "+ Select options" at bounding box center [582, 286] width 126 height 40
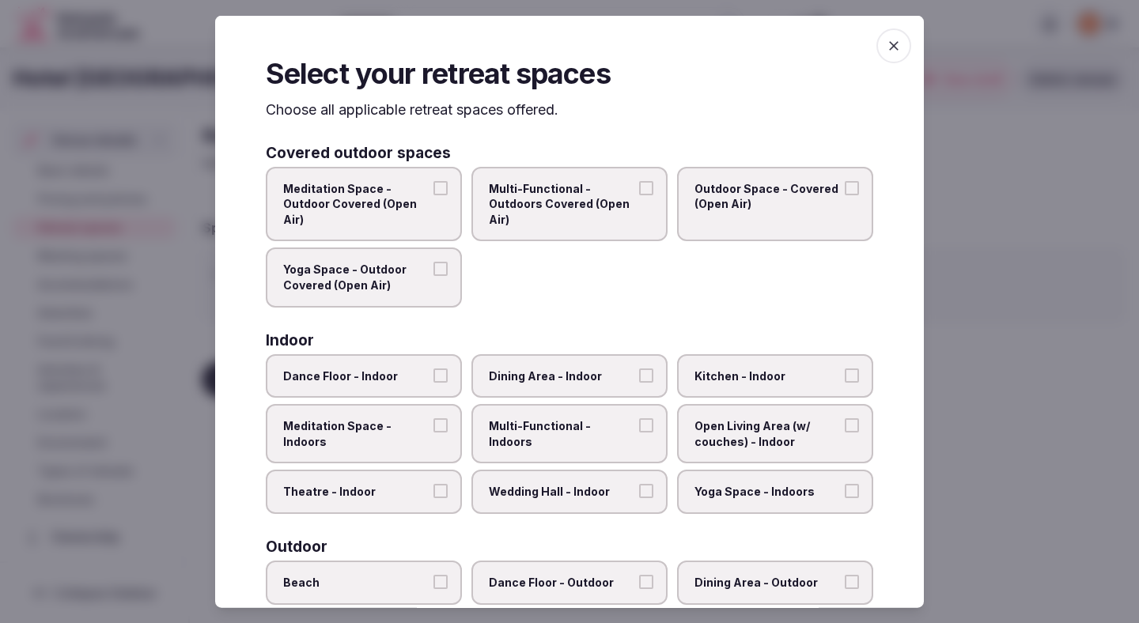
scroll to position [81, 0]
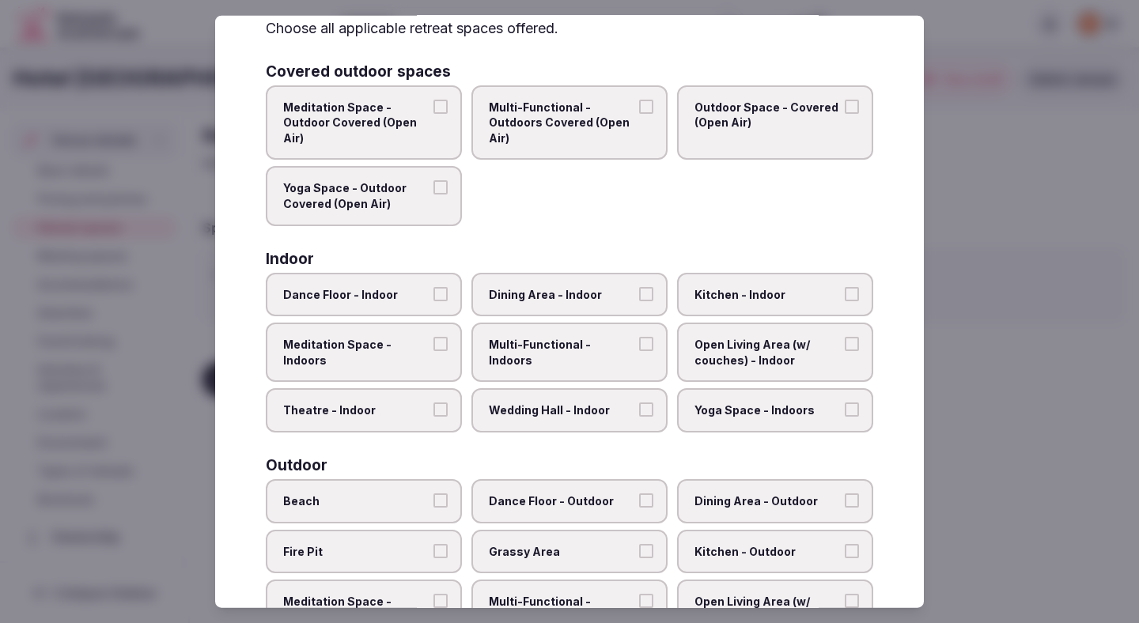
click at [538, 301] on span "Dining Area - Indoor" at bounding box center [561, 294] width 145 height 16
click at [639, 300] on button "Dining Area - Indoor" at bounding box center [646, 293] width 14 height 14
click at [598, 342] on span "Multi-Functional - Indoors" at bounding box center [561, 352] width 145 height 31
click at [639, 342] on button "Multi-Functional - Indoors" at bounding box center [646, 344] width 14 height 14
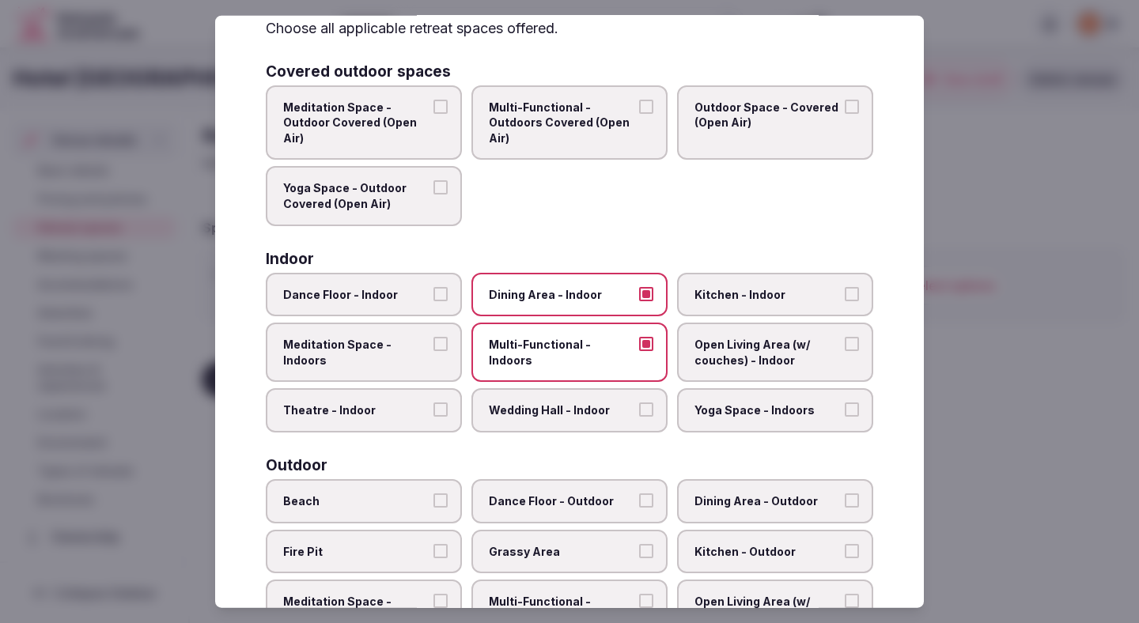
click at [606, 397] on label "Wedding Hall - Indoor" at bounding box center [569, 410] width 196 height 44
click at [639, 402] on button "Wedding Hall - Indoor" at bounding box center [646, 409] width 14 height 14
click at [769, 358] on span "Open Living Area (w/ couches) - Indoor" at bounding box center [766, 352] width 145 height 31
click at [844, 351] on button "Open Living Area (w/ couches) - Indoor" at bounding box center [851, 344] width 14 height 14
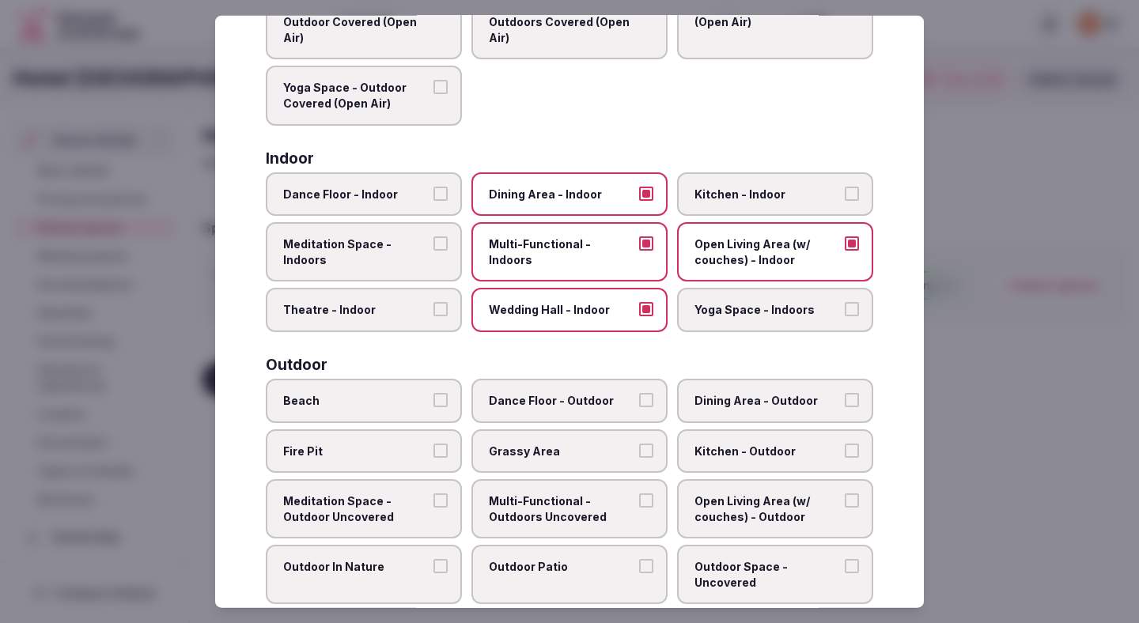
scroll to position [256, 0]
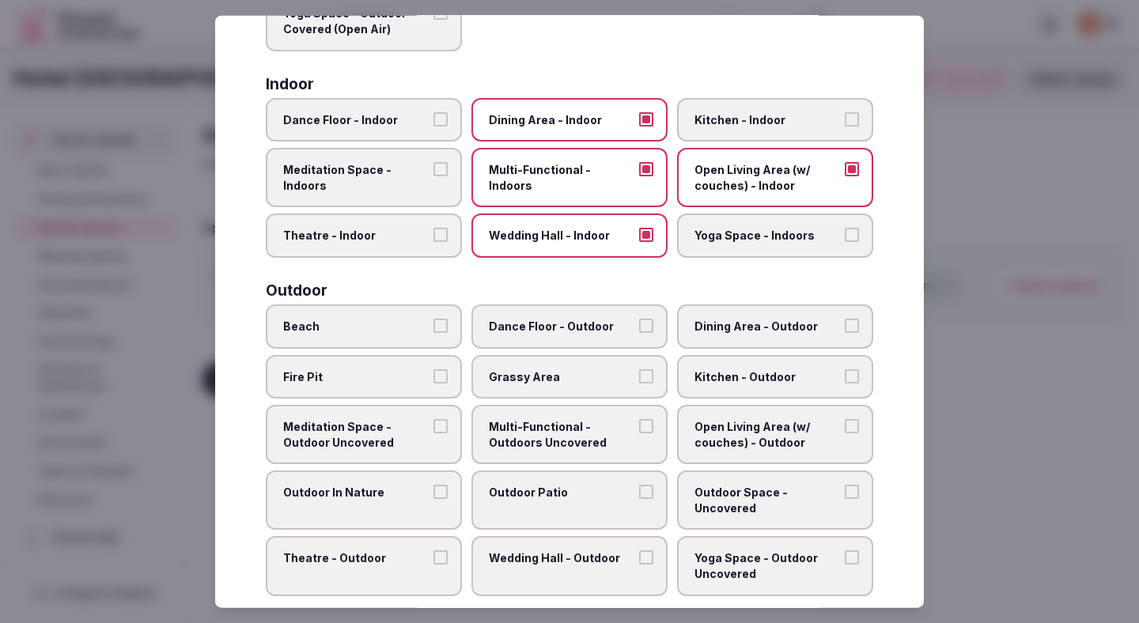
click at [561, 372] on span "Grassy Area" at bounding box center [561, 376] width 145 height 16
click at [639, 372] on button "Grassy Area" at bounding box center [646, 375] width 14 height 14
click at [518, 506] on label "Outdoor Patio" at bounding box center [569, 499] width 196 height 59
click at [639, 499] on button "Outdoor Patio" at bounding box center [646, 492] width 14 height 14
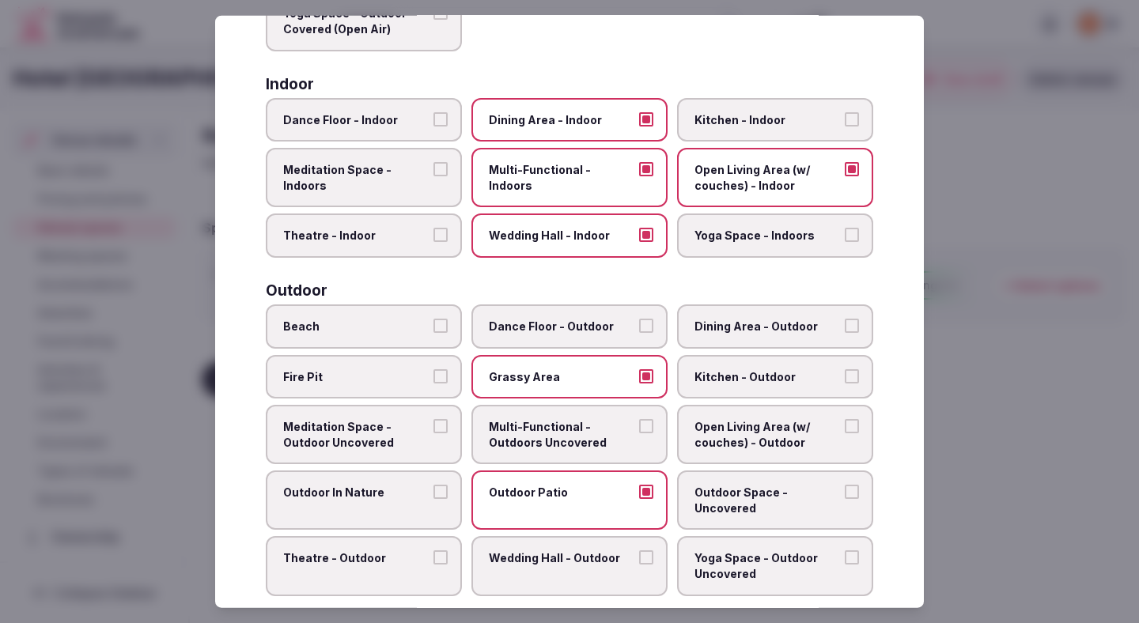
click at [418, 503] on label "Outdoor In Nature" at bounding box center [364, 499] width 196 height 59
click at [433, 499] on button "Outdoor In Nature" at bounding box center [440, 492] width 14 height 14
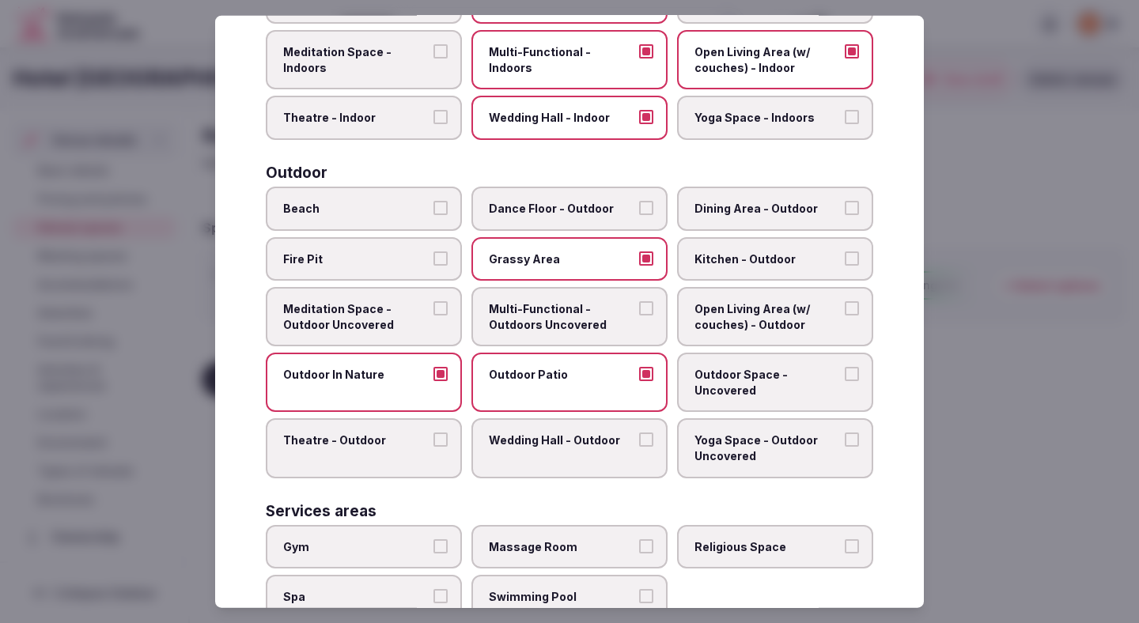
scroll to position [380, 0]
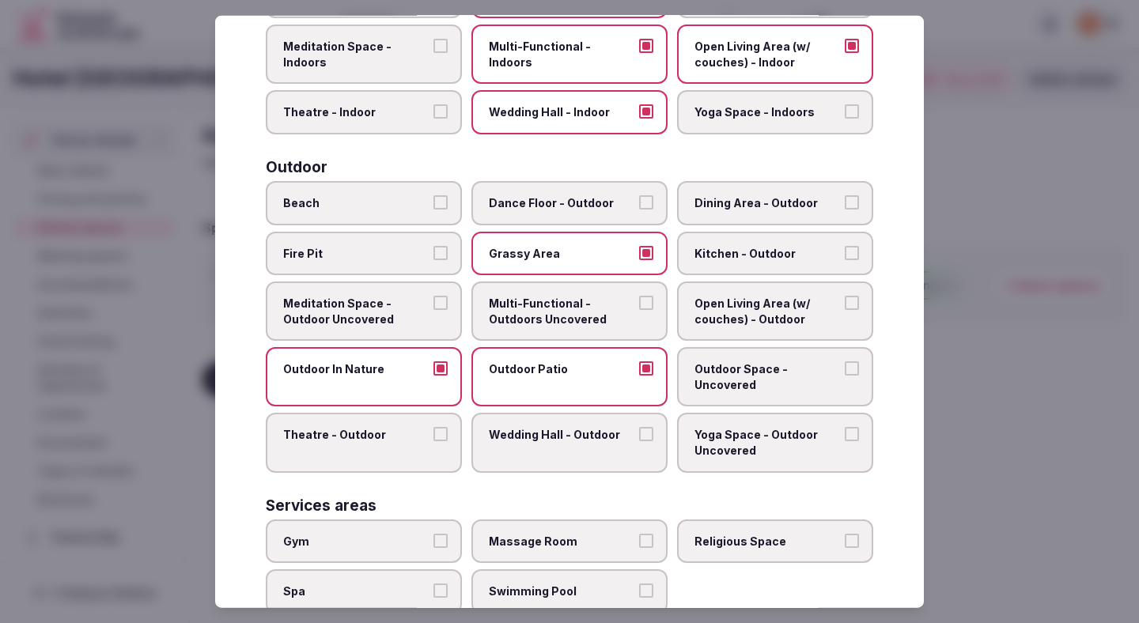
click at [789, 198] on span "Dining Area - Outdoor" at bounding box center [766, 203] width 145 height 16
click at [844, 198] on button "Dining Area - Outdoor" at bounding box center [851, 202] width 14 height 14
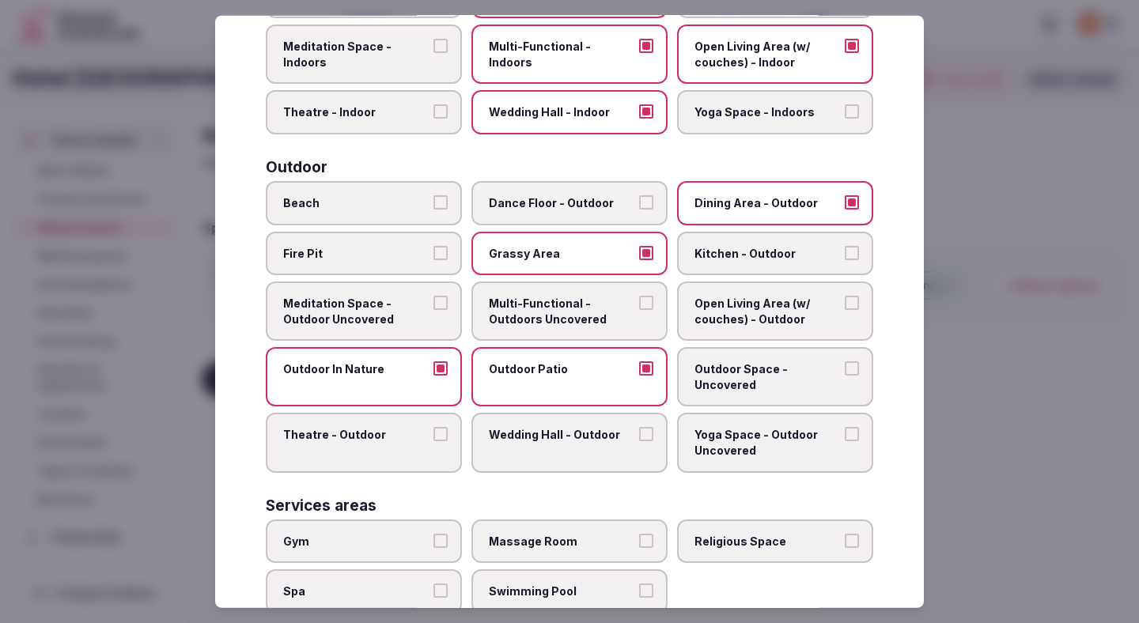
scroll to position [530, 0]
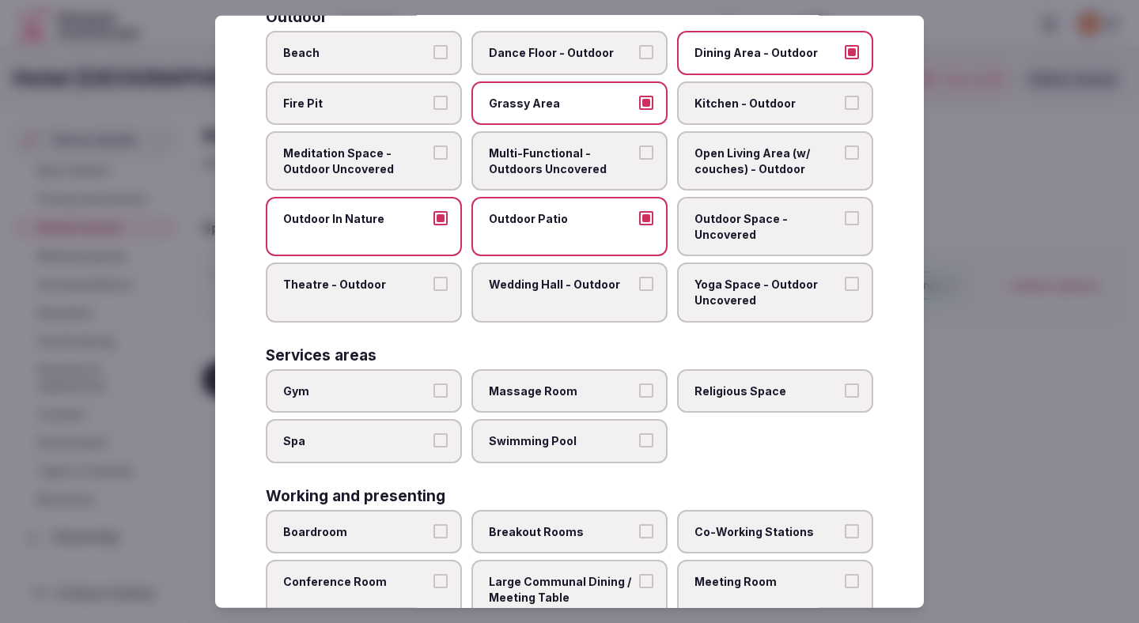
click at [574, 448] on label "Swimming Pool" at bounding box center [569, 441] width 196 height 44
click at [639, 448] on button "Swimming Pool" at bounding box center [646, 440] width 14 height 14
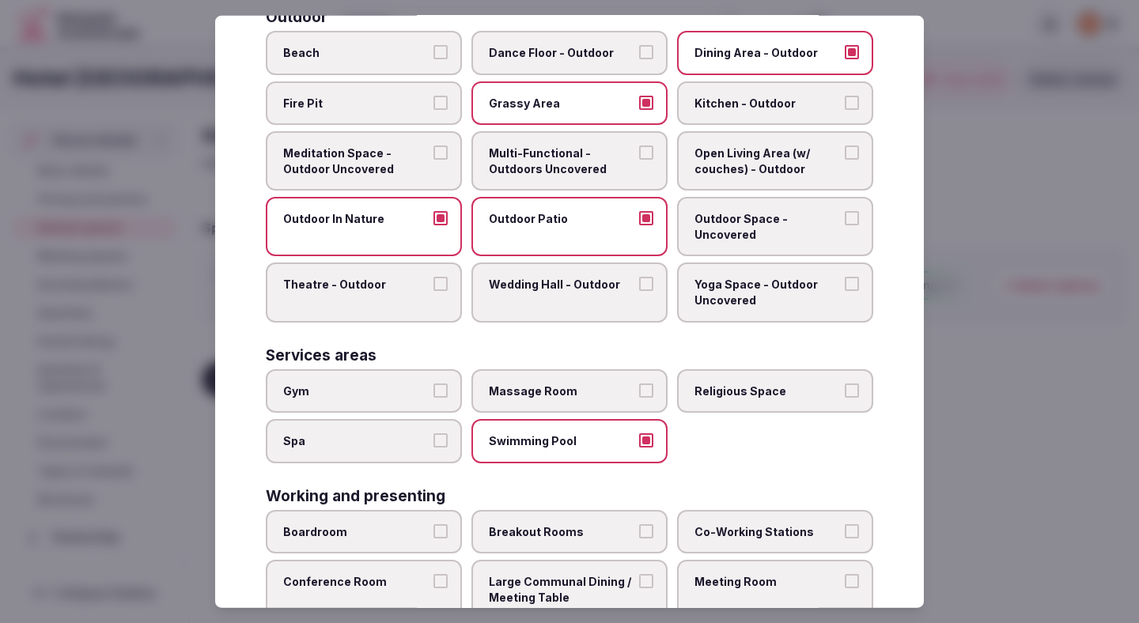
click at [410, 406] on label "Gym" at bounding box center [364, 390] width 196 height 44
click at [433, 397] on button "Gym" at bounding box center [440, 390] width 14 height 14
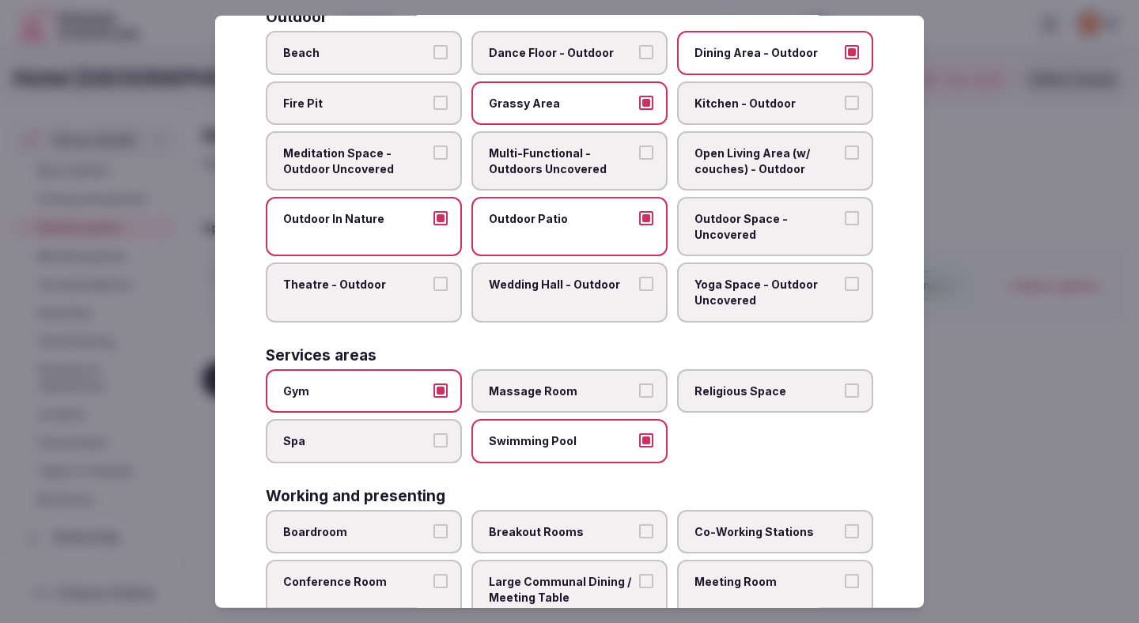
scroll to position [630, 0]
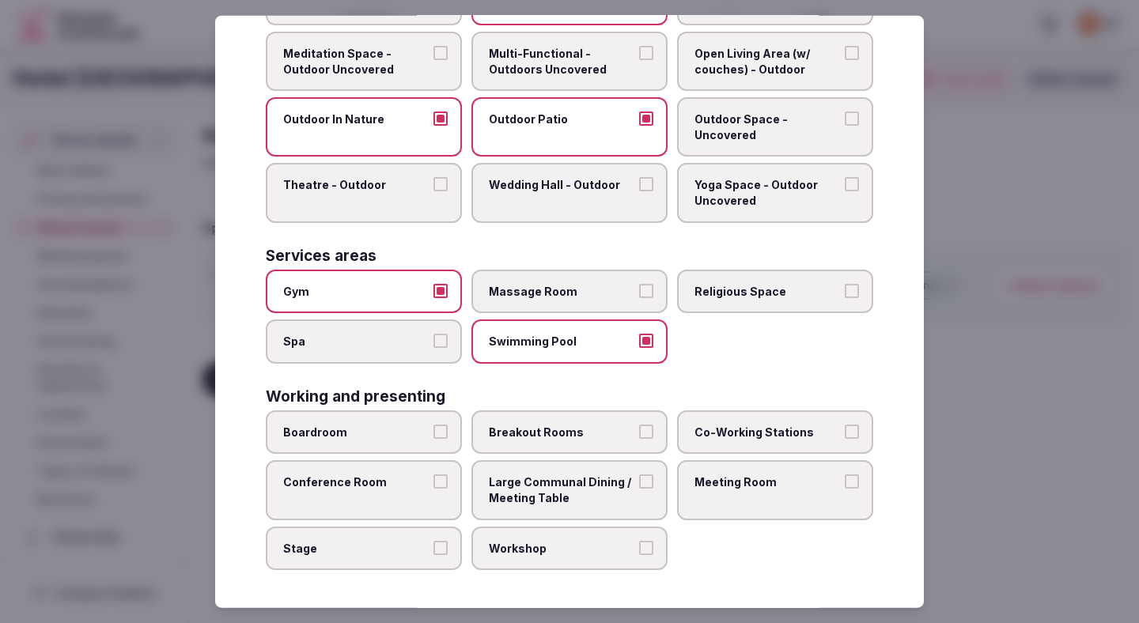
click at [523, 435] on span "Breakout Rooms" at bounding box center [561, 433] width 145 height 16
click at [639, 435] on button "Breakout Rooms" at bounding box center [646, 432] width 14 height 14
click at [366, 468] on label "Conference Room" at bounding box center [364, 489] width 196 height 59
click at [433, 474] on button "Conference Room" at bounding box center [440, 481] width 14 height 14
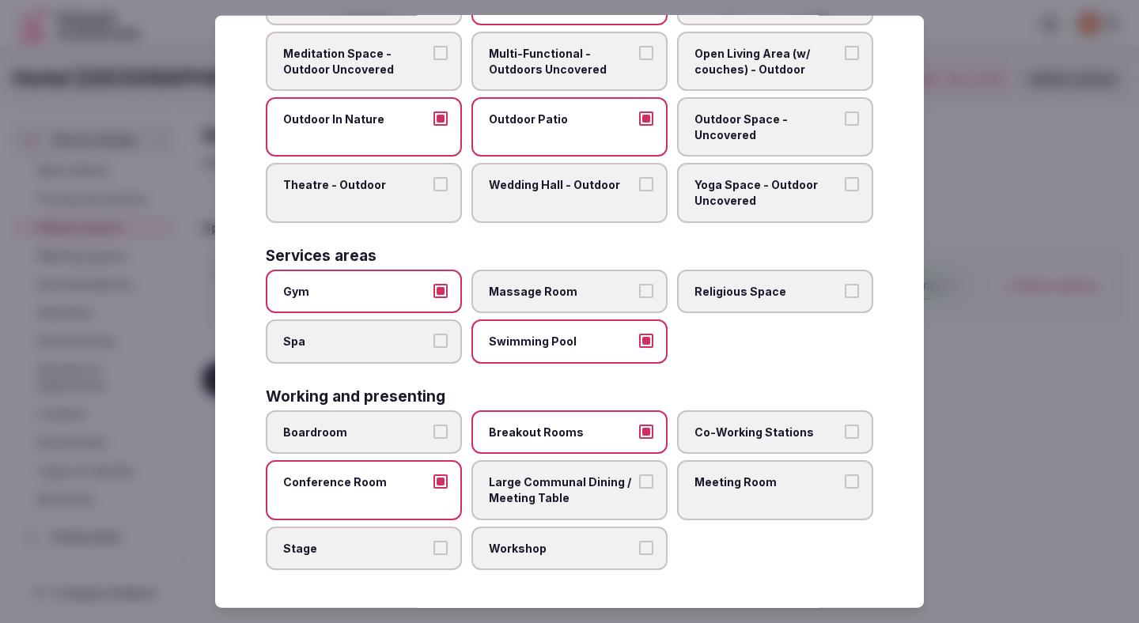
click at [375, 432] on span "Boardroom" at bounding box center [355, 433] width 145 height 16
click at [433, 432] on button "Boardroom" at bounding box center [440, 432] width 14 height 14
click at [540, 545] on span "Workshop" at bounding box center [561, 548] width 145 height 16
click at [639, 545] on button "Workshop" at bounding box center [646, 547] width 14 height 14
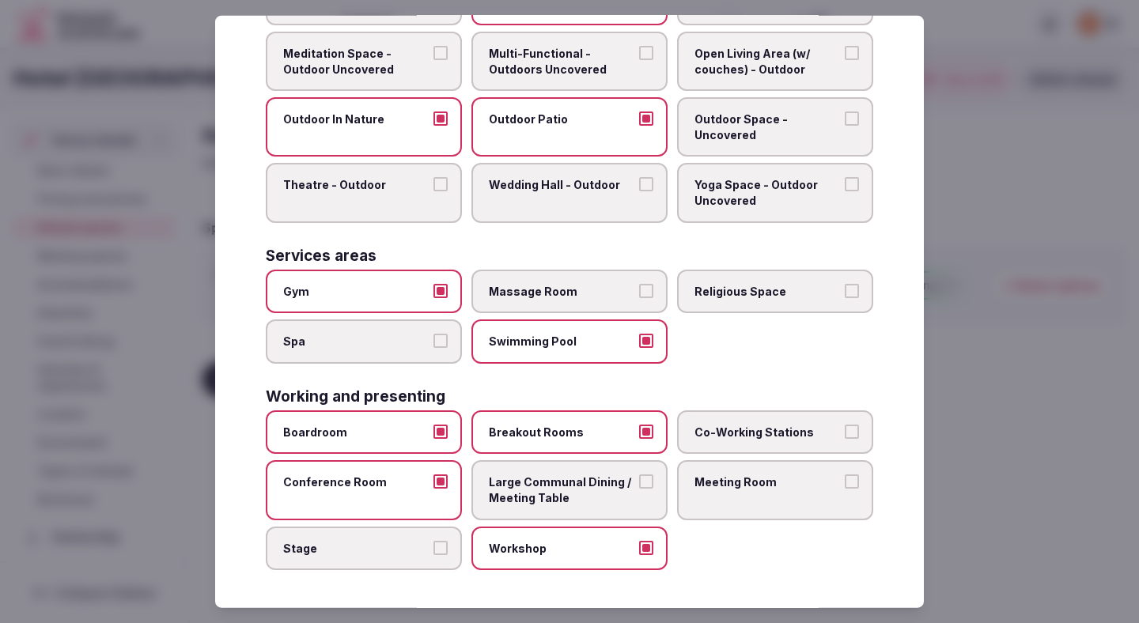
click at [786, 485] on span "Meeting Room" at bounding box center [766, 482] width 145 height 16
click at [844, 485] on button "Meeting Room" at bounding box center [851, 481] width 14 height 14
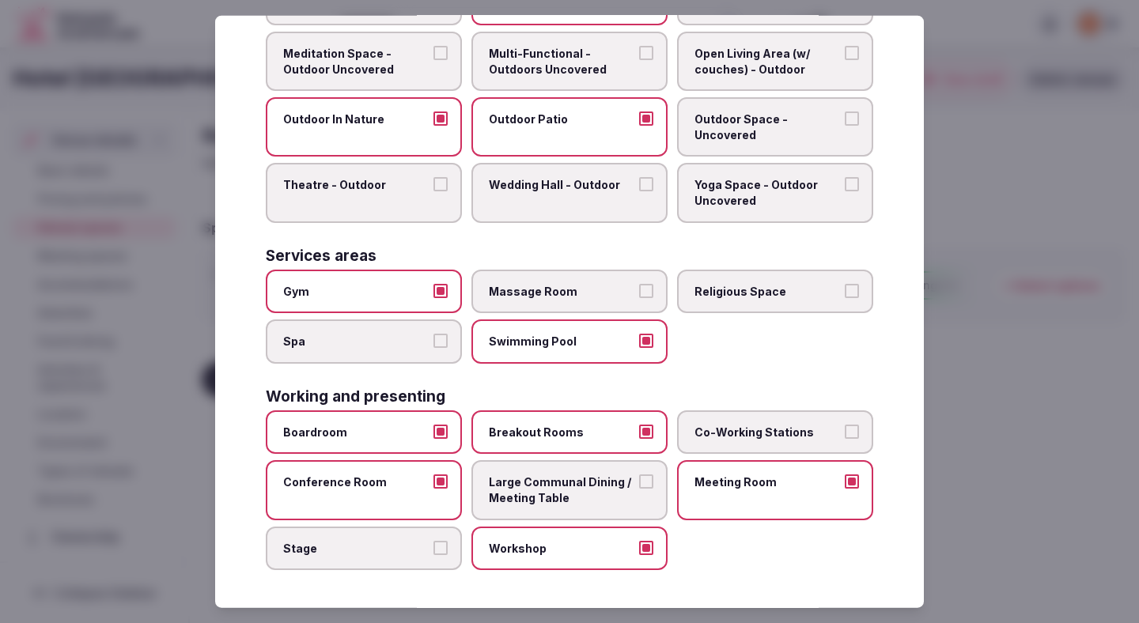
click at [779, 444] on label "Co-Working Stations" at bounding box center [775, 432] width 196 height 44
click at [844, 439] on button "Co-Working Stations" at bounding box center [851, 432] width 14 height 14
click at [568, 485] on span "Large Communal Dining / Meeting Table" at bounding box center [561, 489] width 145 height 31
click at [639, 485] on button "Large Communal Dining / Meeting Table" at bounding box center [646, 481] width 14 height 14
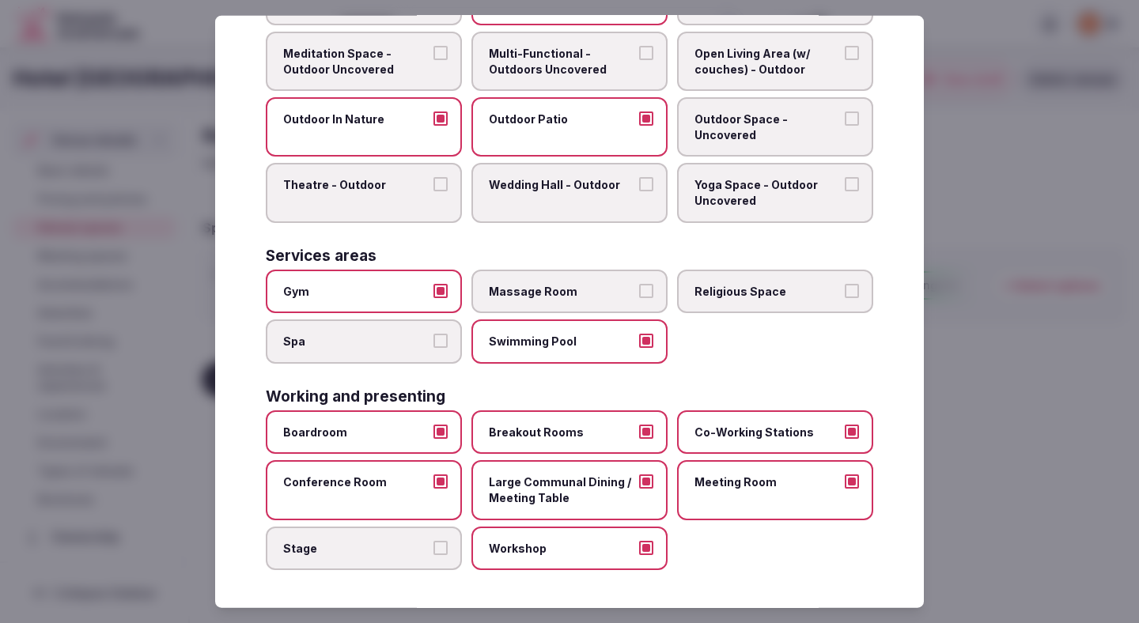
click at [857, 370] on div at bounding box center [569, 311] width 1139 height 623
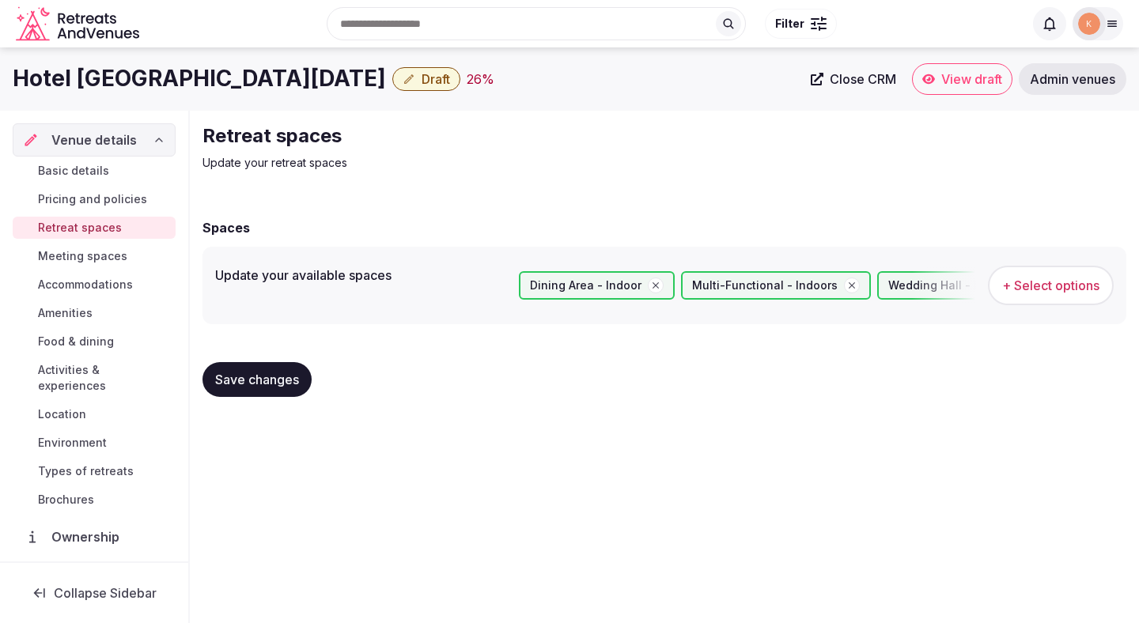
click at [239, 383] on span "Save changes" at bounding box center [257, 380] width 84 height 16
click at [857, 292] on span "+ Select options" at bounding box center [1050, 285] width 97 height 17
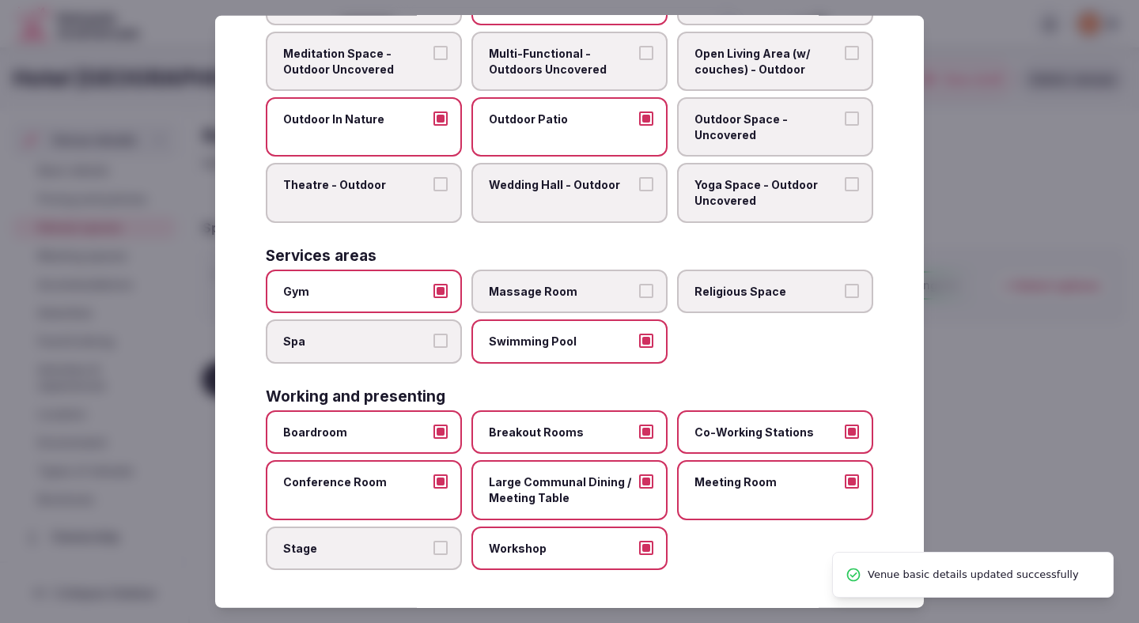
click at [417, 504] on label "Conference Room" at bounding box center [364, 489] width 196 height 59
click at [433, 489] on button "Conference Room" at bounding box center [440, 481] width 14 height 14
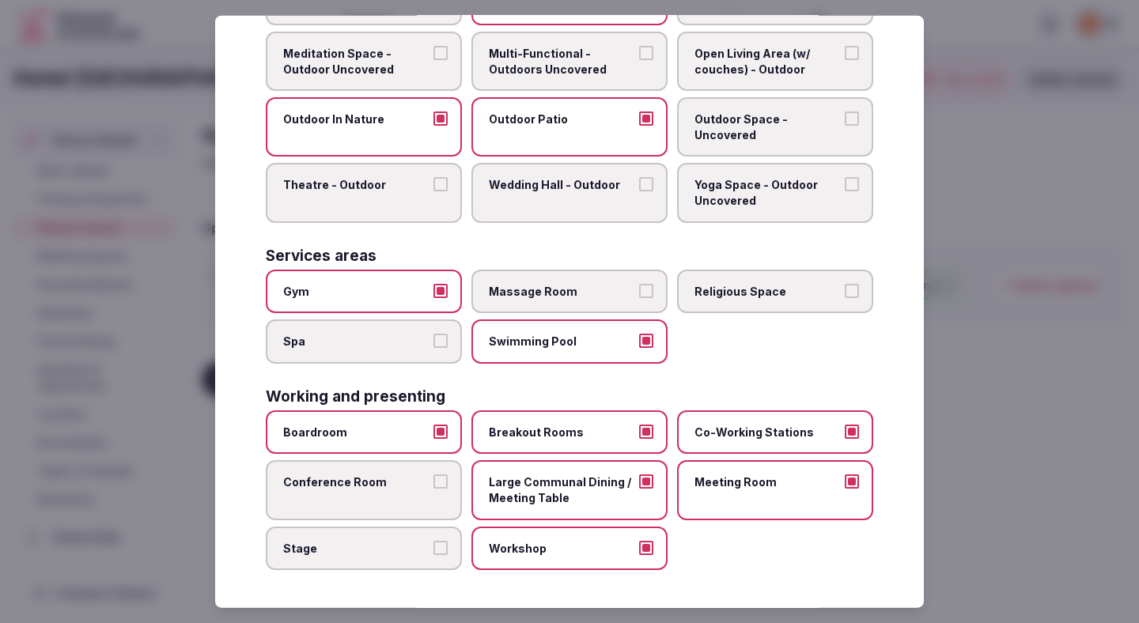
click at [713, 495] on label "Meeting Room" at bounding box center [775, 489] width 196 height 59
click at [844, 489] on button "Meeting Room" at bounding box center [851, 481] width 14 height 14
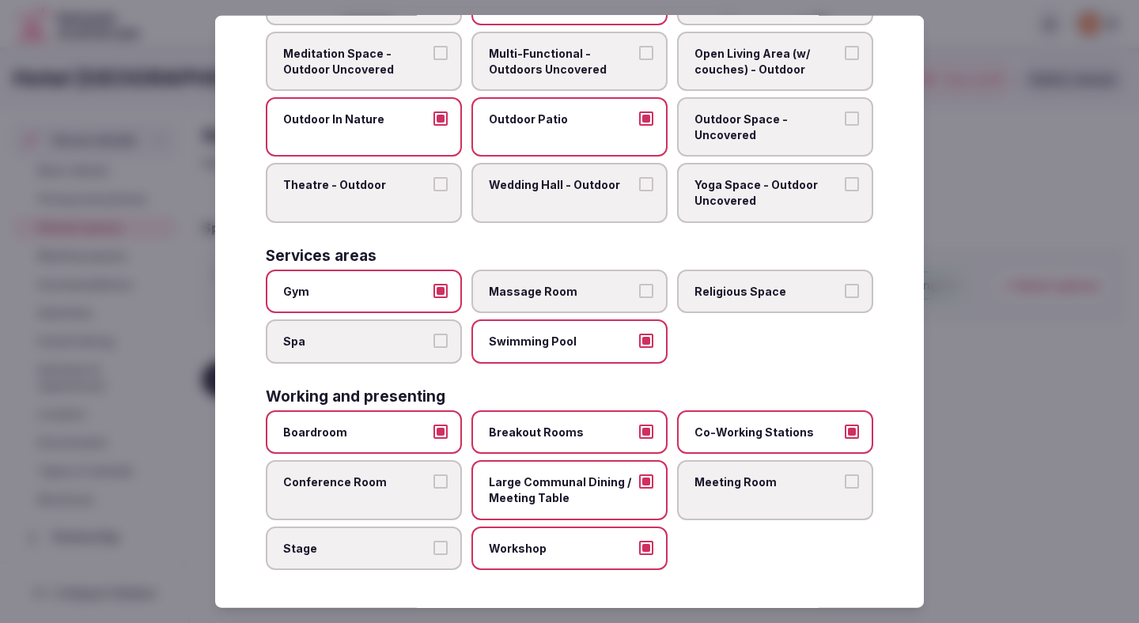
click at [423, 425] on span "Boardroom" at bounding box center [355, 433] width 145 height 16
click at [433, 425] on button "Boardroom" at bounding box center [440, 432] width 14 height 14
click at [857, 326] on div at bounding box center [569, 311] width 1139 height 623
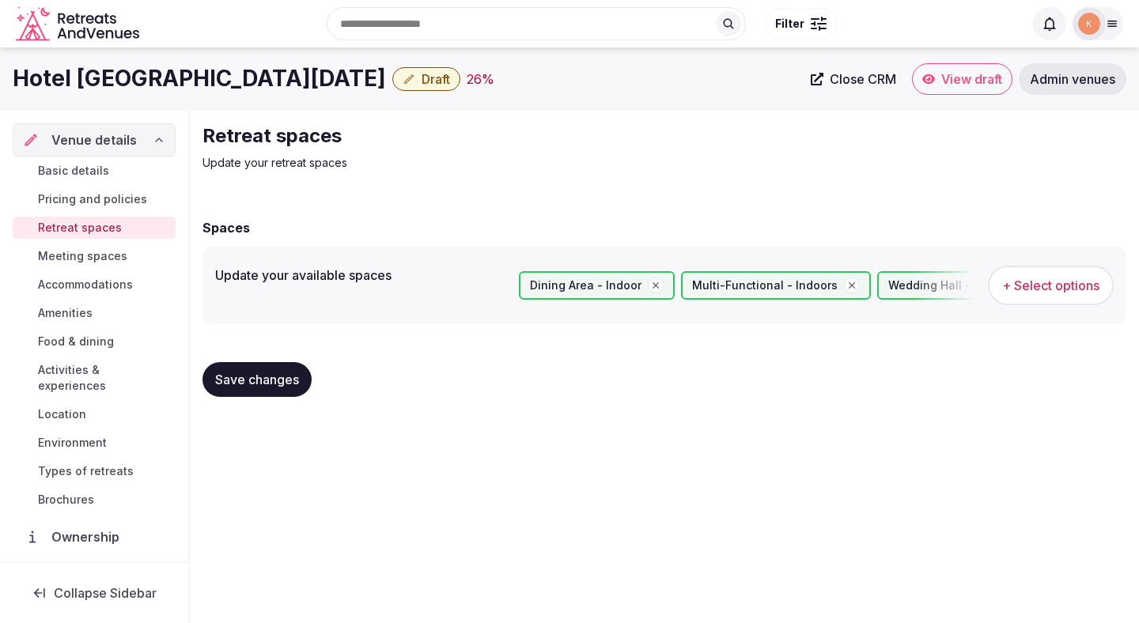
click at [258, 379] on span "Save changes" at bounding box center [257, 380] width 84 height 16
click at [104, 257] on span "Meeting spaces" at bounding box center [82, 256] width 89 height 16
click at [97, 254] on span "Meeting spaces" at bounding box center [82, 256] width 89 height 16
click at [236, 377] on span "Save changes" at bounding box center [257, 380] width 84 height 16
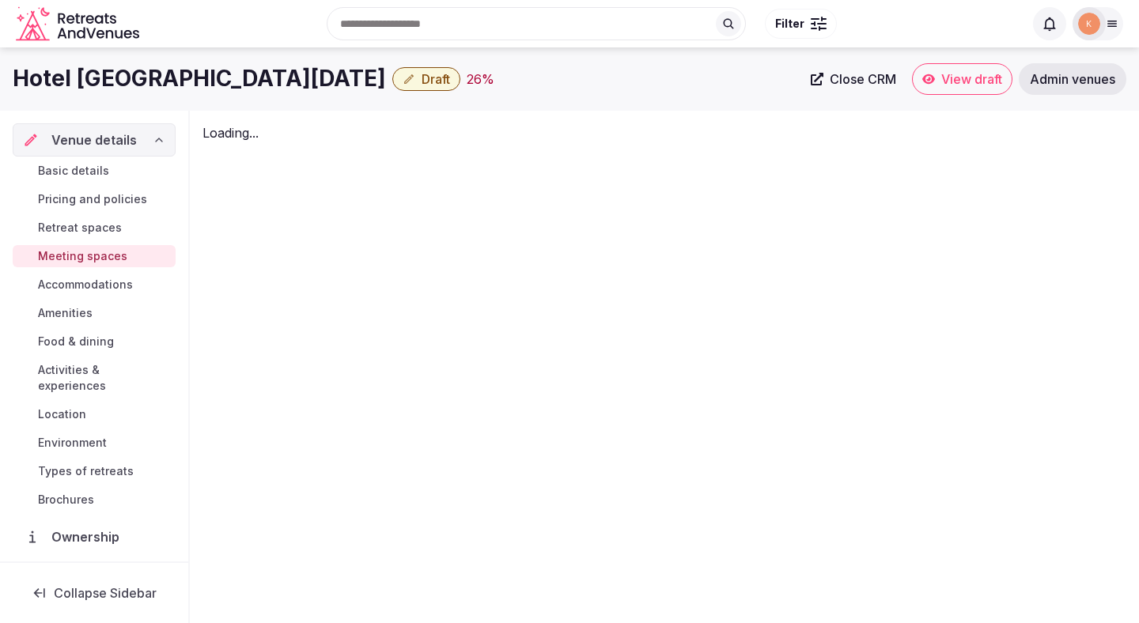
click at [128, 259] on link "Meeting spaces" at bounding box center [94, 256] width 163 height 22
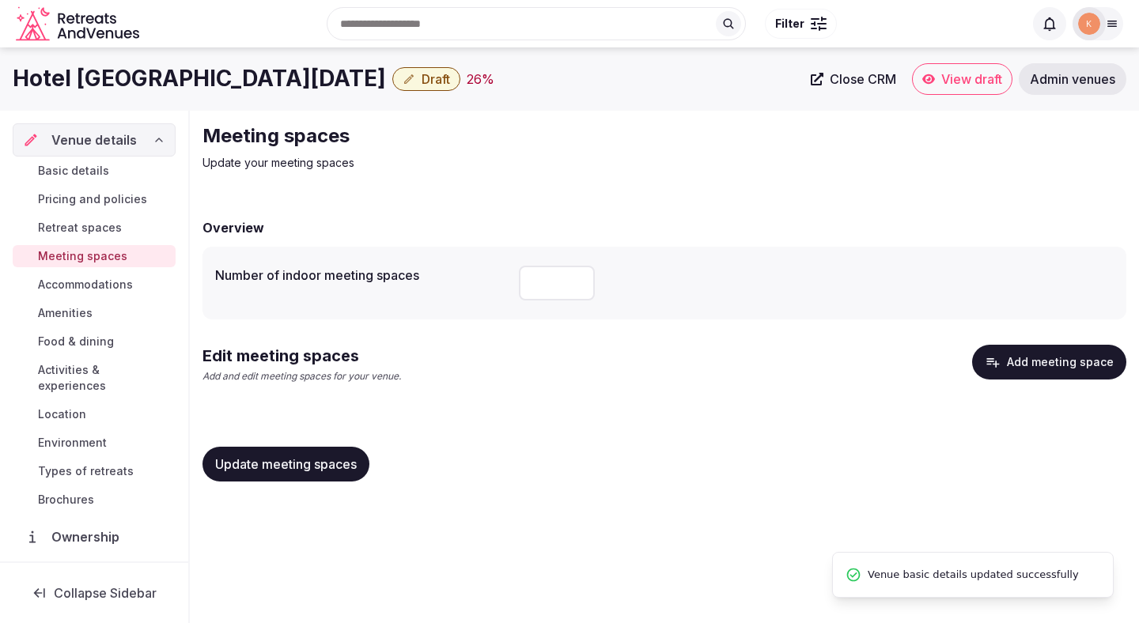
click at [857, 364] on button "Add meeting space" at bounding box center [1049, 362] width 154 height 35
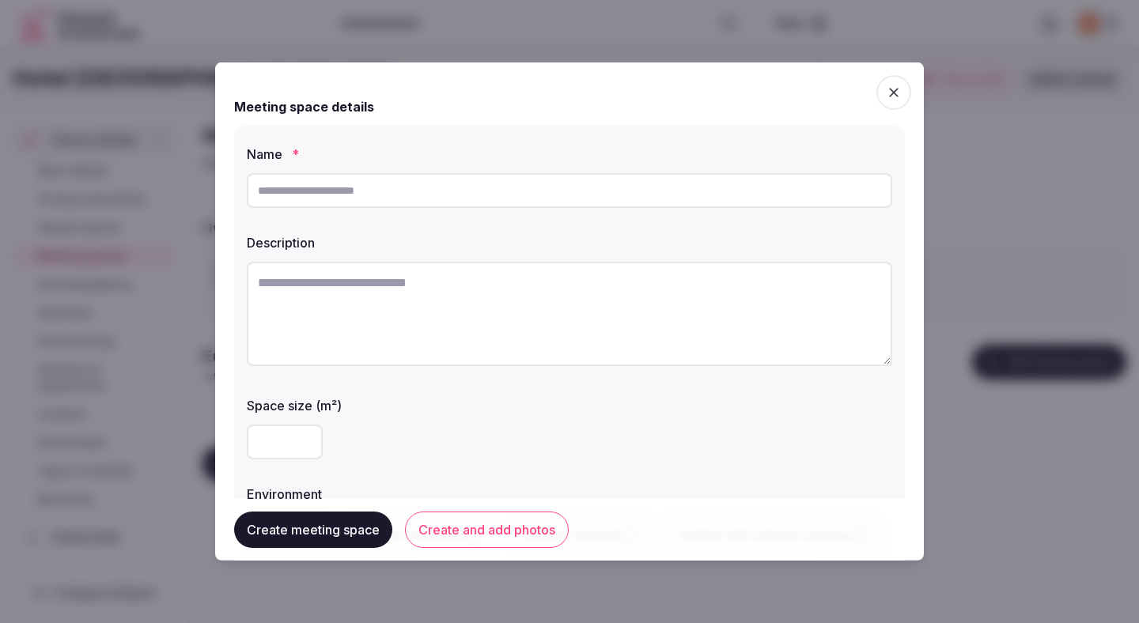
click at [447, 185] on input "text" at bounding box center [569, 190] width 645 height 35
type input "**********"
click at [459, 380] on div "**********" at bounding box center [569, 351] width 670 height 451
click at [472, 295] on textarea at bounding box center [569, 314] width 645 height 104
click at [383, 312] on textarea at bounding box center [569, 314] width 645 height 104
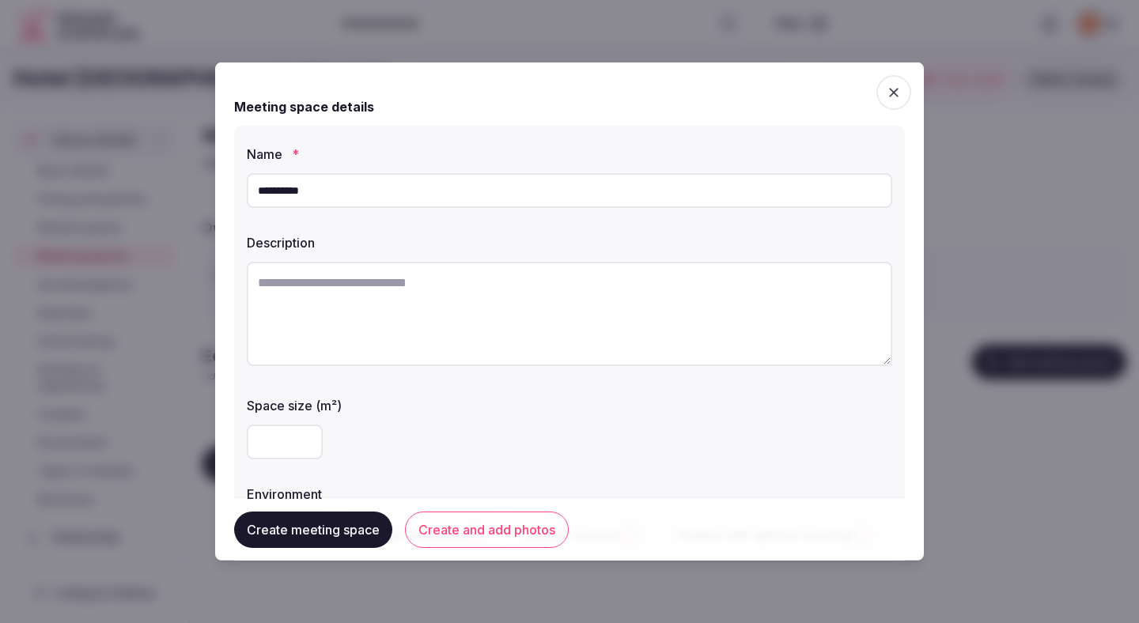
paste textarea "**********"
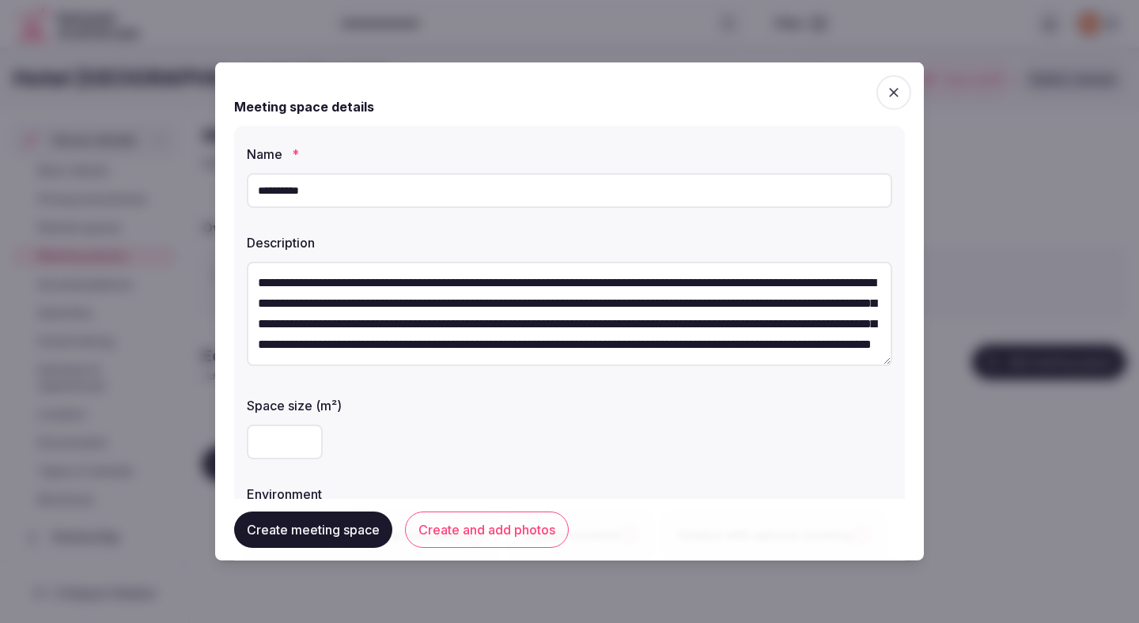
scroll to position [49, 0]
type textarea "**********"
click at [288, 439] on input "number" at bounding box center [285, 442] width 76 height 35
type input "***"
click at [356, 427] on div "***" at bounding box center [569, 442] width 645 height 35
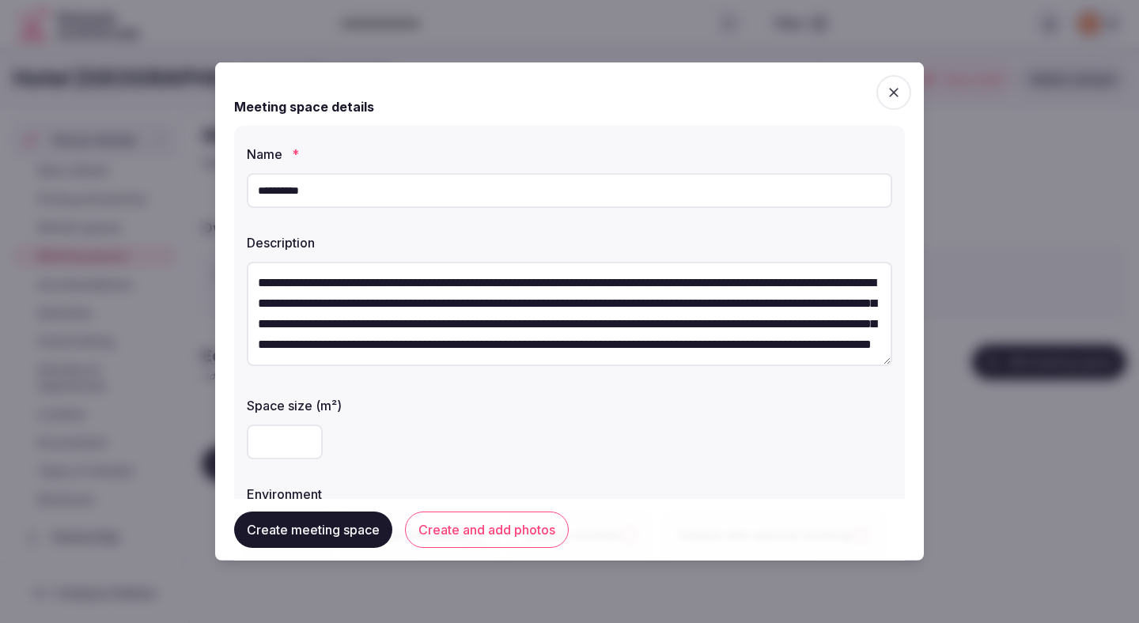
click at [393, 426] on div "***" at bounding box center [569, 442] width 645 height 35
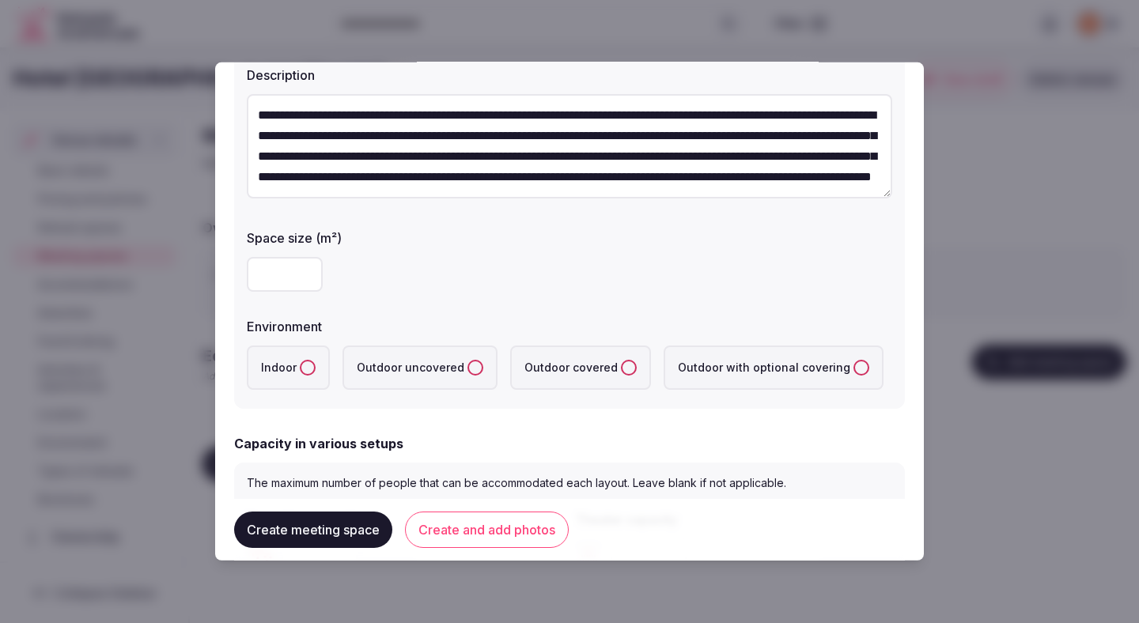
scroll to position [204, 0]
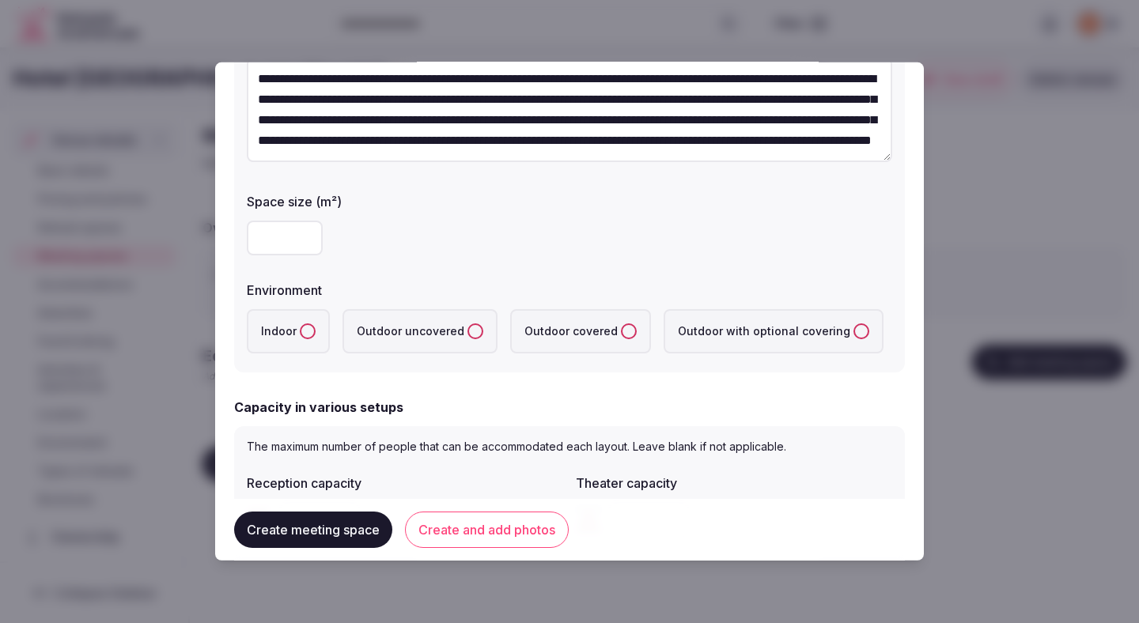
click at [311, 341] on label "Indoor" at bounding box center [288, 331] width 83 height 44
click at [311, 339] on button "Indoor" at bounding box center [308, 331] width 16 height 16
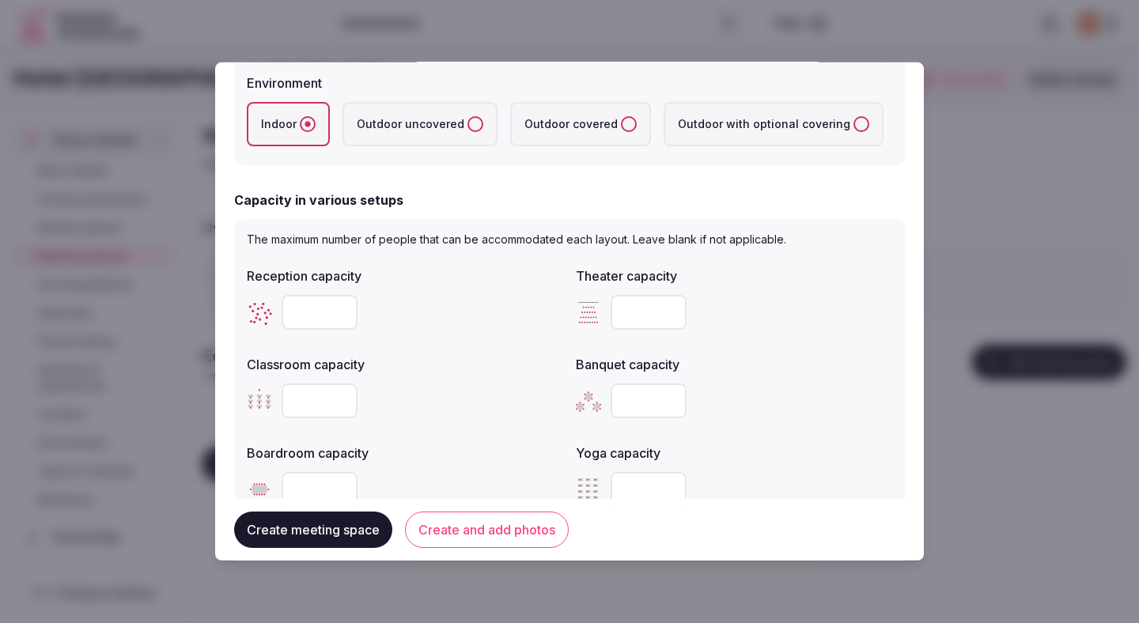
scroll to position [463, 0]
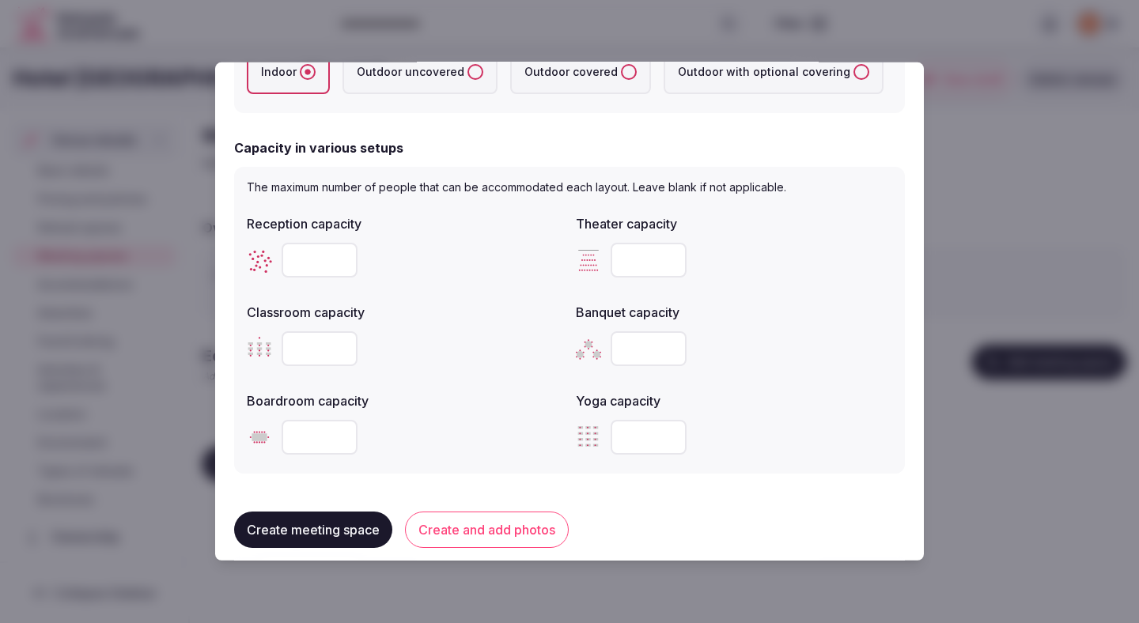
click at [633, 256] on input "number" at bounding box center [648, 260] width 76 height 35
type input "***"
click at [498, 315] on label "Classroom capacity" at bounding box center [405, 312] width 316 height 13
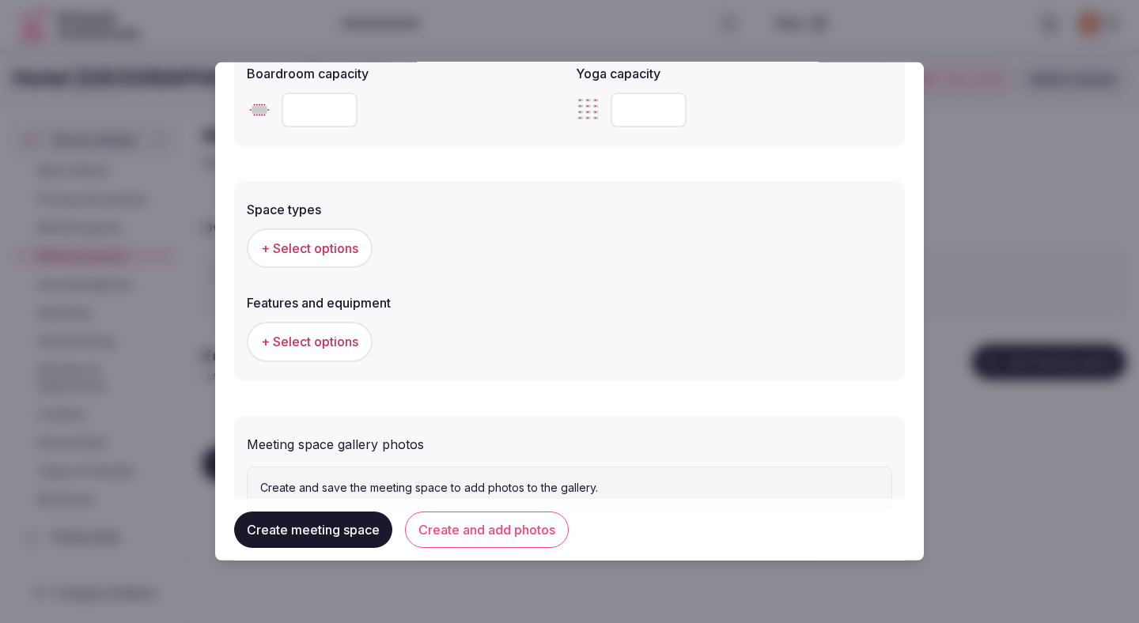
scroll to position [851, 0]
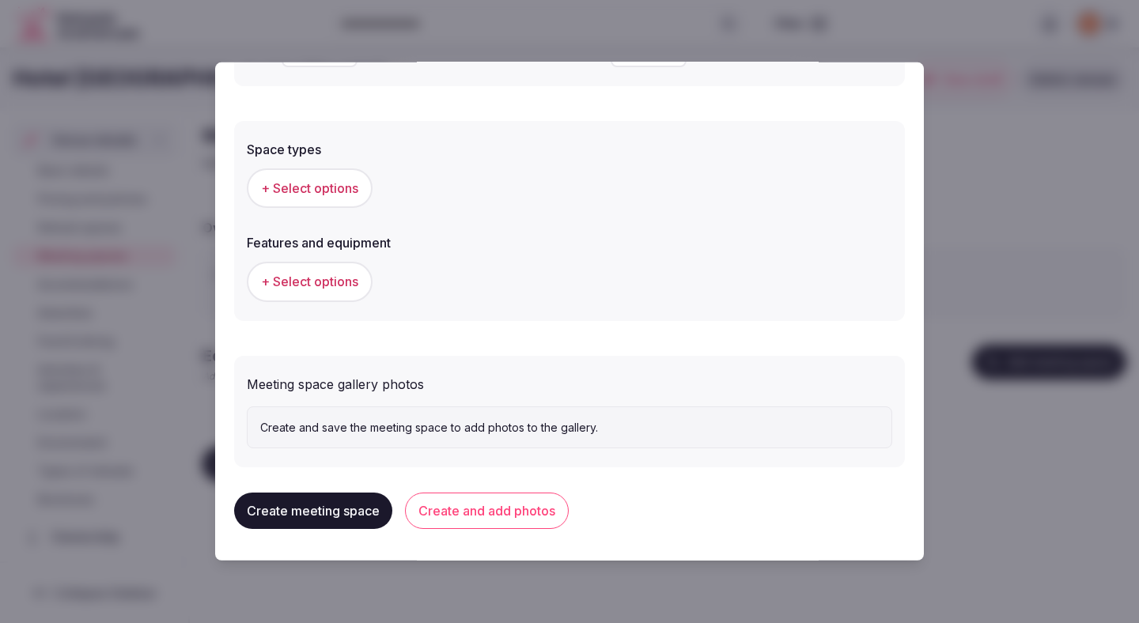
click at [345, 198] on button "+ Select options" at bounding box center [310, 188] width 126 height 40
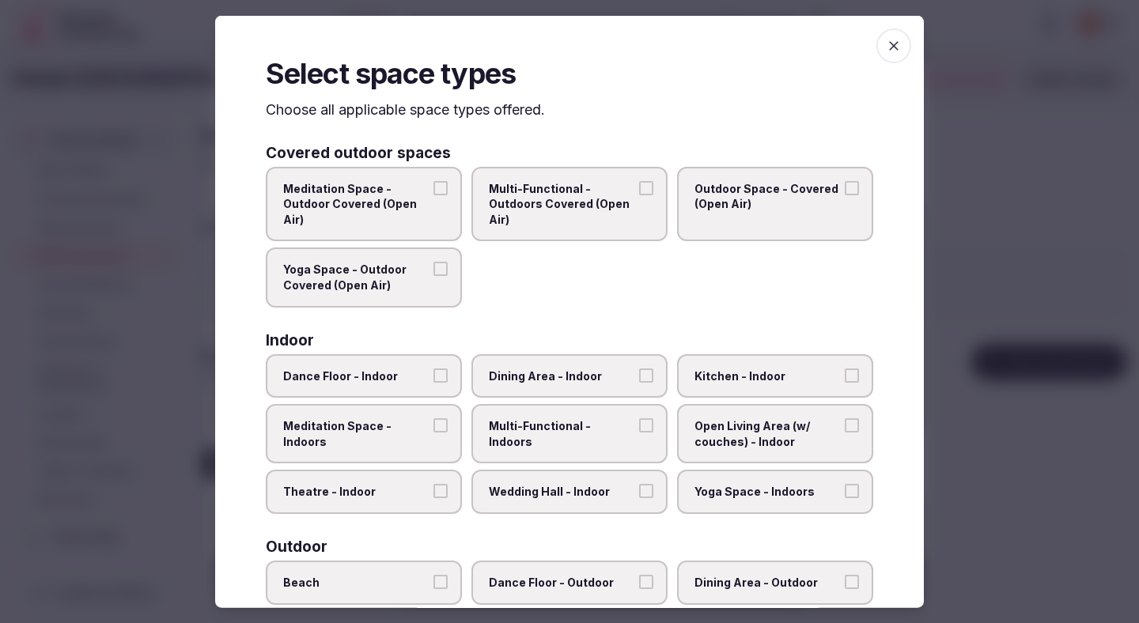
click at [416, 501] on label "Theatre - Indoor" at bounding box center [364, 492] width 196 height 44
click at [433, 498] on button "Theatre - Indoor" at bounding box center [440, 491] width 14 height 14
click at [558, 414] on label "Multi-Functional - Indoors" at bounding box center [569, 433] width 196 height 59
click at [639, 418] on button "Multi-Functional - Indoors" at bounding box center [646, 425] width 14 height 14
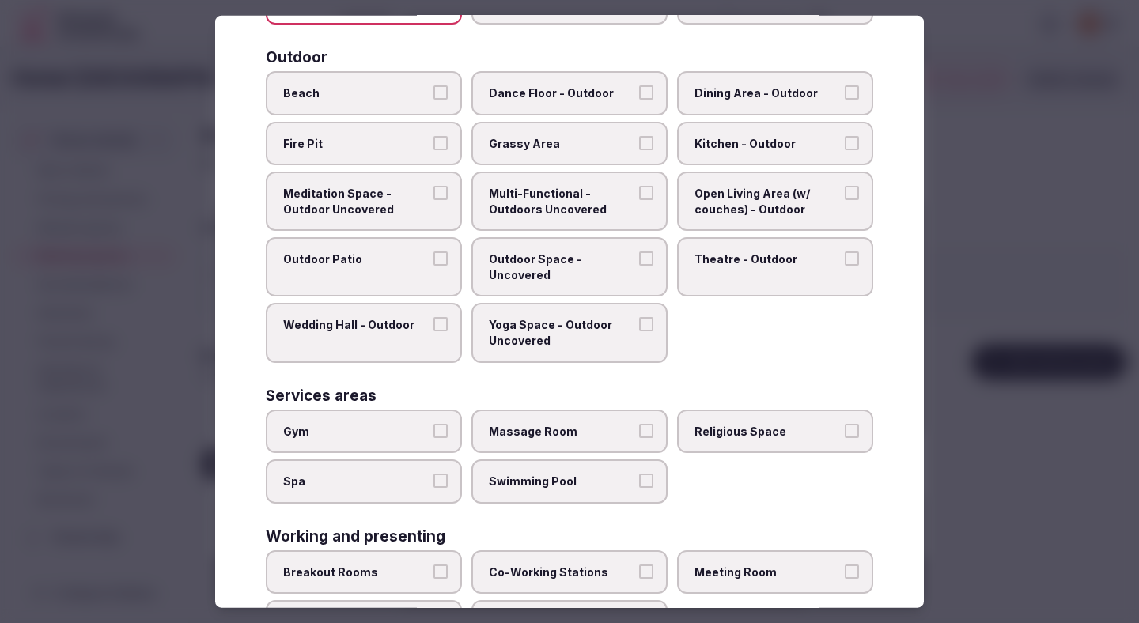
scroll to position [564, 0]
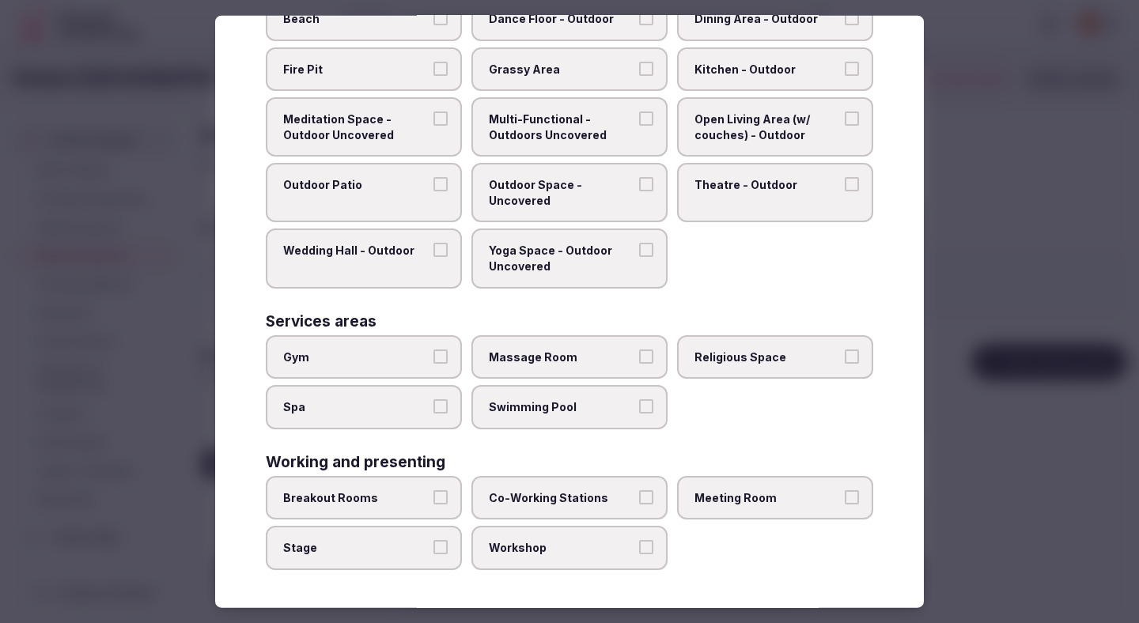
click at [382, 543] on span "Stage" at bounding box center [355, 548] width 145 height 16
click at [433, 543] on button "Stage" at bounding box center [440, 547] width 14 height 14
click at [765, 500] on span "Meeting Room" at bounding box center [766, 498] width 145 height 16
click at [844, 500] on button "Meeting Room" at bounding box center [851, 497] width 14 height 14
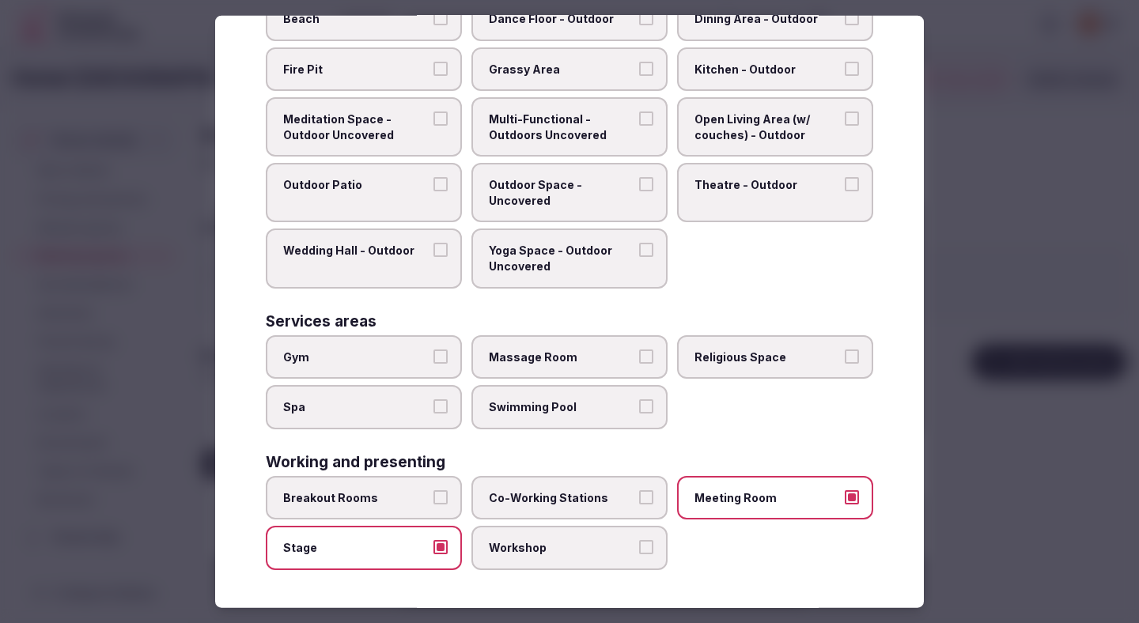
click at [580, 551] on span "Workshop" at bounding box center [561, 548] width 145 height 16
click at [639, 551] on button "Workshop" at bounding box center [646, 547] width 14 height 14
click at [857, 322] on div at bounding box center [569, 311] width 1139 height 623
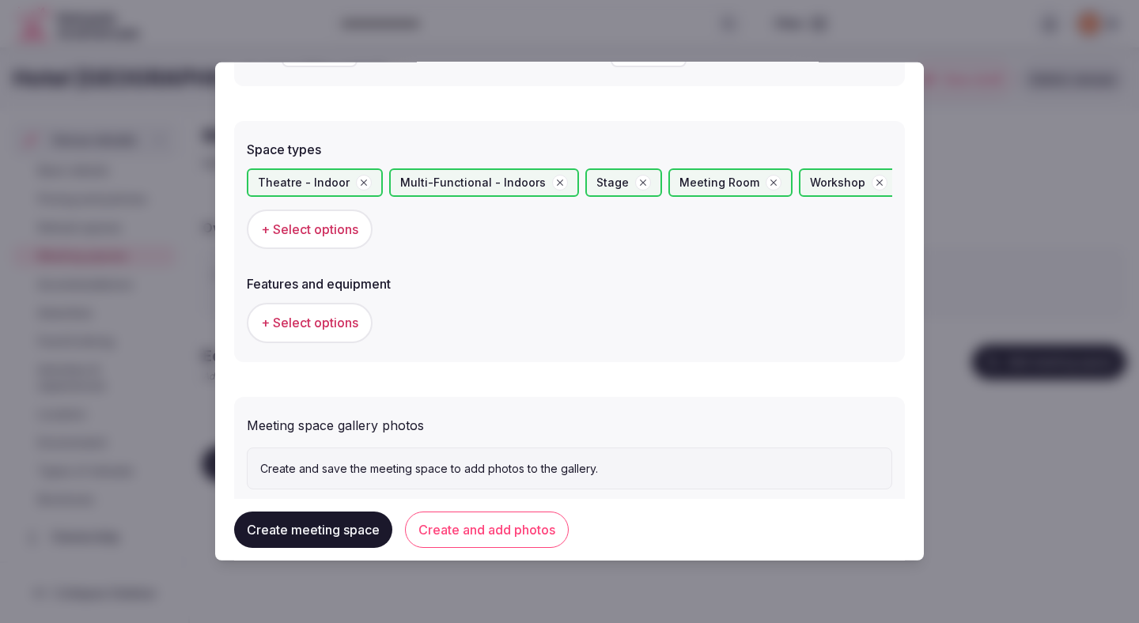
click at [316, 313] on button "+ Select options" at bounding box center [310, 323] width 126 height 40
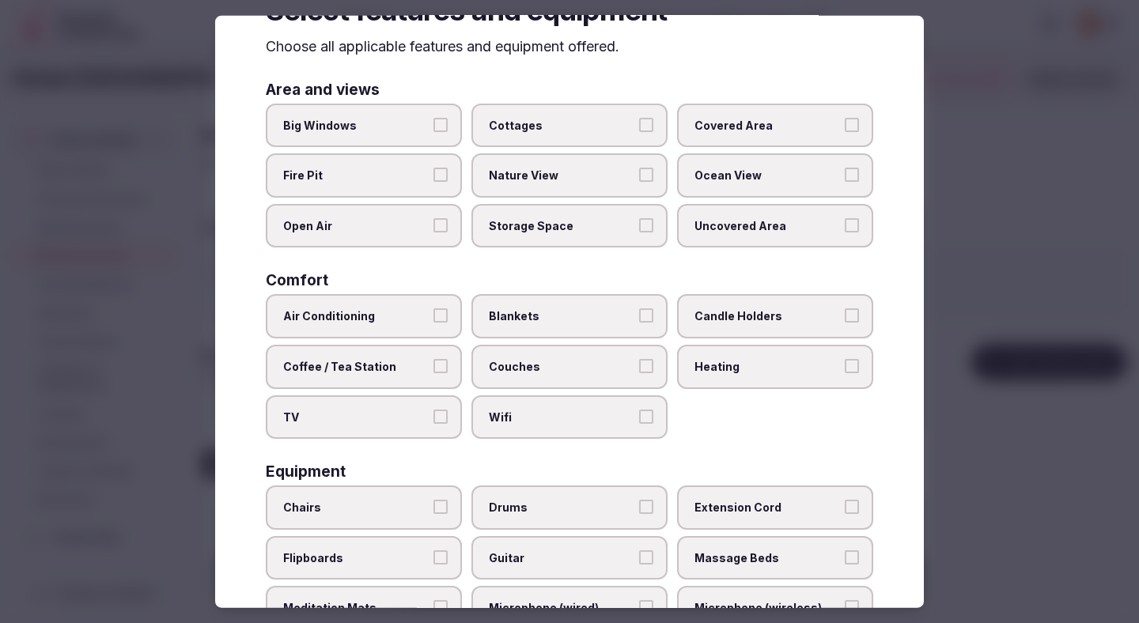
scroll to position [66, 0]
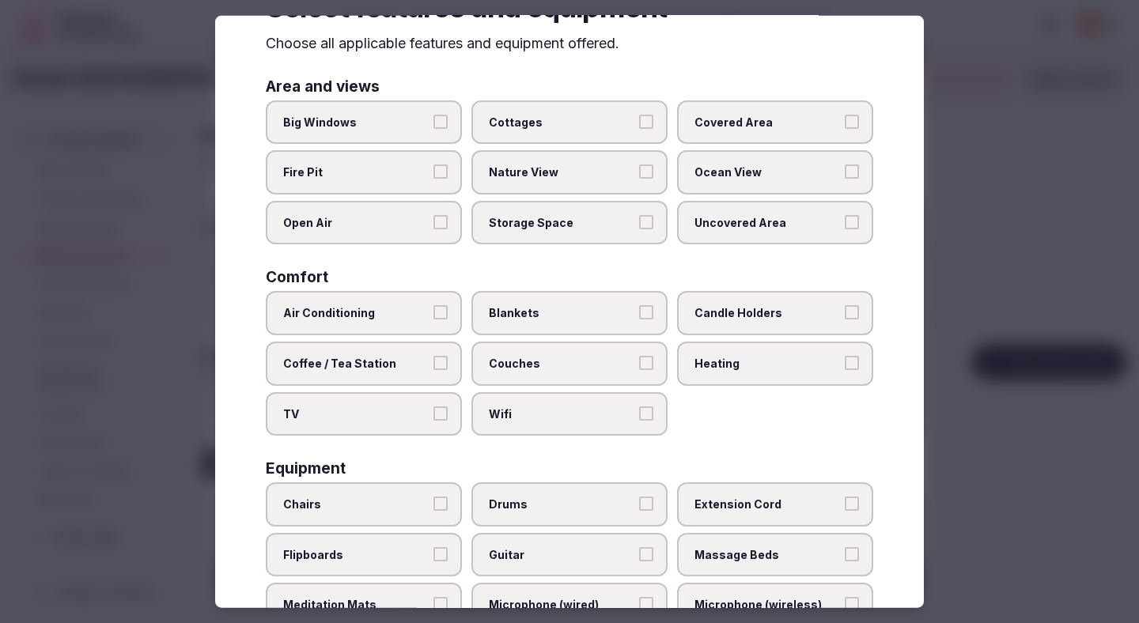
click at [414, 313] on span "Air Conditioning" at bounding box center [355, 313] width 145 height 16
click at [433, 313] on button "Air Conditioning" at bounding box center [440, 312] width 14 height 14
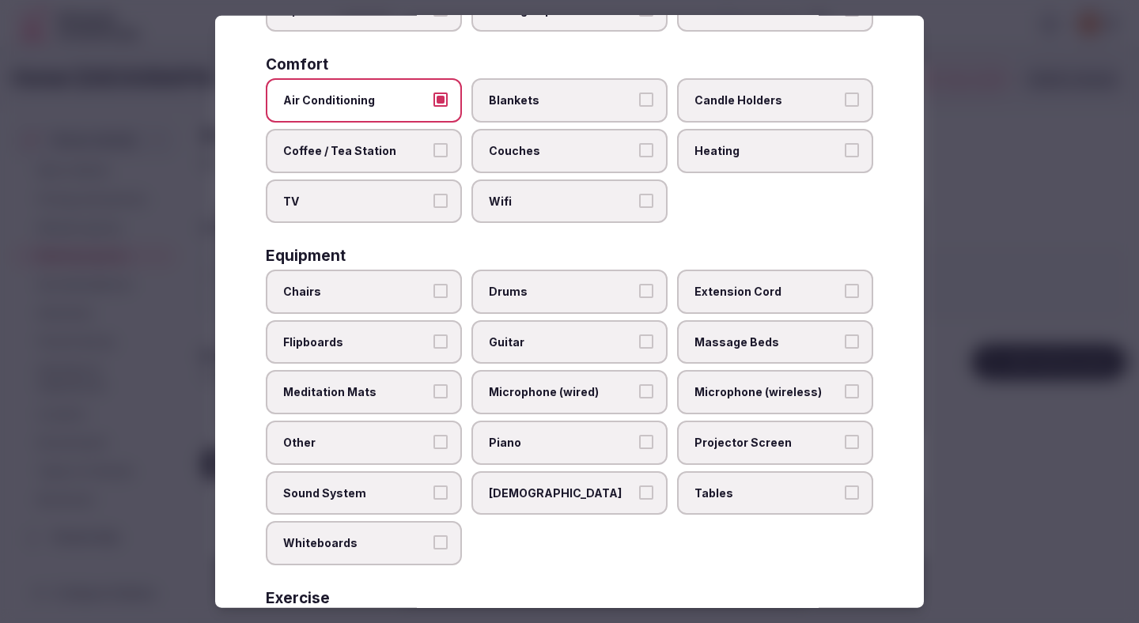
scroll to position [299, 0]
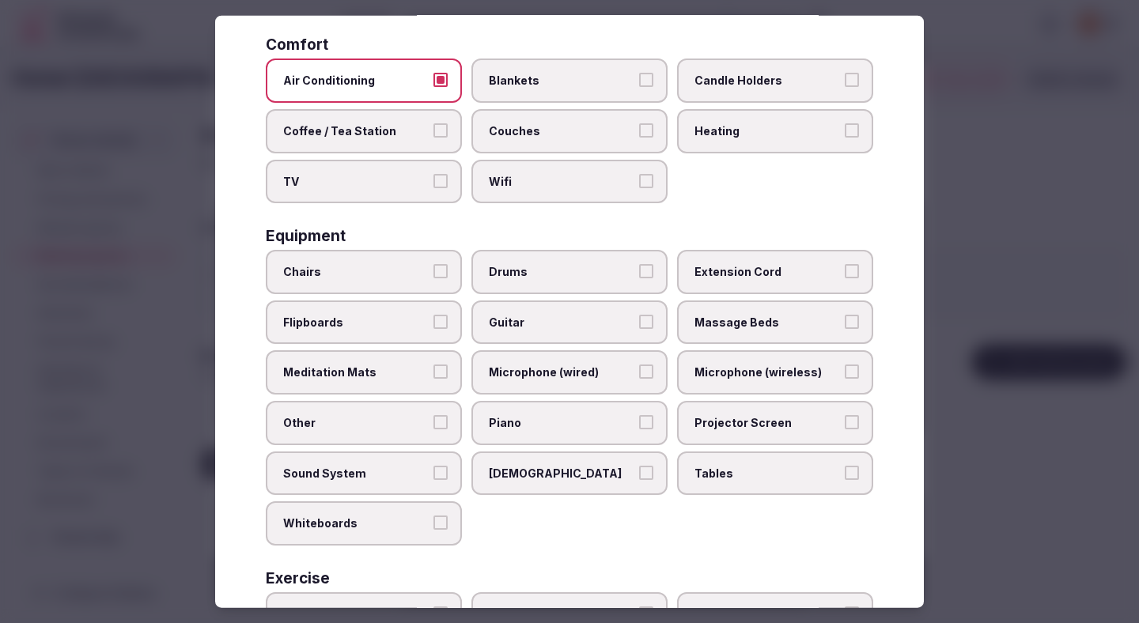
click at [417, 278] on span "Chairs" at bounding box center [355, 272] width 145 height 16
click at [433, 278] on button "Chairs" at bounding box center [440, 271] width 14 height 14
click at [750, 412] on label "Projector Screen" at bounding box center [775, 423] width 196 height 44
click at [844, 415] on button "Projector Screen" at bounding box center [851, 422] width 14 height 14
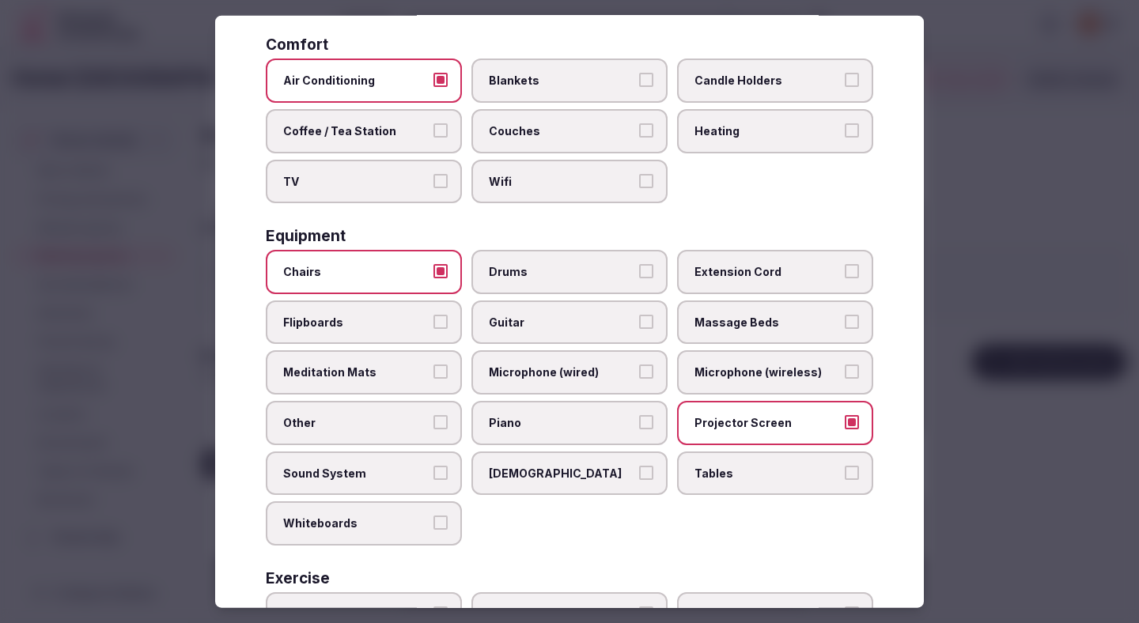
click at [380, 473] on span "Sound System" at bounding box center [355, 473] width 145 height 16
click at [433, 473] on button "Sound System" at bounding box center [440, 472] width 14 height 14
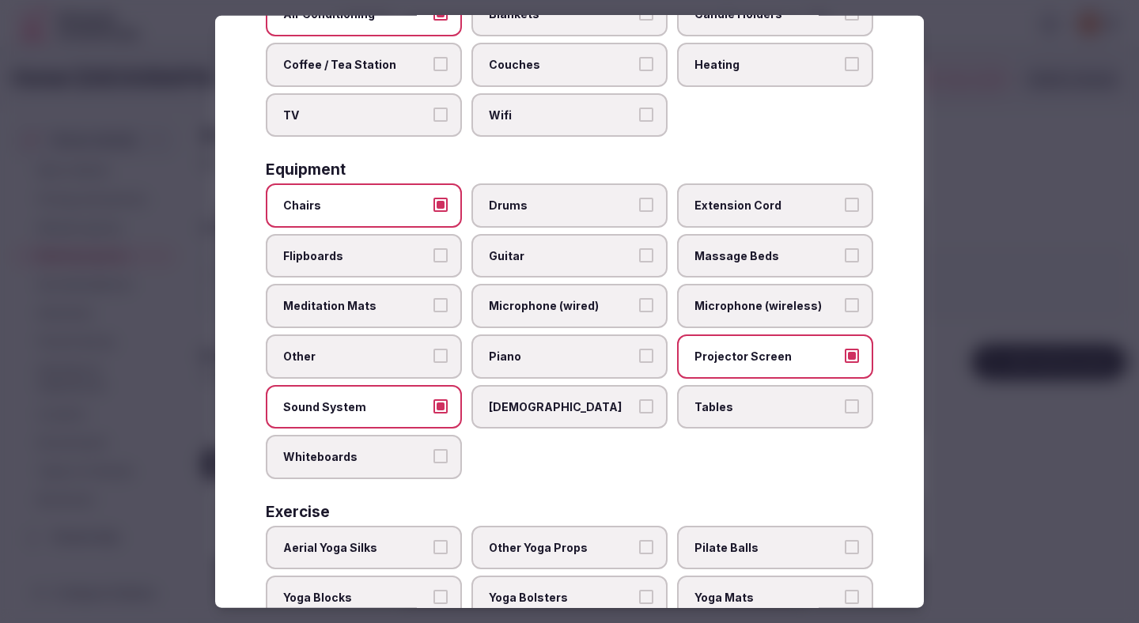
scroll to position [466, 0]
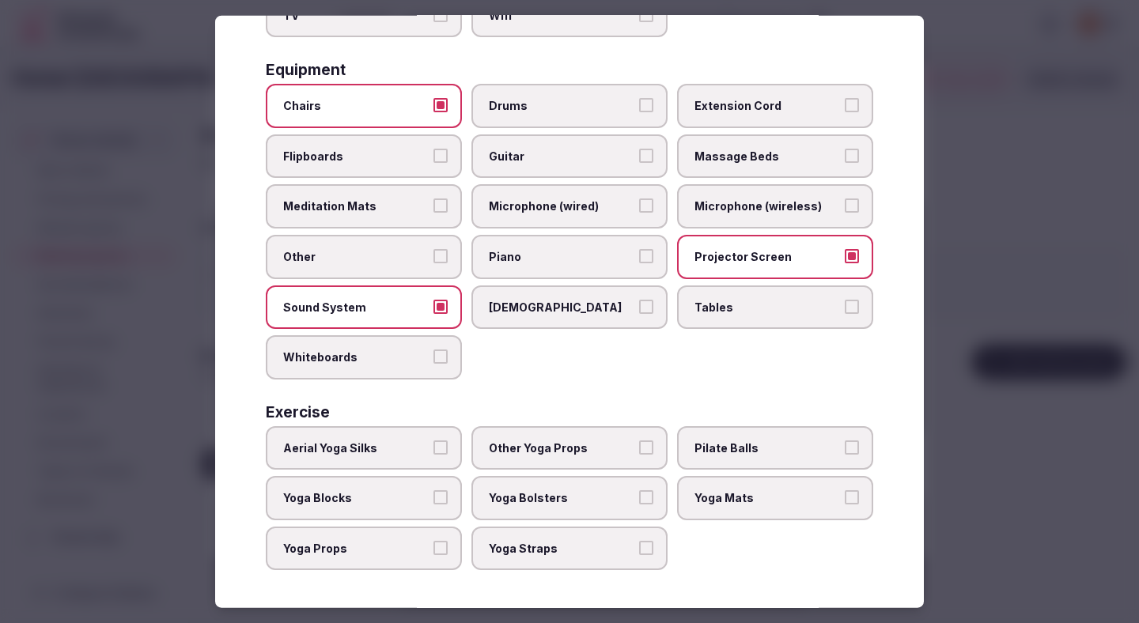
click at [857, 221] on div at bounding box center [569, 311] width 1139 height 623
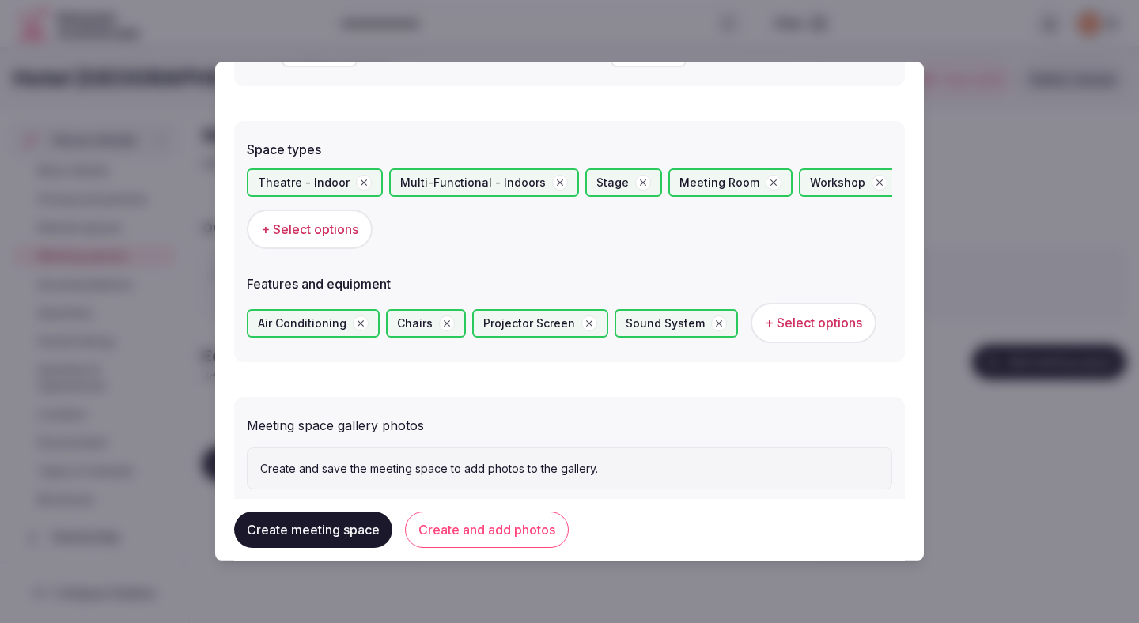
scroll to position [892, 0]
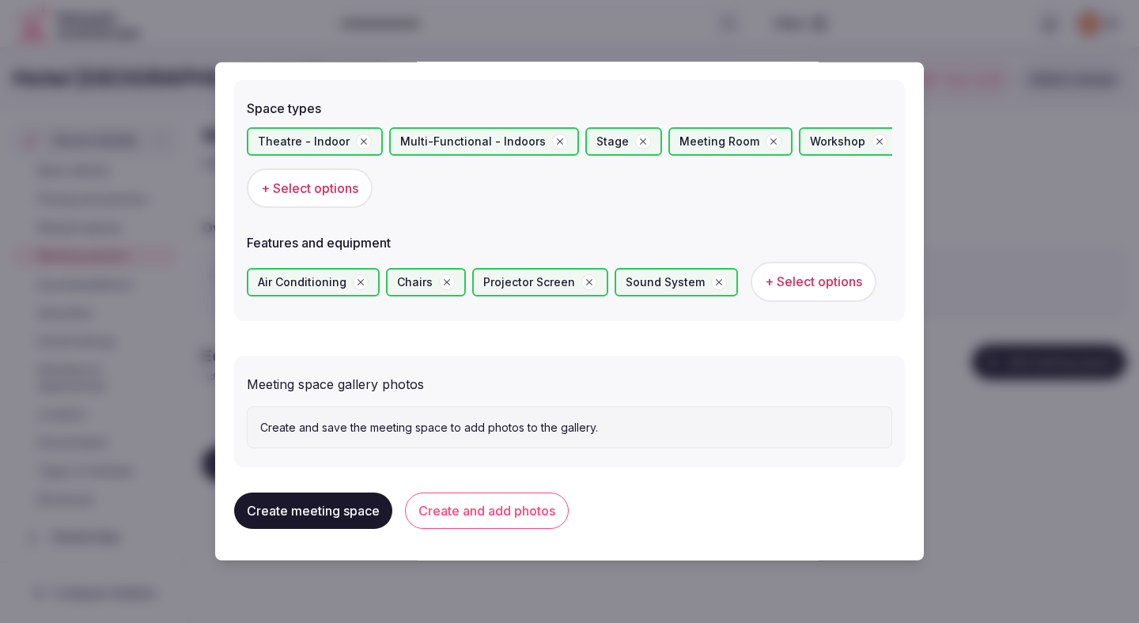
click at [528, 512] on button "Create and add photos" at bounding box center [487, 511] width 164 height 36
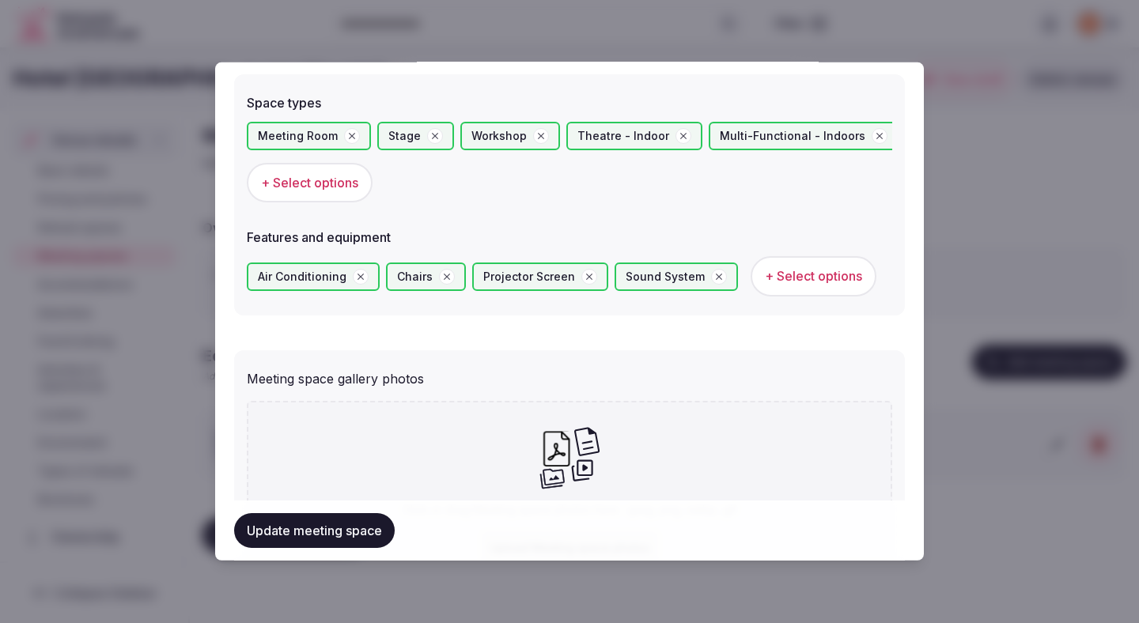
scroll to position [1037, 0]
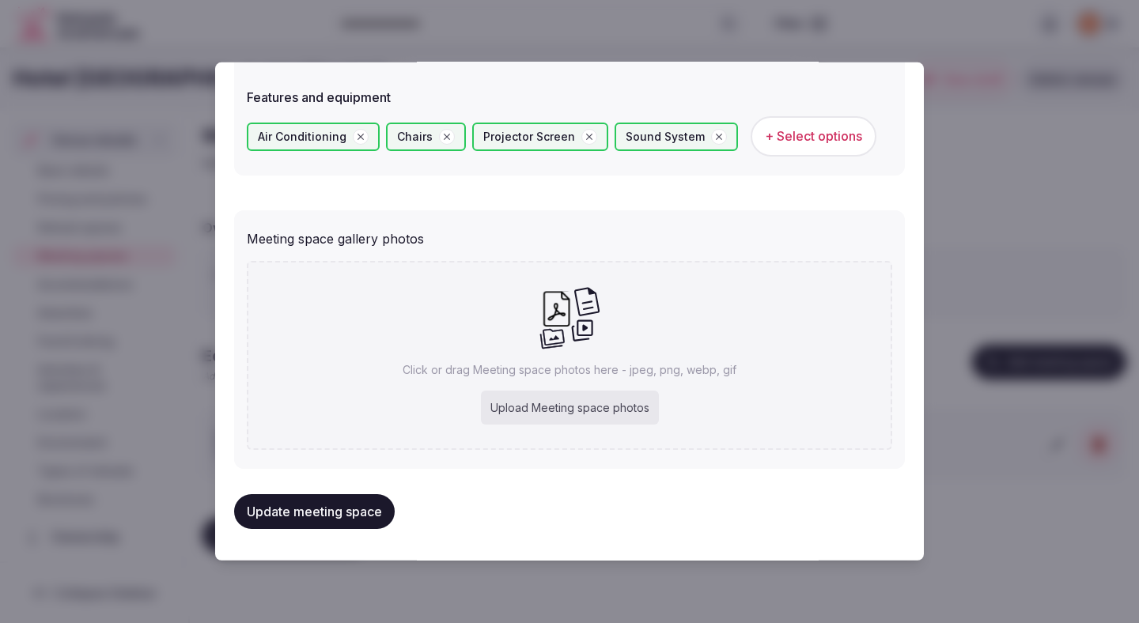
click at [530, 404] on div "Upload Meeting space photos" at bounding box center [570, 408] width 178 height 35
type input "**********"
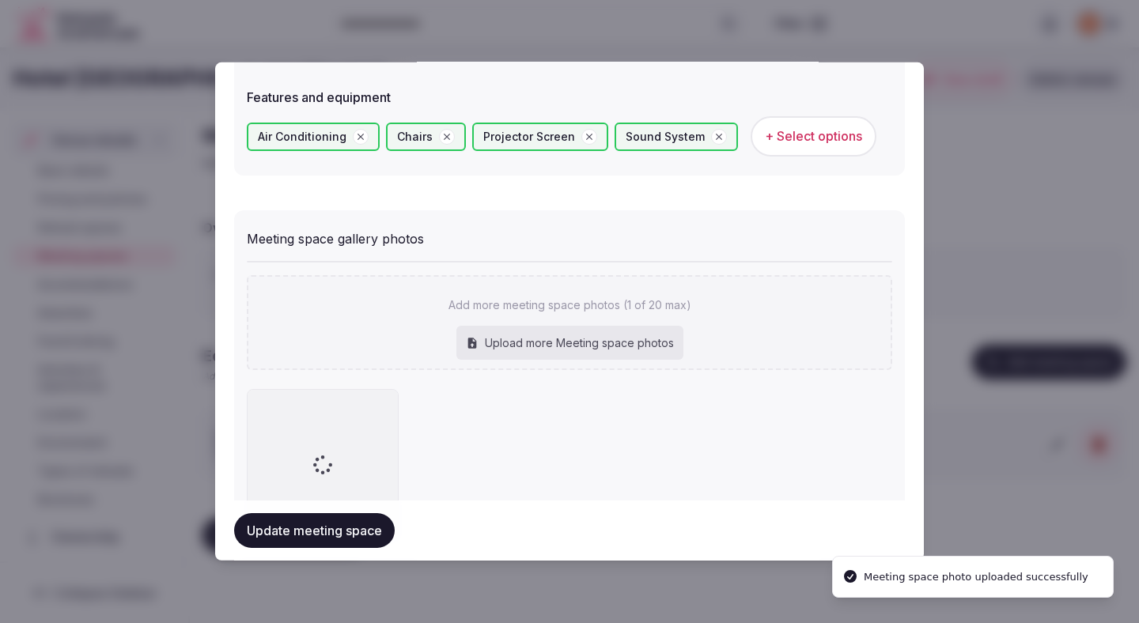
scroll to position [1128, 0]
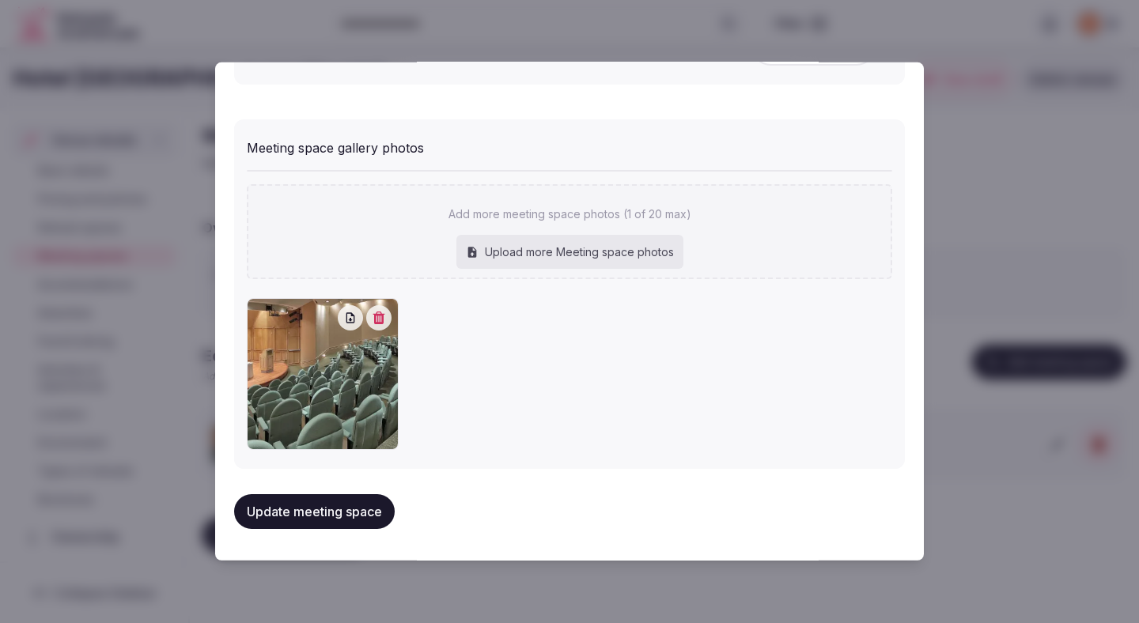
click at [330, 515] on button "Update meeting space" at bounding box center [314, 511] width 161 height 35
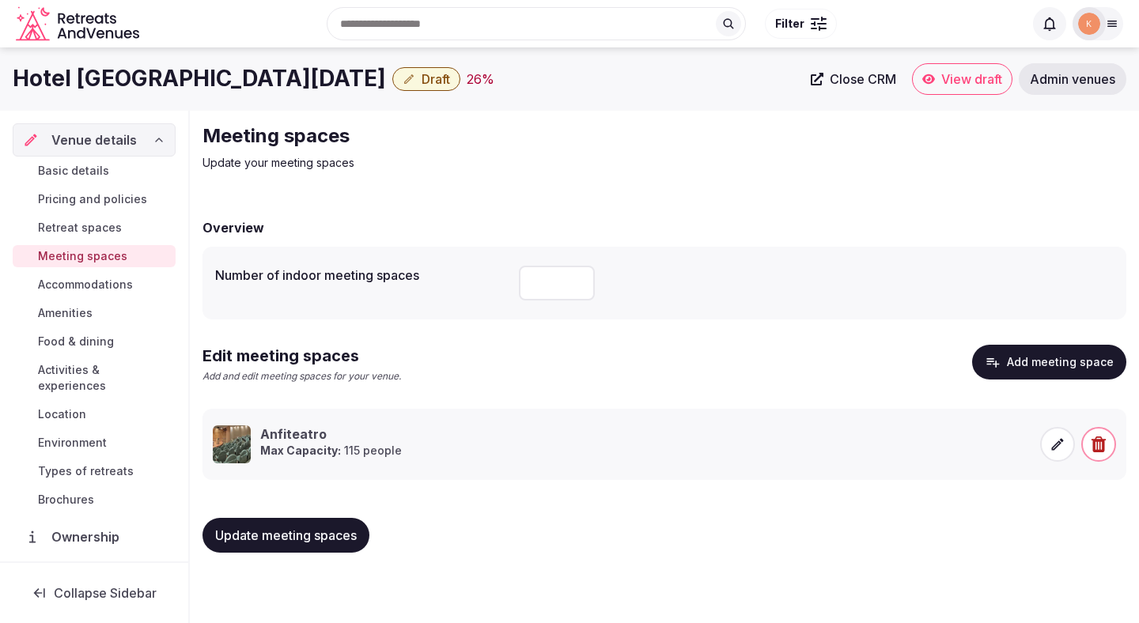
click at [289, 542] on span "Update meeting spaces" at bounding box center [286, 535] width 142 height 16
click at [86, 168] on span "Basic details" at bounding box center [73, 171] width 71 height 16
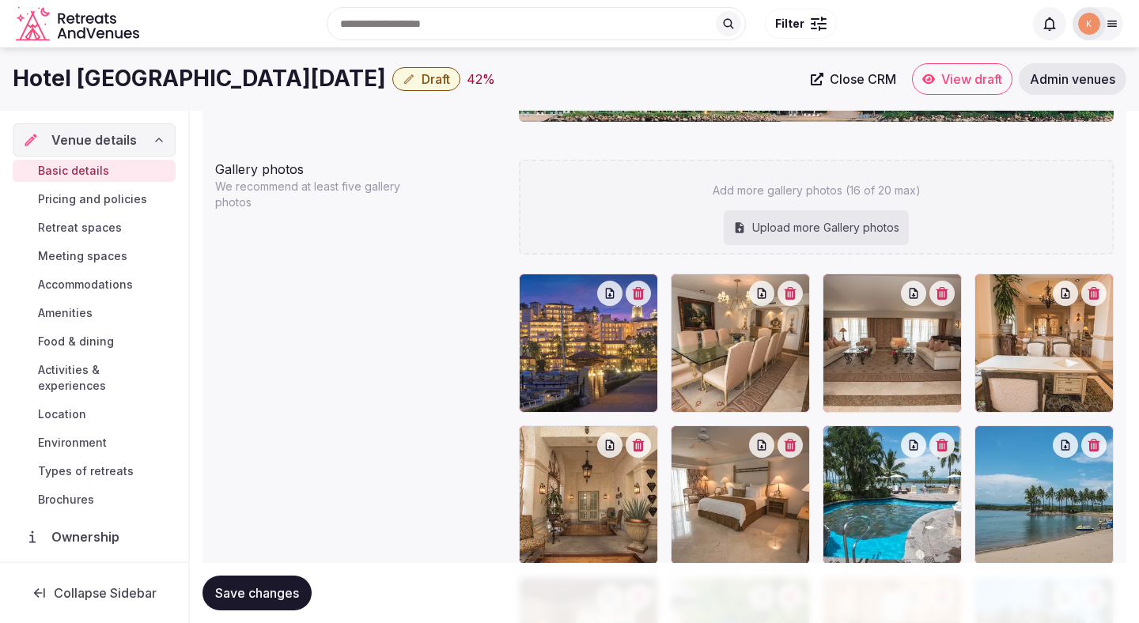
scroll to position [1603, 0]
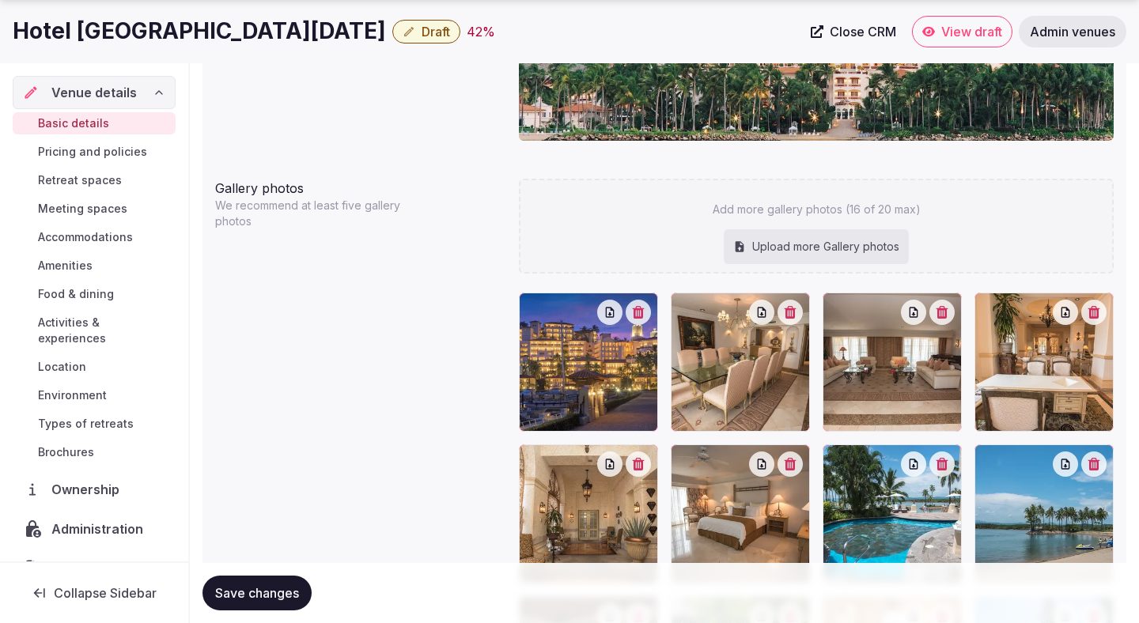
click at [857, 244] on div "Upload more Gallery photos" at bounding box center [815, 246] width 185 height 35
type input "**********"
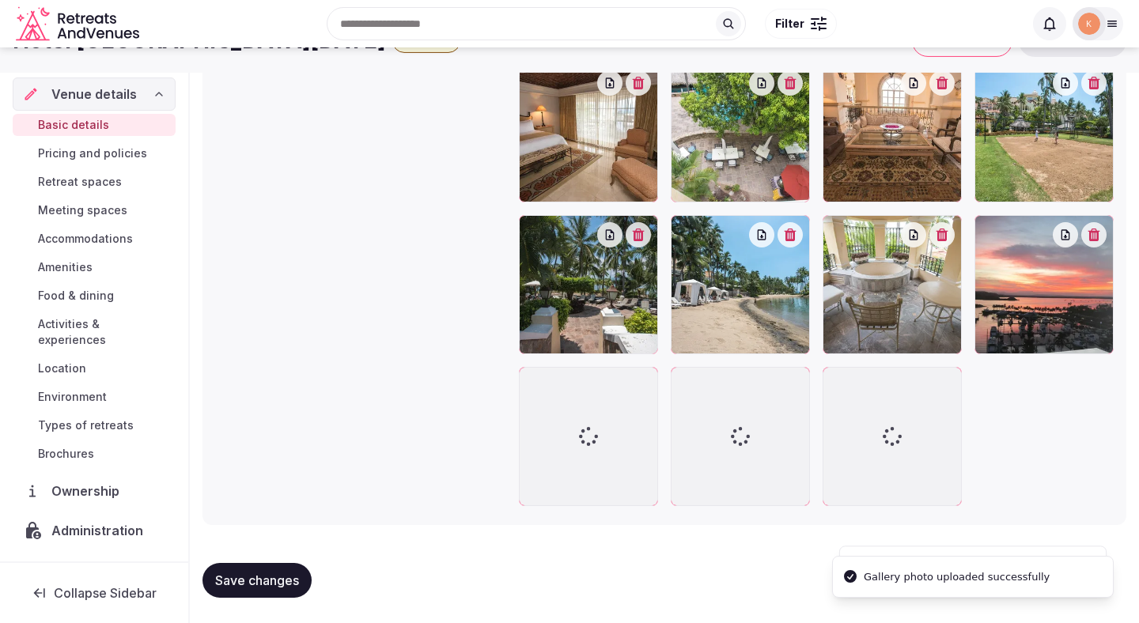
scroll to position [2151, 0]
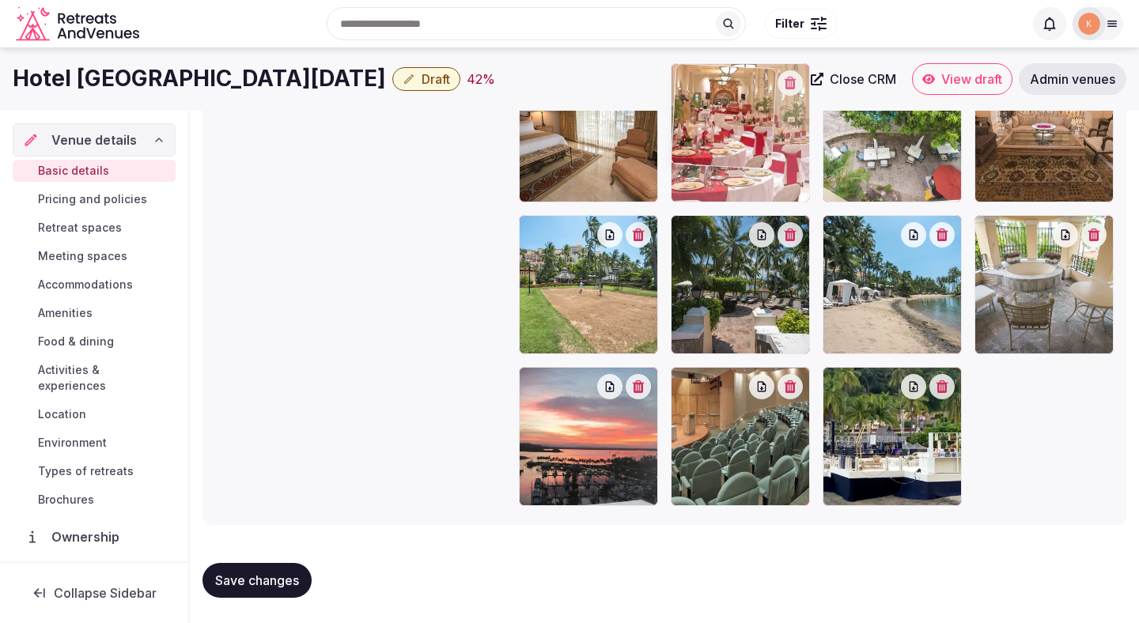
drag, startPoint x: 729, startPoint y: 452, endPoint x: 732, endPoint y: 142, distance: 310.7
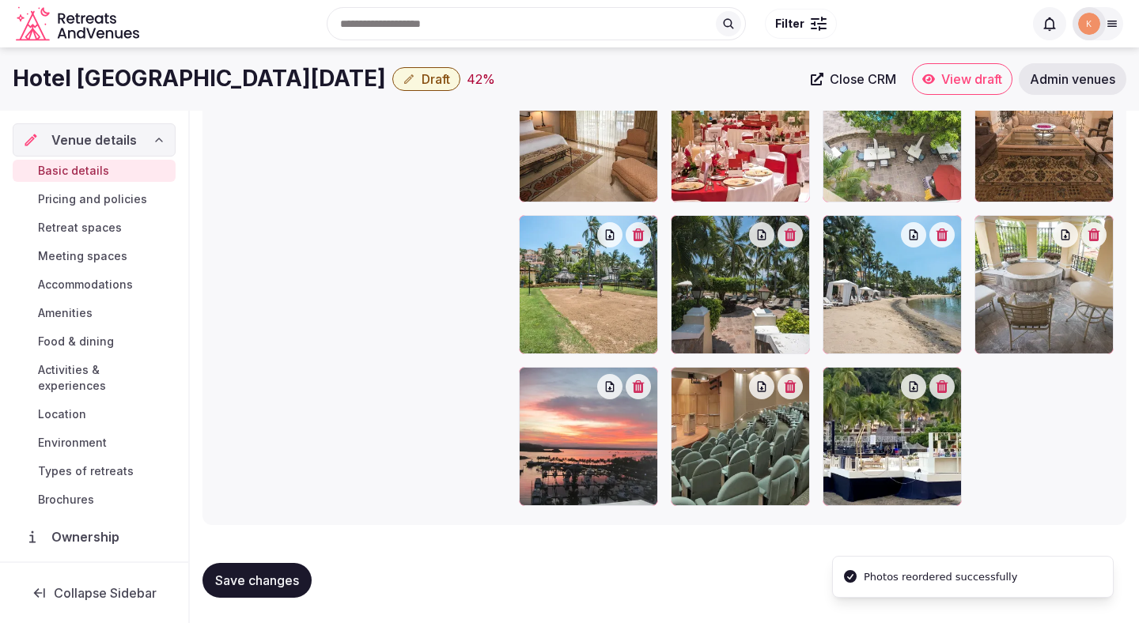
scroll to position [1902, 0]
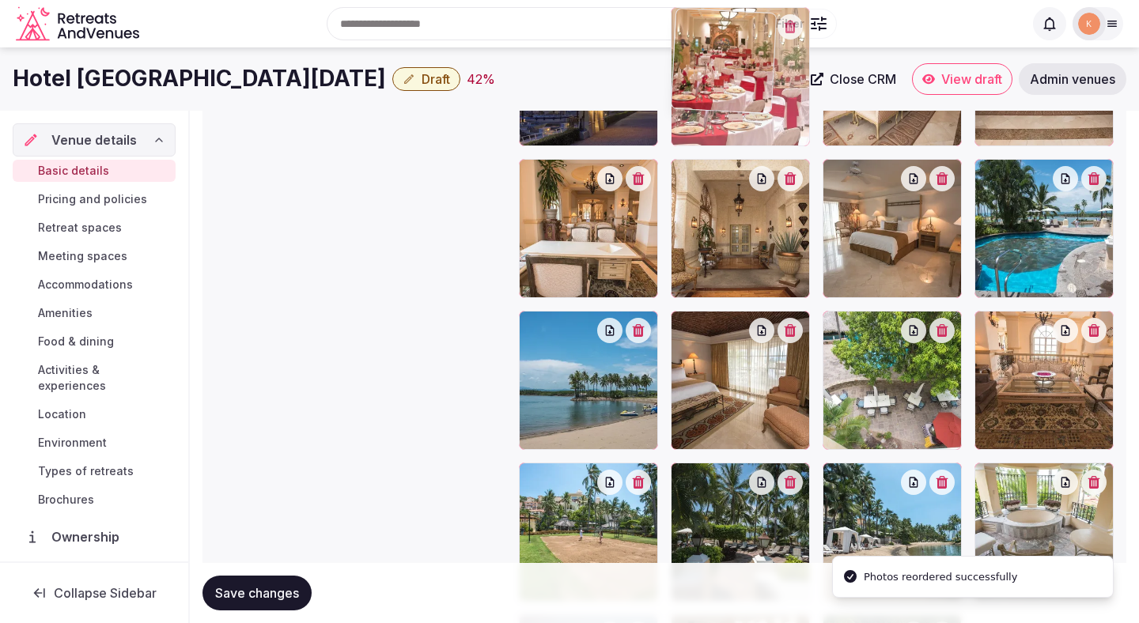
drag, startPoint x: 731, startPoint y: 402, endPoint x: 732, endPoint y: 150, distance: 252.2
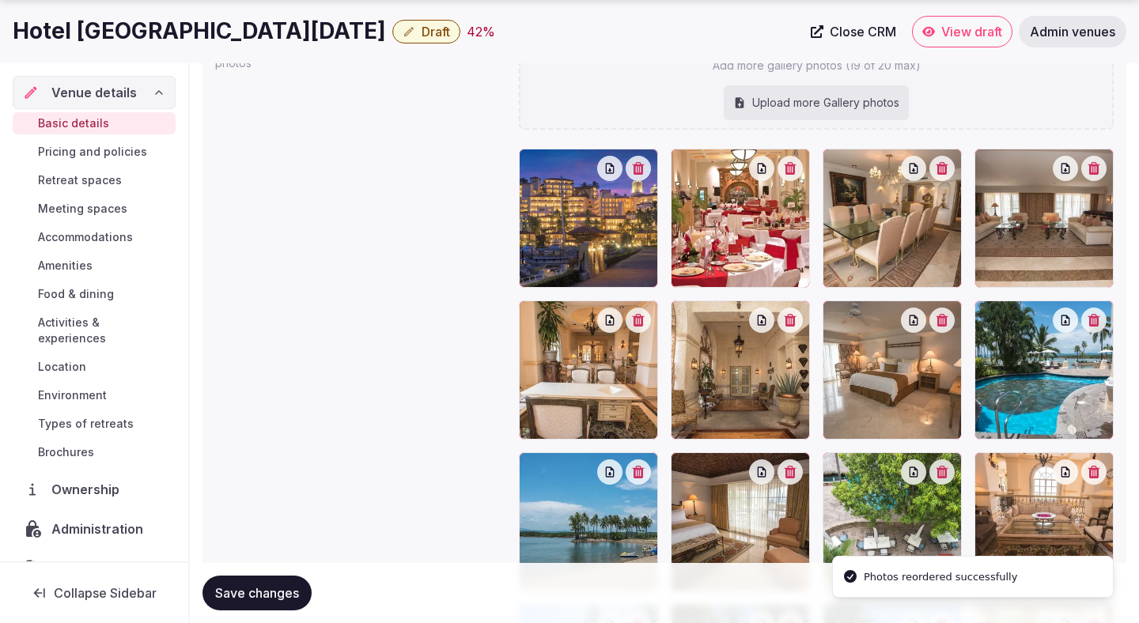
scroll to position [1763, 0]
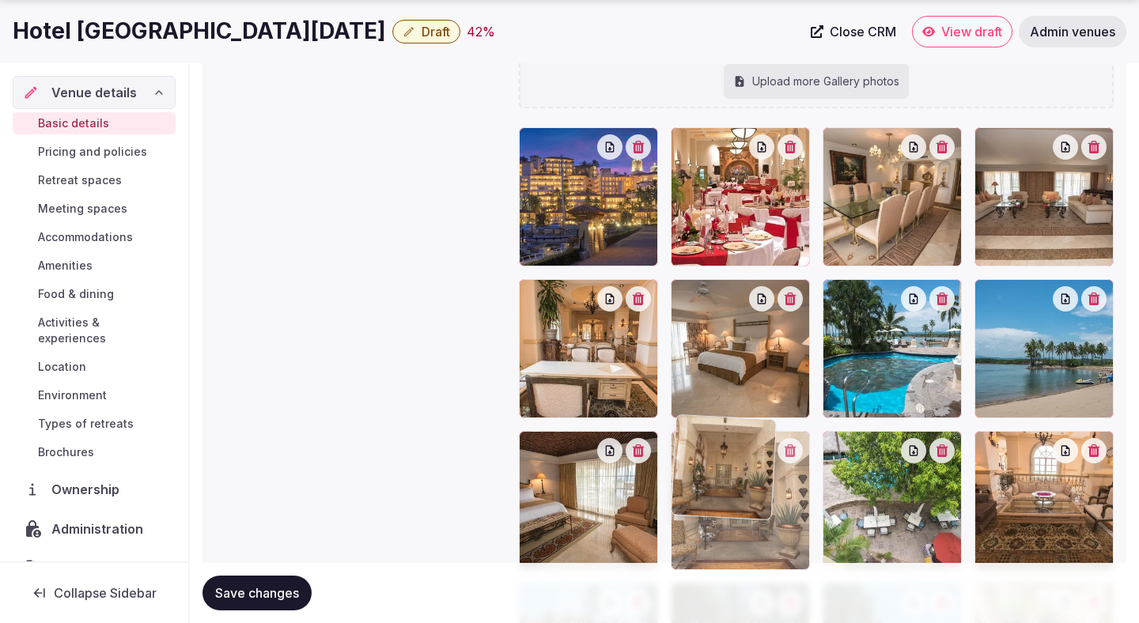
drag, startPoint x: 751, startPoint y: 384, endPoint x: 754, endPoint y: 508, distance: 123.4
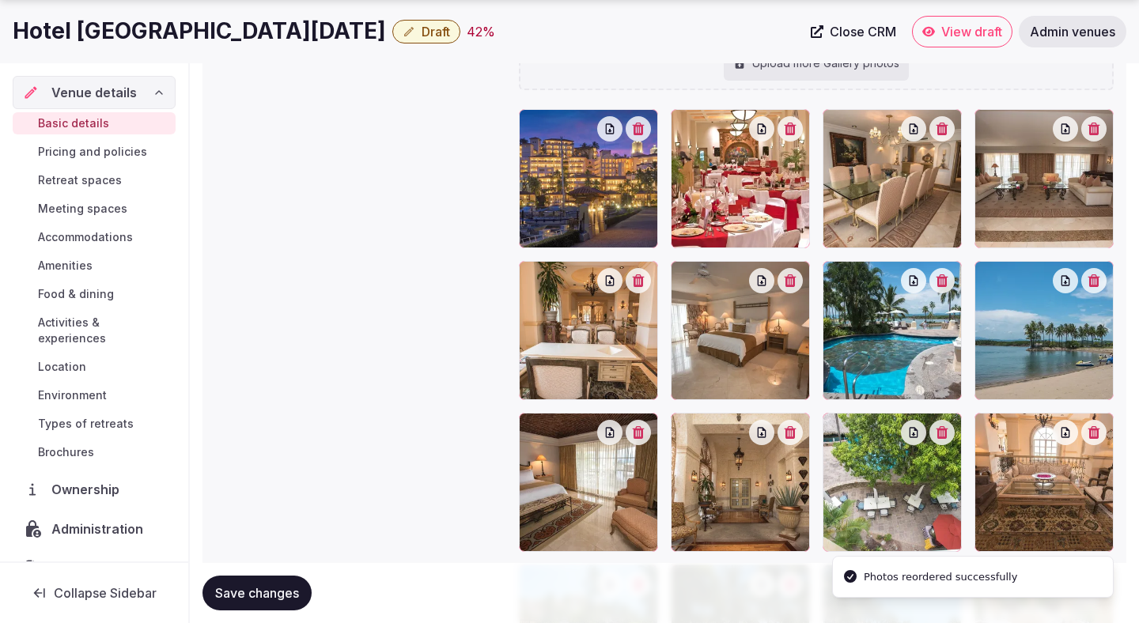
click at [273, 599] on span "Save changes" at bounding box center [257, 593] width 84 height 16
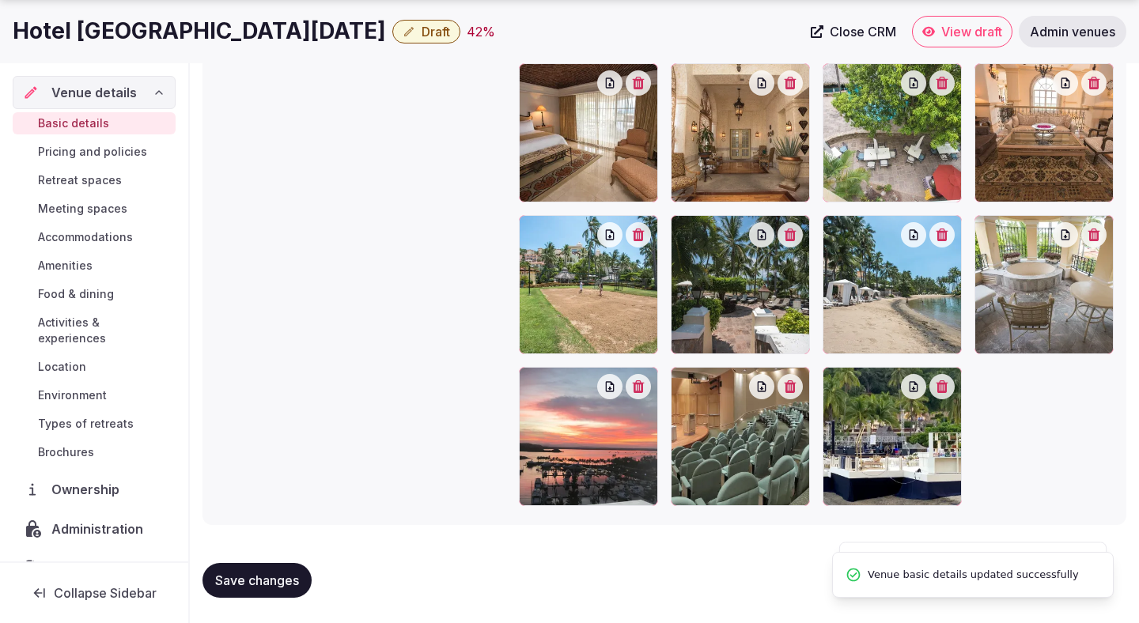
scroll to position [2151, 0]
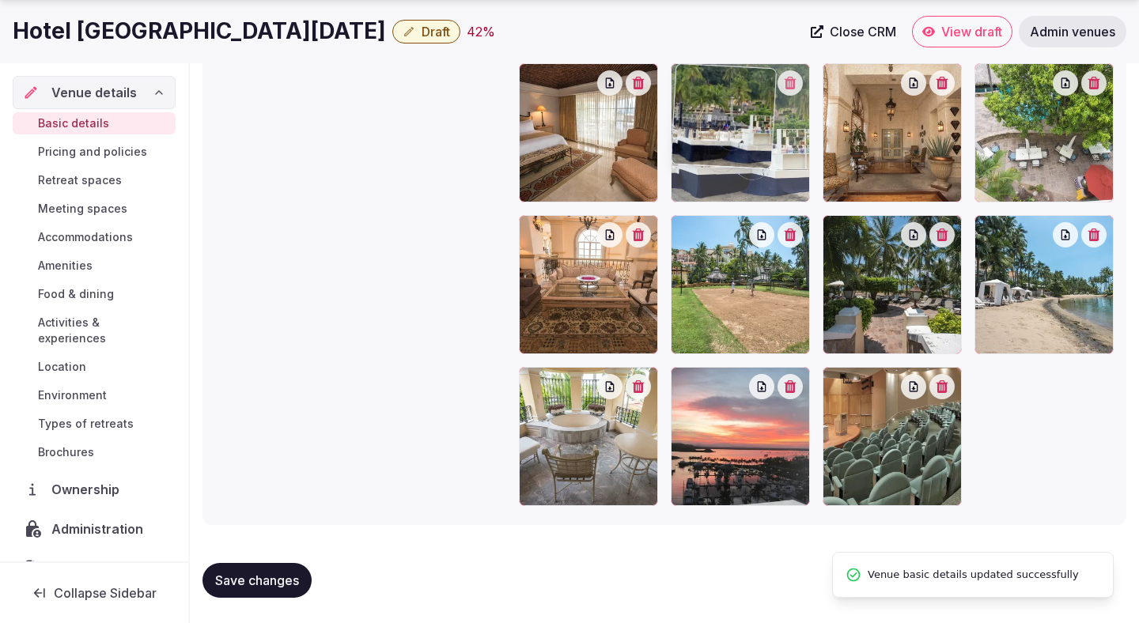
drag, startPoint x: 850, startPoint y: 436, endPoint x: 780, endPoint y: 168, distance: 276.3
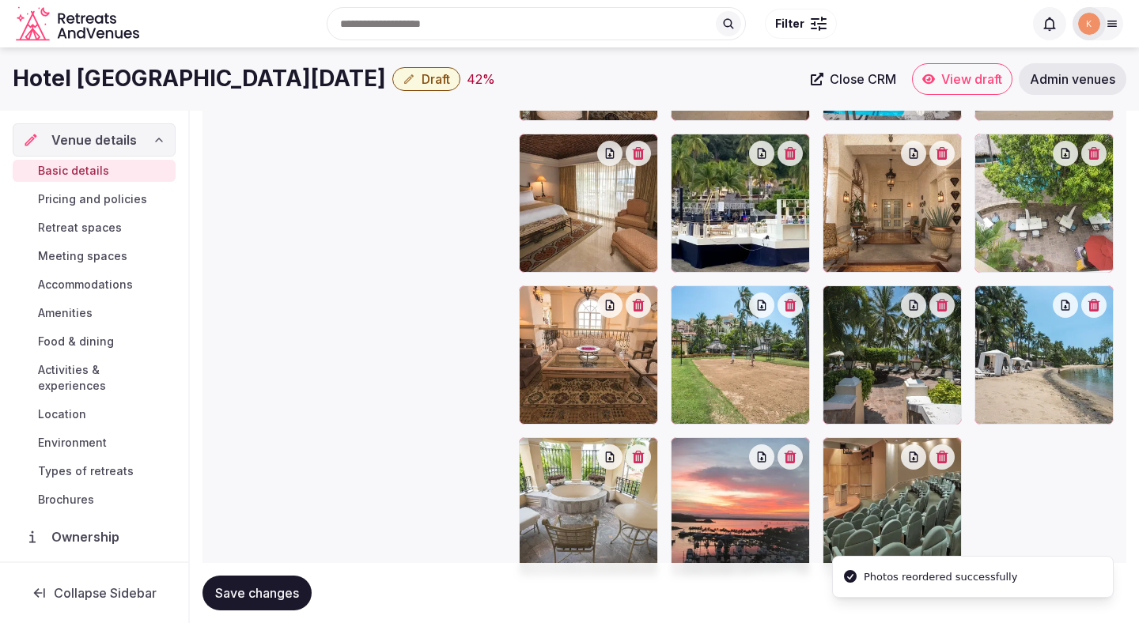
scroll to position [1758, 0]
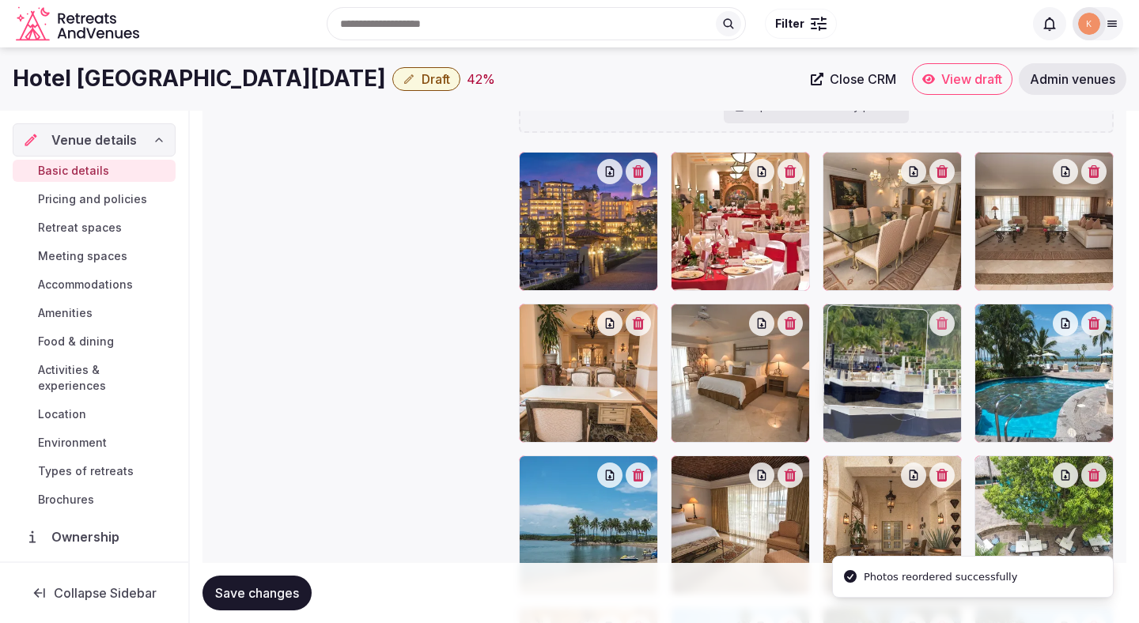
drag, startPoint x: 719, startPoint y: 532, endPoint x: 906, endPoint y: 381, distance: 240.0
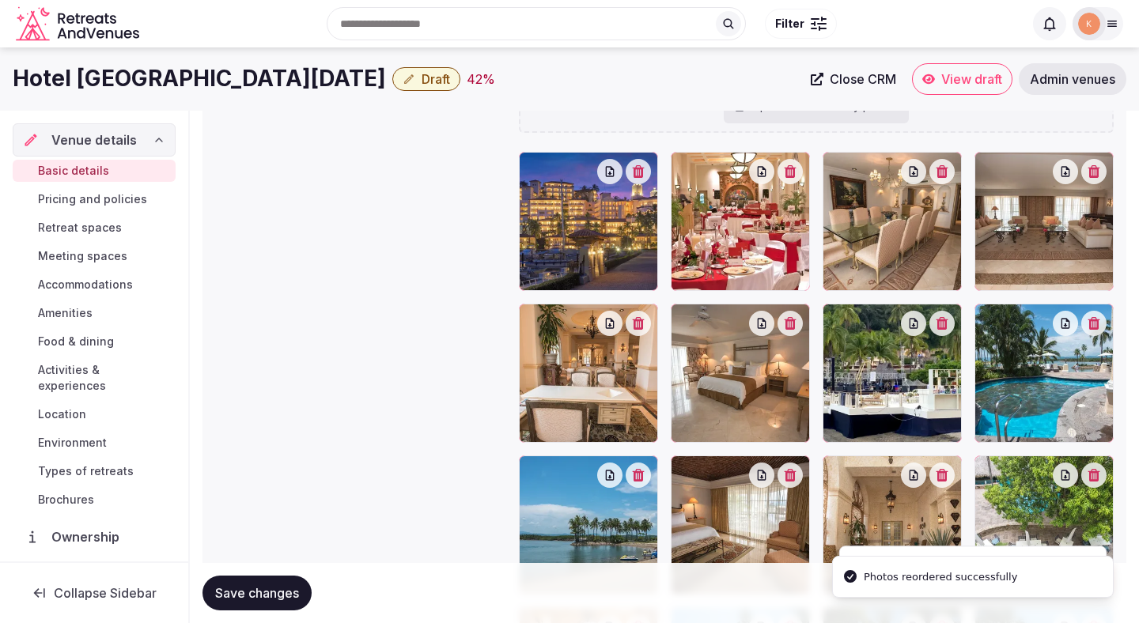
click at [290, 585] on span "Save changes" at bounding box center [257, 593] width 84 height 16
click at [421, 74] on span "Draft" at bounding box center [435, 79] width 28 height 16
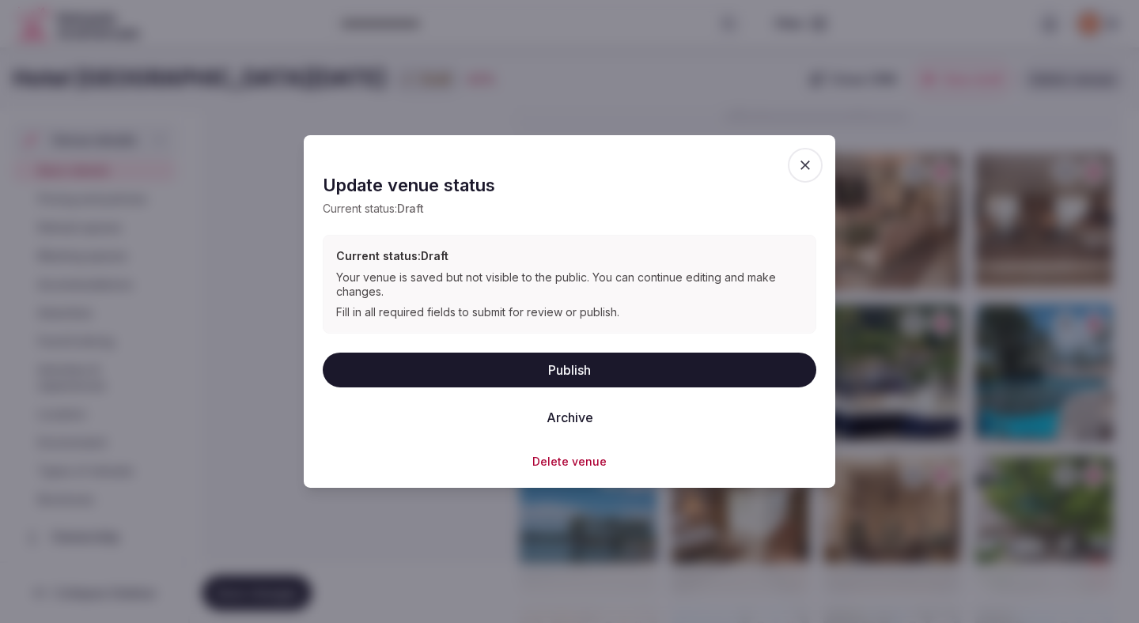
click at [512, 361] on button "Publish" at bounding box center [569, 369] width 493 height 35
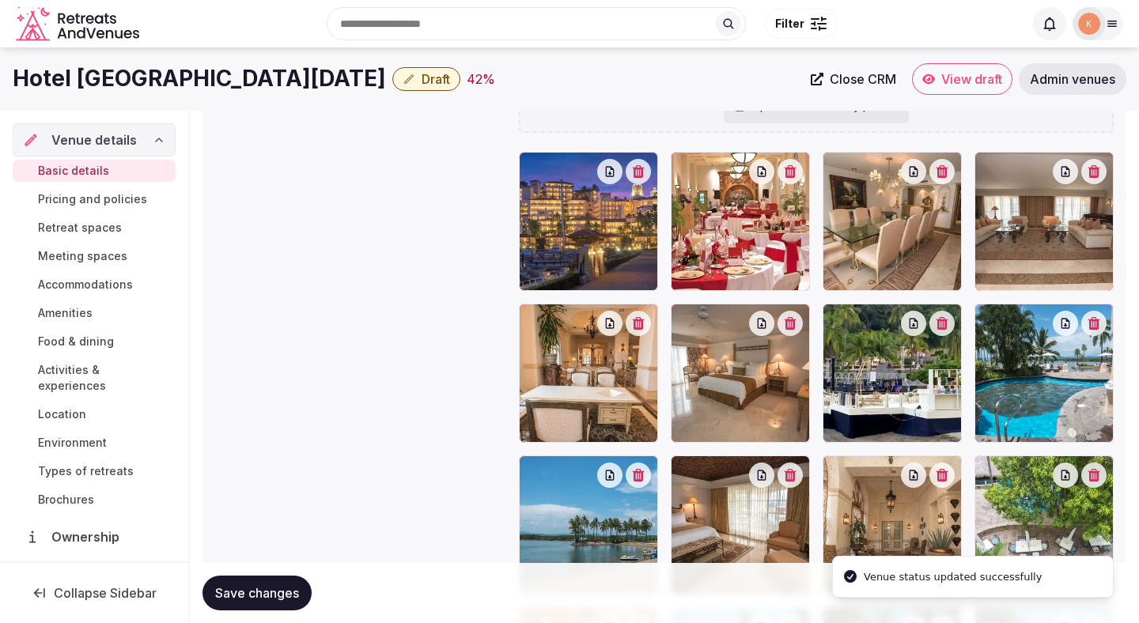
click at [66, 277] on span "Accommodations" at bounding box center [85, 285] width 95 height 16
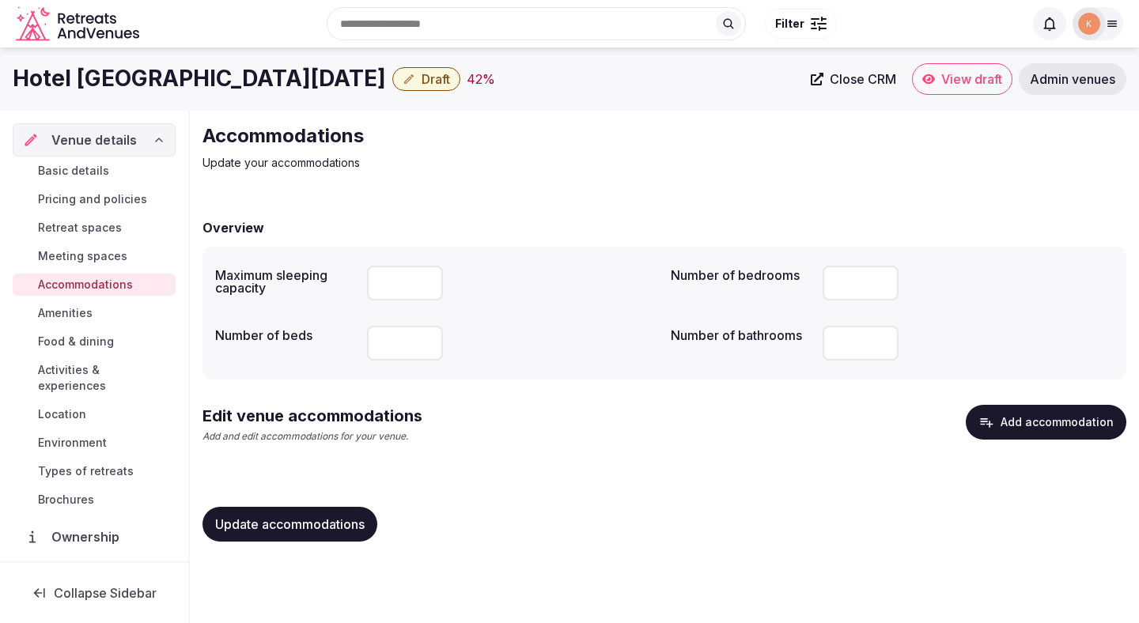
click at [857, 420] on button "Add accommodation" at bounding box center [1045, 422] width 161 height 35
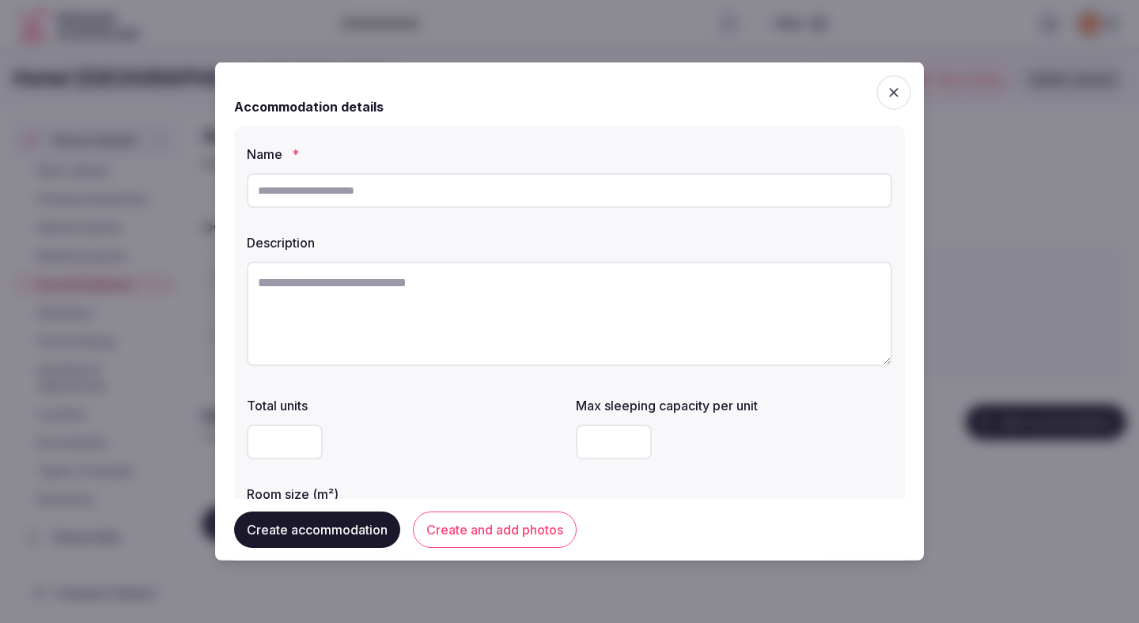
click at [475, 200] on input "text" at bounding box center [569, 190] width 645 height 35
paste input "**********"
type input "**********"
click at [458, 342] on textarea at bounding box center [569, 314] width 645 height 104
paste textarea "**********"
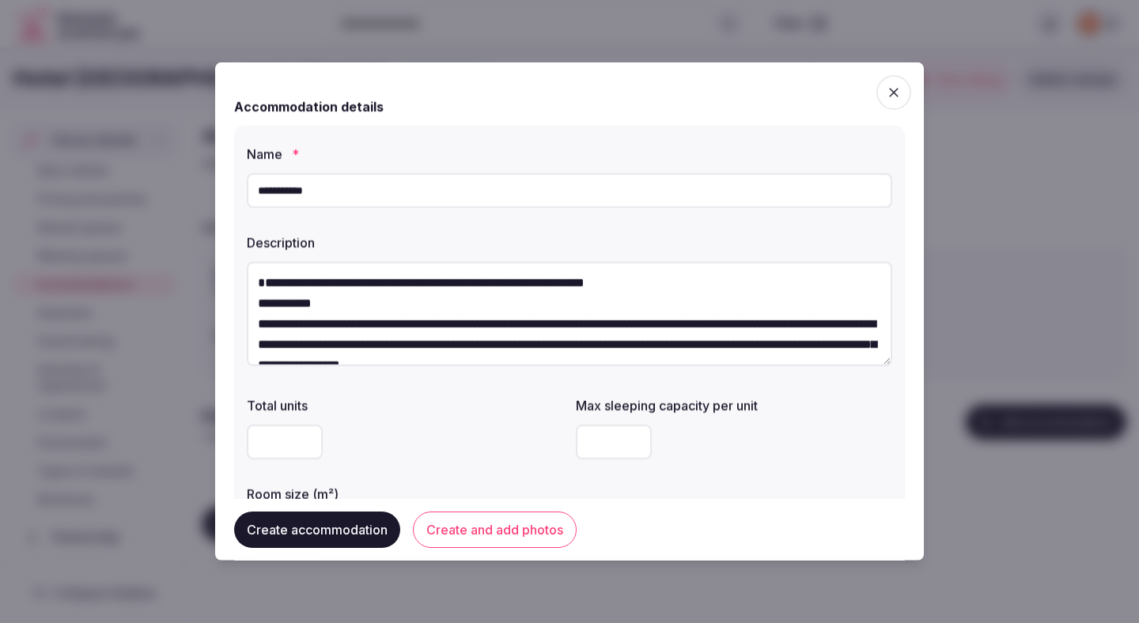
scroll to position [28, 0]
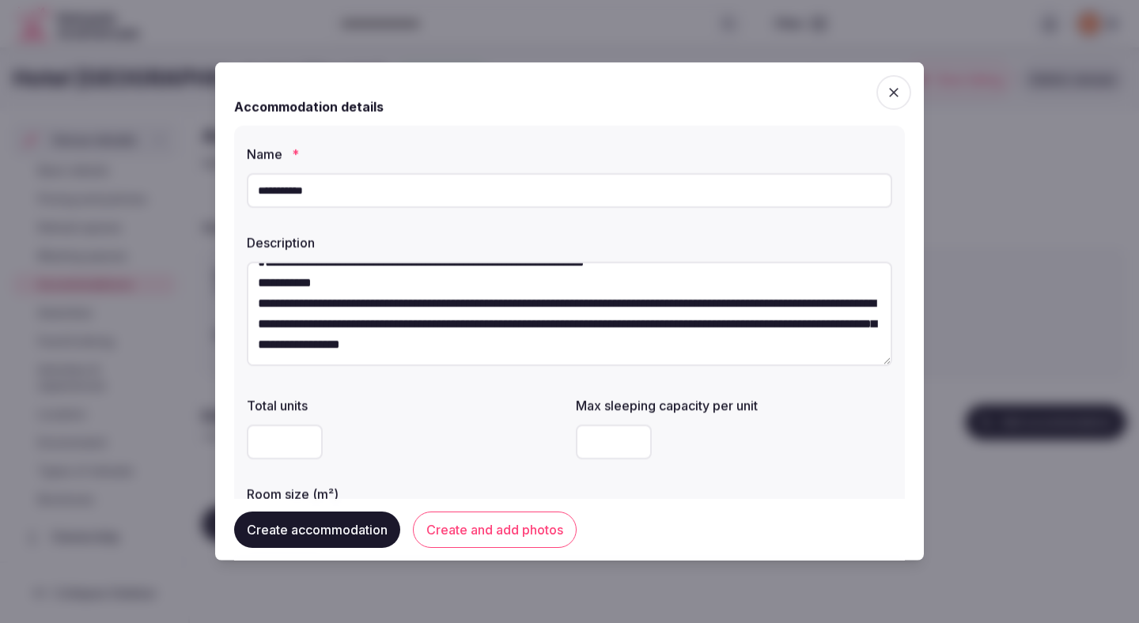
click at [507, 296] on textarea "**********" at bounding box center [569, 314] width 645 height 104
type textarea "**********"
click at [606, 445] on input "number" at bounding box center [614, 442] width 76 height 35
type input "*"
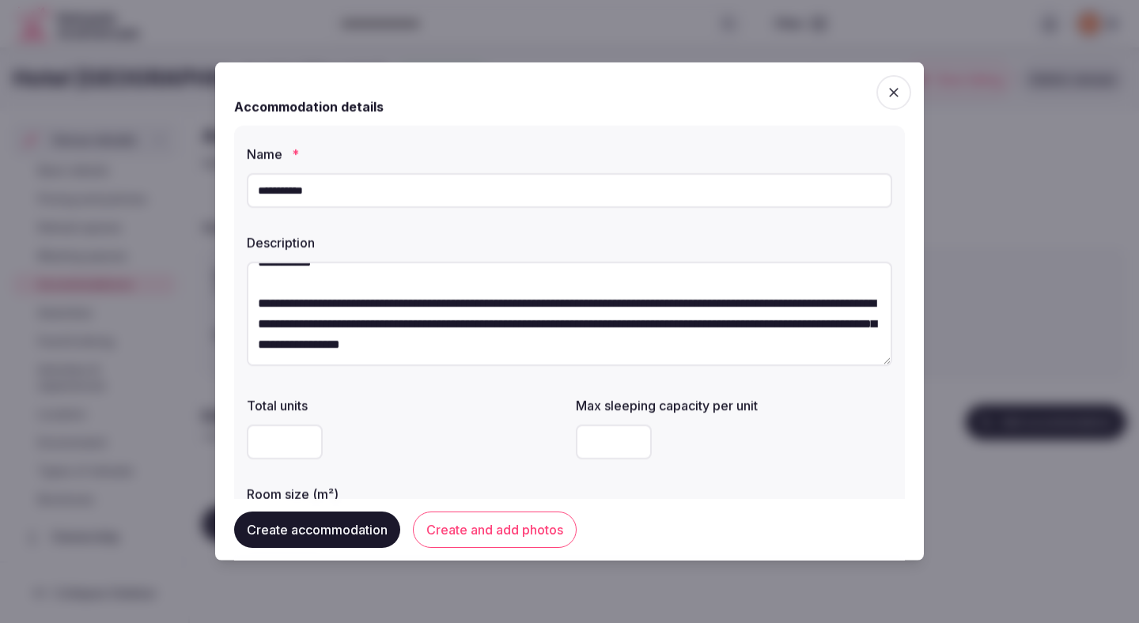
click at [760, 429] on div "*" at bounding box center [734, 442] width 316 height 35
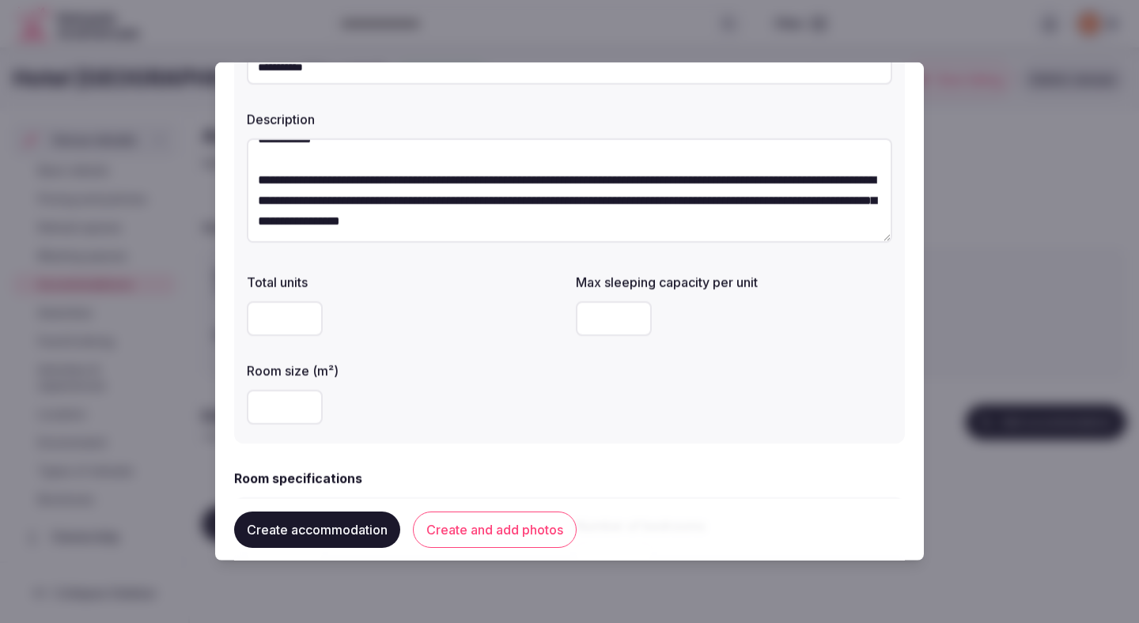
scroll to position [131, 0]
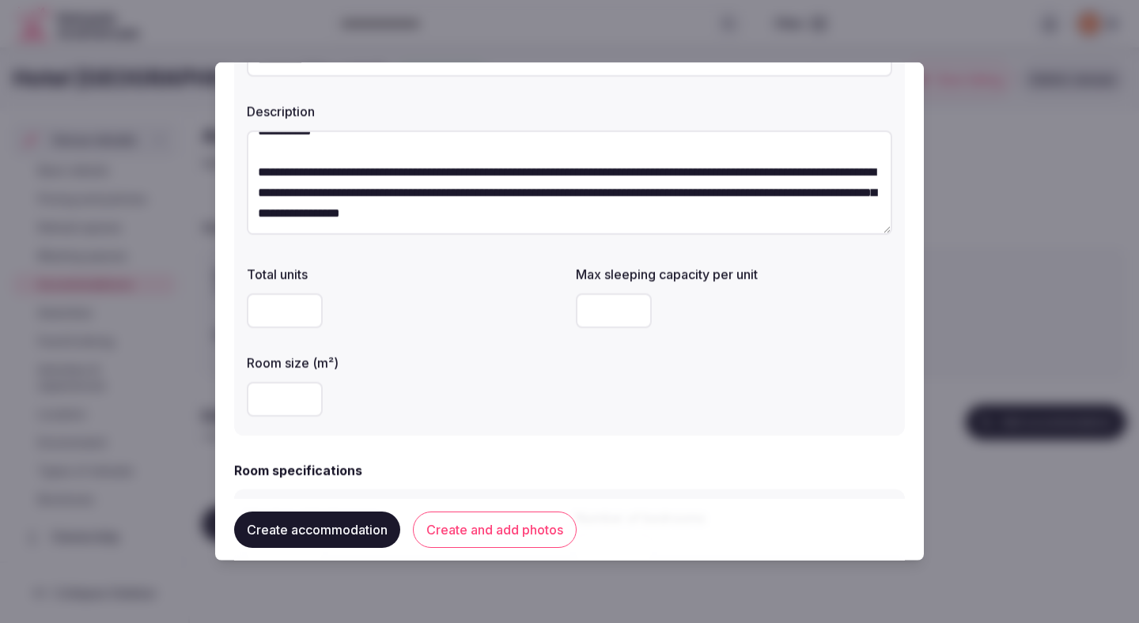
click at [764, 409] on div "Total units Max sleeping capacity per unit * Room size (m²)" at bounding box center [569, 341] width 645 height 164
click at [757, 402] on div "Total units Max sleeping capacity per unit * Room size (m²)" at bounding box center [569, 341] width 645 height 164
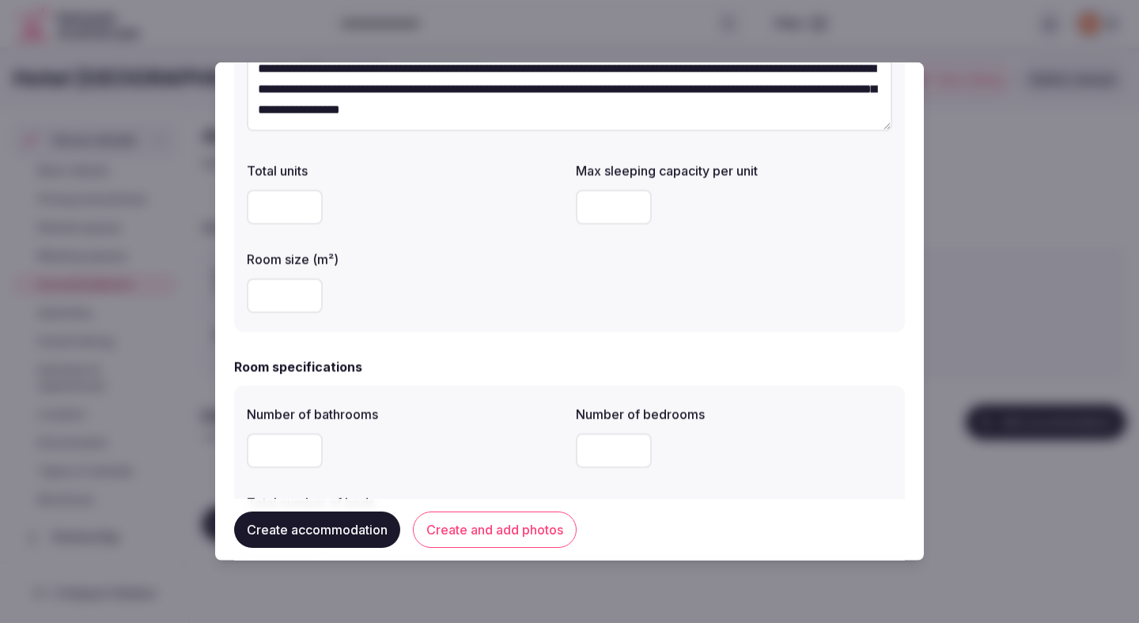
scroll to position [255, 0]
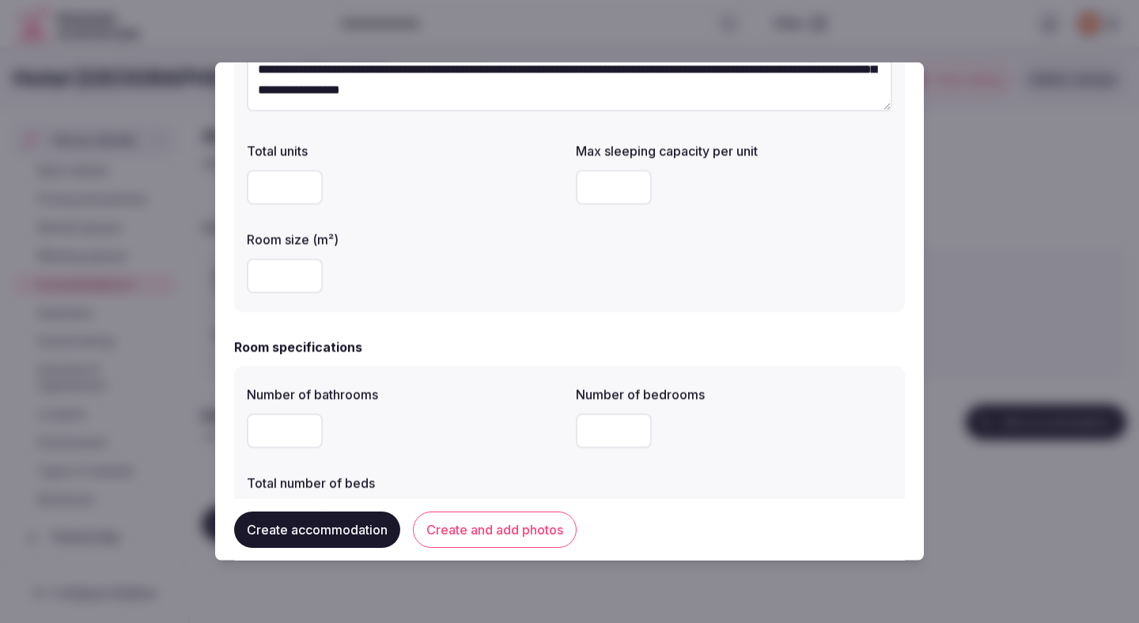
click at [284, 281] on input "number" at bounding box center [285, 276] width 76 height 35
type input "**"
click at [406, 282] on div "**" at bounding box center [405, 276] width 316 height 35
click at [439, 289] on div "**" at bounding box center [405, 276] width 316 height 35
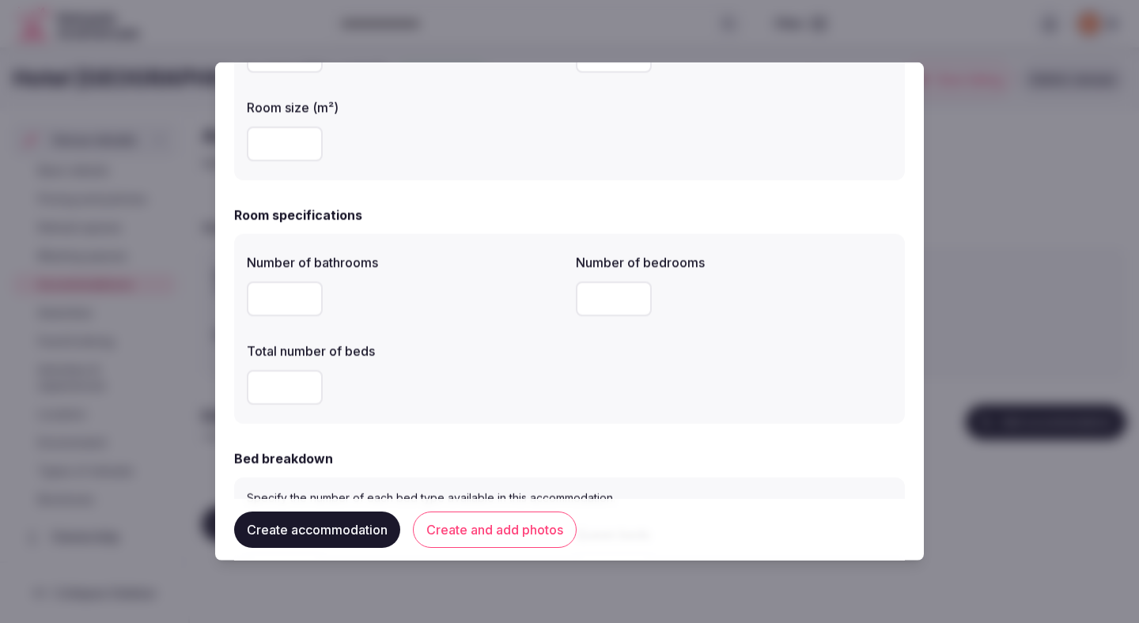
scroll to position [387, 0]
click at [278, 296] on input "number" at bounding box center [285, 298] width 76 height 35
type input "*"
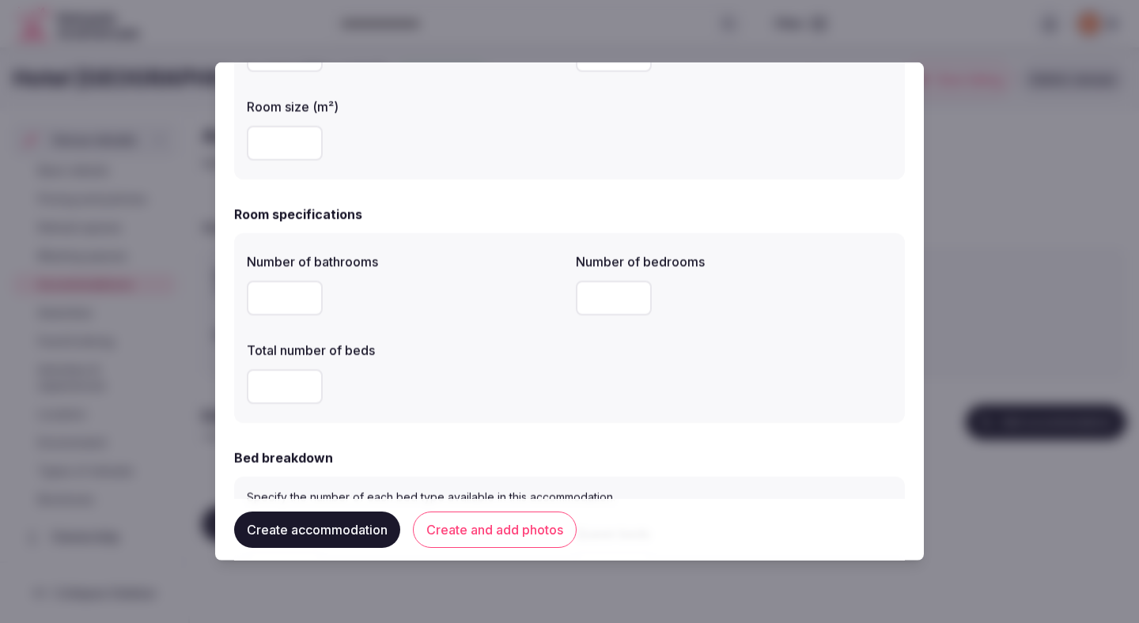
scroll to position [414, 0]
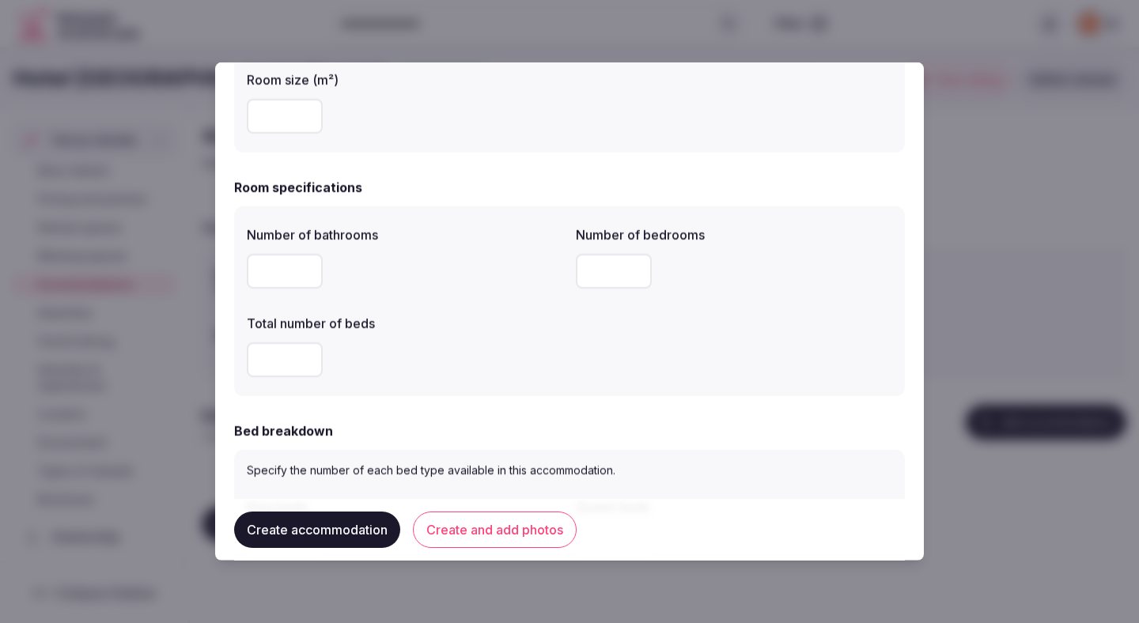
click at [441, 319] on label "Total number of beds" at bounding box center [405, 323] width 316 height 13
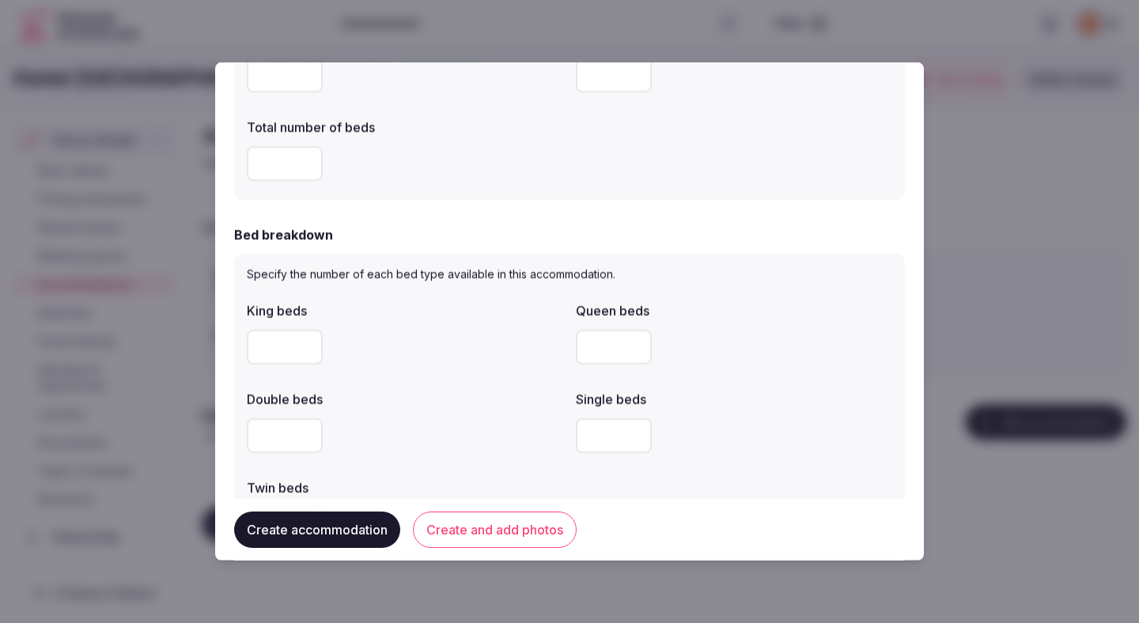
scroll to position [679, 0]
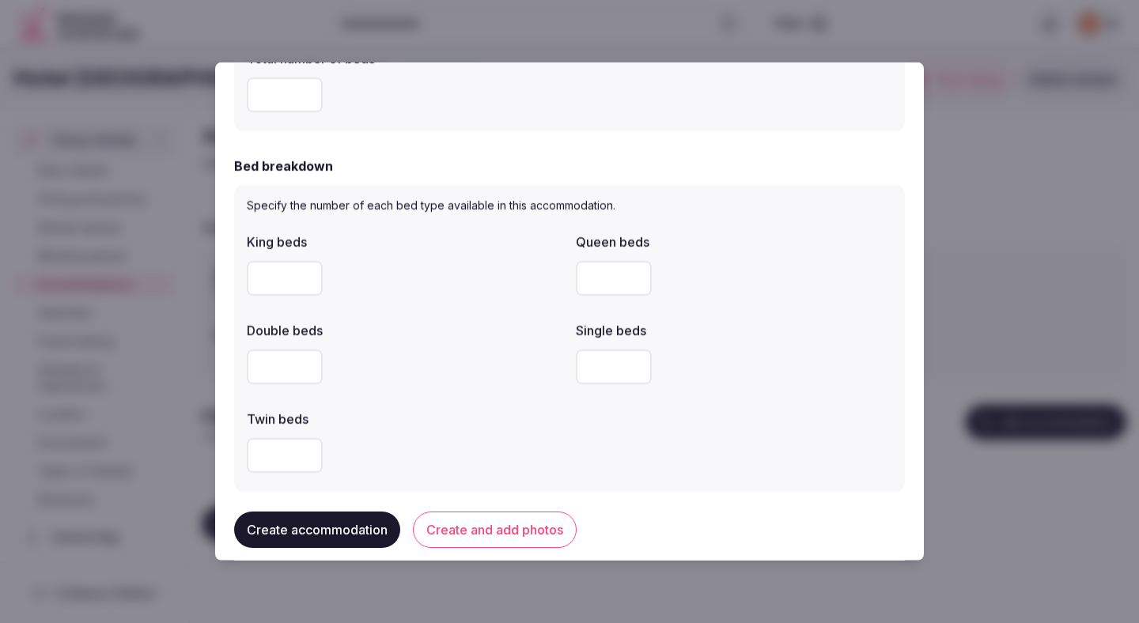
click at [287, 265] on input "number" at bounding box center [285, 278] width 76 height 35
type input "*"
click at [448, 333] on label "Double beds" at bounding box center [405, 330] width 316 height 13
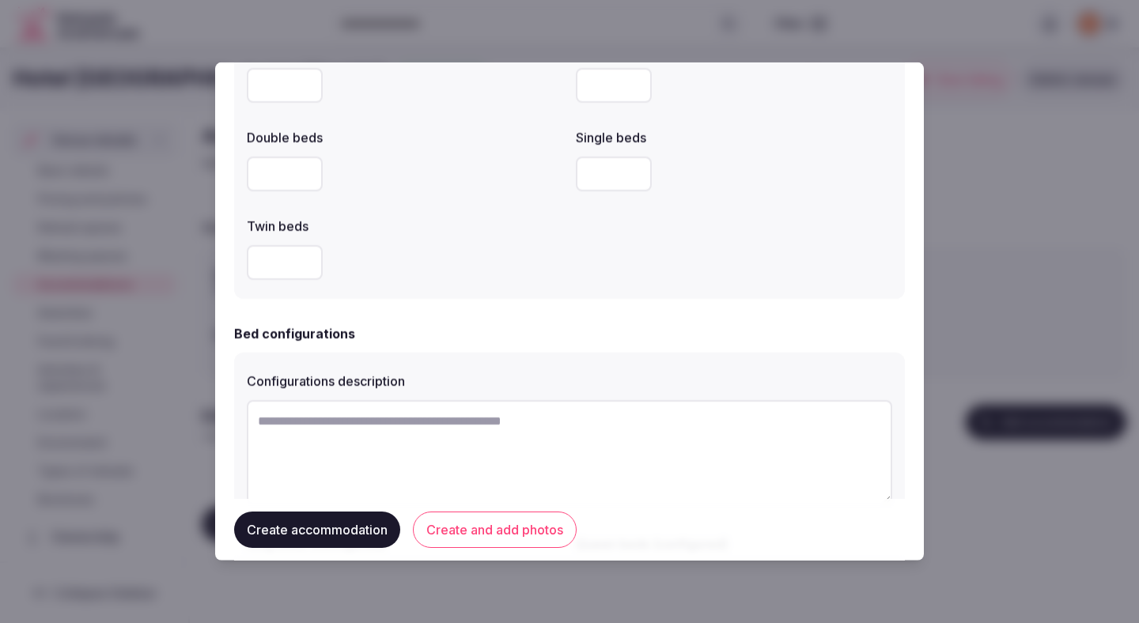
scroll to position [946, 0]
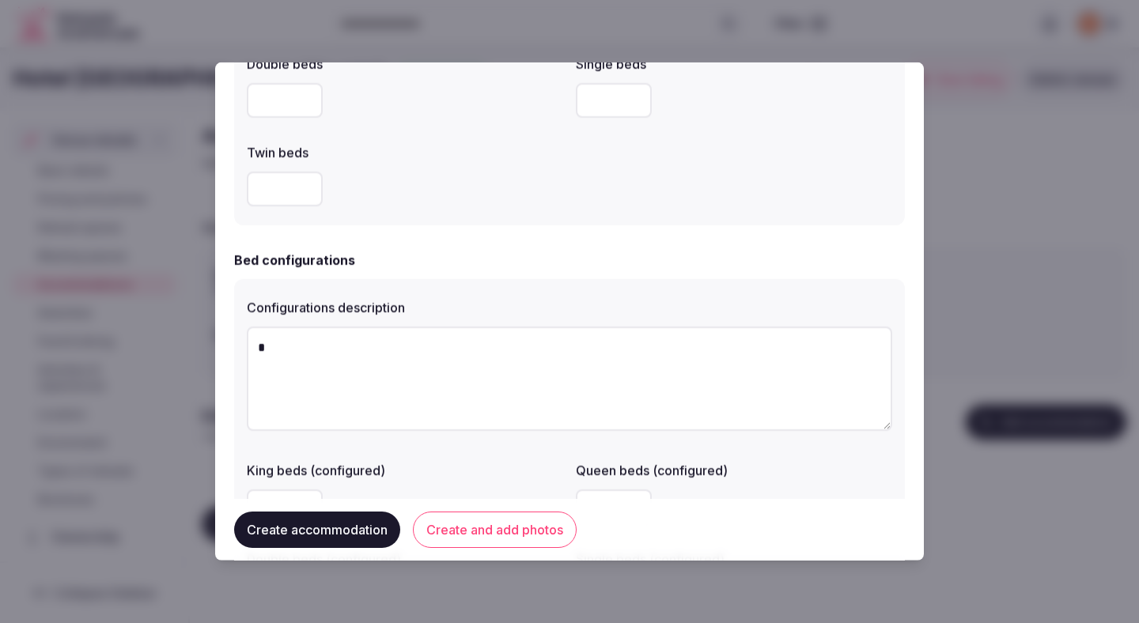
click at [417, 380] on textarea "*" at bounding box center [569, 379] width 645 height 104
type textarea "**********"
click at [522, 467] on label "King beds (configured)" at bounding box center [405, 470] width 316 height 13
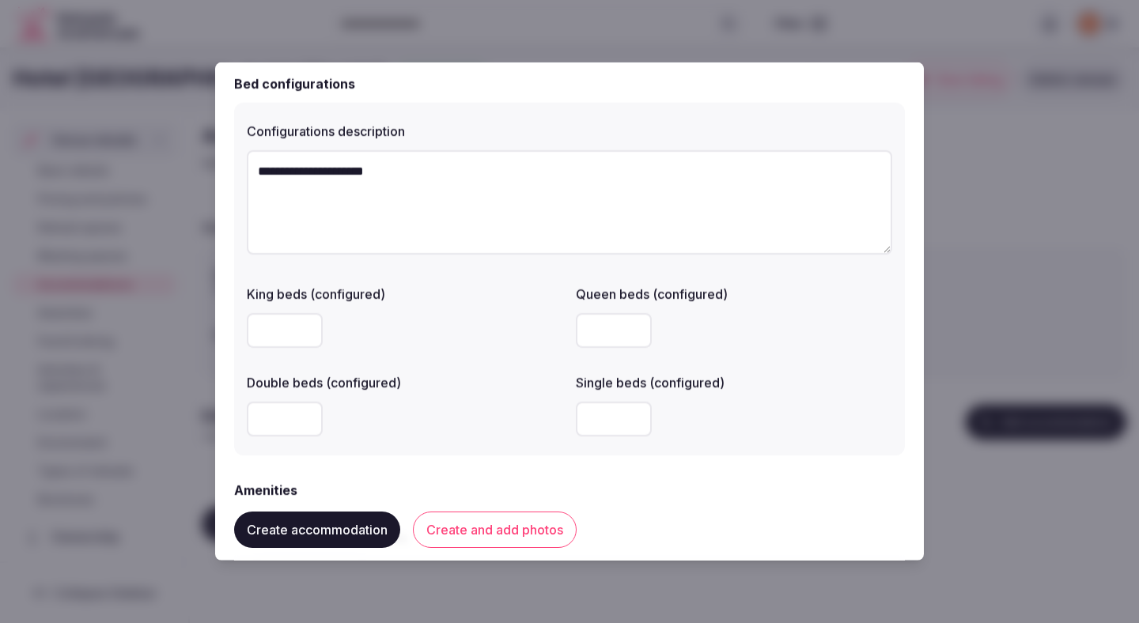
scroll to position [1131, 0]
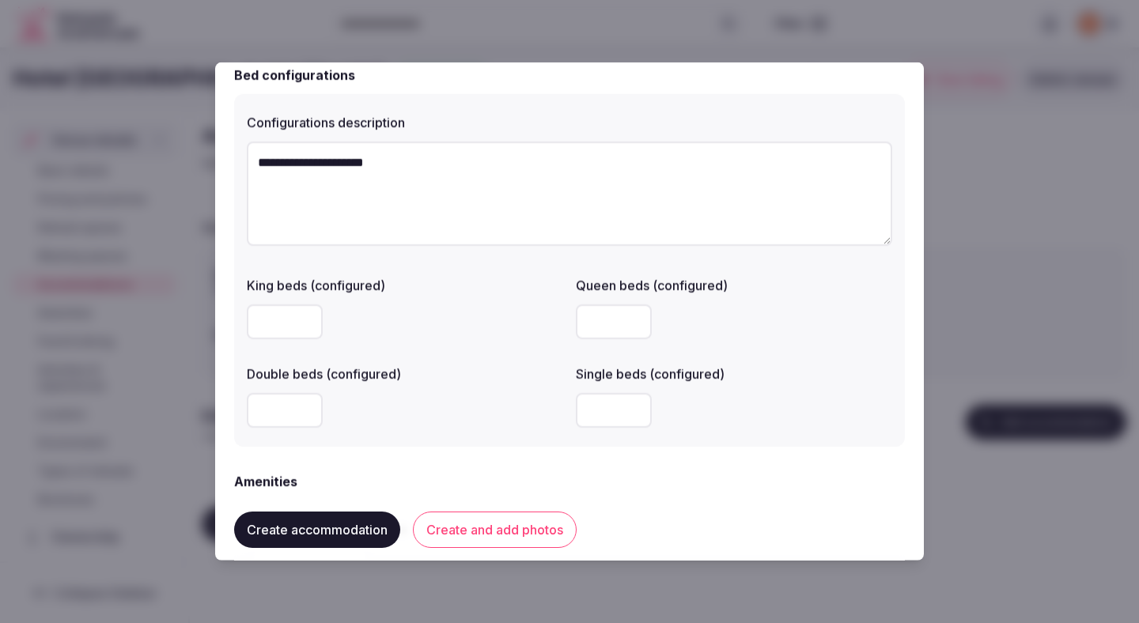
click at [278, 406] on input "number" at bounding box center [285, 410] width 76 height 35
click at [290, 410] on input "number" at bounding box center [285, 410] width 76 height 35
type input "*"
click at [431, 395] on div "*" at bounding box center [405, 410] width 316 height 35
click at [448, 380] on label "Double beds (configured)" at bounding box center [405, 374] width 316 height 13
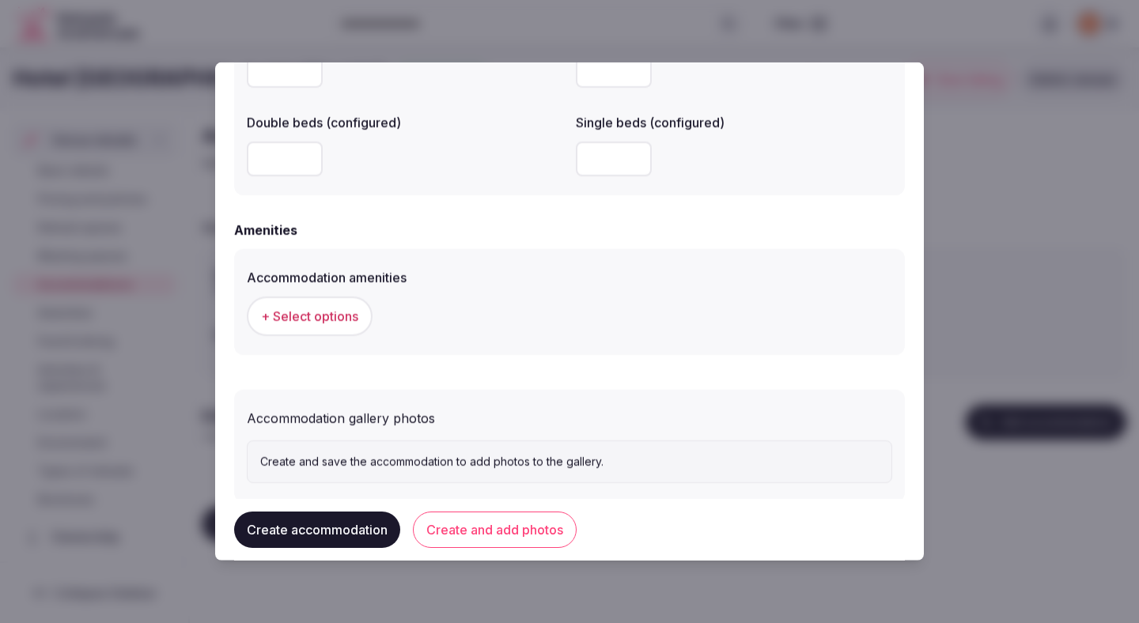
scroll to position [1417, 0]
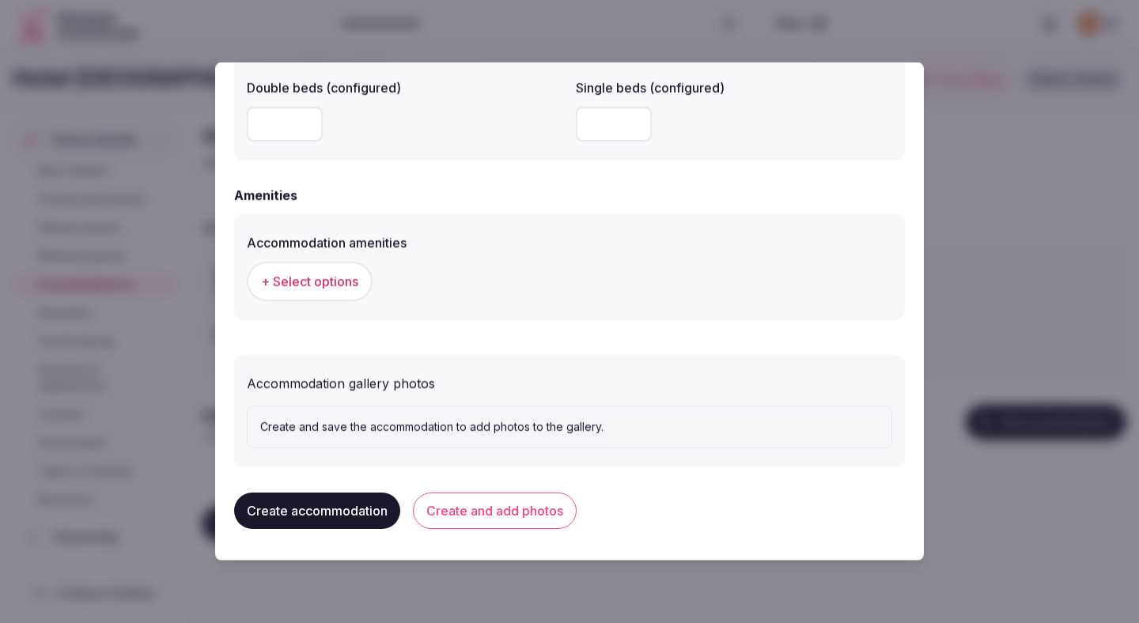
click at [343, 287] on span "+ Select options" at bounding box center [309, 281] width 97 height 17
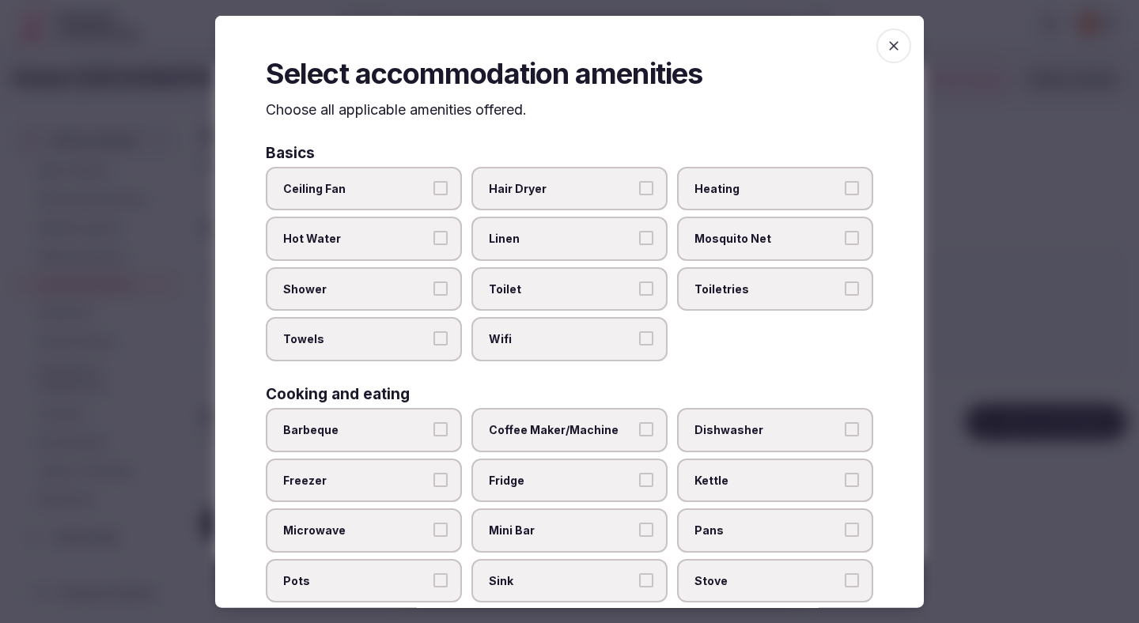
click at [366, 205] on label "Ceiling Fan" at bounding box center [364, 188] width 196 height 44
click at [433, 194] on button "Ceiling Fan" at bounding box center [440, 187] width 14 height 14
click at [366, 236] on span "Hot Water" at bounding box center [355, 239] width 145 height 16
click at [433, 236] on button "Hot Water" at bounding box center [440, 238] width 14 height 14
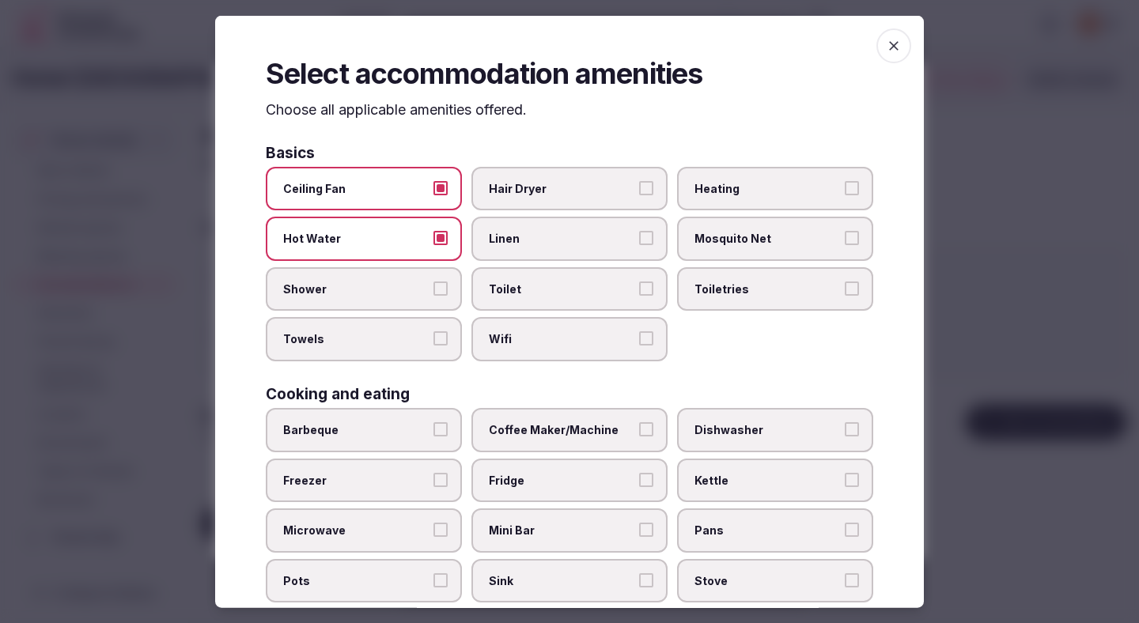
click at [366, 283] on span "Shower" at bounding box center [355, 289] width 145 height 16
click at [433, 283] on button "Shower" at bounding box center [440, 288] width 14 height 14
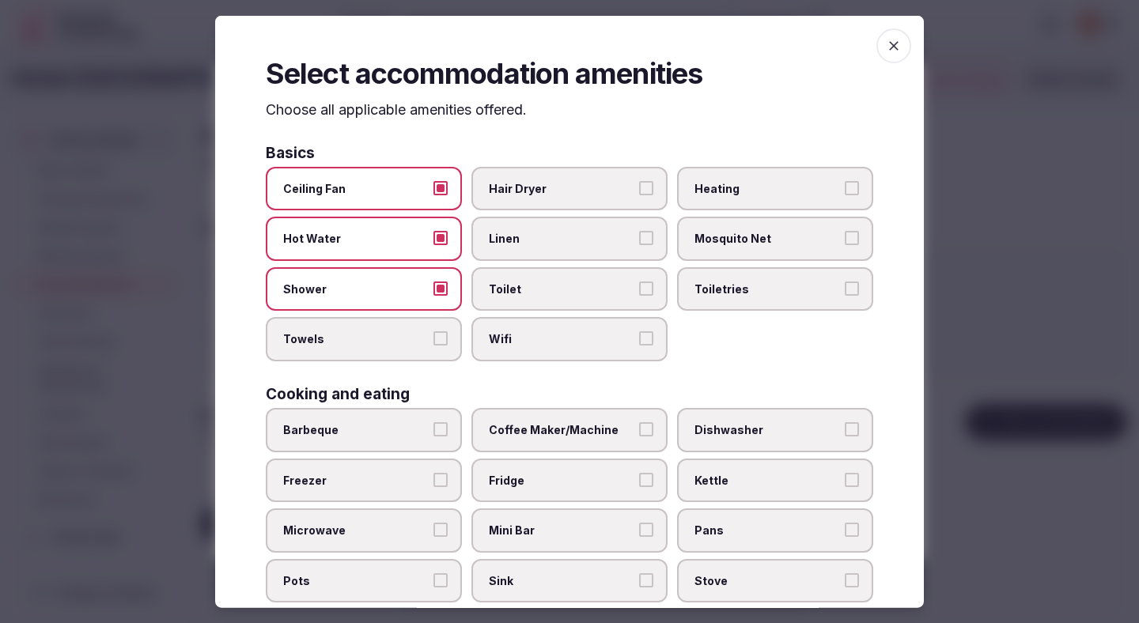
click at [366, 328] on label "Towels" at bounding box center [364, 339] width 196 height 44
click at [433, 331] on button "Towels" at bounding box center [440, 338] width 14 height 14
click at [545, 171] on label "Hair Dryer" at bounding box center [569, 188] width 196 height 44
click at [639, 180] on button "Hair Dryer" at bounding box center [646, 187] width 14 height 14
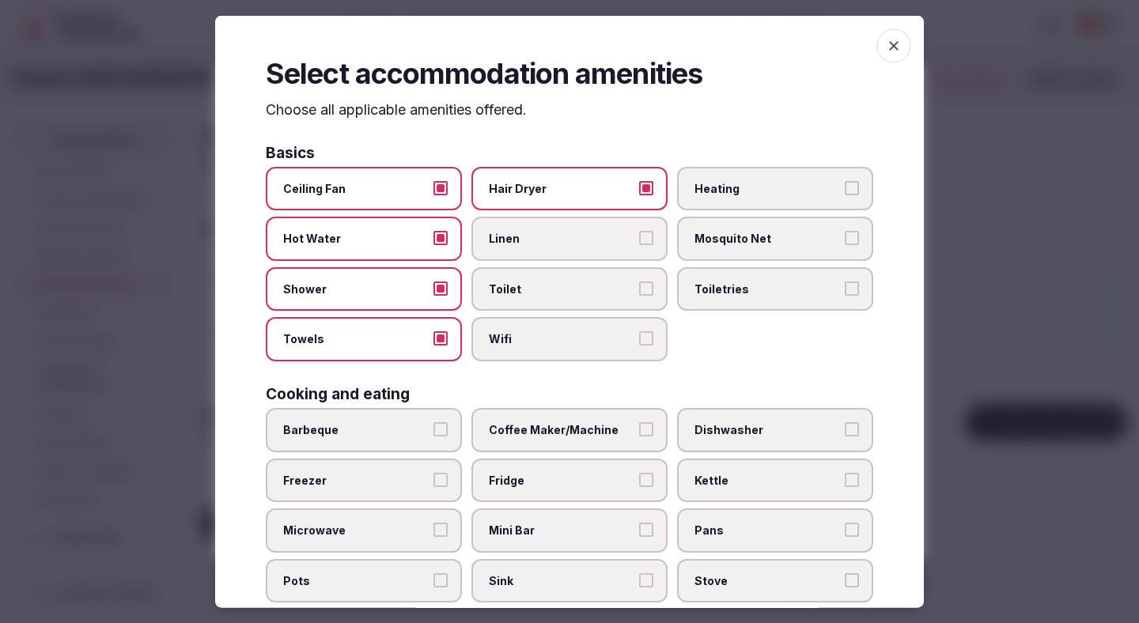
click at [545, 234] on span "Linen" at bounding box center [561, 239] width 145 height 16
click at [639, 234] on button "Linen" at bounding box center [646, 238] width 14 height 14
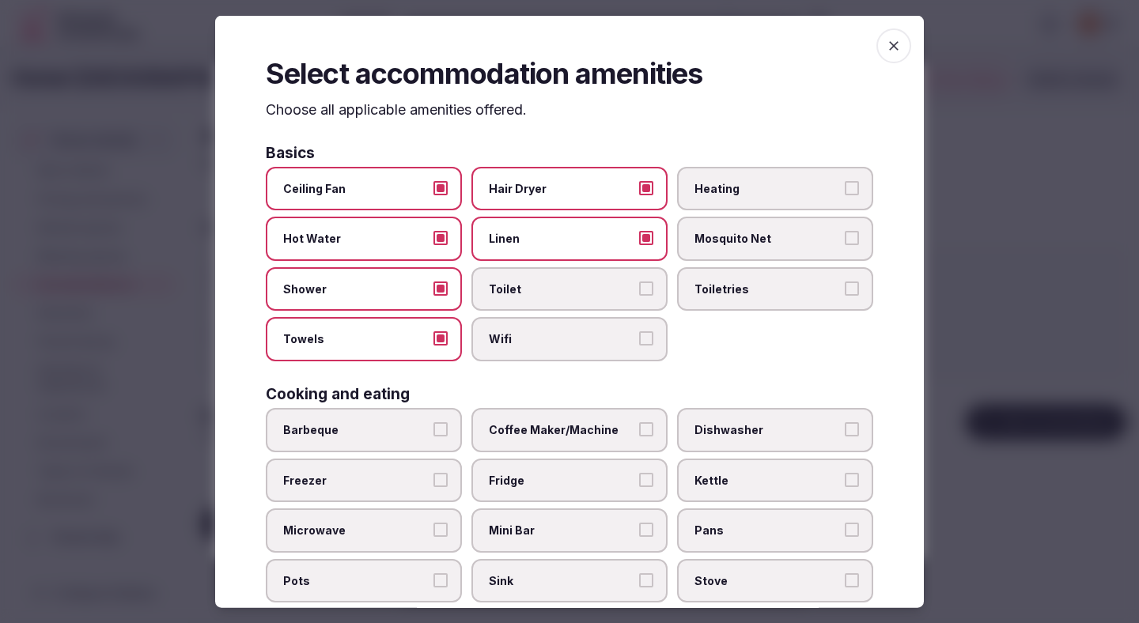
click at [546, 283] on span "Toilet" at bounding box center [561, 289] width 145 height 16
click at [639, 283] on button "Toilet" at bounding box center [646, 288] width 14 height 14
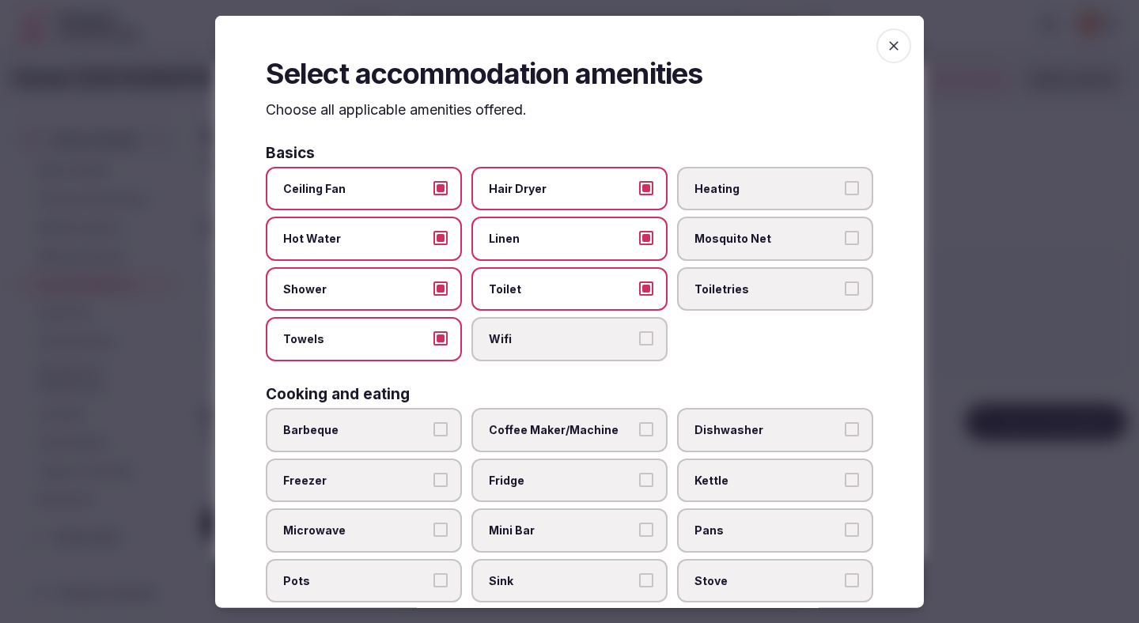
click at [546, 345] on span "Wifi" at bounding box center [561, 339] width 145 height 16
click at [639, 345] on button "Wifi" at bounding box center [646, 338] width 14 height 14
click at [752, 288] on span "Toiletries" at bounding box center [766, 289] width 145 height 16
click at [844, 288] on button "Toiletries" at bounding box center [851, 288] width 14 height 14
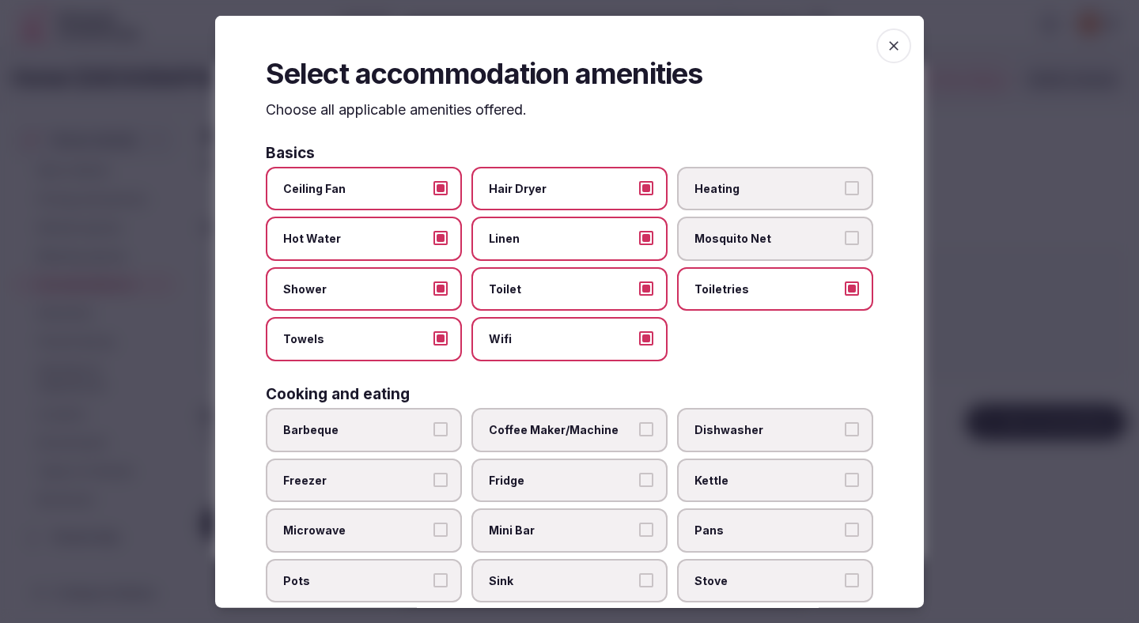
click at [744, 192] on span "Heating" at bounding box center [766, 188] width 145 height 16
click at [844, 192] on button "Heating" at bounding box center [851, 187] width 14 height 14
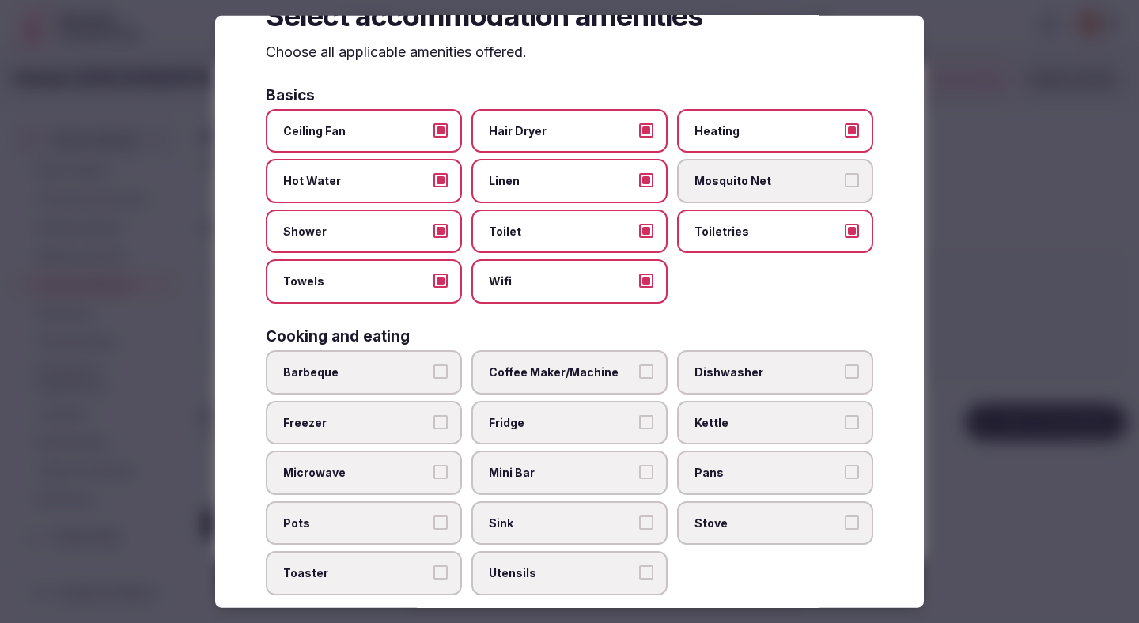
scroll to position [172, 0]
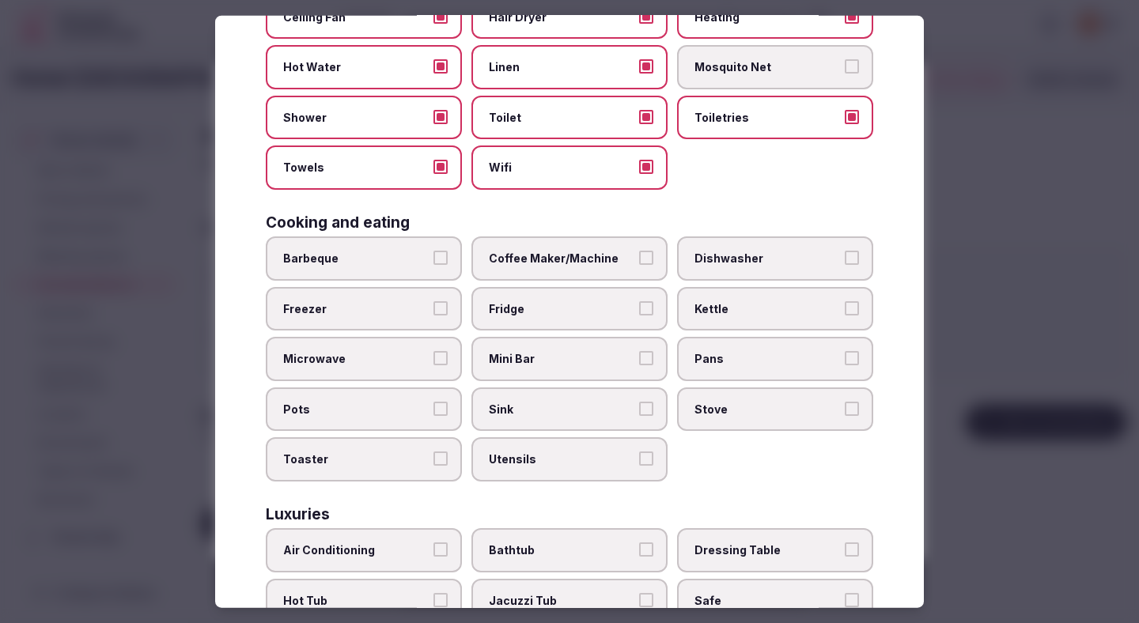
click at [568, 270] on label "Coffee Maker/Machine" at bounding box center [569, 258] width 196 height 44
click at [639, 265] on button "Coffee Maker/Machine" at bounding box center [646, 258] width 14 height 14
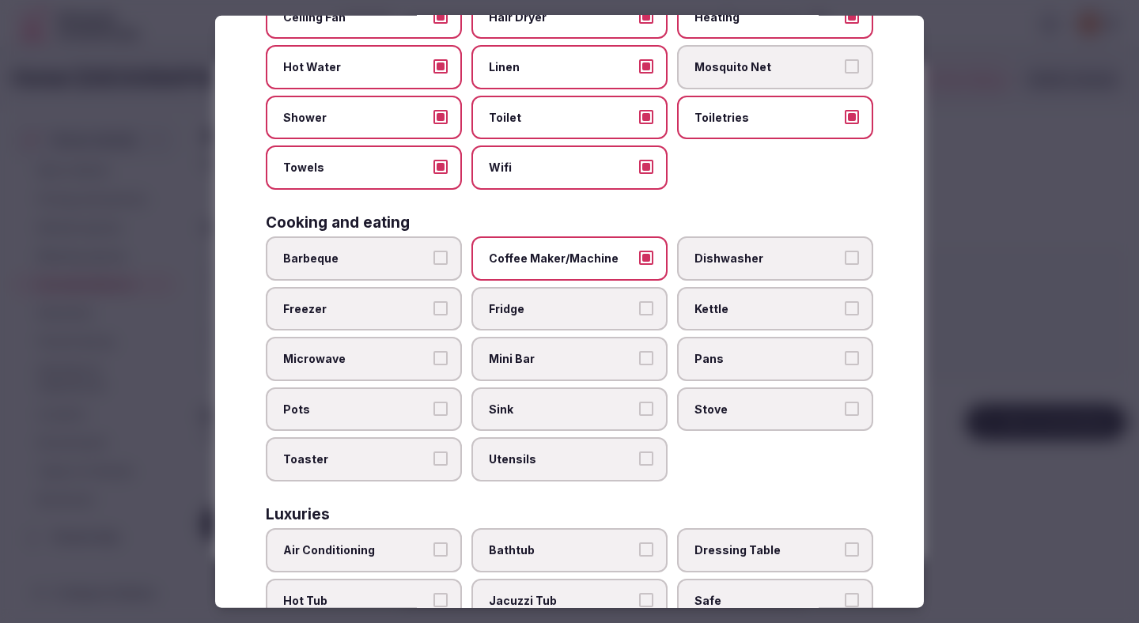
click at [544, 312] on span "Fridge" at bounding box center [561, 308] width 145 height 16
click at [639, 312] on button "Fridge" at bounding box center [646, 307] width 14 height 14
click at [544, 349] on label "Mini Bar" at bounding box center [569, 359] width 196 height 44
click at [639, 351] on button "Mini Bar" at bounding box center [646, 358] width 14 height 14
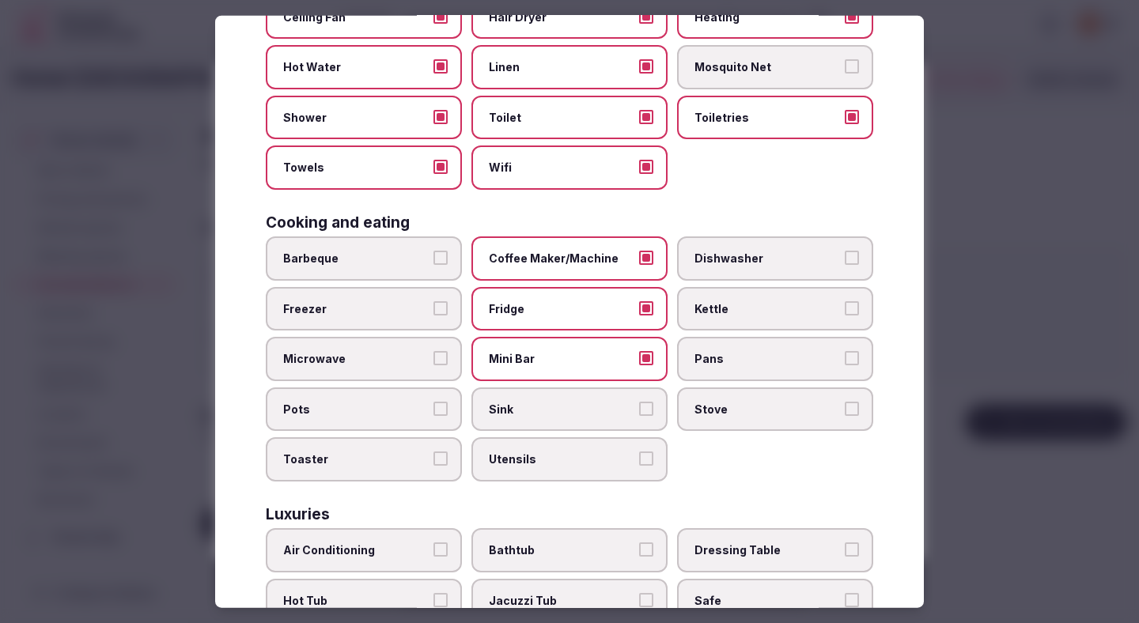
click at [743, 314] on span "Kettle" at bounding box center [766, 308] width 145 height 16
click at [844, 314] on button "Kettle" at bounding box center [851, 307] width 14 height 14
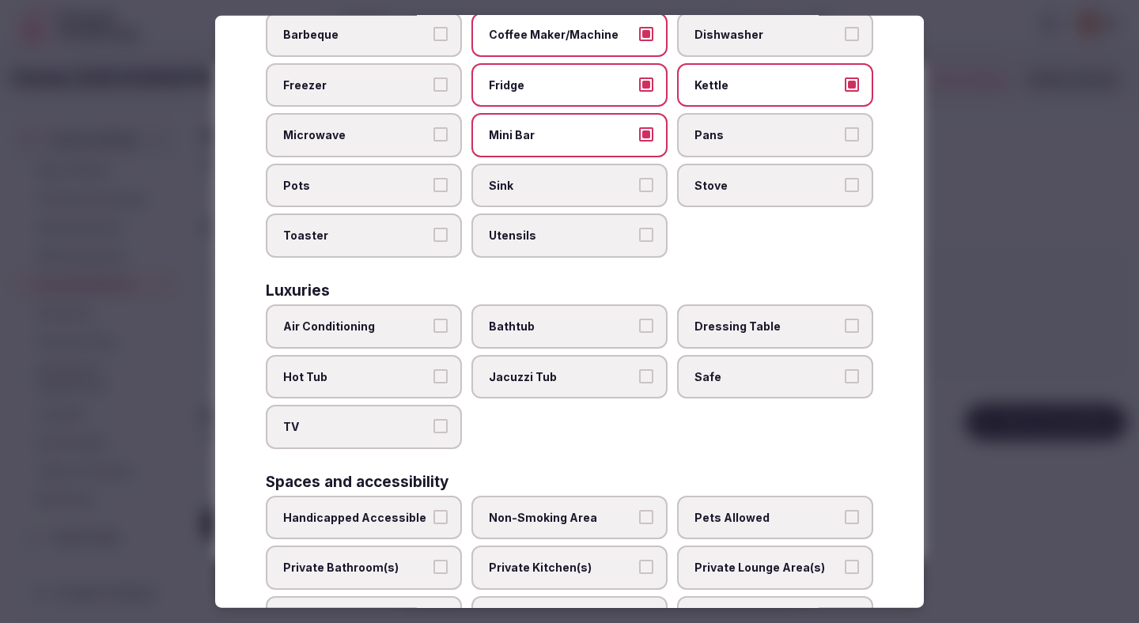
scroll to position [471, 0]
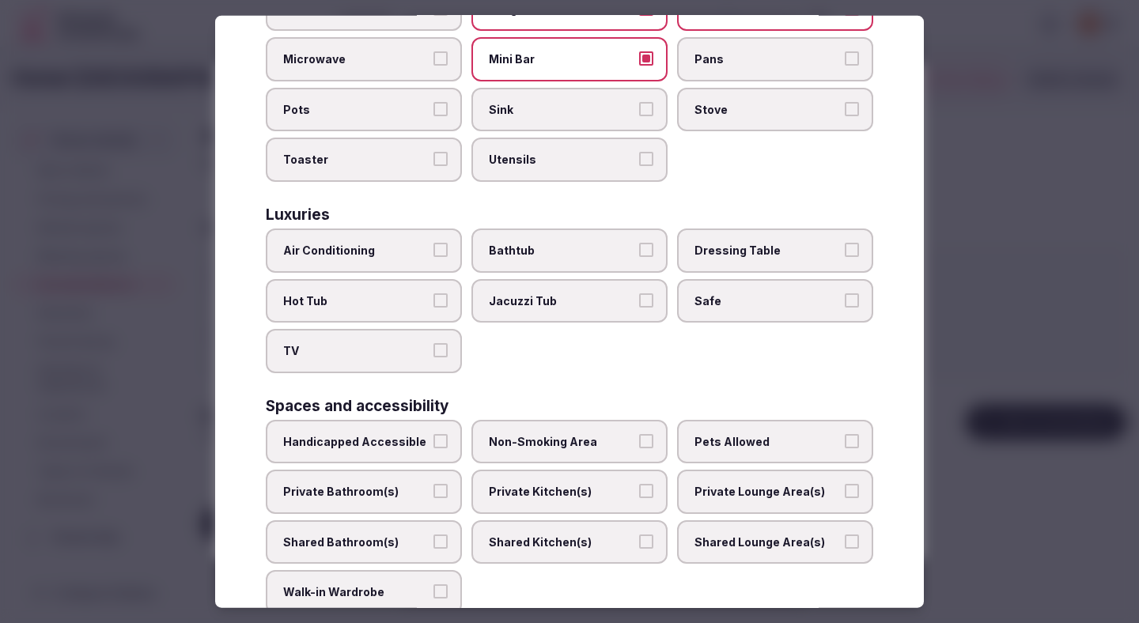
click at [443, 247] on button "Air Conditioning" at bounding box center [440, 250] width 14 height 14
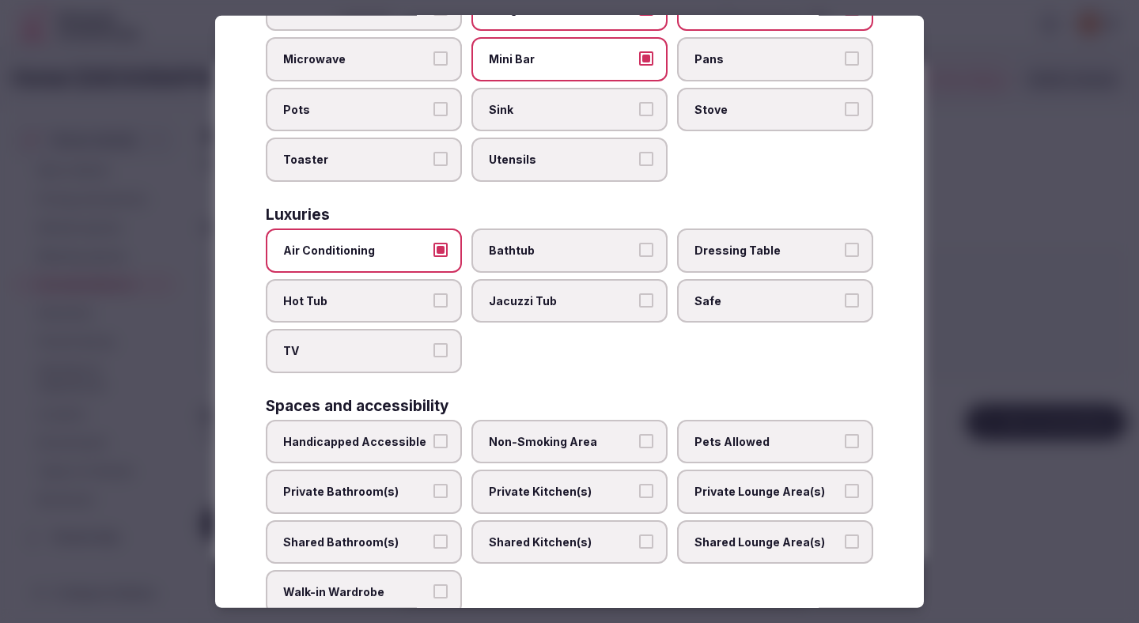
click at [438, 347] on button "TV" at bounding box center [440, 350] width 14 height 14
click at [746, 300] on span "Safe" at bounding box center [766, 301] width 145 height 16
click at [844, 300] on button "Safe" at bounding box center [851, 300] width 14 height 14
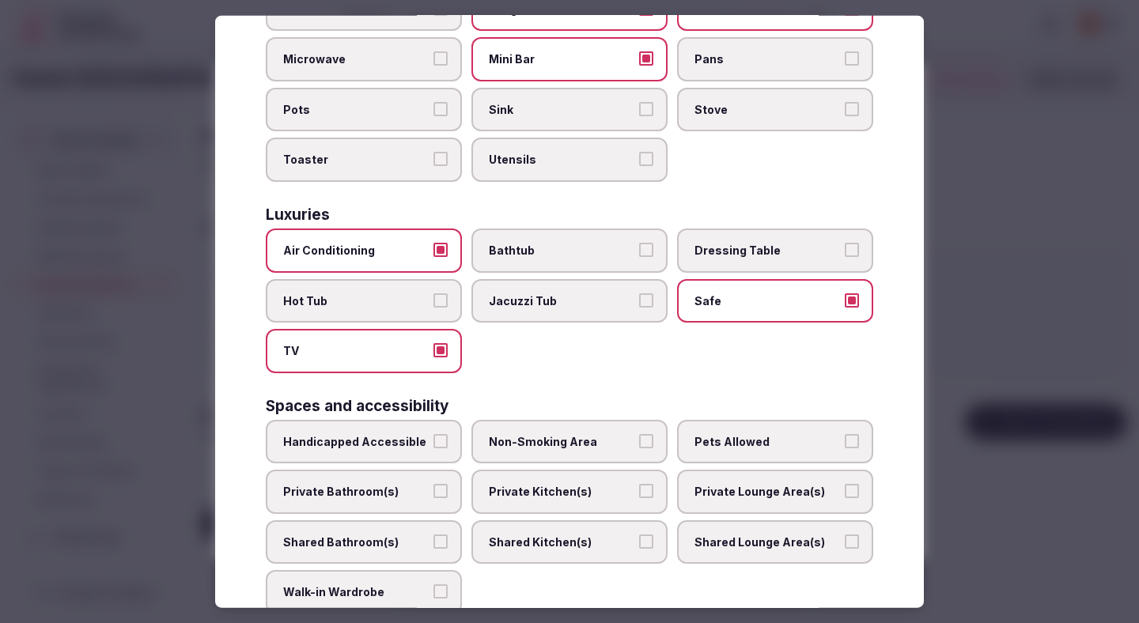
scroll to position [606, 0]
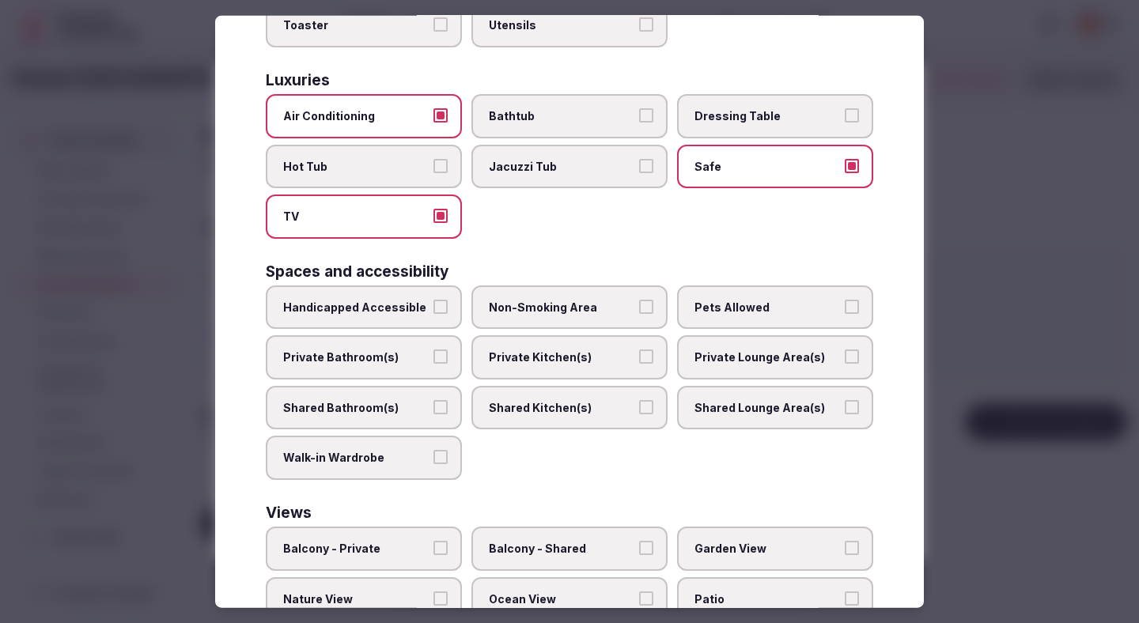
click at [576, 312] on span "Non-Smoking Area" at bounding box center [561, 307] width 145 height 16
click at [639, 312] on button "Non-Smoking Area" at bounding box center [646, 306] width 14 height 14
click at [406, 357] on span "Private Bathroom(s)" at bounding box center [355, 357] width 145 height 16
click at [433, 357] on button "Private Bathroom(s)" at bounding box center [440, 356] width 14 height 14
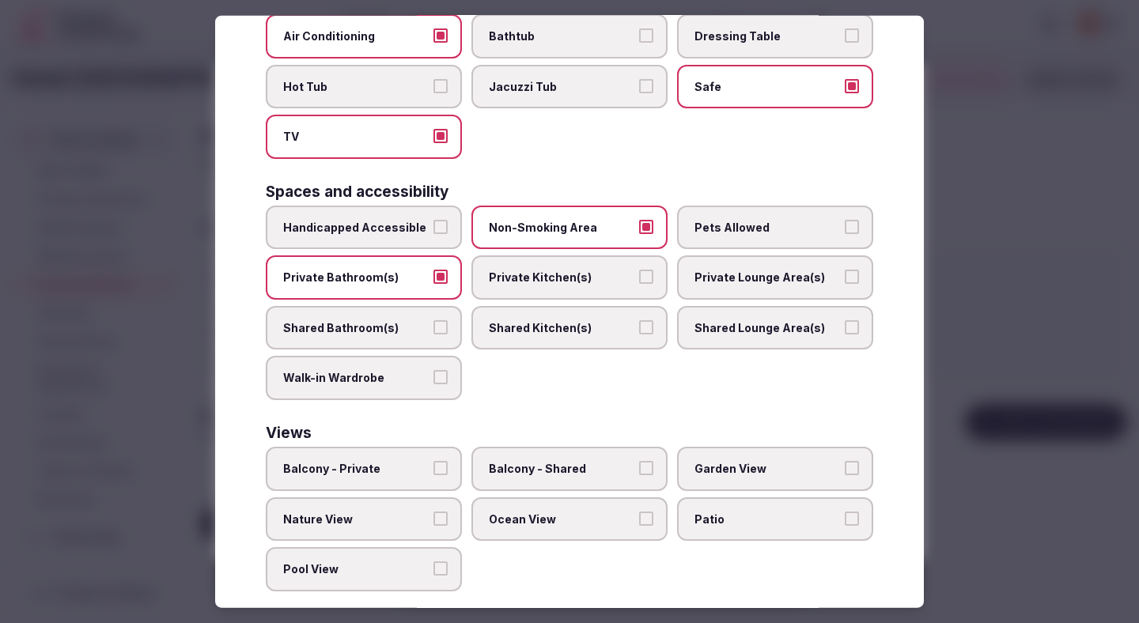
scroll to position [707, 0]
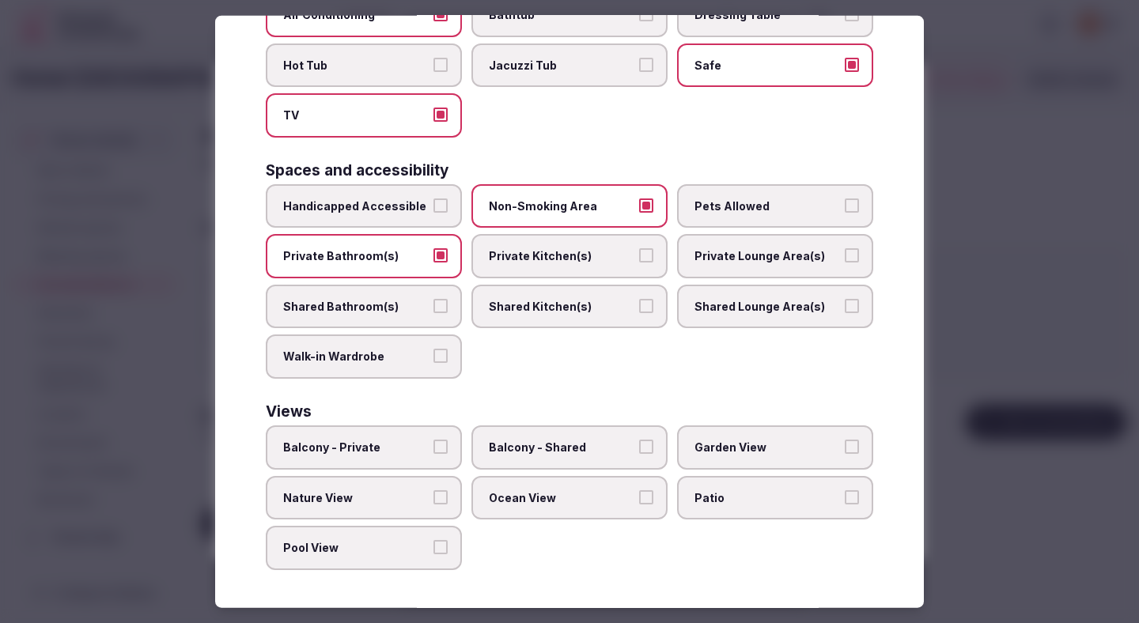
click at [519, 504] on label "Ocean View" at bounding box center [569, 497] width 196 height 44
click at [639, 504] on button "Ocean View" at bounding box center [646, 496] width 14 height 14
click at [413, 495] on span "Nature View" at bounding box center [355, 497] width 145 height 16
click at [433, 495] on button "Nature View" at bounding box center [440, 496] width 14 height 14
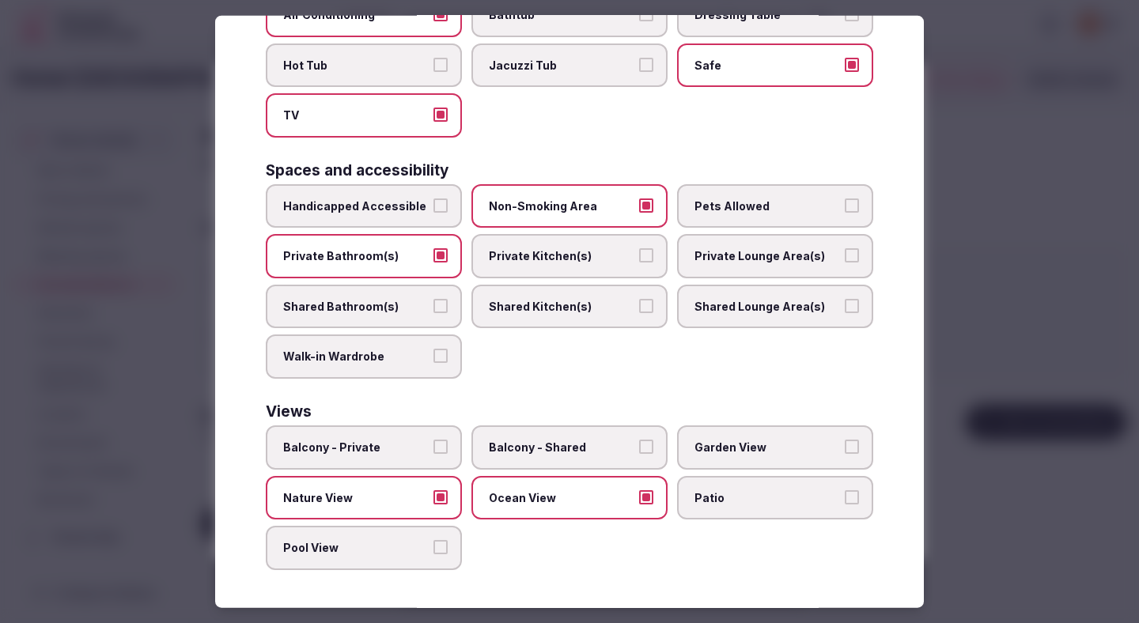
click at [755, 454] on span "Garden View" at bounding box center [766, 448] width 145 height 16
click at [844, 454] on button "Garden View" at bounding box center [851, 447] width 14 height 14
click at [395, 549] on span "Pool View" at bounding box center [355, 548] width 145 height 16
click at [433, 549] on button "Pool View" at bounding box center [440, 547] width 14 height 14
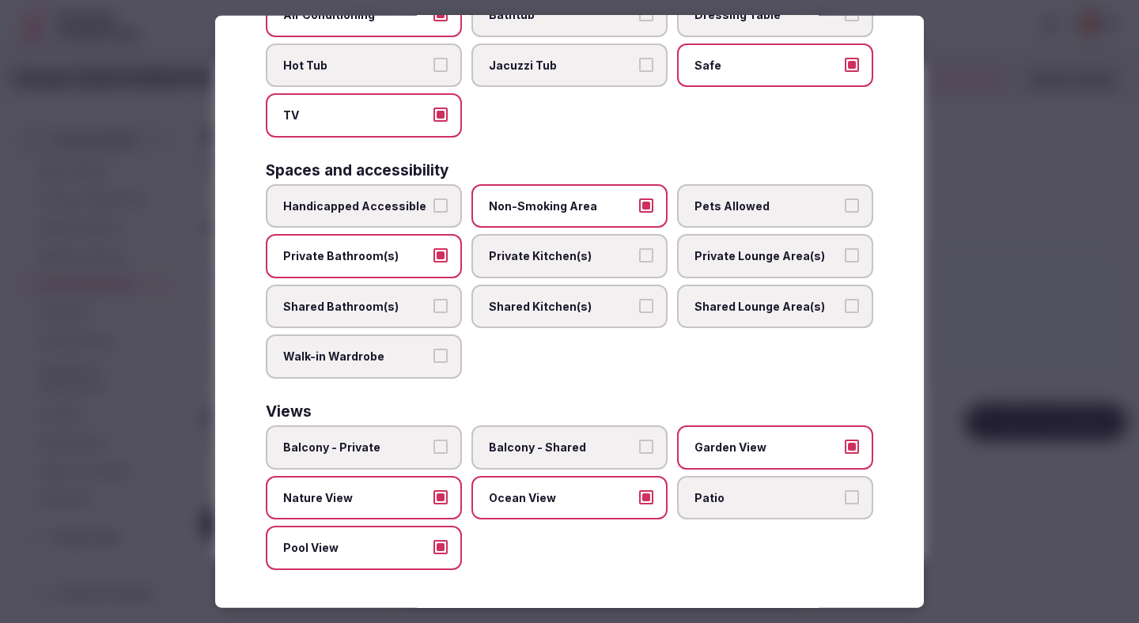
click at [857, 333] on div at bounding box center [569, 311] width 1139 height 623
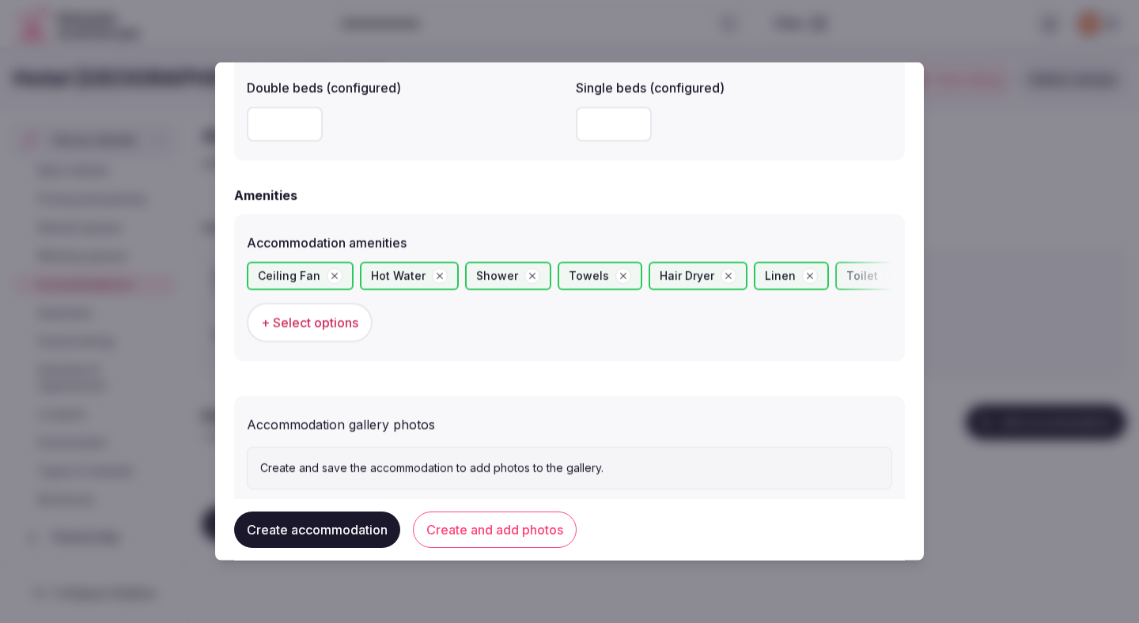
scroll to position [1458, 0]
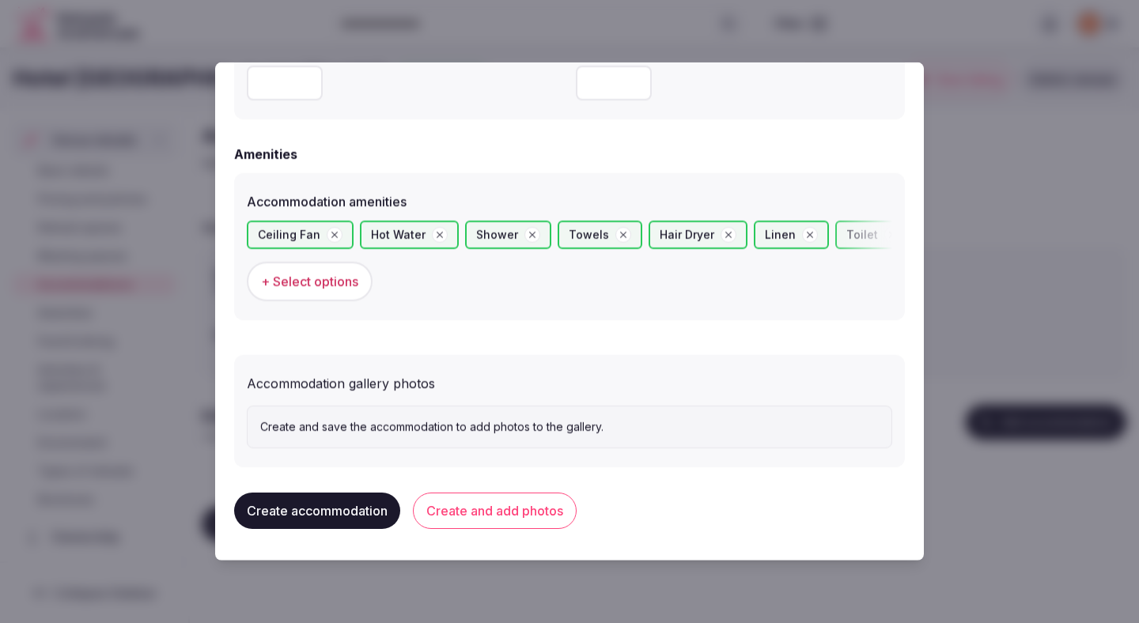
click at [493, 524] on button "Create and add photos" at bounding box center [495, 511] width 164 height 36
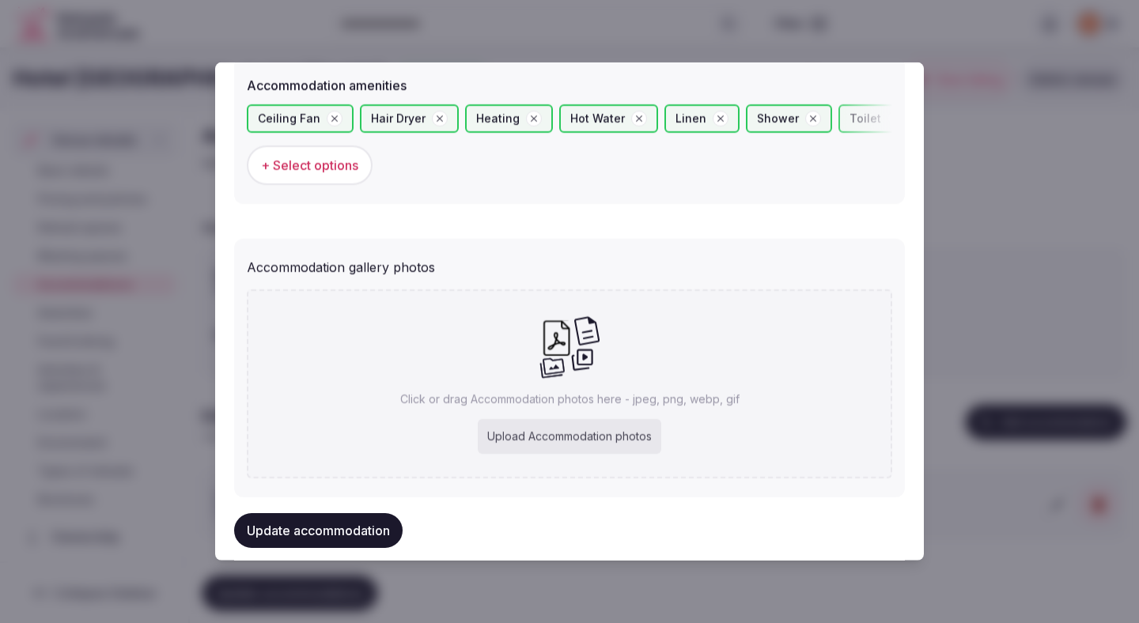
scroll to position [1603, 0]
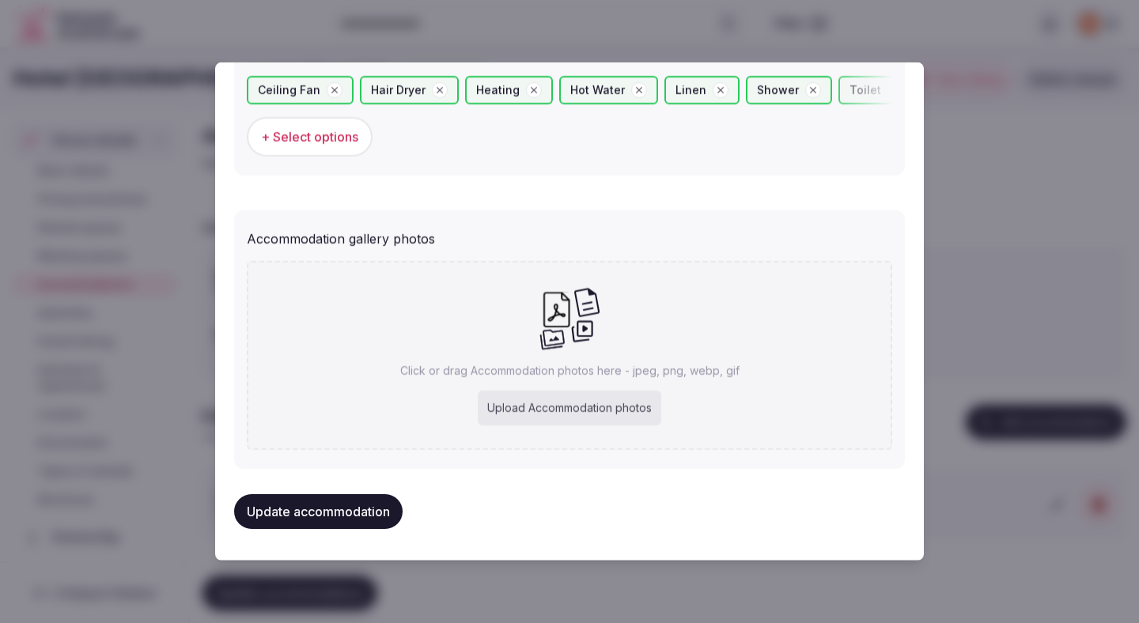
click at [576, 406] on div "Upload Accommodation photos" at bounding box center [569, 408] width 183 height 35
type input "**********"
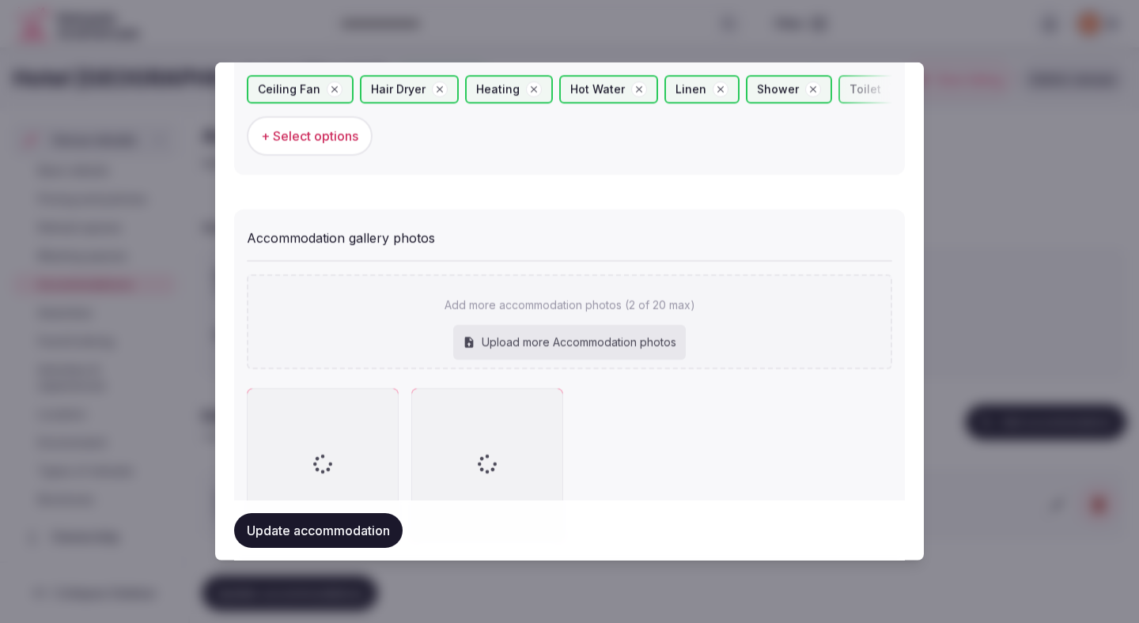
scroll to position [1694, 0]
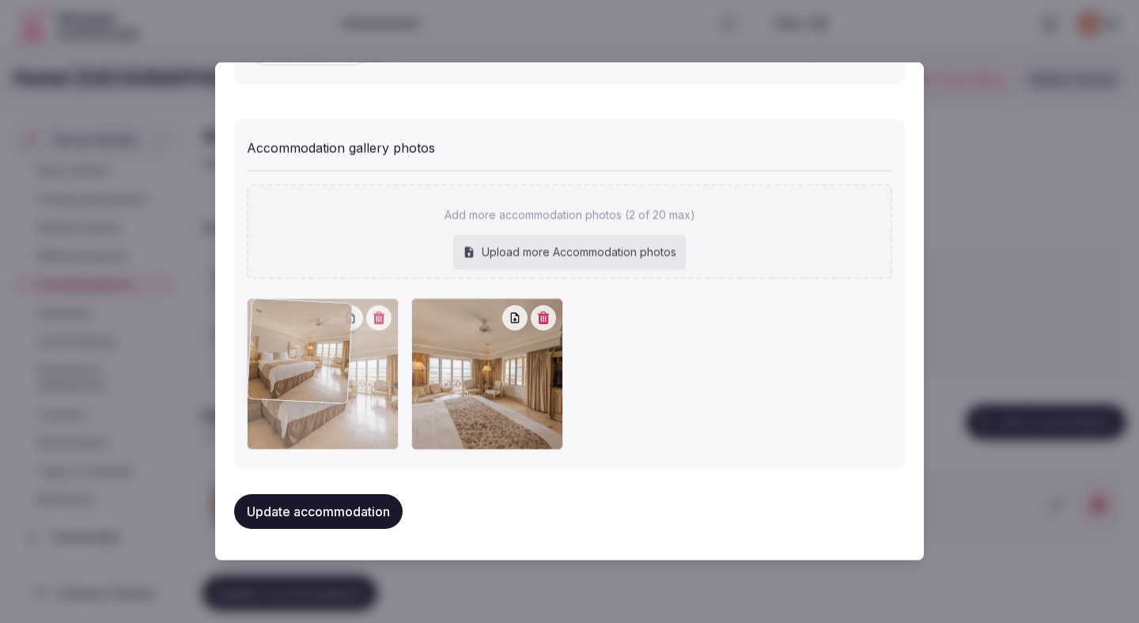
drag, startPoint x: 512, startPoint y: 434, endPoint x: 355, endPoint y: 432, distance: 156.6
click at [355, 432] on div at bounding box center [323, 374] width 152 height 152
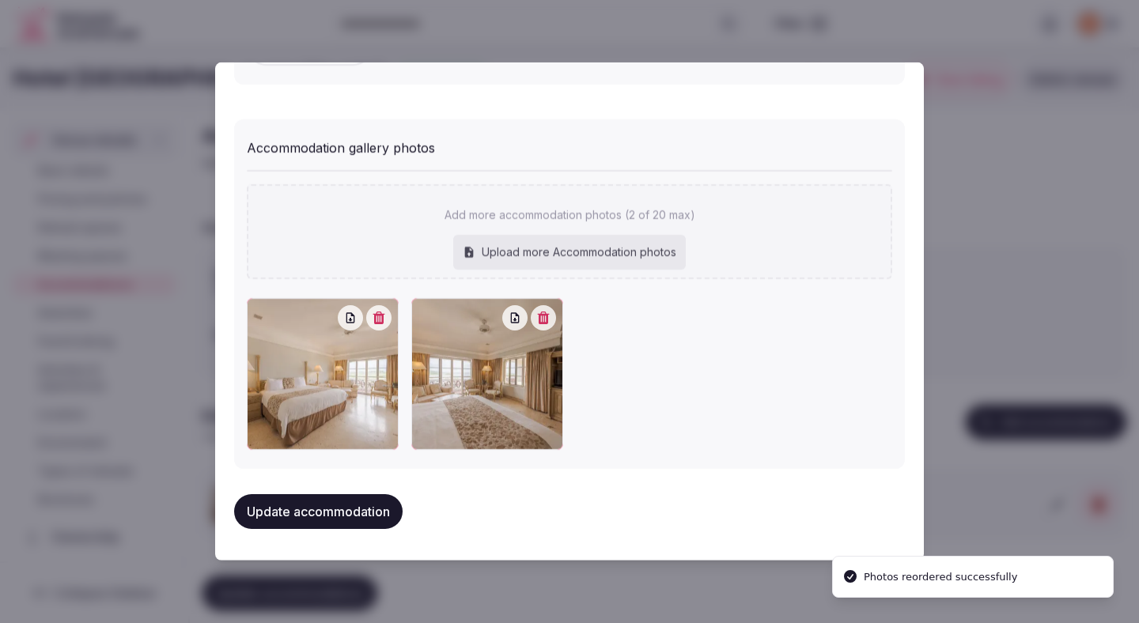
click at [356, 512] on button "Update accommodation" at bounding box center [318, 511] width 168 height 35
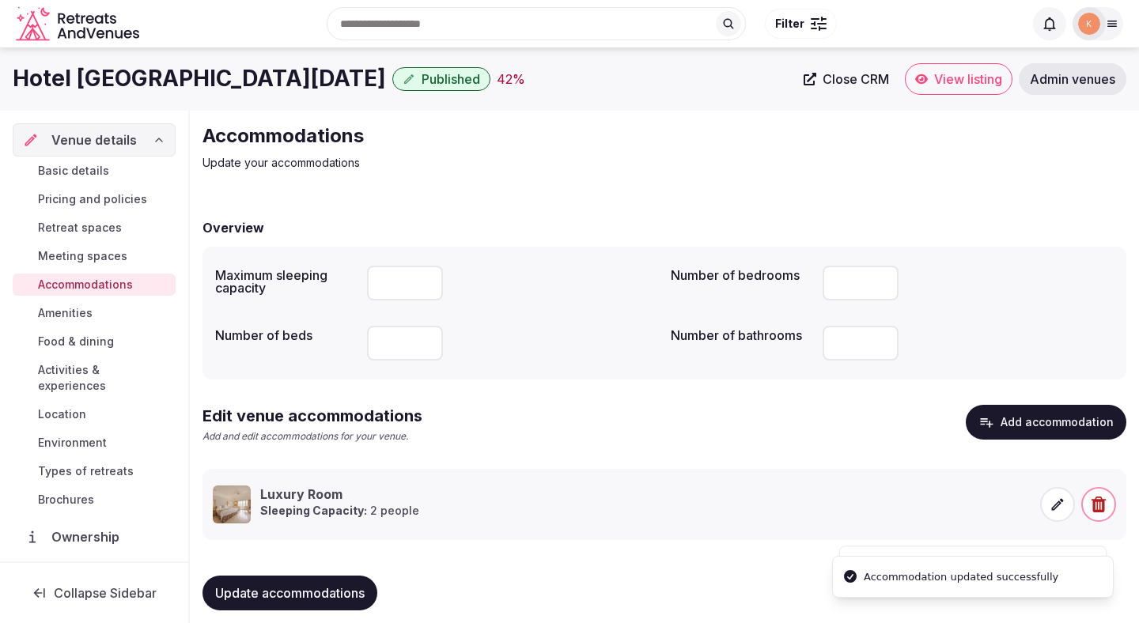
scroll to position [15, 0]
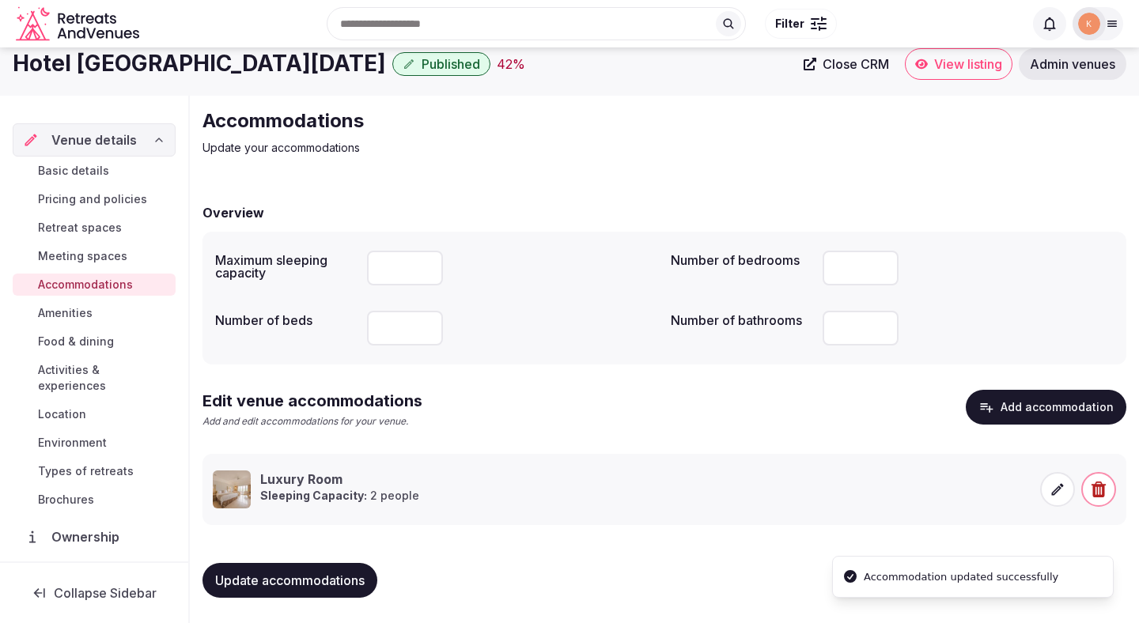
click at [87, 316] on span "Amenities" at bounding box center [65, 313] width 55 height 16
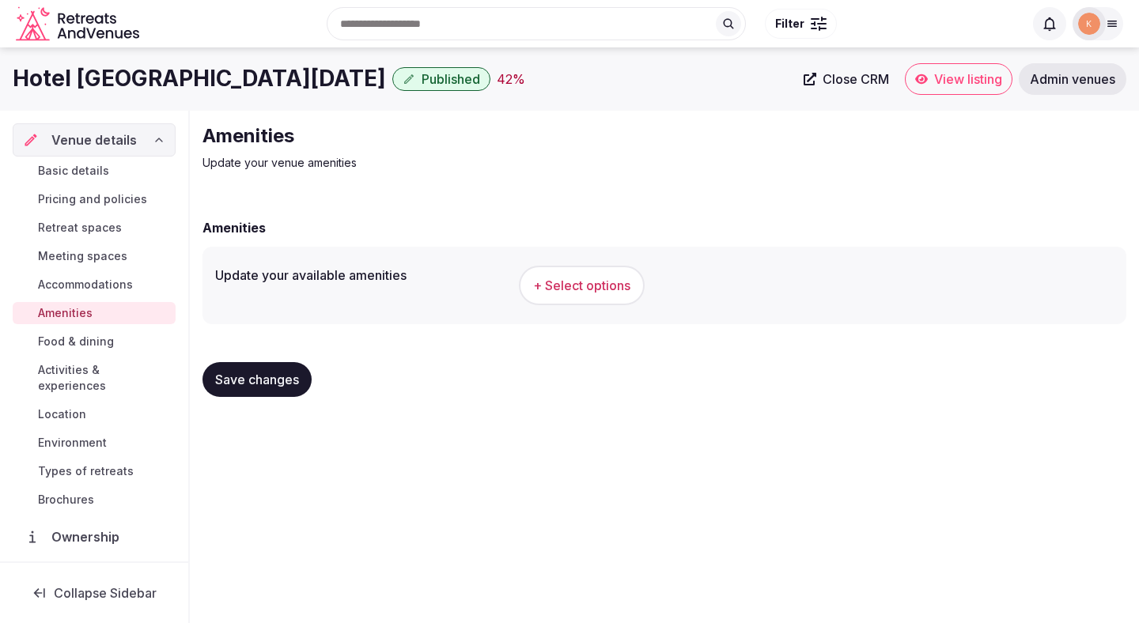
click at [578, 300] on button "+ Select options" at bounding box center [582, 286] width 126 height 40
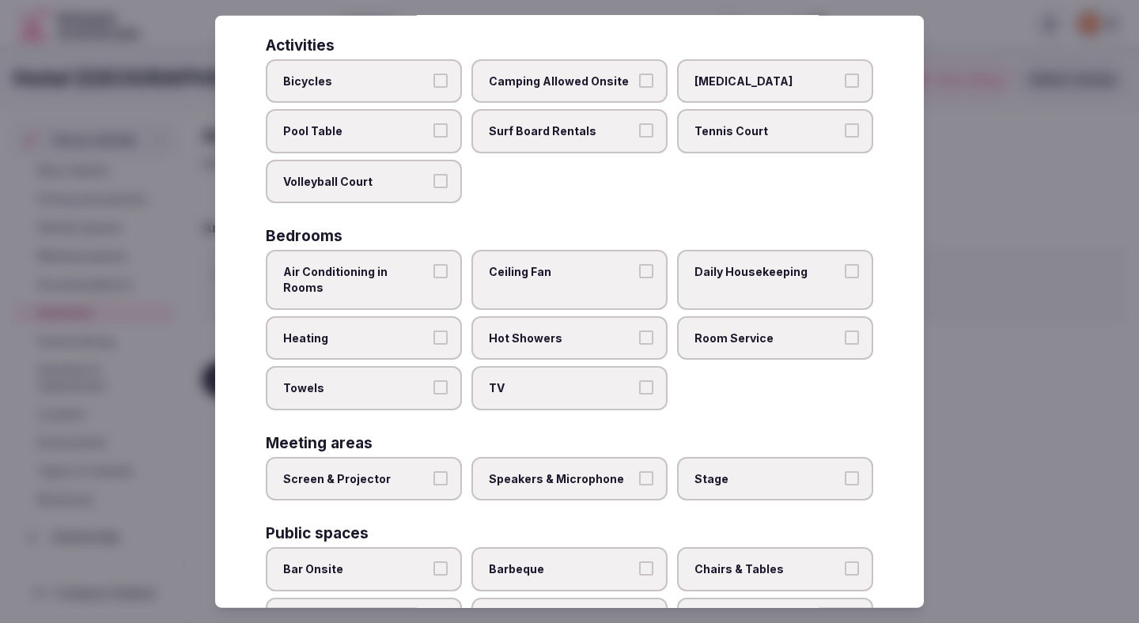
scroll to position [119, 0]
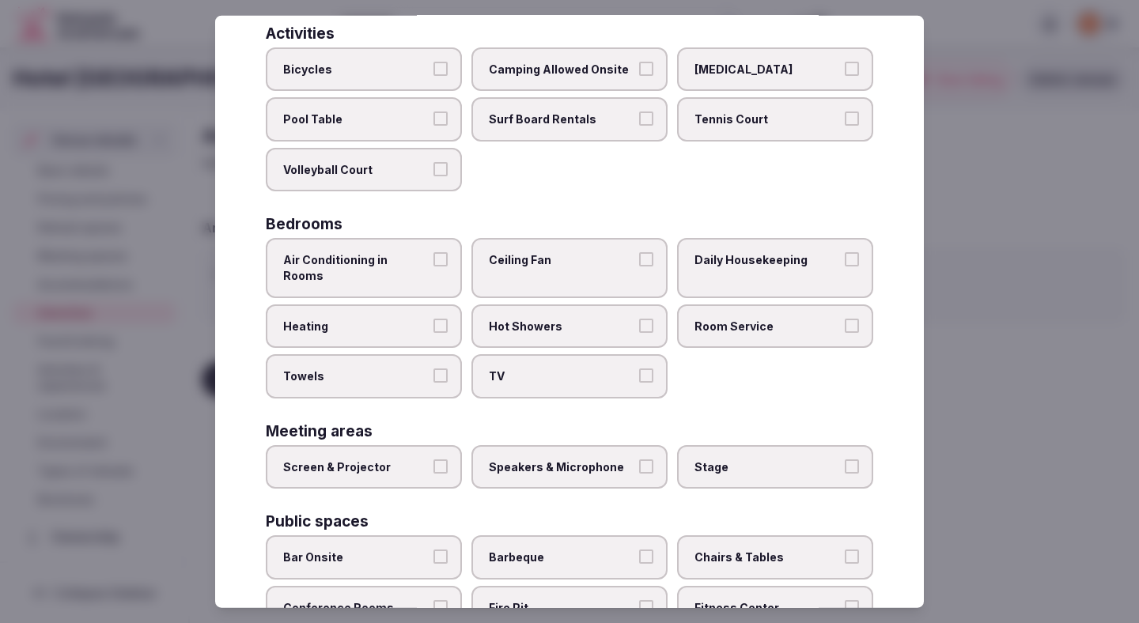
click at [402, 273] on label "Air Conditioning in Rooms" at bounding box center [364, 267] width 196 height 59
click at [433, 266] on button "Air Conditioning in Rooms" at bounding box center [440, 259] width 14 height 14
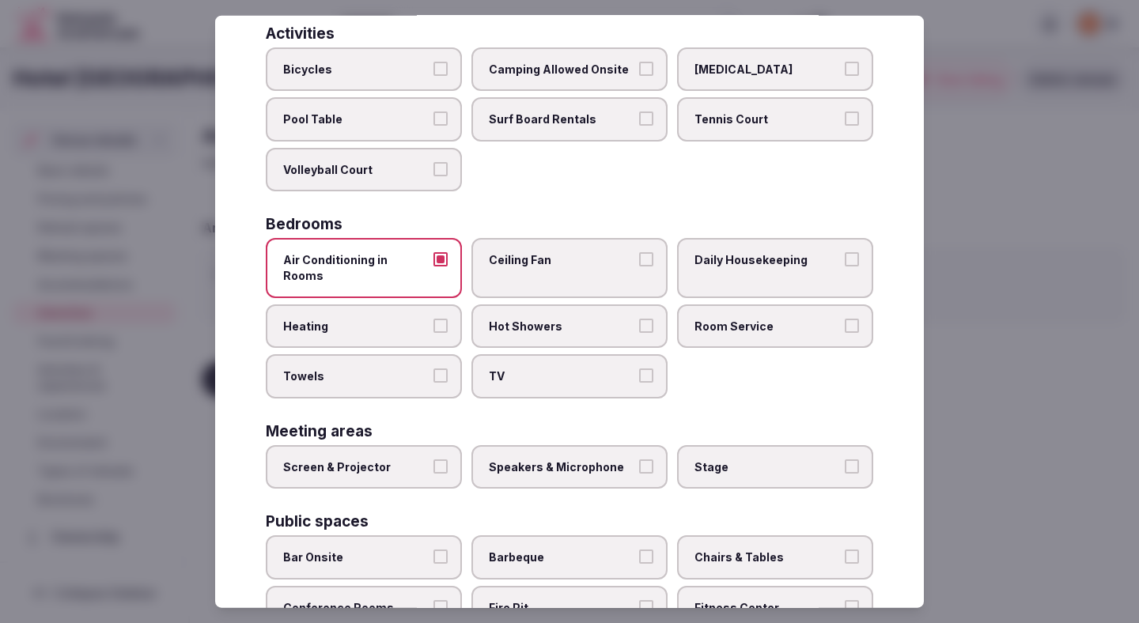
click at [402, 304] on label "Heating" at bounding box center [364, 326] width 196 height 44
click at [433, 318] on button "Heating" at bounding box center [440, 325] width 14 height 14
click at [402, 371] on label "Towels" at bounding box center [364, 376] width 196 height 44
click at [433, 371] on button "Towels" at bounding box center [440, 375] width 14 height 14
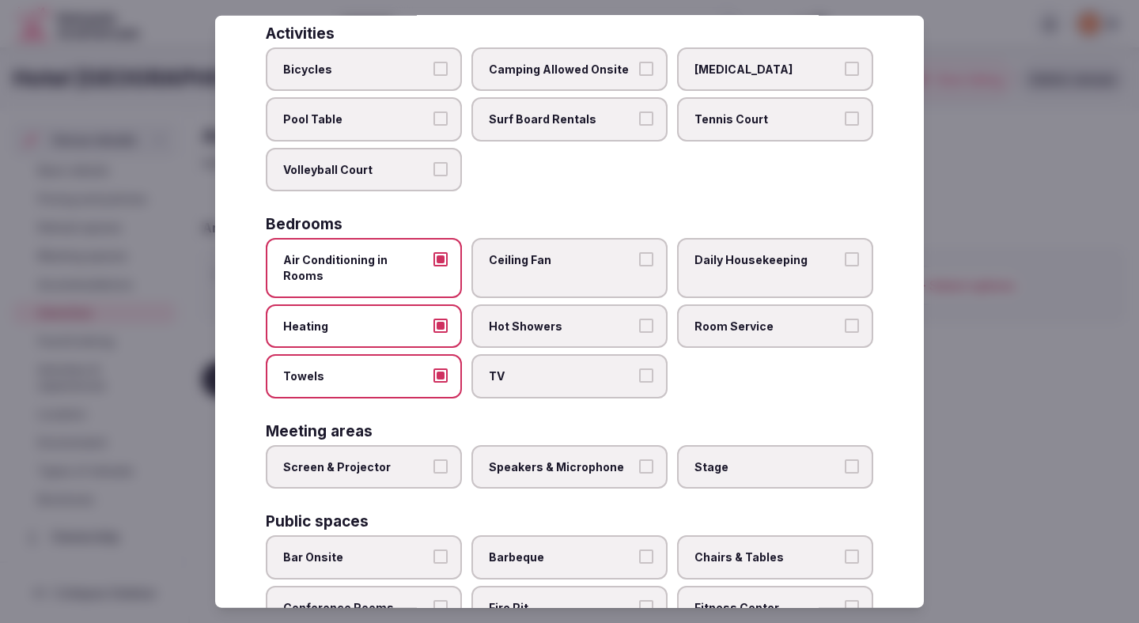
click at [553, 368] on span "TV" at bounding box center [561, 376] width 145 height 16
click at [639, 368] on button "TV" at bounding box center [646, 375] width 14 height 14
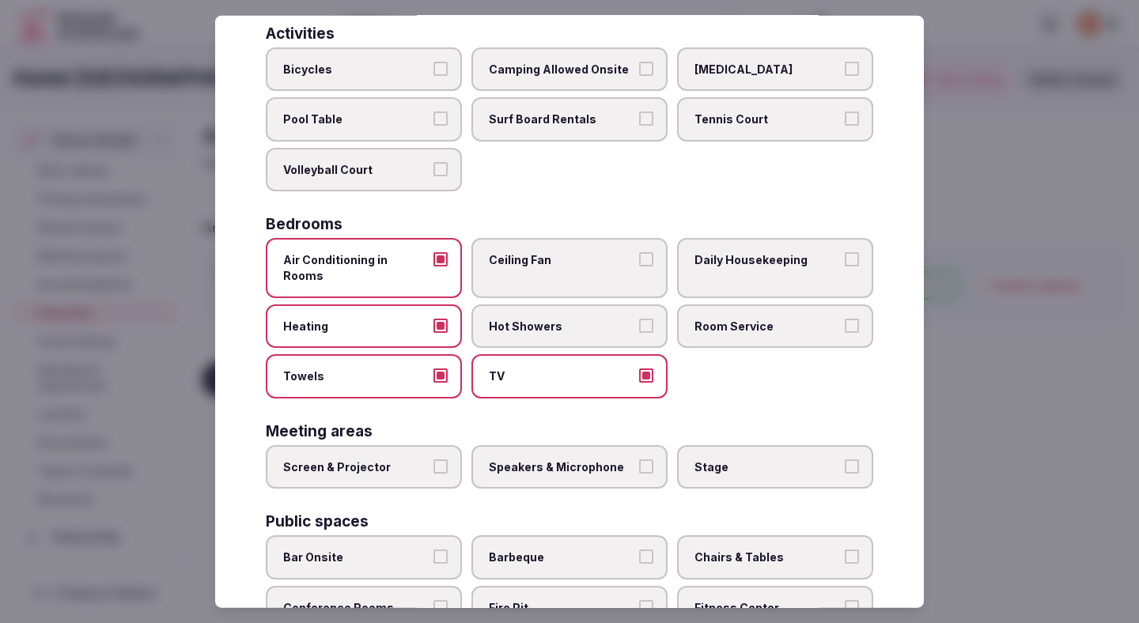
click at [553, 326] on label "Hot Showers" at bounding box center [569, 326] width 196 height 44
click at [639, 326] on button "Hot Showers" at bounding box center [646, 325] width 14 height 14
click at [550, 256] on span "Ceiling Fan" at bounding box center [561, 260] width 145 height 16
click at [639, 256] on button "Ceiling Fan" at bounding box center [646, 259] width 14 height 14
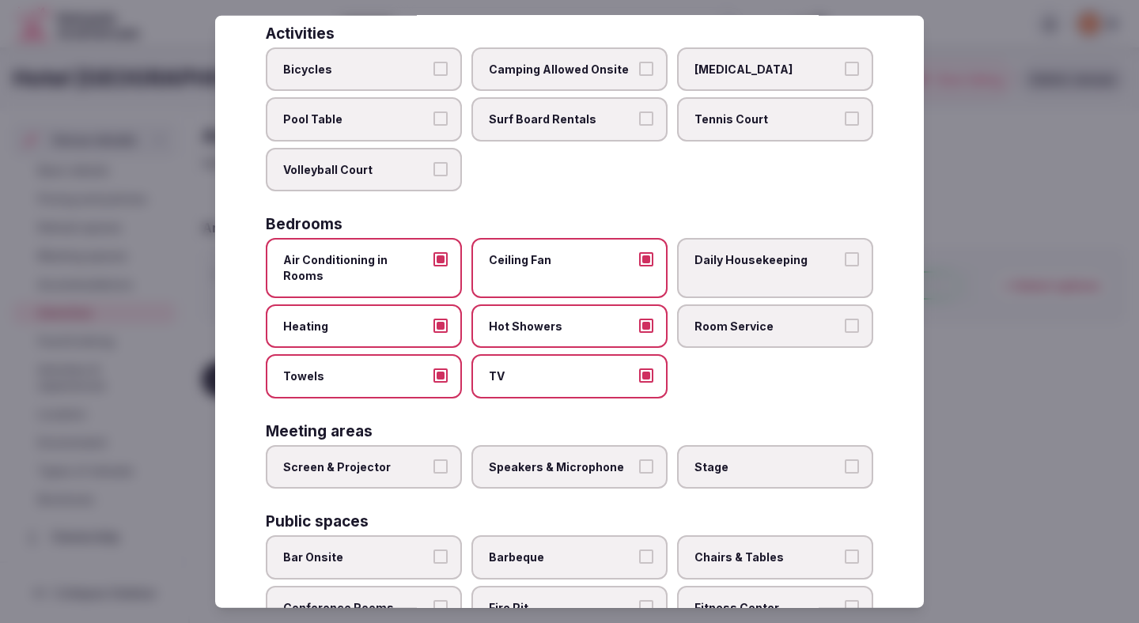
click at [690, 263] on label "Daily Housekeeping" at bounding box center [775, 267] width 196 height 59
click at [844, 263] on button "Daily Housekeeping" at bounding box center [851, 259] width 14 height 14
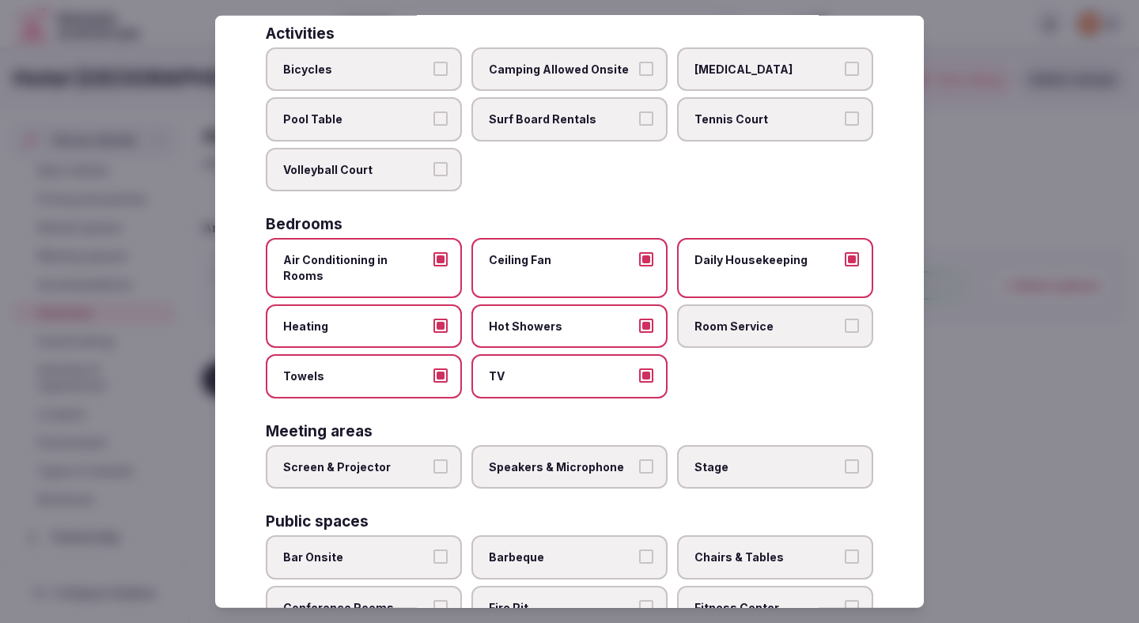
click at [690, 309] on label "Room Service" at bounding box center [775, 326] width 196 height 44
click at [844, 318] on button "Room Service" at bounding box center [851, 325] width 14 height 14
click at [527, 463] on label "Speakers & Microphone" at bounding box center [569, 466] width 196 height 44
click at [639, 463] on button "Speakers & Microphone" at bounding box center [646, 466] width 14 height 14
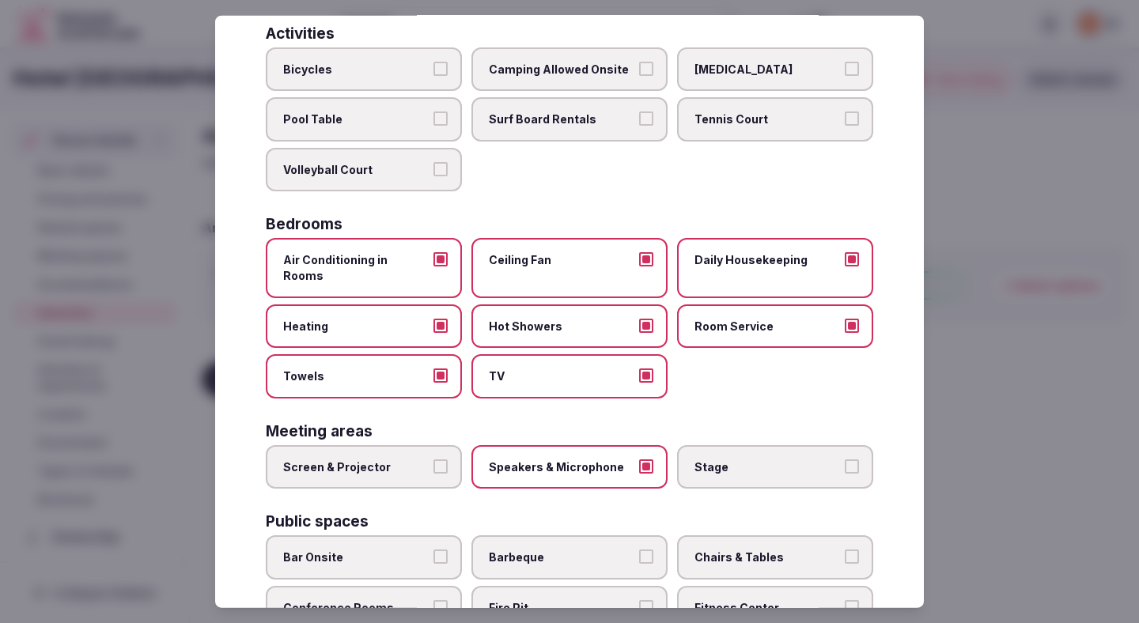
click at [411, 459] on span "Screen & Projector" at bounding box center [355, 467] width 145 height 16
click at [433, 459] on button "Screen & Projector" at bounding box center [440, 466] width 14 height 14
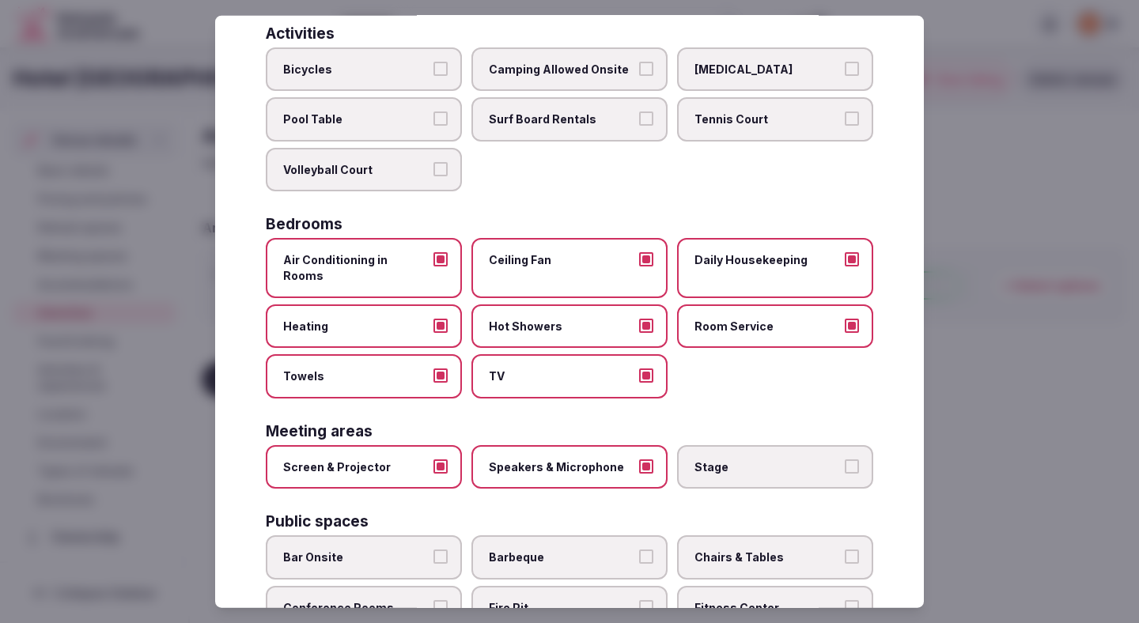
click at [760, 459] on span "Stage" at bounding box center [766, 467] width 145 height 16
click at [844, 459] on button "Stage" at bounding box center [851, 466] width 14 height 14
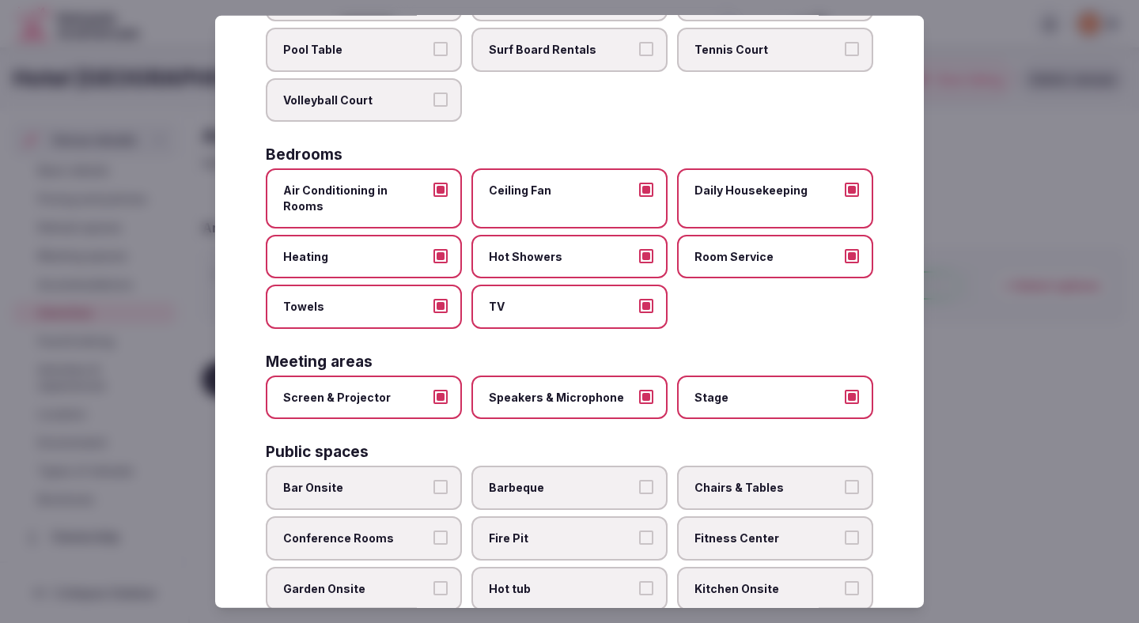
scroll to position [264, 0]
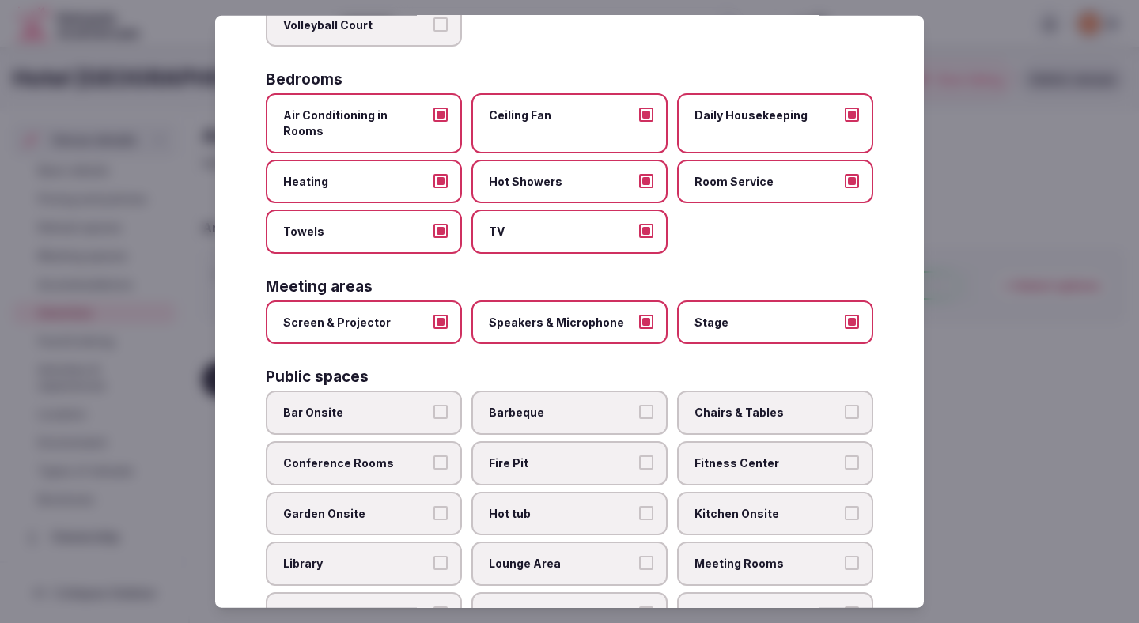
click at [424, 441] on label "Conference Rooms" at bounding box center [364, 463] width 196 height 44
click at [433, 455] on button "Conference Rooms" at bounding box center [440, 462] width 14 height 14
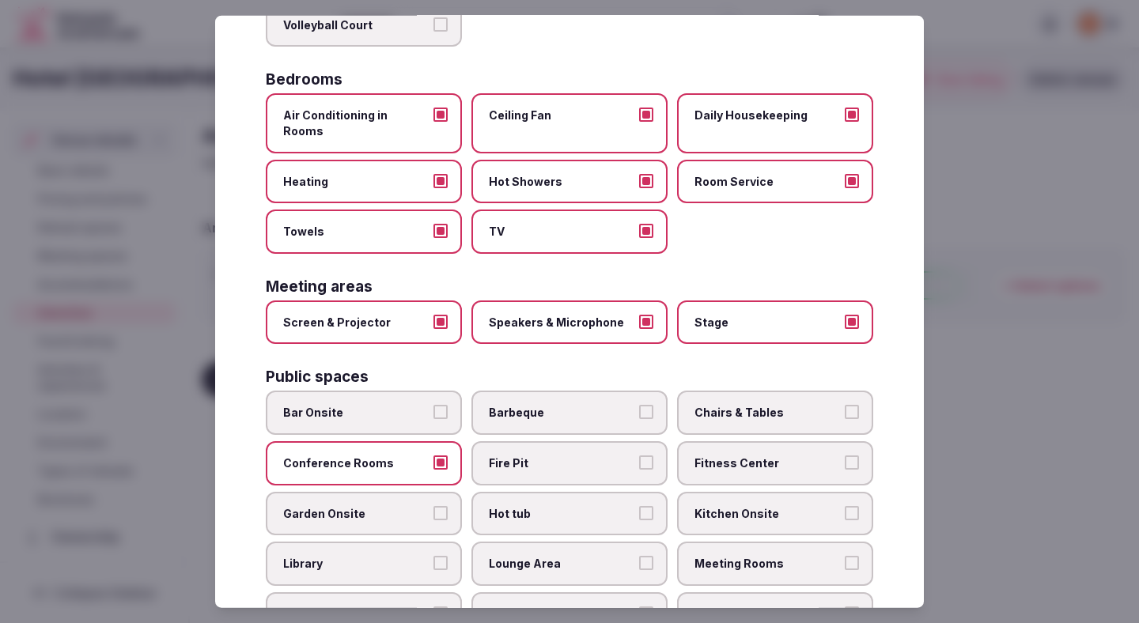
click at [534, 391] on label "Barbeque" at bounding box center [569, 413] width 196 height 44
click at [639, 405] on button "Barbeque" at bounding box center [646, 412] width 14 height 14
click at [764, 455] on span "Fitness Center" at bounding box center [766, 463] width 145 height 16
click at [844, 455] on button "Fitness Center" at bounding box center [851, 462] width 14 height 14
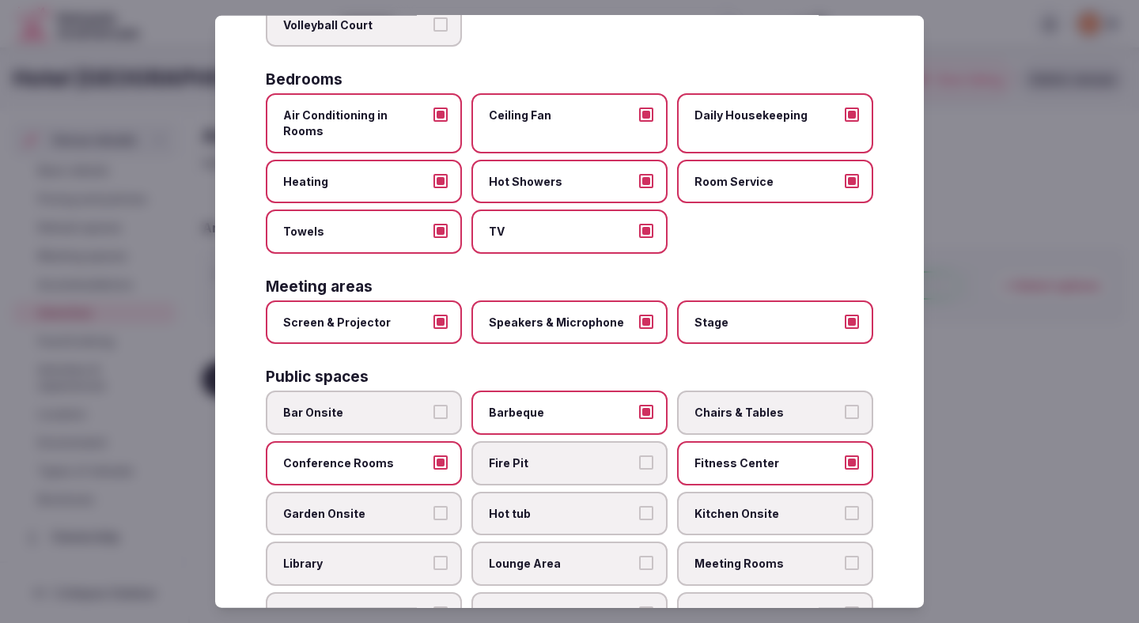
click at [755, 405] on span "Chairs & Tables" at bounding box center [766, 413] width 145 height 16
click at [844, 405] on button "Chairs & Tables" at bounding box center [851, 412] width 14 height 14
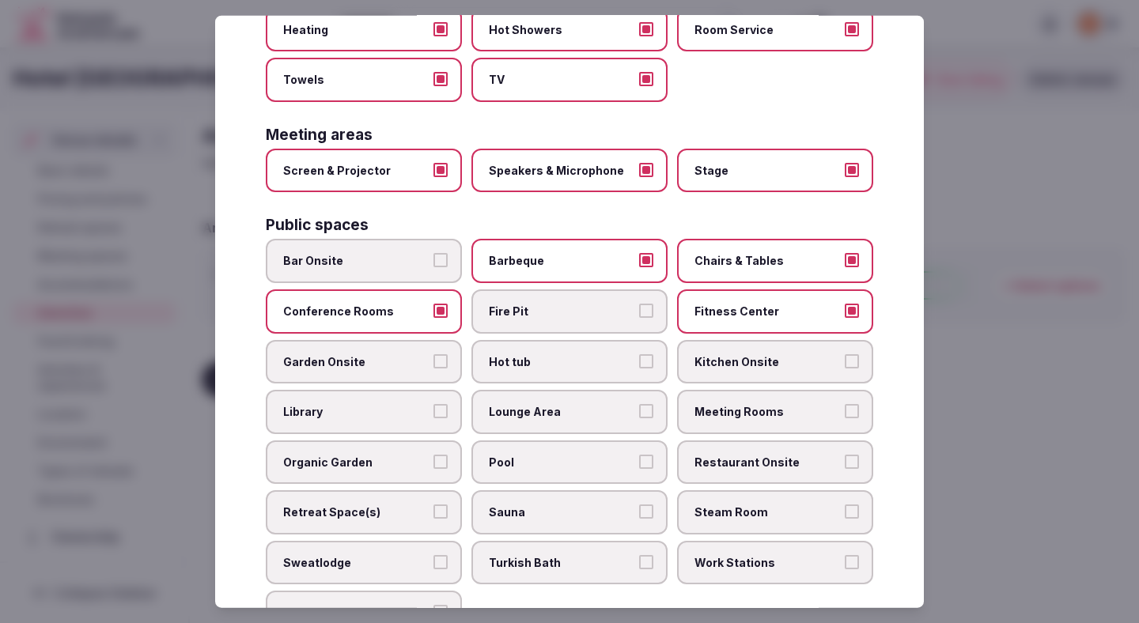
scroll to position [432, 0]
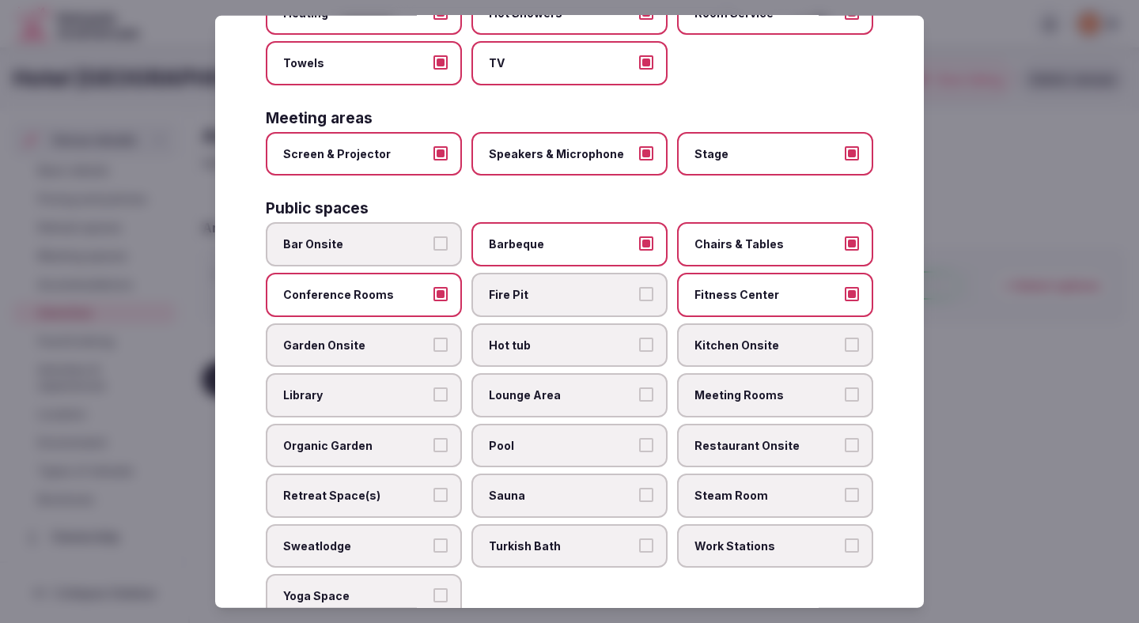
click at [353, 337] on span "Garden Onsite" at bounding box center [355, 345] width 145 height 16
click at [433, 337] on button "Garden Onsite" at bounding box center [440, 344] width 14 height 14
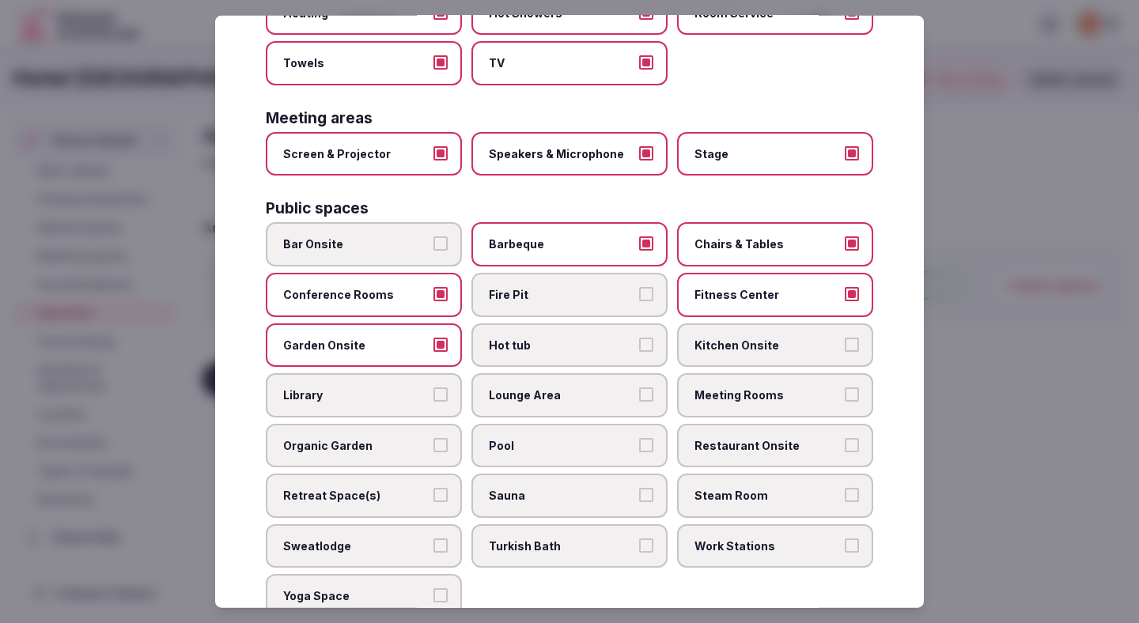
click at [571, 373] on label "Lounge Area" at bounding box center [569, 395] width 196 height 44
click at [639, 387] on button "Lounge Area" at bounding box center [646, 394] width 14 height 14
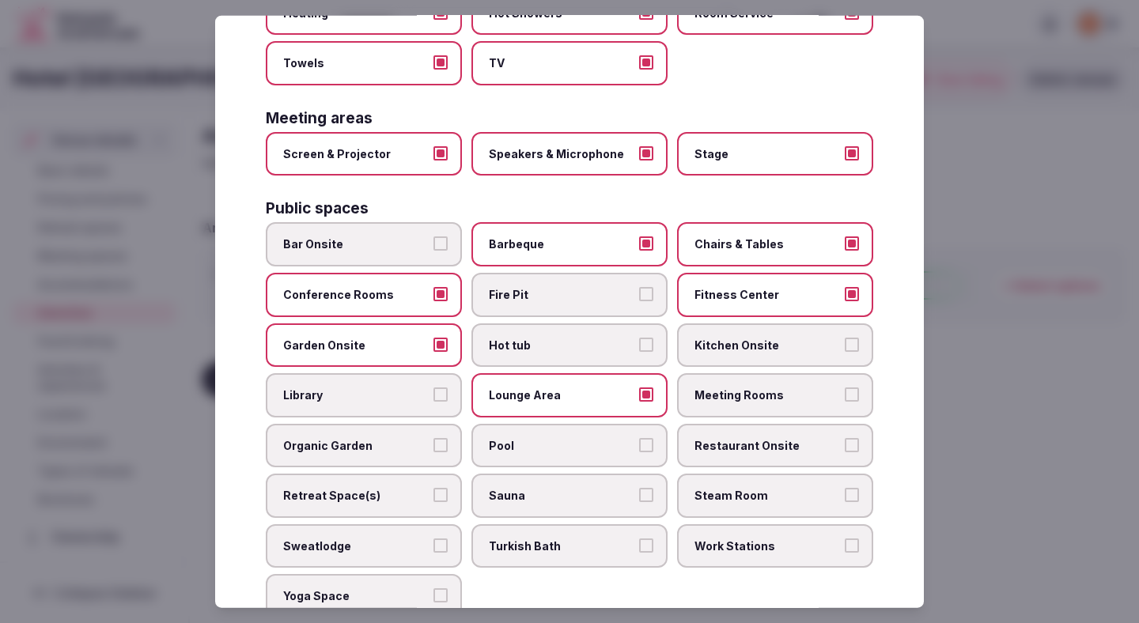
click at [746, 373] on label "Meeting Rooms" at bounding box center [775, 395] width 196 height 44
click at [844, 387] on button "Meeting Rooms" at bounding box center [851, 394] width 14 height 14
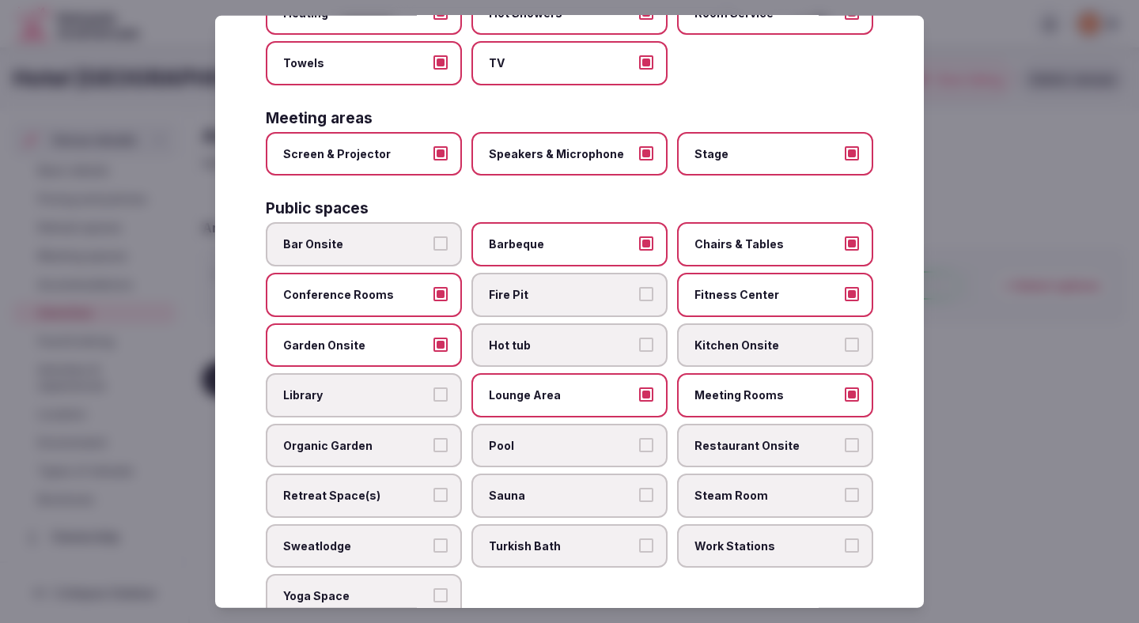
click at [550, 437] on span "Pool" at bounding box center [561, 445] width 145 height 16
click at [639, 437] on button "Pool" at bounding box center [646, 444] width 14 height 14
click at [736, 437] on span "Restaurant Onsite" at bounding box center [766, 445] width 145 height 16
click at [844, 437] on button "Restaurant Onsite" at bounding box center [851, 444] width 14 height 14
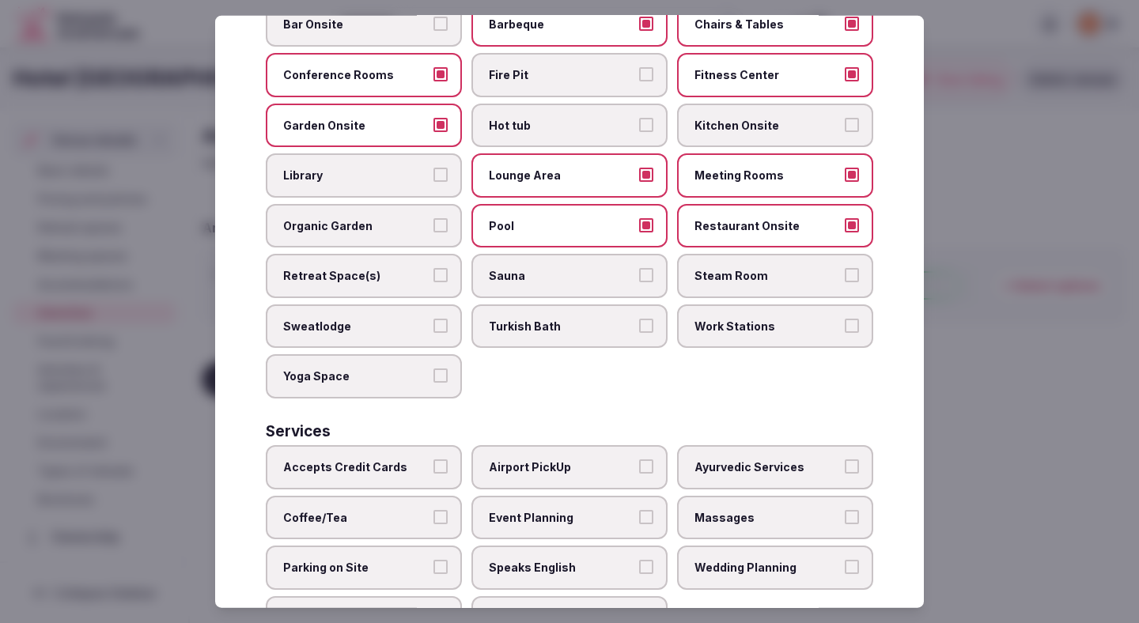
scroll to position [707, 0]
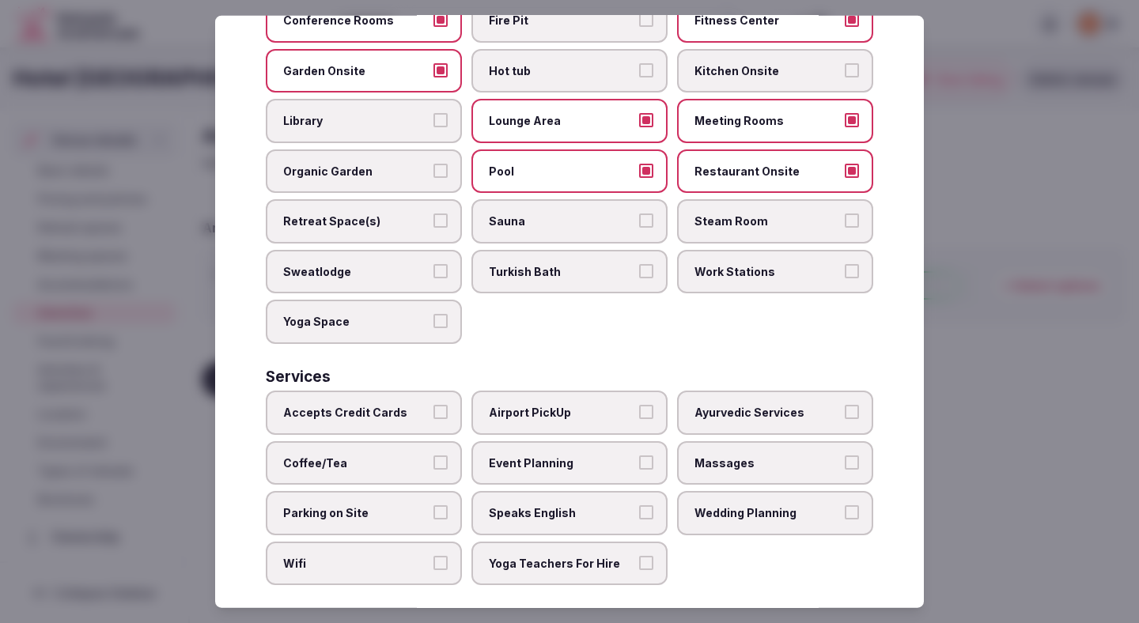
click at [742, 264] on span "Work Stations" at bounding box center [766, 272] width 145 height 16
click at [844, 264] on button "Work Stations" at bounding box center [851, 271] width 14 height 14
click at [414, 405] on span "Accepts Credit Cards" at bounding box center [355, 413] width 145 height 16
click at [433, 405] on button "Accepts Credit Cards" at bounding box center [440, 412] width 14 height 14
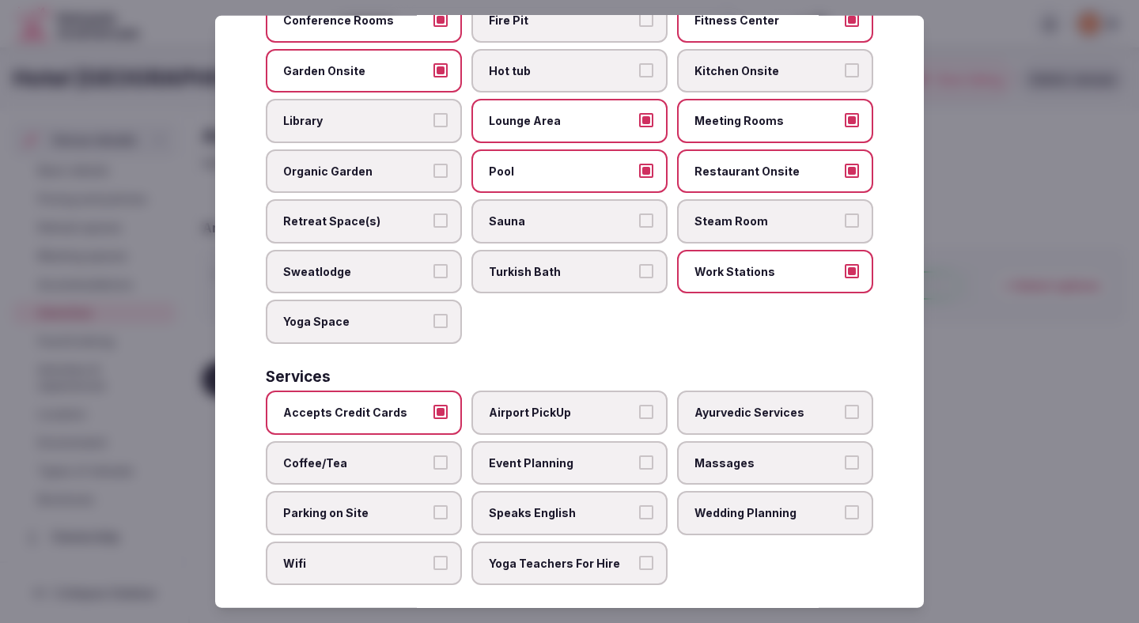
click at [391, 455] on span "Coffee/Tea" at bounding box center [355, 463] width 145 height 16
click at [433, 455] on button "Coffee/Tea" at bounding box center [440, 462] width 14 height 14
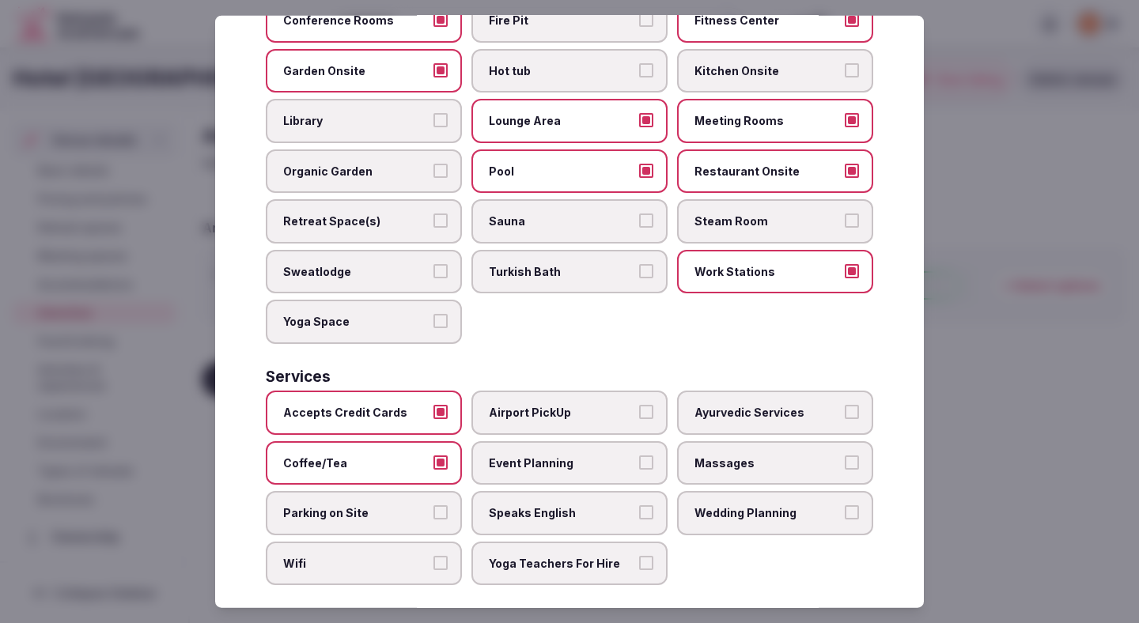
click at [386, 505] on span "Parking on Site" at bounding box center [355, 513] width 145 height 16
click at [433, 505] on button "Parking on Site" at bounding box center [440, 512] width 14 height 14
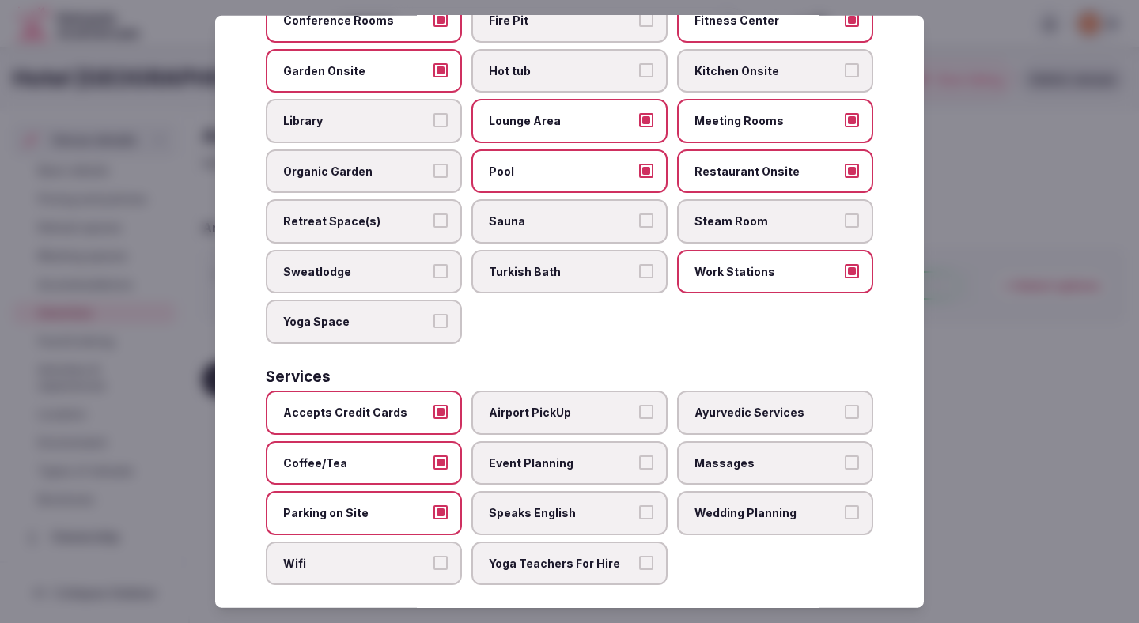
click at [372, 557] on label "Wifi" at bounding box center [364, 564] width 196 height 44
click at [433, 557] on button "Wifi" at bounding box center [440, 563] width 14 height 14
click at [564, 405] on span "Airport PickUp" at bounding box center [561, 413] width 145 height 16
click at [639, 405] on button "Airport PickUp" at bounding box center [646, 412] width 14 height 14
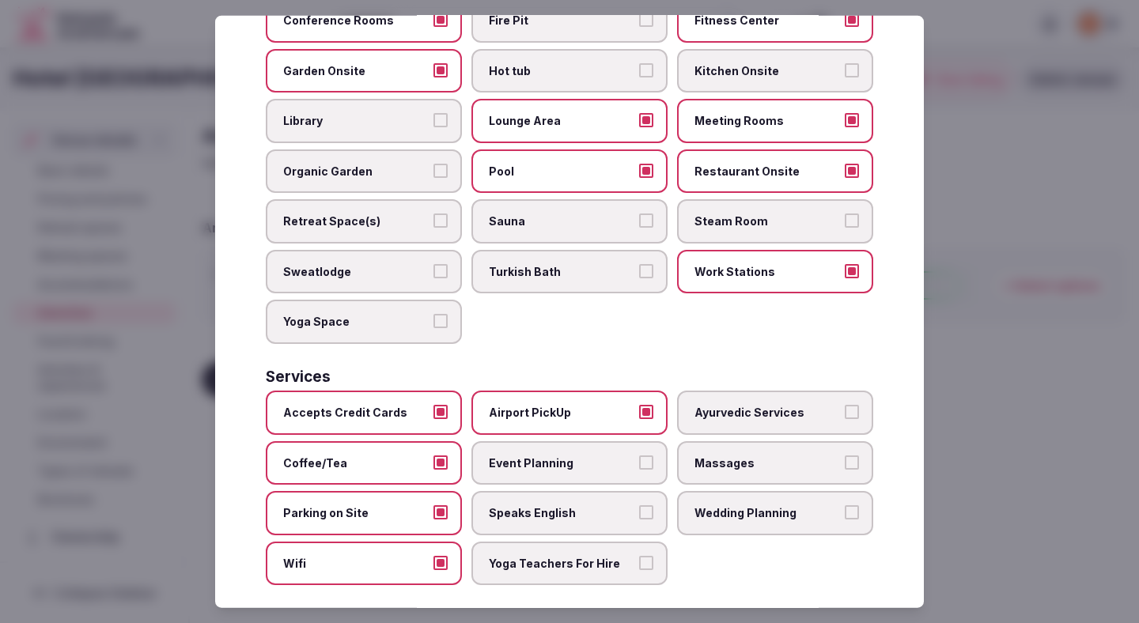
click at [562, 455] on span "Event Planning" at bounding box center [561, 463] width 145 height 16
click at [639, 455] on button "Event Planning" at bounding box center [646, 462] width 14 height 14
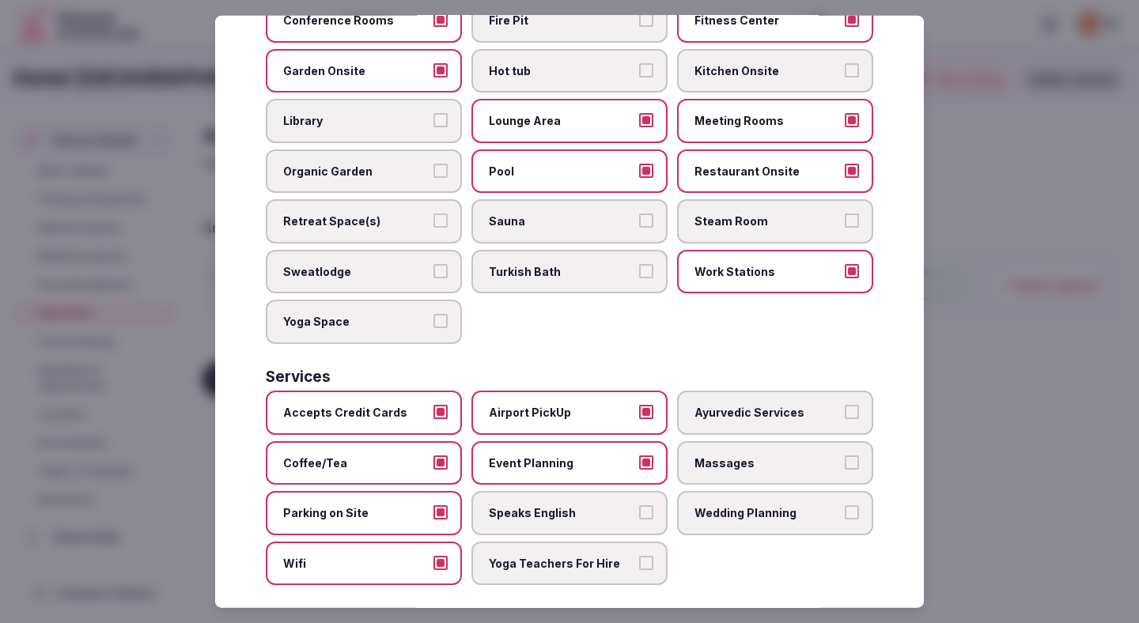
click at [549, 521] on div "Accepts Credit Cards Airport PickUp Ayurvedic Services Coffee/Tea Event Plannin…" at bounding box center [569, 488] width 607 height 194
click at [550, 505] on span "Speaks English" at bounding box center [561, 513] width 145 height 16
click at [639, 505] on button "Speaks English" at bounding box center [646, 512] width 14 height 14
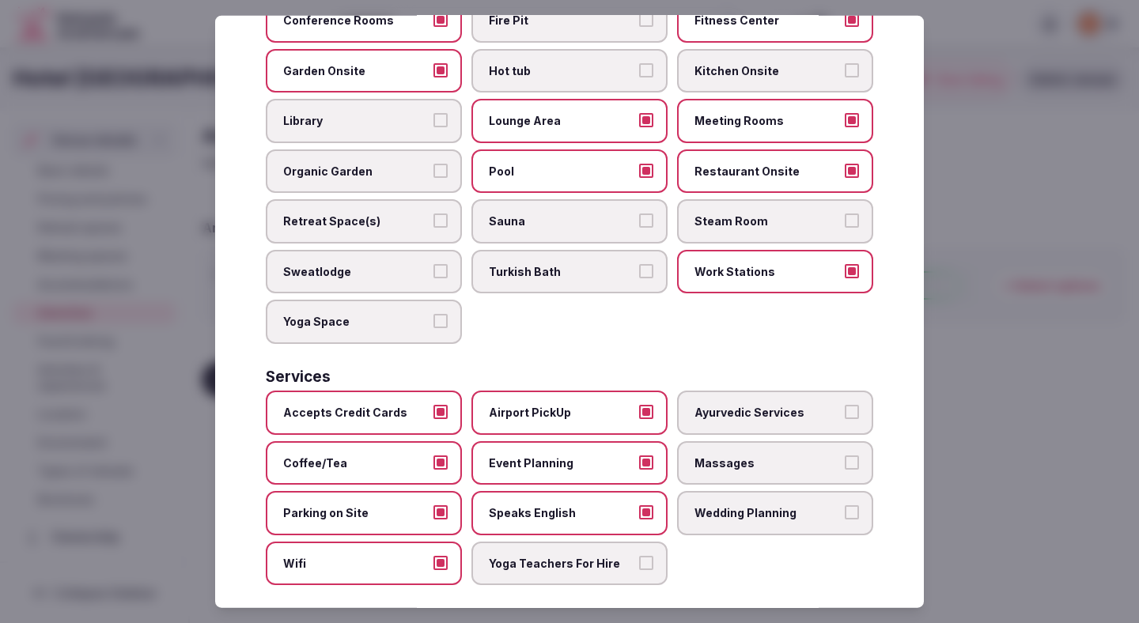
click at [549, 556] on span "Yoga Teachers For Hire" at bounding box center [561, 564] width 145 height 16
click at [639, 556] on button "Yoga Teachers For Hire" at bounding box center [646, 563] width 14 height 14
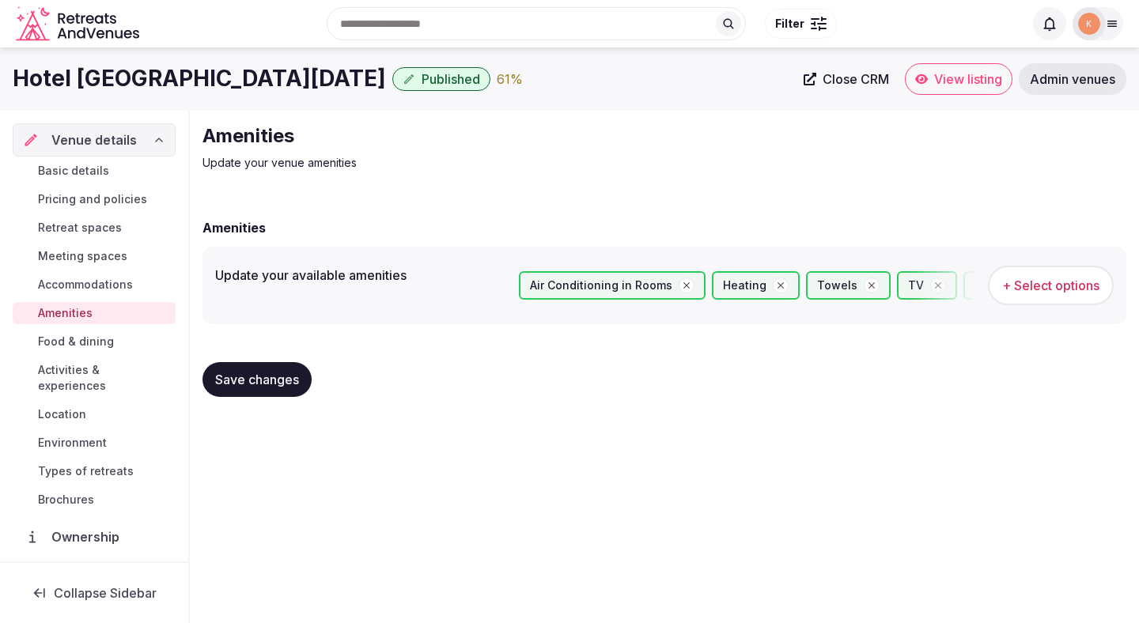
click at [225, 377] on span "Save changes" at bounding box center [257, 380] width 84 height 16
click at [104, 339] on span "Food & dining" at bounding box center [76, 342] width 76 height 16
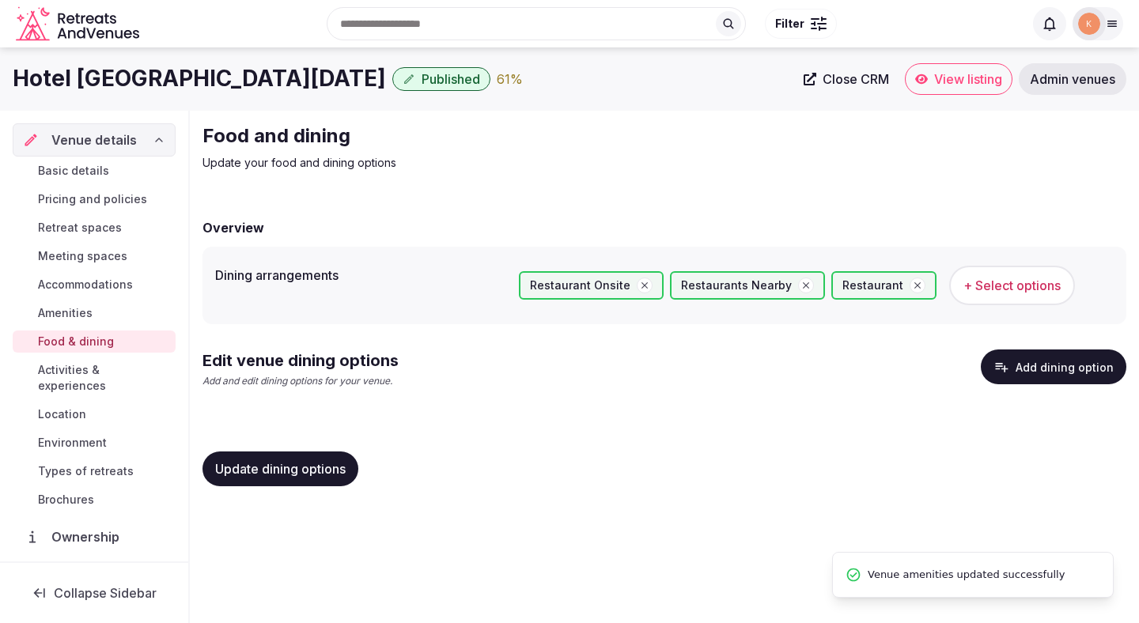
click at [857, 360] on icon "button" at bounding box center [1001, 367] width 16 height 16
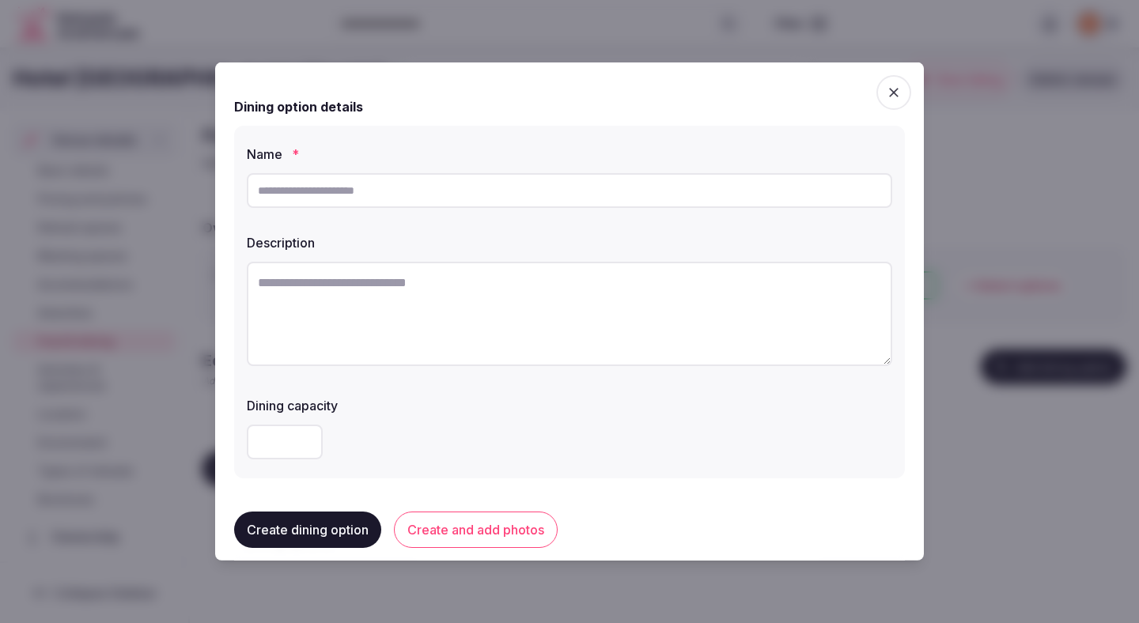
click at [419, 187] on input "text" at bounding box center [569, 190] width 645 height 35
paste input "**********"
type input "**********"
click at [512, 327] on textarea at bounding box center [569, 314] width 645 height 104
paste textarea "**********"
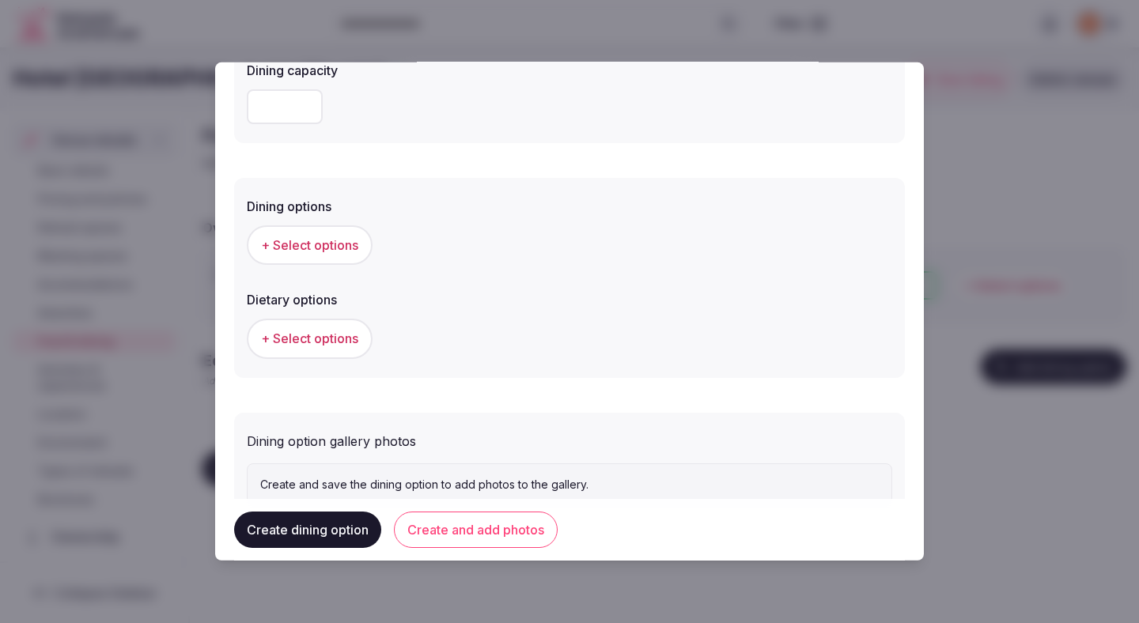
scroll to position [340, 0]
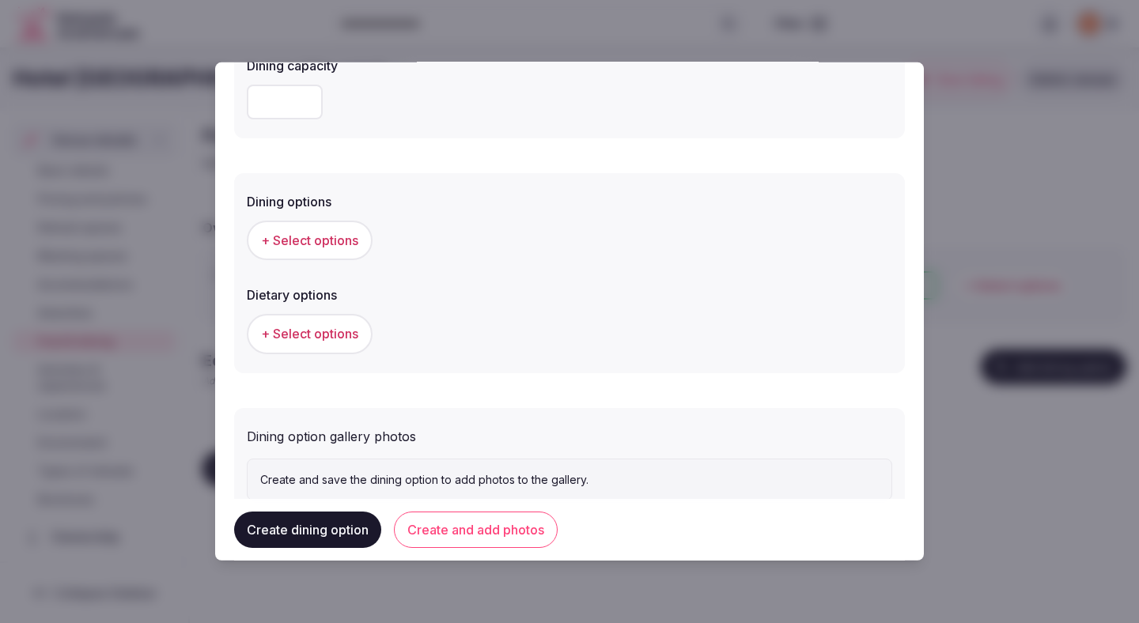
type textarea "**********"
click at [329, 248] on span "+ Select options" at bounding box center [309, 240] width 97 height 17
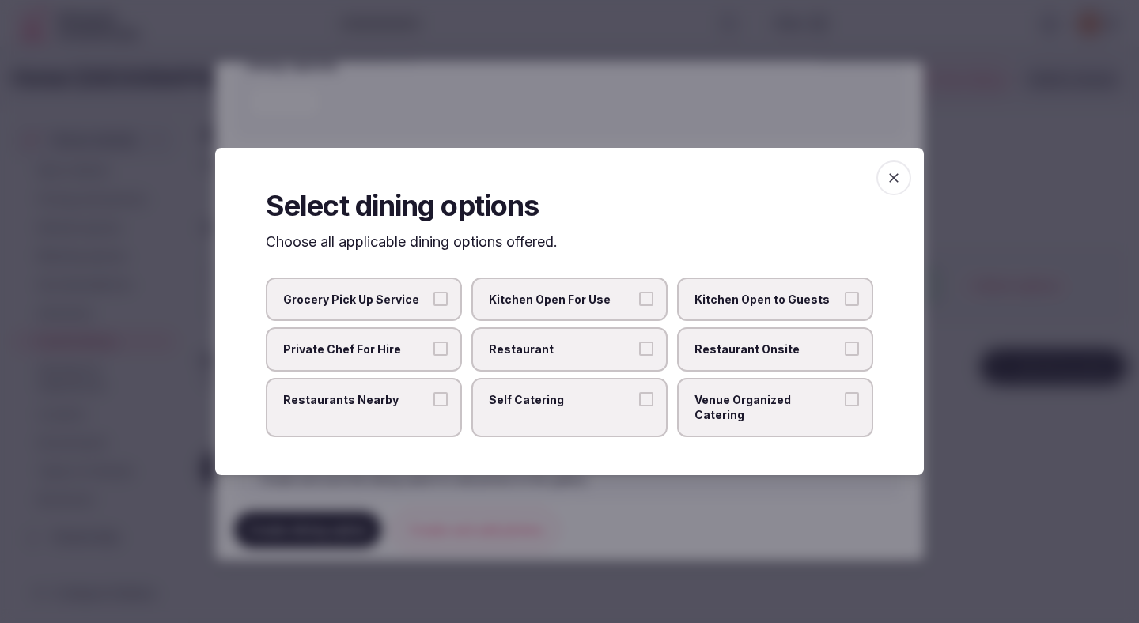
click at [567, 368] on label "Restaurant" at bounding box center [569, 349] width 196 height 44
click at [639, 356] on button "Restaurant" at bounding box center [646, 349] width 14 height 14
click at [728, 356] on span "Restaurant Onsite" at bounding box center [766, 350] width 145 height 16
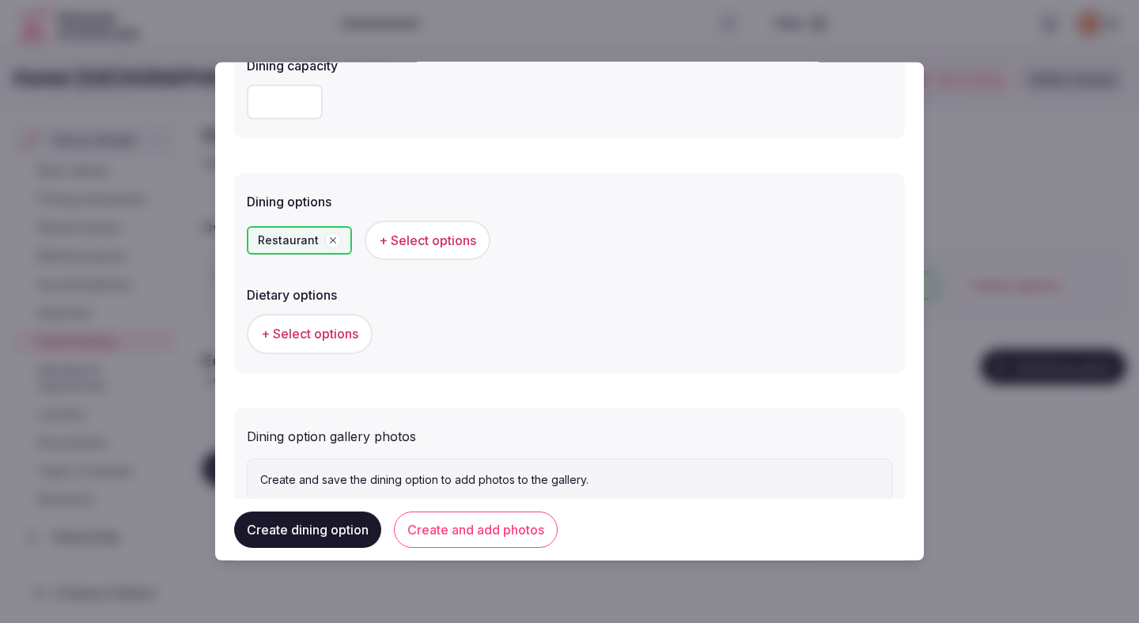
click at [421, 247] on span "+ Select options" at bounding box center [427, 240] width 97 height 17
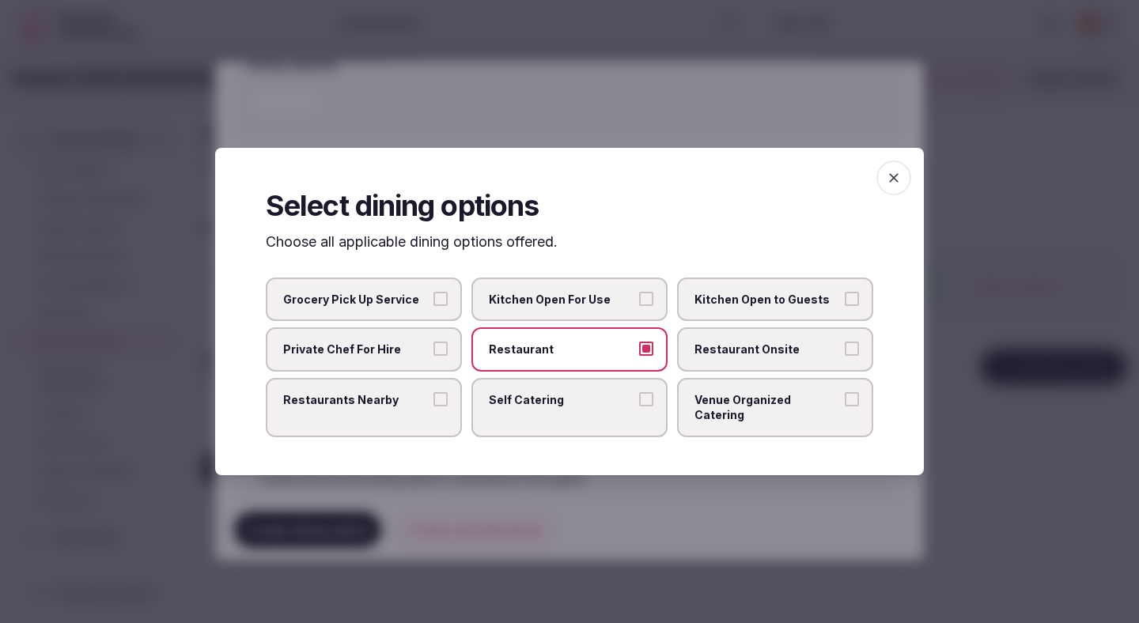
click at [753, 356] on span "Restaurant Onsite" at bounding box center [766, 350] width 145 height 16
click at [844, 356] on button "Restaurant Onsite" at bounding box center [851, 349] width 14 height 14
click at [734, 113] on div at bounding box center [569, 311] width 1139 height 623
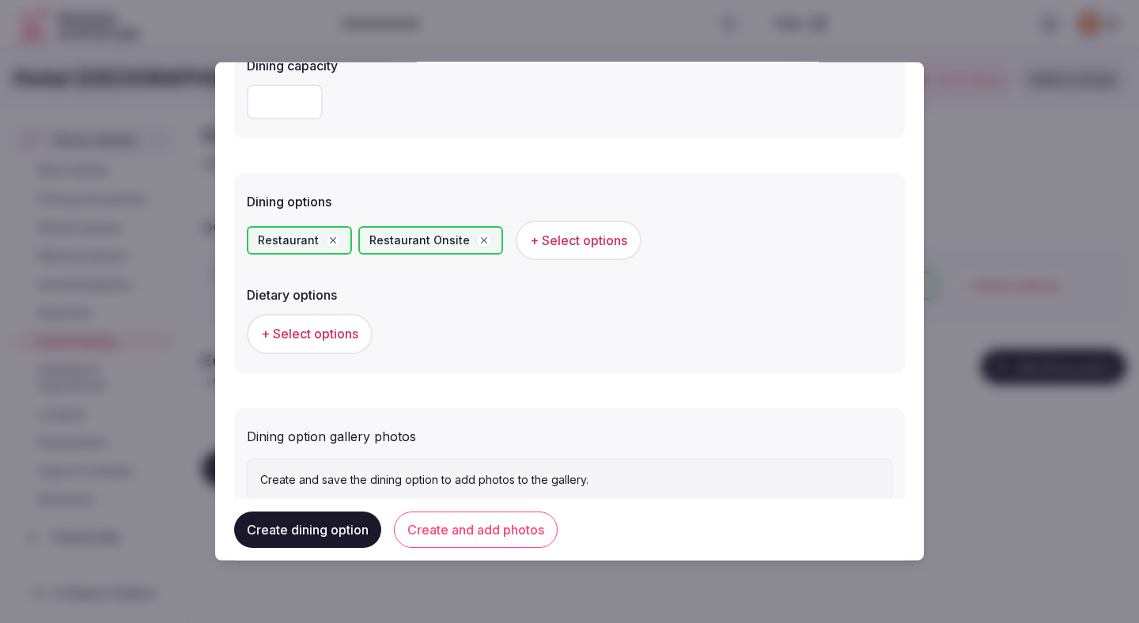
click at [322, 340] on span "+ Select options" at bounding box center [309, 333] width 97 height 17
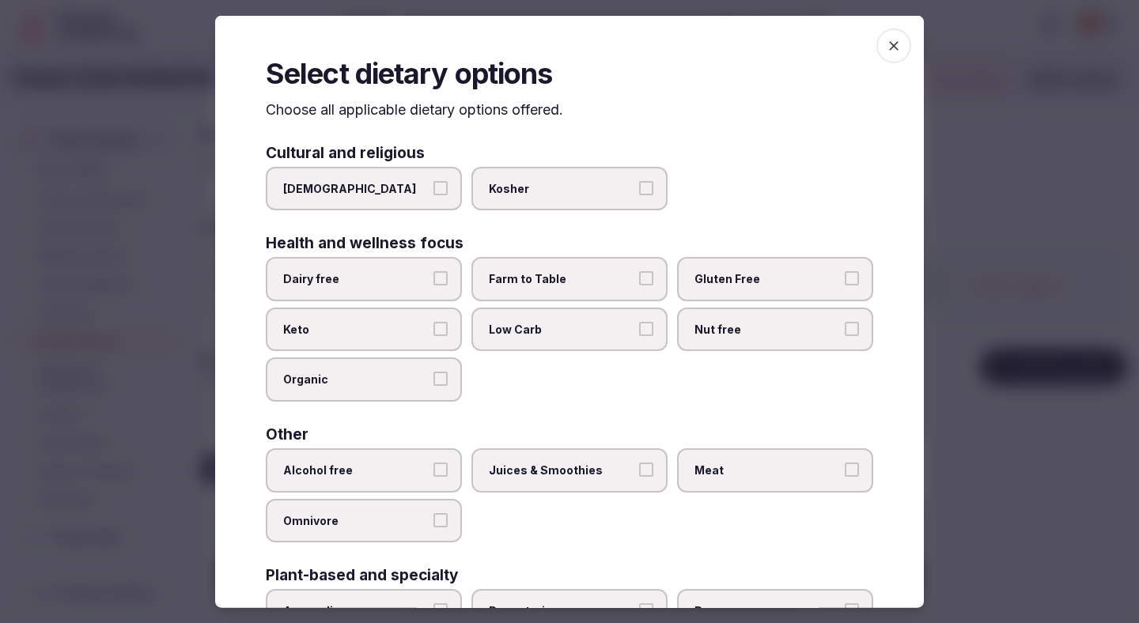
click at [398, 283] on span "Dairy free" at bounding box center [355, 279] width 145 height 16
click at [433, 283] on button "Dairy free" at bounding box center [440, 278] width 14 height 14
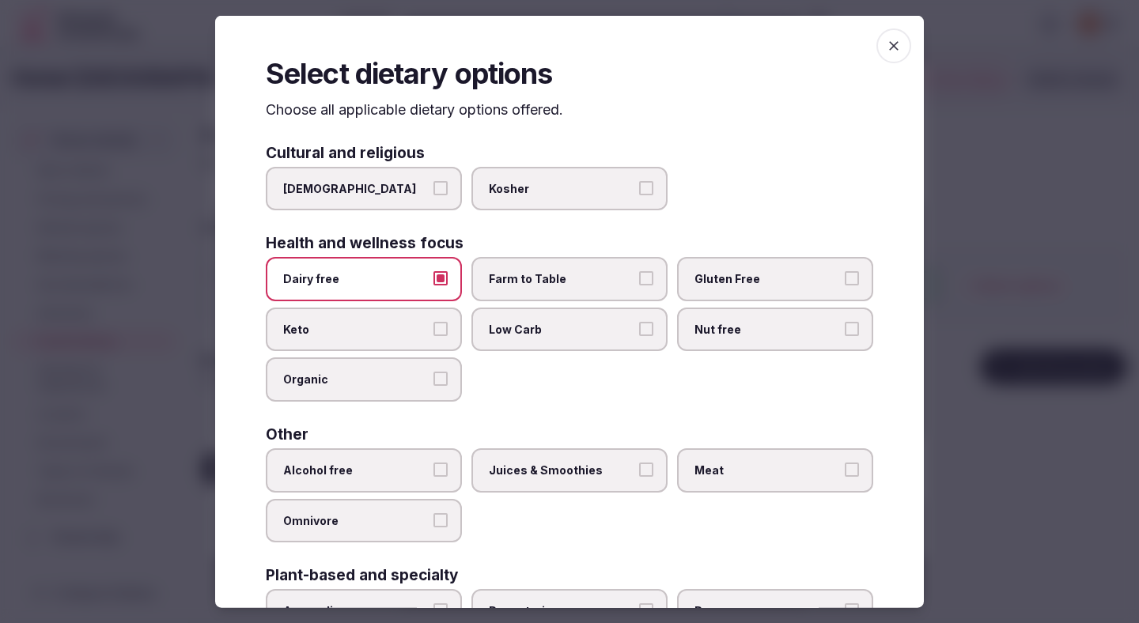
click at [513, 283] on span "Farm to Table" at bounding box center [561, 279] width 145 height 16
click at [639, 283] on button "Farm to Table" at bounding box center [646, 278] width 14 height 14
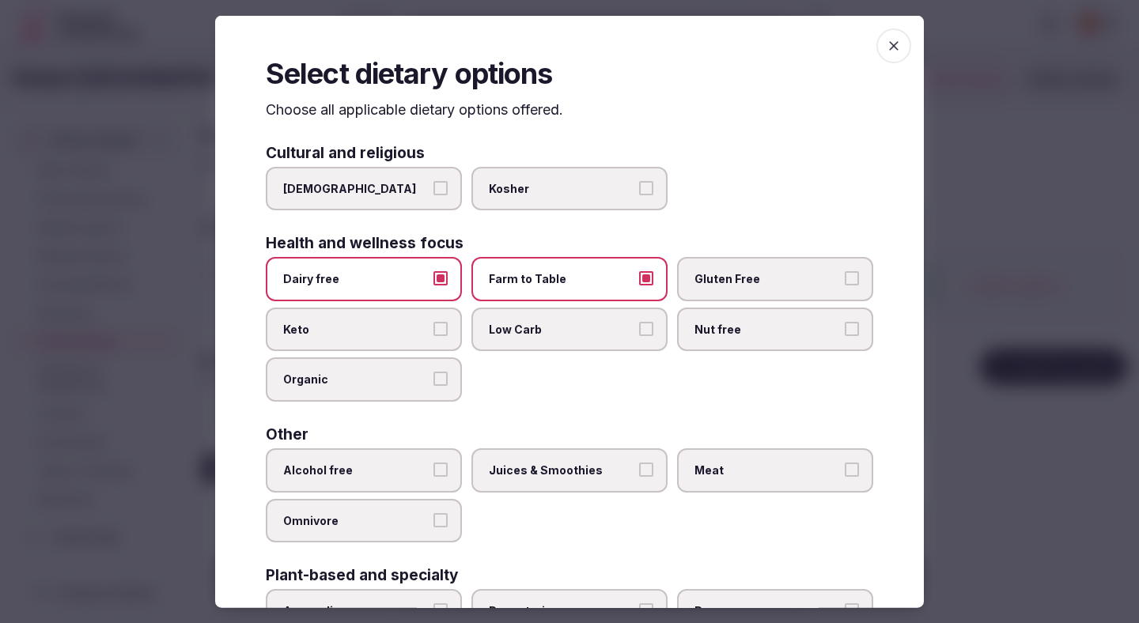
click at [772, 275] on span "Gluten Free" at bounding box center [766, 279] width 145 height 16
click at [844, 275] on button "Gluten Free" at bounding box center [851, 278] width 14 height 14
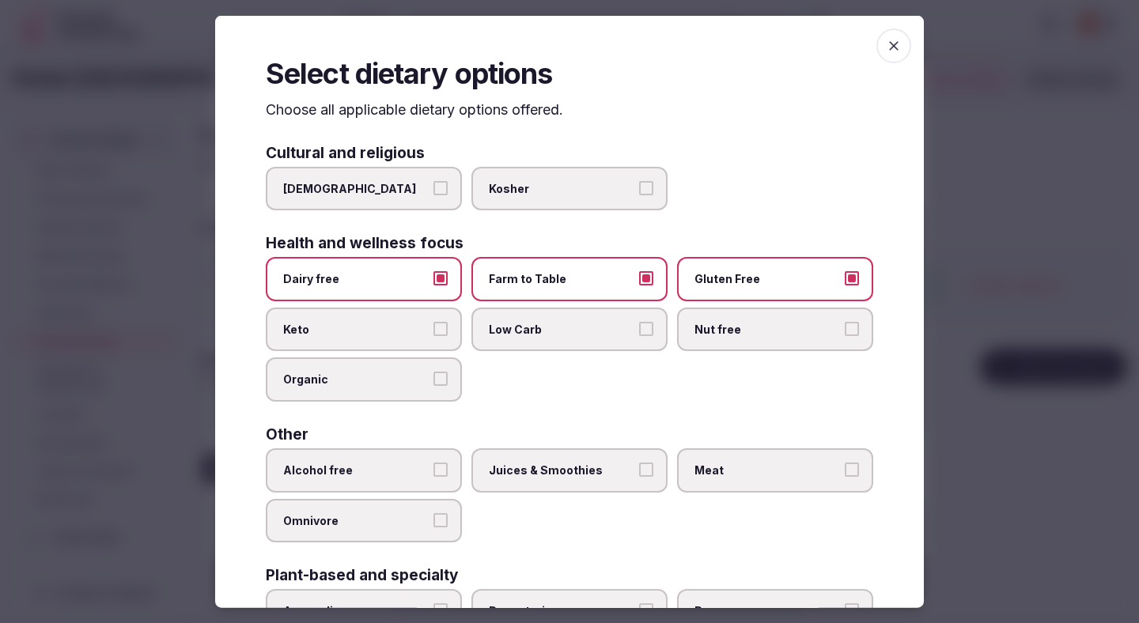
click at [376, 478] on label "Alcohol free" at bounding box center [364, 470] width 196 height 44
click at [433, 477] on button "Alcohol free" at bounding box center [440, 470] width 14 height 14
click at [584, 480] on label "Juices & Smoothies" at bounding box center [569, 470] width 196 height 44
click at [639, 477] on button "Juices & Smoothies" at bounding box center [646, 470] width 14 height 14
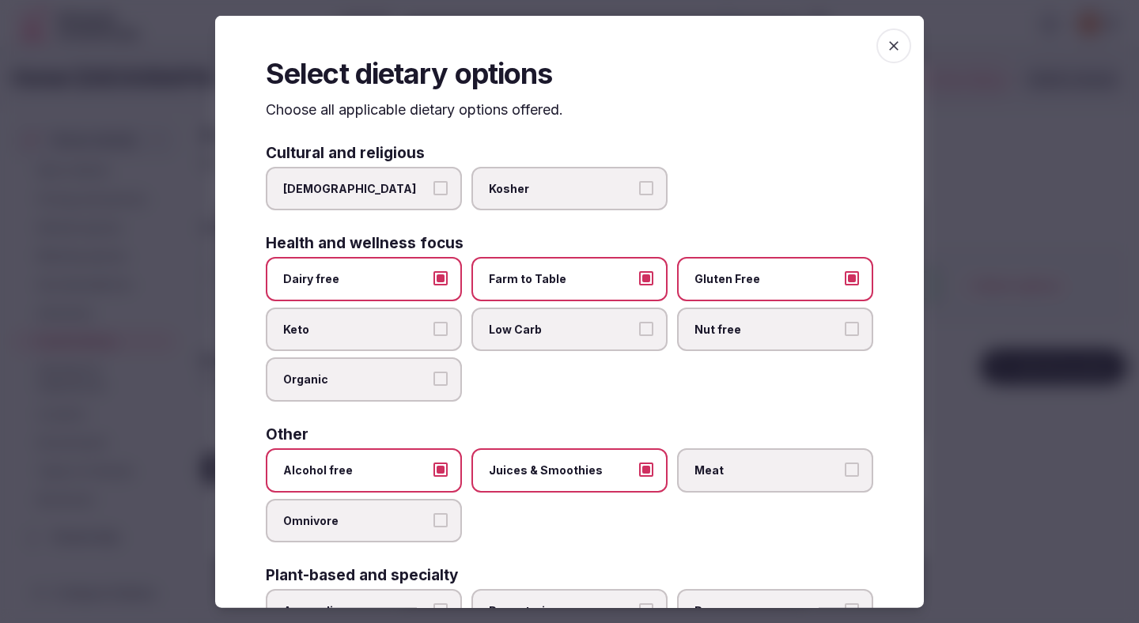
click at [729, 473] on span "Meat" at bounding box center [766, 471] width 145 height 16
click at [844, 473] on button "Meat" at bounding box center [851, 470] width 14 height 14
click at [857, 138] on div at bounding box center [569, 311] width 1139 height 623
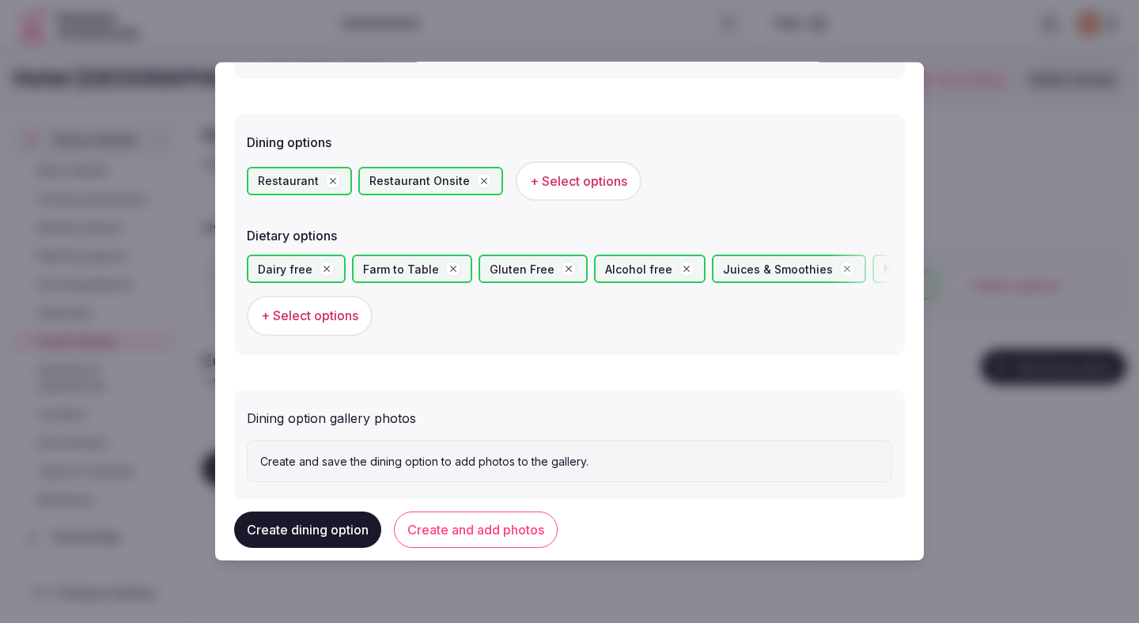
scroll to position [433, 0]
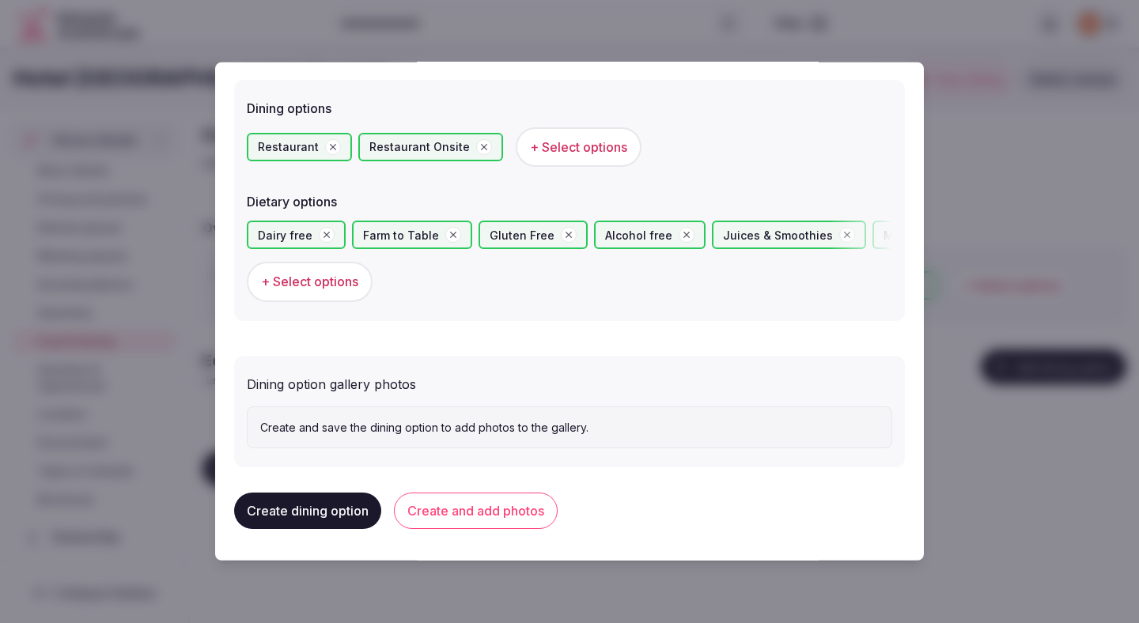
click at [529, 513] on button "Create and add photos" at bounding box center [476, 511] width 164 height 36
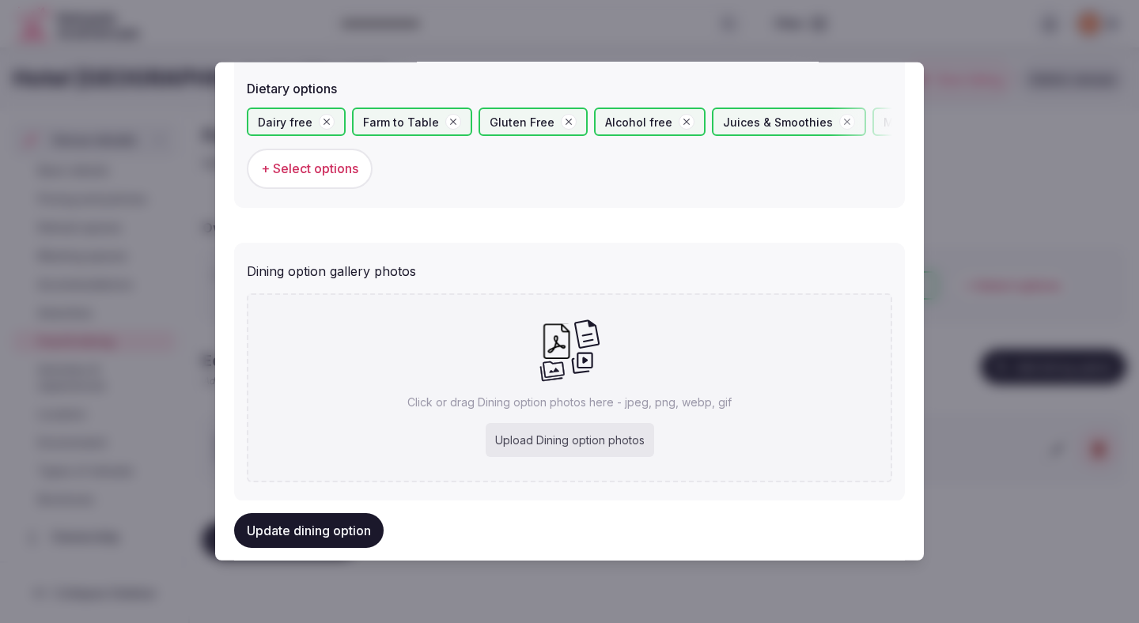
scroll to position [579, 0]
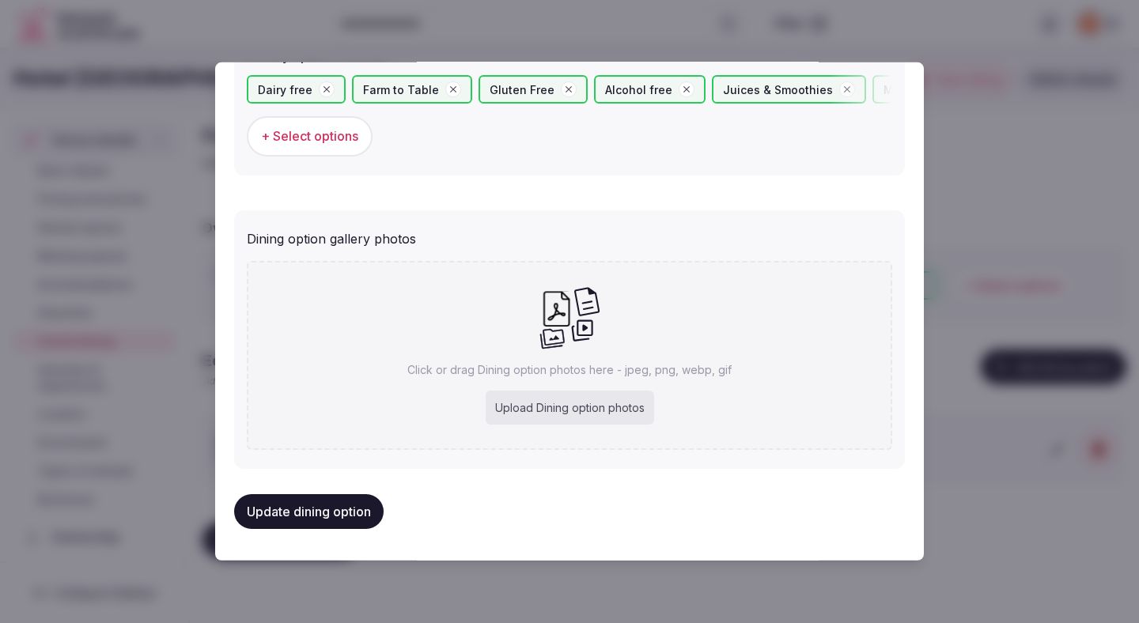
click at [565, 414] on div "Upload Dining option photos" at bounding box center [569, 408] width 168 height 35
type input "**********"
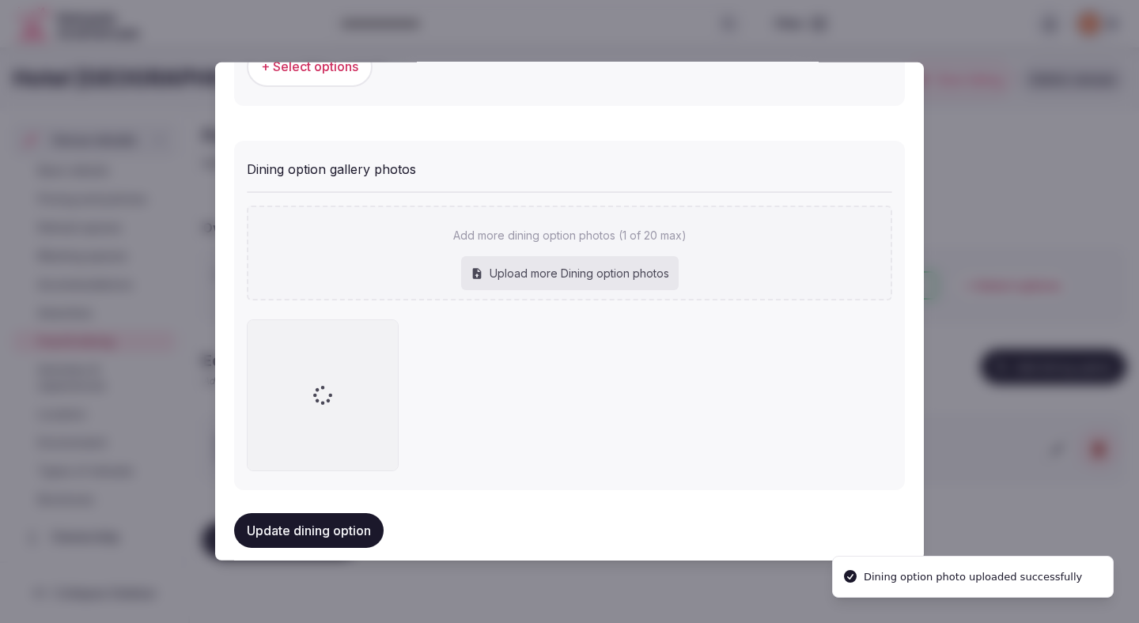
scroll to position [670, 0]
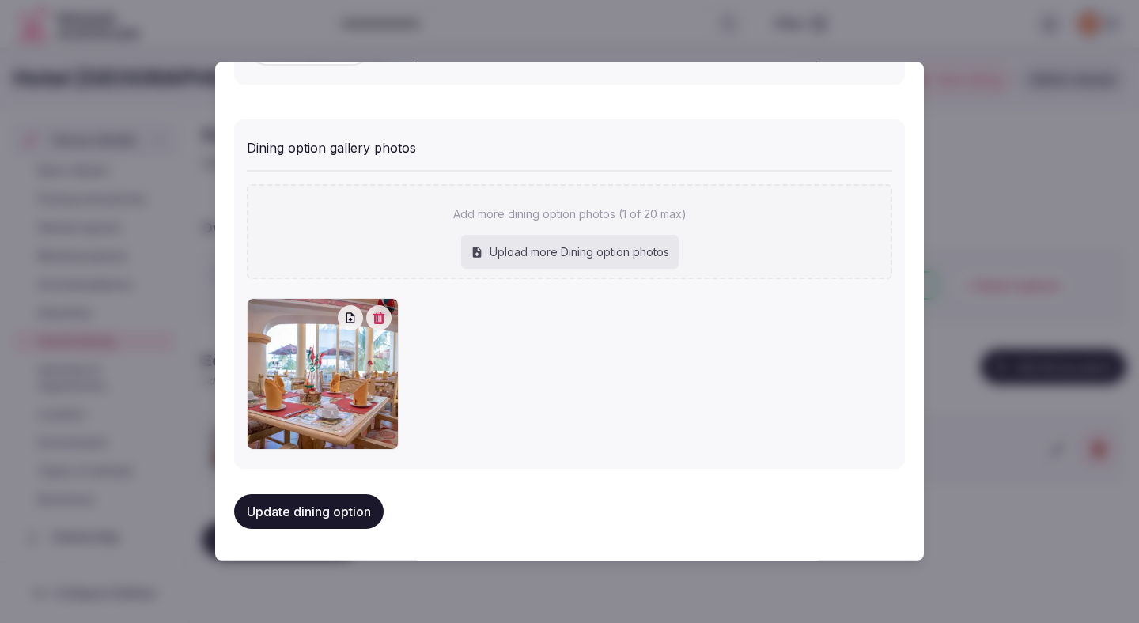
click at [321, 508] on button "Update dining option" at bounding box center [308, 511] width 149 height 35
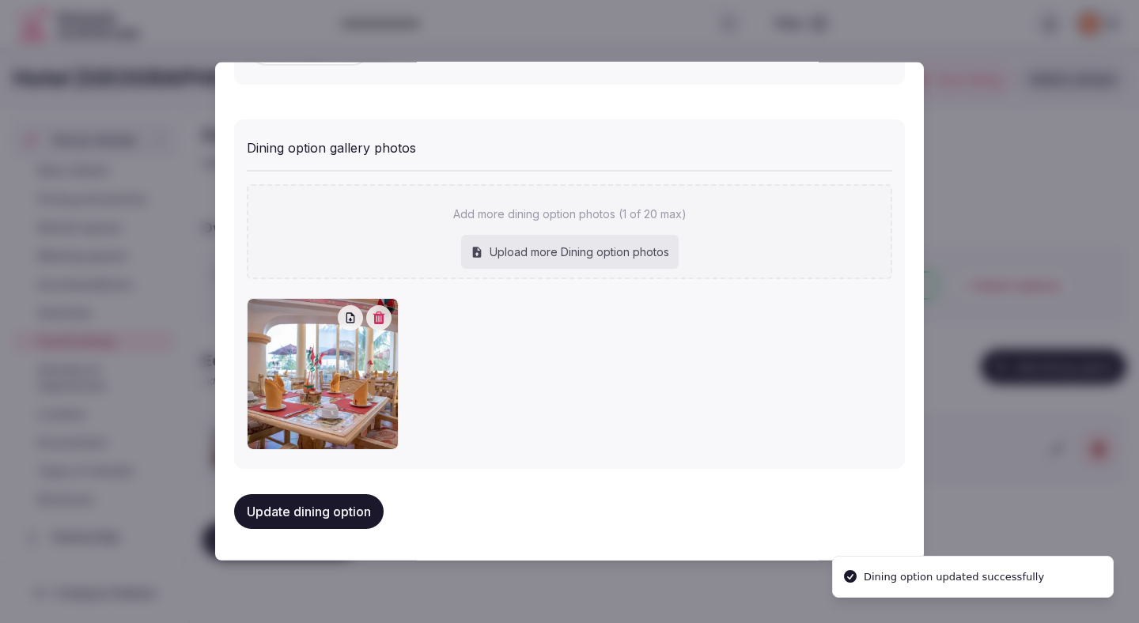
click at [321, 506] on button "Update dining option" at bounding box center [308, 511] width 149 height 35
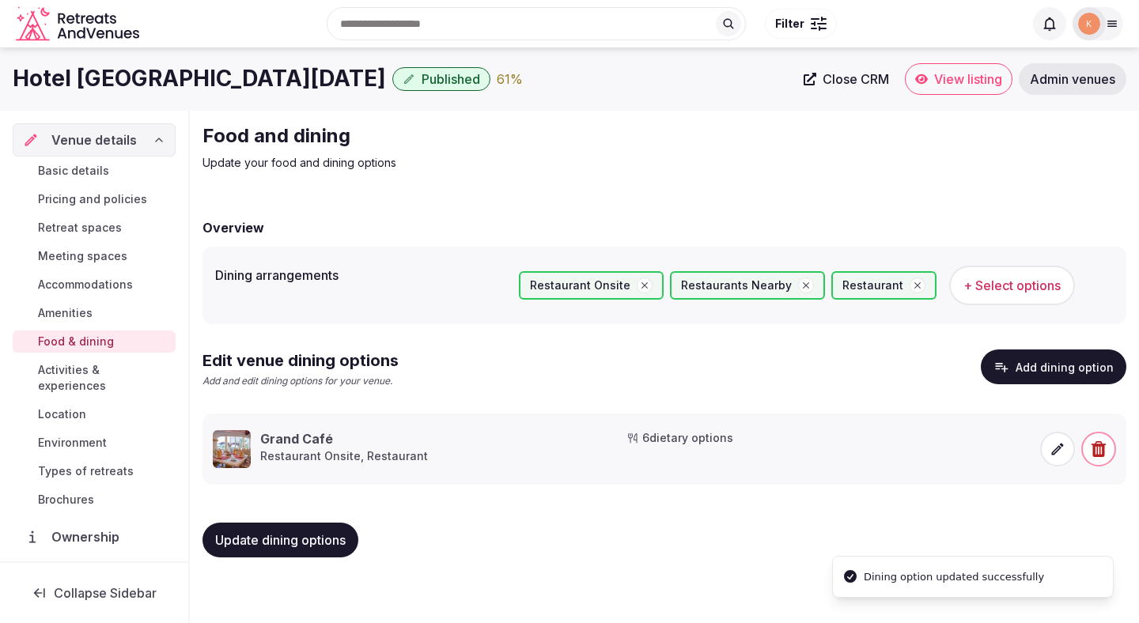
click at [105, 370] on span "Activities & experiences" at bounding box center [103, 378] width 131 height 32
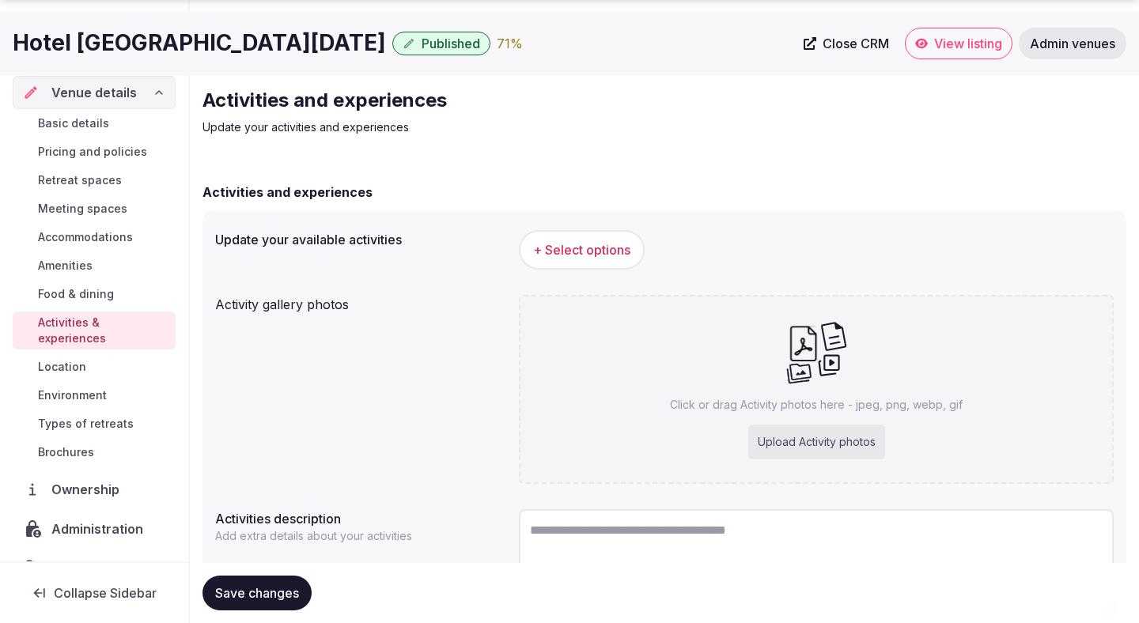
scroll to position [104, 0]
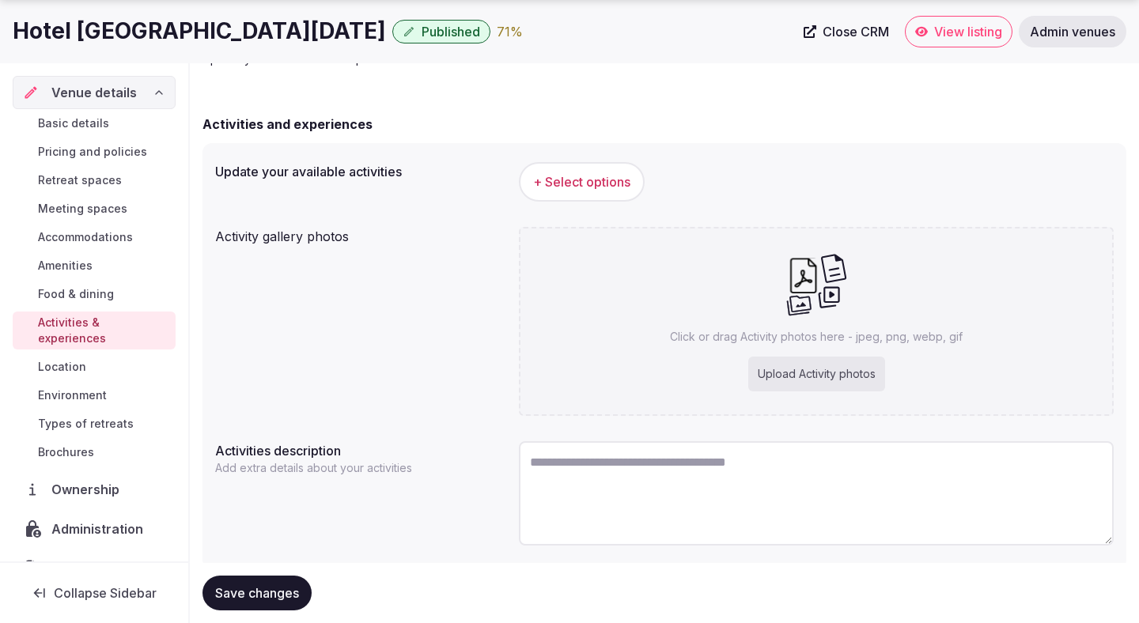
click at [577, 477] on textarea at bounding box center [816, 493] width 595 height 104
paste textarea "**********"
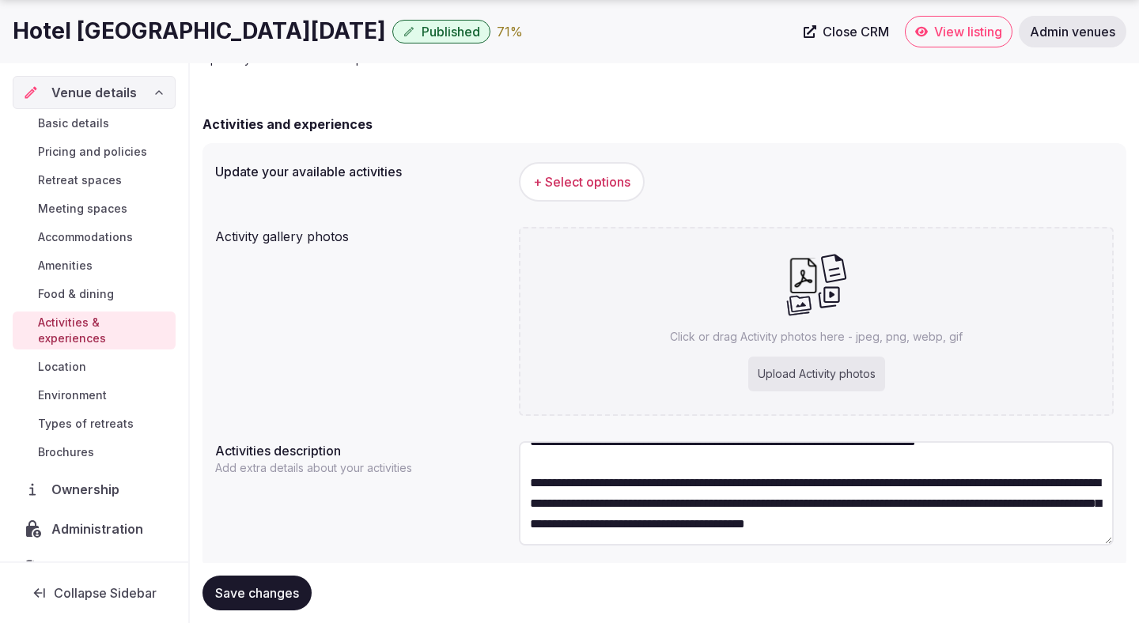
scroll to position [82, 0]
type textarea "**********"
click at [576, 177] on span "+ Select options" at bounding box center [581, 181] width 97 height 17
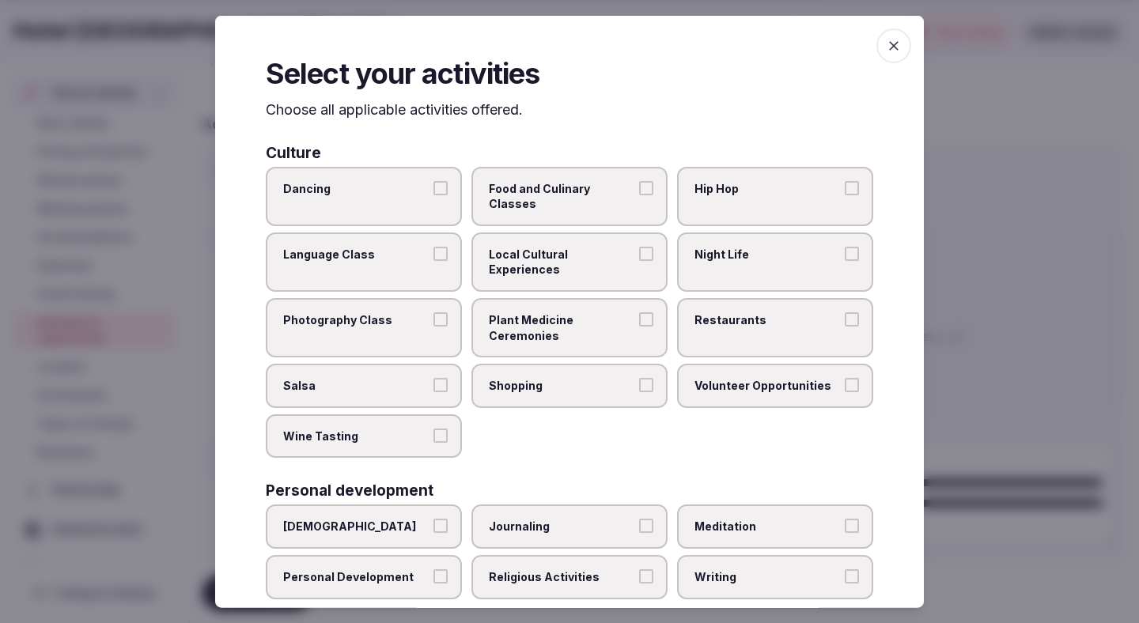
click at [563, 246] on span "Local Cultural Experiences" at bounding box center [561, 261] width 145 height 31
click at [639, 246] on button "Local Cultural Experiences" at bounding box center [646, 253] width 14 height 14
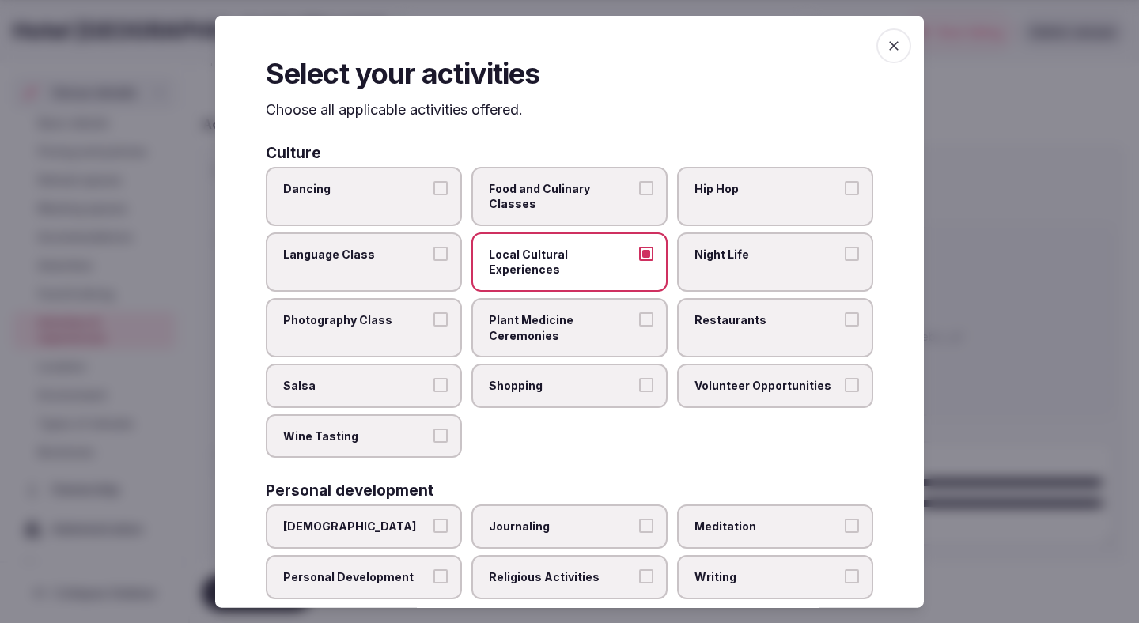
click at [721, 246] on span "Night Life" at bounding box center [766, 254] width 145 height 16
click at [844, 246] on button "Night Life" at bounding box center [851, 253] width 14 height 14
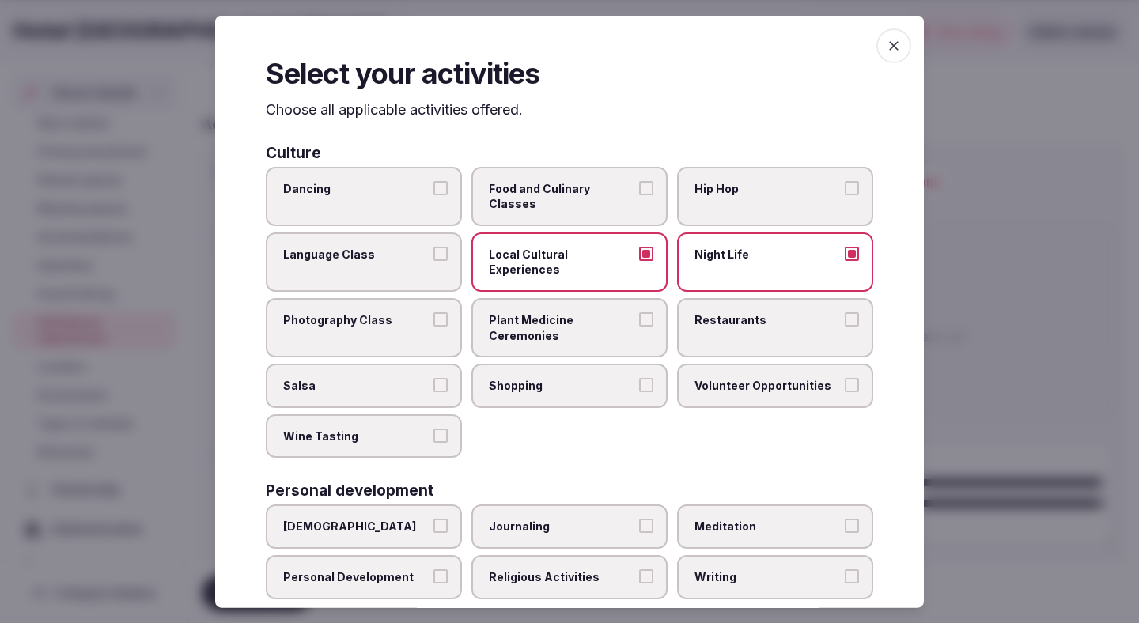
click at [722, 310] on label "Restaurants" at bounding box center [775, 327] width 196 height 59
click at [844, 312] on button "Restaurants" at bounding box center [851, 319] width 14 height 14
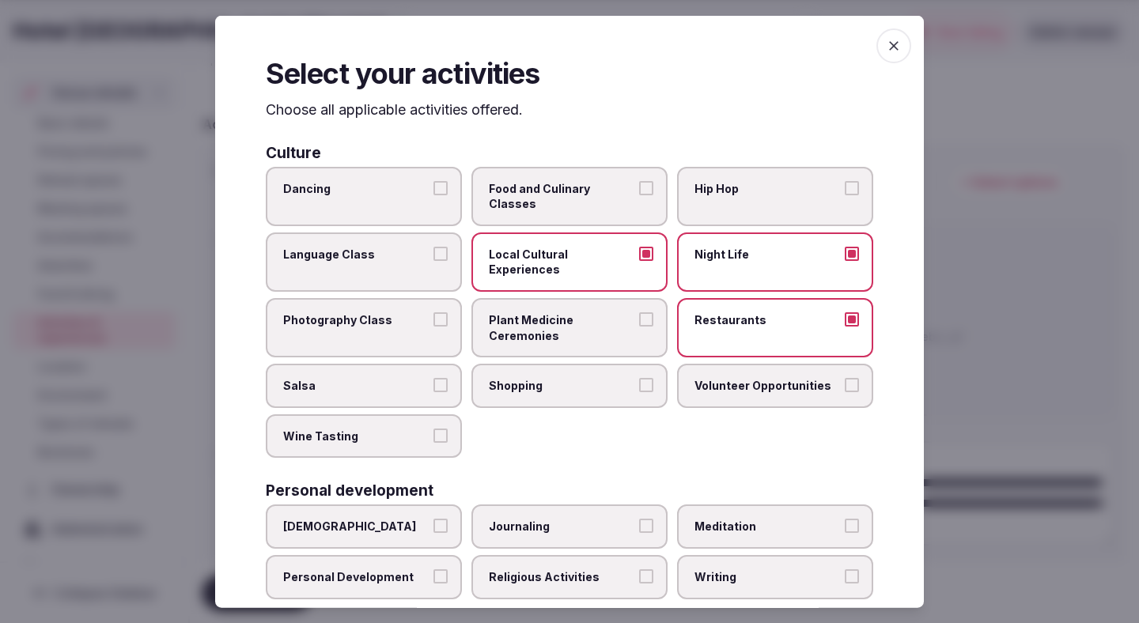
click at [643, 378] on button "Shopping" at bounding box center [646, 385] width 14 height 14
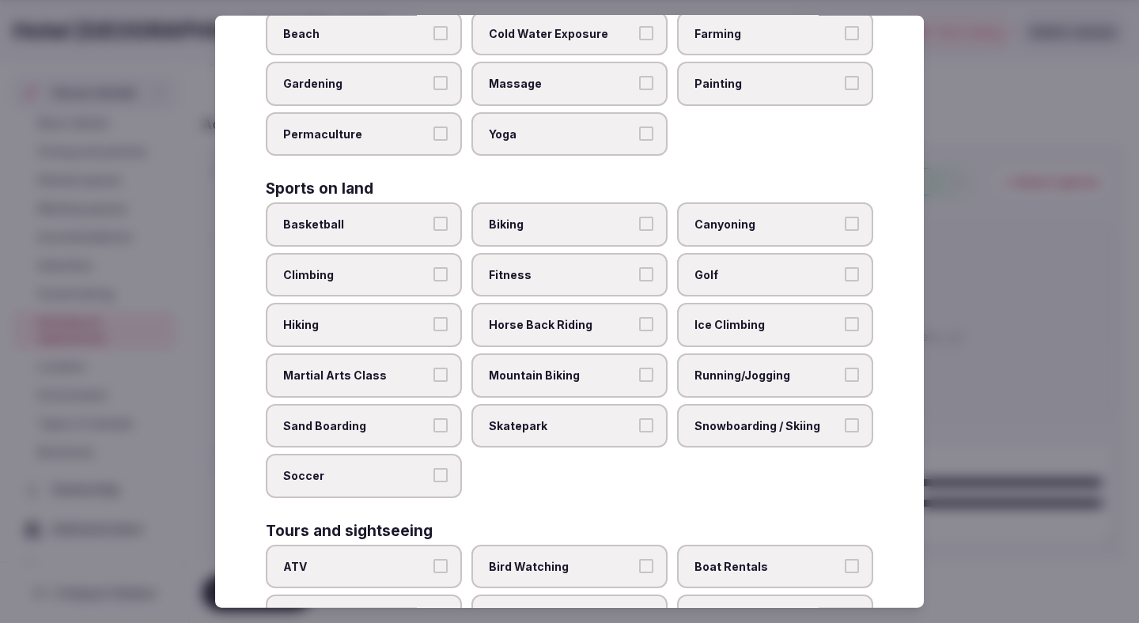
scroll to position [636, 0]
click at [730, 266] on span "Golf" at bounding box center [766, 274] width 145 height 16
click at [844, 266] on button "Golf" at bounding box center [851, 273] width 14 height 14
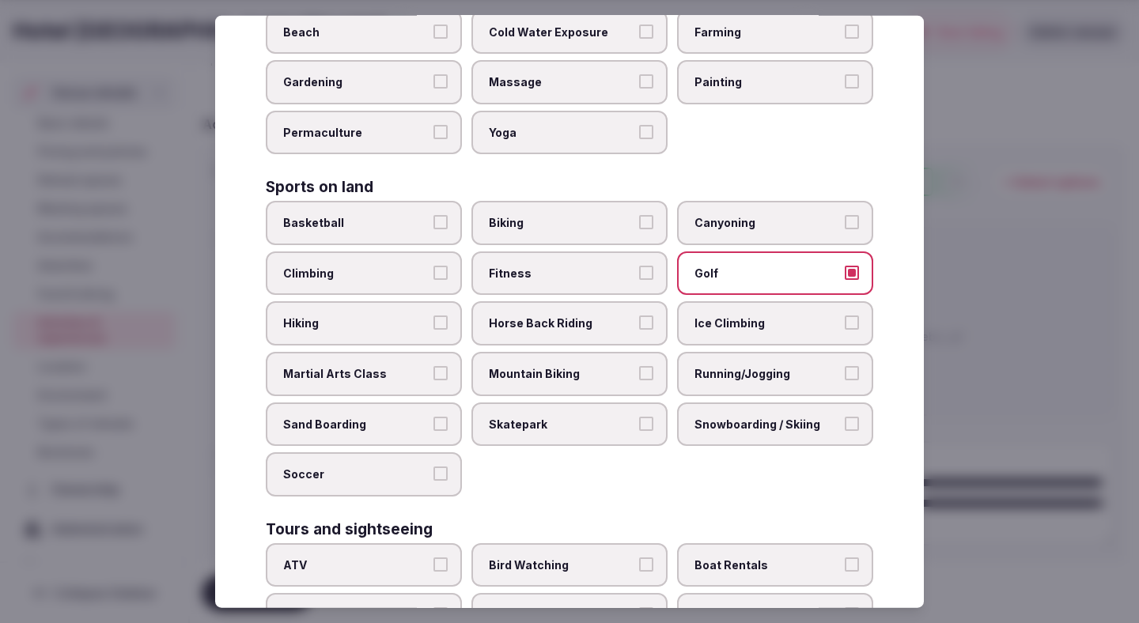
click at [608, 266] on span "Fitness" at bounding box center [561, 274] width 145 height 16
click at [639, 266] on button "Fitness" at bounding box center [646, 273] width 14 height 14
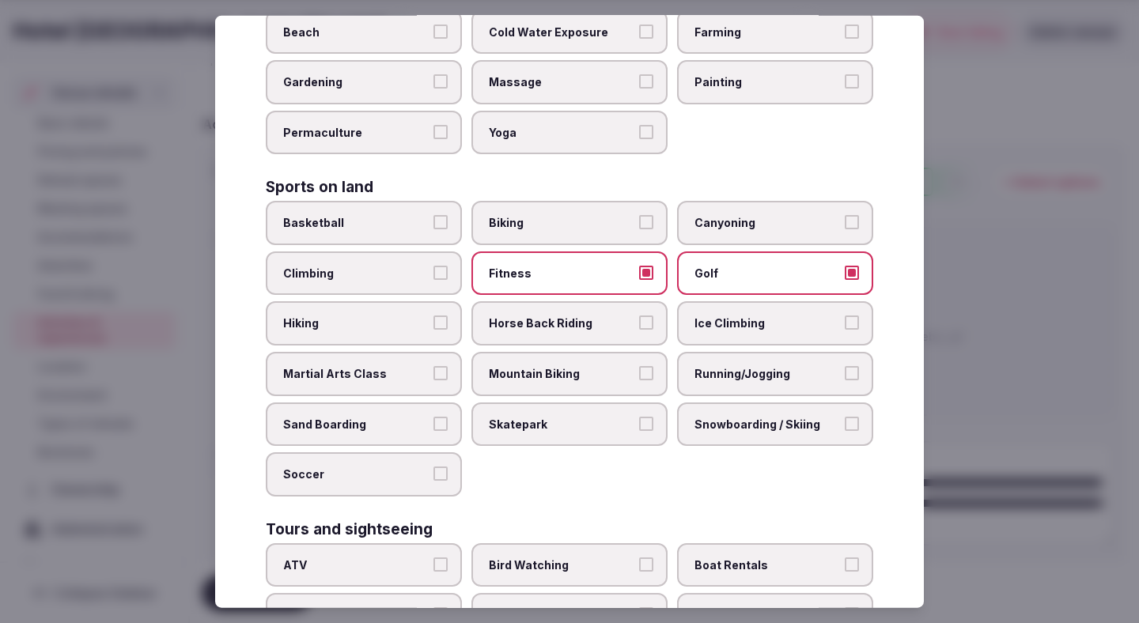
click at [591, 203] on label "Biking" at bounding box center [569, 223] width 196 height 44
click at [639, 215] on button "Biking" at bounding box center [646, 222] width 14 height 14
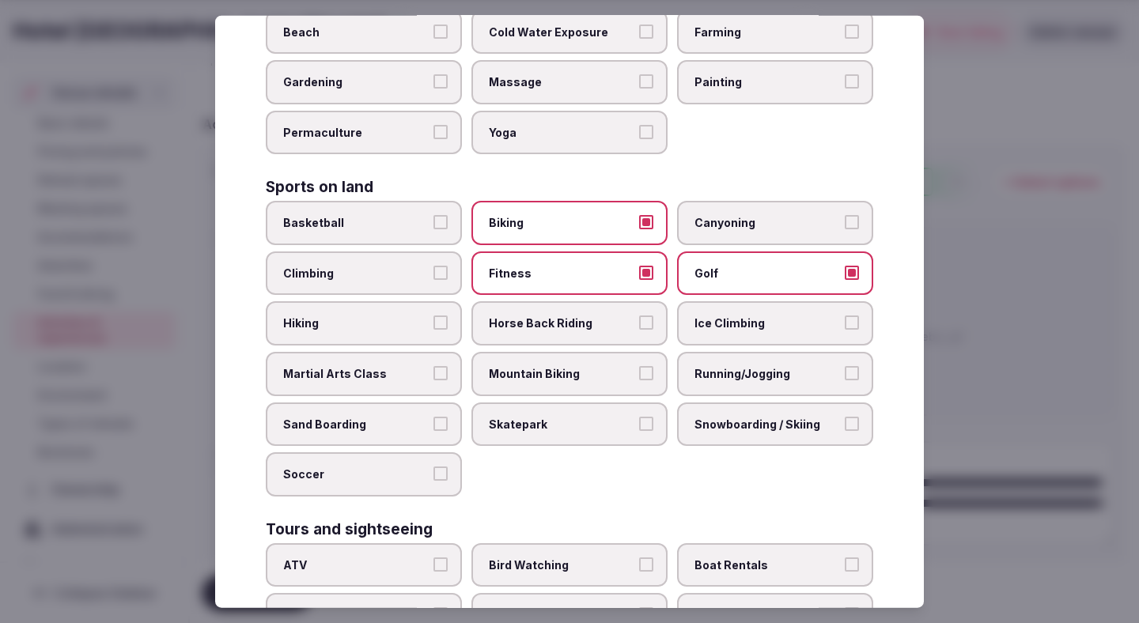
click at [725, 366] on span "Running/Jogging" at bounding box center [766, 374] width 145 height 16
click at [844, 366] on button "Running/Jogging" at bounding box center [851, 373] width 14 height 14
click at [433, 466] on button "Soccer" at bounding box center [440, 473] width 14 height 14
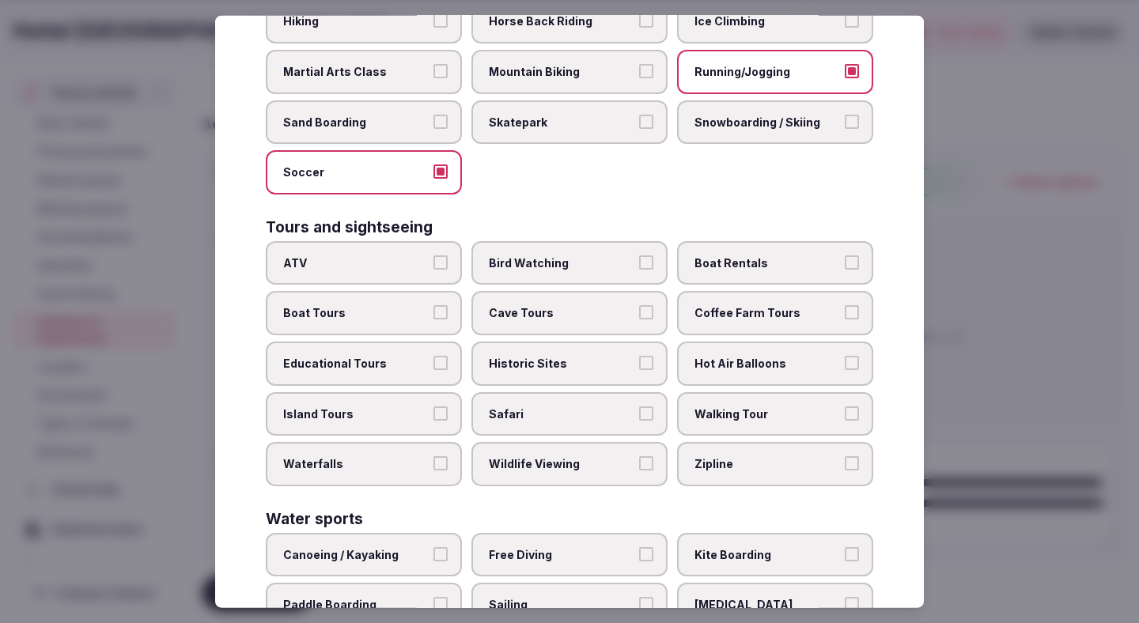
scroll to position [988, 0]
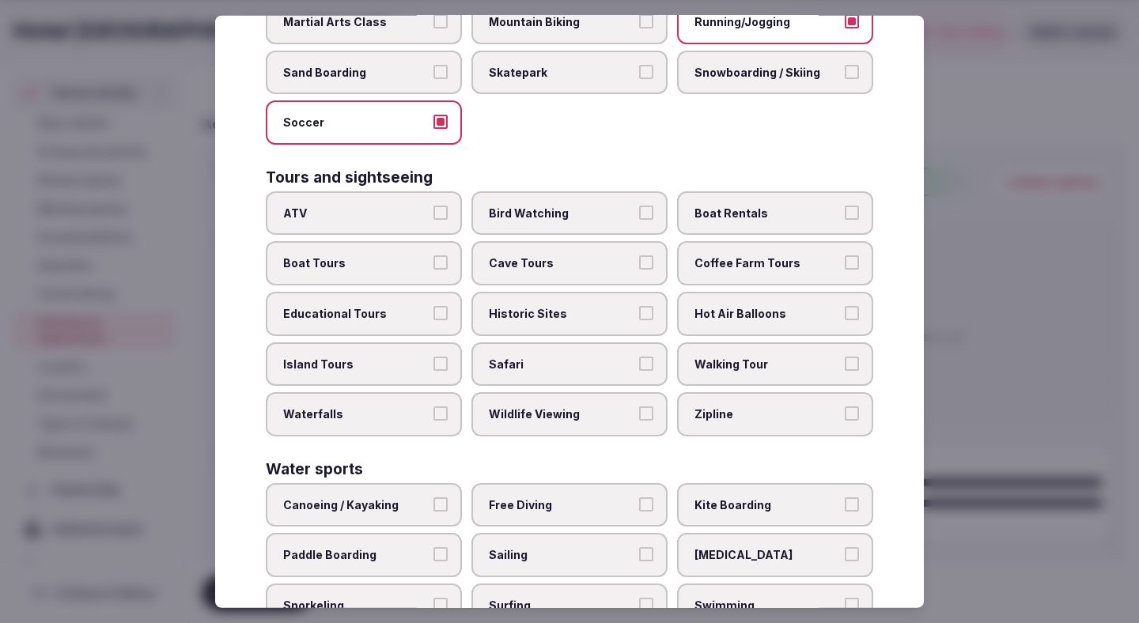
click at [710, 342] on label "Walking Tour" at bounding box center [775, 364] width 196 height 44
click at [844, 356] on button "Walking Tour" at bounding box center [851, 363] width 14 height 14
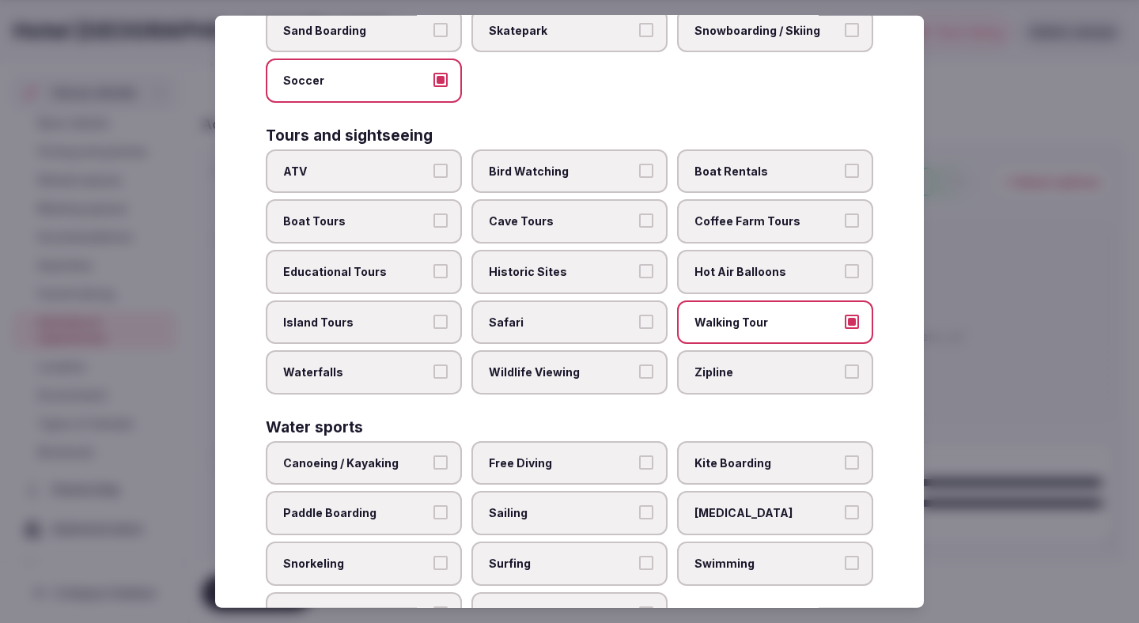
scroll to position [1080, 0]
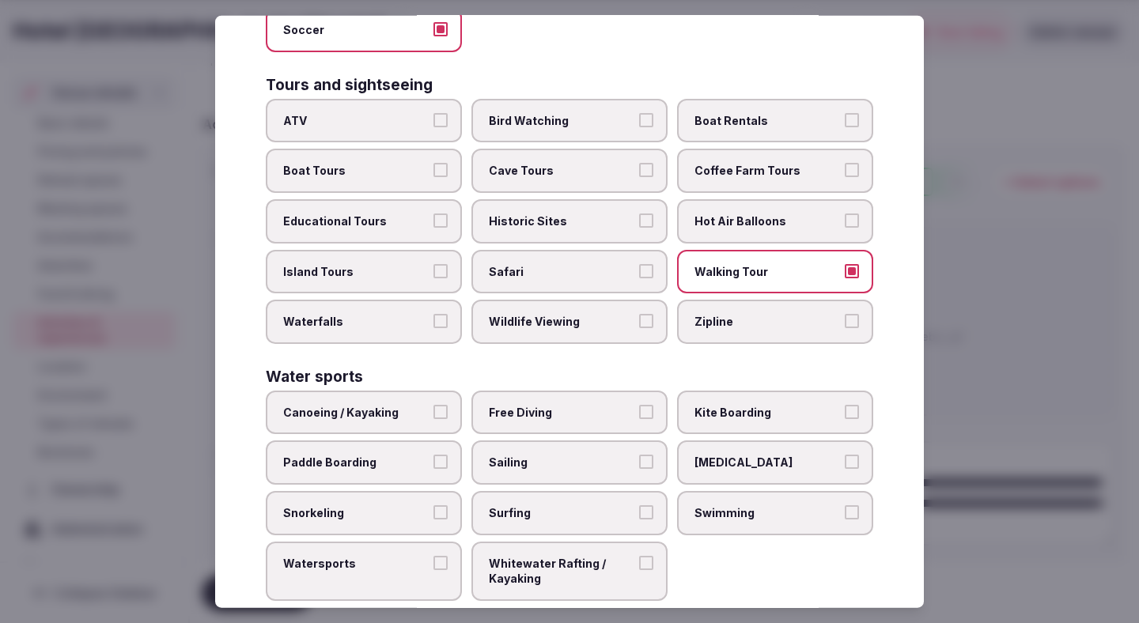
click at [800, 505] on span "Swimming" at bounding box center [766, 513] width 145 height 16
click at [844, 505] on button "Swimming" at bounding box center [851, 512] width 14 height 14
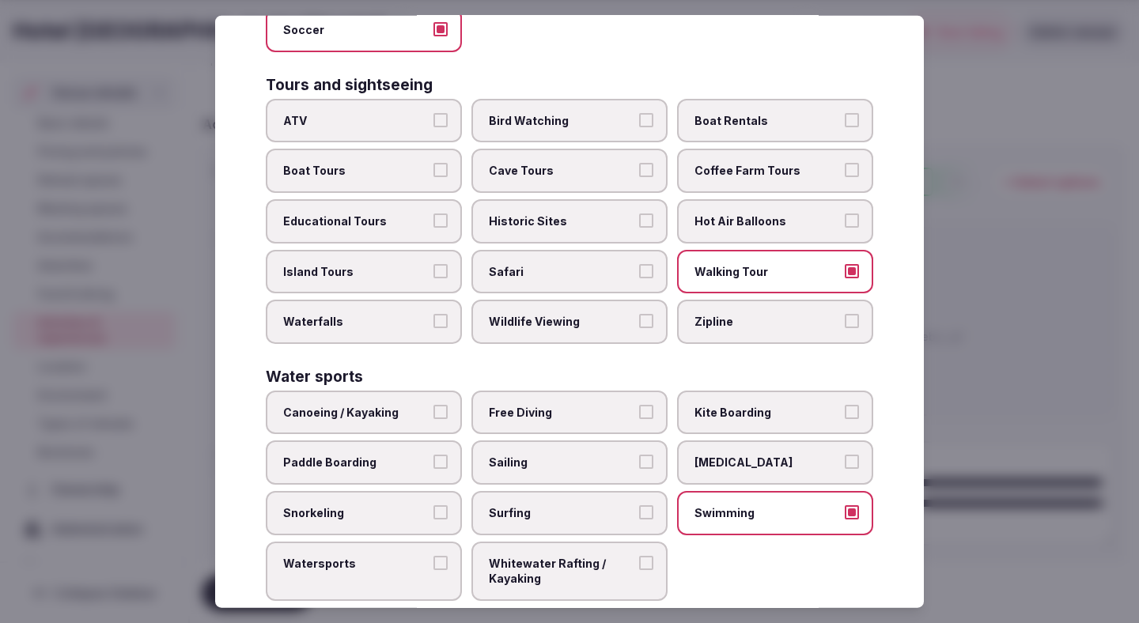
click at [857, 302] on div at bounding box center [569, 311] width 1139 height 623
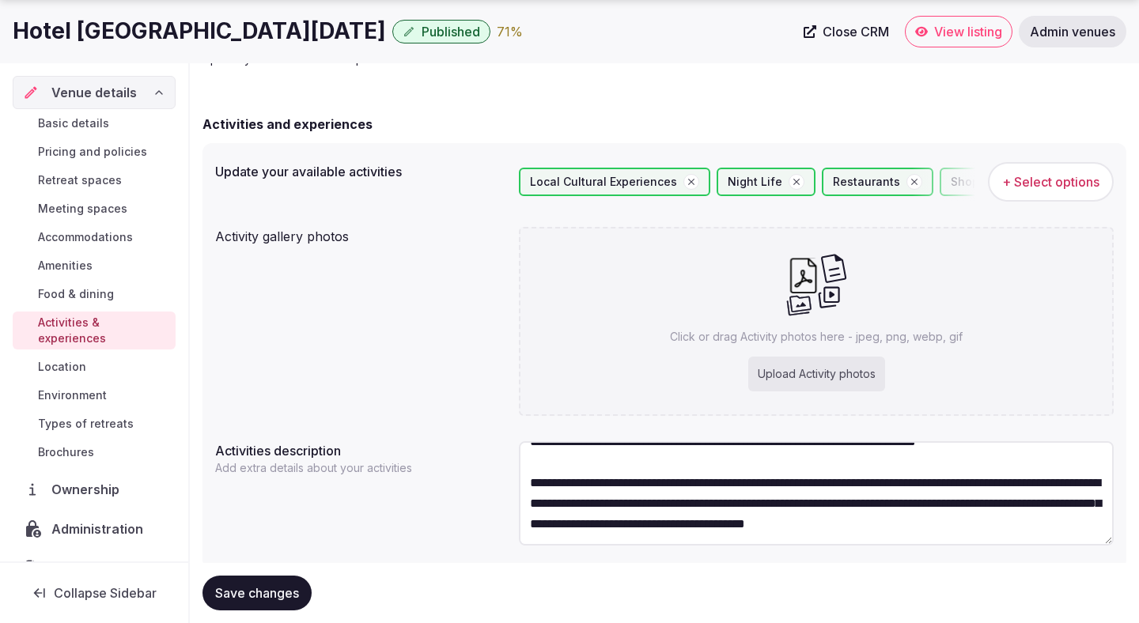
scroll to position [149, 0]
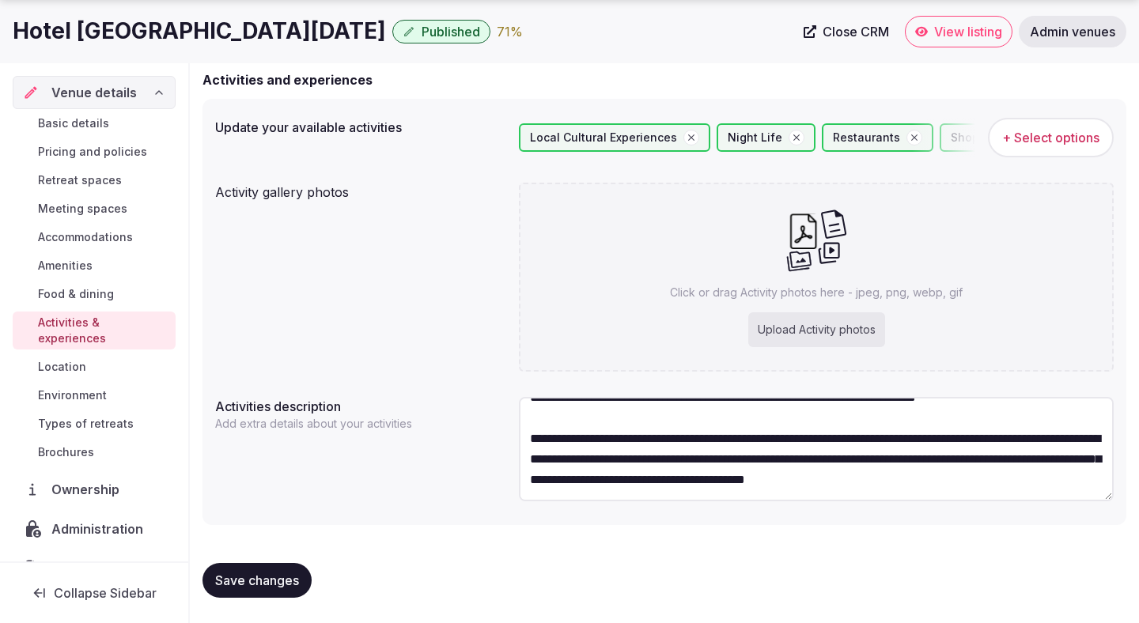
click at [286, 576] on span "Save changes" at bounding box center [257, 580] width 84 height 16
click at [857, 135] on span "+ Select options" at bounding box center [1050, 137] width 97 height 17
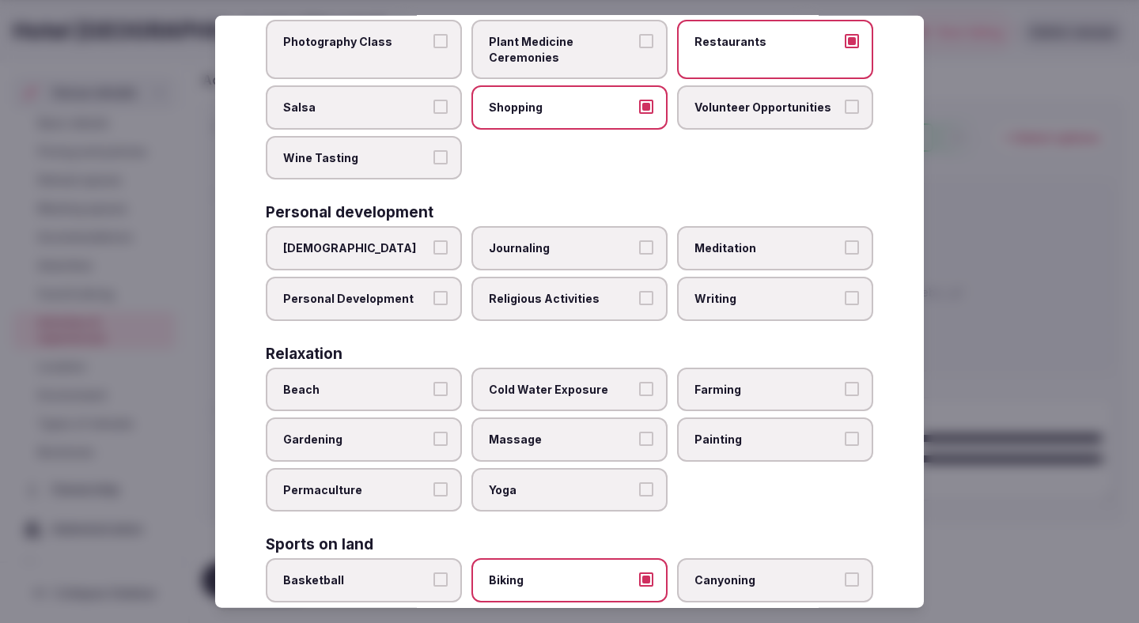
scroll to position [286, 0]
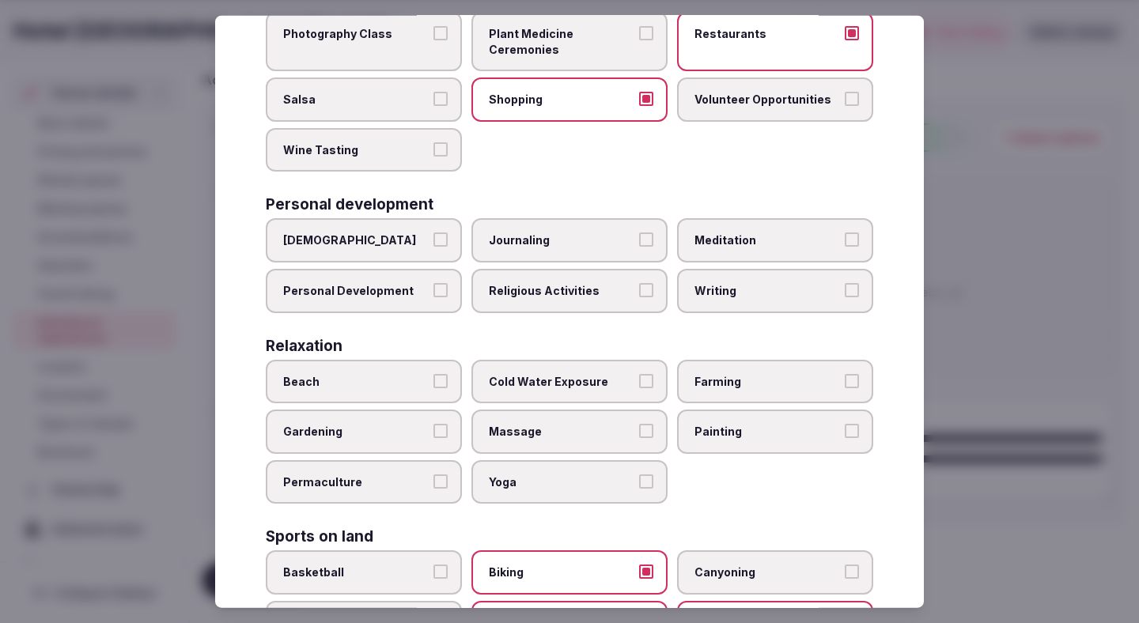
click at [857, 197] on div at bounding box center [569, 311] width 1139 height 623
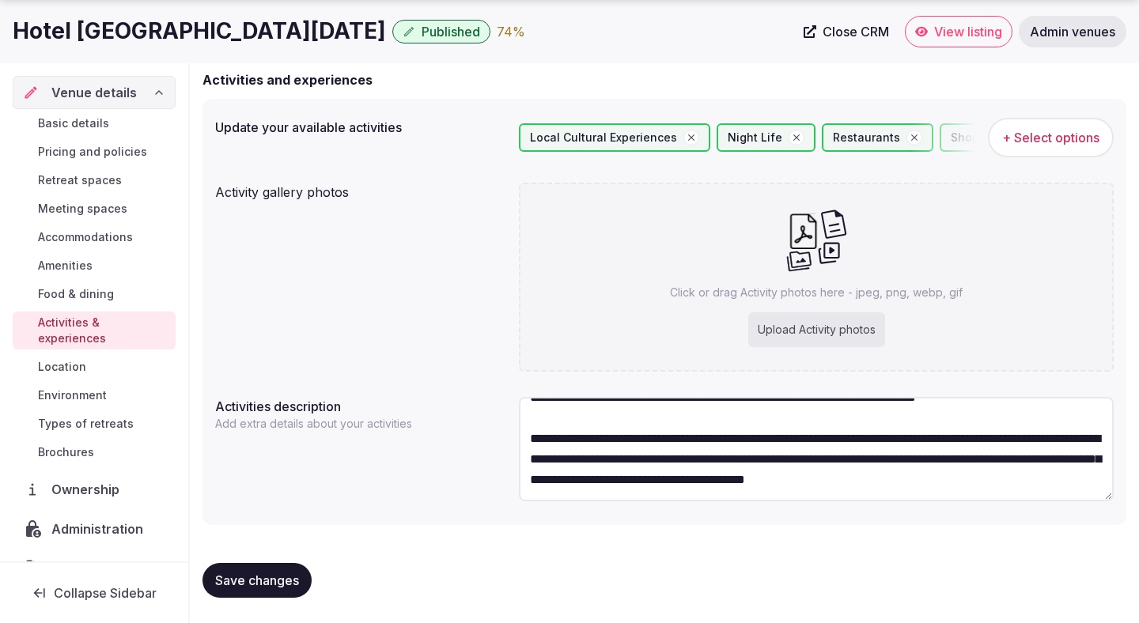
click at [823, 330] on div "Upload Activity photos" at bounding box center [816, 329] width 137 height 35
type input "**********"
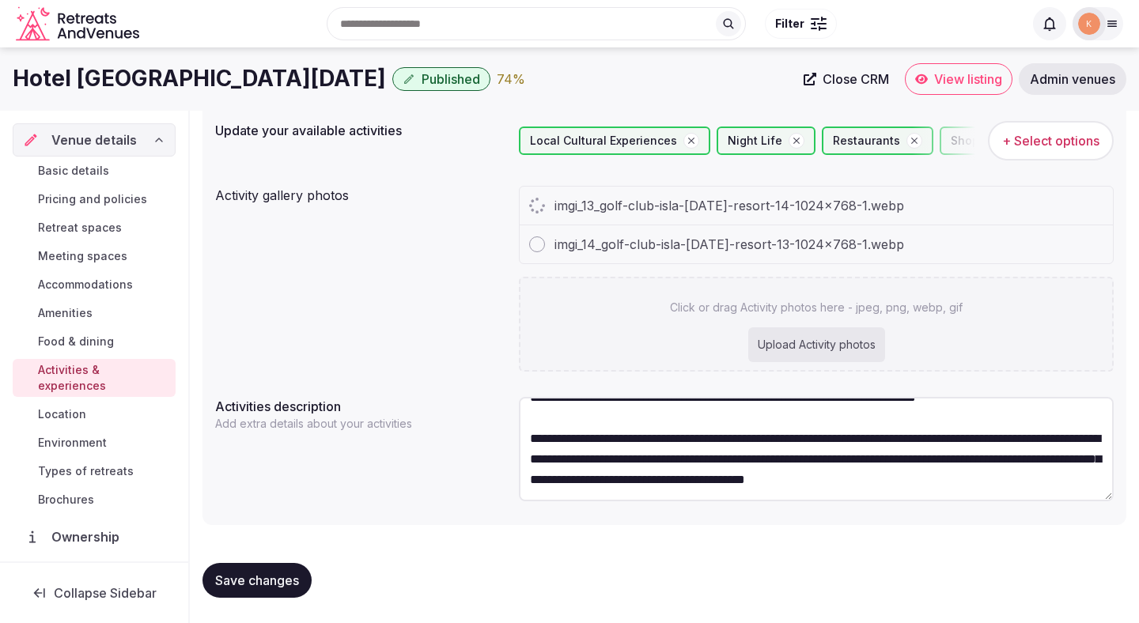
click at [793, 331] on div "Upload Activity photos" at bounding box center [816, 344] width 137 height 35
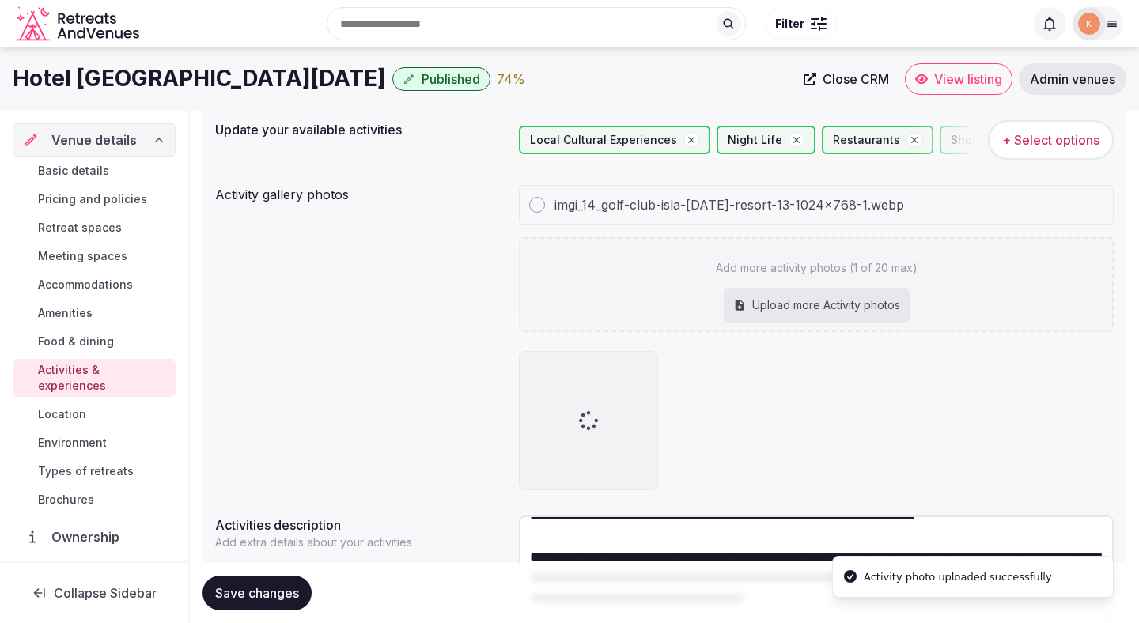
scroll to position [149, 0]
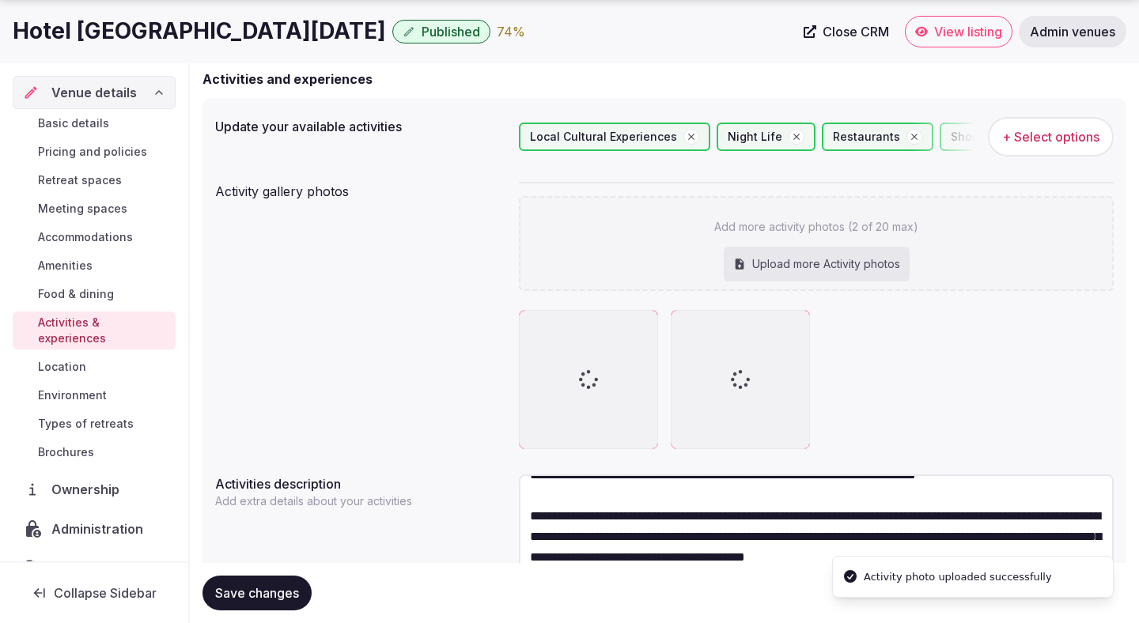
type input "**********"
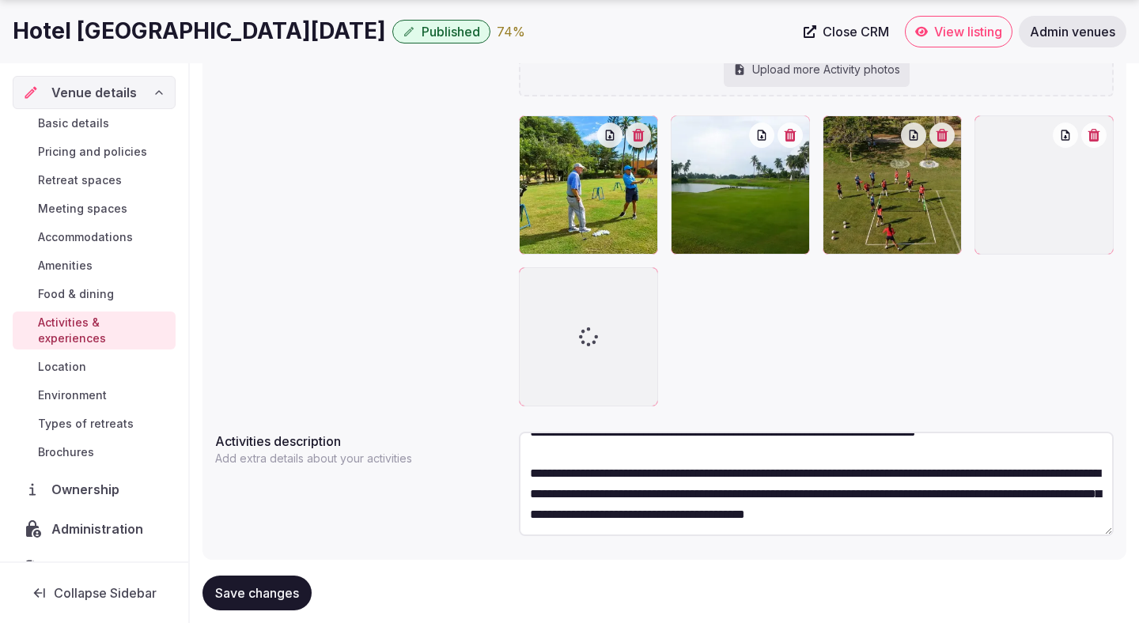
scroll to position [417, 0]
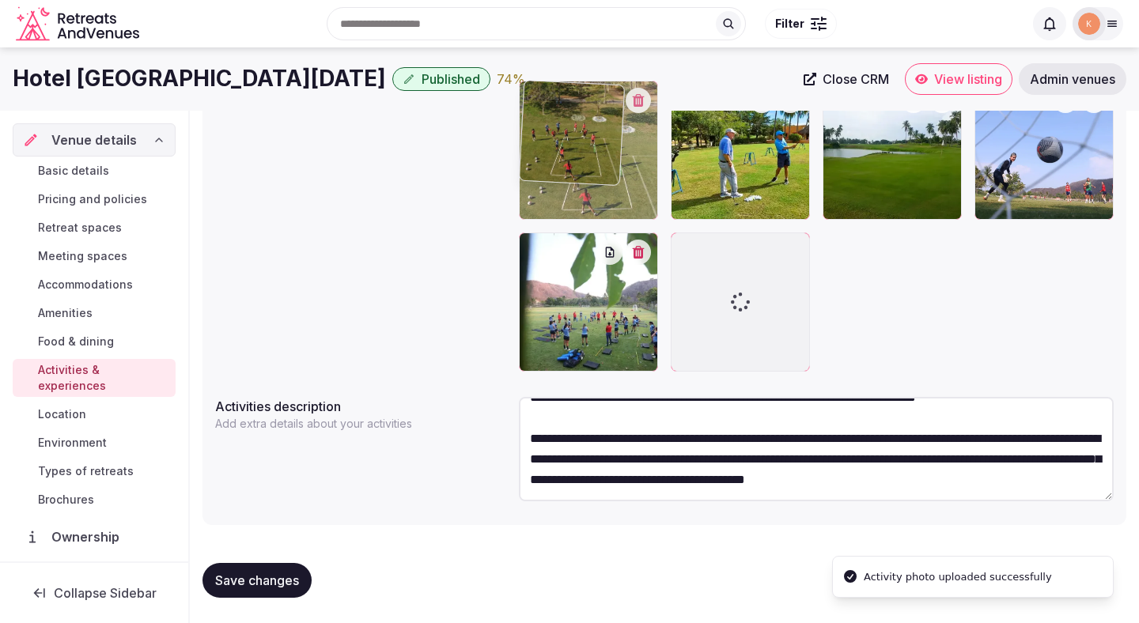
drag, startPoint x: 882, startPoint y: 186, endPoint x: 596, endPoint y: 192, distance: 286.3
click at [596, 192] on body "Search Popular Destinations Toscana, Italy Riviera Maya, Mexico Indonesia, Bali…" at bounding box center [569, 103] width 1139 height 1039
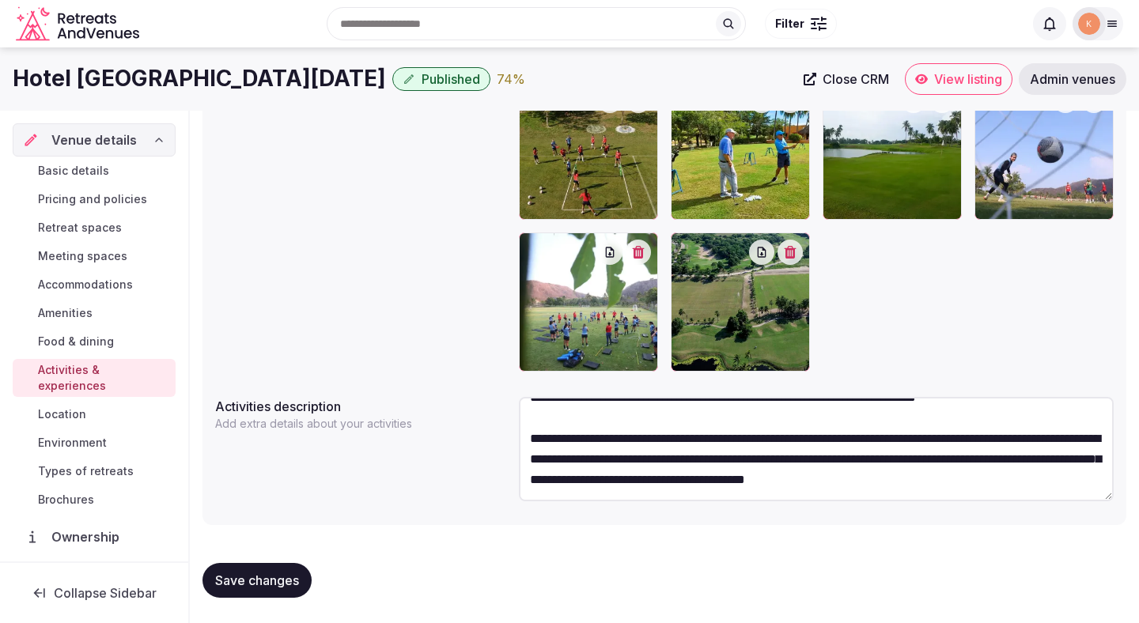
click at [279, 587] on span "Save changes" at bounding box center [257, 580] width 84 height 16
click at [75, 406] on span "Location" at bounding box center [62, 414] width 48 height 16
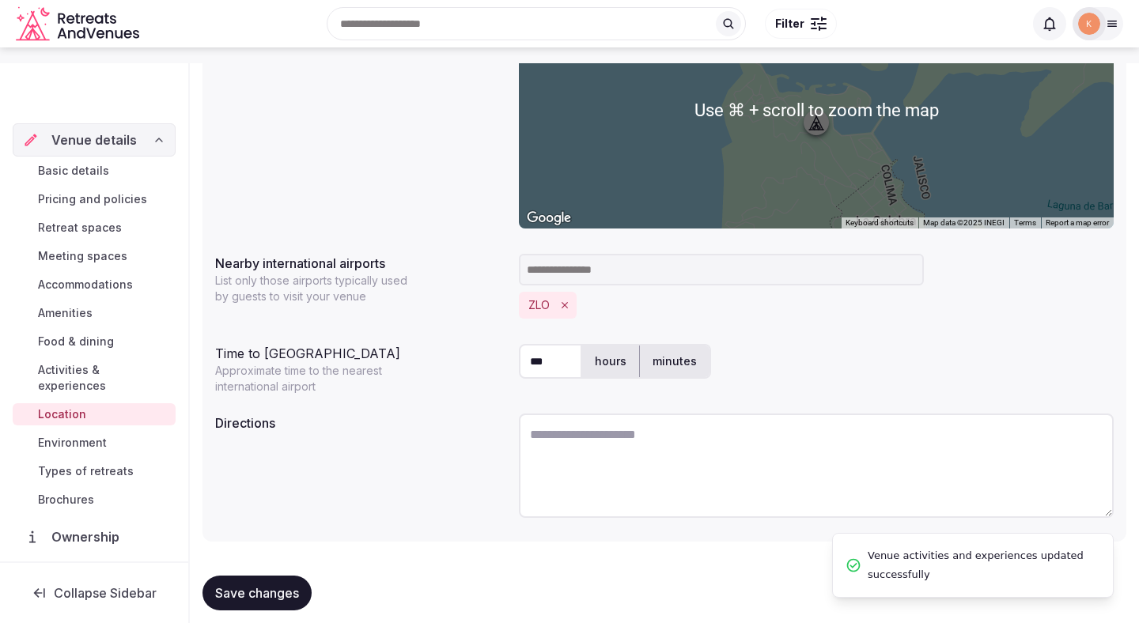
scroll to position [335, 0]
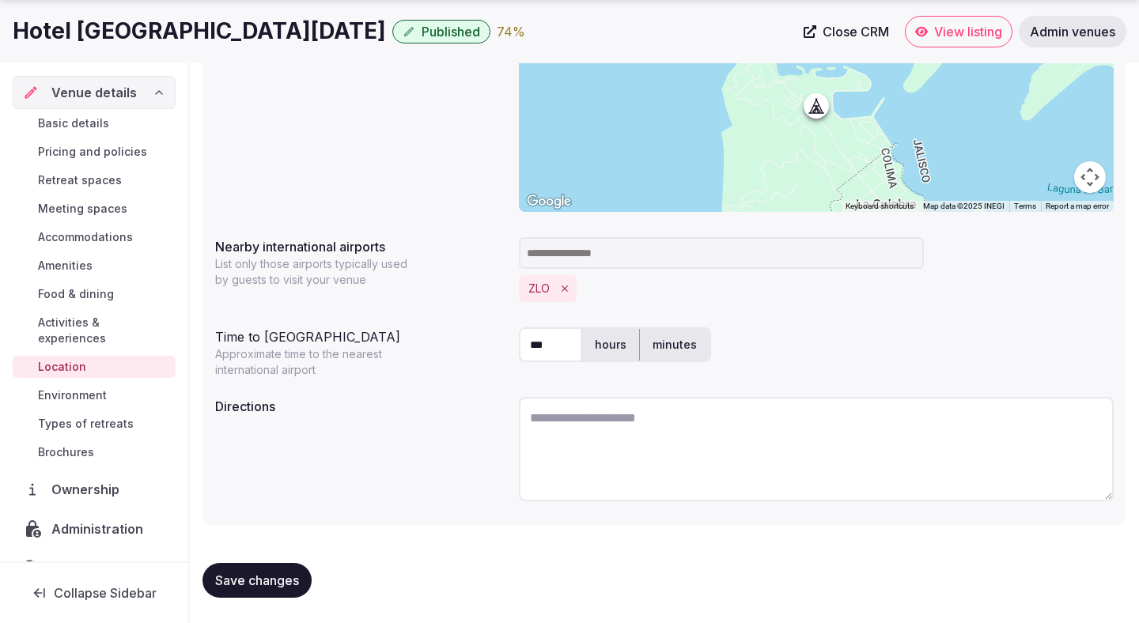
click at [354, 408] on label "Directions" at bounding box center [360, 406] width 291 height 13
click at [289, 578] on span "Save changes" at bounding box center [257, 580] width 84 height 16
click at [93, 416] on span "Types of retreats" at bounding box center [86, 424] width 96 height 16
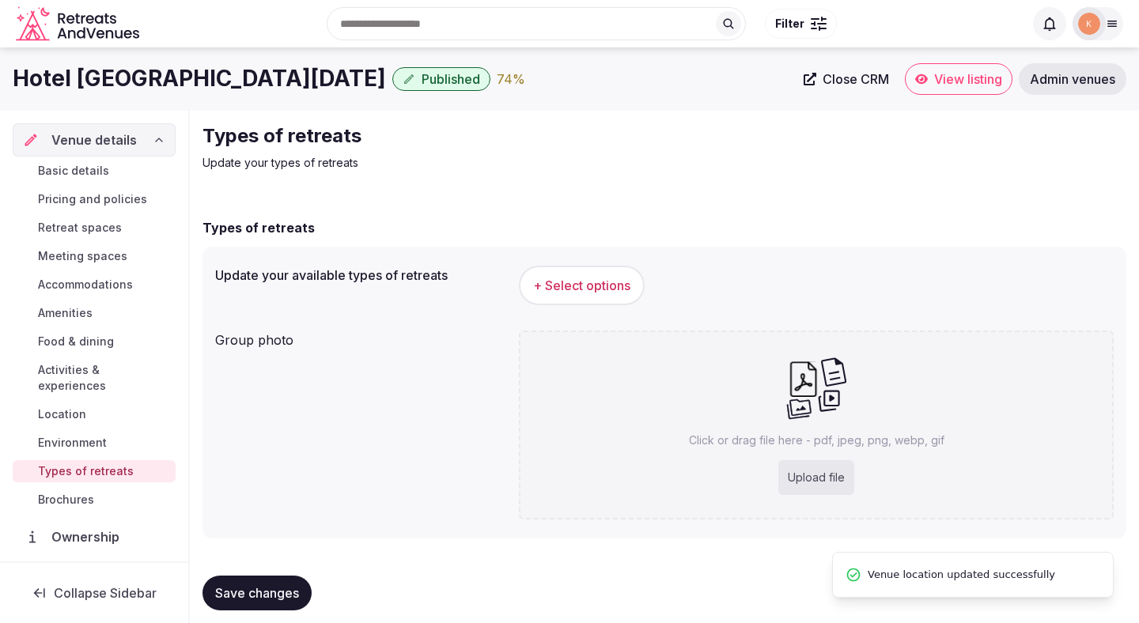
click at [817, 468] on div "Upload file" at bounding box center [816, 477] width 76 height 35
type input "**********"
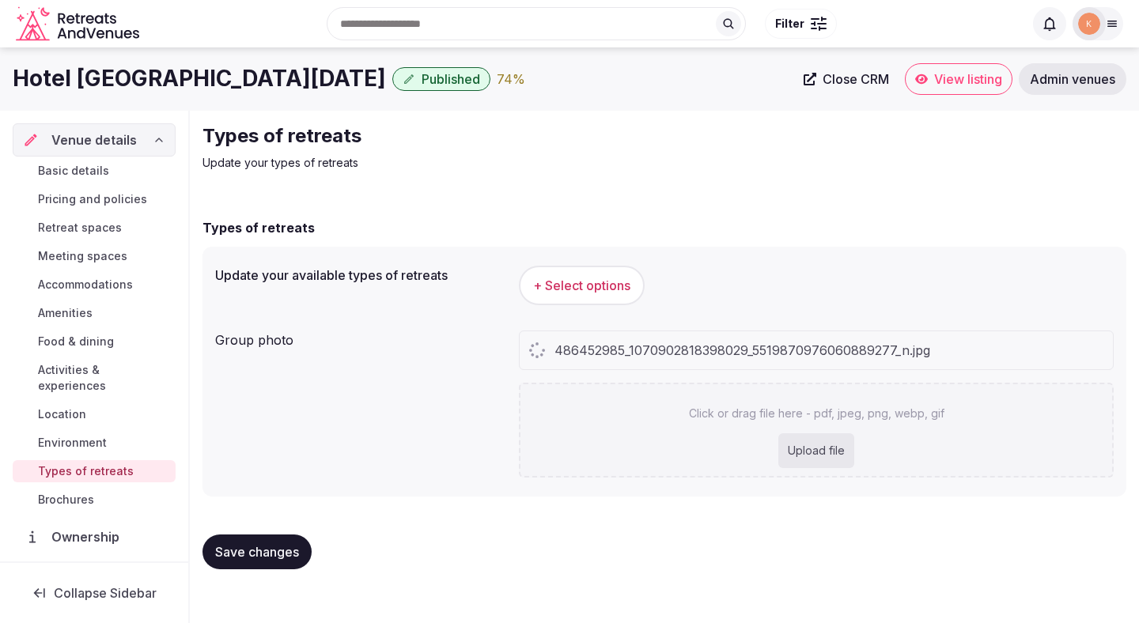
click at [568, 280] on span "+ Select options" at bounding box center [581, 285] width 97 height 17
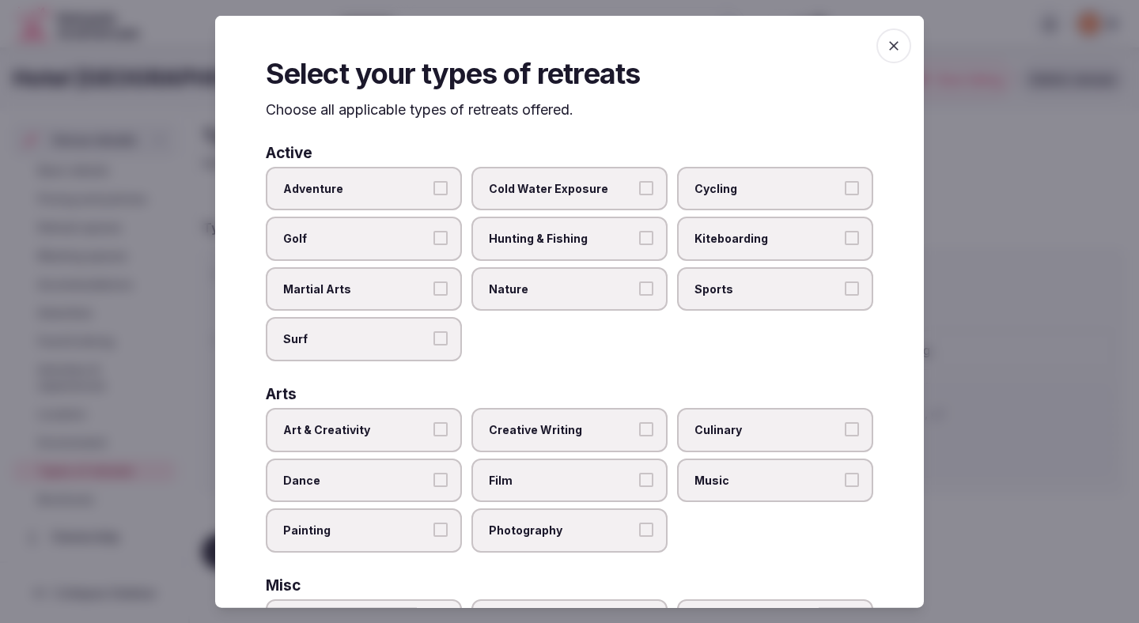
click at [423, 195] on span "Adventure" at bounding box center [355, 188] width 145 height 16
click at [433, 194] on button "Adventure" at bounding box center [440, 187] width 14 height 14
click at [422, 234] on span "Golf" at bounding box center [355, 239] width 145 height 16
click at [433, 234] on button "Golf" at bounding box center [440, 238] width 14 height 14
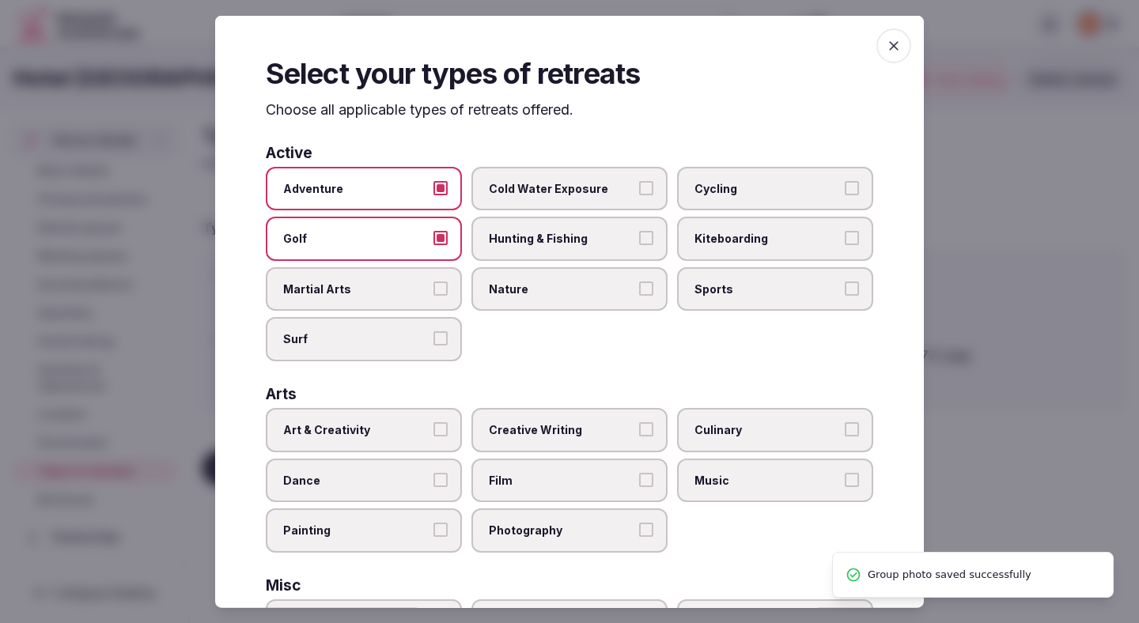
click at [534, 292] on span "Nature" at bounding box center [561, 289] width 145 height 16
click at [639, 292] on button "Nature" at bounding box center [646, 288] width 14 height 14
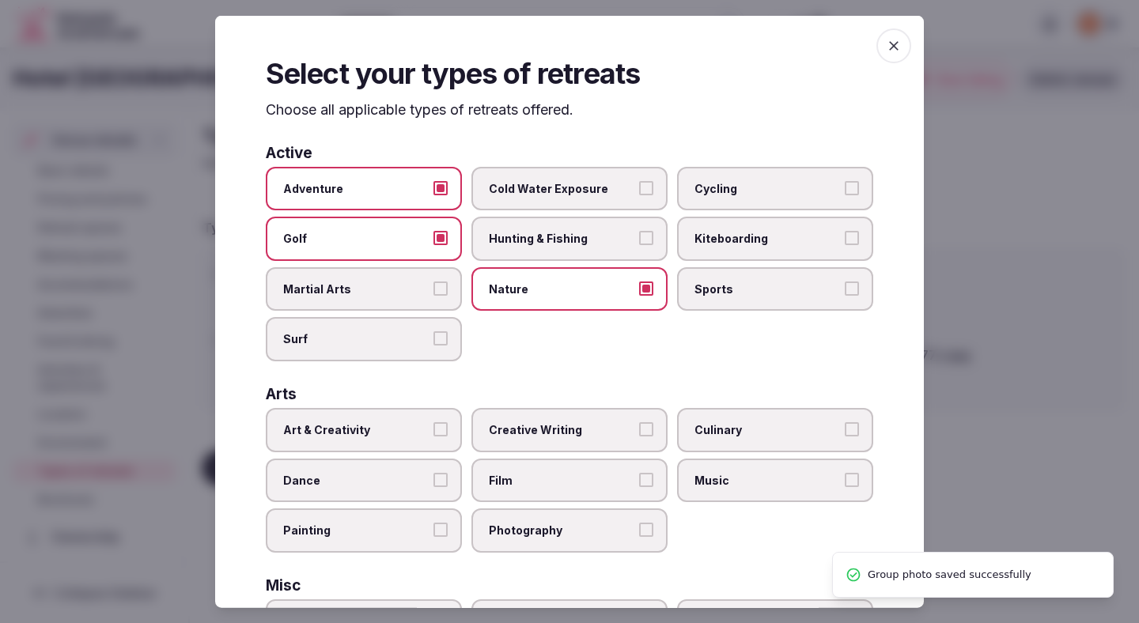
click at [736, 184] on span "Cycling" at bounding box center [766, 188] width 145 height 16
click at [844, 184] on button "Cycling" at bounding box center [851, 187] width 14 height 14
click at [726, 282] on span "Sports" at bounding box center [766, 289] width 145 height 16
click at [844, 282] on button "Sports" at bounding box center [851, 288] width 14 height 14
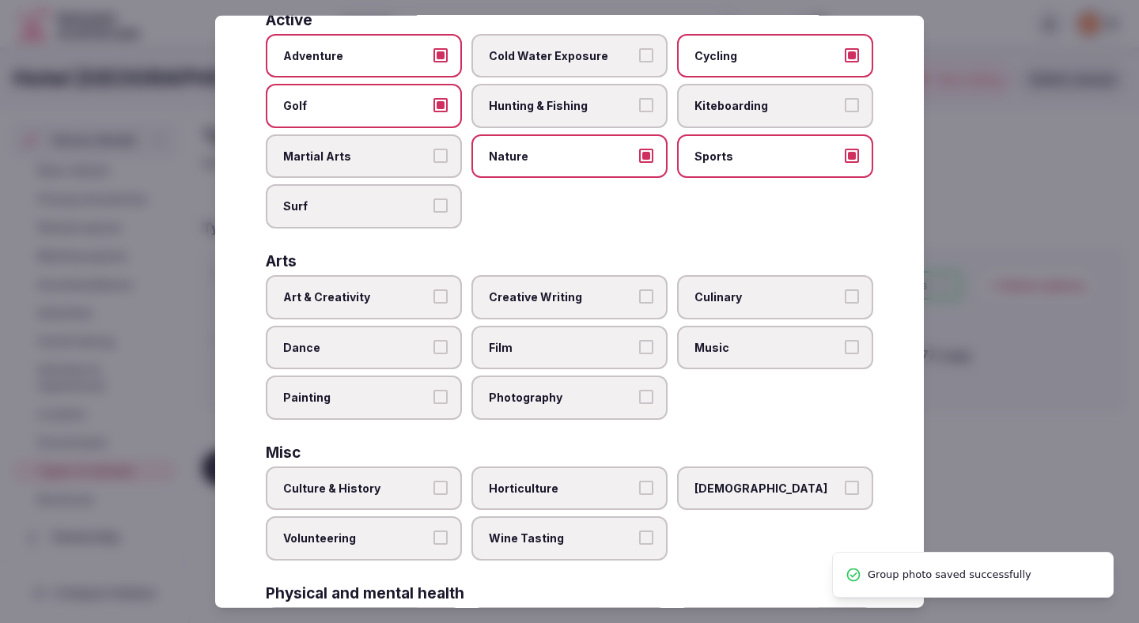
scroll to position [168, 0]
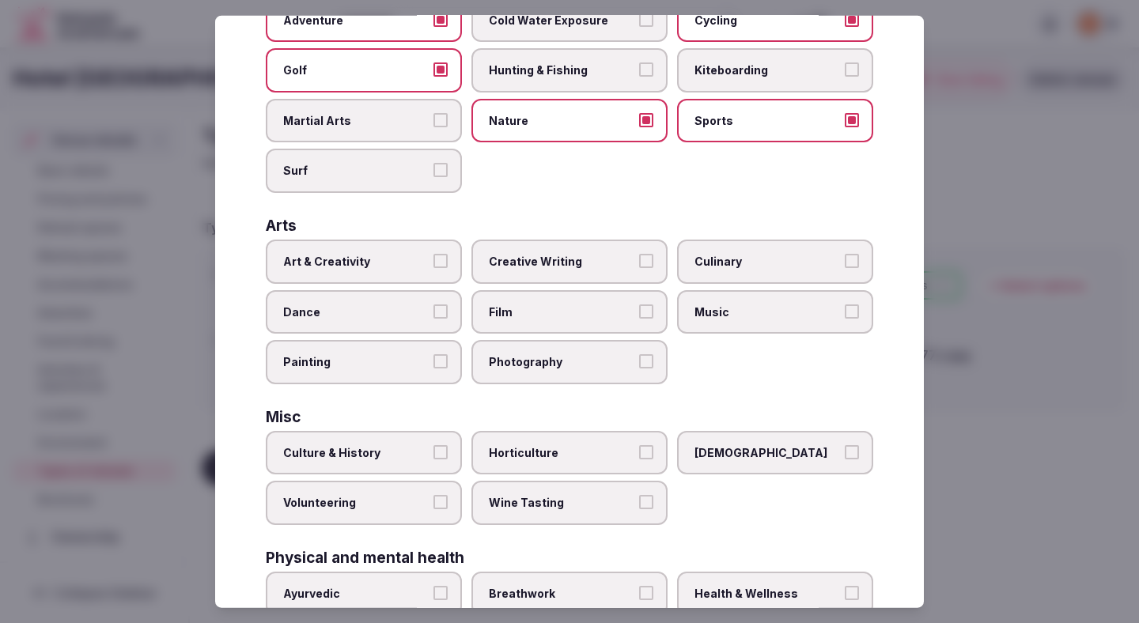
click at [432, 275] on label "Art & Creativity" at bounding box center [364, 262] width 196 height 44
click at [433, 268] on button "Art & Creativity" at bounding box center [440, 261] width 14 height 14
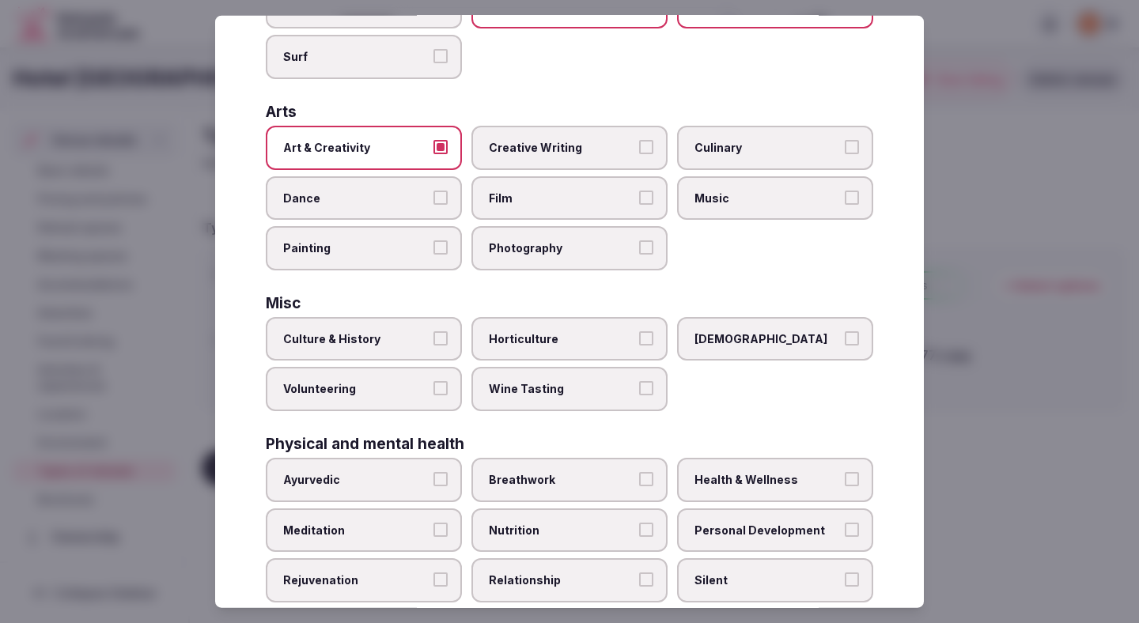
scroll to position [310, 0]
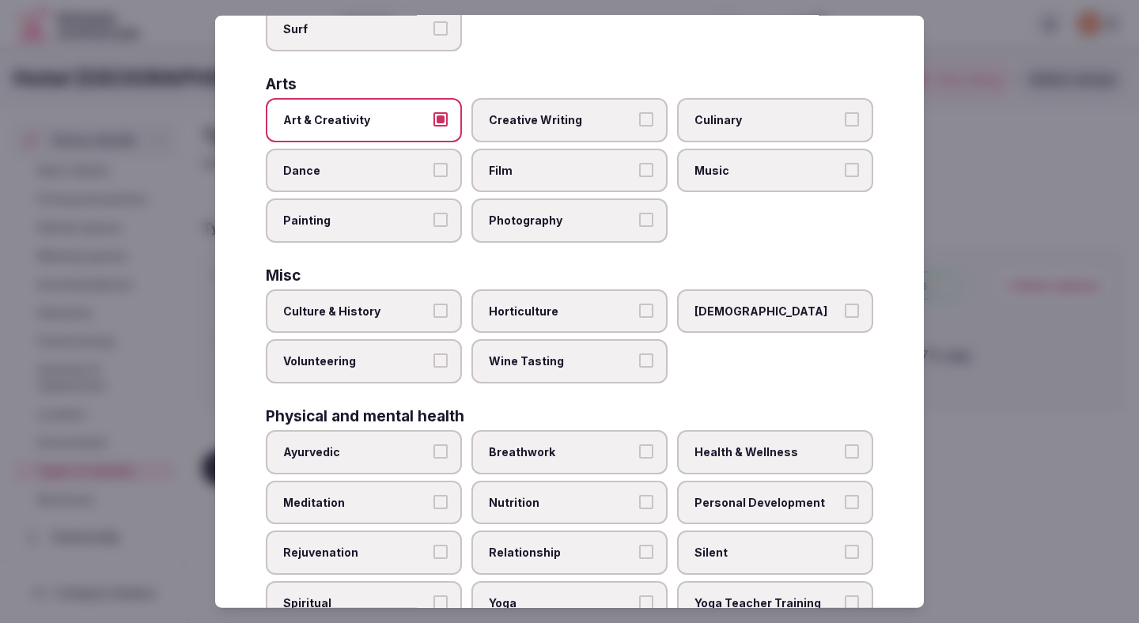
click at [422, 300] on label "Culture & History" at bounding box center [364, 311] width 196 height 44
click at [433, 303] on button "Culture & History" at bounding box center [440, 310] width 14 height 14
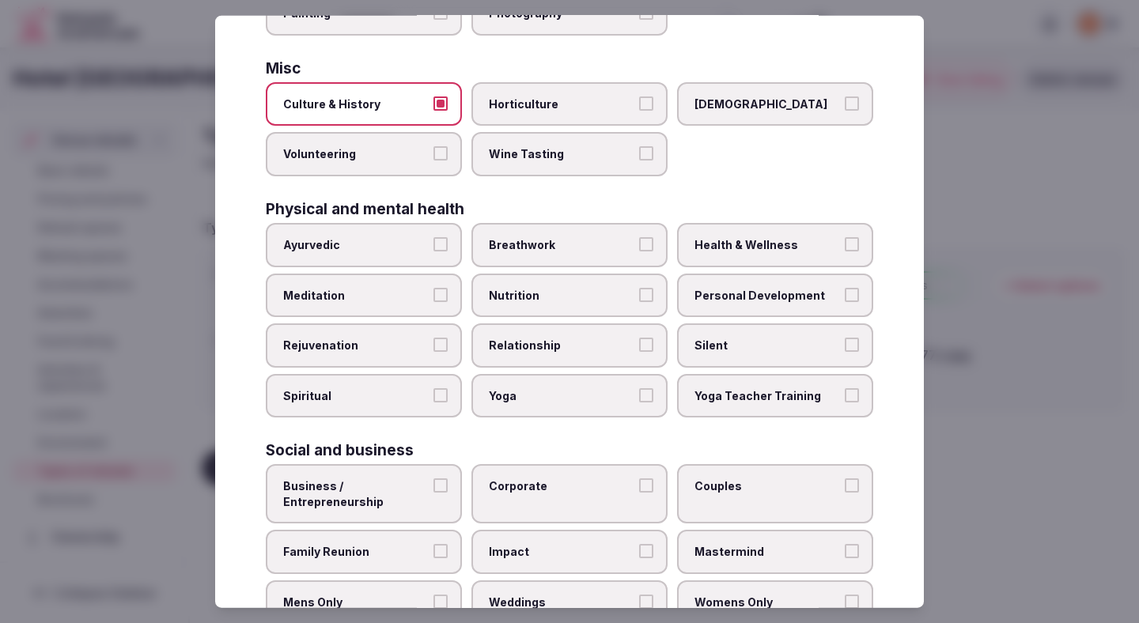
scroll to position [572, 0]
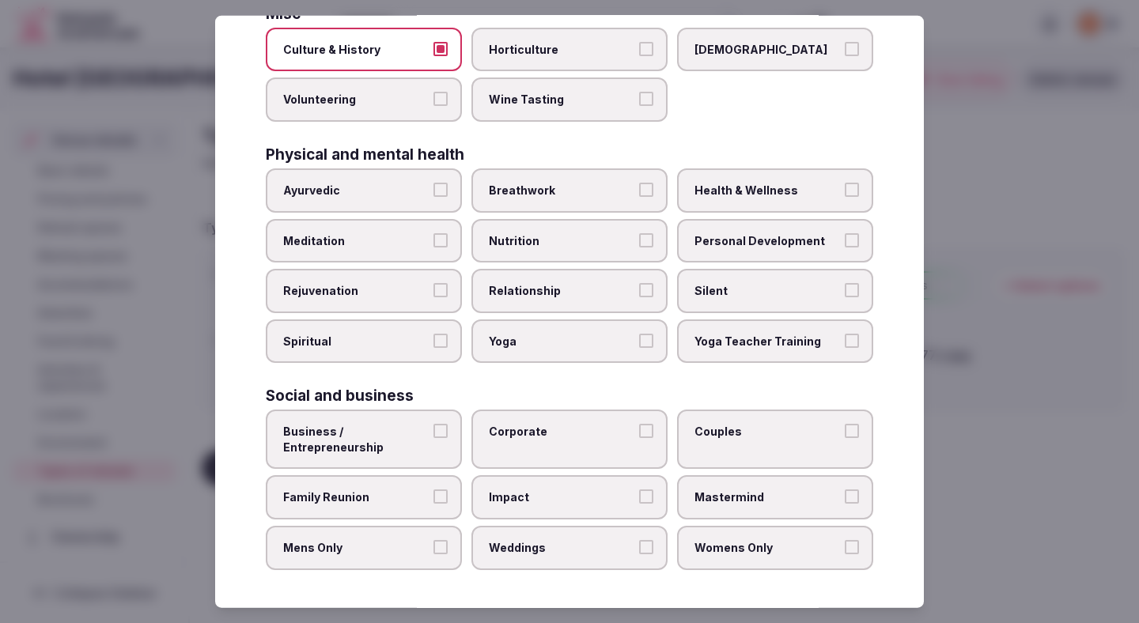
click at [406, 430] on span "Business / Entrepreneurship" at bounding box center [355, 439] width 145 height 31
click at [433, 430] on button "Business / Entrepreneurship" at bounding box center [440, 431] width 14 height 14
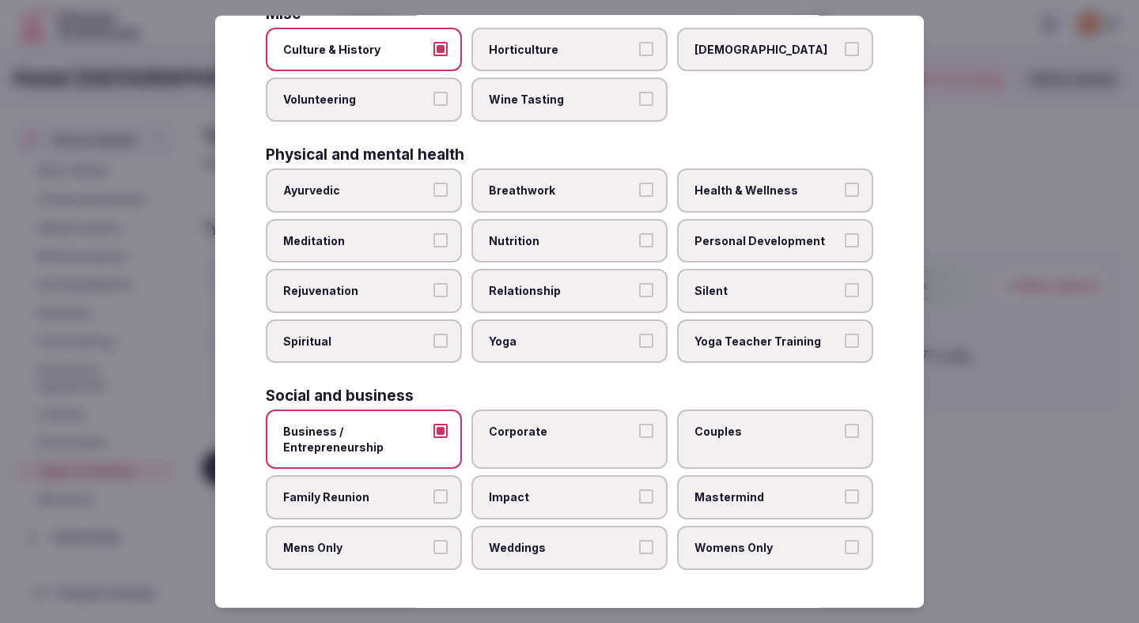
click at [544, 432] on span "Corporate" at bounding box center [561, 432] width 145 height 16
click at [639, 432] on button "Corporate" at bounding box center [646, 431] width 14 height 14
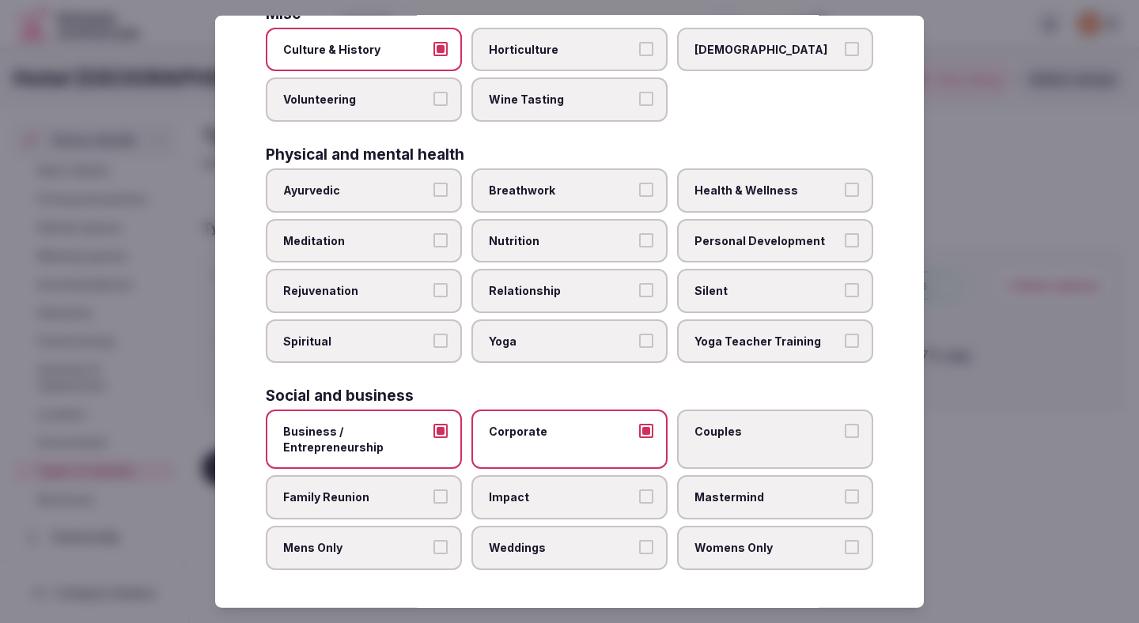
click at [756, 459] on label "Couples" at bounding box center [775, 439] width 196 height 59
click at [844, 438] on button "Couples" at bounding box center [851, 431] width 14 height 14
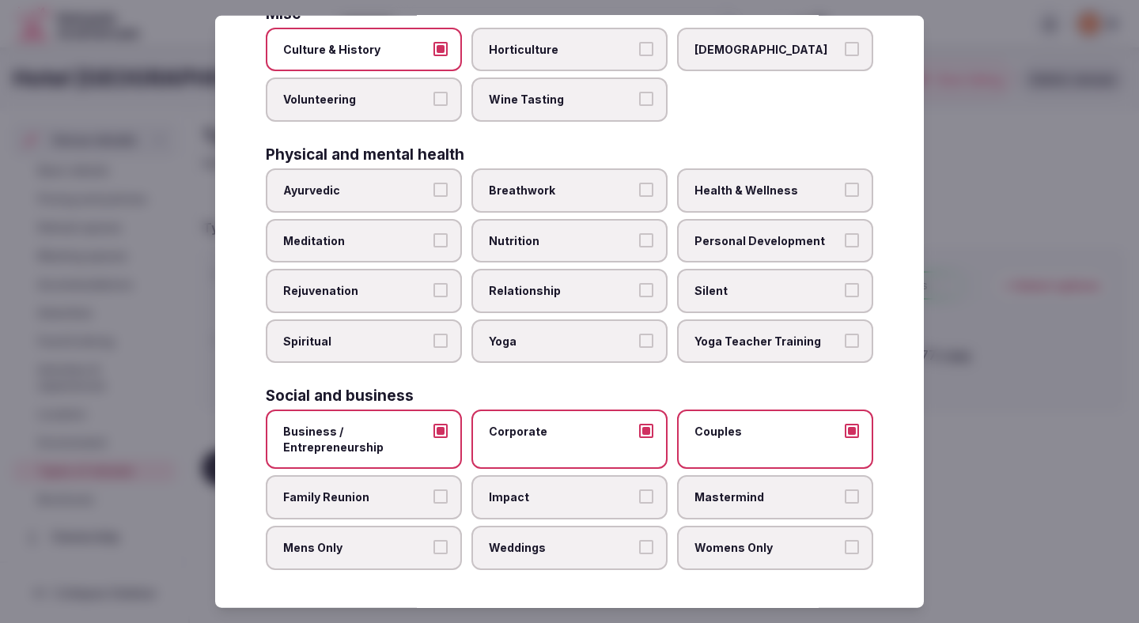
click at [432, 492] on label "Family Reunion" at bounding box center [364, 497] width 196 height 44
click at [433, 492] on button "Family Reunion" at bounding box center [440, 496] width 14 height 14
click at [756, 530] on label "Womens Only" at bounding box center [775, 548] width 196 height 44
click at [844, 540] on button "Womens Only" at bounding box center [851, 547] width 14 height 14
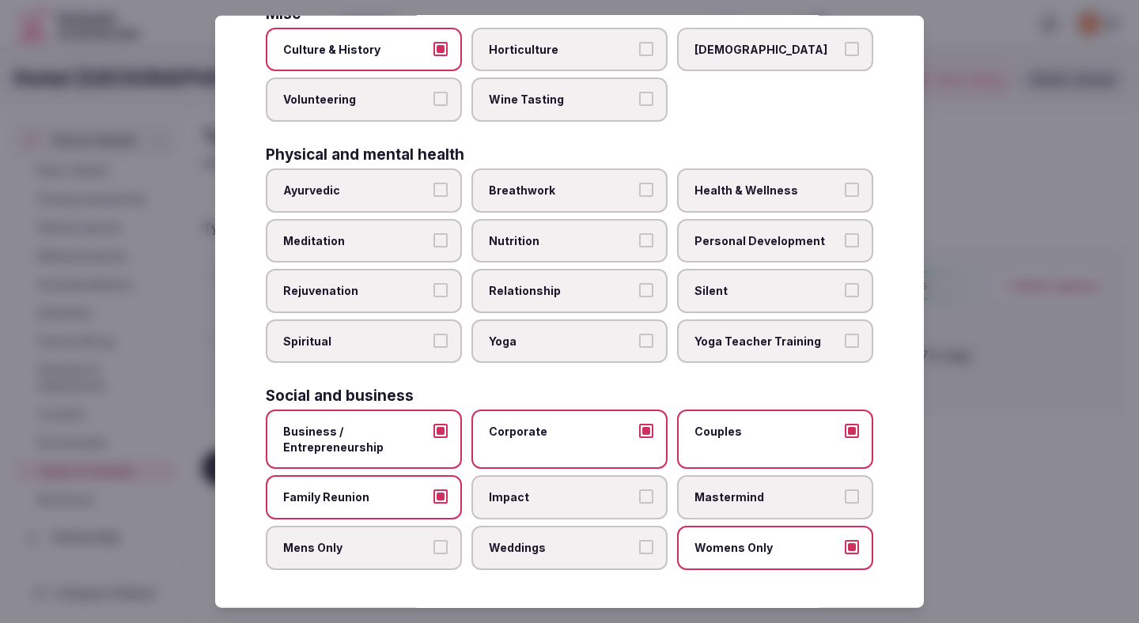
click at [569, 538] on label "Weddings" at bounding box center [569, 548] width 196 height 44
click at [639, 540] on button "Weddings" at bounding box center [646, 547] width 14 height 14
click at [412, 560] on label "Mens Only" at bounding box center [364, 548] width 196 height 44
click at [433, 554] on button "Mens Only" at bounding box center [440, 547] width 14 height 14
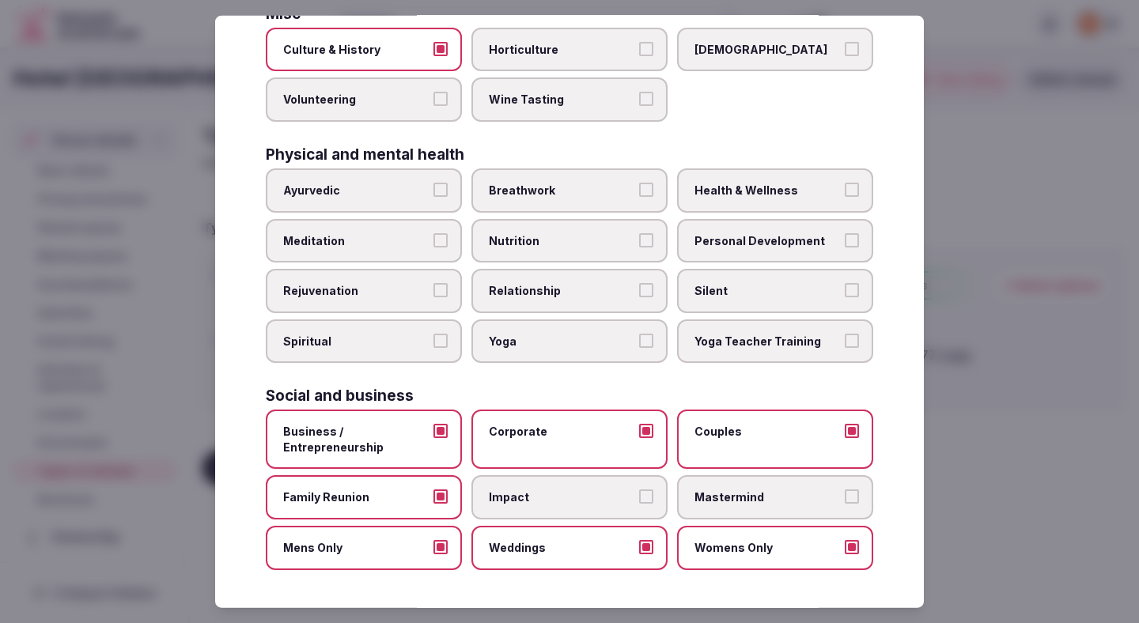
click at [566, 549] on span "Weddings" at bounding box center [561, 548] width 145 height 16
click at [639, 549] on button "Weddings" at bounding box center [646, 547] width 14 height 14
click at [566, 548] on span "Weddings" at bounding box center [561, 548] width 145 height 16
click at [639, 548] on button "Weddings" at bounding box center [646, 547] width 14 height 14
click at [857, 381] on div at bounding box center [569, 311] width 1139 height 623
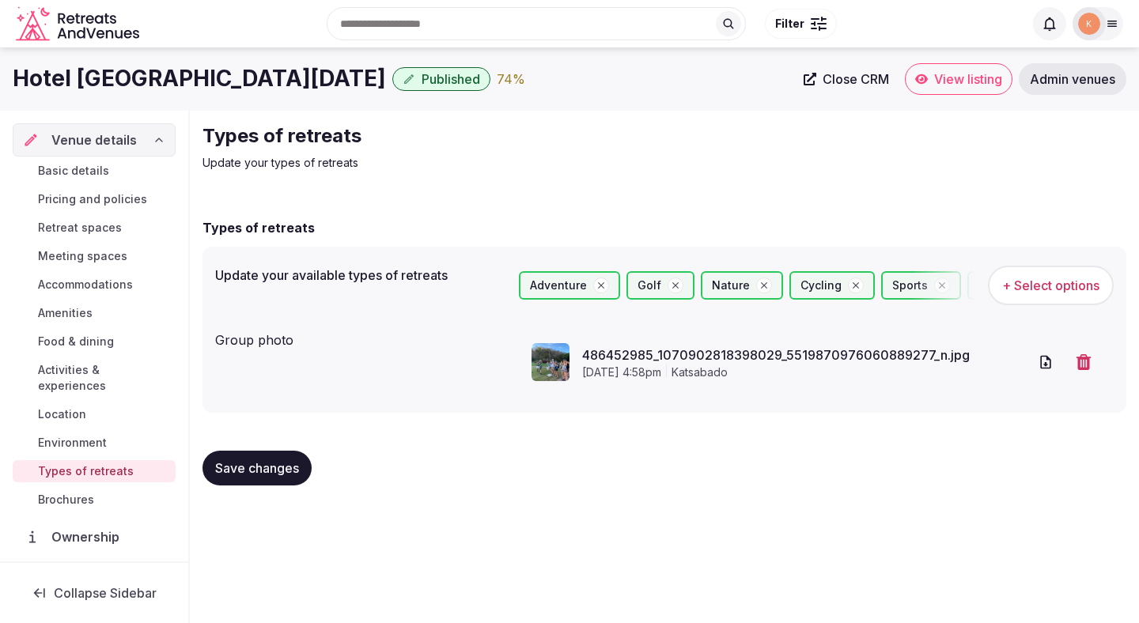
click at [285, 468] on span "Save changes" at bounding box center [257, 468] width 84 height 16
click at [96, 435] on span "Environment" at bounding box center [72, 443] width 69 height 16
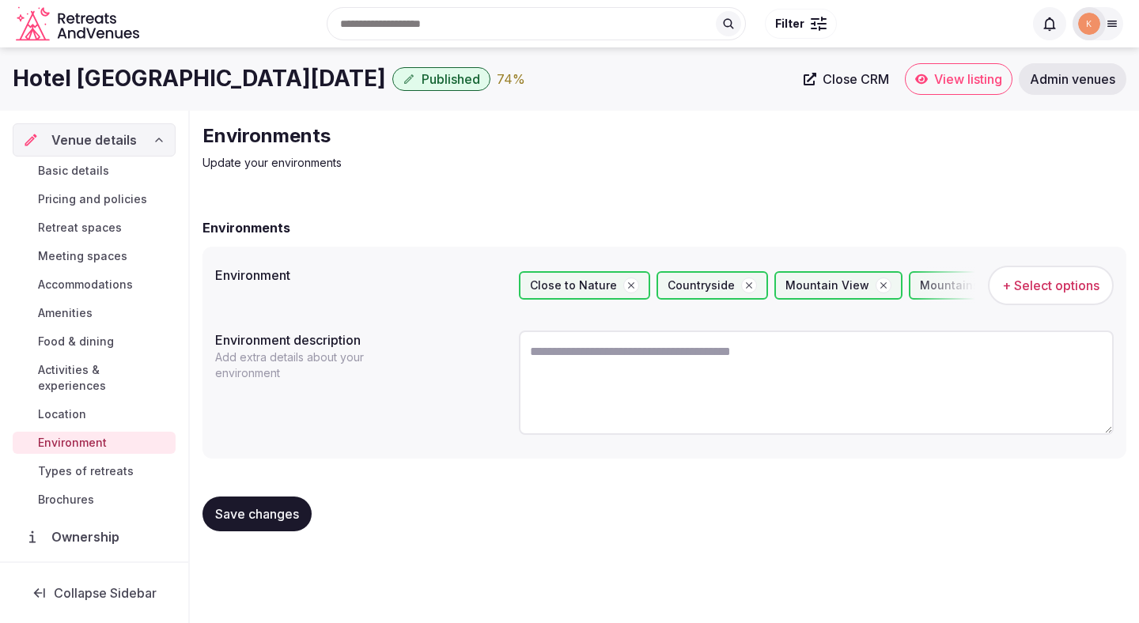
click at [244, 511] on span "Save changes" at bounding box center [257, 514] width 84 height 16
click at [78, 406] on span "Location" at bounding box center [62, 414] width 48 height 16
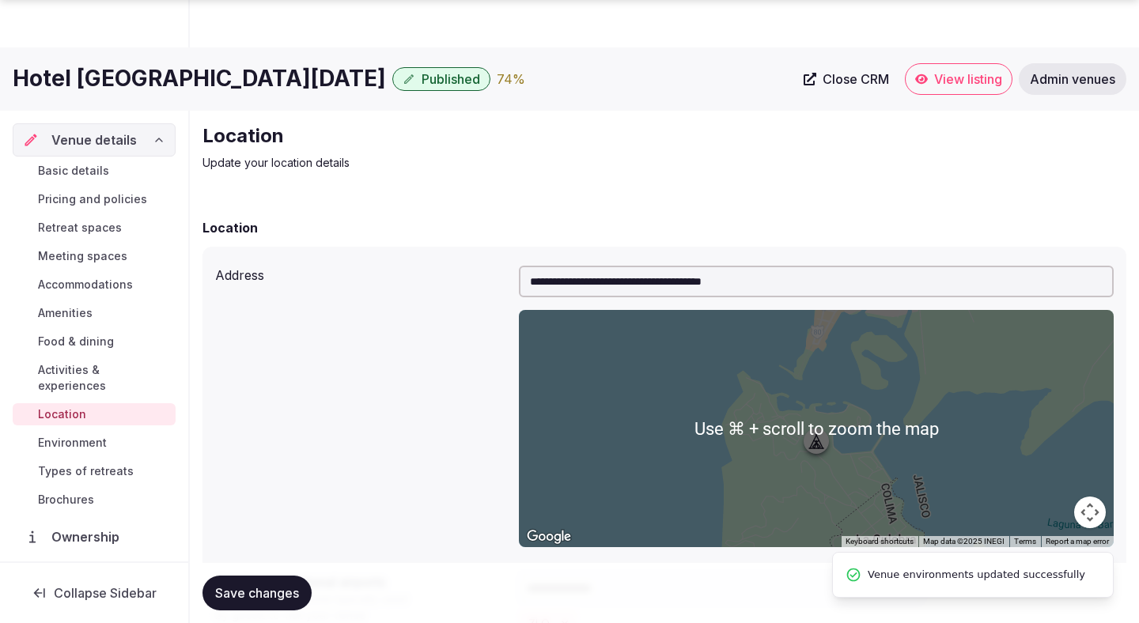
scroll to position [335, 0]
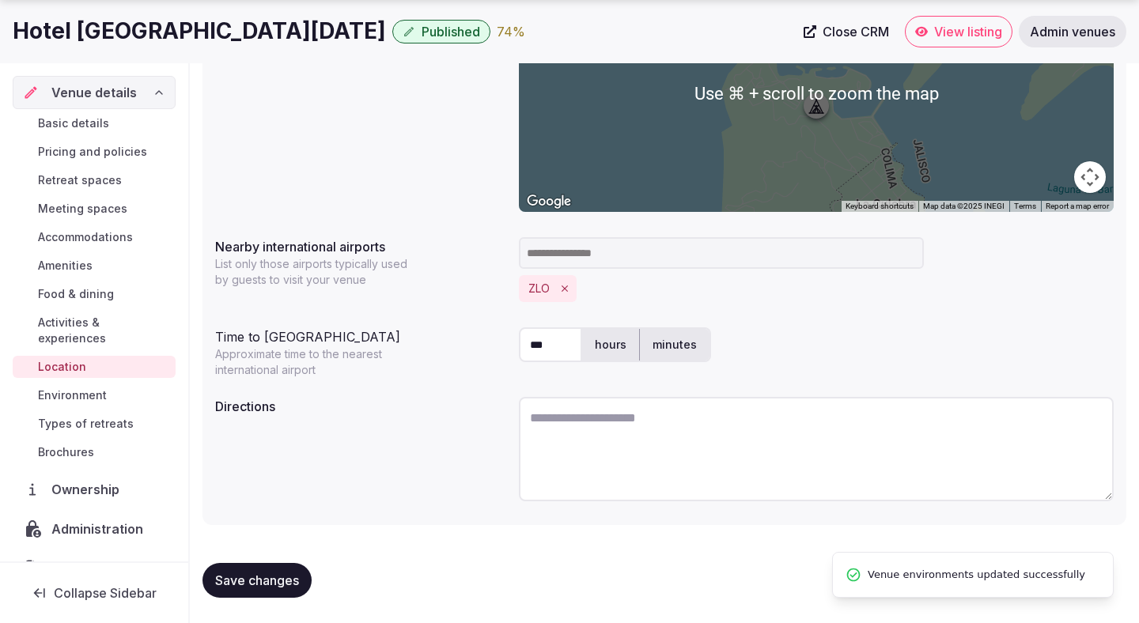
click at [563, 448] on textarea at bounding box center [816, 449] width 595 height 104
paste textarea "**********"
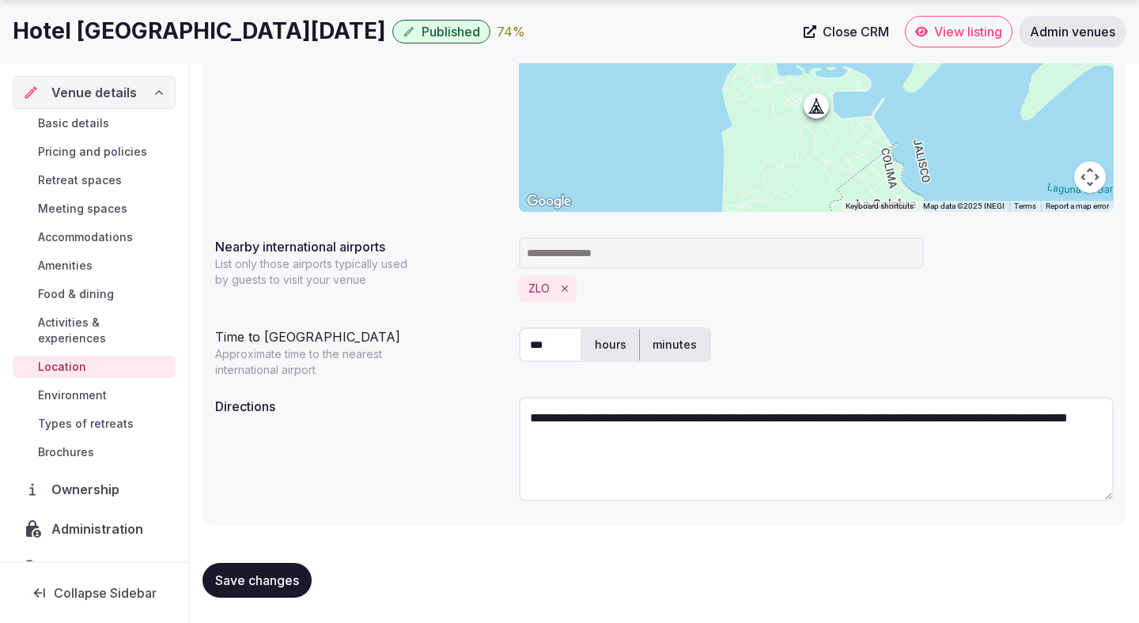
click at [287, 586] on span "Save changes" at bounding box center [257, 580] width 84 height 16
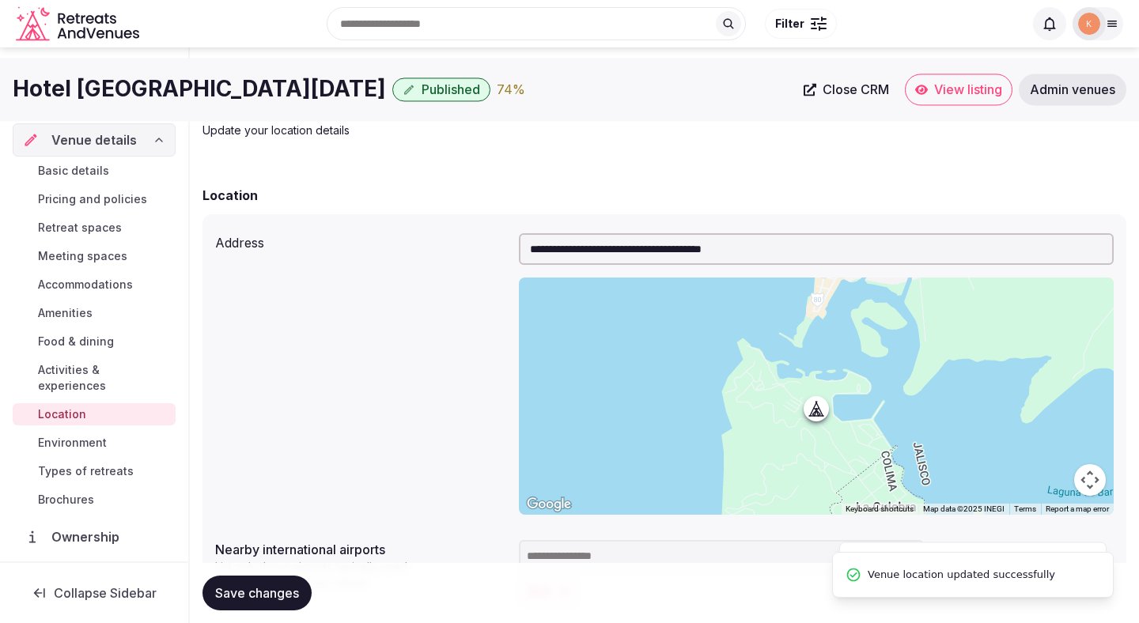
scroll to position [0, 0]
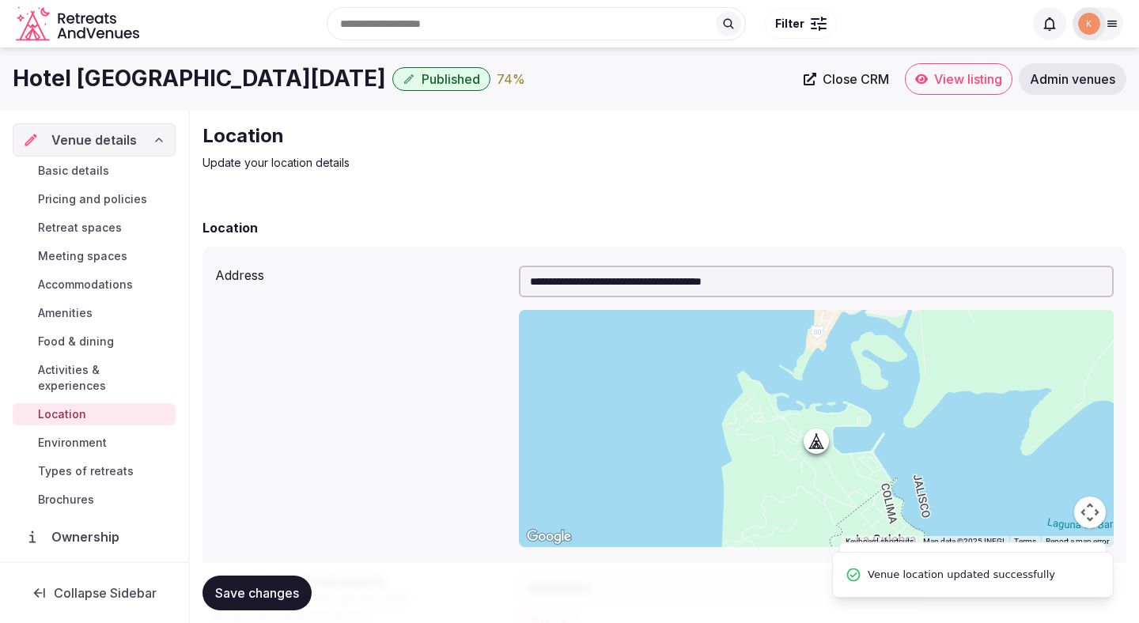
click at [697, 285] on input "**********" at bounding box center [816, 282] width 595 height 32
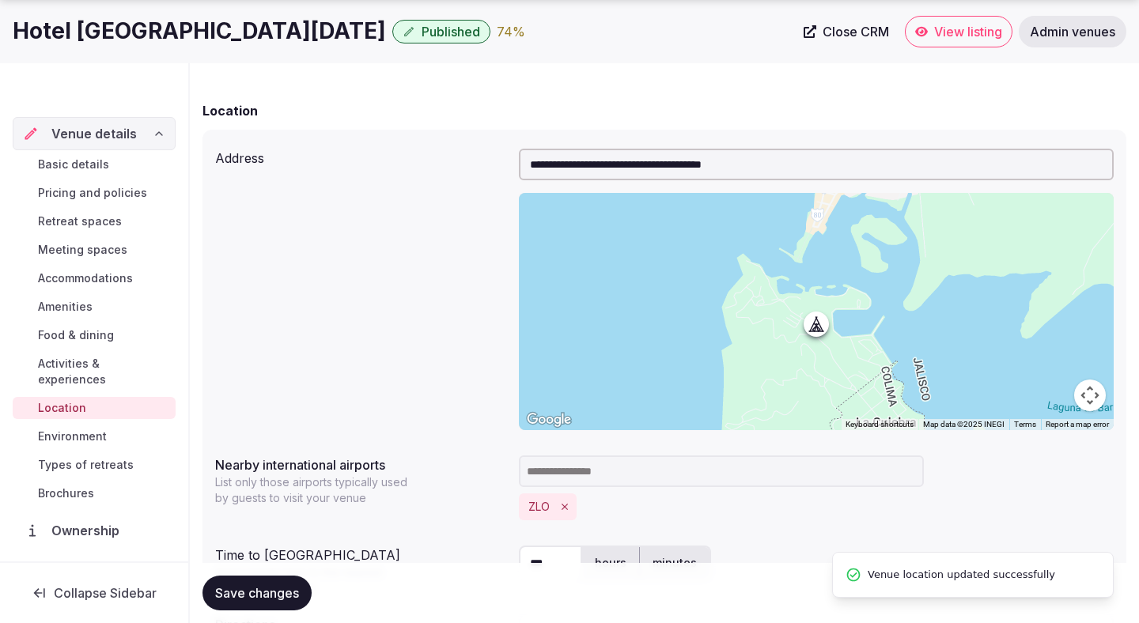
scroll to position [335, 0]
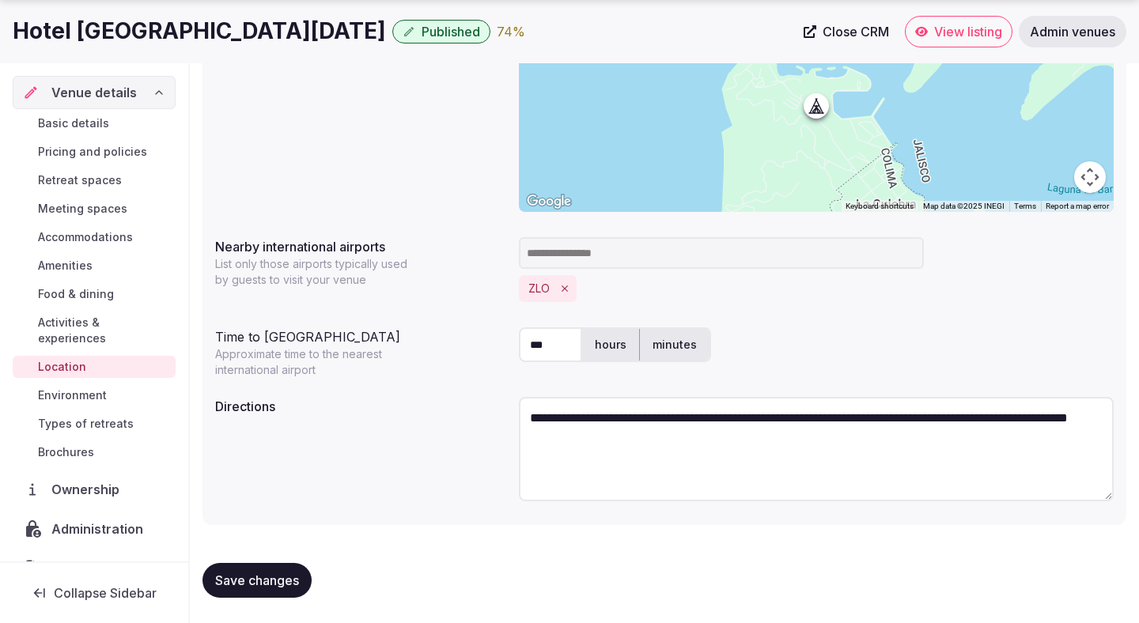
copy h1 "Hotel Grand Isla Navidad Resort"
drag, startPoint x: 352, startPoint y: 38, endPoint x: 0, endPoint y: 32, distance: 351.9
click at [0, 32] on div "Hotel Grand Isla Navidad Resort Published 74 % Close CRM View listing Admin ven…" at bounding box center [569, 32] width 1139 height 32
click at [618, 448] on textarea "**********" at bounding box center [816, 449] width 595 height 104
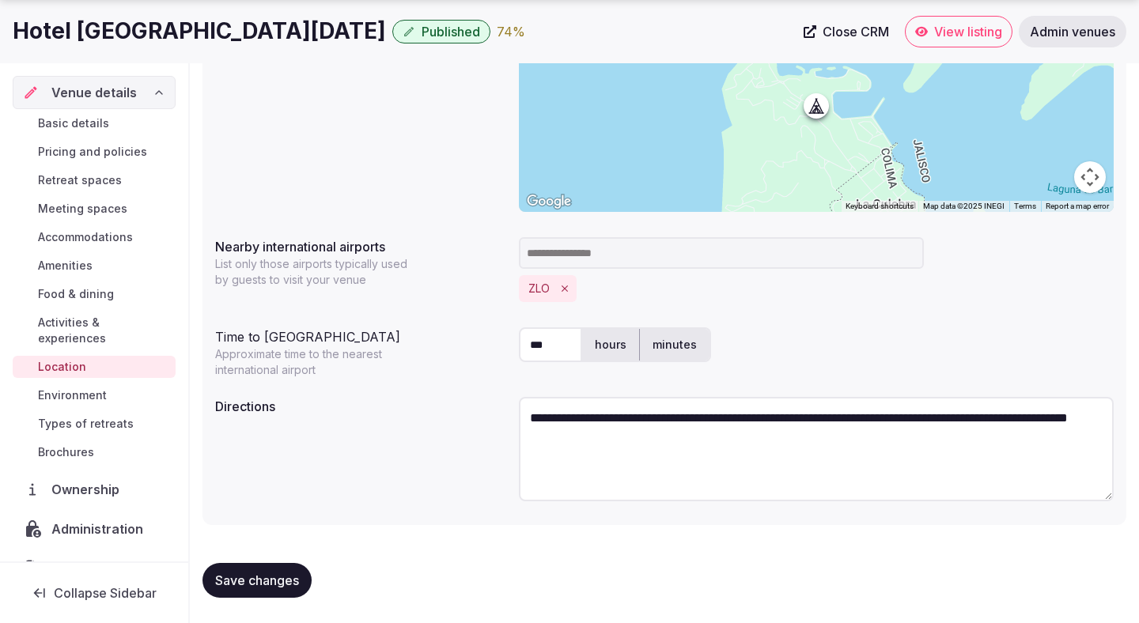
click at [618, 448] on textarea "**********" at bounding box center [816, 449] width 595 height 104
paste textarea "**********"
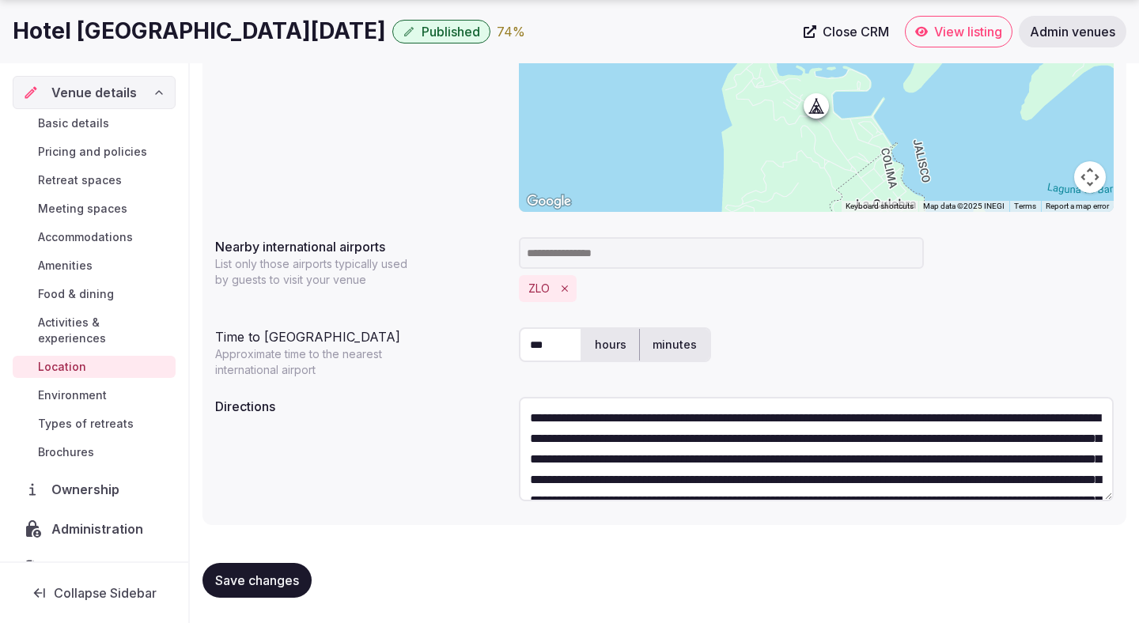
scroll to position [49, 0]
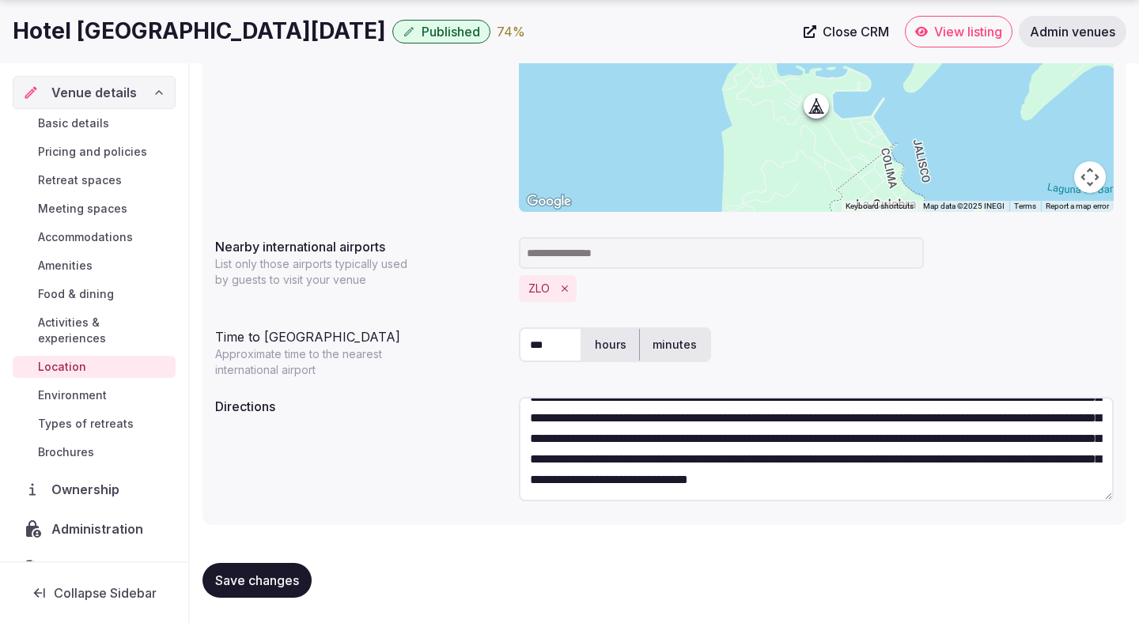
type textarea "**********"
click at [280, 576] on span "Save changes" at bounding box center [257, 580] width 84 height 16
click at [91, 387] on span "Environment" at bounding box center [72, 395] width 69 height 16
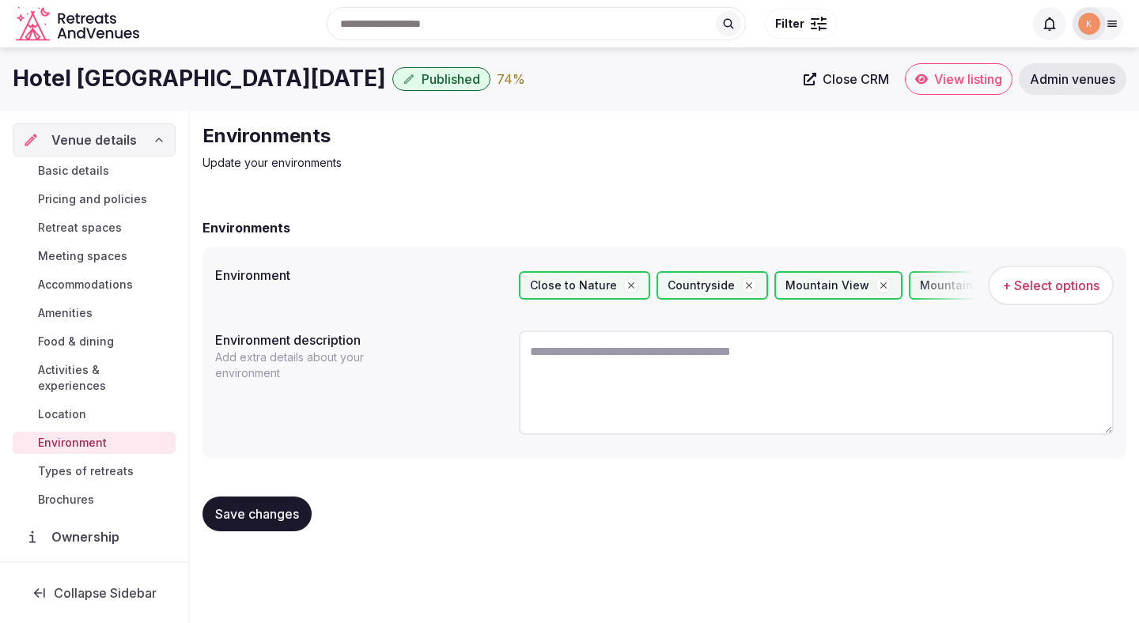
click at [596, 380] on textarea at bounding box center [816, 382] width 595 height 104
paste textarea "**********"
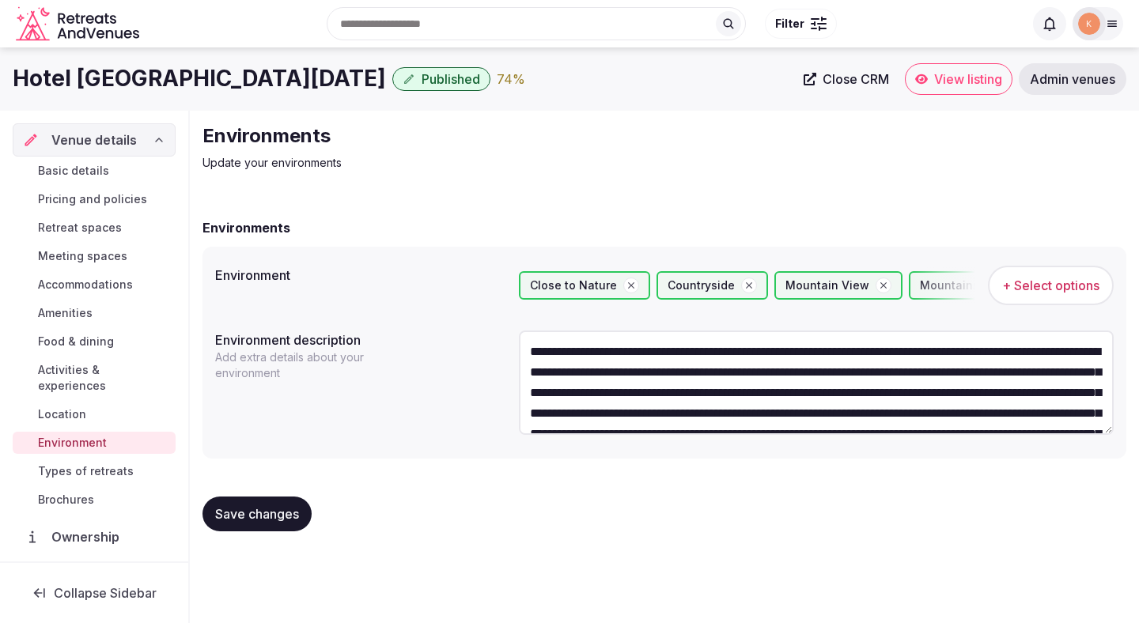
scroll to position [49, 0]
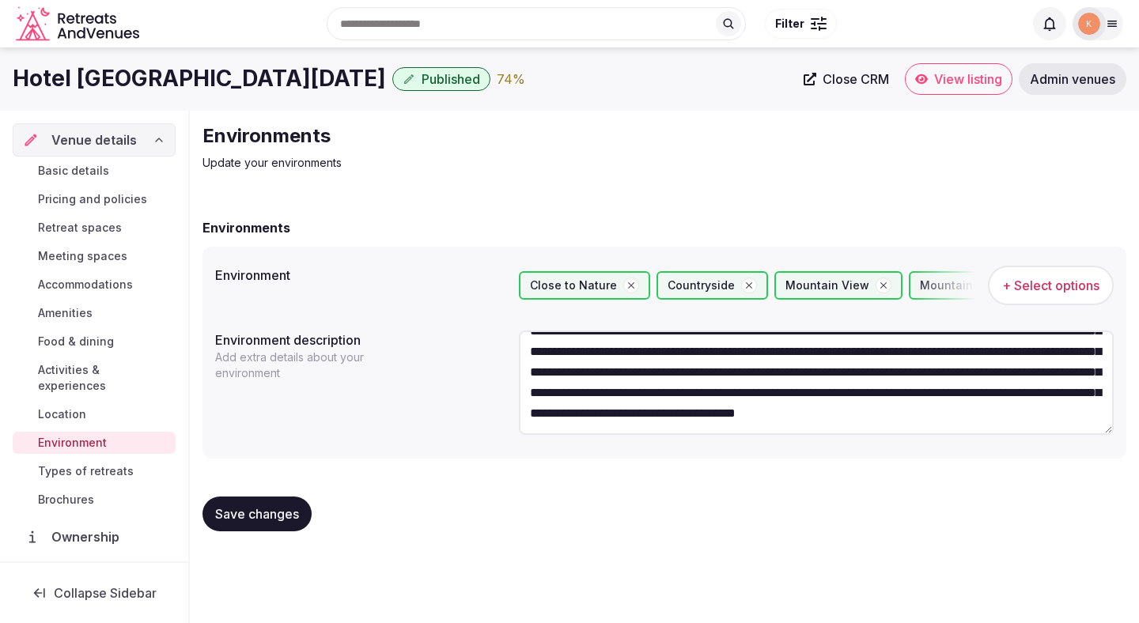
type textarea "**********"
click at [265, 514] on span "Save changes" at bounding box center [257, 514] width 84 height 16
click at [93, 171] on span "Basic details" at bounding box center [73, 171] width 71 height 16
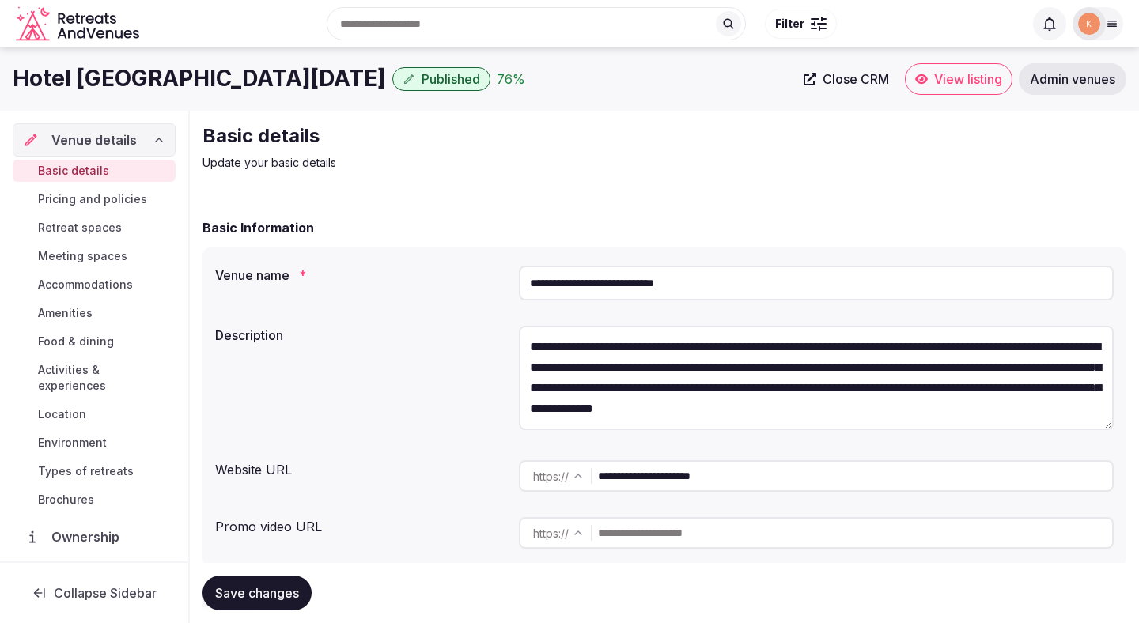
click at [99, 463] on span "Types of retreats" at bounding box center [86, 471] width 96 height 16
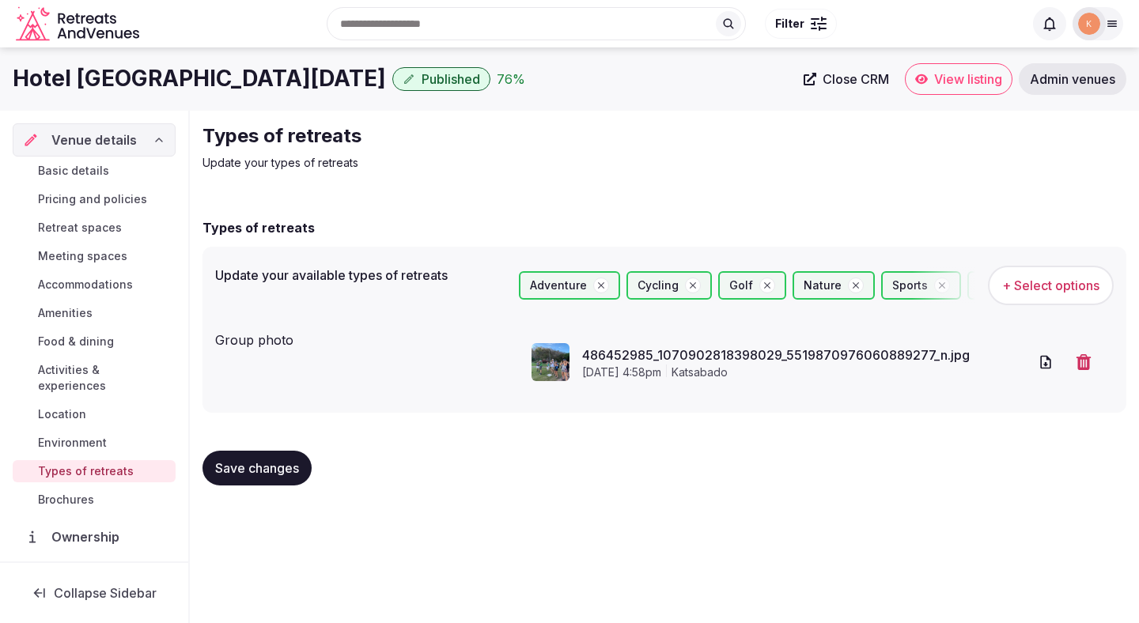
click at [857, 84] on span "View listing" at bounding box center [968, 79] width 68 height 16
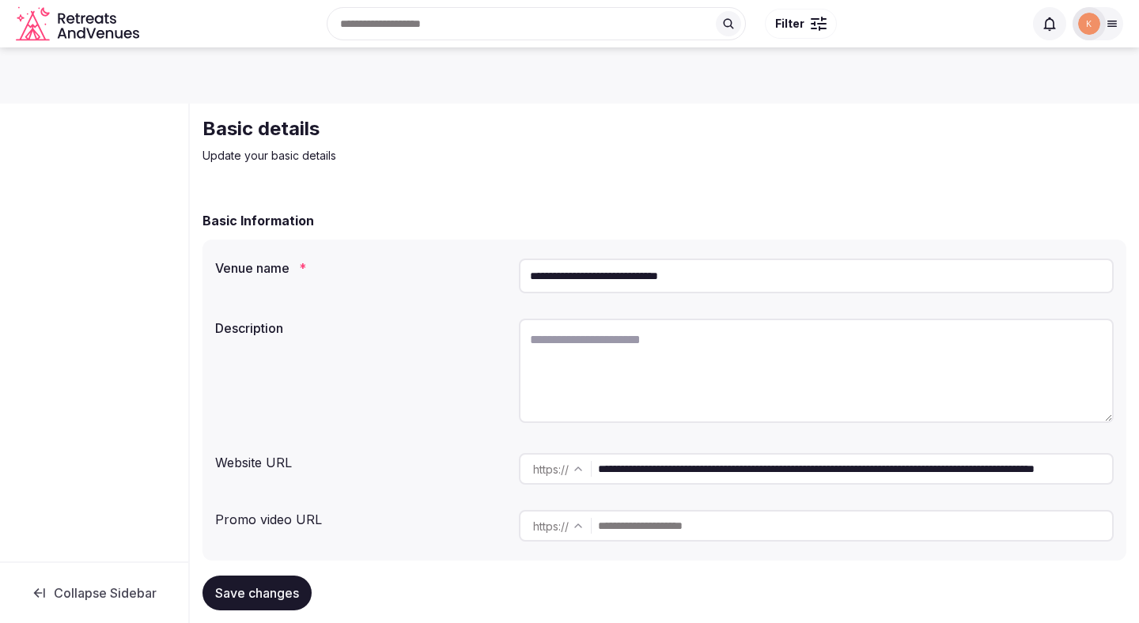
scroll to position [9, 0]
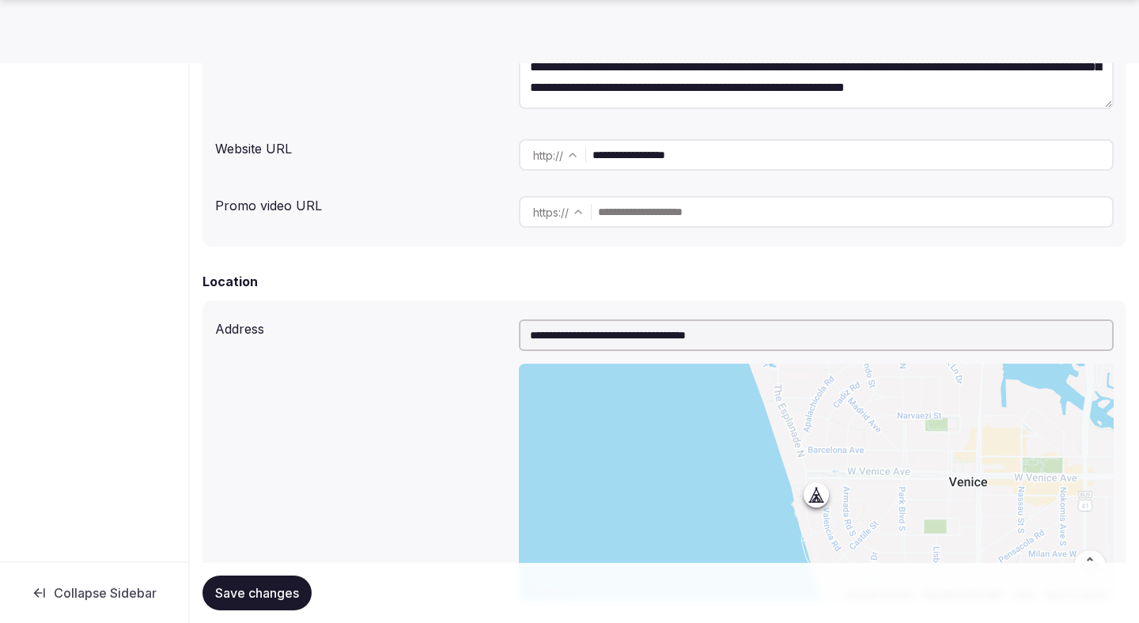
scroll to position [322, 0]
click at [696, 327] on input "**********" at bounding box center [816, 335] width 595 height 32
paste input "text"
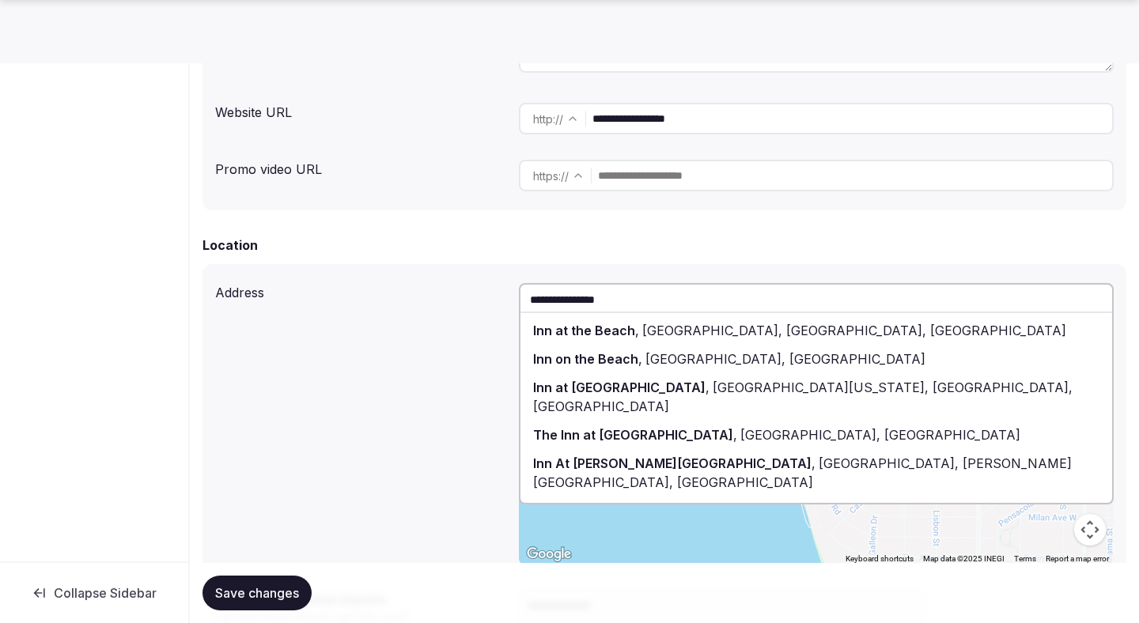
scroll to position [358, 0]
click at [365, 448] on div "**********" at bounding box center [664, 423] width 898 height 294
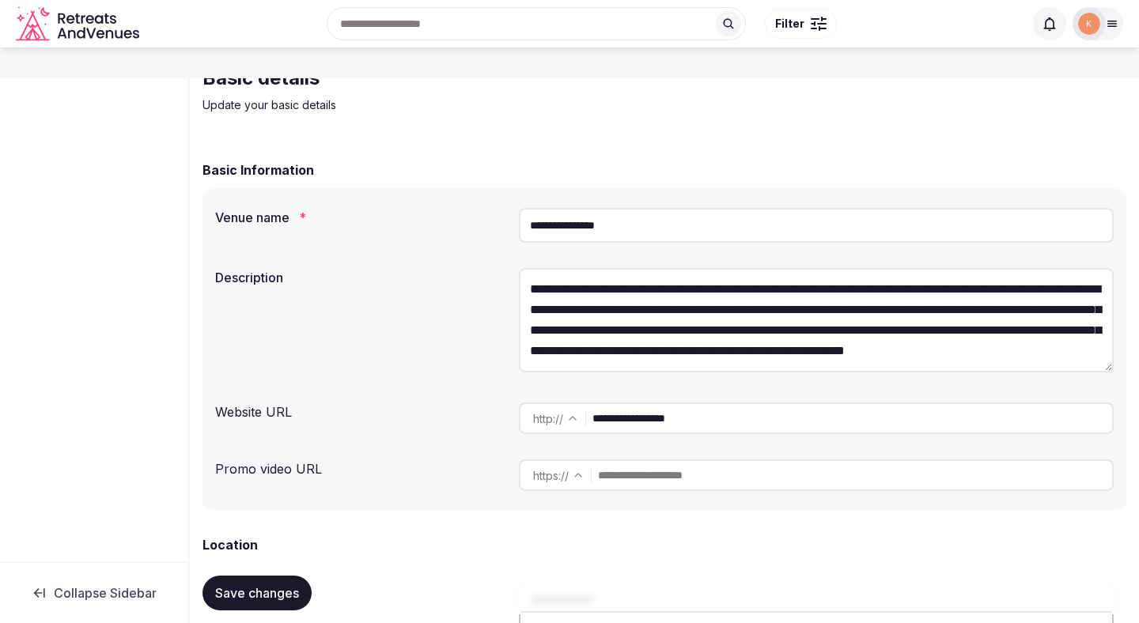
scroll to position [0, 0]
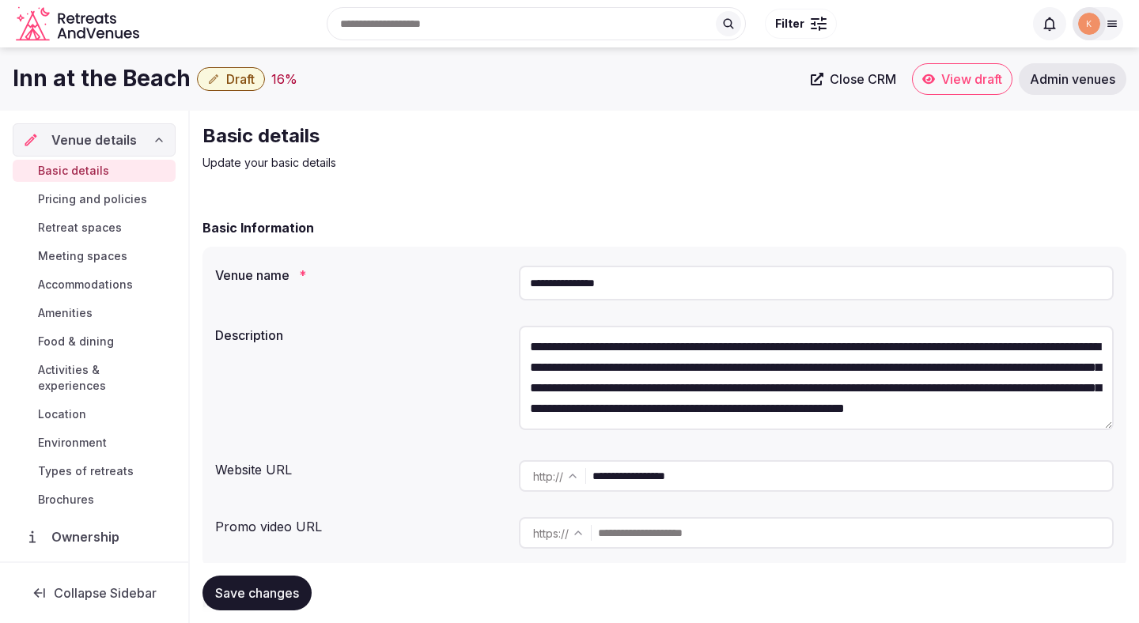
click at [636, 475] on input "**********" at bounding box center [851, 476] width 519 height 32
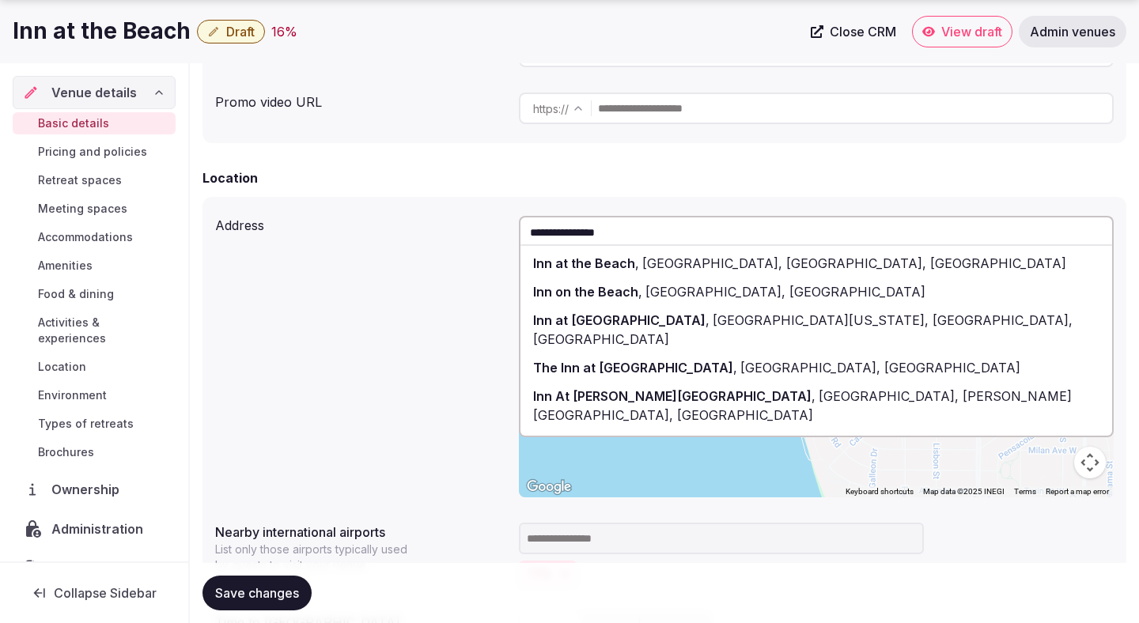
scroll to position [452, 0]
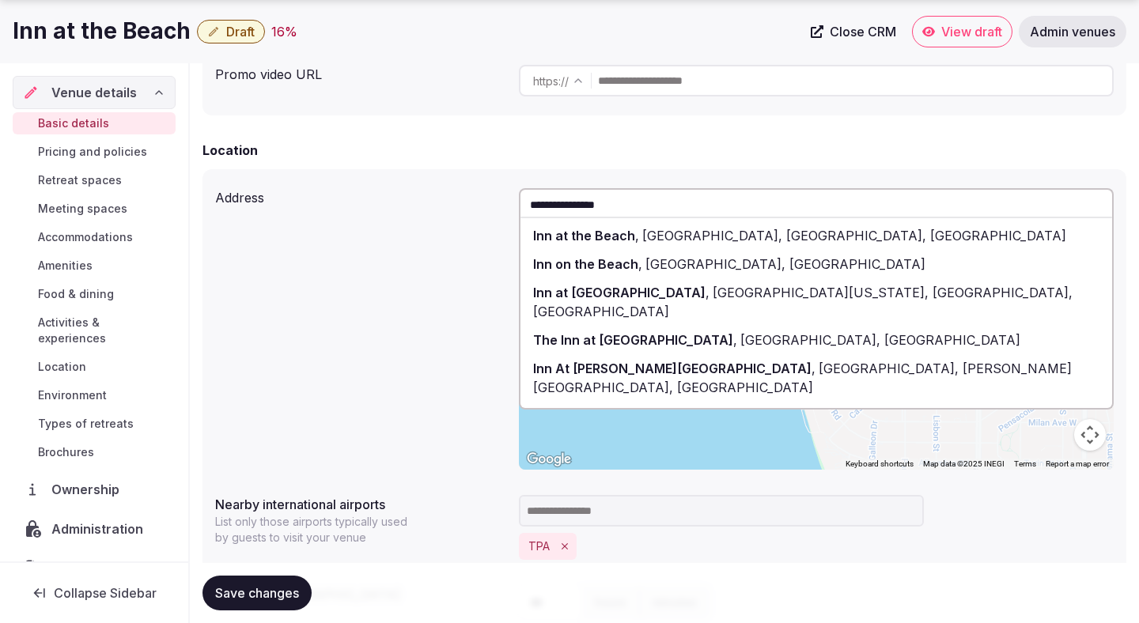
click at [783, 242] on span "West Venice Avenue, Venice, FL" at bounding box center [852, 236] width 427 height 16
type input "**********"
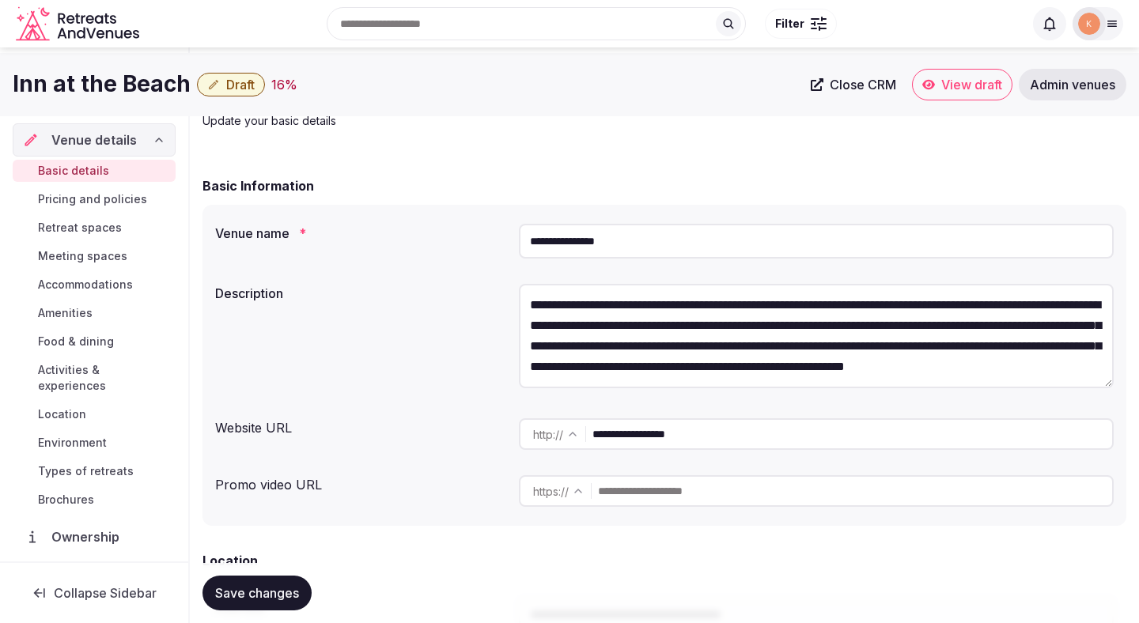
scroll to position [0, 0]
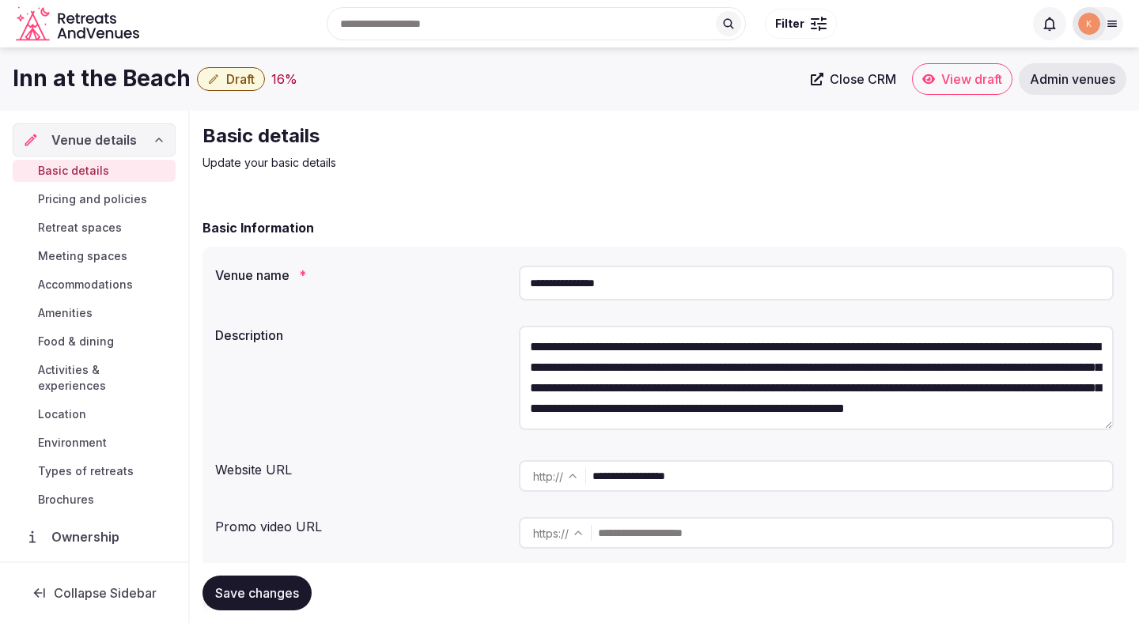
click at [592, 291] on input "**********" at bounding box center [816, 283] width 595 height 35
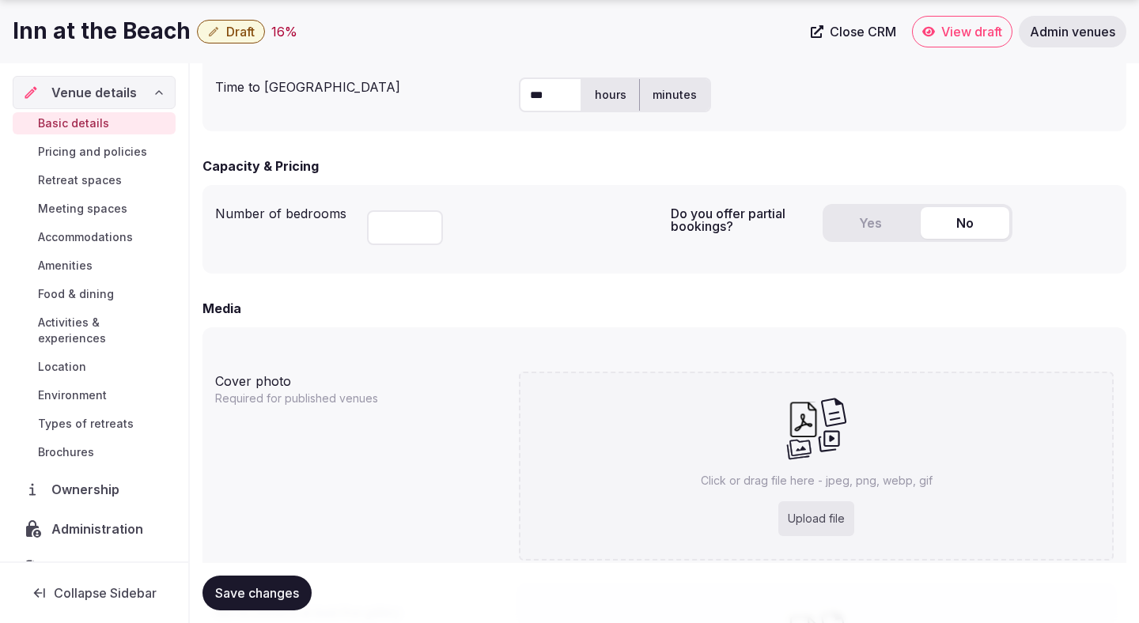
scroll to position [963, 0]
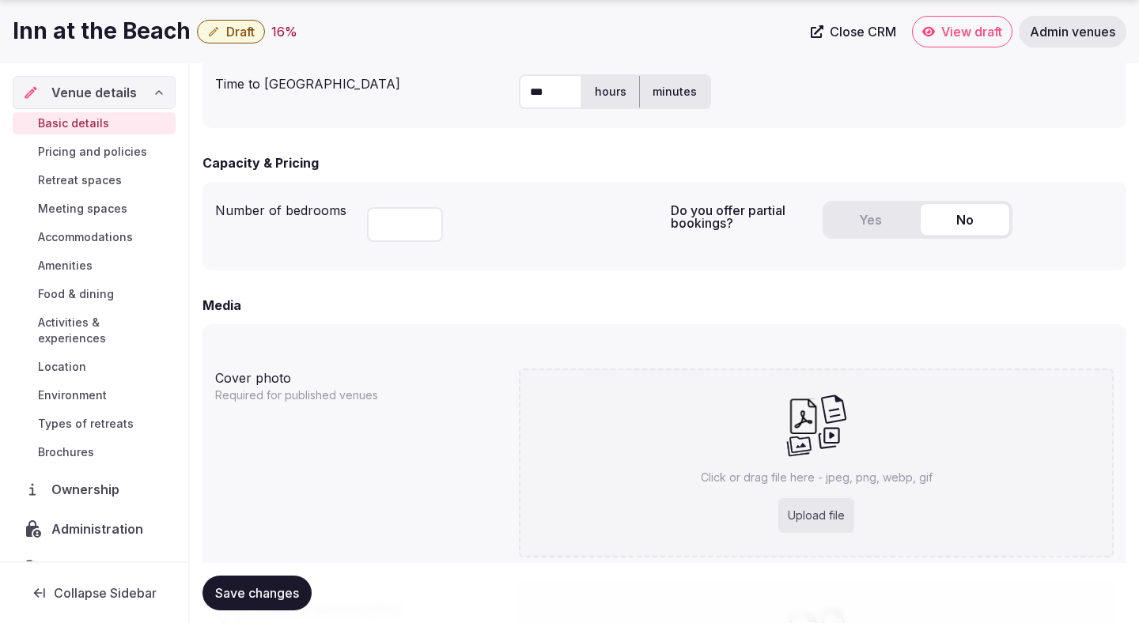
click at [875, 213] on button "Yes" at bounding box center [869, 220] width 89 height 32
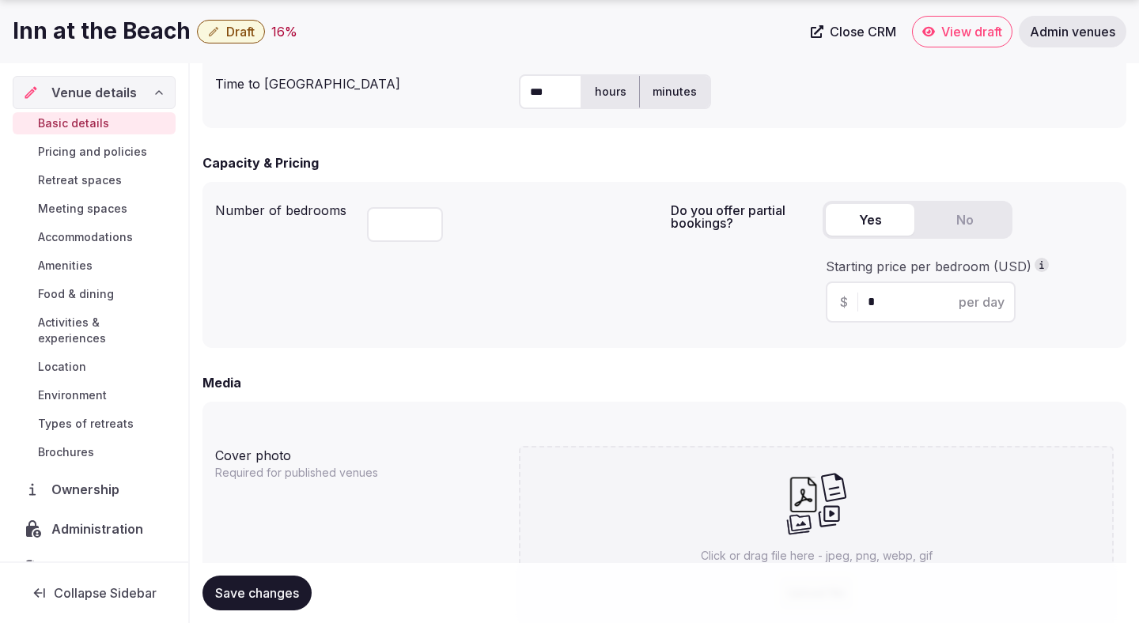
click at [871, 304] on input "*" at bounding box center [934, 302] width 134 height 19
type input "***"
click at [728, 399] on div "Media Cover photo Required for published venues Click or drag file here - jpeg,…" at bounding box center [663, 620] width 923 height 495
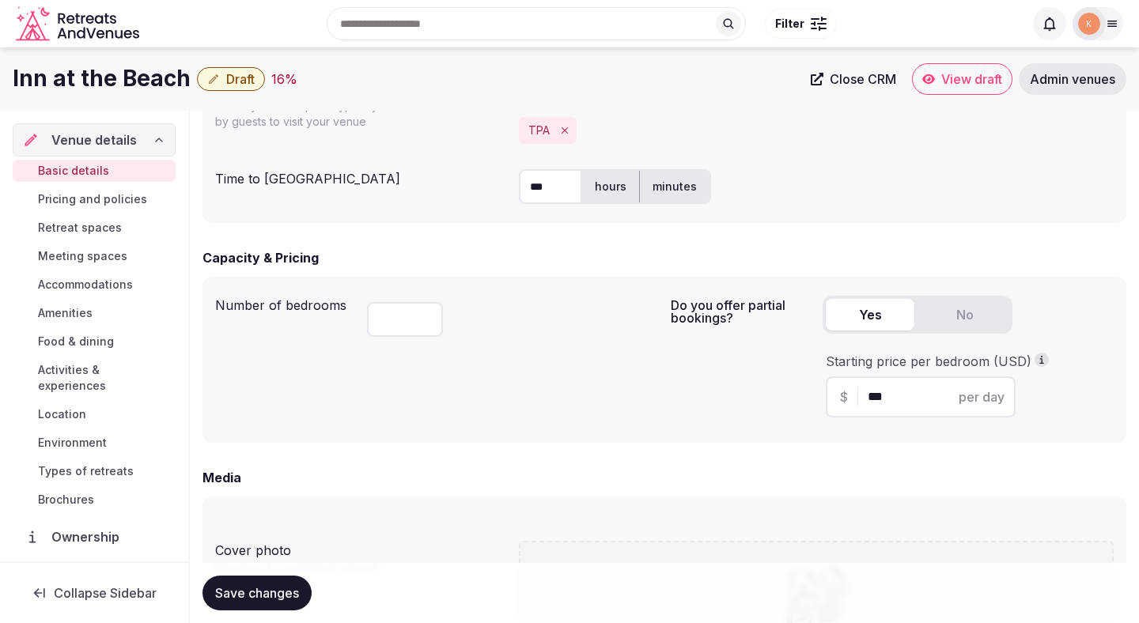
scroll to position [874, 0]
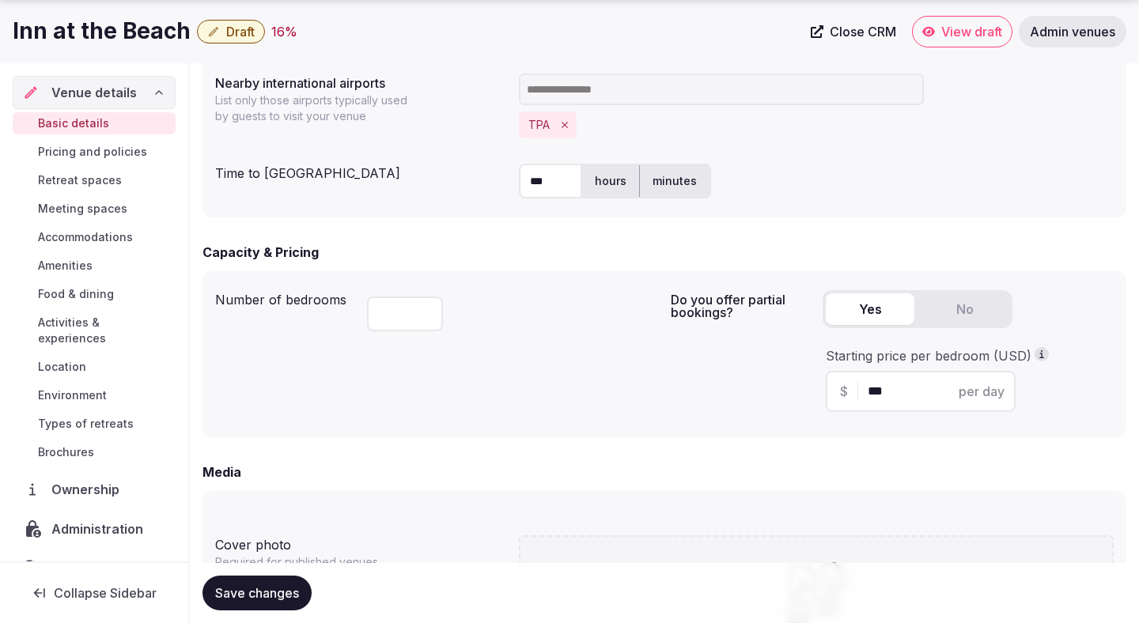
click at [261, 587] on span "Save changes" at bounding box center [257, 593] width 84 height 16
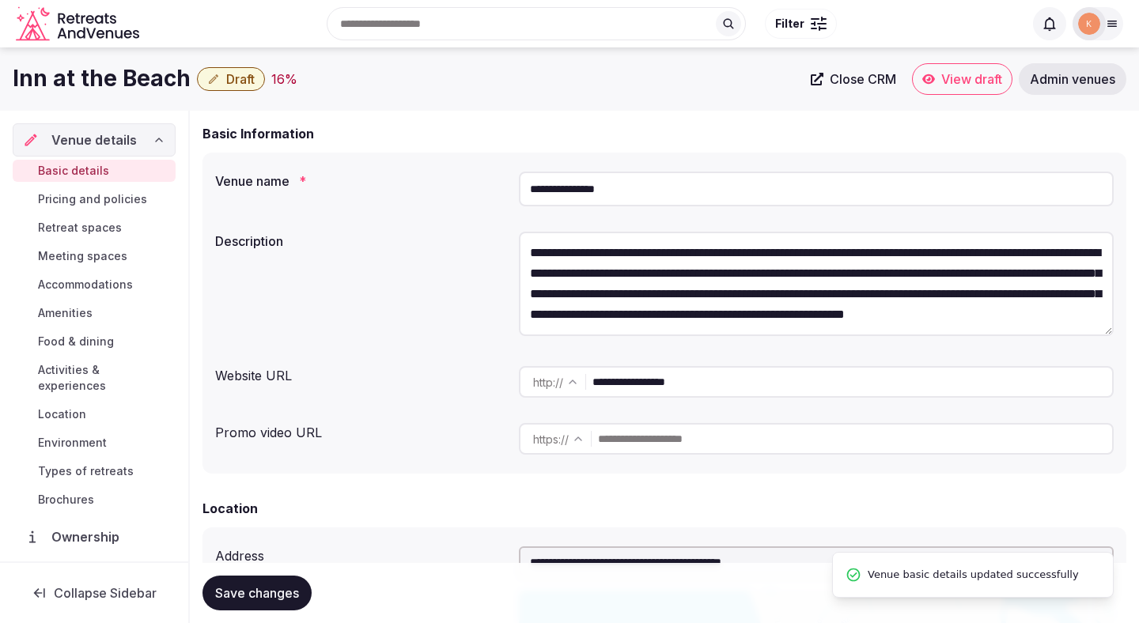
scroll to position [0, 0]
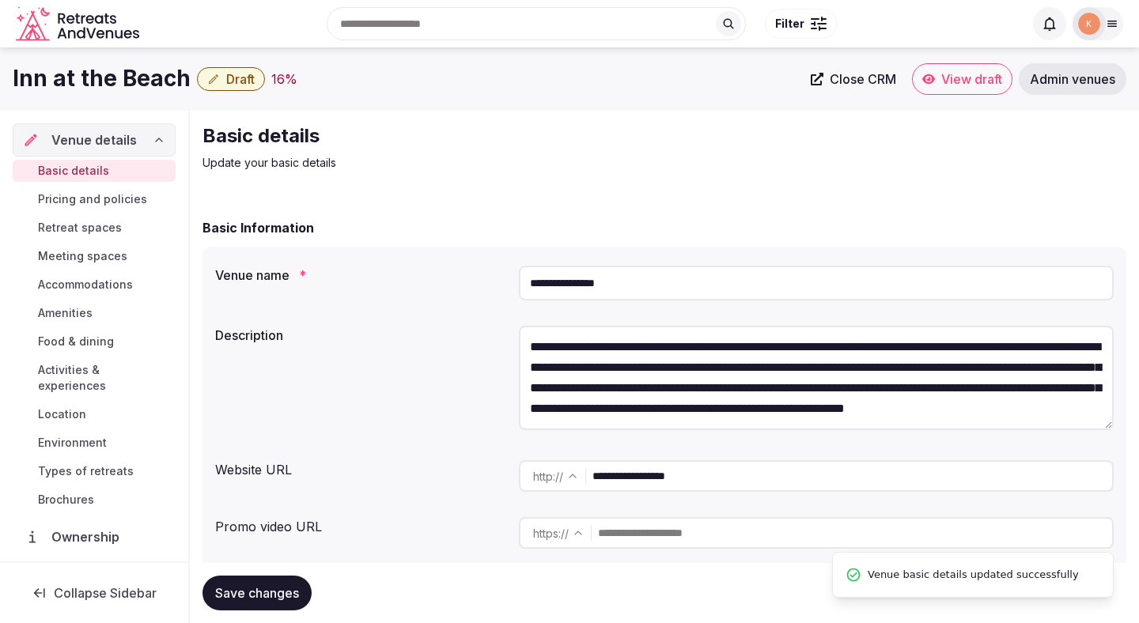
click at [608, 293] on input "**********" at bounding box center [816, 283] width 595 height 35
click at [396, 147] on h2 "Basic details" at bounding box center [467, 135] width 531 height 25
click at [674, 479] on input "**********" at bounding box center [851, 476] width 519 height 32
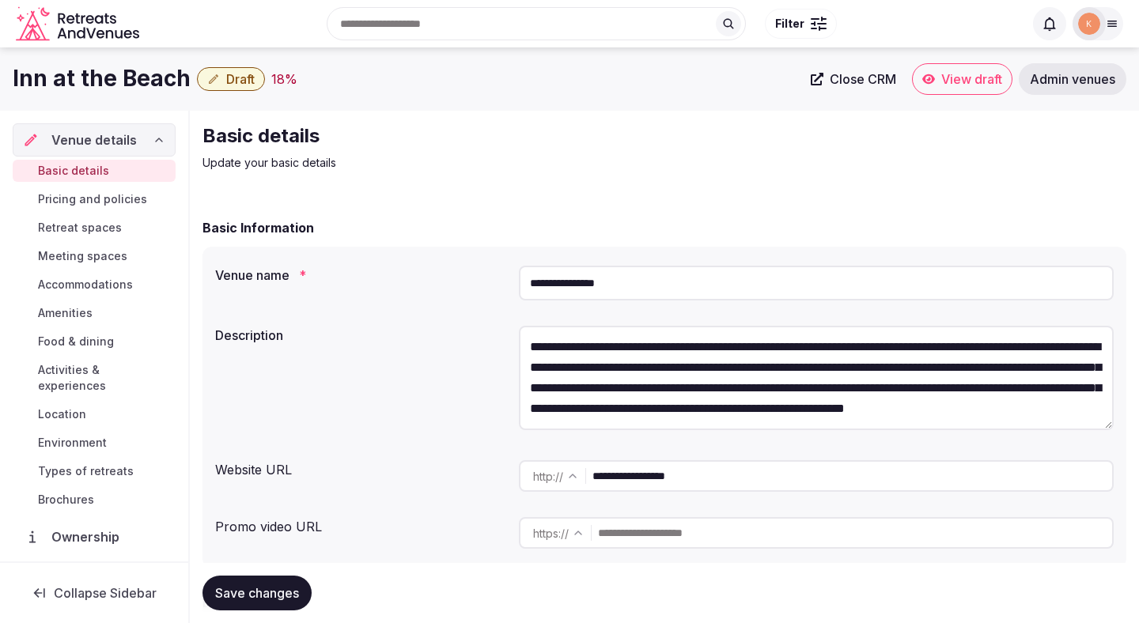
click at [674, 479] on input "**********" at bounding box center [851, 476] width 519 height 32
click at [561, 280] on input "**********" at bounding box center [816, 283] width 595 height 35
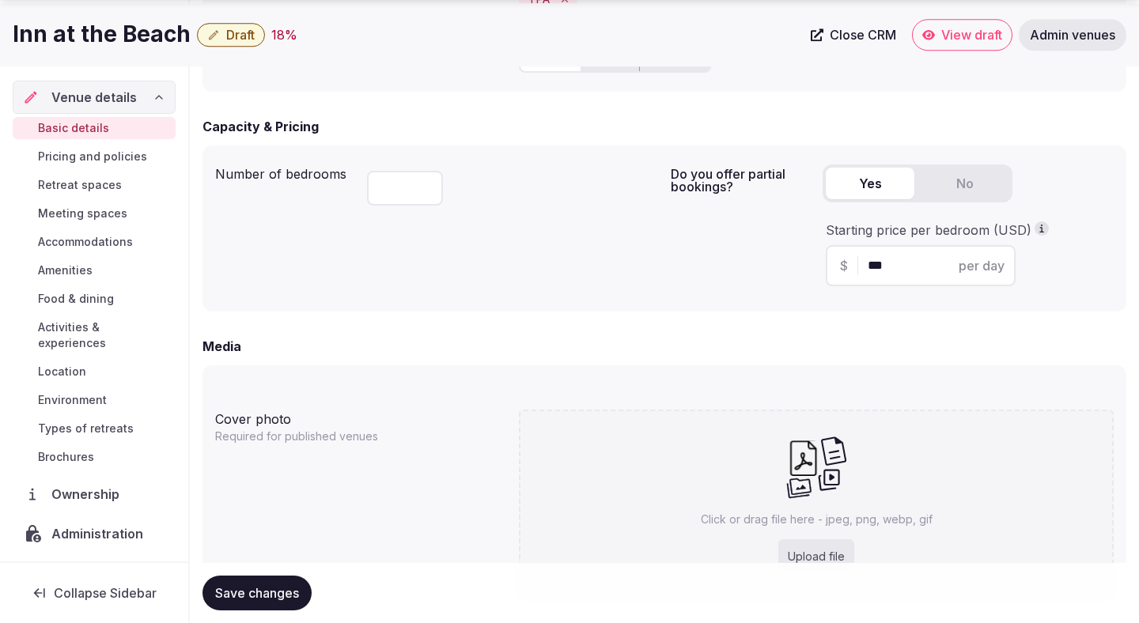
scroll to position [1307, 0]
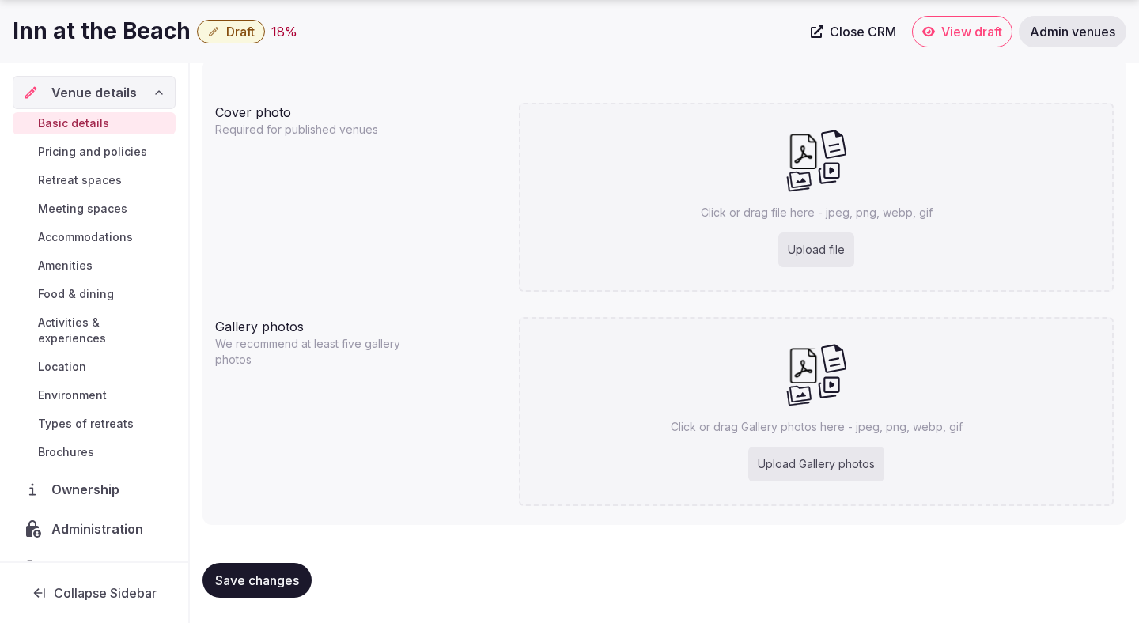
click at [818, 243] on div "Upload file" at bounding box center [816, 249] width 76 height 35
type input "**********"
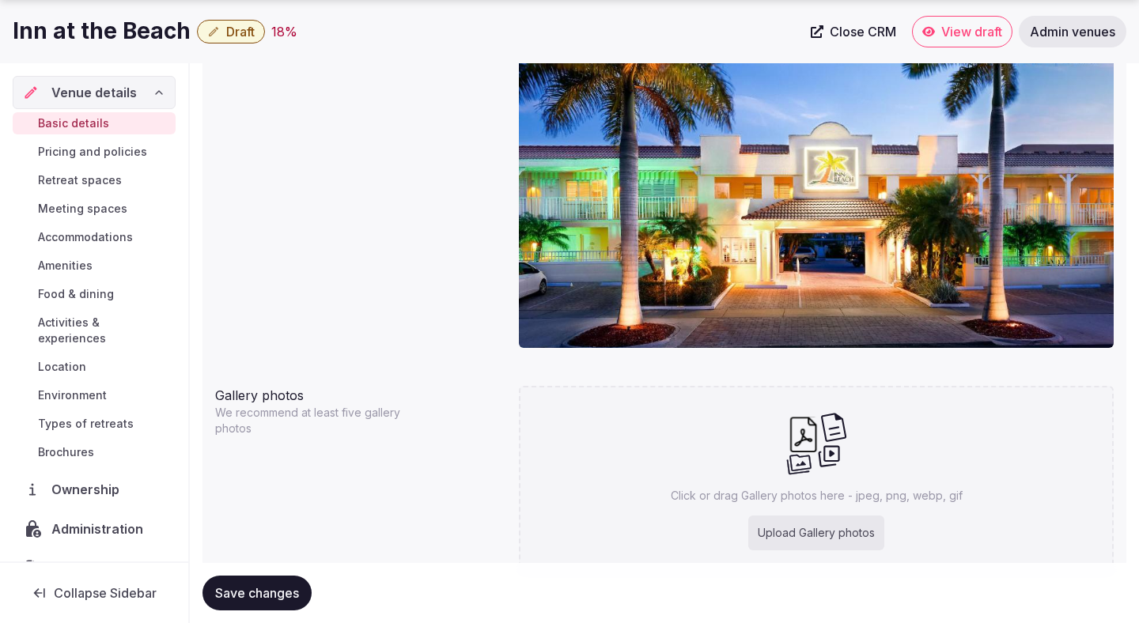
scroll to position [1465, 0]
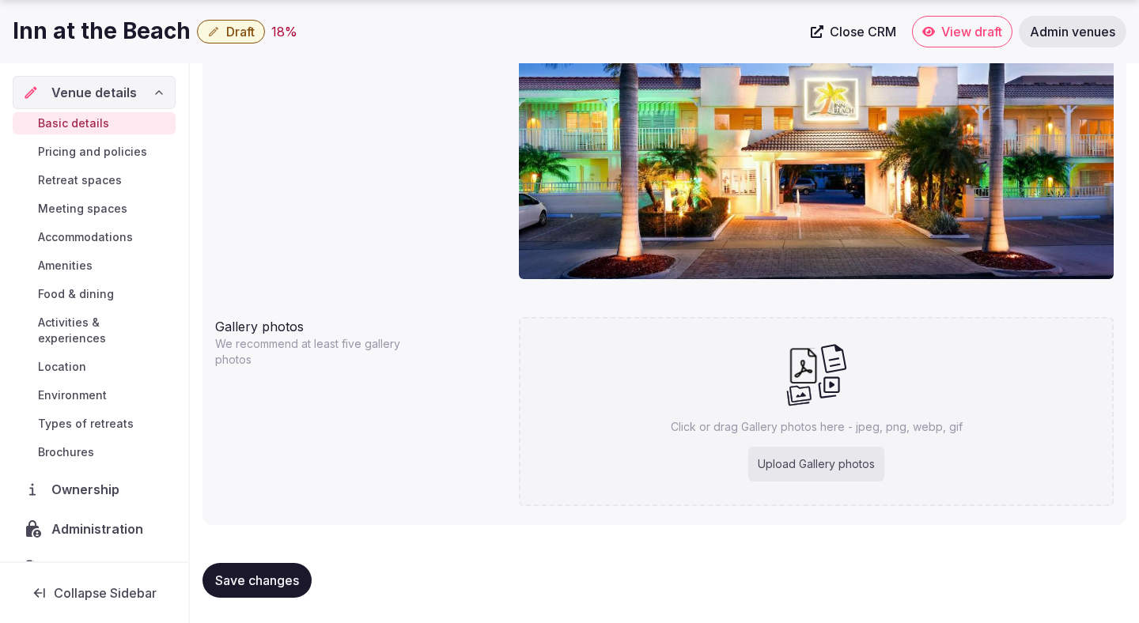
click at [763, 461] on div "Upload Gallery photos" at bounding box center [816, 464] width 136 height 35
type input "**********"
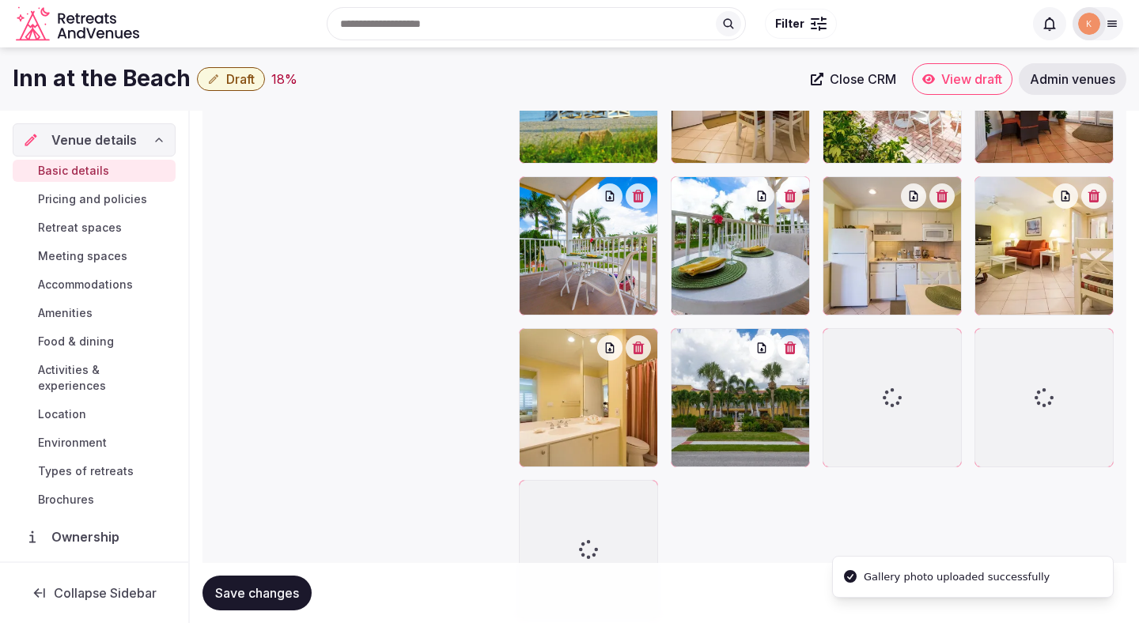
scroll to position [1847, 0]
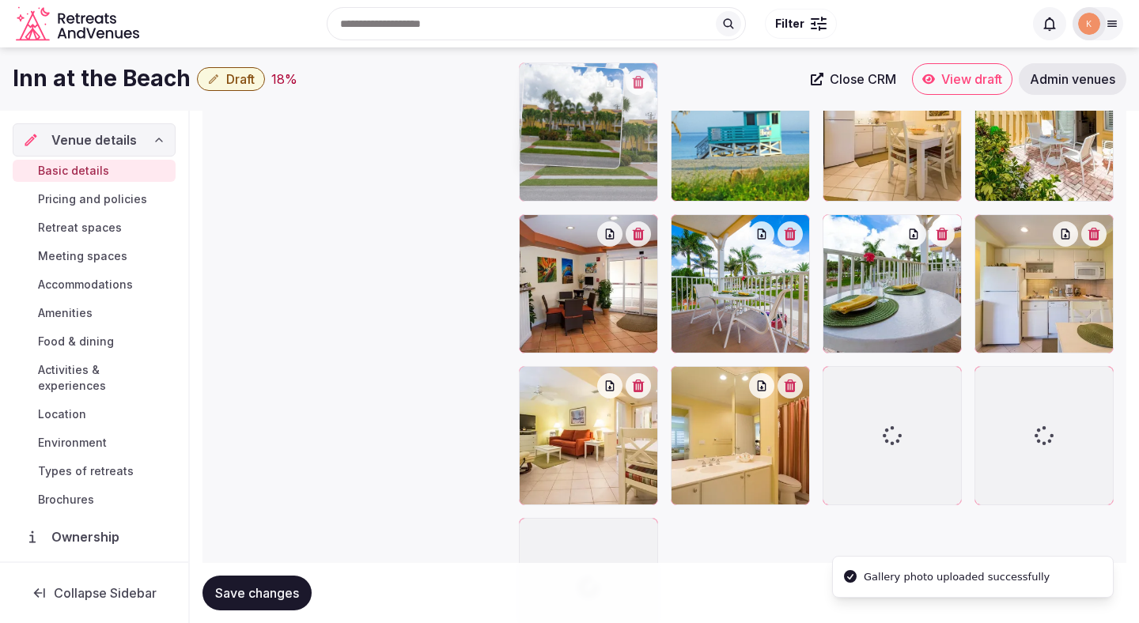
drag, startPoint x: 748, startPoint y: 472, endPoint x: 590, endPoint y: 170, distance: 340.9
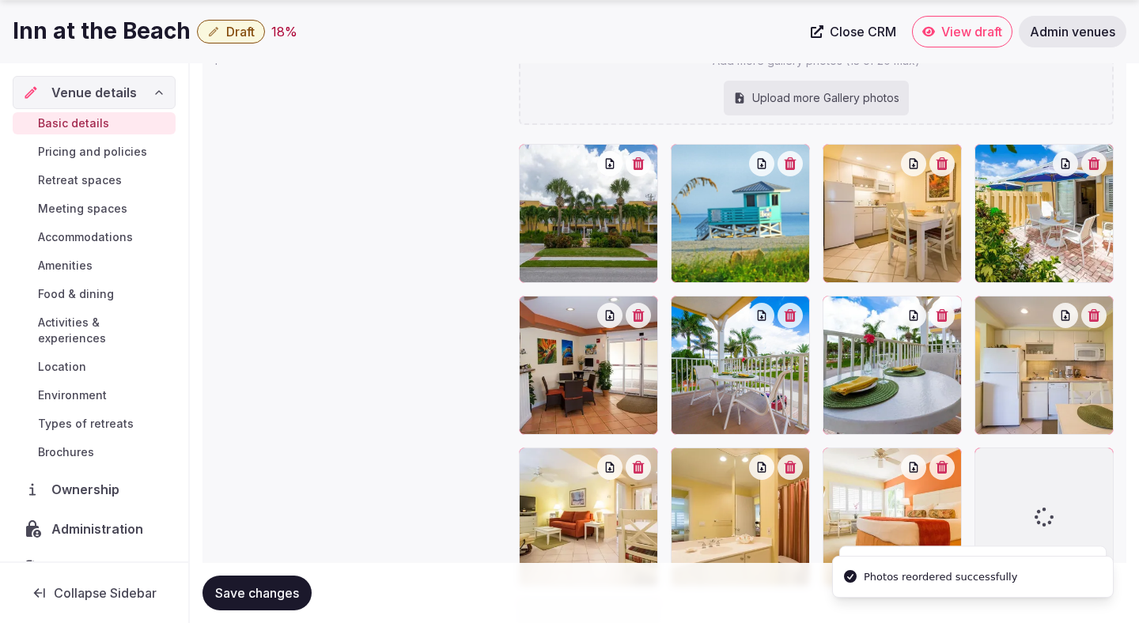
scroll to position [1791, 0]
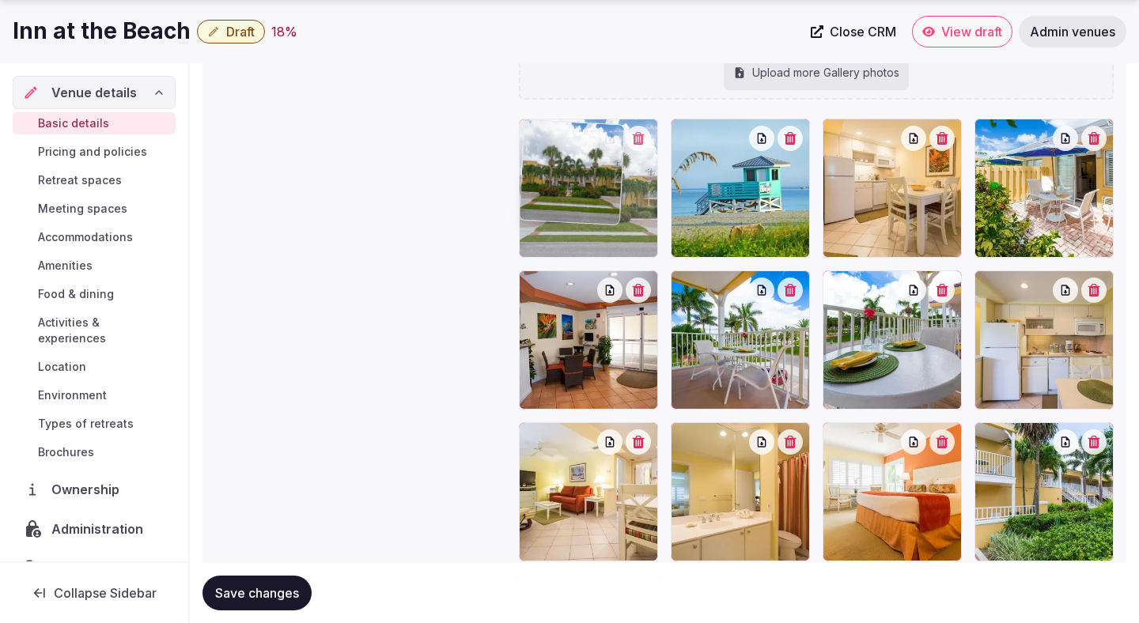
drag, startPoint x: 712, startPoint y: 505, endPoint x: 601, endPoint y: 271, distance: 258.9
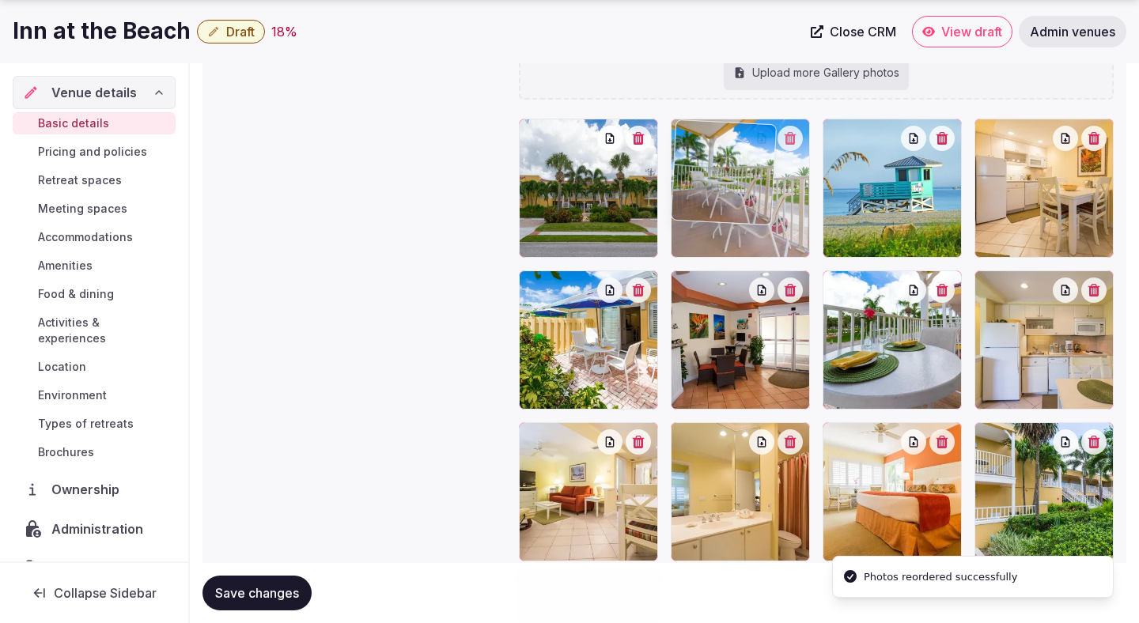
drag, startPoint x: 734, startPoint y: 376, endPoint x: 734, endPoint y: 225, distance: 151.0
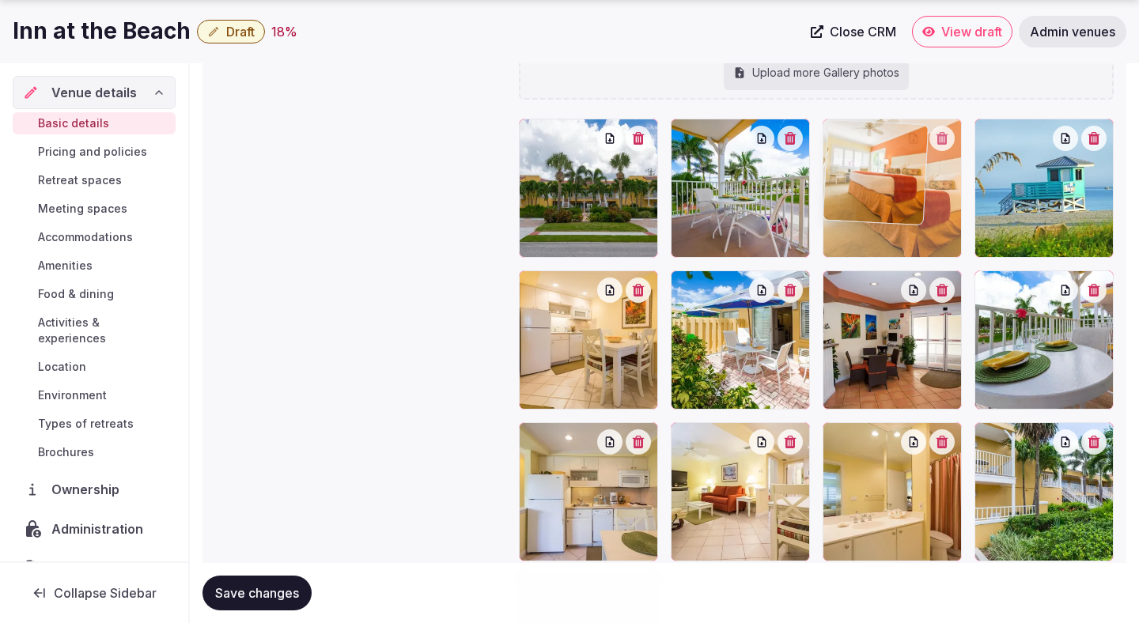
drag, startPoint x: 897, startPoint y: 471, endPoint x: 912, endPoint y: 245, distance: 226.7
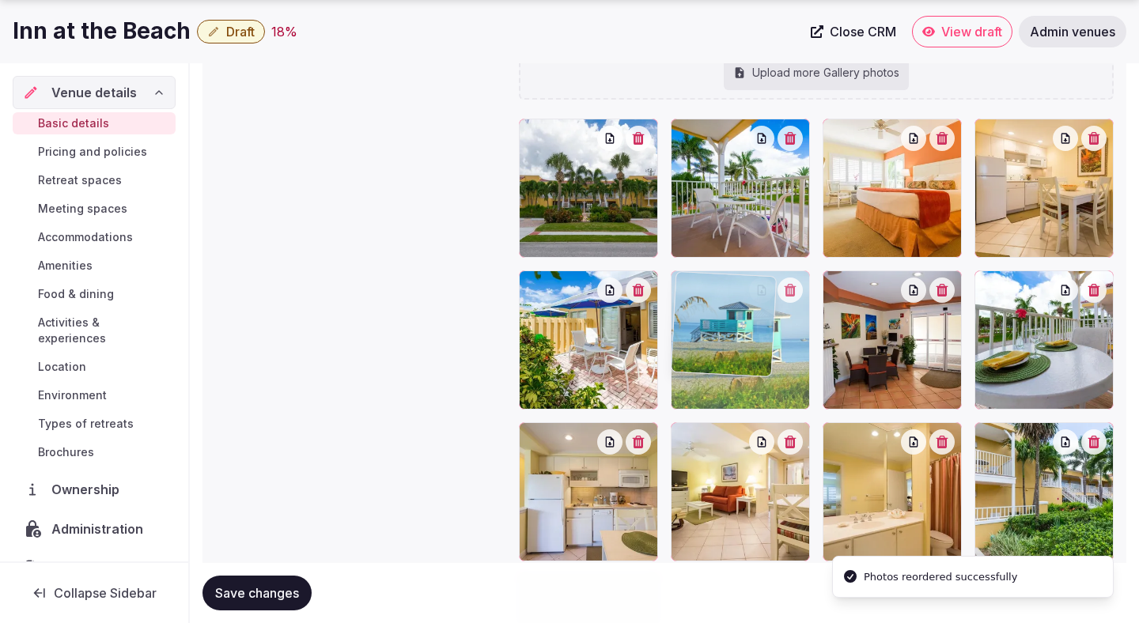
drag, startPoint x: 1033, startPoint y: 214, endPoint x: 748, endPoint y: 391, distance: 335.9
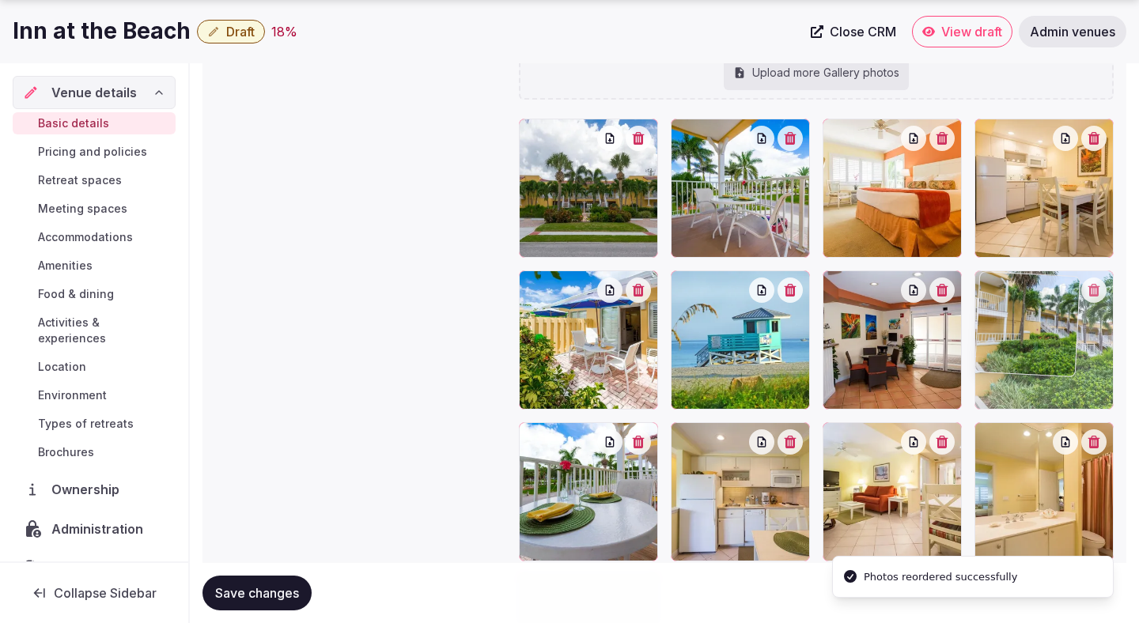
drag, startPoint x: 1033, startPoint y: 463, endPoint x: 1022, endPoint y: 397, distance: 66.4
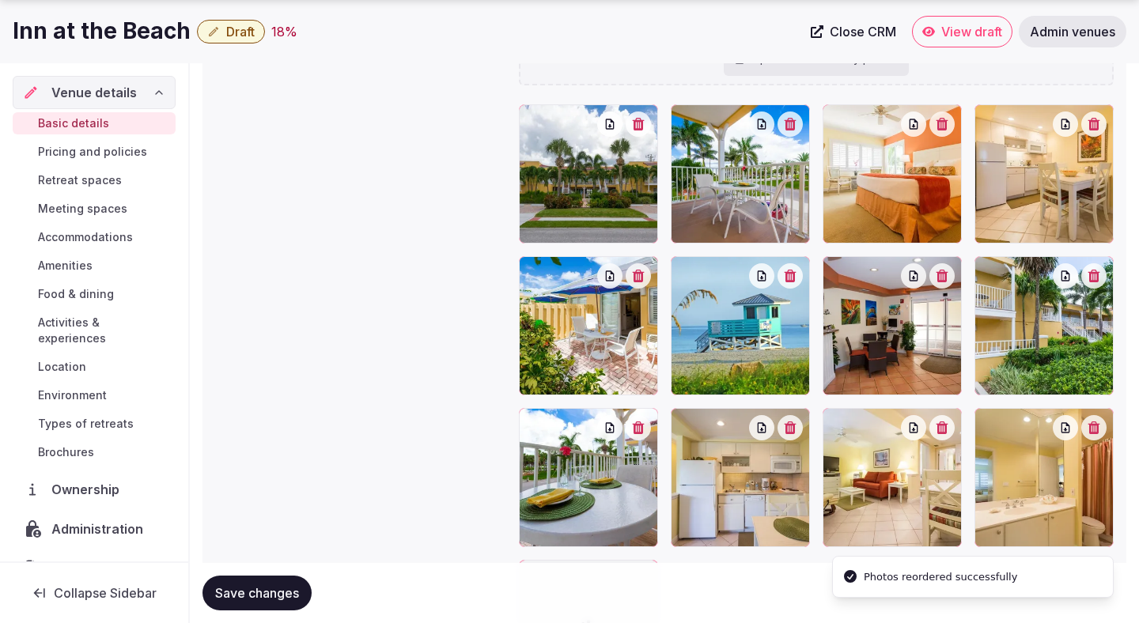
scroll to position [1808, 0]
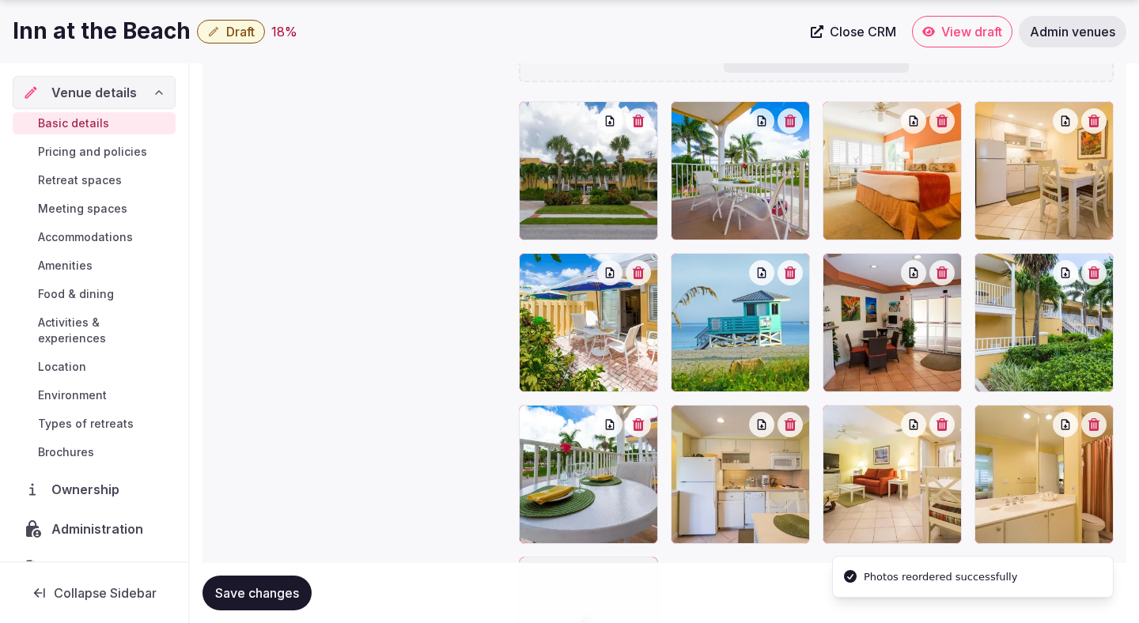
click at [293, 589] on span "Save changes" at bounding box center [257, 593] width 84 height 16
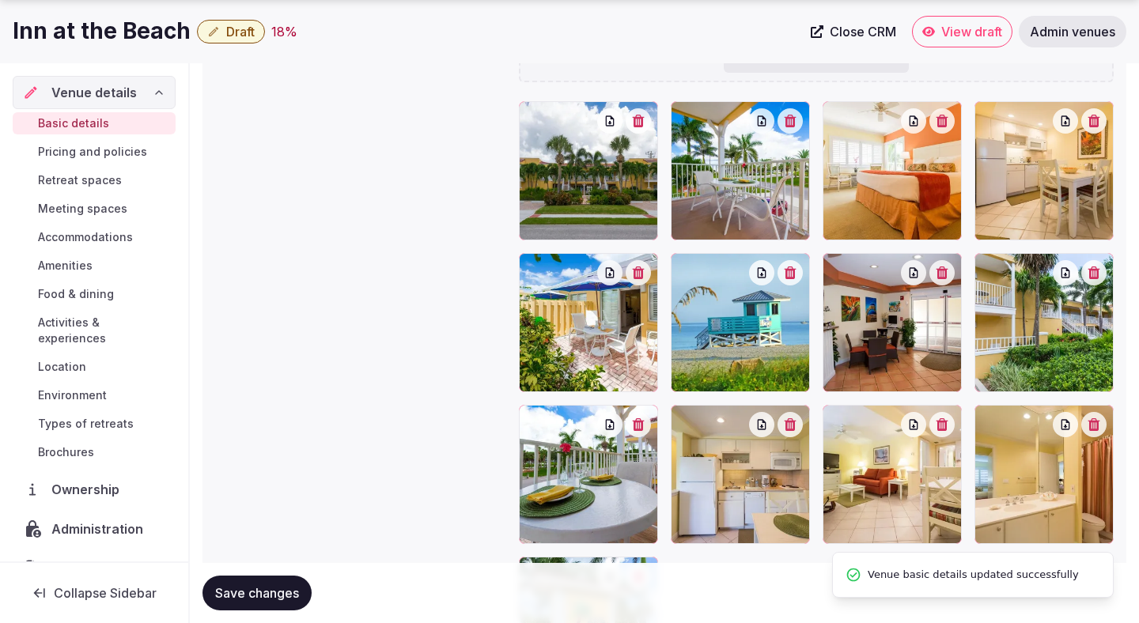
click at [293, 589] on span "Save changes" at bounding box center [257, 593] width 84 height 16
click at [142, 151] on span "Pricing and policies" at bounding box center [92, 152] width 109 height 16
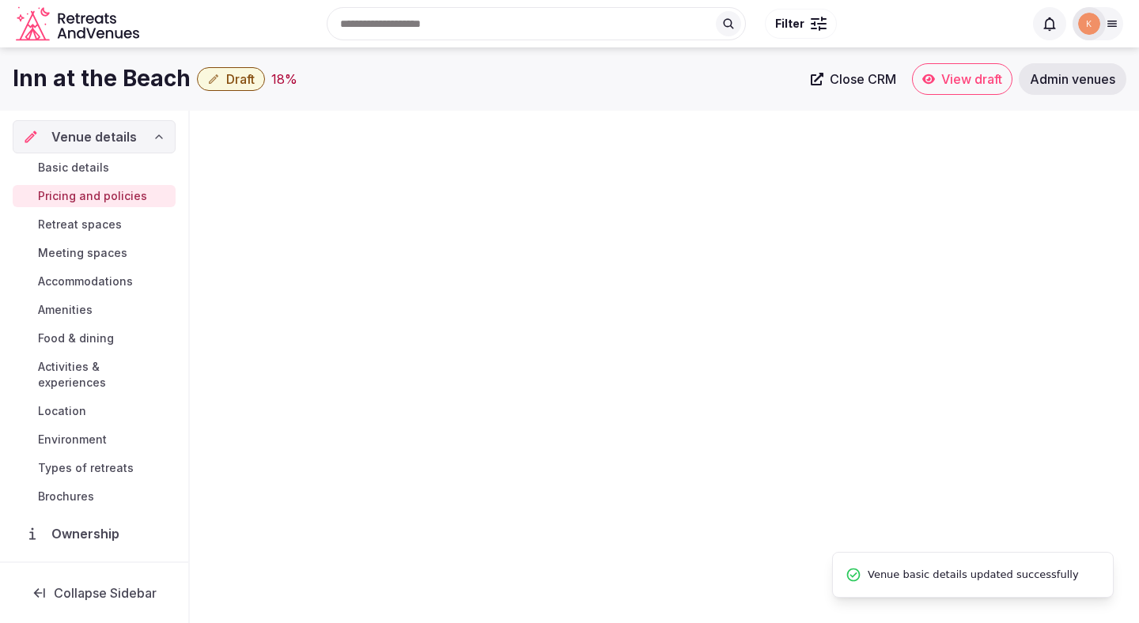
click at [89, 203] on span "Pricing and policies" at bounding box center [92, 196] width 109 height 16
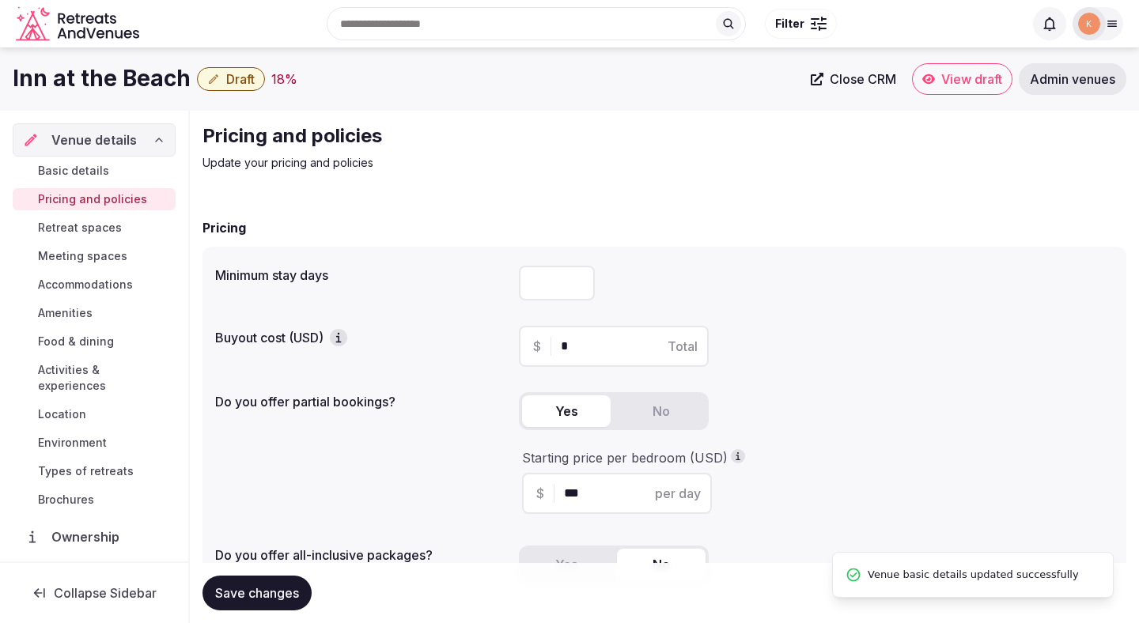
click at [89, 225] on span "Retreat spaces" at bounding box center [80, 228] width 84 height 16
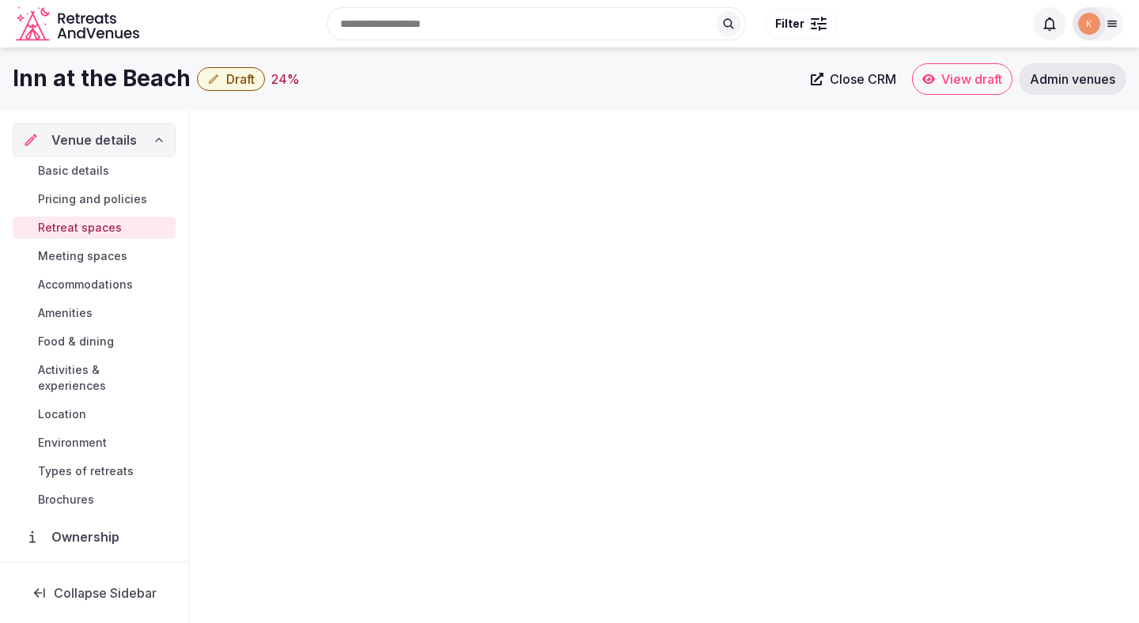
click at [90, 229] on span "Retreat spaces" at bounding box center [80, 228] width 84 height 16
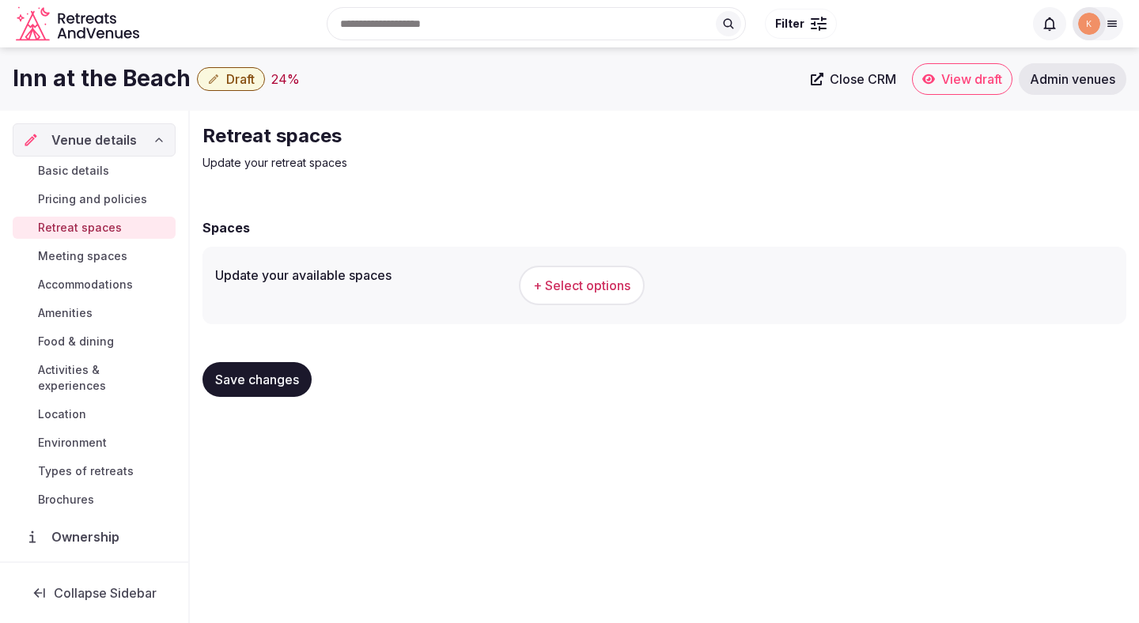
click at [593, 290] on span "+ Select options" at bounding box center [581, 285] width 97 height 17
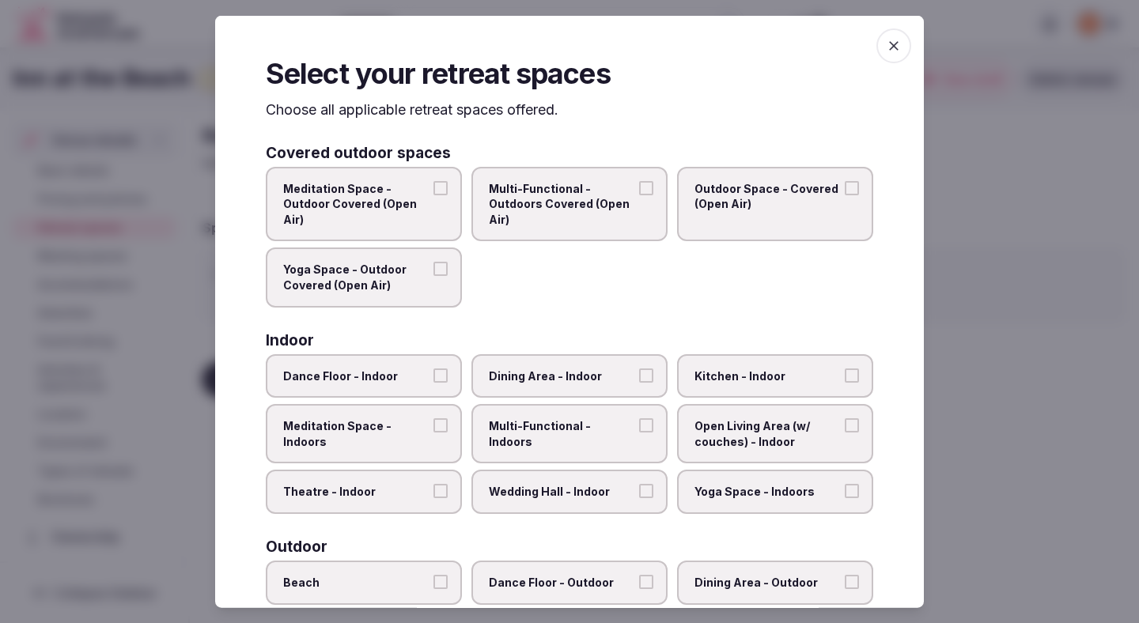
click at [557, 379] on span "Dining Area - Indoor" at bounding box center [561, 376] width 145 height 16
click at [639, 379] on button "Dining Area - Indoor" at bounding box center [646, 375] width 14 height 14
click at [554, 436] on label "Multi-Functional - Indoors" at bounding box center [569, 433] width 196 height 59
click at [639, 432] on button "Multi-Functional - Indoors" at bounding box center [646, 425] width 14 height 14
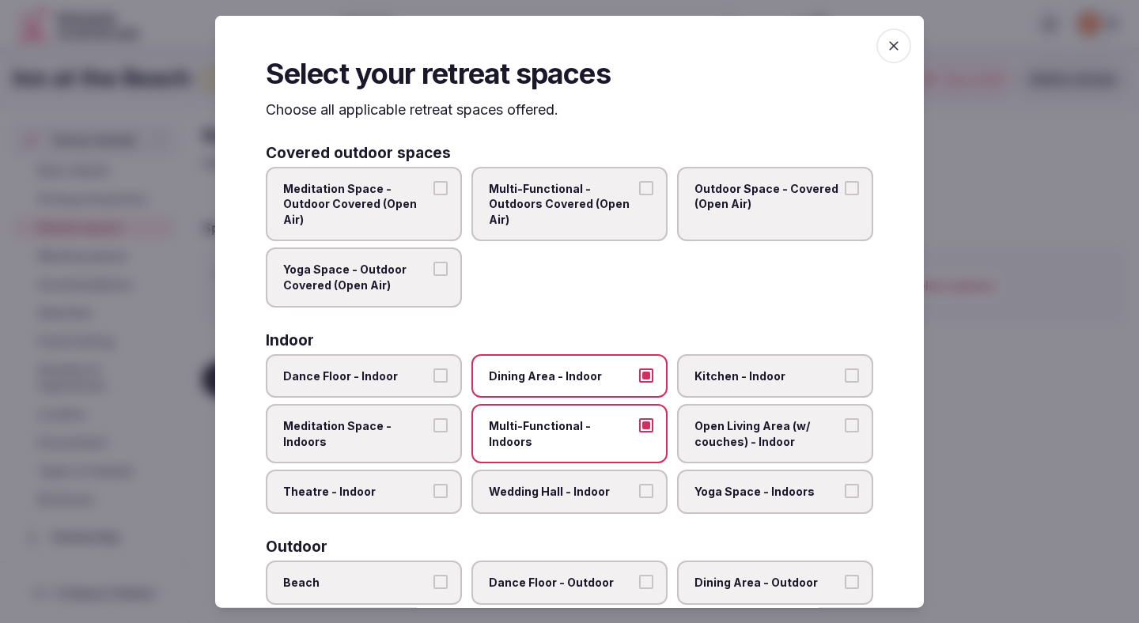
click at [750, 439] on span "Open Living Area (w/ couches) - Indoor" at bounding box center [766, 433] width 145 height 31
click at [844, 432] on button "Open Living Area (w/ couches) - Indoor" at bounding box center [851, 425] width 14 height 14
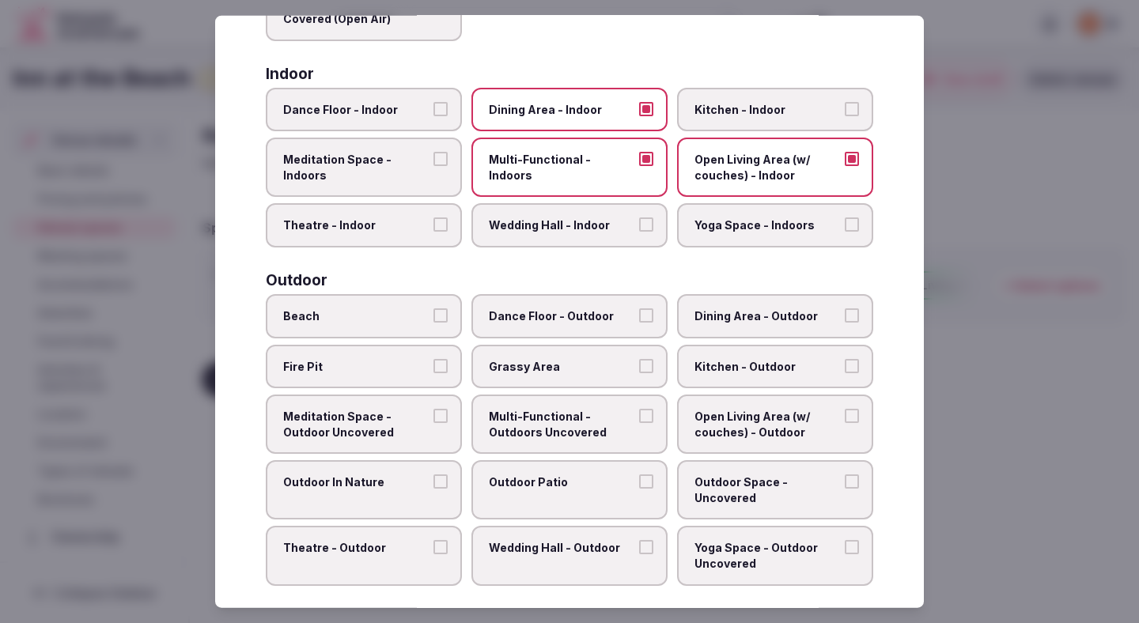
scroll to position [305, 0]
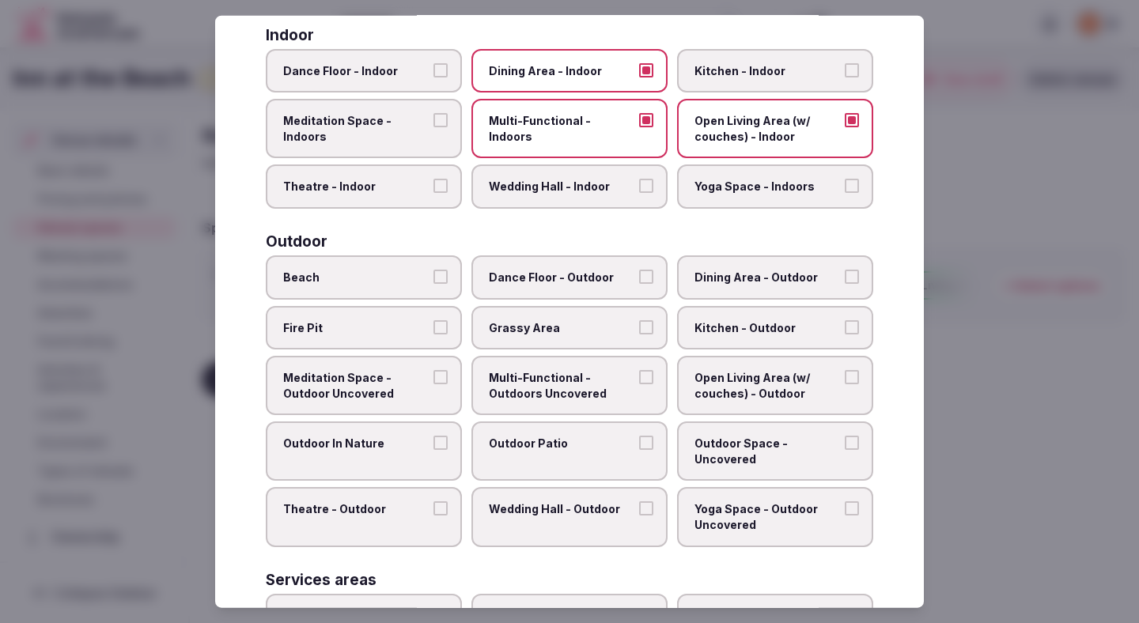
click at [441, 288] on label "Beach" at bounding box center [364, 277] width 196 height 44
click at [441, 284] on button "Beach" at bounding box center [440, 277] width 14 height 14
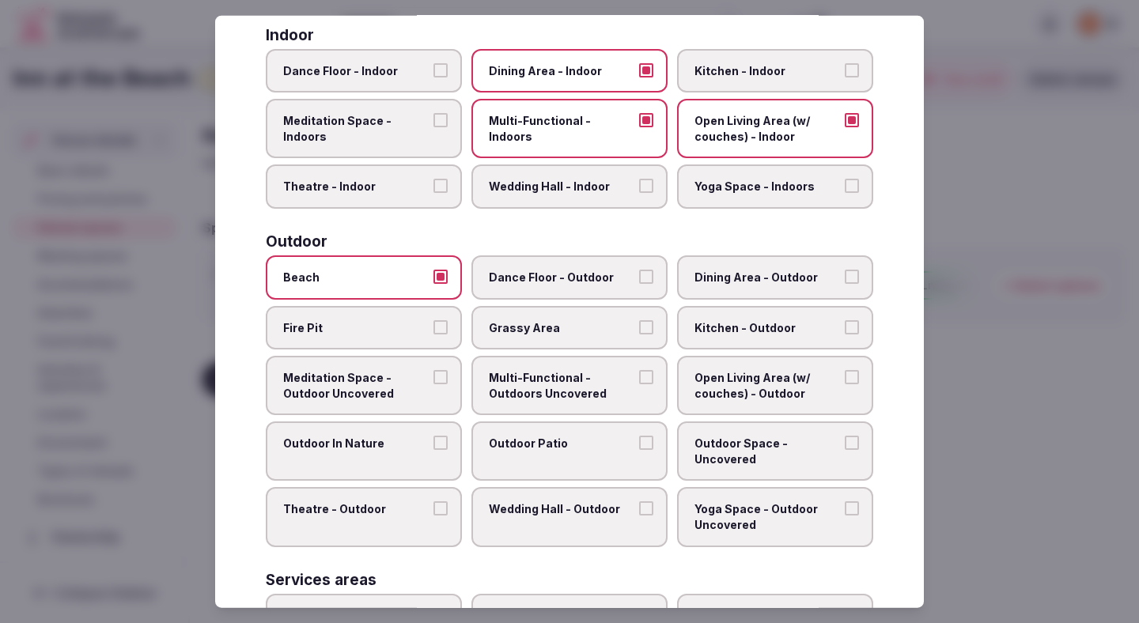
click at [759, 286] on label "Dining Area - Outdoor" at bounding box center [775, 277] width 196 height 44
click at [844, 284] on button "Dining Area - Outdoor" at bounding box center [851, 277] width 14 height 14
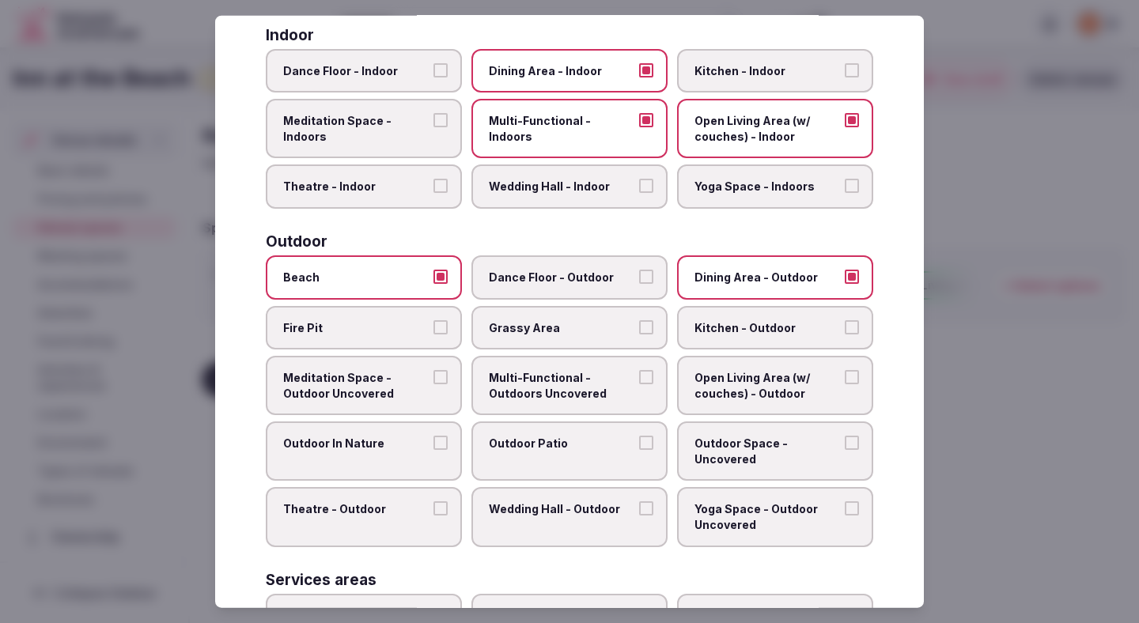
click at [556, 446] on span "Outdoor Patio" at bounding box center [561, 444] width 145 height 16
click at [639, 446] on button "Outdoor Patio" at bounding box center [646, 443] width 14 height 14
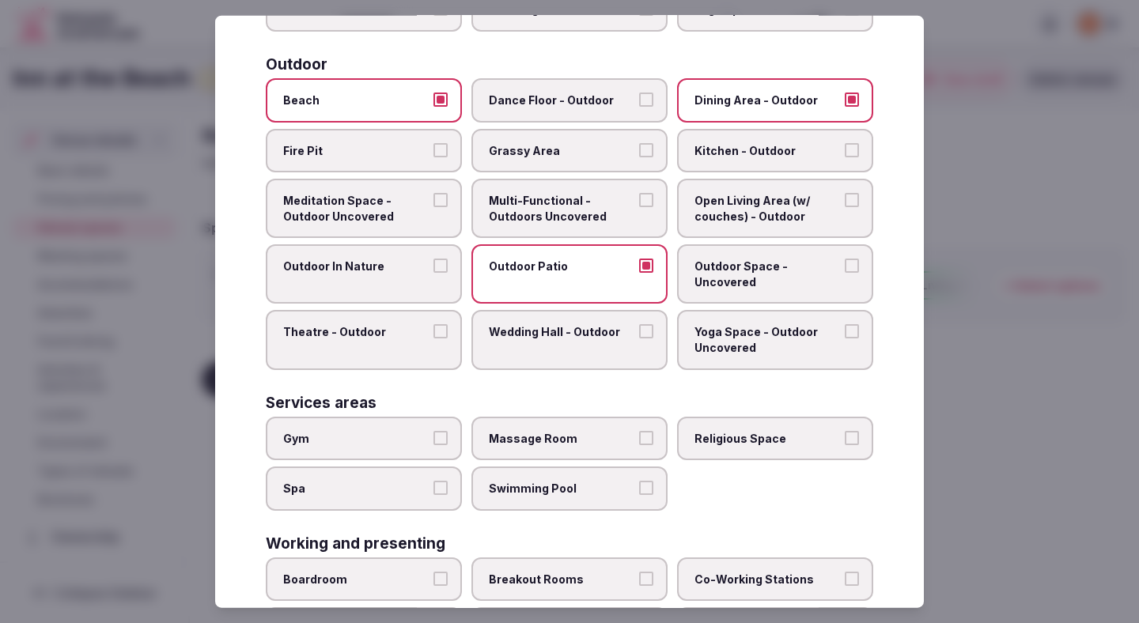
scroll to position [487, 0]
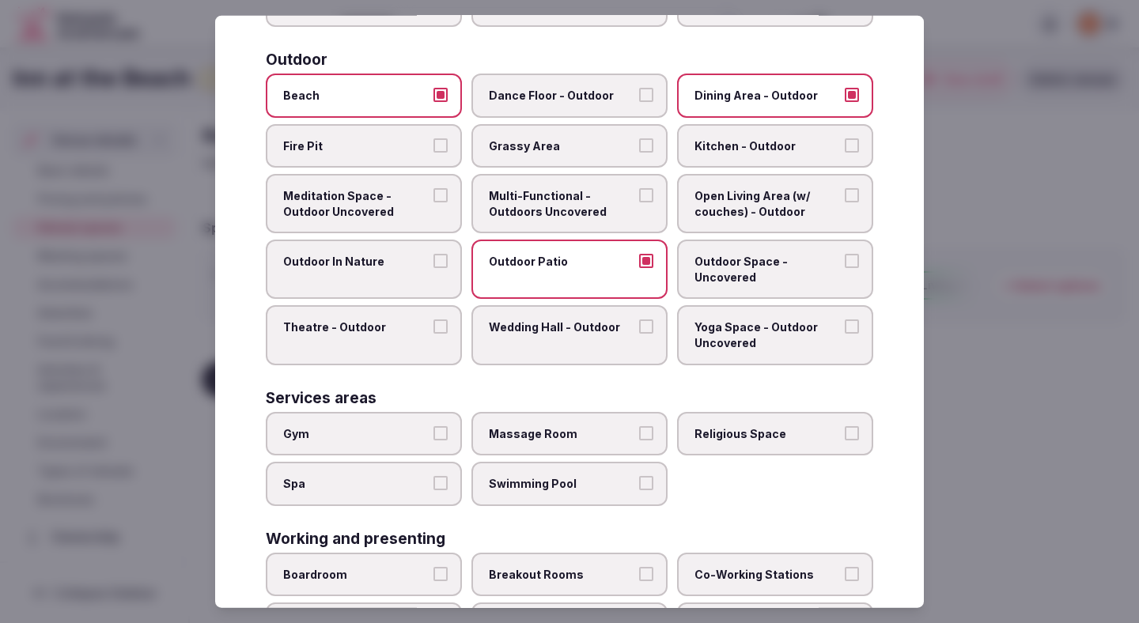
click at [412, 425] on label "Gym" at bounding box center [364, 433] width 196 height 44
click at [433, 425] on button "Gym" at bounding box center [440, 432] width 14 height 14
click at [502, 491] on label "Swimming Pool" at bounding box center [569, 484] width 196 height 44
click at [639, 490] on button "Swimming Pool" at bounding box center [646, 483] width 14 height 14
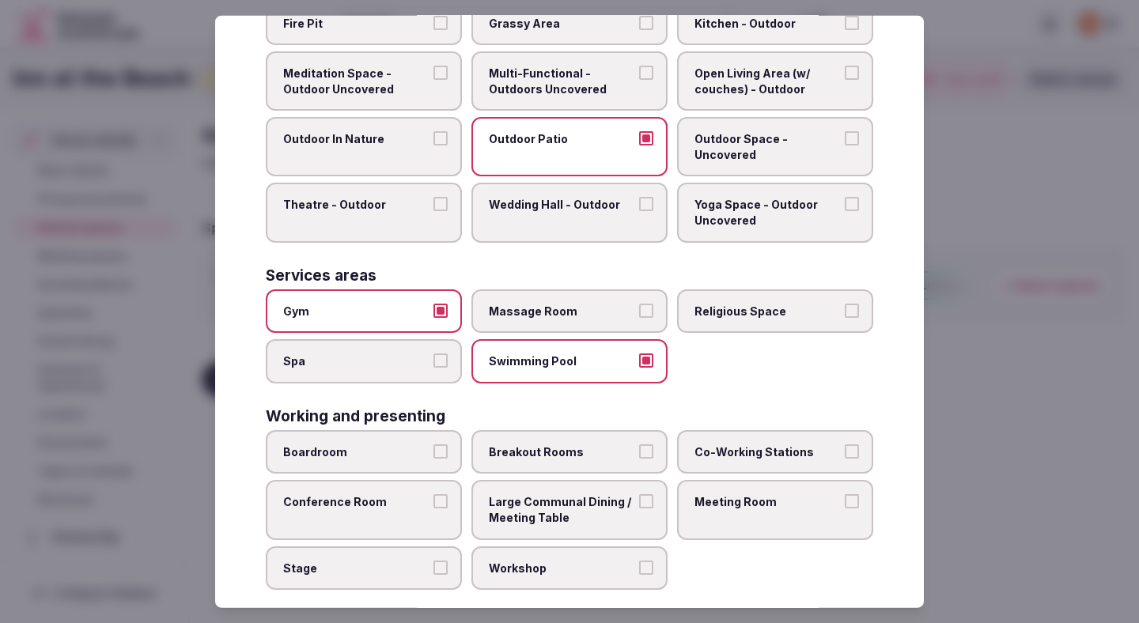
scroll to position [630, 0]
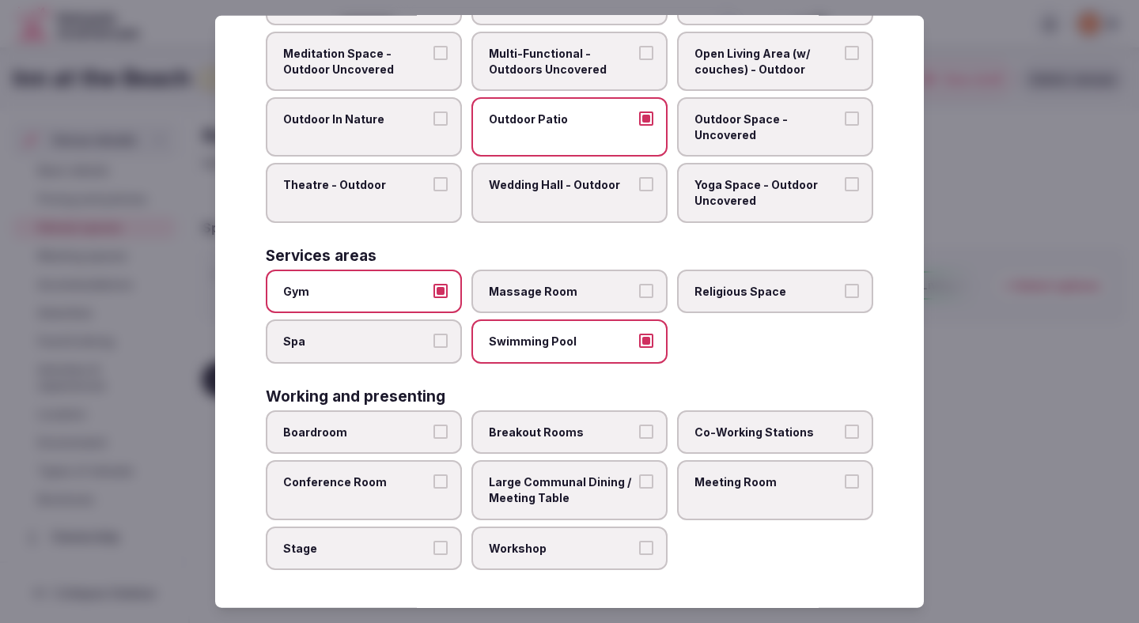
click at [553, 425] on span "Breakout Rooms" at bounding box center [561, 433] width 145 height 16
click at [639, 425] on button "Breakout Rooms" at bounding box center [646, 432] width 14 height 14
click at [1025, 364] on div at bounding box center [569, 311] width 1139 height 623
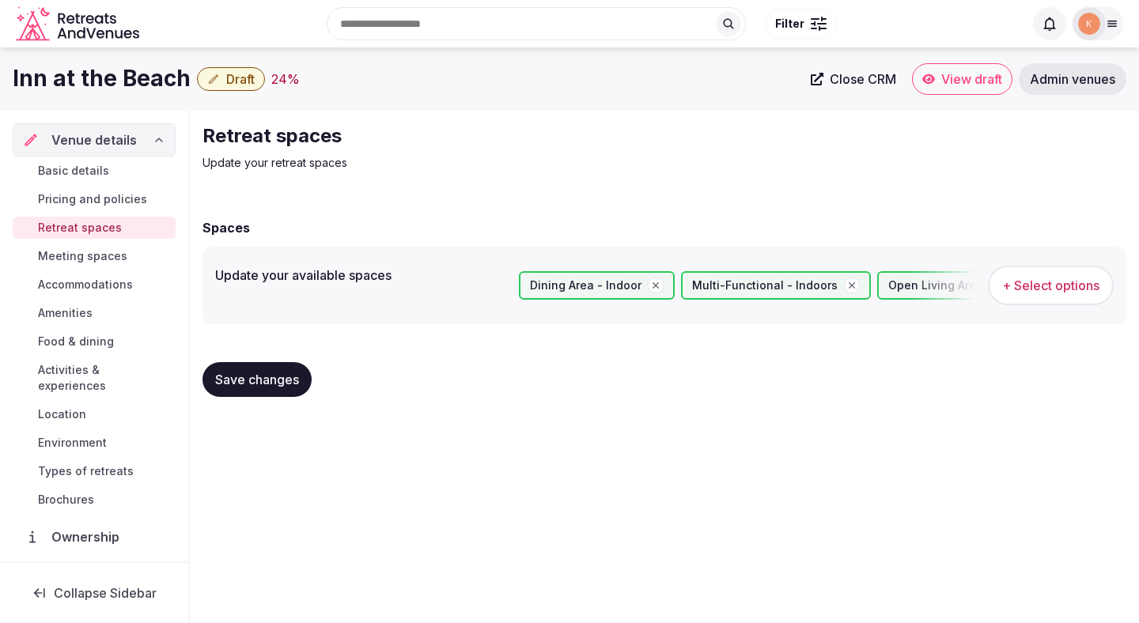
click at [291, 382] on span "Save changes" at bounding box center [257, 380] width 84 height 16
click at [65, 254] on span "Meeting spaces" at bounding box center [82, 256] width 89 height 16
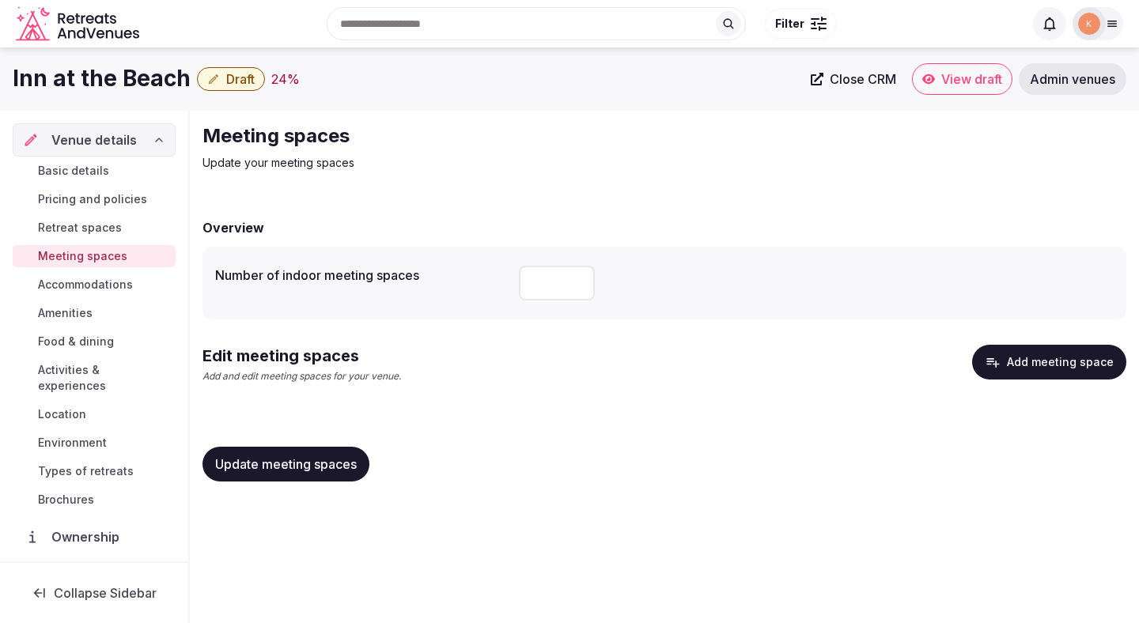
click at [100, 203] on span "Pricing and policies" at bounding box center [92, 199] width 109 height 16
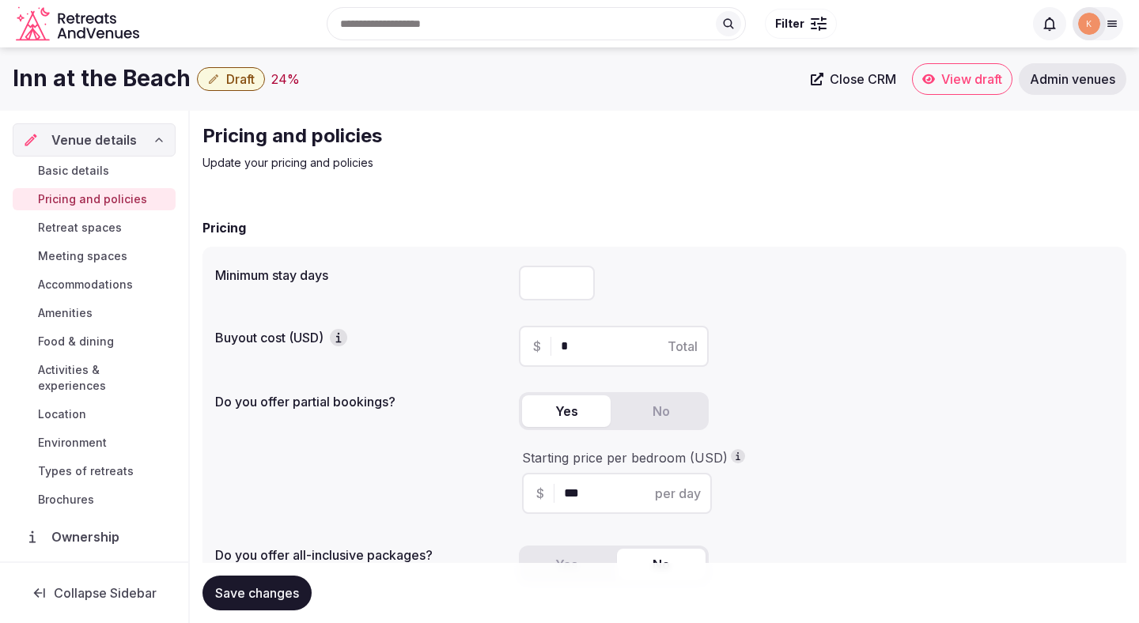
click at [90, 256] on span "Meeting spaces" at bounding box center [82, 256] width 89 height 16
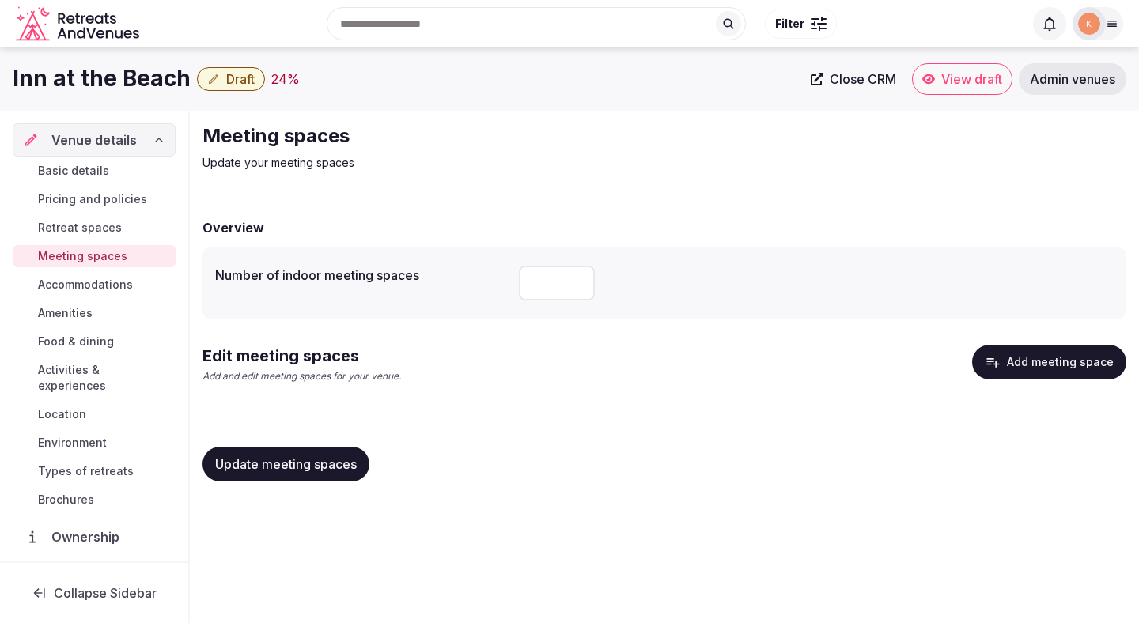
click at [540, 284] on input "number" at bounding box center [557, 283] width 76 height 35
type input "*"
click at [1057, 380] on div "Edit meeting spaces Add and edit meeting spaces for your venue. Add meeting spa…" at bounding box center [663, 370] width 923 height 51
click at [1055, 370] on button "Add meeting space" at bounding box center [1049, 362] width 154 height 35
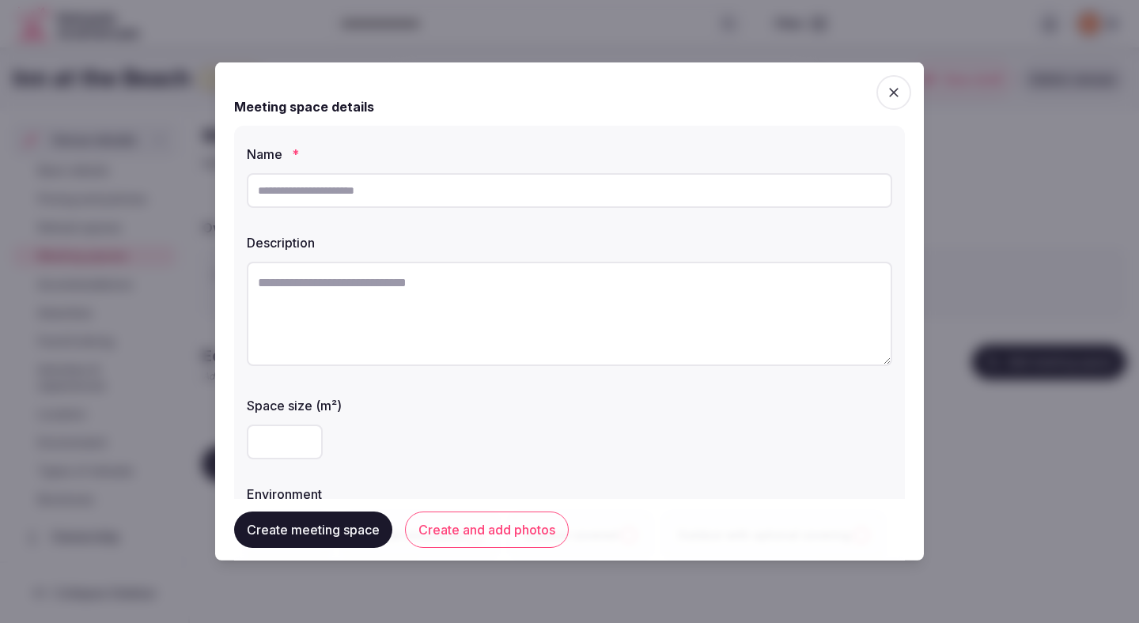
click at [448, 198] on input "text" at bounding box center [569, 190] width 645 height 35
type input "**********"
click at [416, 285] on textarea at bounding box center [569, 314] width 645 height 104
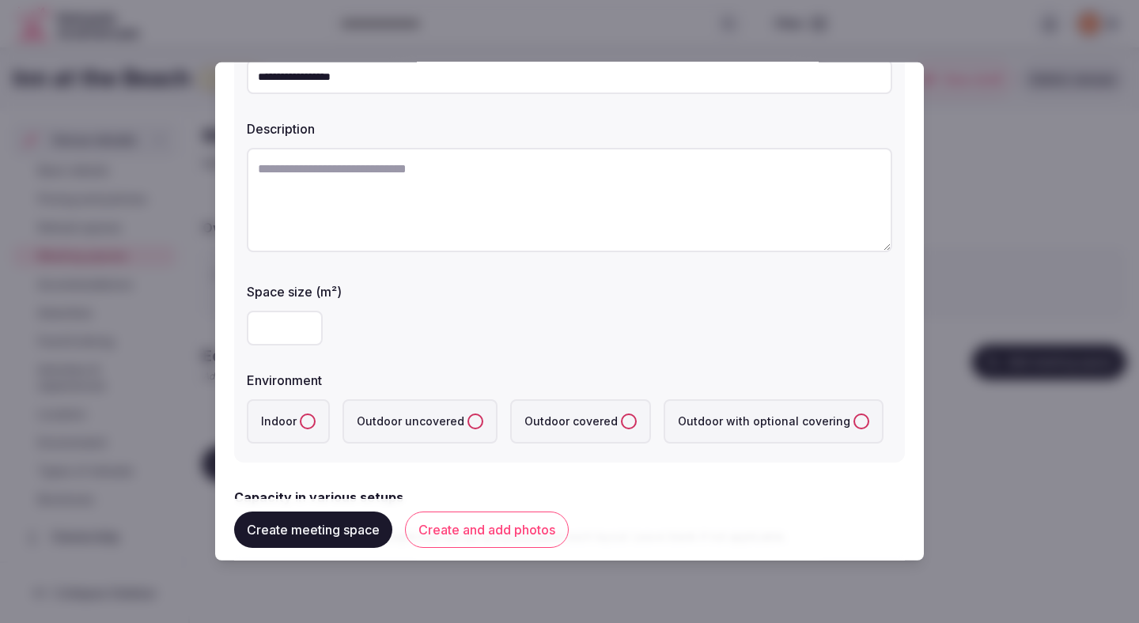
scroll to position [115, 0]
click at [312, 433] on label "Indoor" at bounding box center [288, 420] width 83 height 44
click at [312, 428] on button "Indoor" at bounding box center [308, 420] width 16 height 16
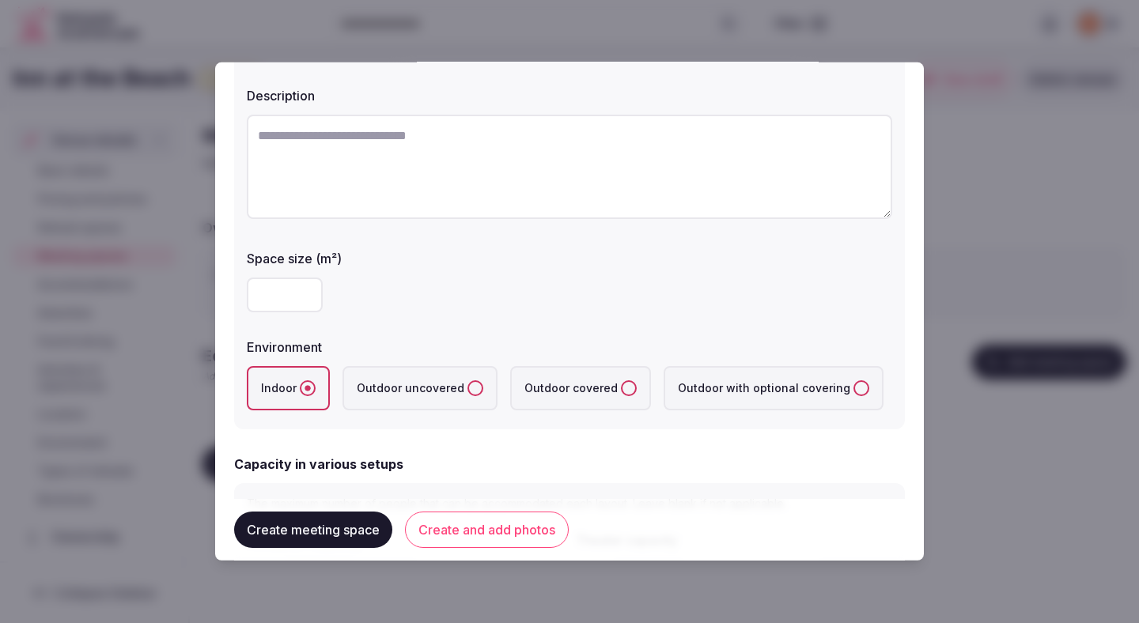
scroll to position [149, 0]
click at [539, 206] on textarea at bounding box center [569, 164] width 645 height 104
paste textarea "**********"
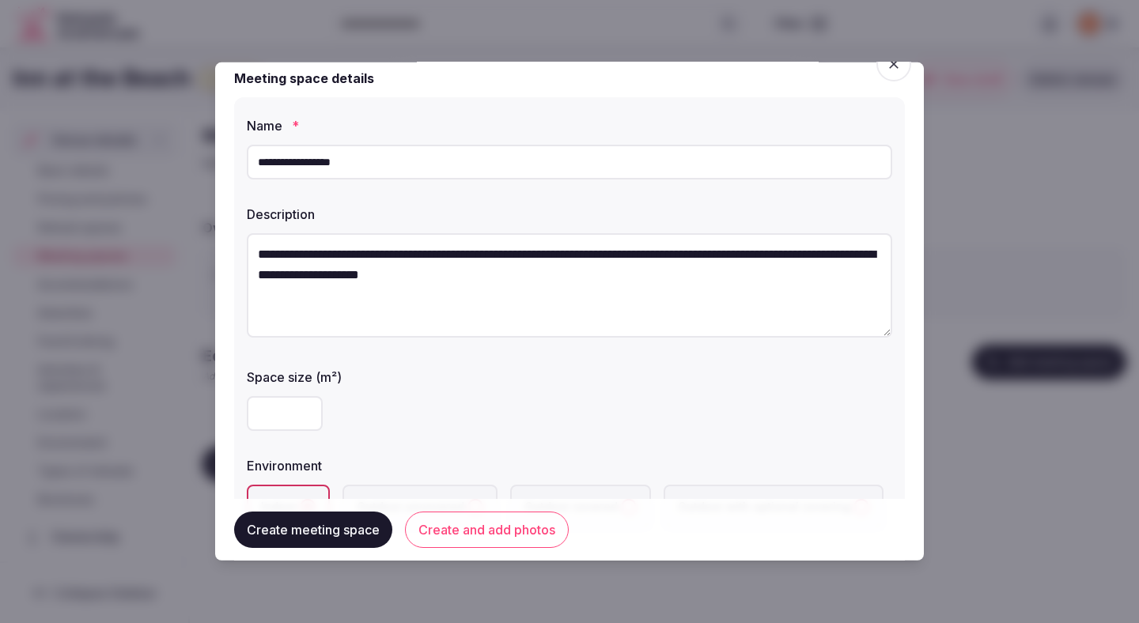
scroll to position [0, 0]
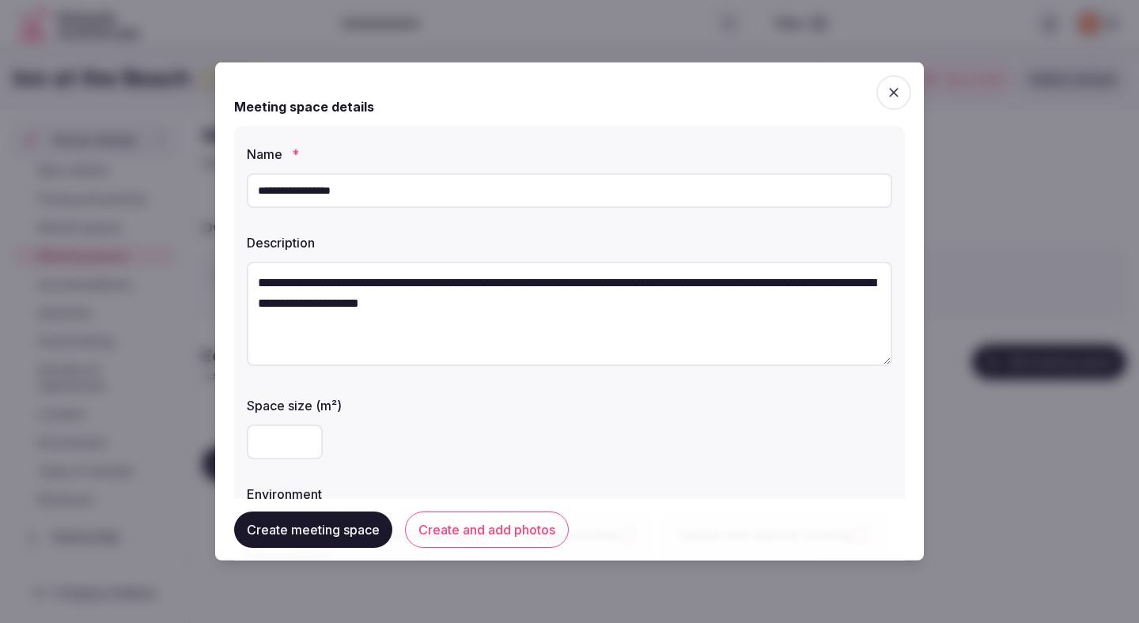
click at [536, 282] on textarea "**********" at bounding box center [569, 314] width 645 height 104
type textarea "**********"
click at [535, 434] on div at bounding box center [569, 442] width 645 height 35
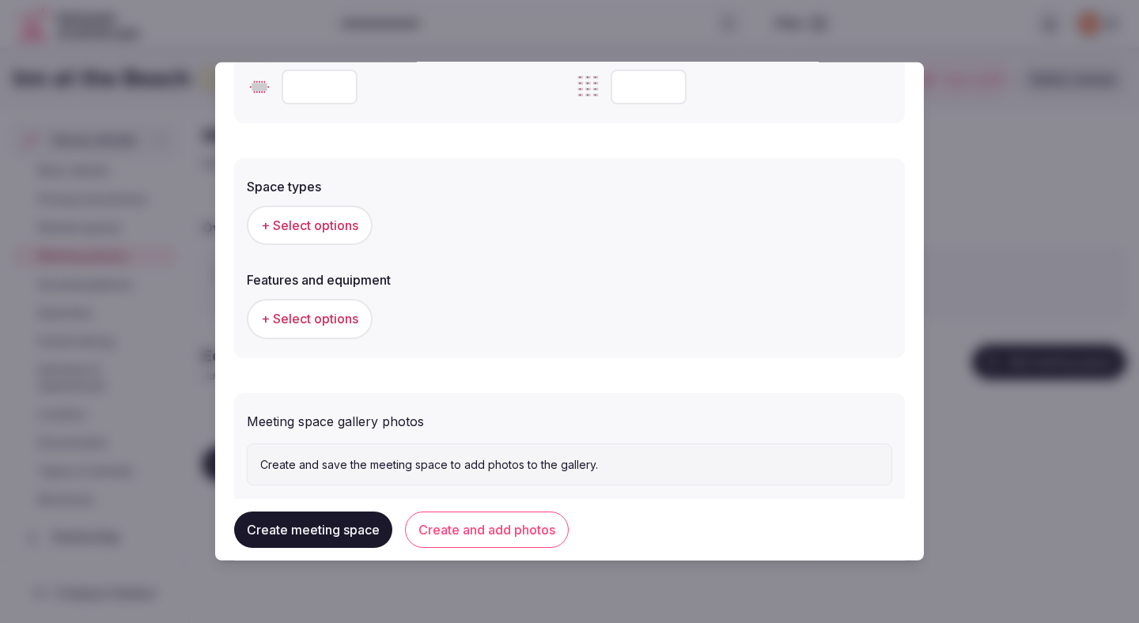
scroll to position [851, 0]
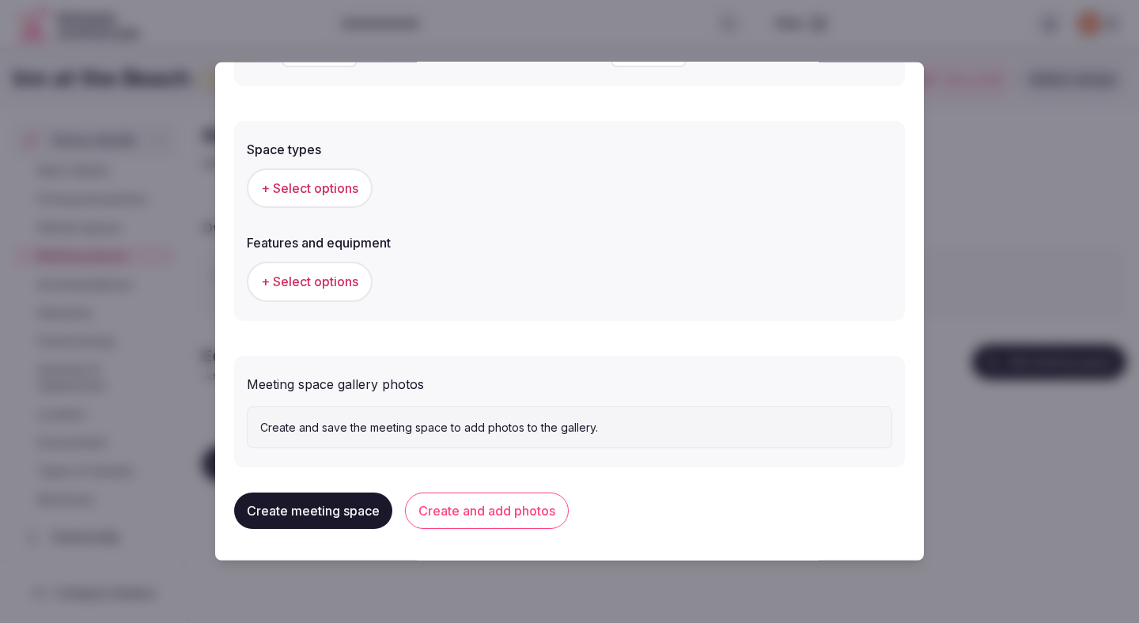
click at [347, 185] on span "+ Select options" at bounding box center [309, 187] width 97 height 17
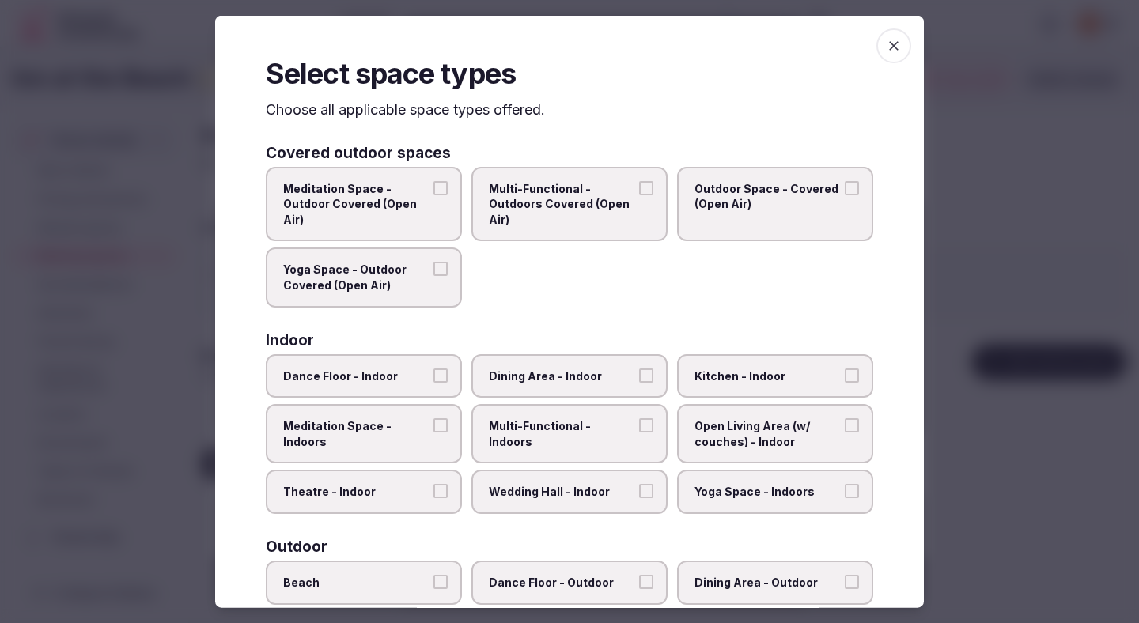
click at [569, 375] on span "Dining Area - Indoor" at bounding box center [561, 376] width 145 height 16
click at [639, 375] on button "Dining Area - Indoor" at bounding box center [646, 375] width 14 height 14
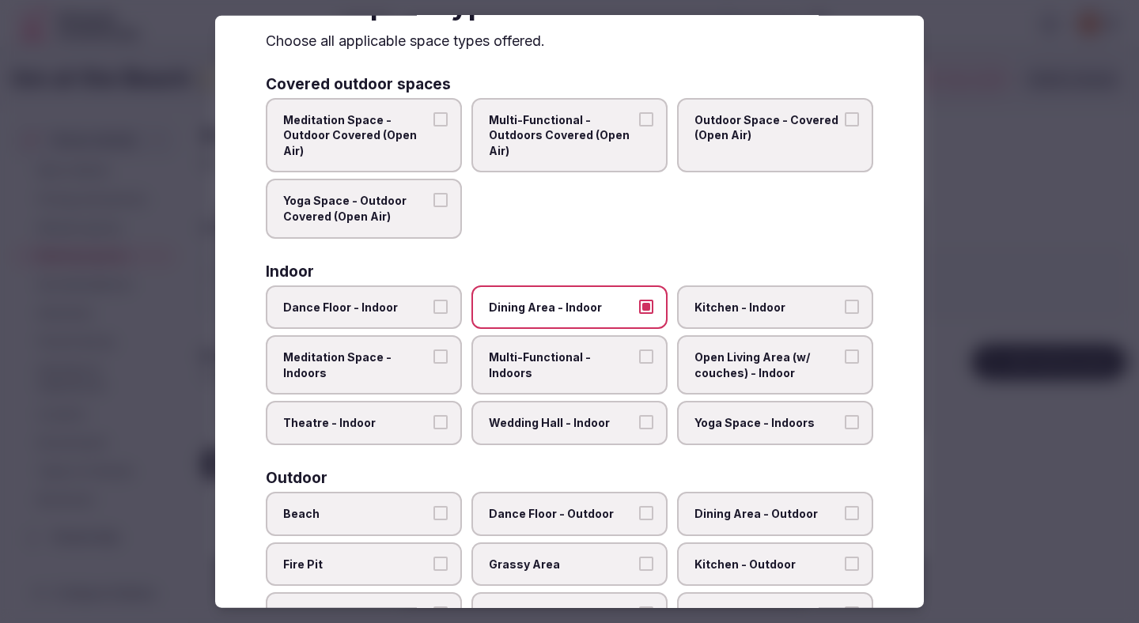
scroll to position [72, 0]
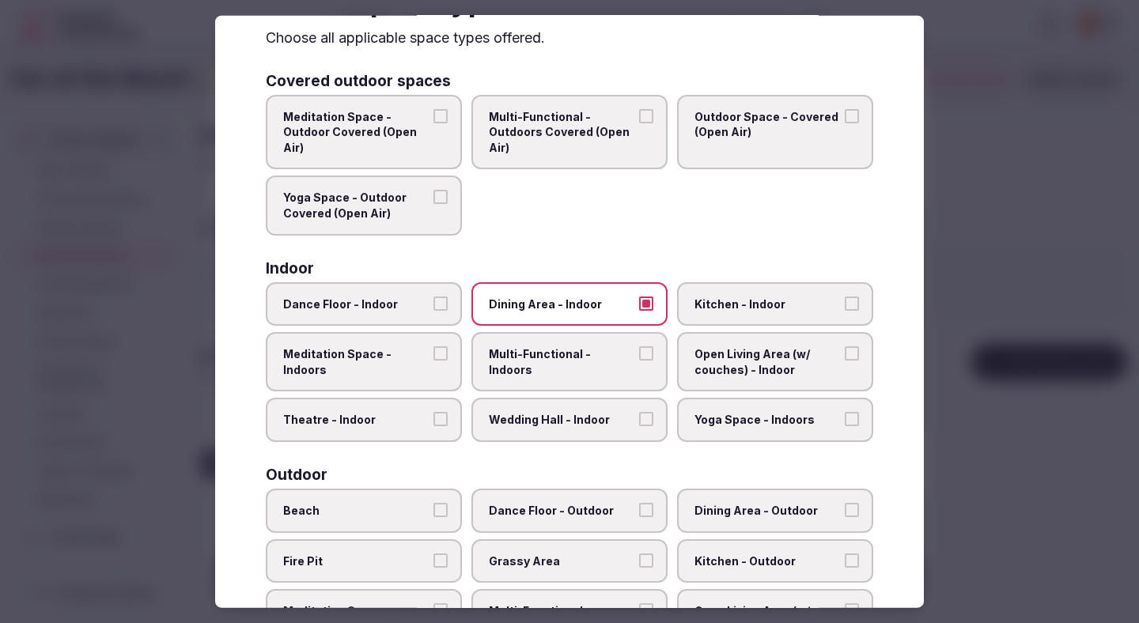
click at [629, 364] on label "Multi-Functional - Indoors" at bounding box center [569, 361] width 196 height 59
click at [639, 361] on button "Multi-Functional - Indoors" at bounding box center [646, 353] width 14 height 14
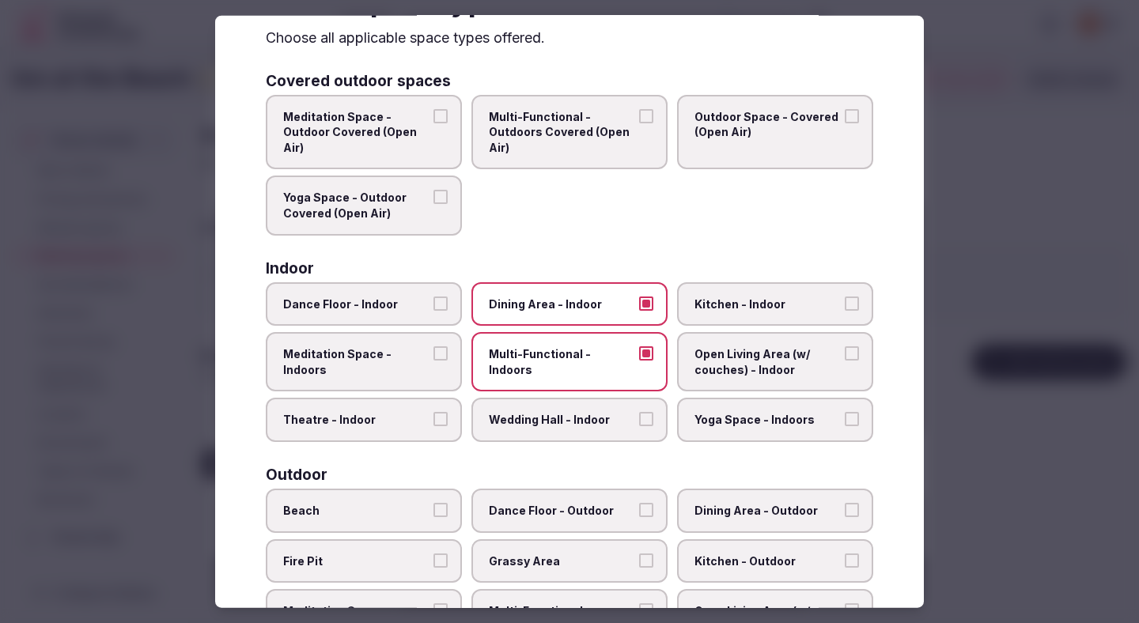
click at [951, 296] on div at bounding box center [569, 311] width 1139 height 623
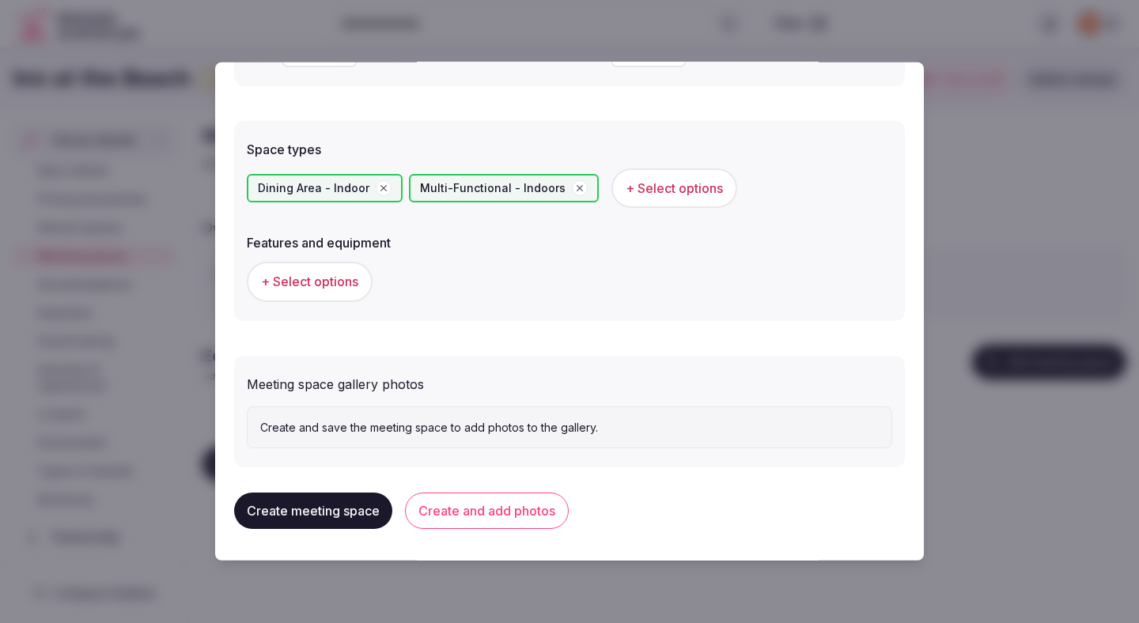
click at [349, 285] on span "+ Select options" at bounding box center [309, 281] width 97 height 17
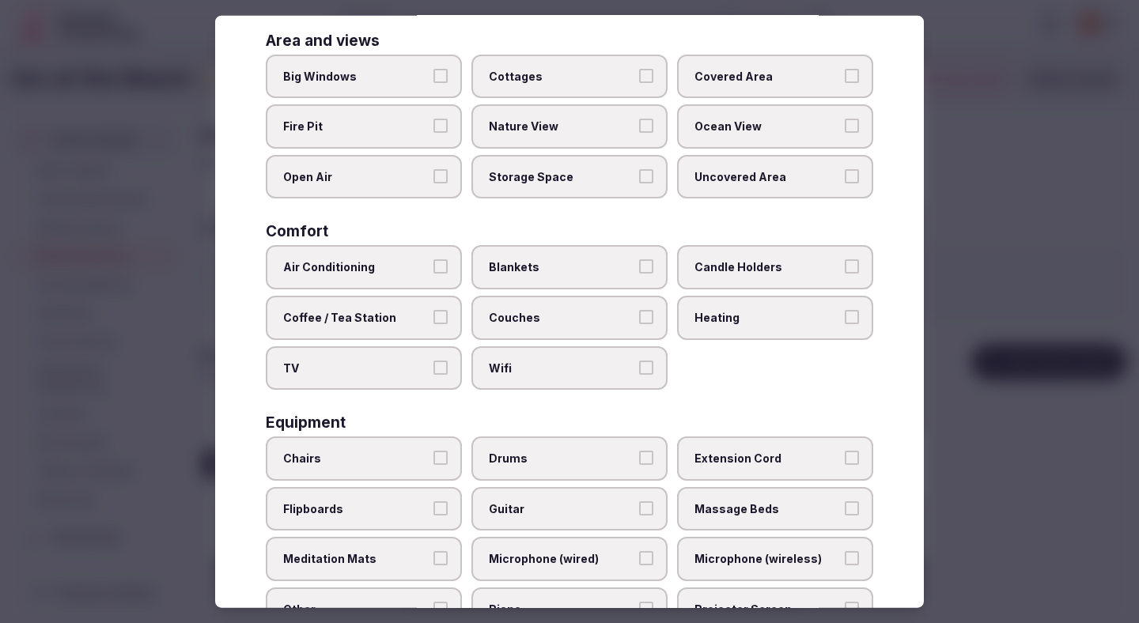
scroll to position [111, 0]
click at [429, 266] on label "Air Conditioning" at bounding box center [364, 269] width 196 height 44
click at [433, 266] on button "Air Conditioning" at bounding box center [440, 268] width 14 height 14
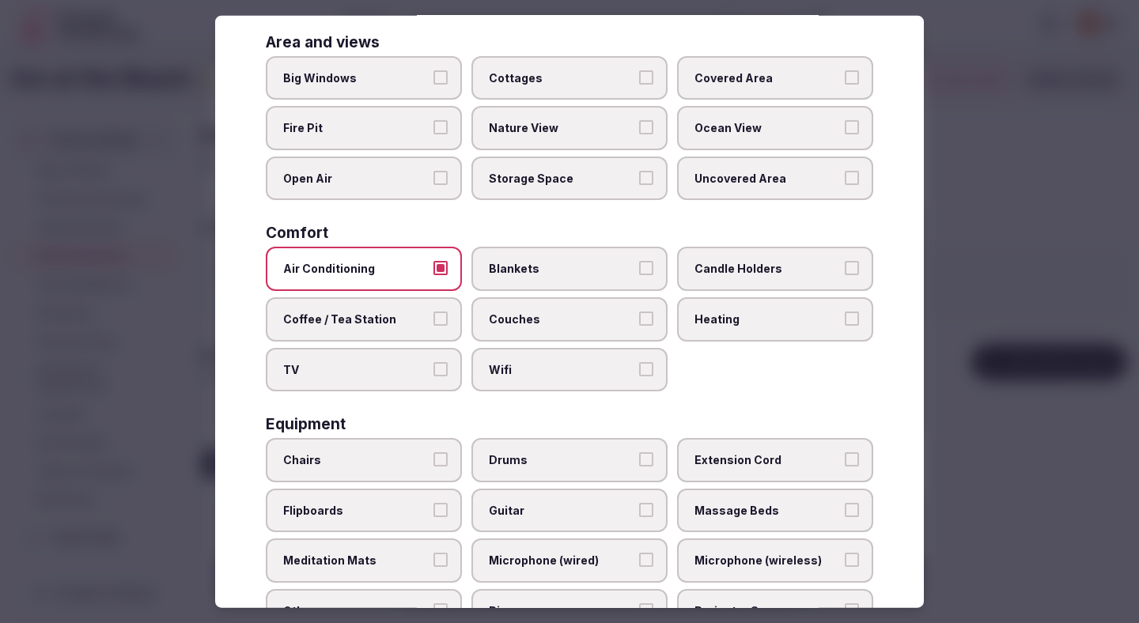
click at [423, 453] on span "Chairs" at bounding box center [355, 460] width 145 height 16
click at [433, 453] on button "Chairs" at bounding box center [440, 459] width 14 height 14
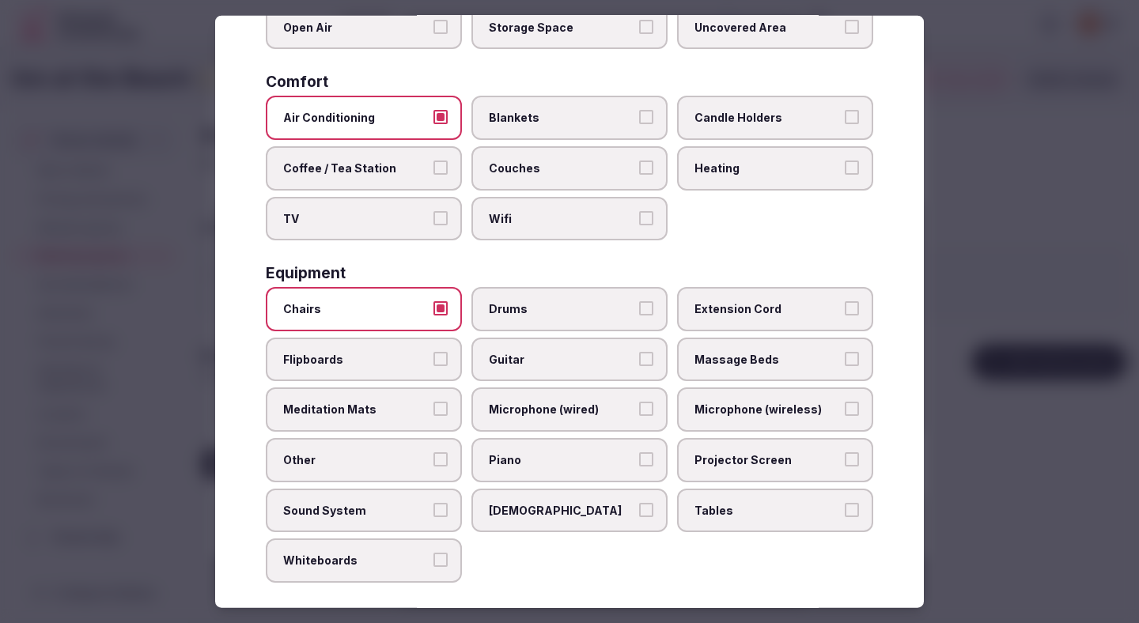
scroll to position [466, 0]
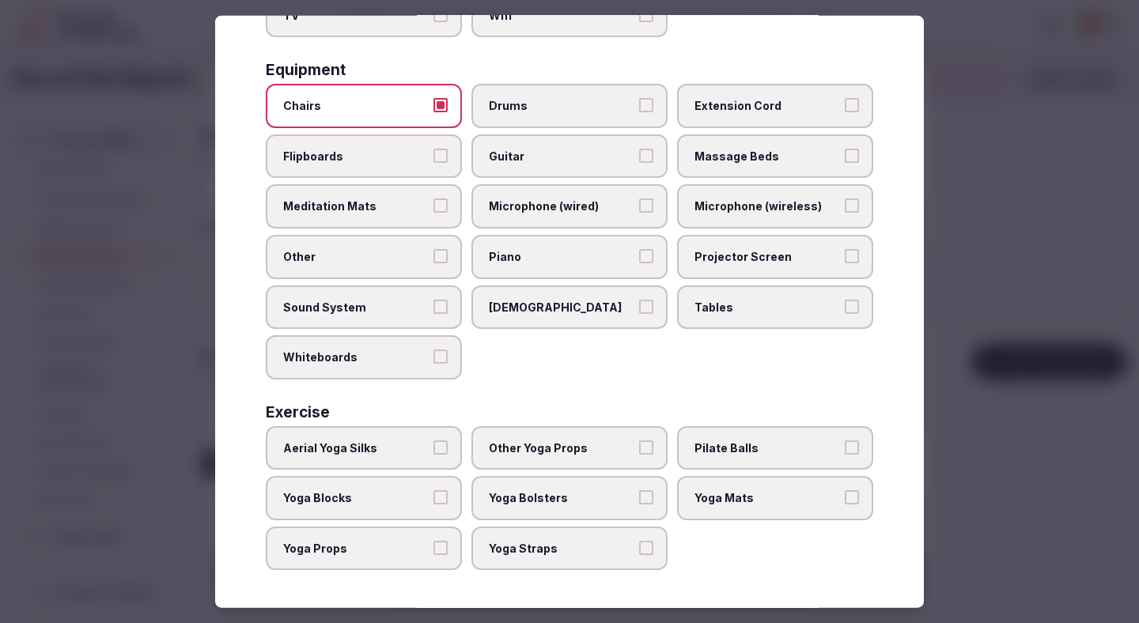
click at [731, 297] on label "Tables" at bounding box center [775, 307] width 196 height 44
click at [844, 299] on button "Tables" at bounding box center [851, 306] width 14 height 14
click at [1031, 198] on div at bounding box center [569, 311] width 1139 height 623
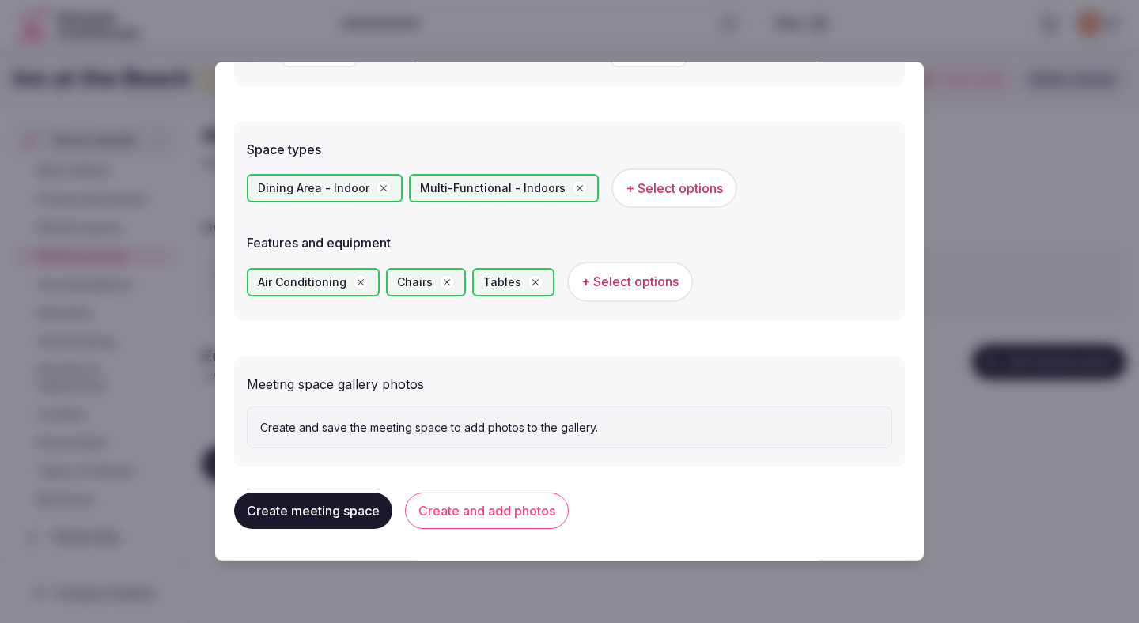
click at [509, 504] on button "Create and add photos" at bounding box center [487, 511] width 164 height 36
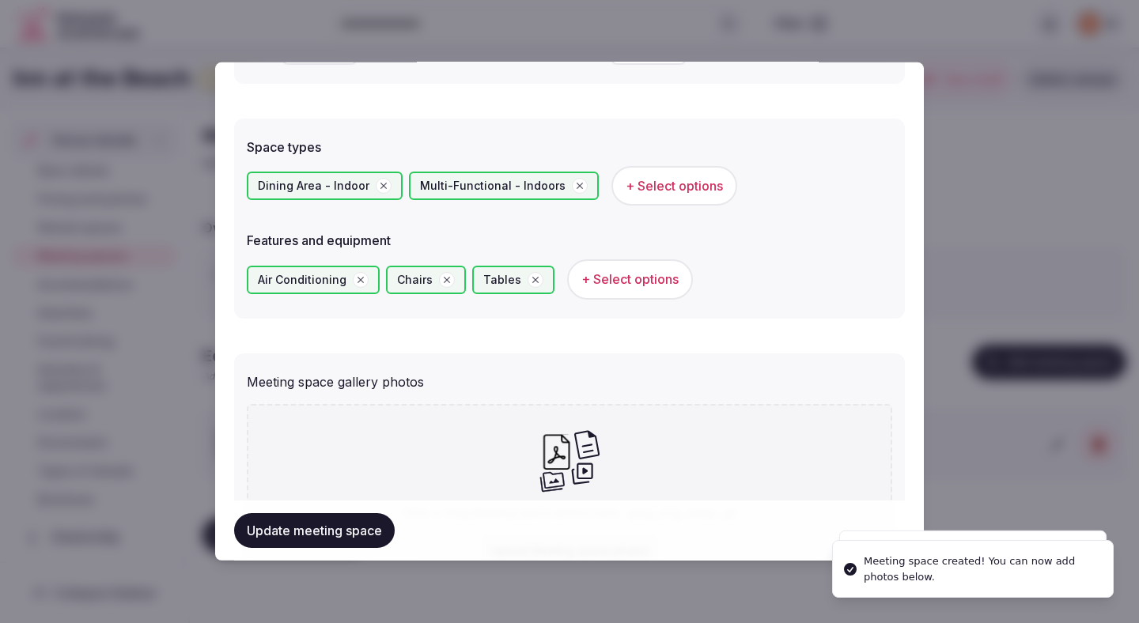
scroll to position [996, 0]
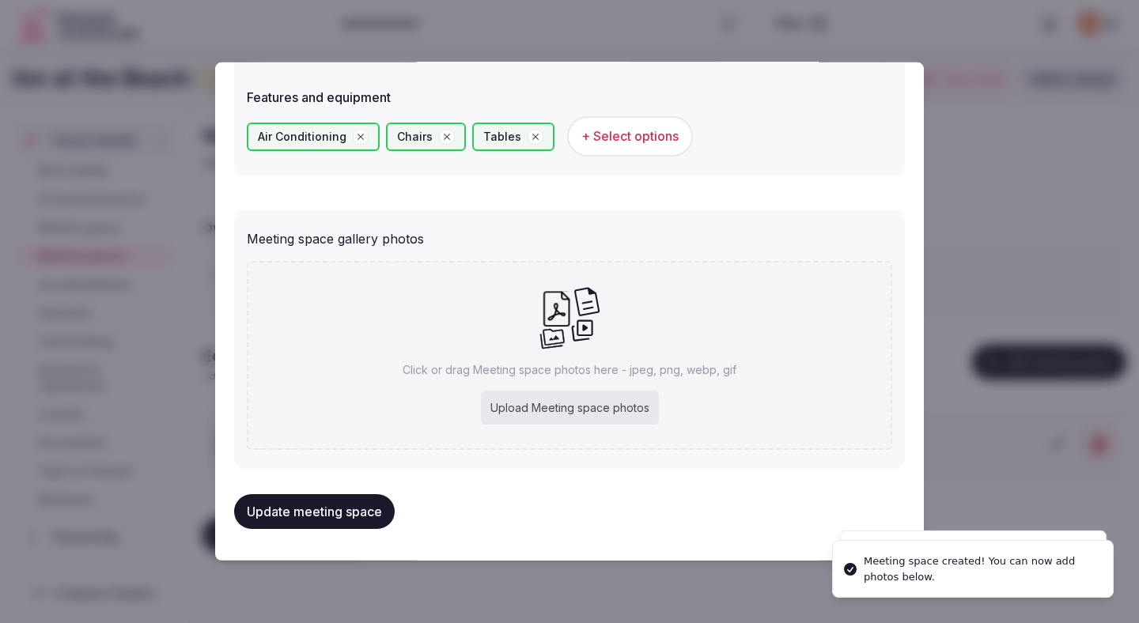
click at [555, 402] on div "Upload Meeting space photos" at bounding box center [570, 408] width 178 height 35
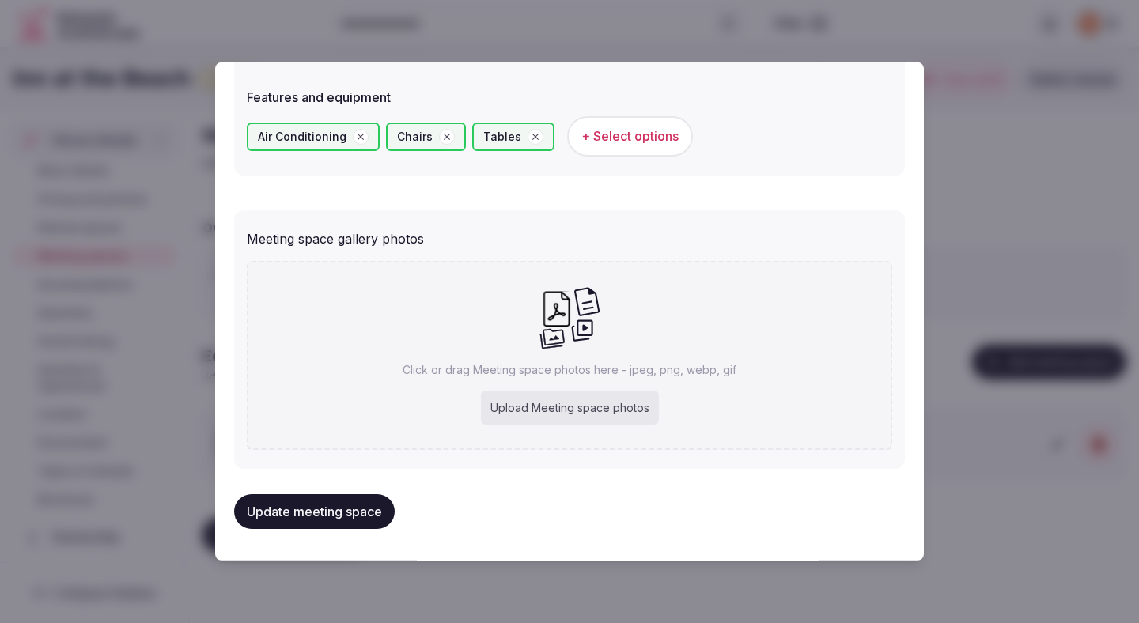
type input "**********"
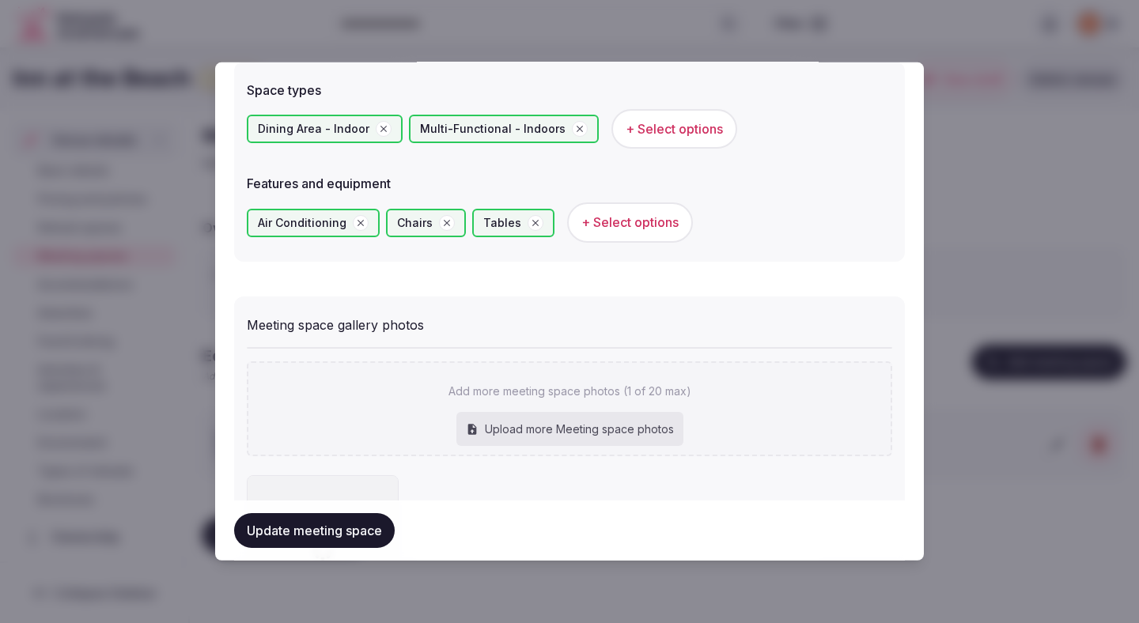
scroll to position [1087, 0]
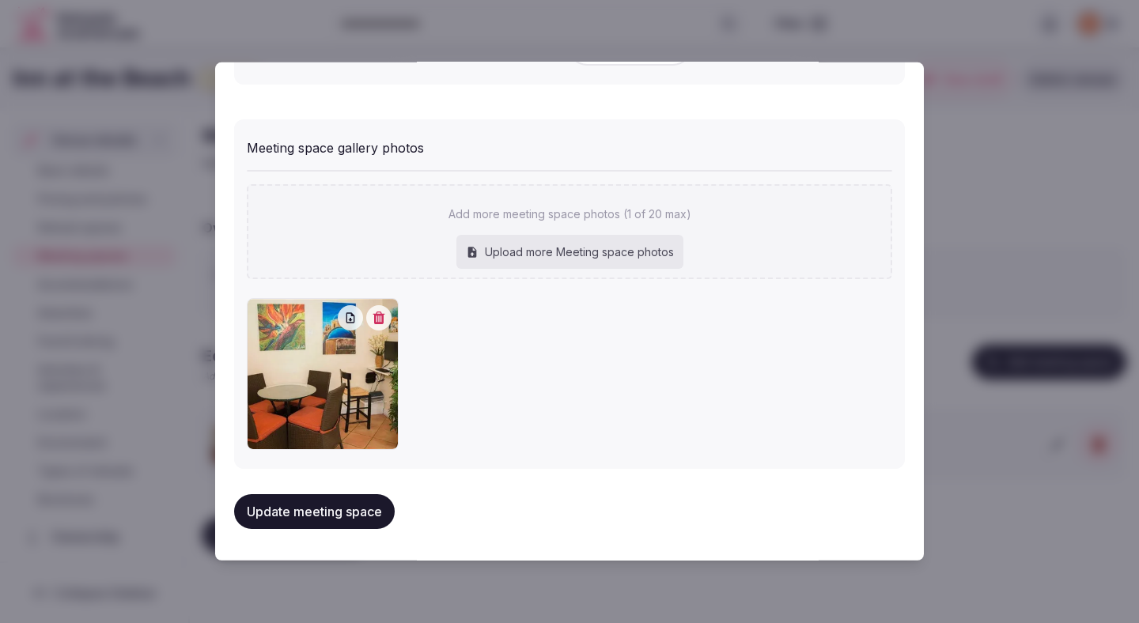
click at [338, 512] on button "Update meeting space" at bounding box center [314, 511] width 161 height 35
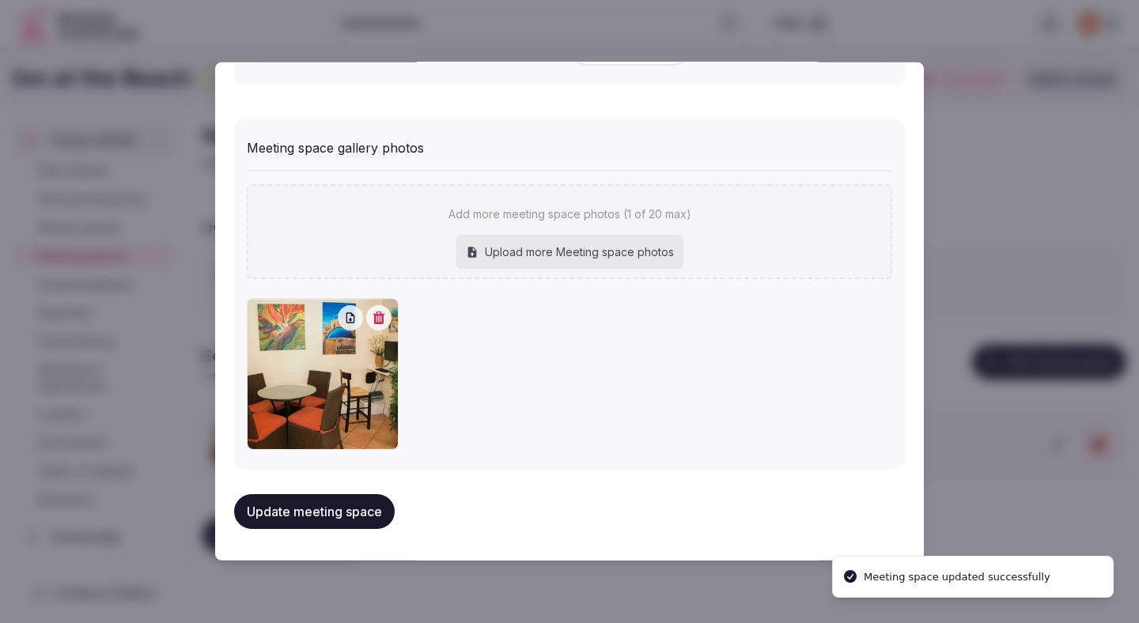
click at [338, 512] on button "Update meeting space" at bounding box center [314, 511] width 161 height 35
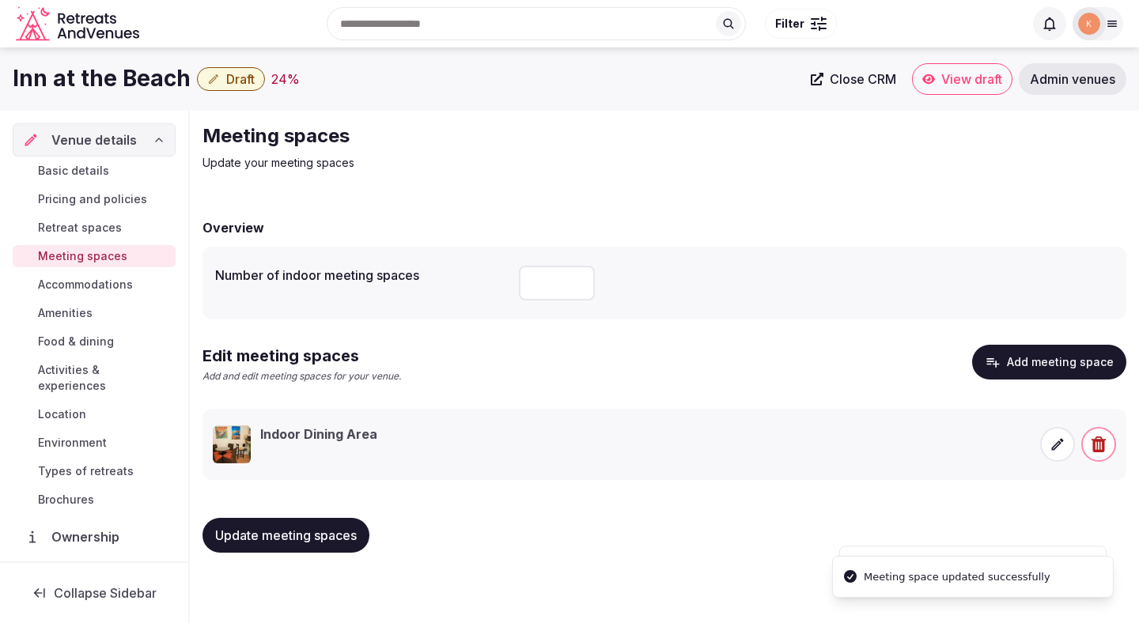
click at [334, 534] on span "Update meeting spaces" at bounding box center [286, 535] width 142 height 16
click at [120, 281] on span "Accommodations" at bounding box center [85, 285] width 95 height 16
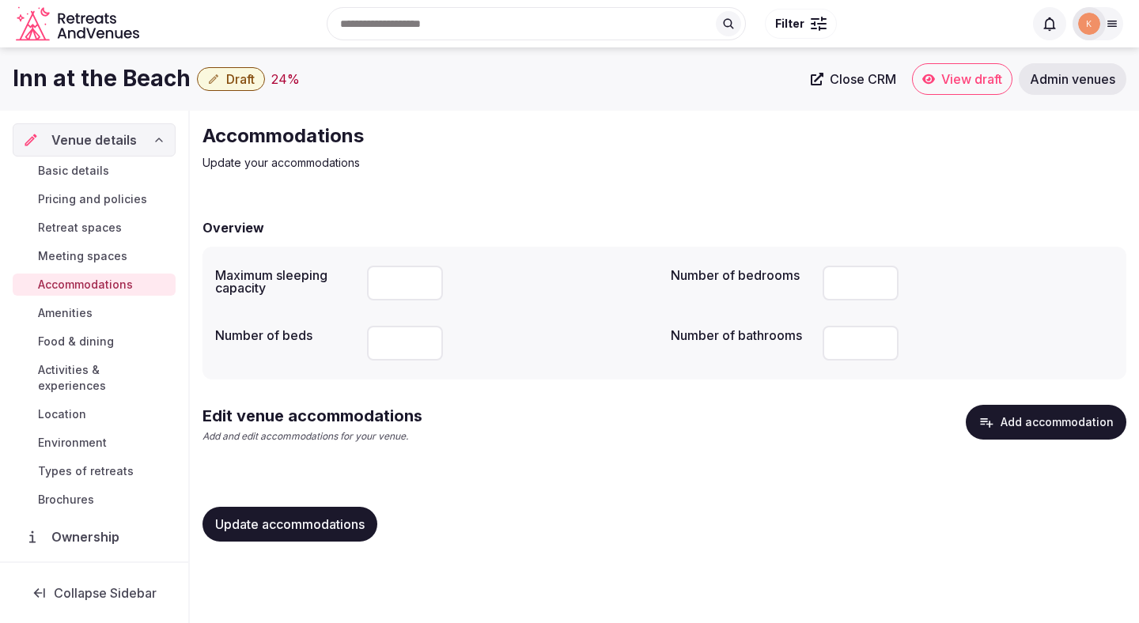
click at [1009, 419] on button "Add accommodation" at bounding box center [1045, 422] width 161 height 35
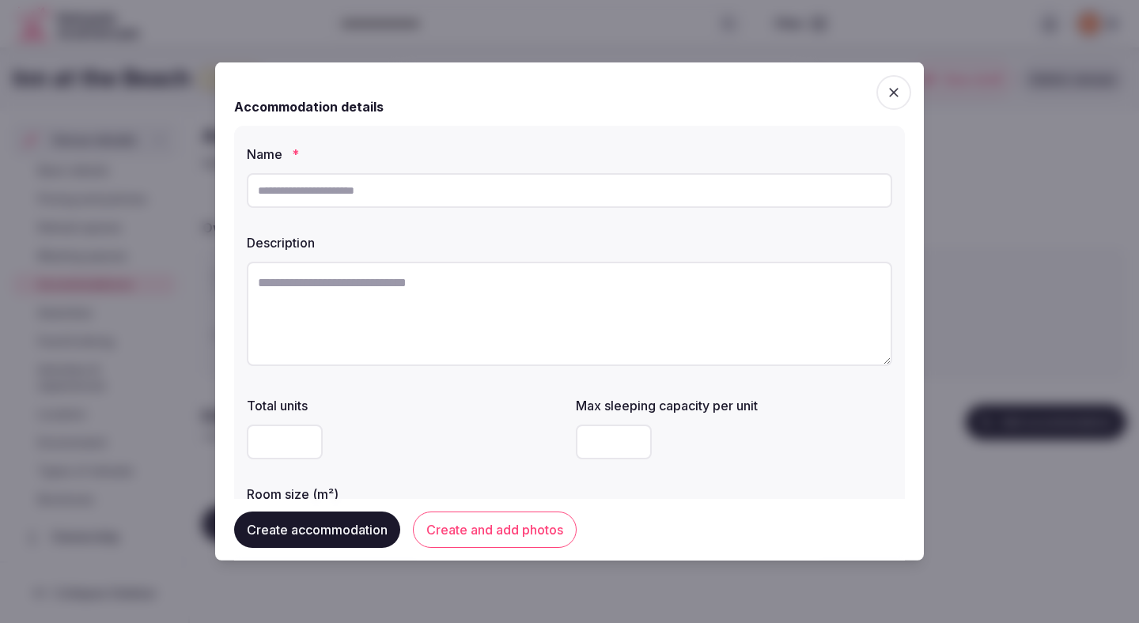
click at [476, 351] on textarea at bounding box center [569, 314] width 645 height 104
paste textarea "**********"
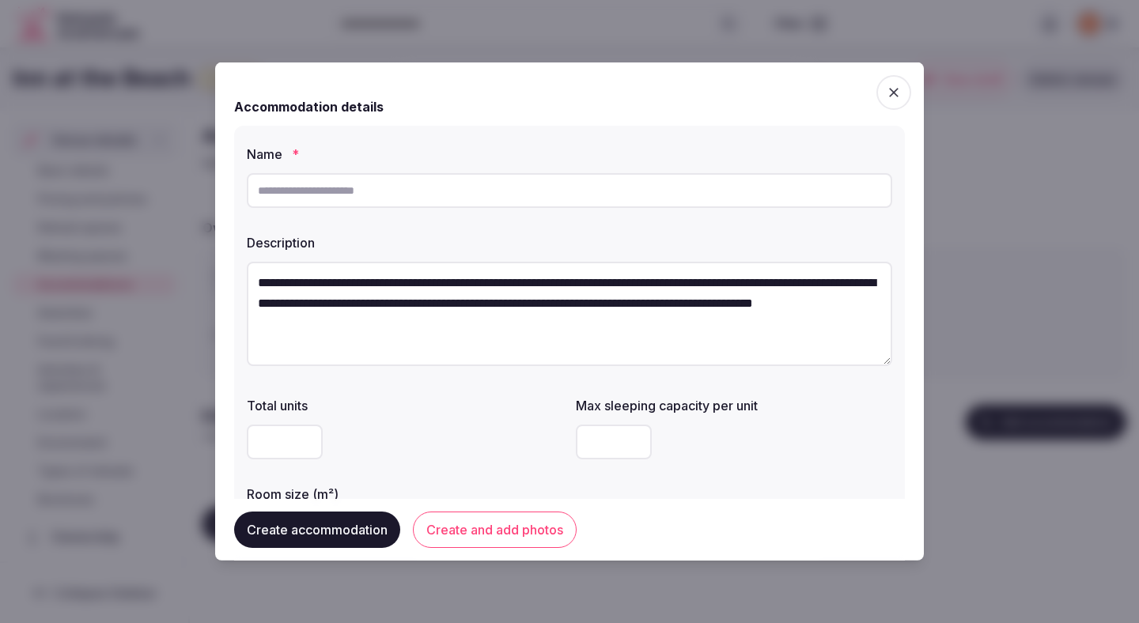
type textarea "**********"
click at [450, 186] on input "text" at bounding box center [569, 190] width 645 height 35
type input "**********"
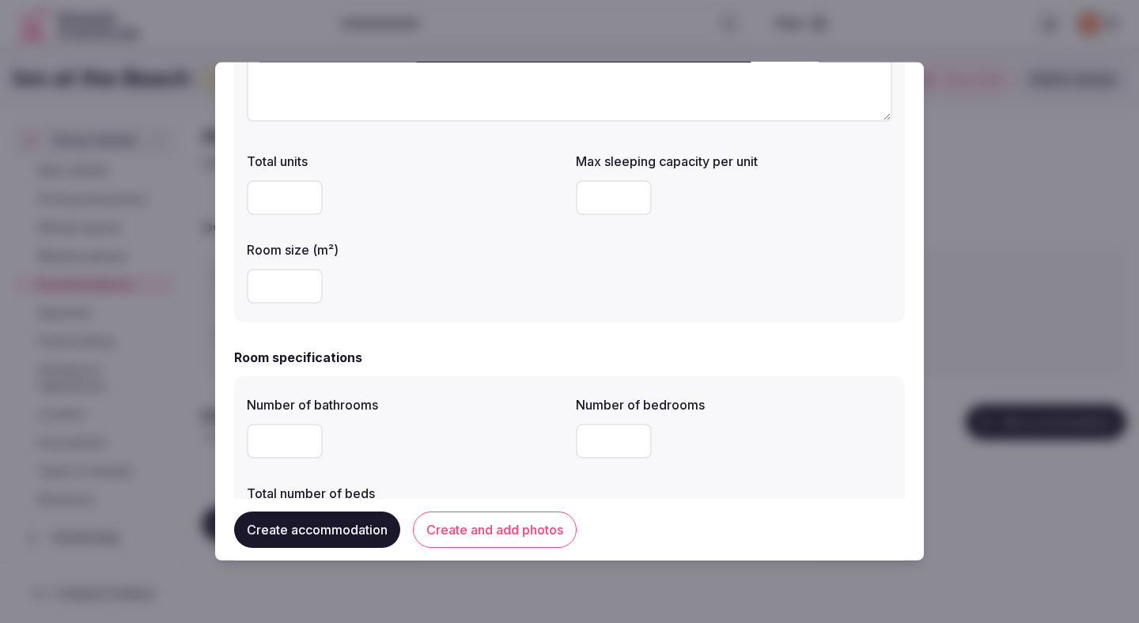
scroll to position [253, 0]
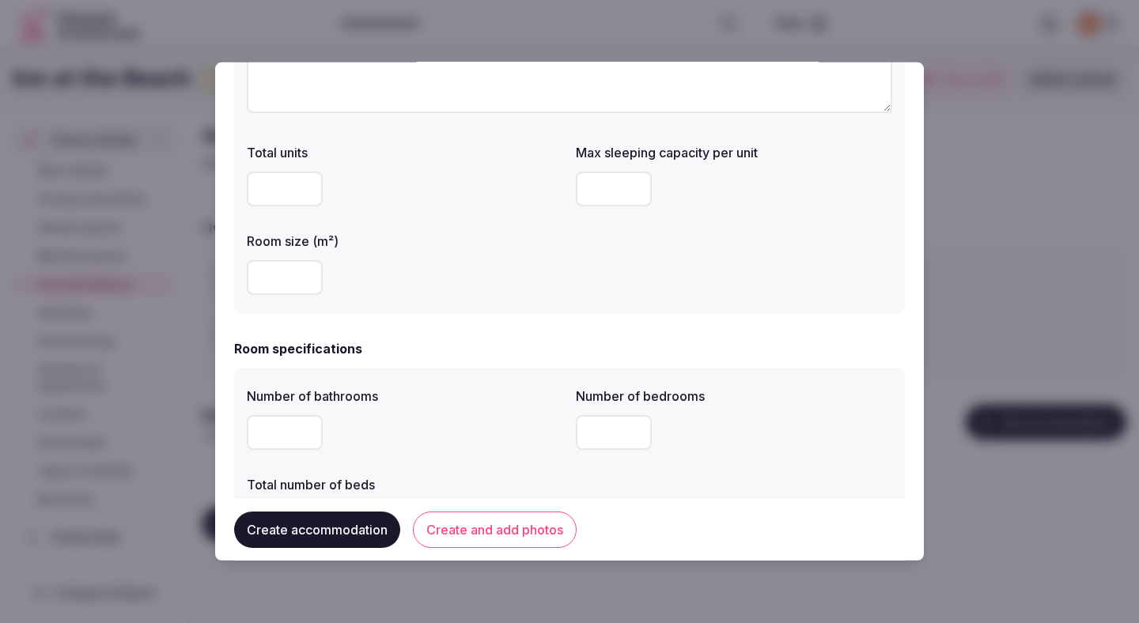
click at [497, 281] on div at bounding box center [405, 277] width 316 height 35
click at [290, 283] on input "number" at bounding box center [285, 277] width 76 height 35
type input "**"
click at [594, 187] on input "number" at bounding box center [614, 189] width 76 height 35
type input "*"
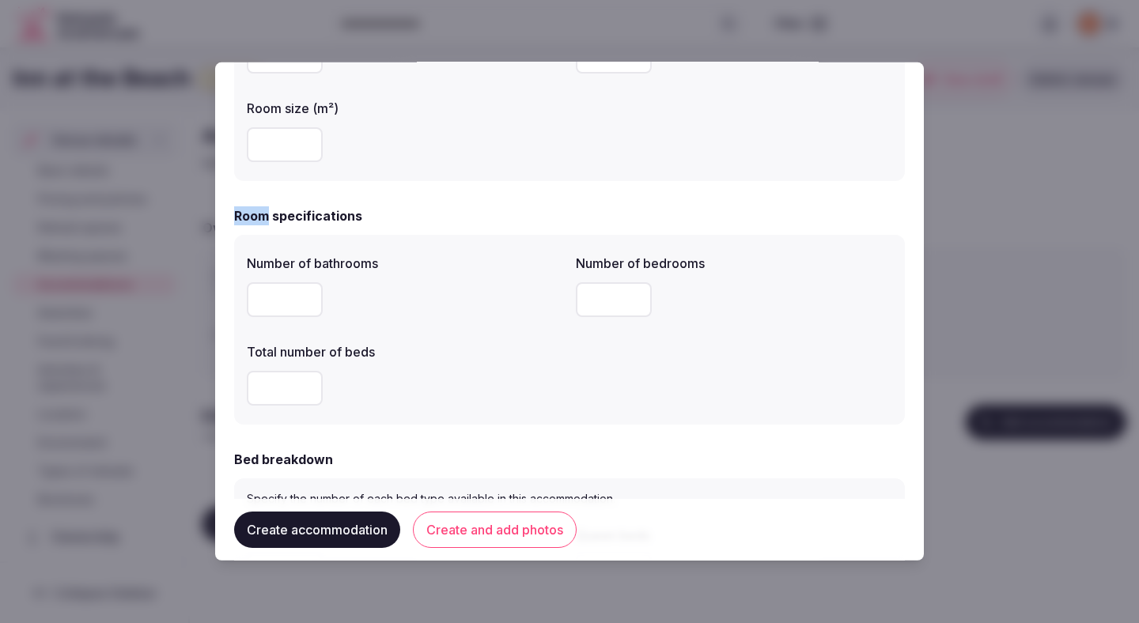
scroll to position [393, 0]
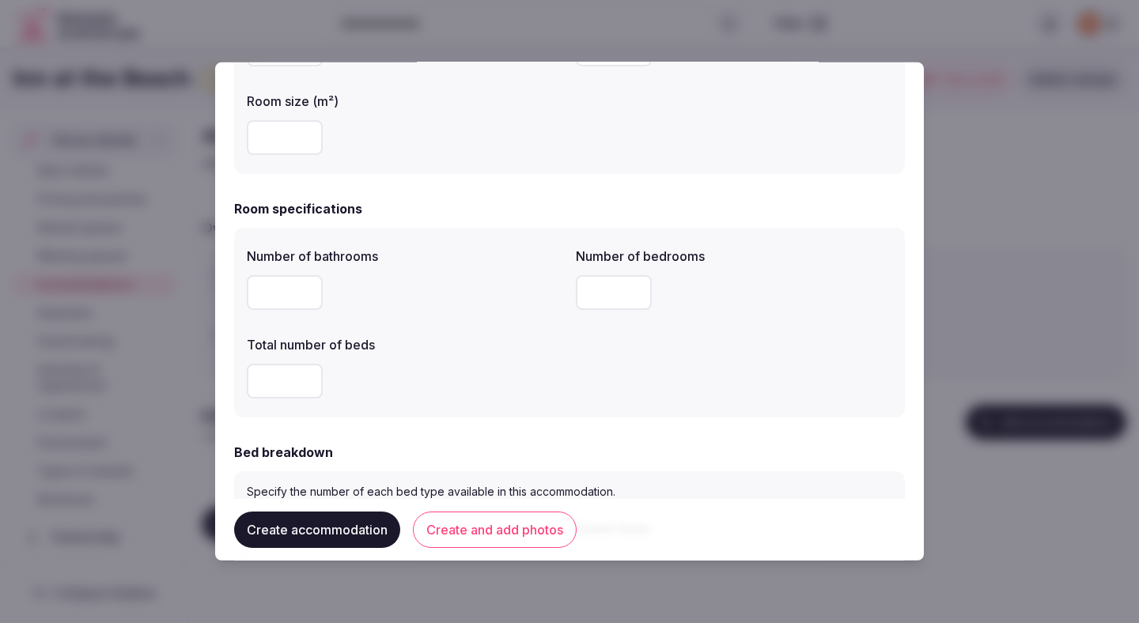
click at [289, 300] on input "number" at bounding box center [285, 292] width 76 height 35
type input "*"
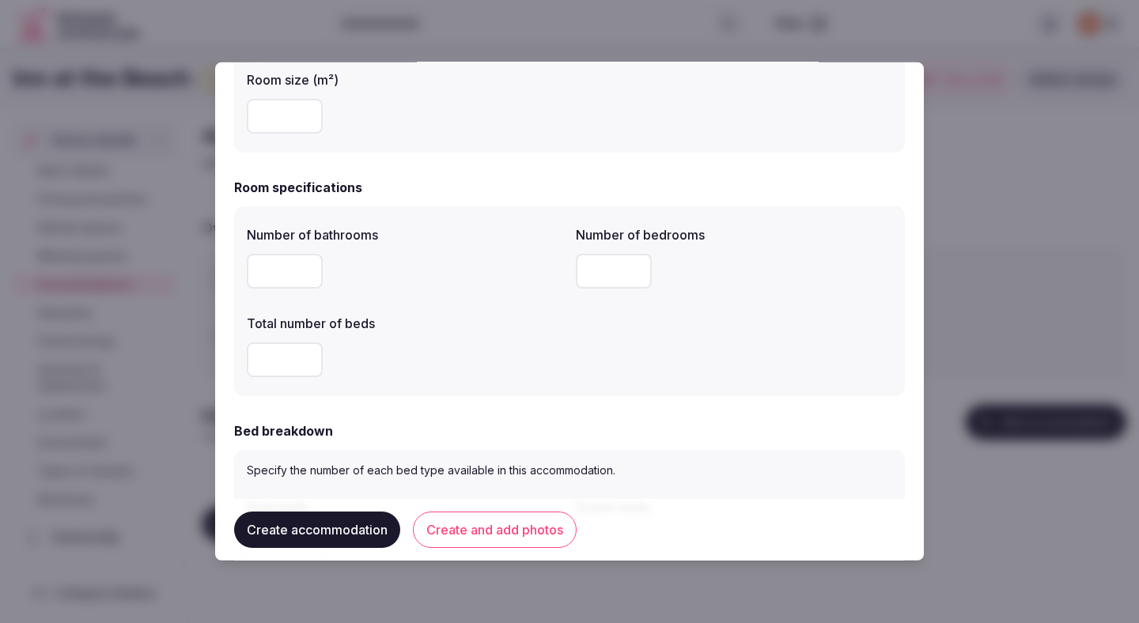
click at [433, 343] on div "*" at bounding box center [405, 359] width 316 height 35
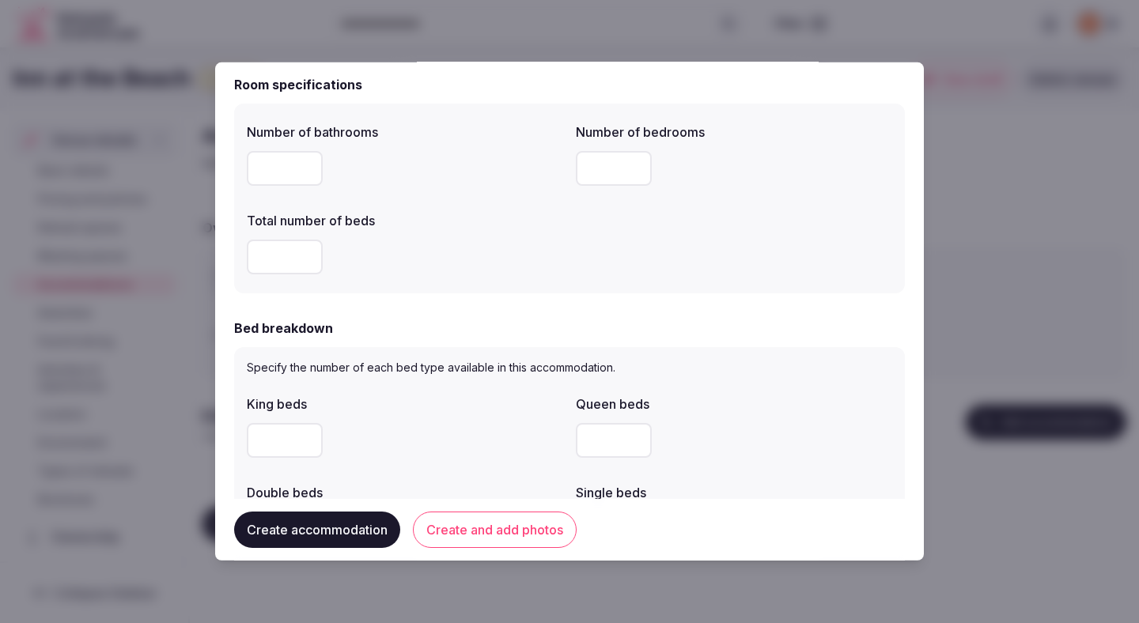
click at [451, 308] on form "**********" at bounding box center [569, 465] width 670 height 1803
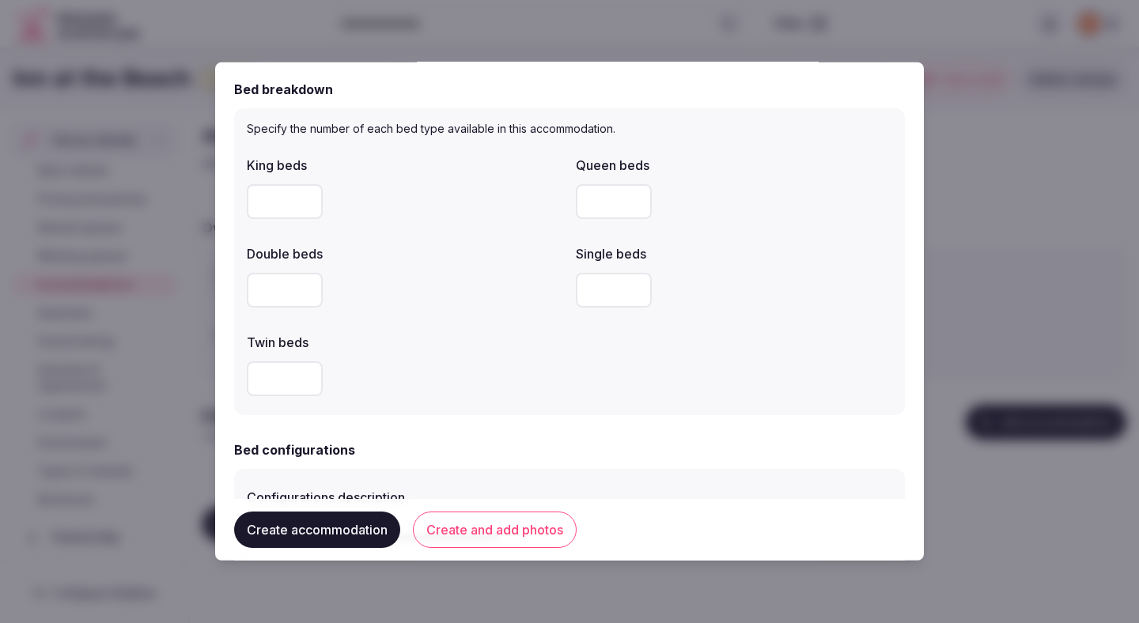
scroll to position [832, 0]
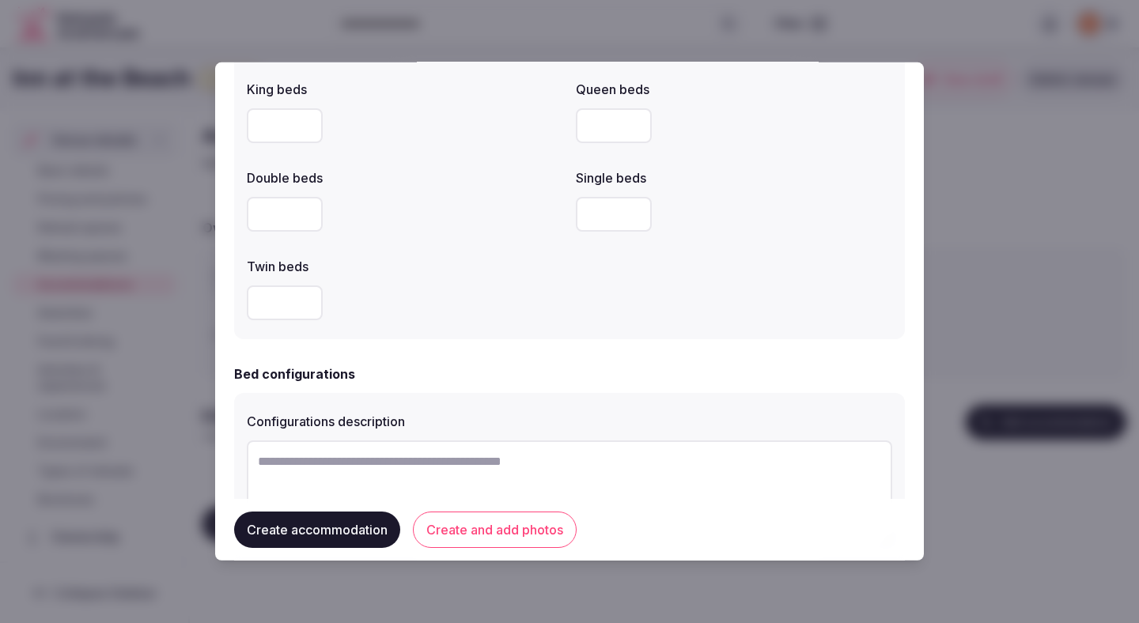
click at [281, 130] on input "number" at bounding box center [285, 125] width 76 height 35
type input "*"
click at [436, 258] on div "Twin beds" at bounding box center [405, 262] width 316 height 22
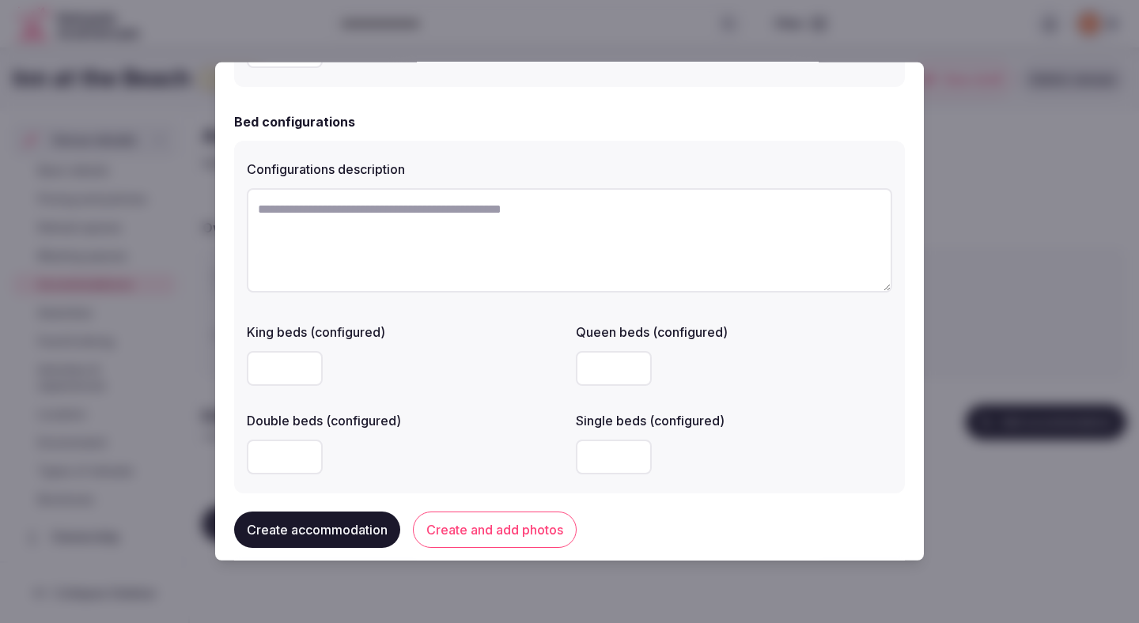
scroll to position [1099, 0]
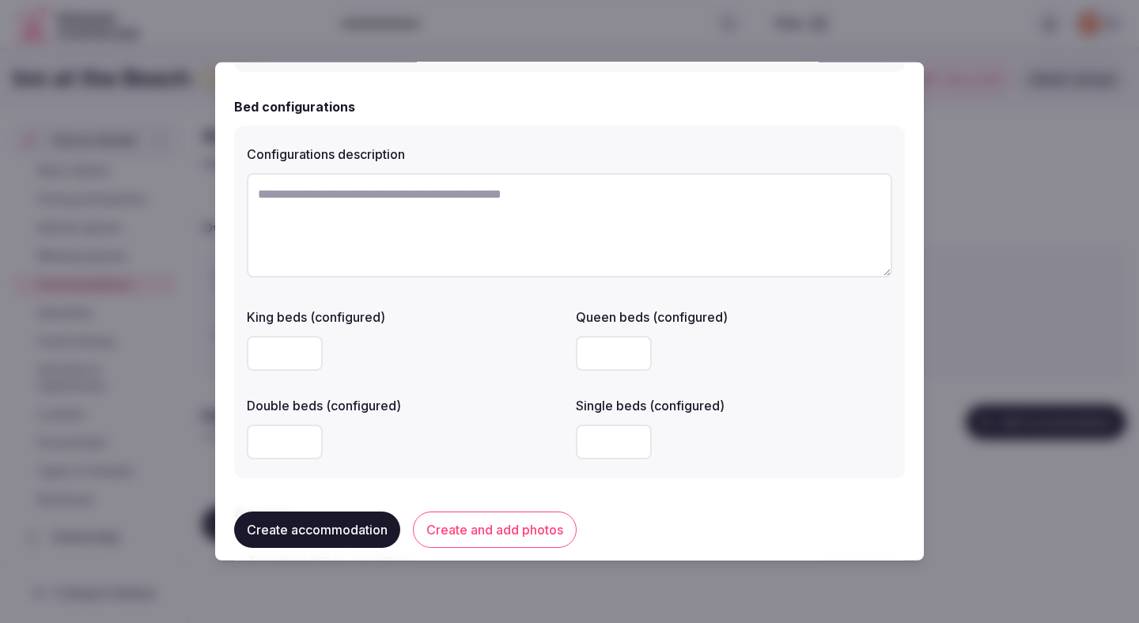
click at [456, 250] on textarea at bounding box center [569, 225] width 645 height 104
type textarea "**********"
click at [283, 444] on input "number" at bounding box center [285, 442] width 76 height 35
type input "*"
click at [463, 407] on label "Double beds (configured)" at bounding box center [405, 405] width 316 height 13
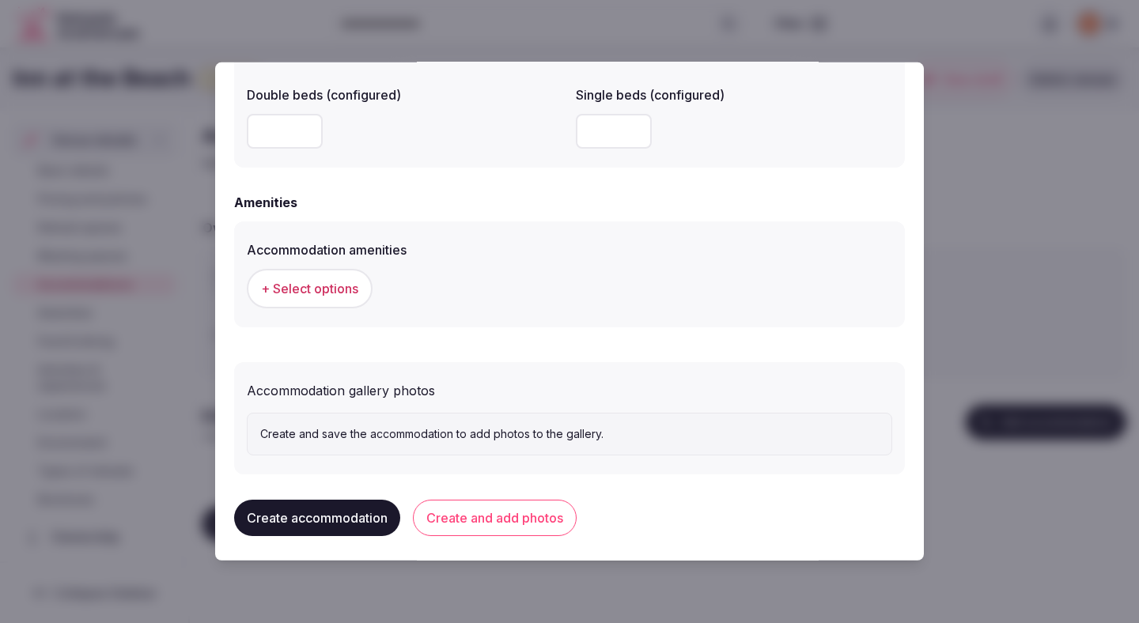
scroll to position [1417, 0]
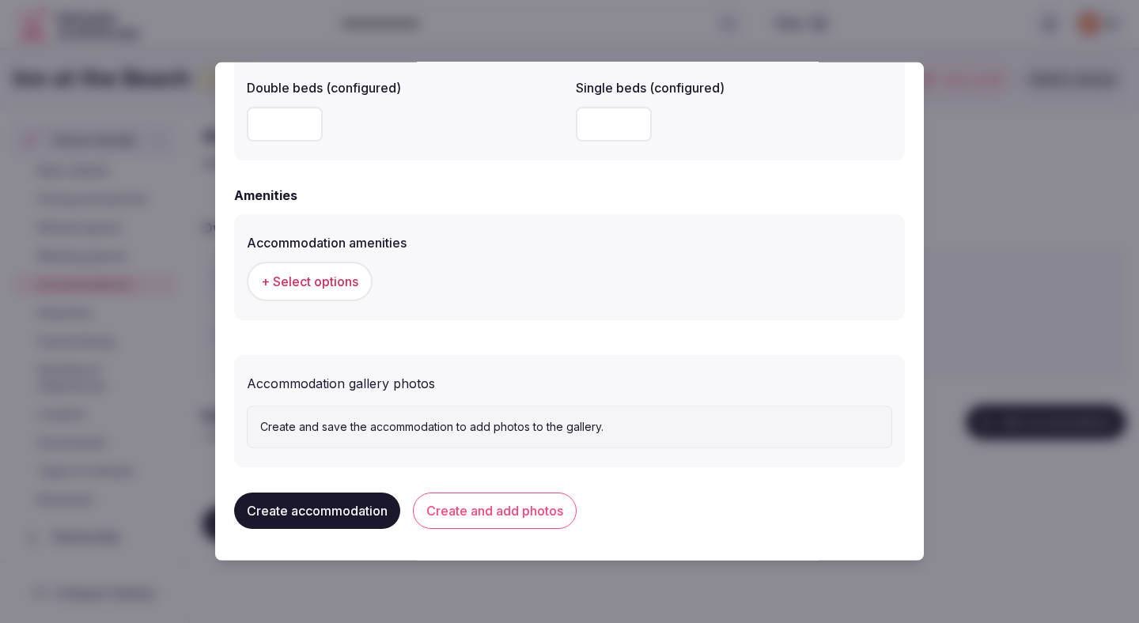
click at [355, 270] on button "+ Select options" at bounding box center [310, 282] width 126 height 40
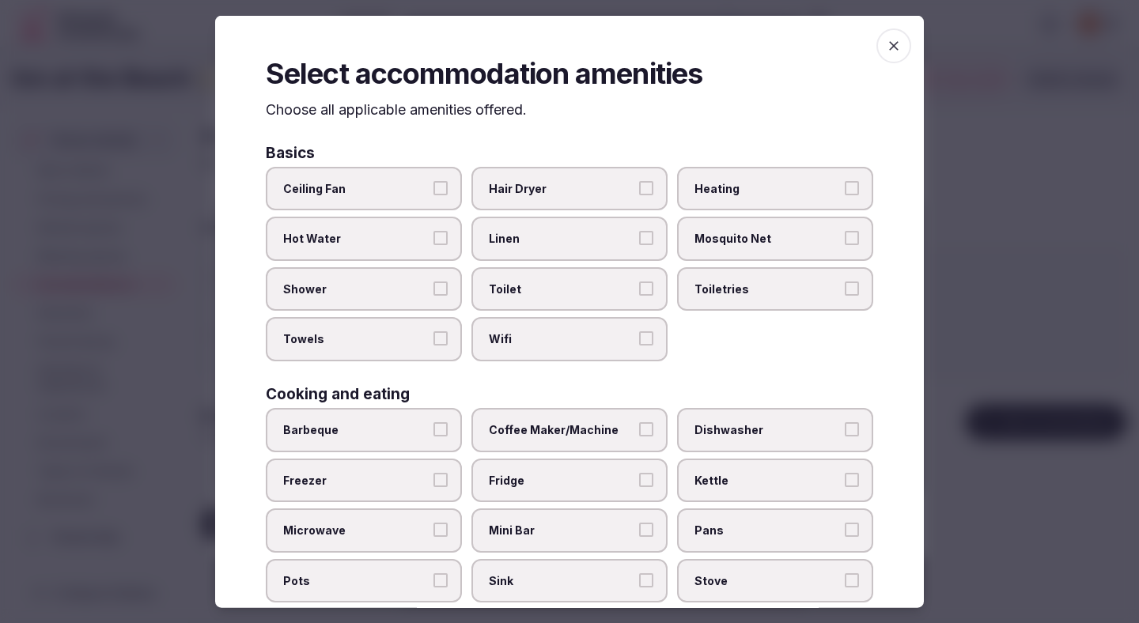
click at [437, 184] on button "Ceiling Fan" at bounding box center [440, 187] width 14 height 14
click at [428, 237] on span "Hot Water" at bounding box center [355, 239] width 145 height 16
click at [433, 237] on button "Hot Water" at bounding box center [440, 238] width 14 height 14
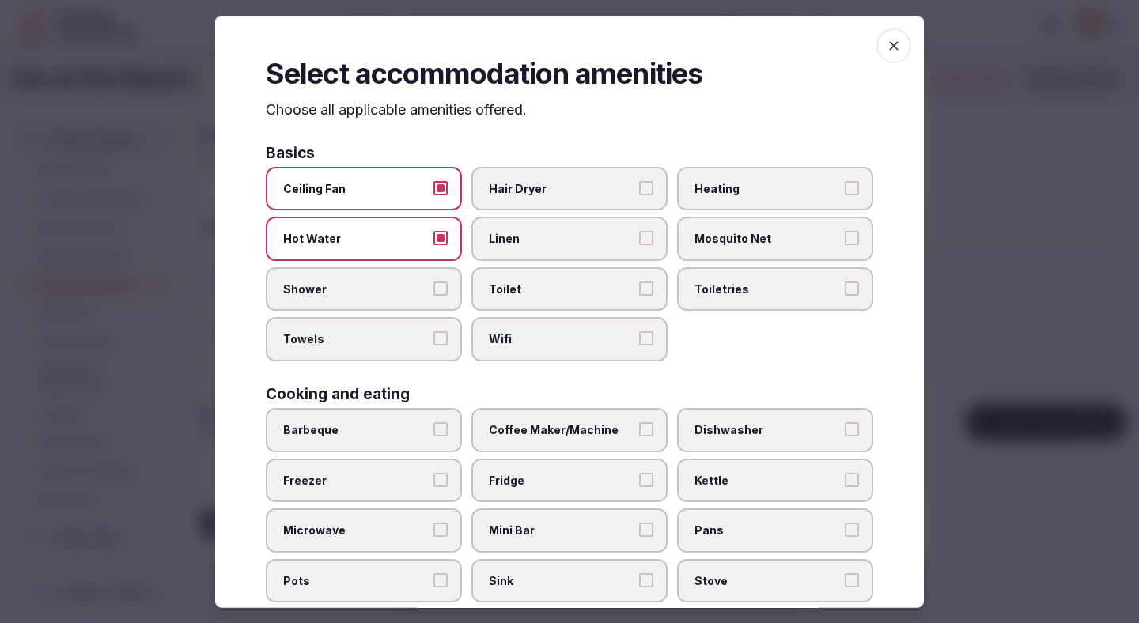
click at [427, 301] on label "Shower" at bounding box center [364, 288] width 196 height 44
click at [433, 295] on button "Shower" at bounding box center [440, 288] width 14 height 14
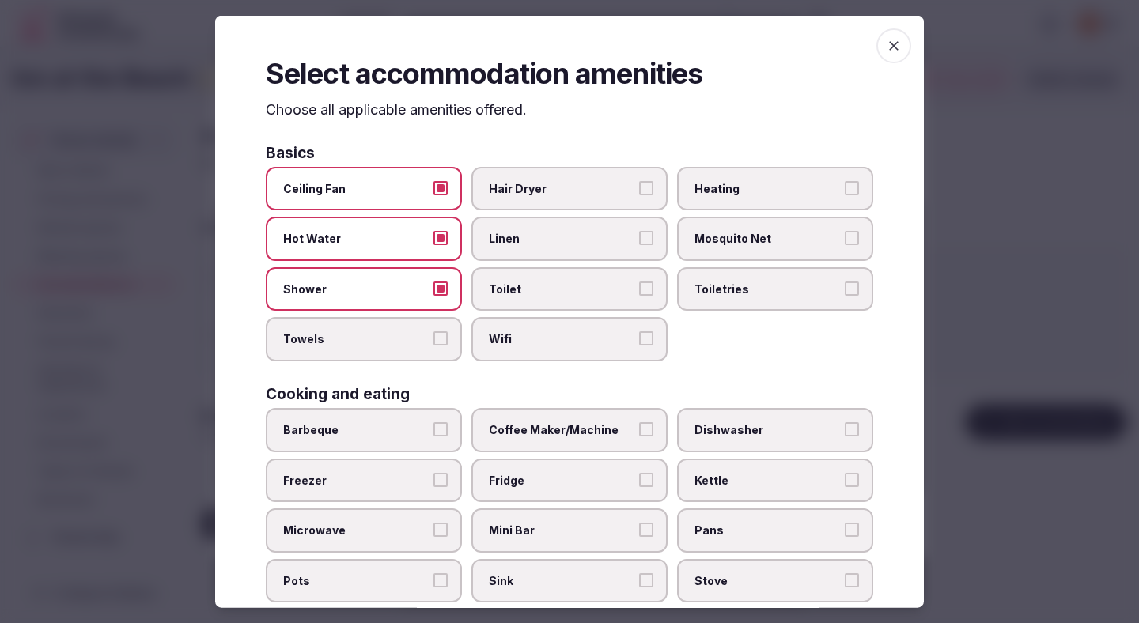
click at [419, 339] on span "Towels" at bounding box center [355, 339] width 145 height 16
click at [433, 339] on button "Towels" at bounding box center [440, 338] width 14 height 14
click at [543, 196] on label "Hair Dryer" at bounding box center [569, 188] width 196 height 44
click at [639, 194] on button "Hair Dryer" at bounding box center [646, 187] width 14 height 14
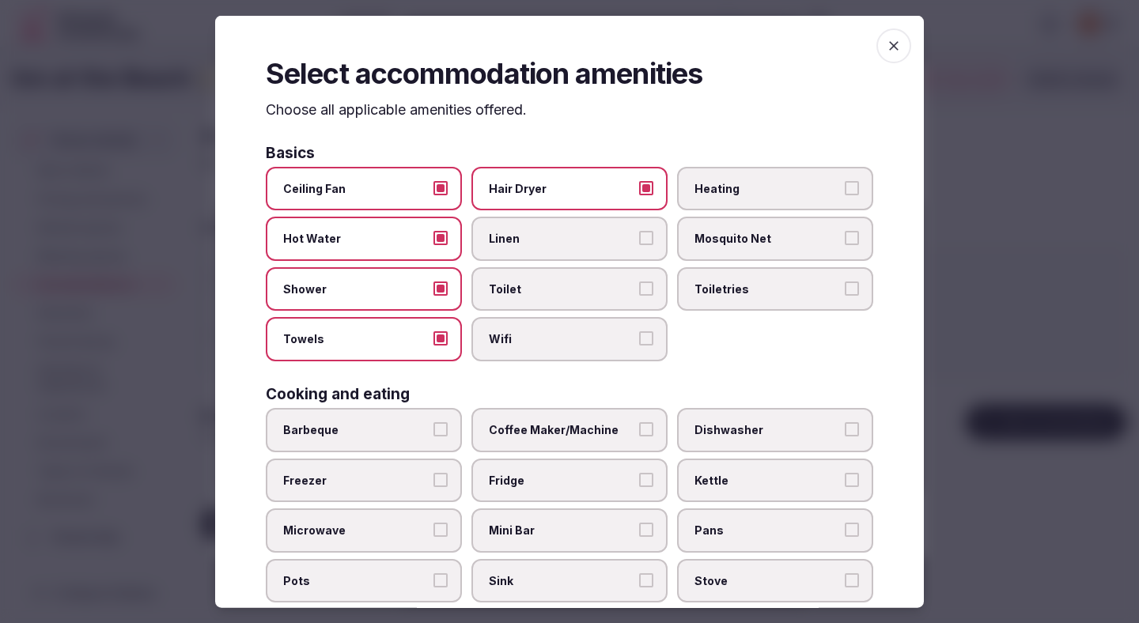
click at [541, 243] on span "Linen" at bounding box center [561, 239] width 145 height 16
click at [639, 243] on button "Linen" at bounding box center [646, 238] width 14 height 14
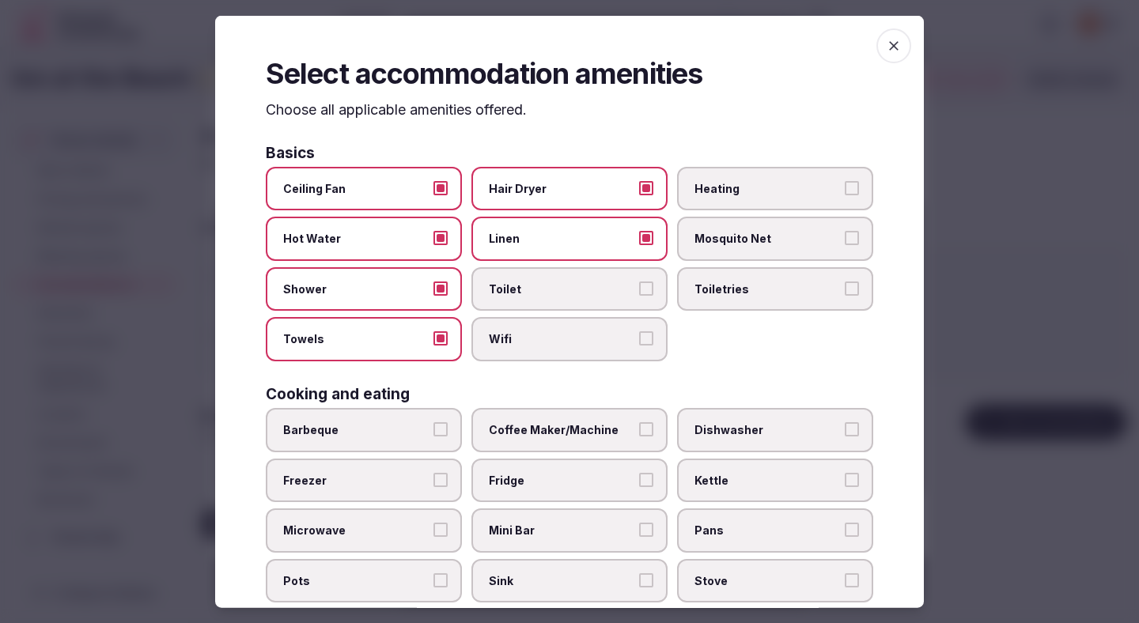
click at [541, 286] on span "Toilet" at bounding box center [561, 289] width 145 height 16
click at [639, 286] on button "Toilet" at bounding box center [646, 288] width 14 height 14
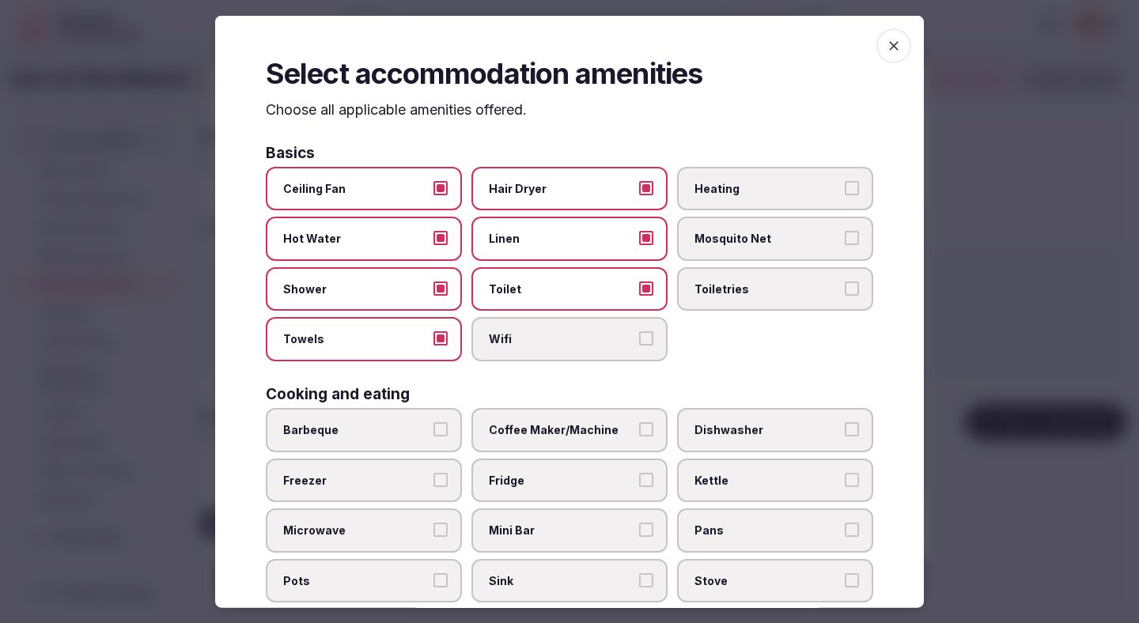
click at [546, 346] on span "Wifi" at bounding box center [561, 339] width 145 height 16
click at [639, 346] on button "Wifi" at bounding box center [646, 338] width 14 height 14
click at [575, 421] on label "Coffee Maker/Machine" at bounding box center [569, 430] width 196 height 44
click at [639, 422] on button "Coffee Maker/Machine" at bounding box center [646, 429] width 14 height 14
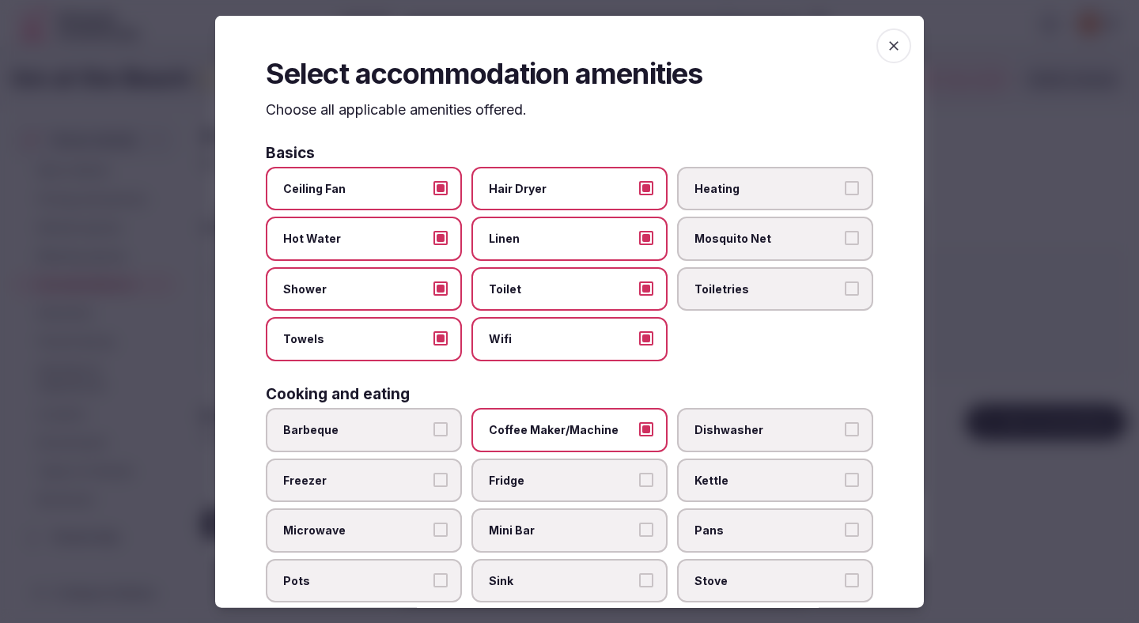
click at [741, 423] on span "Dishwasher" at bounding box center [766, 430] width 145 height 16
click at [844, 423] on button "Dishwasher" at bounding box center [851, 429] width 14 height 14
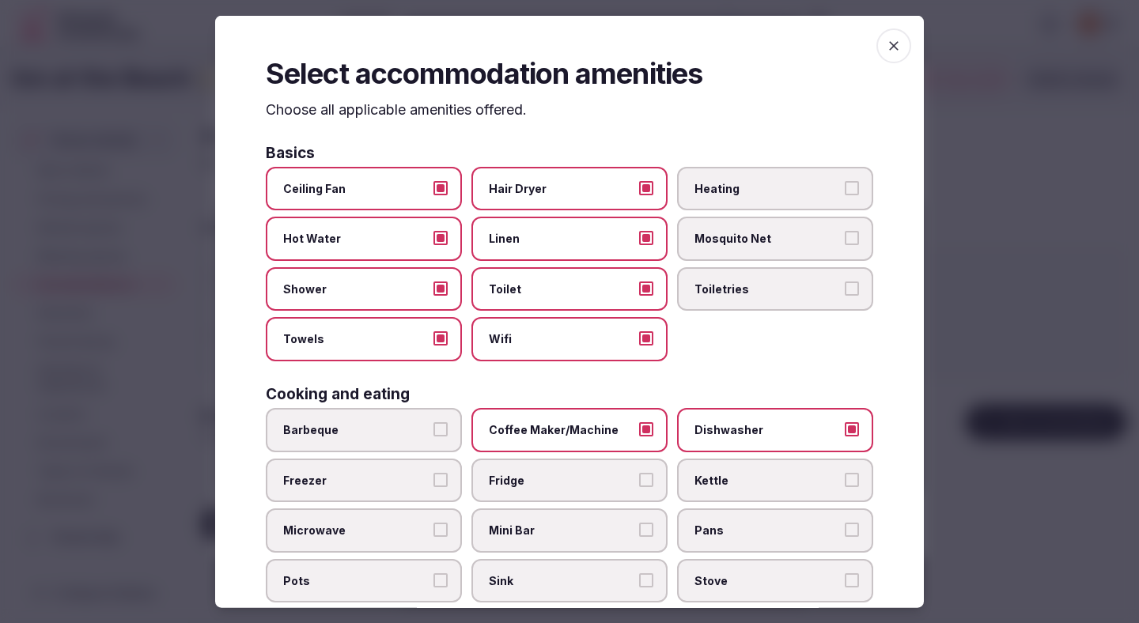
click at [728, 427] on span "Dishwasher" at bounding box center [766, 430] width 145 height 16
click at [844, 427] on button "Dishwasher" at bounding box center [851, 429] width 14 height 14
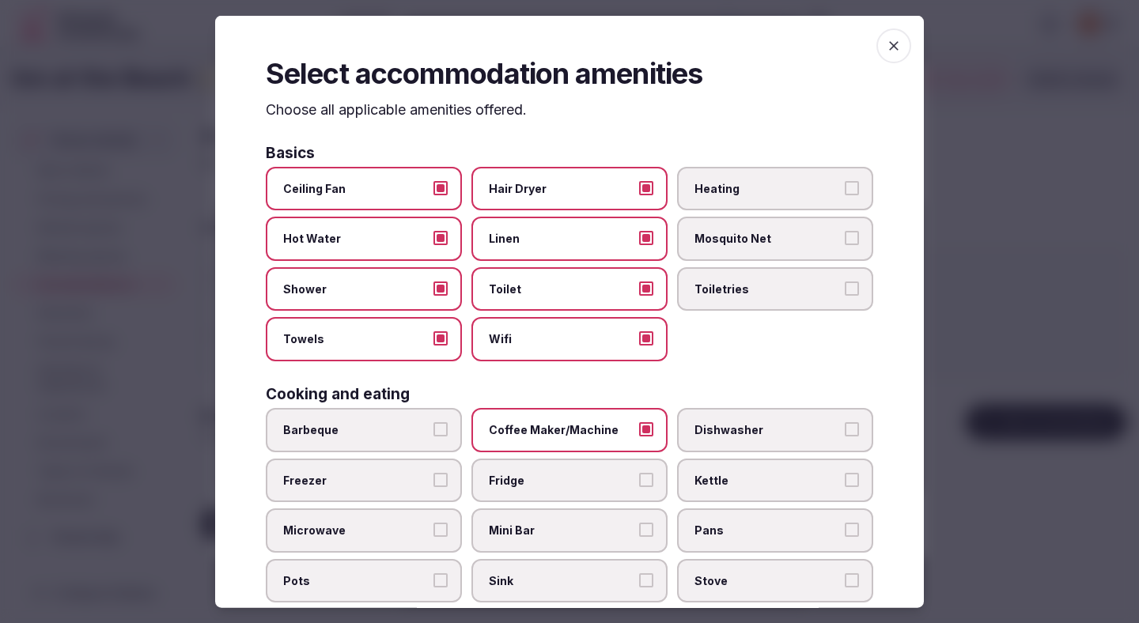
click at [593, 481] on span "Fridge" at bounding box center [561, 480] width 145 height 16
click at [639, 481] on button "Fridge" at bounding box center [646, 479] width 14 height 14
click at [704, 466] on label "Kettle" at bounding box center [775, 480] width 196 height 44
click at [844, 472] on button "Kettle" at bounding box center [851, 479] width 14 height 14
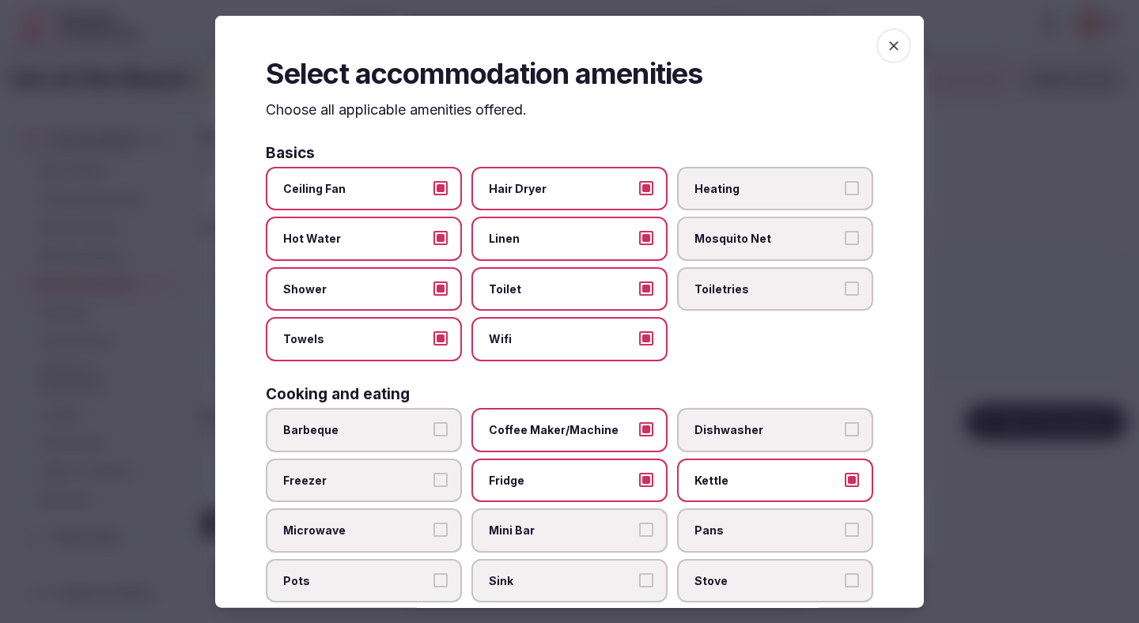
click at [627, 523] on span "Mini Bar" at bounding box center [561, 531] width 145 height 16
click at [639, 523] on button "Mini Bar" at bounding box center [646, 530] width 14 height 14
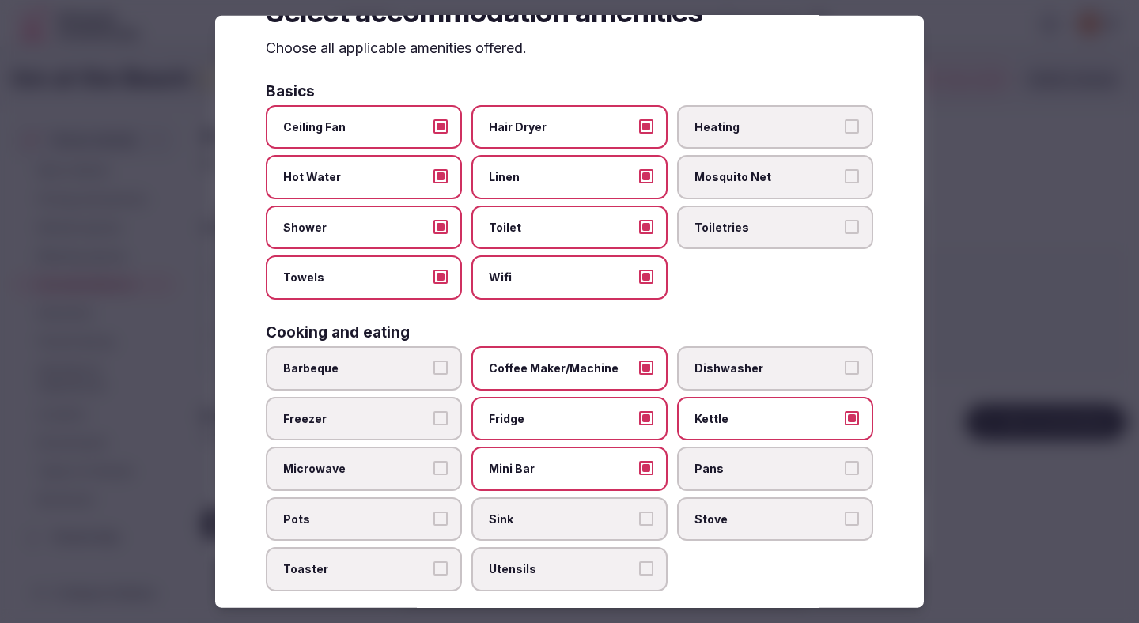
scroll to position [270, 0]
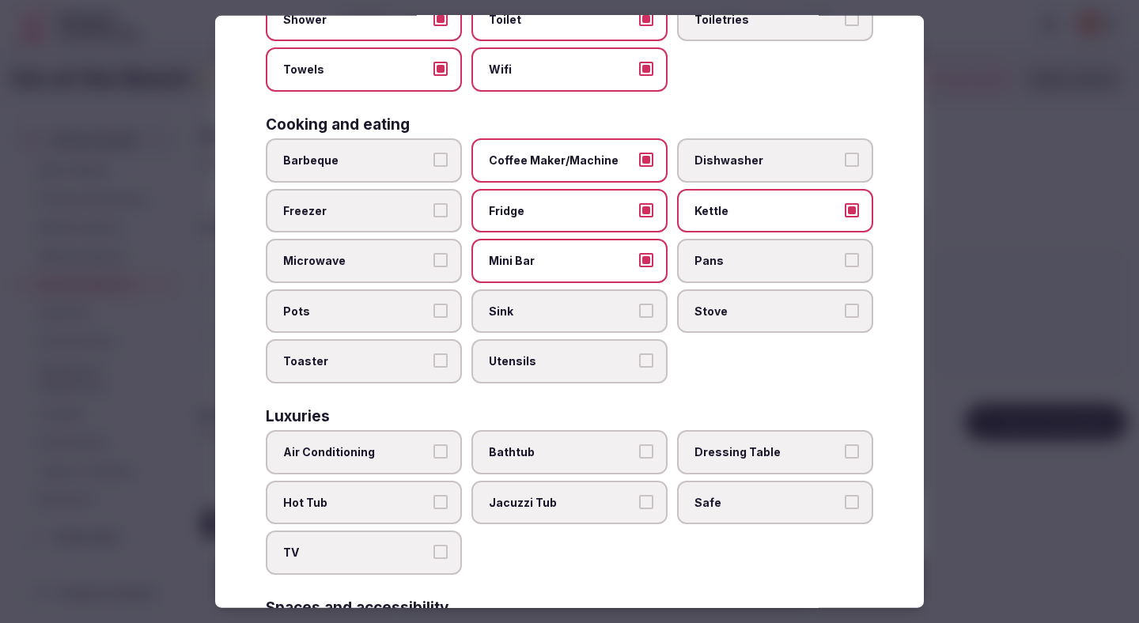
click at [633, 320] on label "Sink" at bounding box center [569, 311] width 196 height 44
click at [639, 317] on button "Sink" at bounding box center [646, 310] width 14 height 14
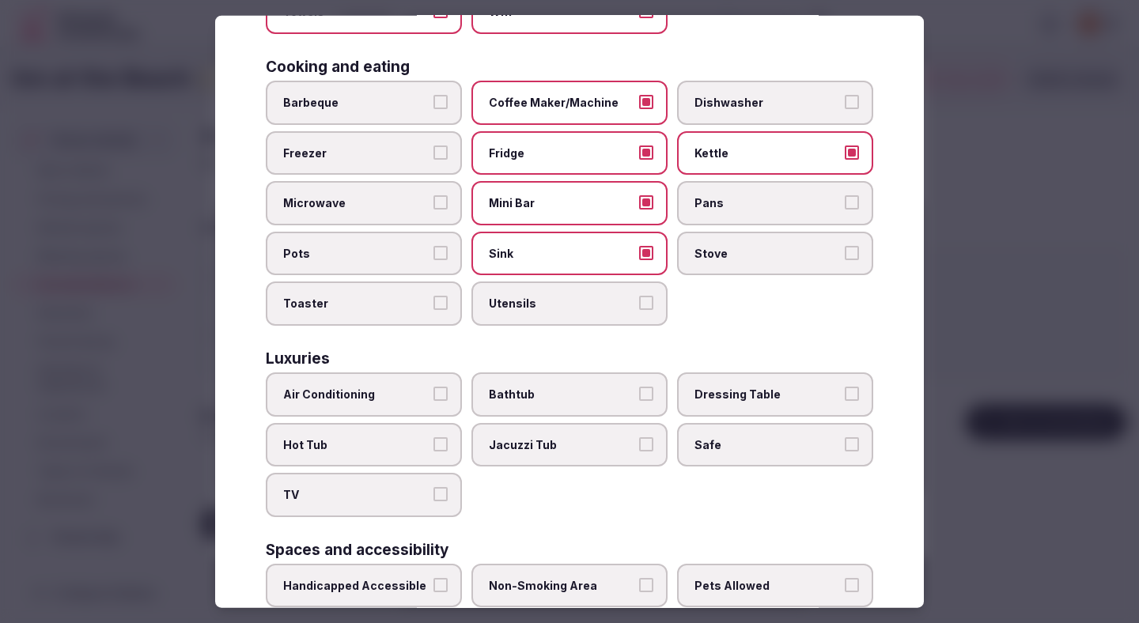
scroll to position [421, 0]
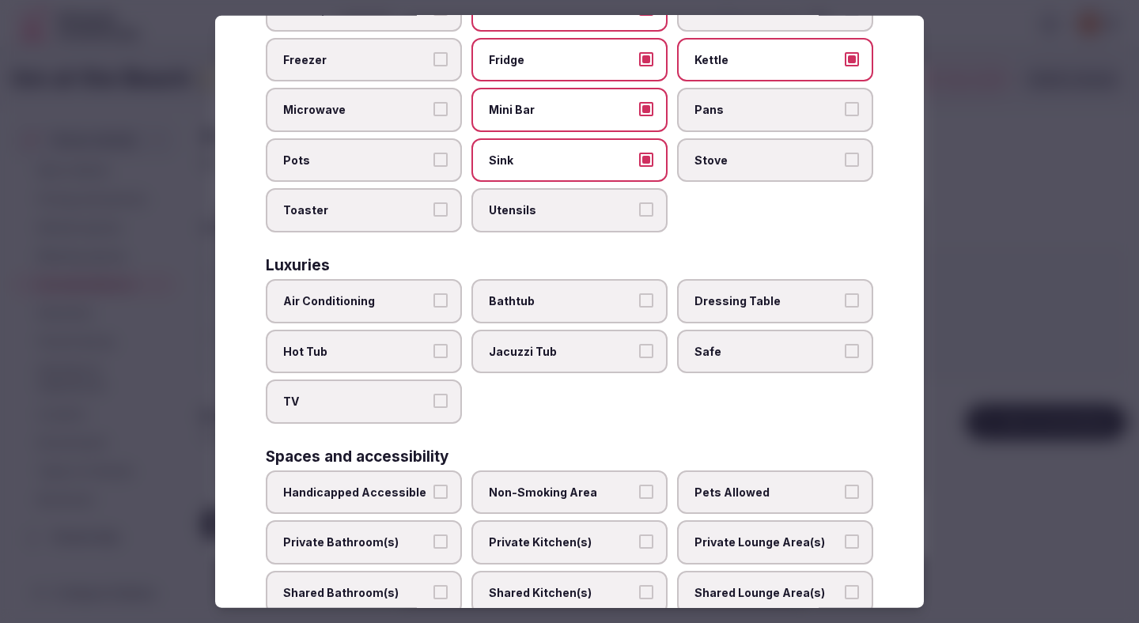
click at [450, 304] on label "Air Conditioning" at bounding box center [364, 301] width 196 height 44
click at [448, 304] on button "Air Conditioning" at bounding box center [440, 300] width 14 height 14
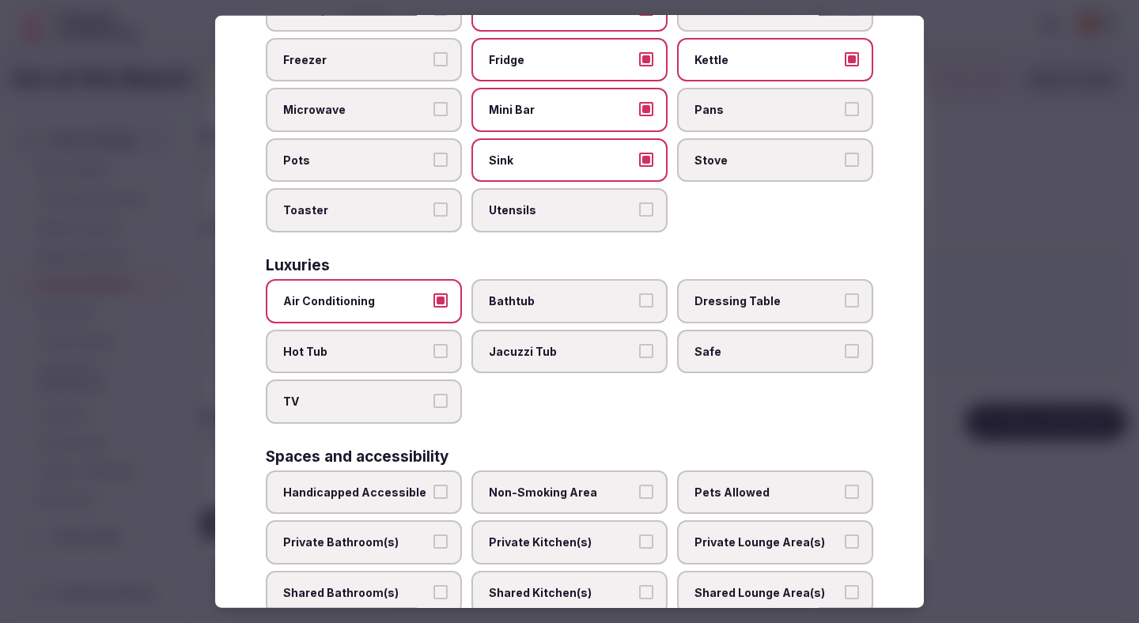
click at [436, 391] on label "TV" at bounding box center [364, 402] width 196 height 44
click at [436, 394] on button "TV" at bounding box center [440, 401] width 14 height 14
click at [730, 354] on span "Safe" at bounding box center [766, 351] width 145 height 16
click at [844, 354] on button "Safe" at bounding box center [851, 350] width 14 height 14
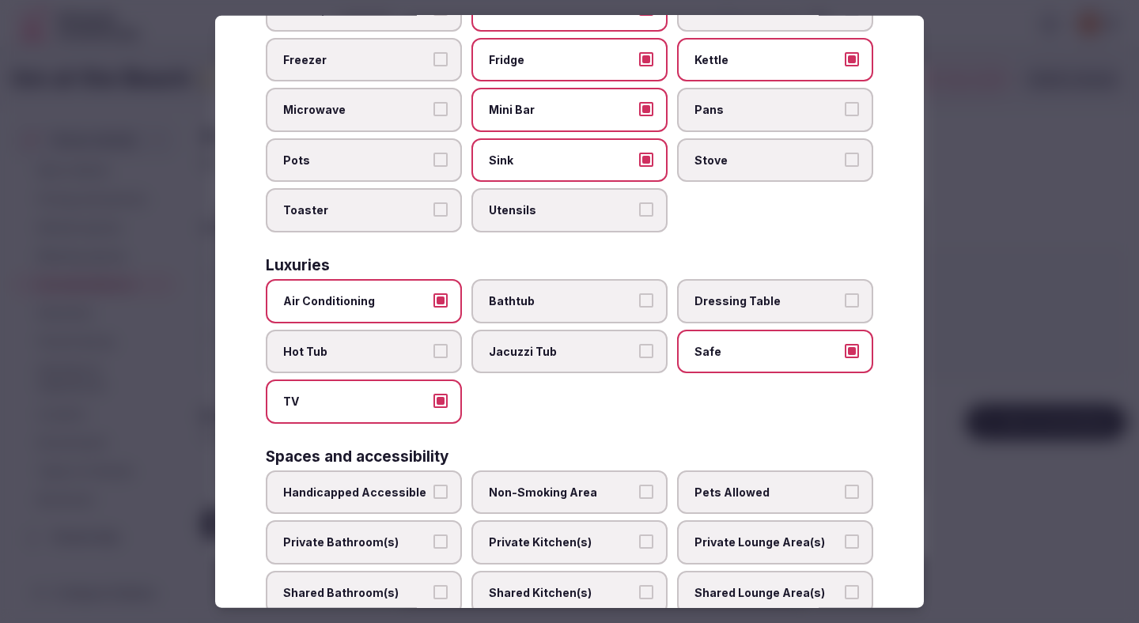
scroll to position [489, 0]
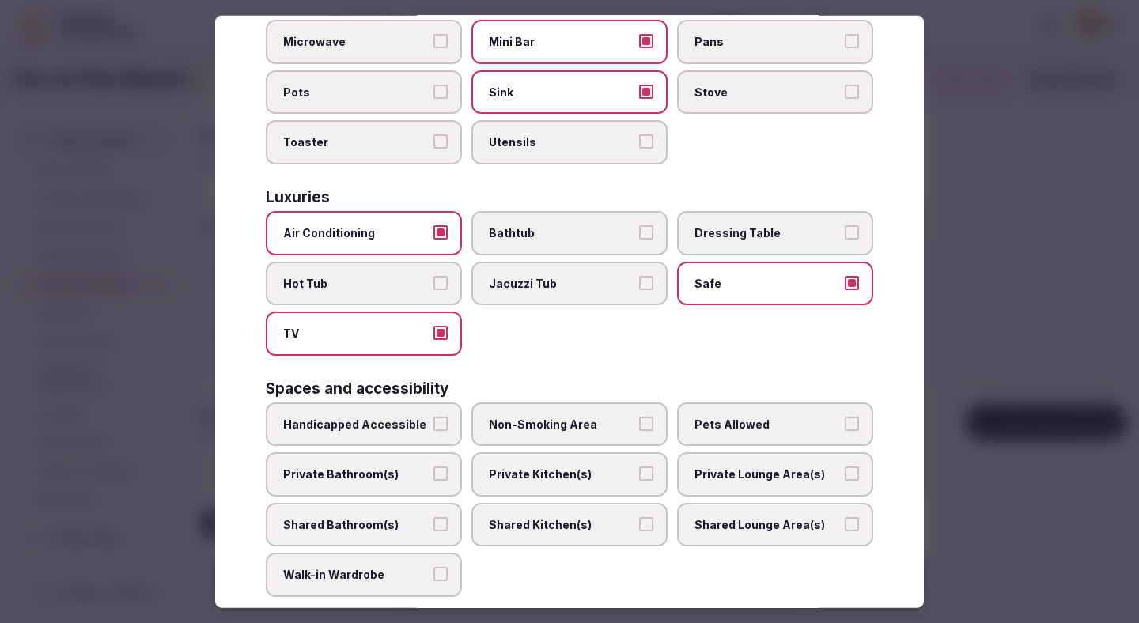
click at [550, 424] on span "Non-Smoking Area" at bounding box center [561, 424] width 145 height 16
click at [639, 424] on button "Non-Smoking Area" at bounding box center [646, 423] width 14 height 14
click at [403, 482] on span "Private Bathroom(s)" at bounding box center [355, 474] width 145 height 16
click at [433, 481] on button "Private Bathroom(s)" at bounding box center [440, 473] width 14 height 14
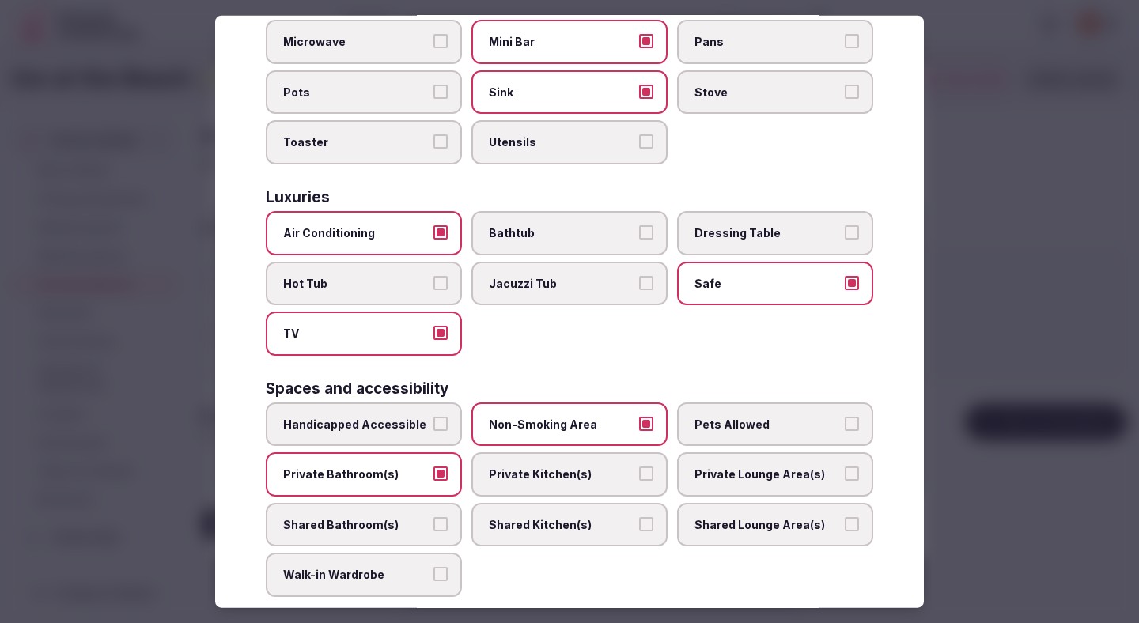
scroll to position [707, 0]
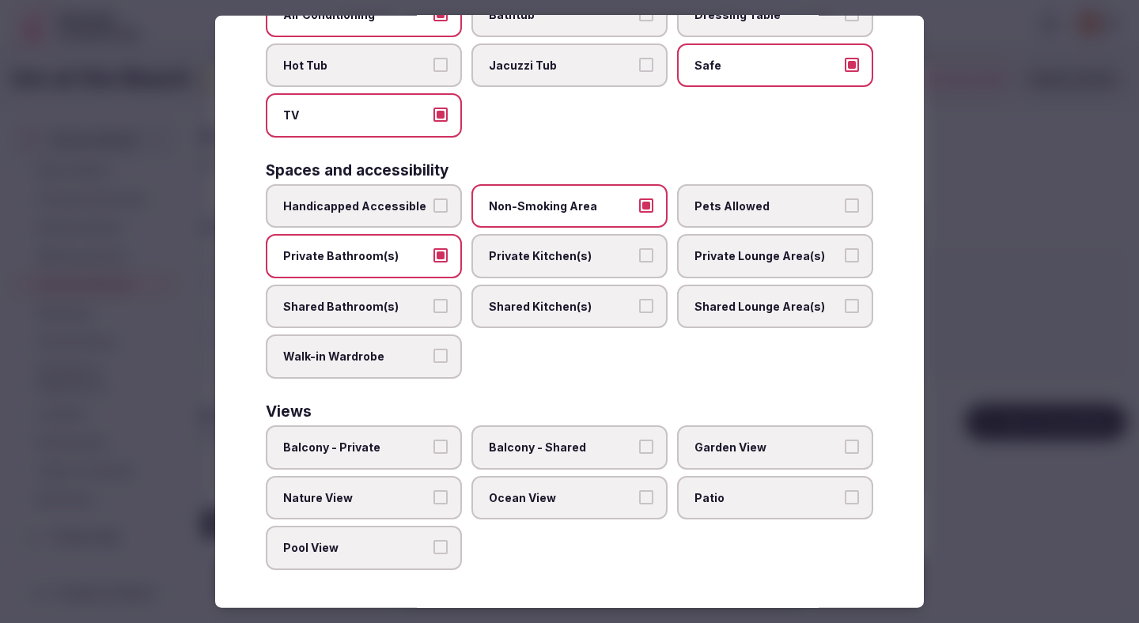
click at [725, 493] on span "Patio" at bounding box center [766, 497] width 145 height 16
click at [844, 493] on button "Patio" at bounding box center [851, 496] width 14 height 14
click at [428, 440] on label "Balcony - Private" at bounding box center [364, 447] width 196 height 44
click at [433, 440] on button "Balcony - Private" at bounding box center [440, 447] width 14 height 14
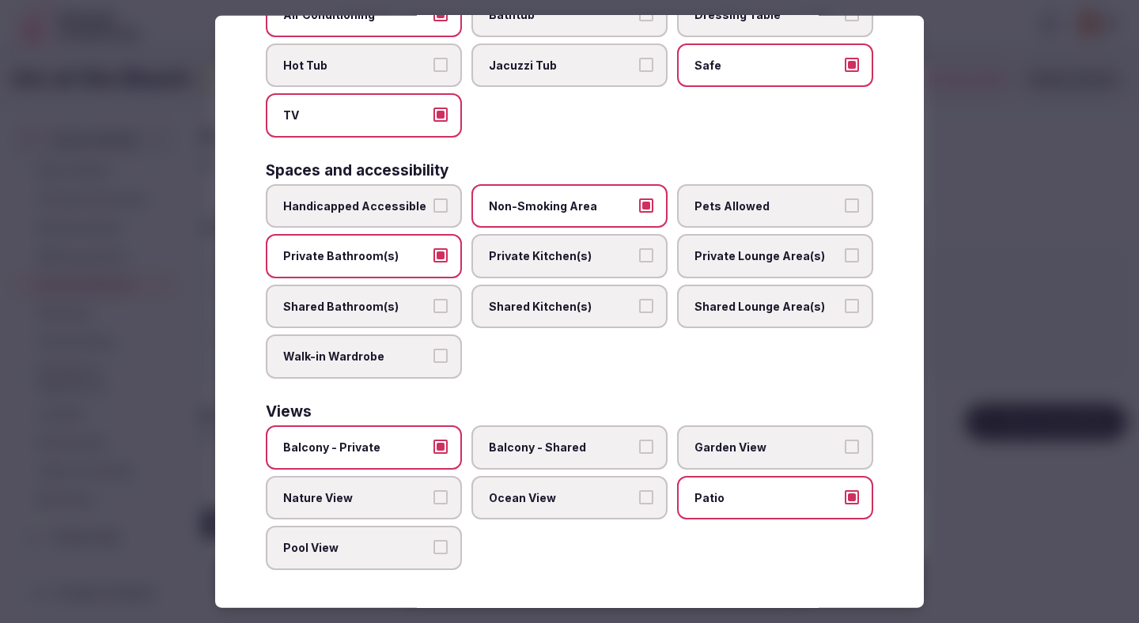
click at [1075, 313] on div at bounding box center [569, 311] width 1139 height 623
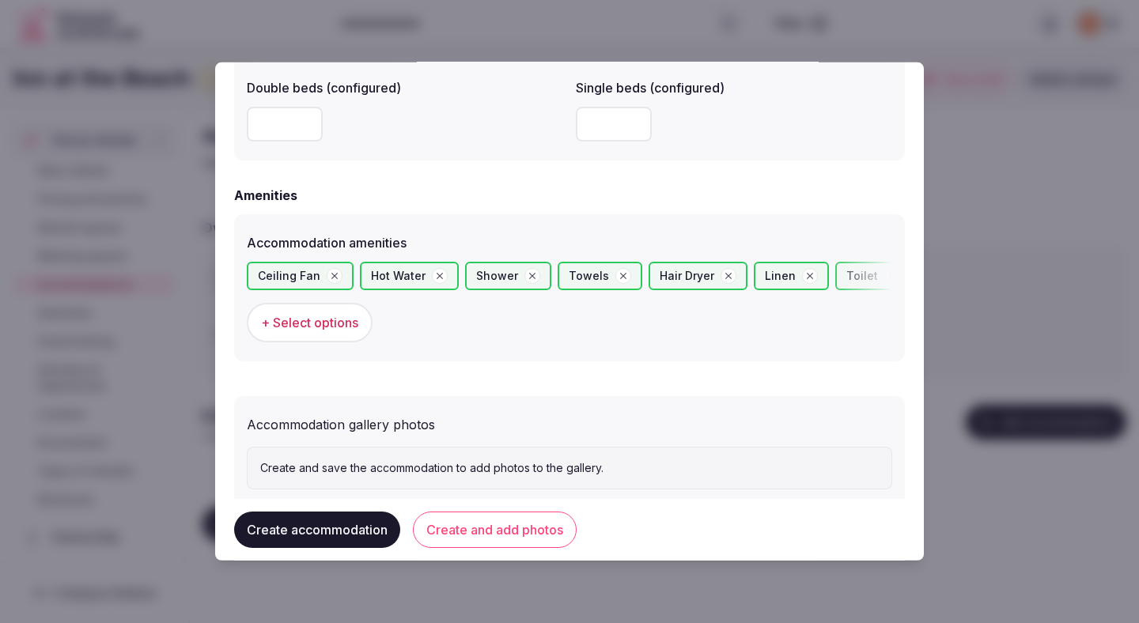
scroll to position [1458, 0]
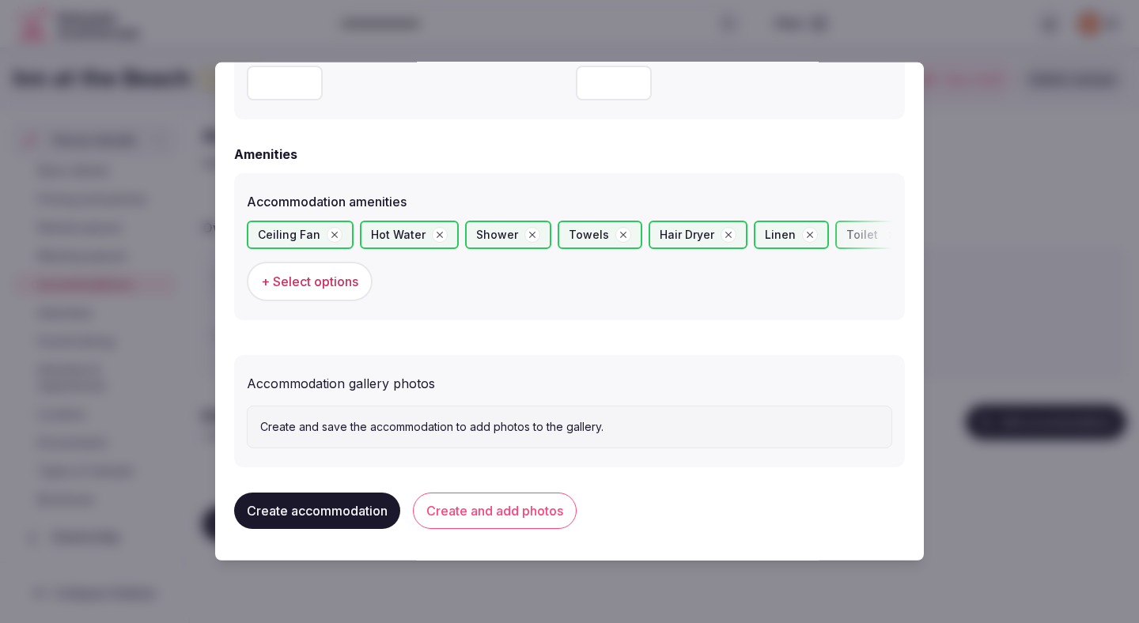
click at [513, 501] on button "Create and add photos" at bounding box center [495, 511] width 164 height 36
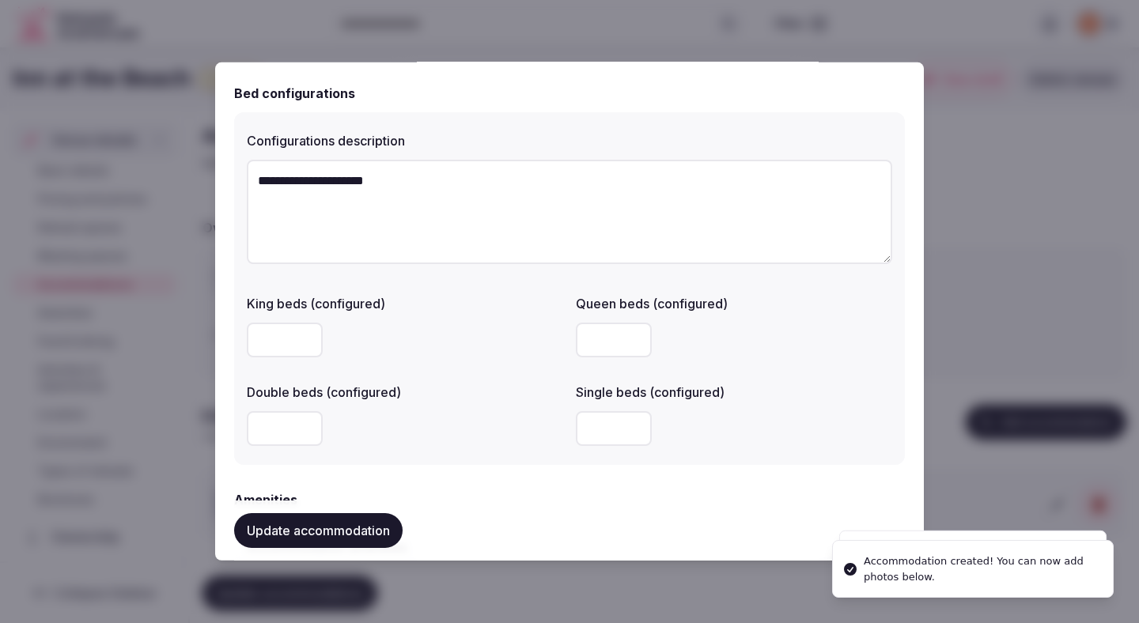
scroll to position [1603, 0]
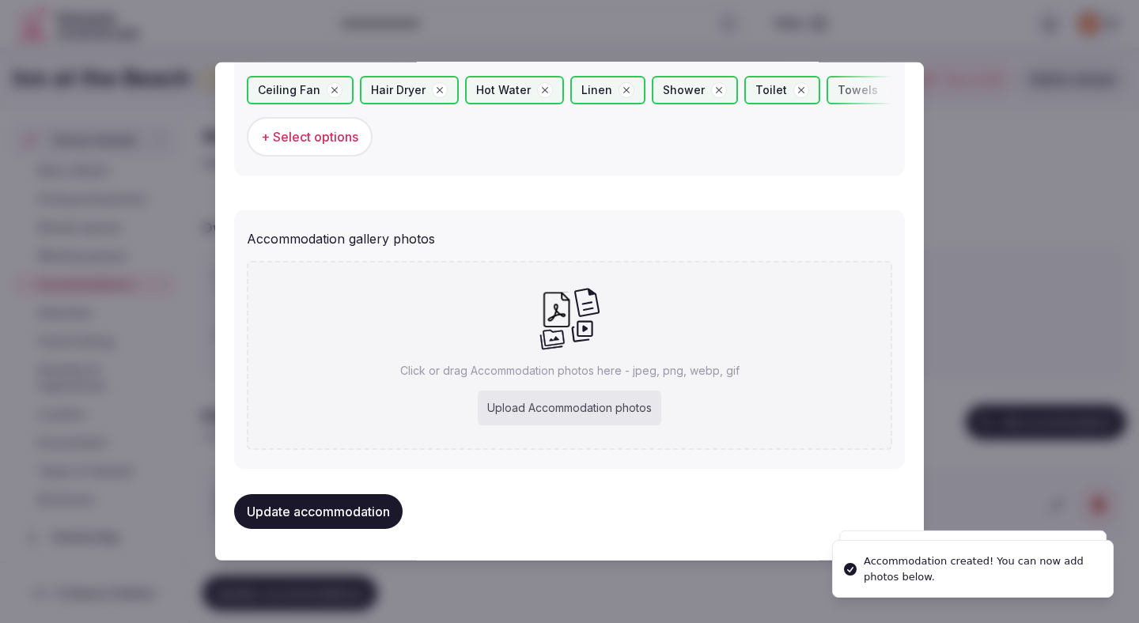
click at [568, 411] on div "Upload Accommodation photos" at bounding box center [569, 408] width 183 height 35
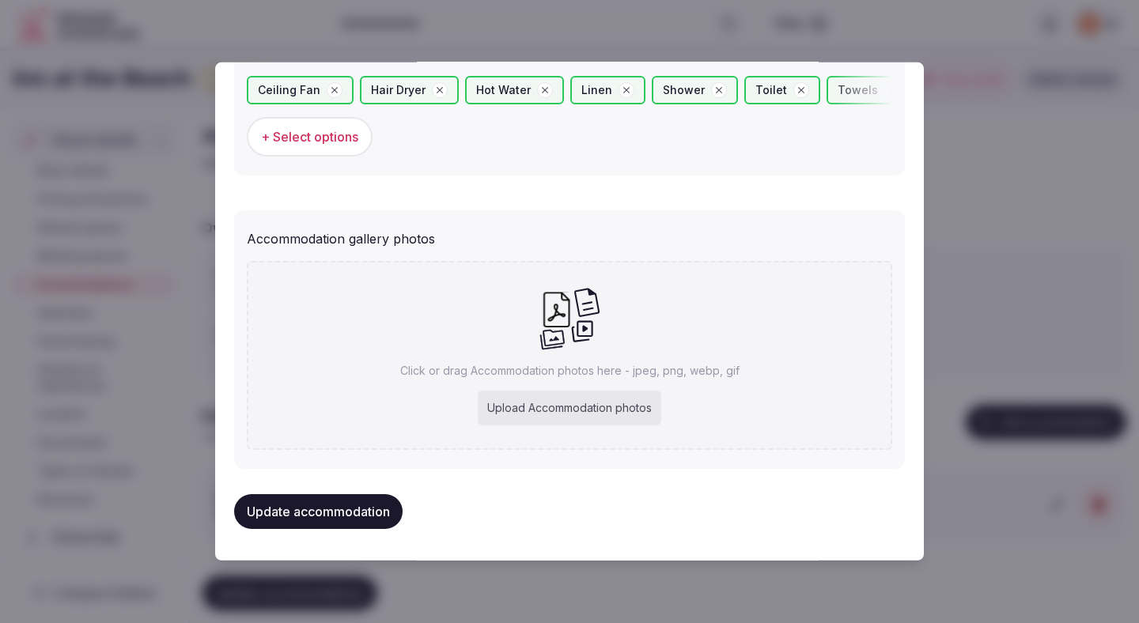
type input "**********"
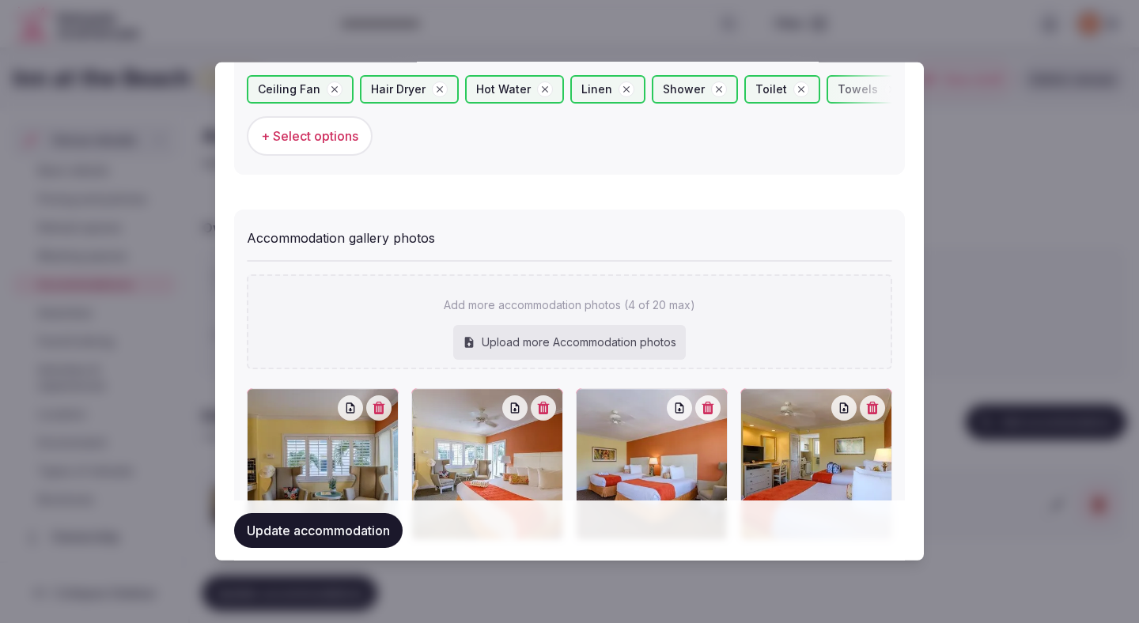
scroll to position [1694, 0]
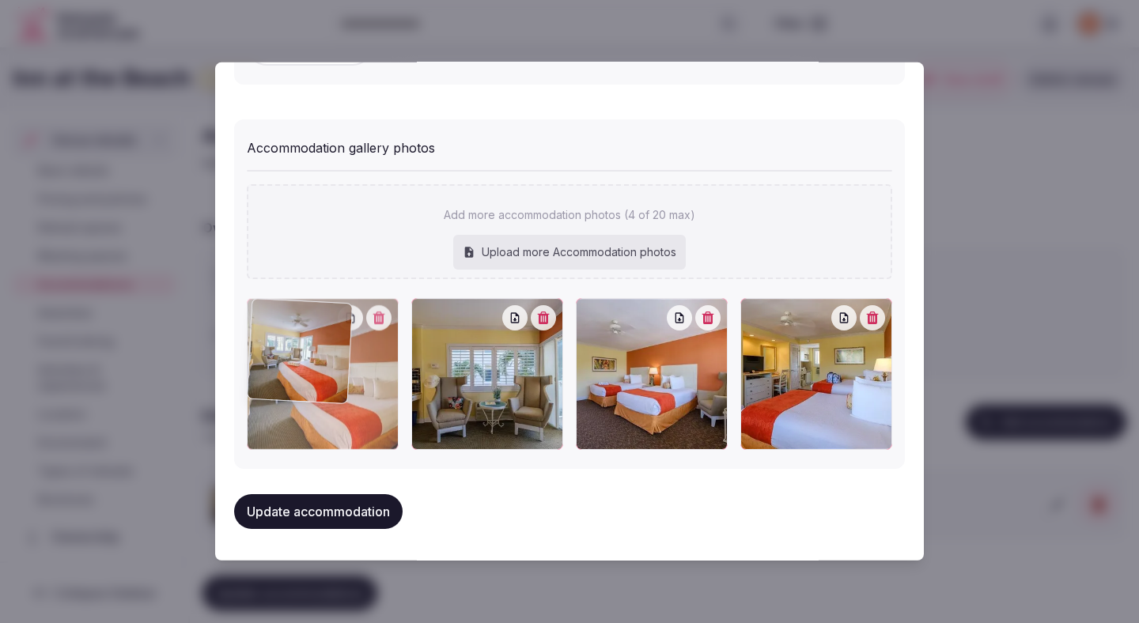
drag, startPoint x: 479, startPoint y: 423, endPoint x: 327, endPoint y: 410, distance: 153.1
click at [327, 410] on div at bounding box center [323, 374] width 152 height 152
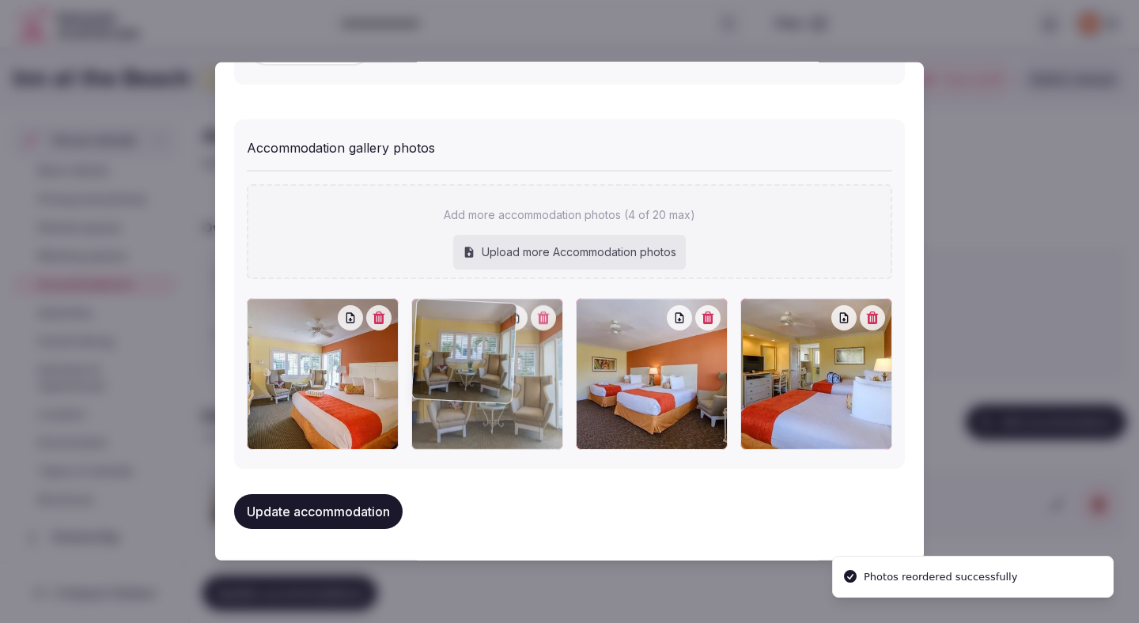
click at [474, 420] on div at bounding box center [487, 374] width 152 height 152
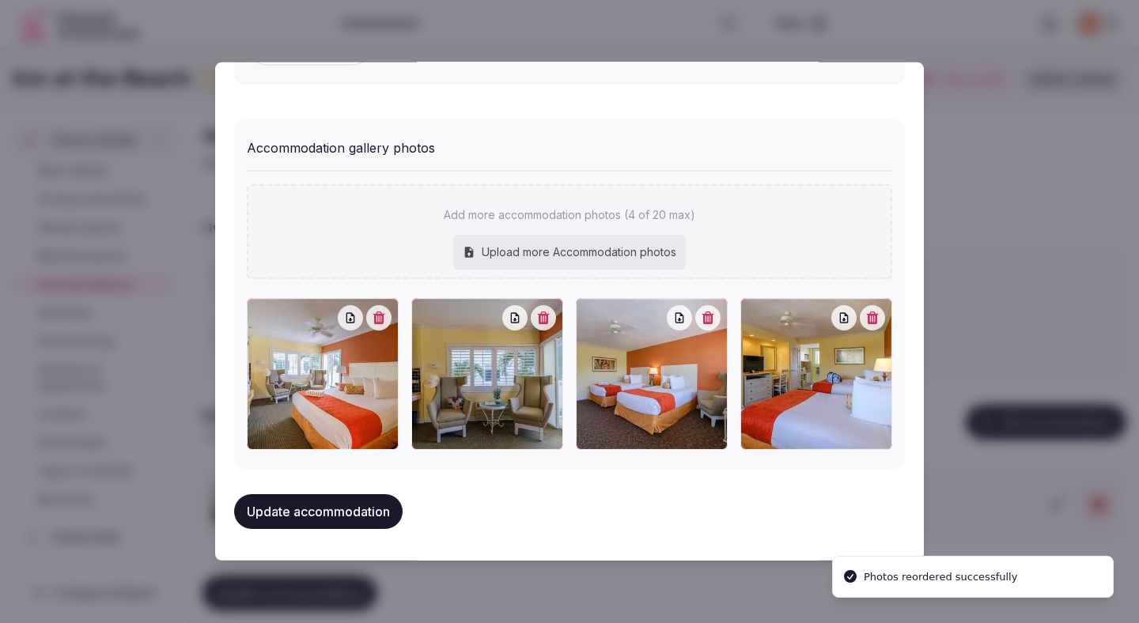
click at [355, 516] on button "Update accommodation" at bounding box center [318, 511] width 168 height 35
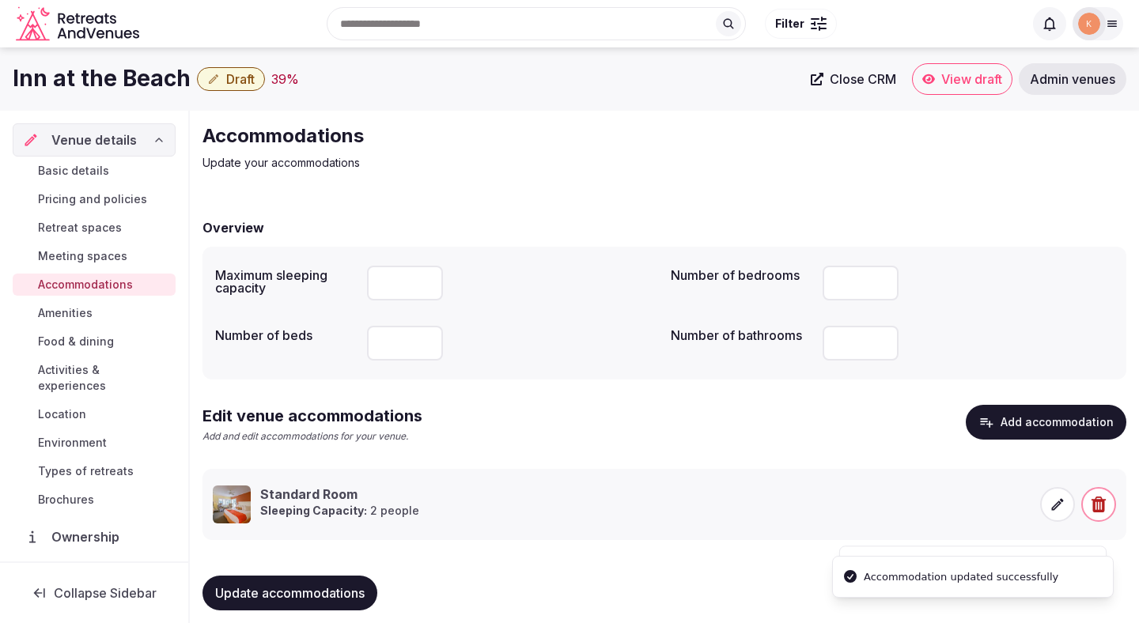
scroll to position [15, 0]
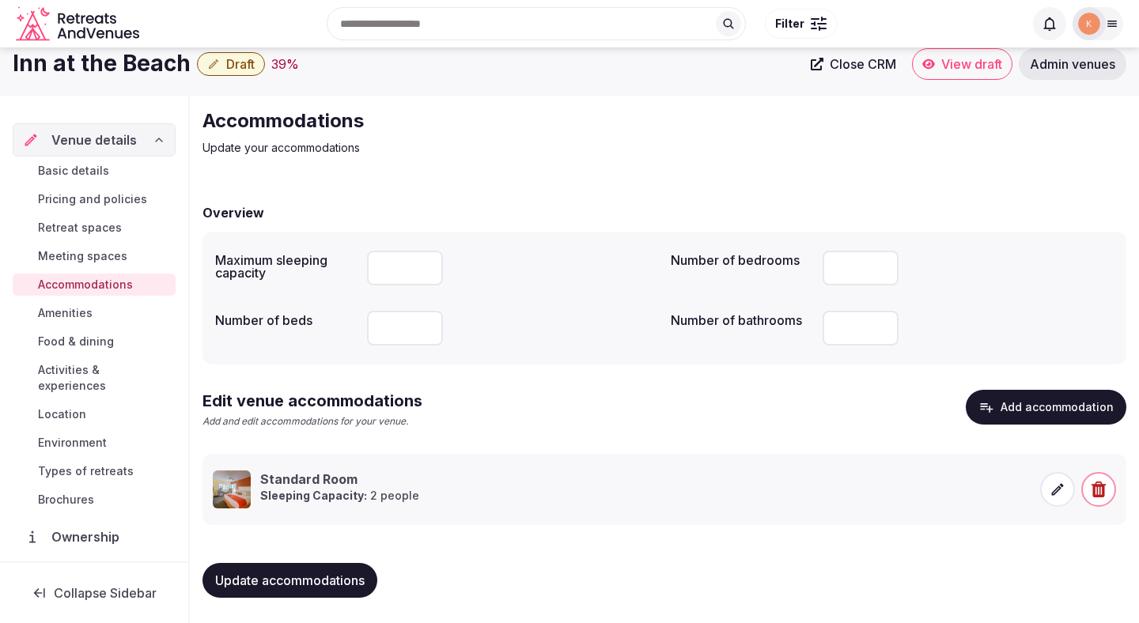
click at [84, 311] on span "Amenities" at bounding box center [65, 313] width 55 height 16
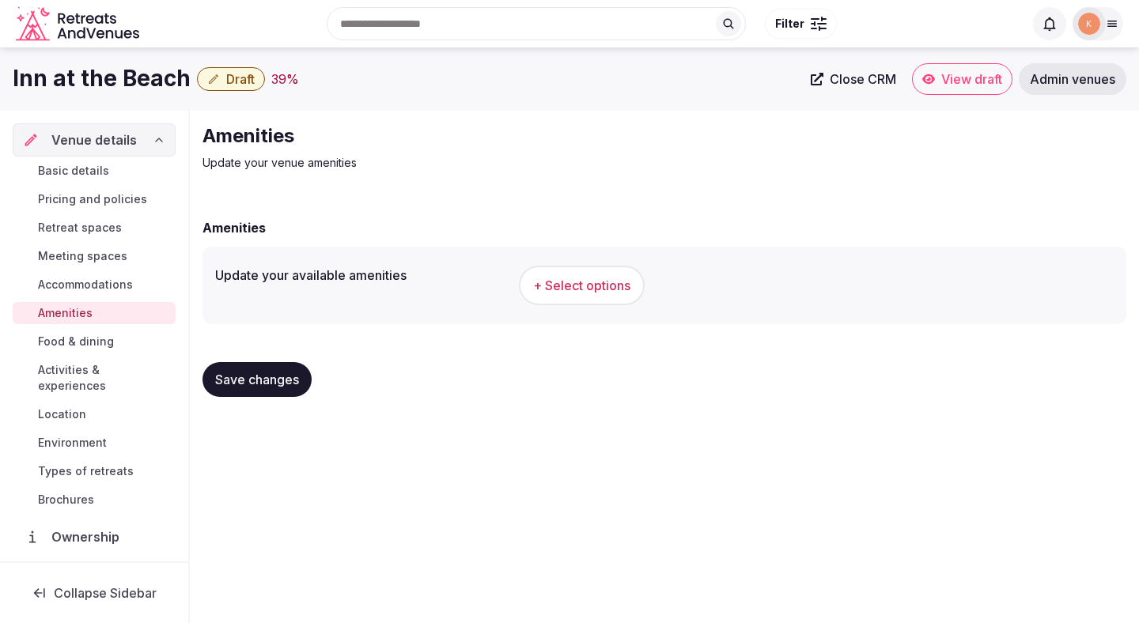
click at [610, 283] on span "+ Select options" at bounding box center [581, 285] width 97 height 17
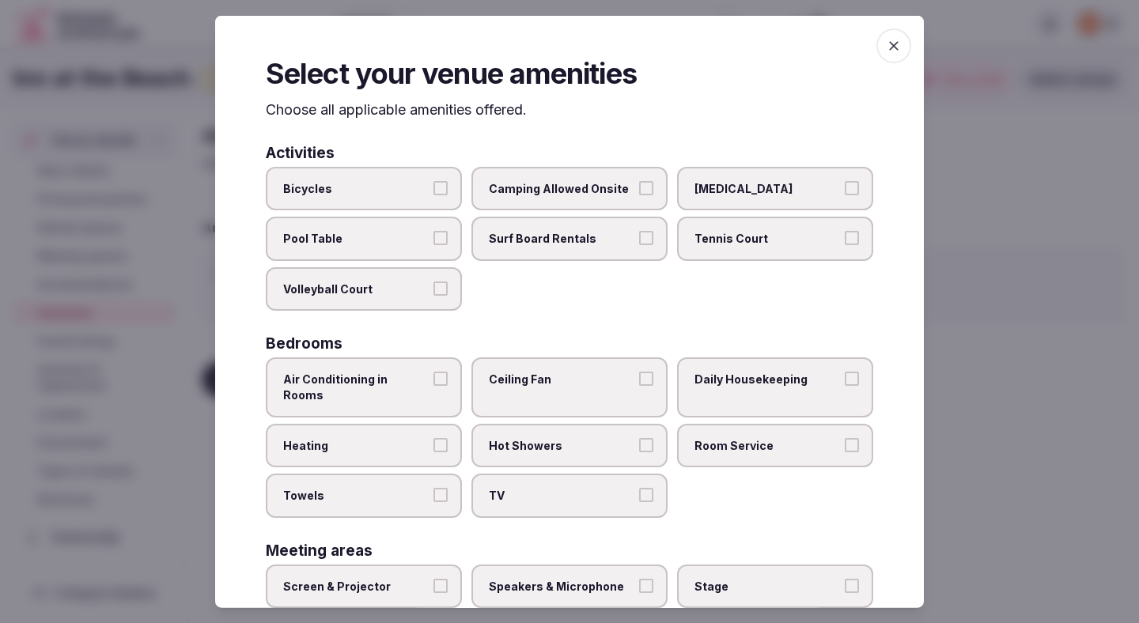
click at [420, 372] on span "Air Conditioning in Rooms" at bounding box center [355, 387] width 145 height 31
click at [433, 372] on button "Air Conditioning in Rooms" at bounding box center [440, 379] width 14 height 14
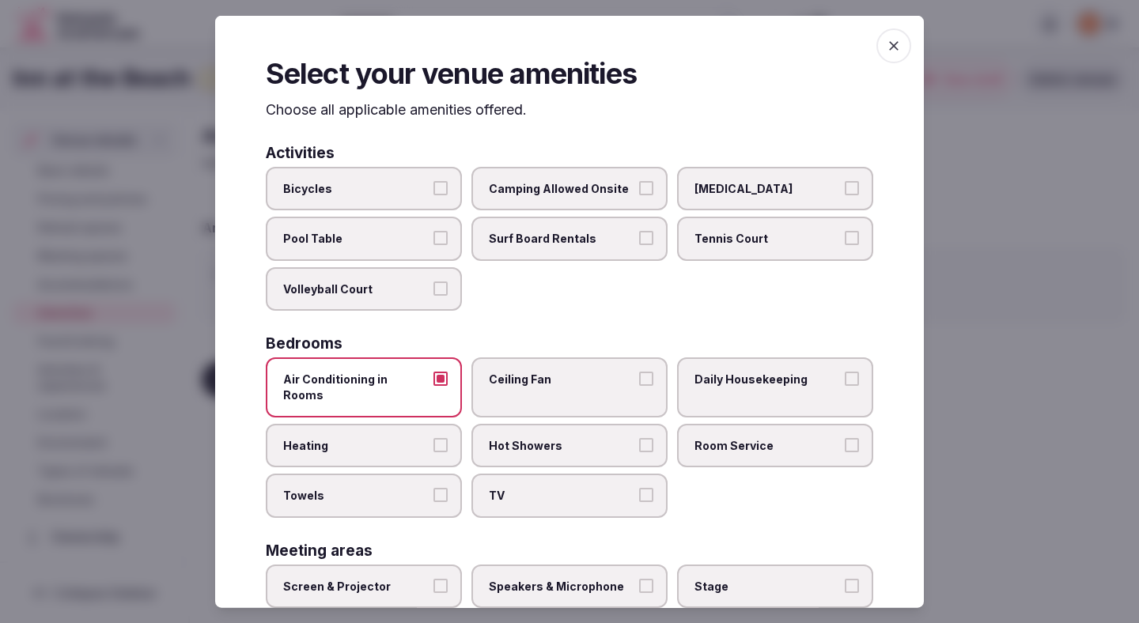
click at [404, 437] on span "Heating" at bounding box center [355, 445] width 145 height 16
click at [433, 437] on button "Heating" at bounding box center [440, 444] width 14 height 14
click at [404, 488] on span "Towels" at bounding box center [355, 496] width 145 height 16
click at [433, 488] on button "Towels" at bounding box center [440, 495] width 14 height 14
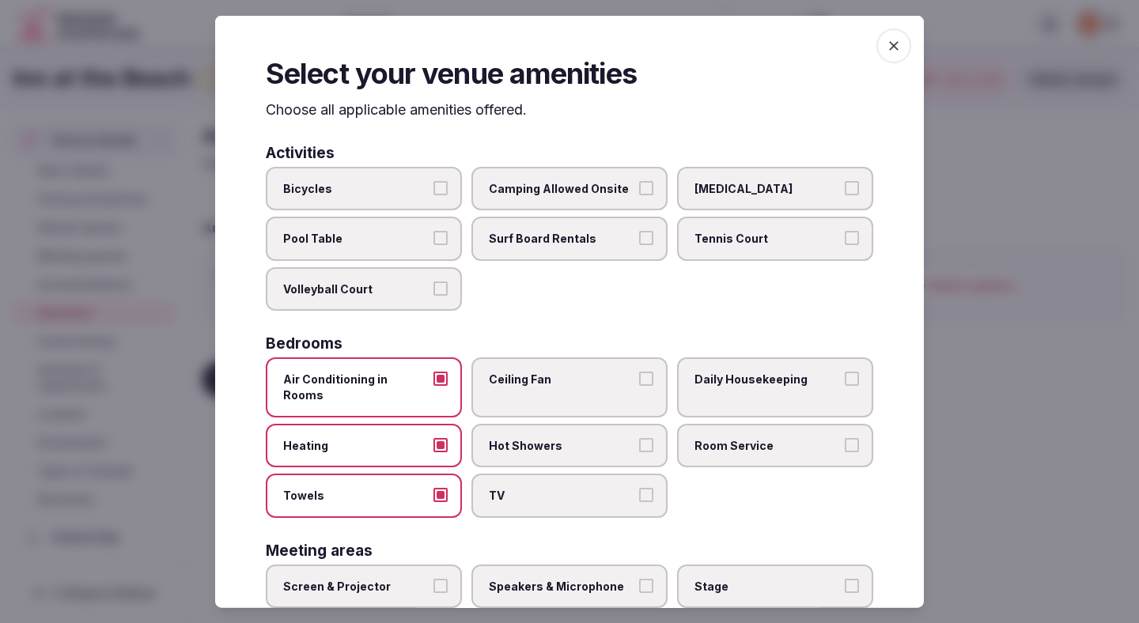
drag, startPoint x: 535, startPoint y: 482, endPoint x: 535, endPoint y: 463, distance: 19.0
click at [535, 488] on span "TV" at bounding box center [561, 496] width 145 height 16
click at [639, 488] on button "TV" at bounding box center [646, 495] width 14 height 14
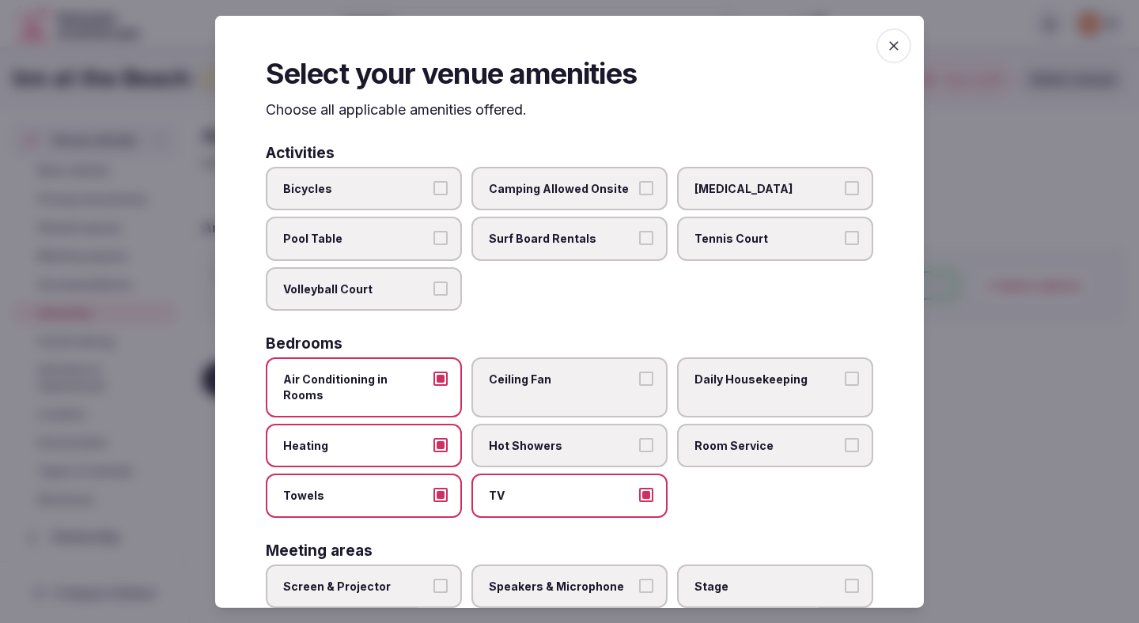
click at [536, 437] on span "Hot Showers" at bounding box center [561, 445] width 145 height 16
click at [639, 437] on button "Hot Showers" at bounding box center [646, 444] width 14 height 14
click at [542, 388] on label "Ceiling Fan" at bounding box center [569, 386] width 196 height 59
click at [639, 386] on button "Ceiling Fan" at bounding box center [646, 379] width 14 height 14
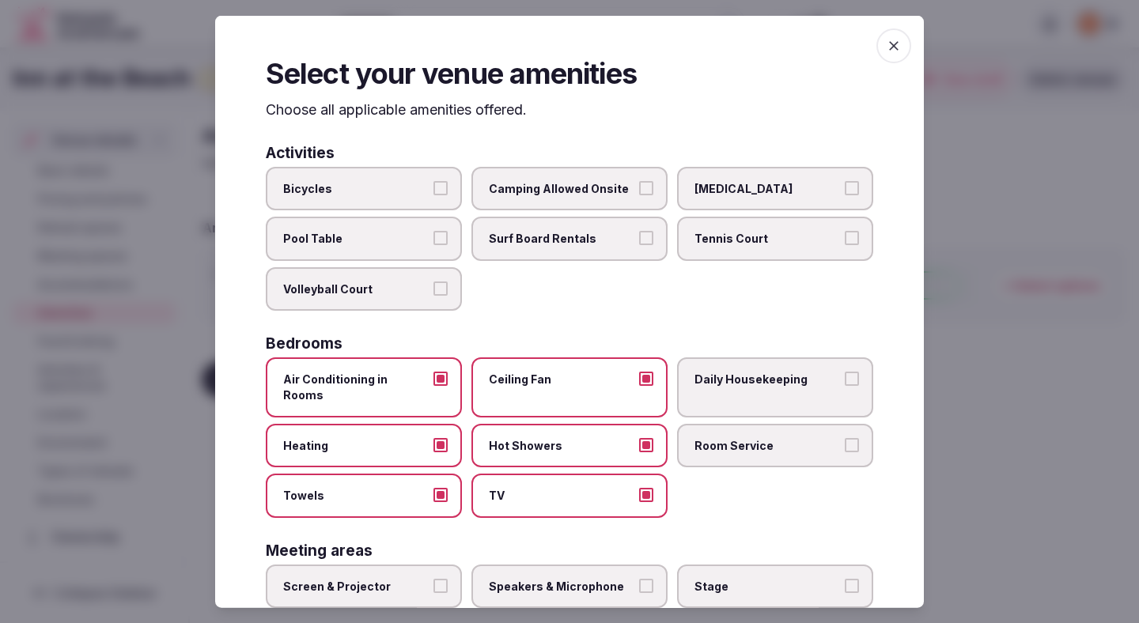
click at [693, 395] on label "Daily Housekeeping" at bounding box center [775, 386] width 196 height 59
click at [844, 386] on button "Daily Housekeeping" at bounding box center [851, 379] width 14 height 14
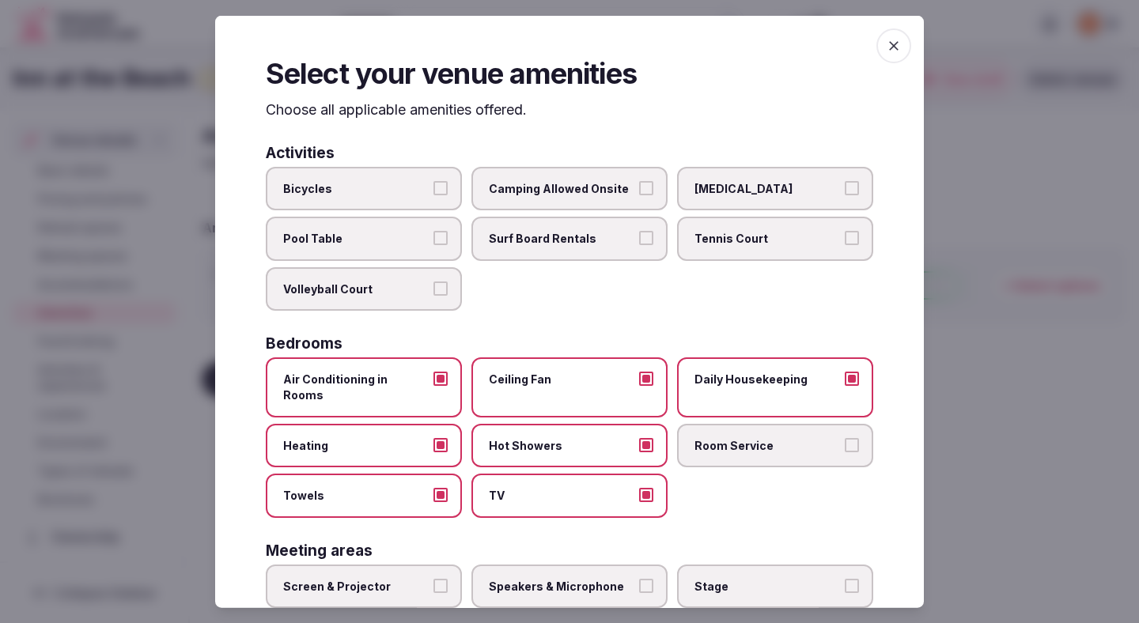
click at [696, 423] on label "Room Service" at bounding box center [775, 445] width 196 height 44
click at [844, 437] on button "Room Service" at bounding box center [851, 444] width 14 height 14
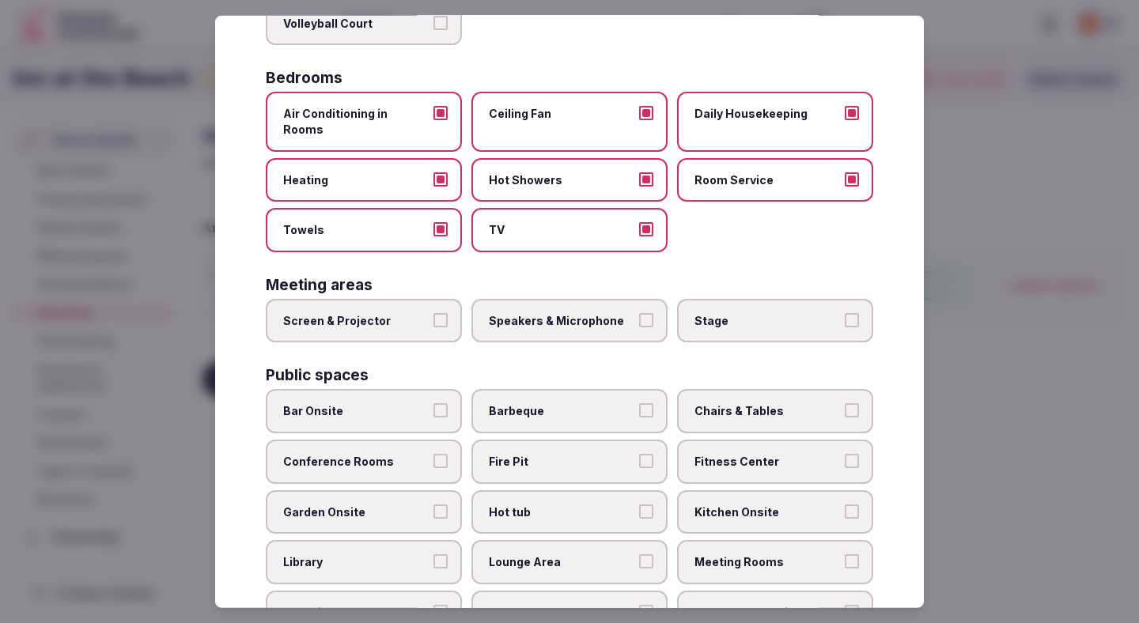
scroll to position [325, 0]
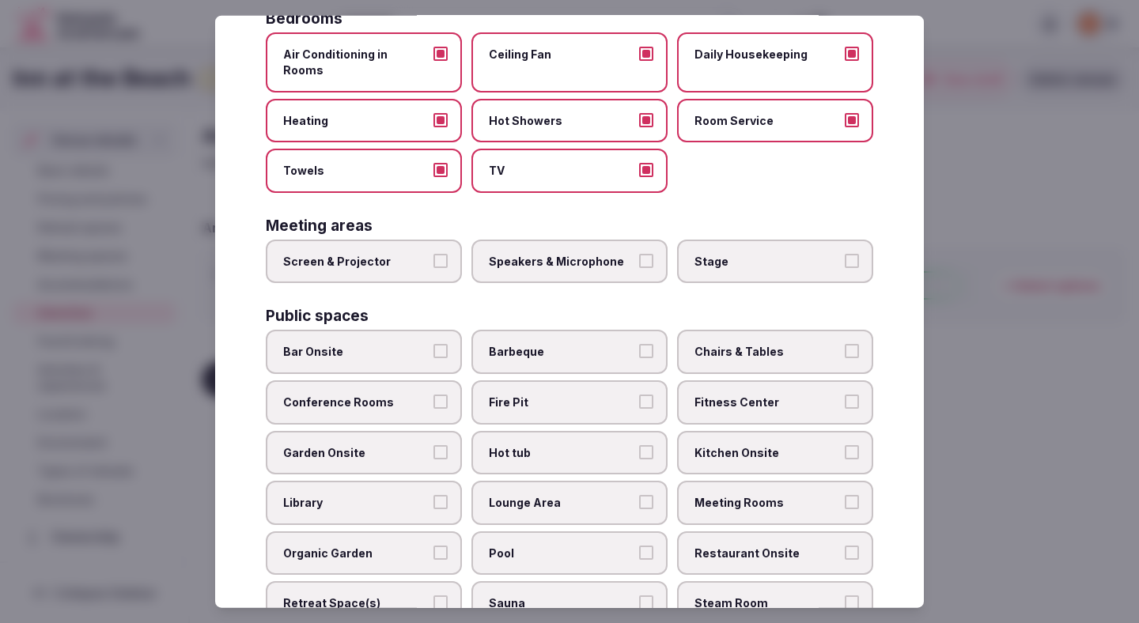
click at [391, 447] on label "Garden Onsite" at bounding box center [364, 452] width 196 height 44
click at [433, 447] on button "Garden Onsite" at bounding box center [440, 451] width 14 height 14
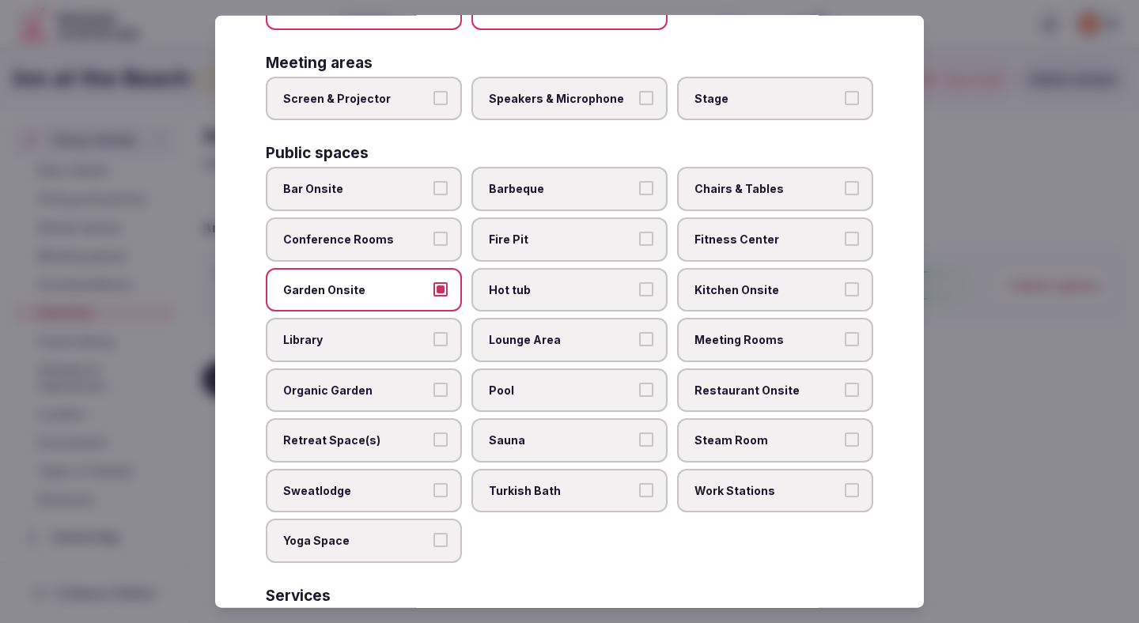
scroll to position [490, 0]
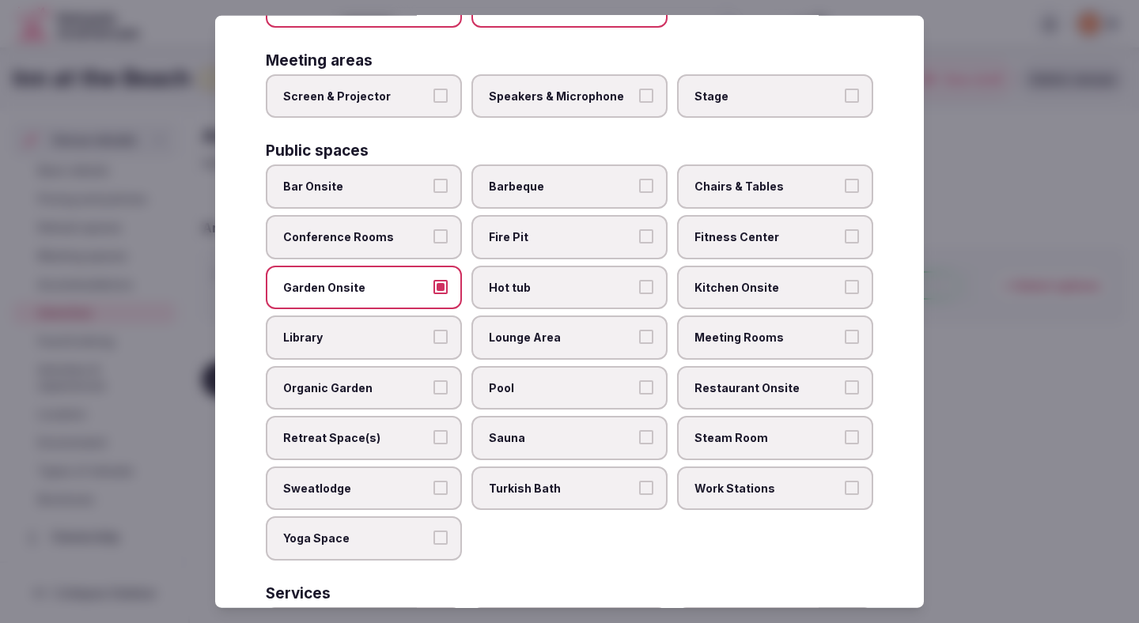
click at [591, 330] on label "Lounge Area" at bounding box center [569, 337] width 196 height 44
click at [639, 330] on button "Lounge Area" at bounding box center [646, 337] width 14 height 14
click at [743, 179] on span "Chairs & Tables" at bounding box center [766, 187] width 145 height 16
click at [844, 179] on button "Chairs & Tables" at bounding box center [851, 186] width 14 height 14
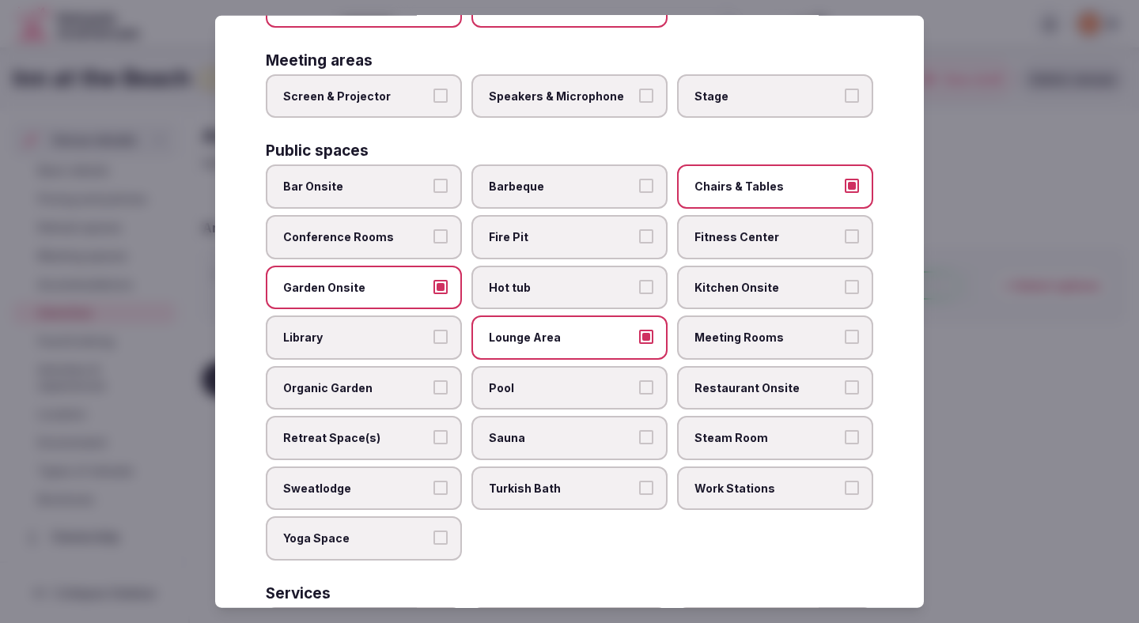
click at [744, 229] on span "Fitness Center" at bounding box center [766, 237] width 145 height 16
click at [844, 229] on button "Fitness Center" at bounding box center [851, 236] width 14 height 14
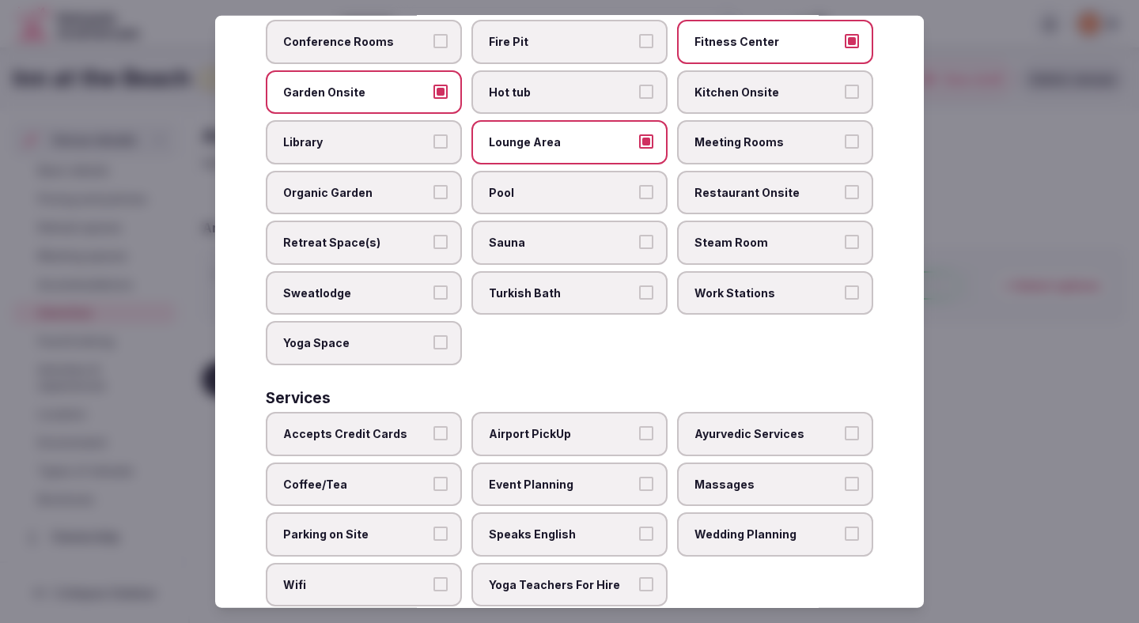
scroll to position [707, 0]
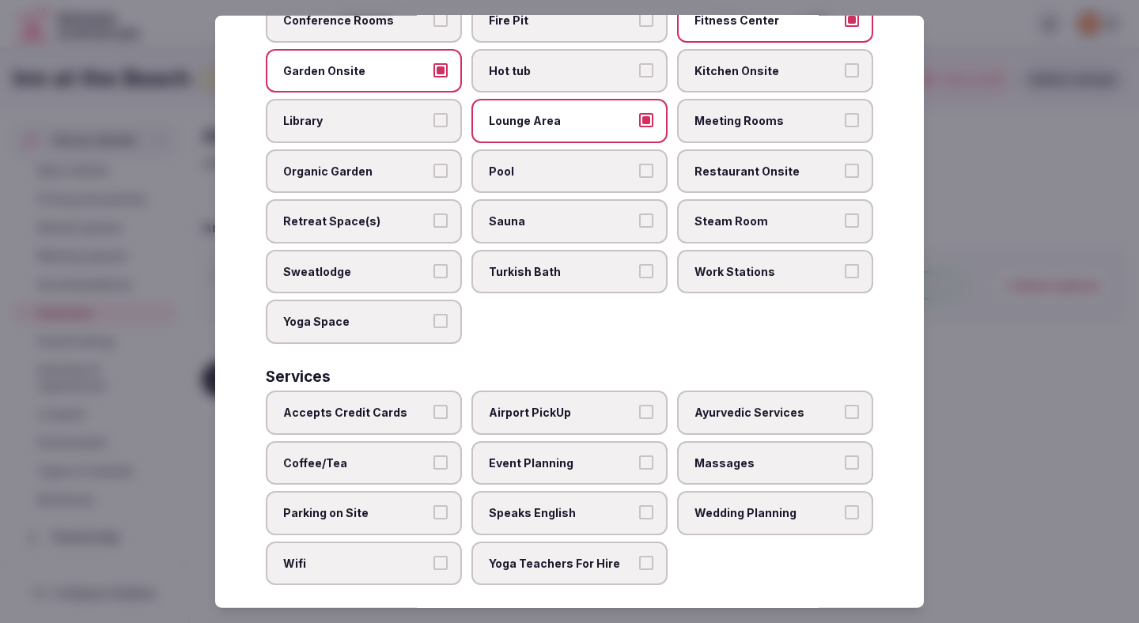
click at [398, 405] on span "Accepts Credit Cards" at bounding box center [355, 413] width 145 height 16
click at [433, 405] on button "Accepts Credit Cards" at bounding box center [440, 412] width 14 height 14
click at [391, 455] on span "Coffee/Tea" at bounding box center [355, 463] width 145 height 16
click at [433, 455] on button "Coffee/Tea" at bounding box center [440, 462] width 14 height 14
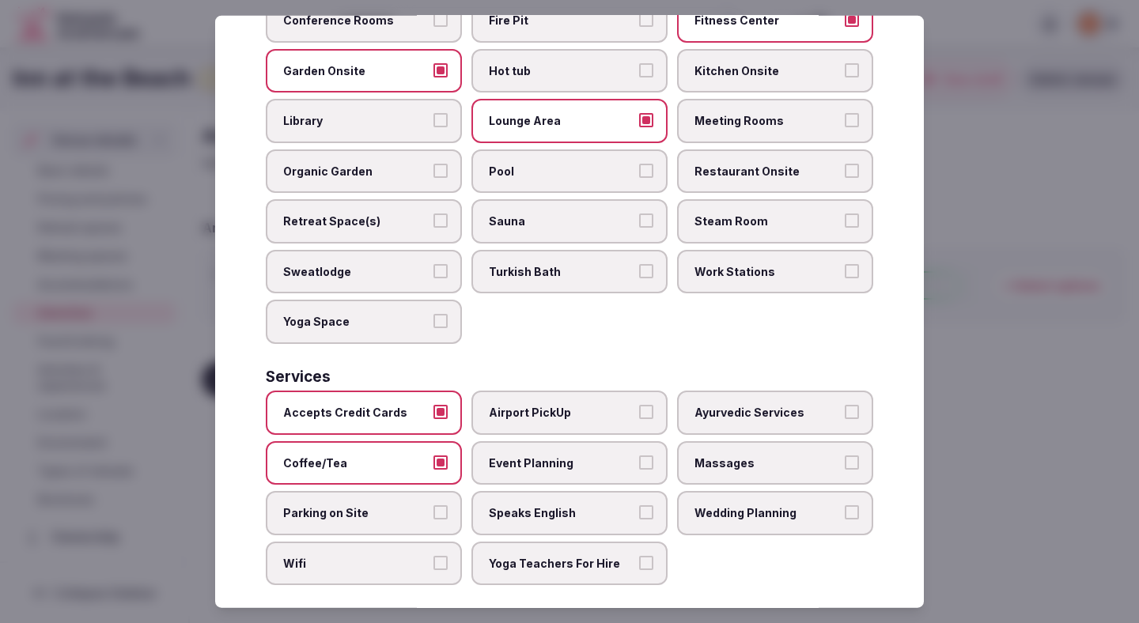
click at [391, 505] on span "Parking on Site" at bounding box center [355, 513] width 145 height 16
click at [433, 505] on button "Parking on Site" at bounding box center [440, 512] width 14 height 14
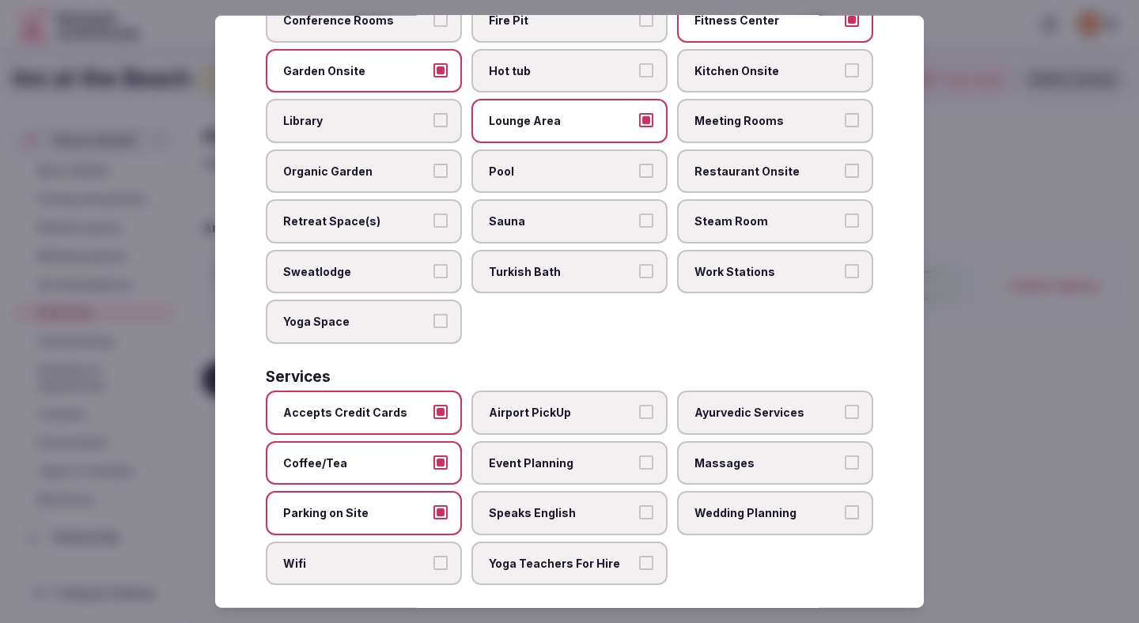
click at [391, 556] on span "Wifi" at bounding box center [355, 564] width 145 height 16
click at [433, 556] on button "Wifi" at bounding box center [440, 563] width 14 height 14
click at [520, 556] on span "Yoga Teachers For Hire" at bounding box center [561, 564] width 145 height 16
click at [639, 556] on button "Yoga Teachers For Hire" at bounding box center [646, 563] width 14 height 14
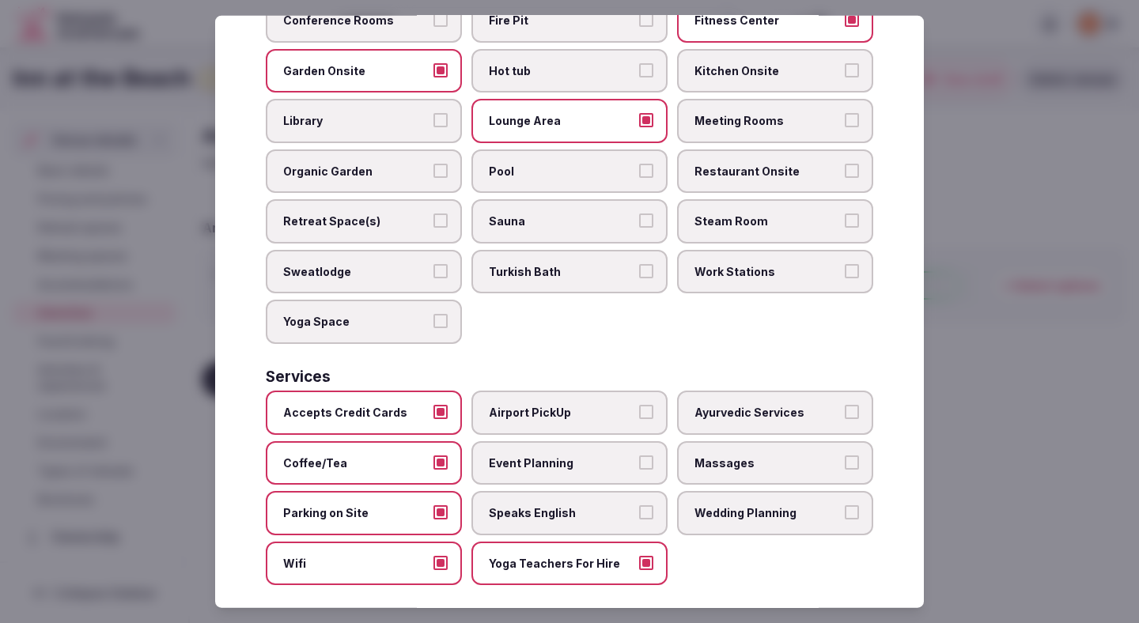
click at [531, 556] on span "Yoga Teachers For Hire" at bounding box center [561, 564] width 145 height 16
click at [639, 556] on button "Yoga Teachers For Hire" at bounding box center [646, 563] width 14 height 14
click at [545, 505] on label "Speaks English" at bounding box center [569, 513] width 196 height 44
click at [639, 505] on button "Speaks English" at bounding box center [646, 512] width 14 height 14
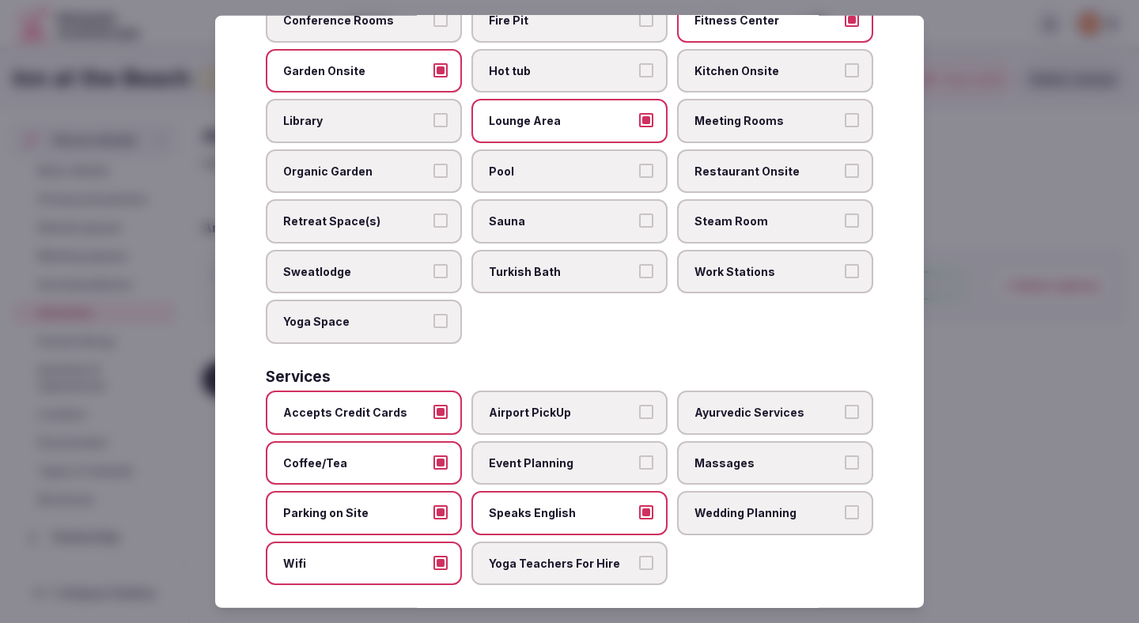
click at [563, 455] on span "Event Planning" at bounding box center [561, 463] width 145 height 16
click at [639, 455] on button "Event Planning" at bounding box center [646, 462] width 14 height 14
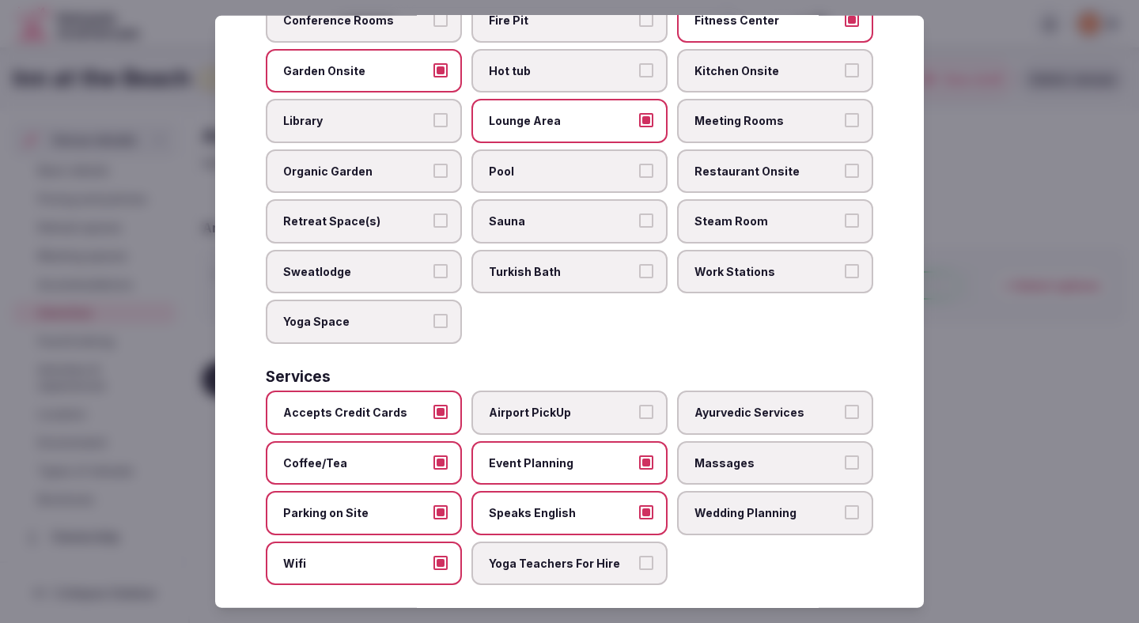
click at [1044, 321] on div at bounding box center [569, 311] width 1139 height 623
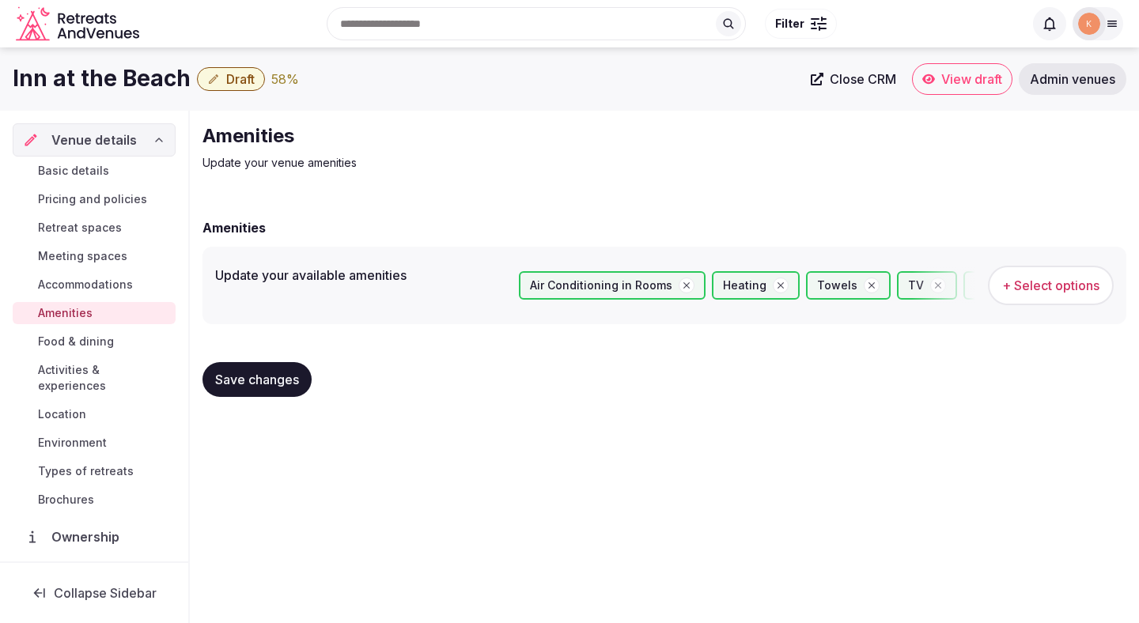
click at [270, 383] on span "Save changes" at bounding box center [257, 380] width 84 height 16
click at [76, 344] on span "Food & dining" at bounding box center [76, 342] width 76 height 16
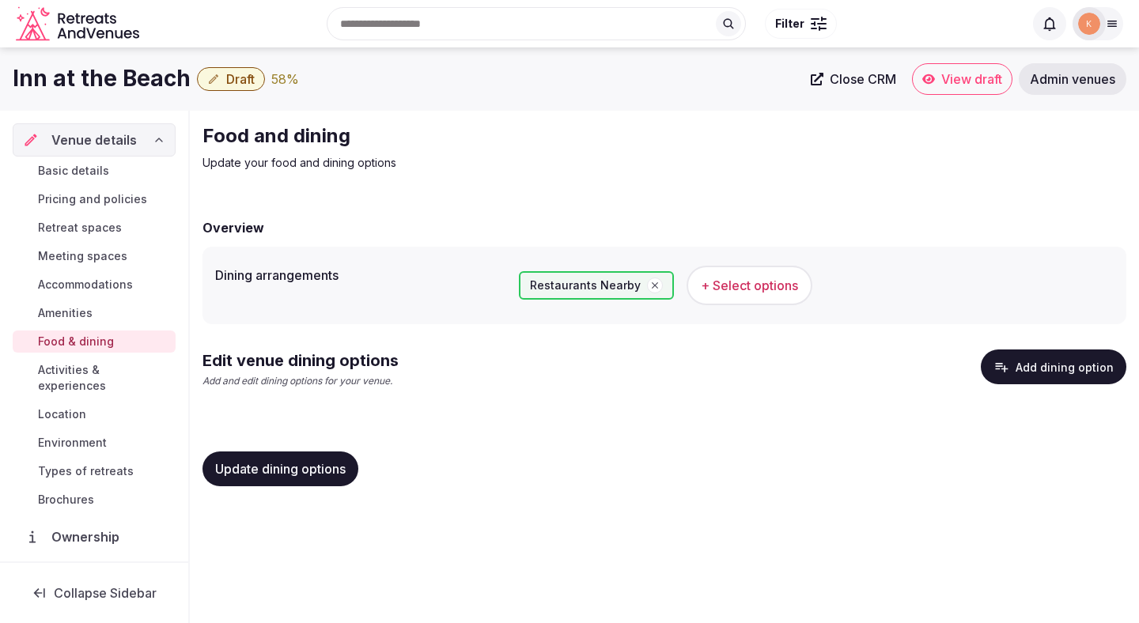
click at [1075, 367] on button "Add dining option" at bounding box center [1052, 366] width 145 height 35
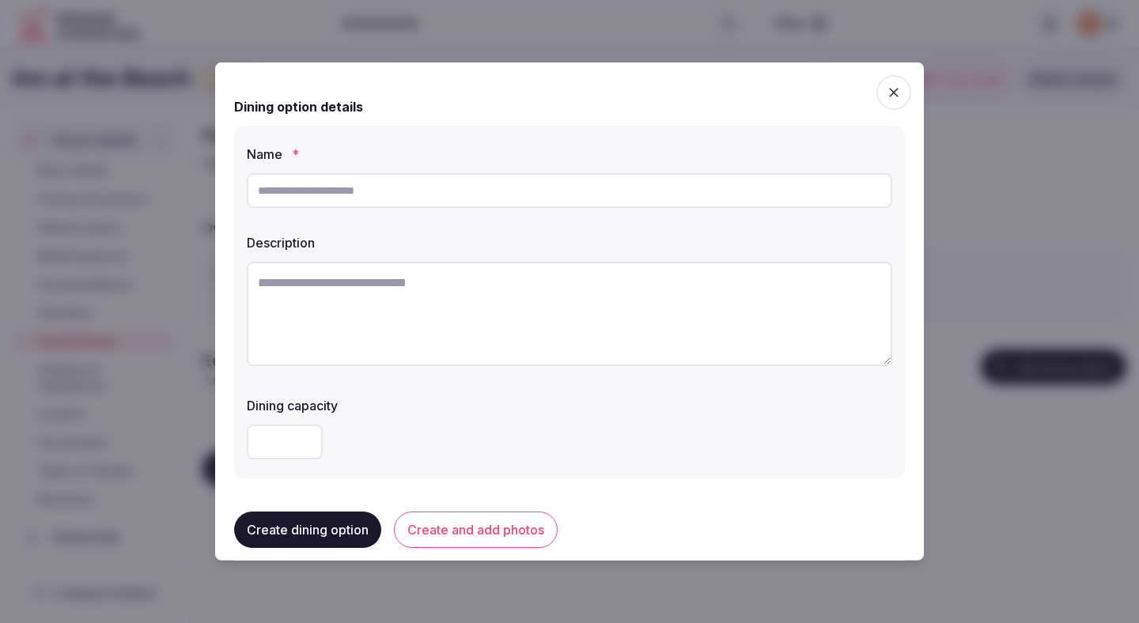
paste input "**********"
click at [507, 186] on input "text" at bounding box center [569, 190] width 645 height 35
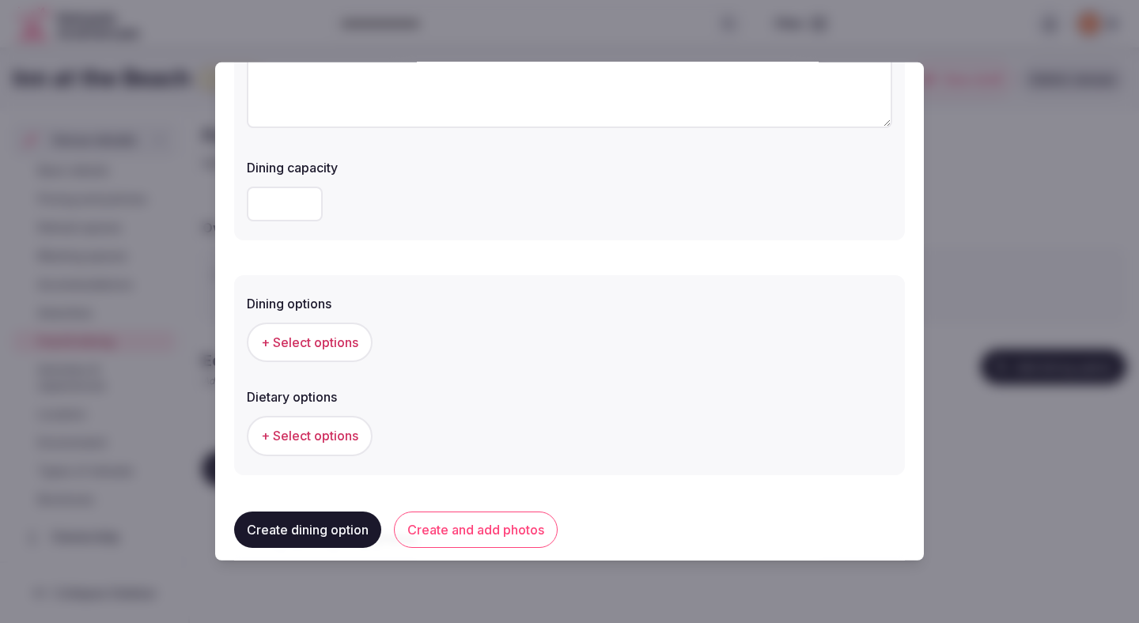
scroll to position [234, 0]
type input "**********"
click at [329, 350] on span "+ Select options" at bounding box center [309, 346] width 97 height 17
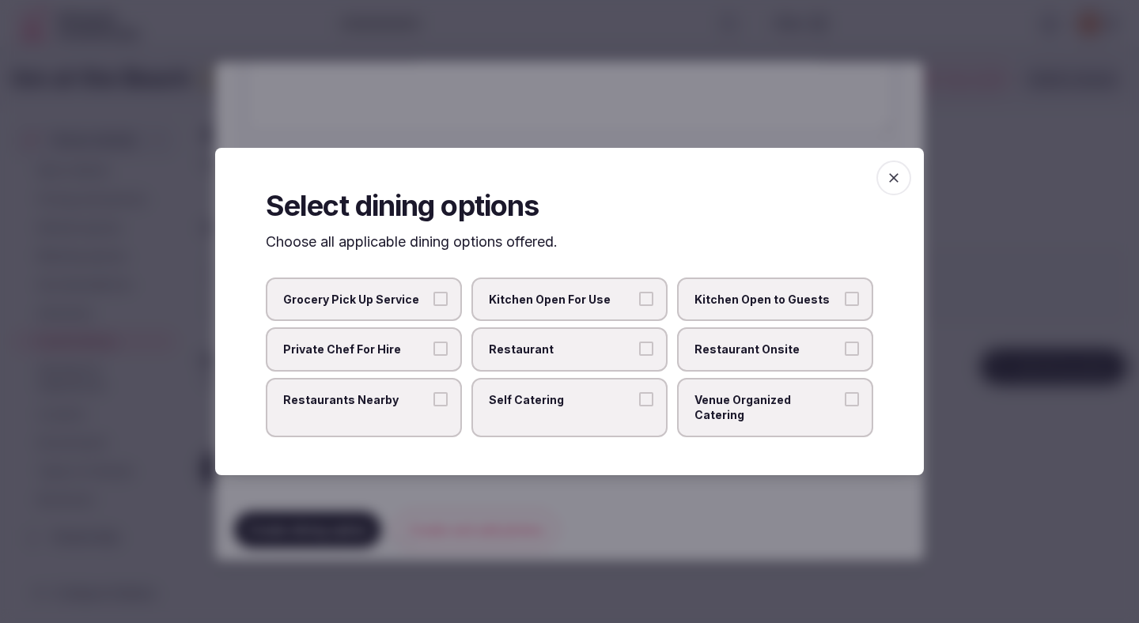
click at [401, 395] on label "Restaurants Nearby" at bounding box center [364, 407] width 196 height 59
click at [433, 395] on button "Restaurants Nearby" at bounding box center [440, 399] width 14 height 14
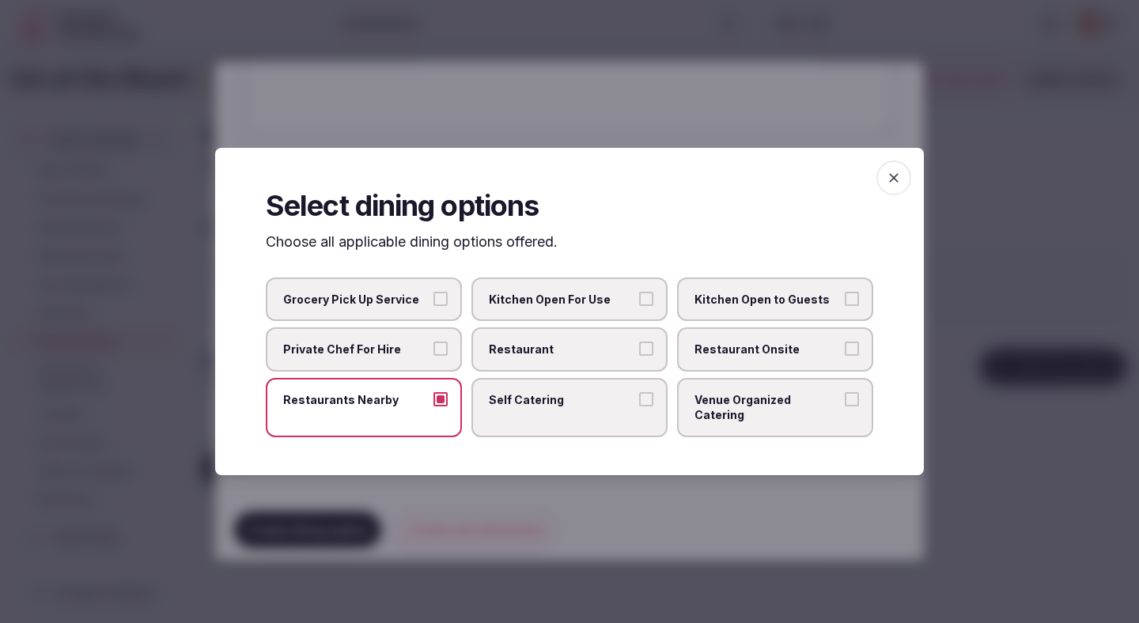
click at [678, 117] on div at bounding box center [569, 311] width 1139 height 623
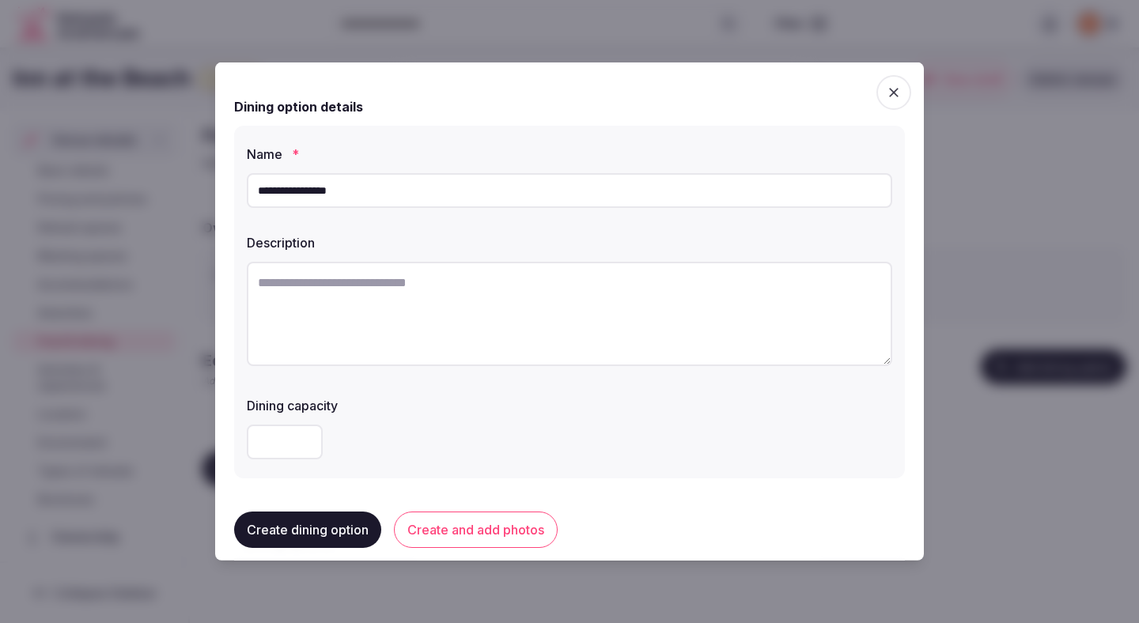
scroll to position [4, 0]
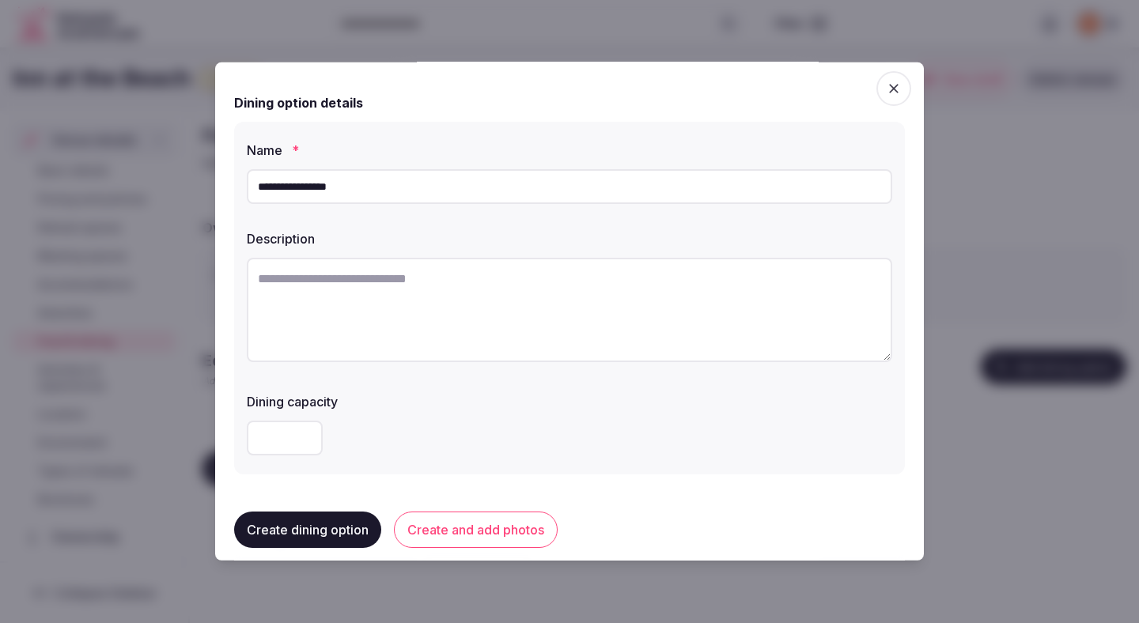
click at [513, 316] on textarea at bounding box center [569, 310] width 645 height 104
paste textarea "**********"
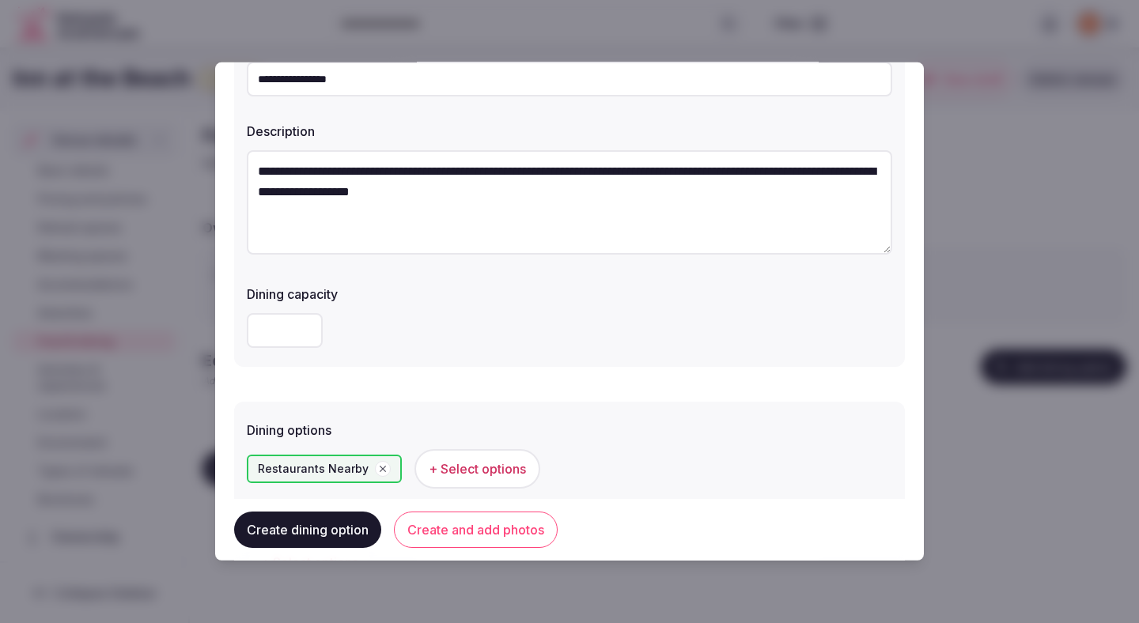
scroll to position [156, 0]
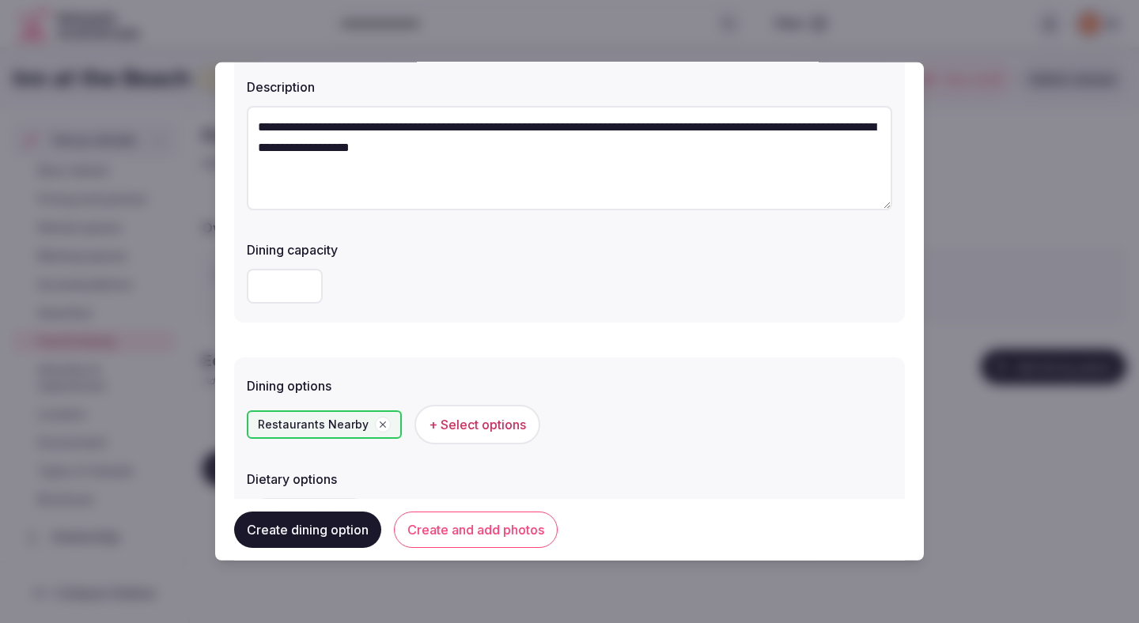
drag, startPoint x: 274, startPoint y: 127, endPoint x: 244, endPoint y: 125, distance: 29.3
click at [244, 125] on div "**********" at bounding box center [569, 146] width 670 height 353
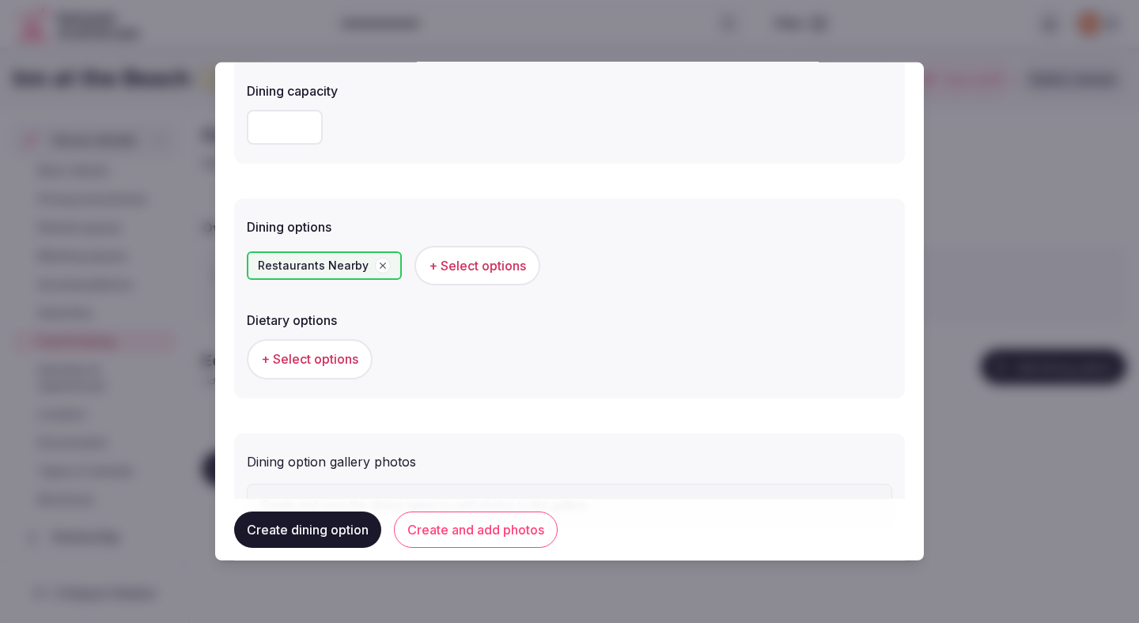
scroll to position [320, 0]
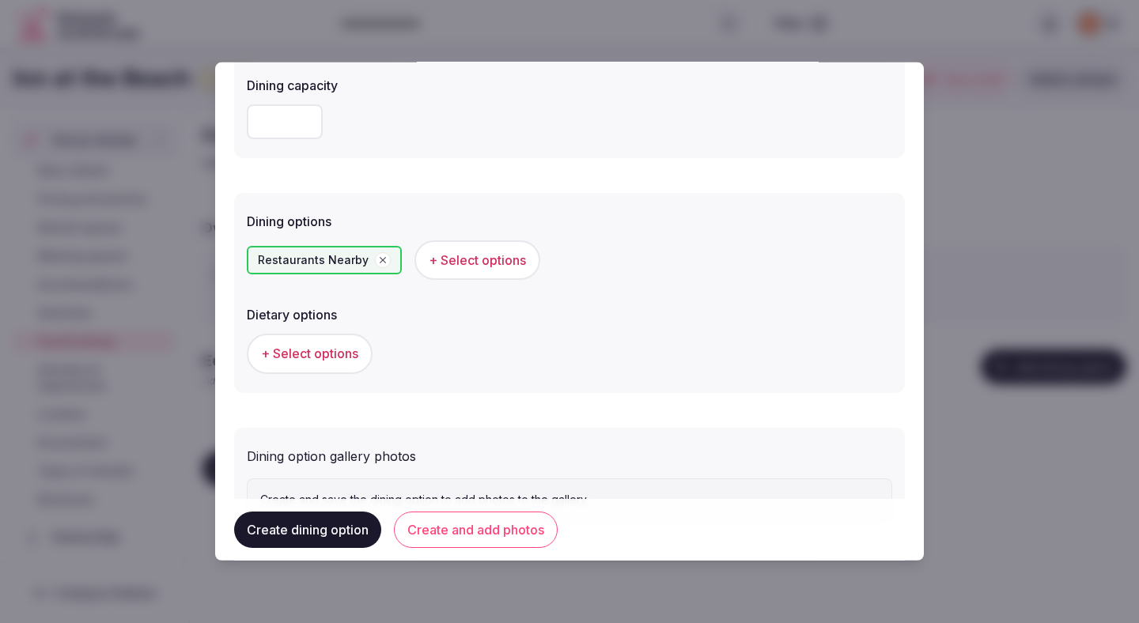
type textarea "**********"
click at [323, 361] on span "+ Select options" at bounding box center [309, 353] width 97 height 17
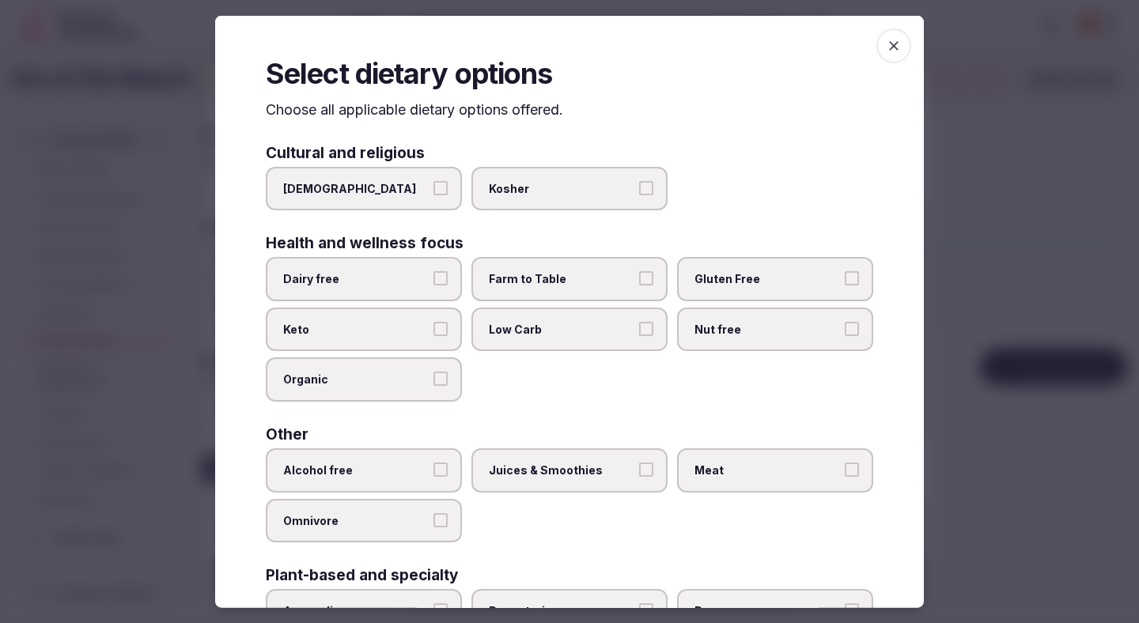
scroll to position [41, 0]
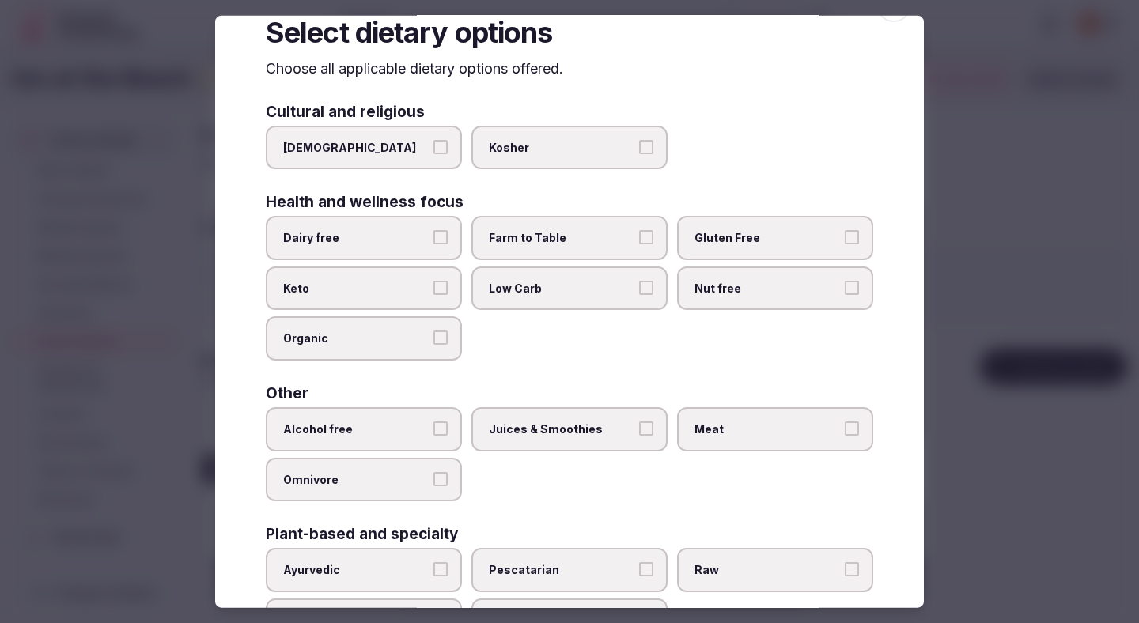
click at [407, 246] on label "Dairy free" at bounding box center [364, 238] width 196 height 44
click at [433, 244] on button "Dairy free" at bounding box center [440, 237] width 14 height 14
click at [557, 234] on span "Farm to Table" at bounding box center [561, 238] width 145 height 16
click at [639, 234] on button "Farm to Table" at bounding box center [646, 237] width 14 height 14
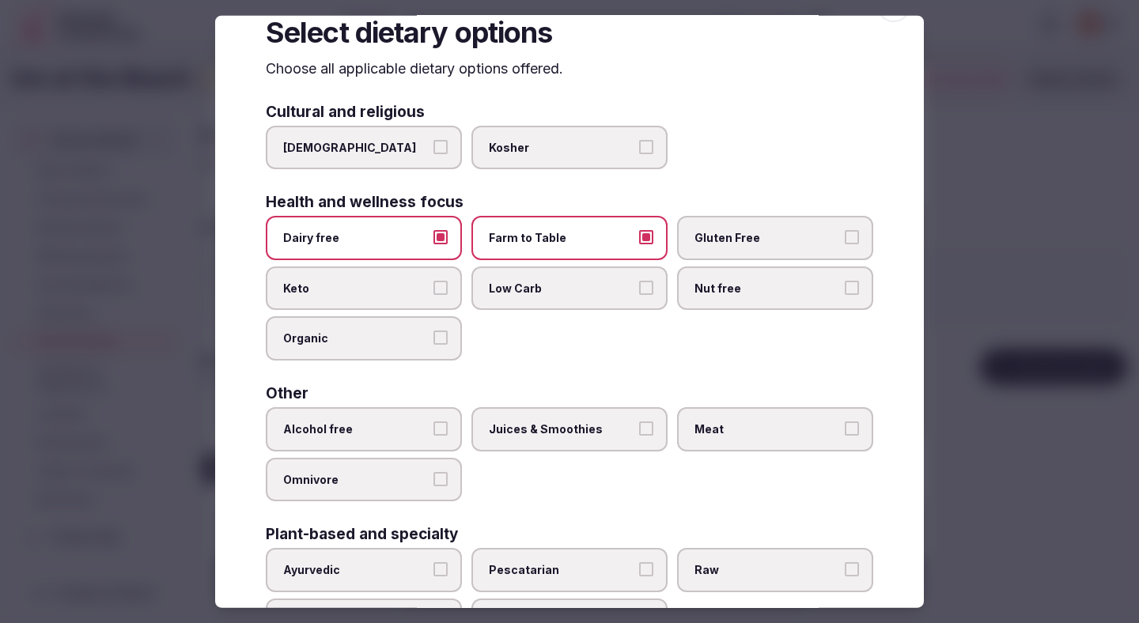
click at [745, 237] on span "Gluten Free" at bounding box center [766, 238] width 145 height 16
click at [844, 237] on button "Gluten Free" at bounding box center [851, 237] width 14 height 14
click at [337, 414] on label "Alcohol free" at bounding box center [364, 429] width 196 height 44
click at [433, 421] on button "Alcohol free" at bounding box center [440, 428] width 14 height 14
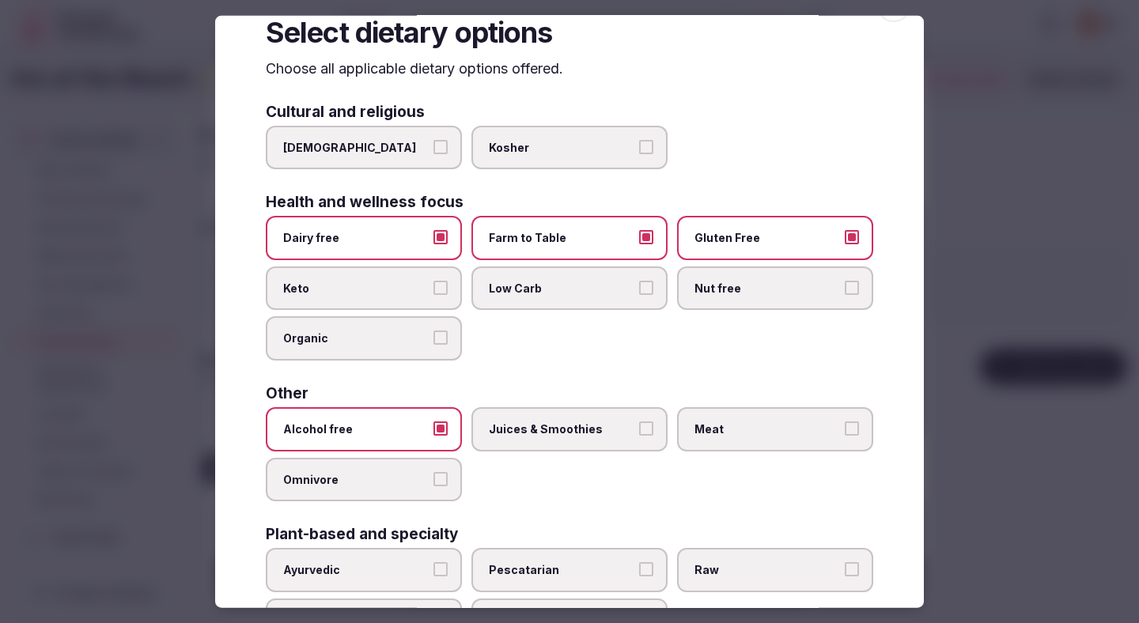
click at [557, 412] on label "Juices & Smoothies" at bounding box center [569, 429] width 196 height 44
click at [639, 421] on button "Juices & Smoothies" at bounding box center [646, 428] width 14 height 14
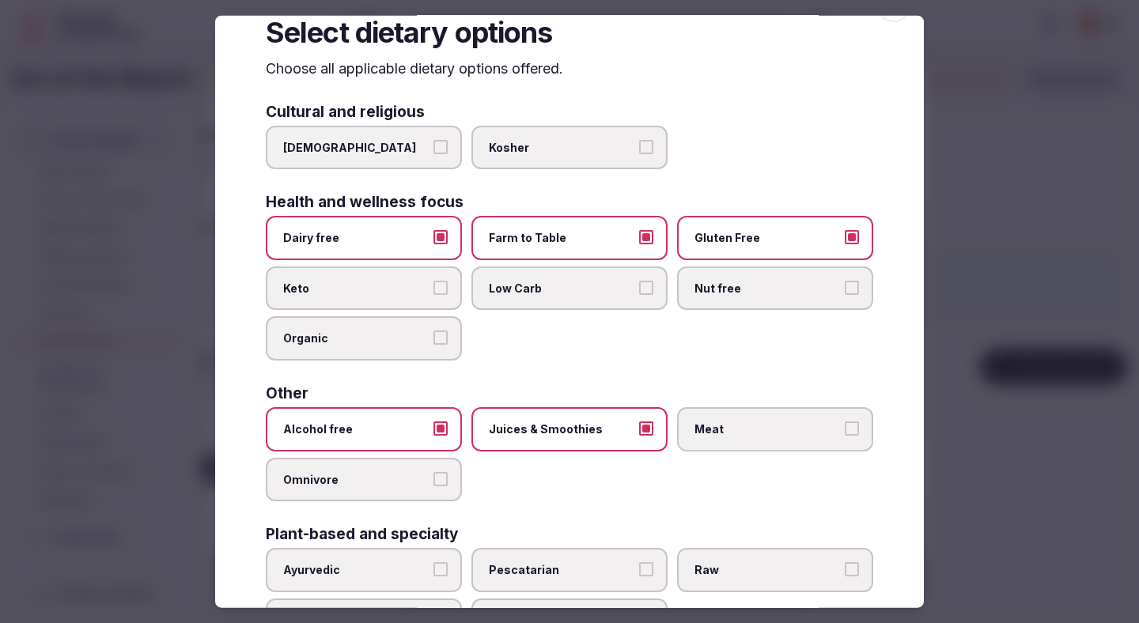
click at [755, 418] on label "Meat" at bounding box center [775, 429] width 196 height 44
click at [844, 421] on button "Meat" at bounding box center [851, 428] width 14 height 14
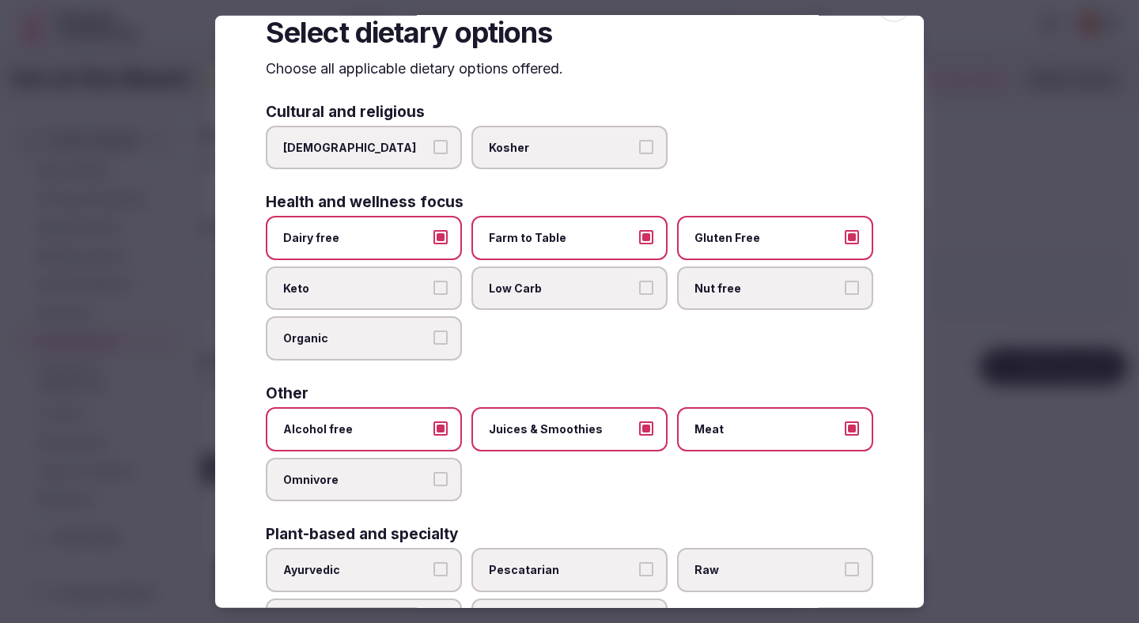
scroll to position [114, 0]
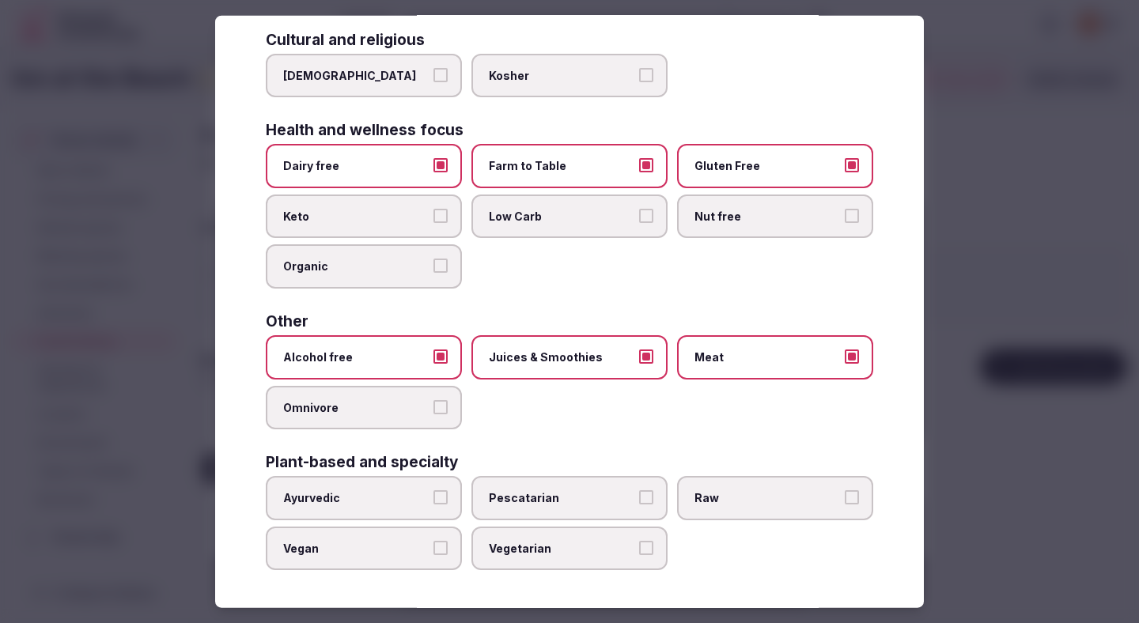
click at [991, 236] on div at bounding box center [569, 311] width 1139 height 623
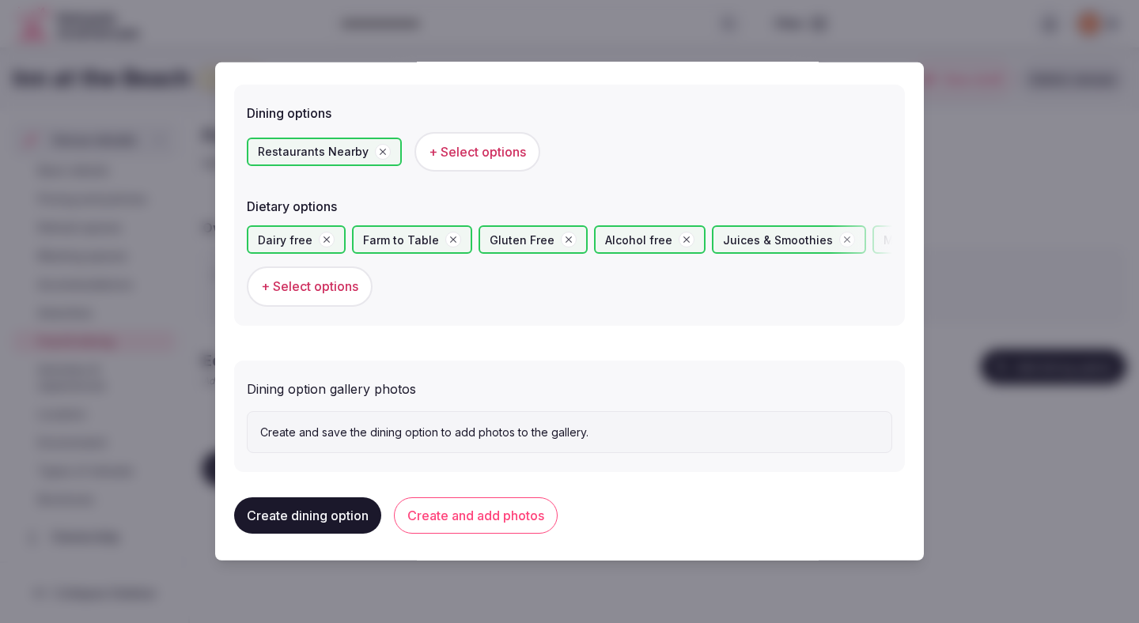
scroll to position [433, 0]
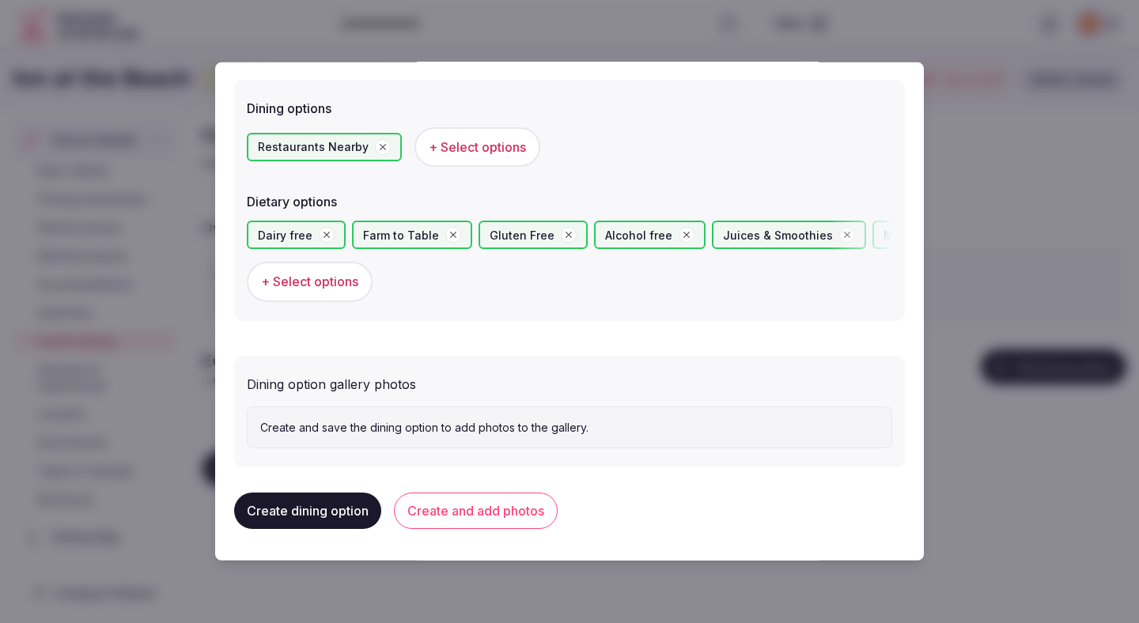
click at [504, 515] on button "Create and add photos" at bounding box center [476, 511] width 164 height 36
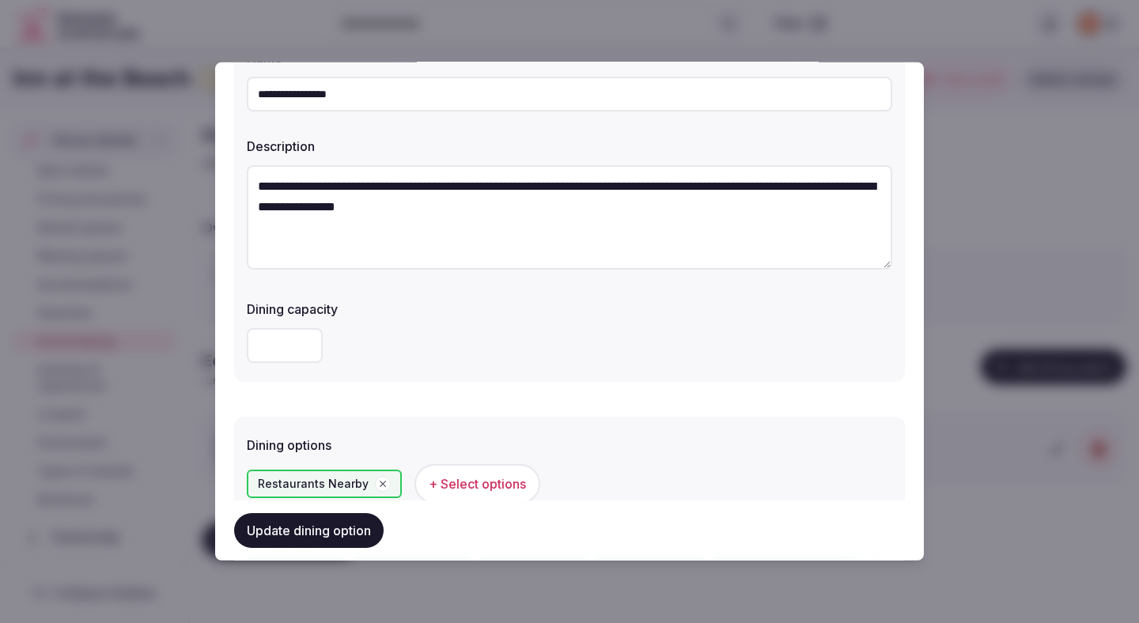
scroll to position [0, 0]
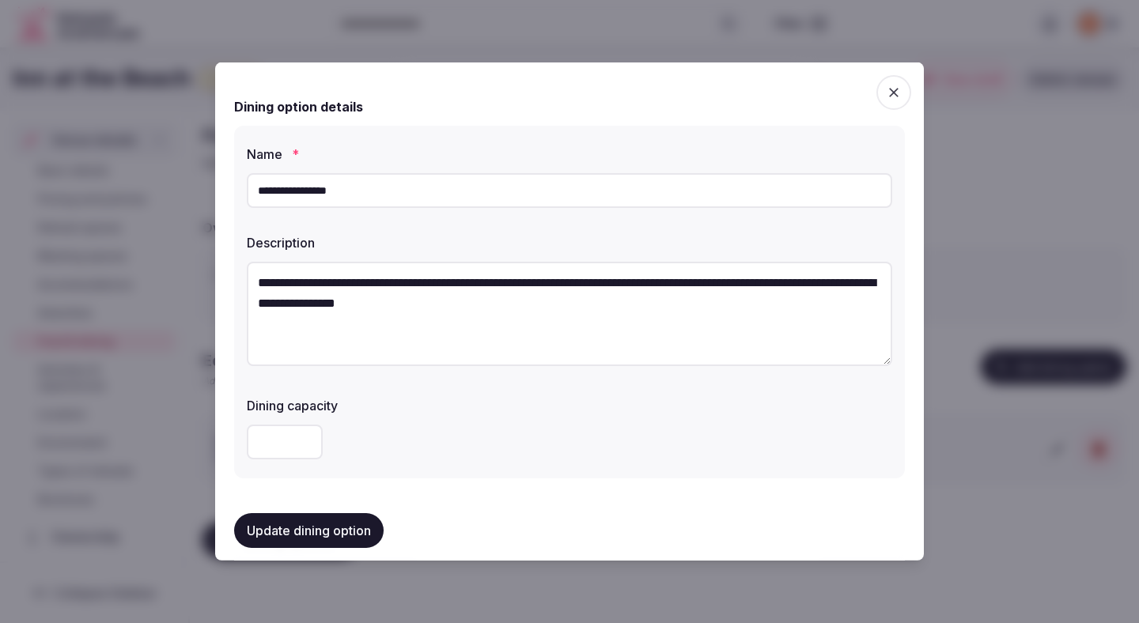
click at [451, 317] on textarea "**********" at bounding box center [569, 314] width 645 height 104
click at [453, 293] on textarea "**********" at bounding box center [569, 314] width 645 height 104
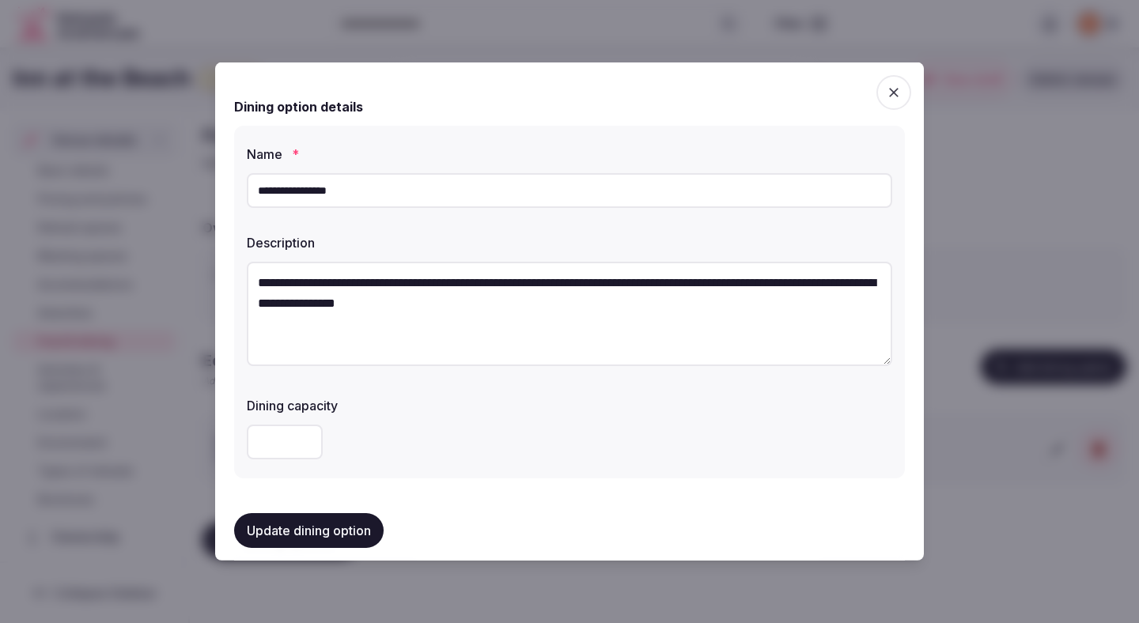
click at [453, 293] on textarea "**********" at bounding box center [569, 314] width 645 height 104
paste textarea "**********"
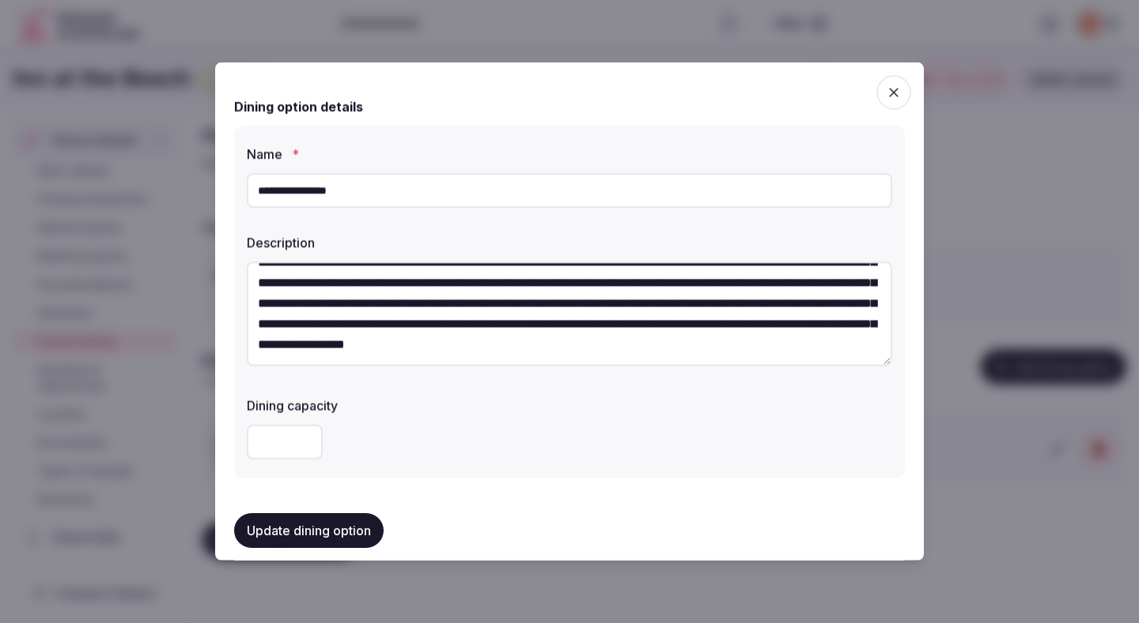
scroll to position [211, 0]
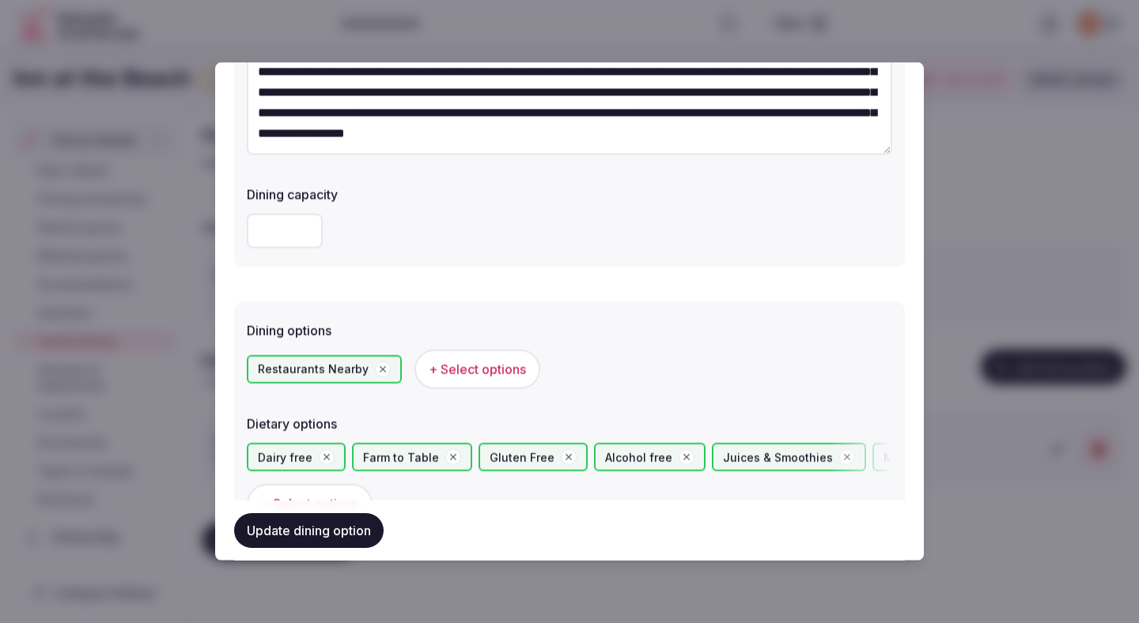
type textarea "**********"
click at [351, 530] on button "Update dining option" at bounding box center [308, 530] width 149 height 35
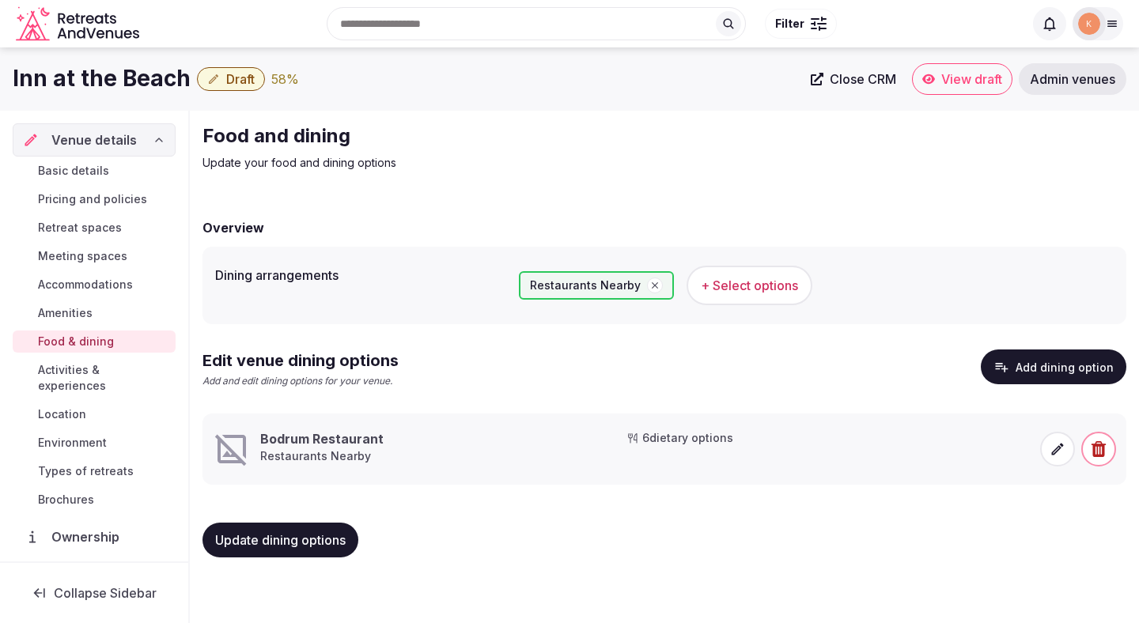
click at [1045, 448] on span at bounding box center [1057, 449] width 35 height 35
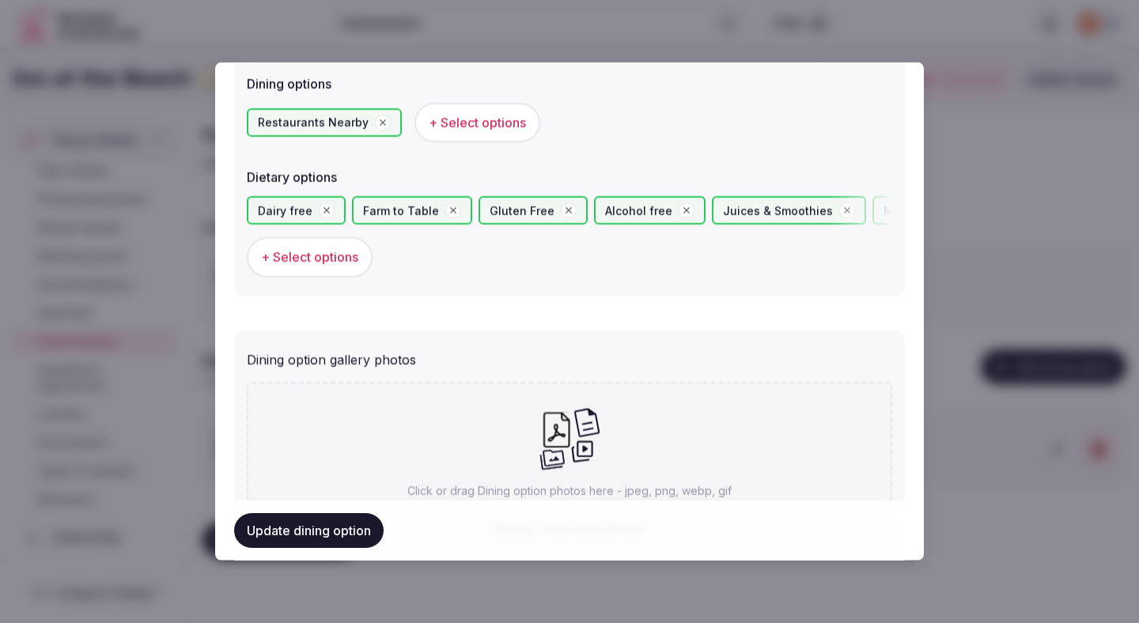
scroll to position [579, 0]
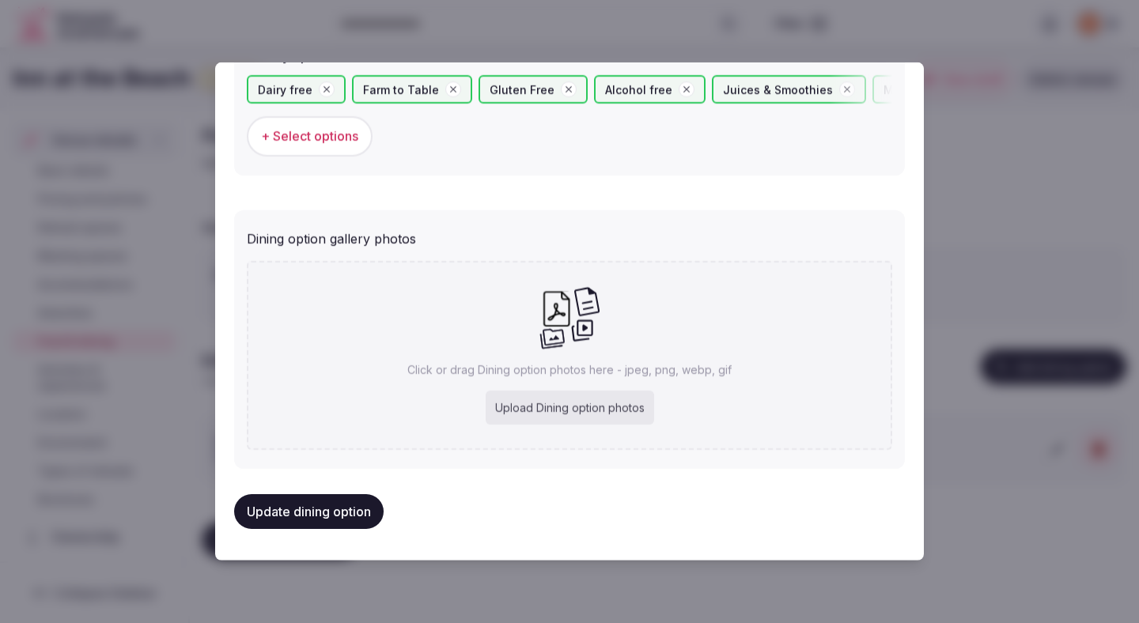
click at [553, 401] on div "Upload Dining option photos" at bounding box center [569, 408] width 168 height 35
type input "**********"
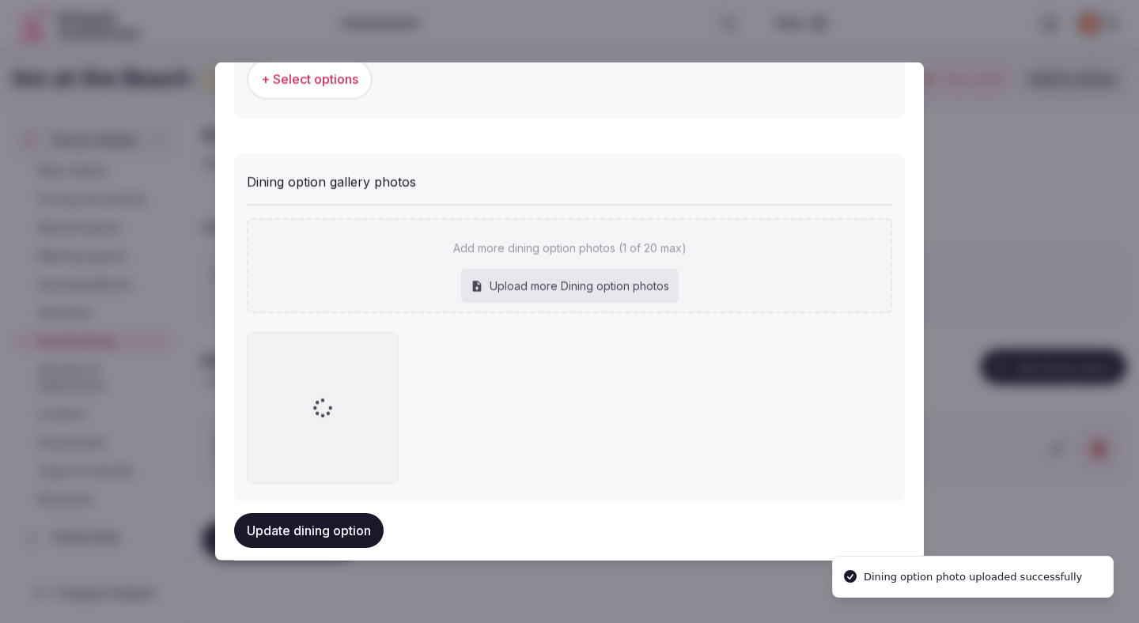
scroll to position [670, 0]
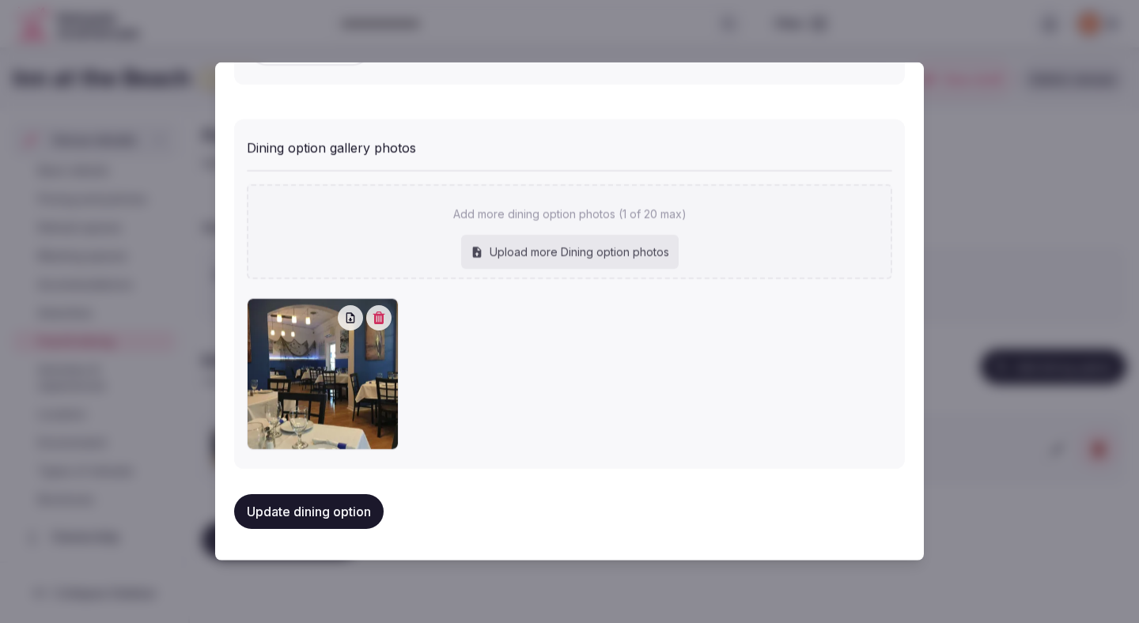
click at [319, 514] on button "Update dining option" at bounding box center [308, 511] width 149 height 35
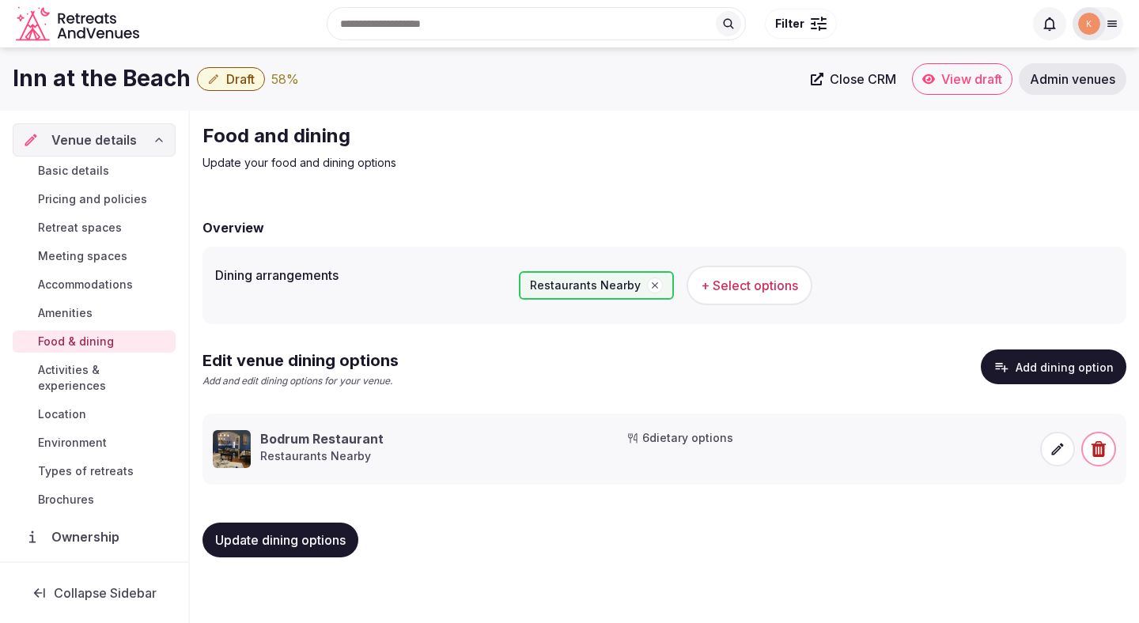
click at [325, 547] on span "Update dining options" at bounding box center [280, 540] width 130 height 16
click at [137, 381] on div "Basic details Pricing and policies Retreat spaces Meeting spaces Accommodations…" at bounding box center [94, 335] width 163 height 357
click at [140, 375] on span "Activities & experiences" at bounding box center [103, 378] width 131 height 32
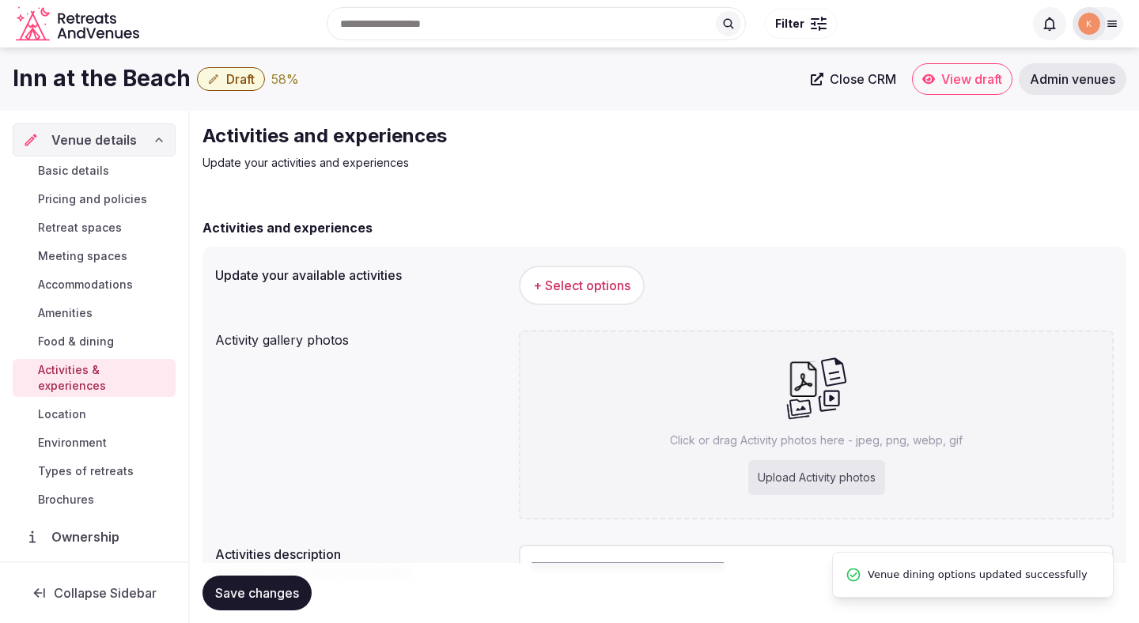
click at [609, 278] on span "+ Select options" at bounding box center [581, 285] width 97 height 17
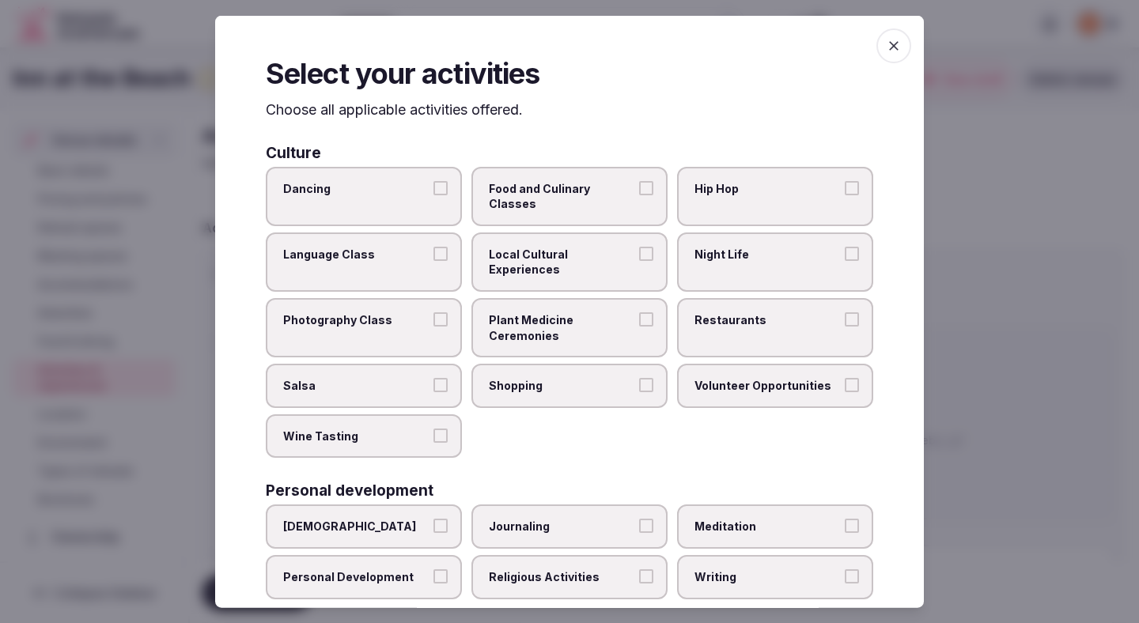
click at [561, 193] on span "Food and Culinary Classes" at bounding box center [561, 195] width 145 height 31
click at [639, 193] on button "Food and Culinary Classes" at bounding box center [646, 187] width 14 height 14
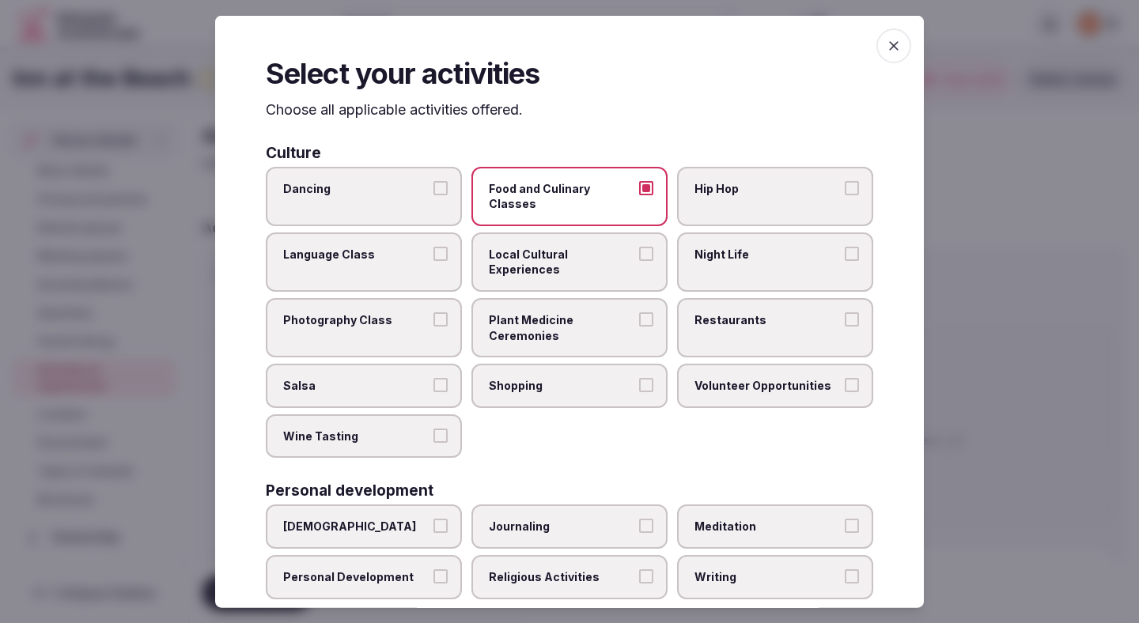
click at [608, 246] on span "Local Cultural Experiences" at bounding box center [561, 261] width 145 height 31
click at [639, 246] on button "Local Cultural Experiences" at bounding box center [646, 253] width 14 height 14
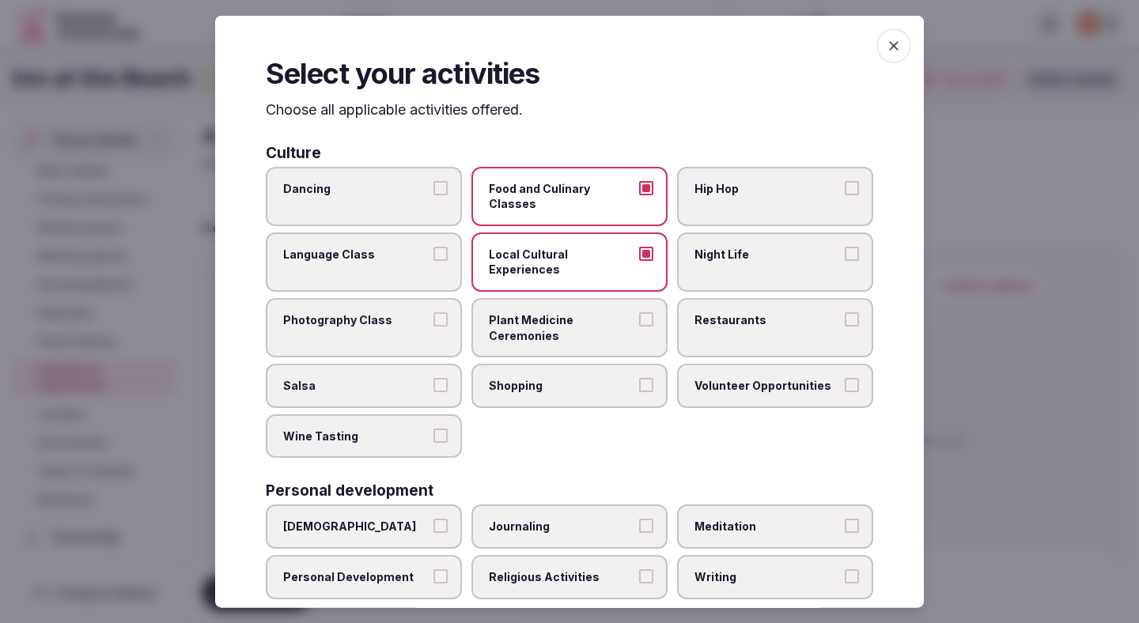
click at [742, 247] on label "Night Life" at bounding box center [775, 261] width 196 height 59
click at [844, 247] on button "Night Life" at bounding box center [851, 253] width 14 height 14
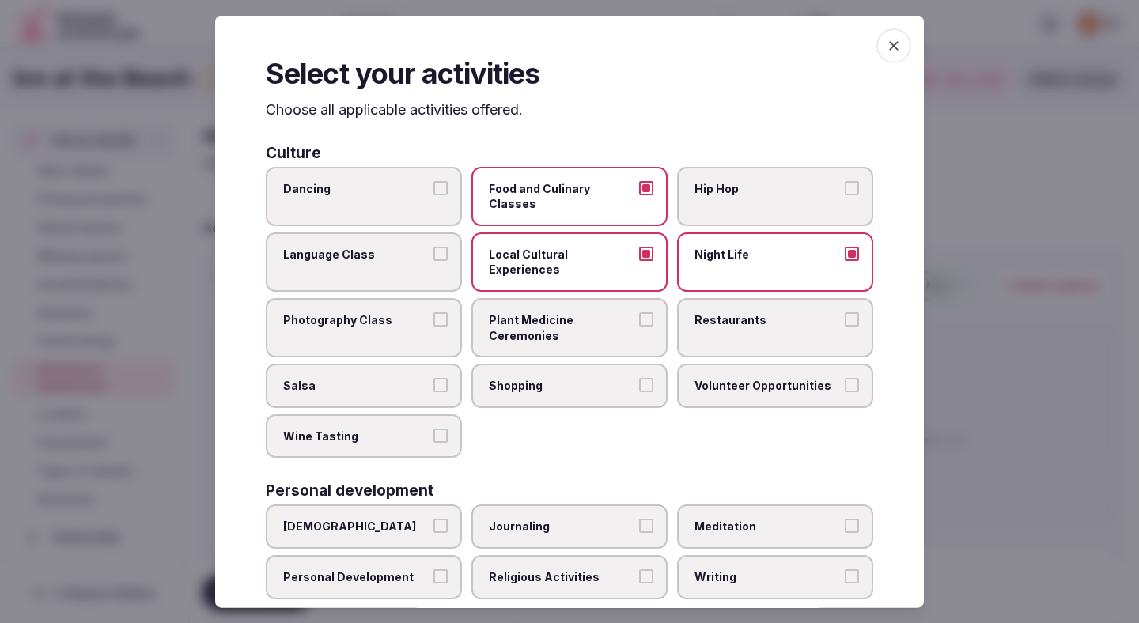
click at [742, 312] on span "Restaurants" at bounding box center [766, 320] width 145 height 16
click at [844, 312] on button "Restaurants" at bounding box center [851, 319] width 14 height 14
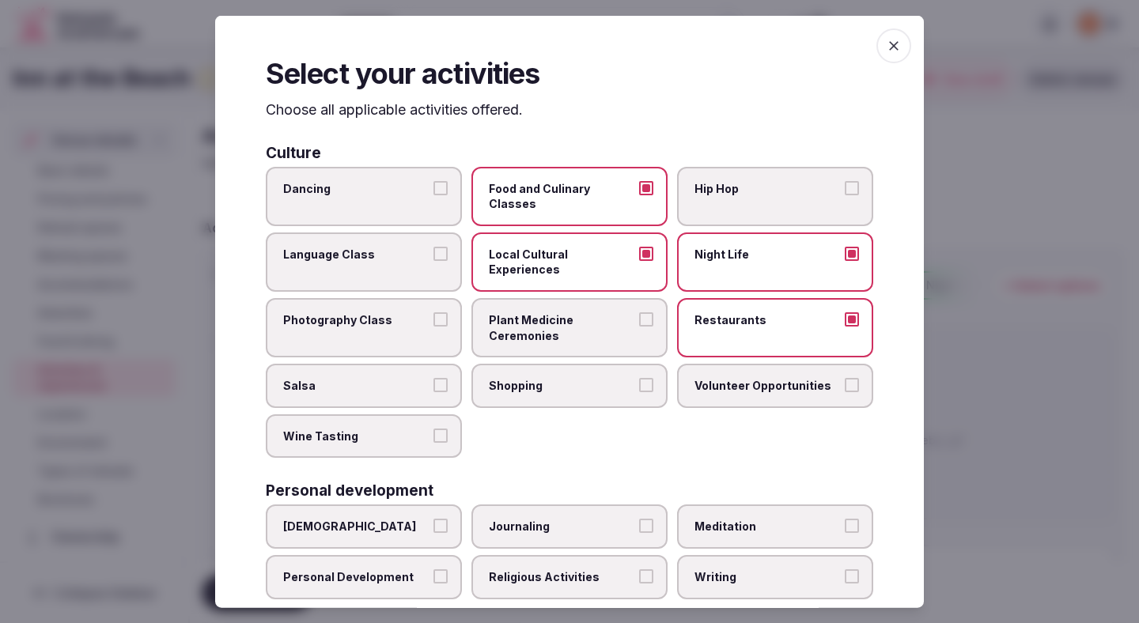
click at [602, 378] on span "Shopping" at bounding box center [561, 386] width 145 height 16
click at [639, 378] on button "Shopping" at bounding box center [646, 385] width 14 height 14
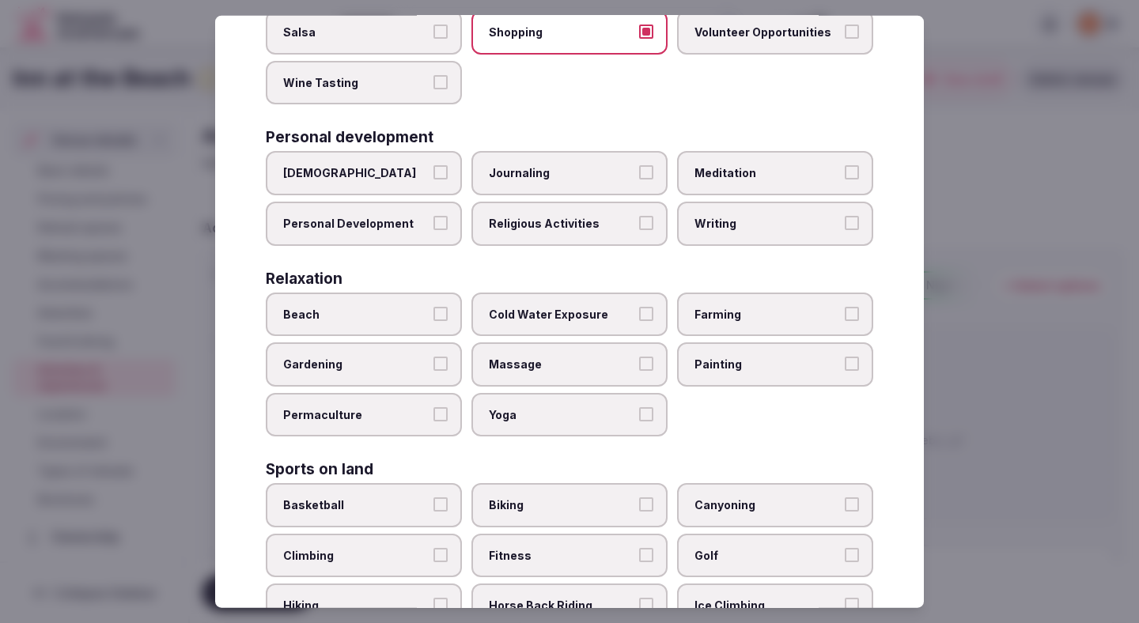
scroll to position [357, 0]
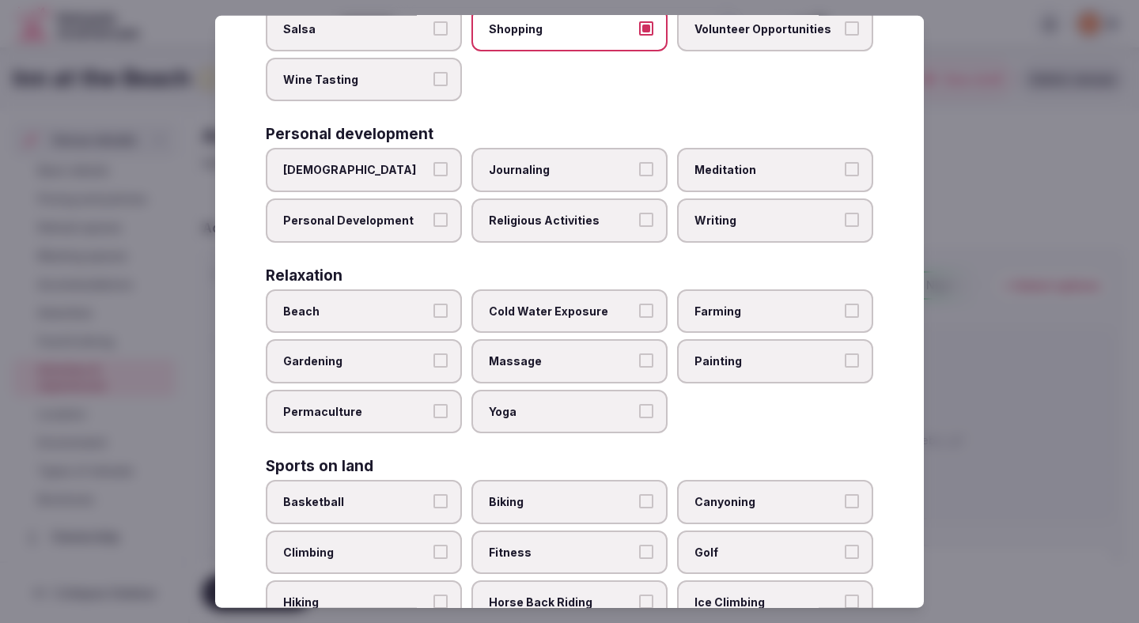
click at [428, 289] on label "Beach" at bounding box center [364, 311] width 196 height 44
click at [433, 303] on button "Beach" at bounding box center [440, 310] width 14 height 14
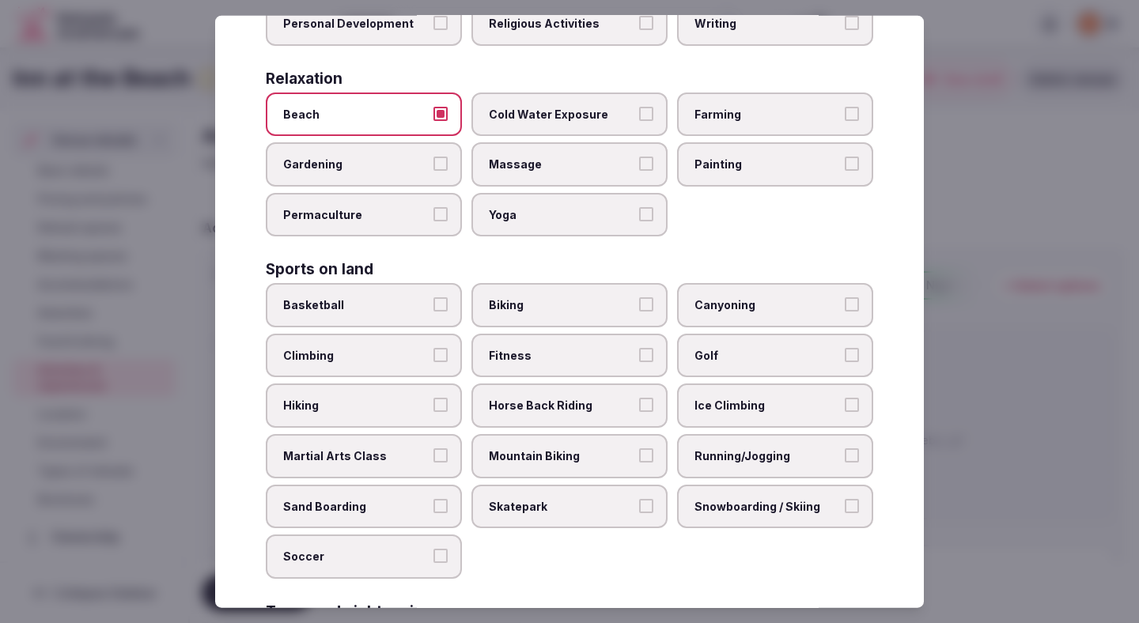
scroll to position [562, 0]
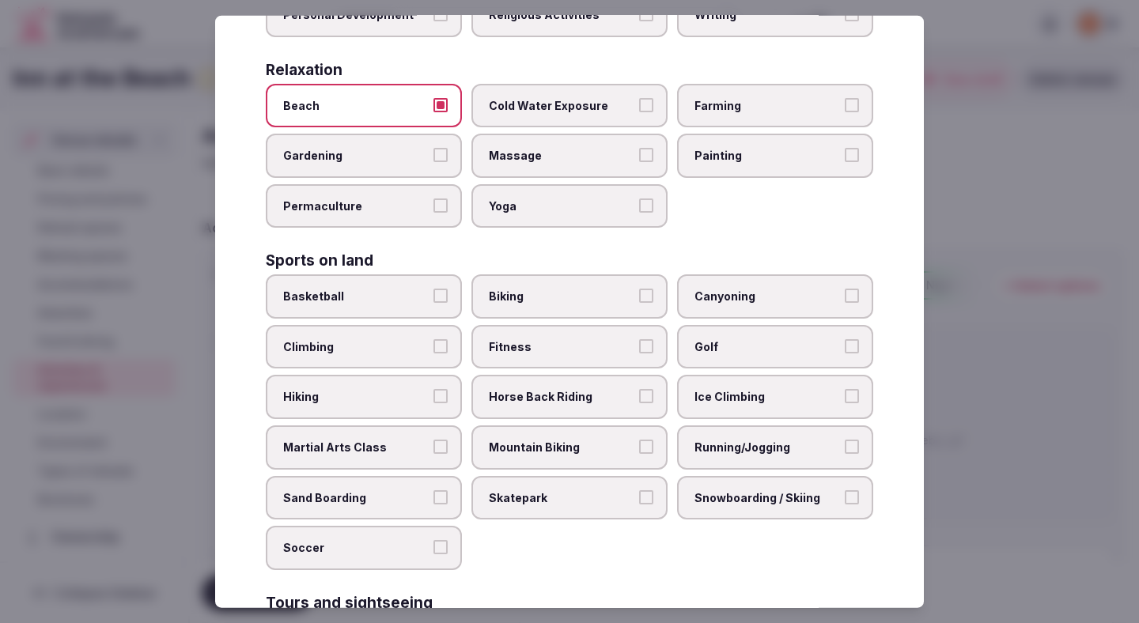
click at [519, 289] on span "Biking" at bounding box center [561, 297] width 145 height 16
click at [639, 289] on button "Biking" at bounding box center [646, 296] width 14 height 14
click at [708, 333] on label "Golf" at bounding box center [775, 347] width 196 height 44
click at [844, 339] on button "Golf" at bounding box center [851, 346] width 14 height 14
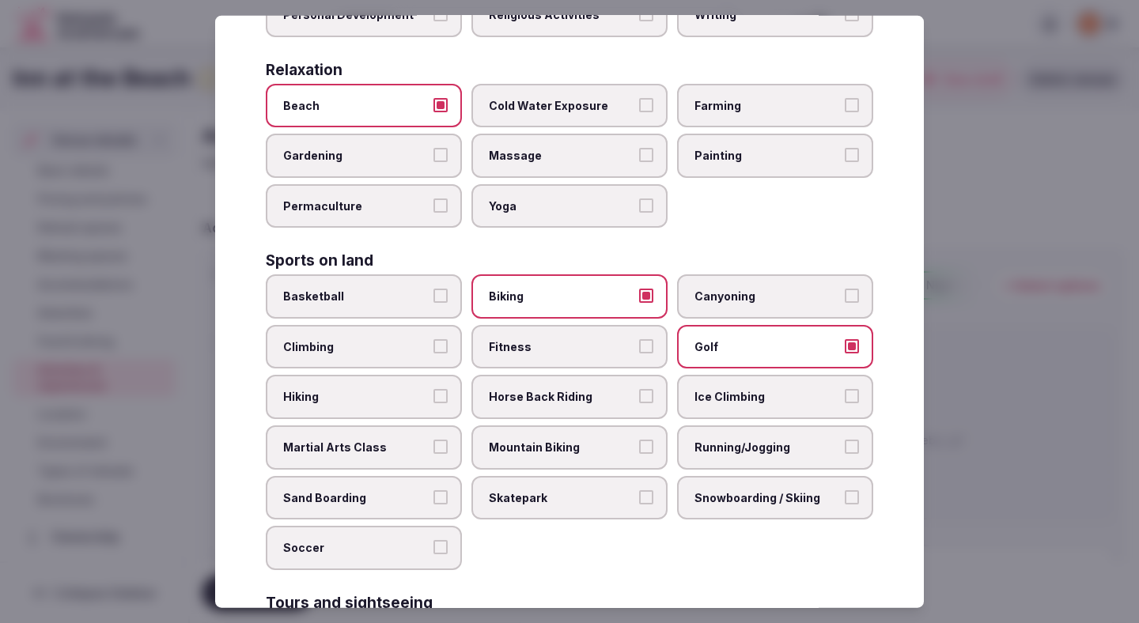
click at [580, 327] on label "Fitness" at bounding box center [569, 347] width 196 height 44
click at [639, 339] on button "Fitness" at bounding box center [646, 346] width 14 height 14
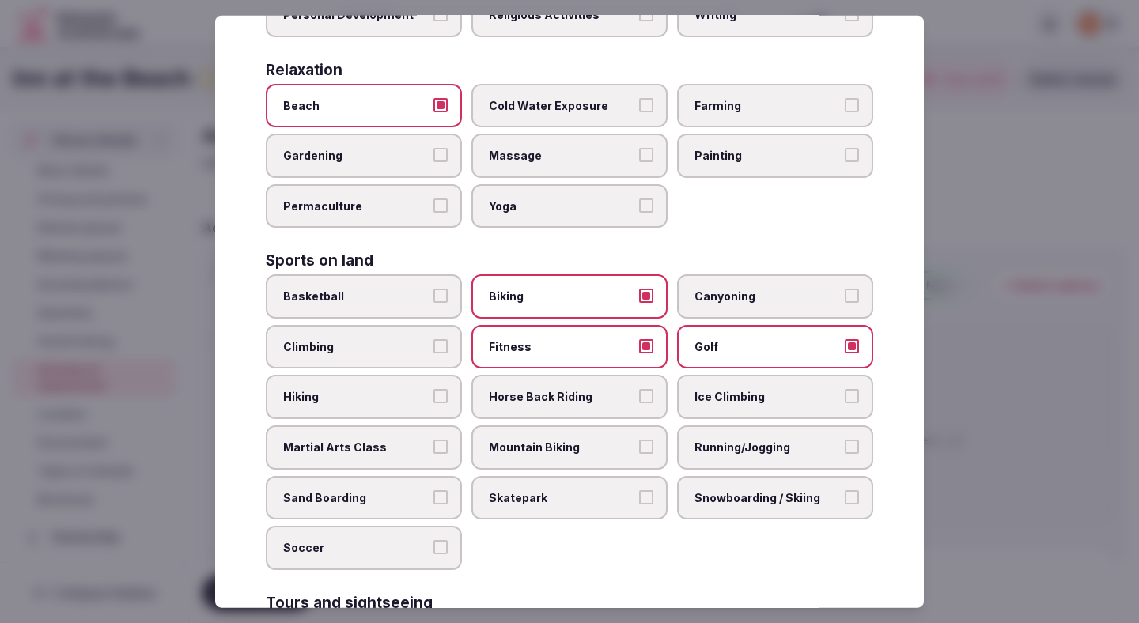
click at [768, 440] on span "Running/Jogging" at bounding box center [766, 448] width 145 height 16
click at [844, 440] on button "Running/Jogging" at bounding box center [851, 447] width 14 height 14
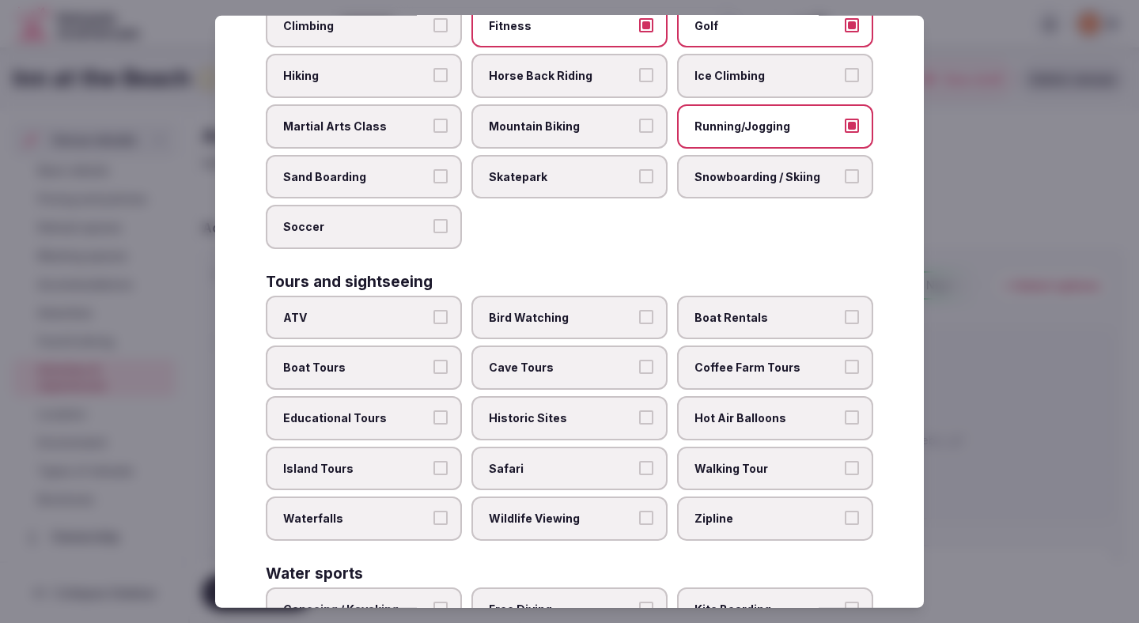
scroll to position [887, 0]
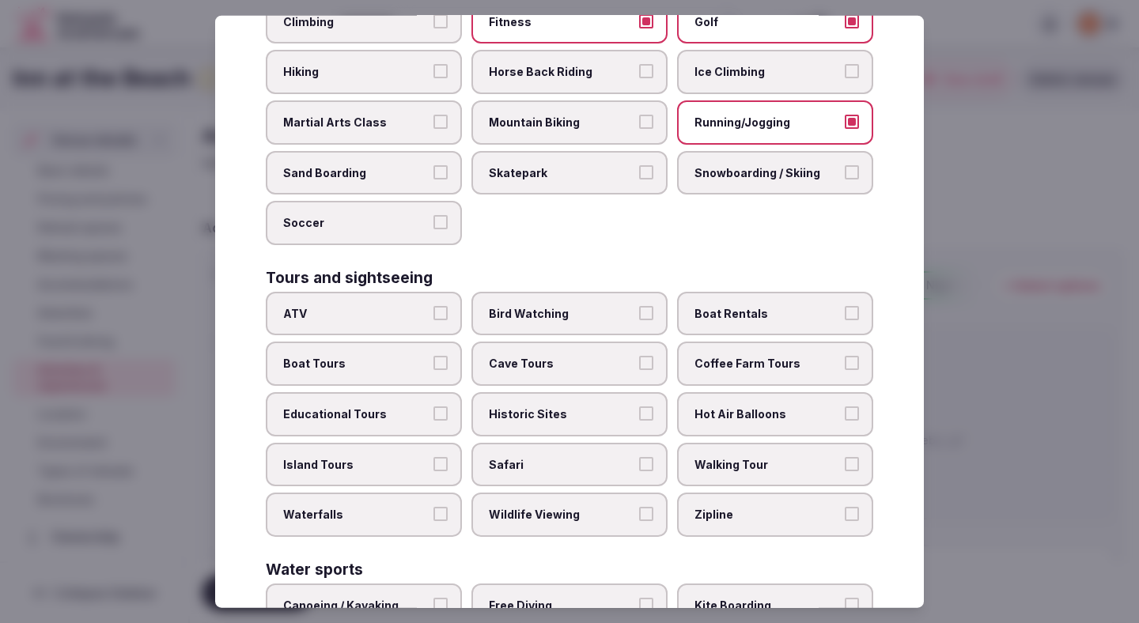
click at [765, 306] on span "Boat Rentals" at bounding box center [766, 314] width 145 height 16
click at [844, 306] on button "Boat Rentals" at bounding box center [851, 313] width 14 height 14
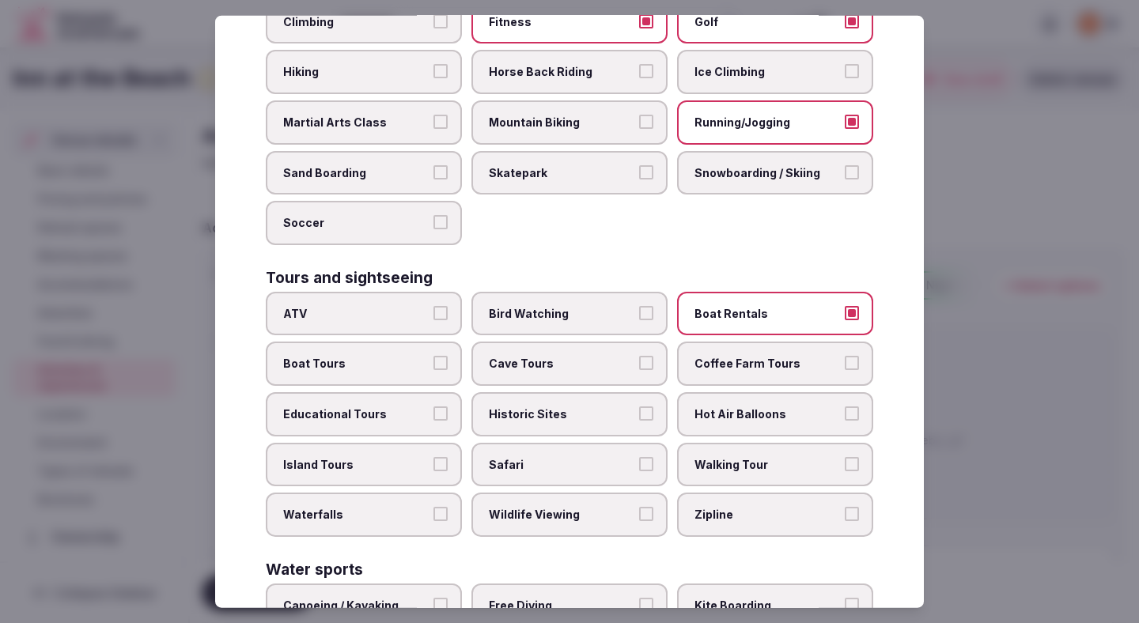
click at [424, 356] on span "Boat Tours" at bounding box center [355, 364] width 145 height 16
click at [433, 356] on button "Boat Tours" at bounding box center [440, 363] width 14 height 14
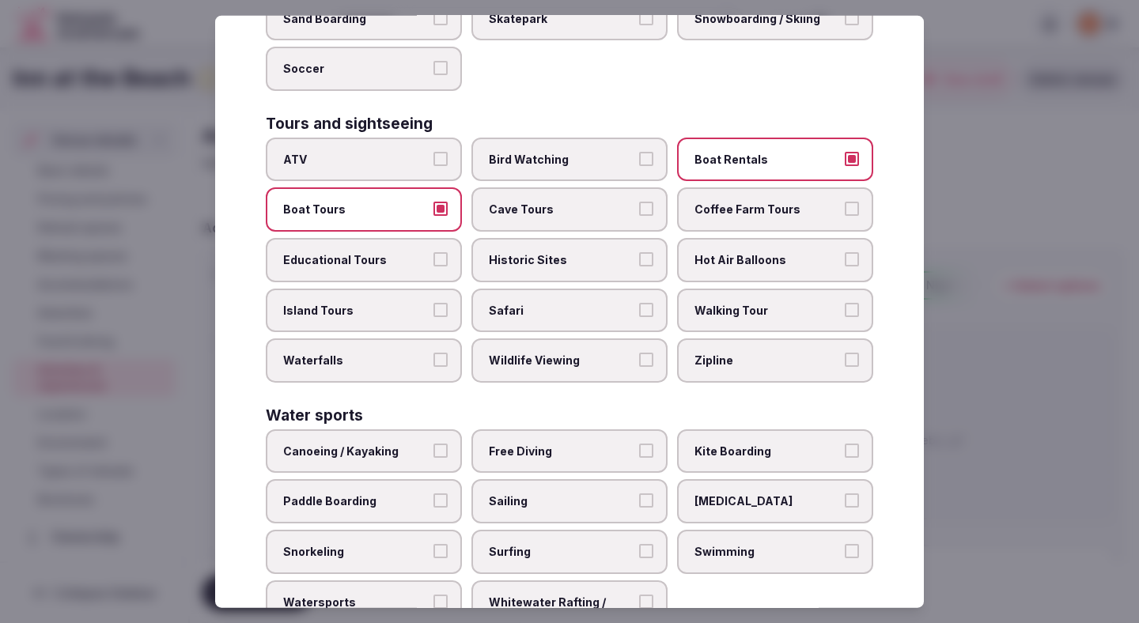
scroll to position [1045, 0]
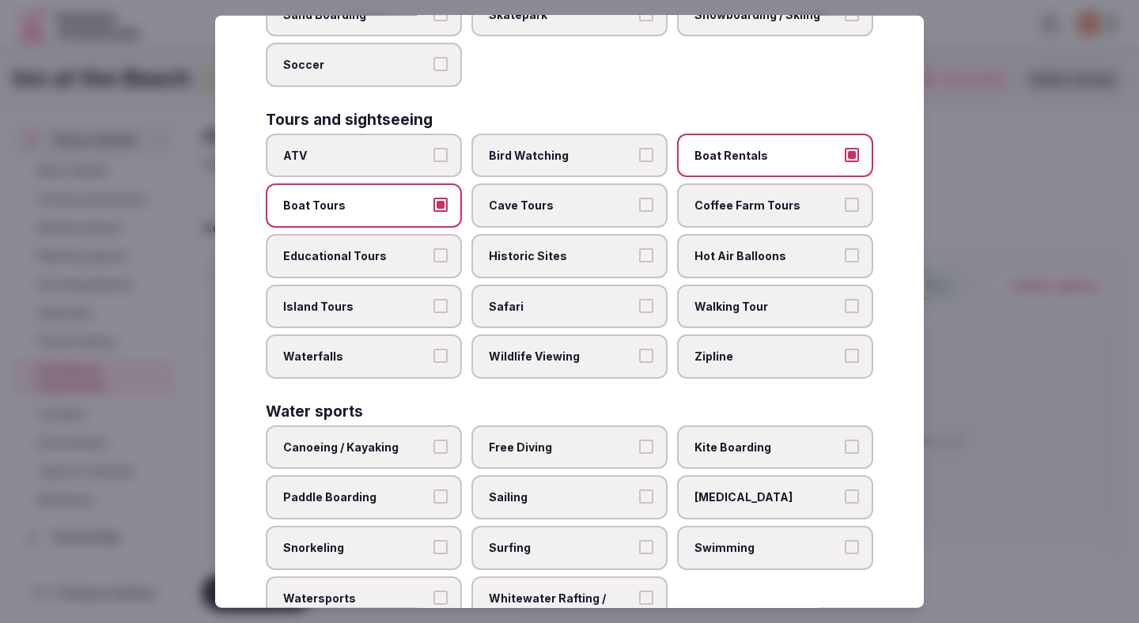
click at [705, 287] on label "Walking Tour" at bounding box center [775, 306] width 196 height 44
click at [844, 298] on button "Walking Tour" at bounding box center [851, 305] width 14 height 14
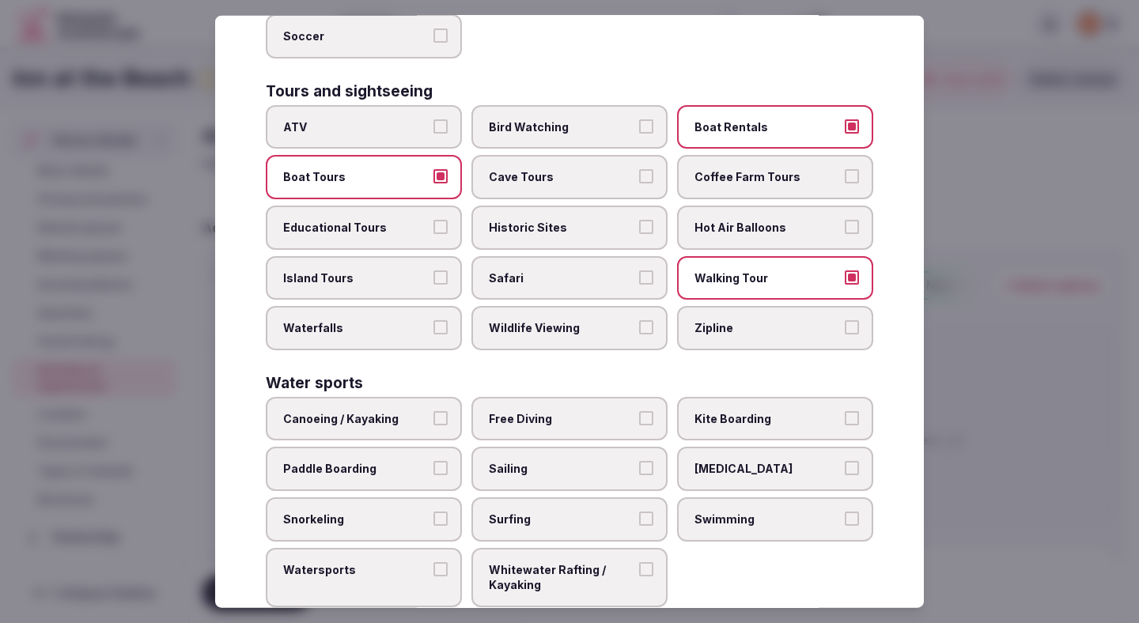
scroll to position [1080, 0]
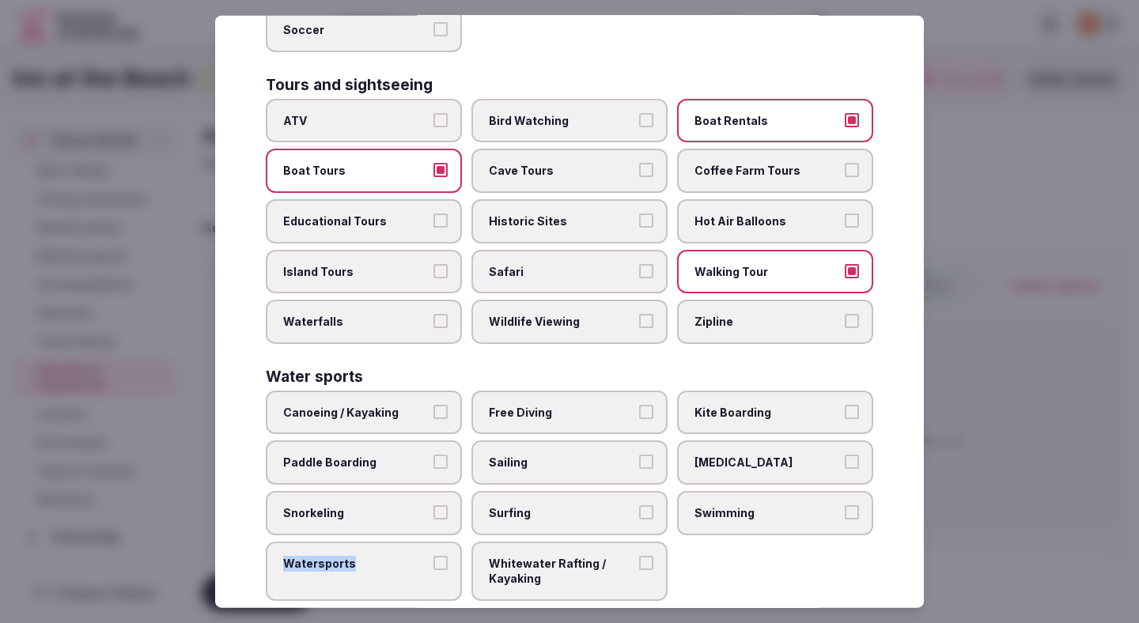
drag, startPoint x: 385, startPoint y: 547, endPoint x: 795, endPoint y: 478, distance: 416.2
click at [795, 478] on div "Canoeing / Kayaking Free Diving Kite Boarding Paddle Boarding Sailing Scuba Div…" at bounding box center [569, 496] width 607 height 210
click at [795, 505] on span "Swimming" at bounding box center [766, 513] width 145 height 16
click at [844, 505] on button "Swimming" at bounding box center [851, 512] width 14 height 14
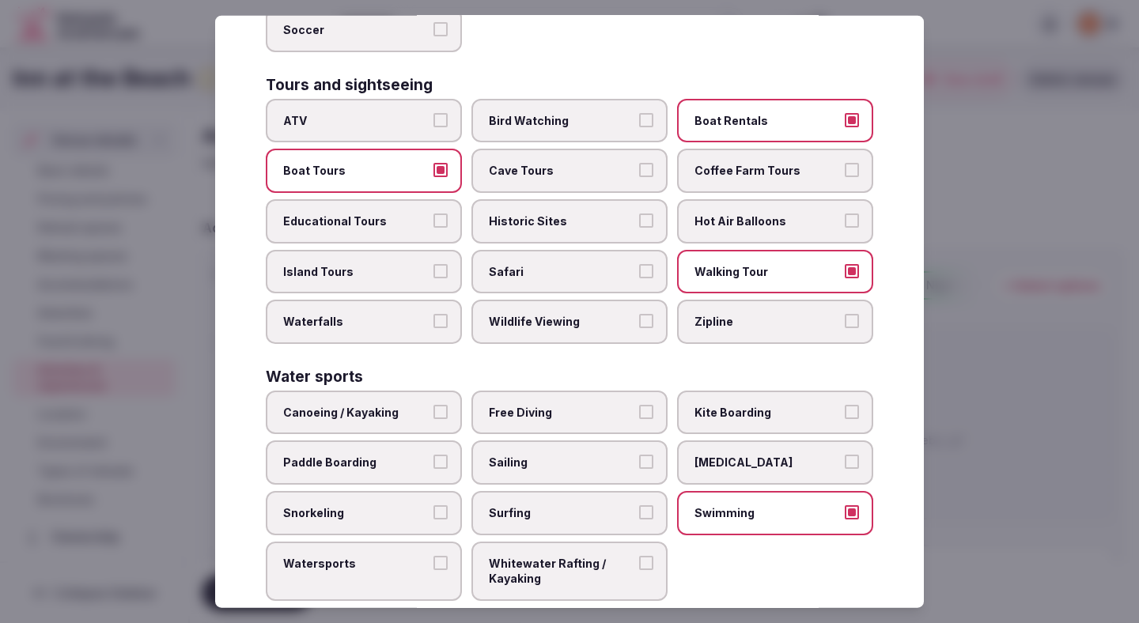
click at [429, 549] on label "Watersports" at bounding box center [364, 570] width 196 height 59
click at [433, 555] on button "Watersports" at bounding box center [440, 562] width 14 height 14
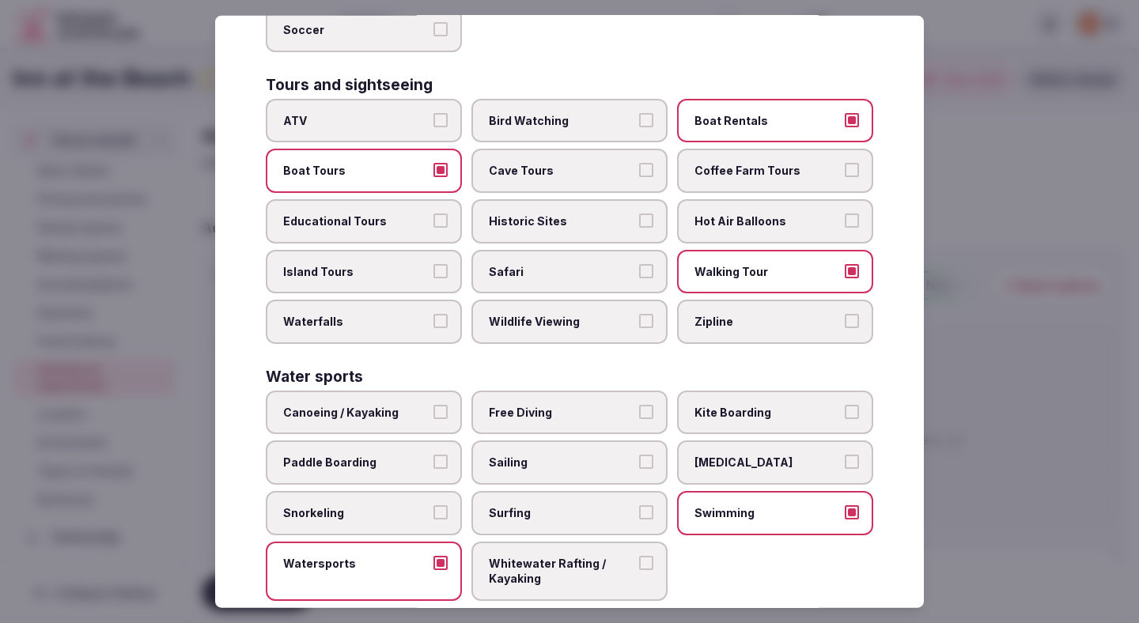
click at [1054, 326] on div at bounding box center [569, 311] width 1139 height 623
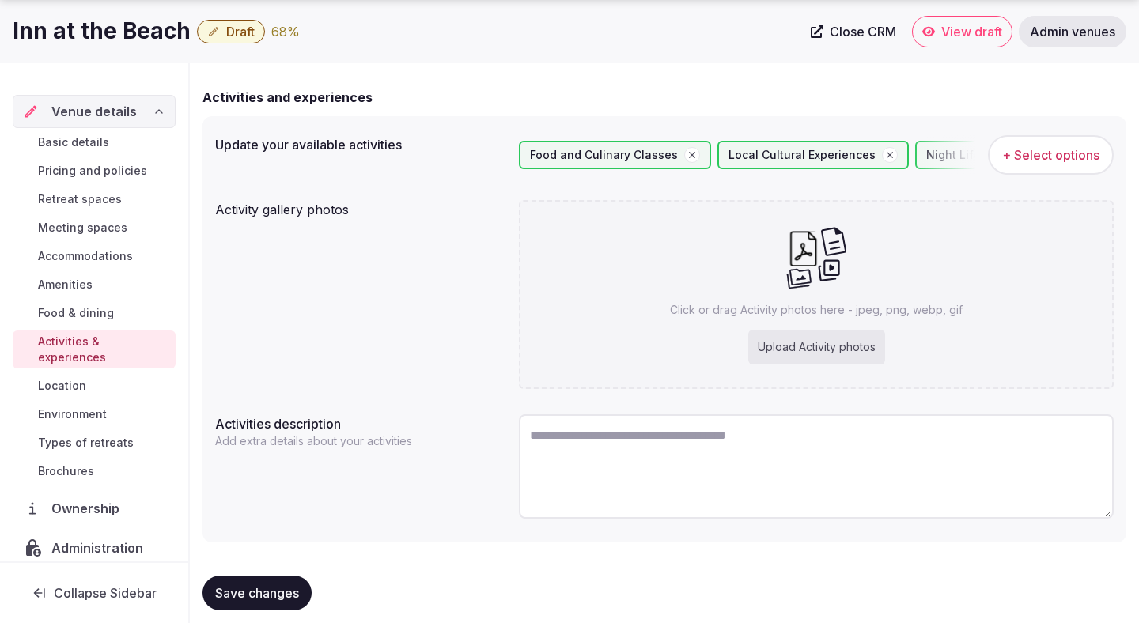
scroll to position [149, 0]
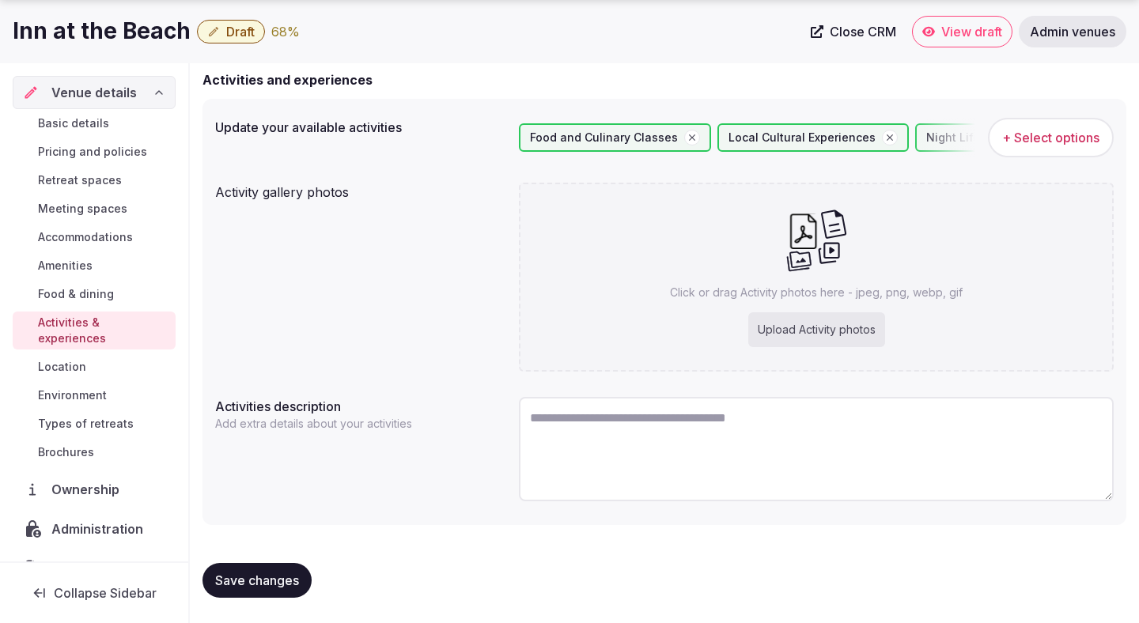
click at [555, 446] on textarea at bounding box center [816, 449] width 595 height 104
paste textarea "**********"
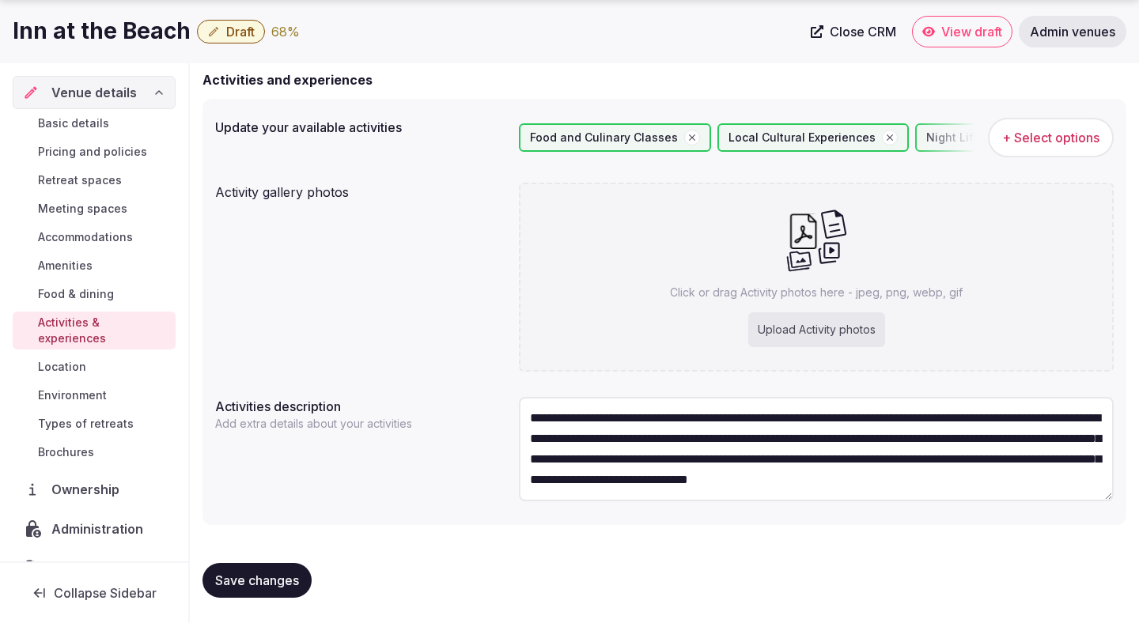
scroll to position [8, 0]
type textarea "**********"
click at [272, 581] on span "Save changes" at bounding box center [257, 580] width 84 height 16
click at [840, 329] on div "Upload Activity photos" at bounding box center [816, 329] width 137 height 35
type input "**********"
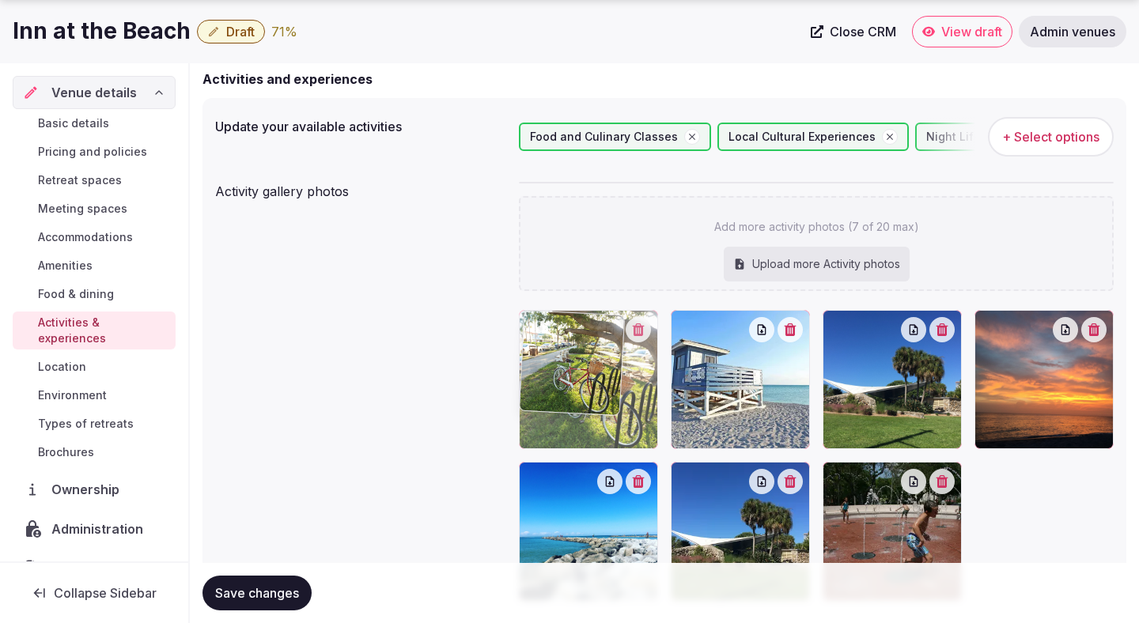
drag, startPoint x: 888, startPoint y: 512, endPoint x: 599, endPoint y: 385, distance: 316.1
click at [598, 385] on body "Search Popular Destinations Toscana, Italy Riviera Maya, Mexico Indonesia, Bali…" at bounding box center [569, 351] width 1139 height 1001
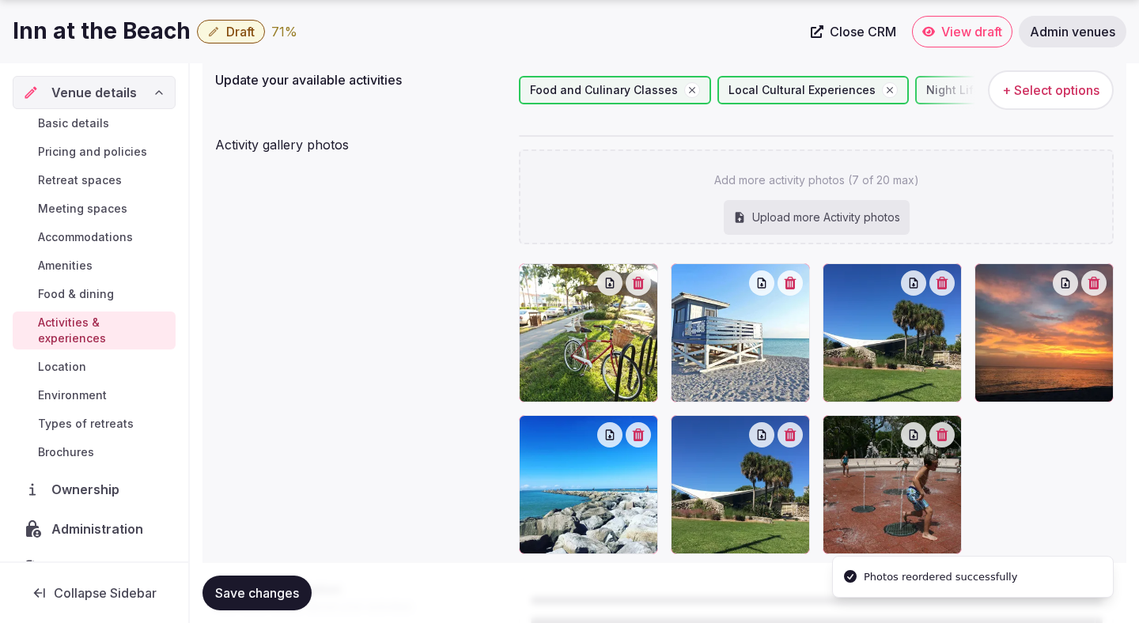
scroll to position [206, 0]
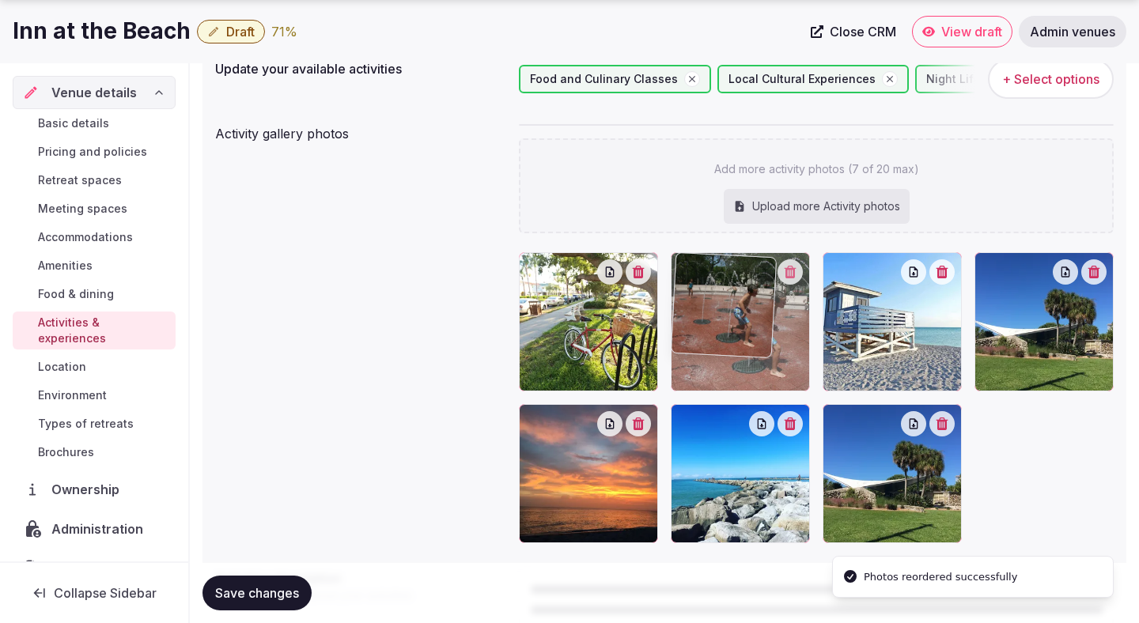
drag, startPoint x: 863, startPoint y: 466, endPoint x: 730, endPoint y: 339, distance: 184.5
click at [730, 339] on body "Search Popular Destinations Toscana, Italy Riviera Maya, Mexico Indonesia, Bali…" at bounding box center [569, 294] width 1139 height 1001
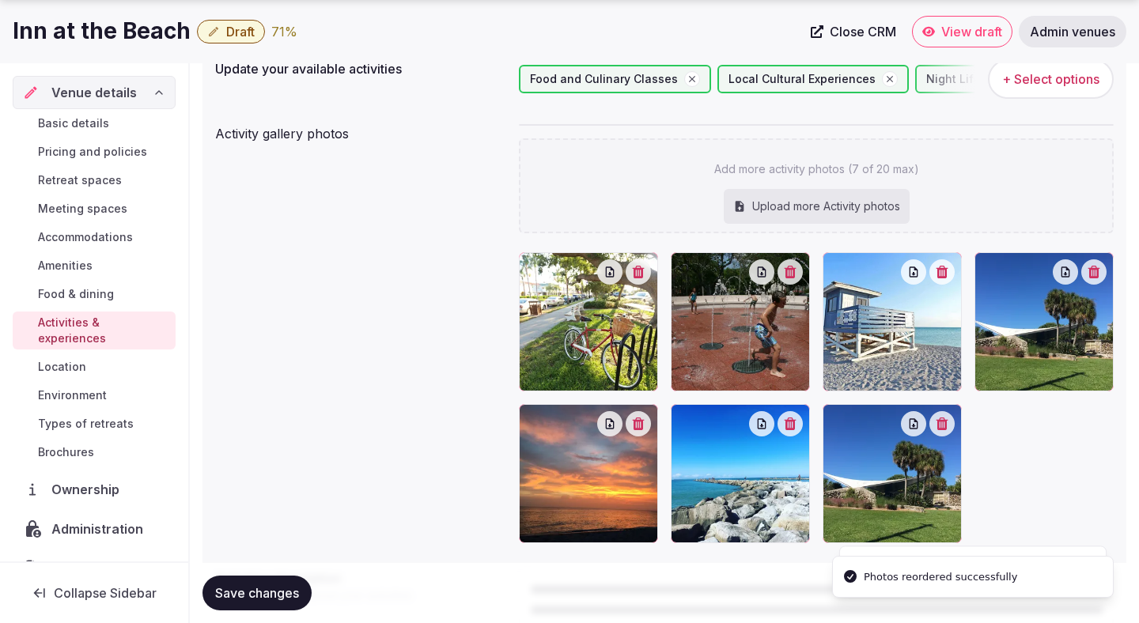
click at [948, 421] on icon "button" at bounding box center [941, 423] width 13 height 13
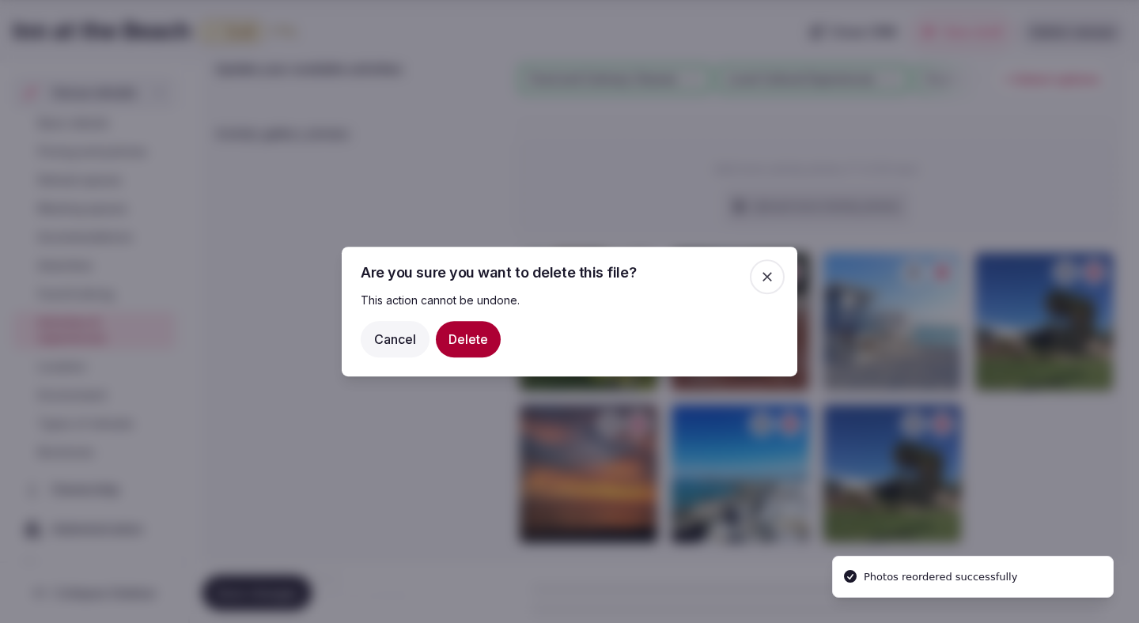
click at [474, 333] on button "Delete" at bounding box center [468, 339] width 65 height 36
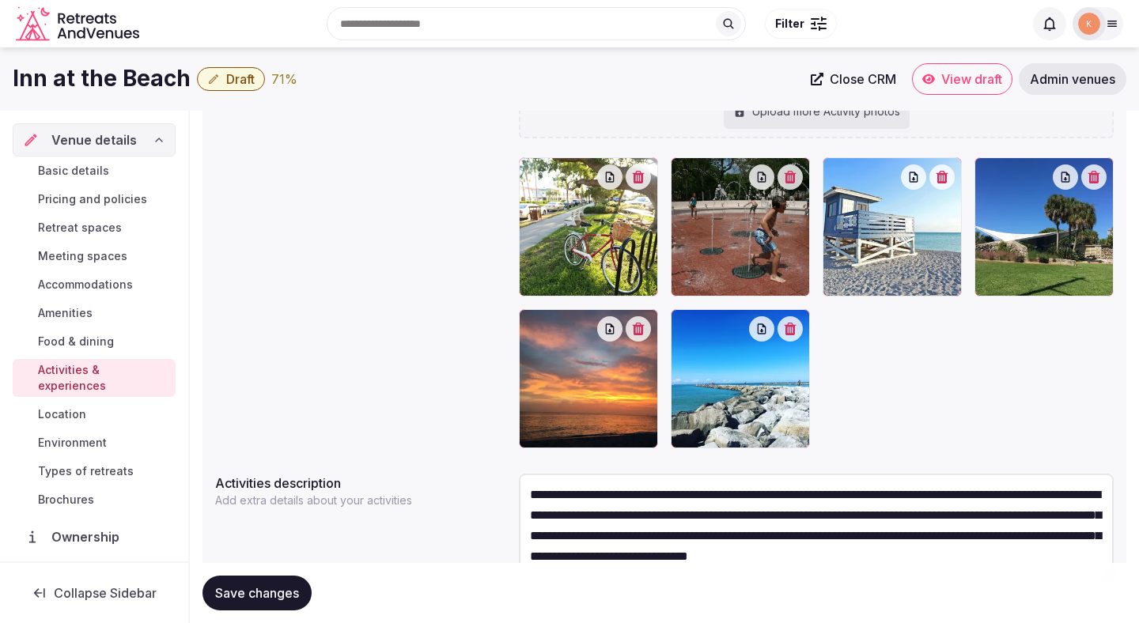
scroll to position [300, 0]
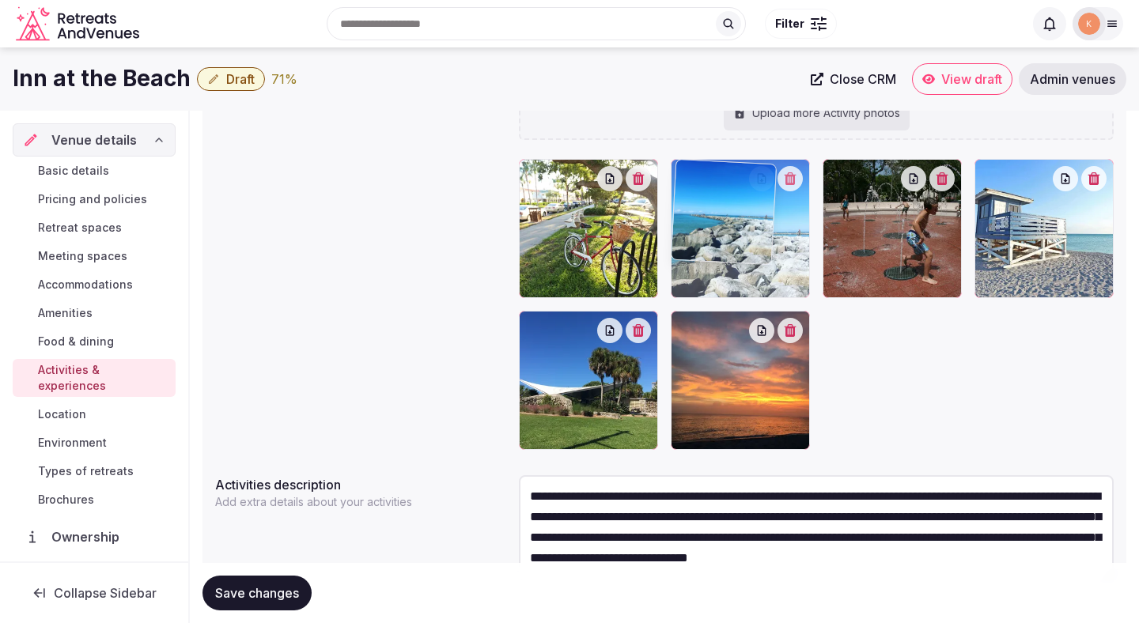
drag, startPoint x: 742, startPoint y: 392, endPoint x: 742, endPoint y: 262, distance: 130.5
click at [742, 262] on body "Search Popular Destinations Toscana, Italy Riviera Maya, Mexico Indonesia, Bali…" at bounding box center [569, 200] width 1139 height 1001
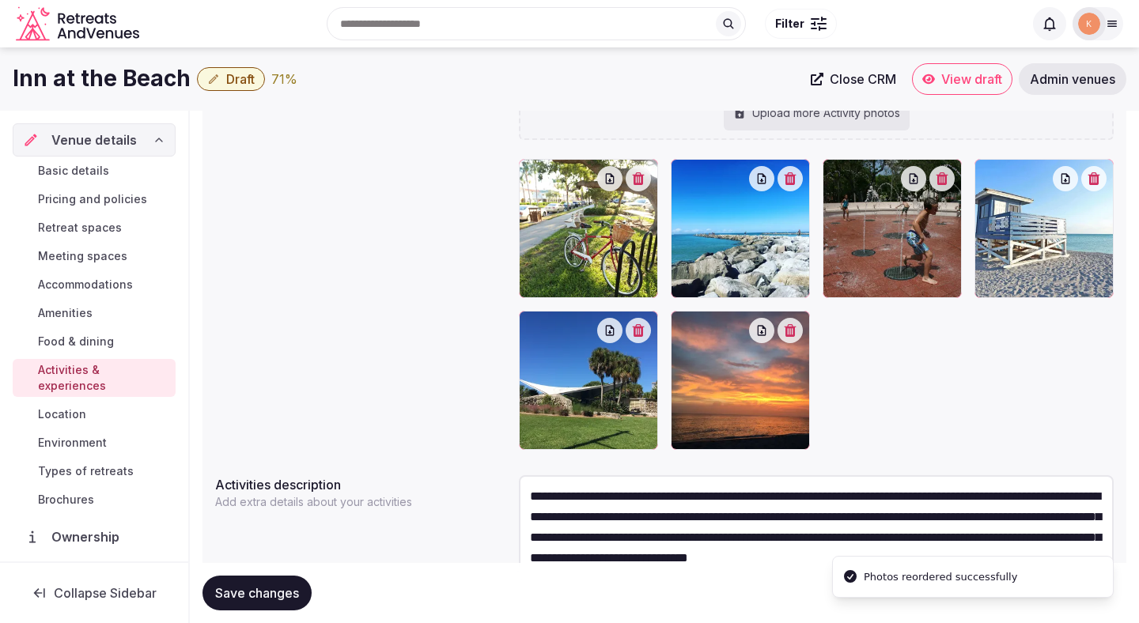
click at [298, 588] on span "Save changes" at bounding box center [257, 593] width 84 height 16
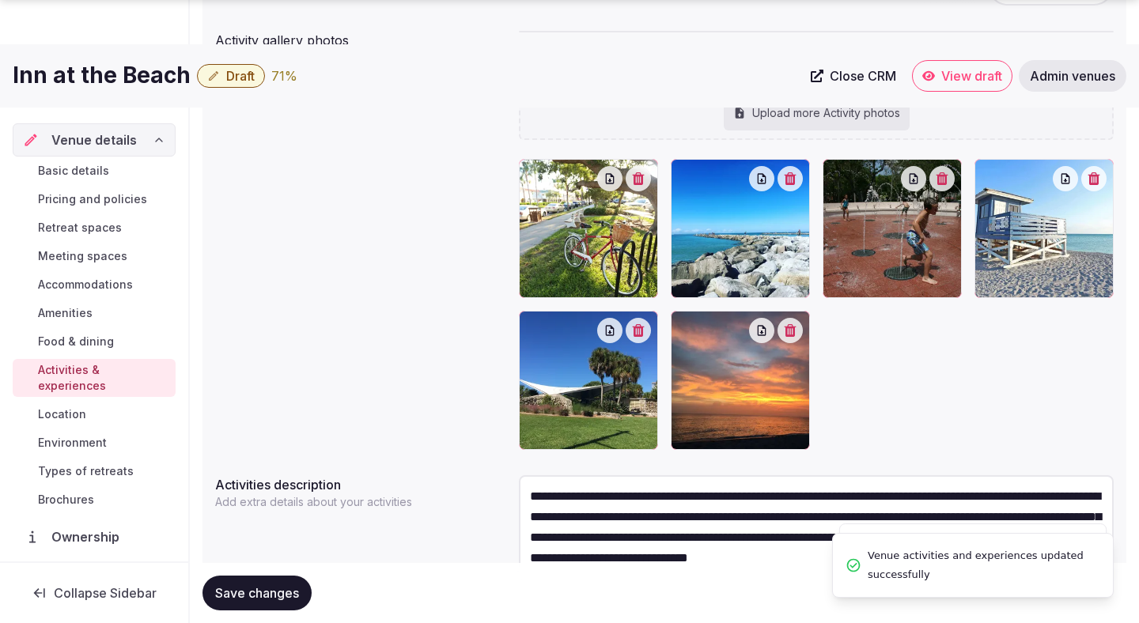
scroll to position [379, 0]
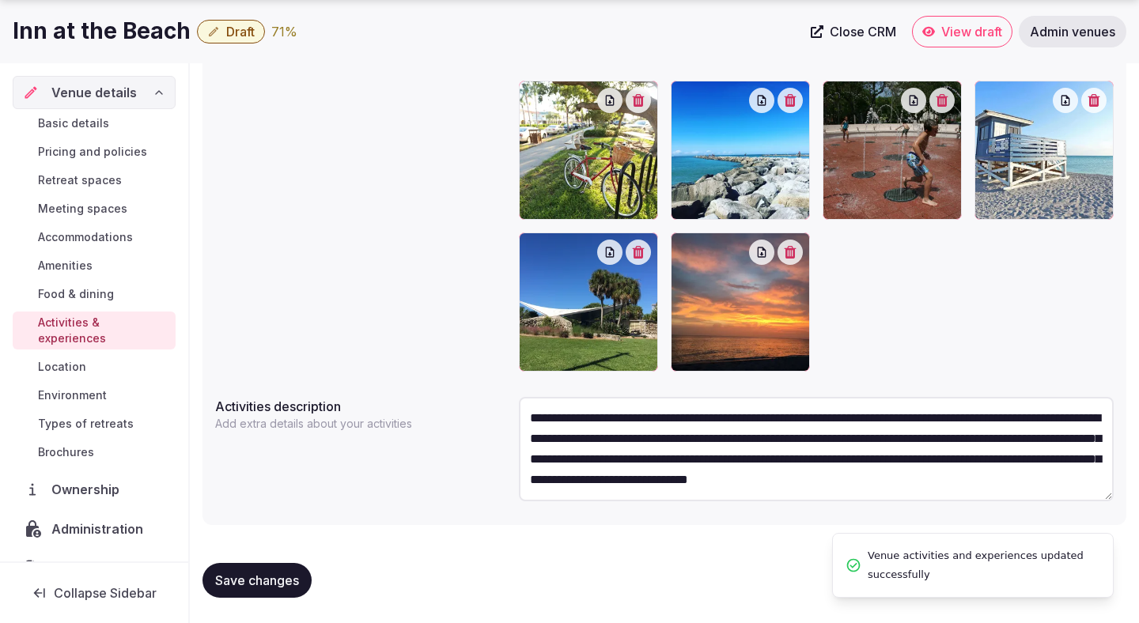
click at [282, 581] on span "Save changes" at bounding box center [257, 580] width 84 height 16
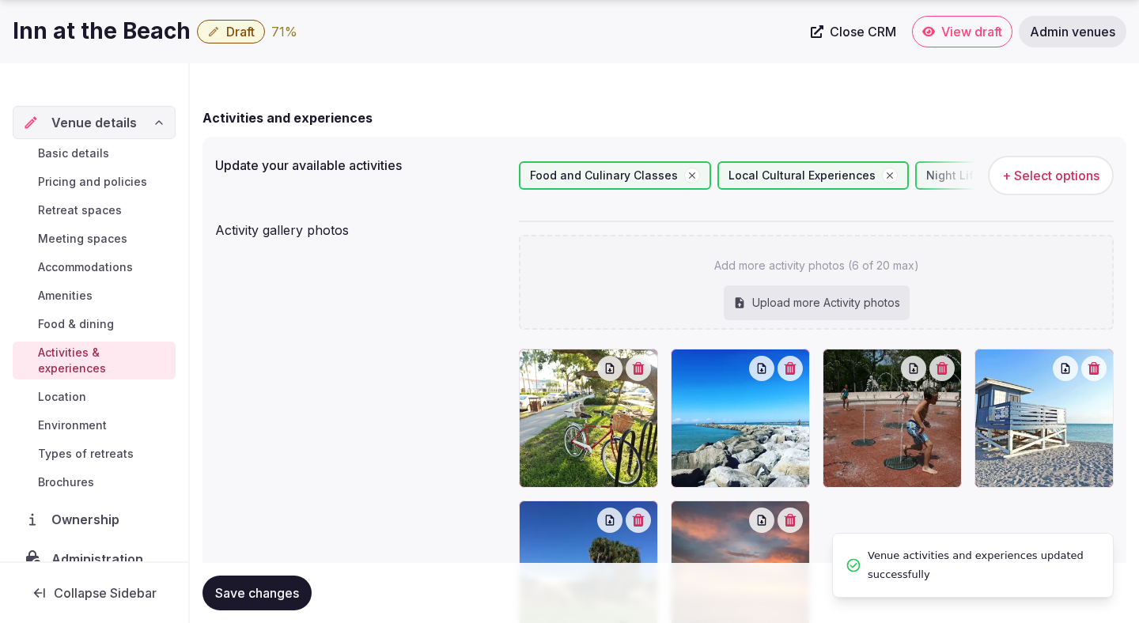
scroll to position [310, 0]
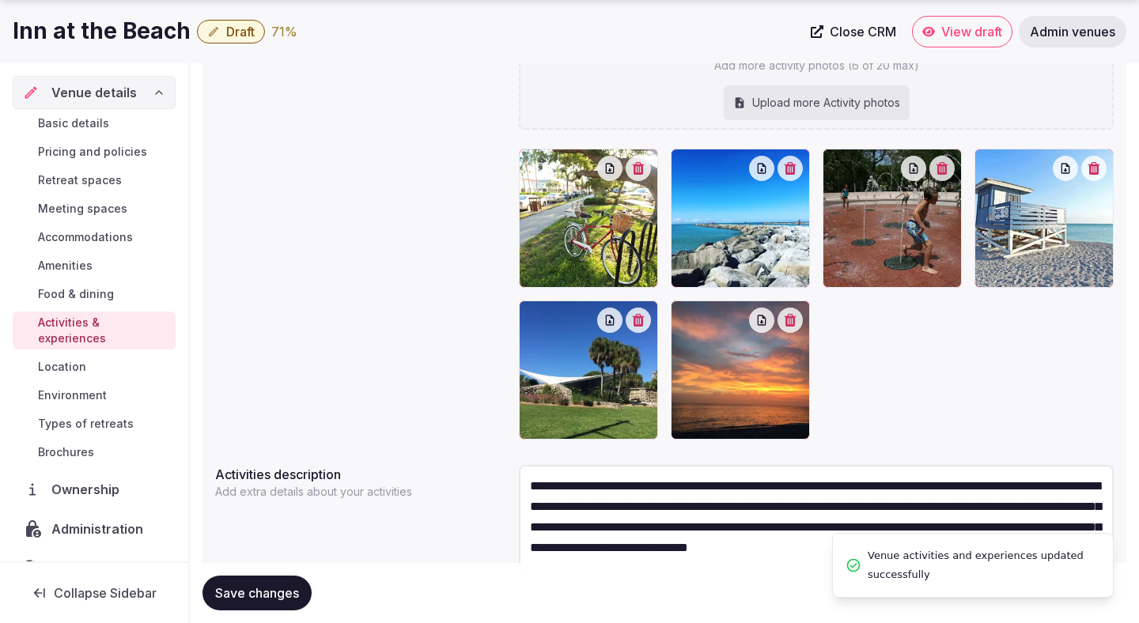
click at [80, 359] on span "Location" at bounding box center [62, 367] width 48 height 16
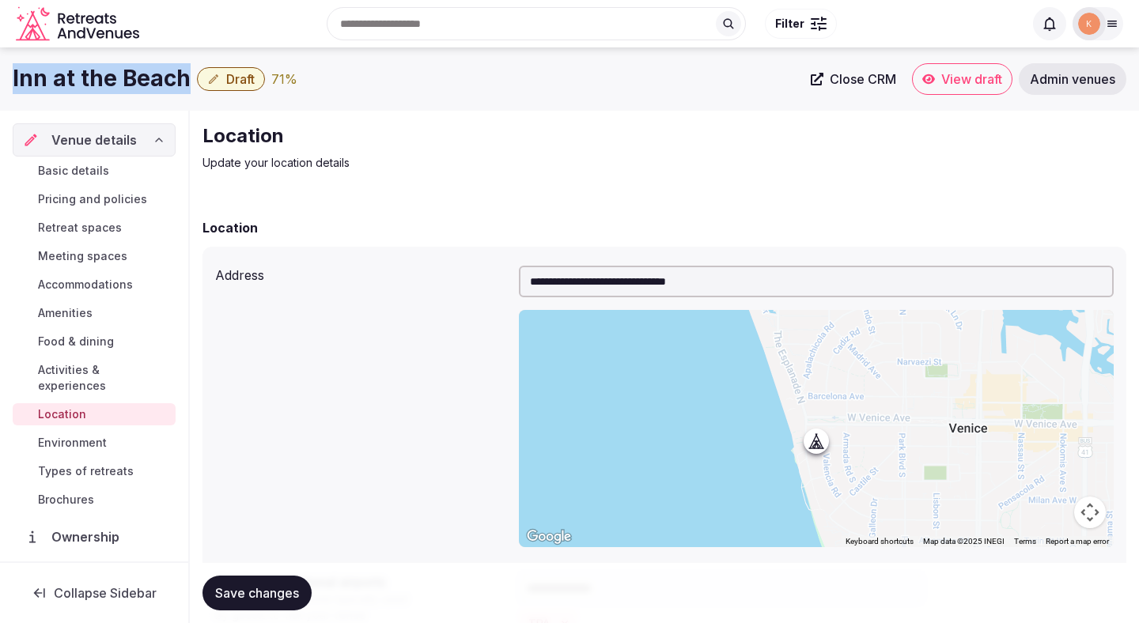
drag, startPoint x: 181, startPoint y: 80, endPoint x: 1, endPoint y: 74, distance: 180.4
click at [1, 74] on div "Inn at the Beach Draft 71 % Close CRM View draft Admin venues" at bounding box center [569, 79] width 1139 height 32
copy h1 "Inn at the Beach"
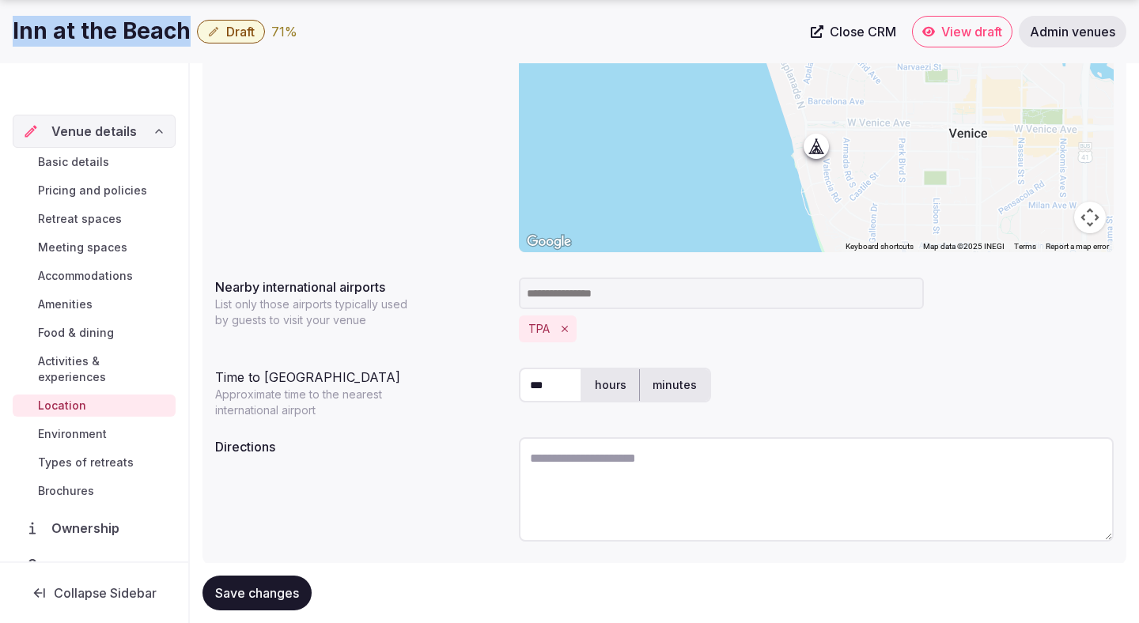
scroll to position [335, 0]
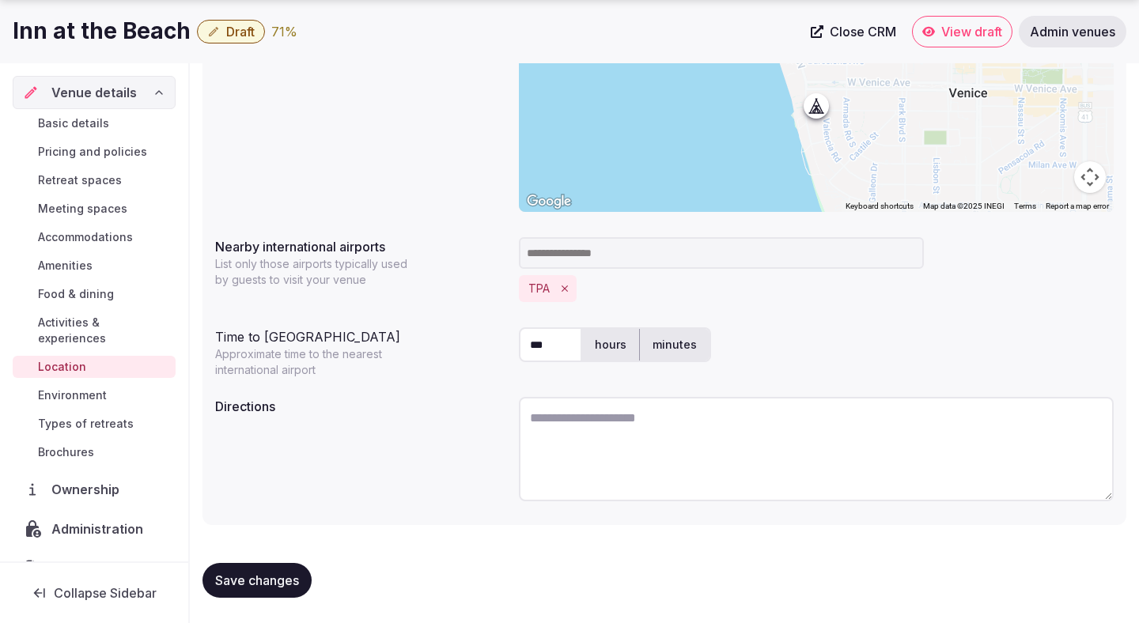
click at [580, 447] on textarea at bounding box center [816, 449] width 595 height 104
paste textarea "**********"
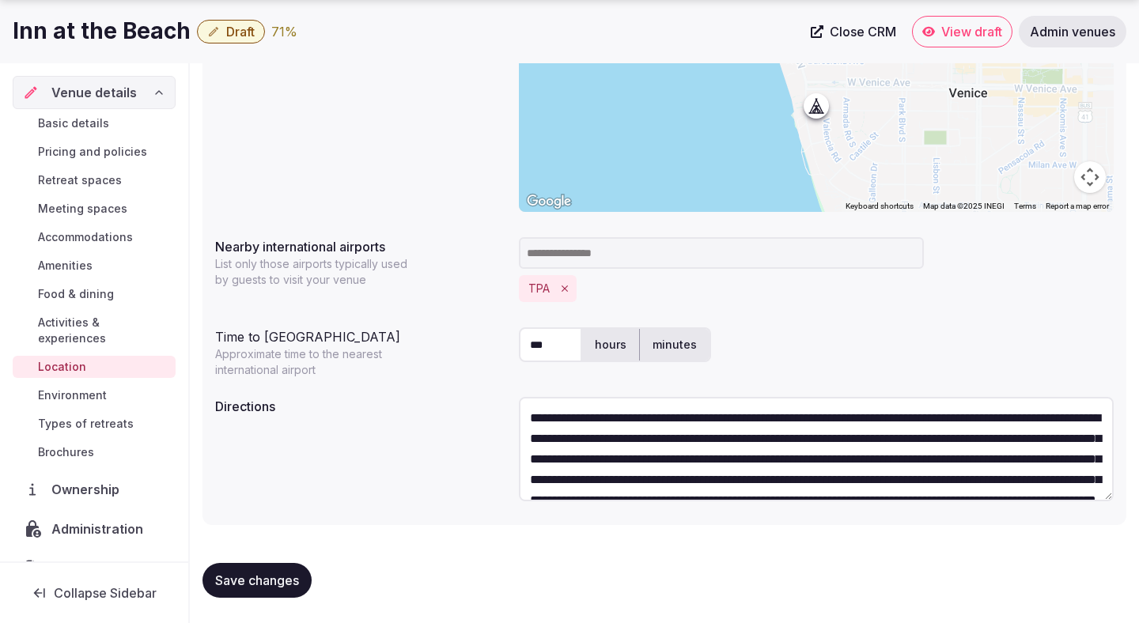
scroll to position [62, 0]
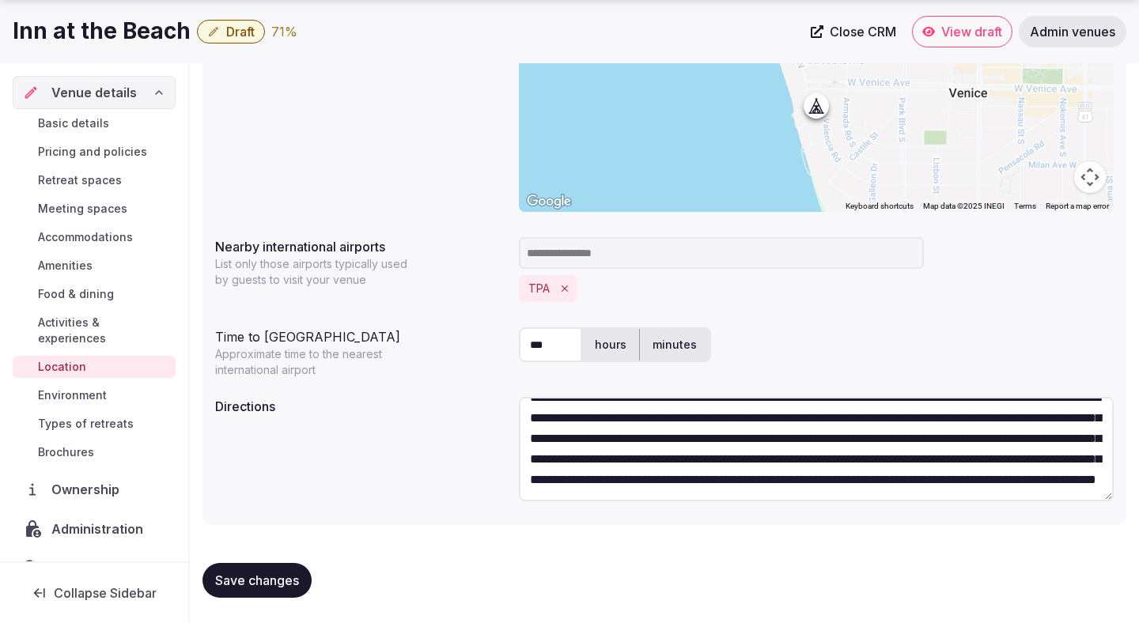
type textarea "**********"
click at [280, 584] on span "Save changes" at bounding box center [257, 580] width 84 height 16
click at [89, 387] on span "Environment" at bounding box center [72, 395] width 69 height 16
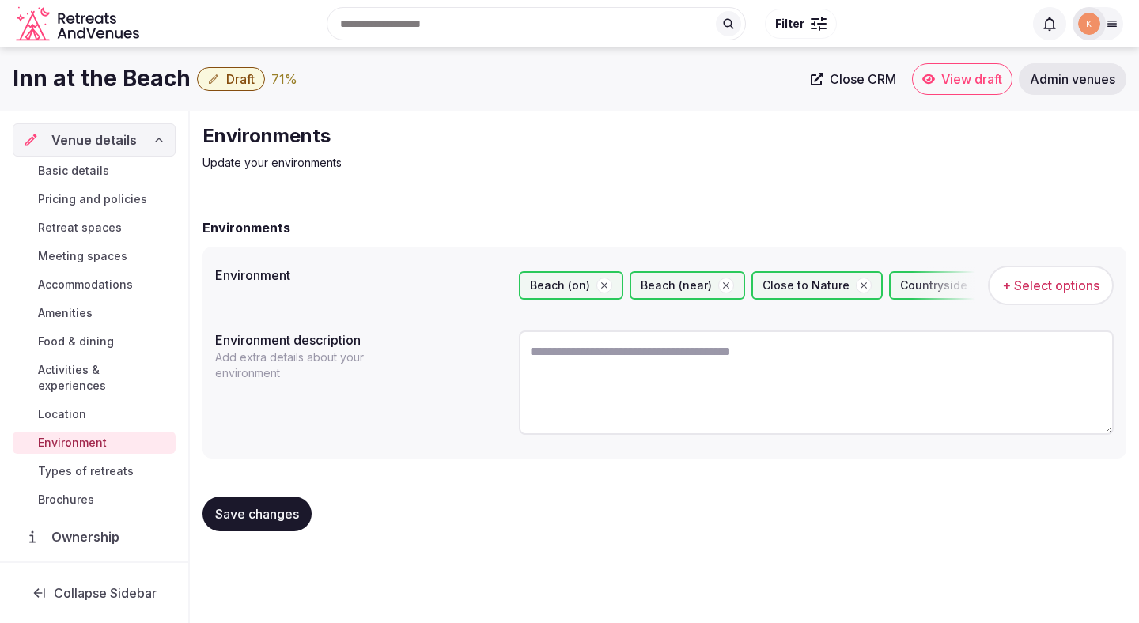
click at [593, 386] on textarea at bounding box center [816, 382] width 595 height 104
paste textarea "**********"
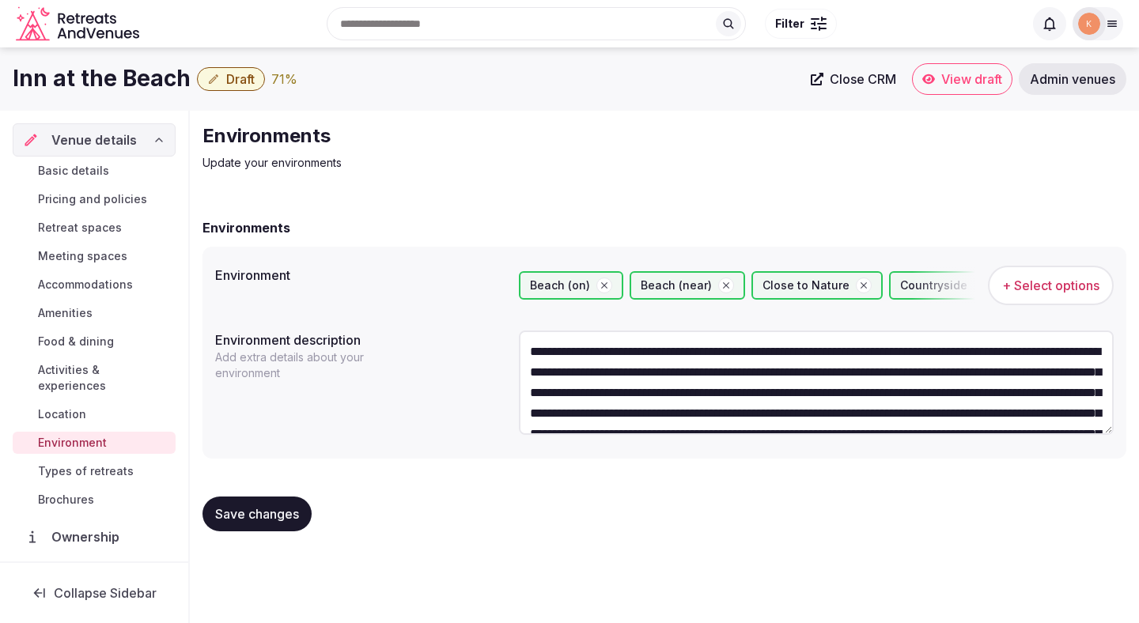
scroll to position [70, 0]
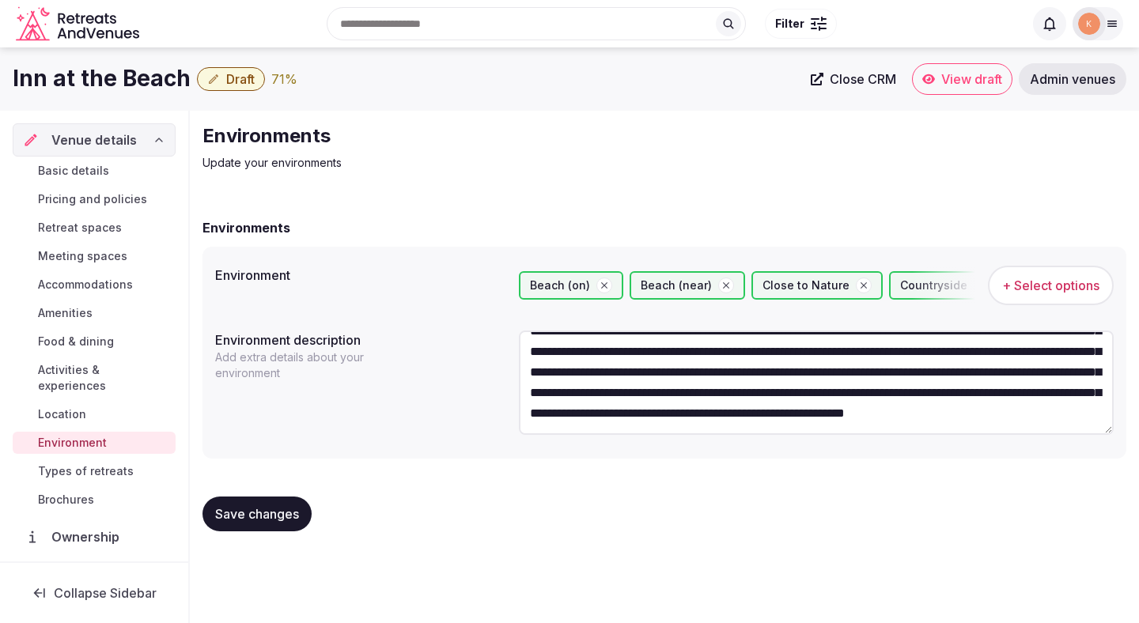
type textarea "**********"
click at [275, 511] on span "Save changes" at bounding box center [257, 514] width 84 height 16
click at [275, 510] on span "Save changes" at bounding box center [257, 514] width 84 height 16
click at [299, 520] on button "Save changes" at bounding box center [256, 514] width 109 height 35
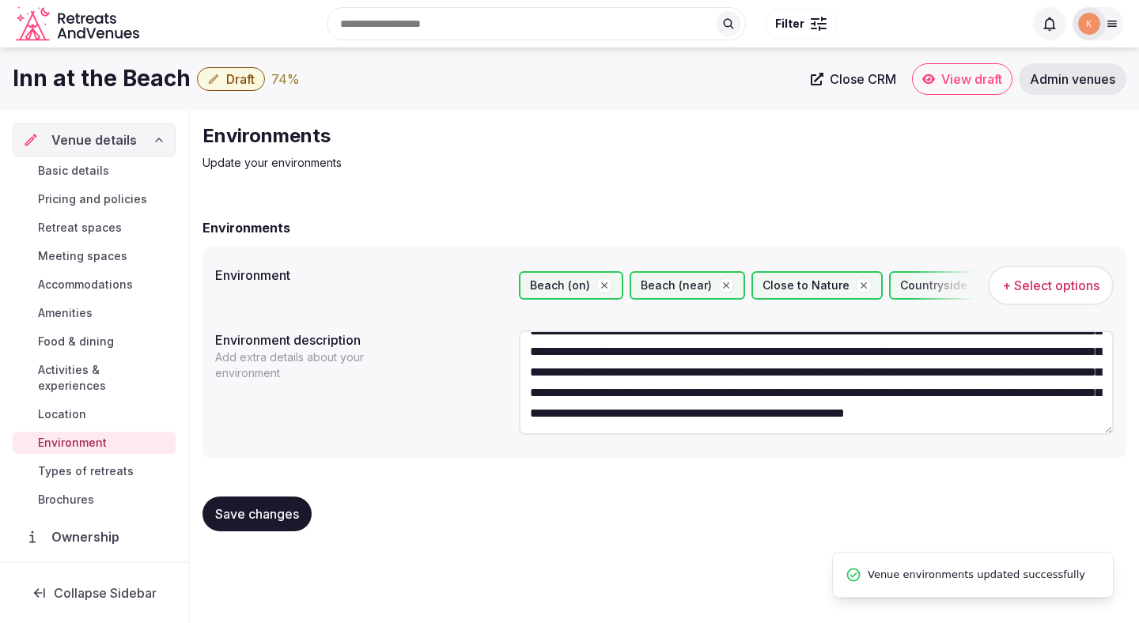
click at [123, 463] on span "Types of retreats" at bounding box center [86, 471] width 96 height 16
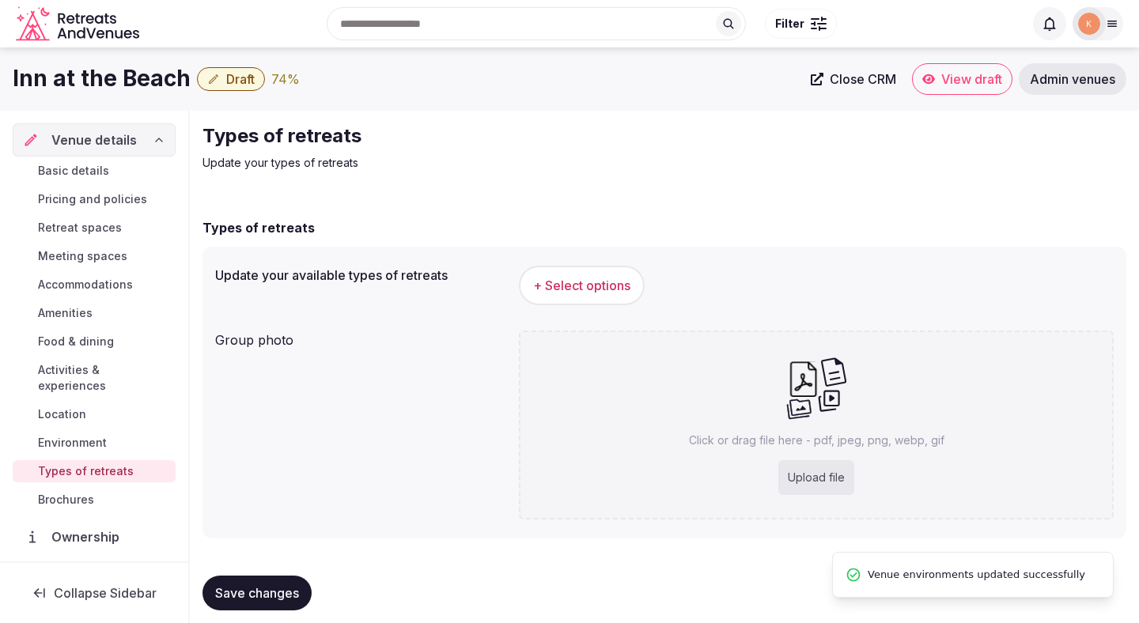
click at [579, 284] on span "+ Select options" at bounding box center [581, 285] width 97 height 17
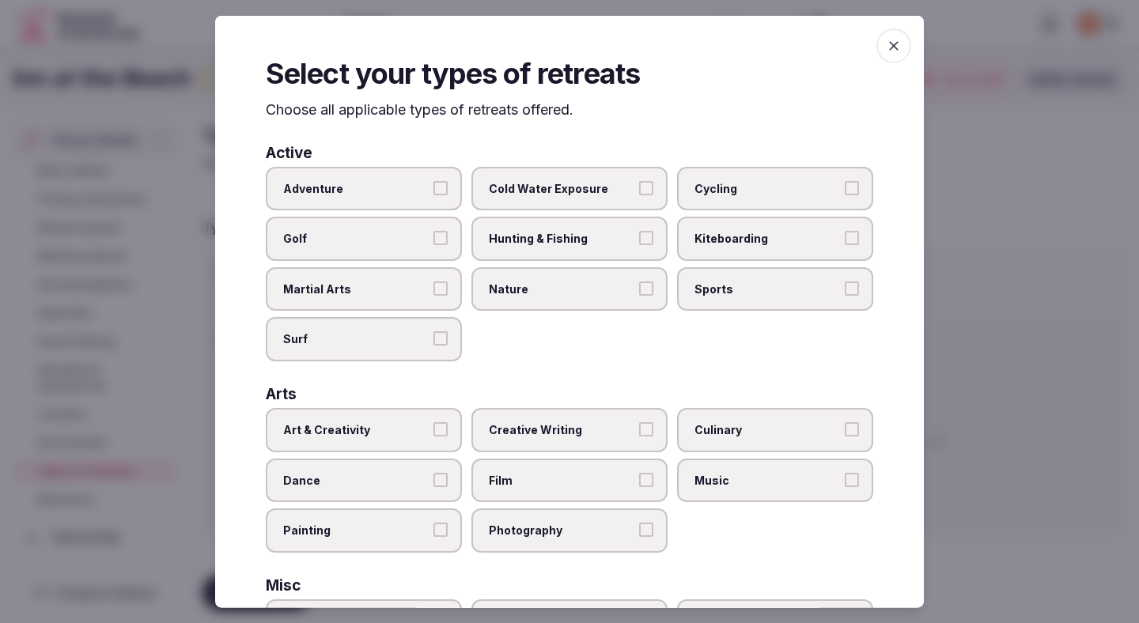
click at [425, 200] on label "Adventure" at bounding box center [364, 188] width 196 height 44
click at [433, 194] on button "Adventure" at bounding box center [440, 187] width 14 height 14
click at [424, 232] on span "Golf" at bounding box center [355, 239] width 145 height 16
click at [433, 232] on button "Golf" at bounding box center [440, 238] width 14 height 14
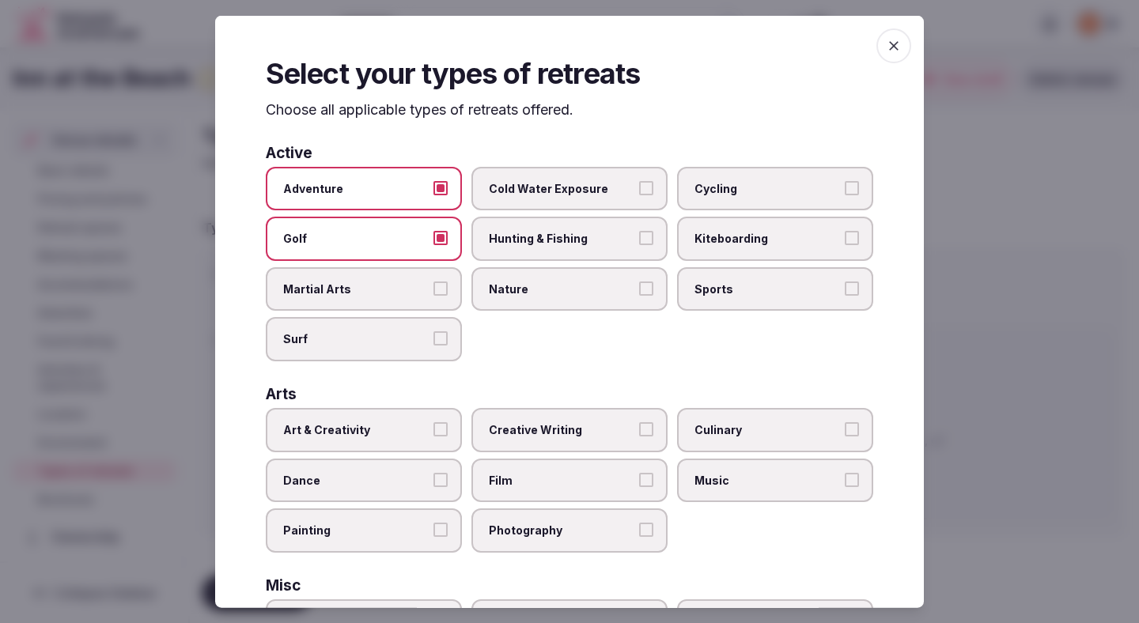
click at [435, 341] on button "Surf" at bounding box center [440, 338] width 14 height 14
click at [731, 287] on span "Sports" at bounding box center [766, 289] width 145 height 16
click at [844, 287] on button "Sports" at bounding box center [851, 288] width 14 height 14
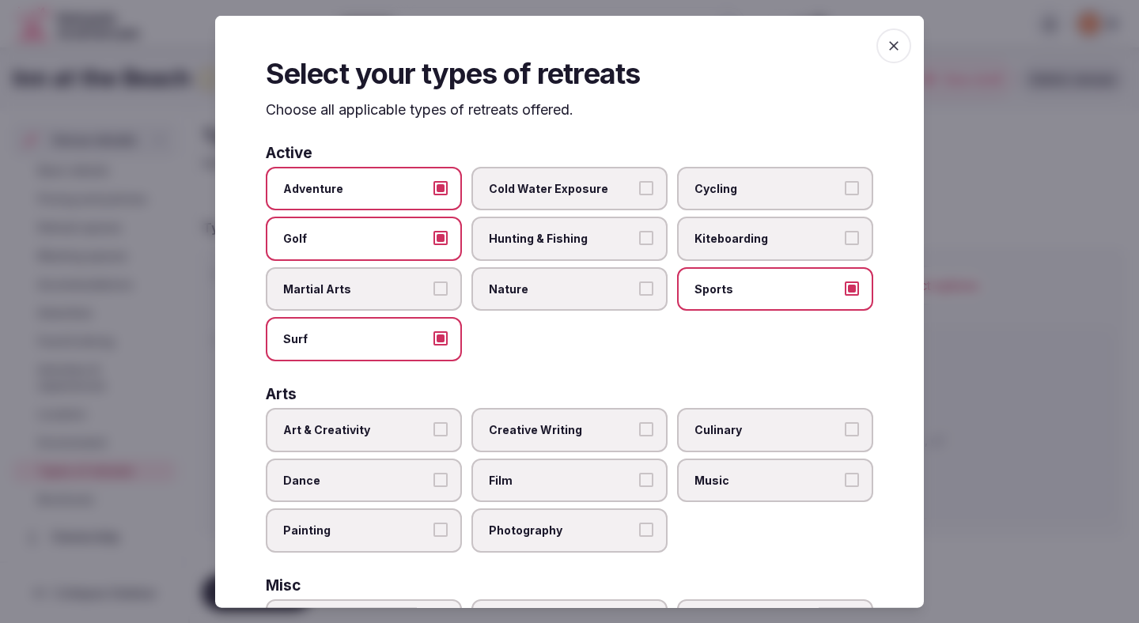
click at [740, 197] on label "Cycling" at bounding box center [775, 188] width 196 height 44
click at [844, 194] on button "Cycling" at bounding box center [851, 187] width 14 height 14
click at [600, 247] on label "Hunting & Fishing" at bounding box center [569, 239] width 196 height 44
click at [639, 245] on button "Hunting & Fishing" at bounding box center [646, 238] width 14 height 14
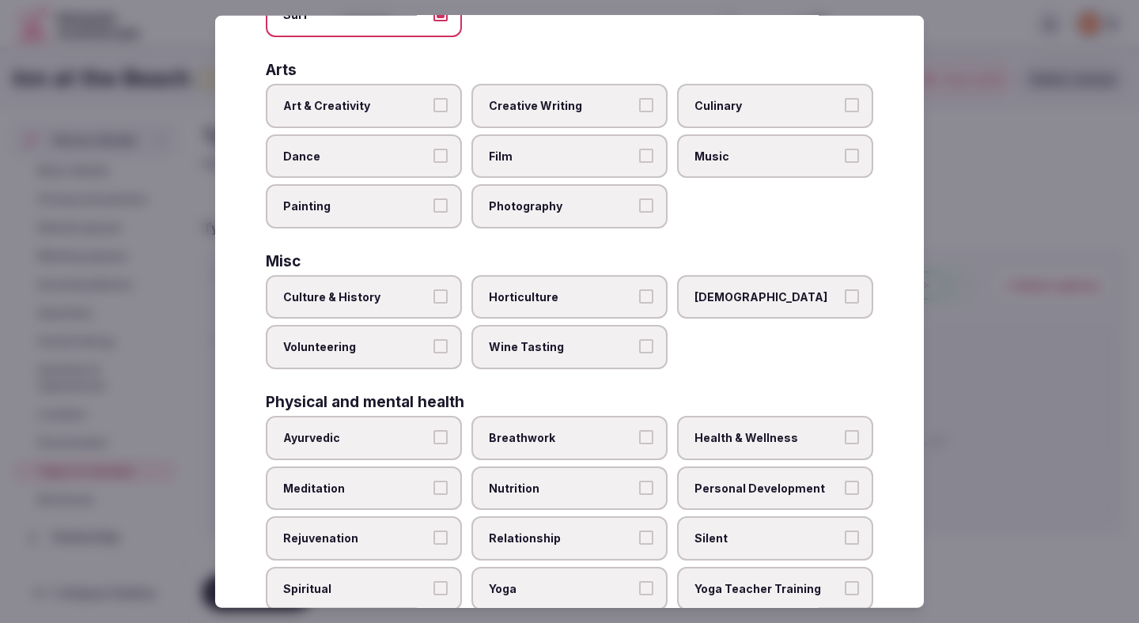
scroll to position [378, 0]
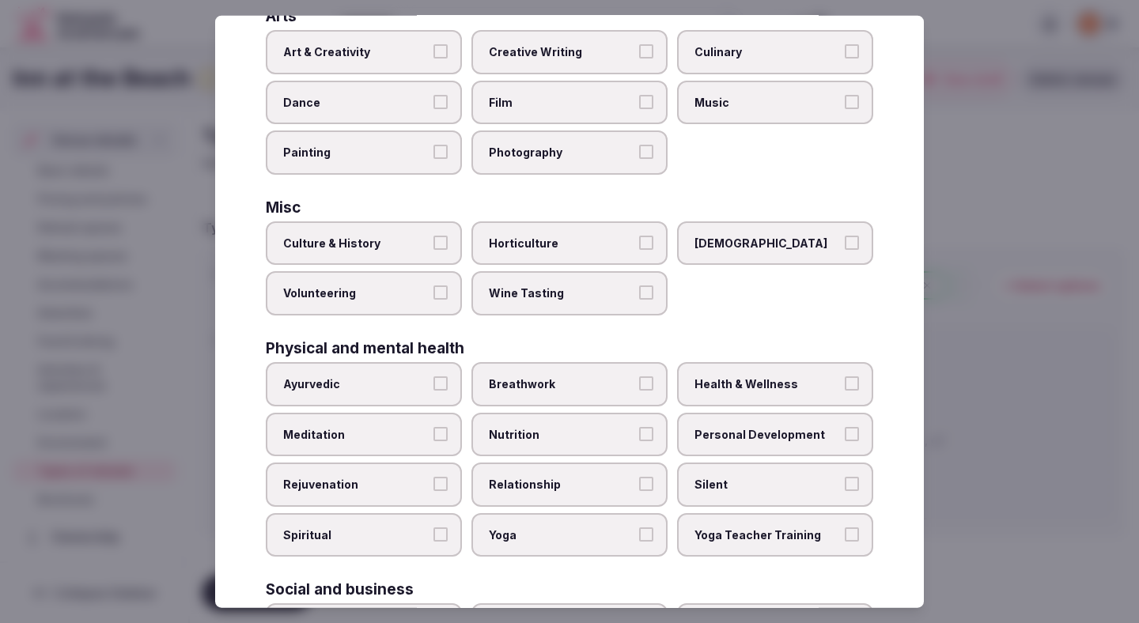
click at [734, 441] on span "Personal Development" at bounding box center [766, 434] width 145 height 16
click at [844, 440] on button "Personal Development" at bounding box center [851, 433] width 14 height 14
click at [725, 439] on span "Personal Development" at bounding box center [766, 434] width 145 height 16
click at [844, 439] on button "Personal Development" at bounding box center [851, 433] width 14 height 14
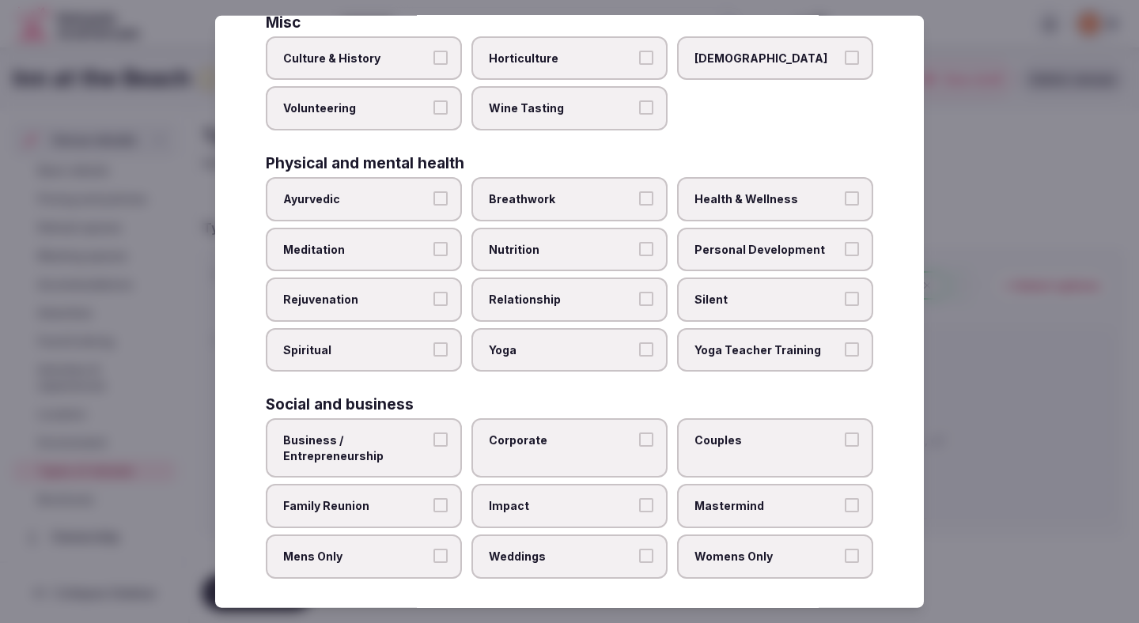
scroll to position [572, 0]
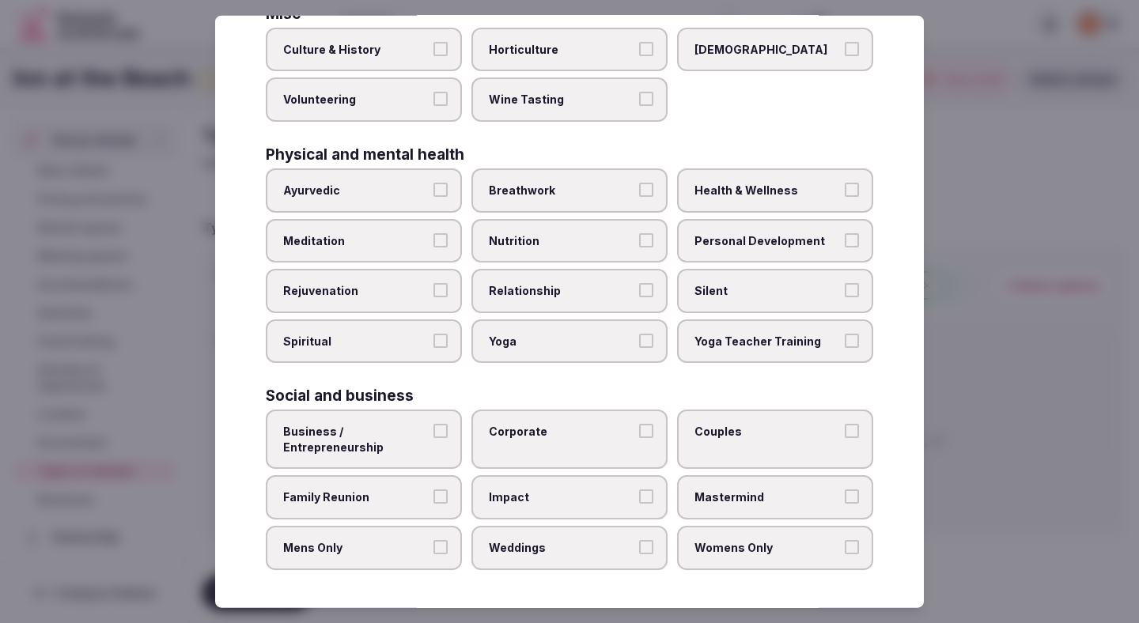
click at [394, 445] on span "Business / Entrepreneurship" at bounding box center [355, 439] width 145 height 31
click at [433, 438] on button "Business / Entrepreneurship" at bounding box center [440, 431] width 14 height 14
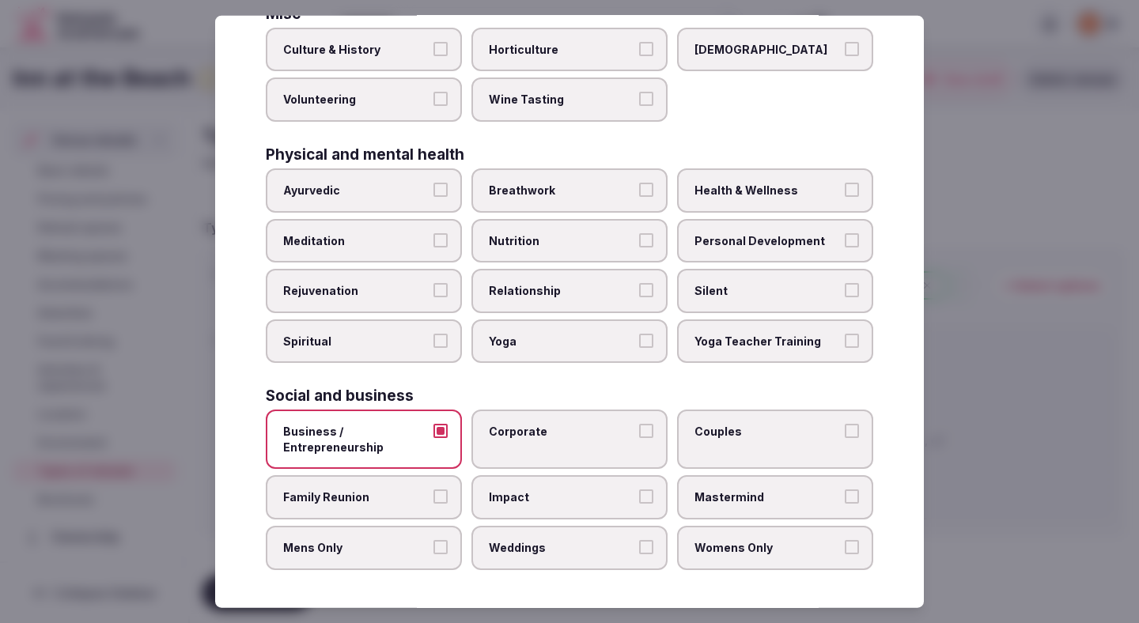
click at [537, 444] on label "Corporate" at bounding box center [569, 439] width 196 height 59
click at [639, 438] on button "Corporate" at bounding box center [646, 431] width 14 height 14
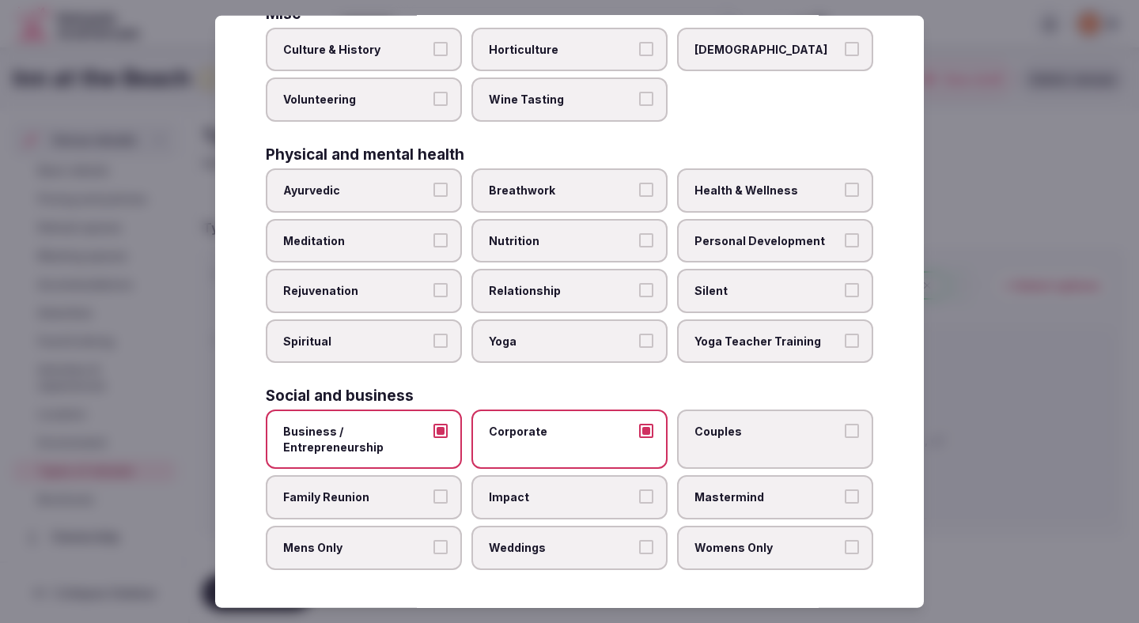
click at [700, 448] on label "Couples" at bounding box center [775, 439] width 196 height 59
click at [844, 438] on button "Couples" at bounding box center [851, 431] width 14 height 14
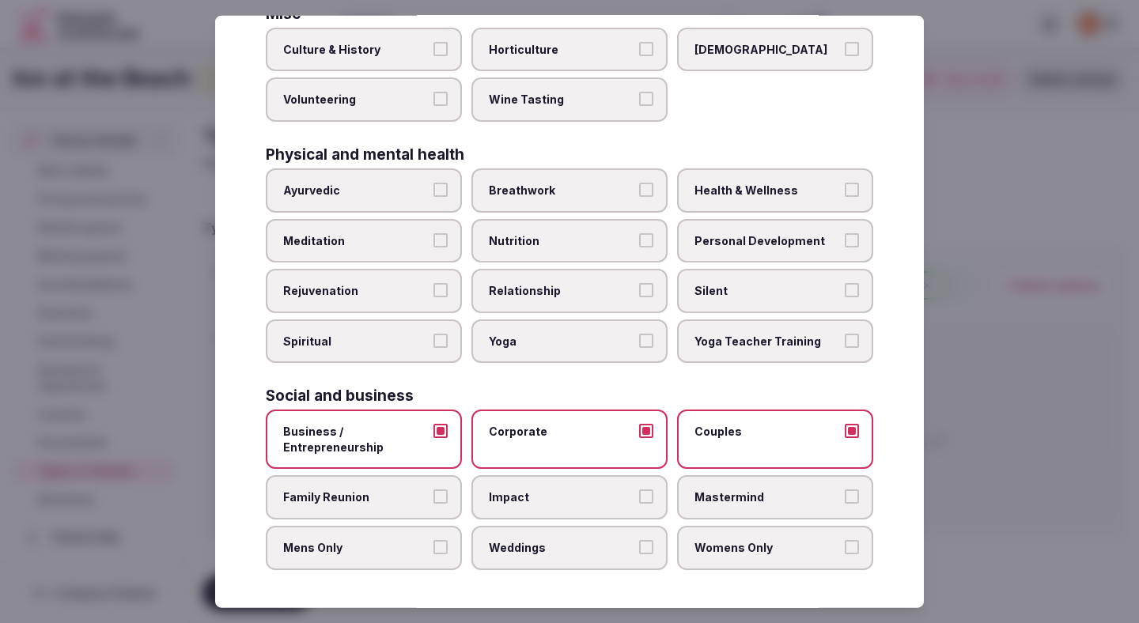
click at [361, 512] on label "Family Reunion" at bounding box center [364, 497] width 196 height 44
click at [433, 504] on button "Family Reunion" at bounding box center [440, 496] width 14 height 14
click at [733, 562] on label "Womens Only" at bounding box center [775, 548] width 196 height 44
click at [844, 554] on button "Womens Only" at bounding box center [851, 547] width 14 height 14
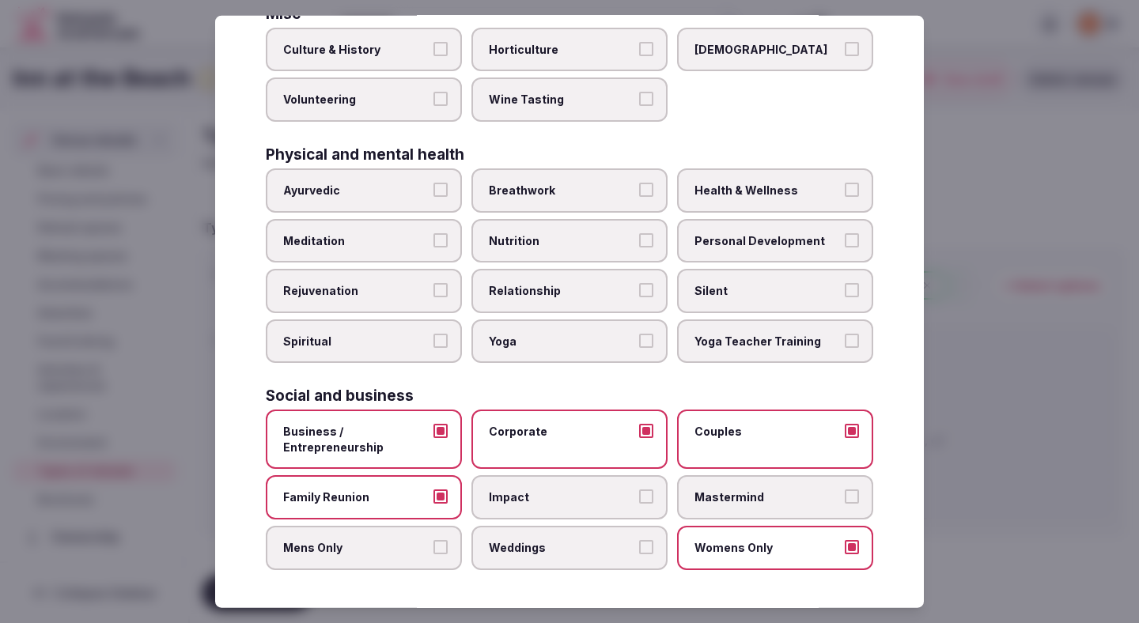
click at [566, 557] on label "Weddings" at bounding box center [569, 548] width 196 height 44
click at [639, 554] on button "Weddings" at bounding box center [646, 547] width 14 height 14
click at [332, 551] on span "Mens Only" at bounding box center [355, 548] width 145 height 16
click at [433, 551] on button "Mens Only" at bounding box center [440, 547] width 14 height 14
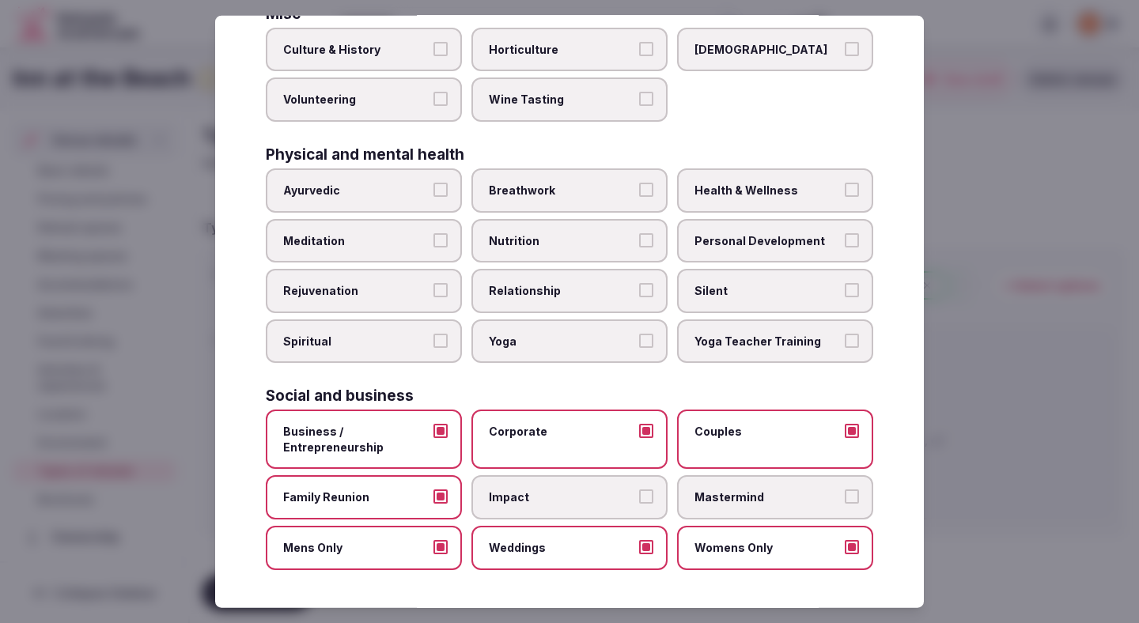
click at [572, 561] on label "Weddings" at bounding box center [569, 548] width 196 height 44
click at [639, 554] on button "Weddings" at bounding box center [646, 547] width 14 height 14
click at [984, 422] on div at bounding box center [569, 311] width 1139 height 623
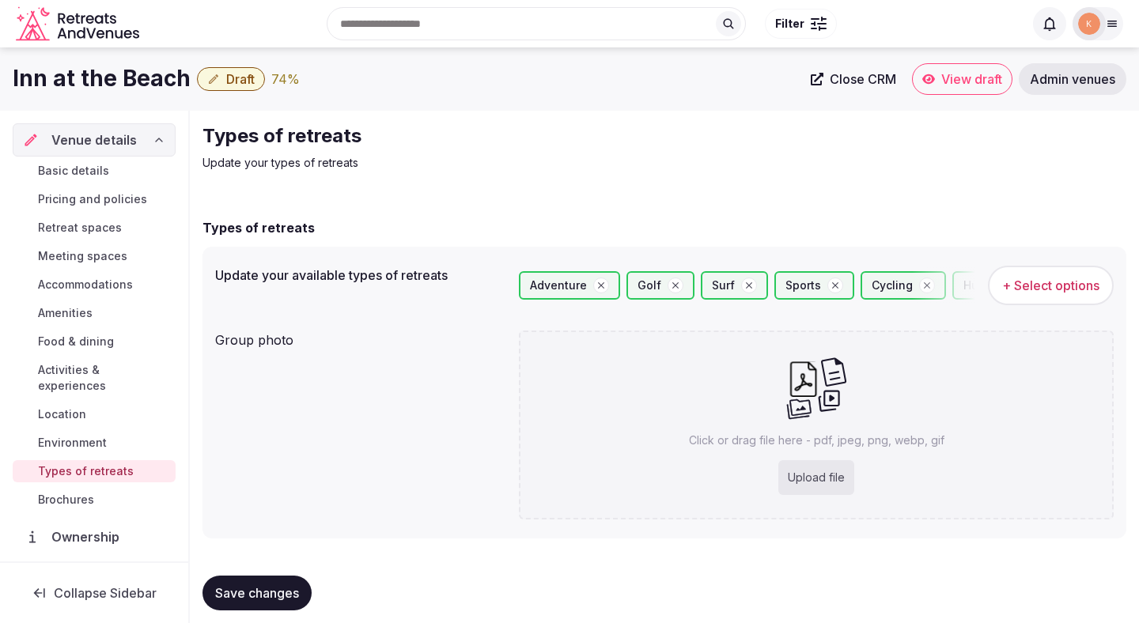
scroll to position [13, 0]
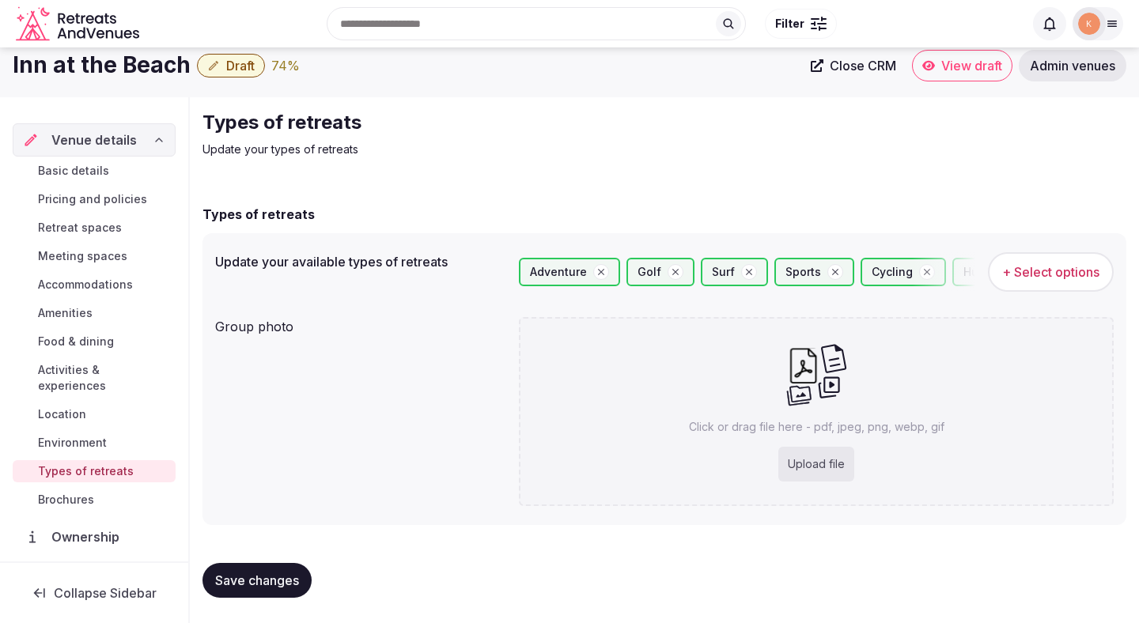
click at [818, 476] on div "Upload file" at bounding box center [816, 464] width 76 height 35
click at [786, 456] on div "Upload file" at bounding box center [816, 464] width 76 height 35
type input "**********"
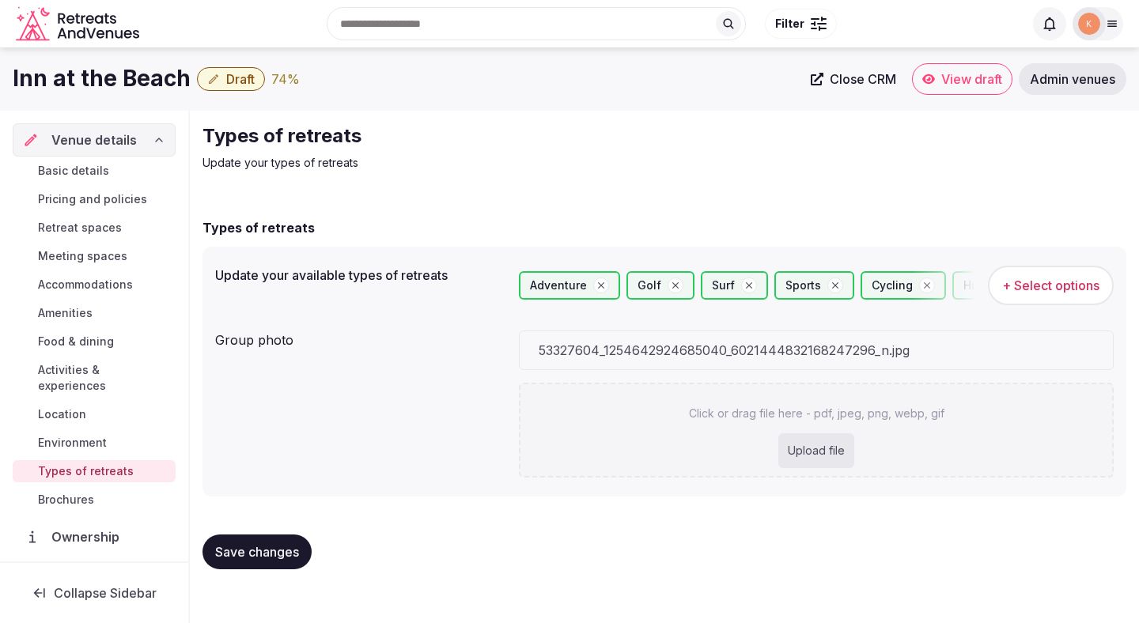
scroll to position [0, 0]
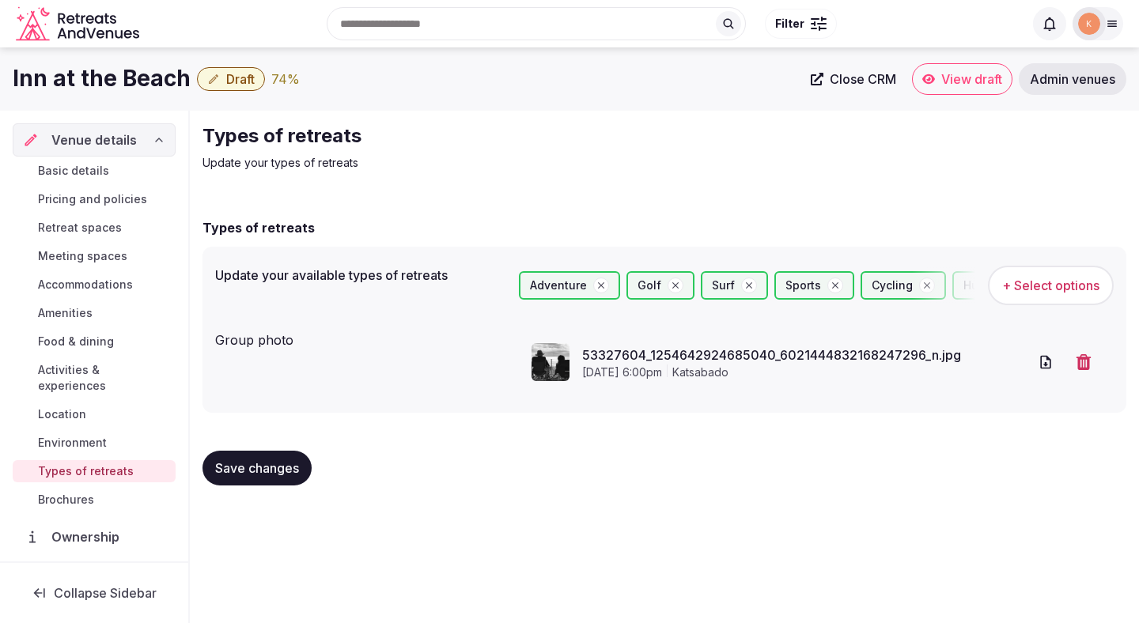
click at [273, 476] on button "Save changes" at bounding box center [256, 468] width 109 height 35
click at [238, 73] on span "Draft" at bounding box center [240, 79] width 28 height 16
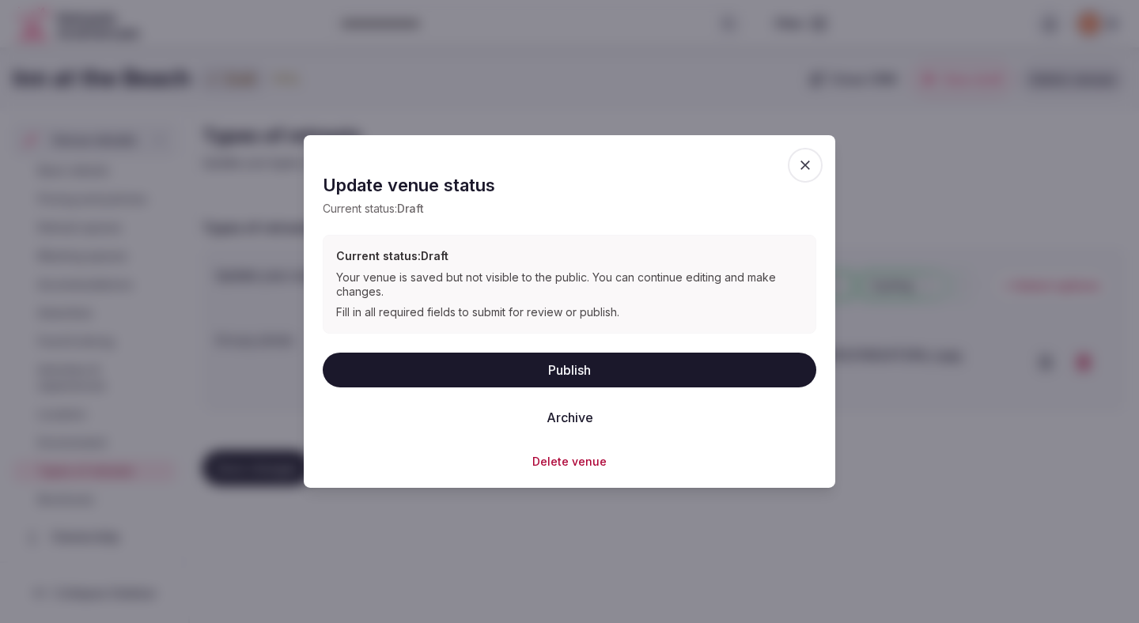
click at [562, 353] on button "Publish" at bounding box center [569, 369] width 493 height 35
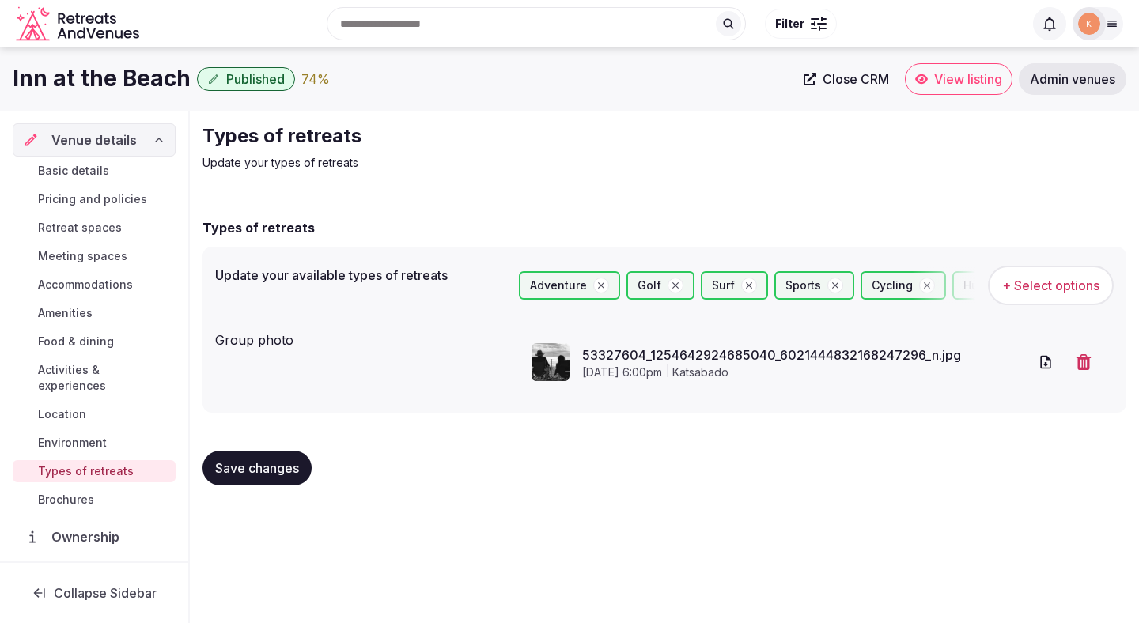
click at [309, 344] on div "Group photo" at bounding box center [360, 336] width 291 height 25
click at [968, 74] on span "View listing" at bounding box center [968, 79] width 68 height 16
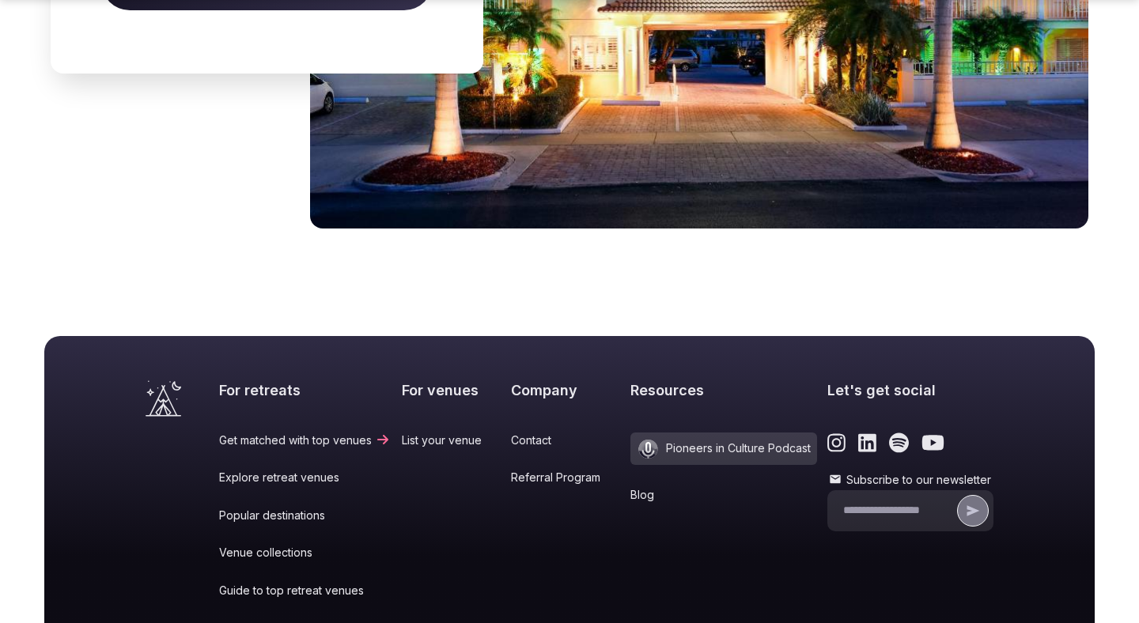
scroll to position [5140, 0]
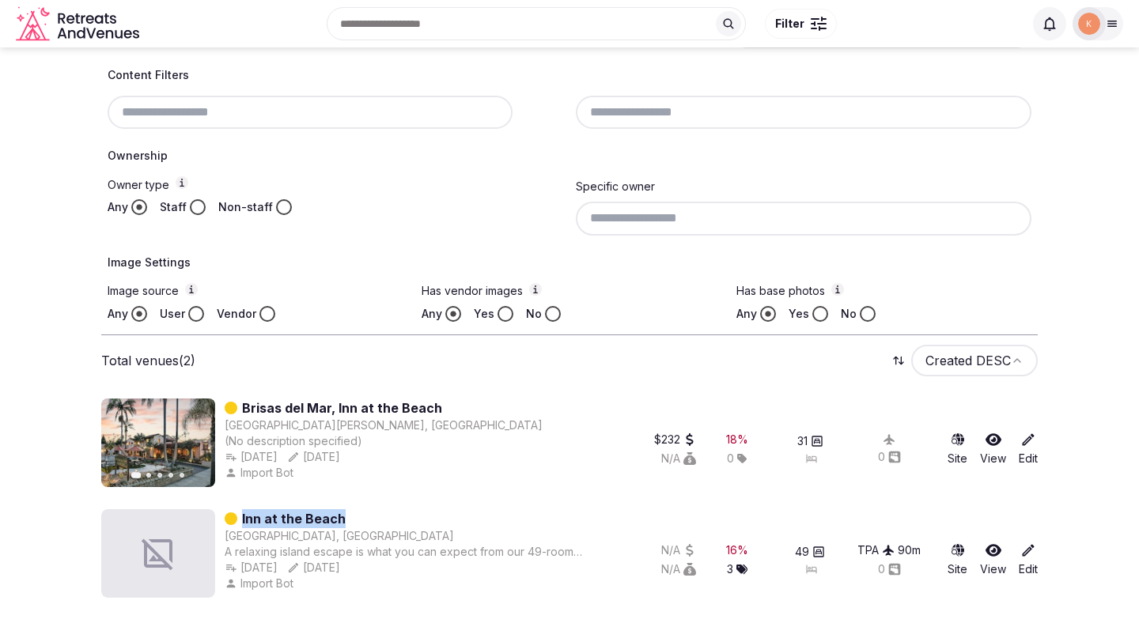
scroll to position [312, 0]
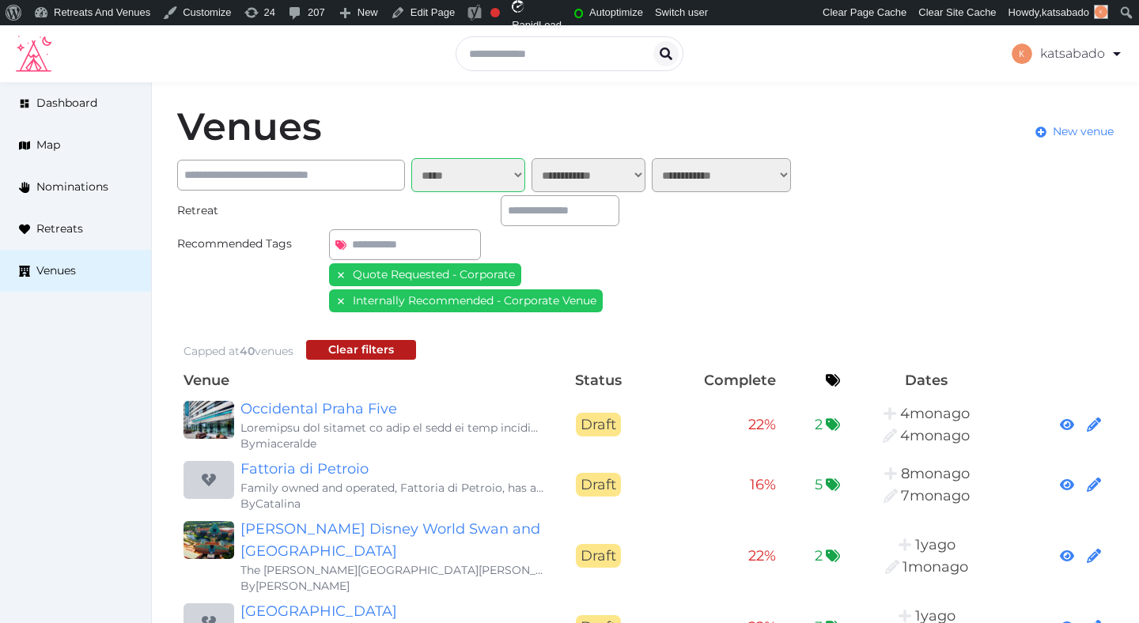
click at [452, 183] on select "**********" at bounding box center [468, 175] width 114 height 34
click at [411, 158] on select "**********" at bounding box center [468, 175] width 114 height 34
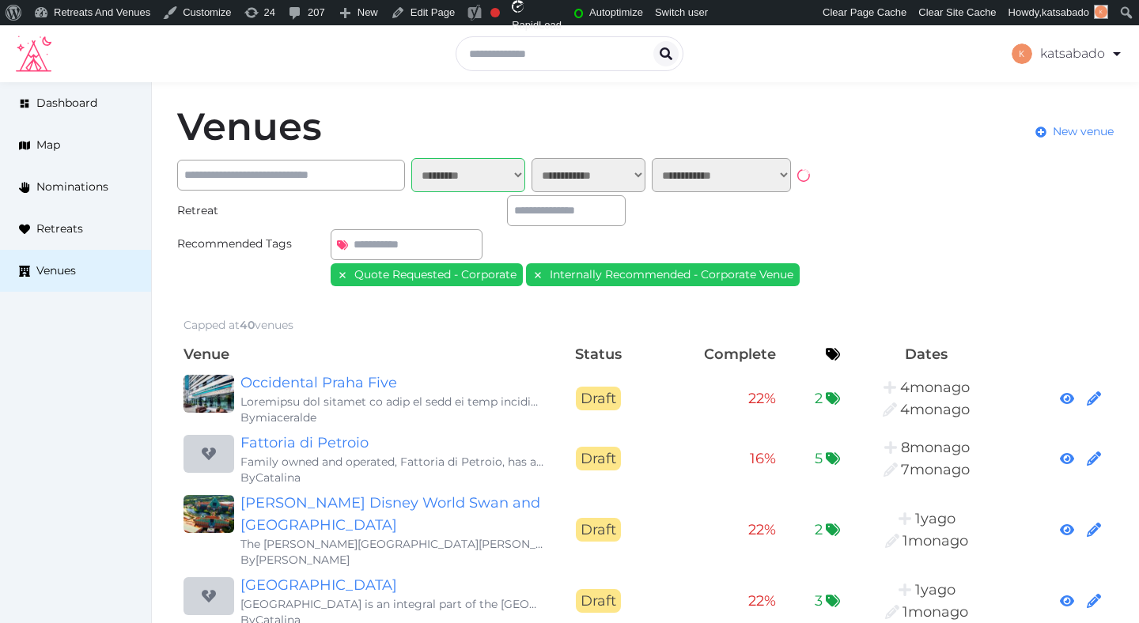
click at [455, 169] on select "**********" at bounding box center [468, 175] width 114 height 34
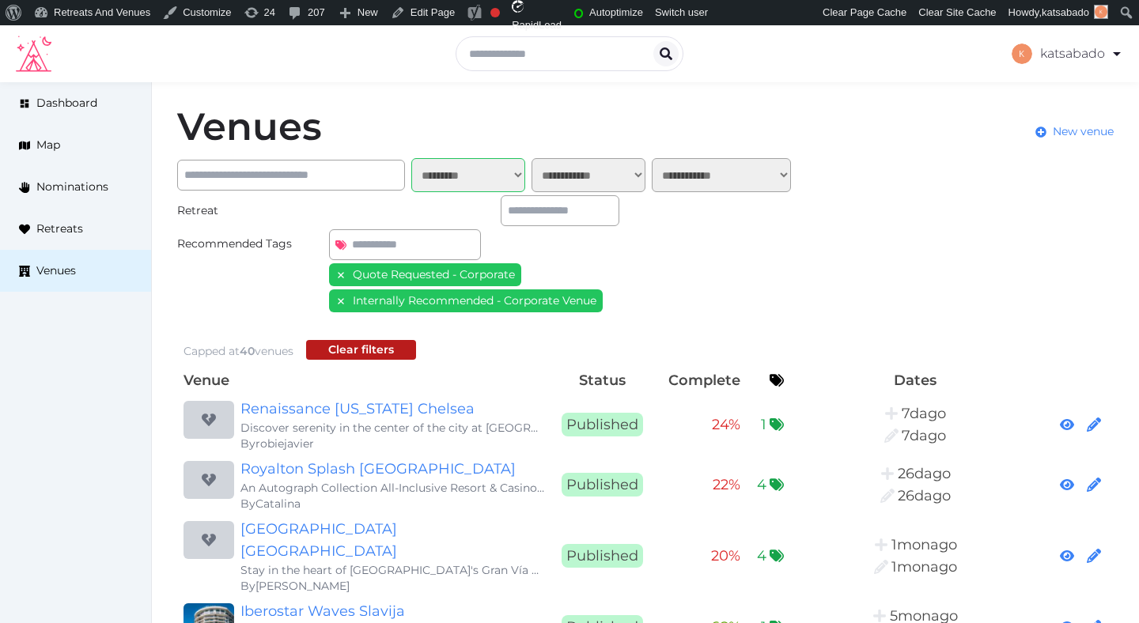
select select "*****"
click at [411, 158] on select "**********" at bounding box center [468, 175] width 114 height 34
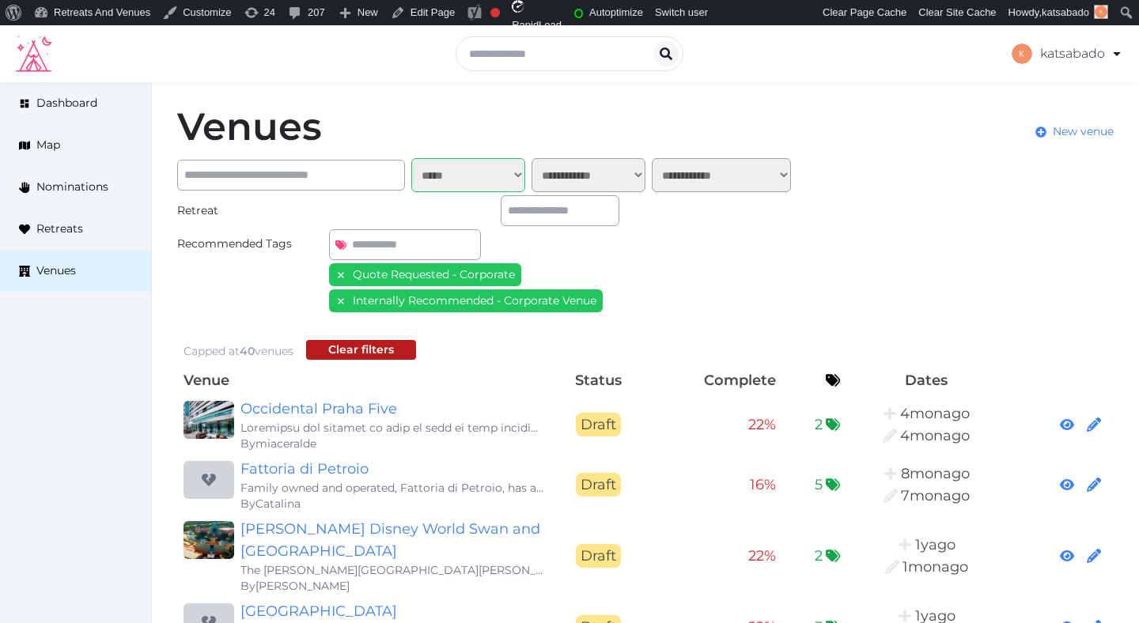
click at [687, 174] on select "**********" at bounding box center [720, 175] width 139 height 34
click at [68, 222] on span "Retreats" at bounding box center [59, 229] width 47 height 17
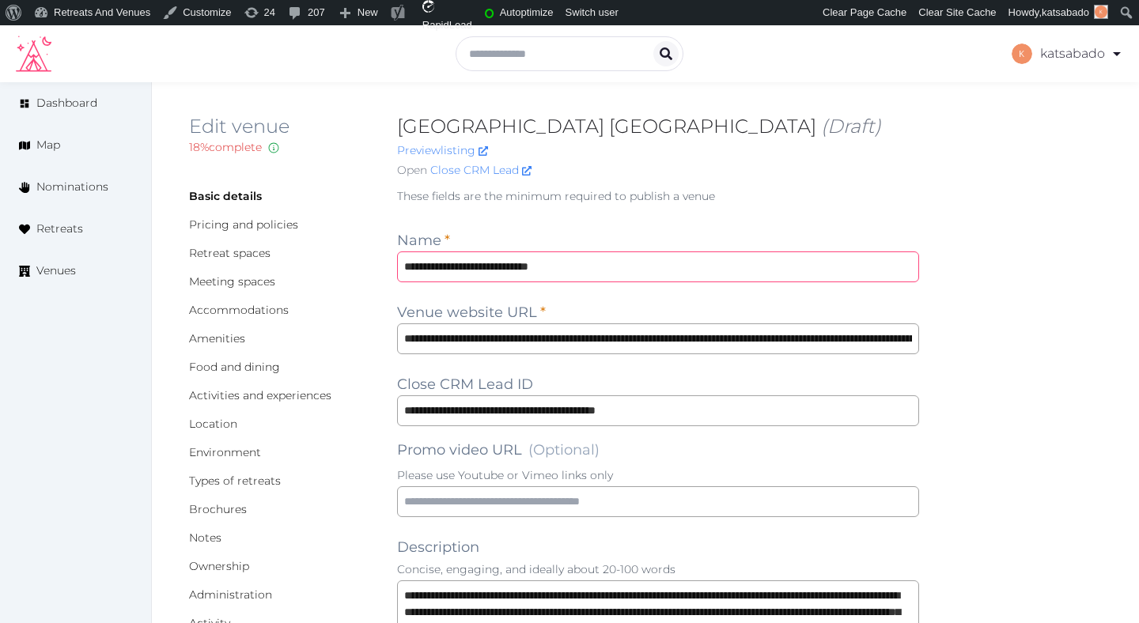
click at [500, 259] on input "**********" at bounding box center [658, 266] width 522 height 31
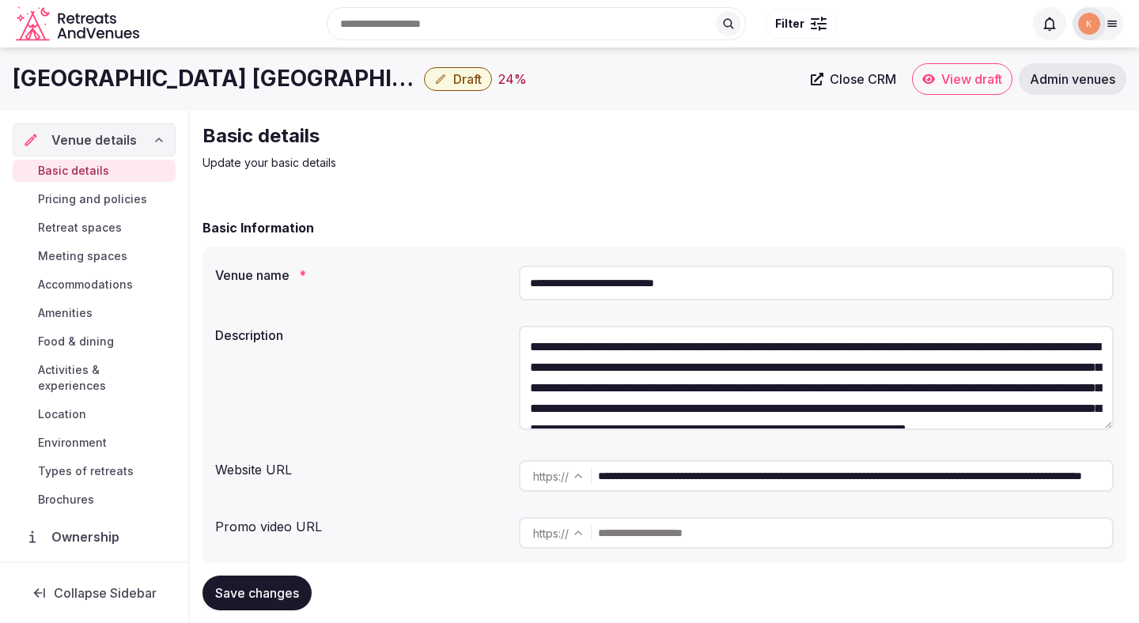
click at [713, 482] on input "**********" at bounding box center [855, 476] width 514 height 32
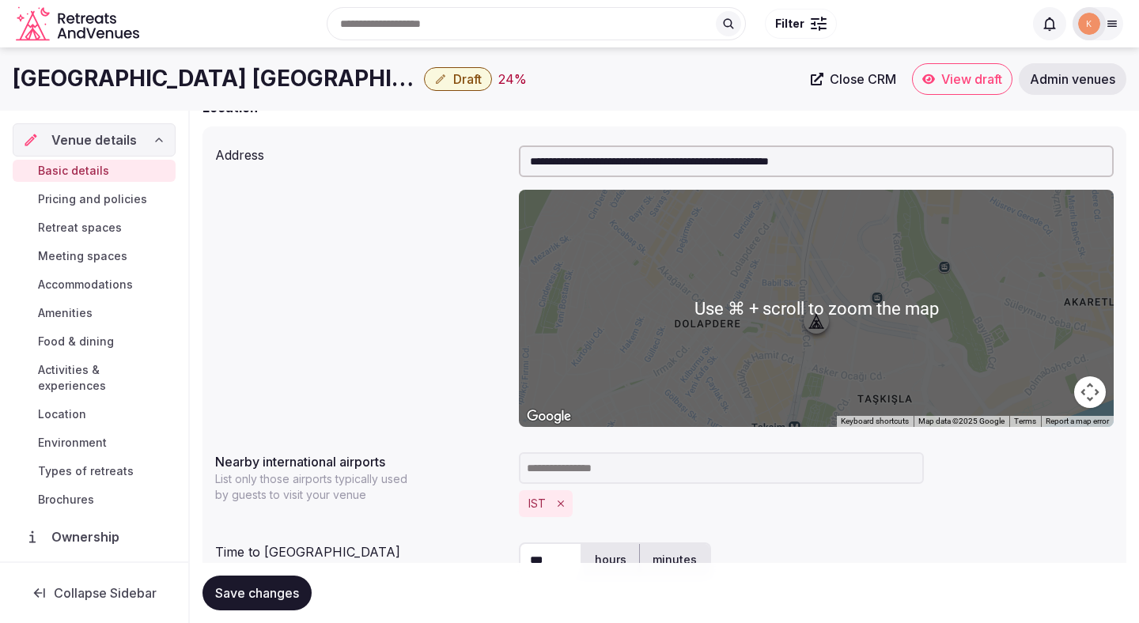
scroll to position [492, 0]
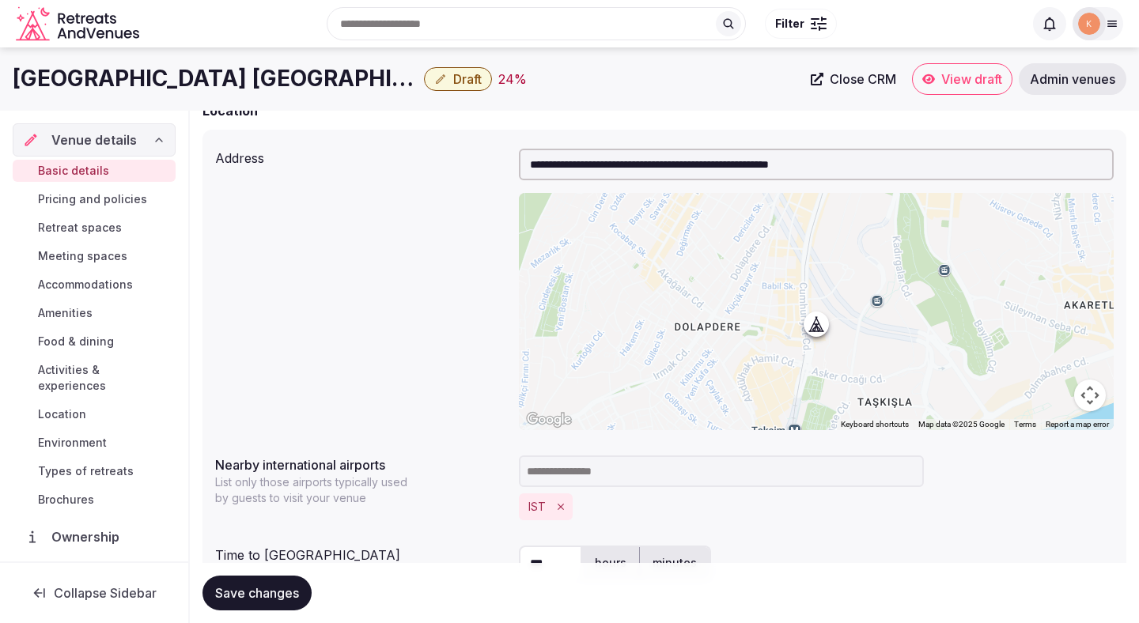
click at [741, 182] on div "**********" at bounding box center [816, 289] width 595 height 281
click at [742, 174] on input "**********" at bounding box center [816, 165] width 595 height 32
paste input "text"
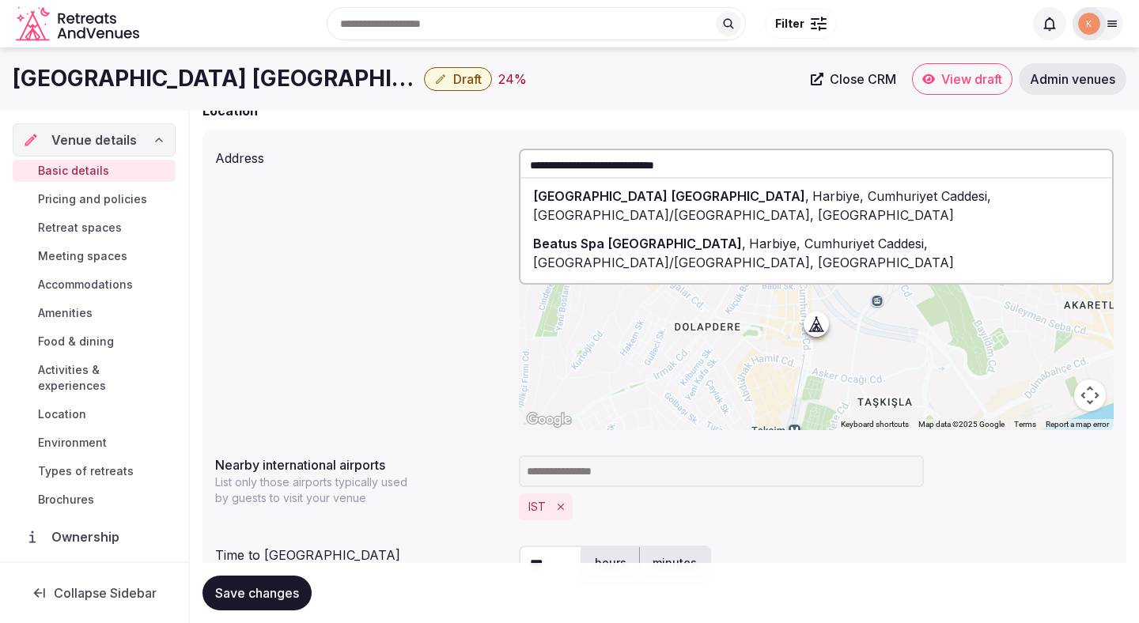
click at [739, 191] on span "Harbiye, Cumhuriyet Caddesi, Şişli/İstanbul, Türkiye" at bounding box center [762, 205] width 458 height 35
type input "**********"
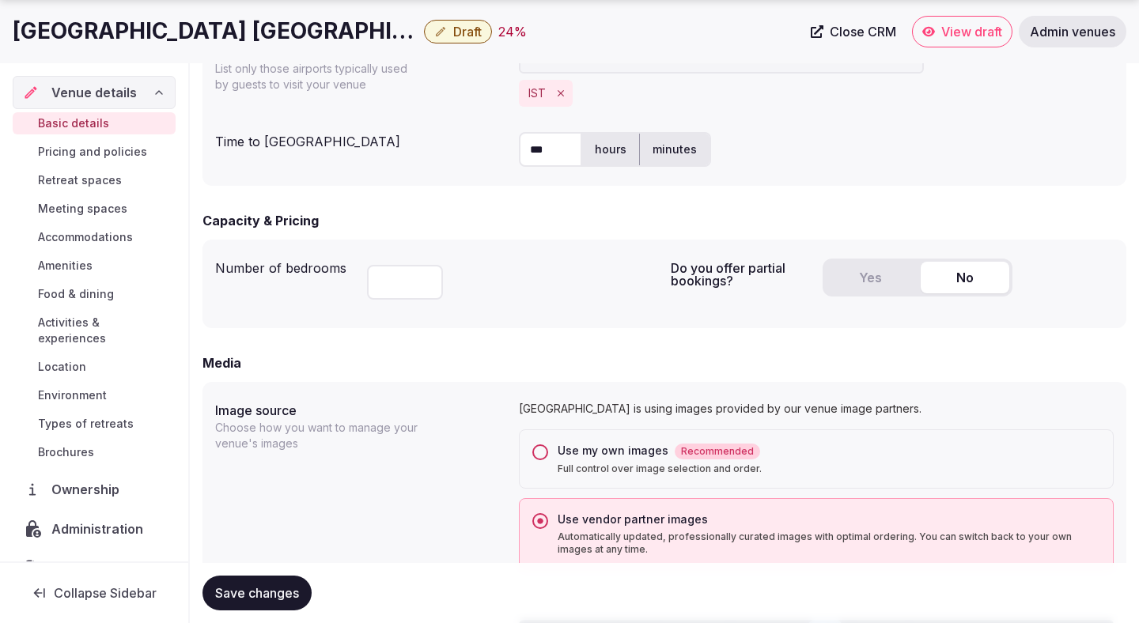
scroll to position [961, 0]
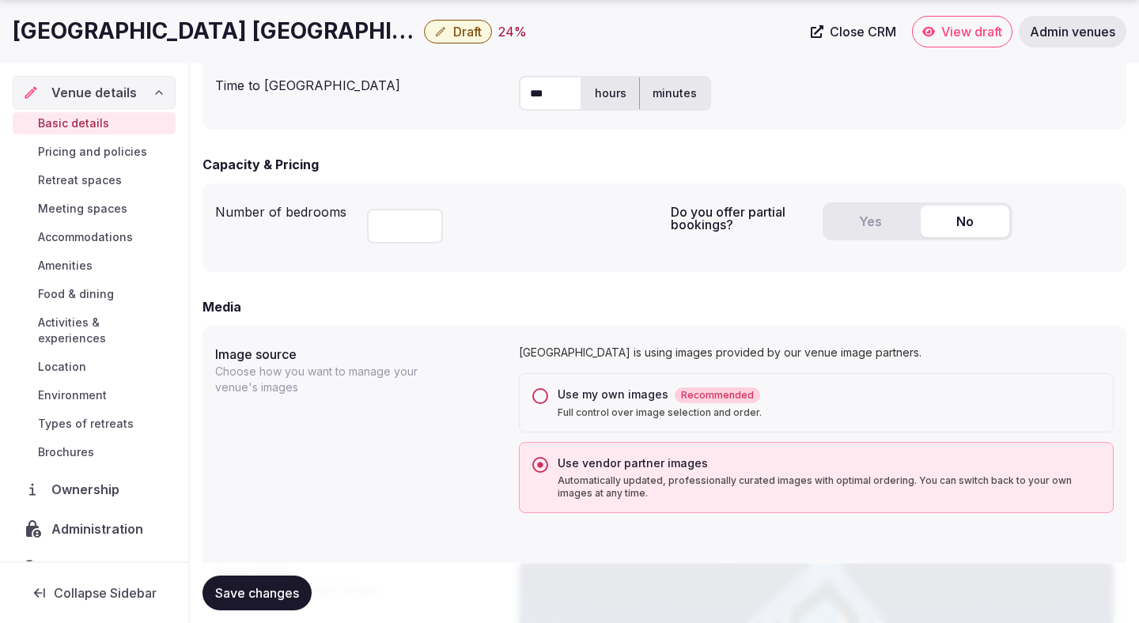
click at [840, 216] on button "Yes" at bounding box center [869, 222] width 89 height 32
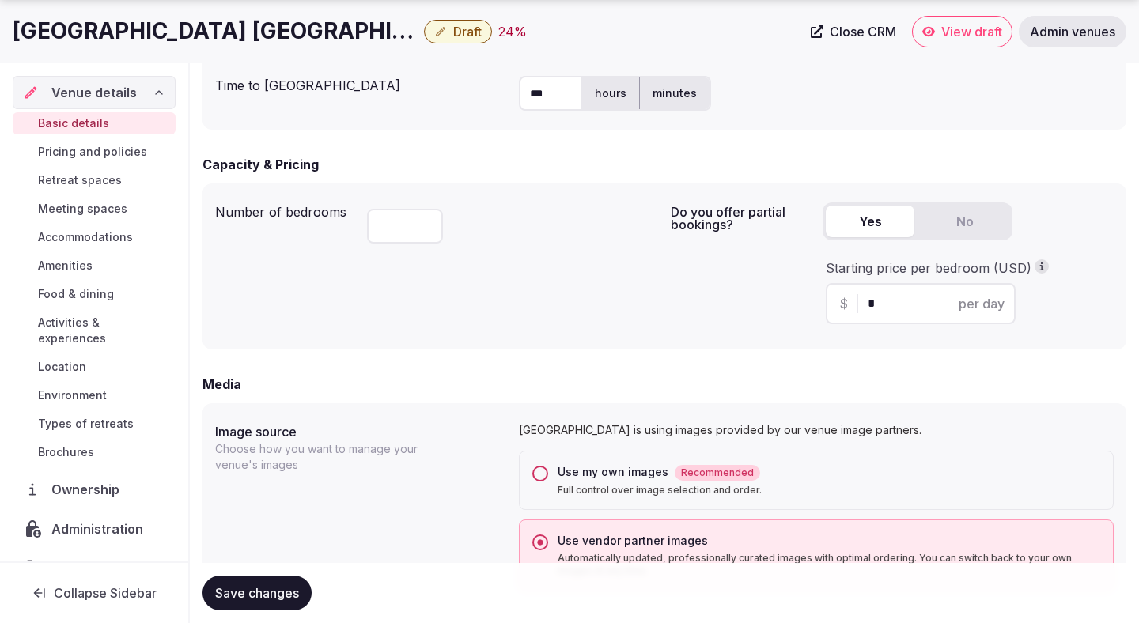
click at [900, 293] on div "$ * per day" at bounding box center [920, 303] width 190 height 41
click at [882, 311] on input "*" at bounding box center [934, 303] width 134 height 19
type input "***"
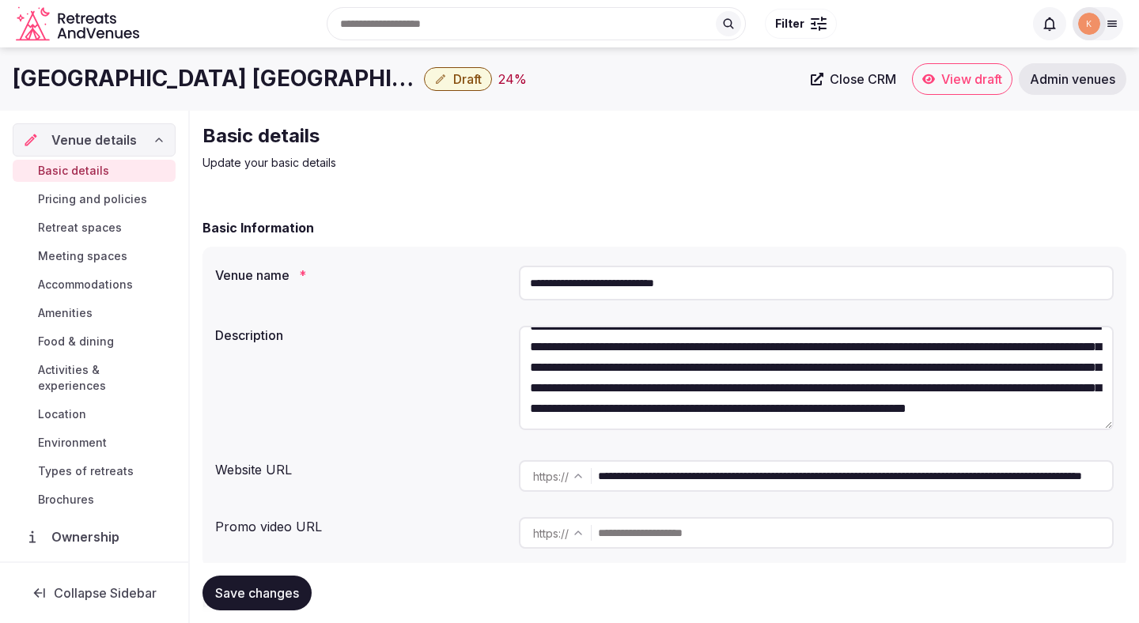
scroll to position [41, 0]
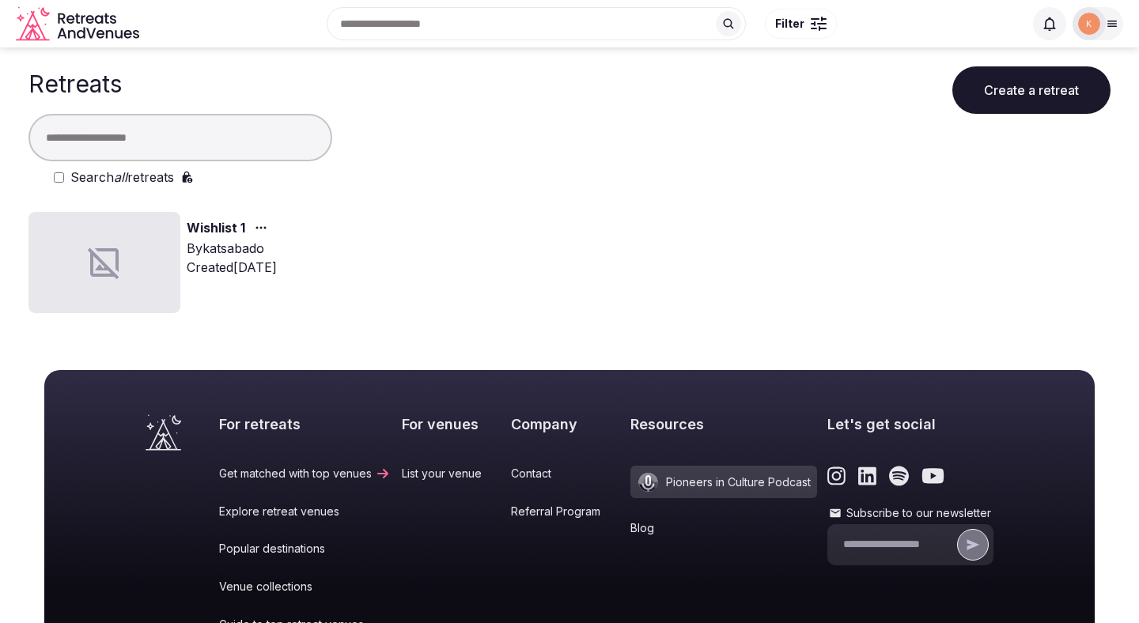
click at [1118, 21] on div at bounding box center [1112, 23] width 22 height 13
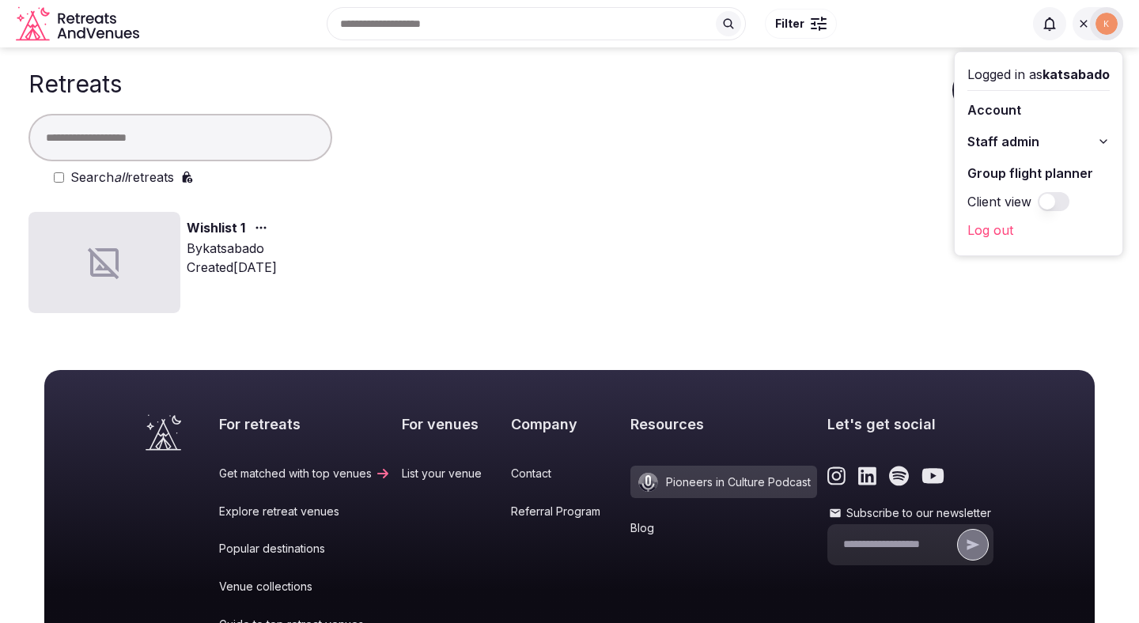
click at [998, 142] on span "Staff admin" at bounding box center [1003, 141] width 72 height 19
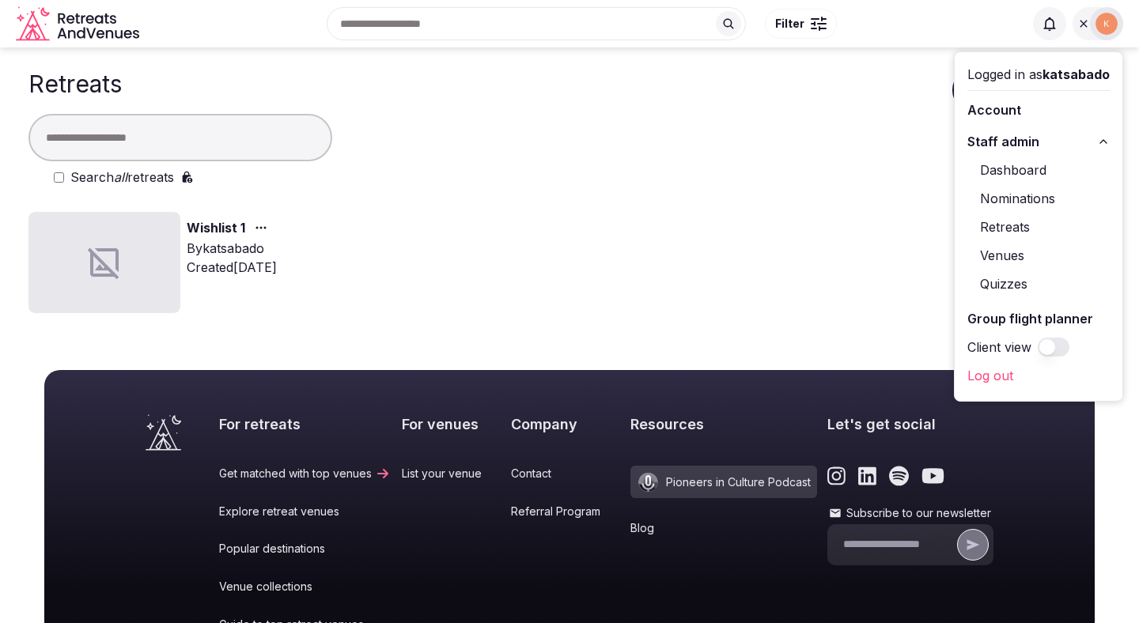
click at [991, 255] on link "Venues" at bounding box center [1038, 255] width 142 height 25
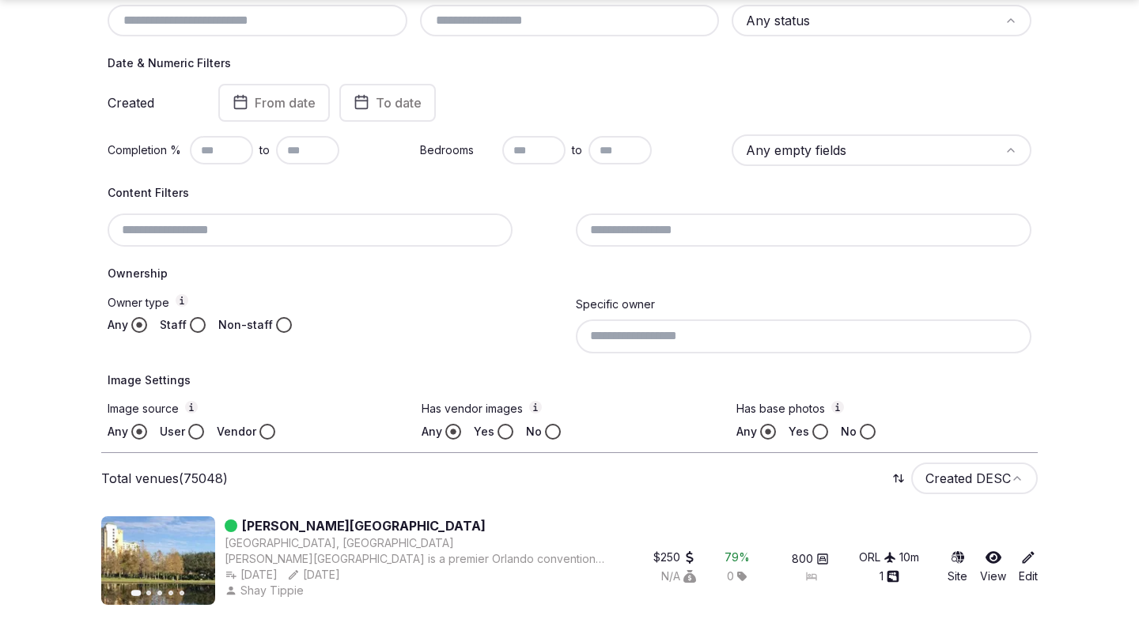
scroll to position [224, 0]
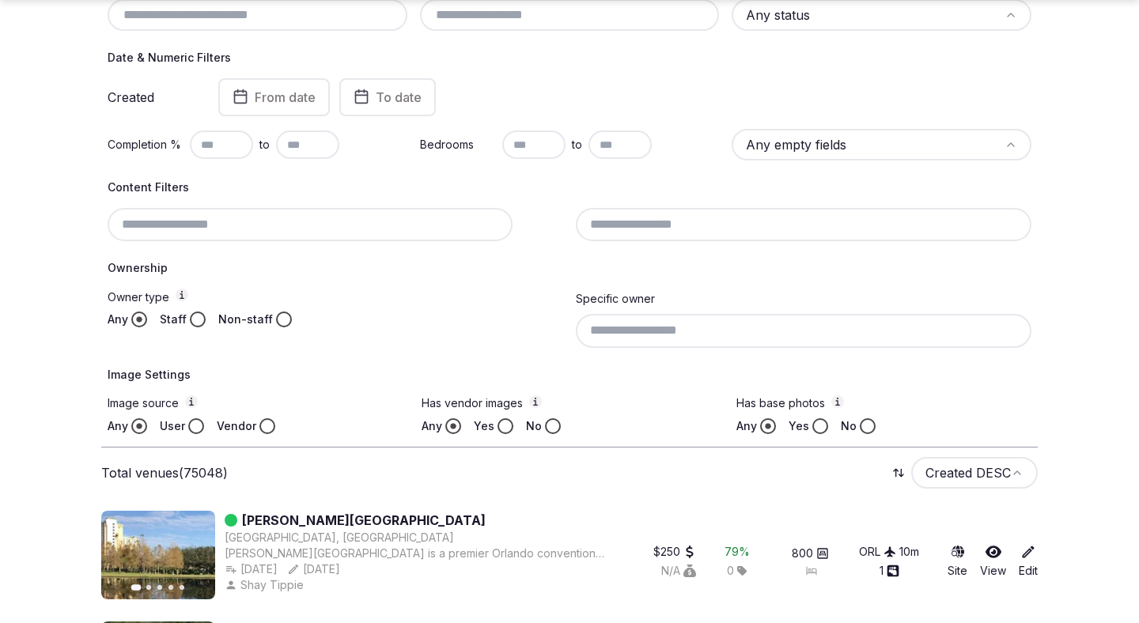
click at [546, 426] on button "No" at bounding box center [553, 426] width 16 height 16
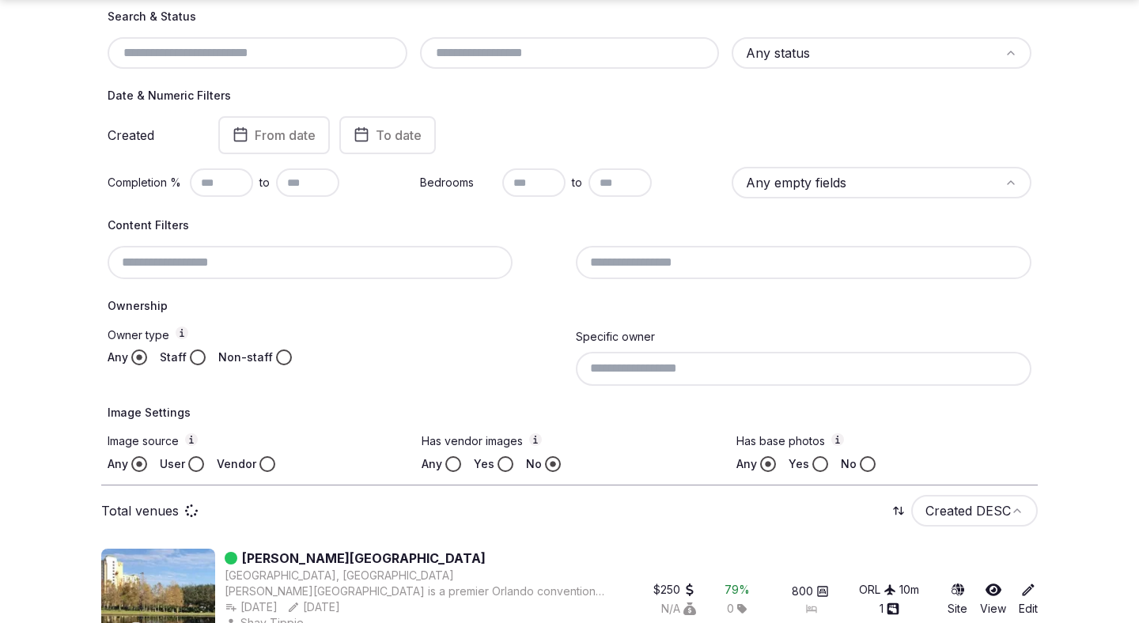
scroll to position [262, 0]
